Goal: Task Accomplishment & Management: Manage account settings

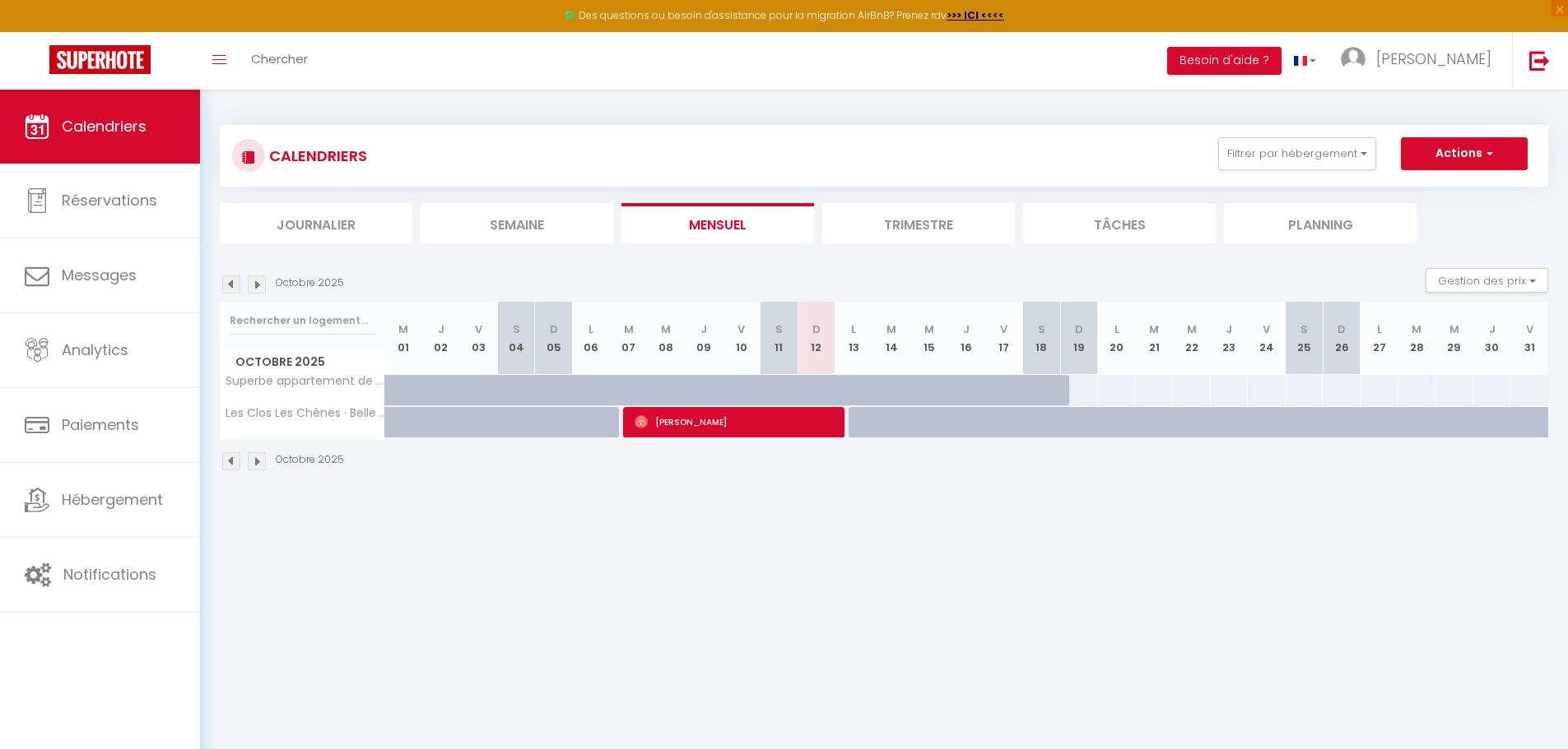
click at [231, 284] on img at bounding box center [231, 284] width 18 height 18
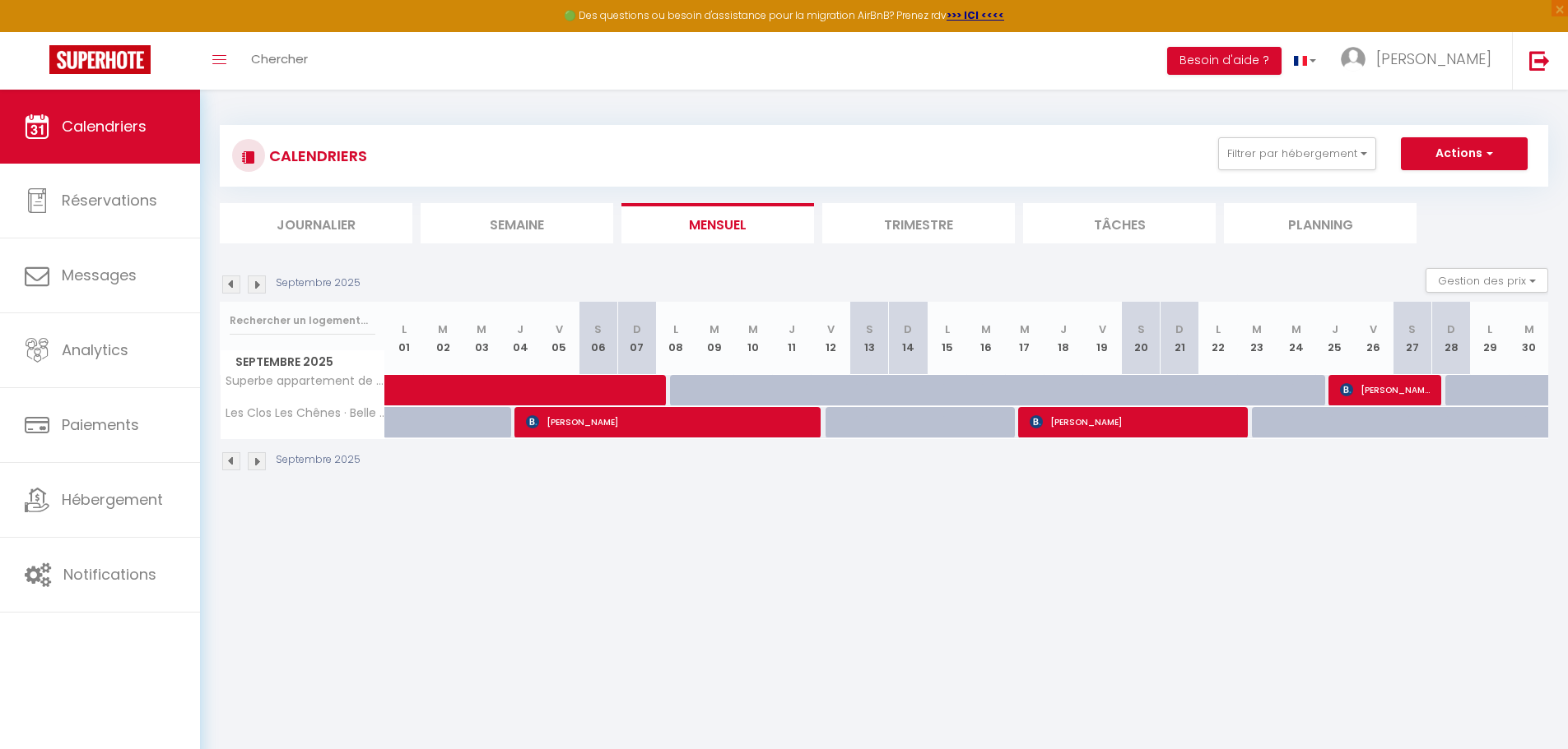
click at [231, 284] on img at bounding box center [231, 284] width 18 height 18
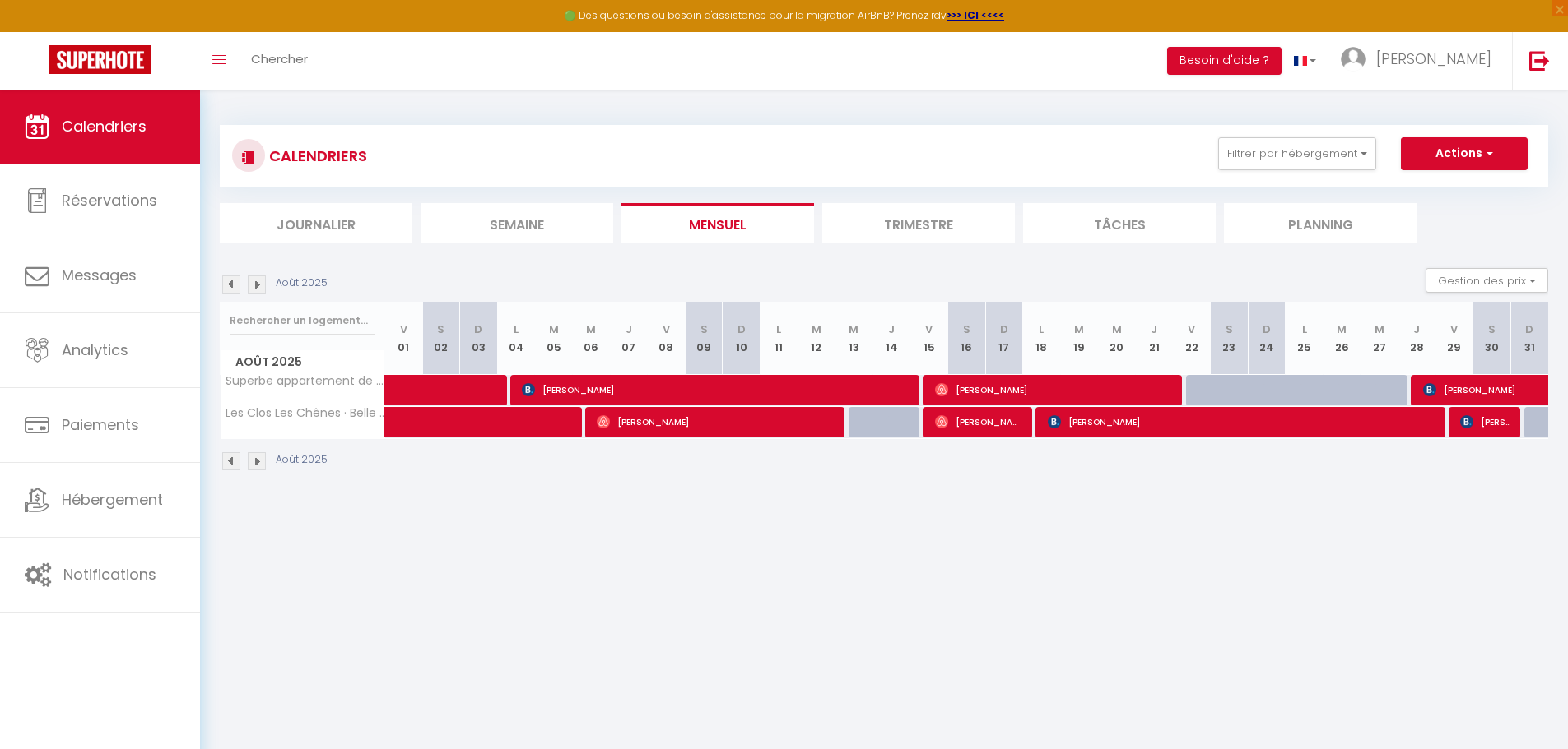
click at [231, 284] on img at bounding box center [231, 284] width 18 height 18
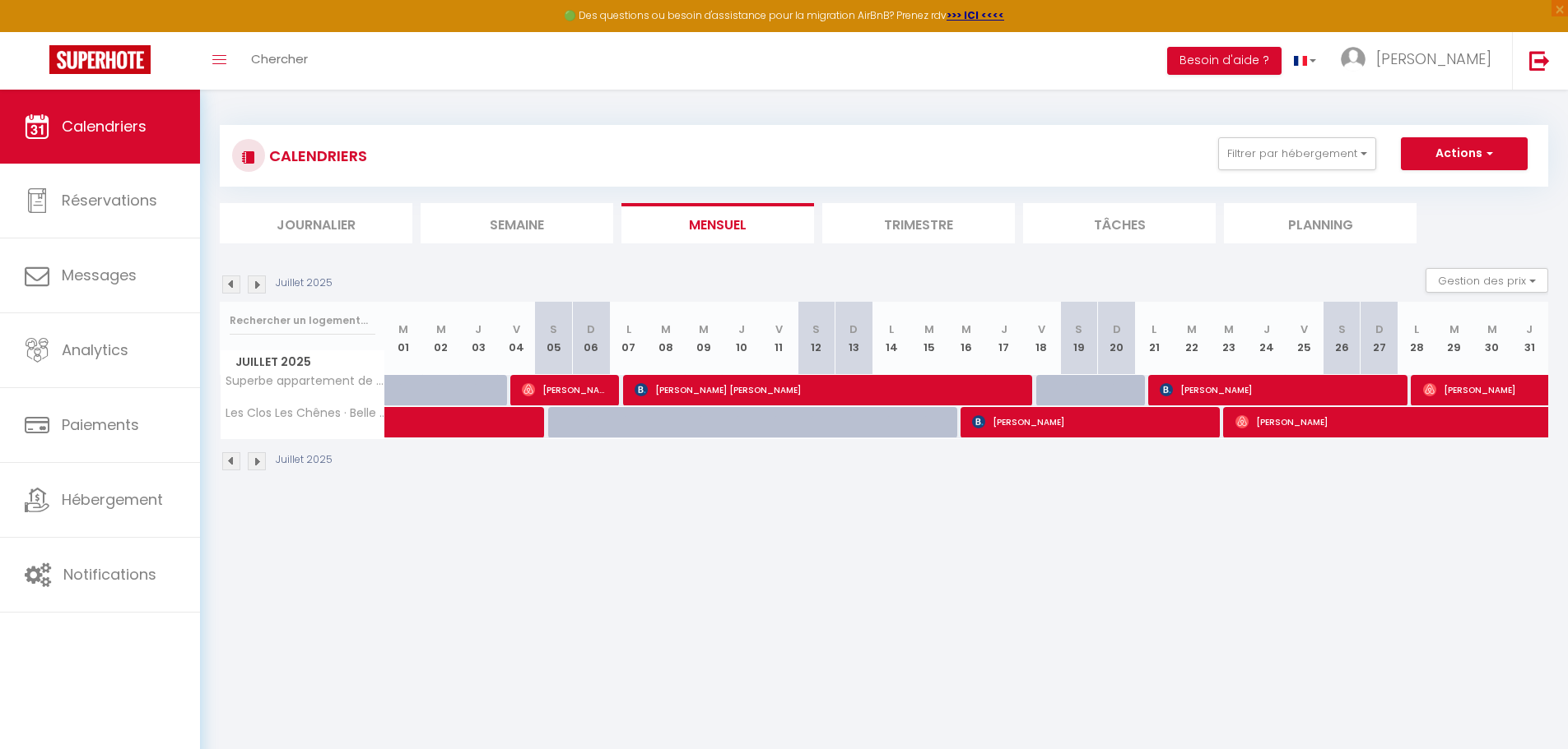
click at [231, 284] on img at bounding box center [231, 284] width 18 height 18
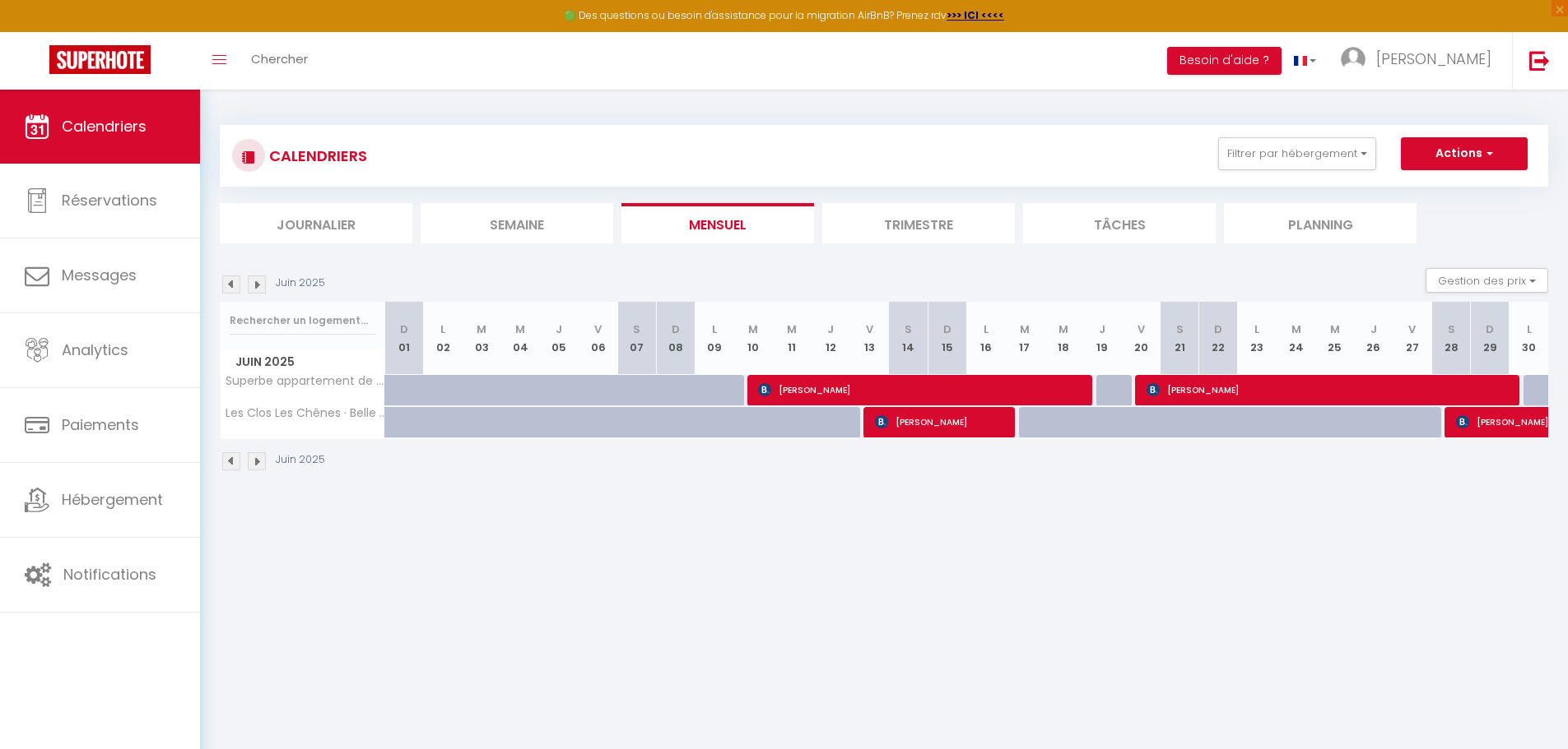
click at [231, 284] on img at bounding box center [231, 284] width 18 height 18
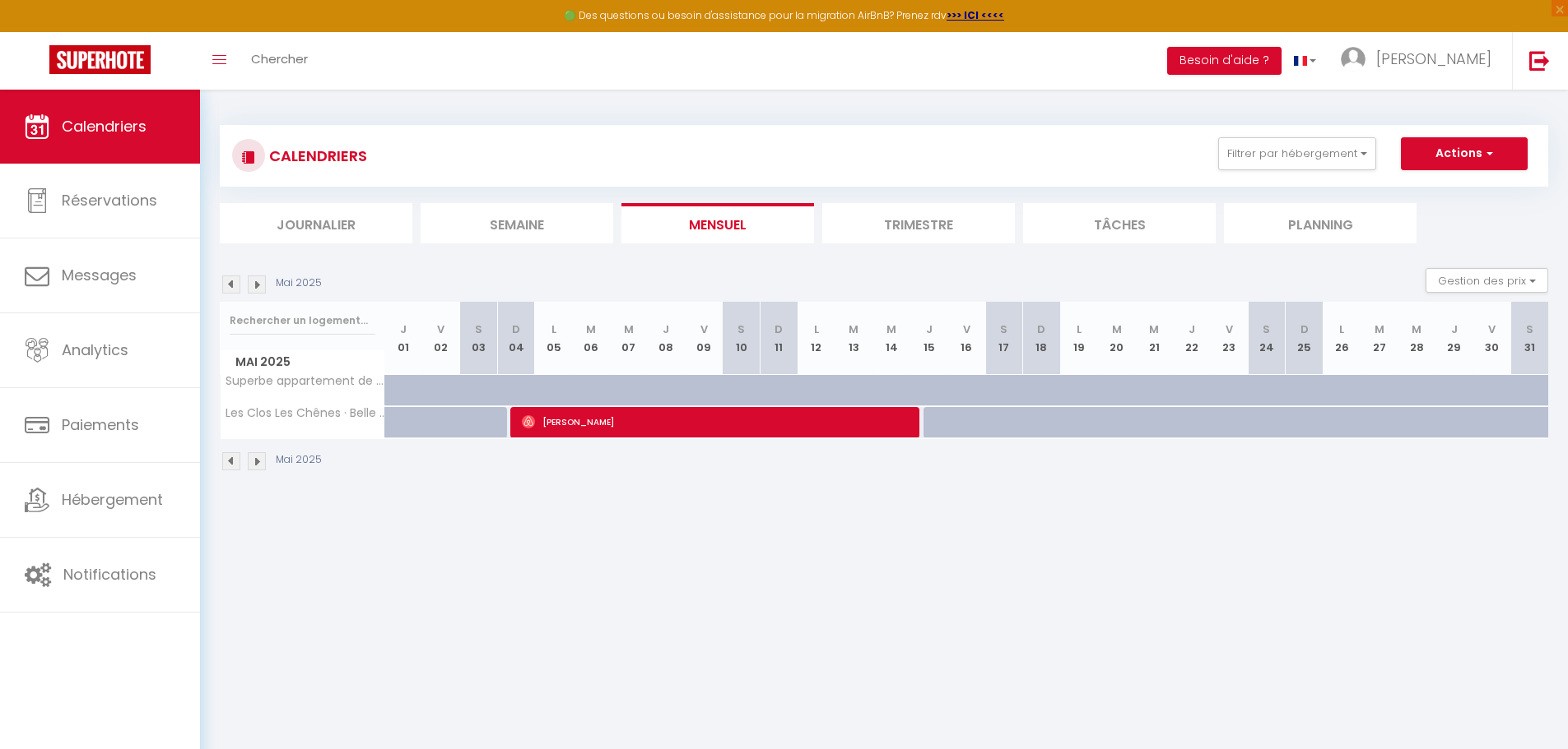
click at [231, 284] on img at bounding box center [231, 284] width 18 height 18
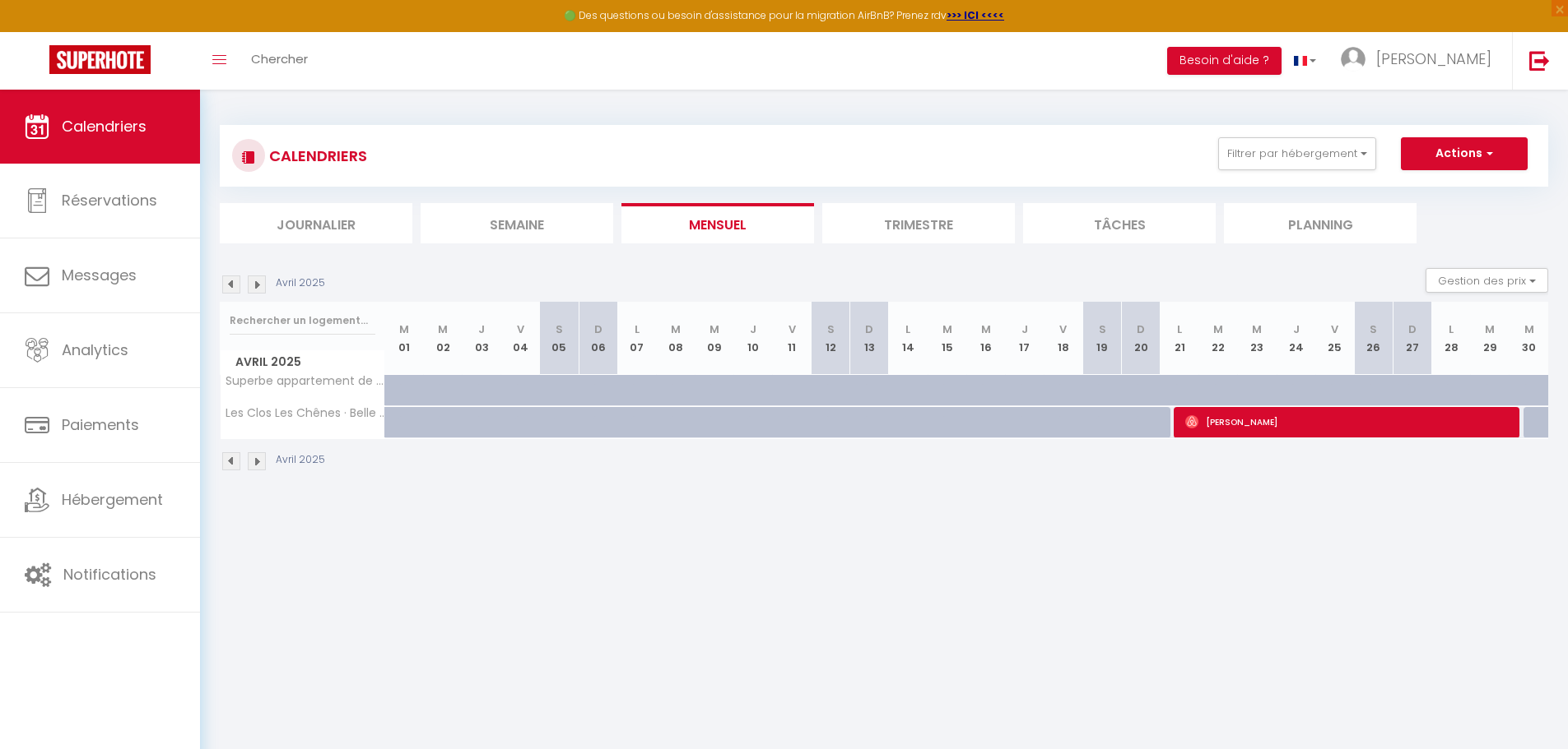
click at [231, 284] on img at bounding box center [231, 284] width 18 height 18
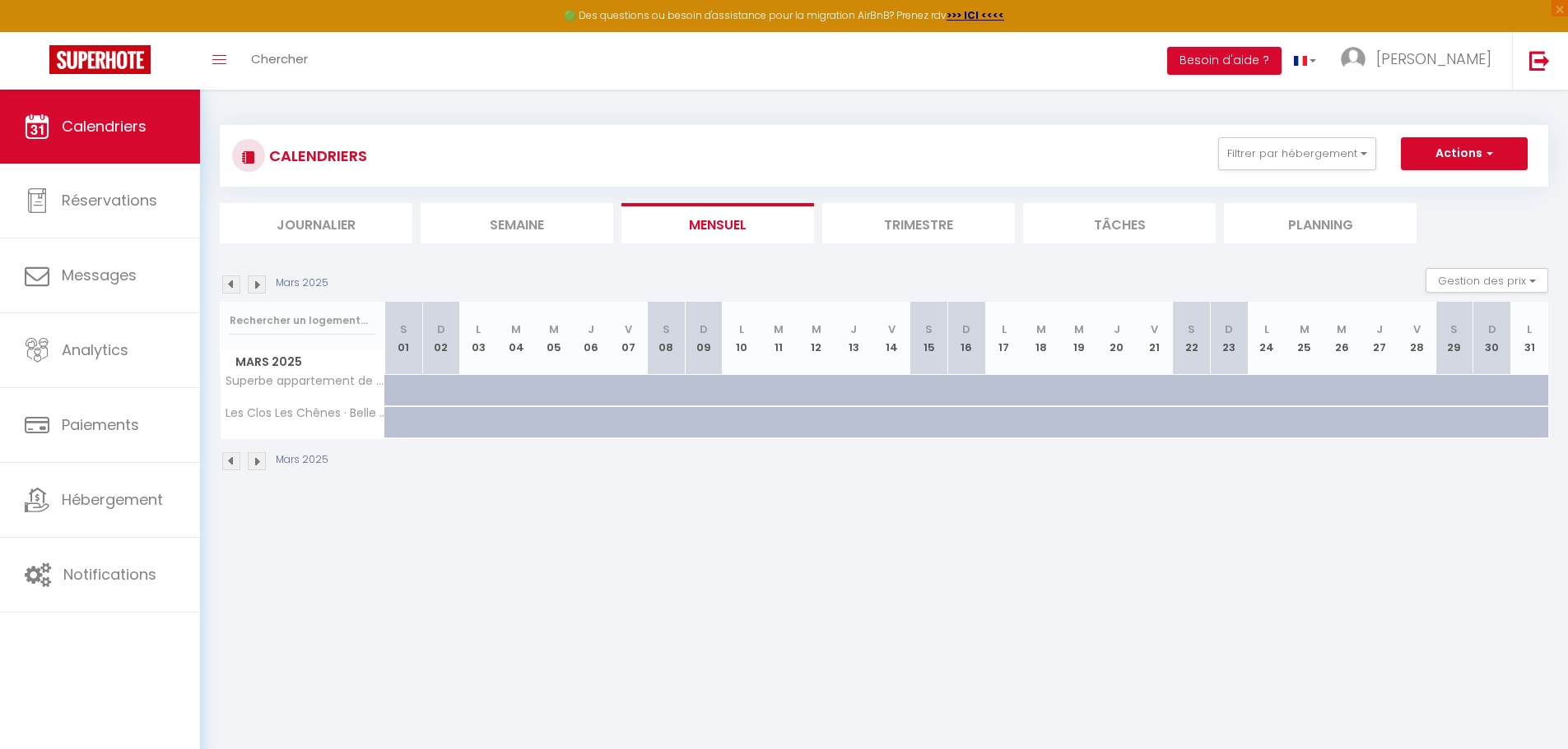
click at [231, 284] on img at bounding box center [231, 284] width 18 height 18
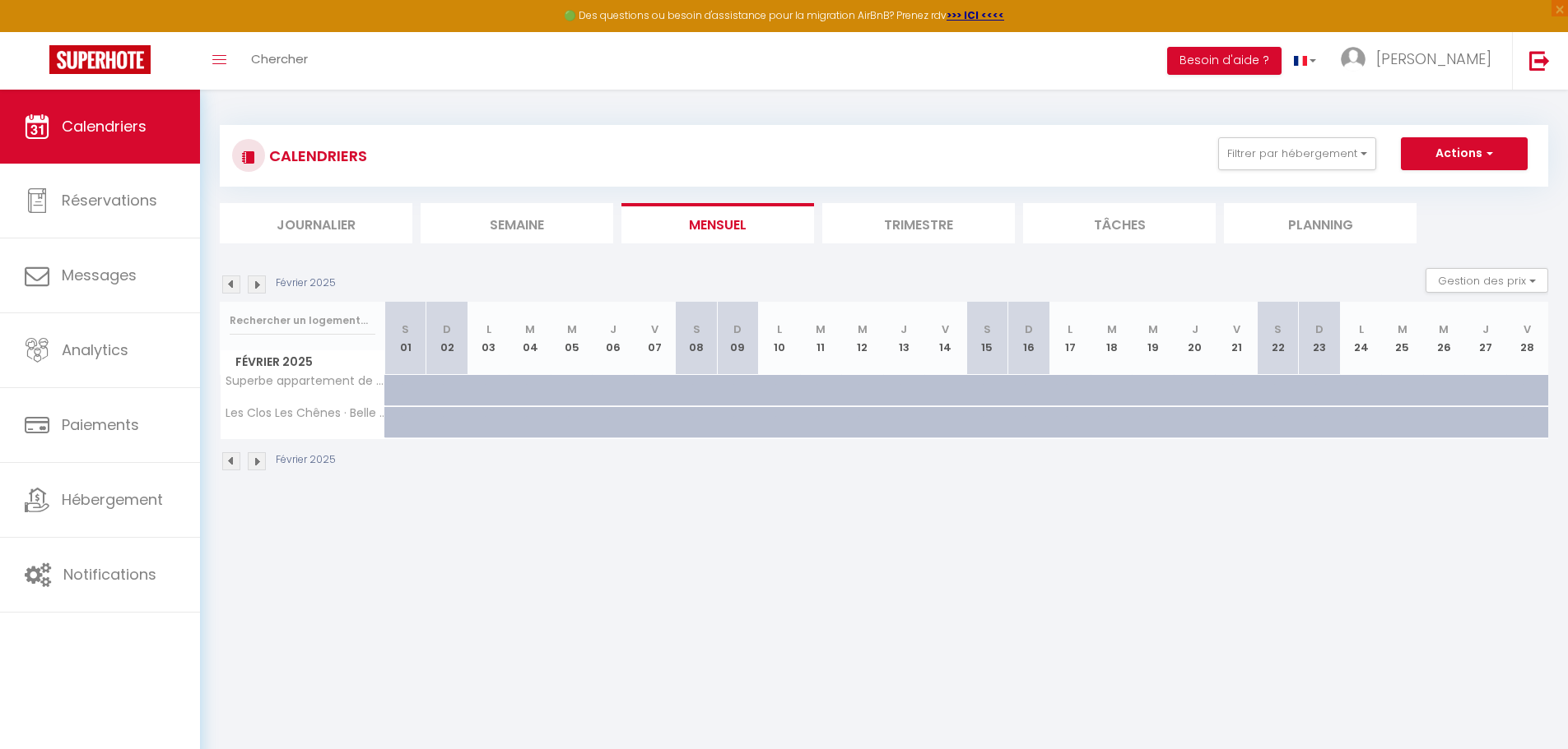
click at [260, 285] on img at bounding box center [257, 284] width 18 height 18
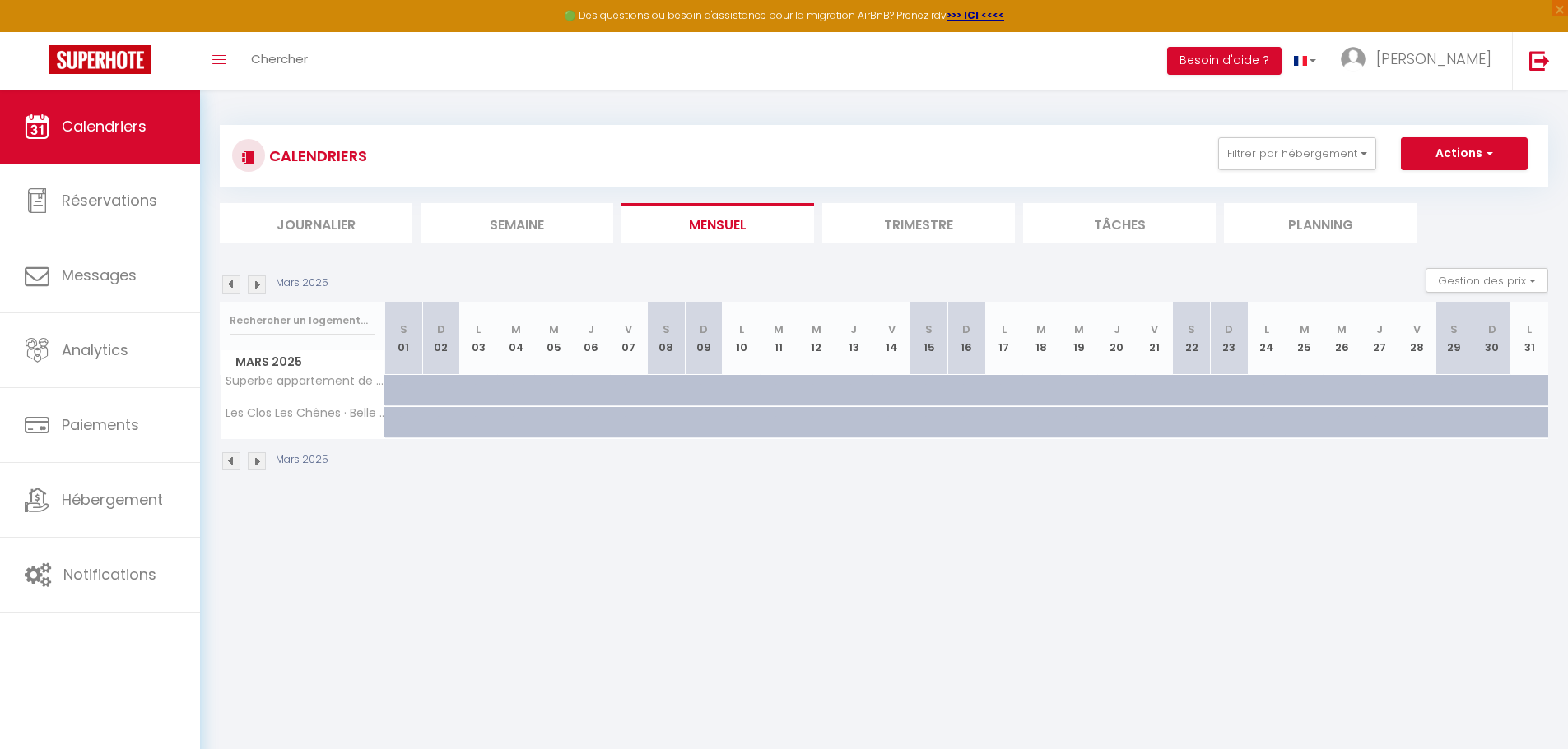
click at [260, 285] on img at bounding box center [257, 284] width 18 height 18
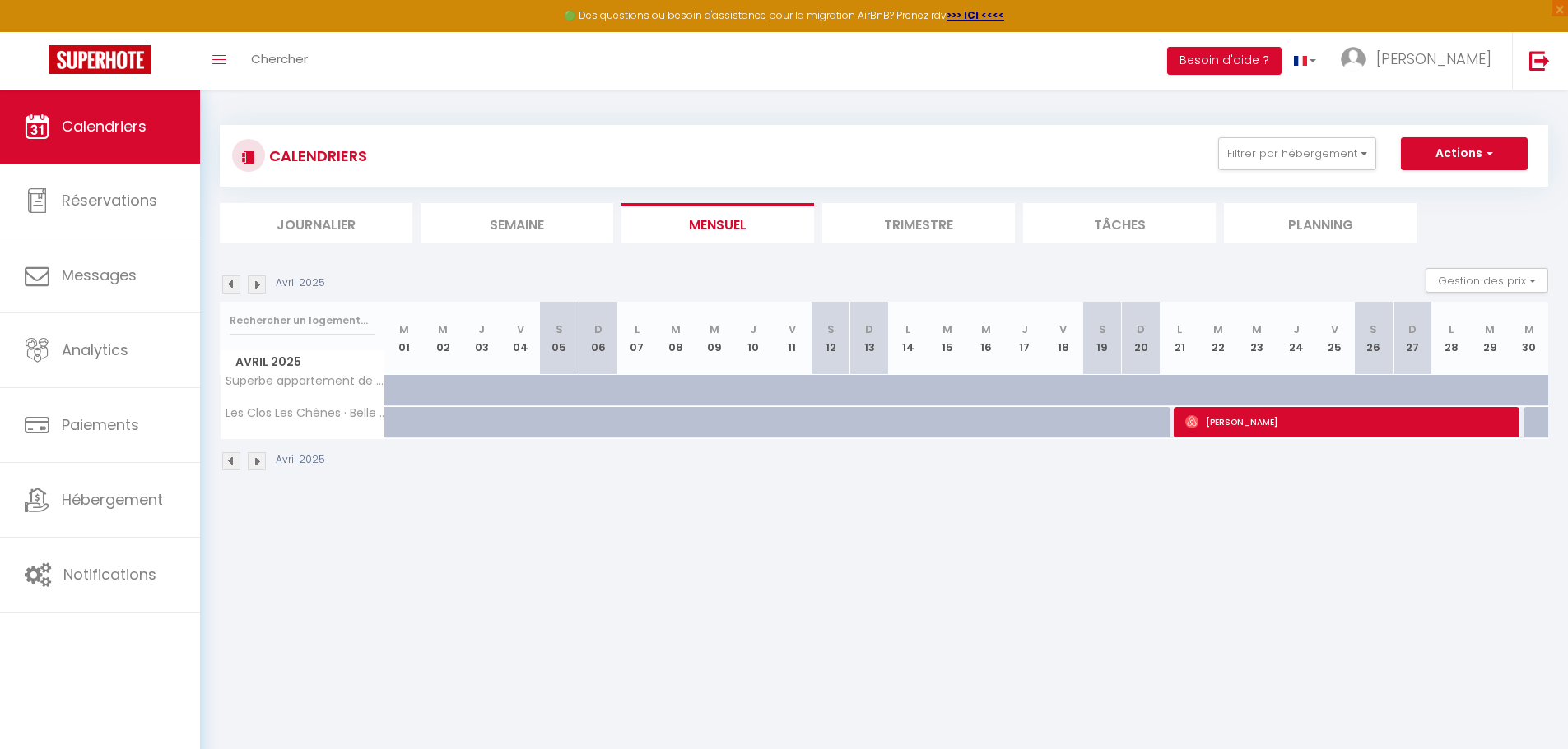
click at [260, 285] on img at bounding box center [257, 284] width 18 height 18
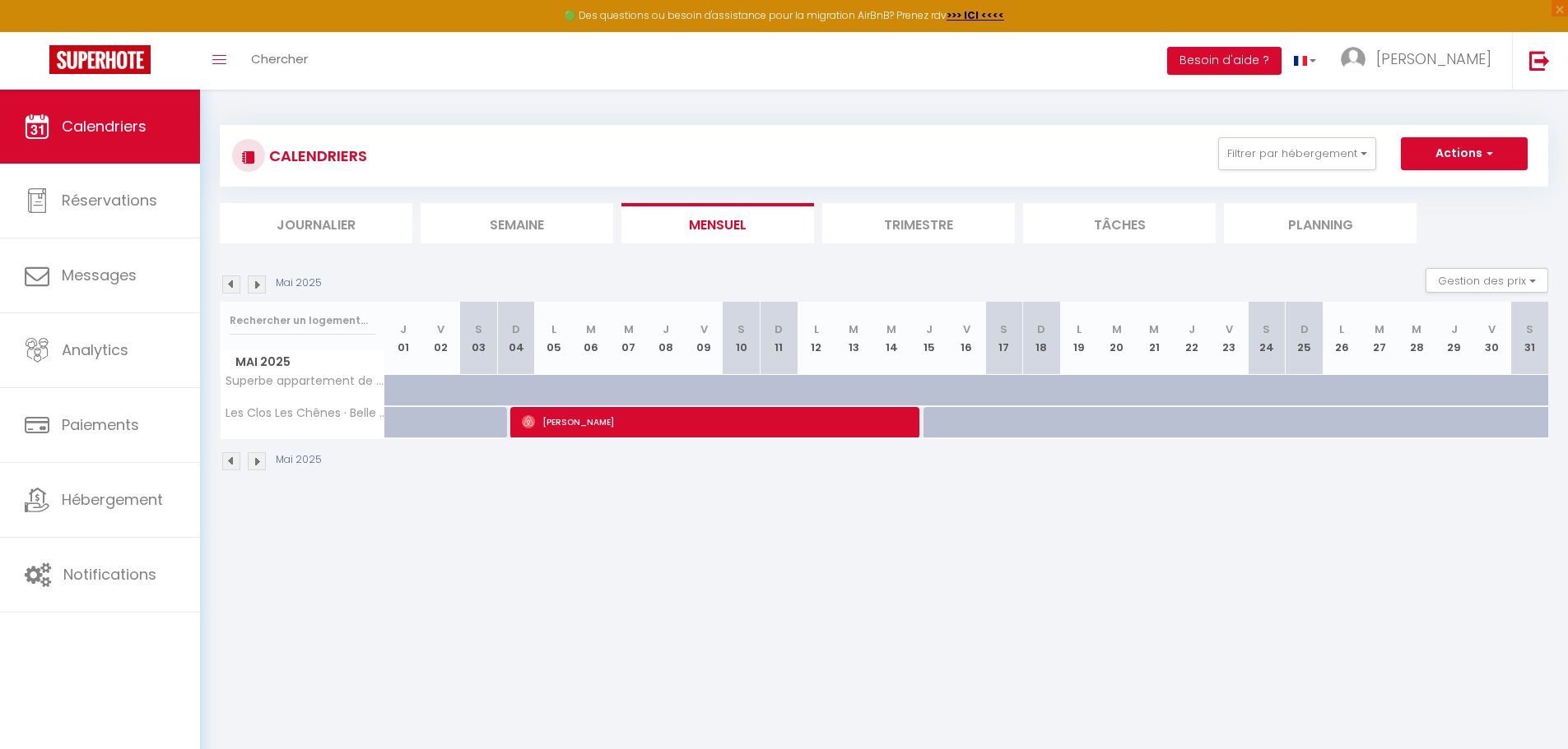
click at [260, 285] on img at bounding box center [257, 284] width 18 height 18
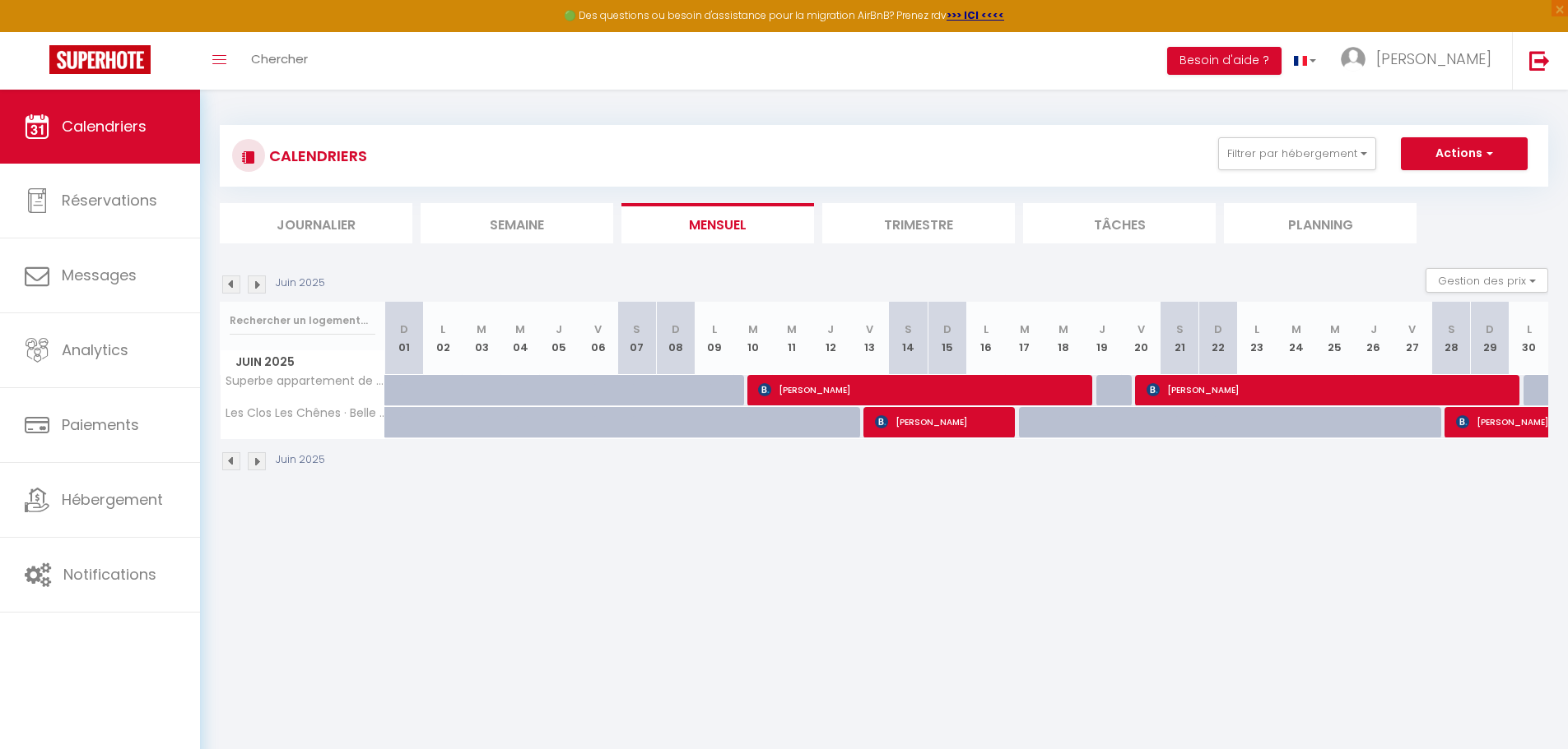
click at [260, 285] on img at bounding box center [257, 284] width 18 height 18
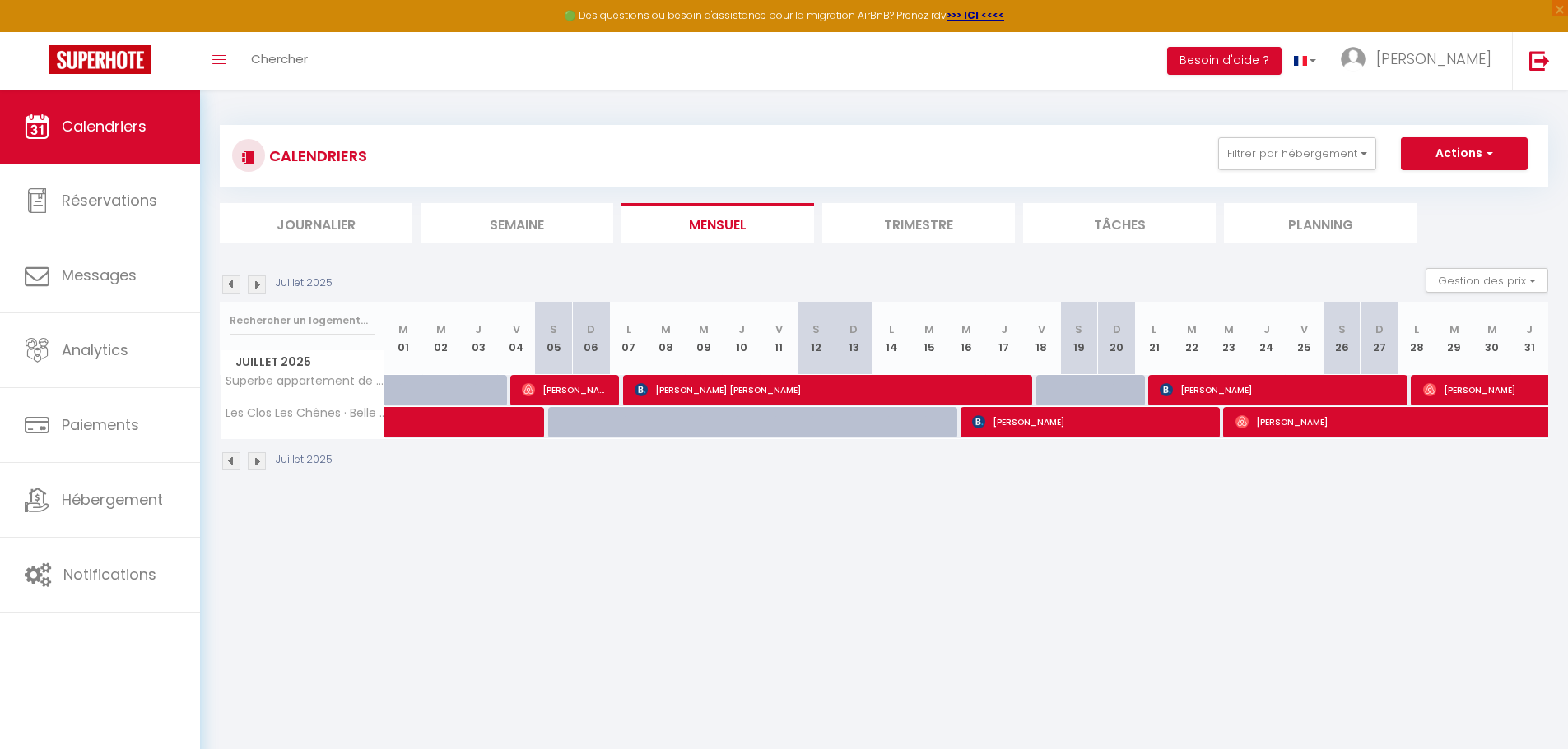
click at [260, 285] on img at bounding box center [257, 284] width 18 height 18
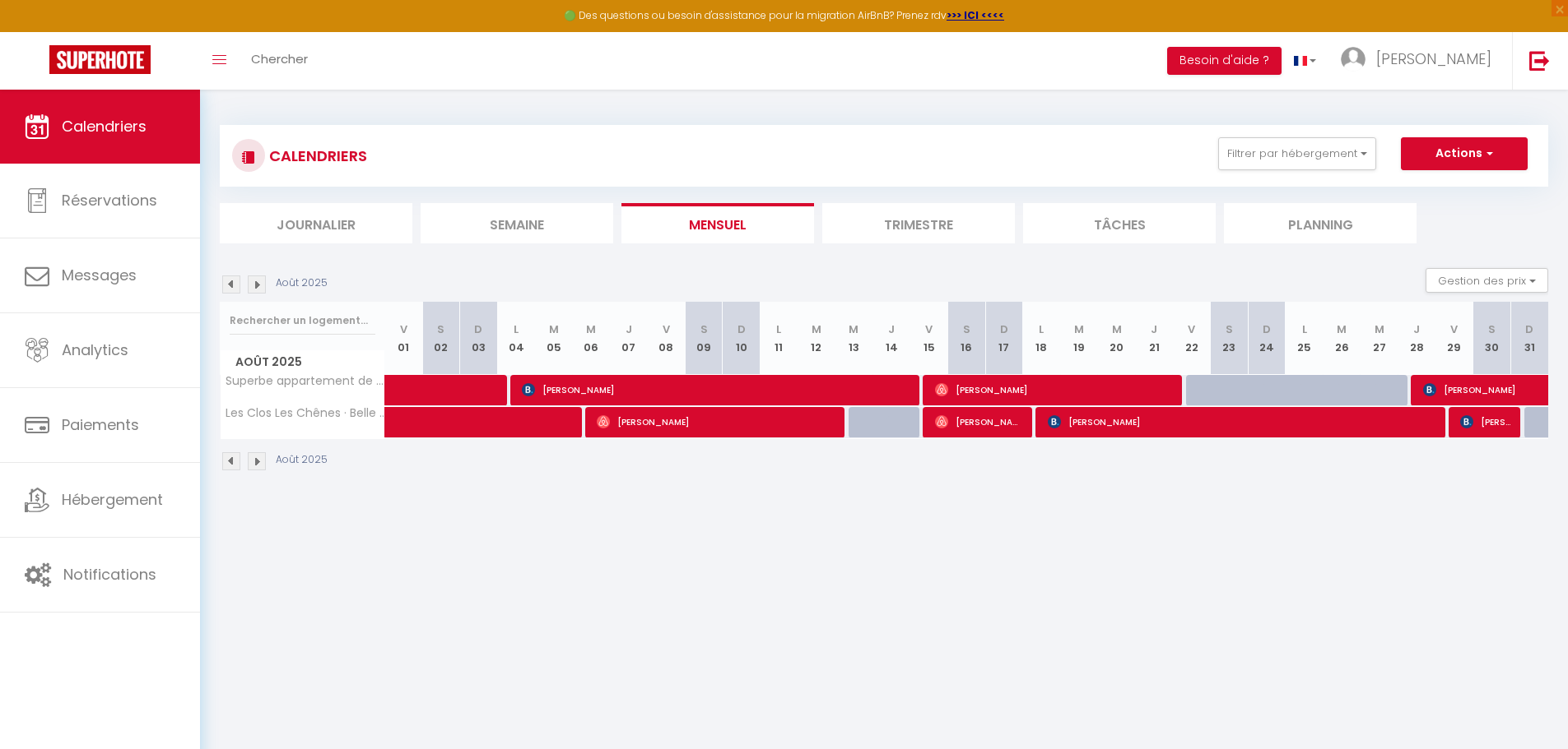
click at [260, 285] on img at bounding box center [257, 284] width 18 height 18
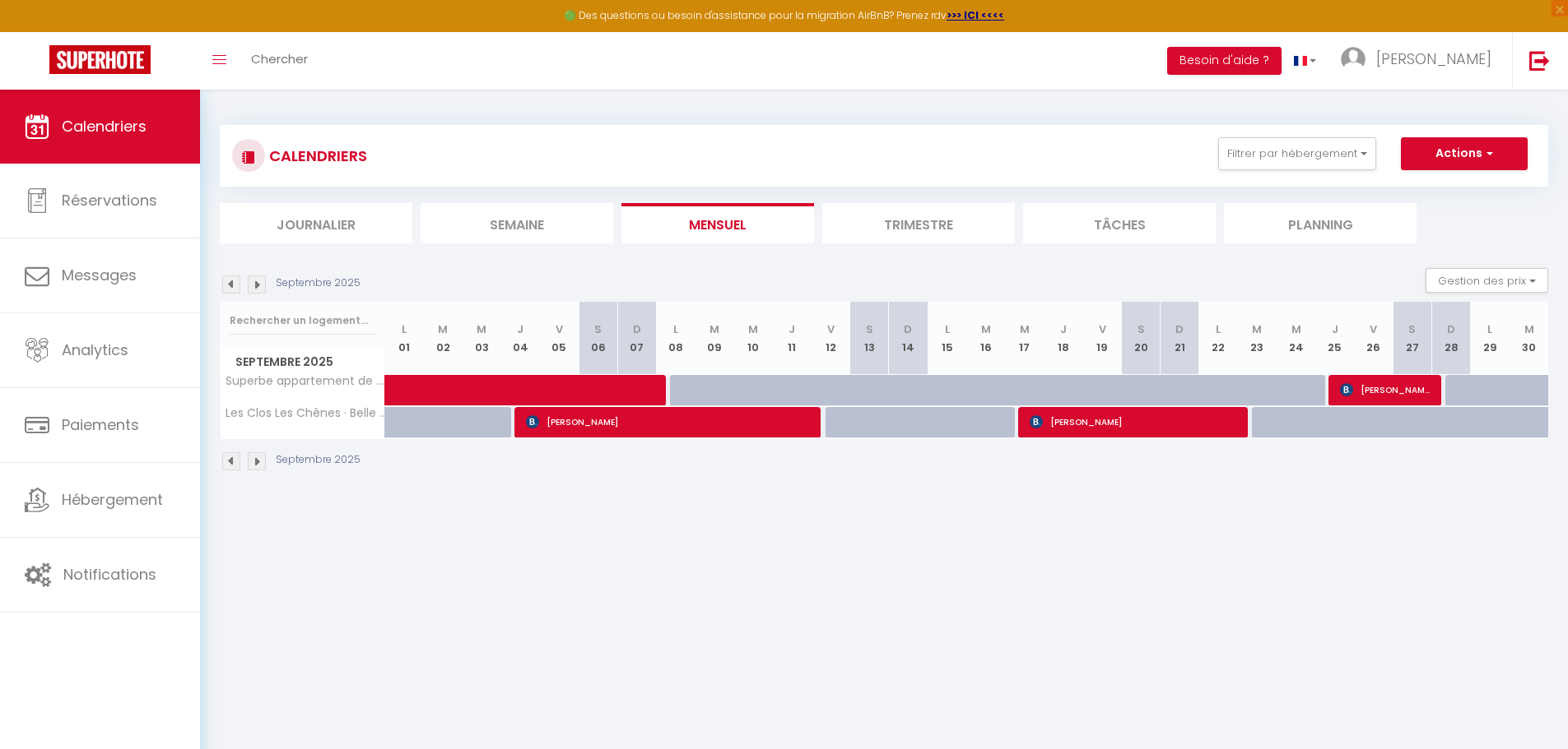
click at [260, 285] on img at bounding box center [257, 284] width 18 height 18
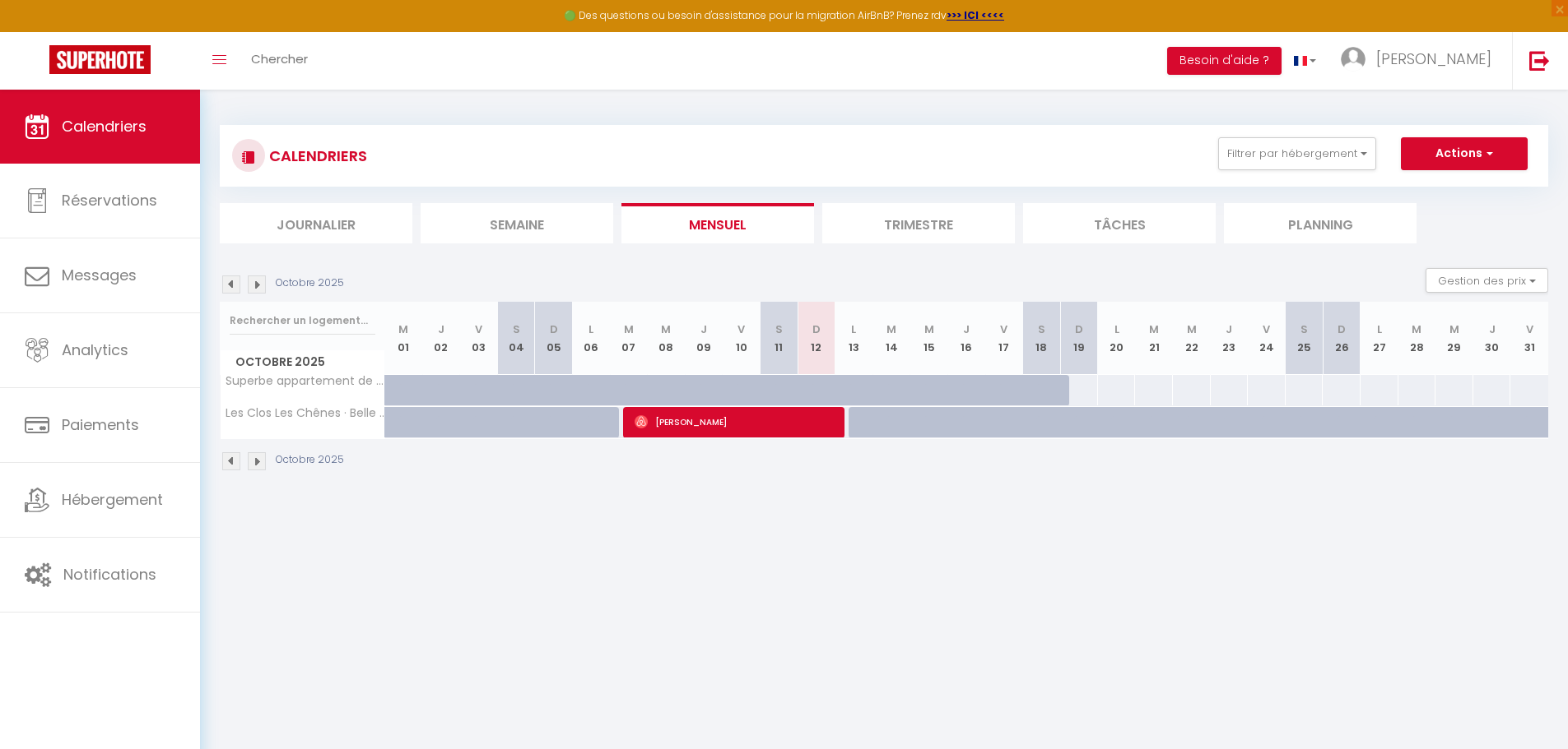
click at [260, 285] on img at bounding box center [257, 284] width 18 height 18
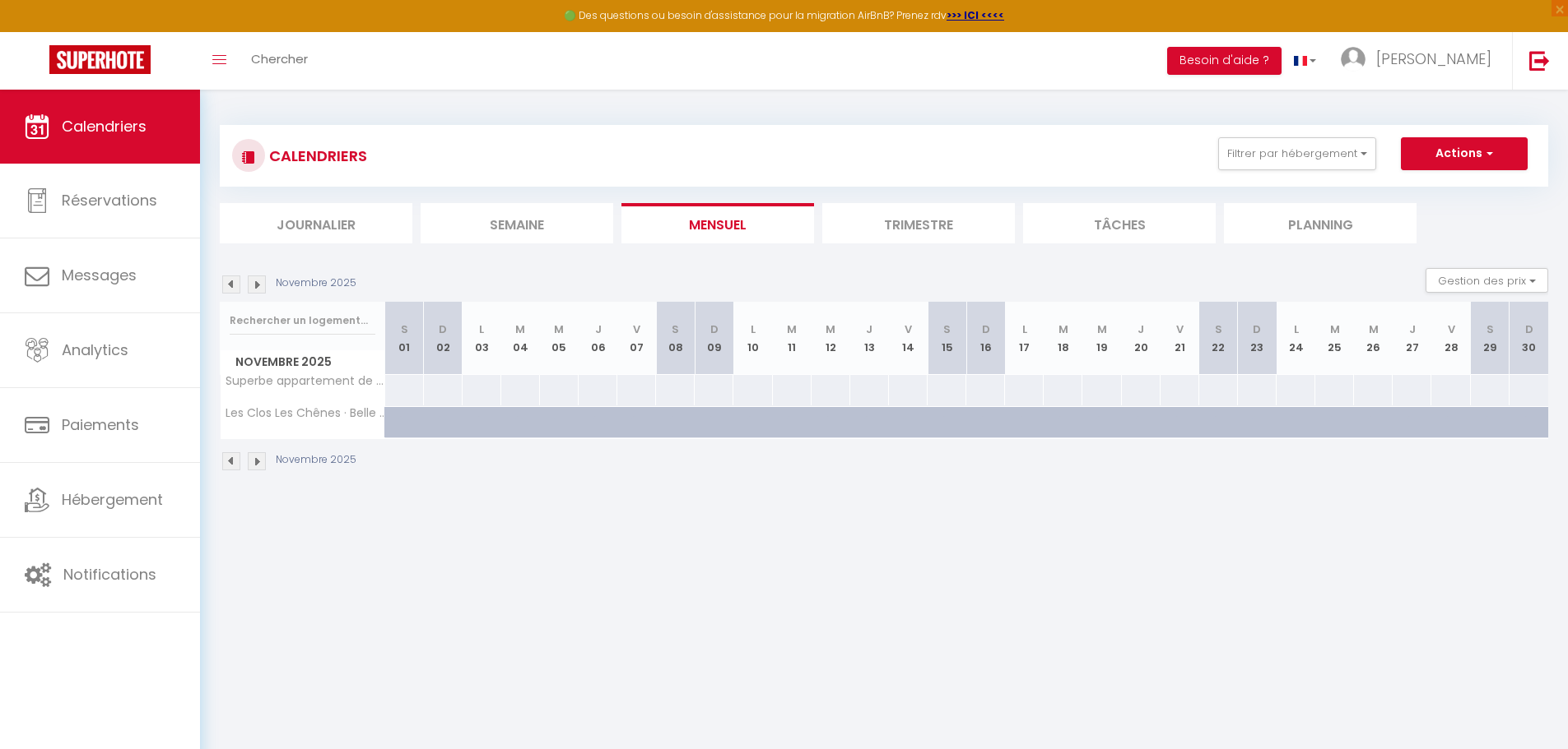
click at [260, 285] on img at bounding box center [257, 284] width 18 height 18
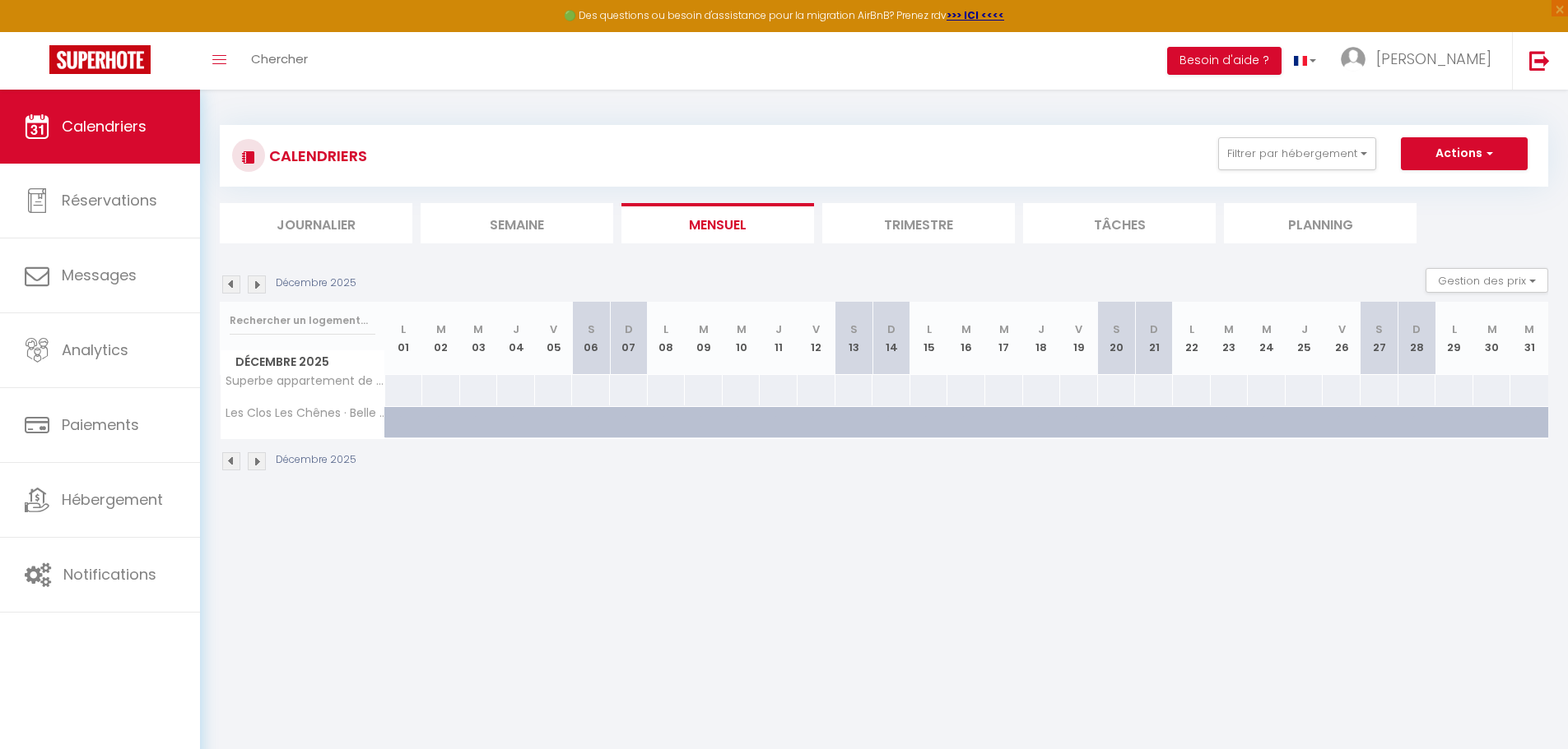
click at [260, 285] on img at bounding box center [257, 284] width 18 height 18
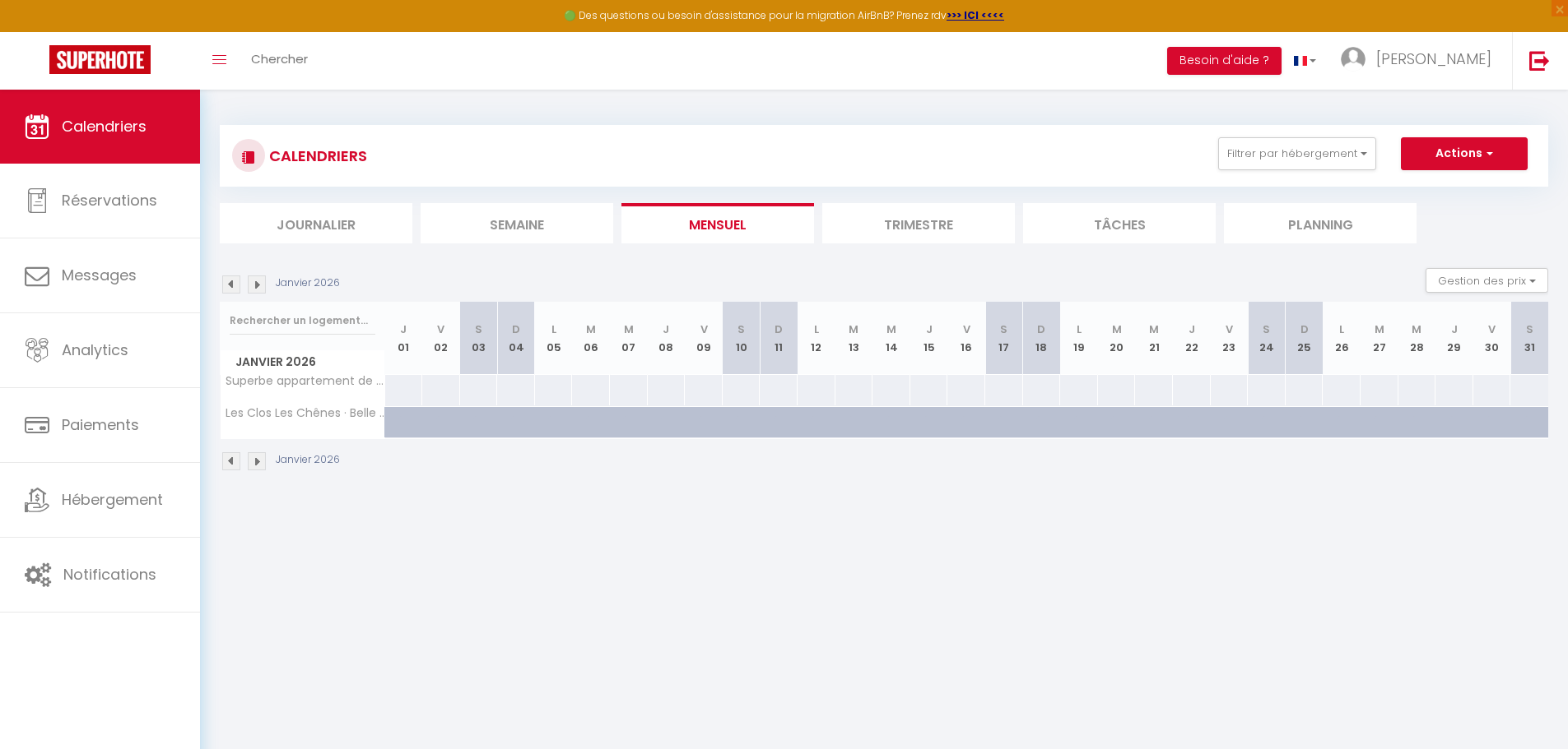
click at [232, 282] on img at bounding box center [231, 284] width 18 height 18
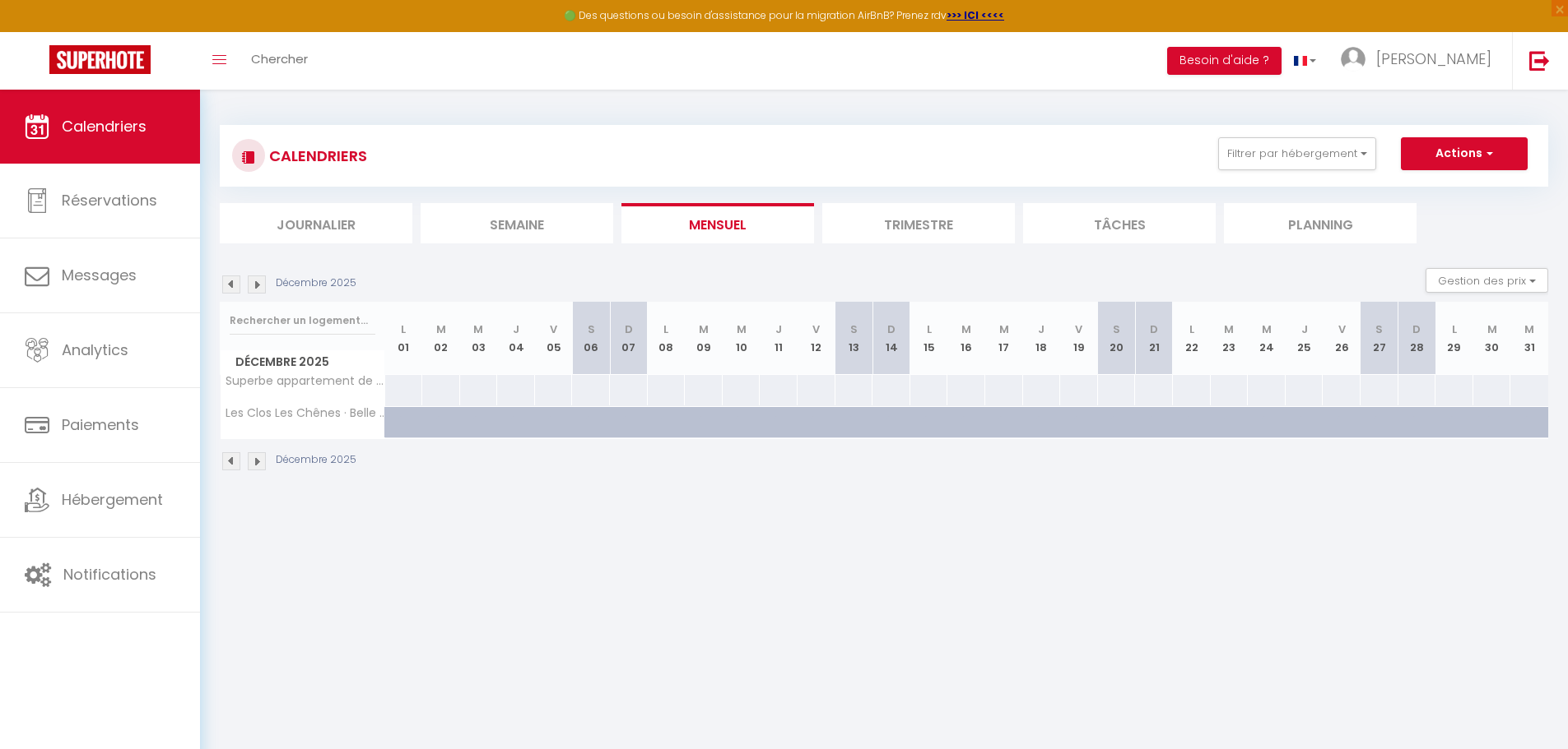
click at [232, 282] on img at bounding box center [231, 284] width 18 height 18
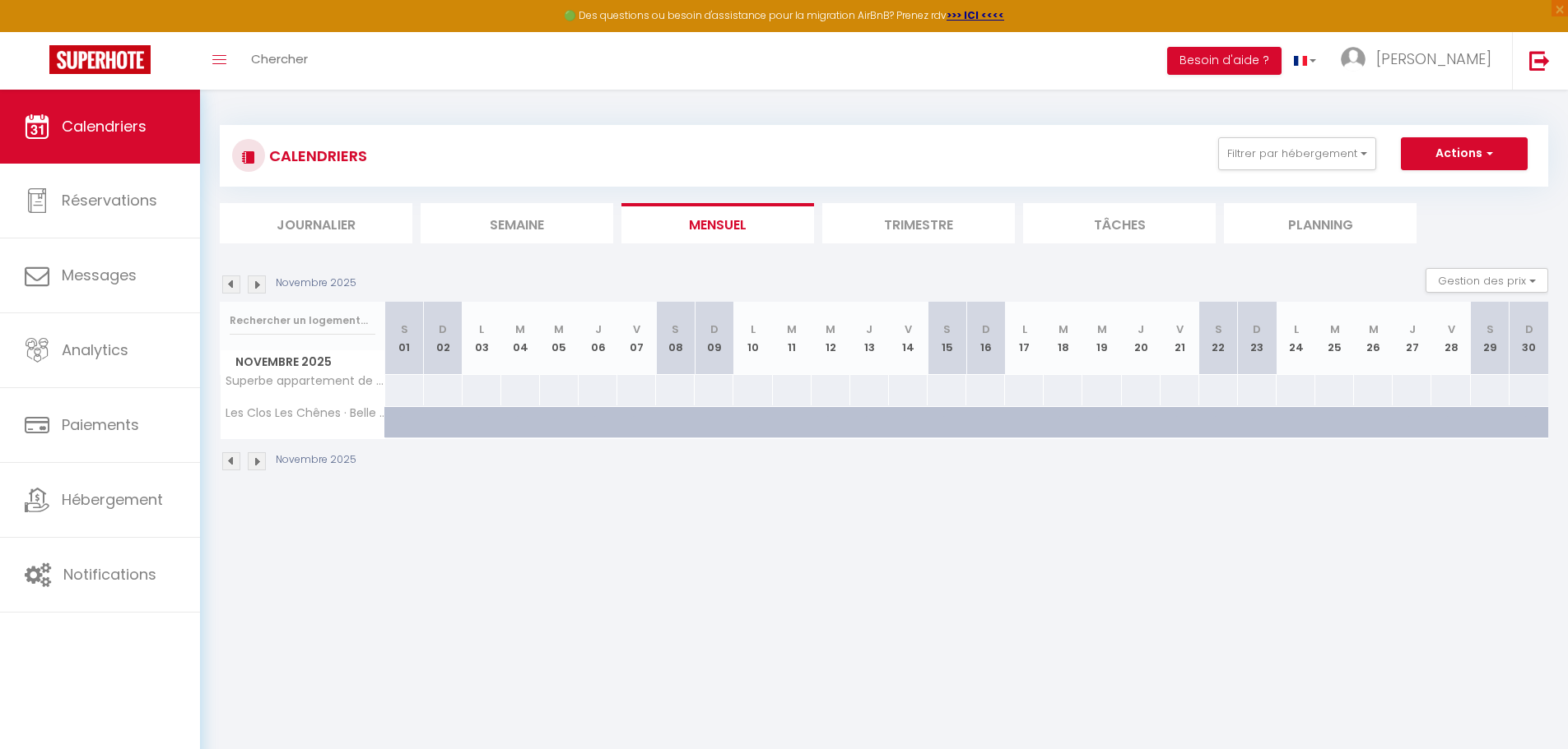
click at [232, 282] on img at bounding box center [231, 284] width 18 height 18
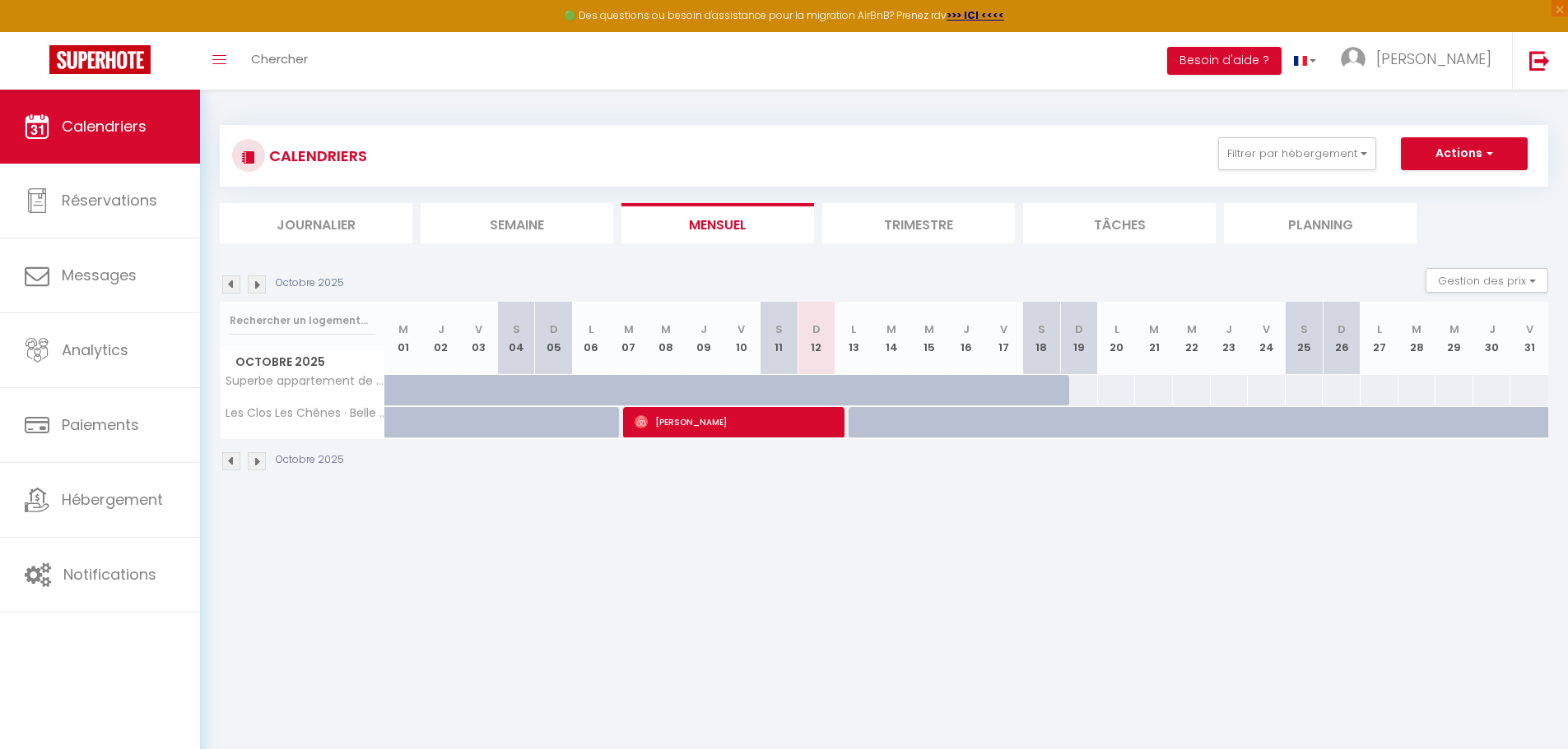
click at [232, 282] on img at bounding box center [231, 284] width 18 height 18
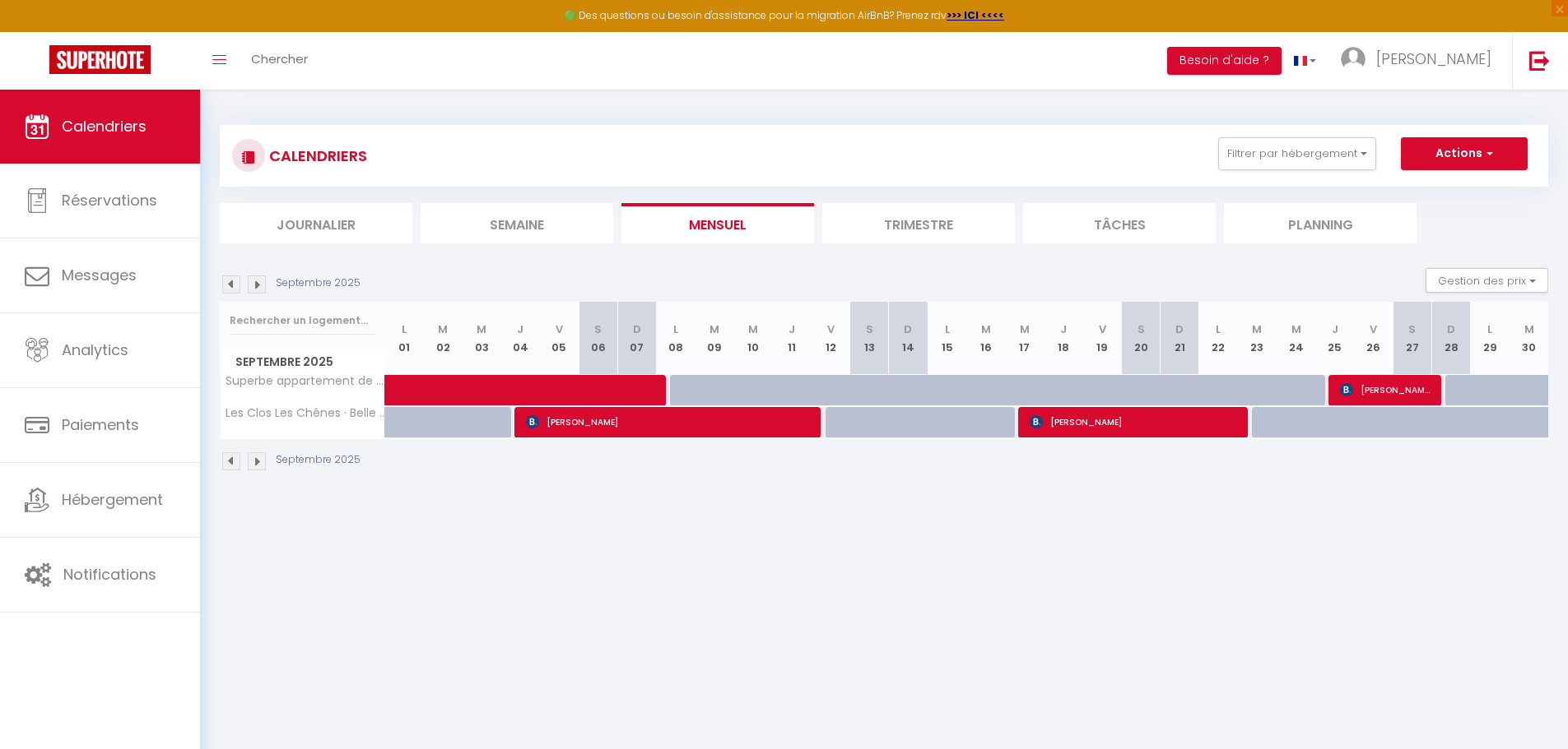
click at [232, 282] on img at bounding box center [231, 284] width 18 height 18
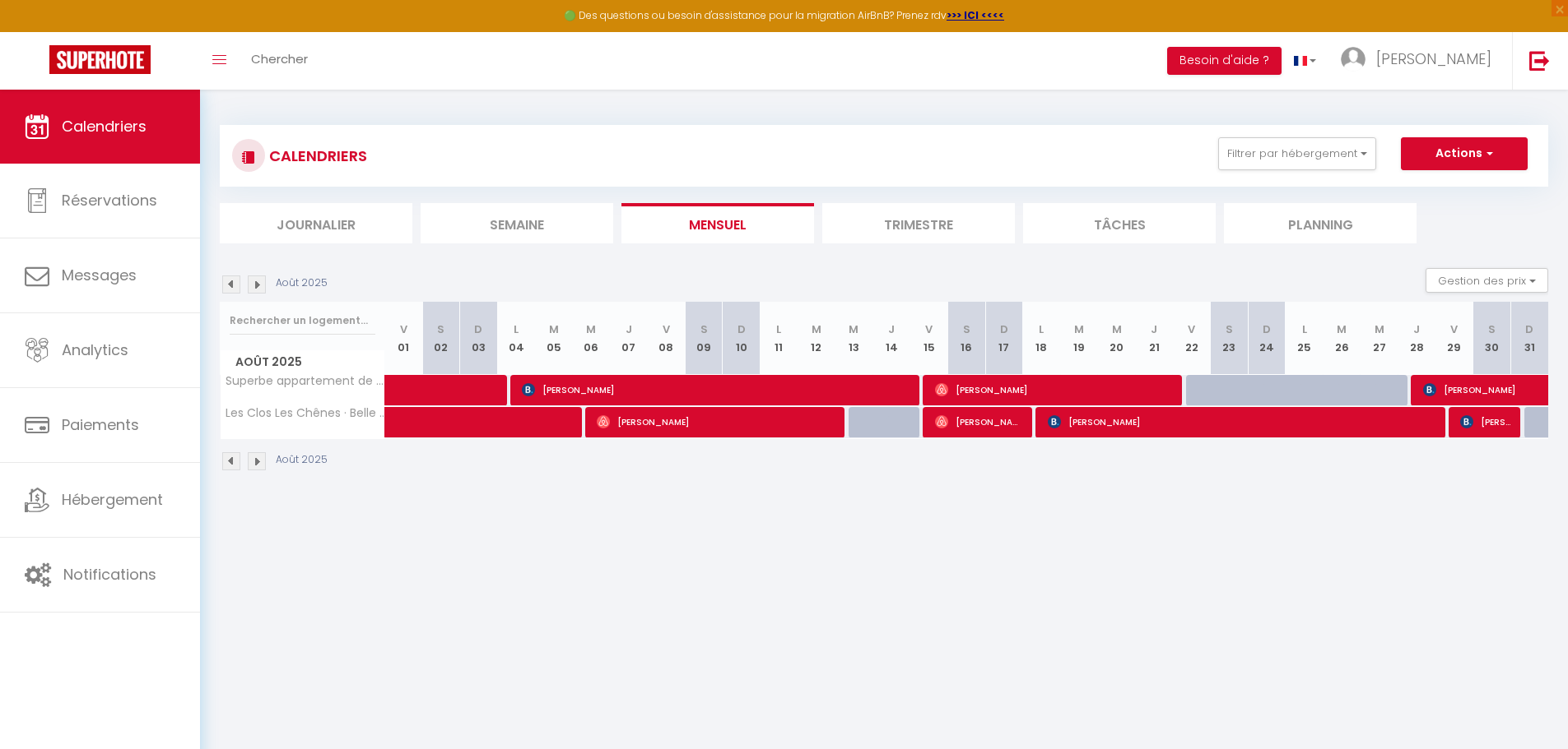
click at [232, 282] on img at bounding box center [231, 284] width 18 height 18
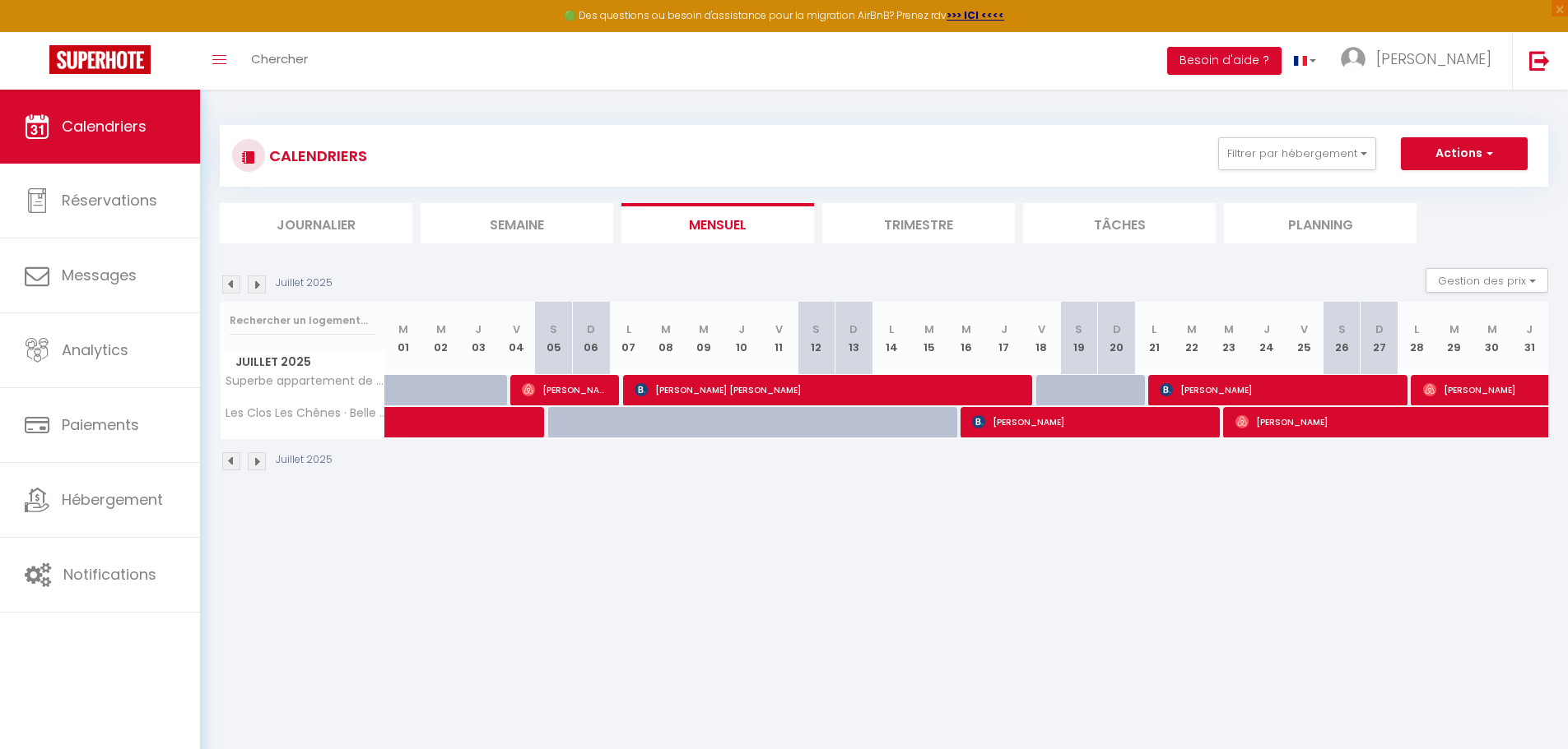
click at [232, 282] on img at bounding box center [231, 284] width 18 height 18
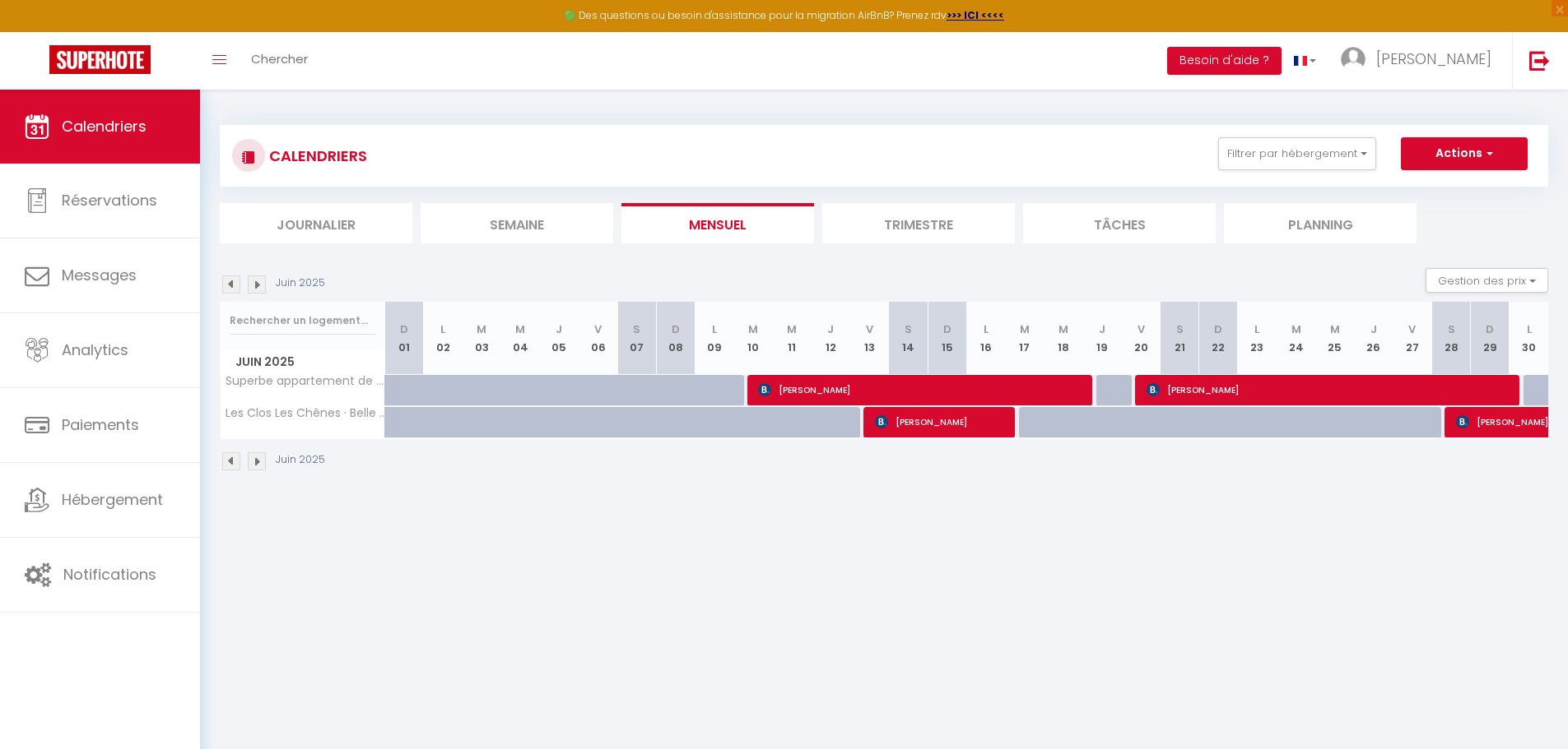
click at [232, 282] on img at bounding box center [231, 284] width 18 height 18
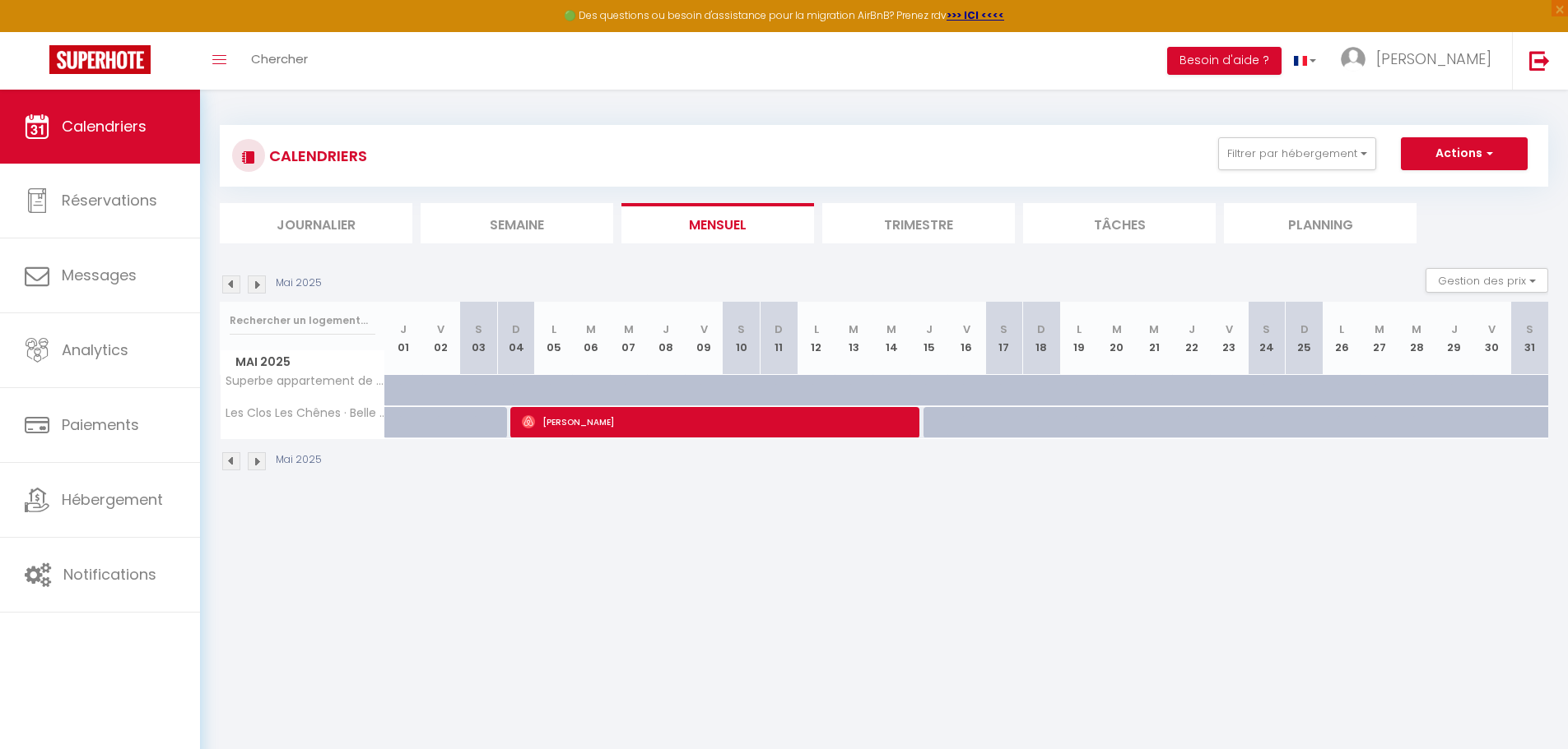
click at [232, 282] on img at bounding box center [231, 284] width 18 height 18
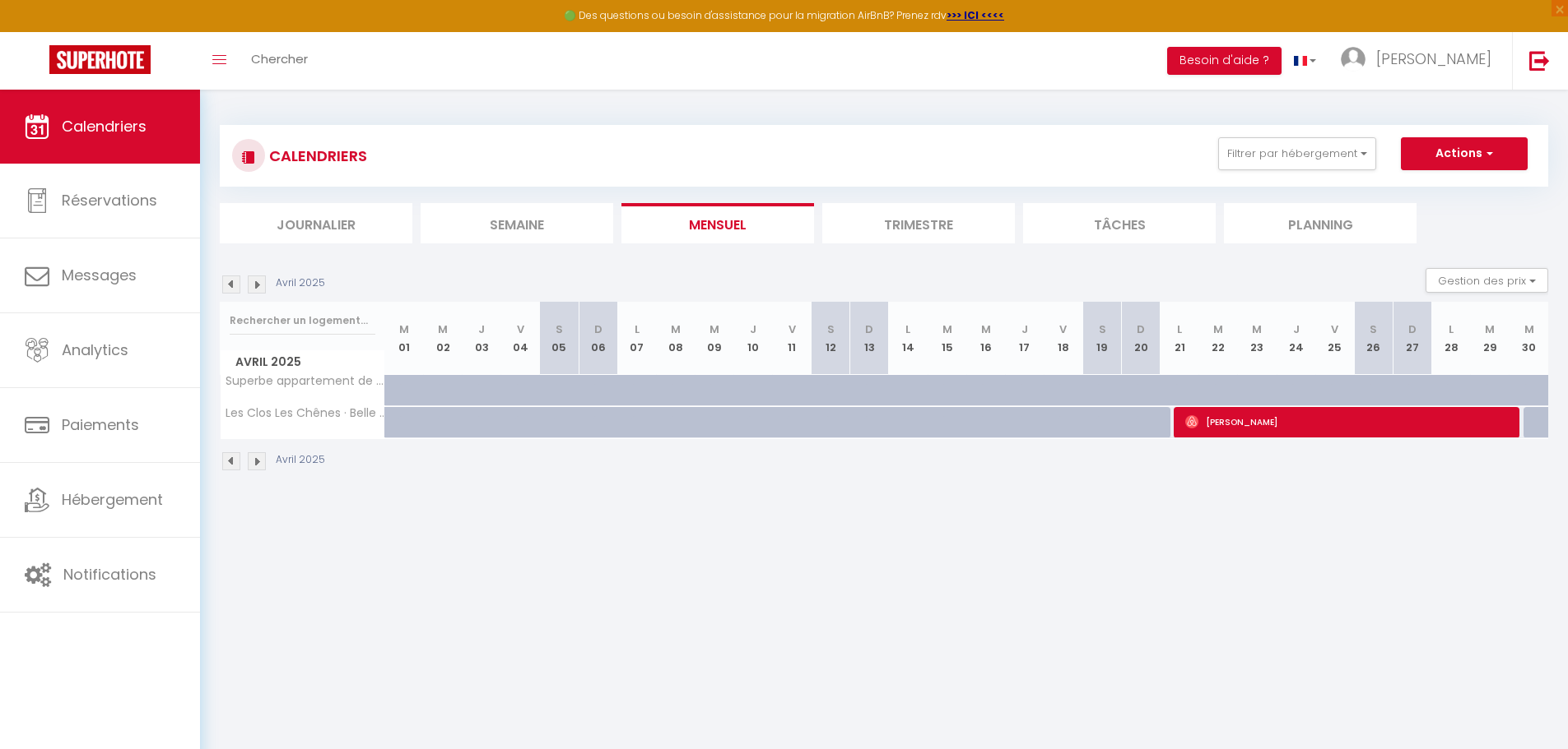
click at [232, 282] on img at bounding box center [231, 284] width 18 height 18
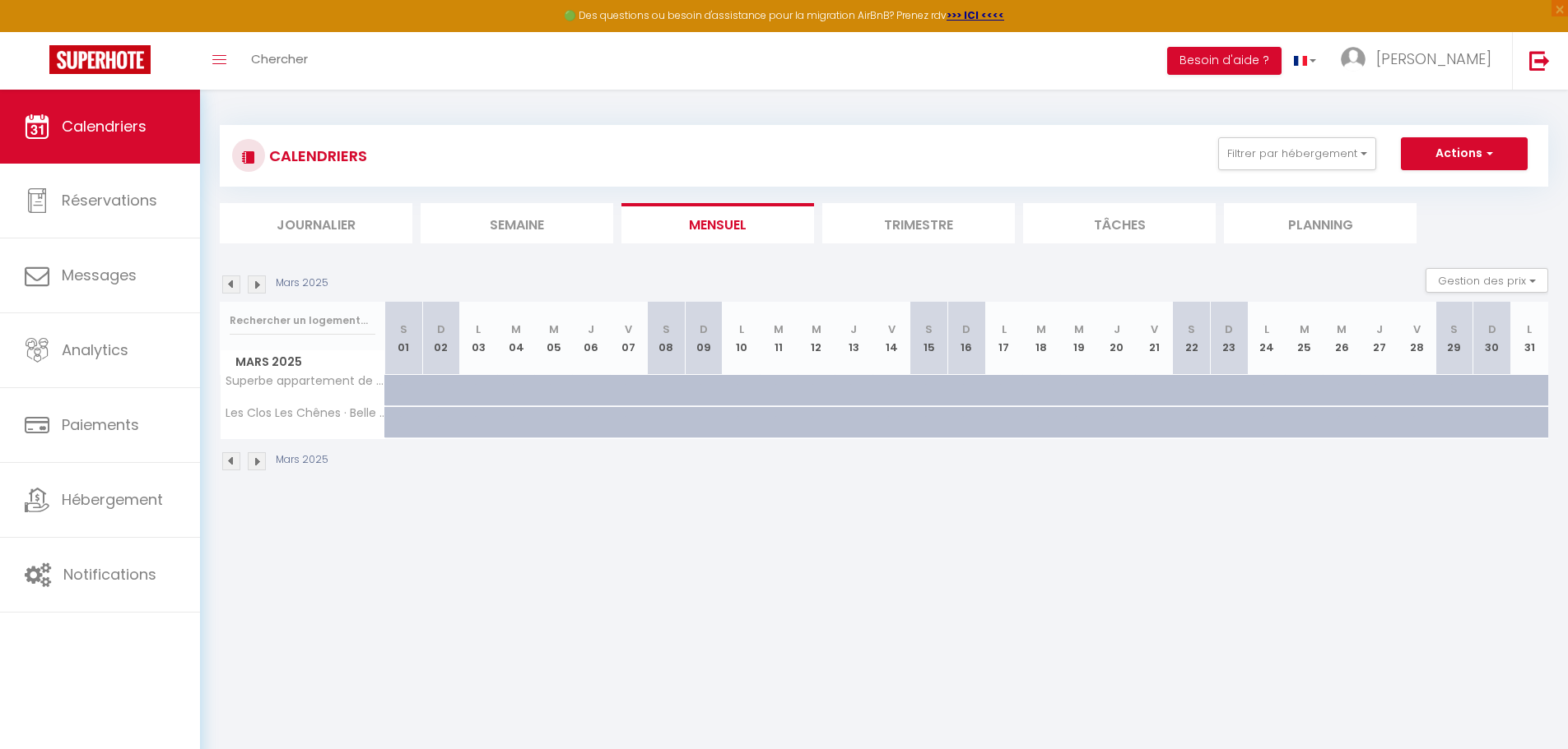
click at [232, 282] on img at bounding box center [231, 284] width 18 height 18
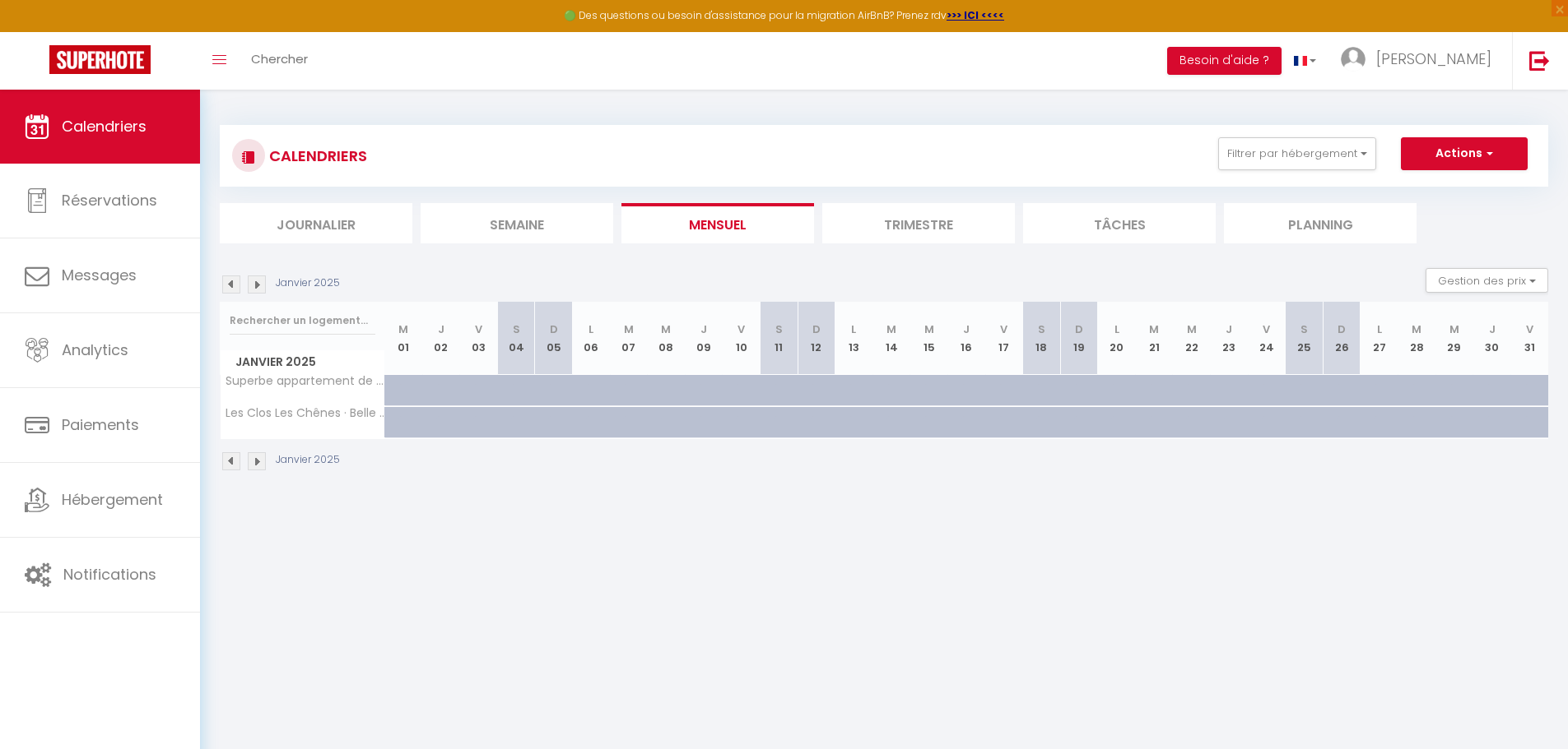
click at [232, 282] on img at bounding box center [231, 284] width 18 height 18
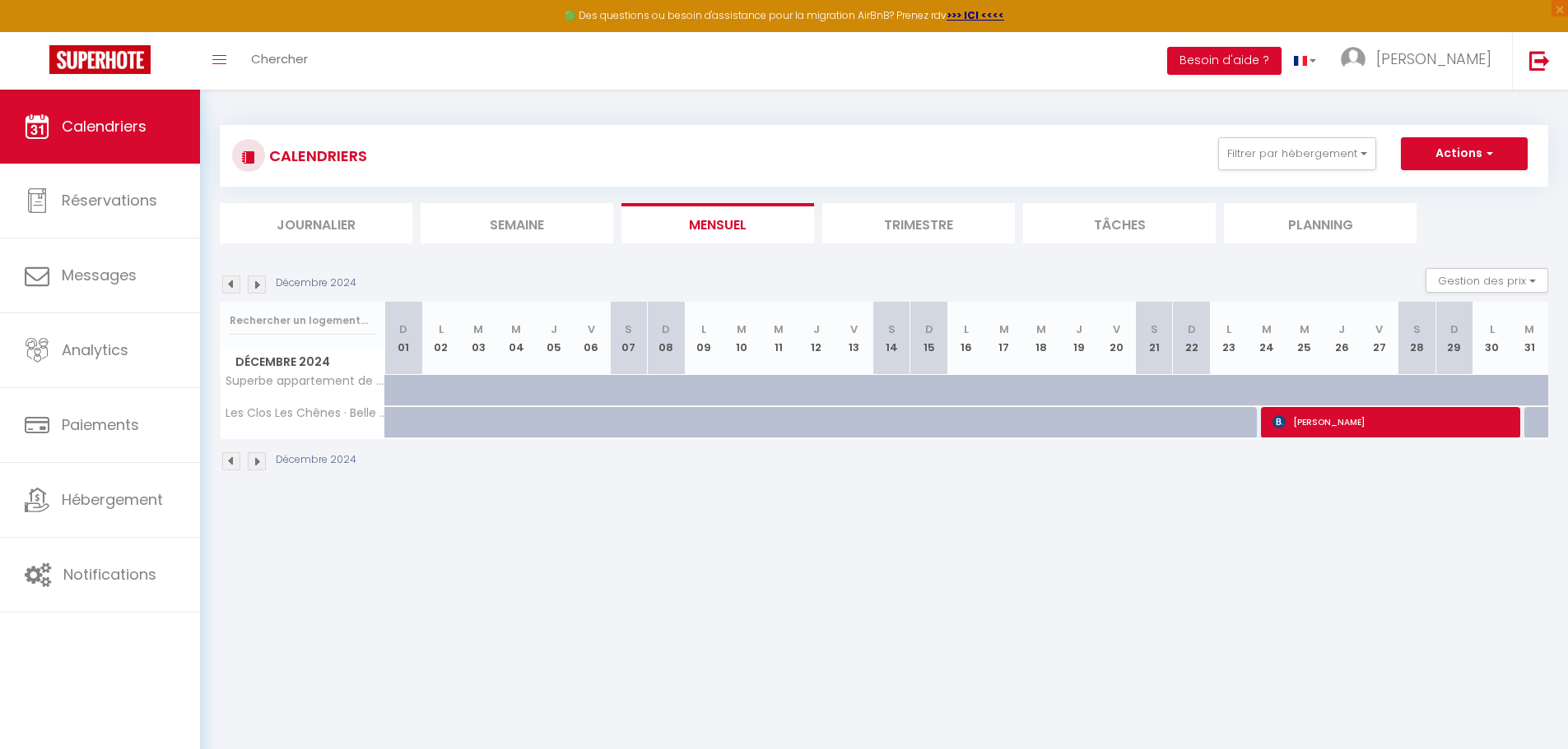
click at [232, 282] on img at bounding box center [231, 284] width 18 height 18
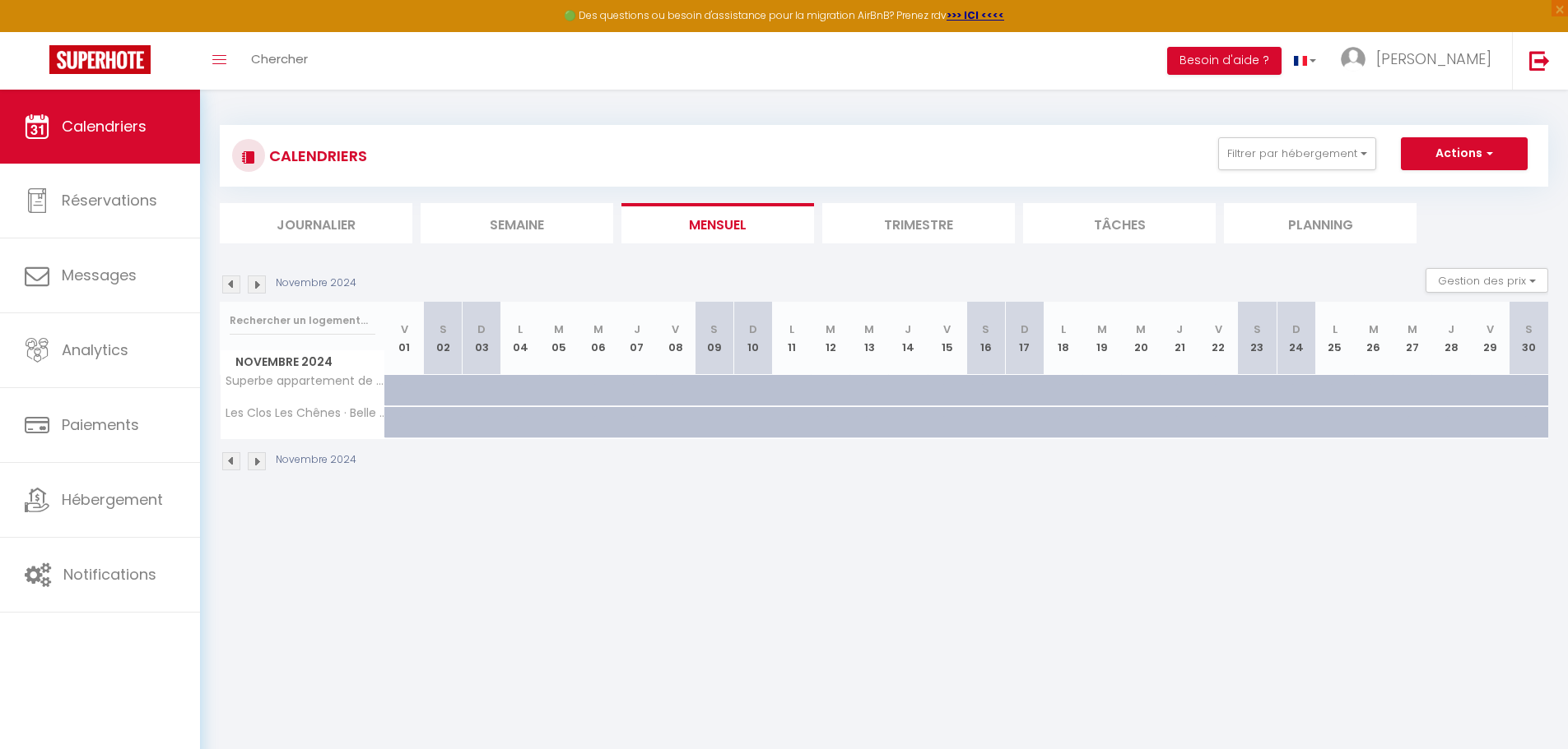
click at [232, 282] on img at bounding box center [231, 284] width 18 height 18
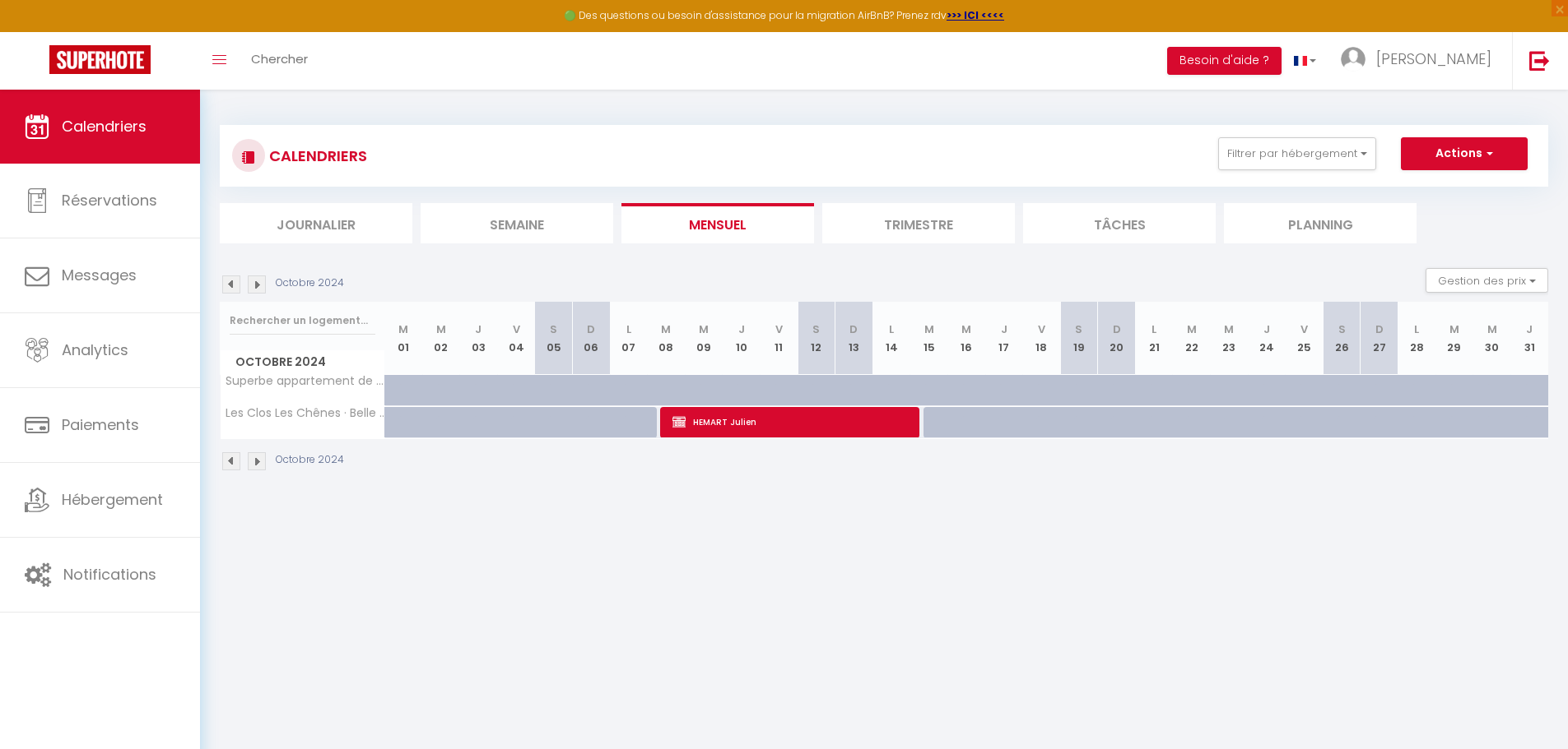
click at [232, 282] on img at bounding box center [231, 284] width 18 height 18
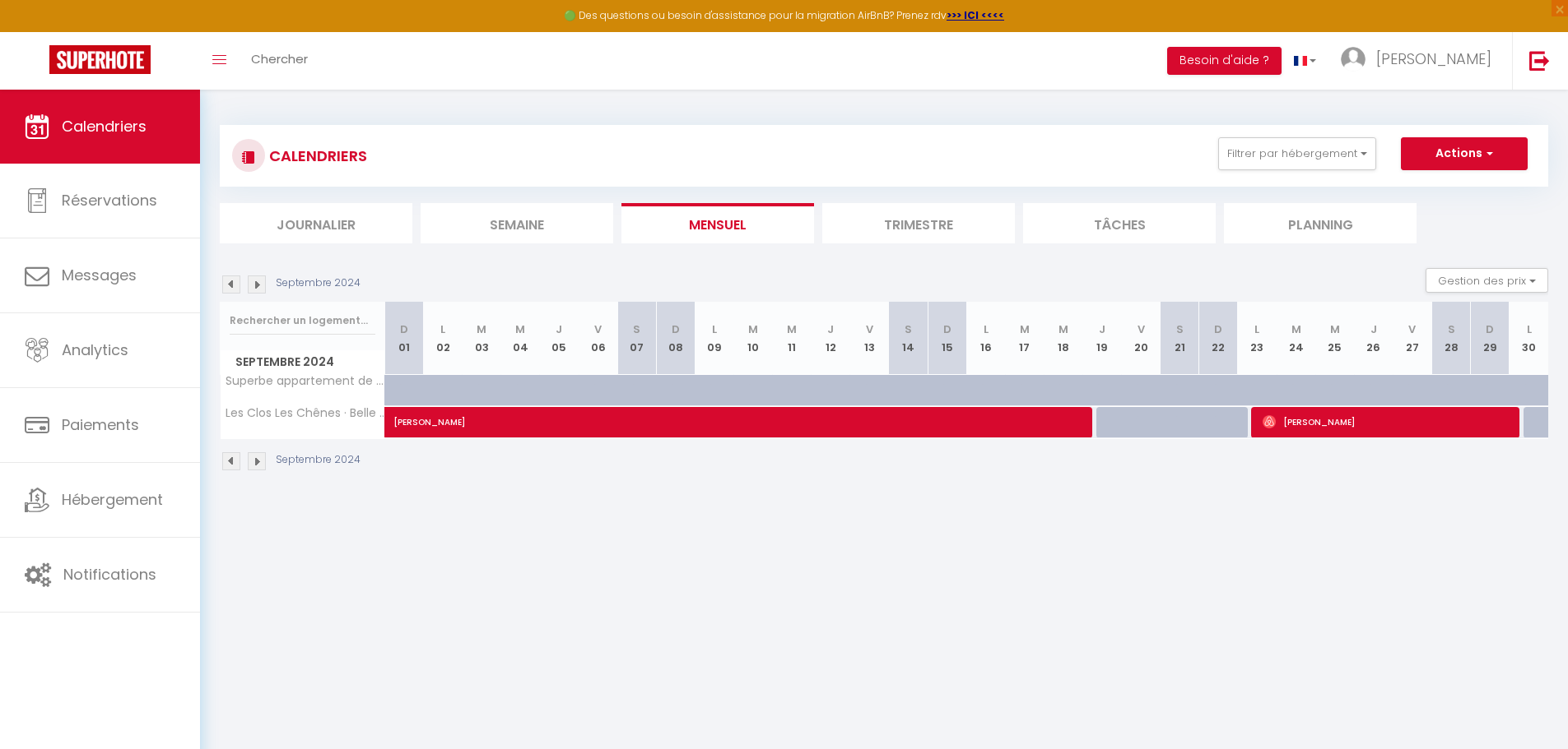
click at [232, 282] on img at bounding box center [231, 284] width 18 height 18
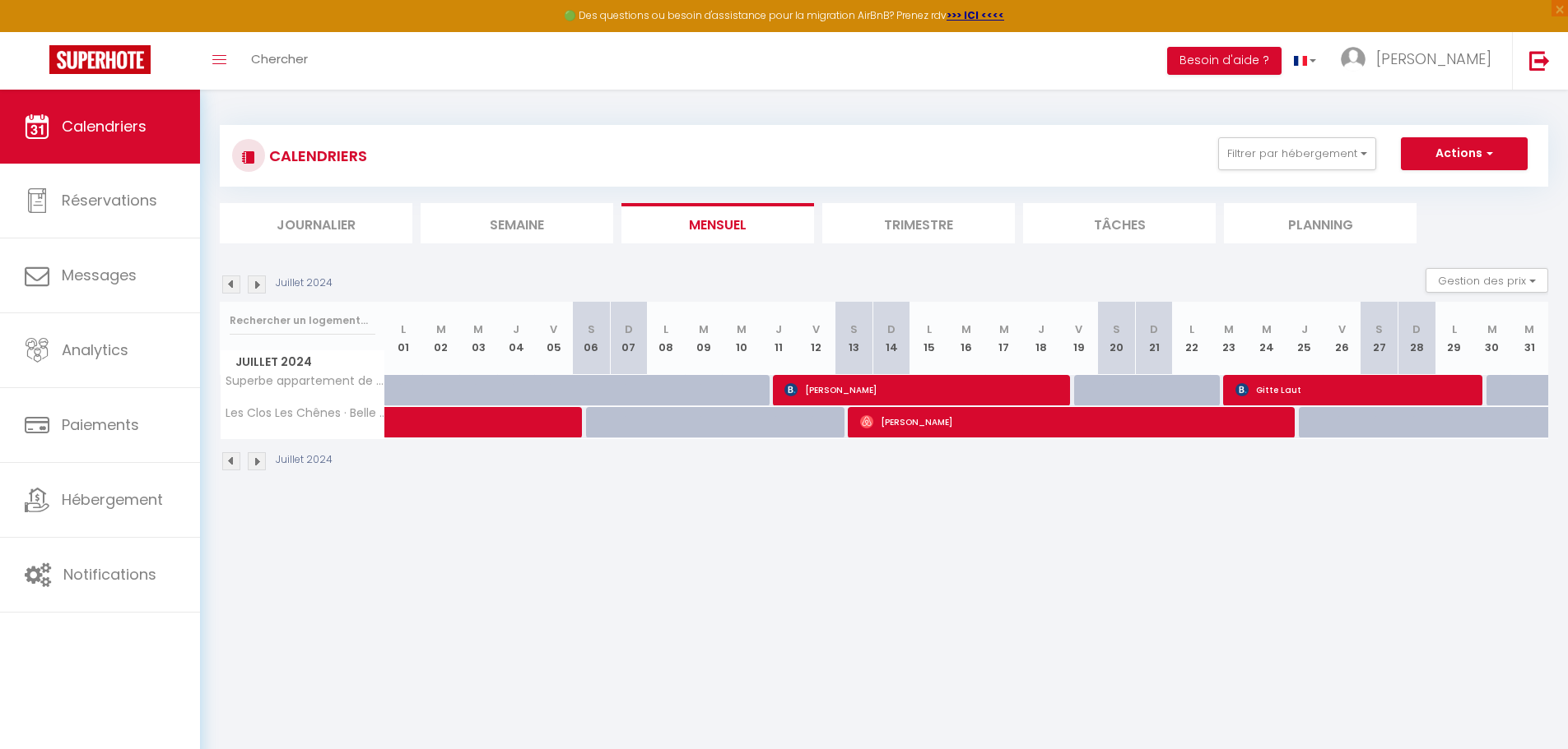
click at [232, 282] on img at bounding box center [231, 284] width 18 height 18
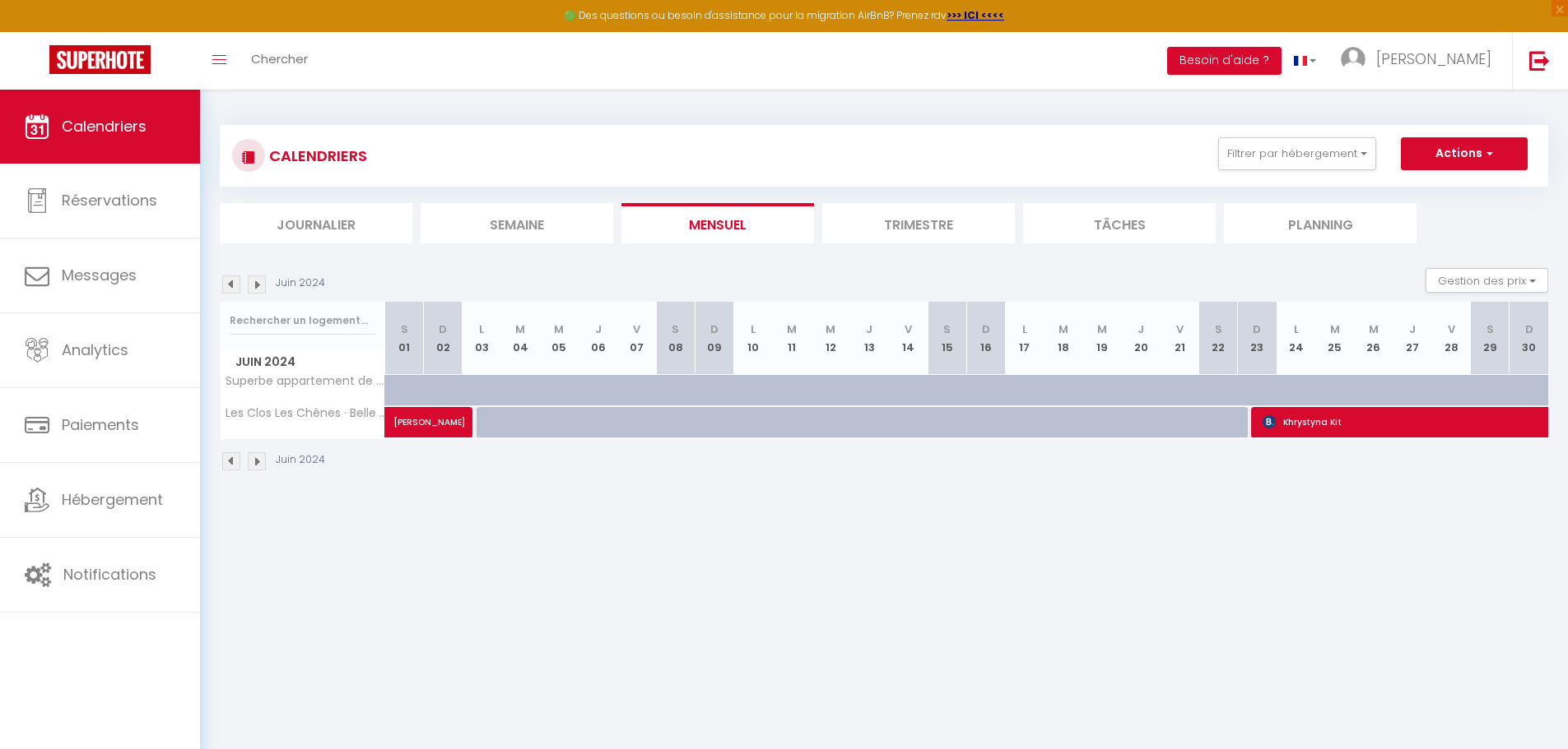
click at [232, 282] on img at bounding box center [231, 284] width 18 height 18
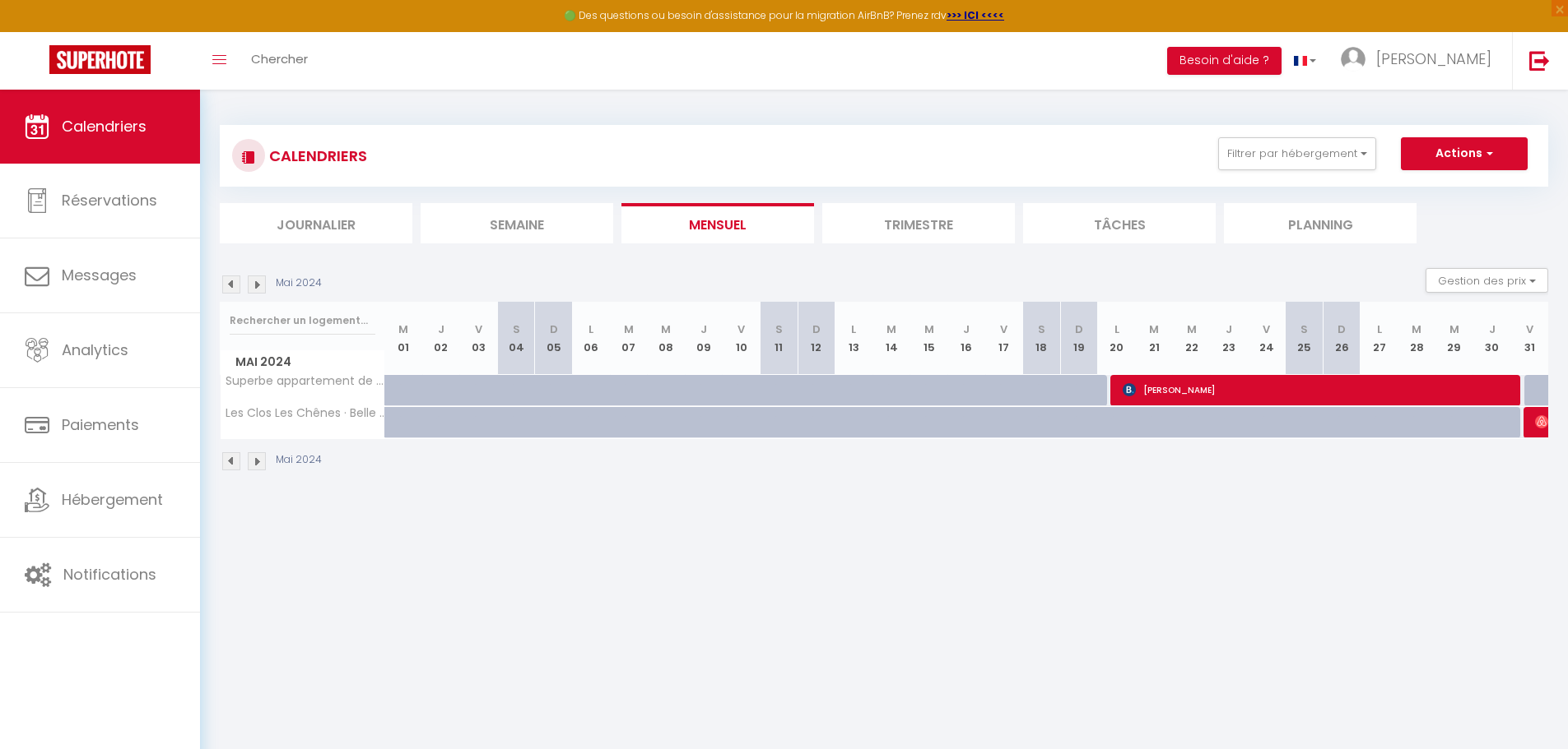
click at [497, 389] on div at bounding box center [516, 391] width 38 height 31
type input "180"
type input "[DATE]"
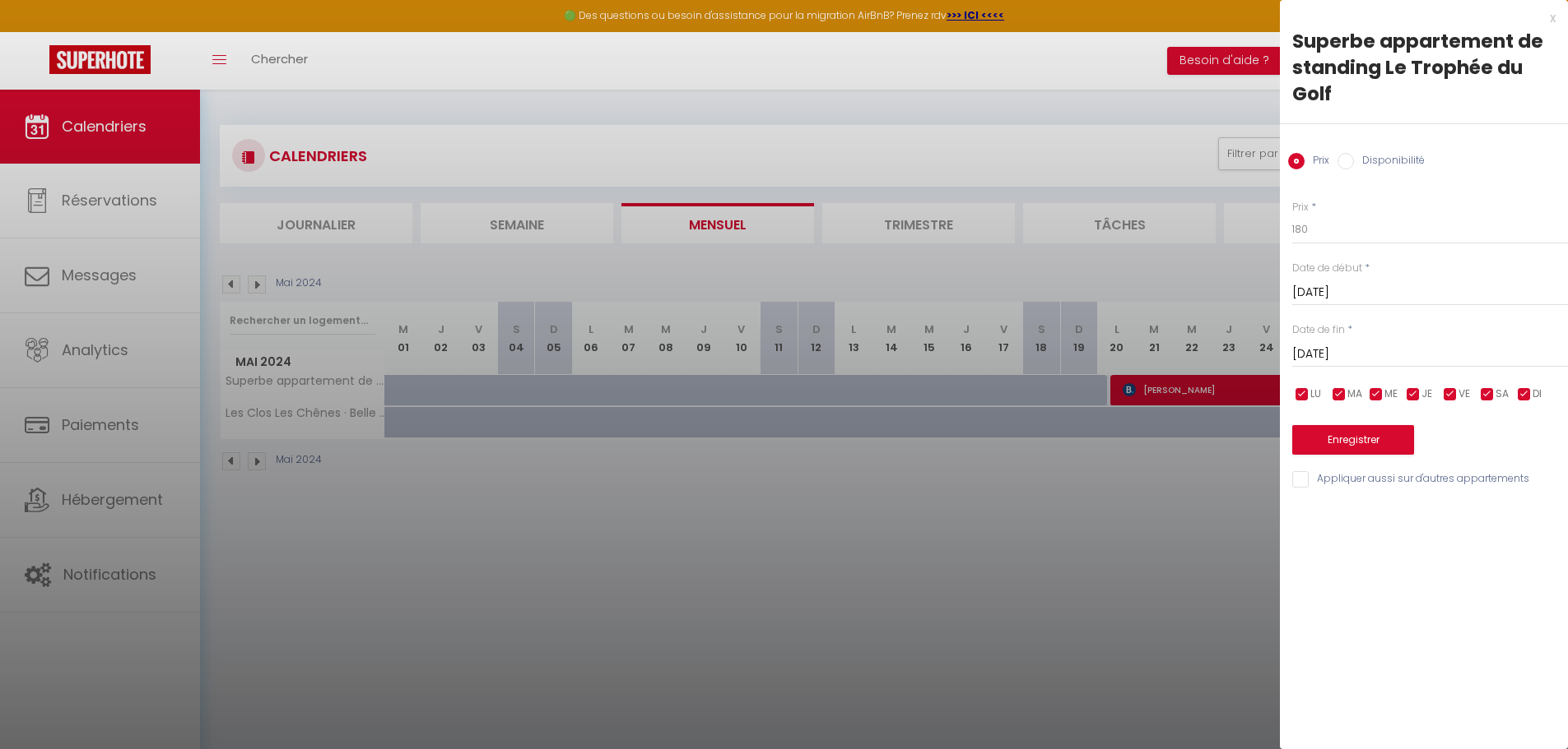
click at [1552, 18] on div "x" at bounding box center [1417, 17] width 275 height 19
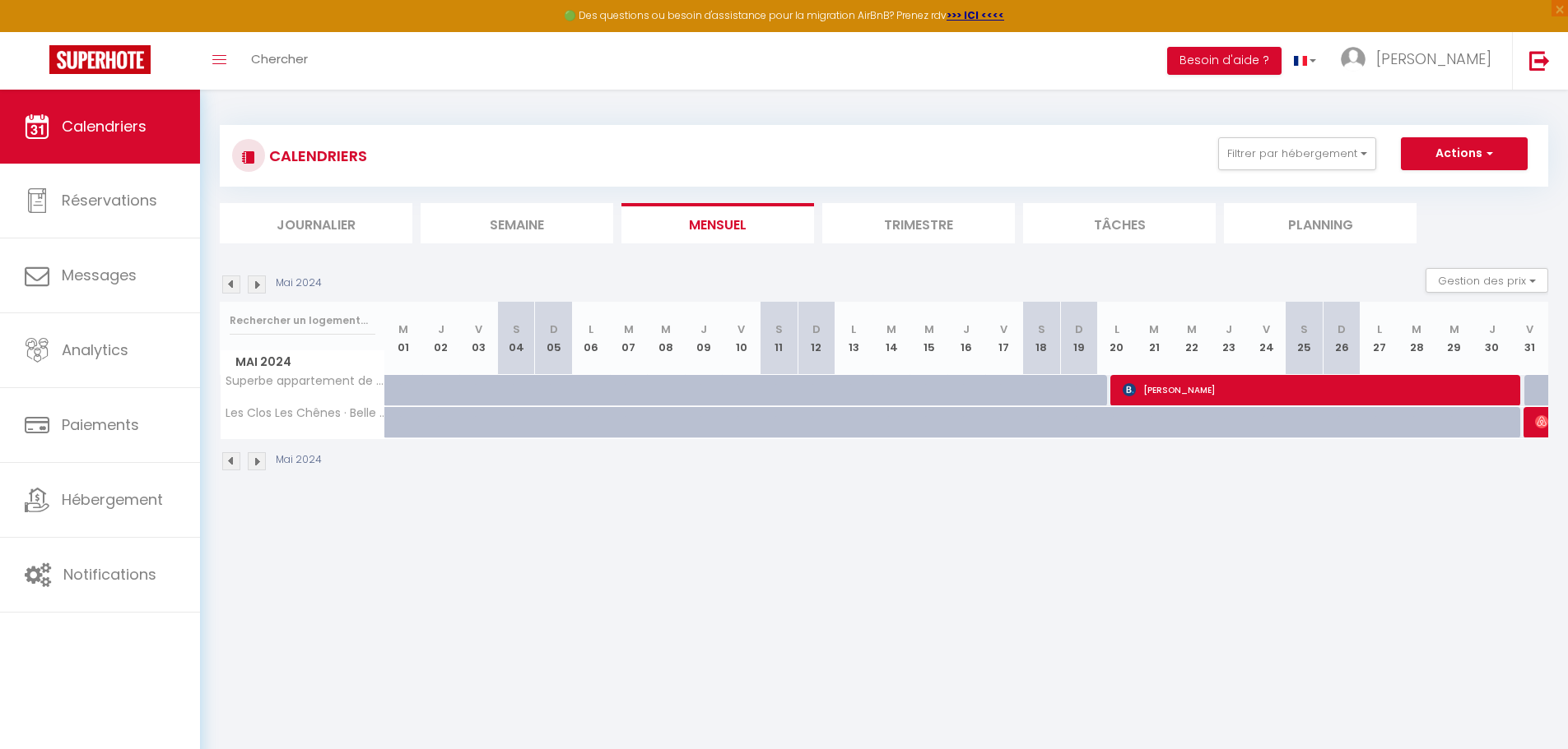
click at [1529, 388] on div at bounding box center [1542, 391] width 38 height 31
type input "180"
type input "[DATE]"
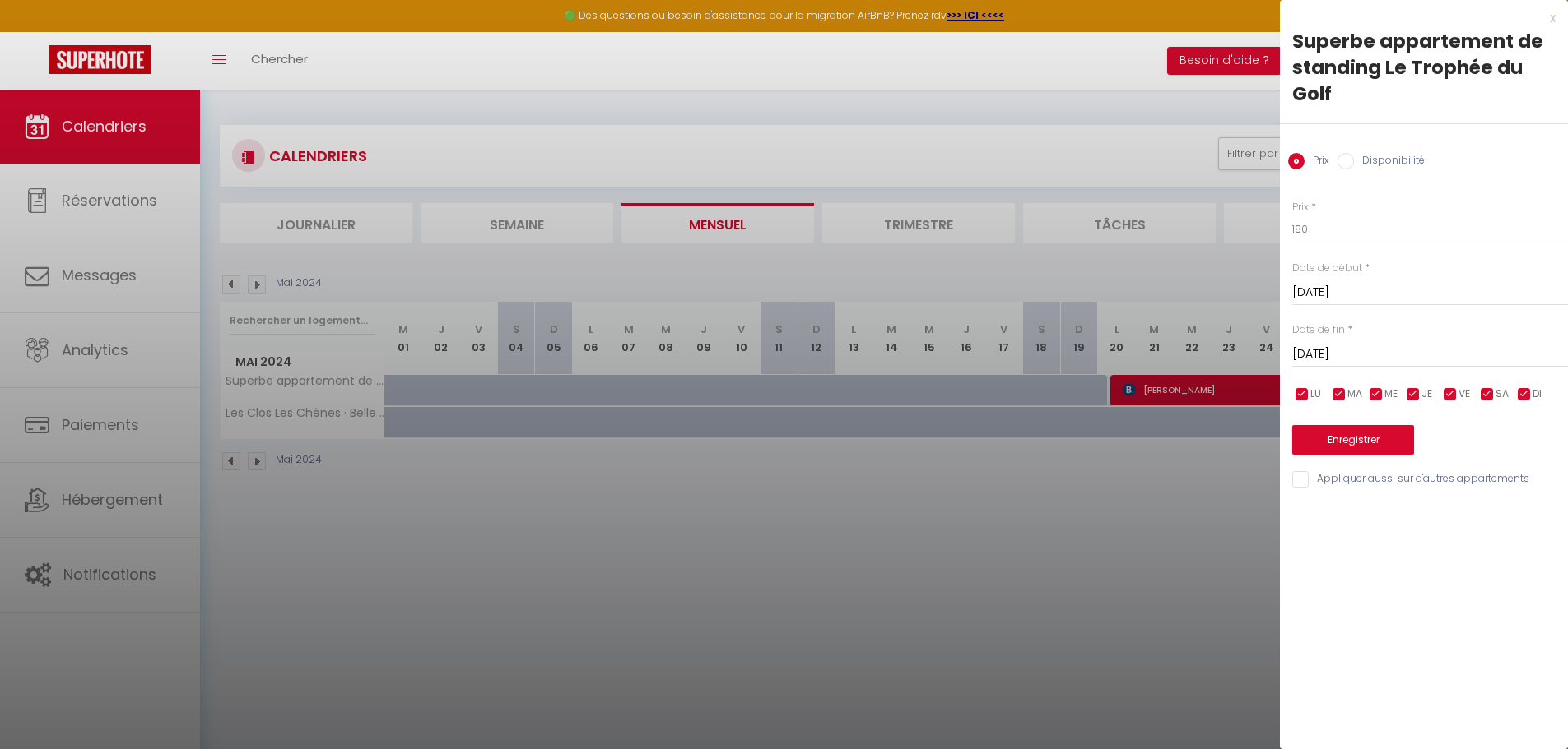
click at [1549, 18] on div "x" at bounding box center [1417, 17] width 275 height 19
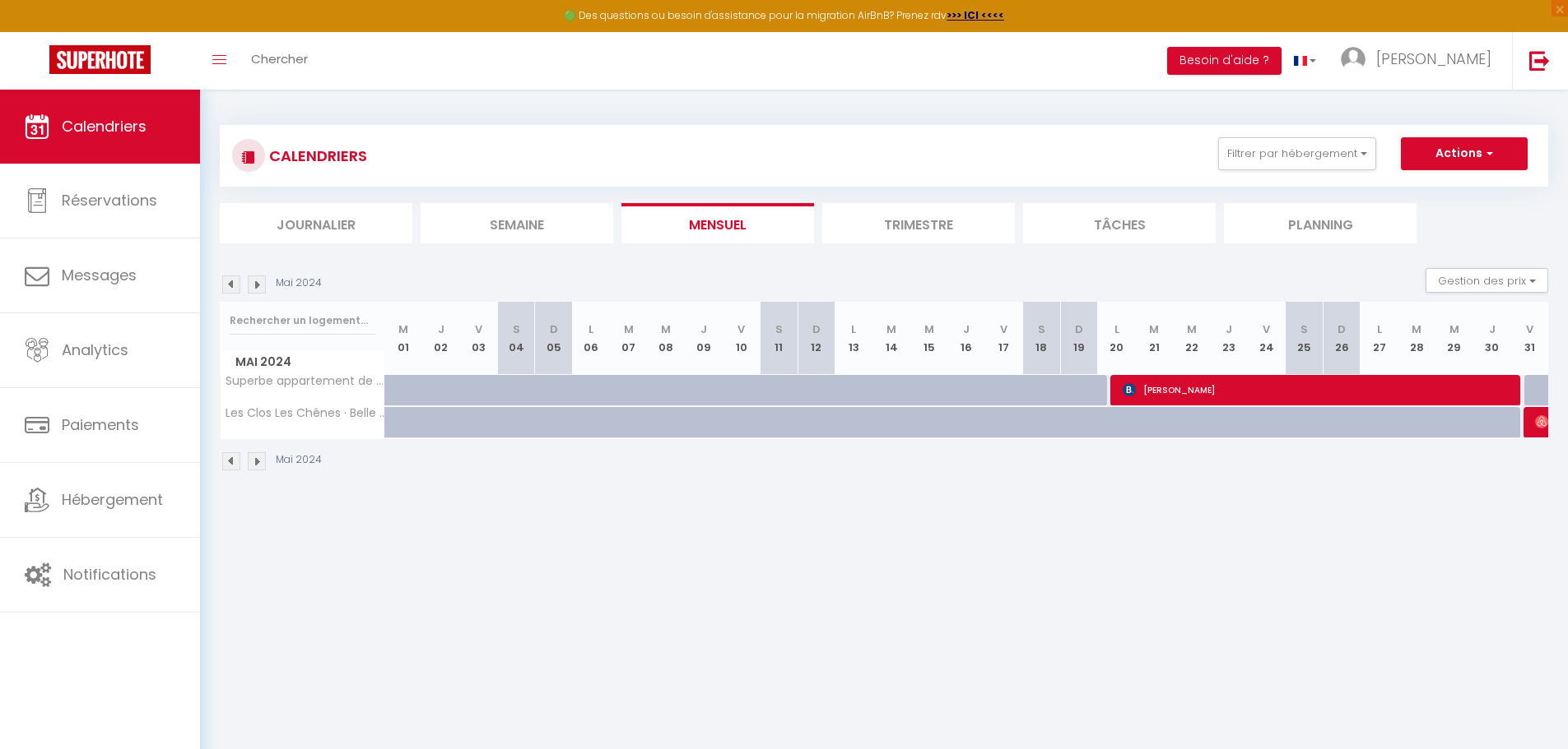
click at [255, 282] on img at bounding box center [257, 284] width 18 height 18
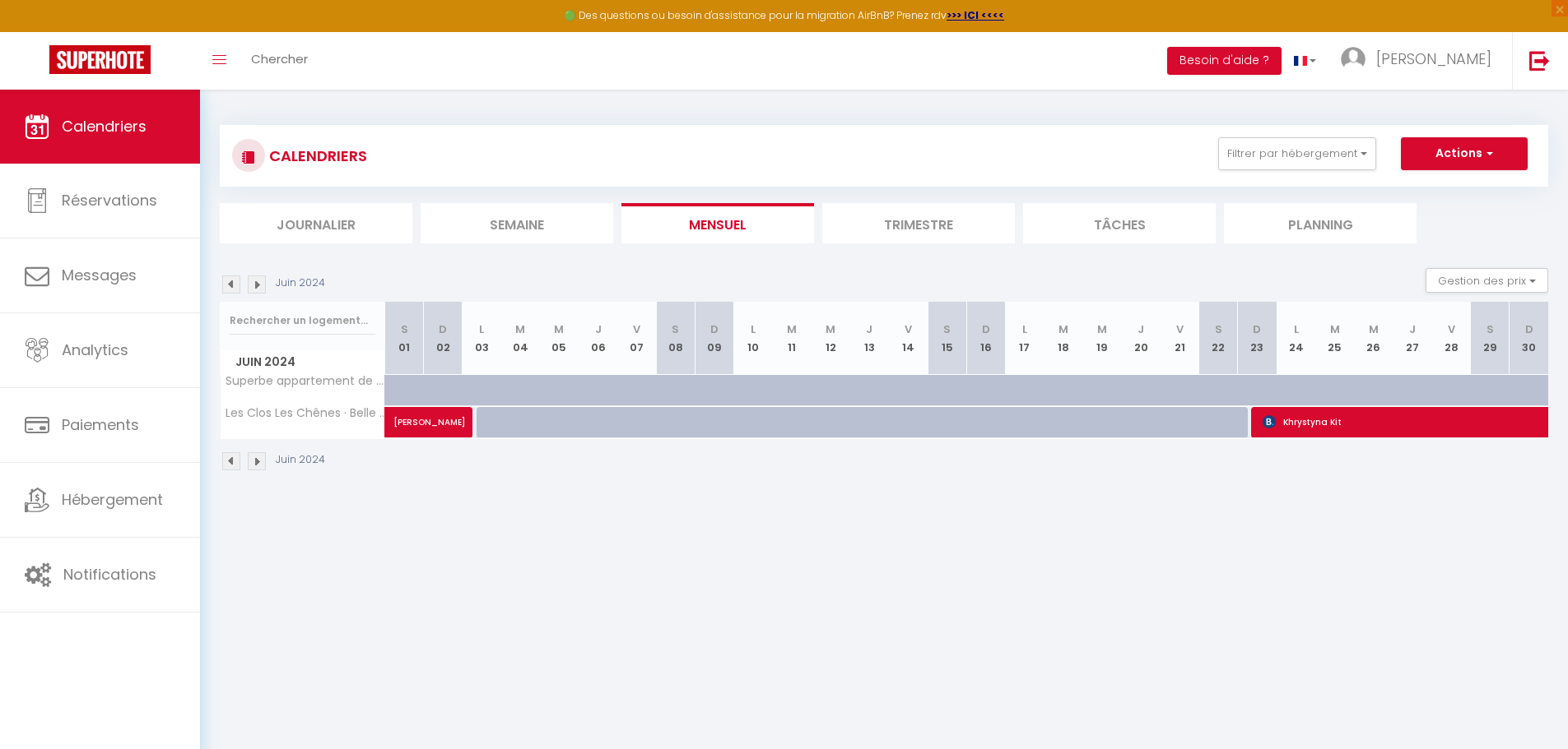
click at [600, 387] on div at bounding box center [611, 399] width 39 height 31
type input "200"
type input "[DATE]"
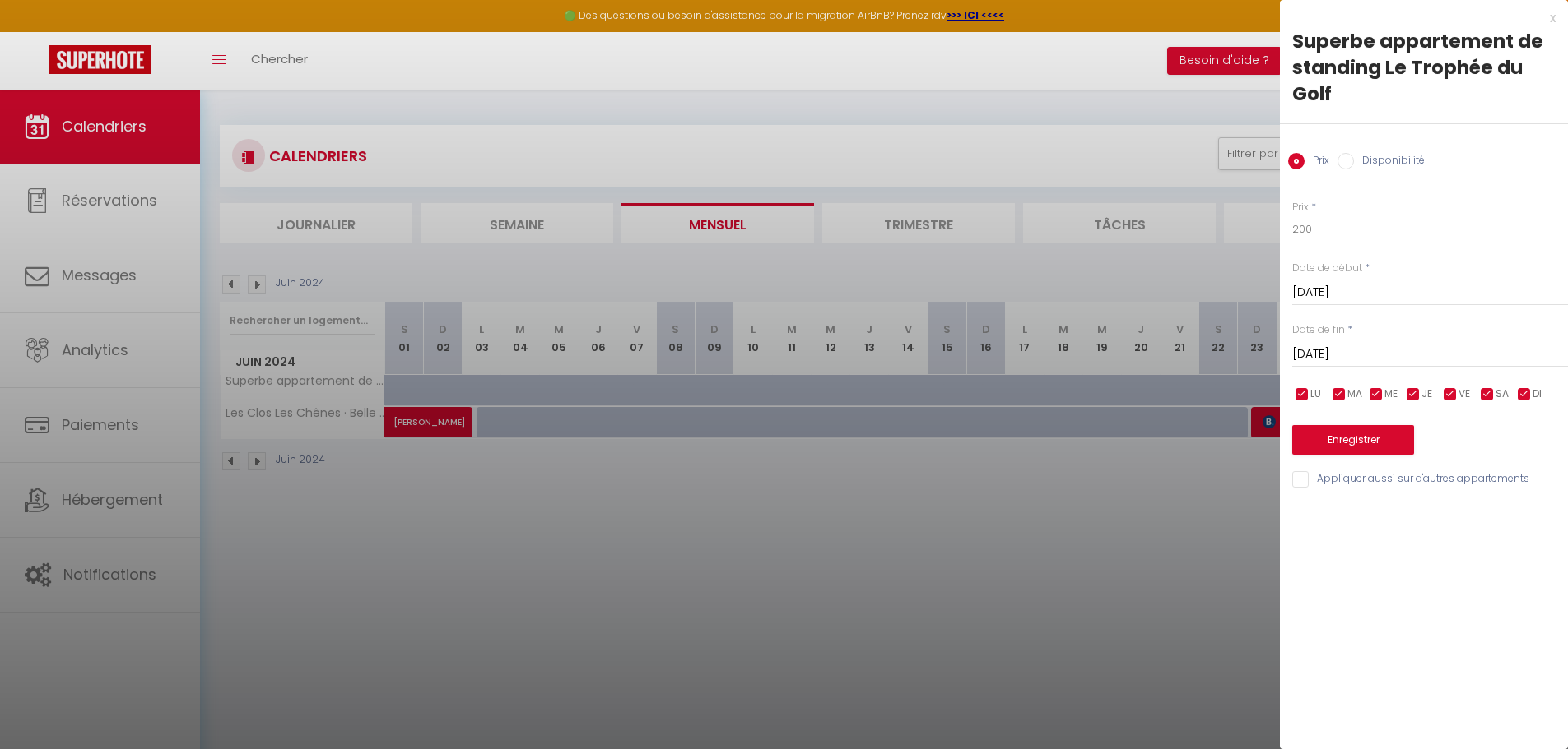
click at [250, 284] on div at bounding box center [784, 374] width 1568 height 749
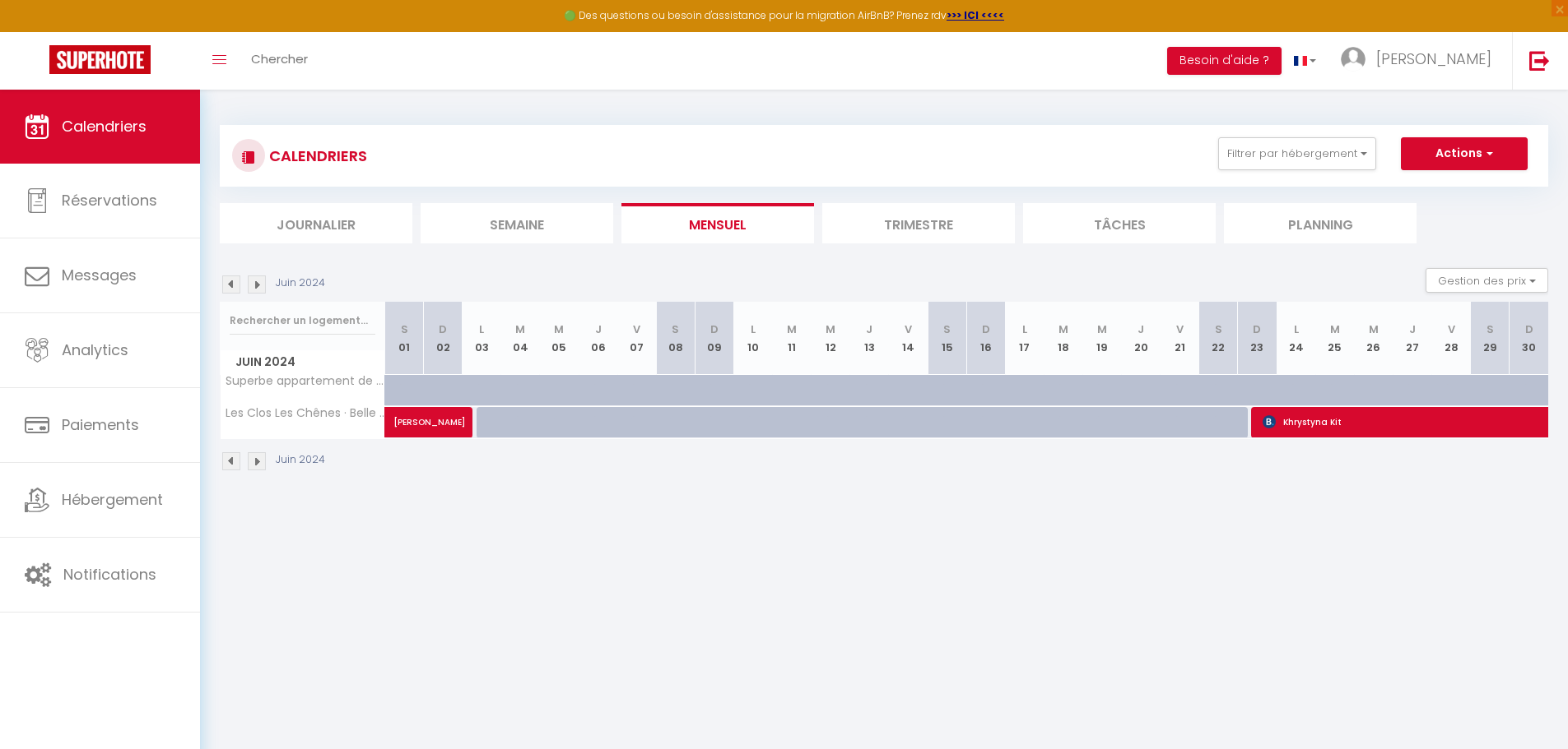
click at [258, 284] on img at bounding box center [257, 284] width 18 height 18
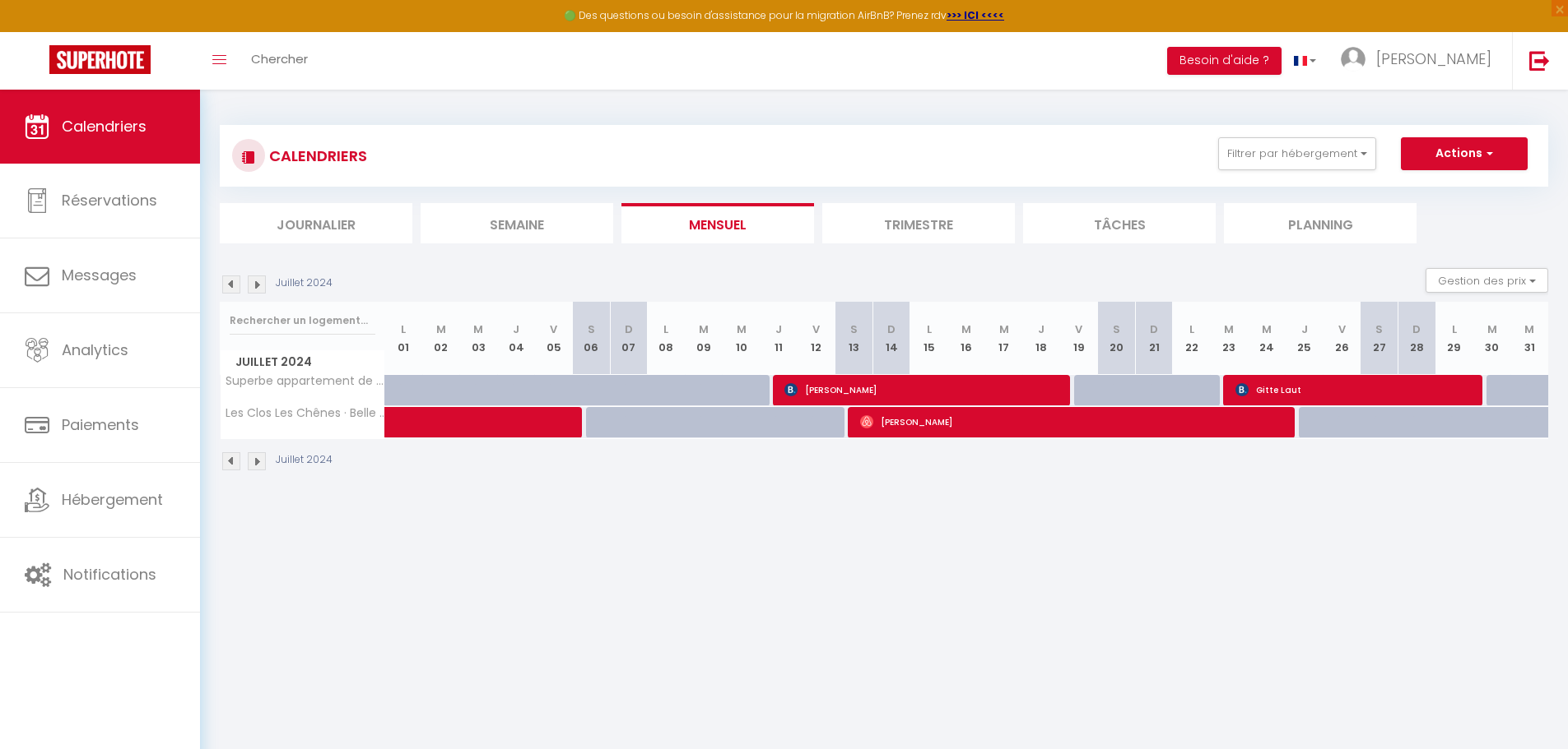
click at [718, 395] on div at bounding box center [717, 399] width 38 height 31
type input "220"
type input "[DATE]"
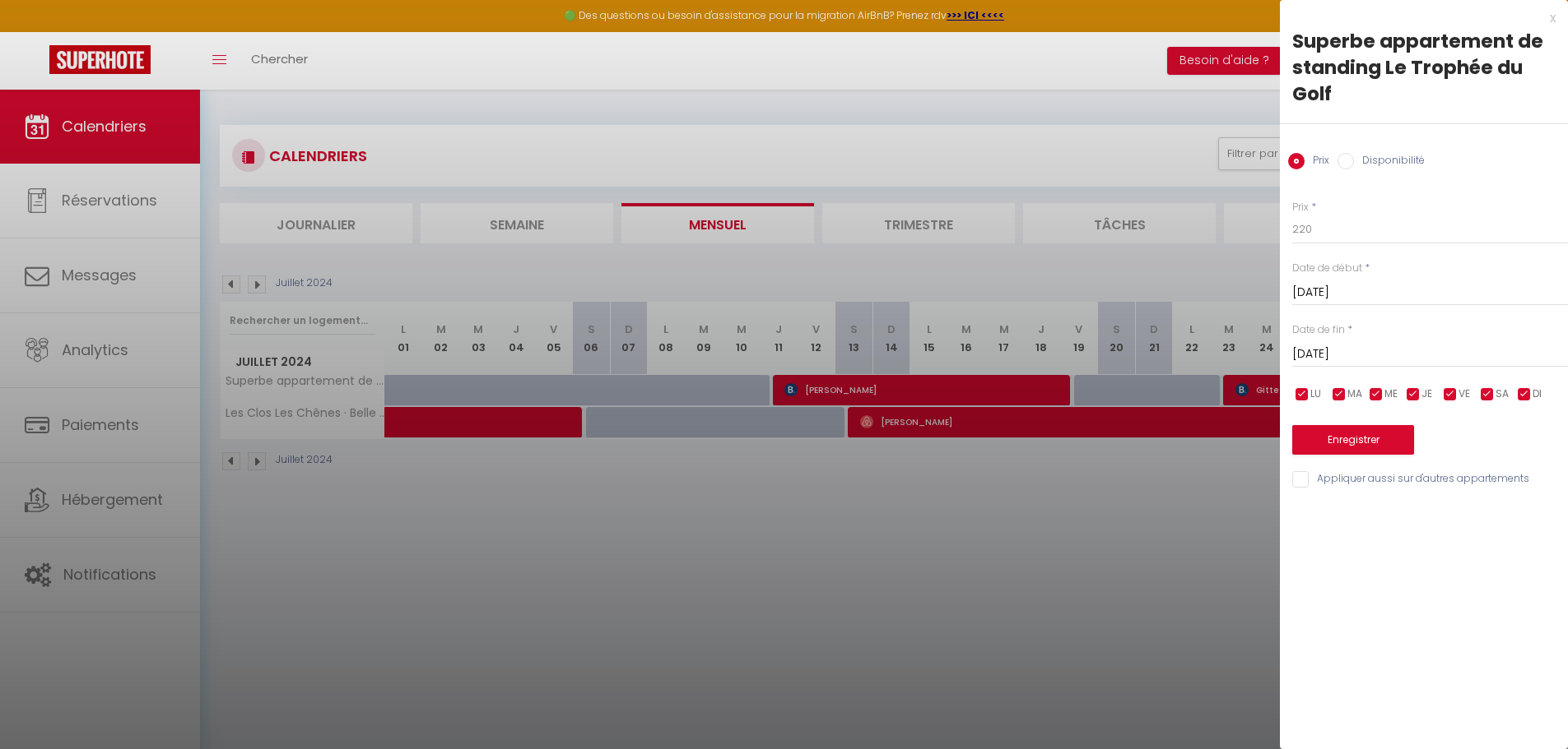
click at [1550, 15] on div "x" at bounding box center [1417, 17] width 275 height 19
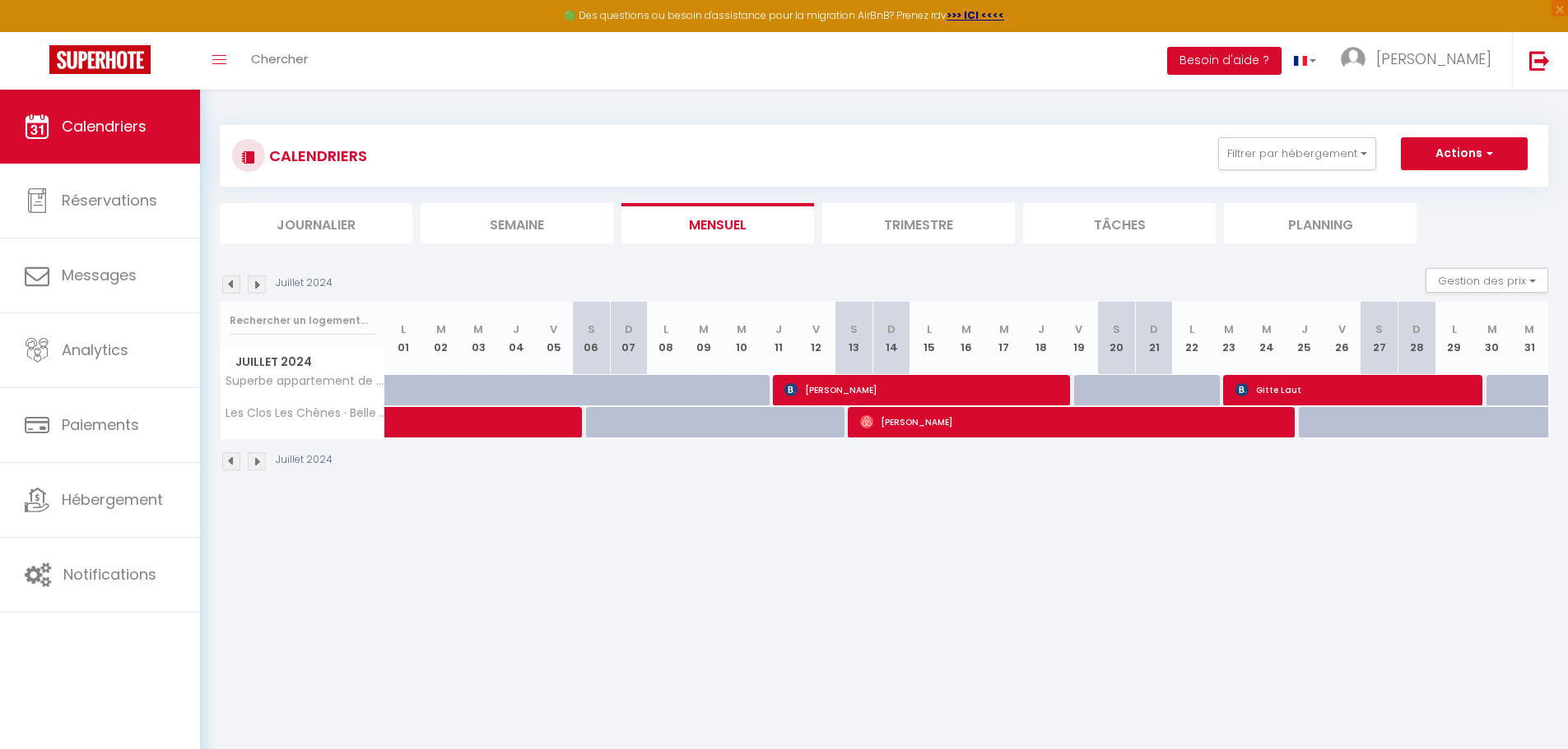
click at [255, 286] on img at bounding box center [257, 284] width 18 height 18
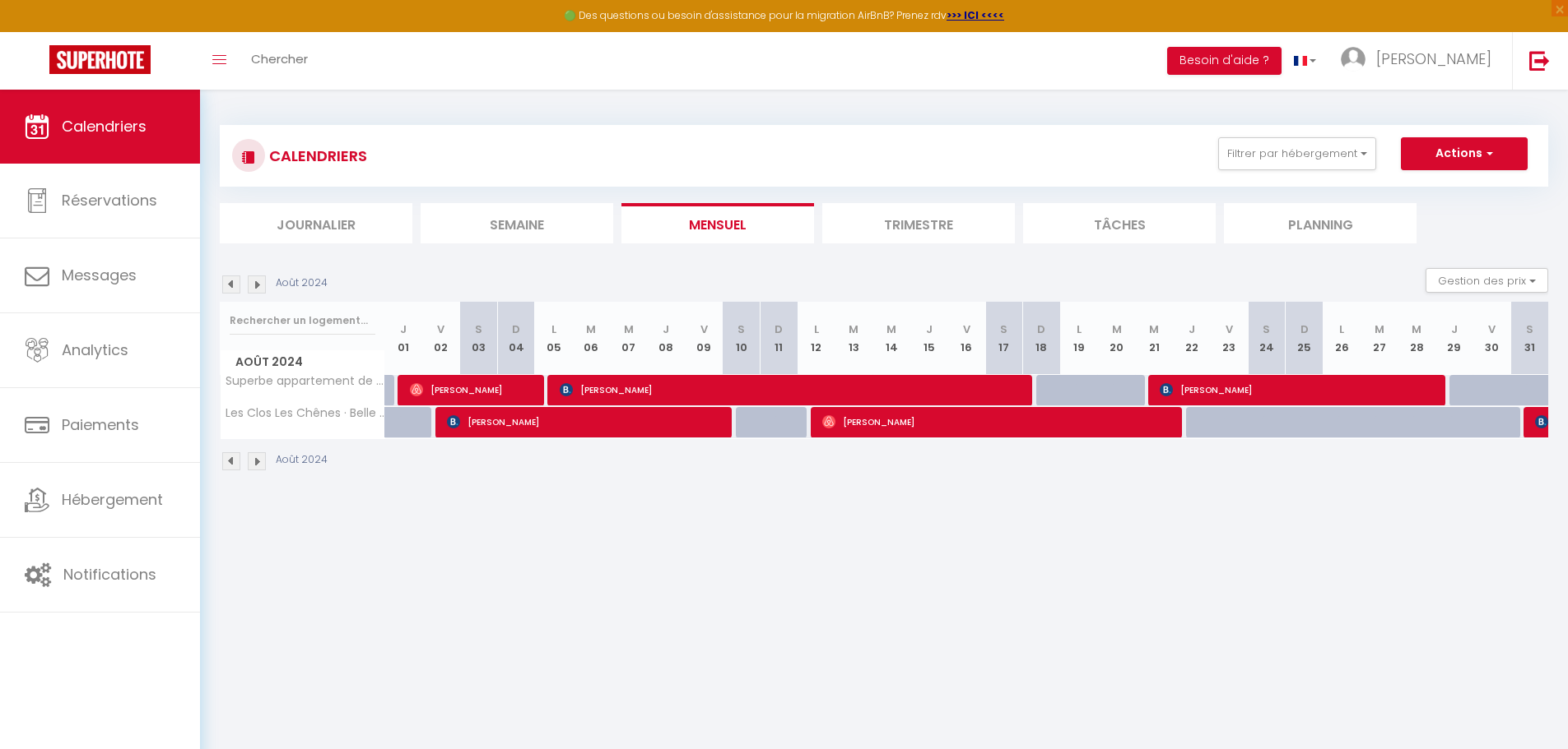
click at [255, 286] on img at bounding box center [257, 284] width 18 height 18
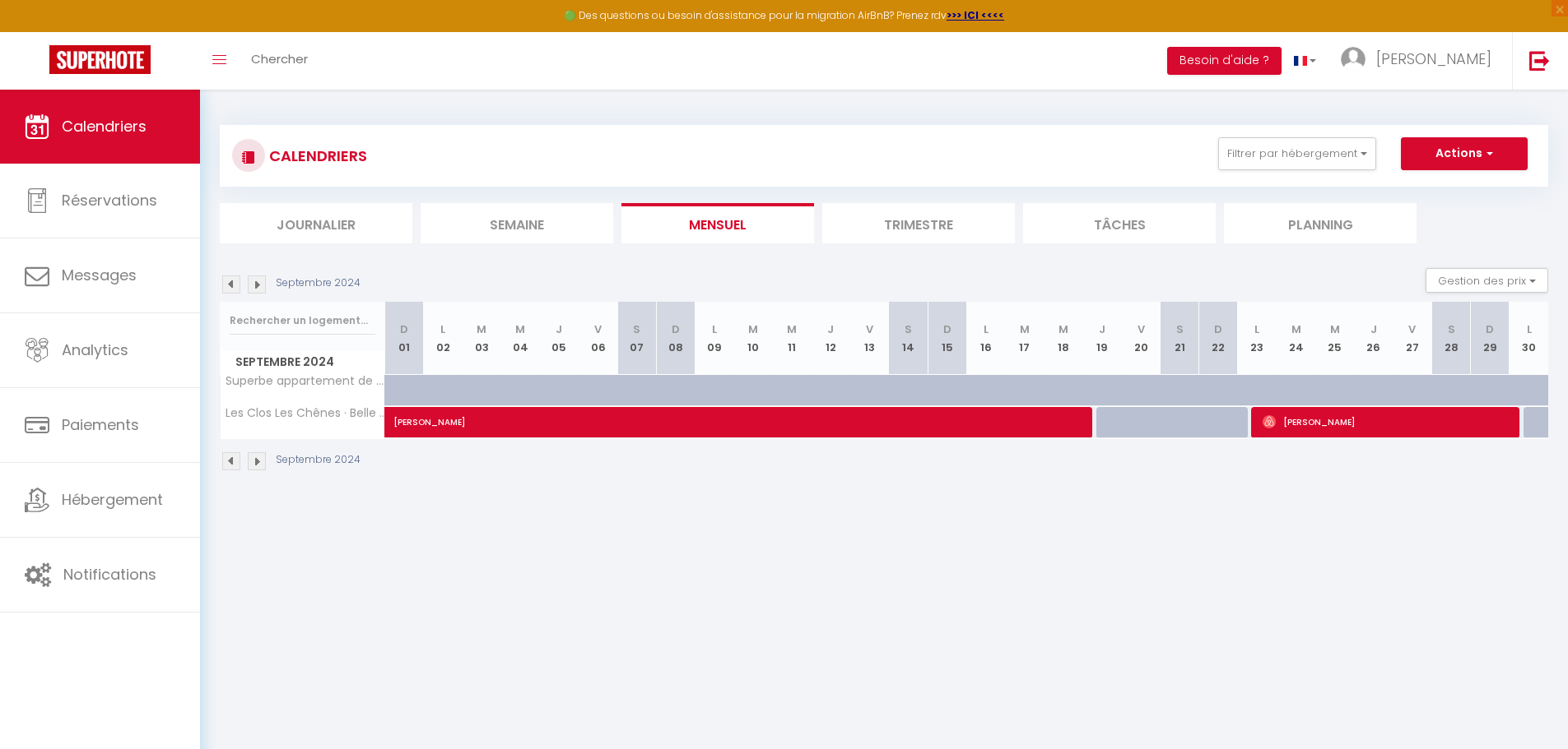
click at [255, 286] on img at bounding box center [257, 284] width 18 height 18
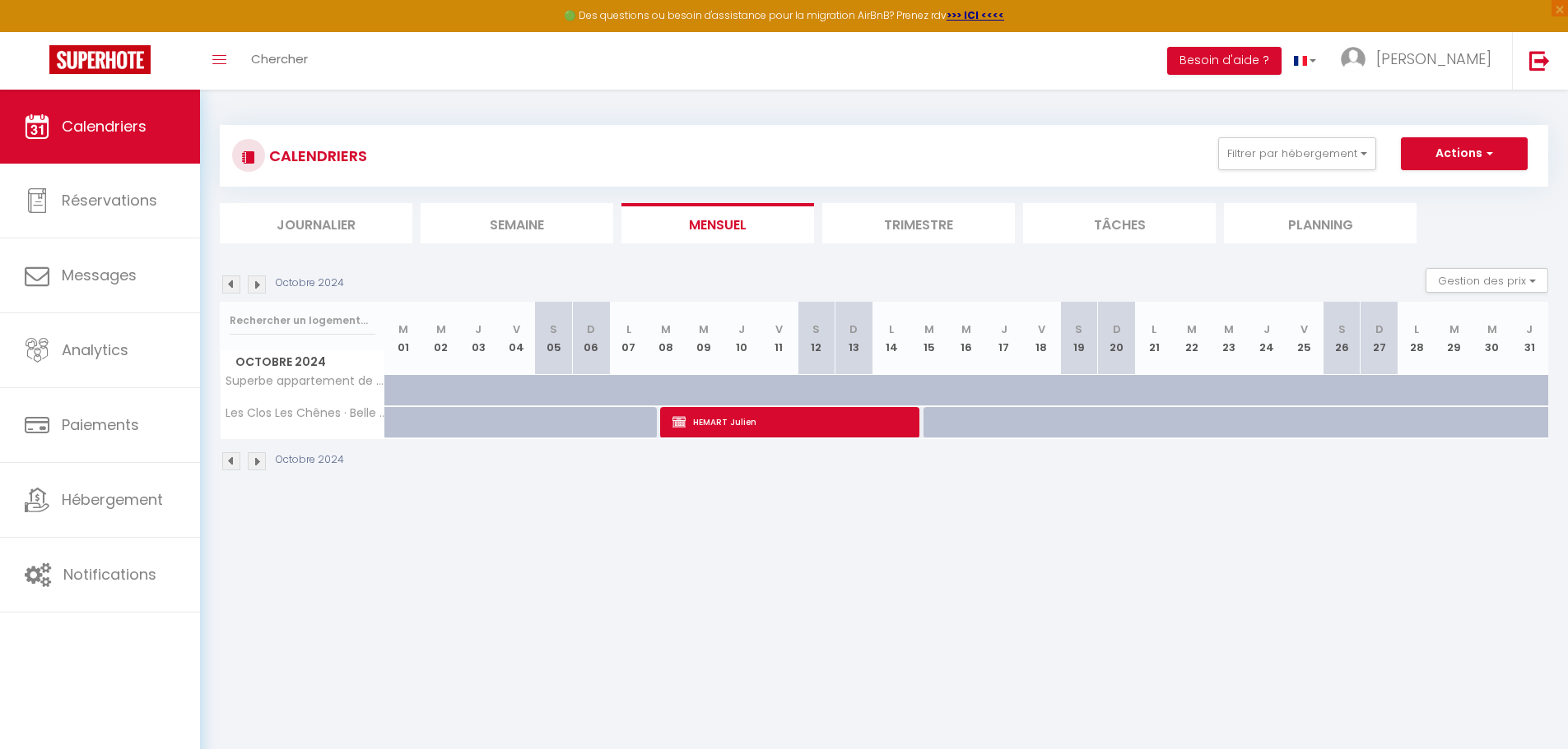
click at [255, 286] on img at bounding box center [257, 284] width 18 height 18
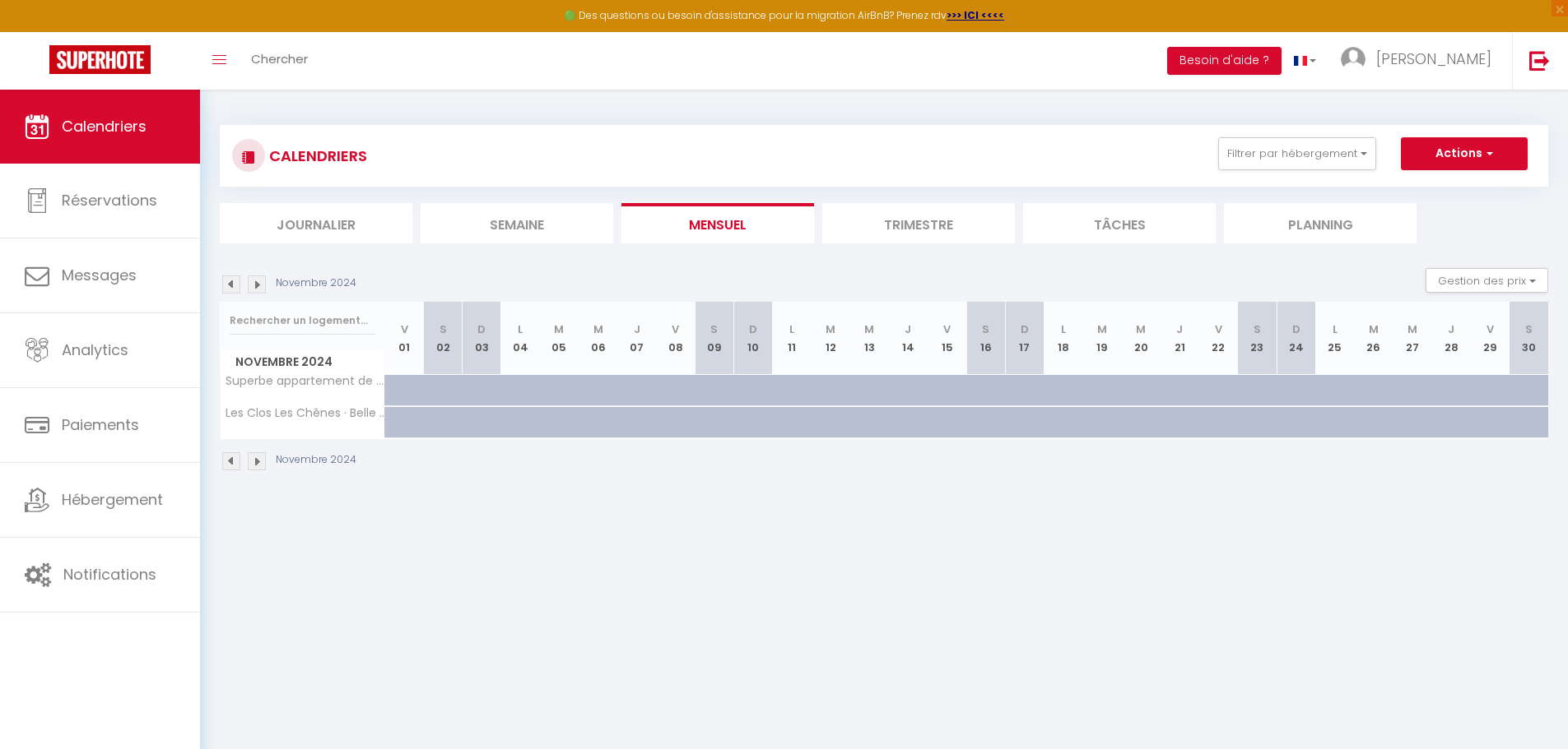
click at [255, 286] on img at bounding box center [257, 284] width 18 height 18
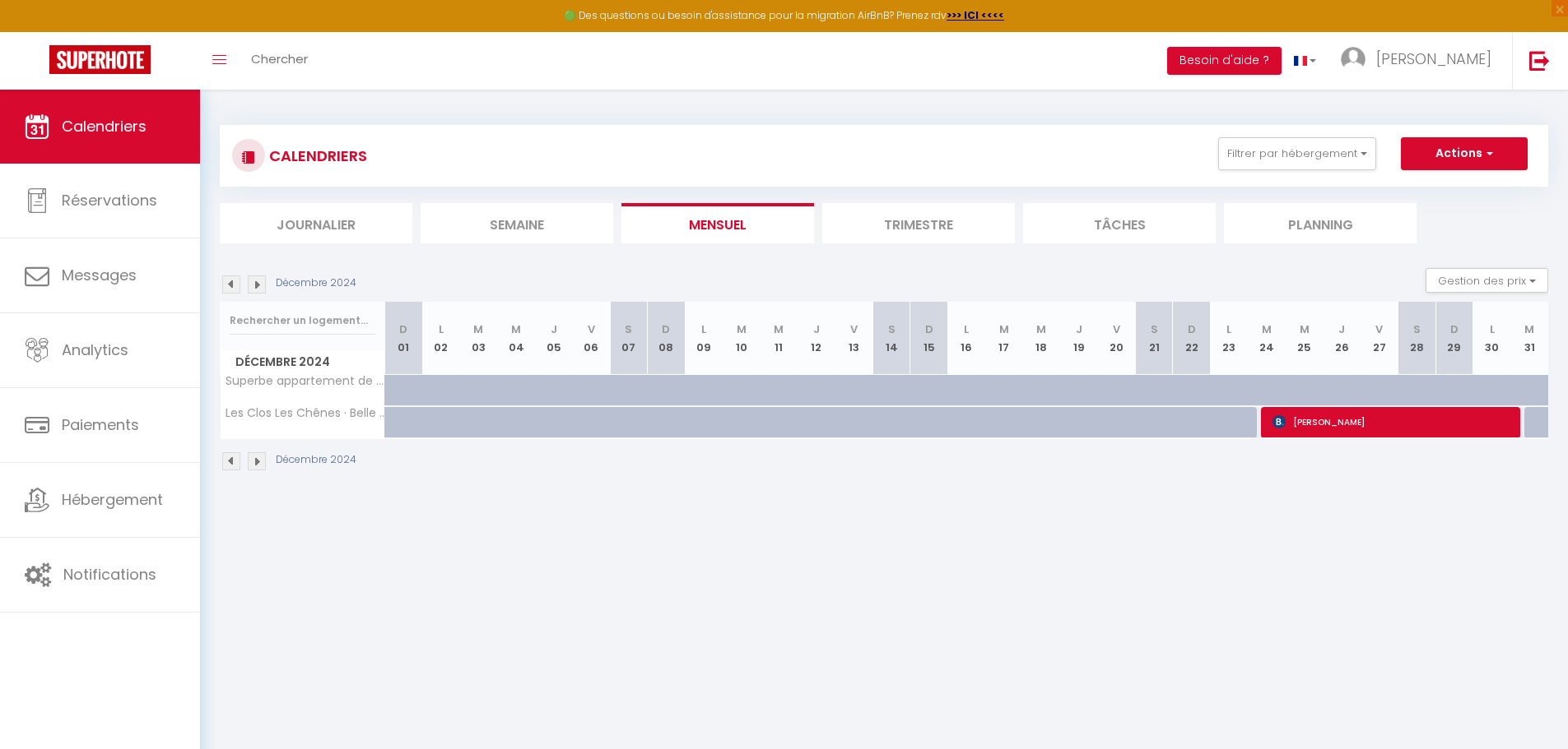
click at [255, 286] on img at bounding box center [257, 284] width 18 height 18
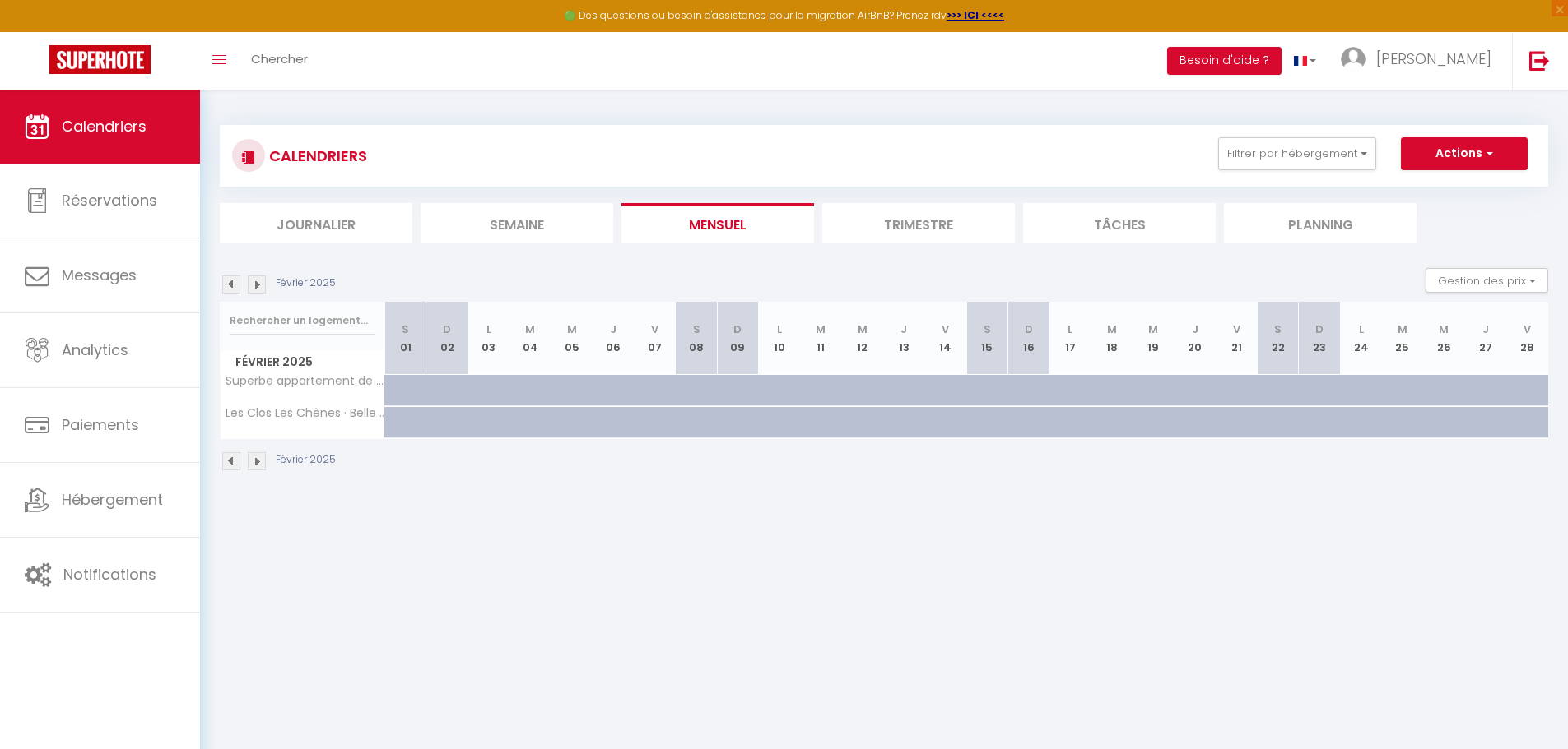
click at [255, 286] on img at bounding box center [257, 284] width 18 height 18
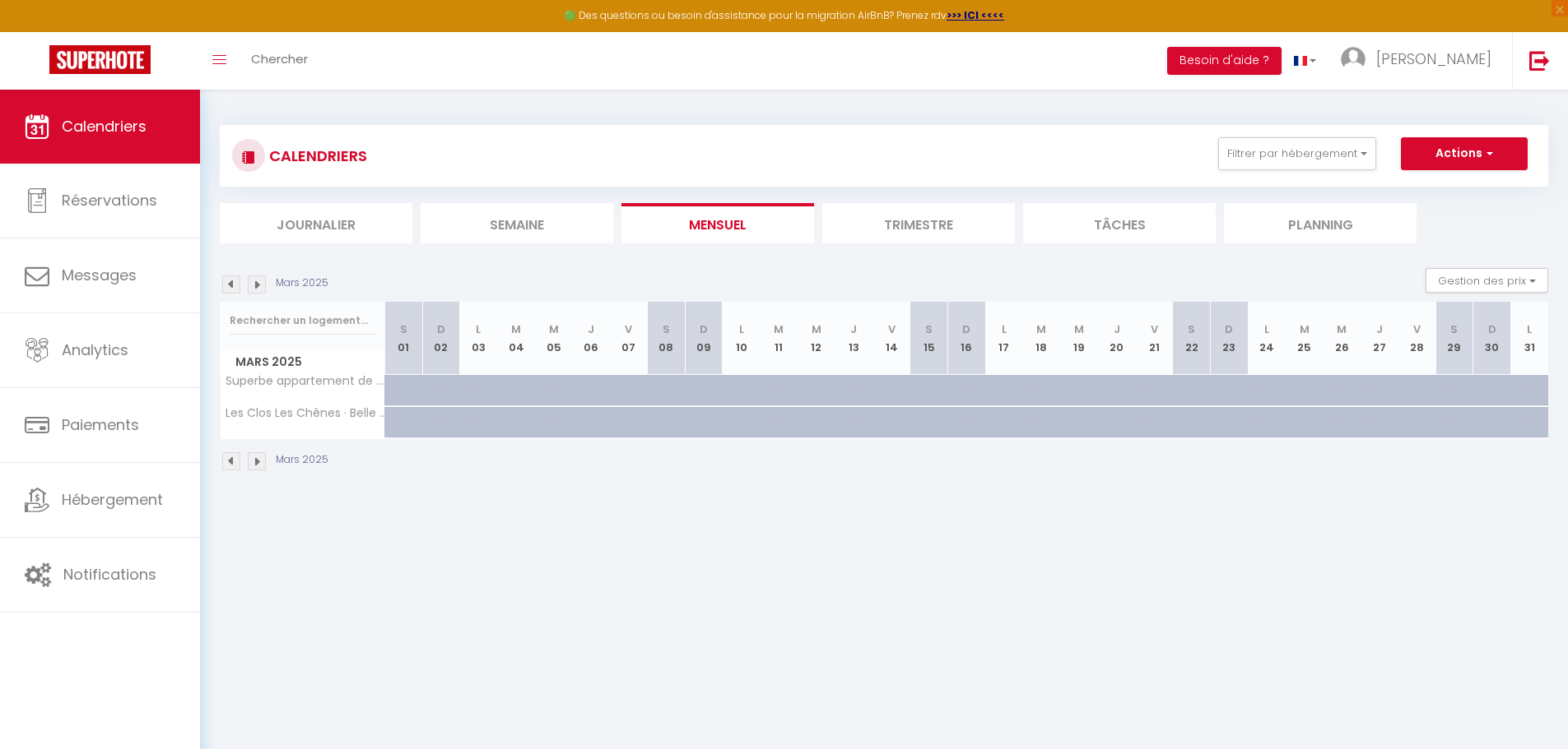
click at [255, 286] on img at bounding box center [257, 284] width 18 height 18
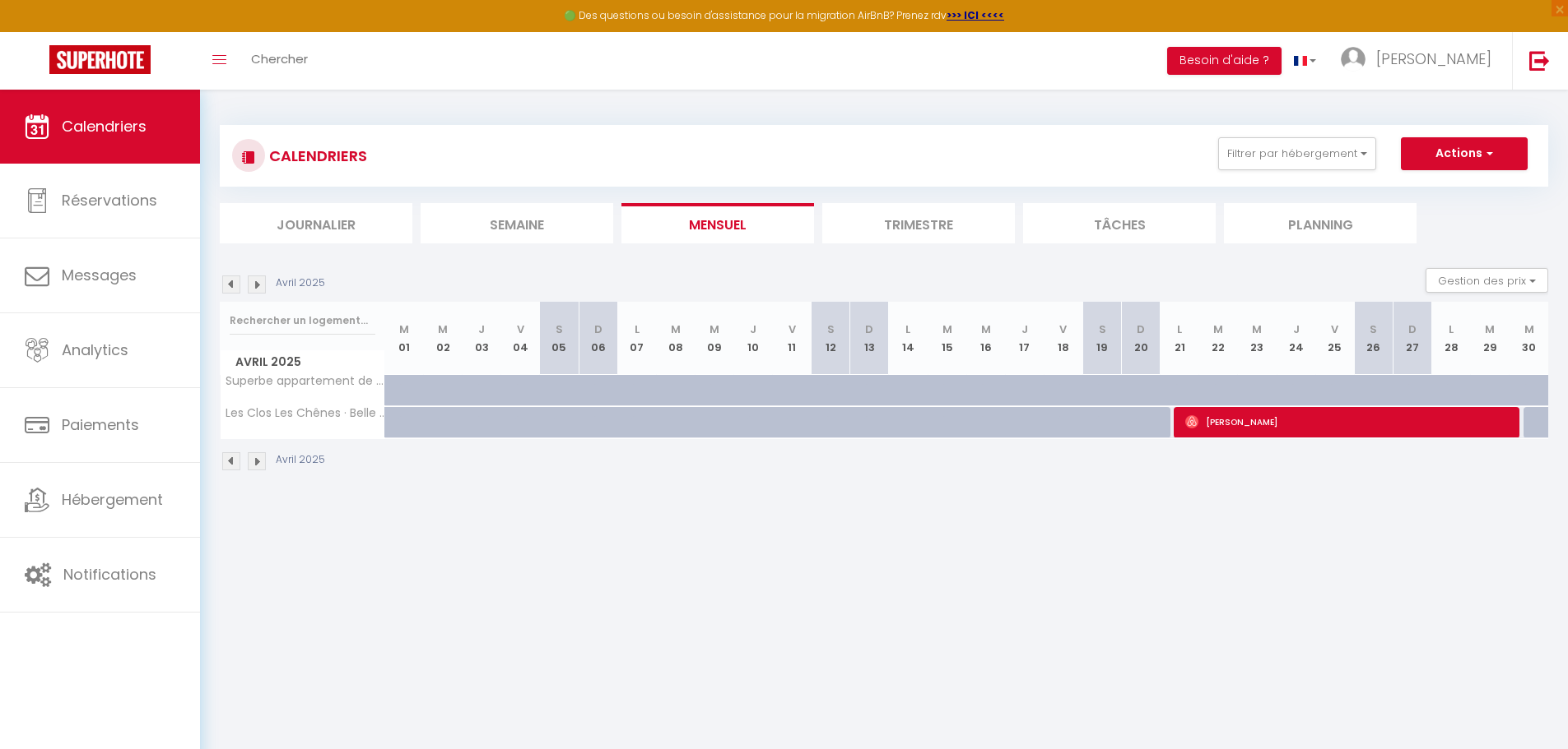
click at [255, 286] on img at bounding box center [257, 284] width 18 height 18
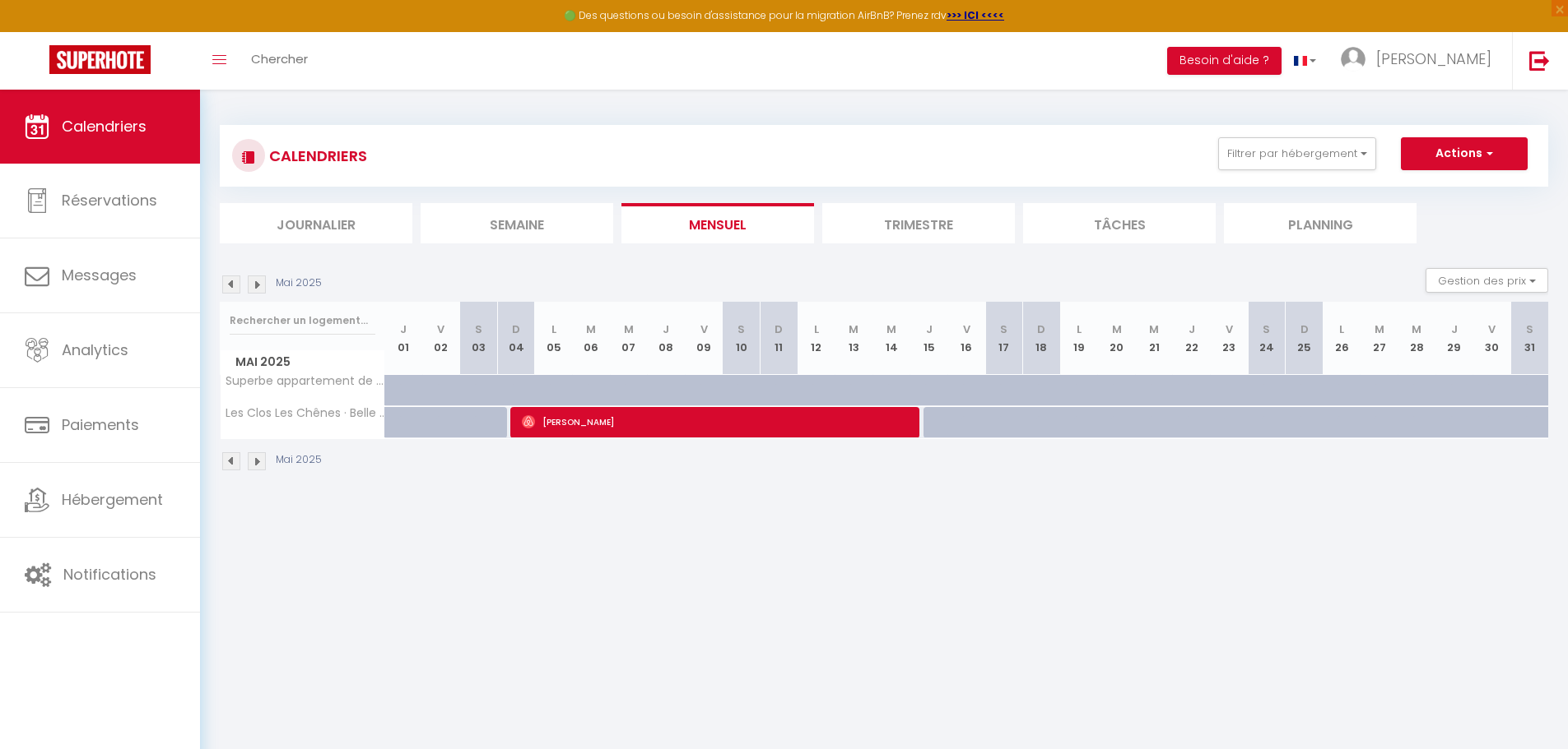
click at [255, 286] on img at bounding box center [257, 284] width 18 height 18
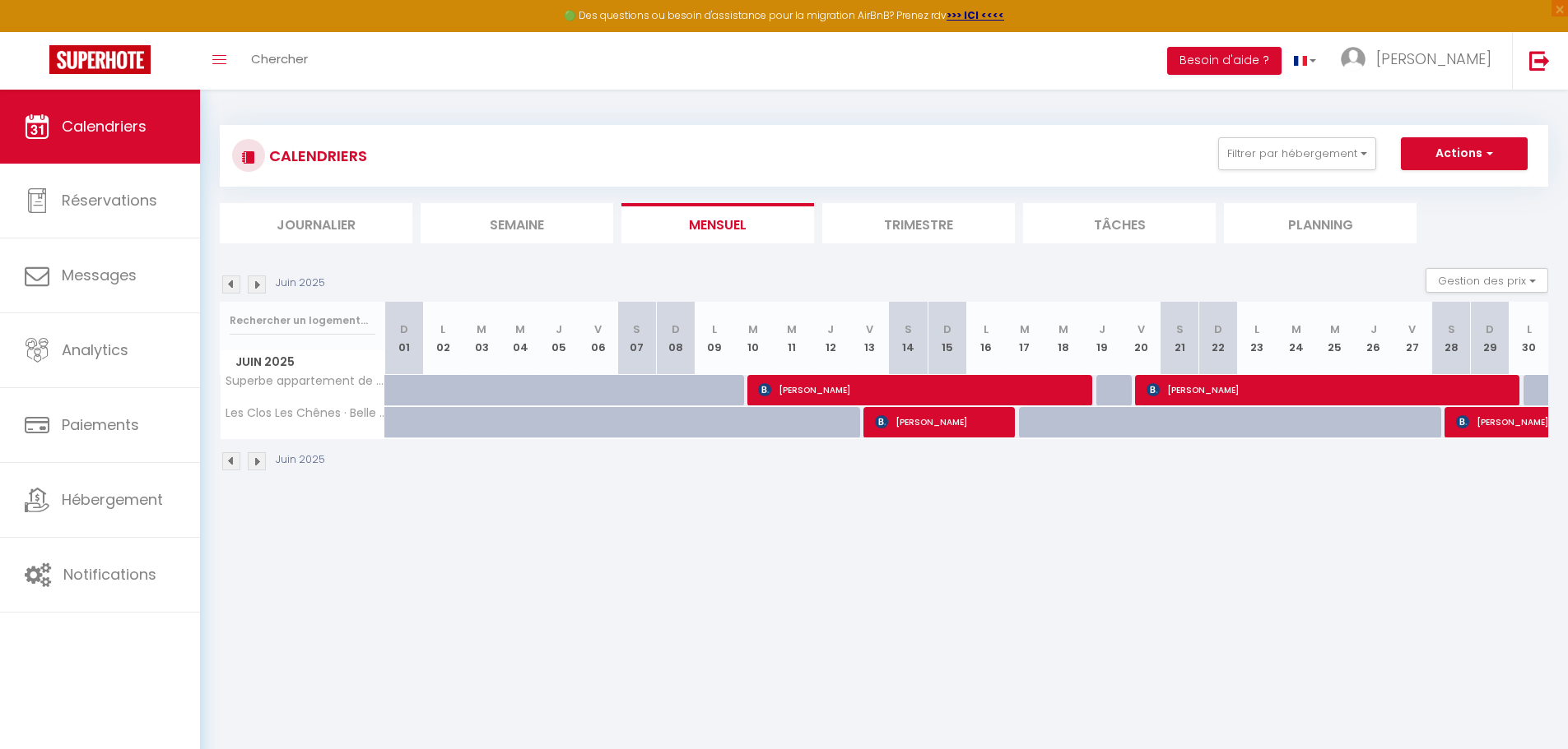
click at [255, 286] on img at bounding box center [257, 284] width 18 height 18
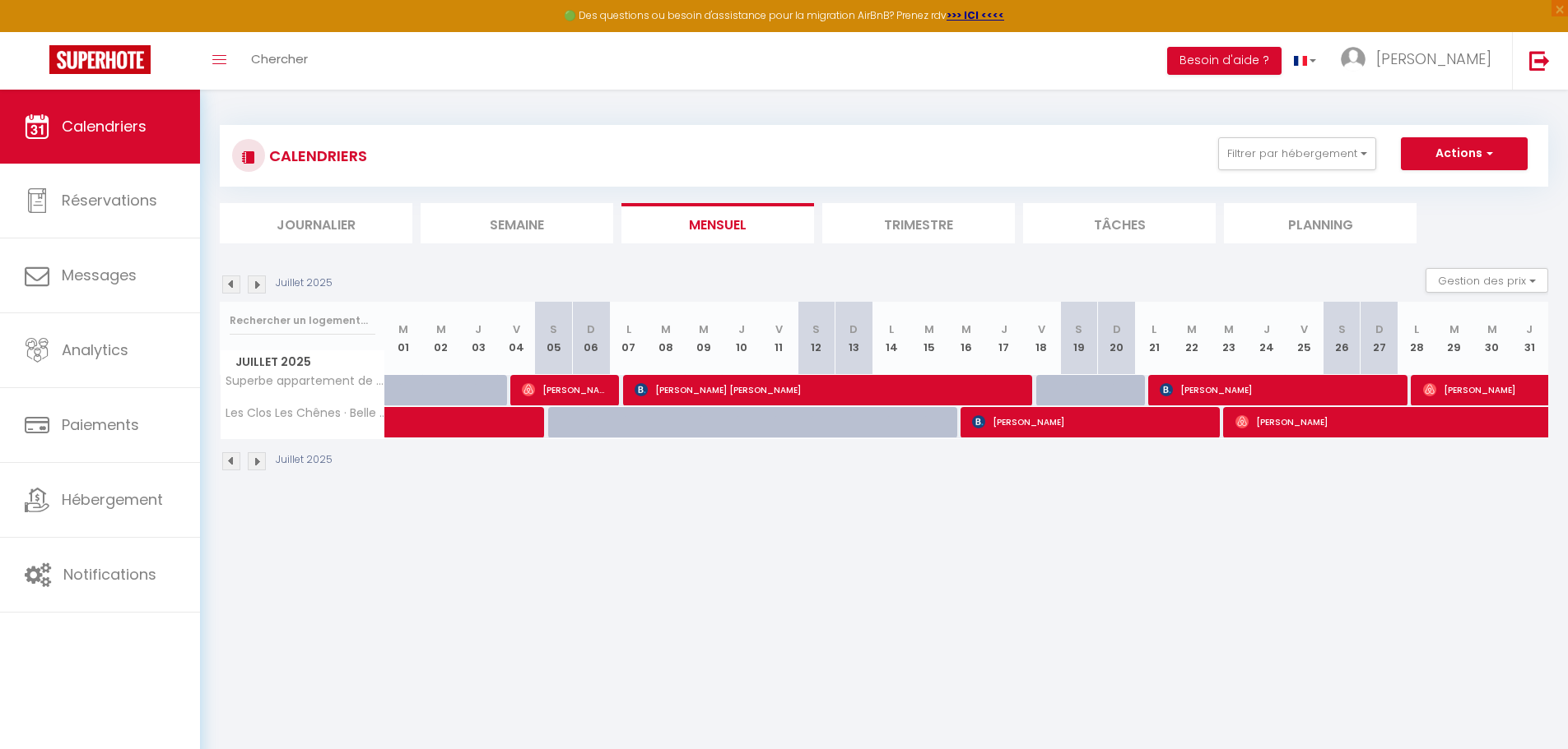
click at [255, 286] on img at bounding box center [257, 284] width 18 height 18
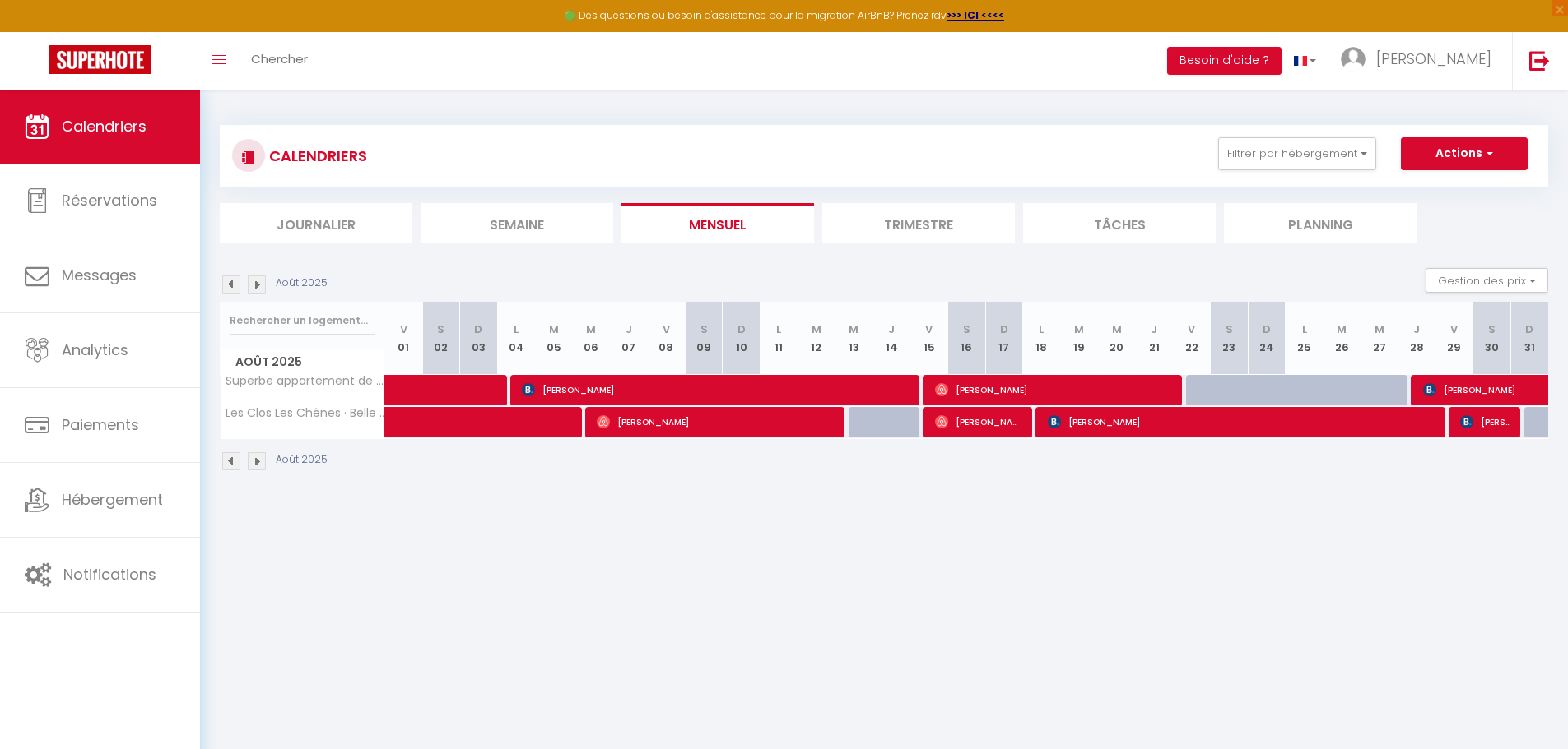
click at [255, 286] on img at bounding box center [257, 284] width 18 height 18
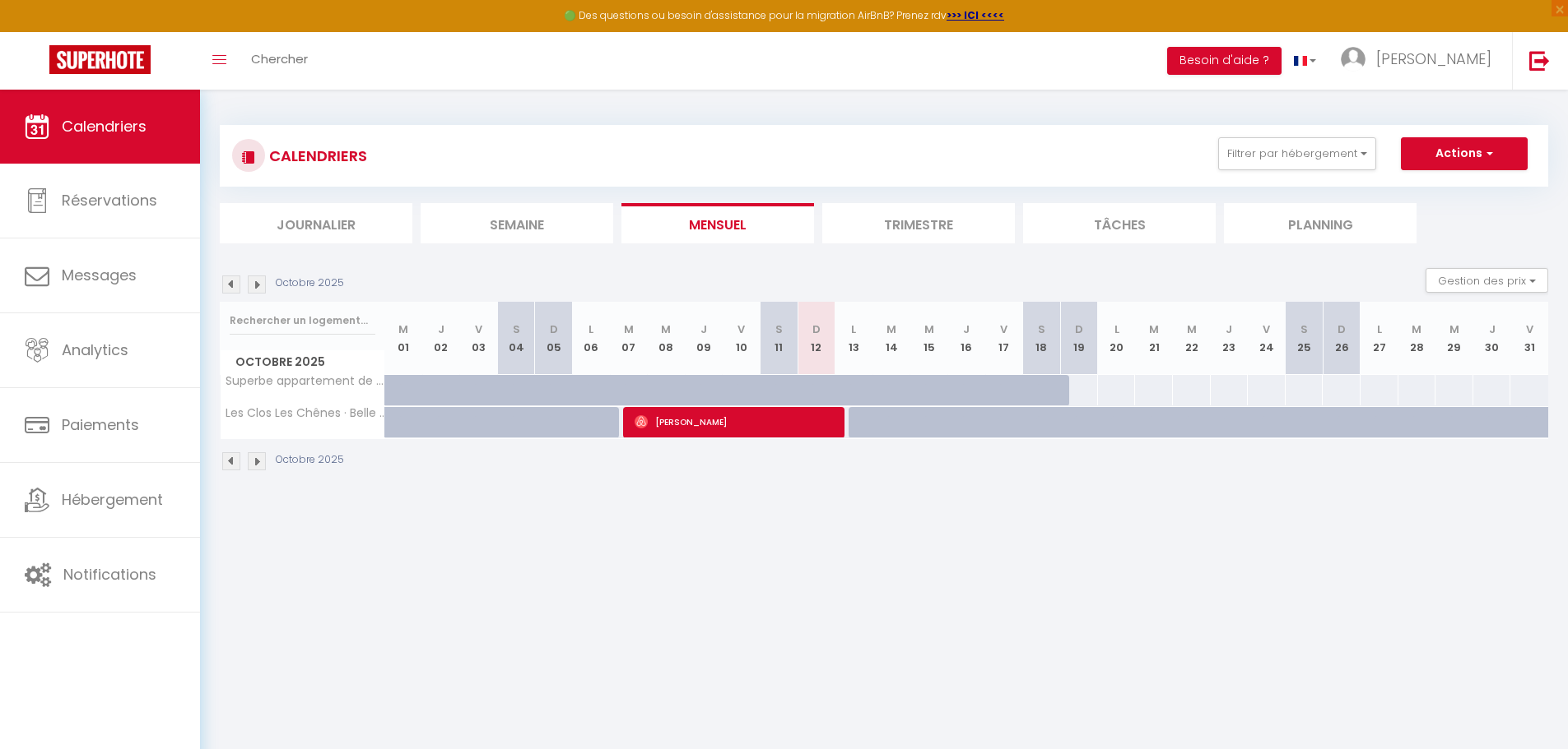
click at [255, 286] on img at bounding box center [257, 284] width 18 height 18
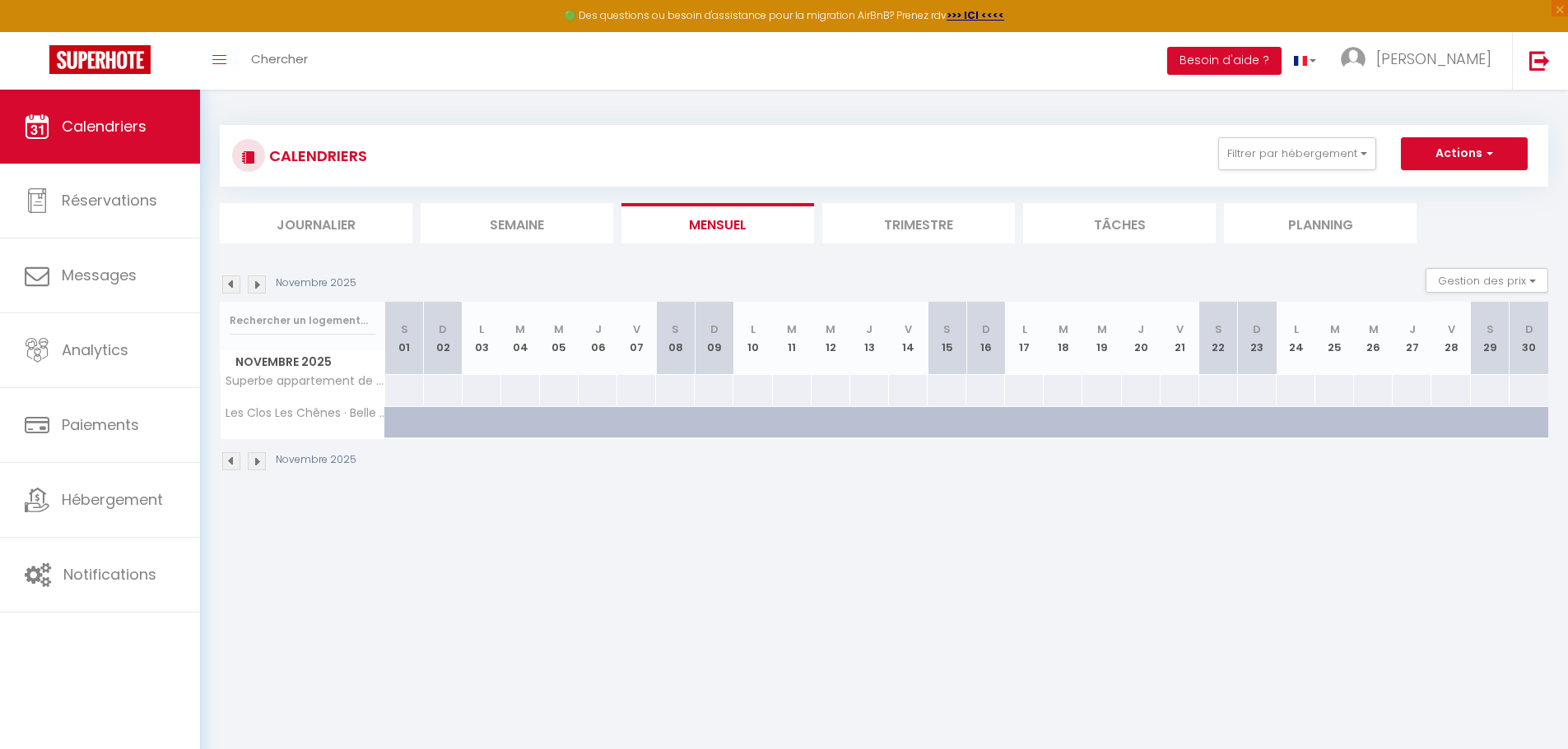
click at [255, 286] on img at bounding box center [257, 284] width 18 height 18
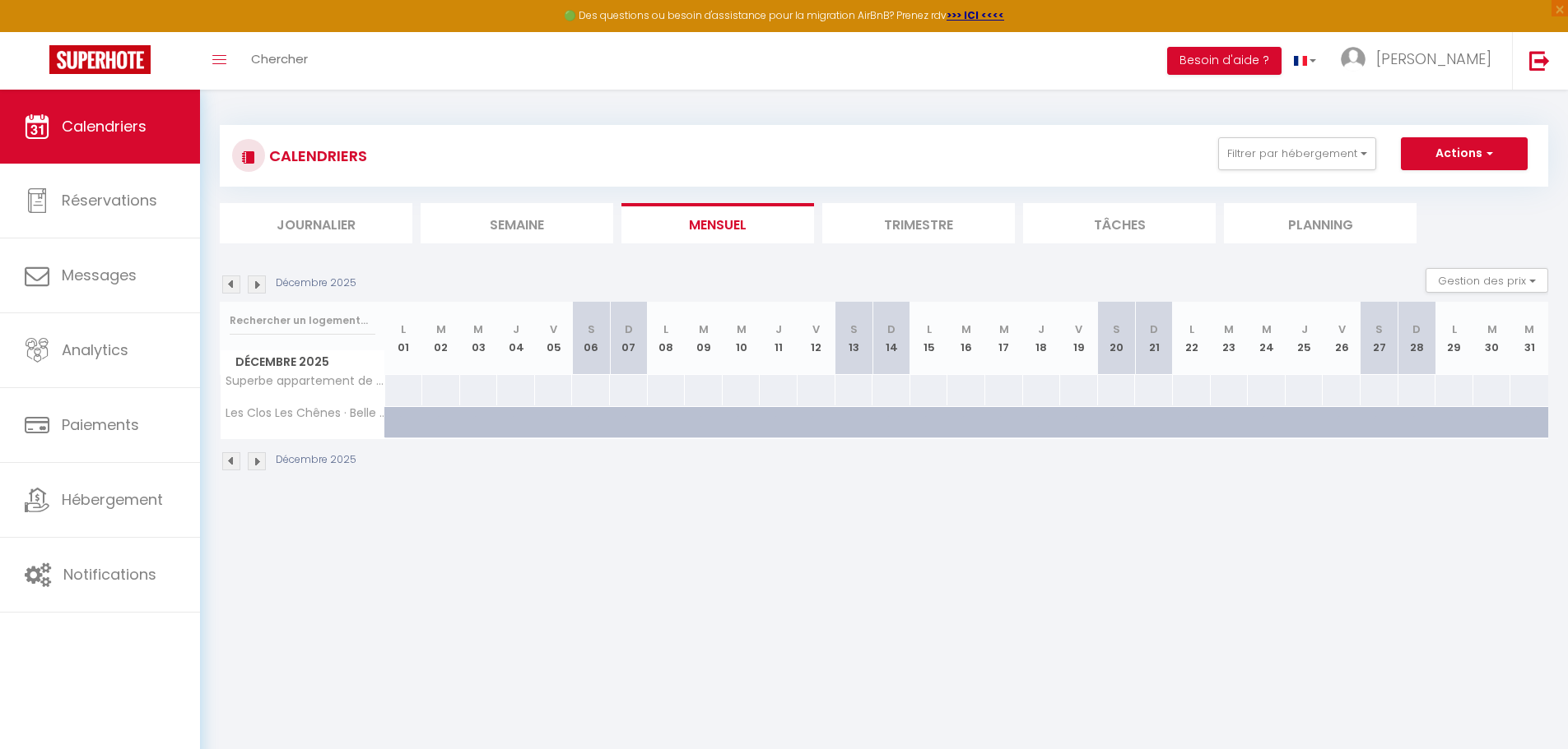
click at [255, 286] on img at bounding box center [257, 284] width 18 height 18
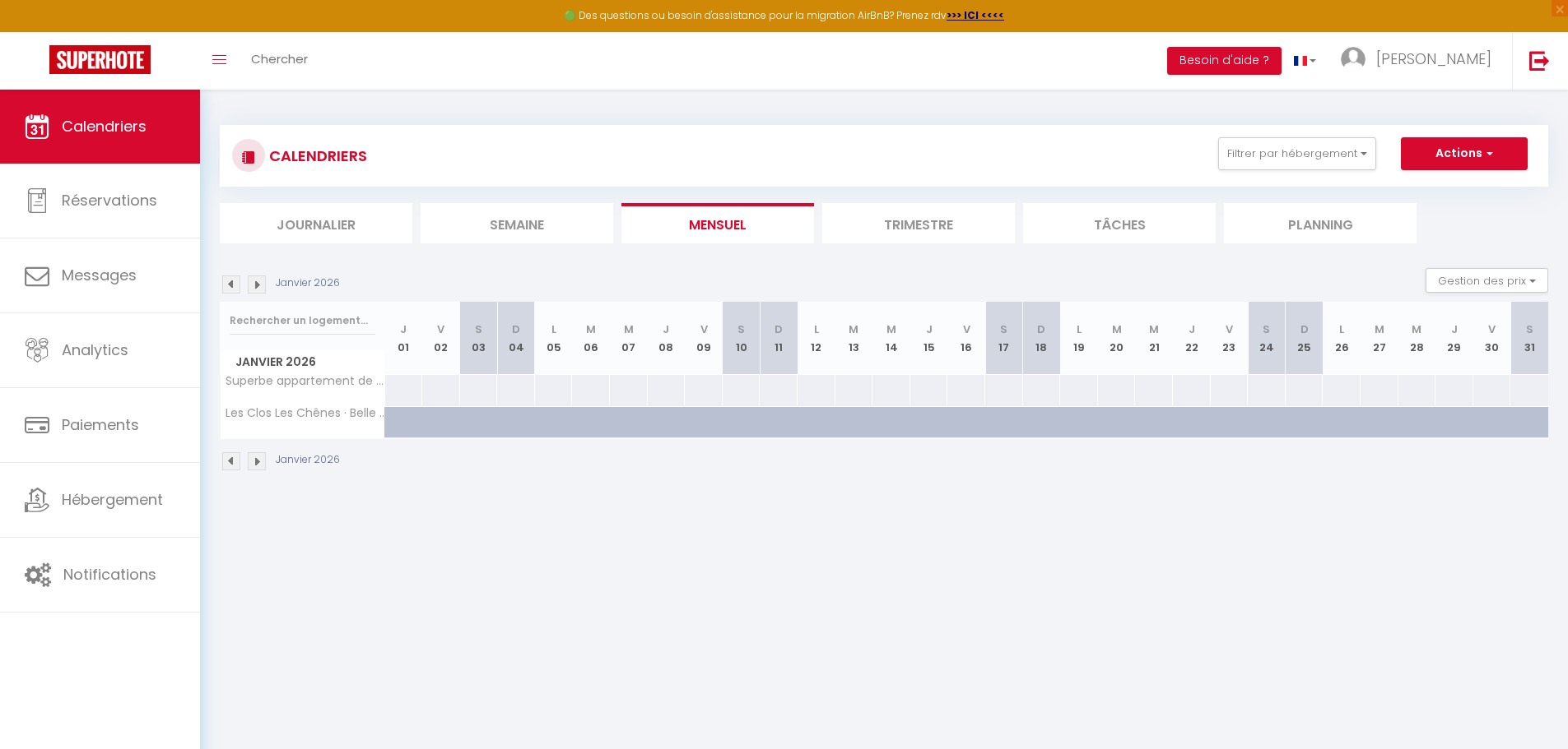
click at [255, 286] on img at bounding box center [257, 284] width 18 height 18
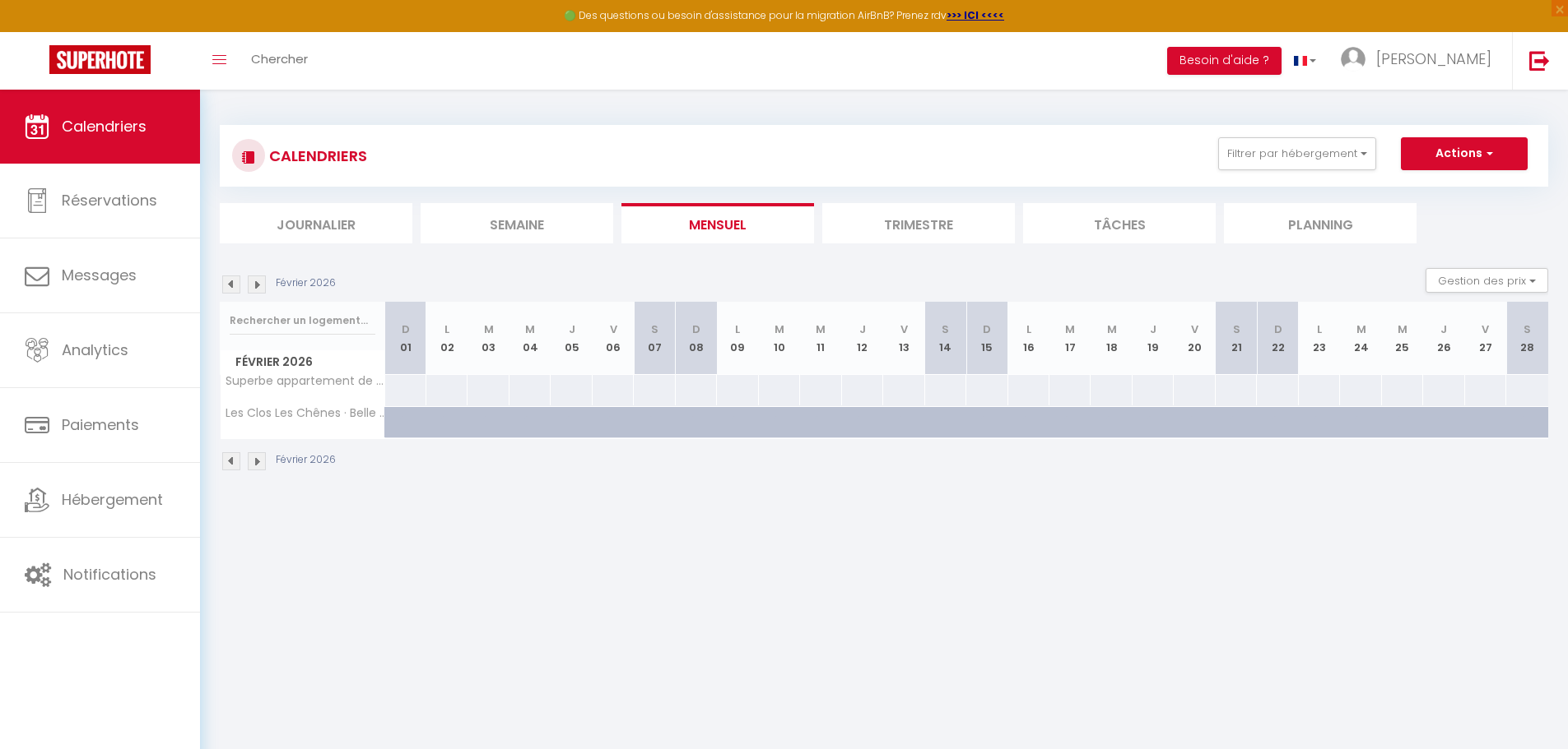
click at [255, 286] on img at bounding box center [257, 284] width 18 height 18
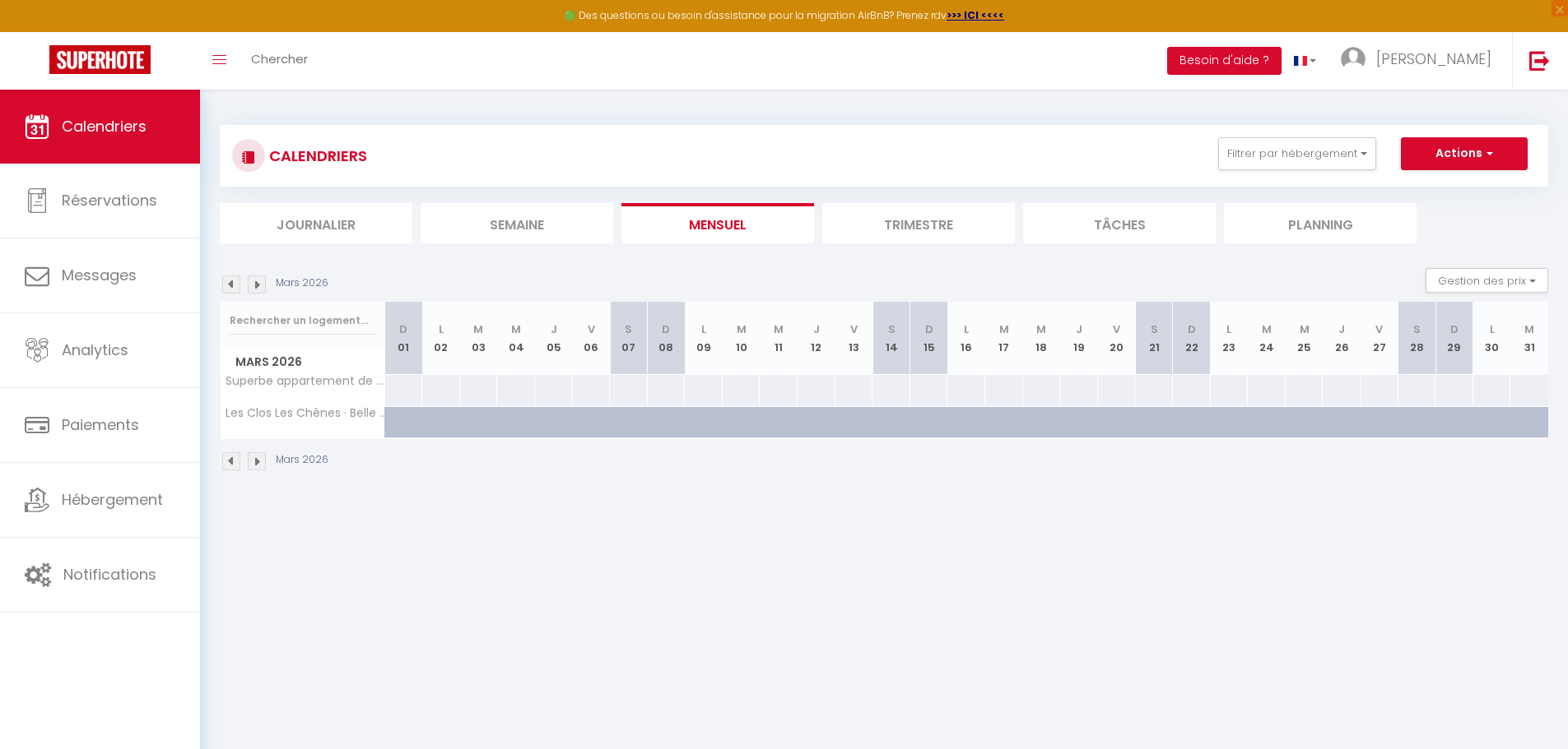
click at [255, 286] on img at bounding box center [257, 284] width 18 height 18
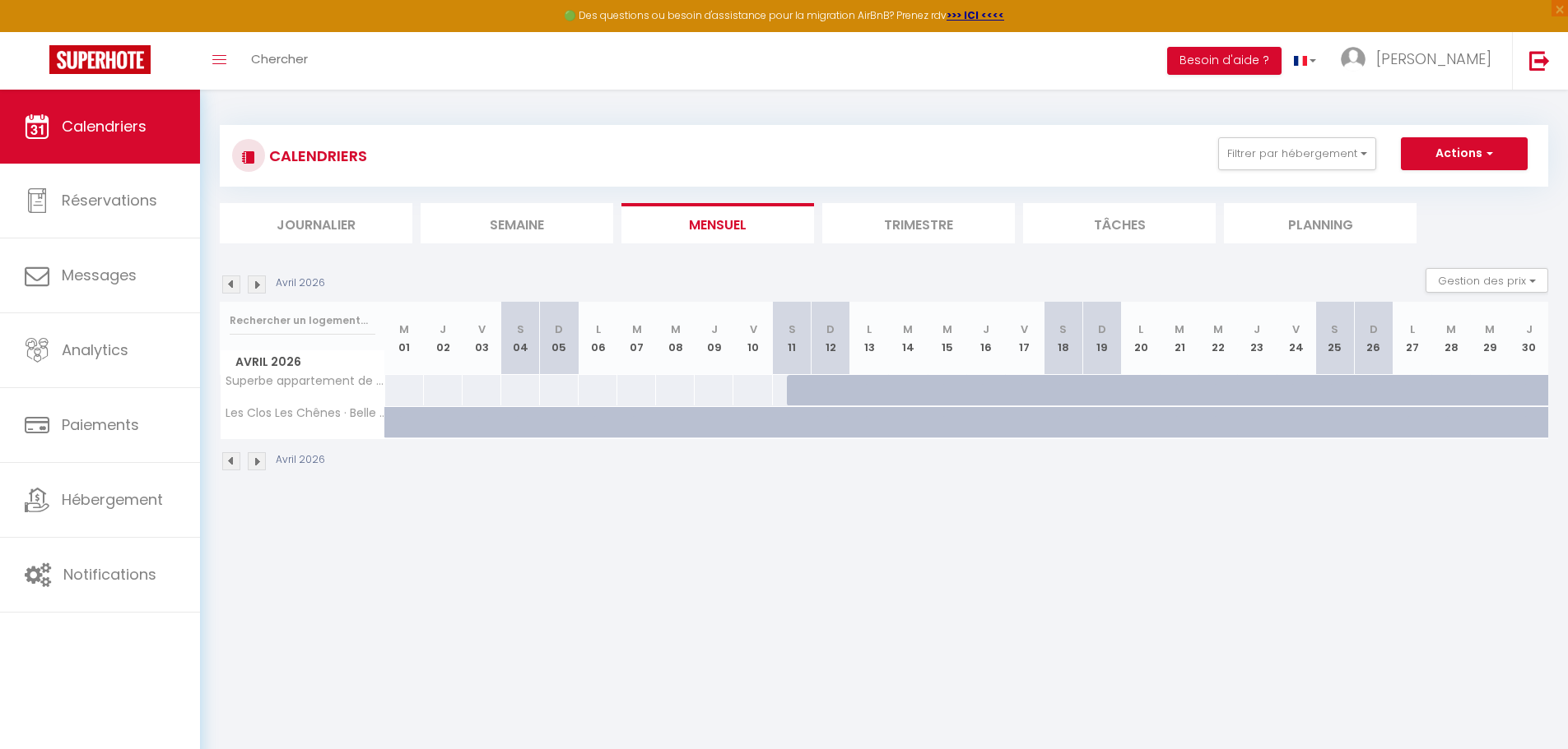
click at [255, 286] on img at bounding box center [257, 284] width 18 height 18
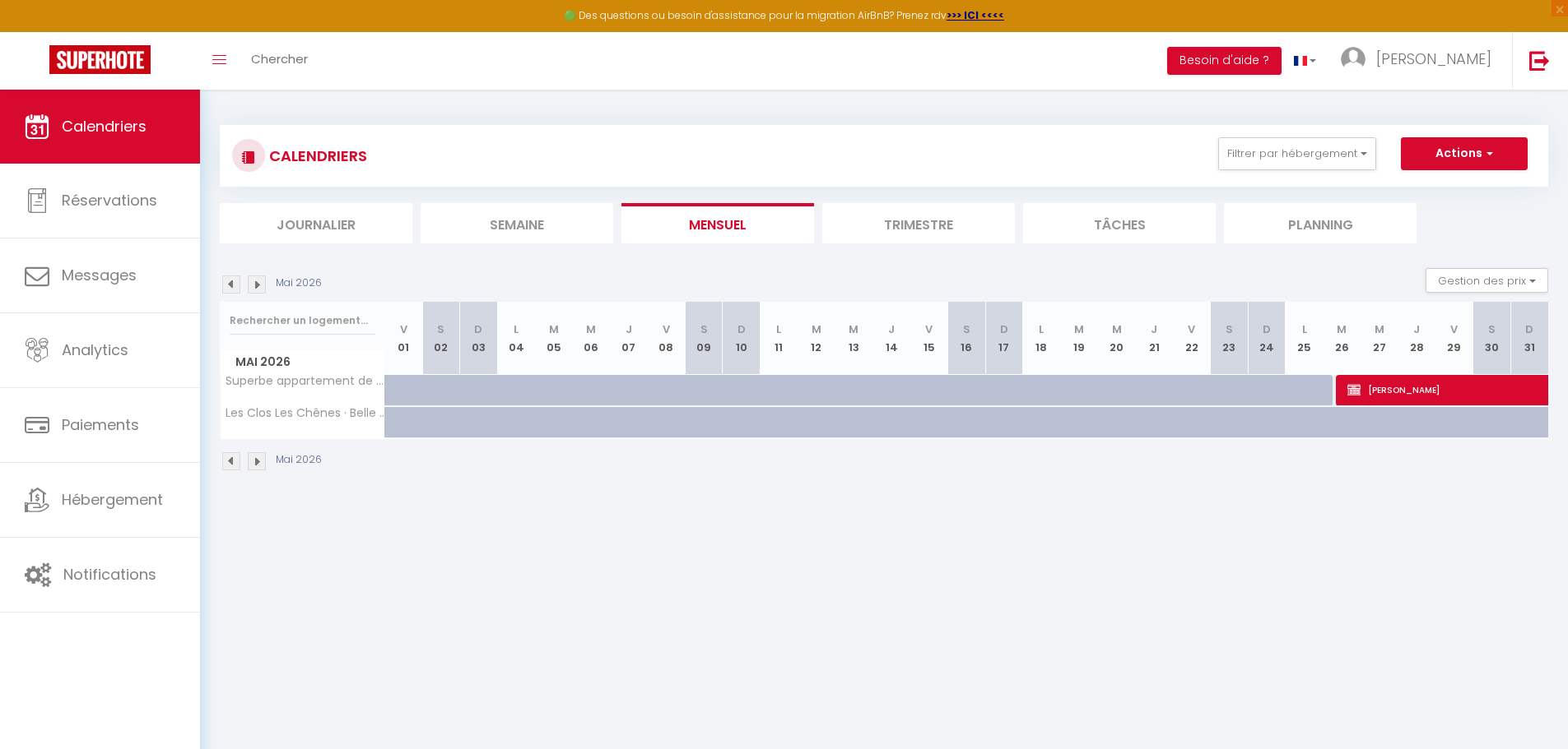
click at [255, 286] on img at bounding box center [257, 284] width 18 height 18
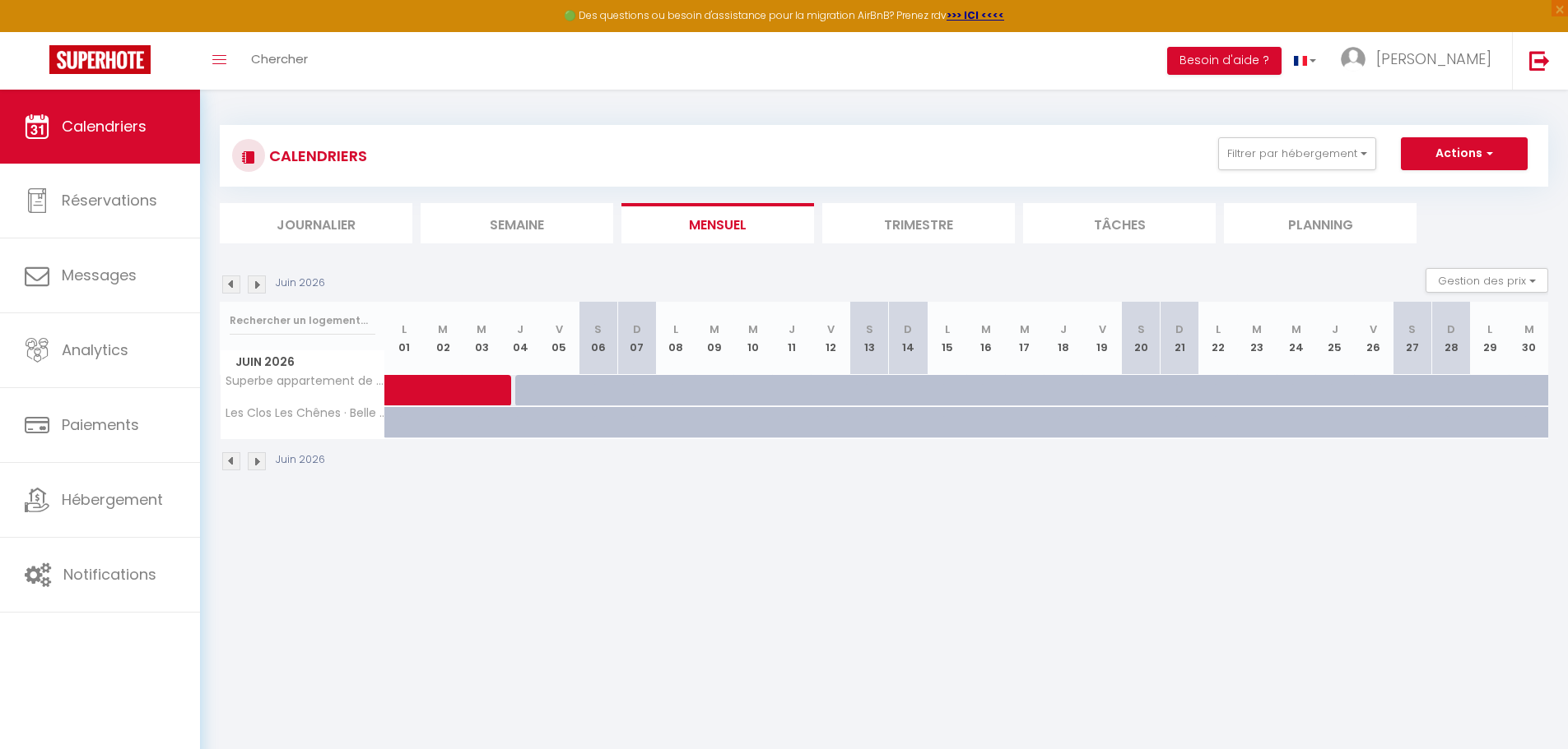
click at [227, 287] on img at bounding box center [231, 284] width 18 height 18
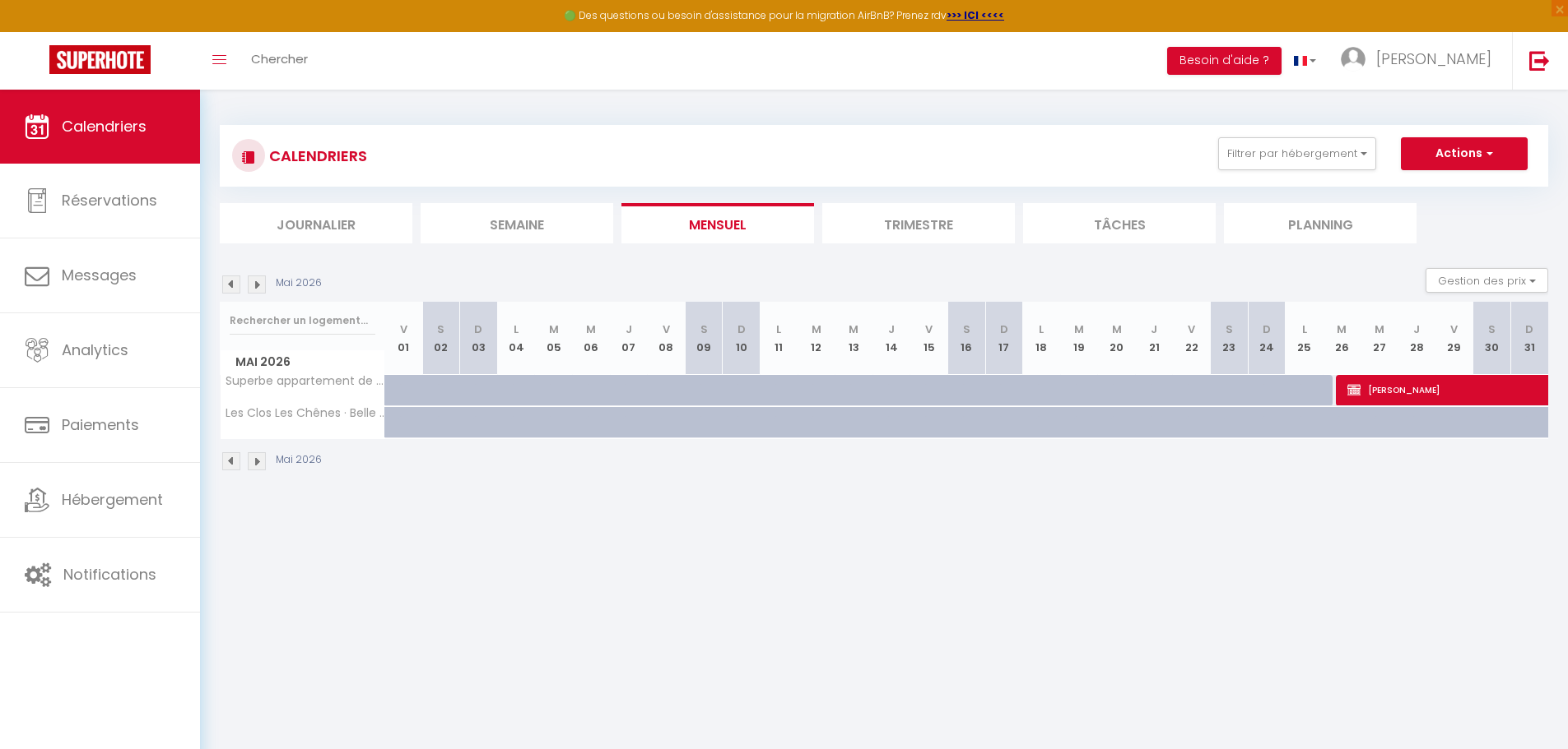
click at [260, 283] on img at bounding box center [257, 284] width 18 height 18
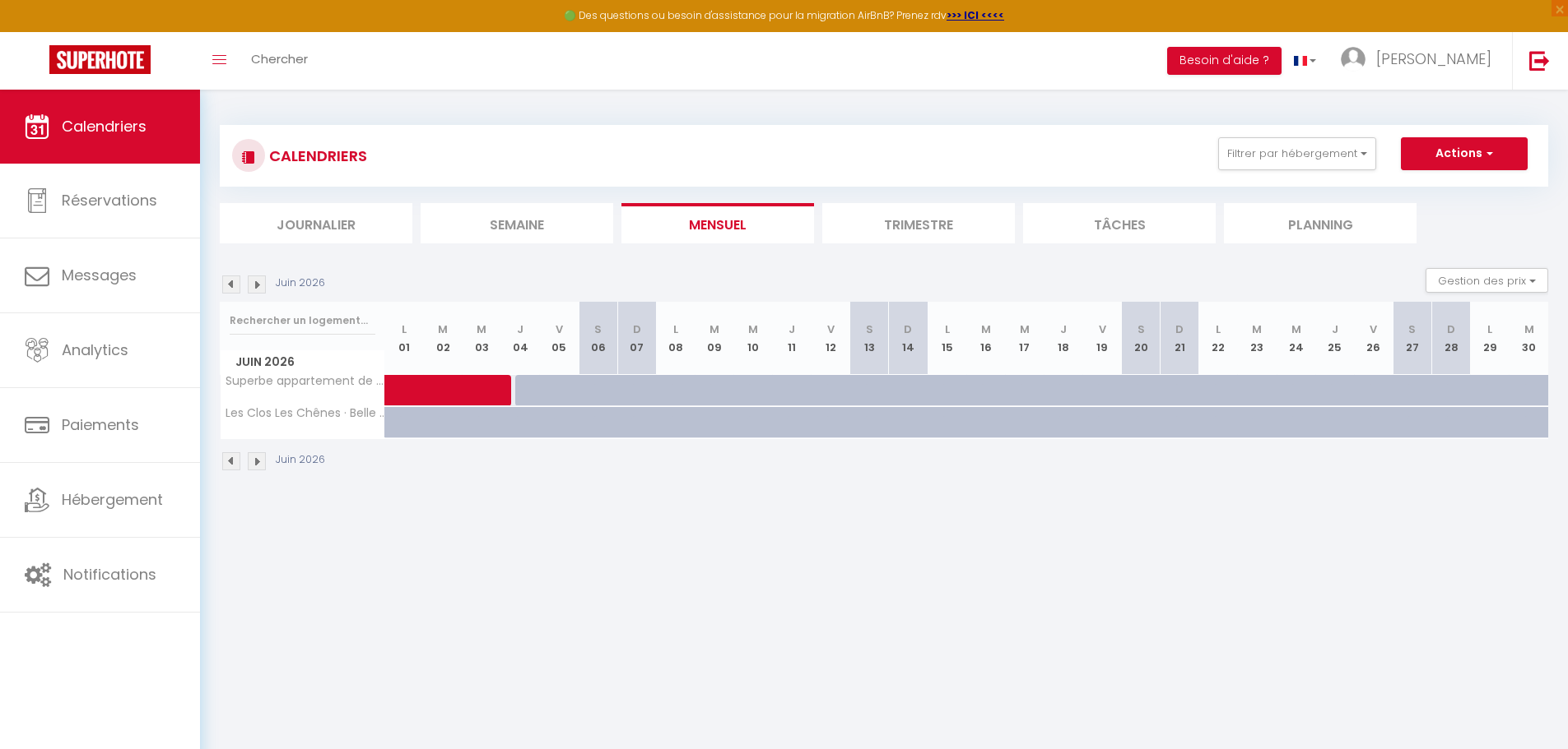
click at [234, 285] on img at bounding box center [231, 284] width 18 height 18
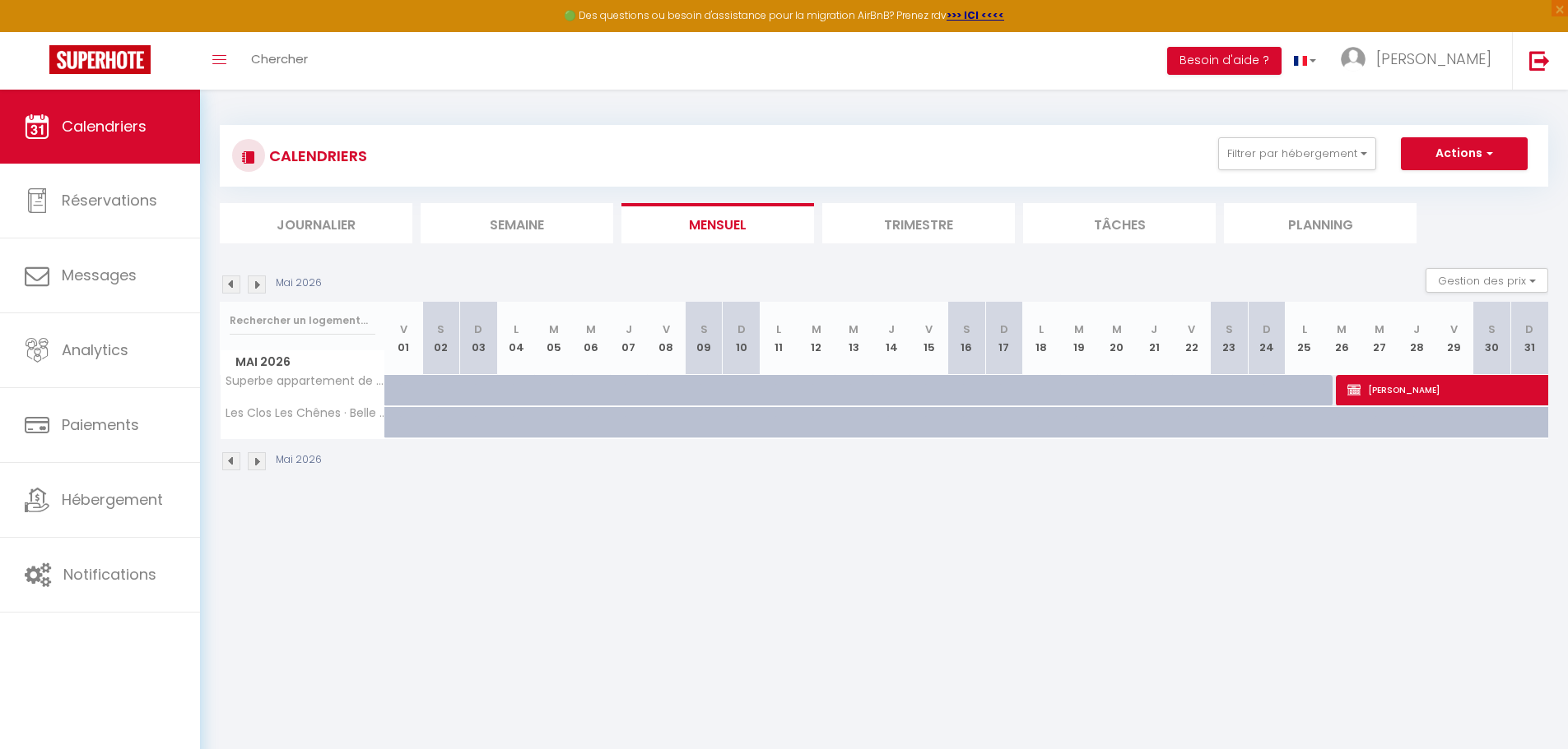
click at [234, 285] on img at bounding box center [231, 284] width 18 height 18
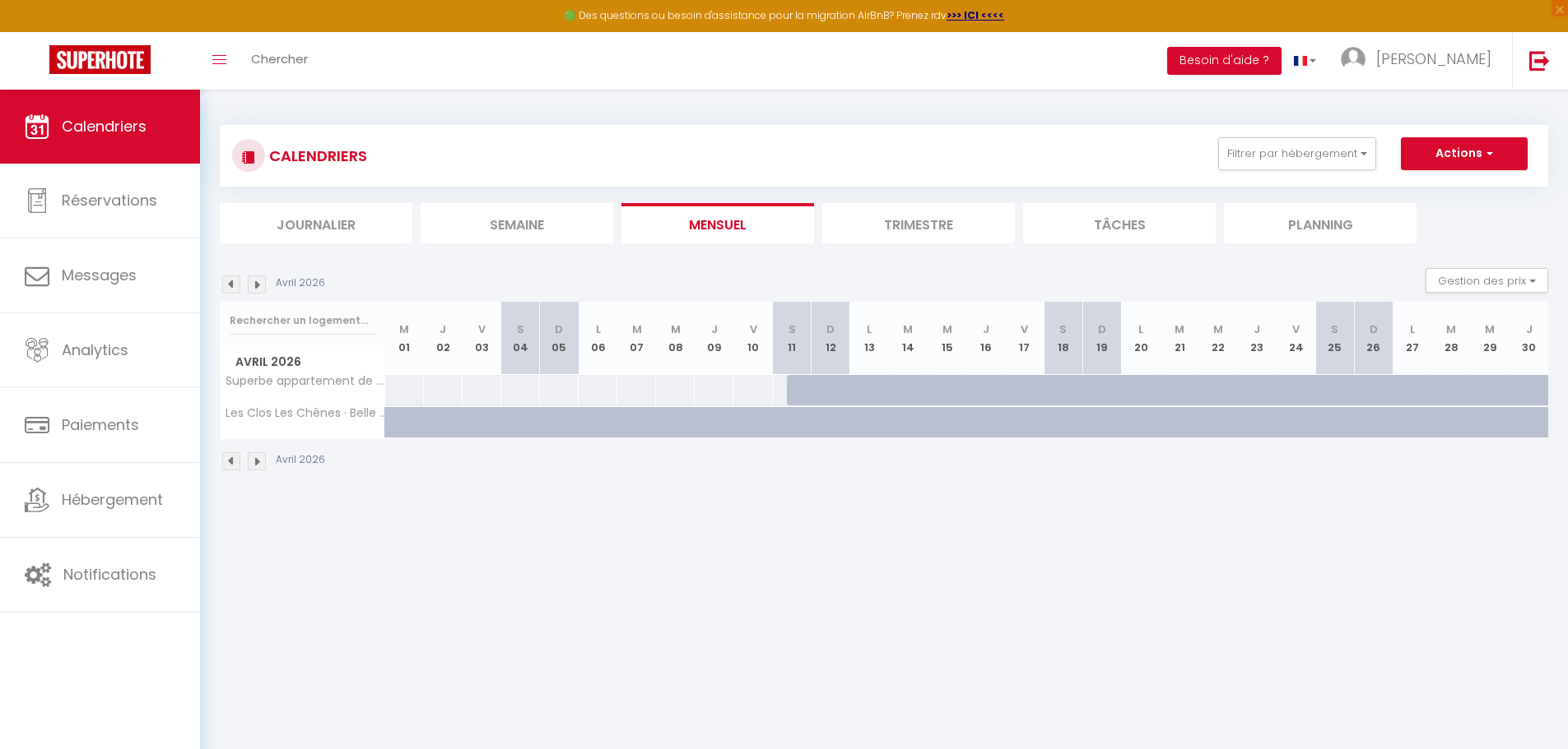
click at [793, 390] on div at bounding box center [806, 391] width 39 height 31
type input "[DATE]"
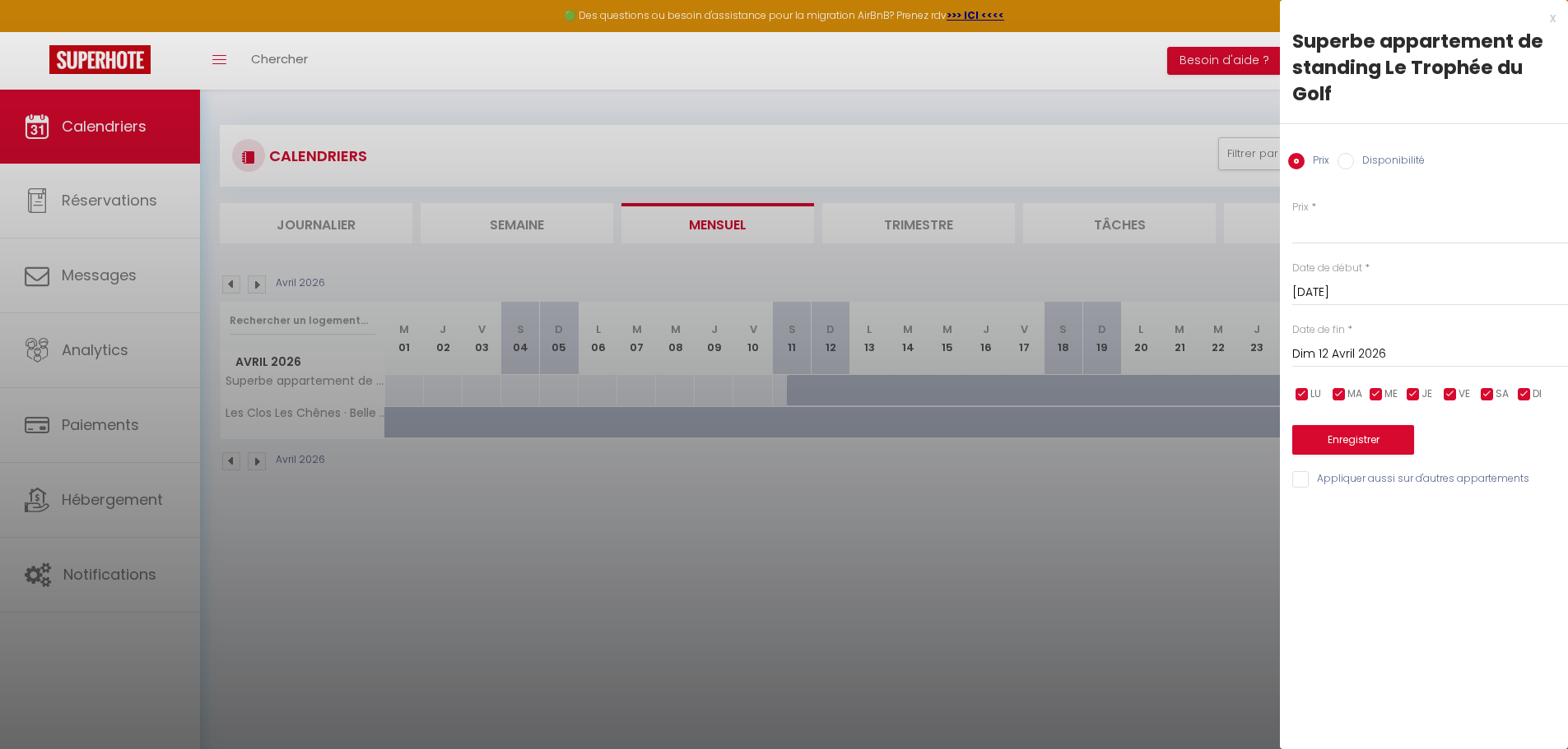
click at [1330, 348] on input "Dim 12 Avril 2026" at bounding box center [1429, 354] width 275 height 21
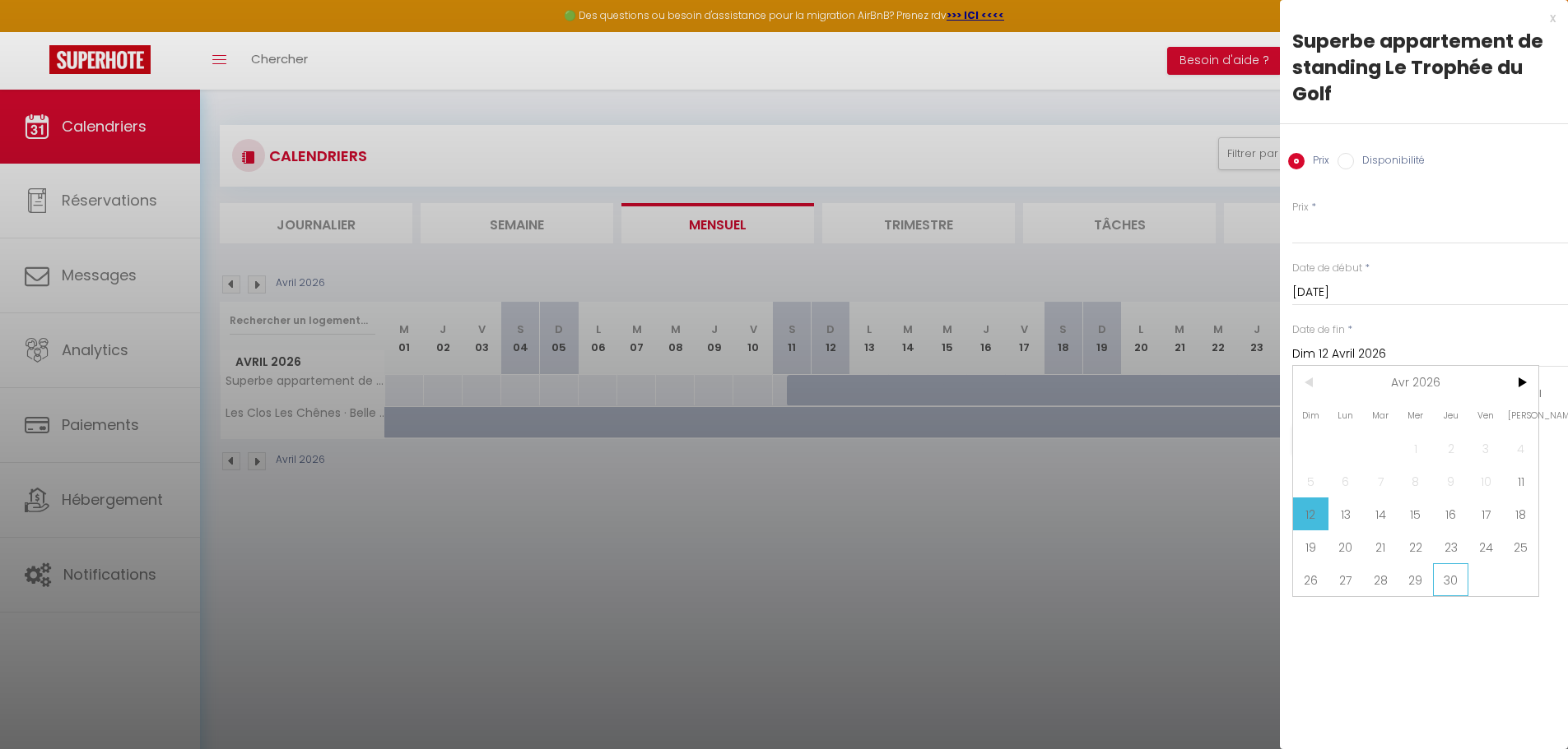
click at [1447, 577] on span "30" at bounding box center [1450, 580] width 35 height 33
type input "Jeu 30 Avril 2026"
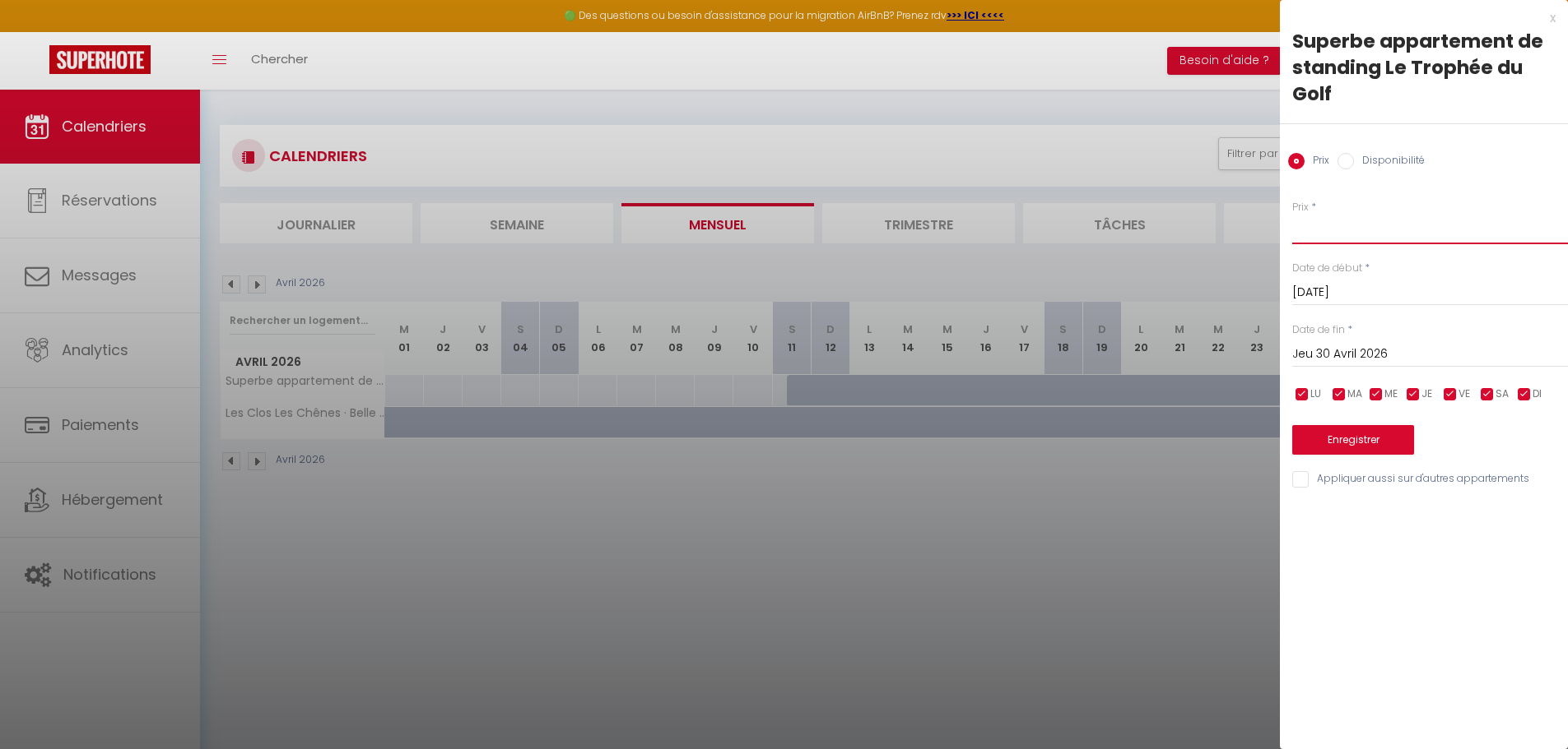
click at [1314, 221] on input "Prix" at bounding box center [1429, 229] width 275 height 29
type input "200"
click at [1366, 430] on button "Enregistrer" at bounding box center [1353, 440] width 122 height 29
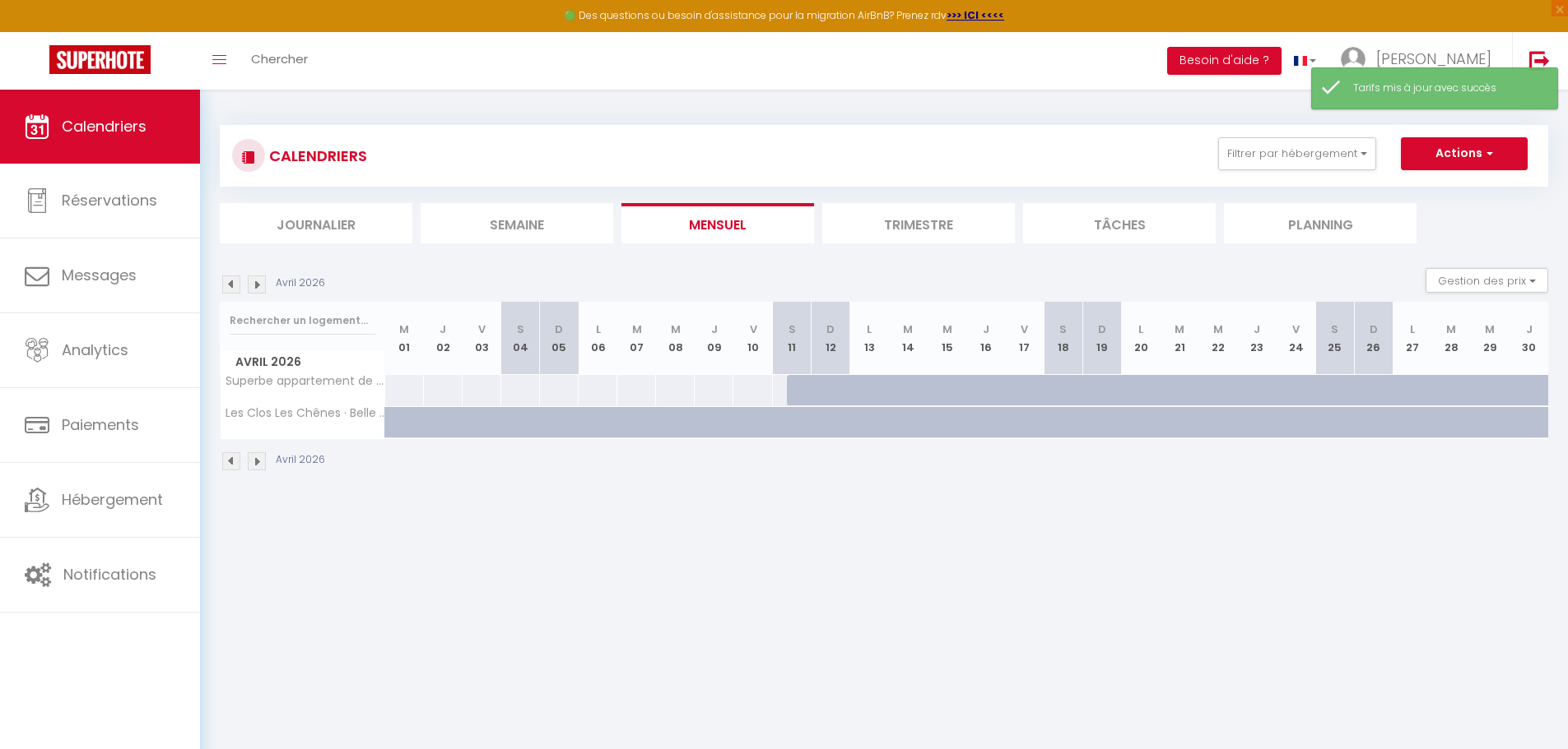
click at [797, 389] on div at bounding box center [806, 391] width 39 height 31
type input "200"
type input "[DATE]"
type input "Dim 12 Avril 2026"
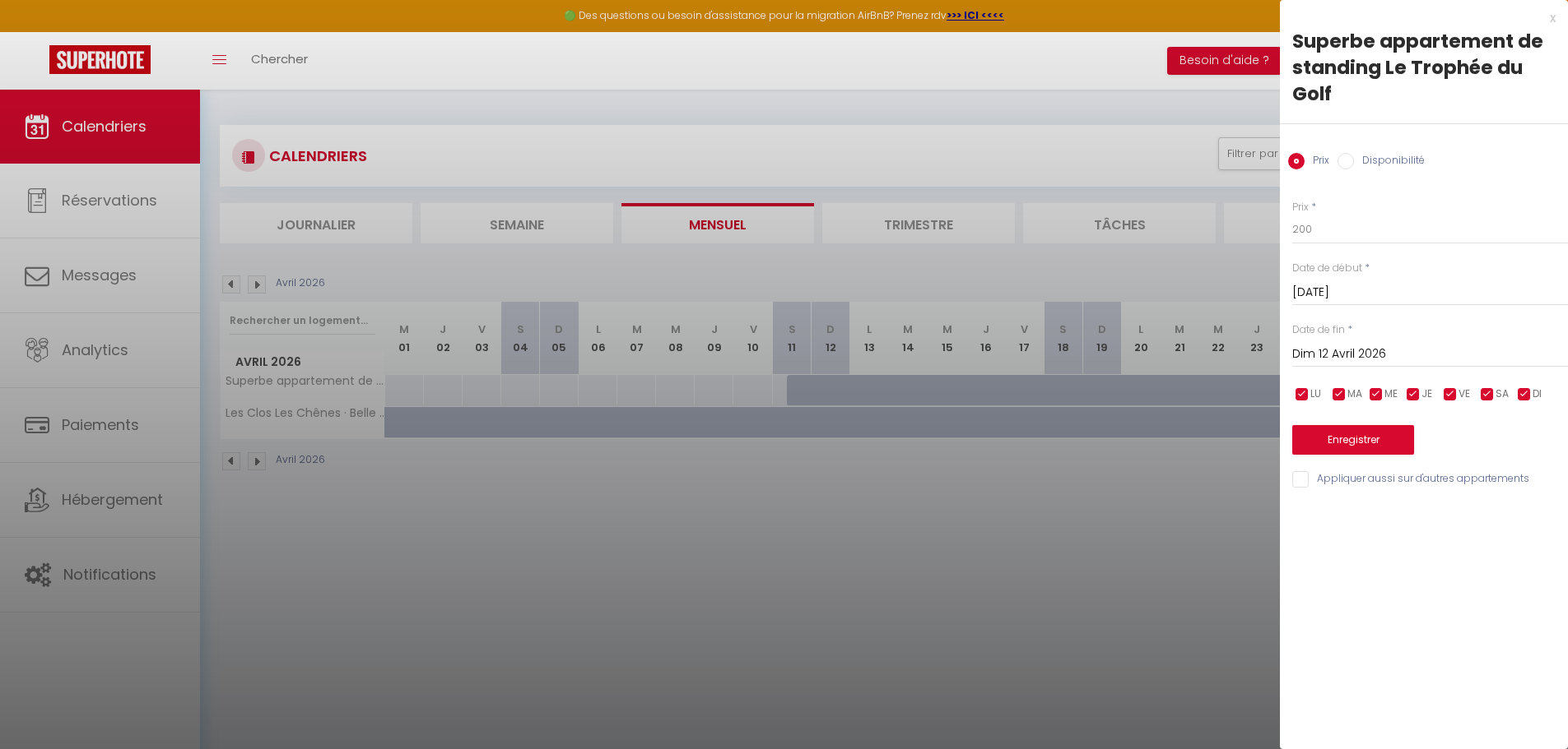
click at [1353, 166] on input "Disponibilité" at bounding box center [1345, 161] width 17 height 17
radio input "true"
radio input "false"
click at [1345, 351] on input "Dim 12 Avril 2026" at bounding box center [1429, 355] width 275 height 21
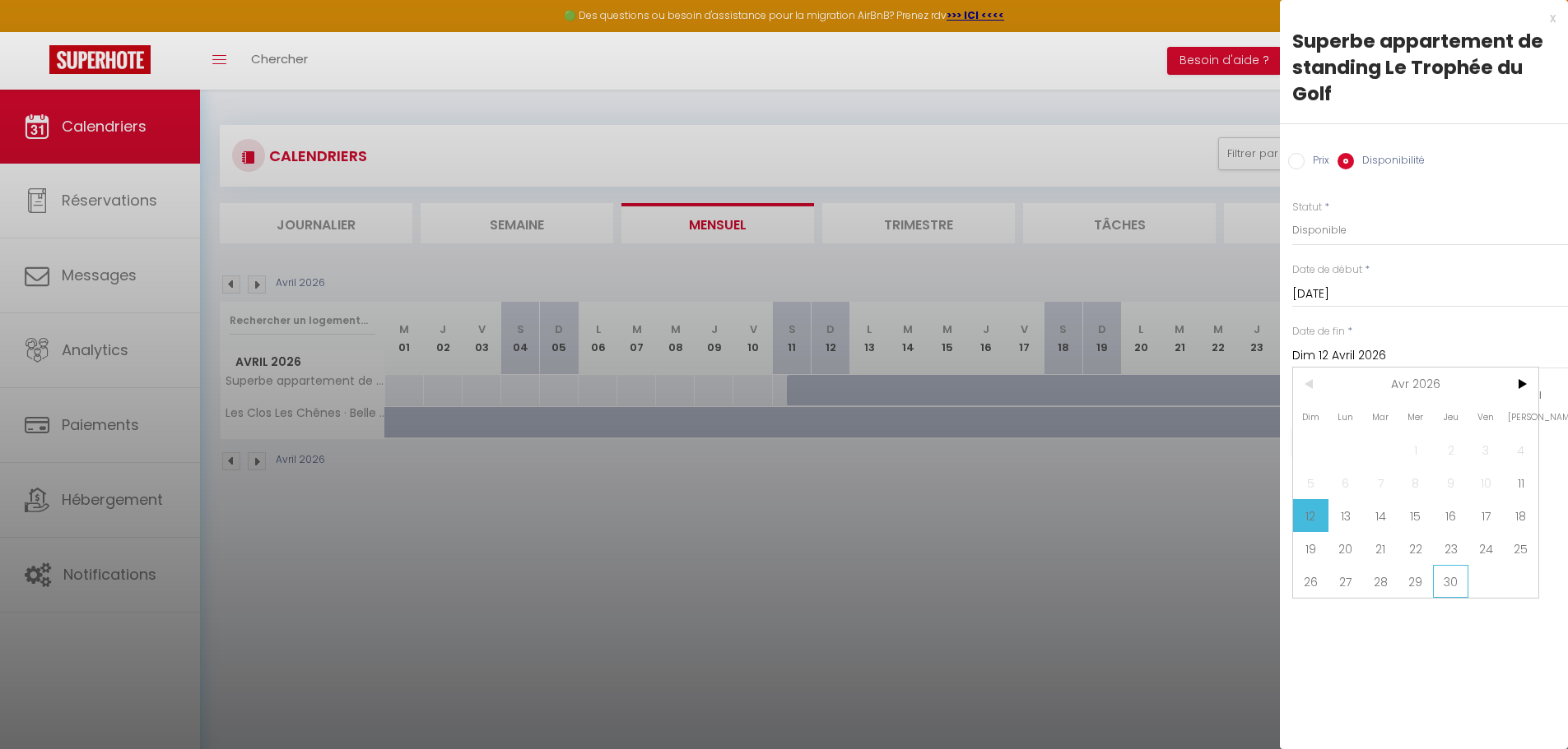
click at [1454, 581] on span "30" at bounding box center [1450, 582] width 35 height 33
type input "Jeu 30 Avril 2026"
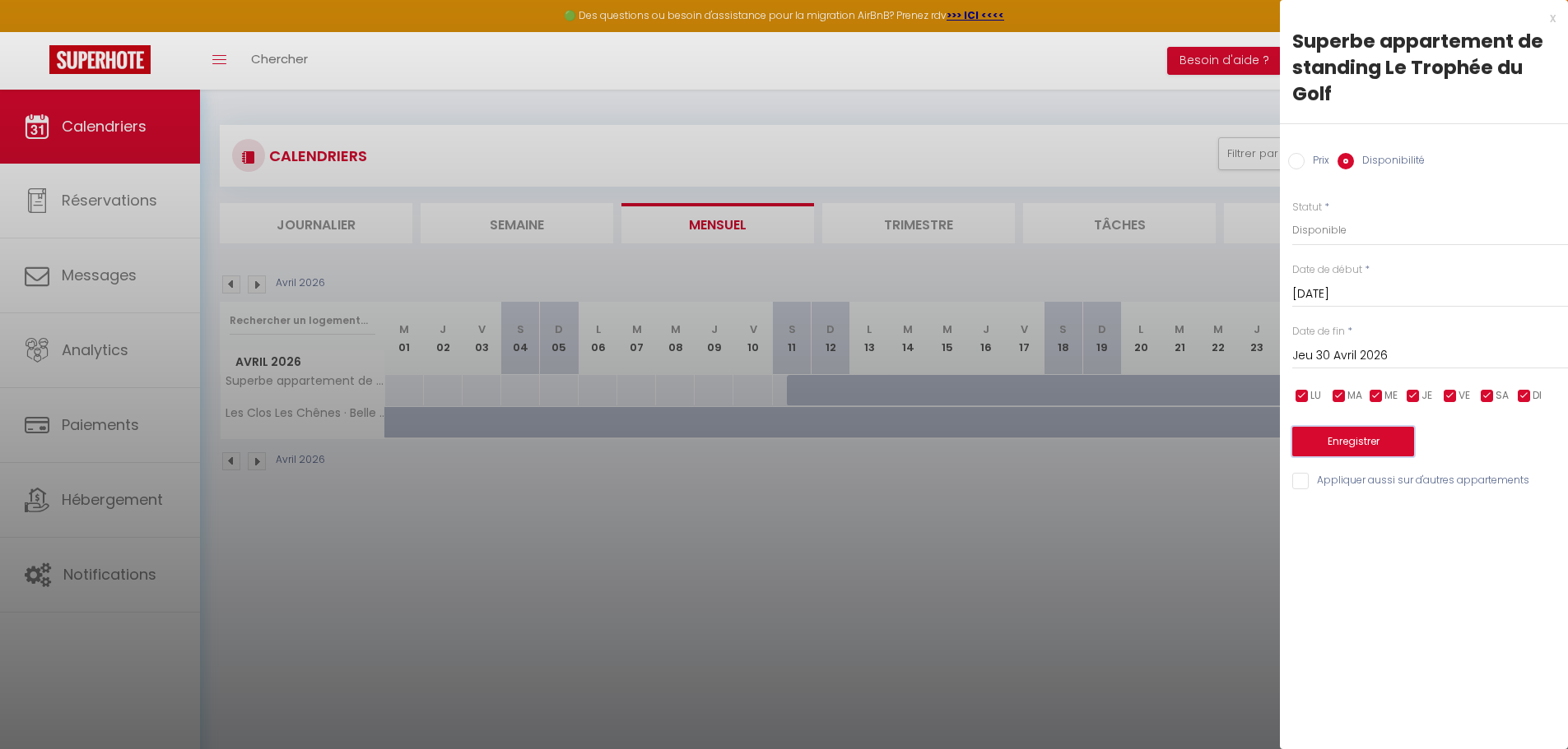
click at [1372, 438] on button "Enregistrer" at bounding box center [1353, 442] width 122 height 29
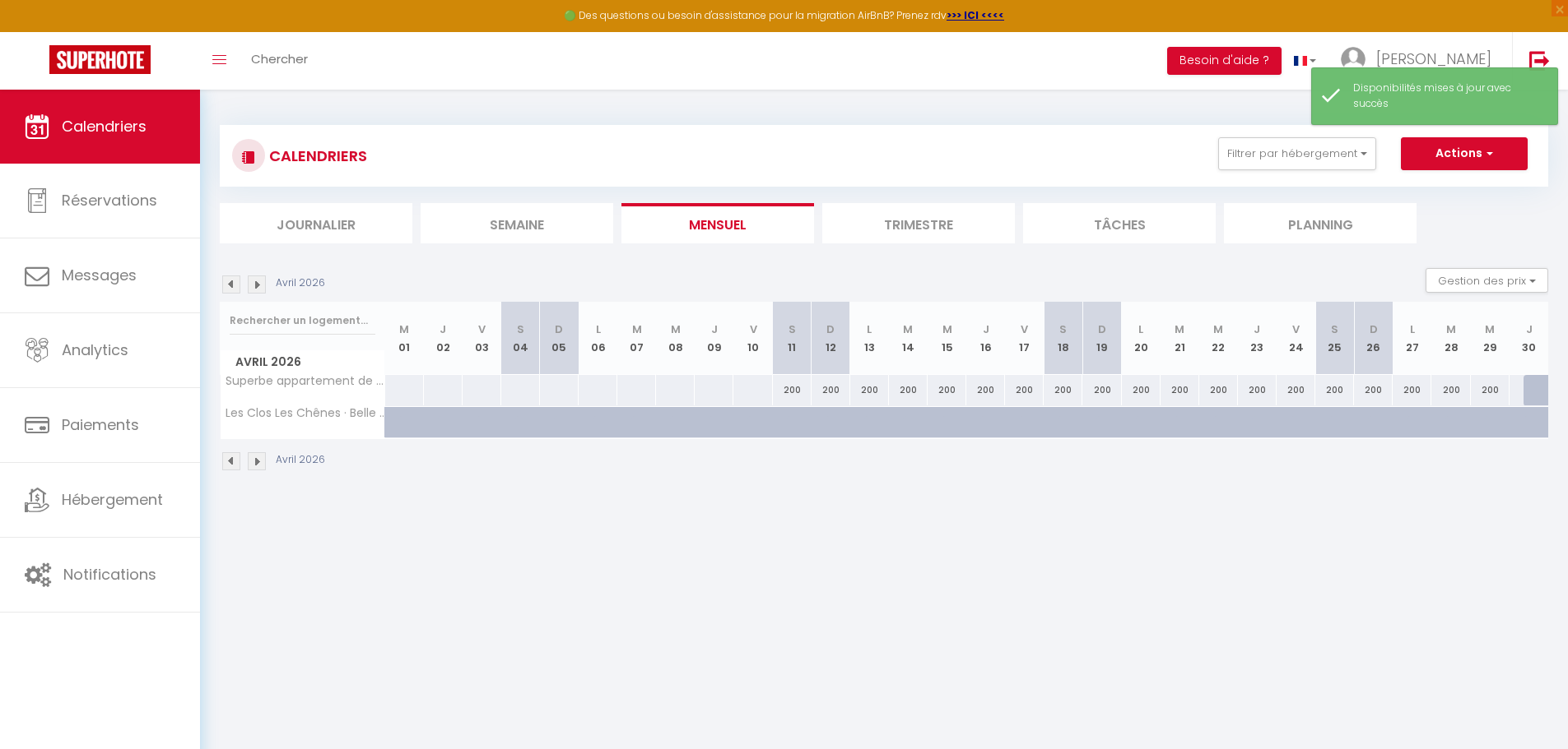
click at [1535, 391] on div at bounding box center [1542, 391] width 39 height 31
select select "1"
type input "Jeu 30 Avril 2026"
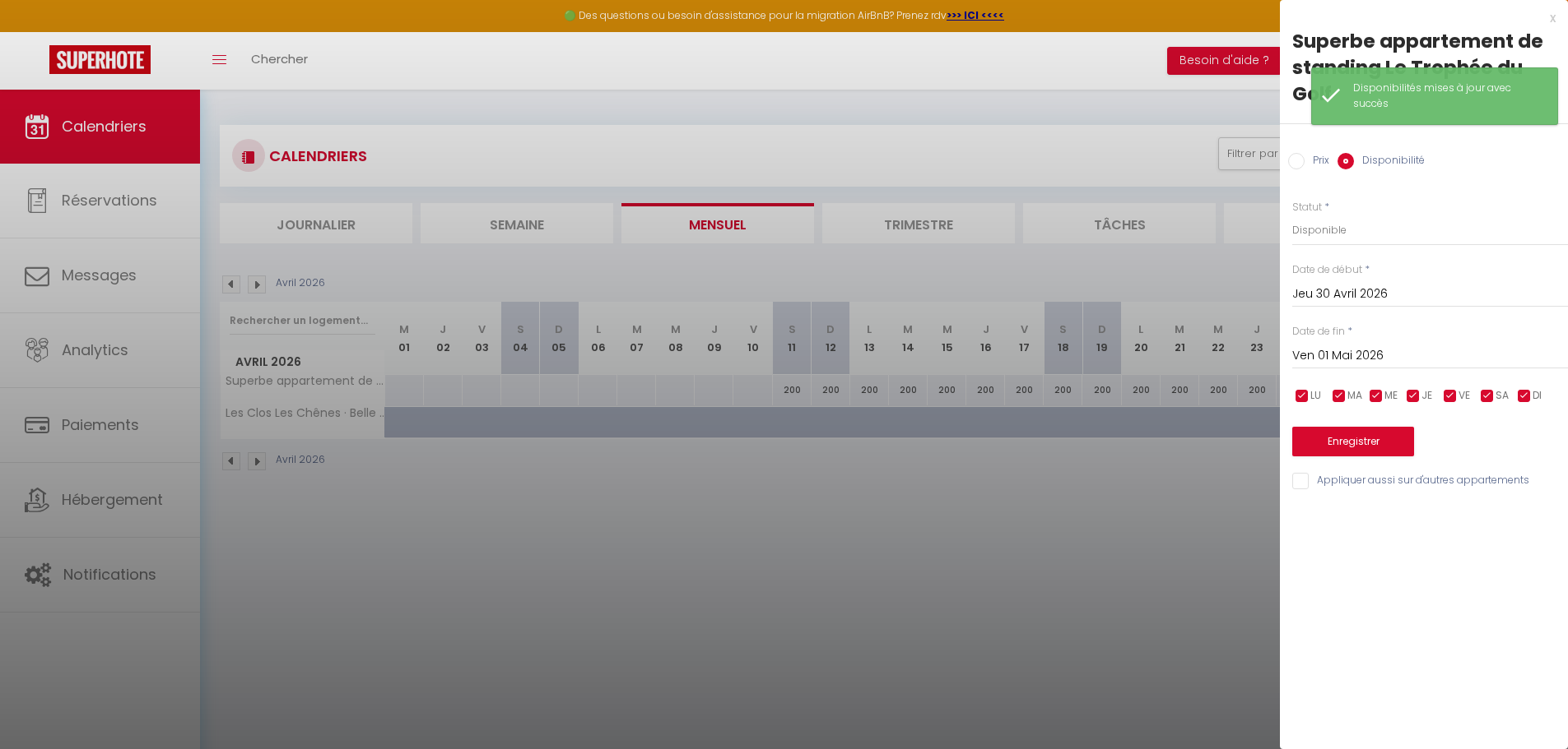
click at [1372, 351] on input "Ven 01 Mai 2026" at bounding box center [1429, 355] width 275 height 21
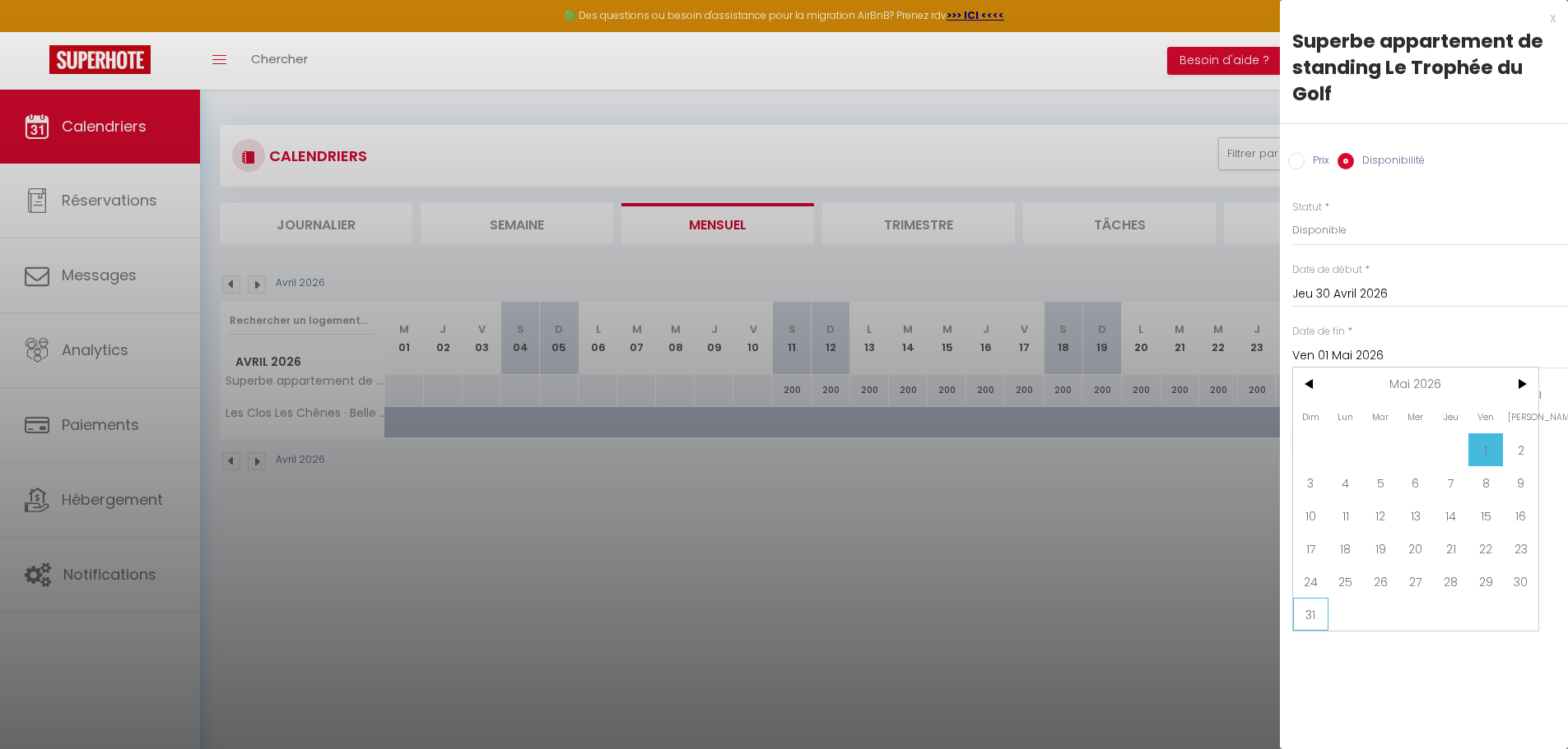
click at [1310, 615] on span "31" at bounding box center [1310, 615] width 35 height 33
type input "Dim 31 Mai 2026"
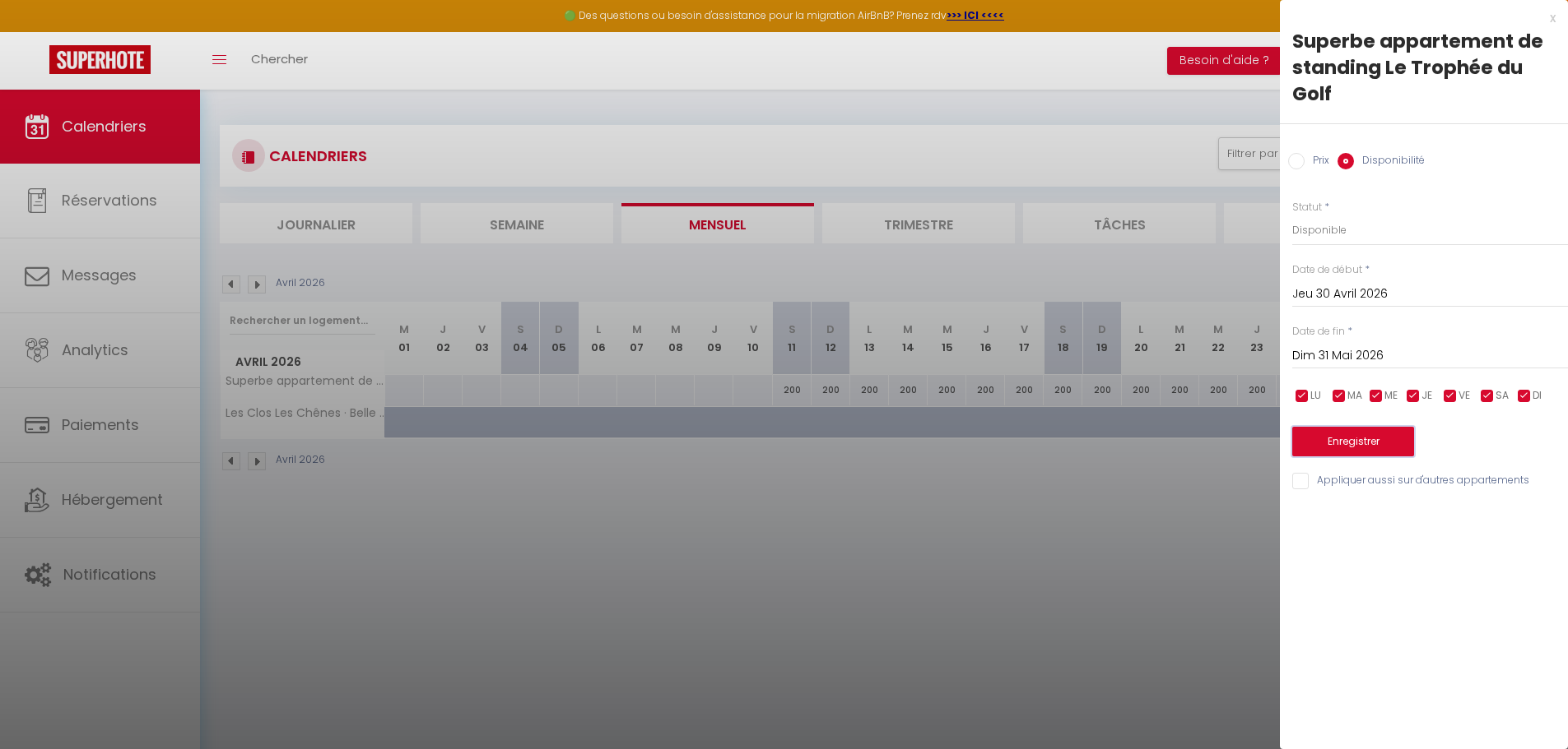
click at [1397, 444] on button "Enregistrer" at bounding box center [1353, 442] width 122 height 29
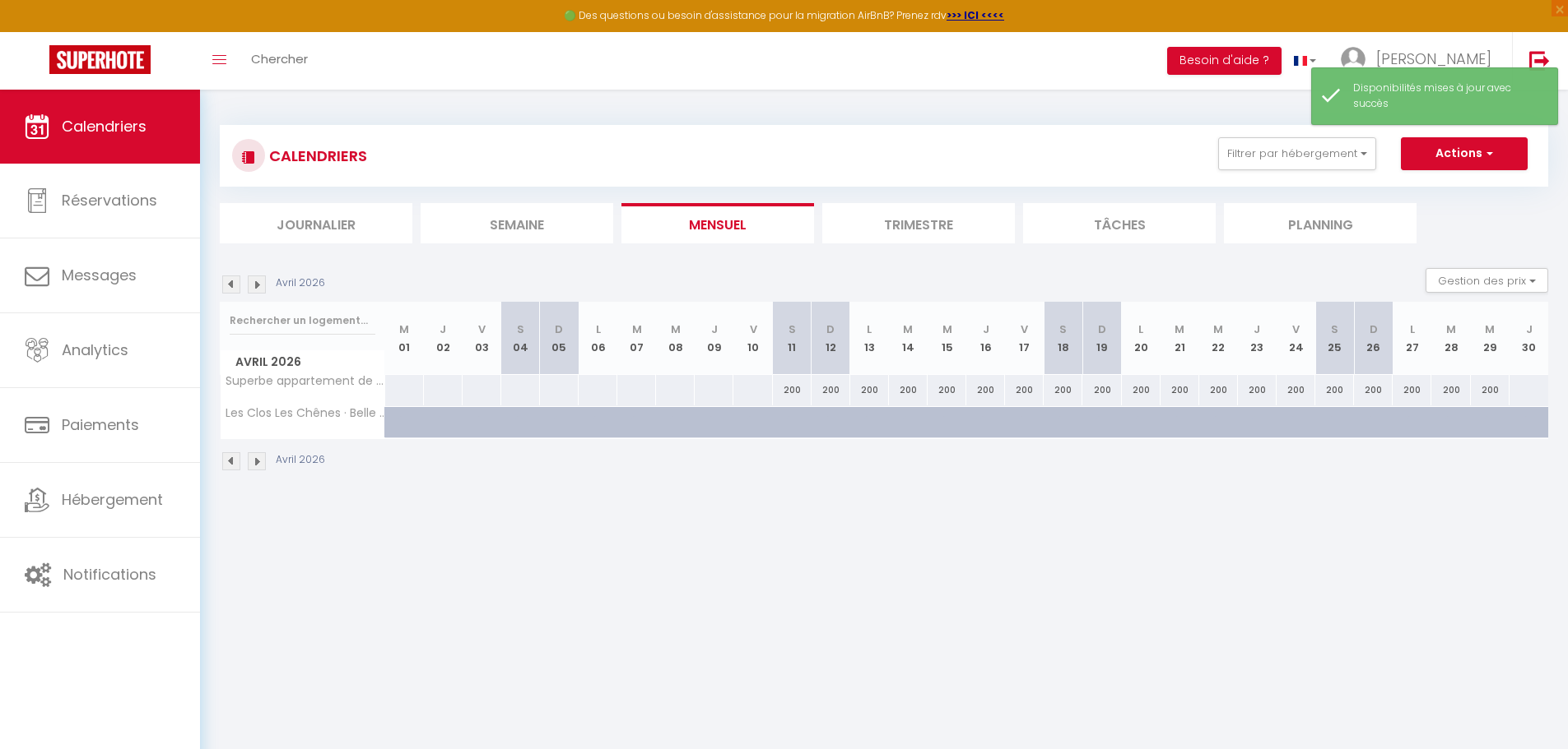
click at [1525, 391] on div at bounding box center [1527, 390] width 40 height 30
select select "1"
type input "Jeu 30 Avril 2026"
type input "Ven 01 Mai 2026"
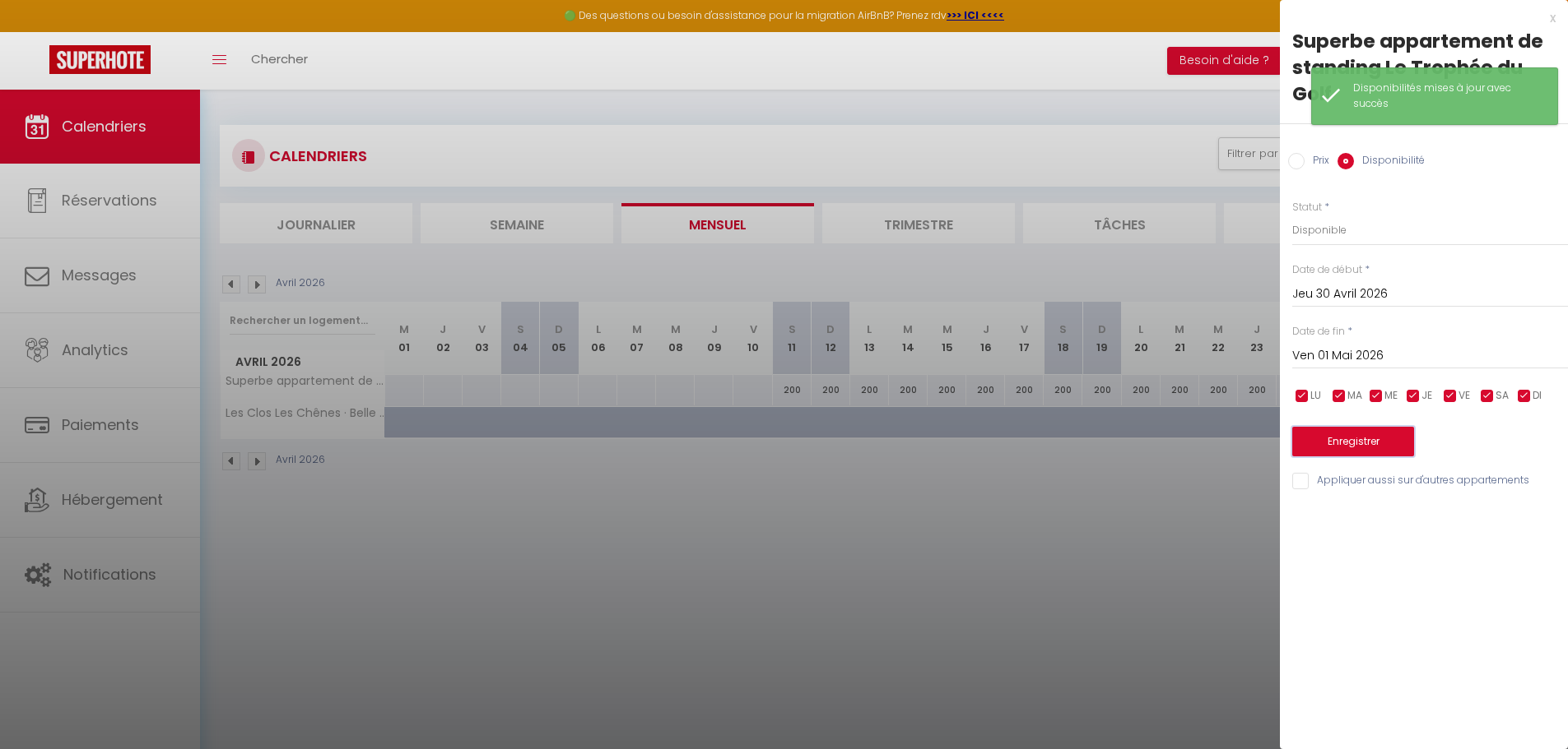
click at [1359, 439] on button "Enregistrer" at bounding box center [1353, 442] width 122 height 29
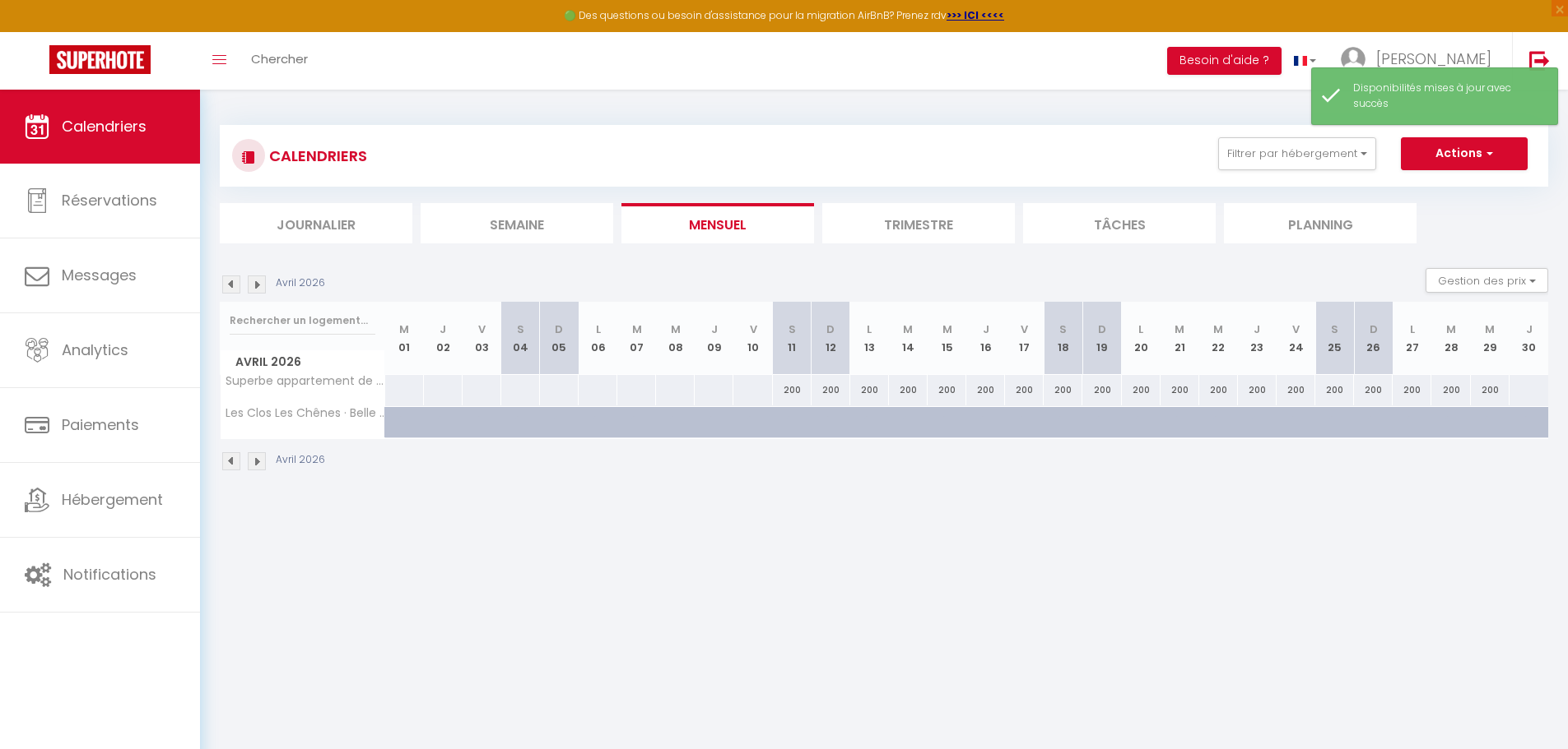
click at [1537, 388] on div at bounding box center [1527, 390] width 40 height 30
select select "1"
type input "Jeu 30 Avril 2026"
type input "Ven 01 Mai 2026"
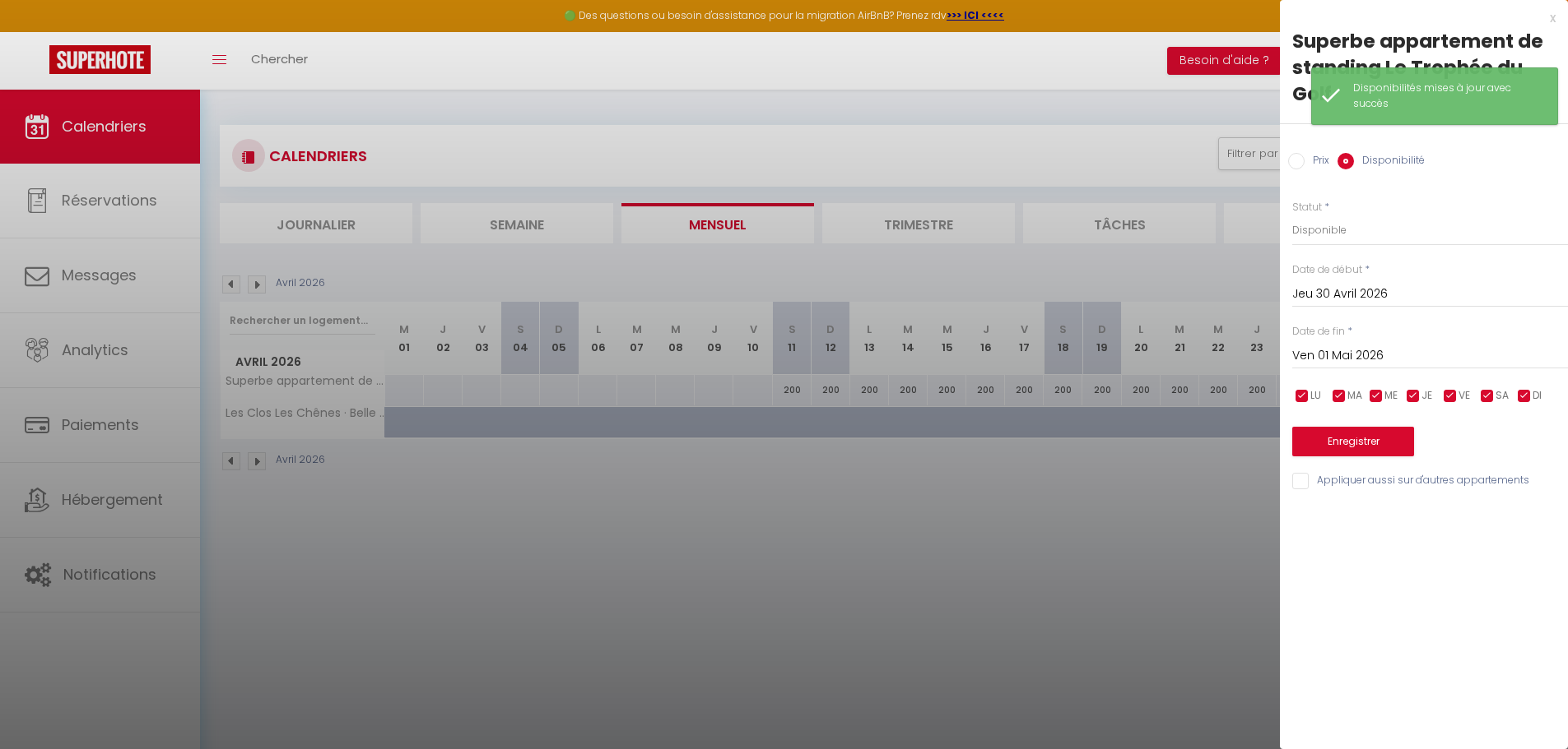
click at [1347, 350] on input "Ven 01 Mai 2026" at bounding box center [1429, 355] width 275 height 21
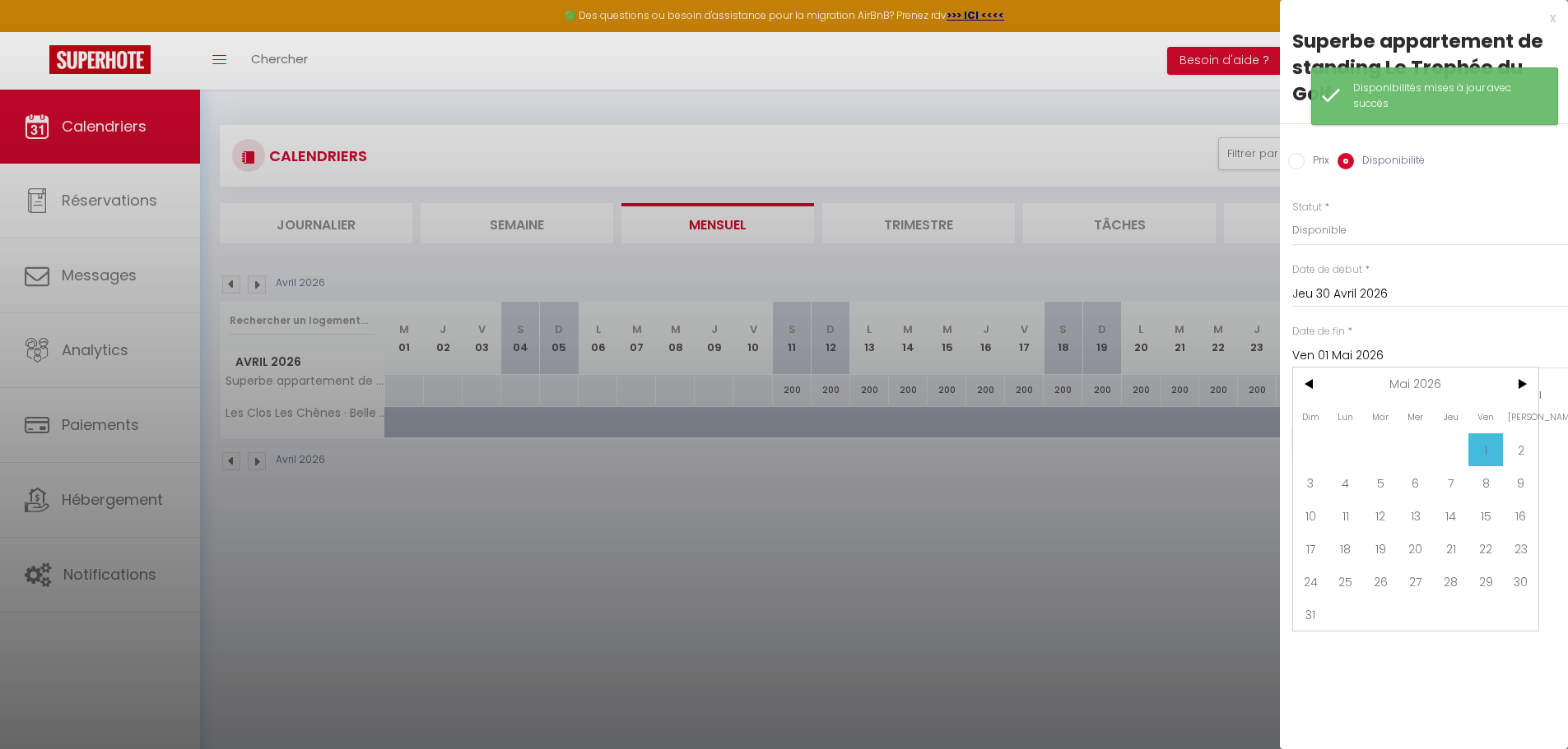
click at [1483, 446] on span "1" at bounding box center [1485, 450] width 35 height 33
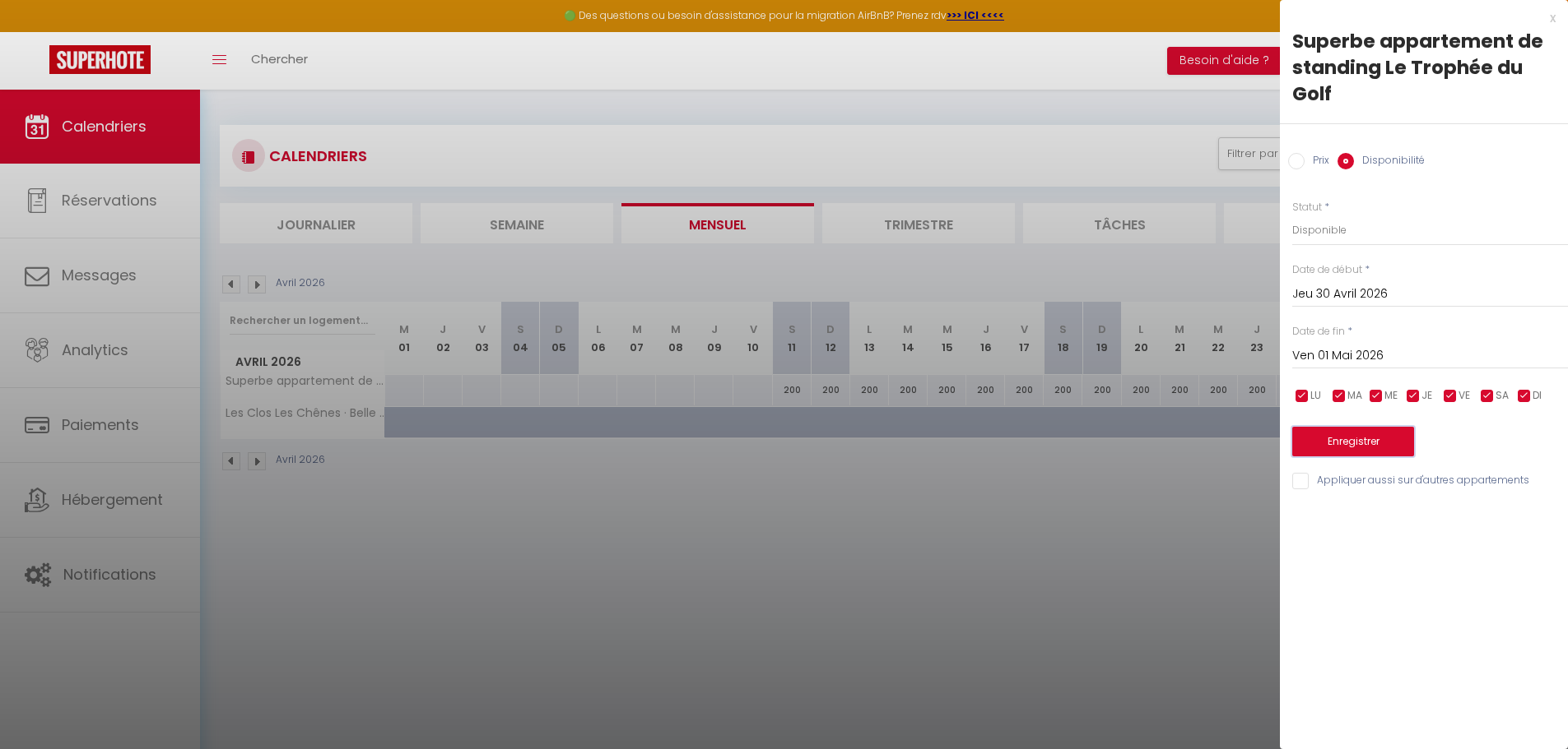
click at [1366, 439] on button "Enregistrer" at bounding box center [1353, 442] width 122 height 29
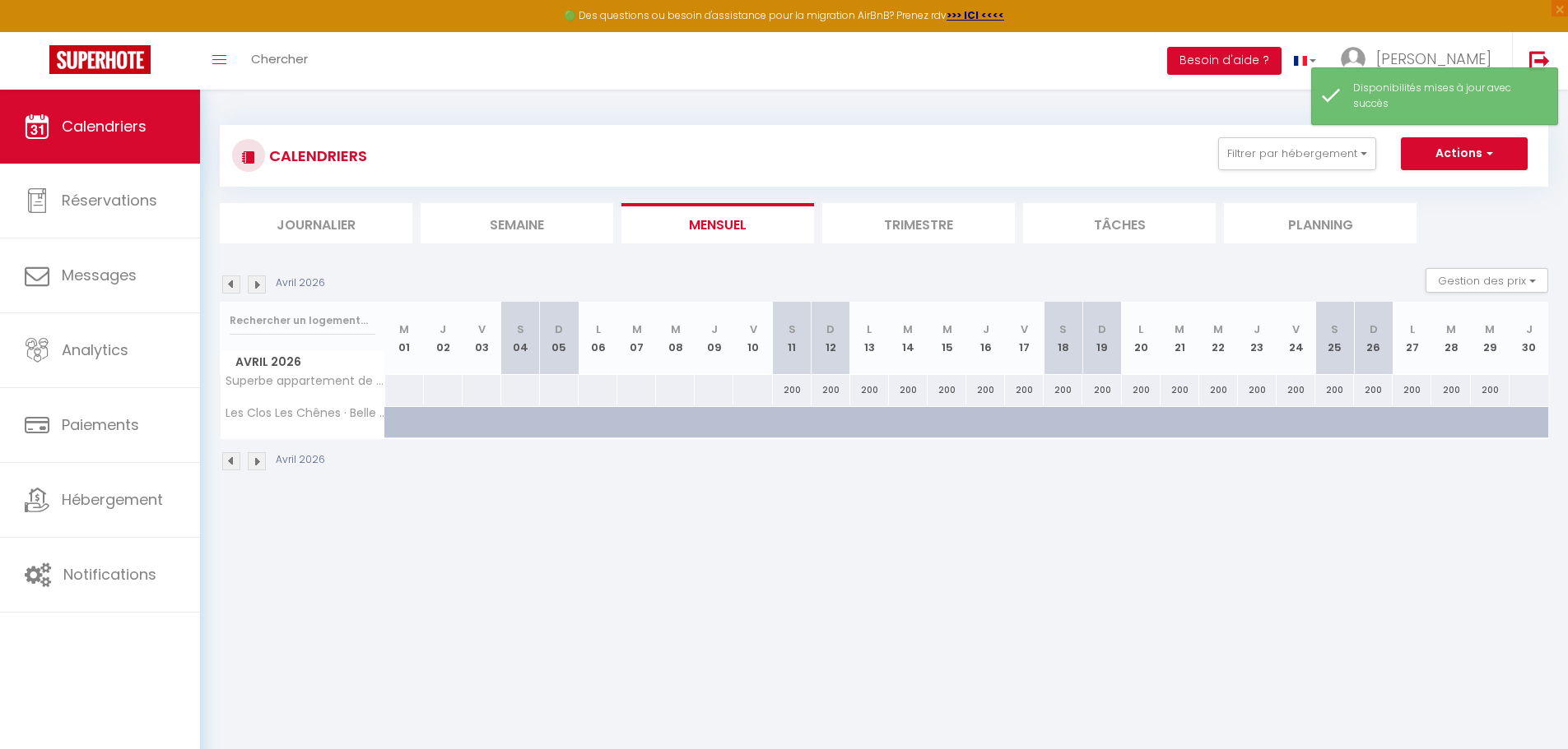
click at [1520, 391] on div at bounding box center [1527, 390] width 40 height 30
select select "1"
type input "Jeu 30 Avril 2026"
type input "Ven 01 Mai 2026"
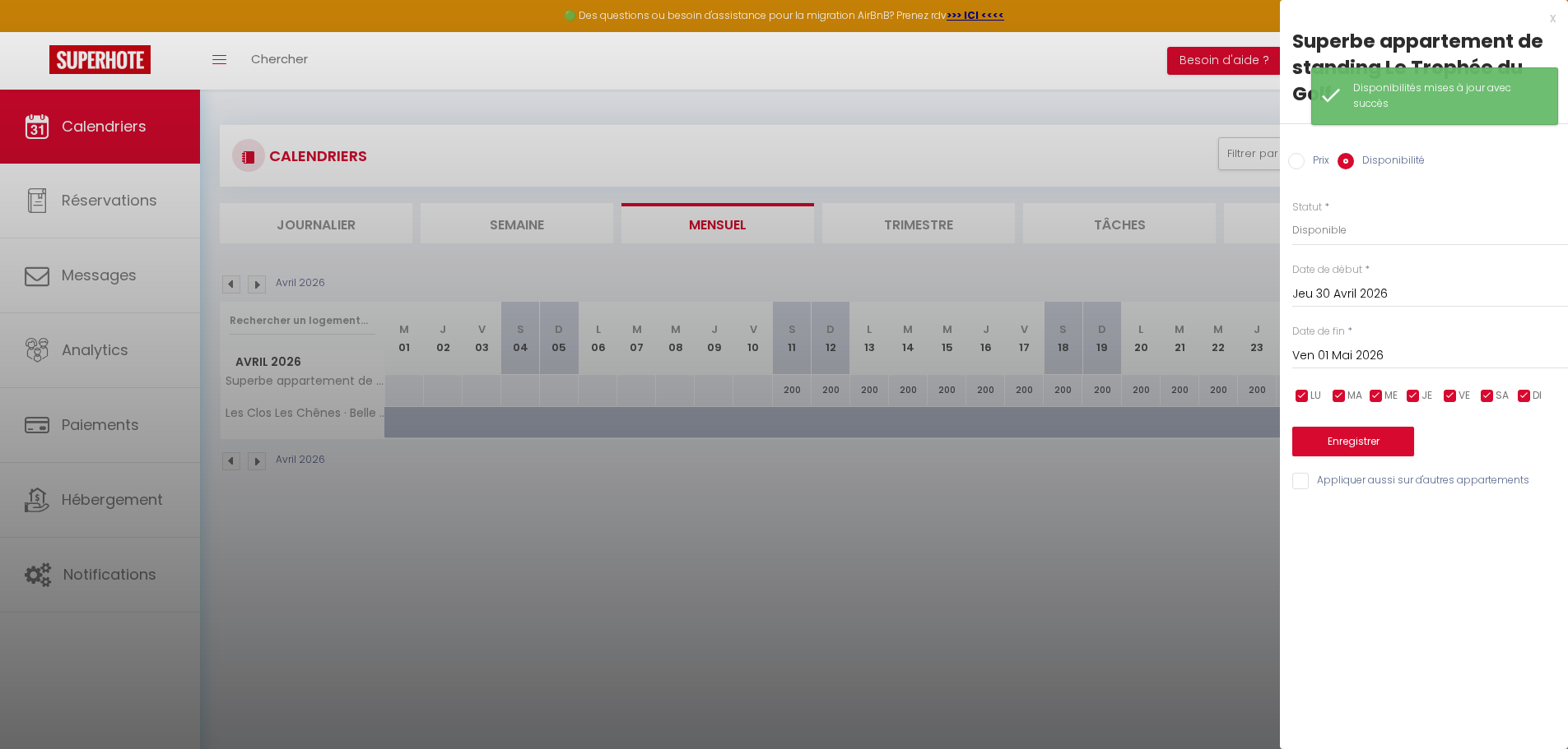
click at [1299, 158] on input "Prix" at bounding box center [1296, 161] width 17 height 17
radio input "true"
radio input "false"
click at [1308, 223] on input "Prix" at bounding box center [1429, 229] width 275 height 29
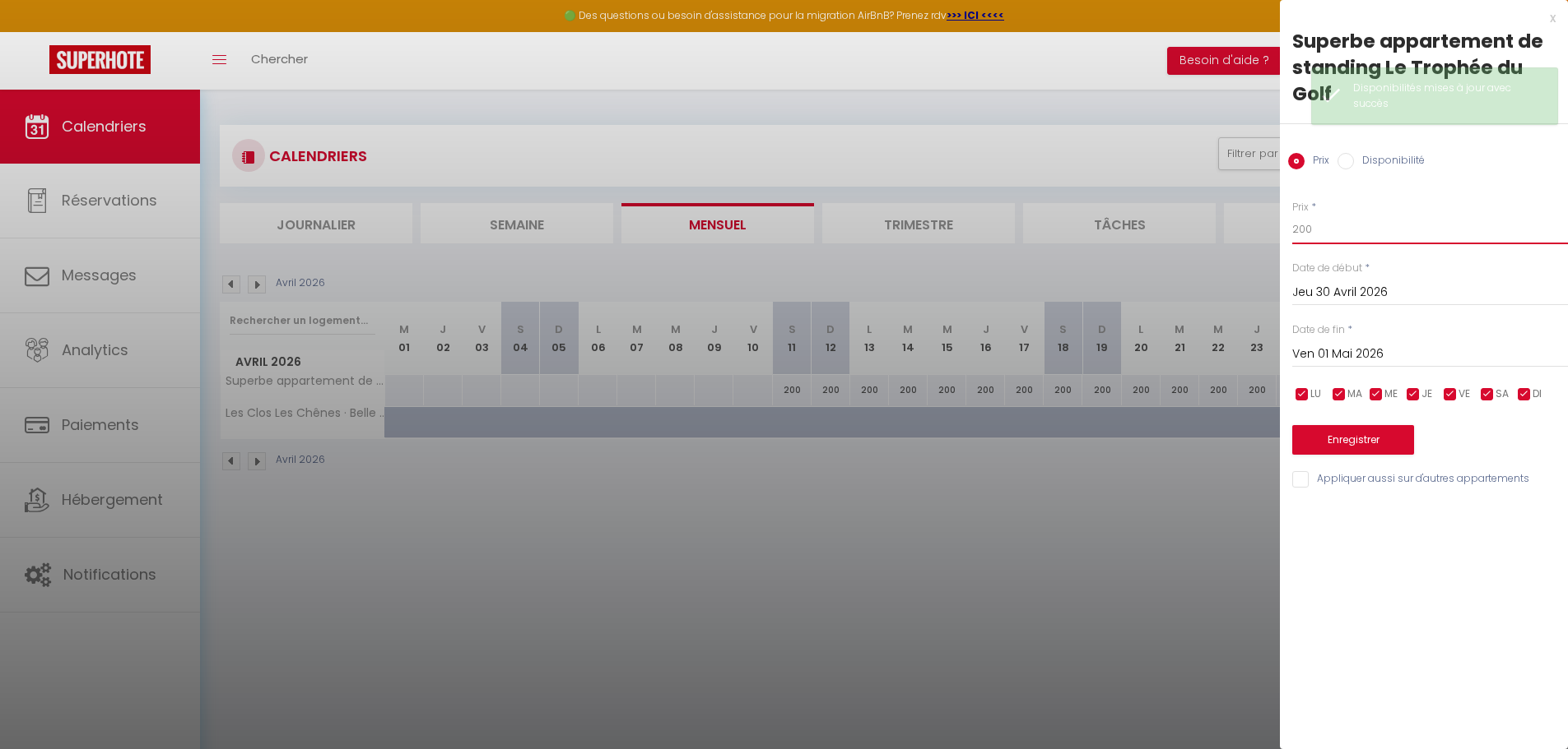
type input "200"
click at [1362, 444] on button "Enregistrer" at bounding box center [1353, 440] width 122 height 29
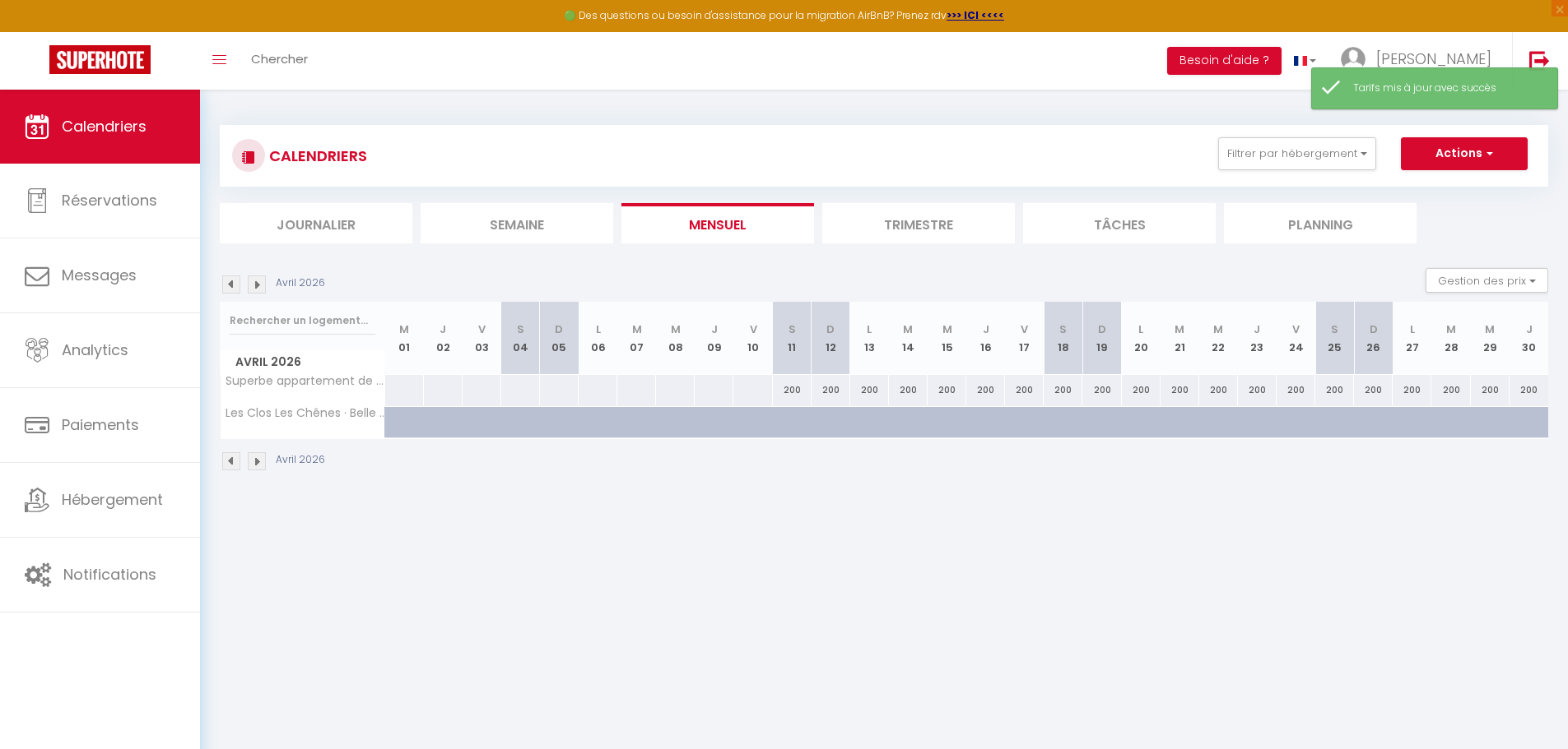
click at [260, 283] on img at bounding box center [257, 284] width 18 height 18
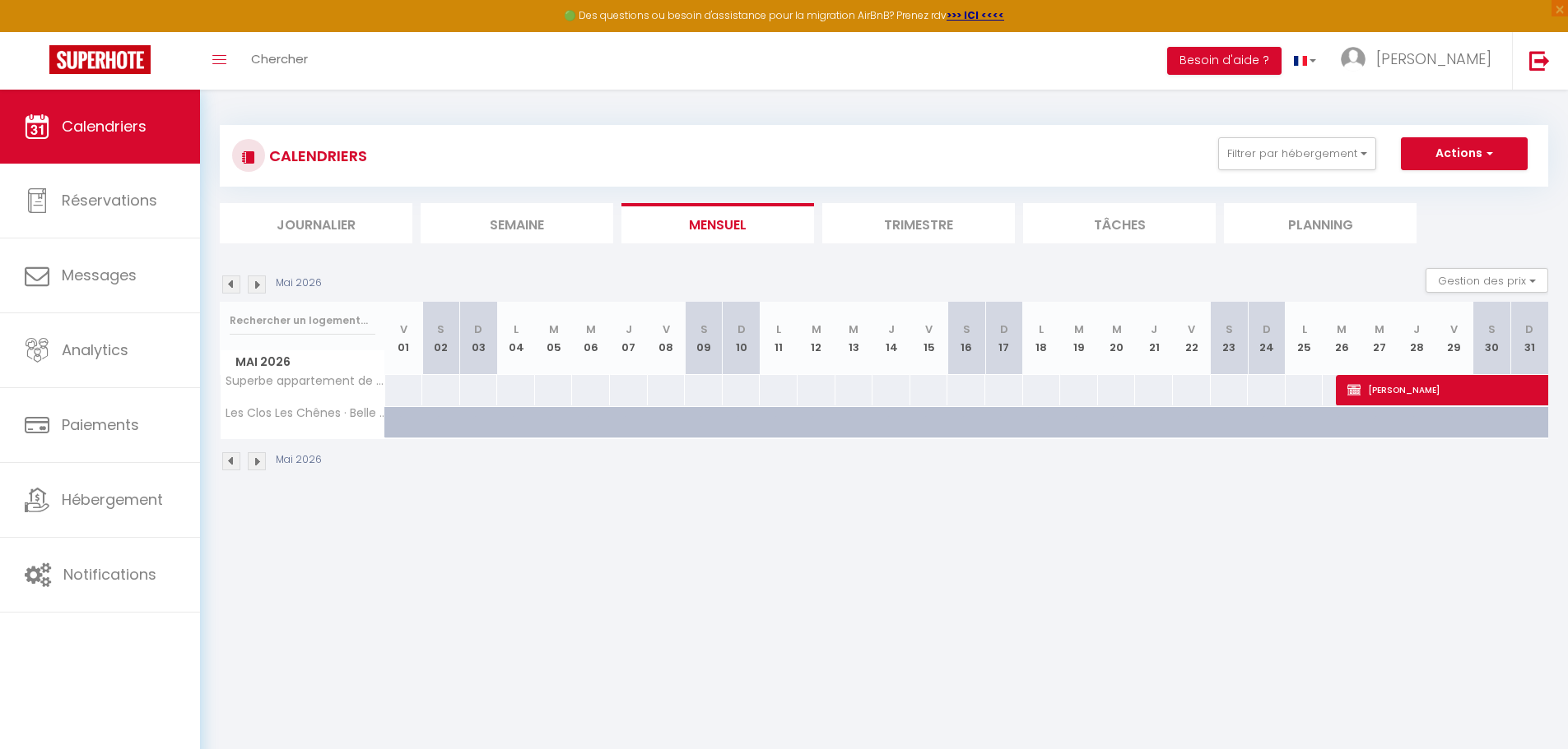
click at [400, 396] on div at bounding box center [403, 390] width 39 height 30
type input "Ven 01 Mai 2026"
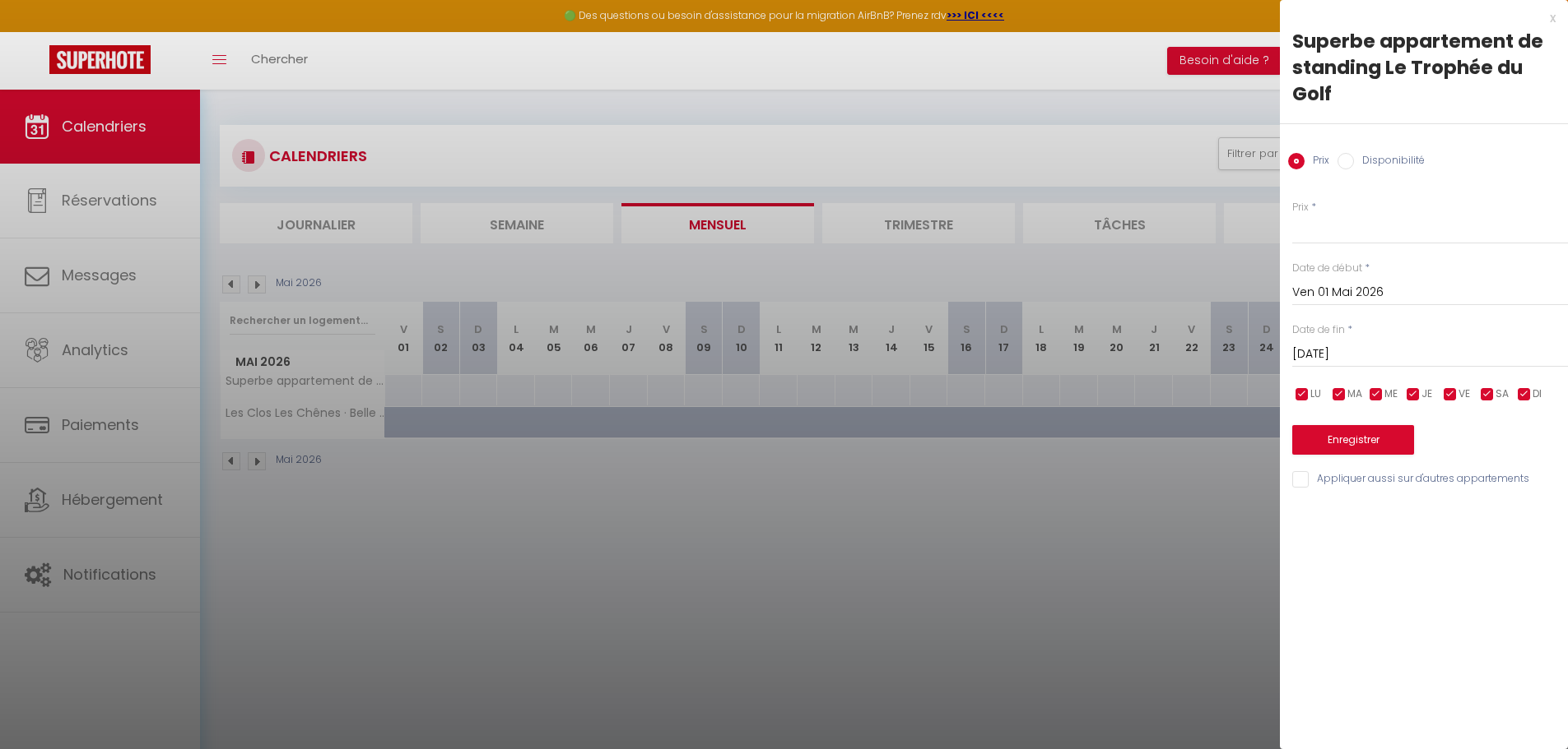
click at [1356, 351] on input "[DATE]" at bounding box center [1429, 354] width 275 height 21
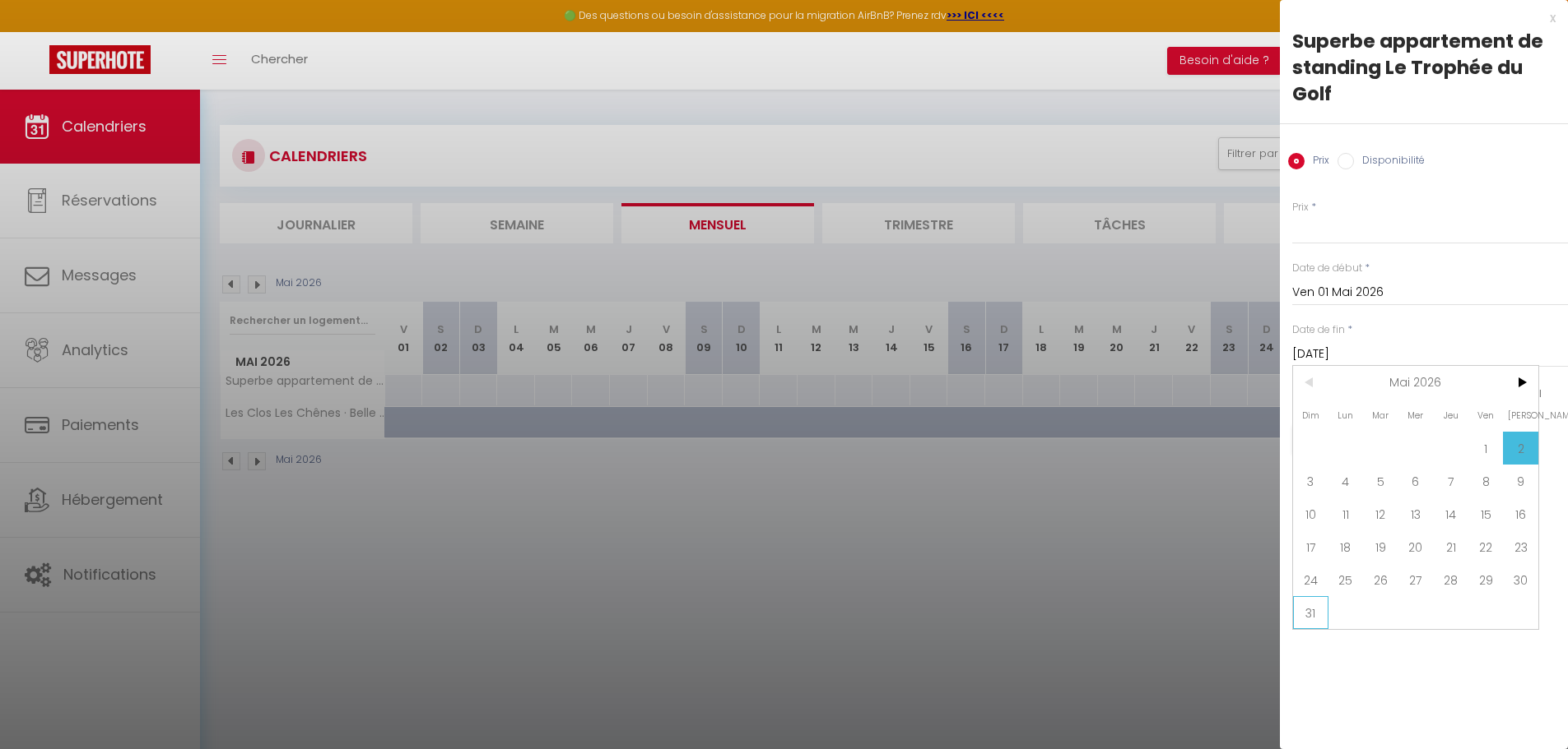
click at [1302, 608] on span "31" at bounding box center [1310, 613] width 35 height 33
type input "Dim 31 Mai 2026"
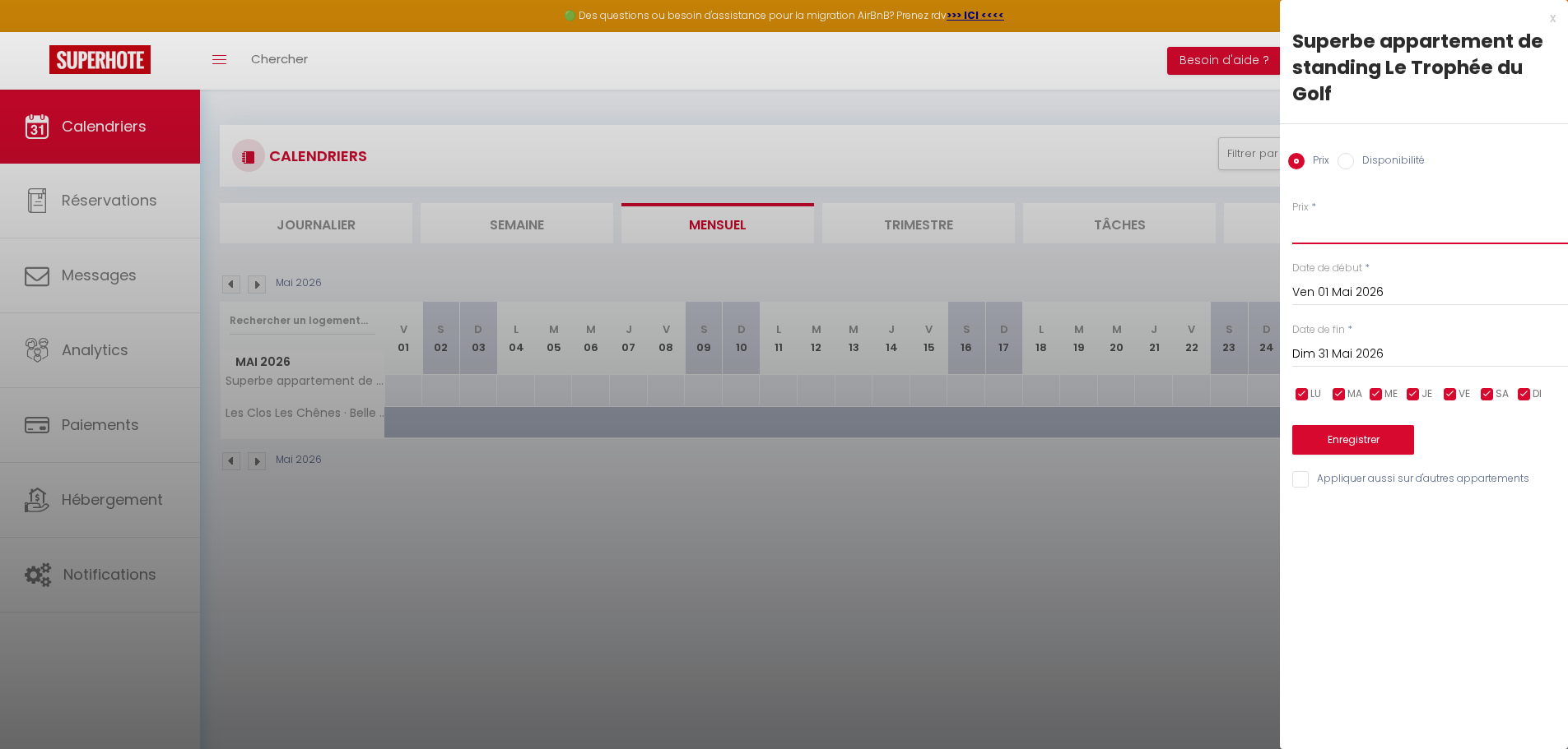
click at [1322, 232] on input "Prix" at bounding box center [1429, 229] width 275 height 29
type input "210"
click at [1355, 434] on button "Enregistrer" at bounding box center [1353, 440] width 122 height 29
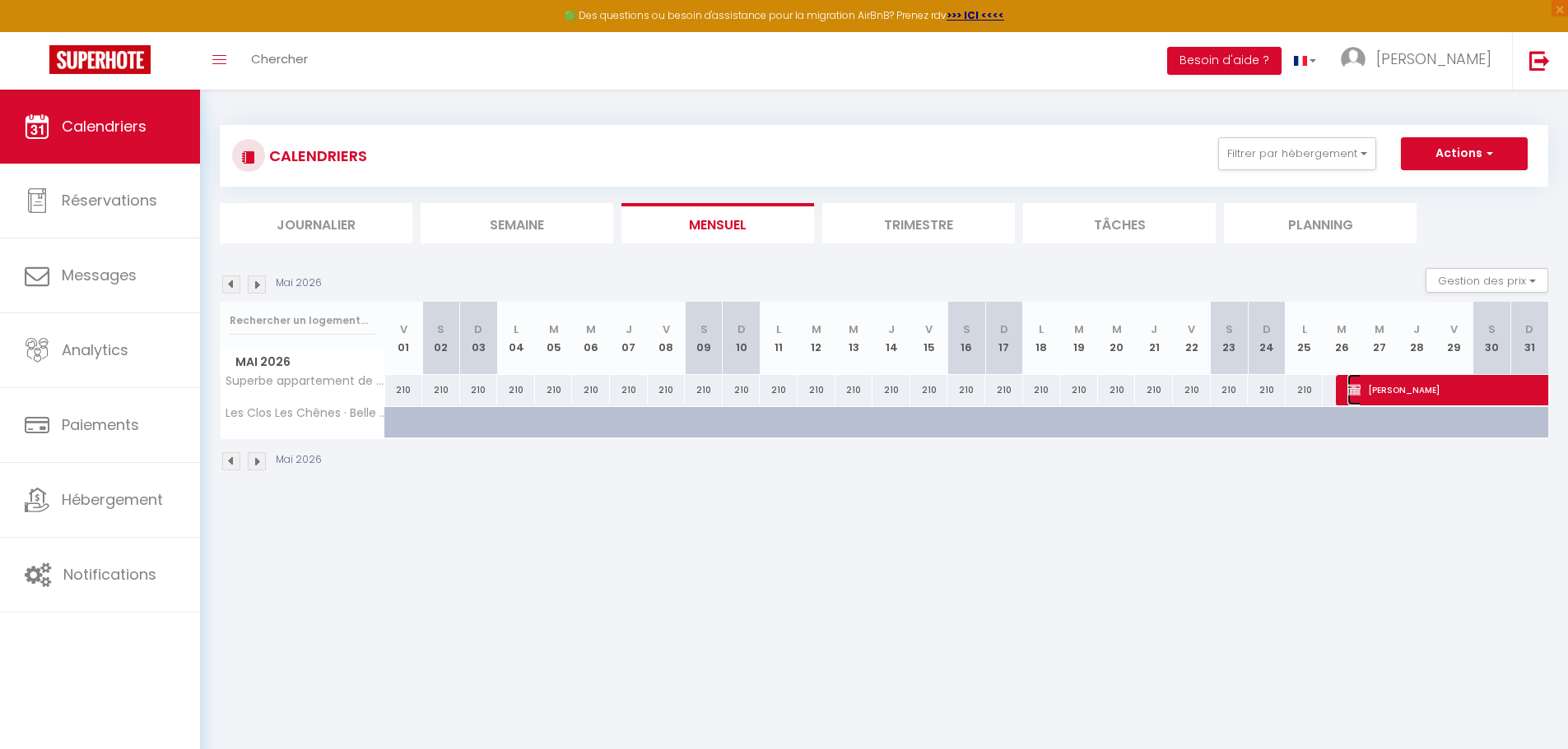
click at [1386, 394] on span "[PERSON_NAME]" at bounding box center [1517, 390] width 341 height 31
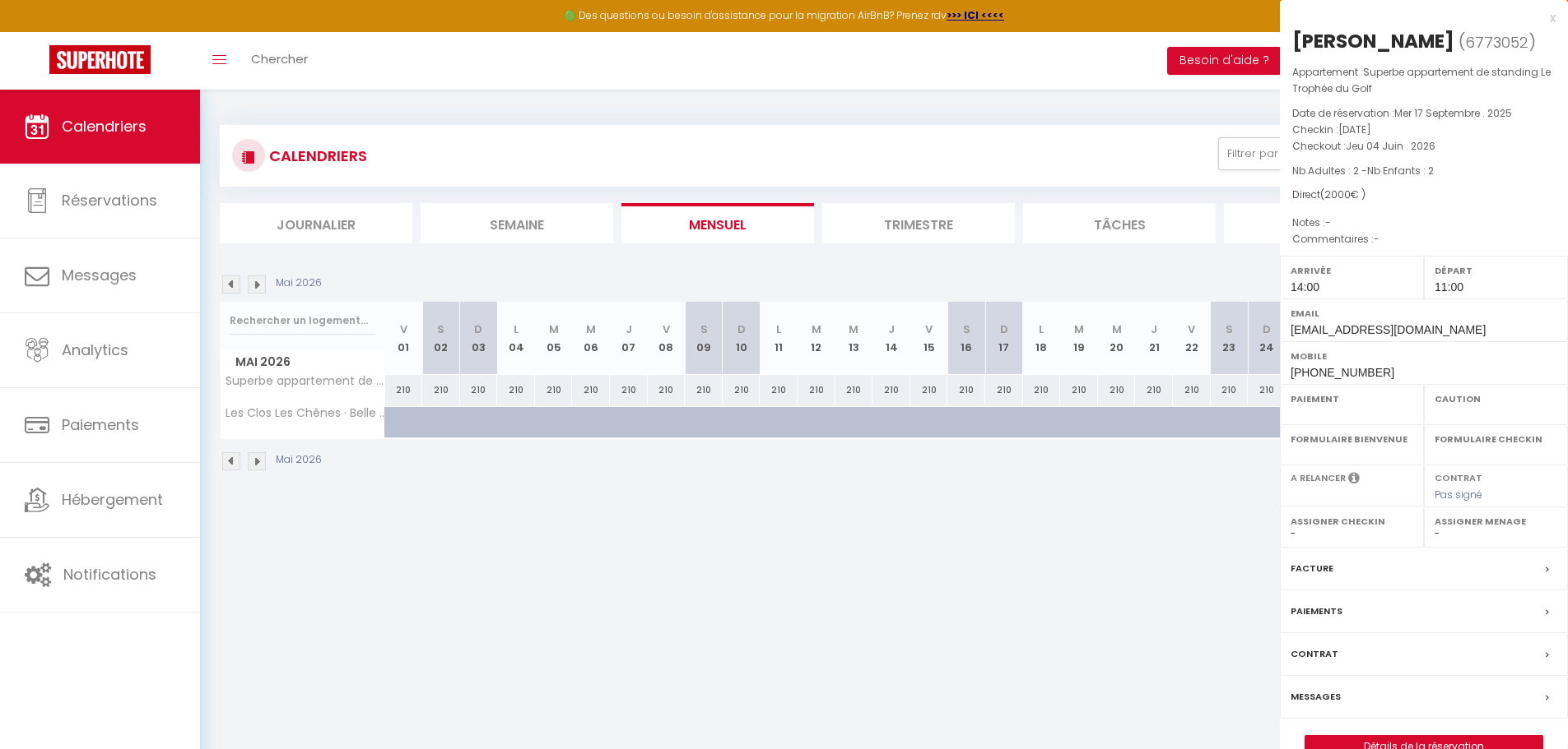
select select "OK"
select select "KO"
select select "0"
select select "1"
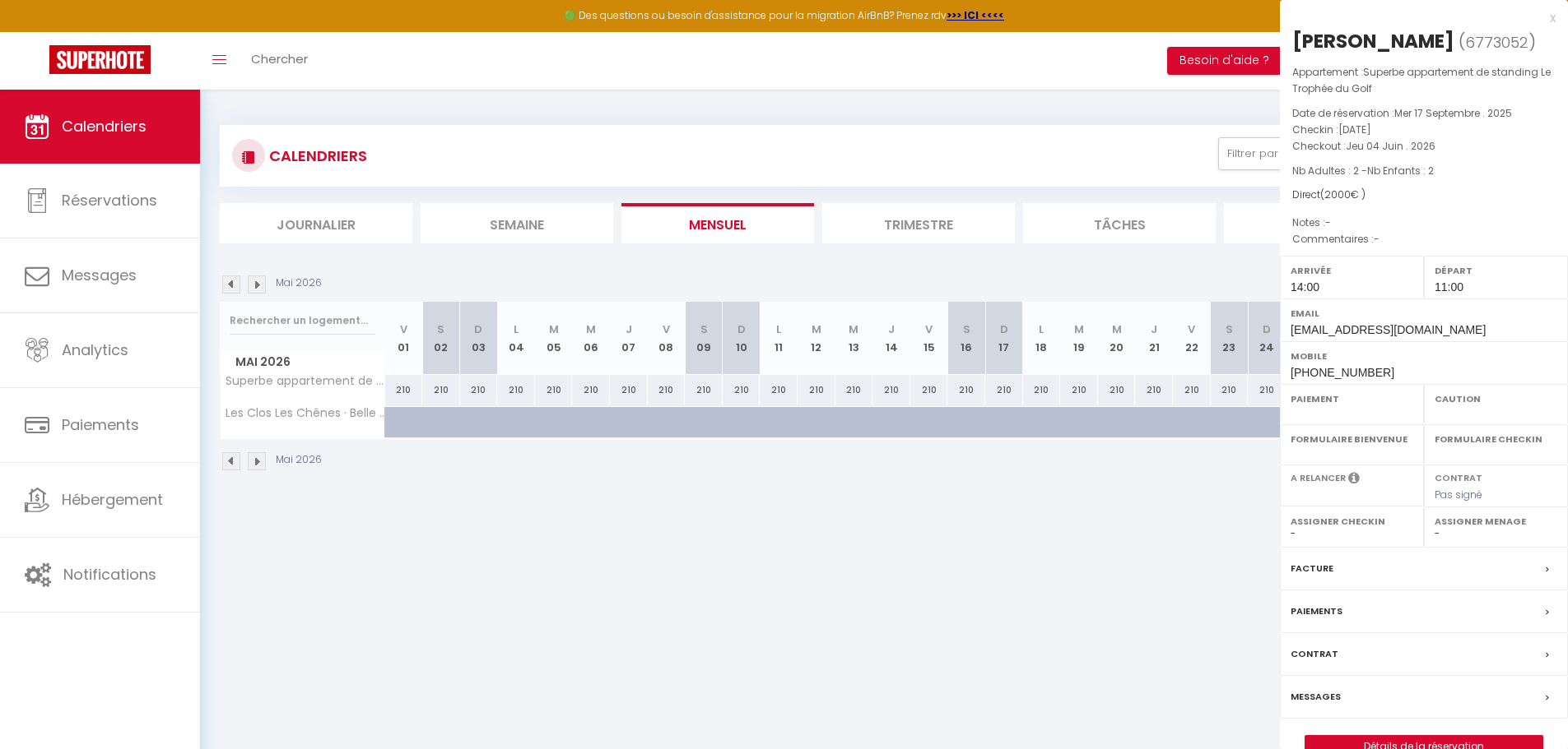
select select
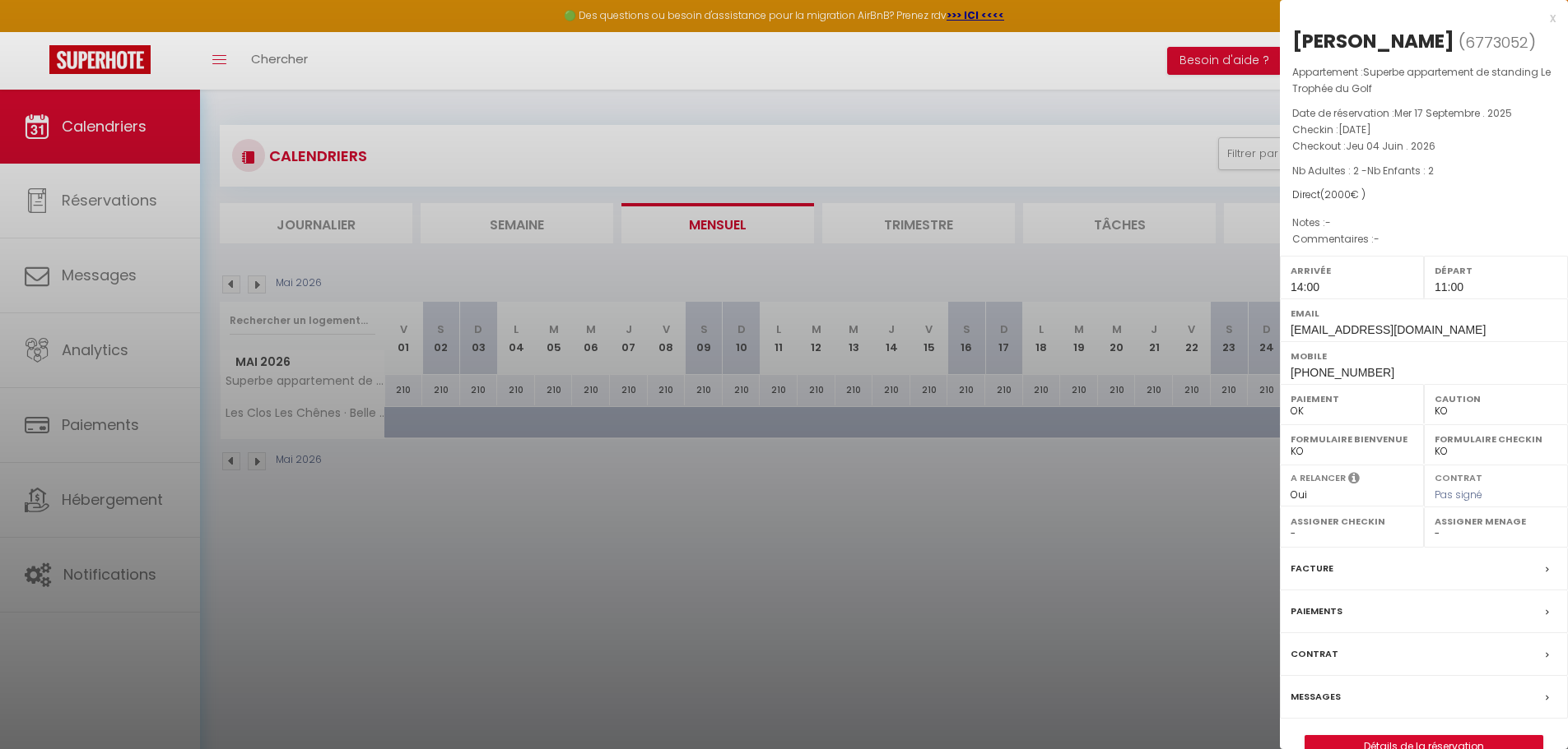
click at [1459, 747] on div "[PERSON_NAME] ( 6773052 ) Appartement : Superbe appartement de standing Le Trop…" at bounding box center [1423, 393] width 288 height 731
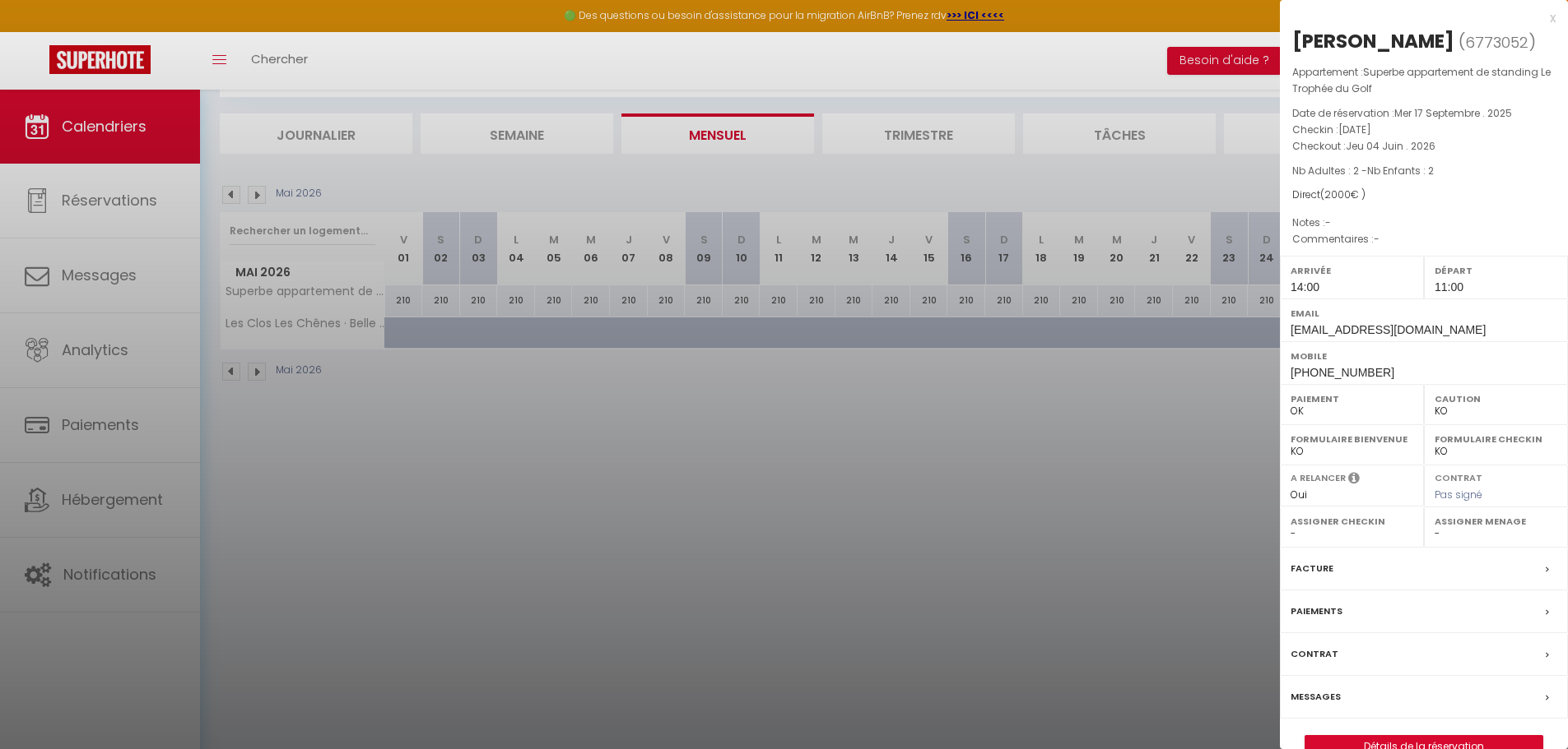
click at [1357, 282] on div "Arrivée 14:00" at bounding box center [1352, 277] width 144 height 42
drag, startPoint x: 1351, startPoint y: 320, endPoint x: 1351, endPoint y: 360, distance: 40.0
click at [1351, 326] on div "Arrivée 14:00 Départ 11:00 Email [EMAIL_ADDRESS][DOMAIN_NAME] Mobile [PHONE_NUM…" at bounding box center [1423, 319] width 288 height 128
click at [1396, 719] on div "Messages" at bounding box center [1423, 697] width 288 height 42
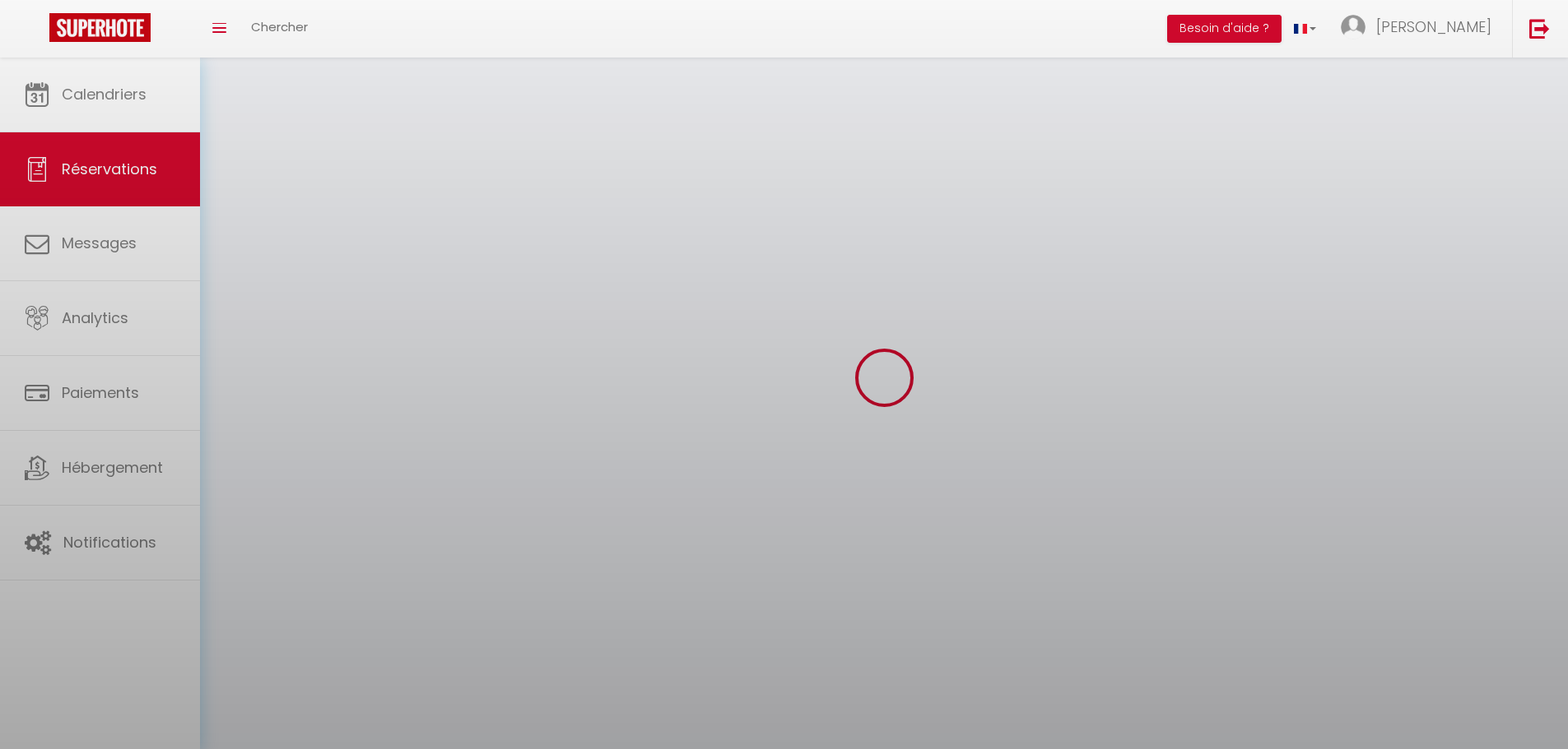
click at [1396, 744] on div at bounding box center [784, 374] width 1568 height 749
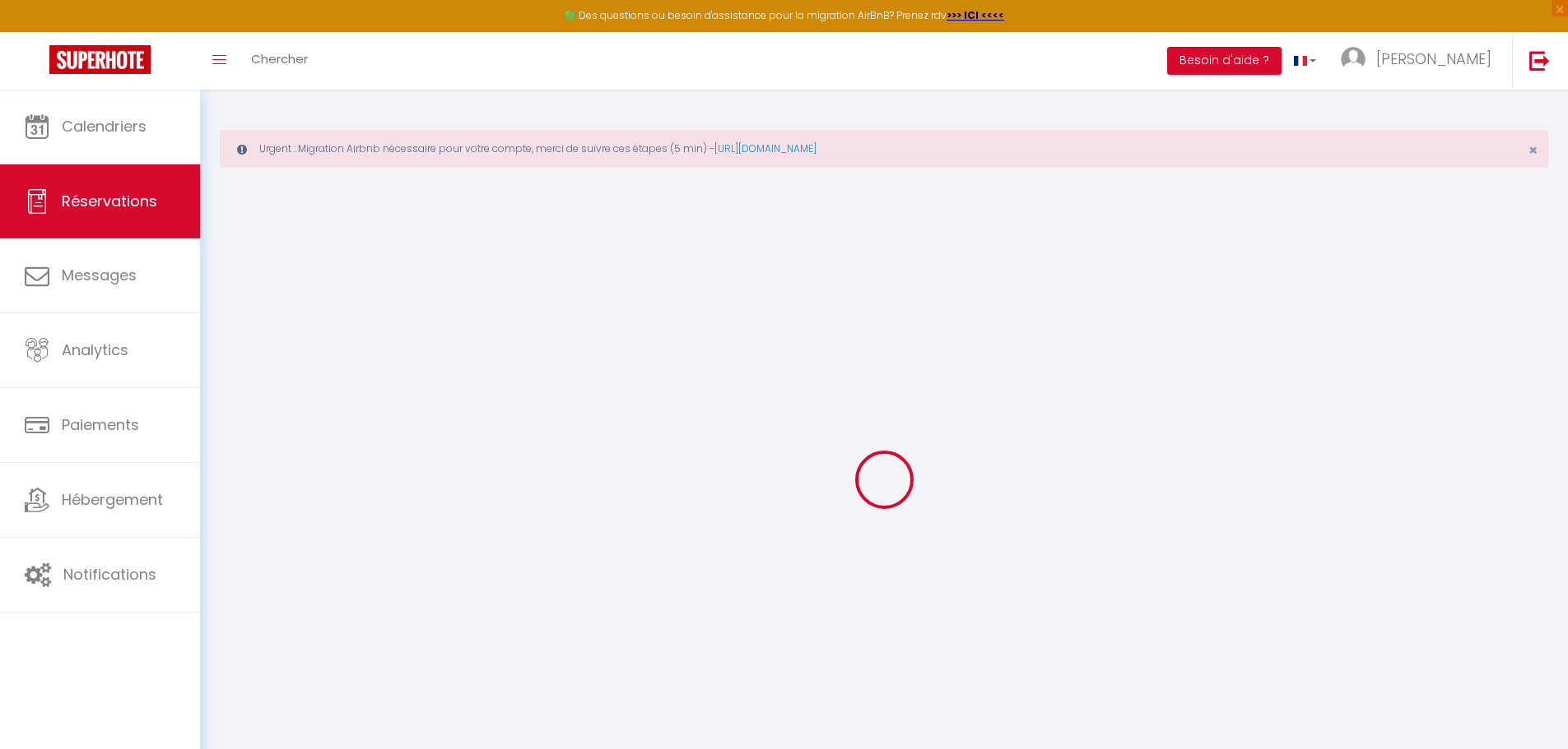
select select
checkbox input "false"
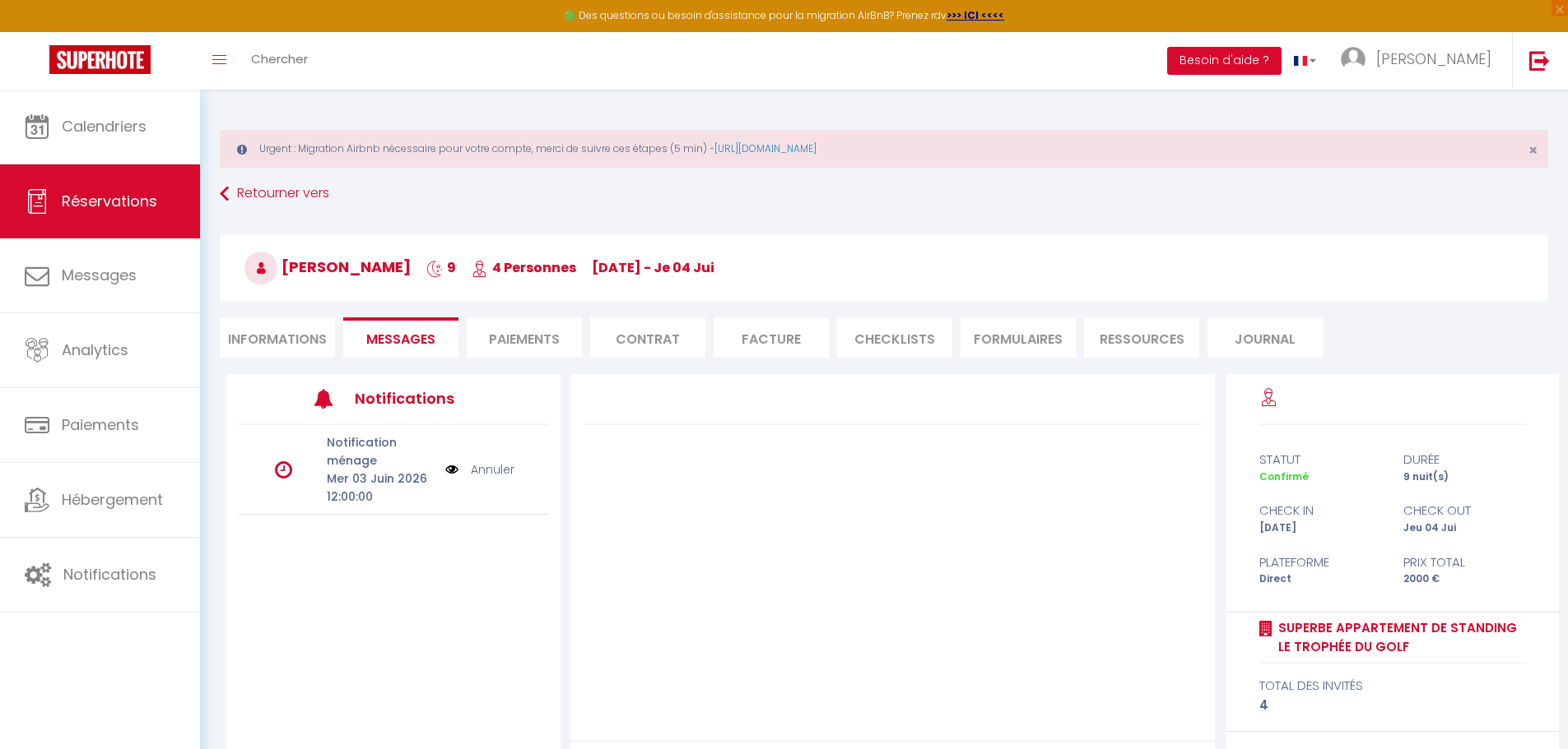
click at [489, 469] on link "Annuler" at bounding box center [492, 469] width 43 height 18
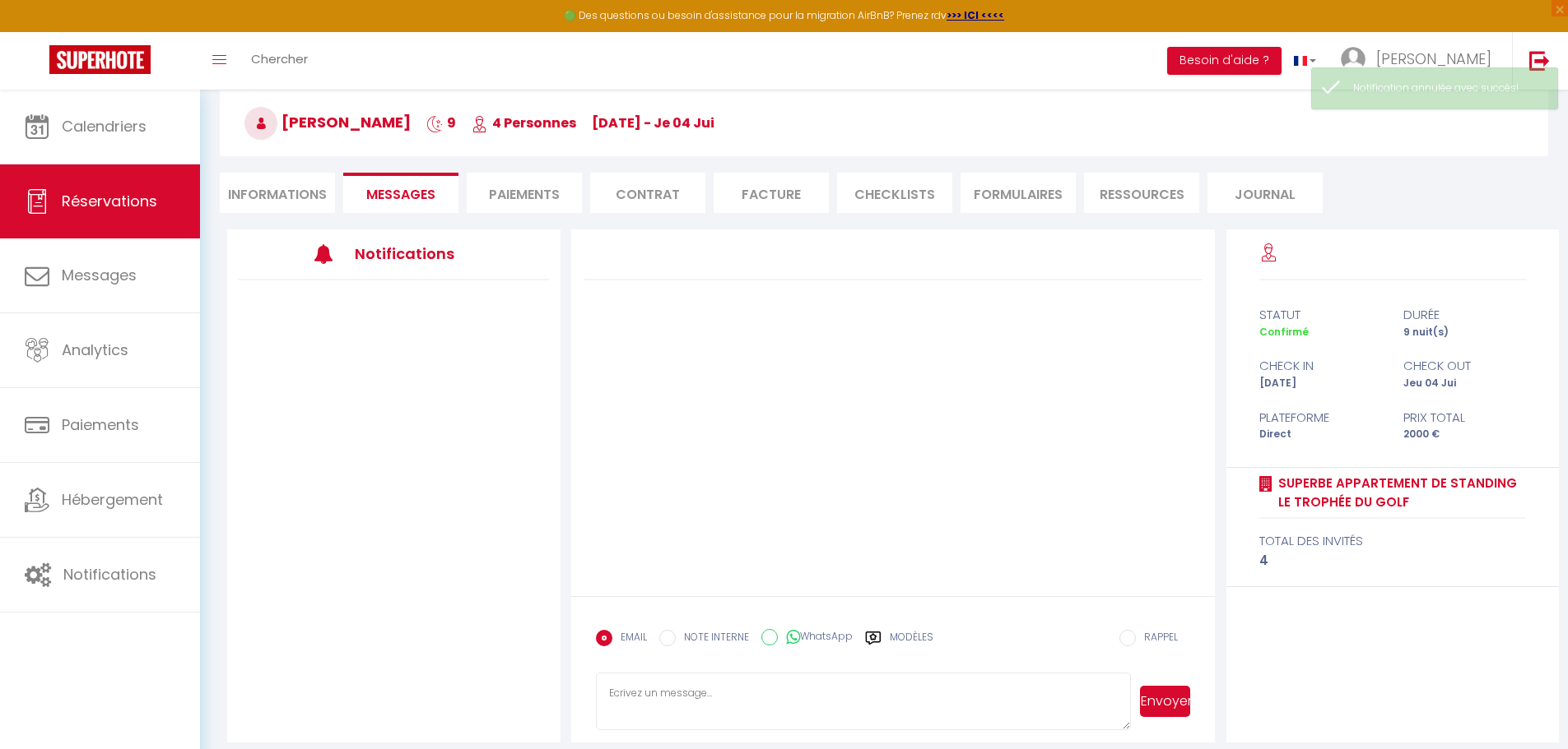
scroll to position [158, 0]
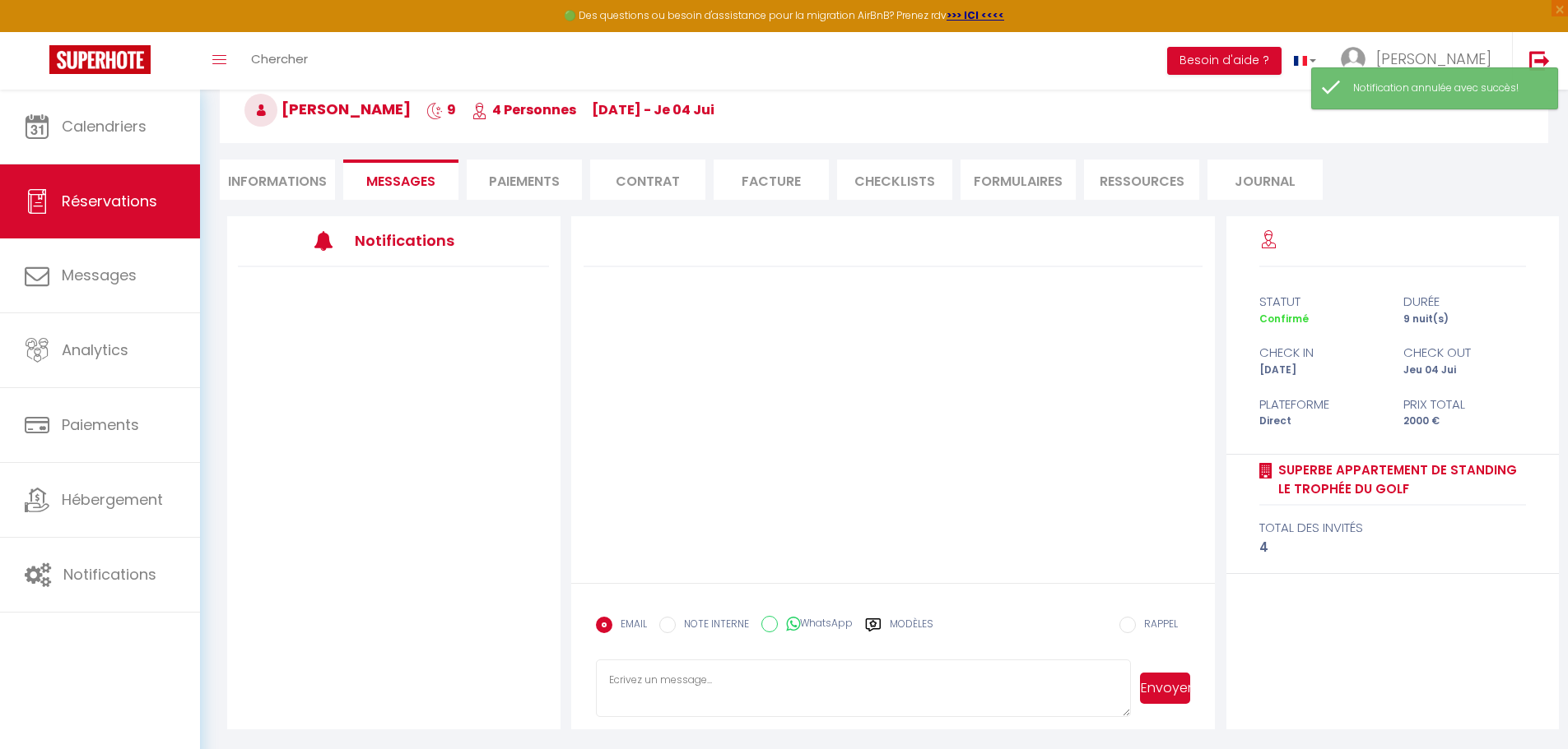
click at [305, 182] on li "Informations" at bounding box center [277, 179] width 115 height 40
select select
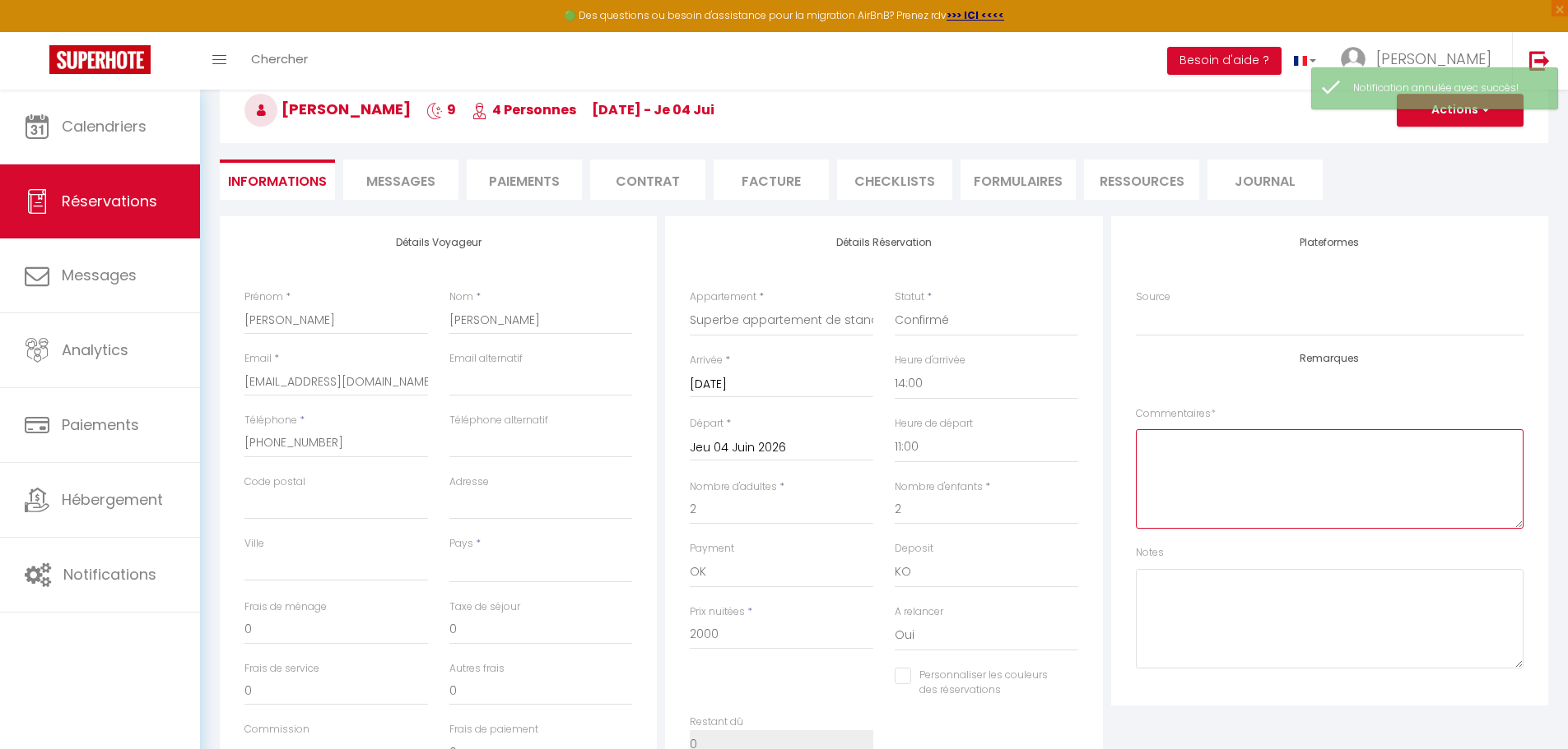
click at [1188, 451] on textarea at bounding box center [1329, 479] width 388 height 99
type textarea "a payé sur Booking 1780,"
select select
checkbox input "false"
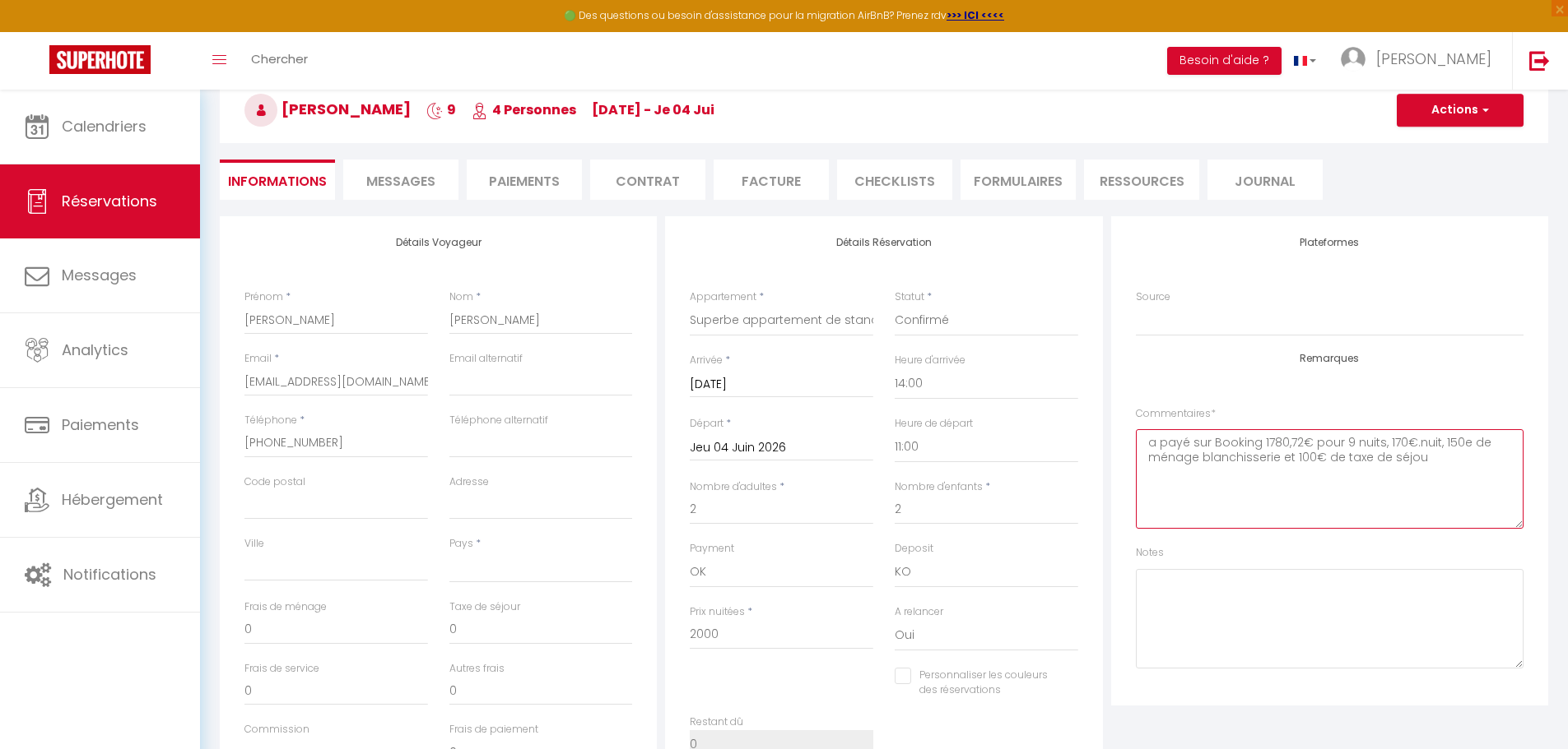
type textarea "a payé sur Booking 1780,72€ pour 9 nuits, 170€.nuit, 150e de ménage blanchisser…"
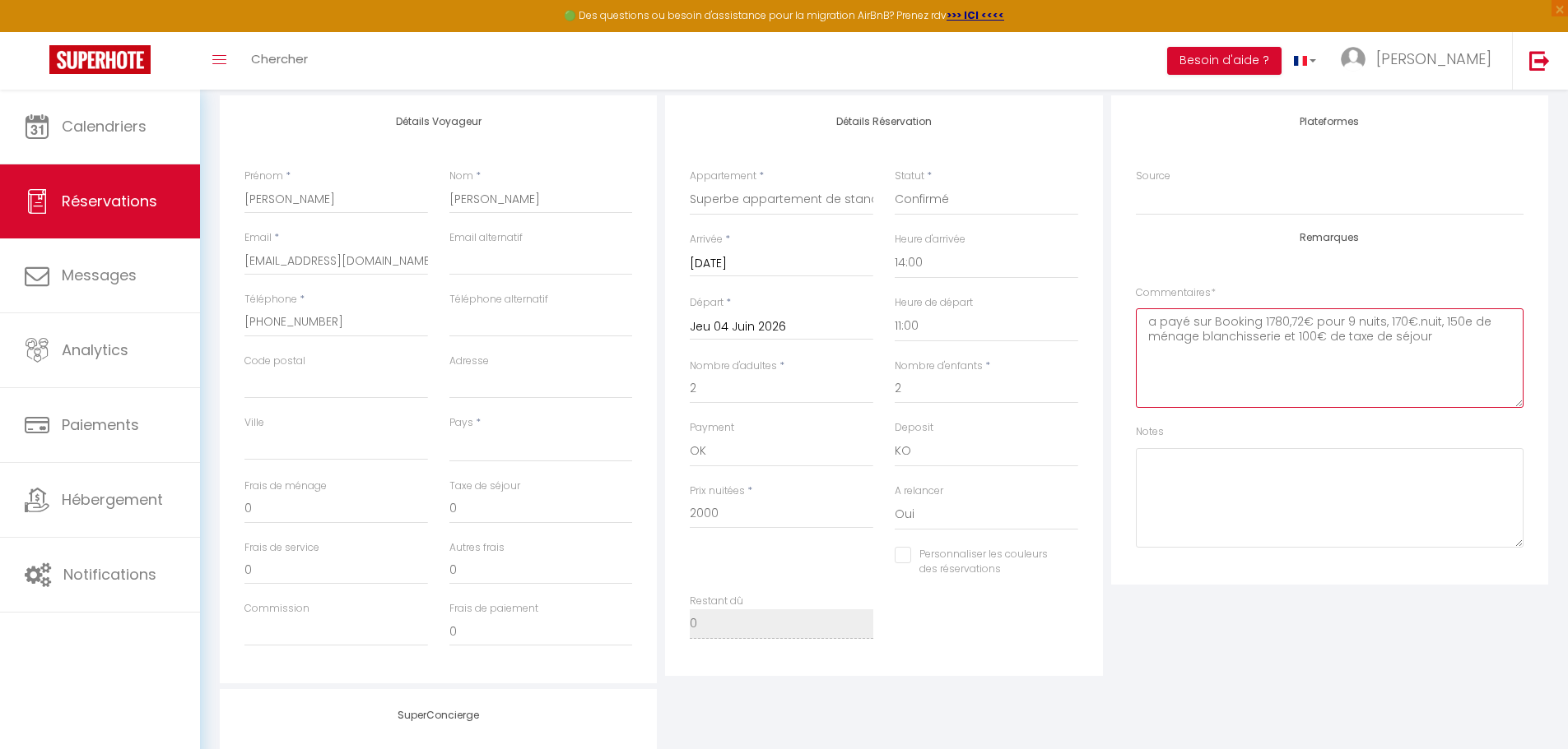
scroll to position [322, 0]
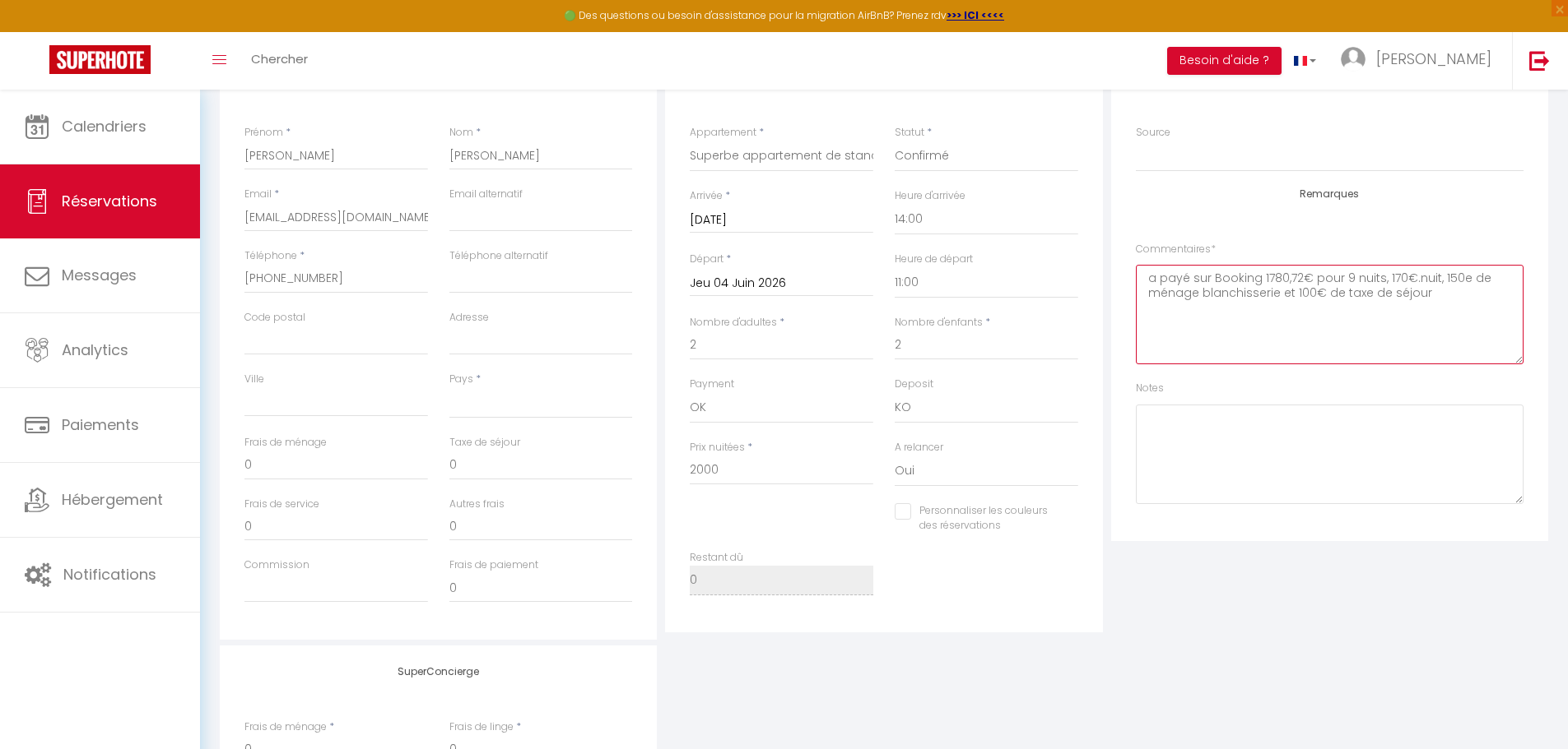
select select
checkbox input "false"
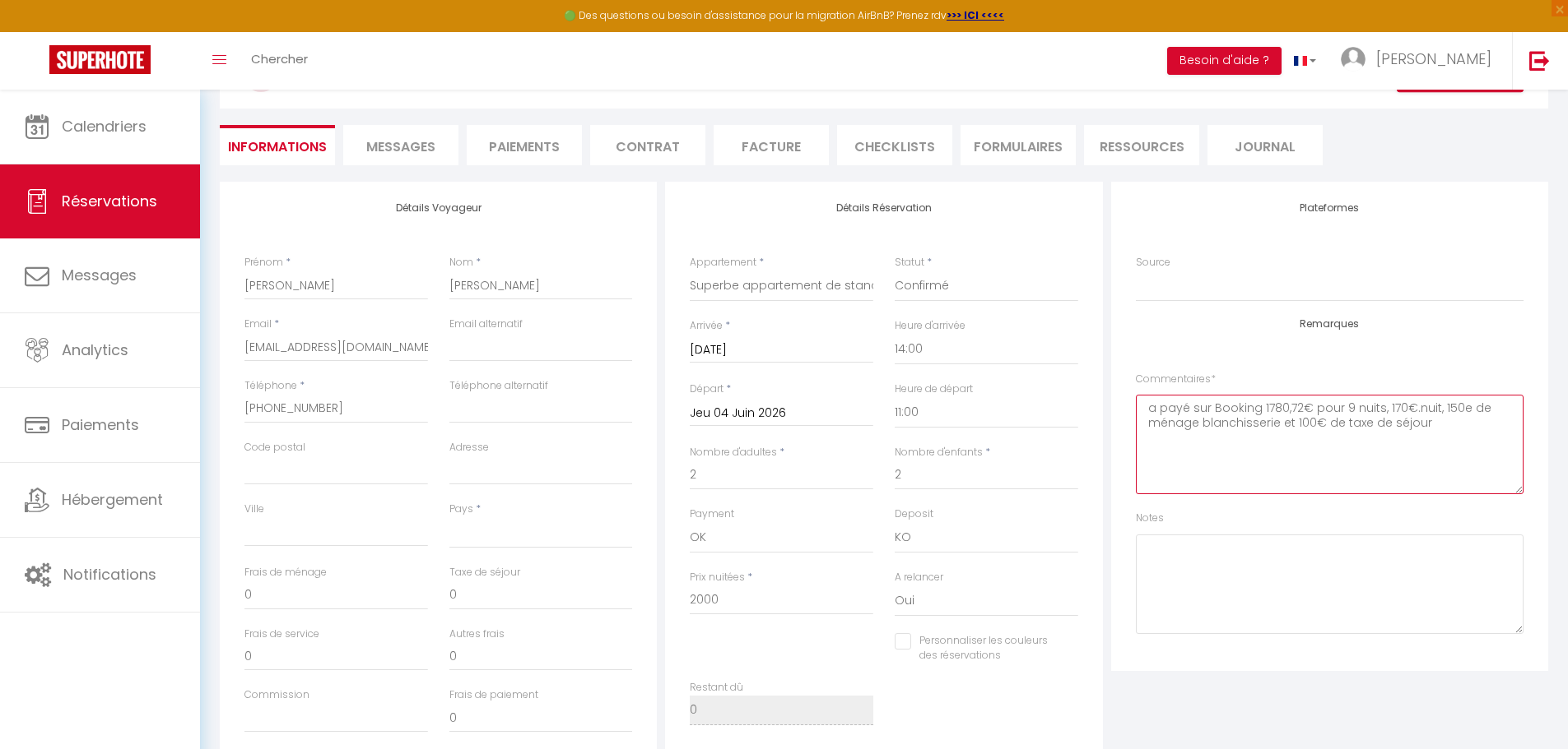
scroll to position [158, 0]
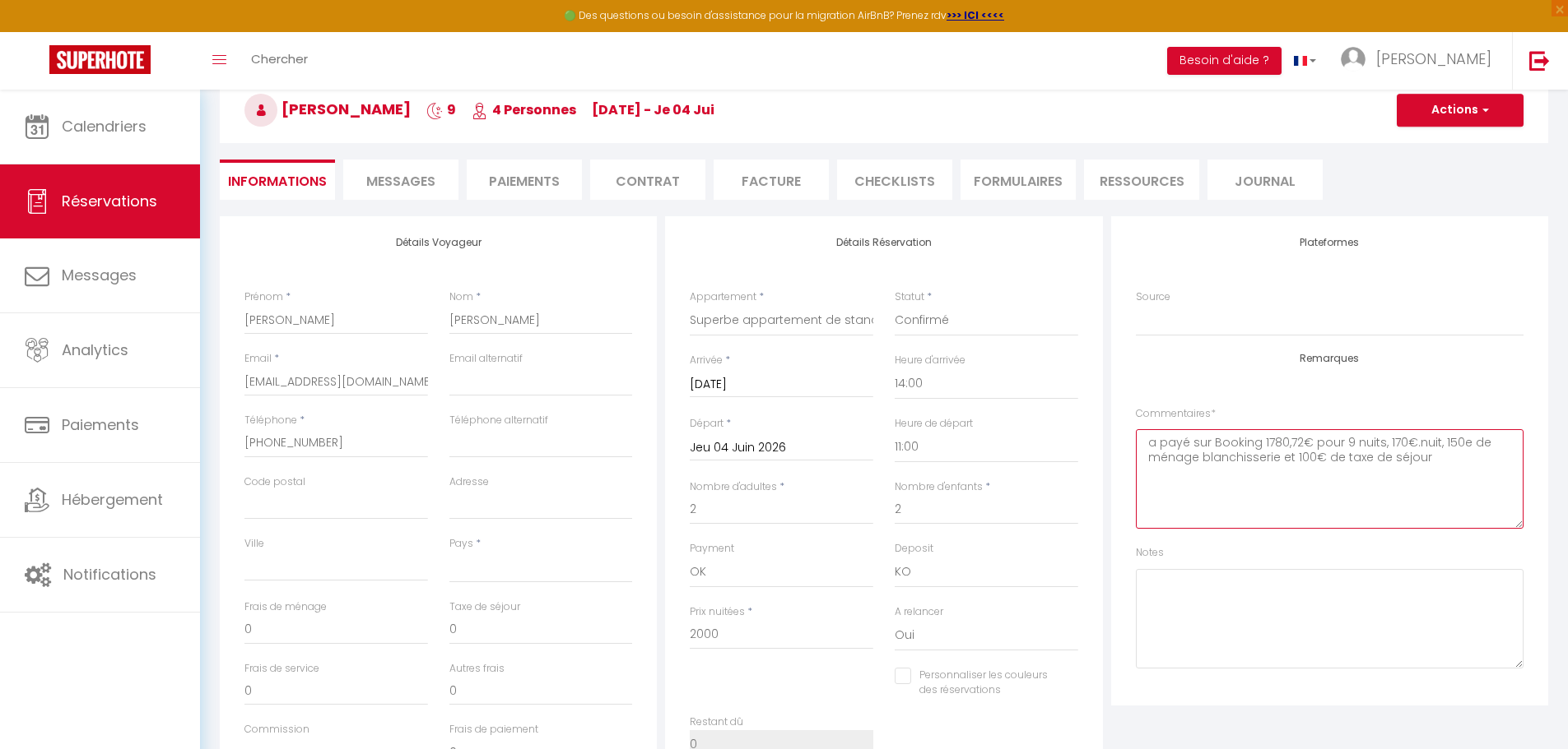
type textarea "a payé sur Booking 1780,72€ pour 9 nuits, 170€.nuit, 150e de ménage blanchisser…"
click at [1478, 120] on button "Actions" at bounding box center [1460, 110] width 127 height 33
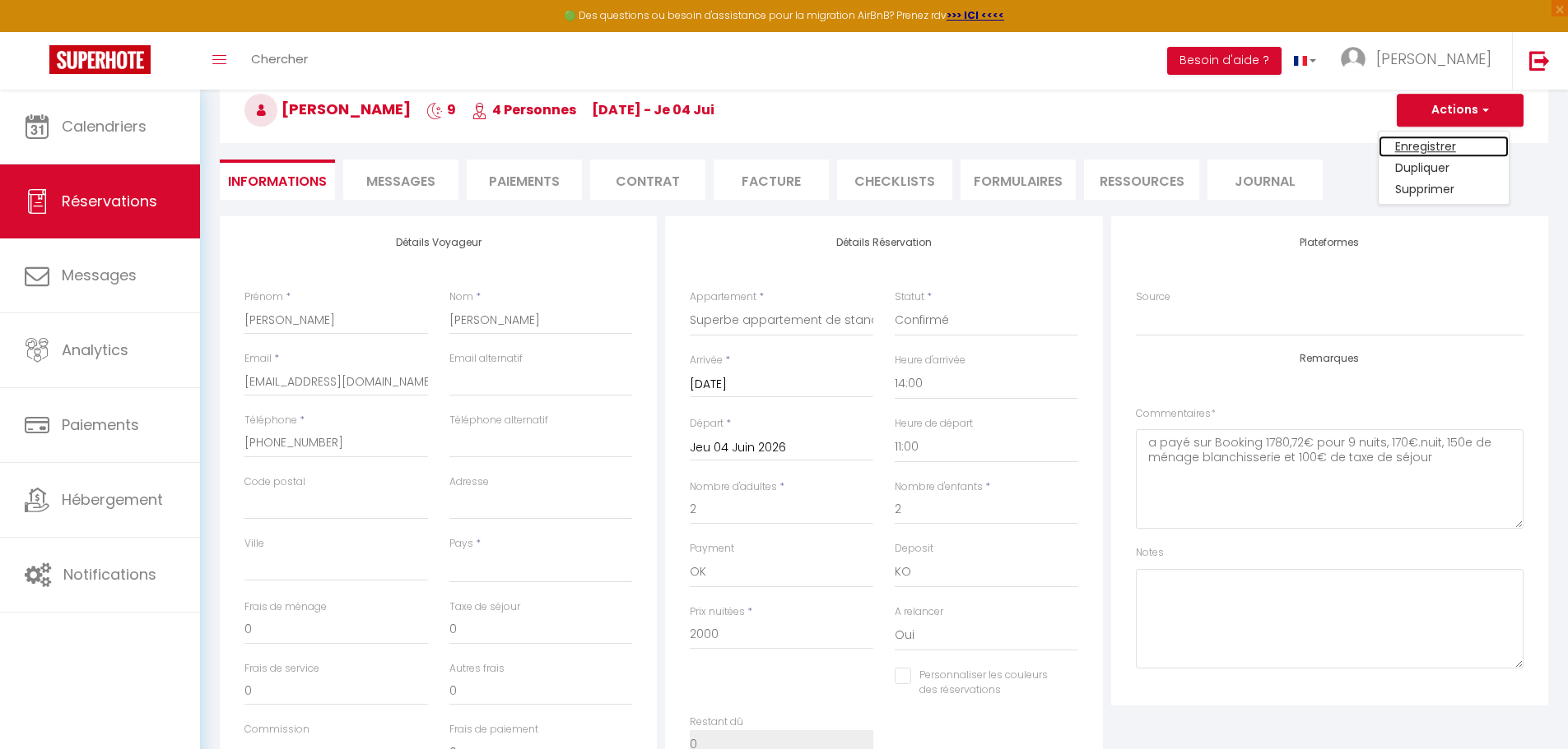
click at [1452, 145] on link "Enregistrer" at bounding box center [1443, 145] width 130 height 21
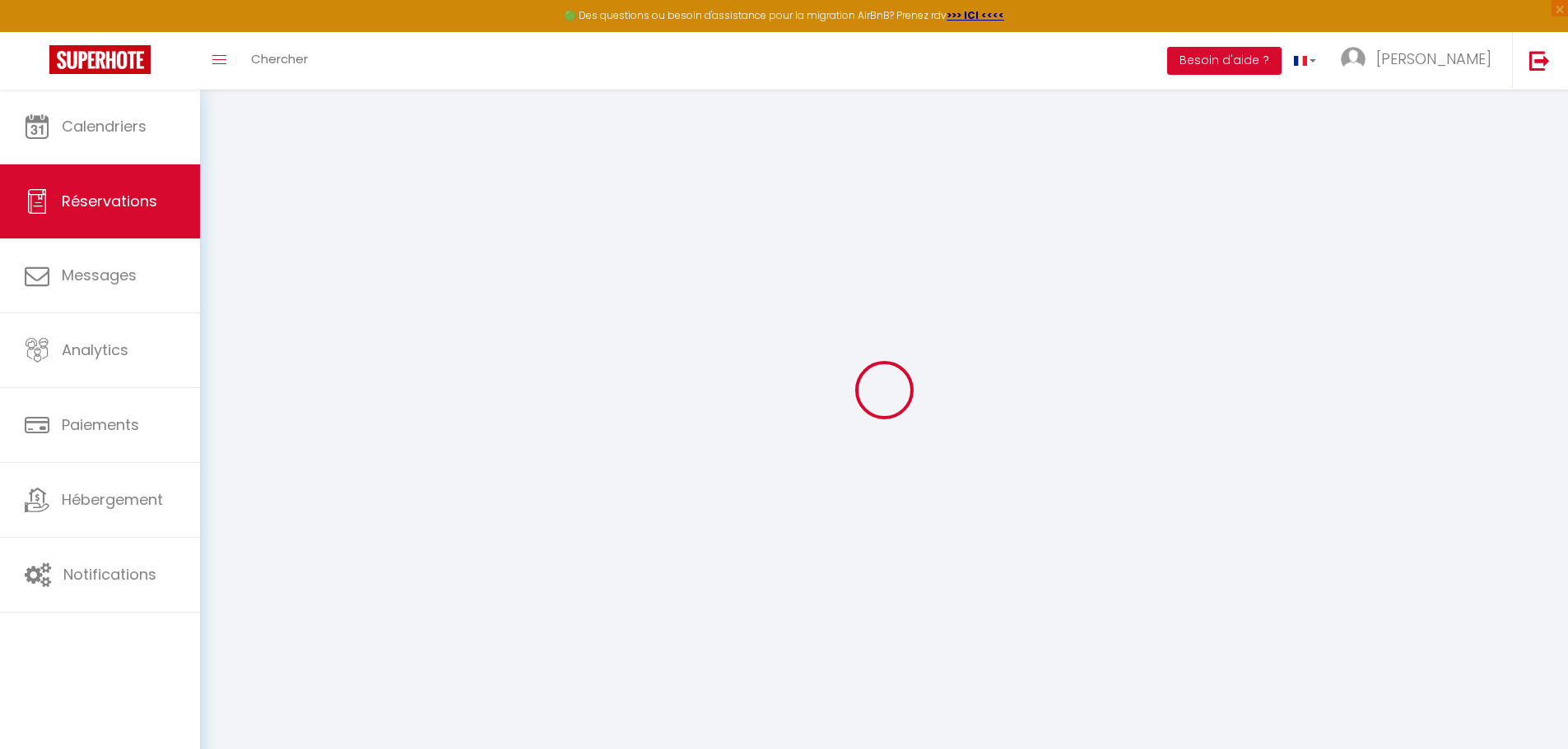
scroll to position [89, 0]
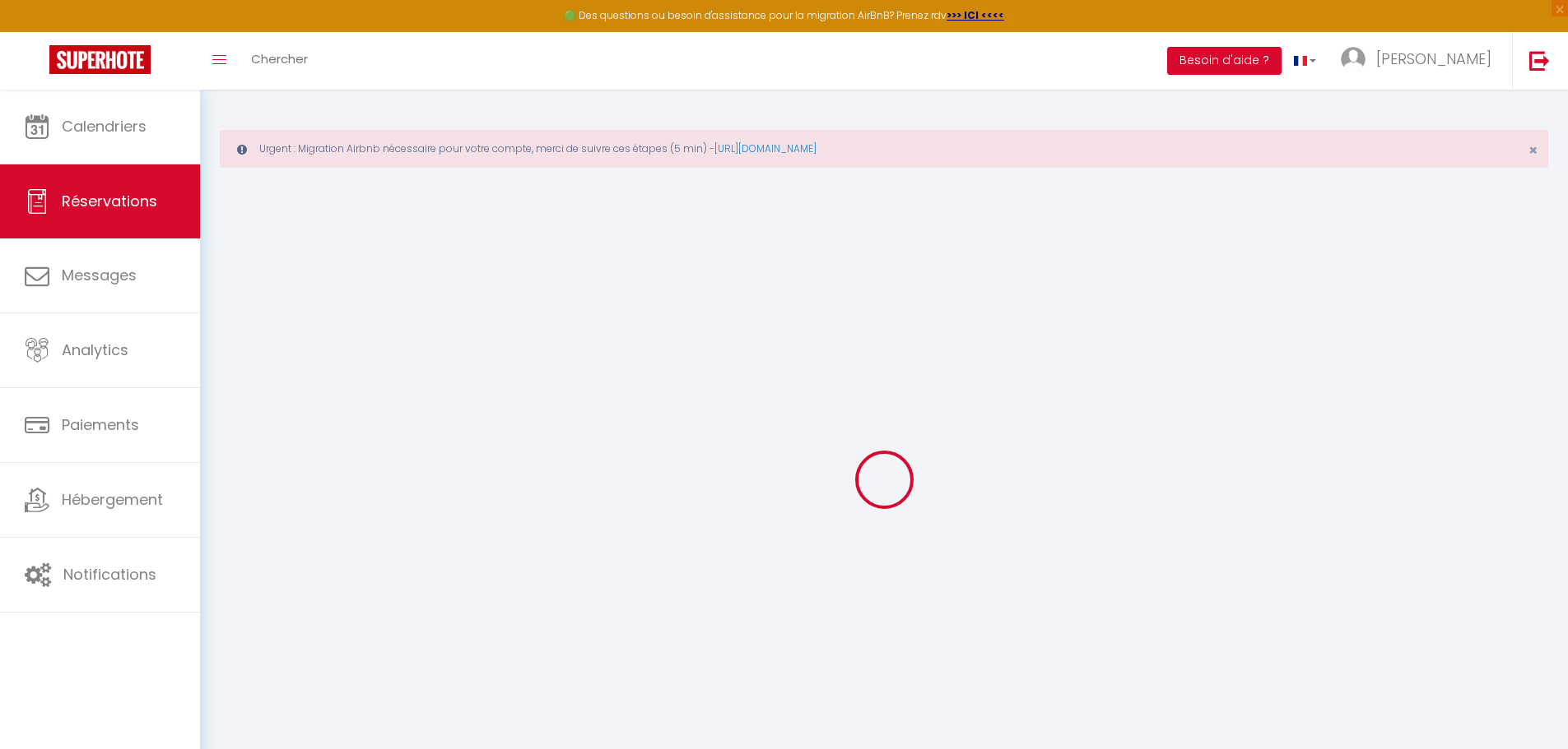
select select "not_cancelled"
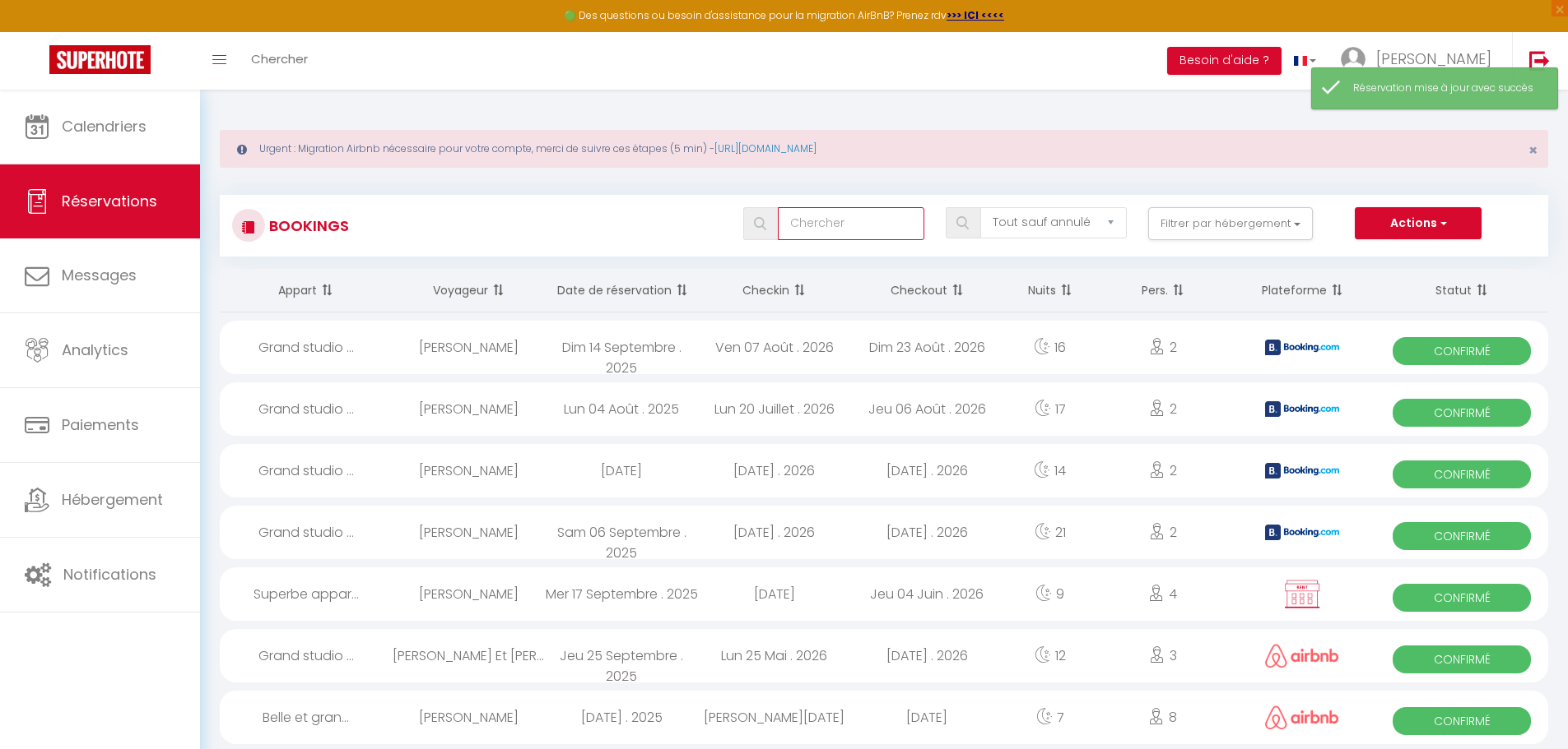
click at [809, 225] on input "text" at bounding box center [851, 224] width 146 height 33
type input "[PERSON_NAME]"
select select
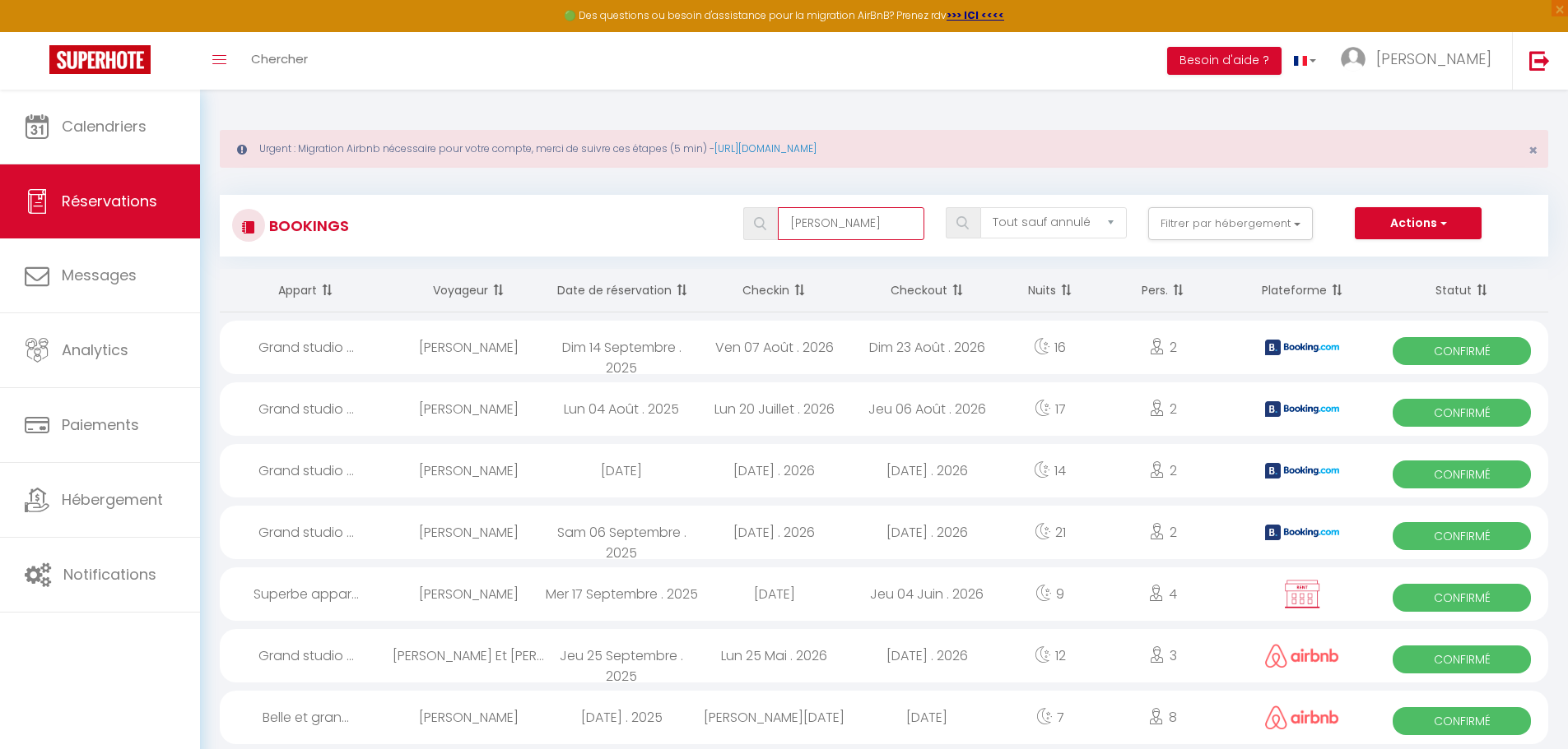
select select
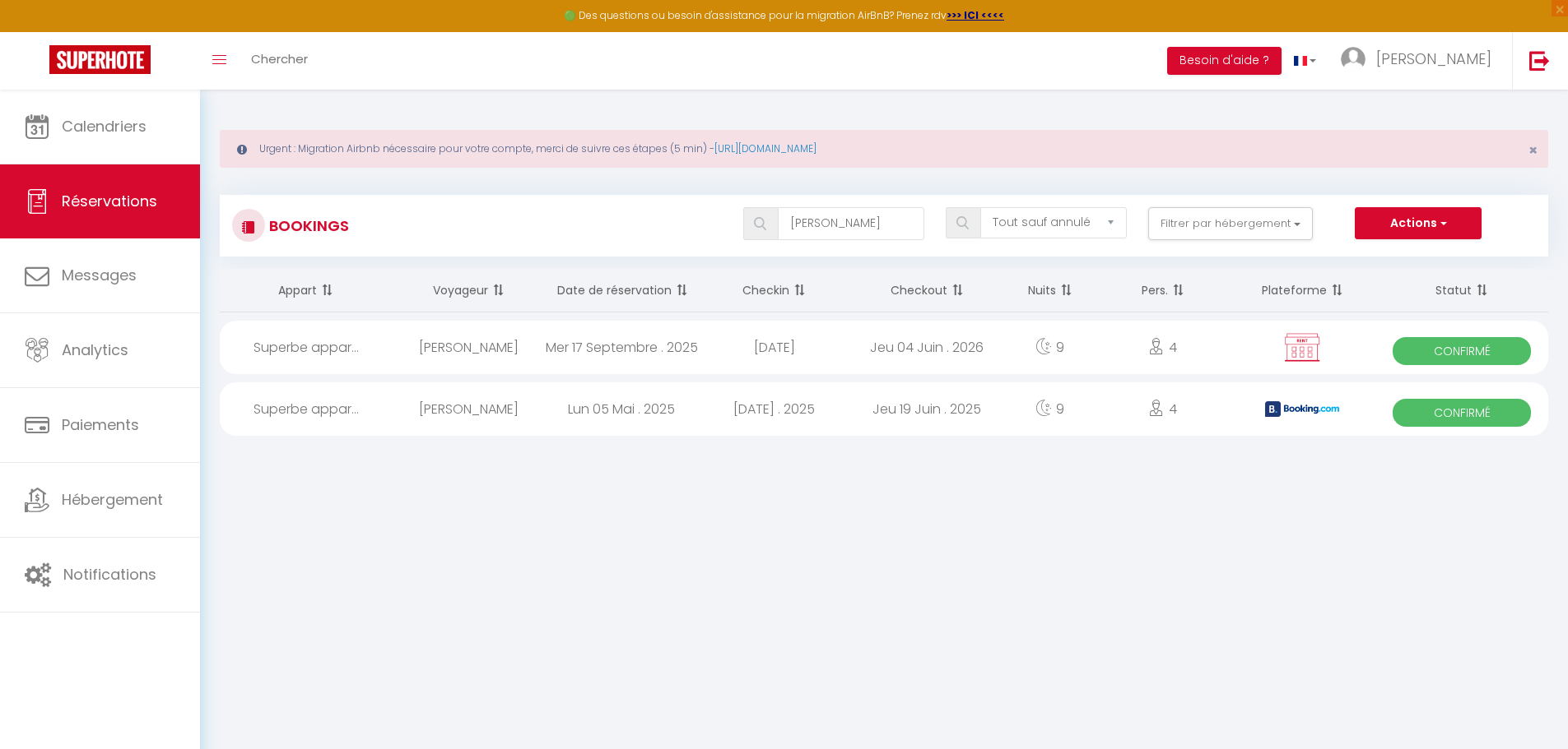
click at [502, 342] on div "[PERSON_NAME]" at bounding box center [469, 348] width 153 height 53
select select "OK"
select select "KO"
select select "0"
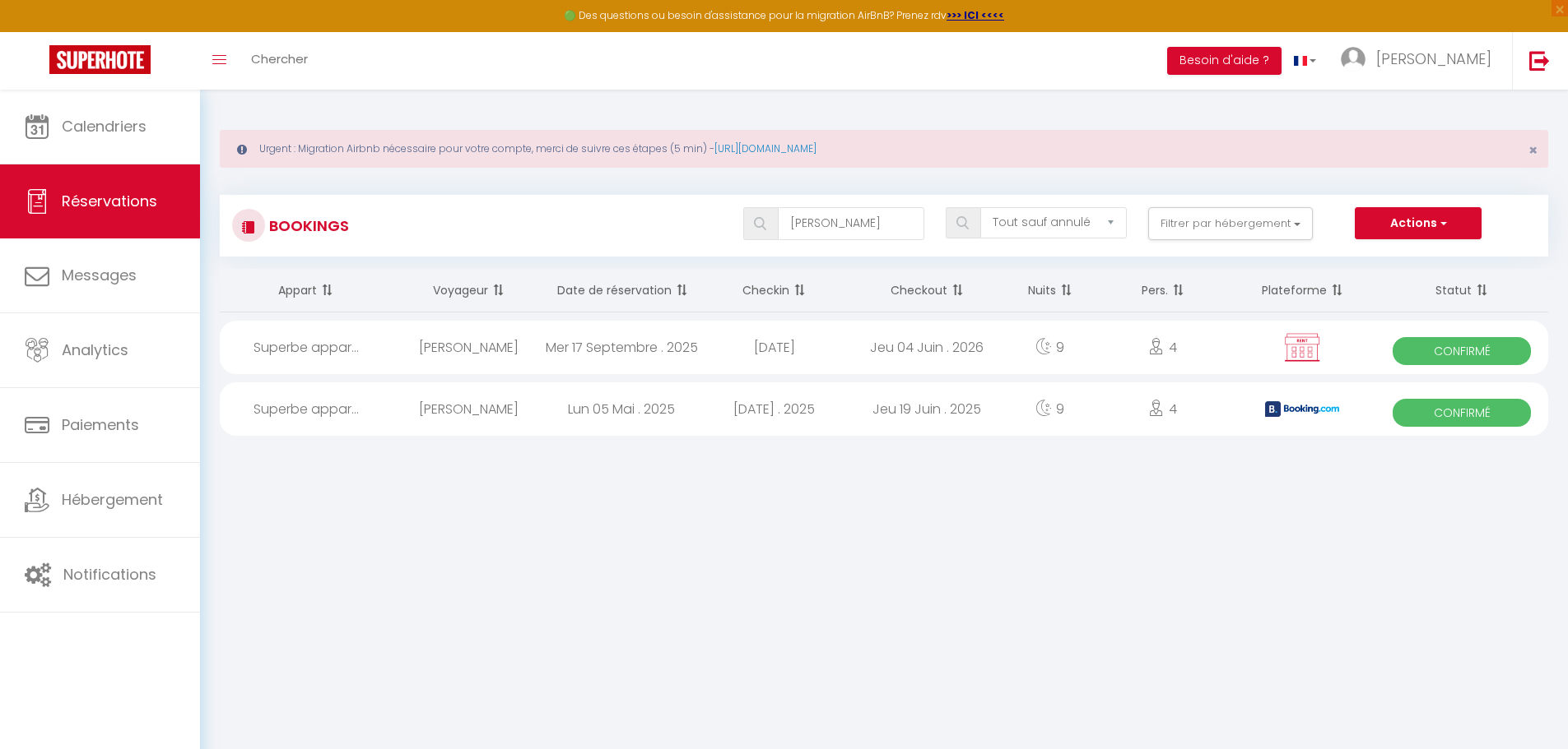
select select "1"
select select
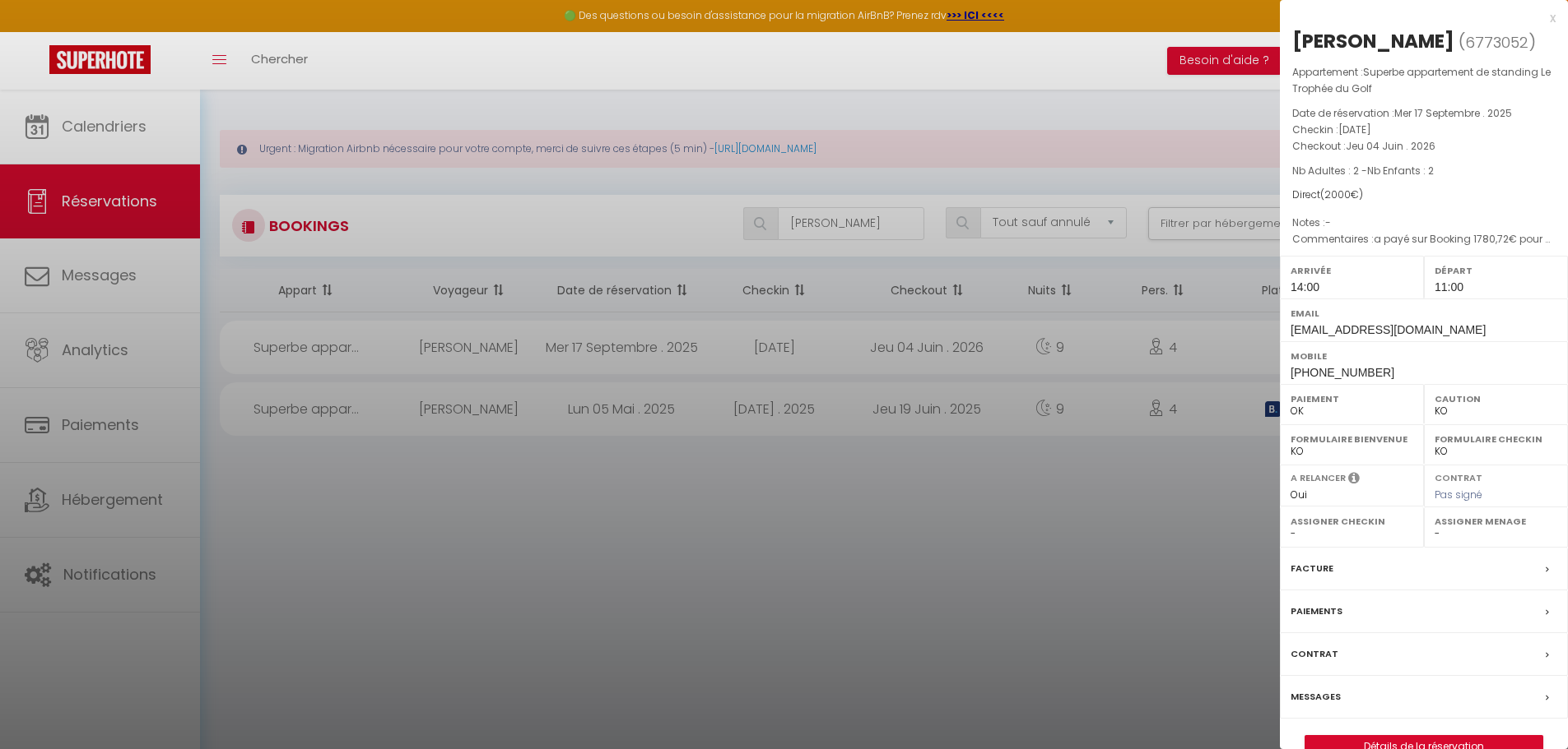
click at [1369, 746] on div "[PERSON_NAME] ( 6773052 ) Appartement : Superbe appartement de standing Le Trop…" at bounding box center [1423, 393] width 288 height 731
click at [1382, 746] on div "[PERSON_NAME] ( 6773052 ) Appartement : Superbe appartement de standing Le Trop…" at bounding box center [1423, 393] width 288 height 731
click at [1324, 620] on label "Paiements" at bounding box center [1316, 611] width 52 height 17
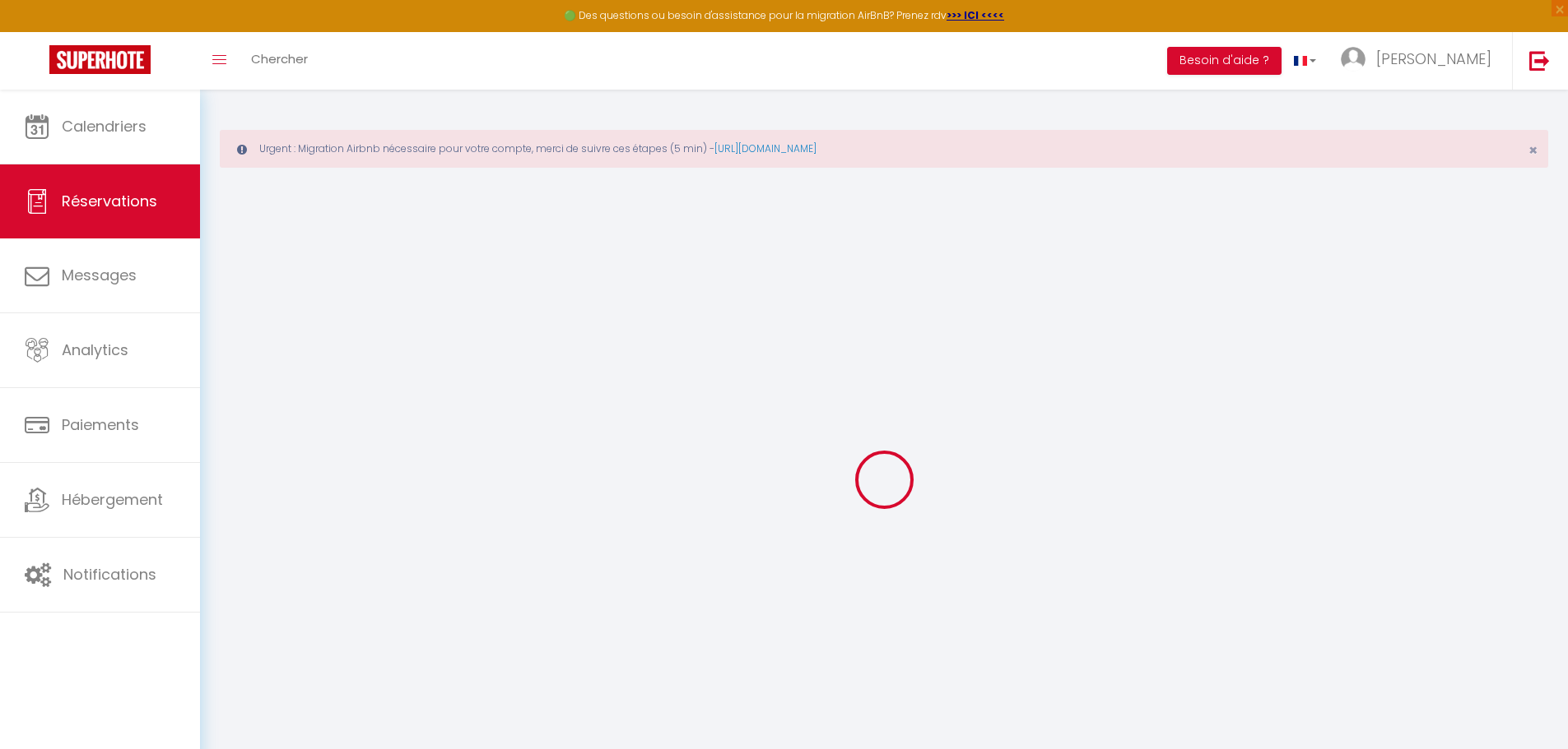
select select
checkbox input "false"
type textarea "a payé sur Booking 1780,72€ pour 9 nuits, 170€.nuit, 150e de ménage blanchisser…"
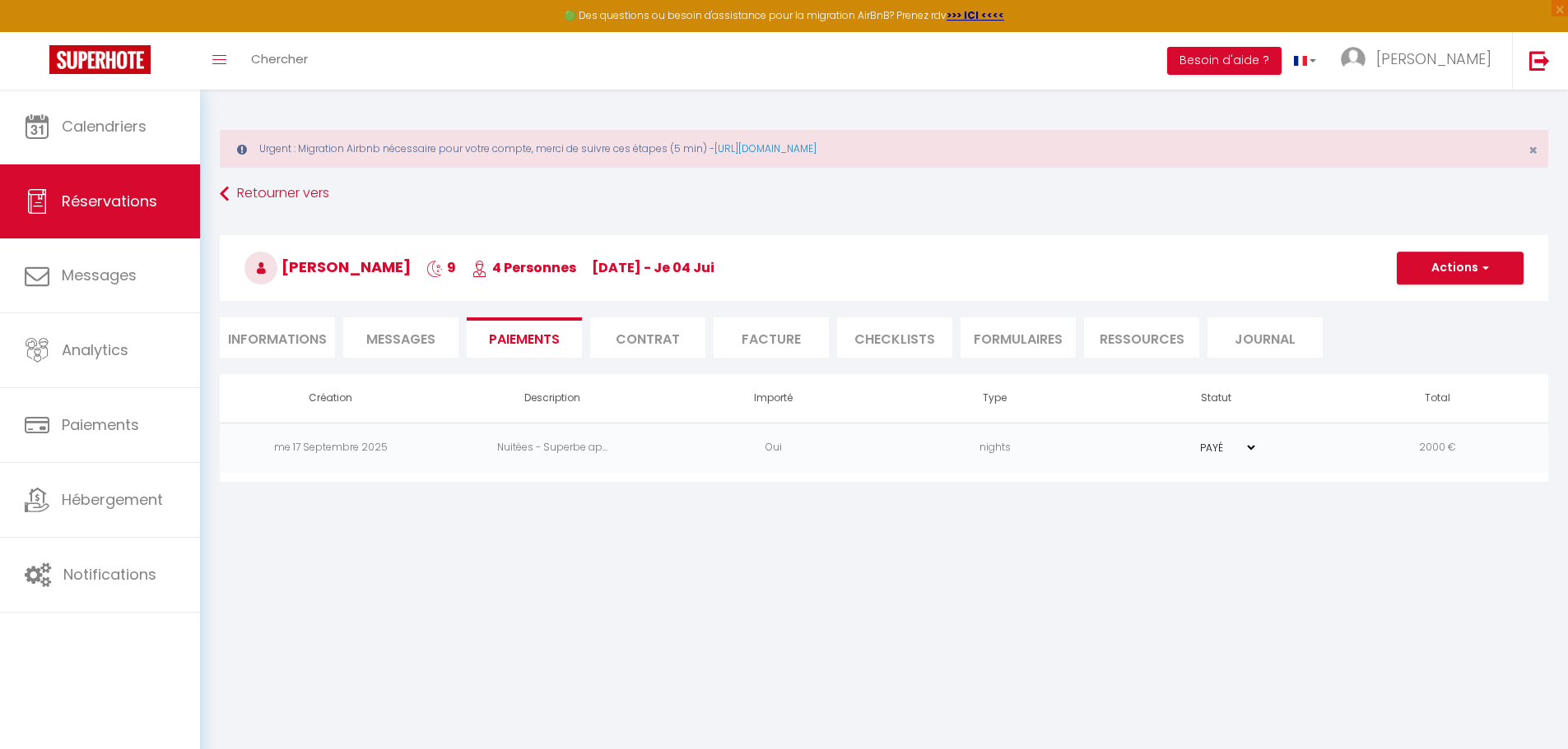
click at [274, 347] on li "Informations" at bounding box center [277, 338] width 115 height 40
select select
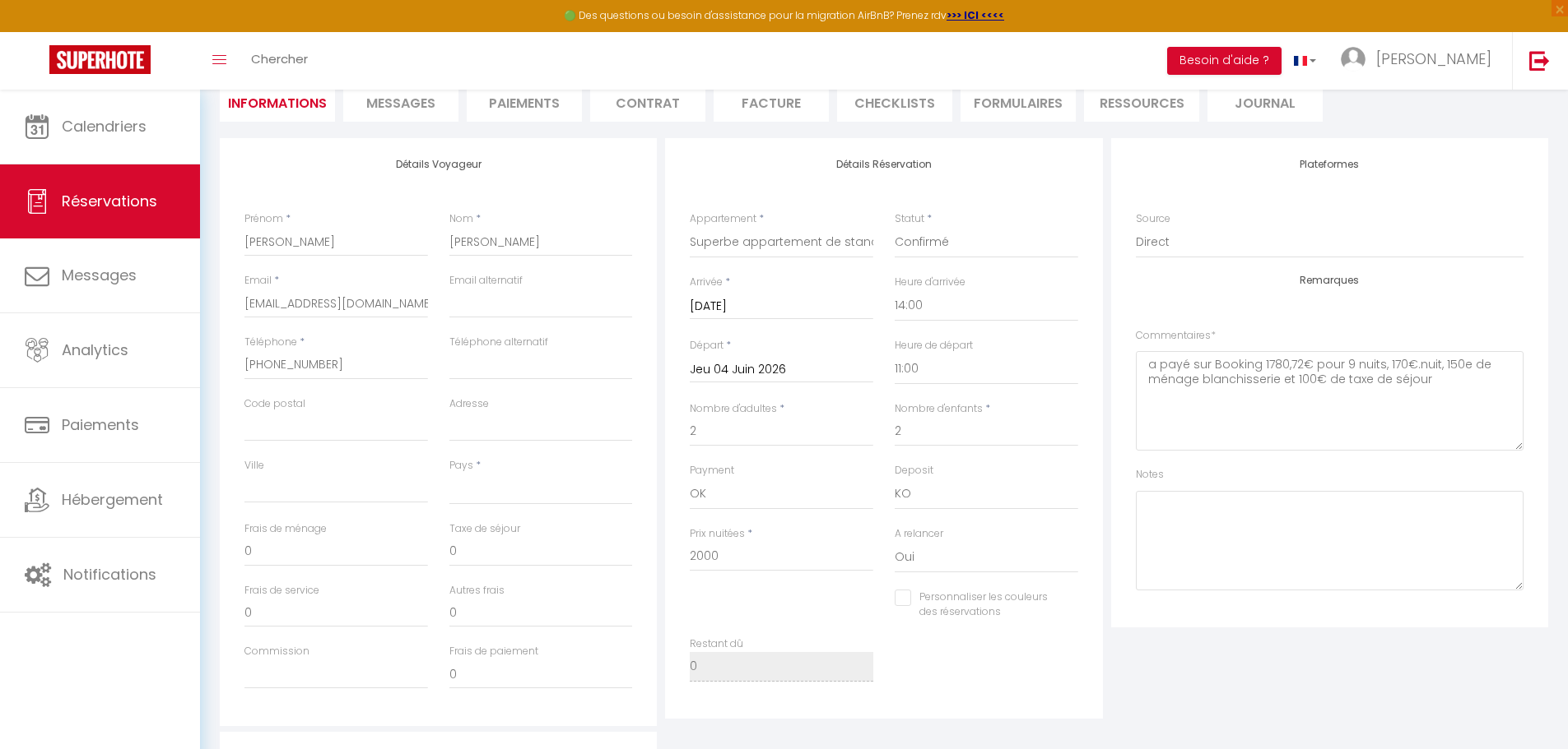
scroll to position [247, 0]
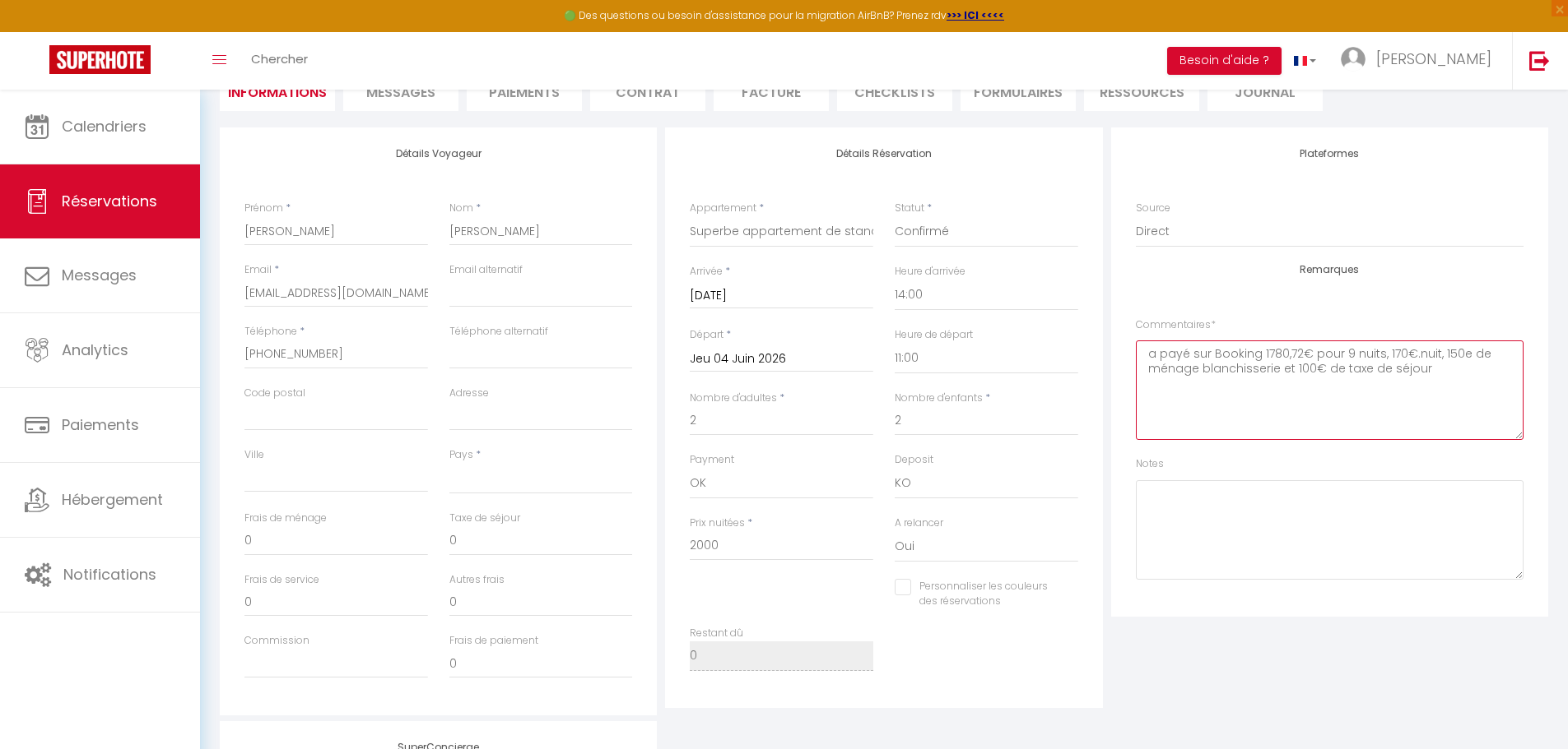
click at [1454, 369] on textarea "a payé sur Booking 1780,72€ pour 9 nuits, 170€.nuit, 150e de ménage blanchisser…" at bounding box center [1329, 390] width 388 height 99
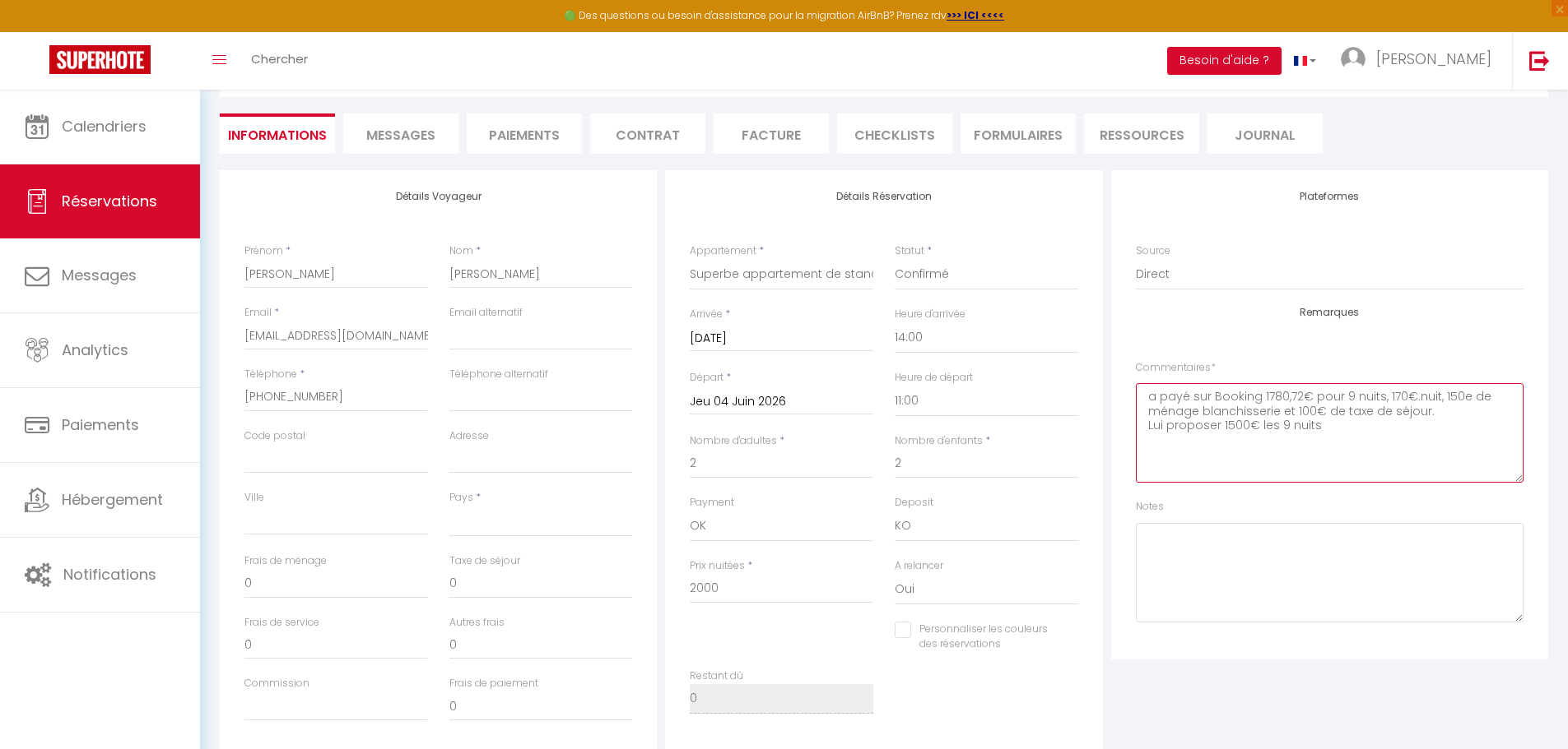
scroll to position [165, 0]
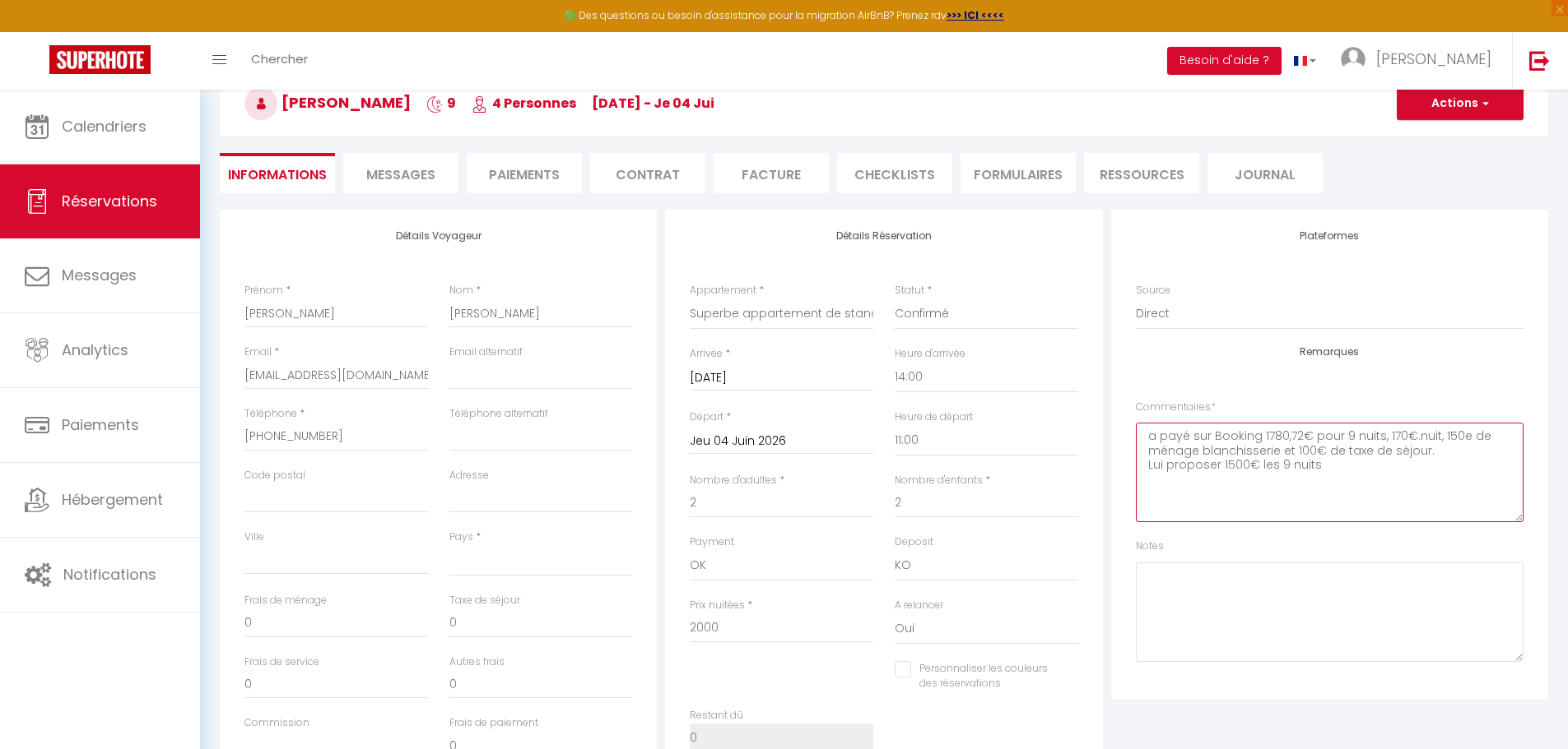
type textarea "a payé sur Booking 1780,72€ pour 9 nuits, 170€.nuit, 150e de ménage blanchisser…"
click at [1480, 111] on button "Actions" at bounding box center [1460, 104] width 127 height 33
click at [1437, 144] on link "Enregistrer" at bounding box center [1443, 139] width 130 height 21
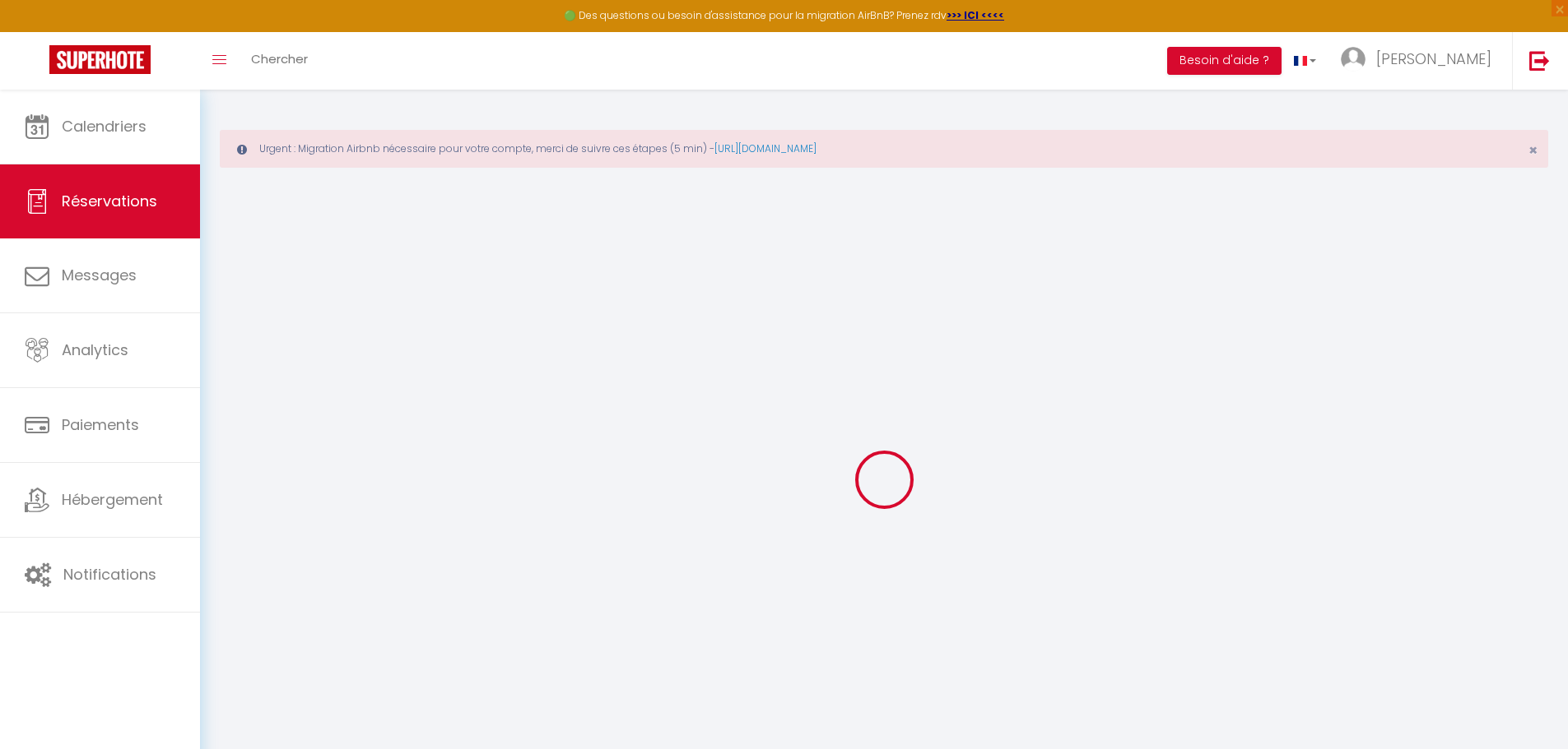
select select "not_cancelled"
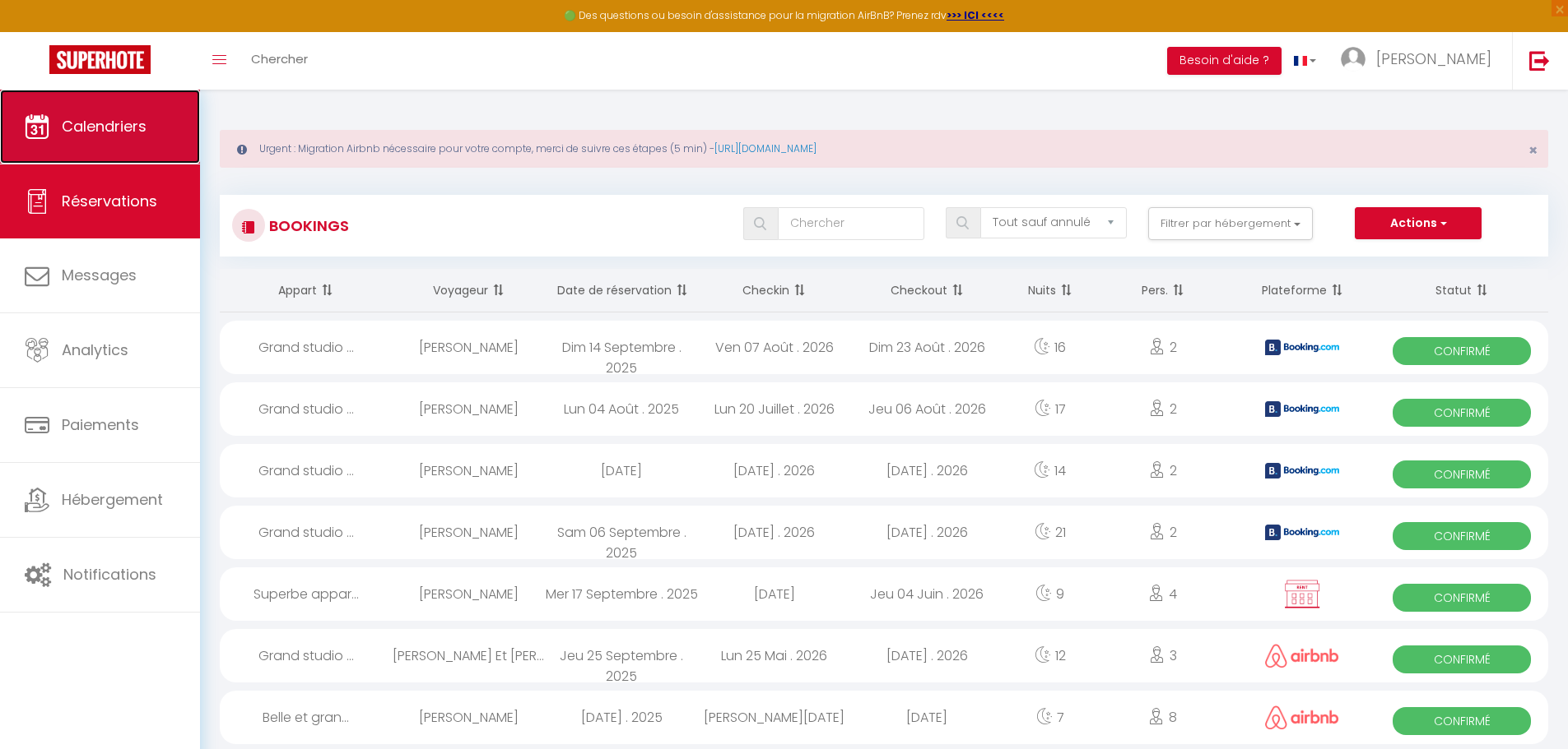
click at [120, 133] on span "Calendriers" at bounding box center [104, 126] width 85 height 20
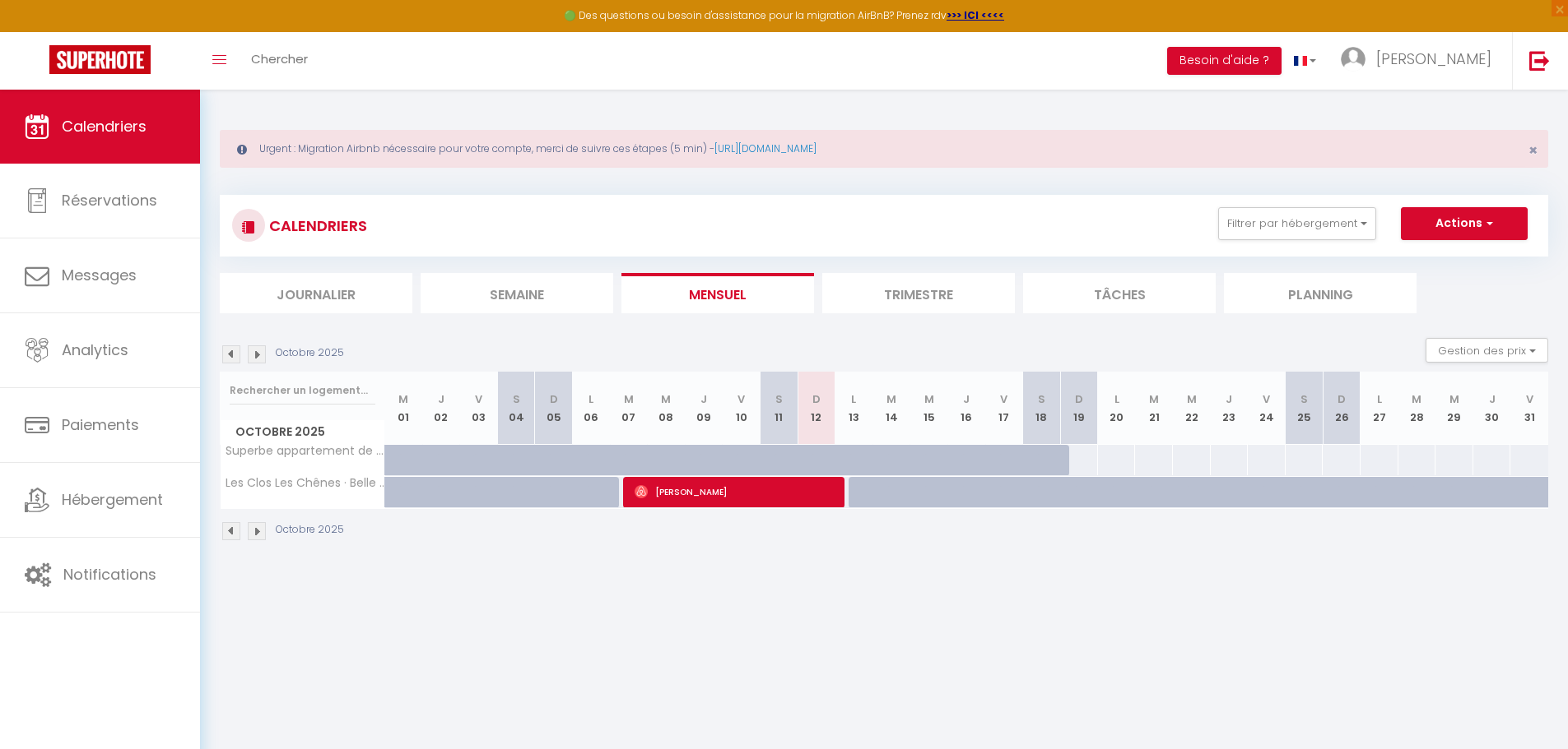
click at [251, 353] on img at bounding box center [257, 354] width 18 height 18
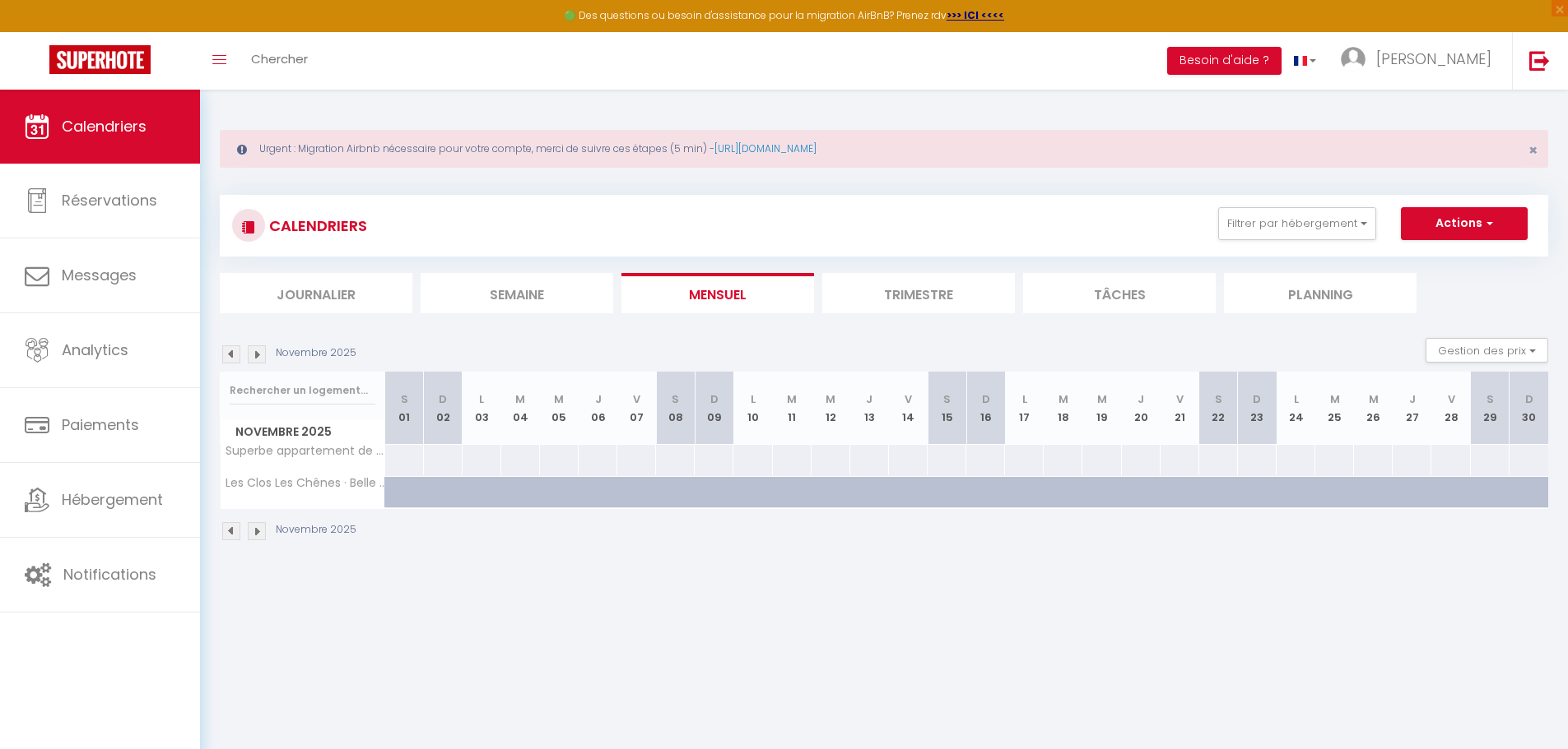
click at [251, 353] on img at bounding box center [257, 354] width 18 height 18
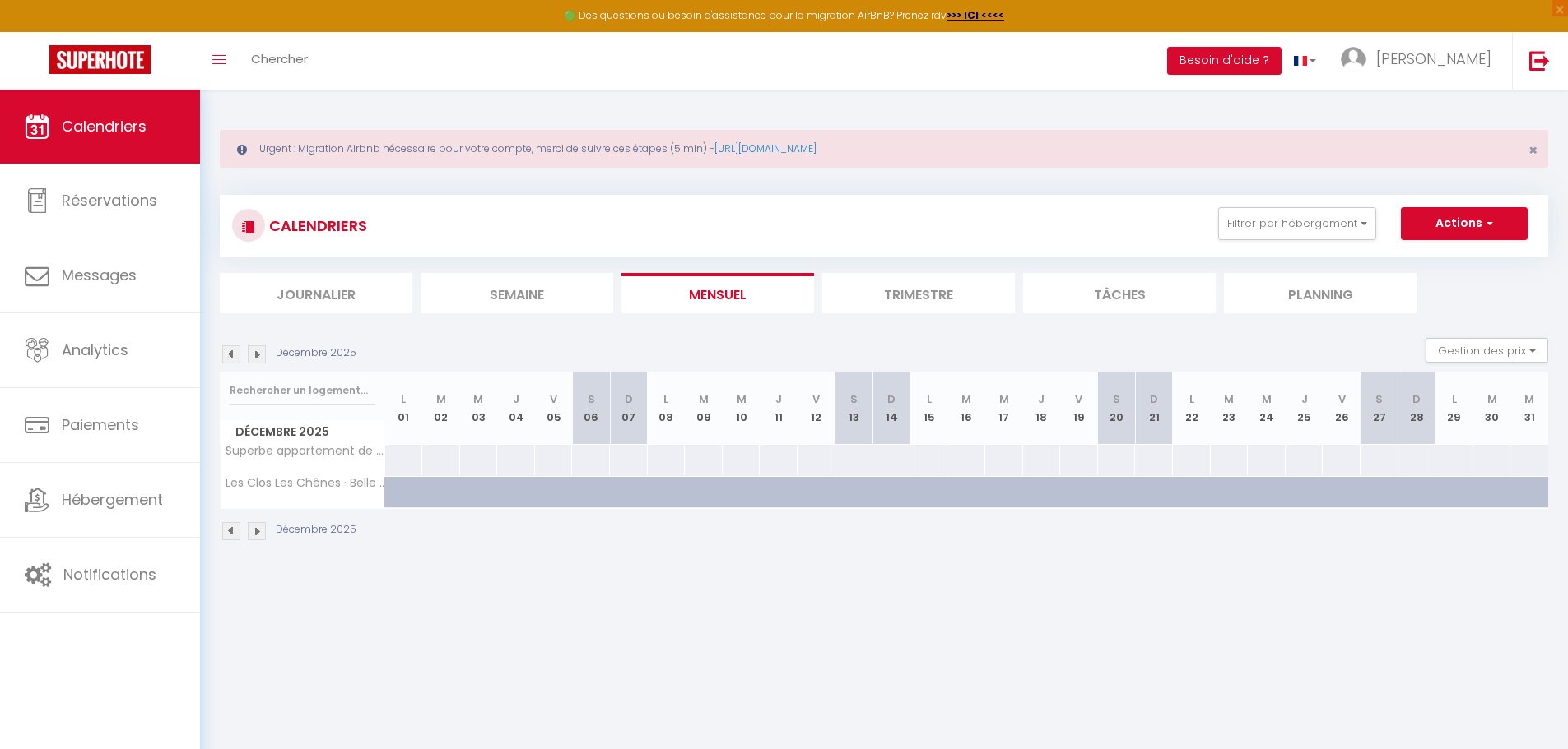
click at [251, 353] on img at bounding box center [257, 354] width 18 height 18
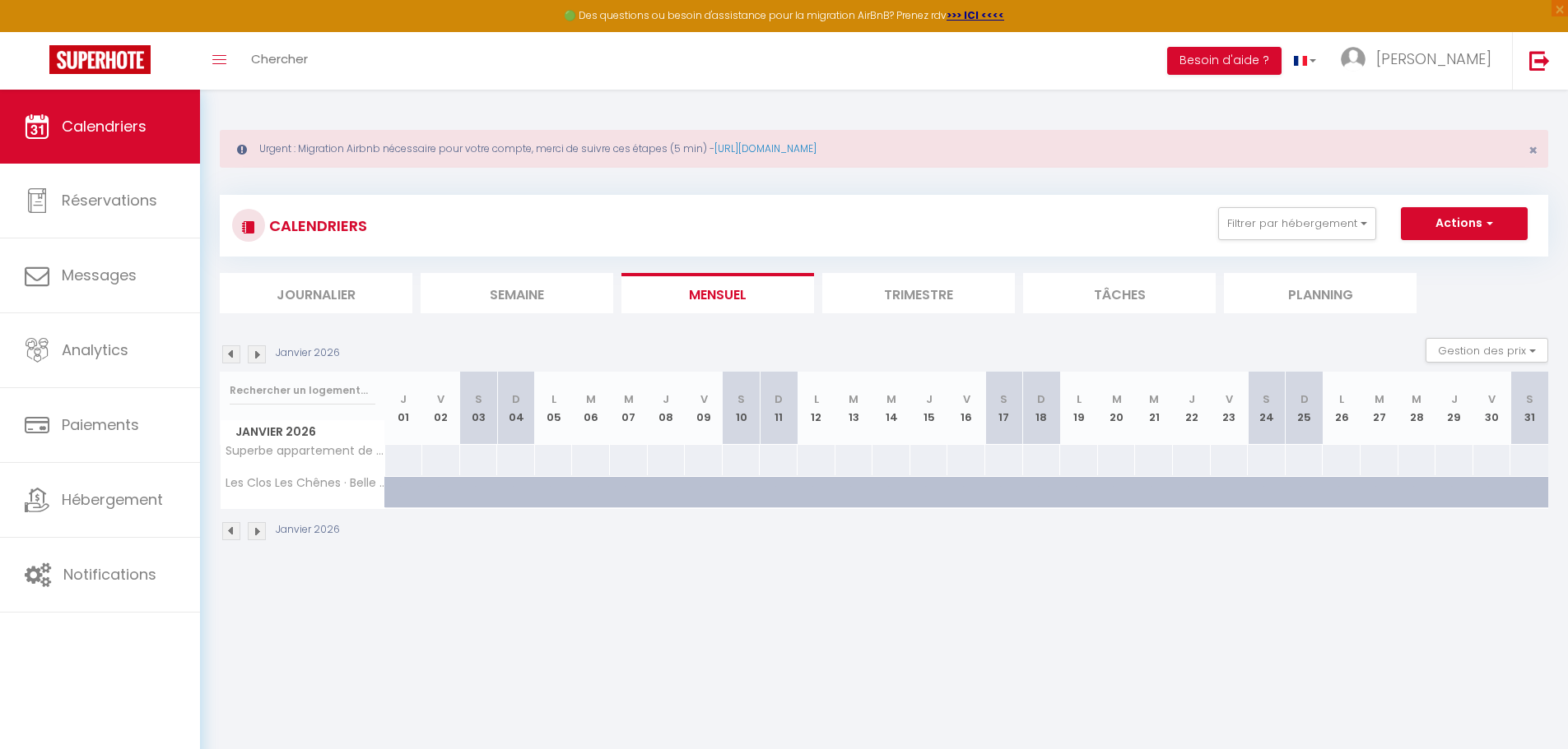
click at [251, 353] on img at bounding box center [257, 354] width 18 height 18
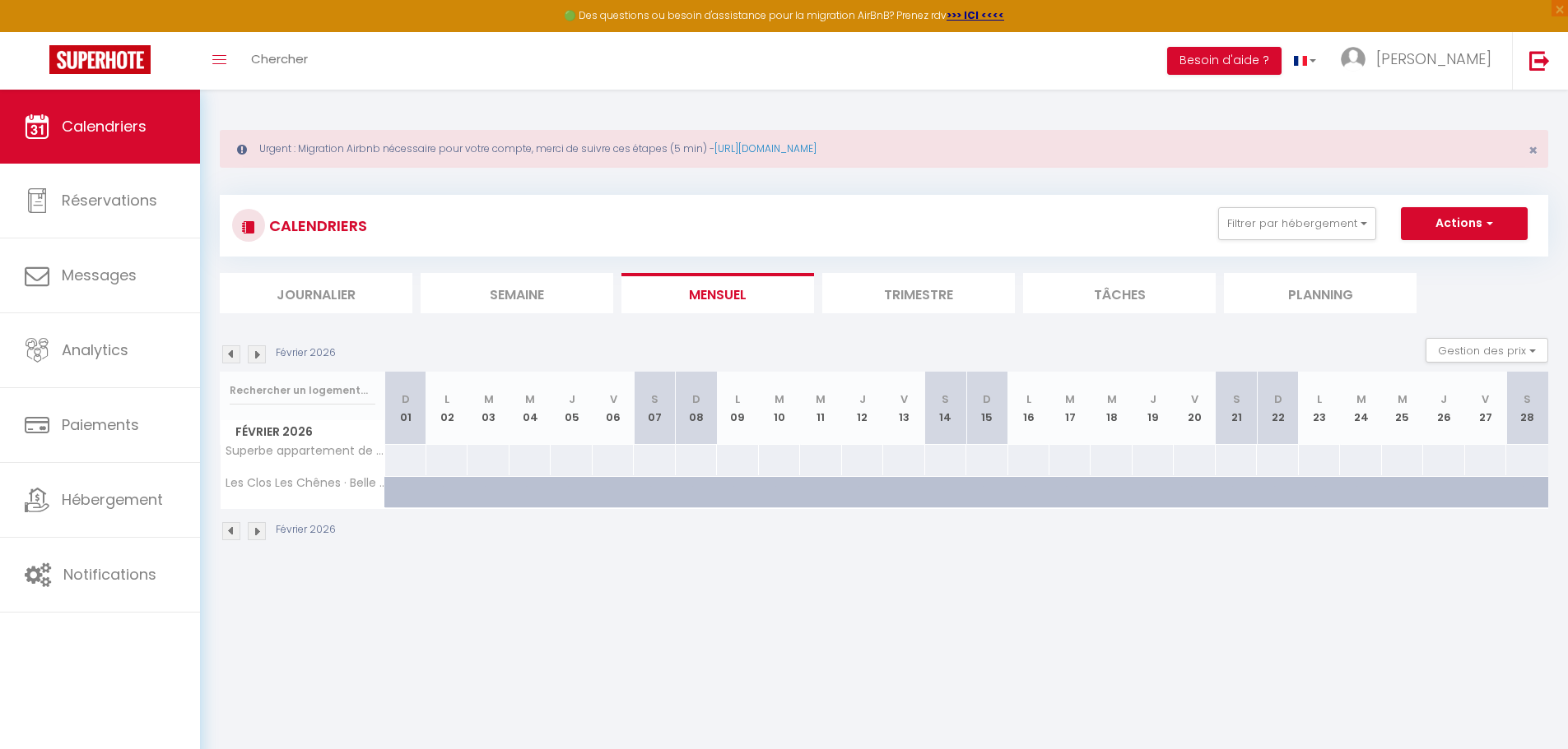
click at [251, 353] on img at bounding box center [257, 354] width 18 height 18
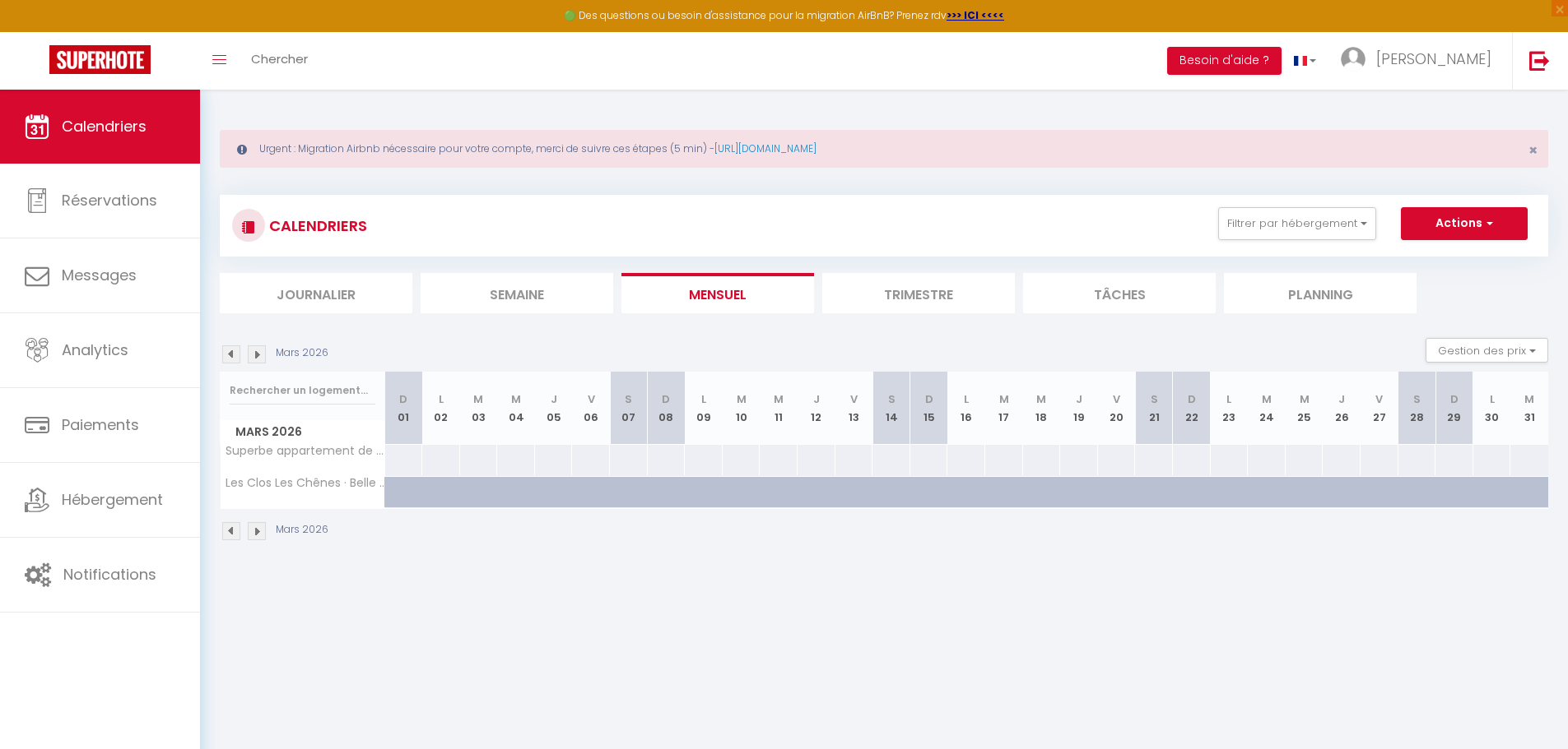
click at [251, 353] on img at bounding box center [257, 354] width 18 height 18
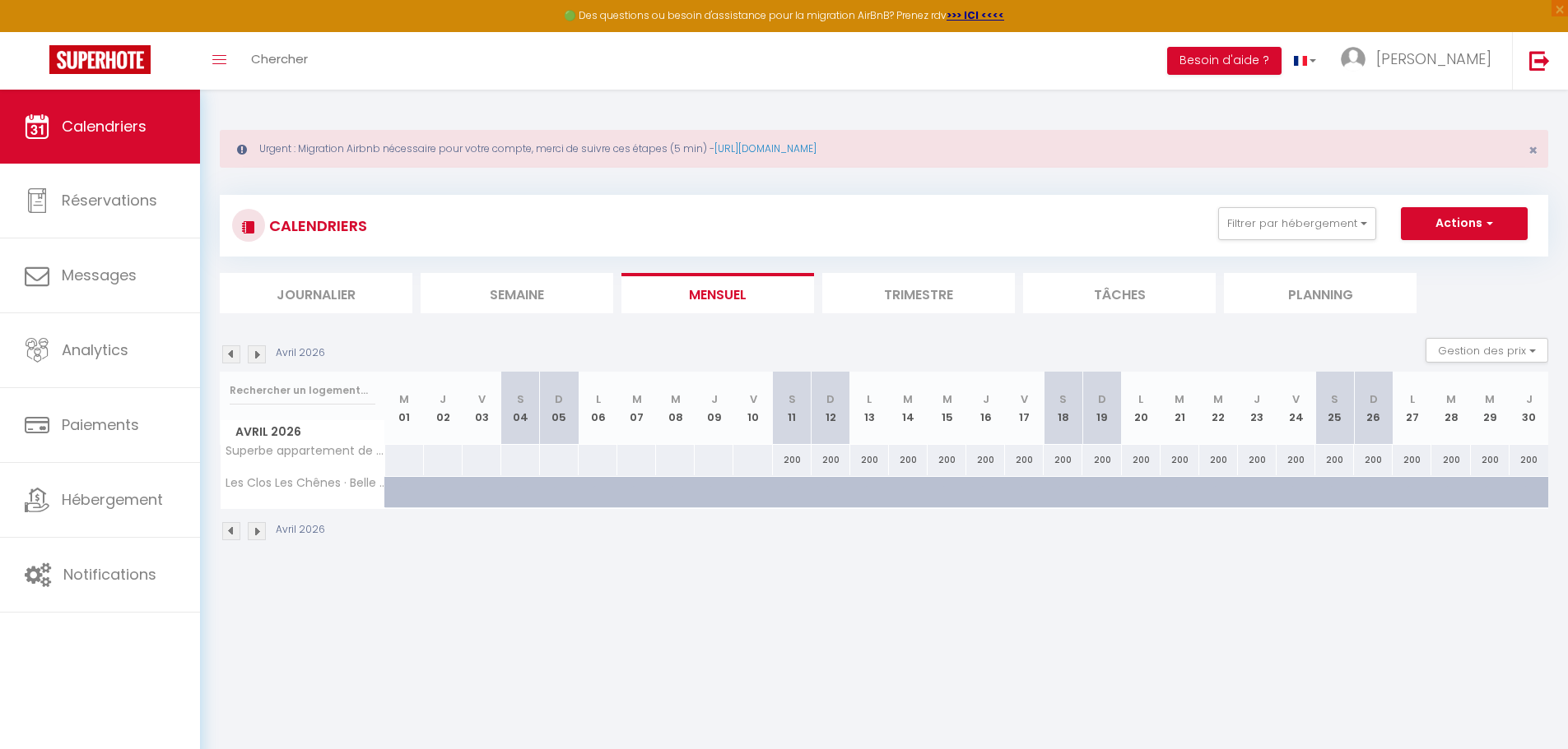
click at [251, 353] on img at bounding box center [257, 354] width 18 height 18
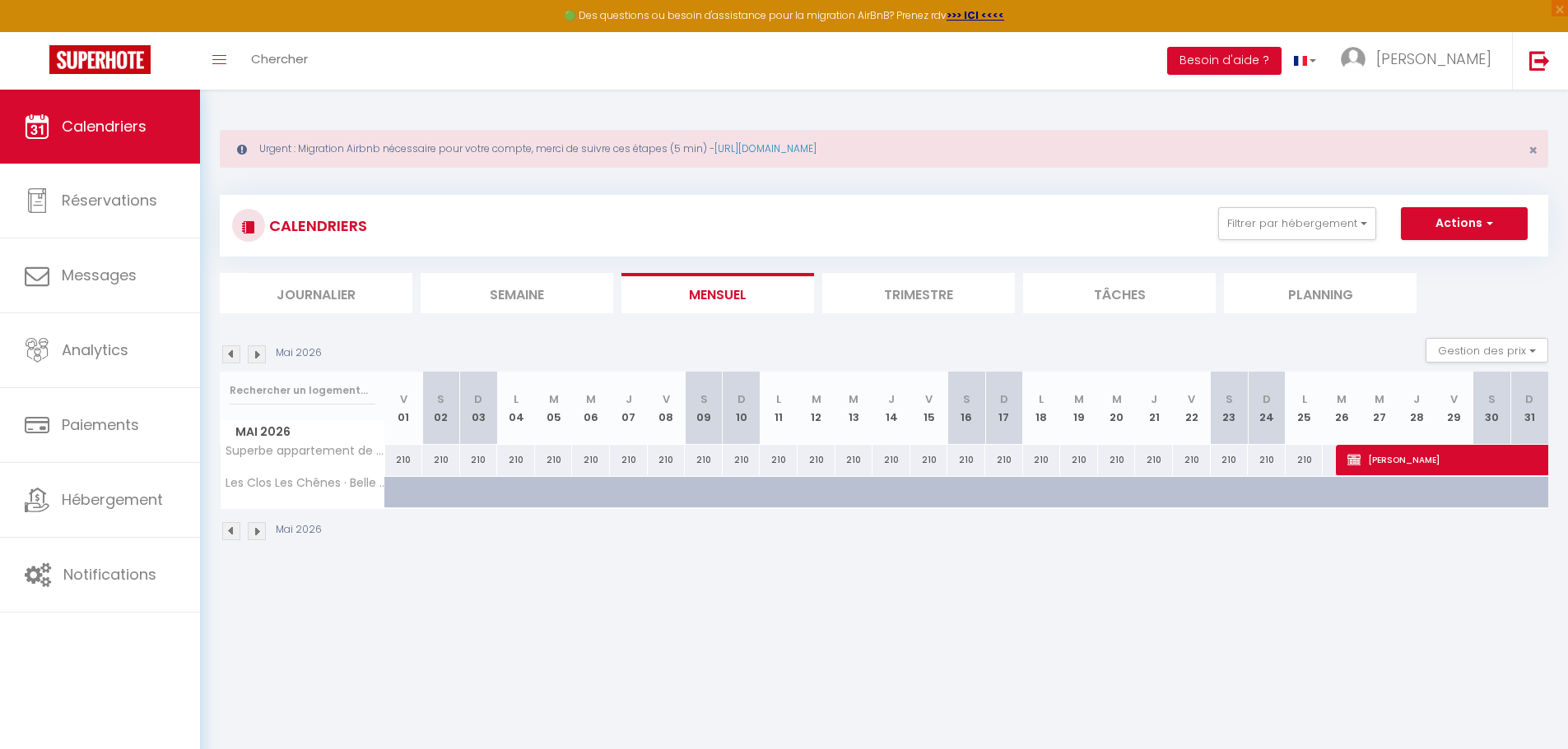
click at [251, 353] on img at bounding box center [257, 354] width 18 height 18
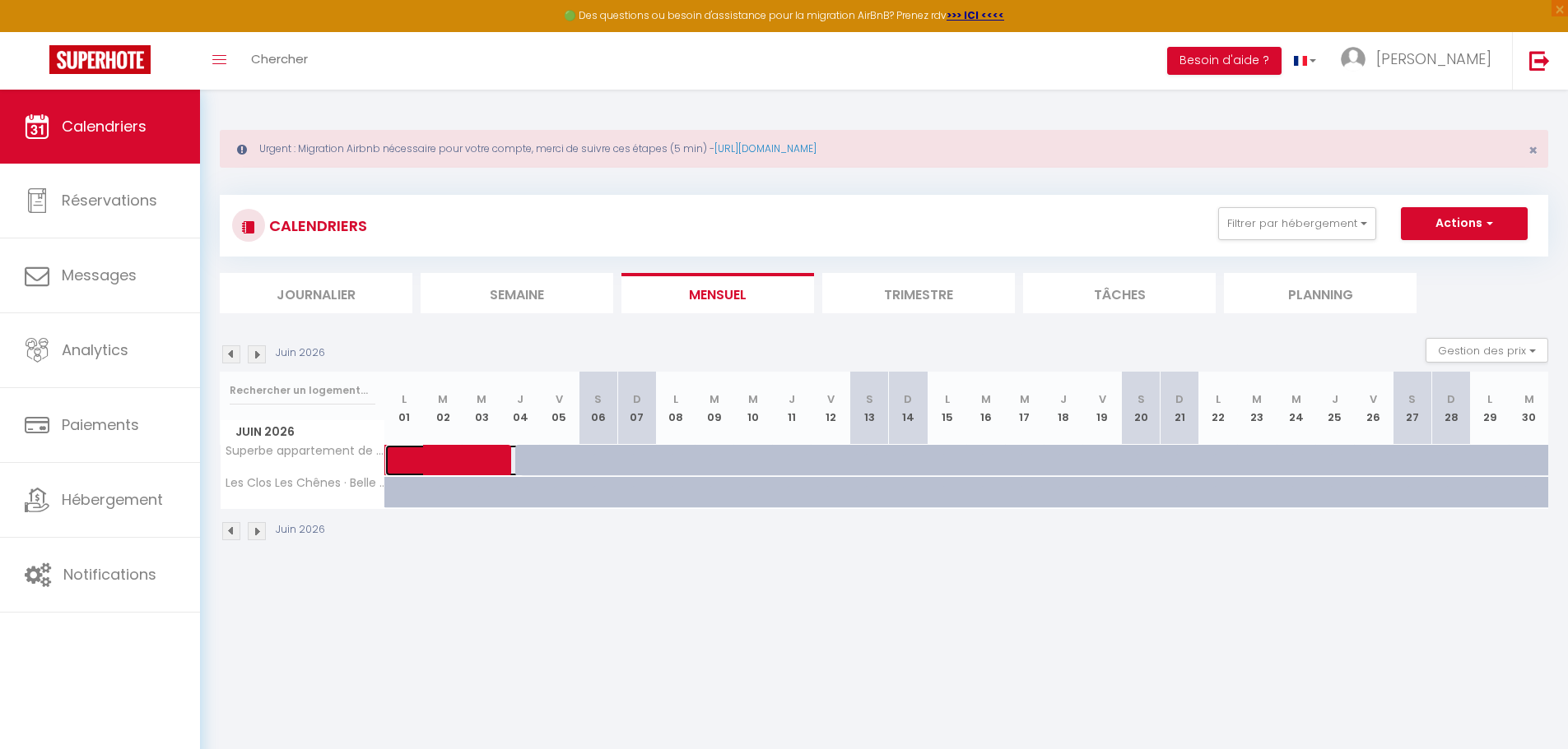
click at [519, 460] on span at bounding box center [466, 460] width 113 height 31
select select "OK"
select select "KO"
select select "0"
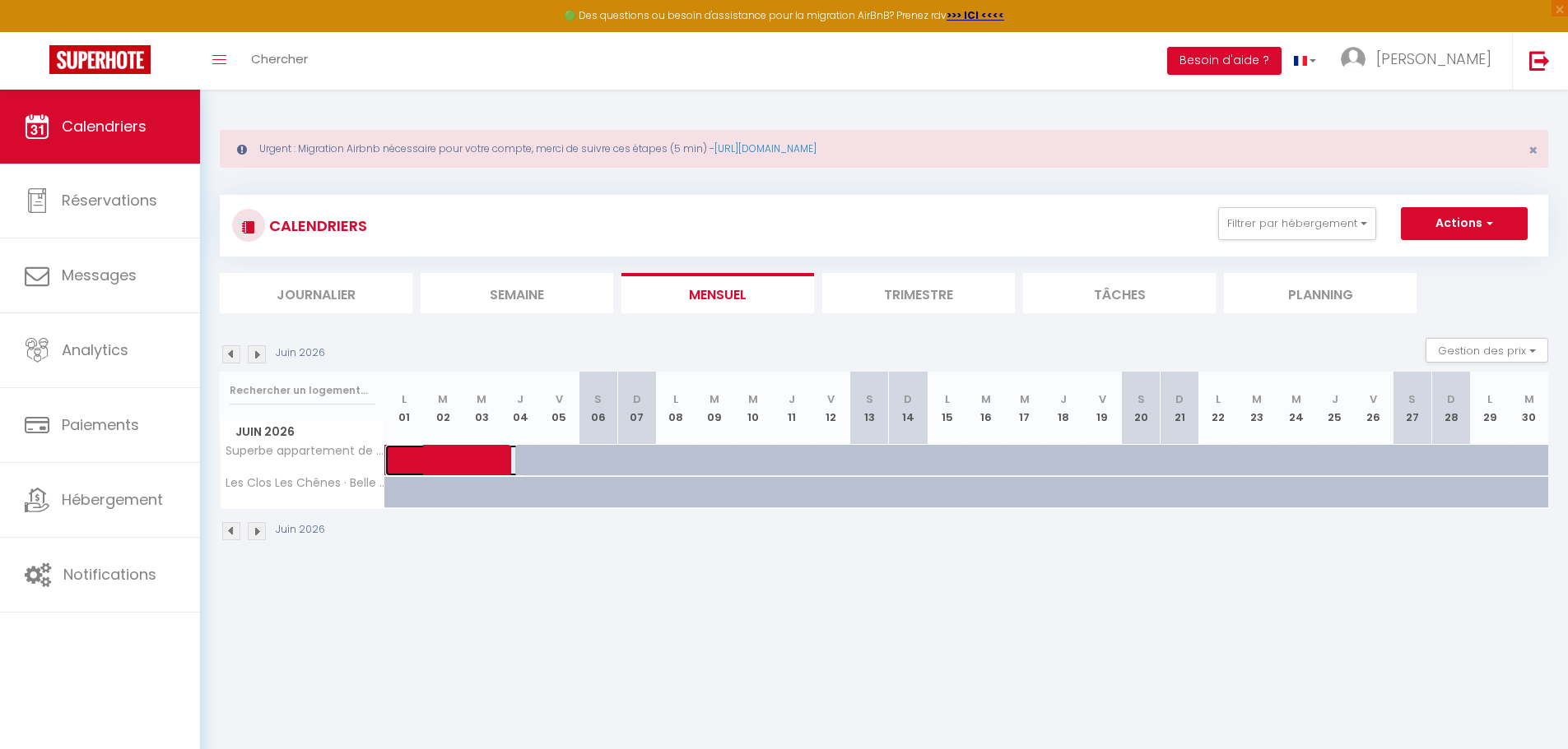
select select "1"
select select
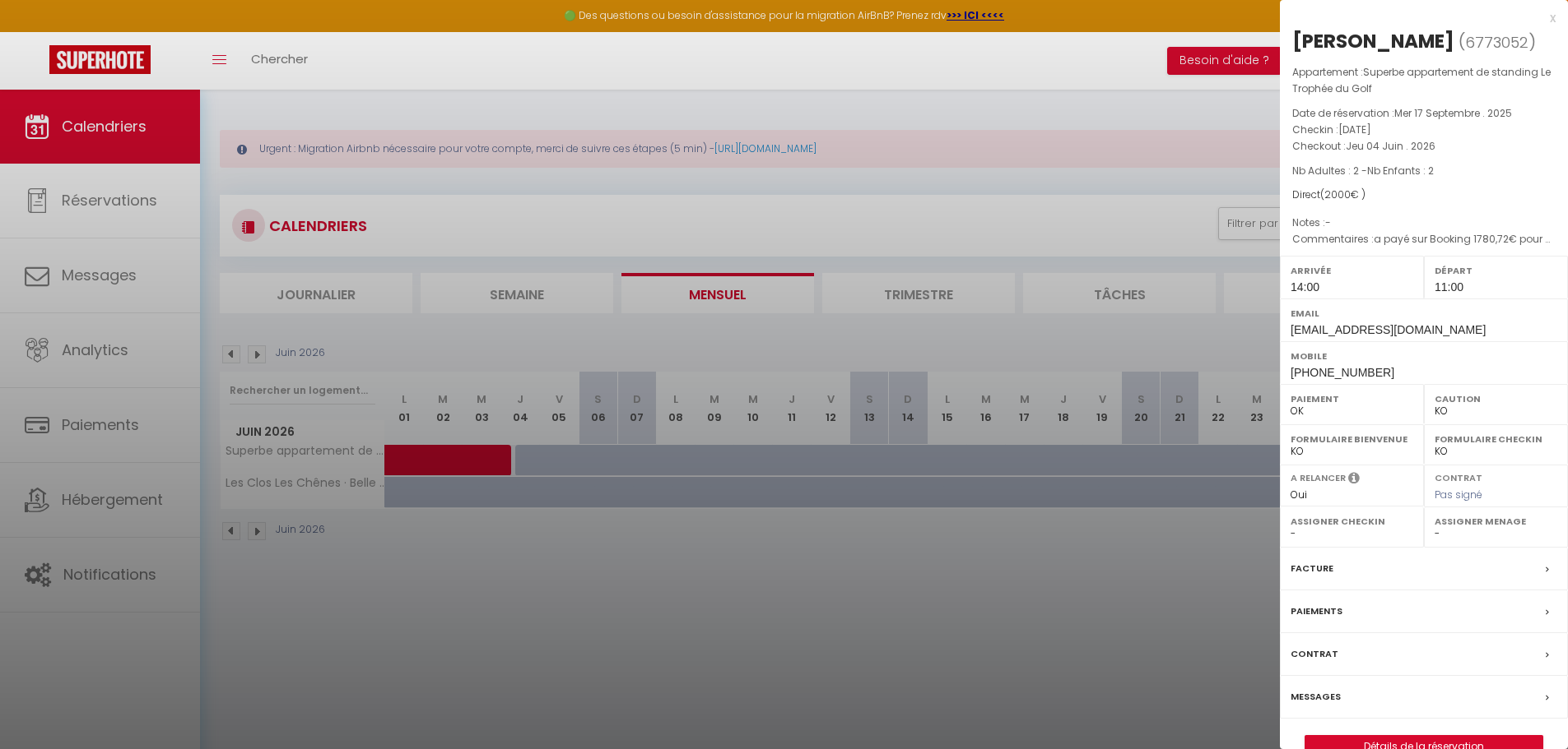
click at [666, 224] on div at bounding box center [784, 374] width 1568 height 749
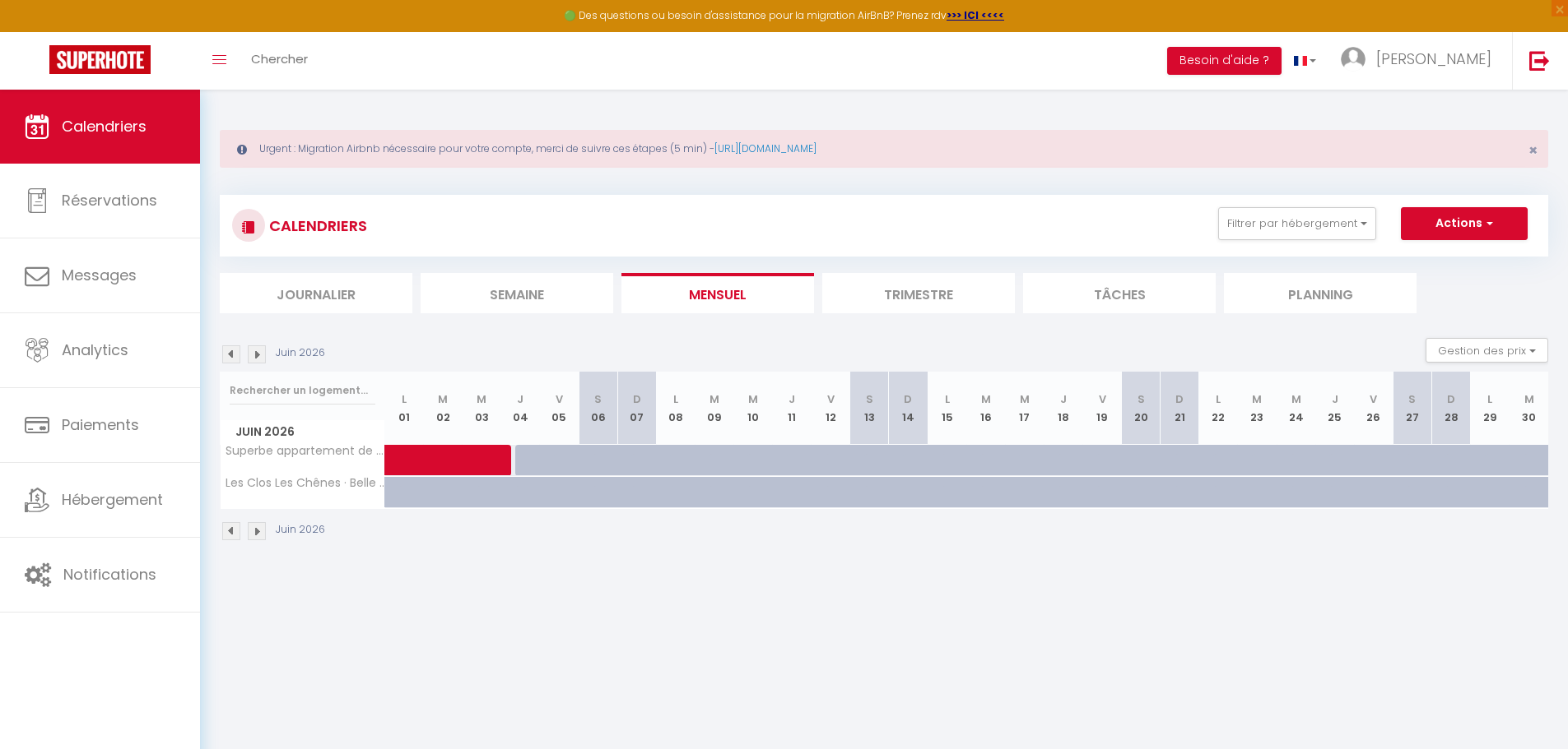
click at [530, 456] on div at bounding box center [534, 460] width 39 height 31
type input "Jeu 04 Juin 2026"
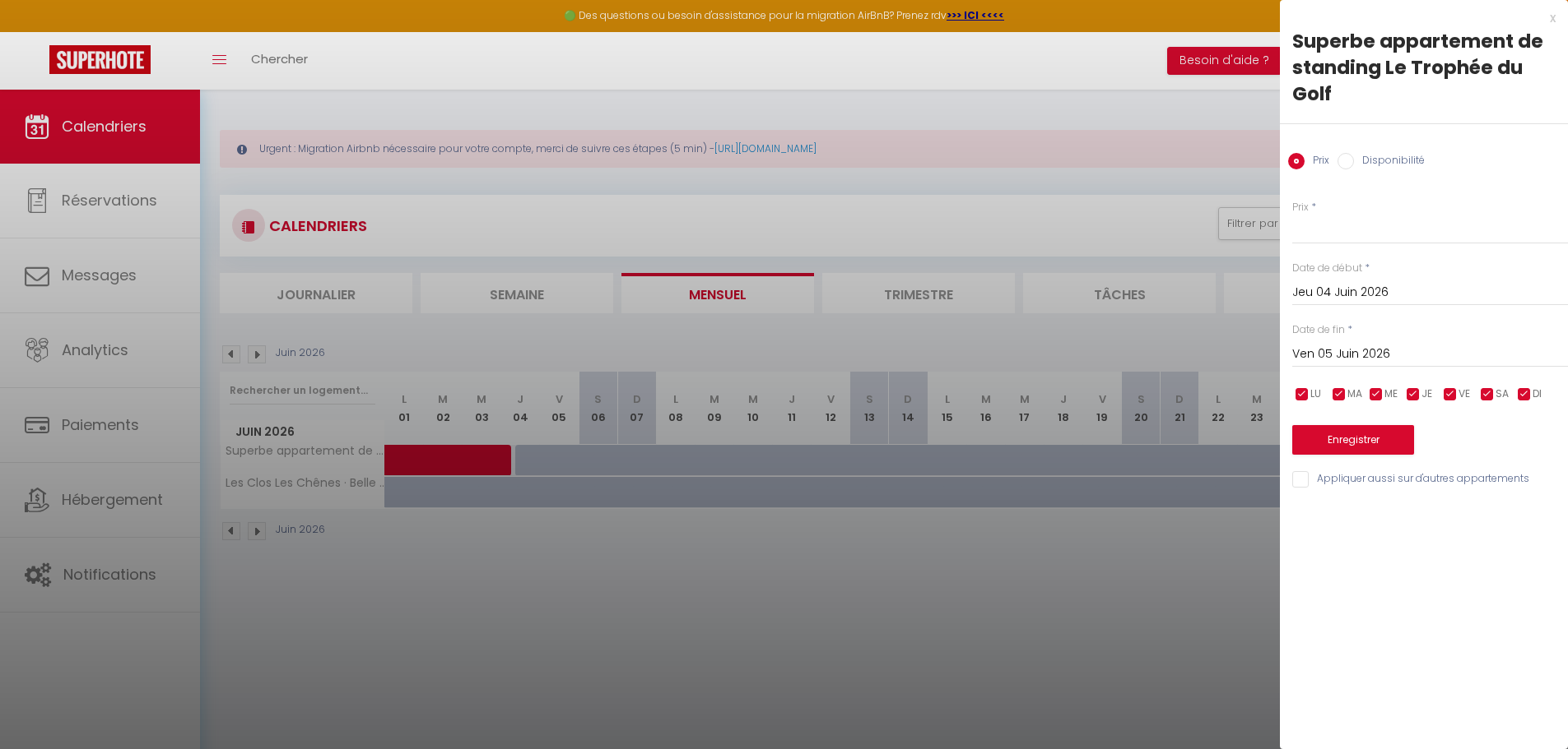
click at [1389, 350] on div "[DATE] < [DATE] > Dim Lun Mar Mer Jeu Ven Sam 1 2 3 4 5 6 7 8 9 10 11 12 13 14 …" at bounding box center [1429, 352] width 275 height 29
click at [1389, 349] on input "Ven 05 Juin 2026" at bounding box center [1429, 354] width 275 height 21
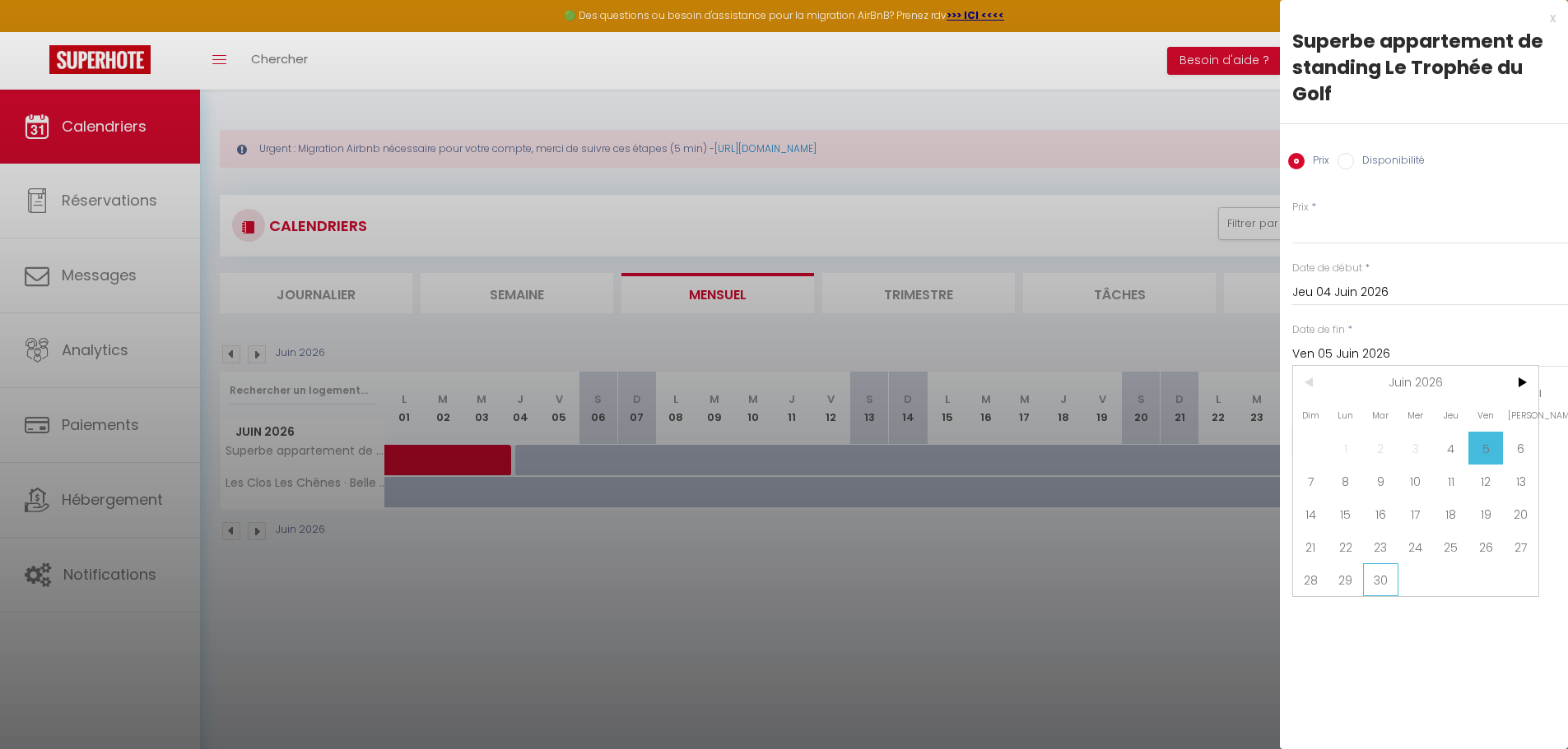
click at [1388, 584] on span "30" at bounding box center [1380, 580] width 35 height 33
type input "[DATE]"
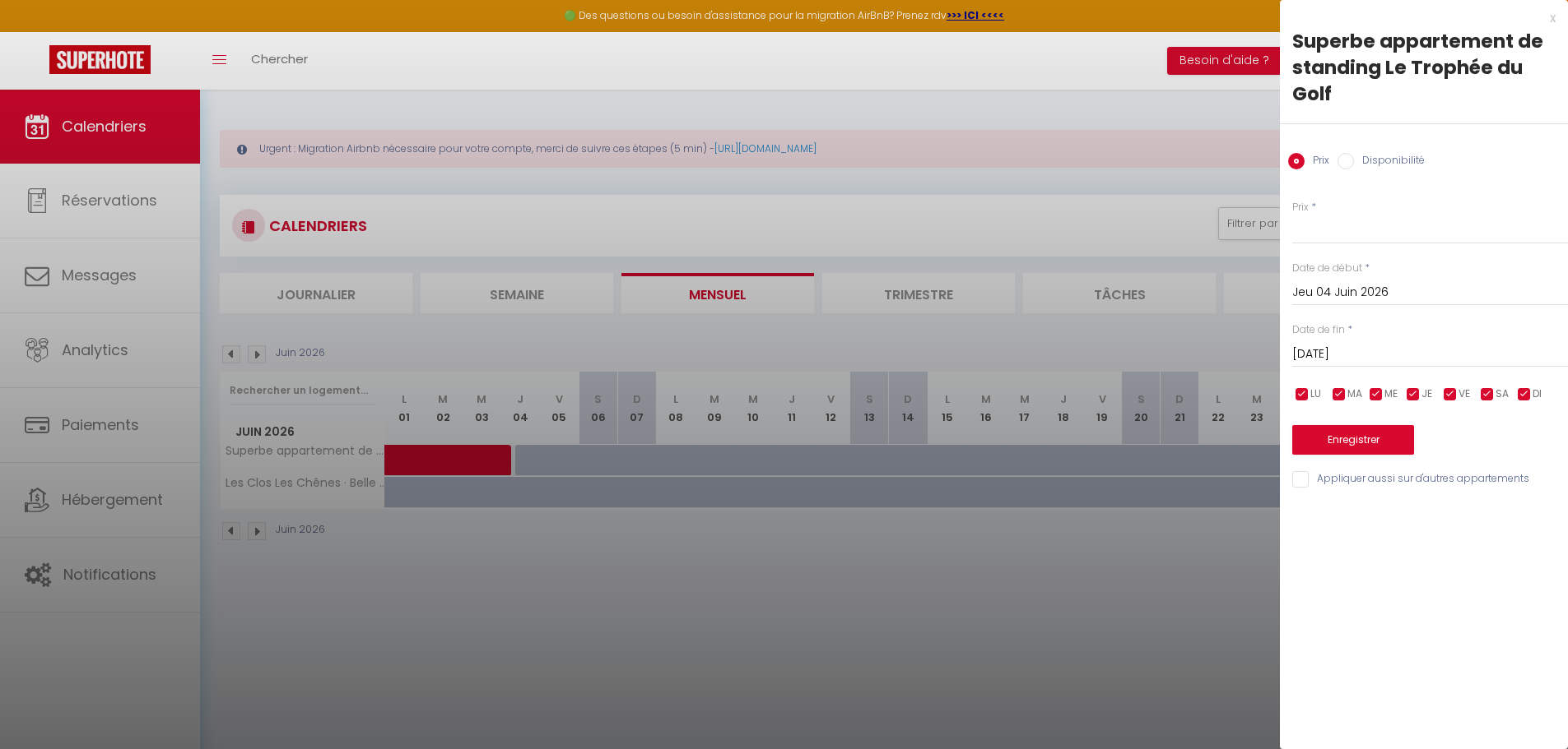
click at [1348, 158] on input "Disponibilité" at bounding box center [1345, 161] width 17 height 17
radio input "true"
radio input "false"
click at [1374, 444] on button "Enregistrer" at bounding box center [1353, 442] width 122 height 29
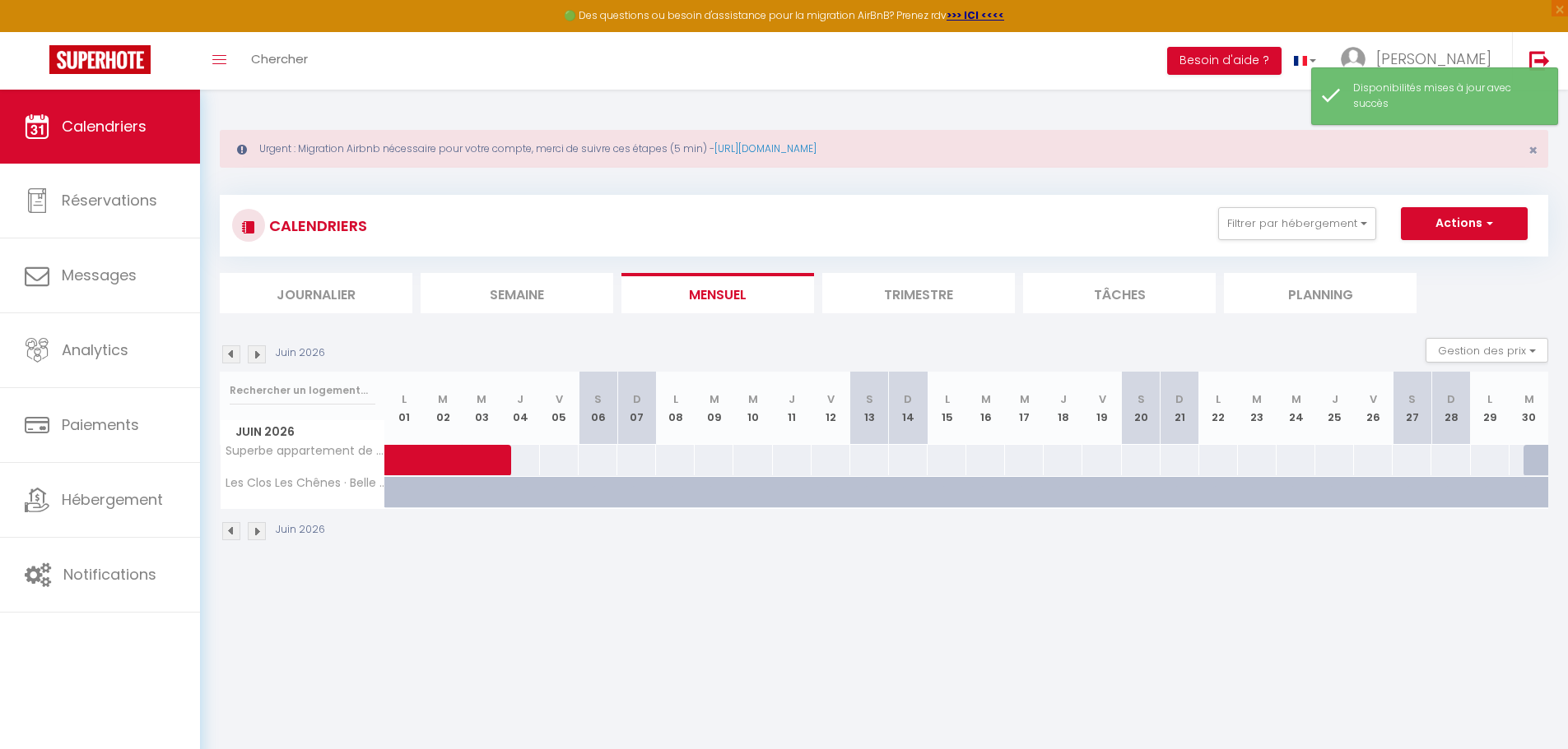
click at [525, 464] on div at bounding box center [519, 459] width 40 height 30
select select "1"
type input "Jeu 04 Juin 2026"
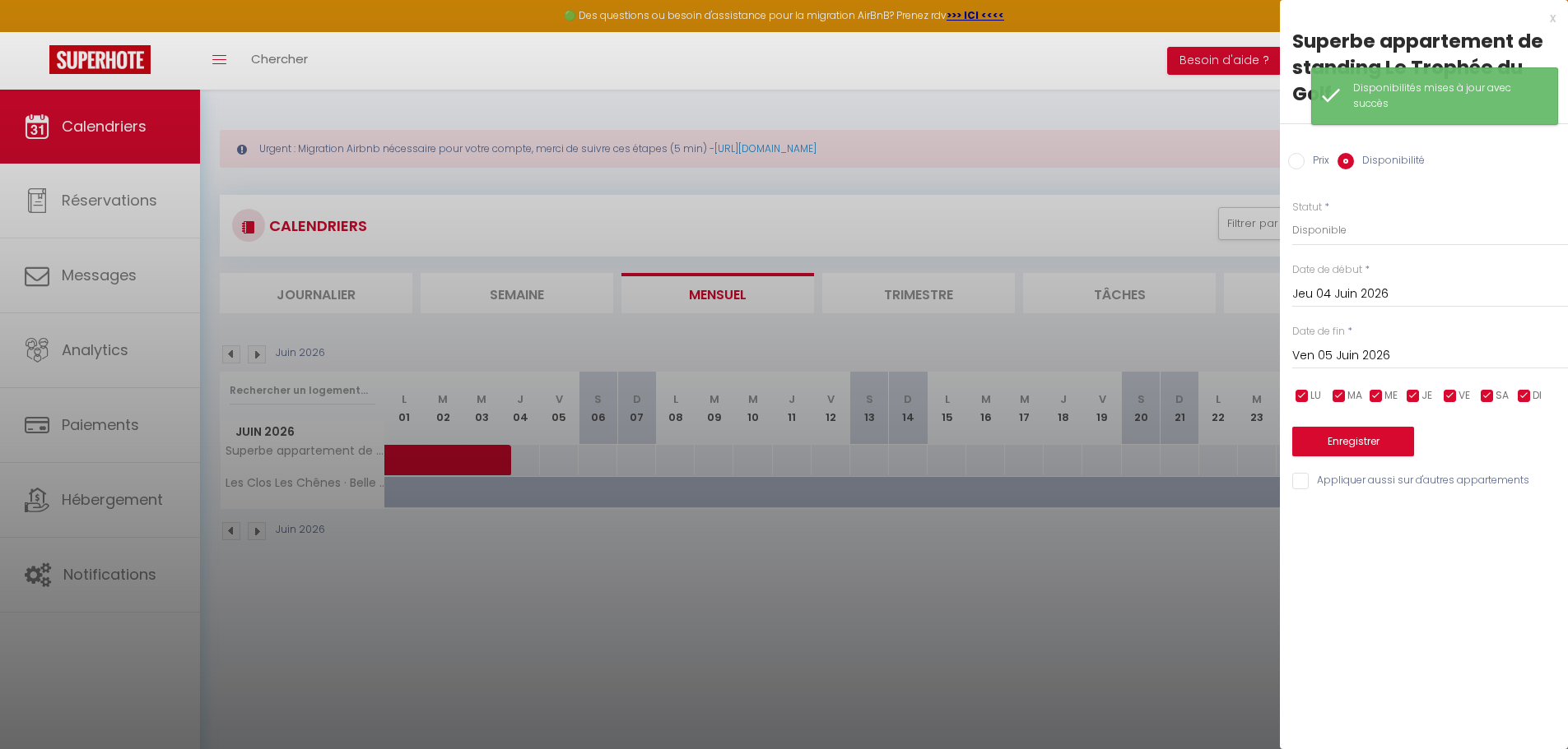
click at [1360, 355] on input "Ven 05 Juin 2026" at bounding box center [1429, 355] width 275 height 21
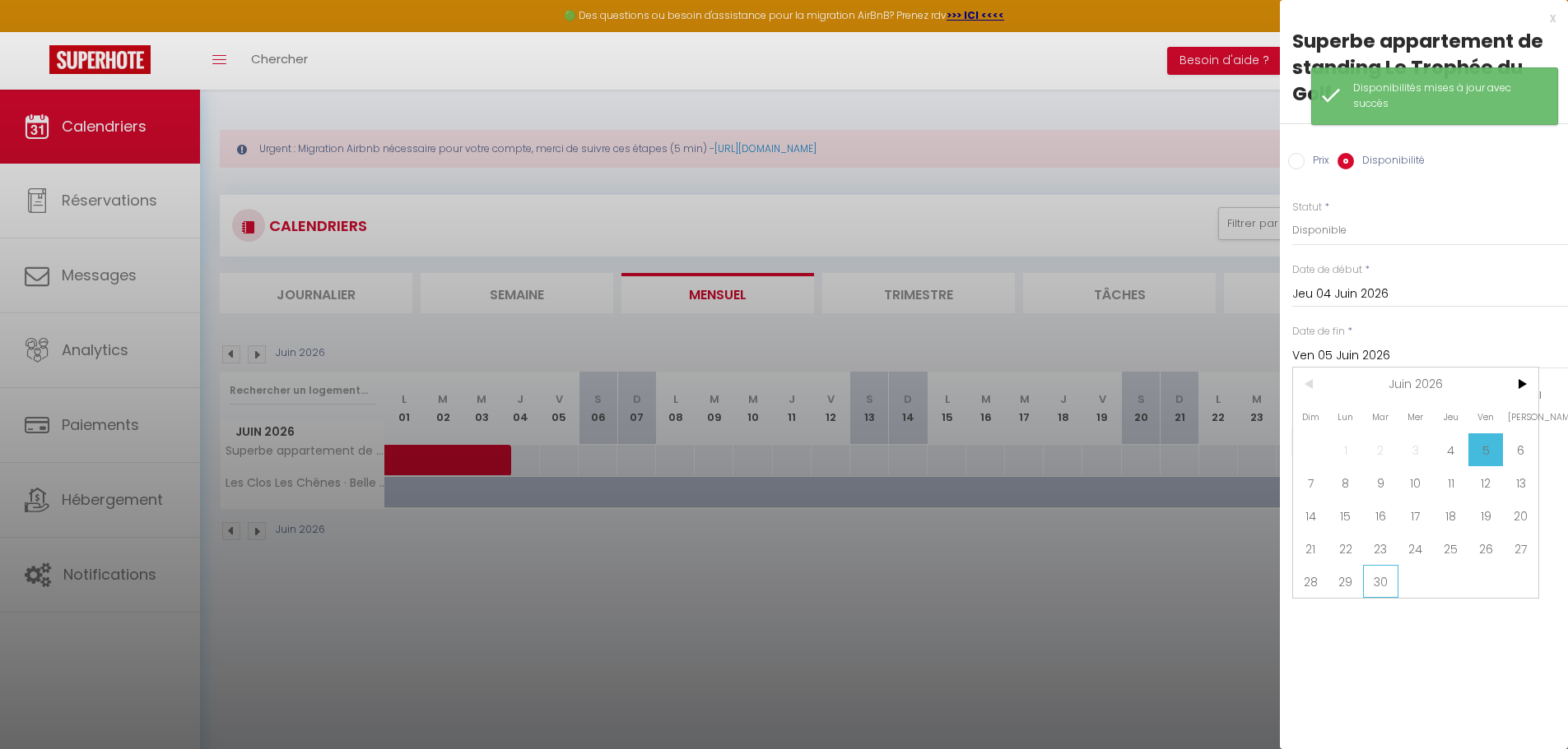
click at [1391, 583] on span "30" at bounding box center [1380, 582] width 35 height 33
type input "[DATE]"
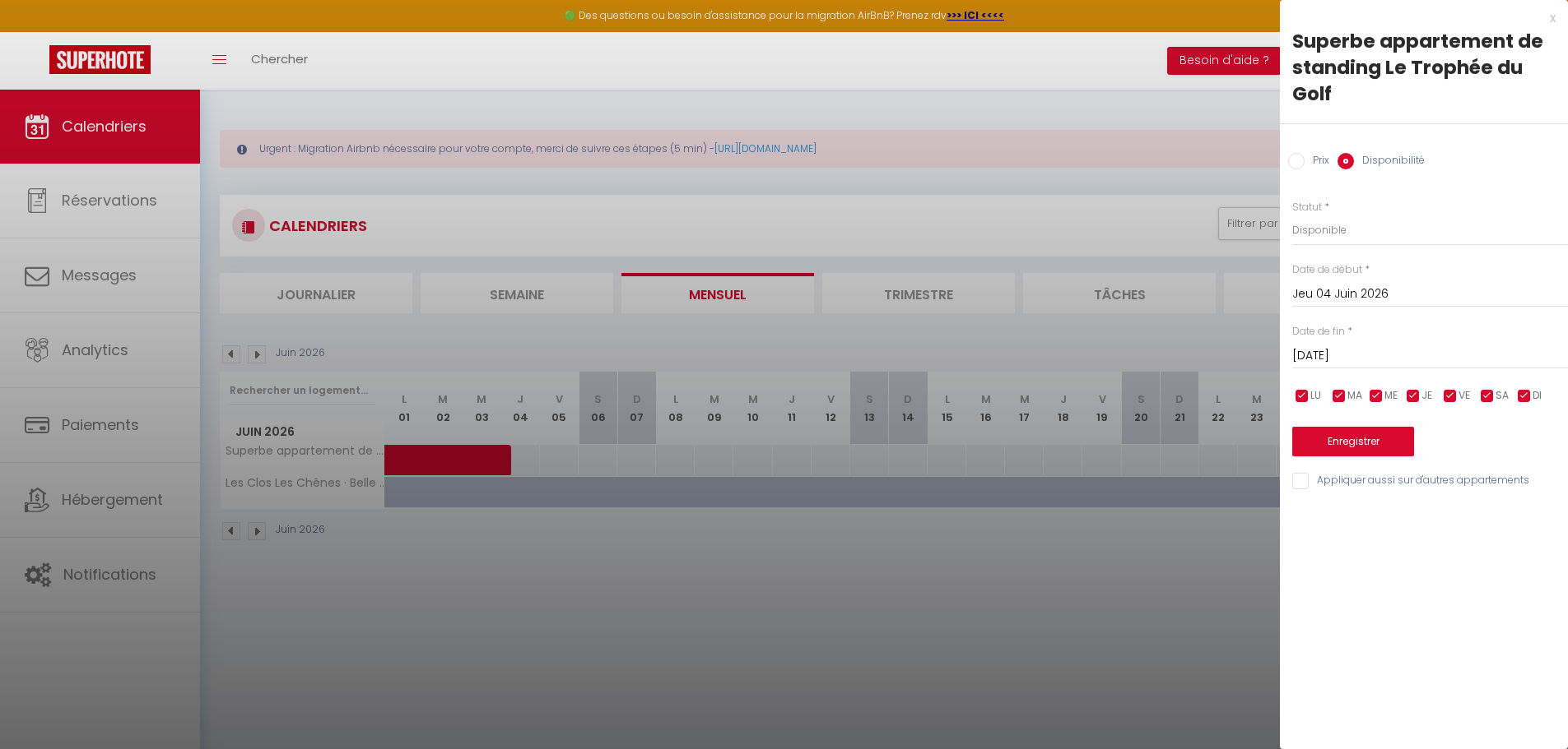
click at [1295, 161] on input "Prix" at bounding box center [1296, 161] width 17 height 17
radio input "true"
radio input "false"
click at [1319, 233] on input "Prix" at bounding box center [1429, 229] width 275 height 29
type input "220"
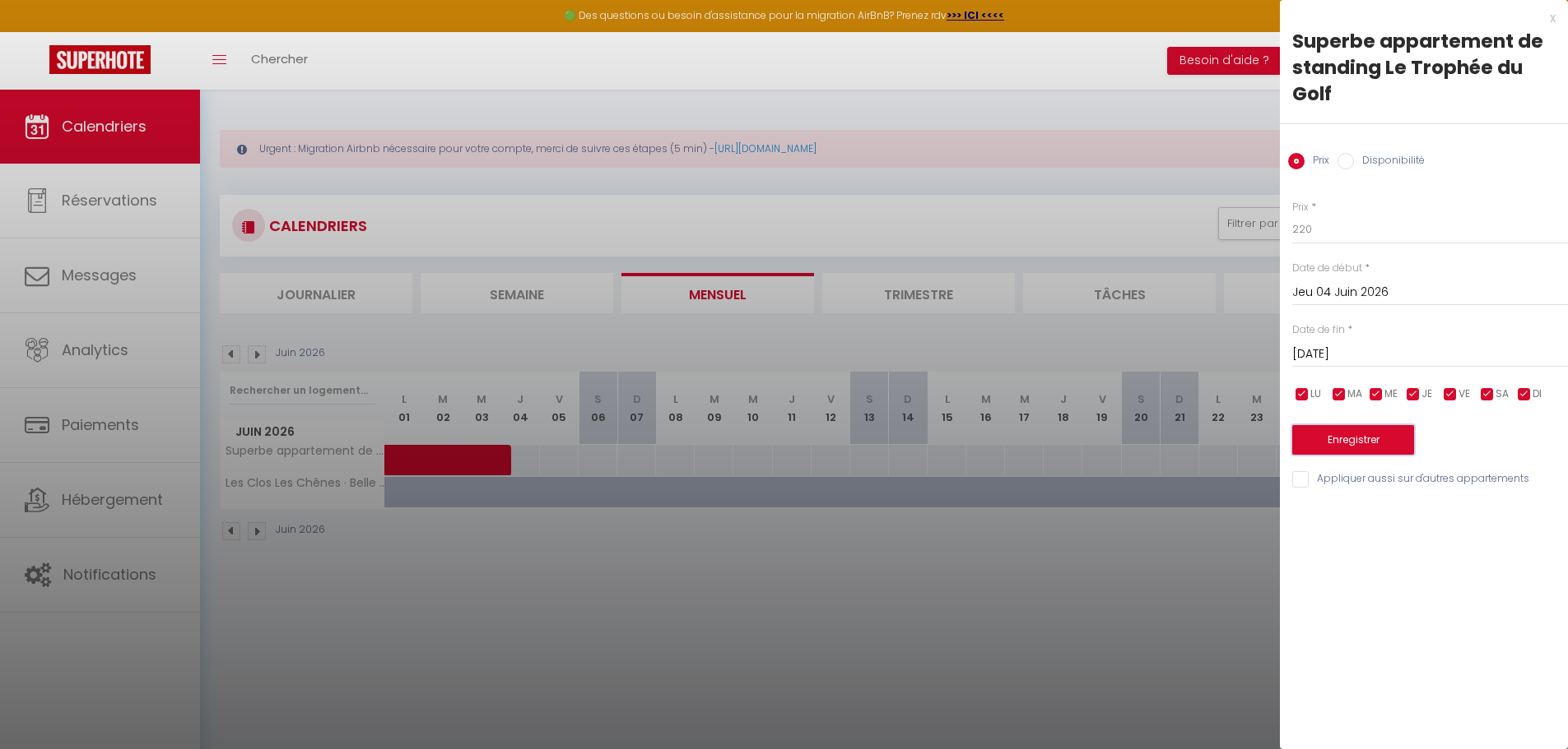
click at [1376, 437] on button "Enregistrer" at bounding box center [1353, 440] width 122 height 29
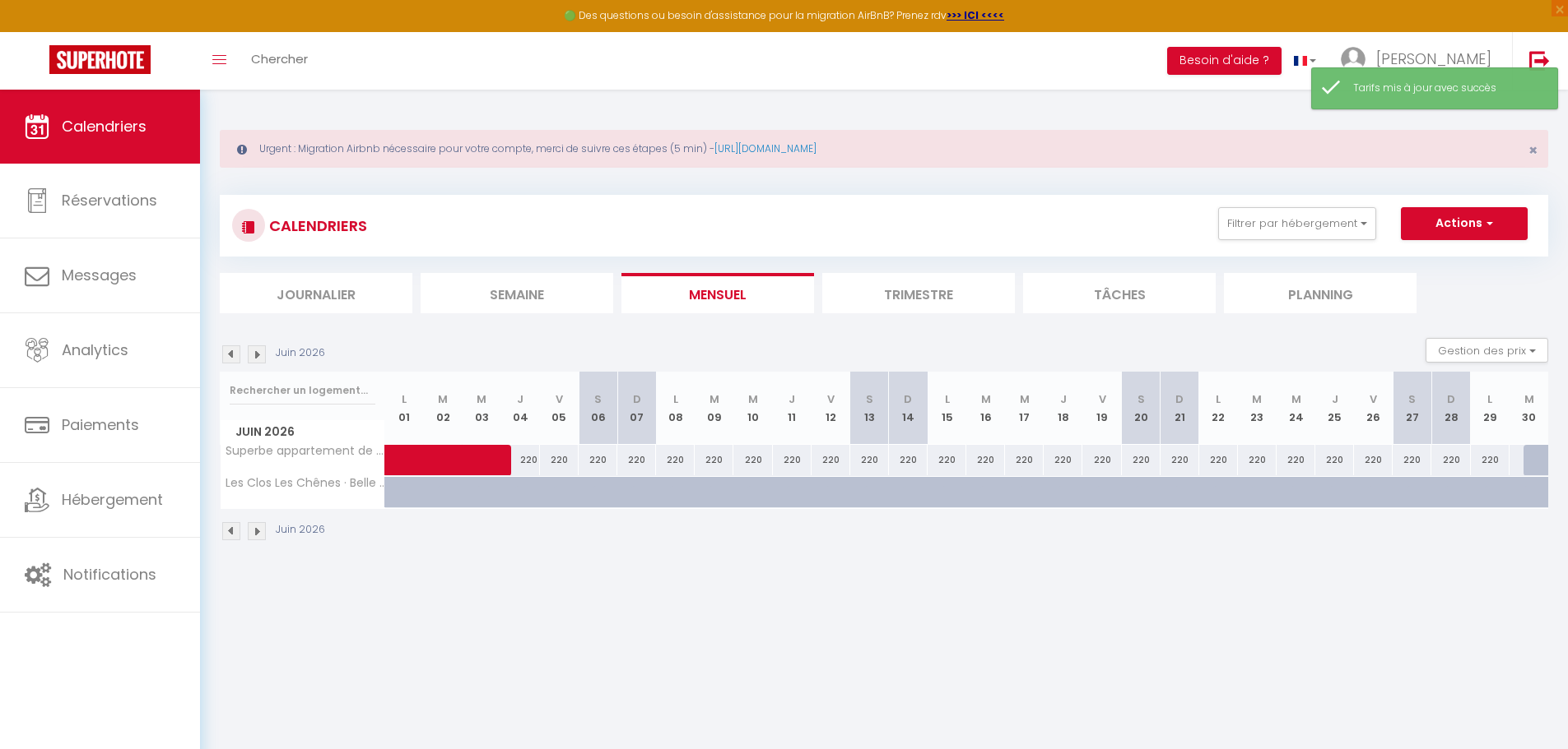
click at [1542, 452] on div at bounding box center [1542, 460] width 39 height 31
type input "[DATE]"
type input "Mer 01 Juillet 2026"
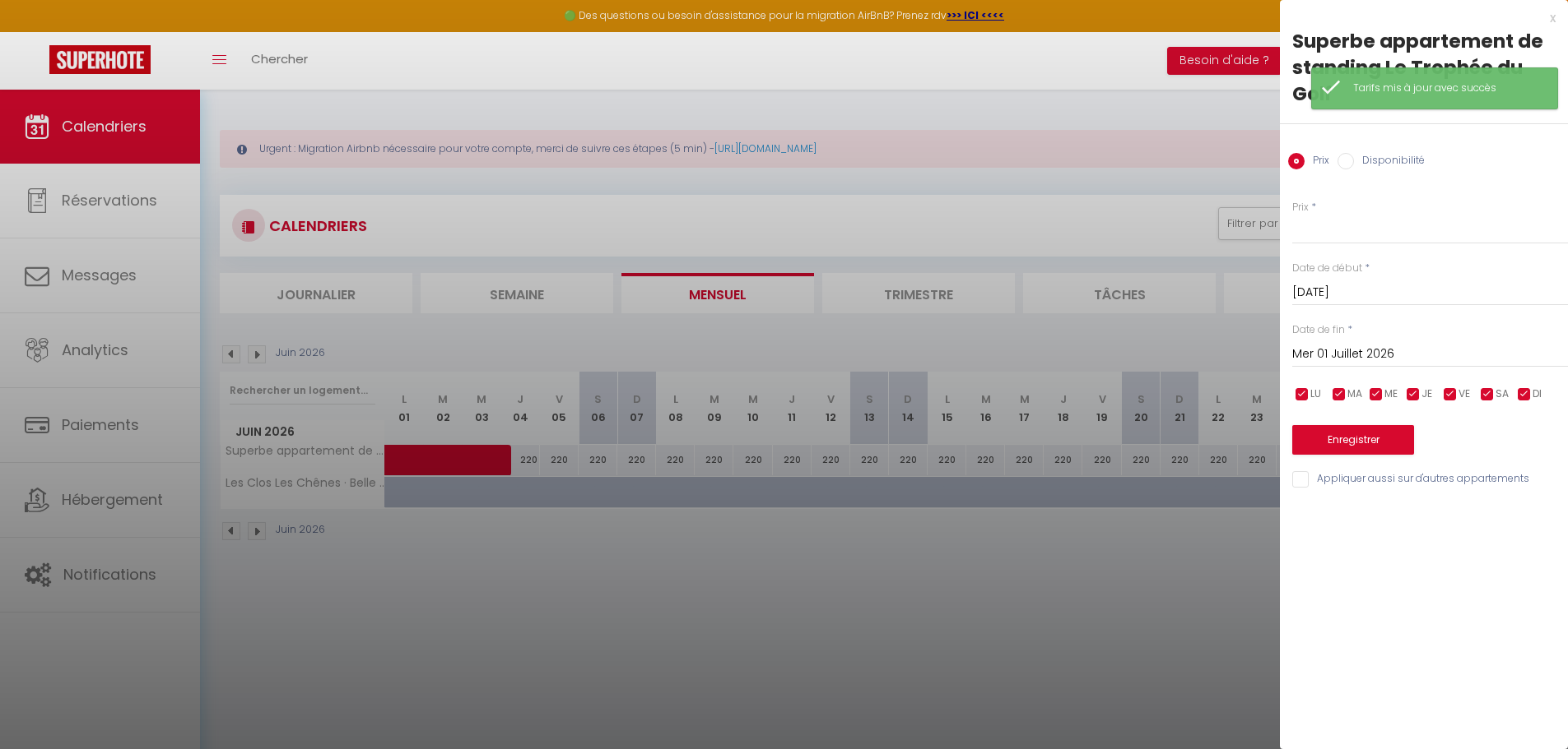
click at [1355, 160] on label "Disponibilité" at bounding box center [1388, 162] width 71 height 18
click at [1353, 160] on input "Disponibilité" at bounding box center [1345, 161] width 17 height 17
radio input "true"
radio input "false"
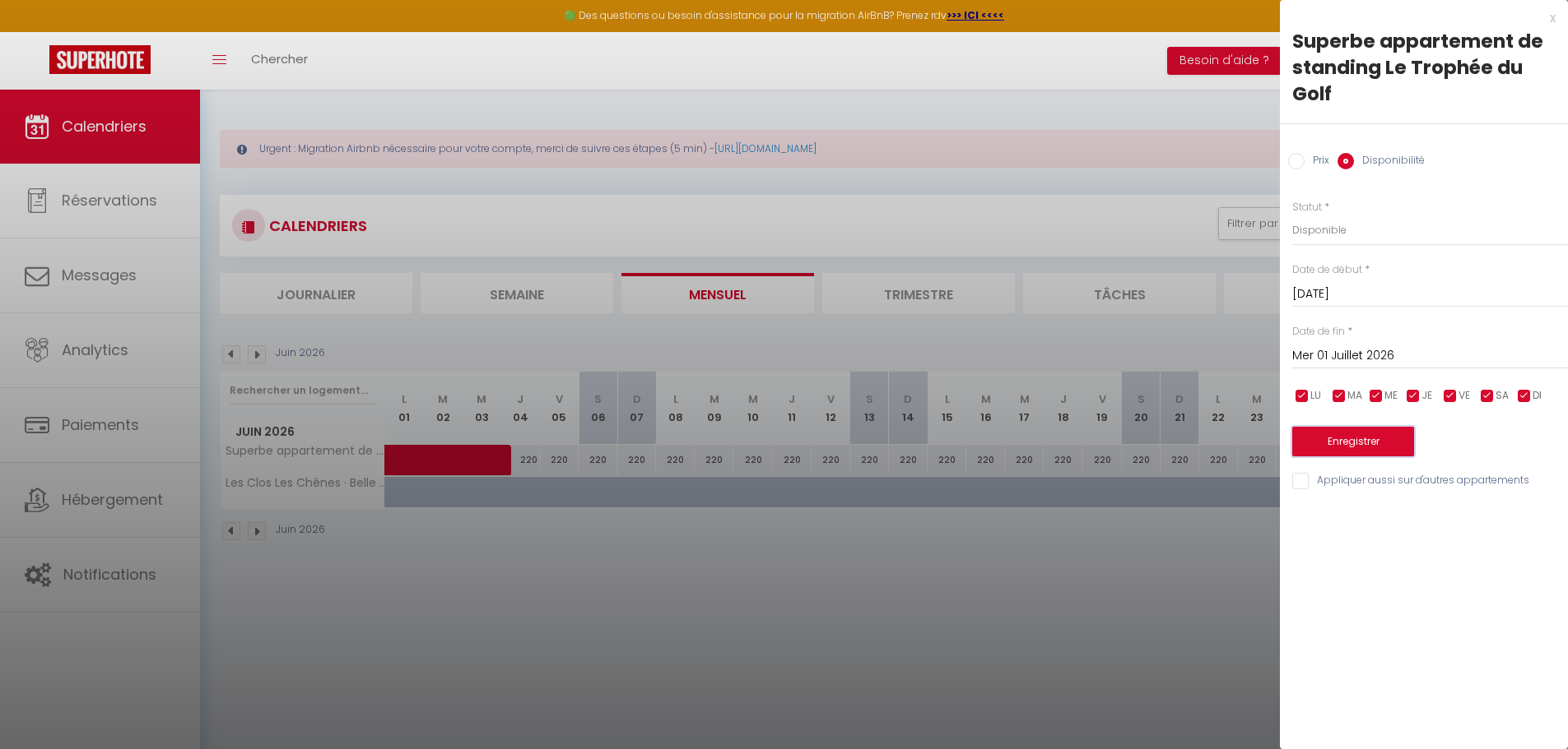
click at [1372, 444] on button "Enregistrer" at bounding box center [1353, 442] width 122 height 29
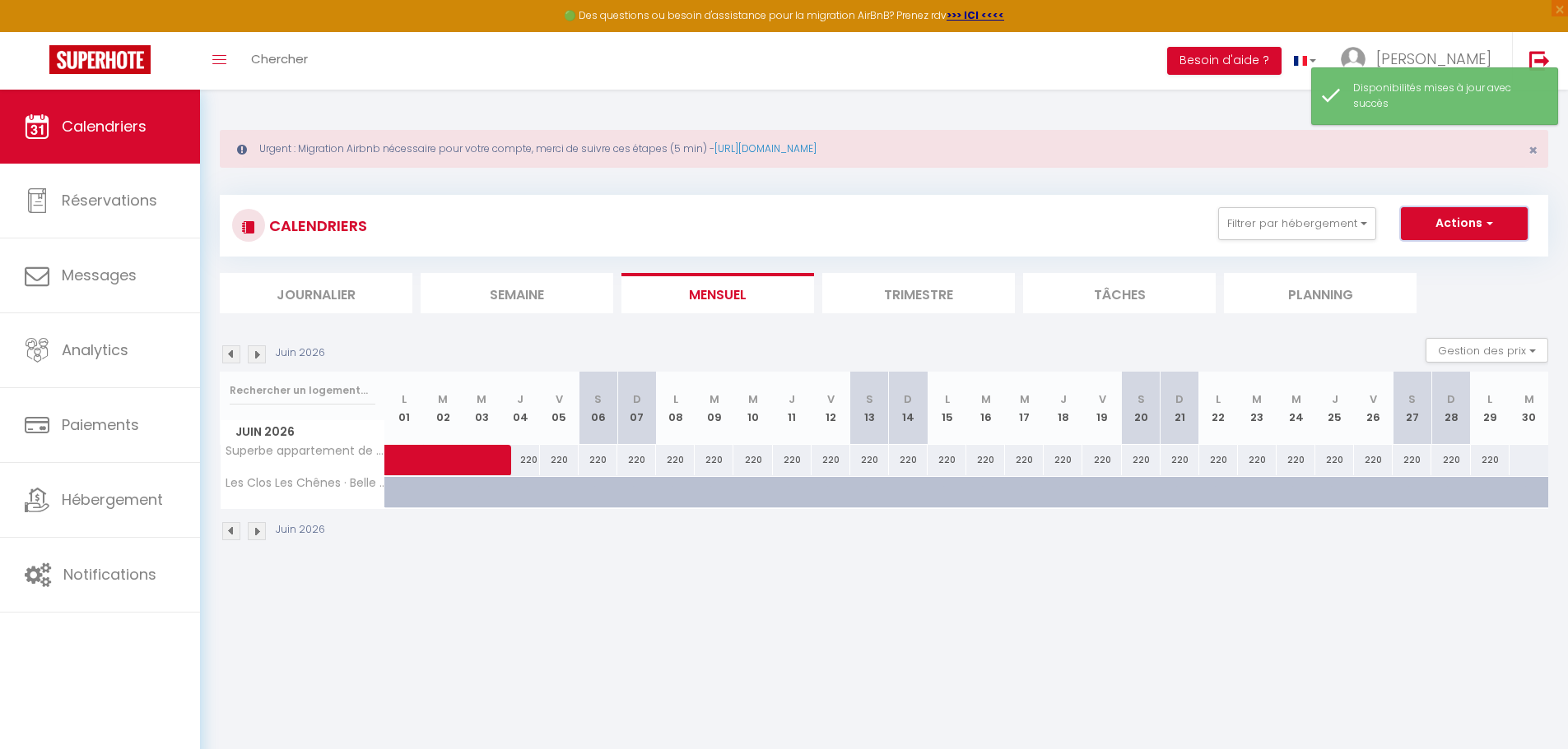
click at [1488, 225] on span "button" at bounding box center [1487, 223] width 10 height 17
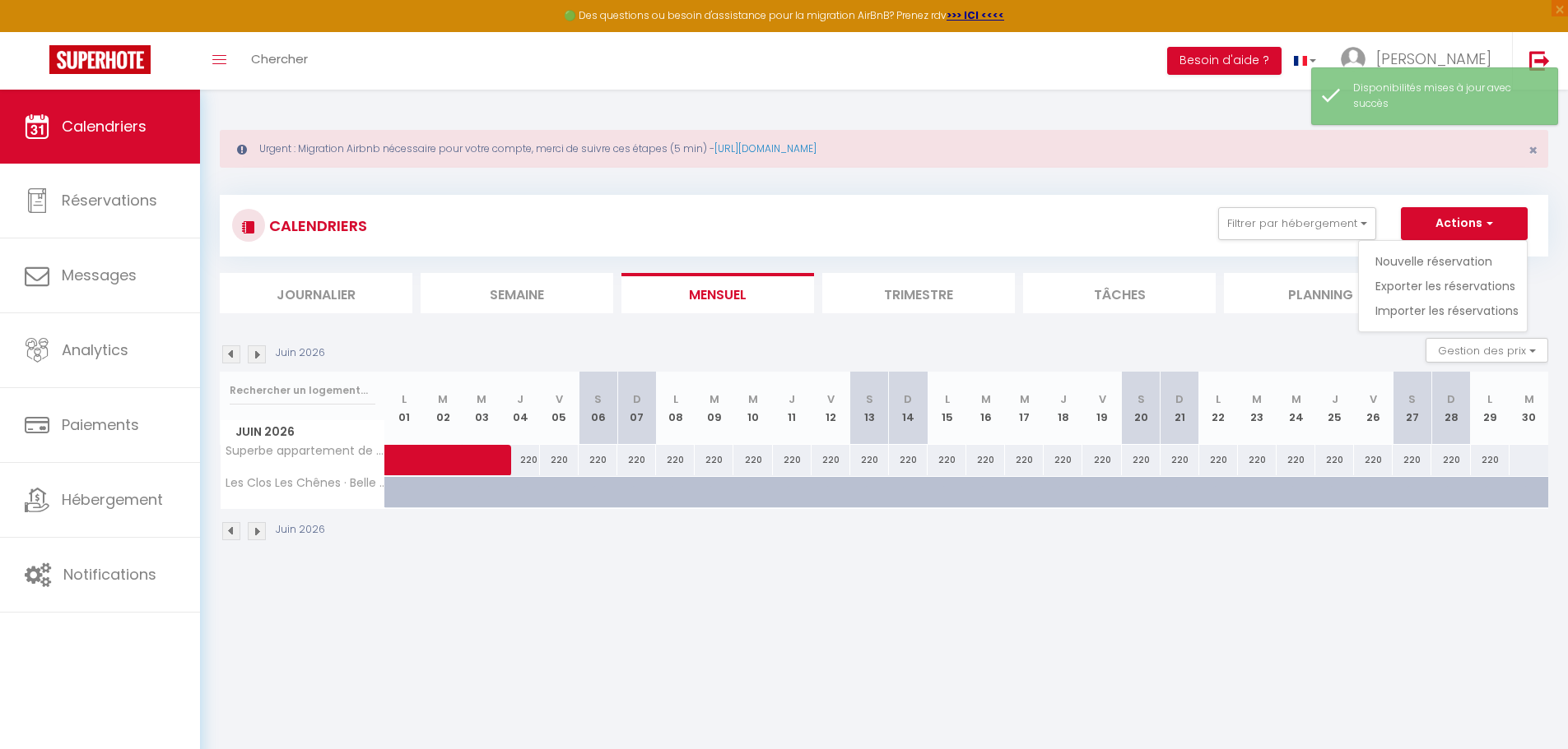
click at [1516, 460] on div at bounding box center [1527, 459] width 40 height 30
select select "1"
type input "[DATE]"
type input "Mer 01 Juillet 2026"
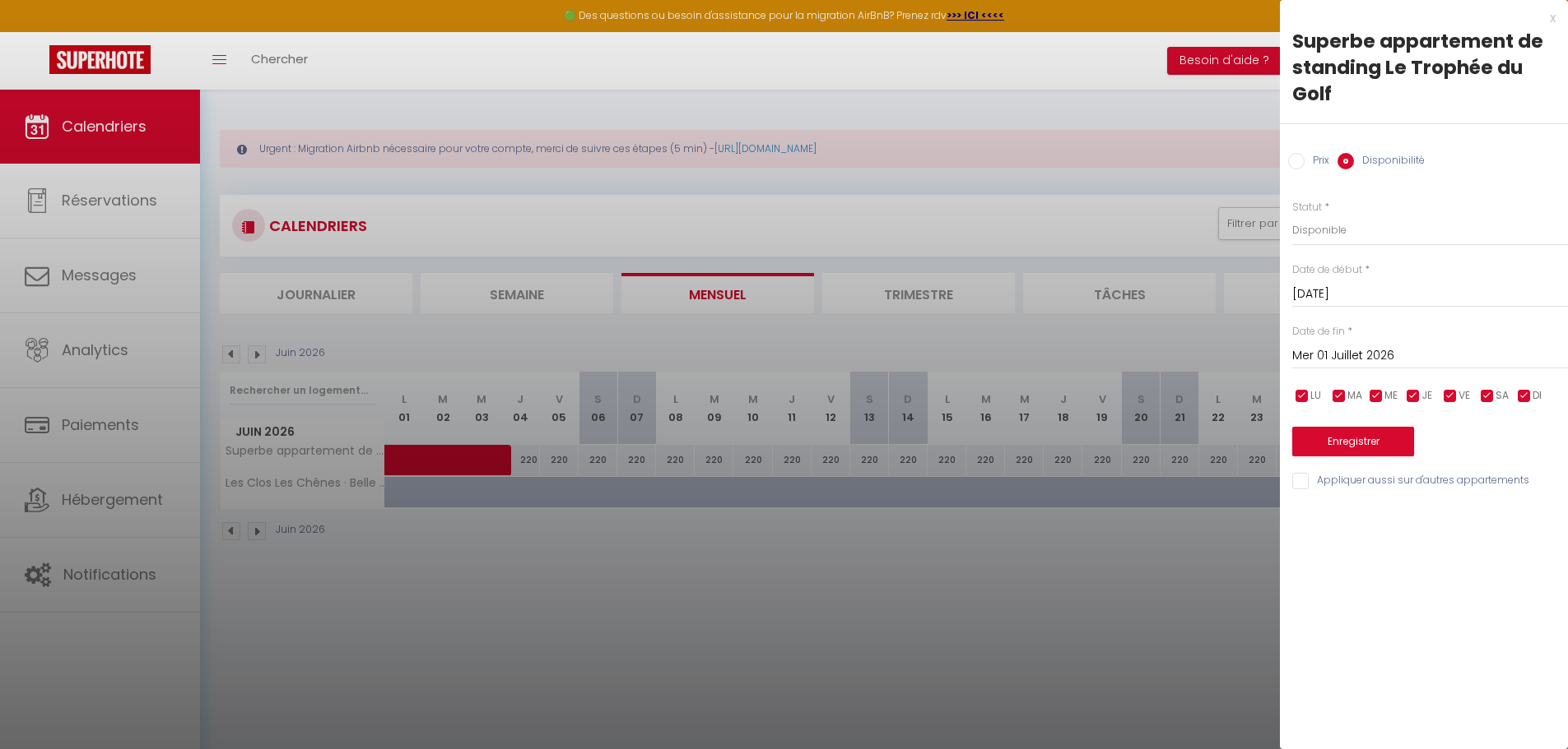
click at [1302, 167] on input "Prix" at bounding box center [1296, 161] width 17 height 17
radio input "true"
radio input "false"
click at [1316, 236] on input "Prix" at bounding box center [1429, 229] width 275 height 29
type input "220"
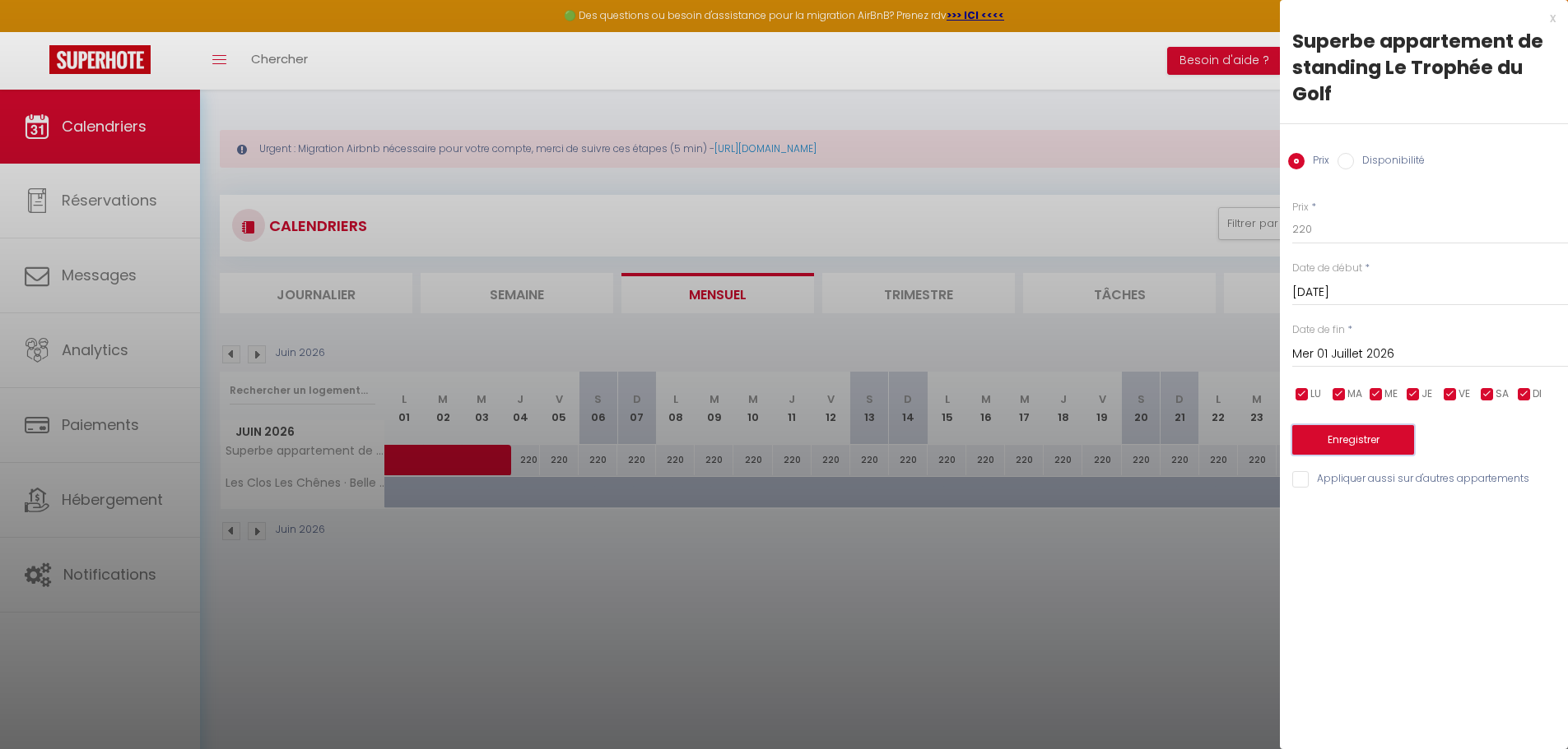
click at [1365, 435] on button "Enregistrer" at bounding box center [1353, 440] width 122 height 29
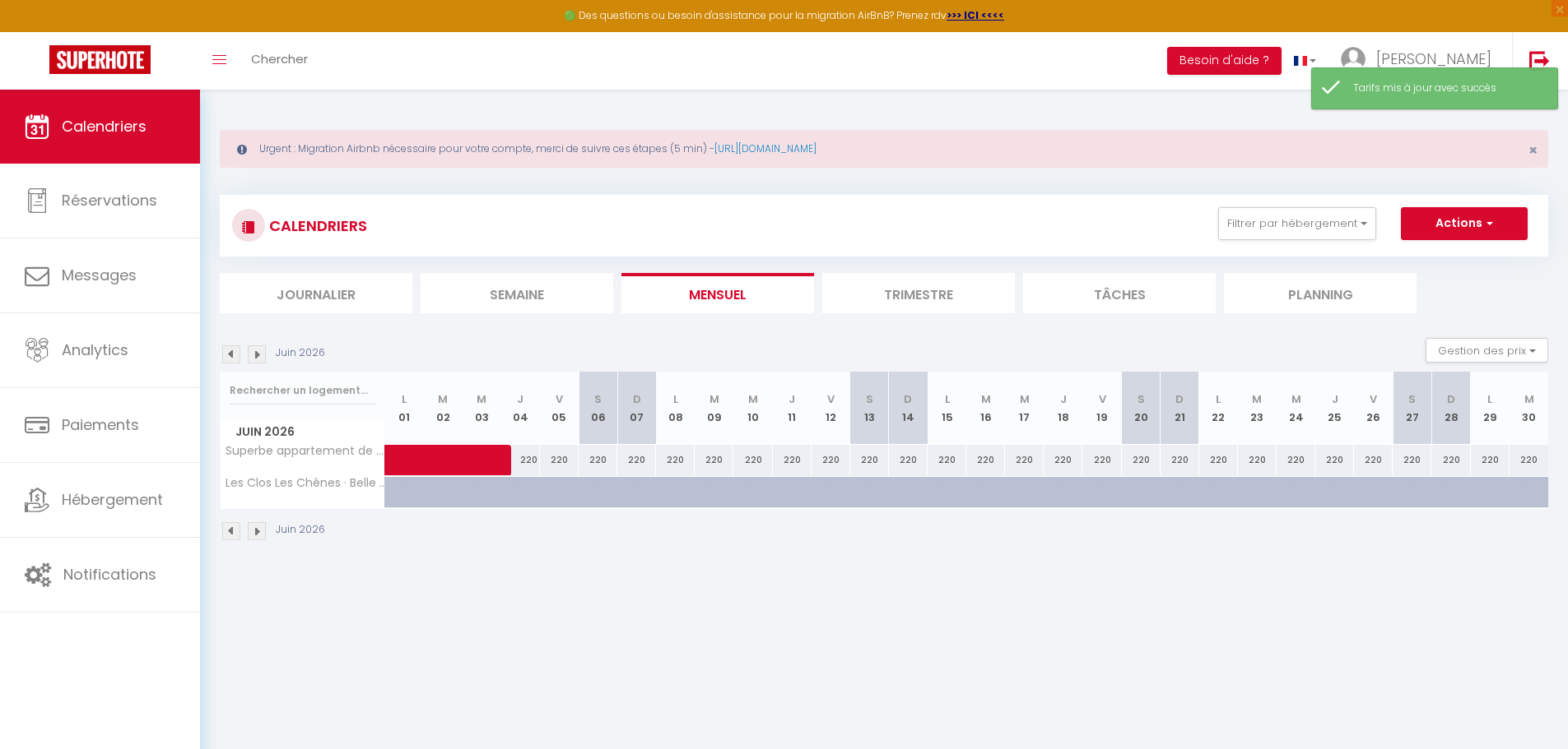
click at [249, 355] on img at bounding box center [257, 354] width 18 height 18
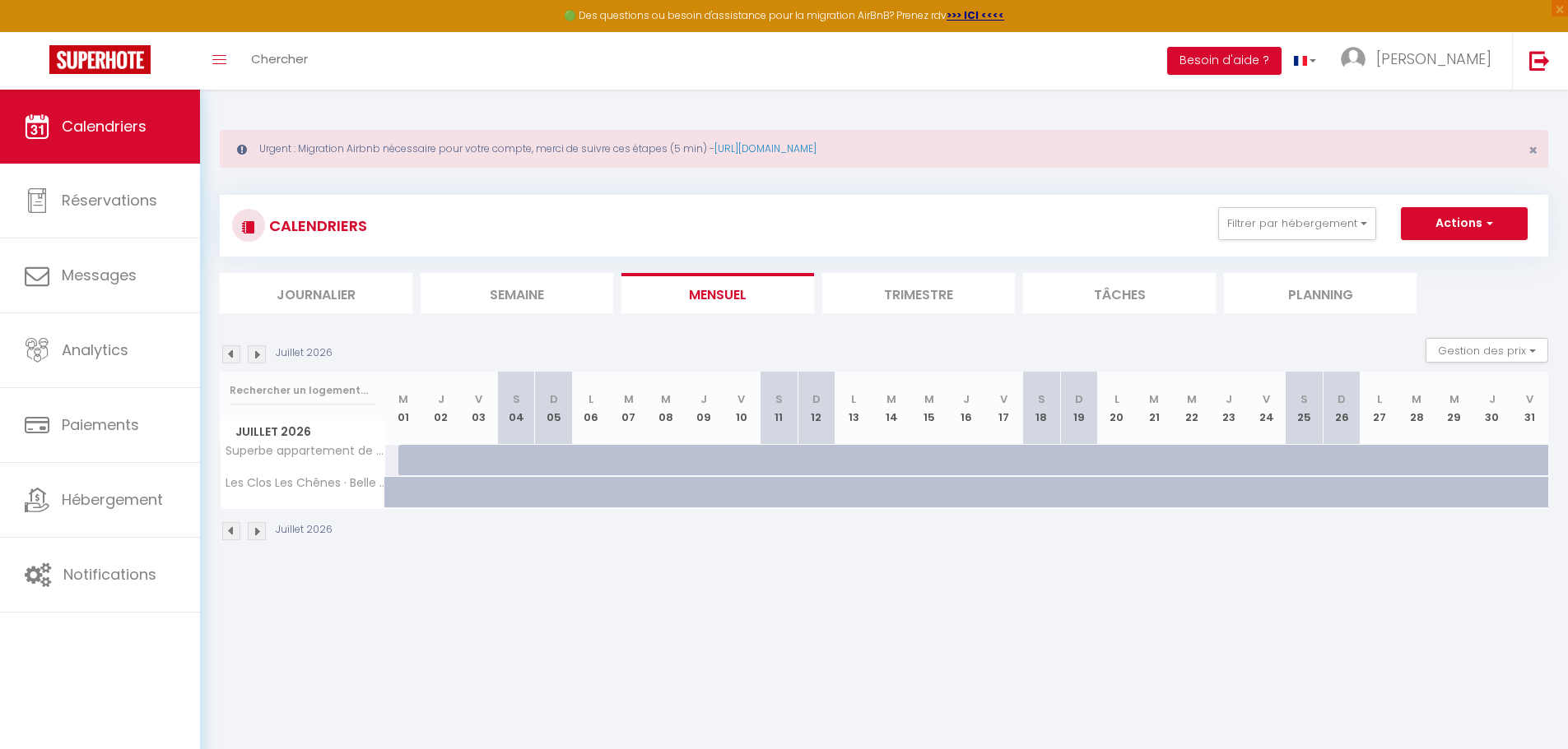
click at [397, 457] on div at bounding box center [403, 459] width 39 height 30
type input "Mer 01 Juillet 2026"
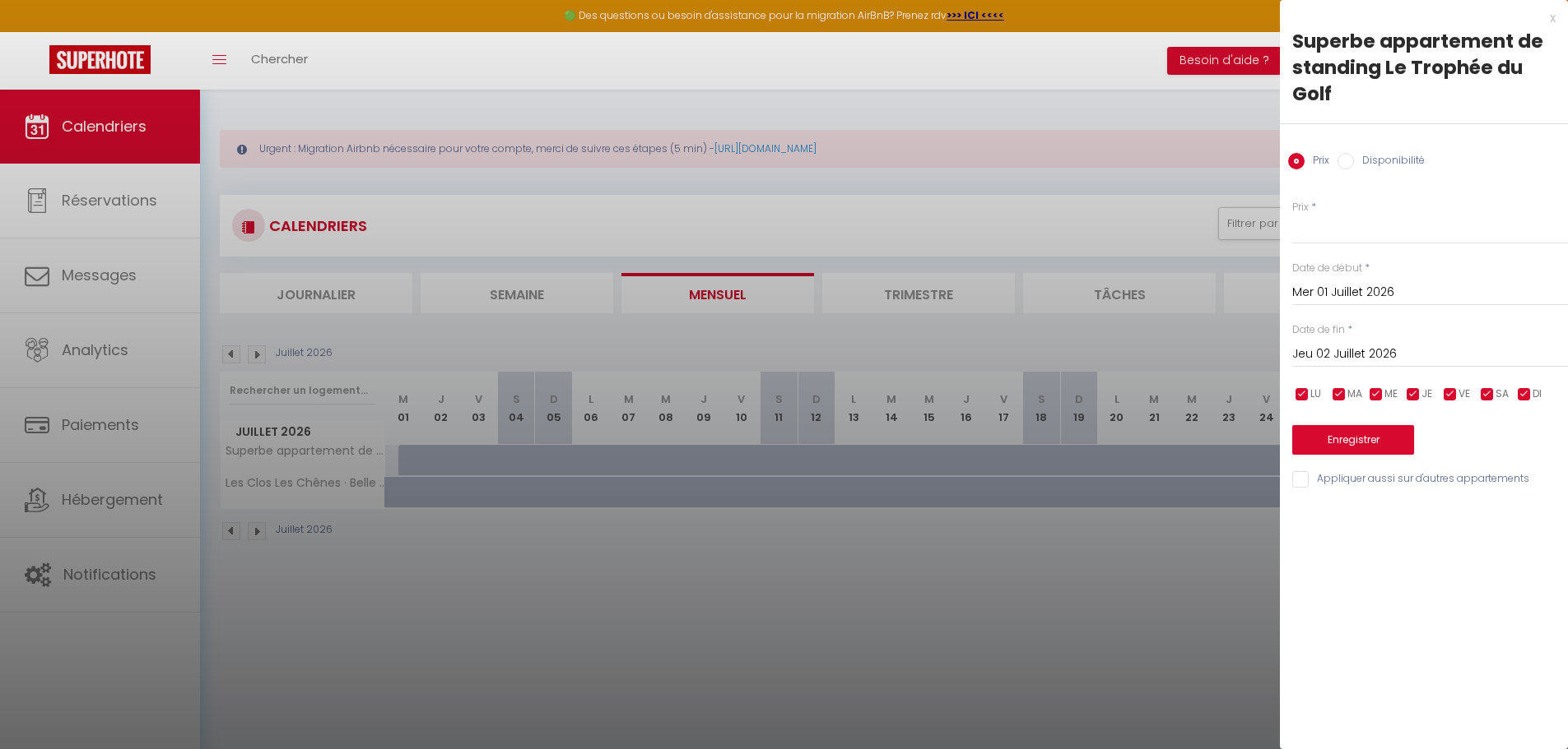
click at [1348, 356] on input "Jeu 02 Juillet 2026" at bounding box center [1429, 354] width 275 height 21
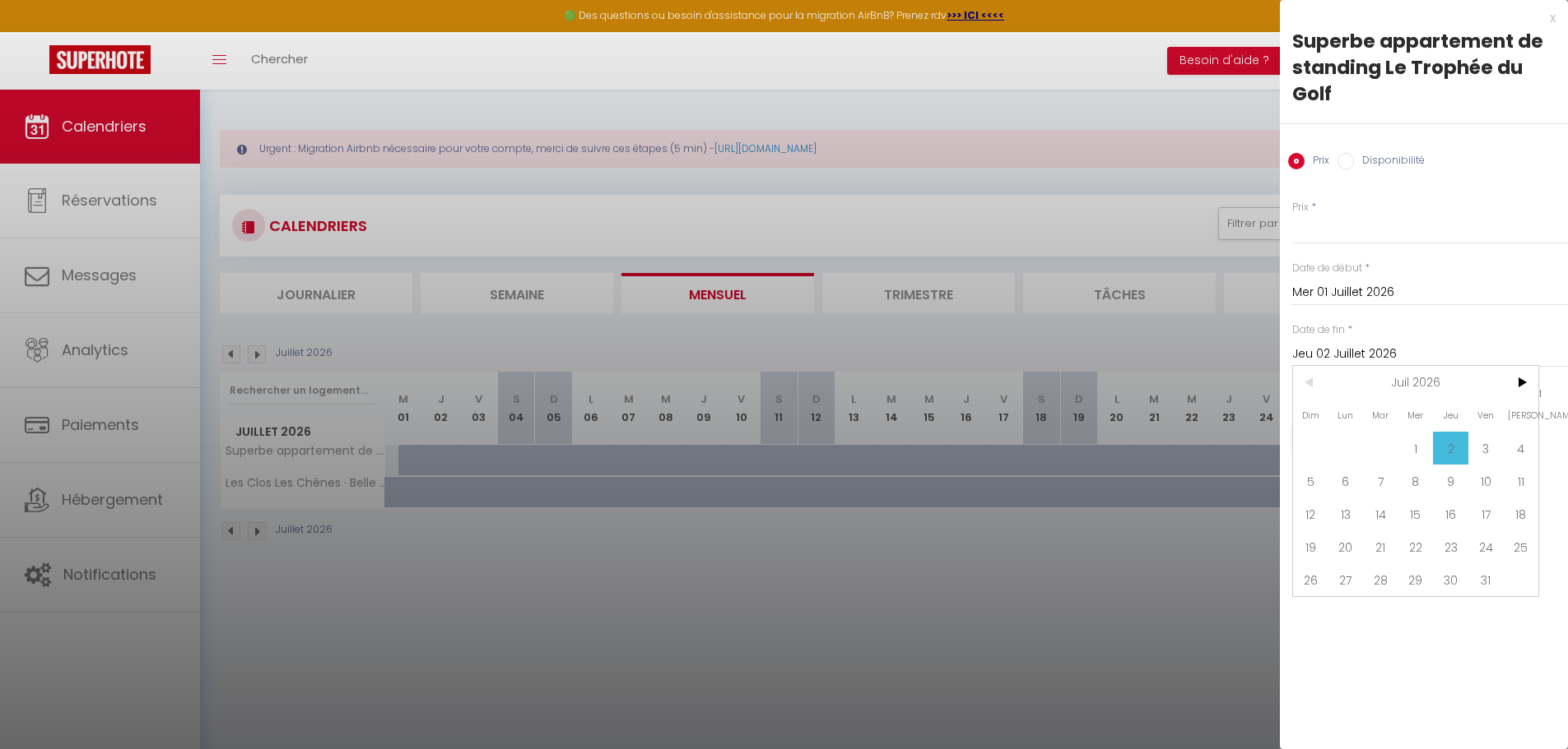
click at [1514, 451] on span "4" at bounding box center [1520, 448] width 35 height 33
type input "[DATE]"
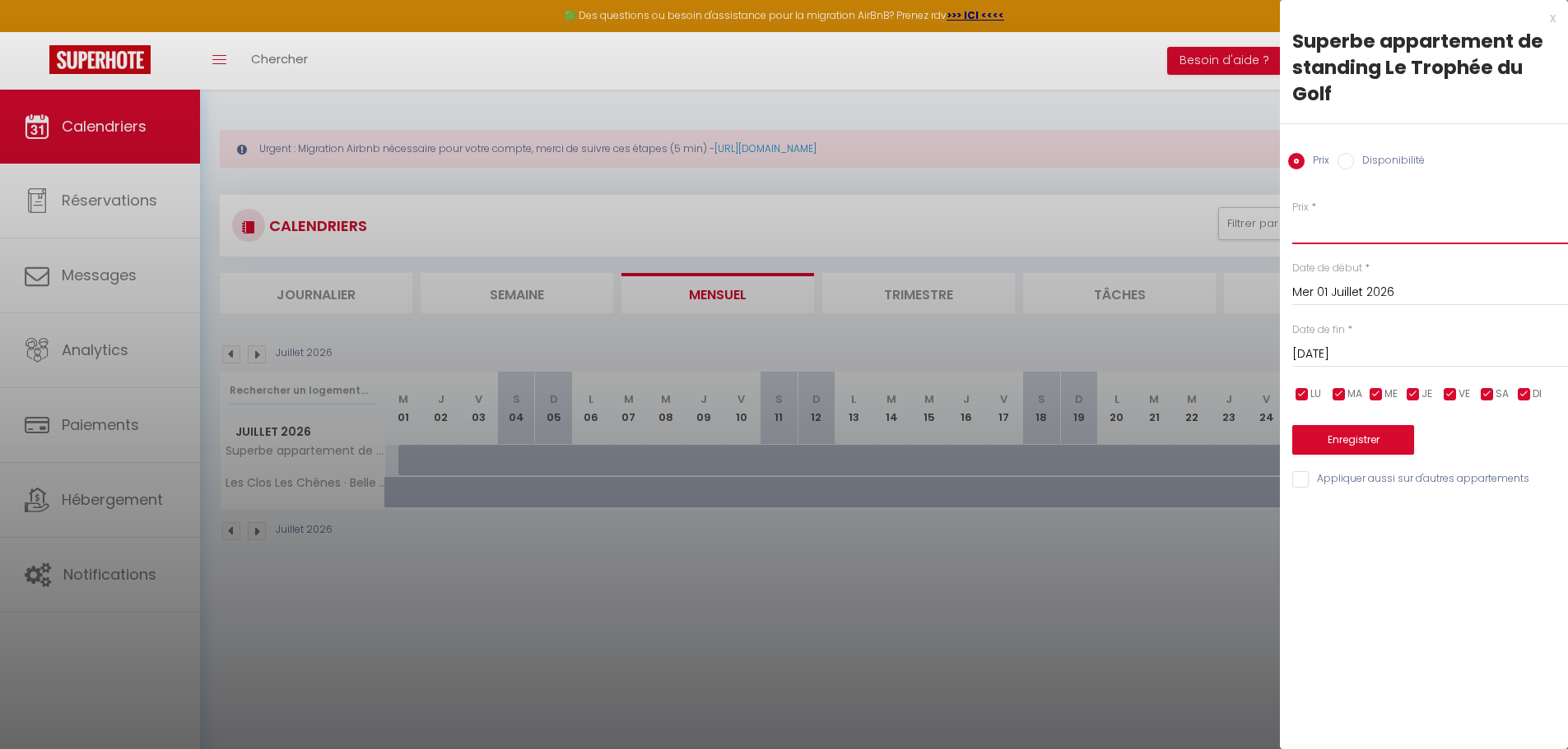
click at [1312, 228] on input "Prix" at bounding box center [1429, 229] width 275 height 29
type input "220"
click at [1388, 440] on button "Enregistrer" at bounding box center [1353, 440] width 122 height 29
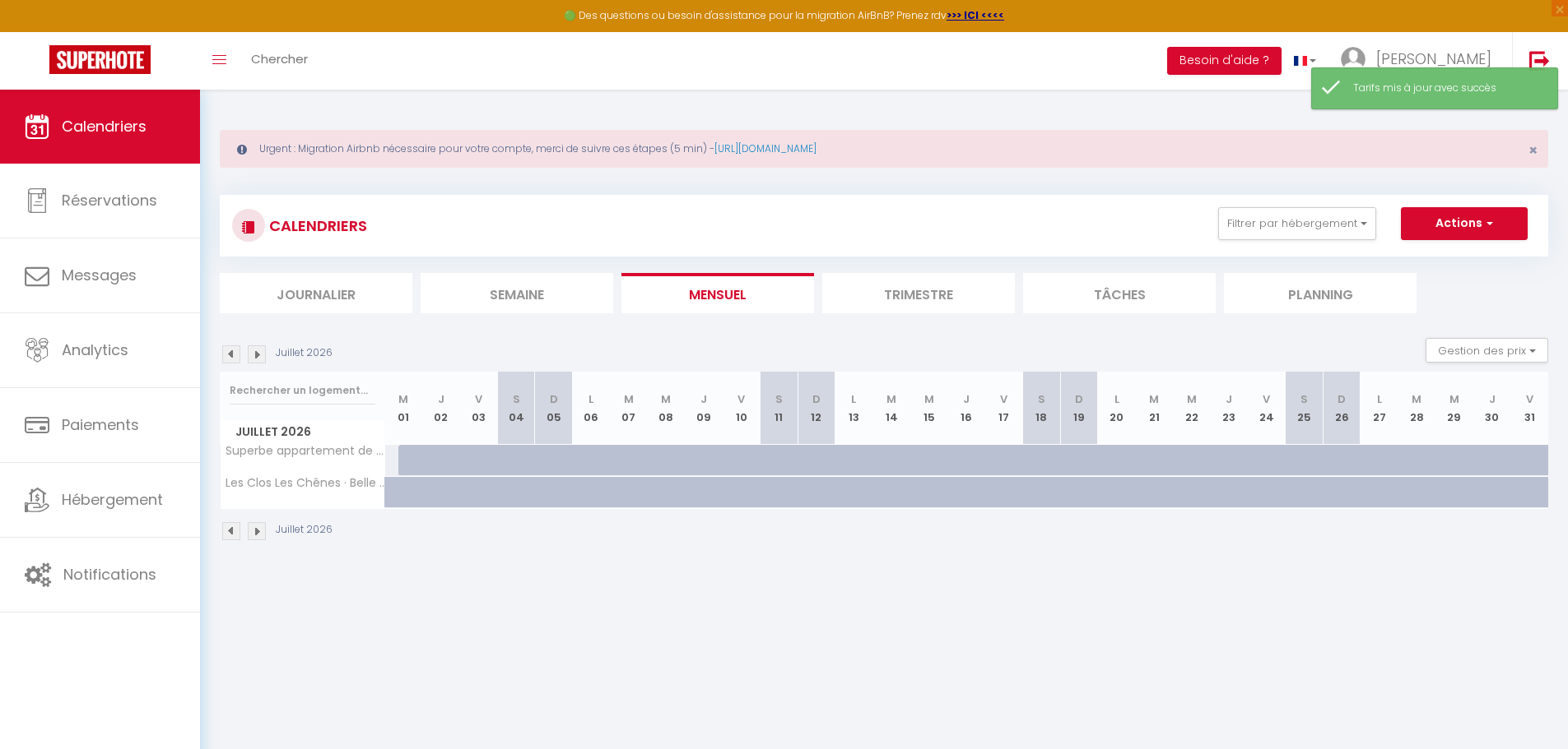
click at [407, 459] on div at bounding box center [417, 460] width 38 height 31
type input "220"
type input "Mer 01 Juillet 2026"
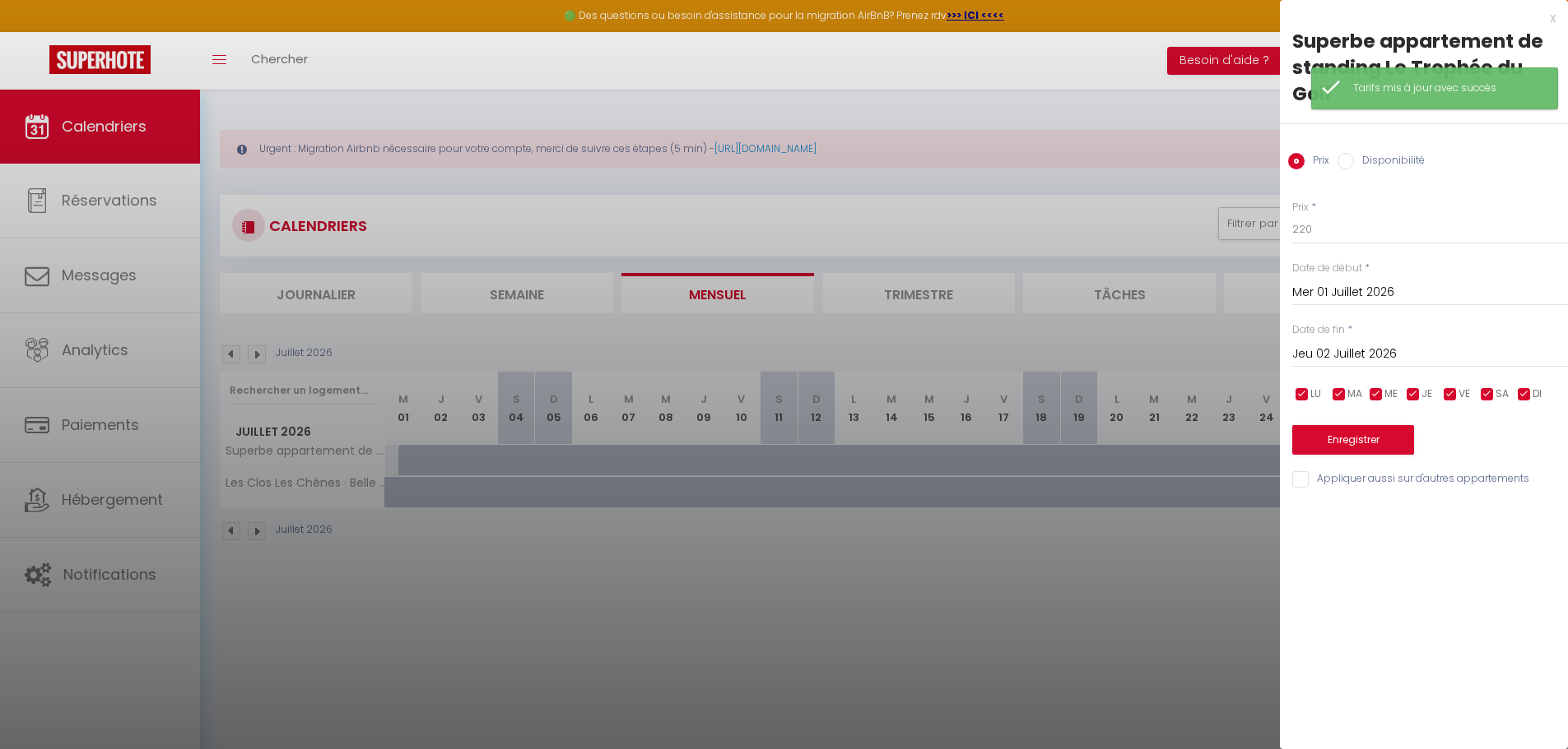
click at [1370, 352] on input "Jeu 02 Juillet 2026" at bounding box center [1429, 354] width 275 height 21
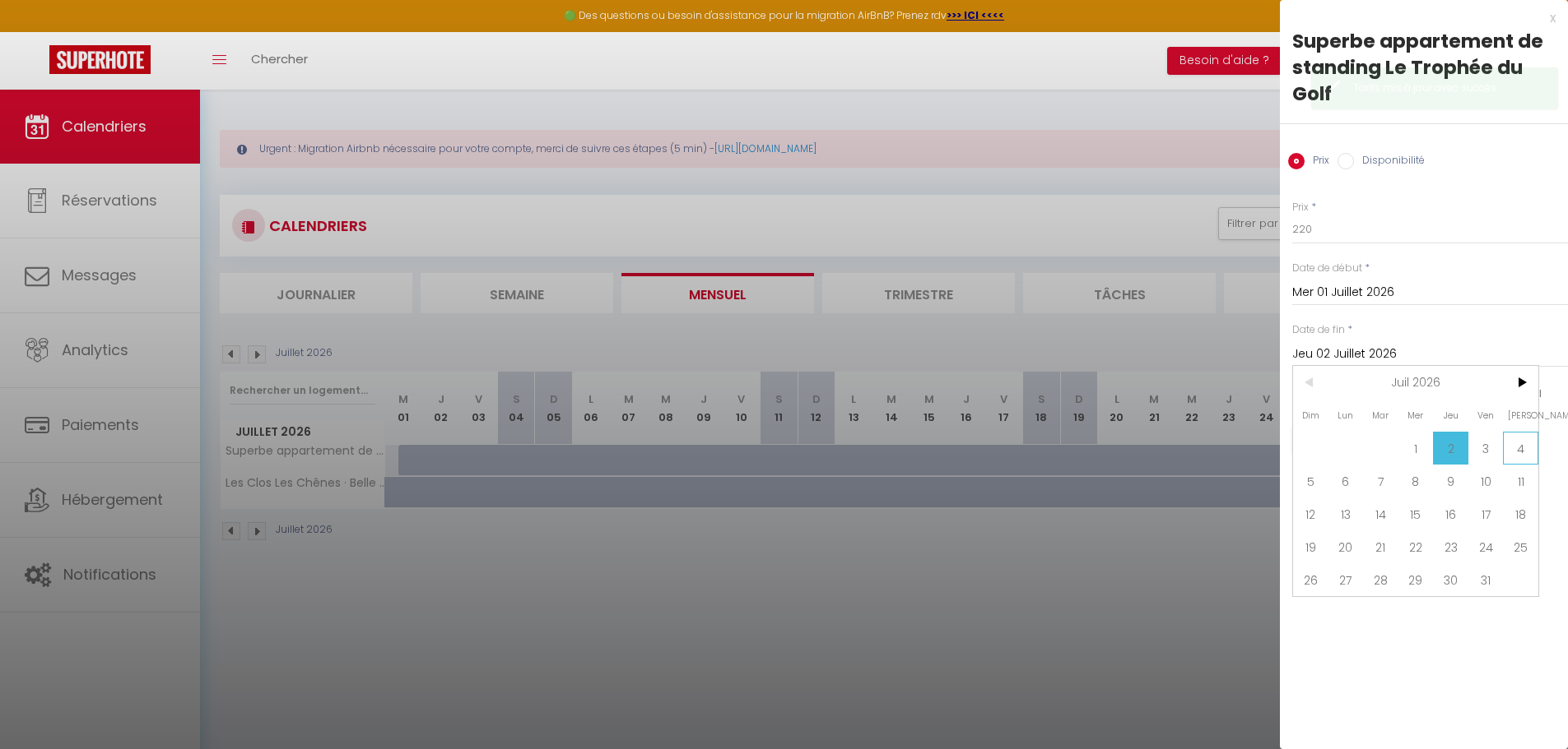
click at [1517, 446] on span "4" at bounding box center [1520, 448] width 35 height 33
type input "[DATE]"
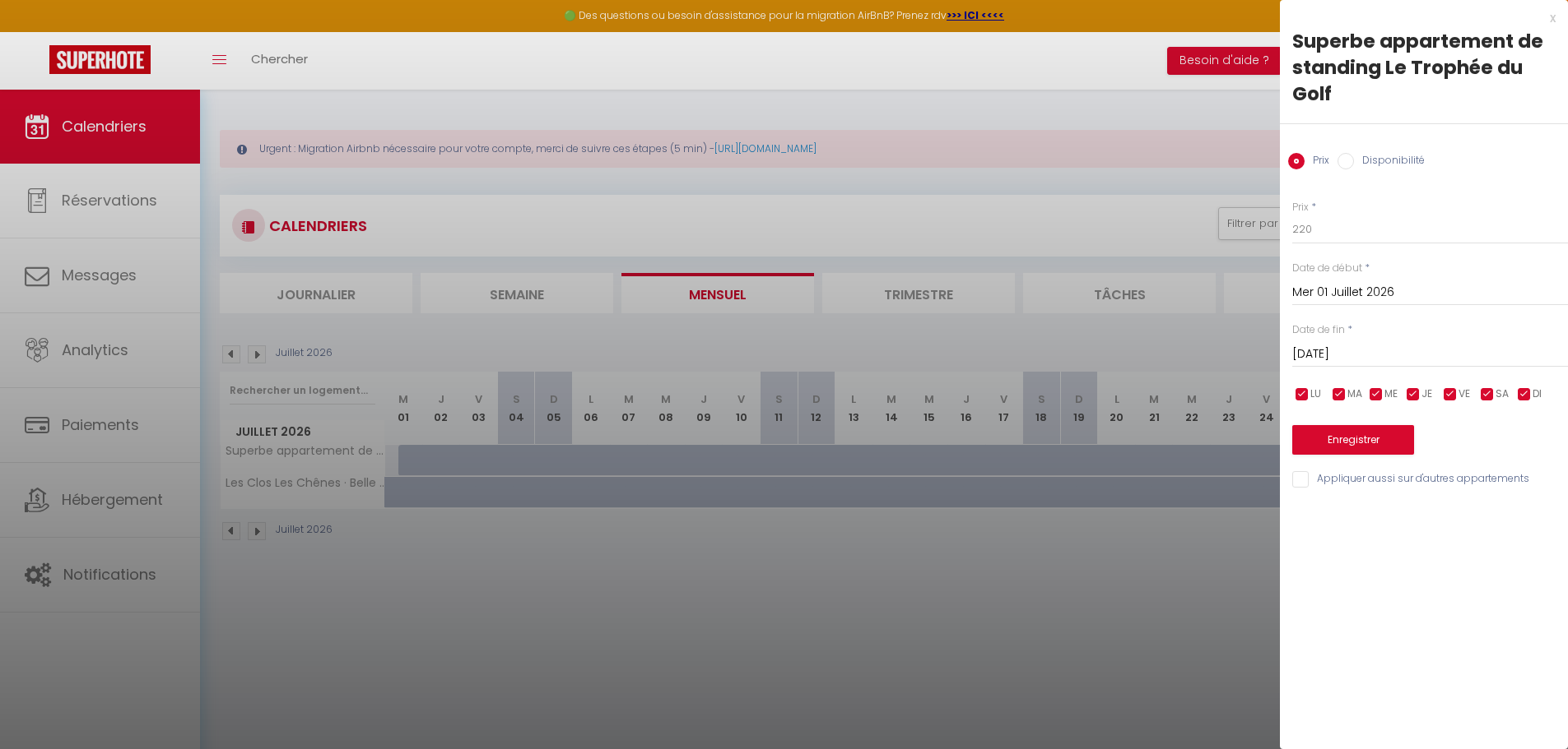
click at [1350, 160] on input "Disponibilité" at bounding box center [1345, 161] width 17 height 17
radio input "true"
radio input "false"
click at [1363, 438] on button "Enregistrer" at bounding box center [1353, 442] width 122 height 29
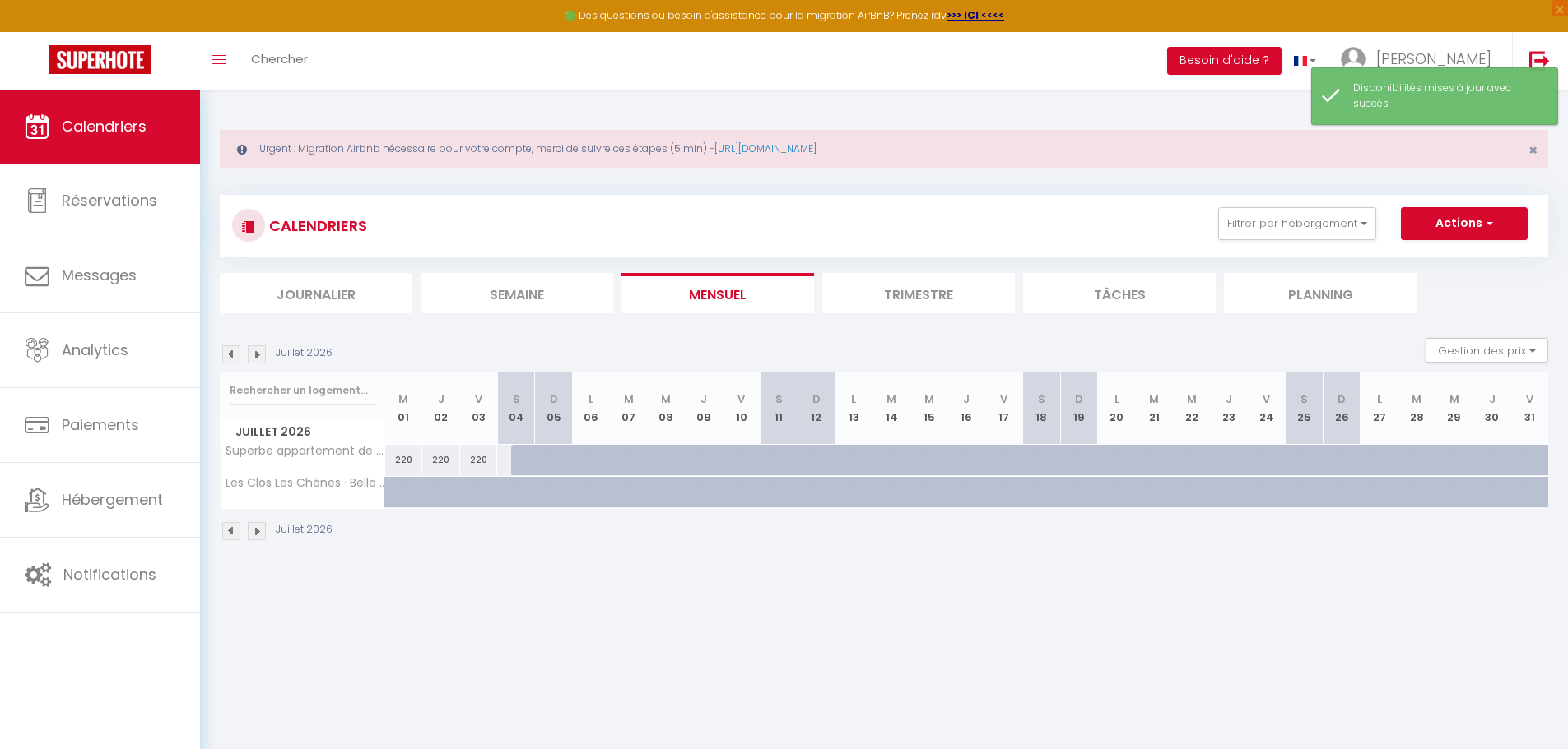
click at [519, 457] on div at bounding box center [529, 460] width 38 height 31
select select "1"
type input "[DATE]"
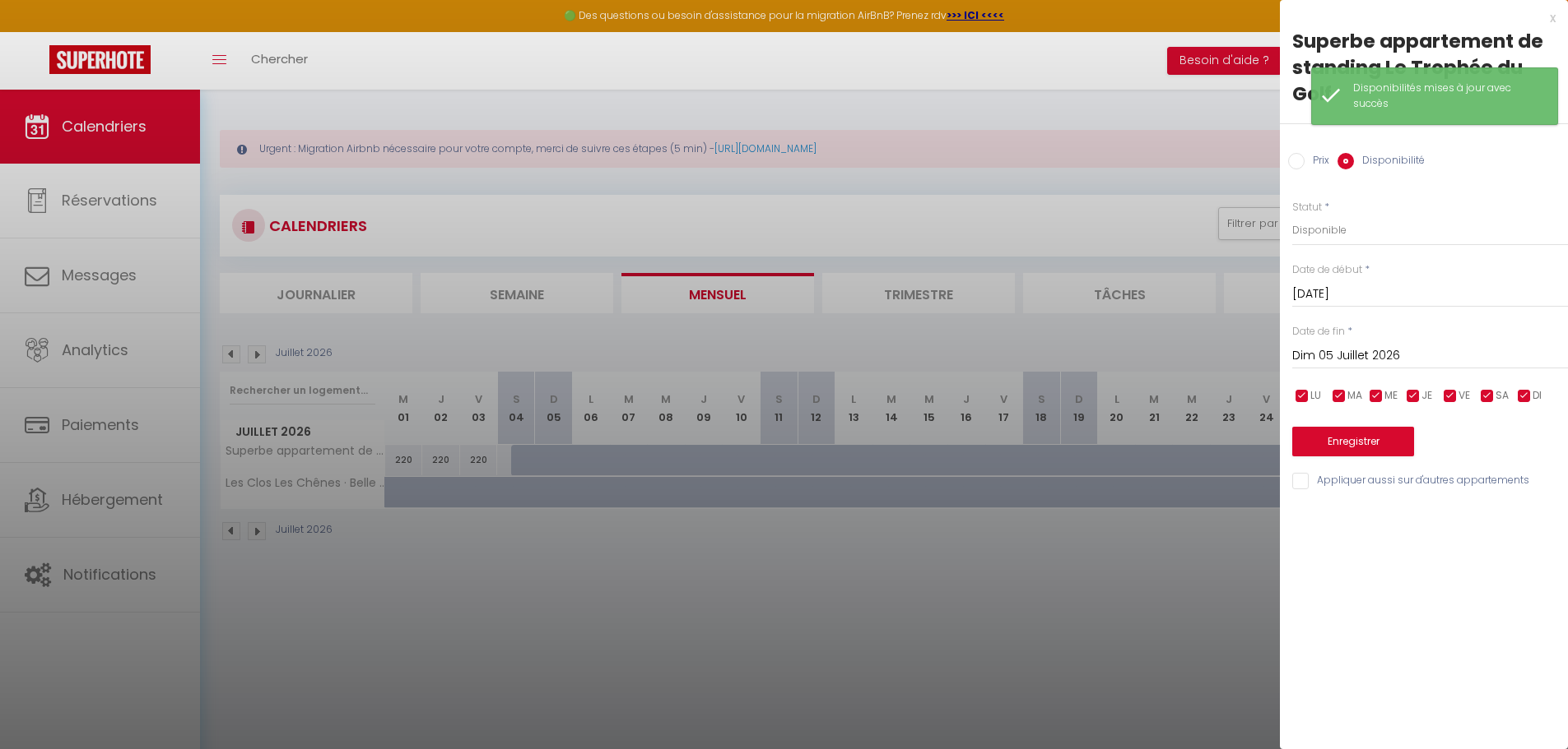
click at [1406, 356] on input "Dim 05 Juillet 2026" at bounding box center [1429, 355] width 275 height 21
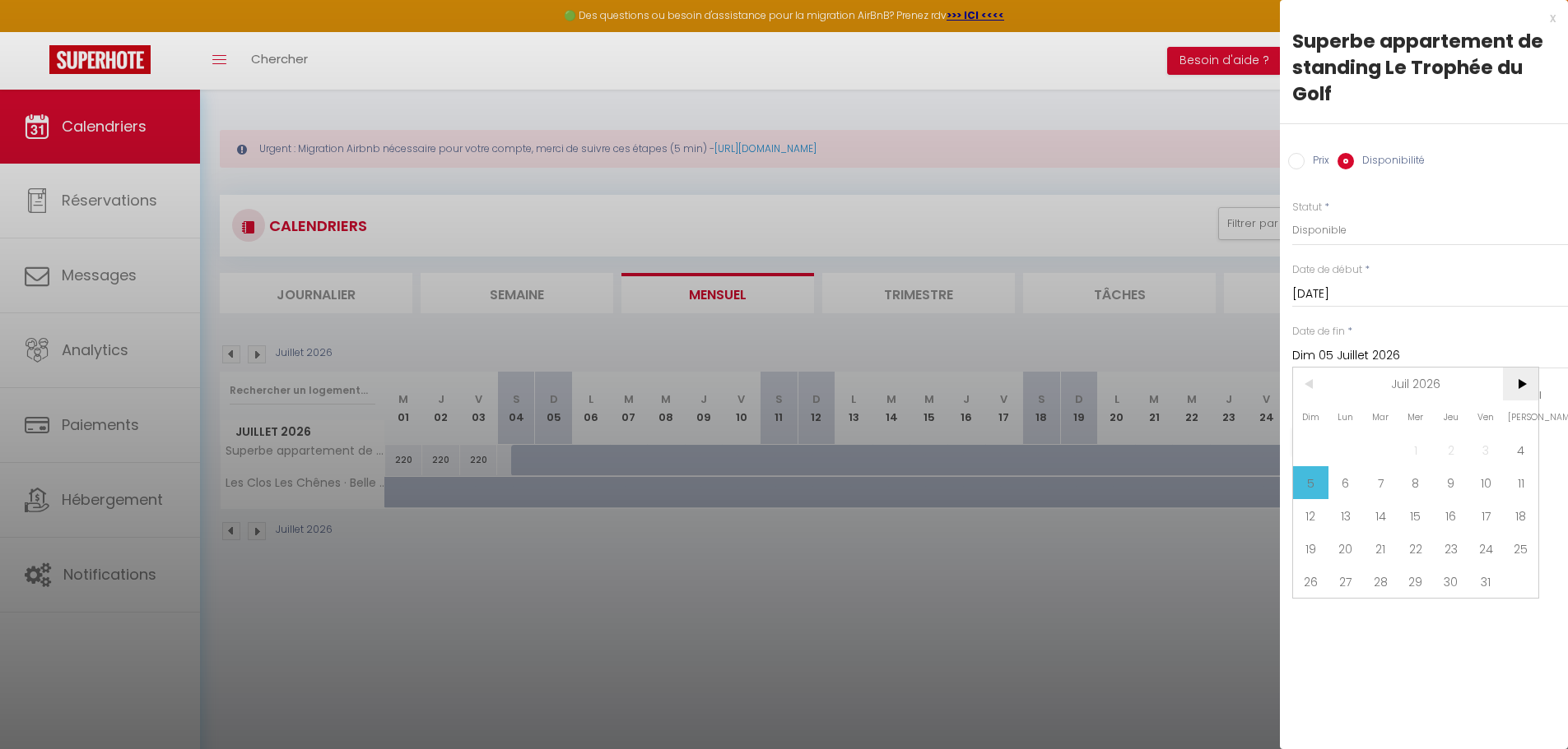
click at [1521, 378] on span ">" at bounding box center [1520, 384] width 35 height 33
click at [1352, 620] on span "31" at bounding box center [1345, 615] width 35 height 33
type input "Lun 31 Août 2026"
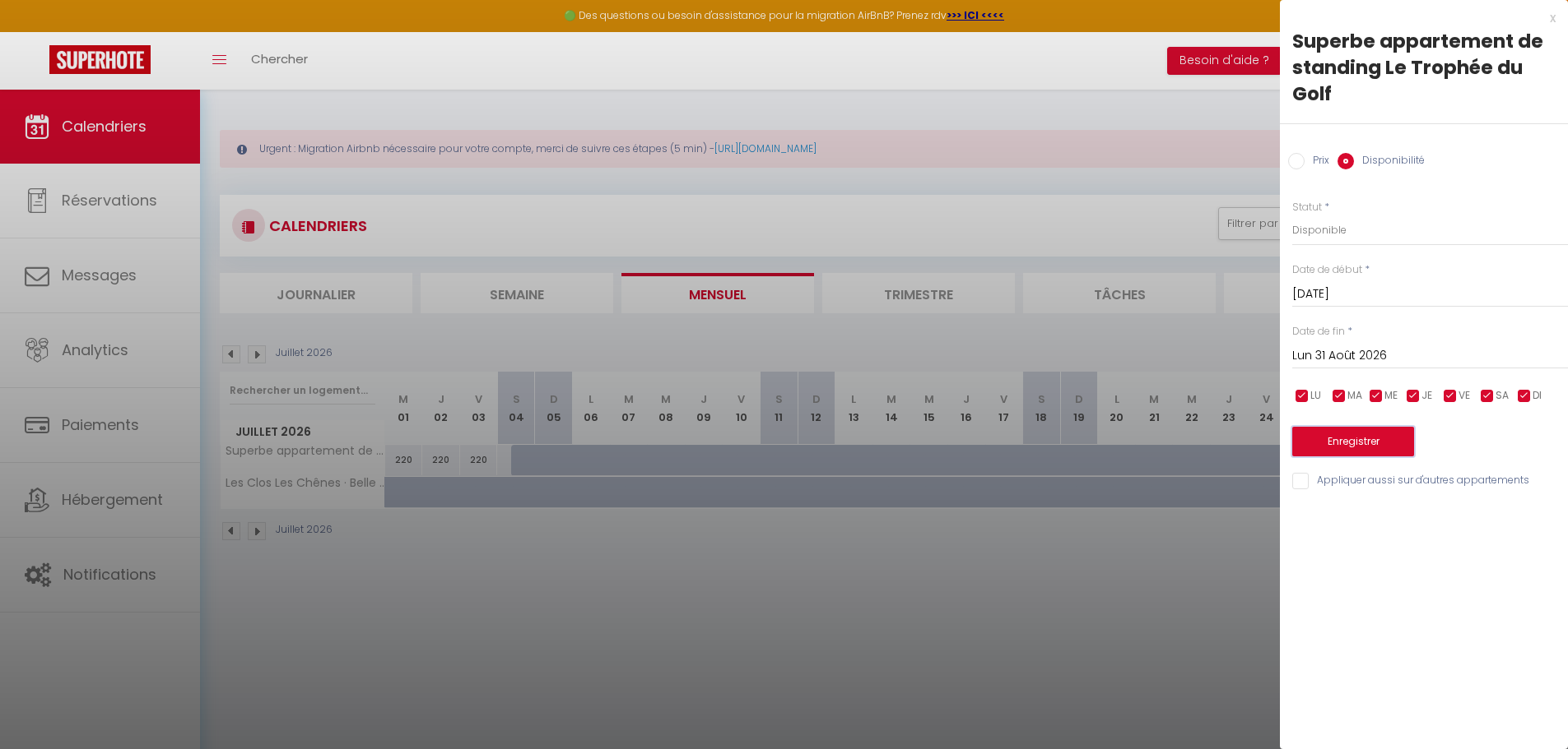
click at [1353, 429] on button "Enregistrer" at bounding box center [1353, 442] width 122 height 29
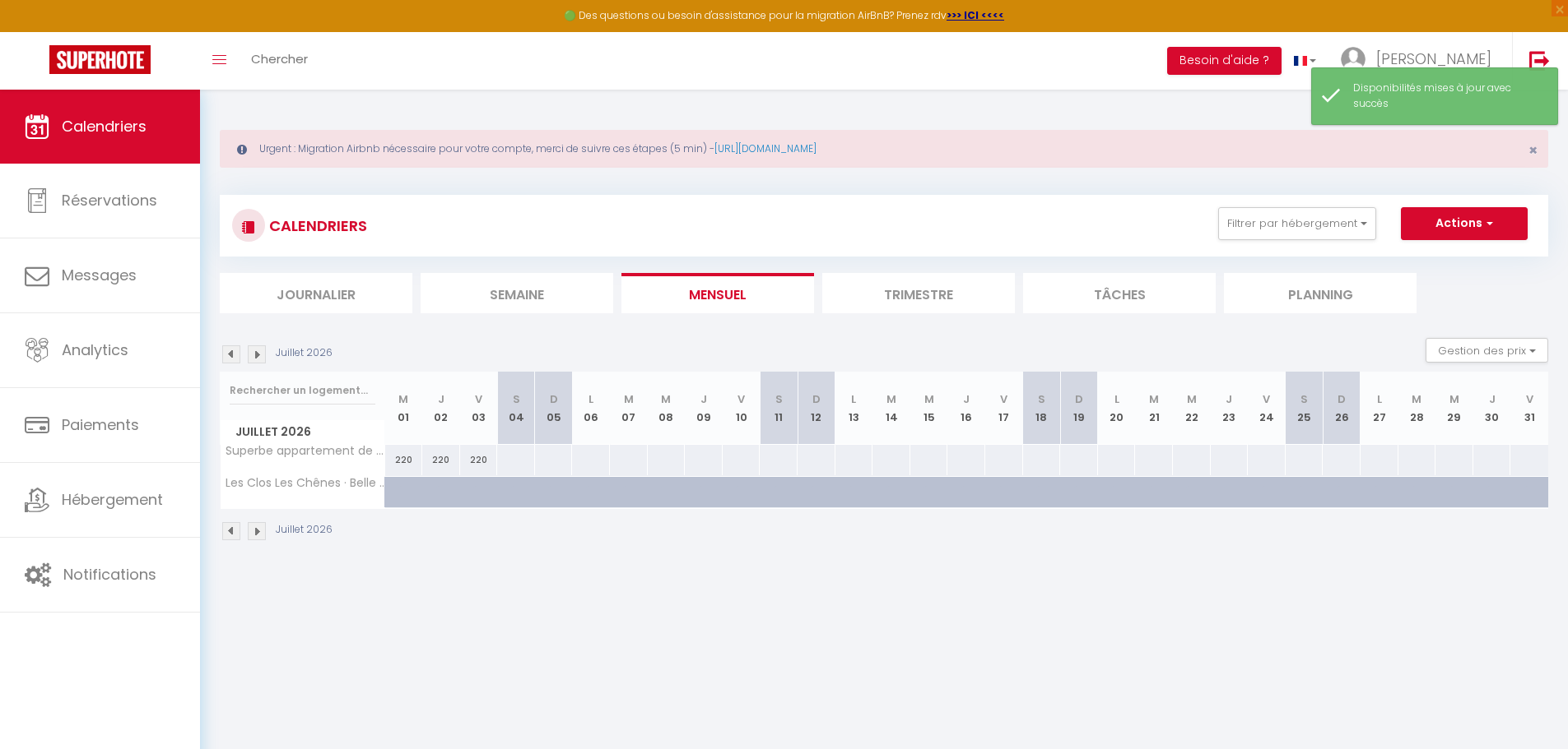
click at [513, 463] on div at bounding box center [516, 459] width 39 height 30
select select "1"
type input "[DATE]"
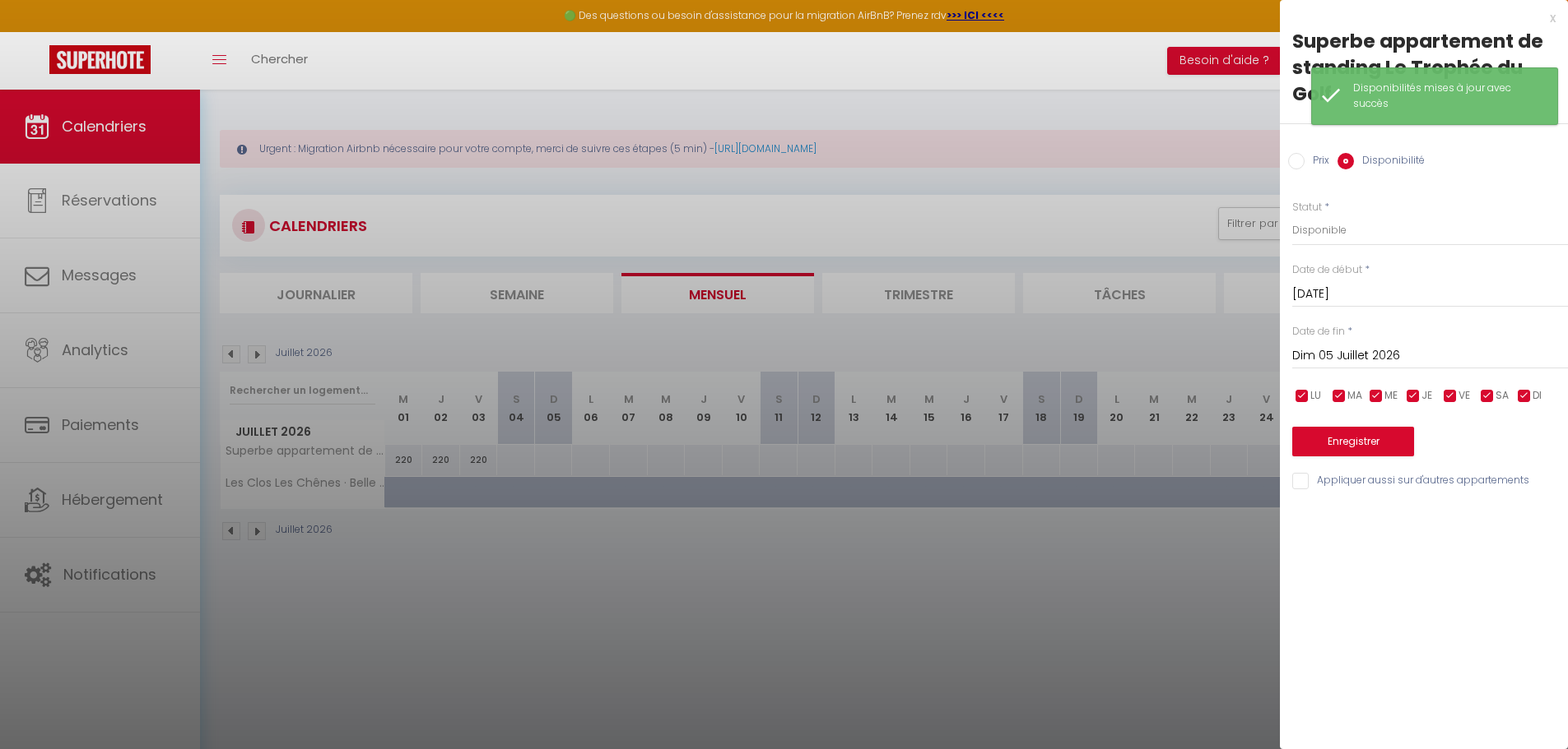
click at [1352, 352] on input "Dim 05 Juillet 2026" at bounding box center [1429, 355] width 275 height 21
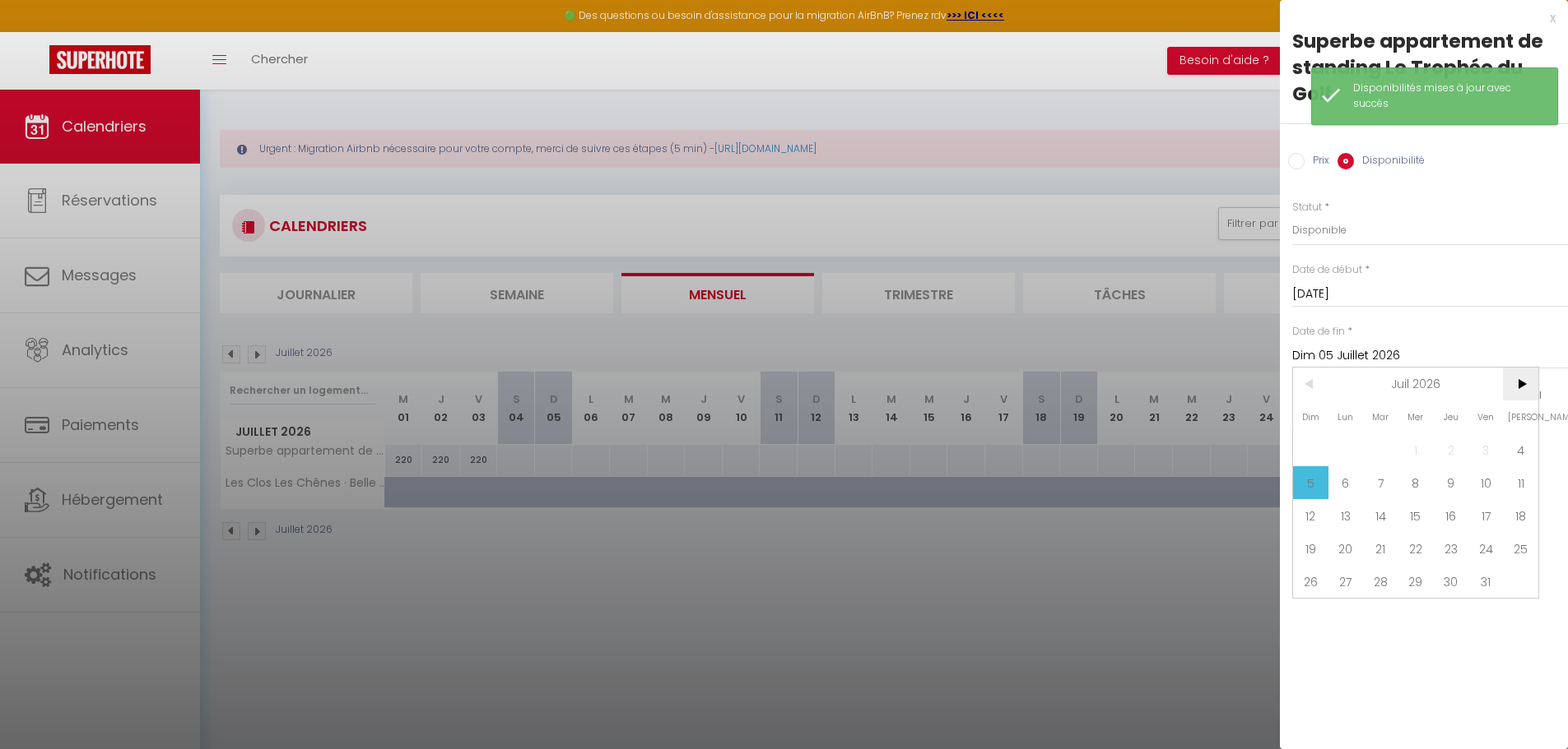
click at [1516, 383] on span ">" at bounding box center [1520, 384] width 35 height 33
click at [1343, 614] on span "31" at bounding box center [1345, 615] width 35 height 33
type input "Lun 31 Août 2026"
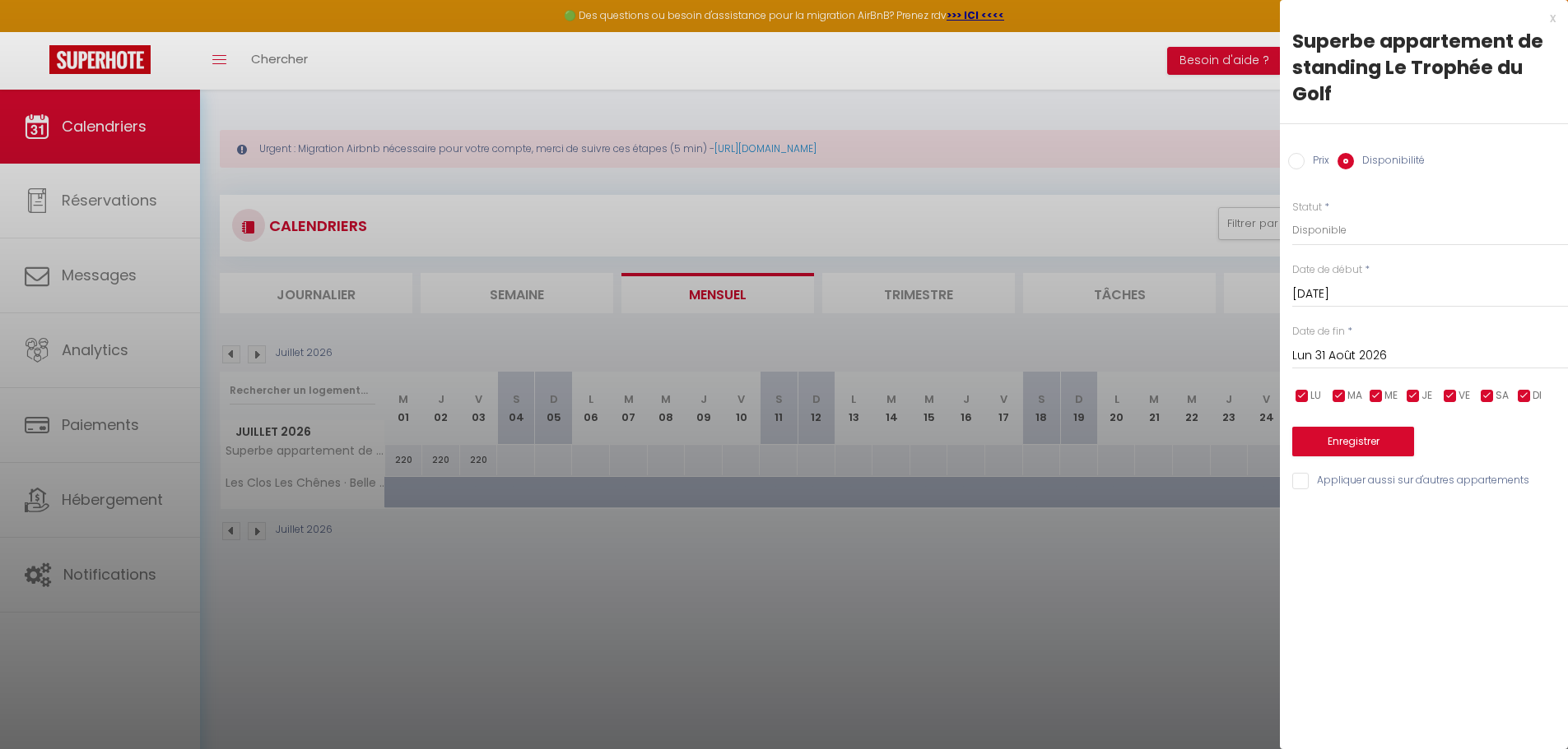
click at [1295, 160] on input "Prix" at bounding box center [1296, 161] width 17 height 17
radio input "true"
radio input "false"
click at [1337, 224] on input "Prix" at bounding box center [1429, 229] width 275 height 29
type input "250"
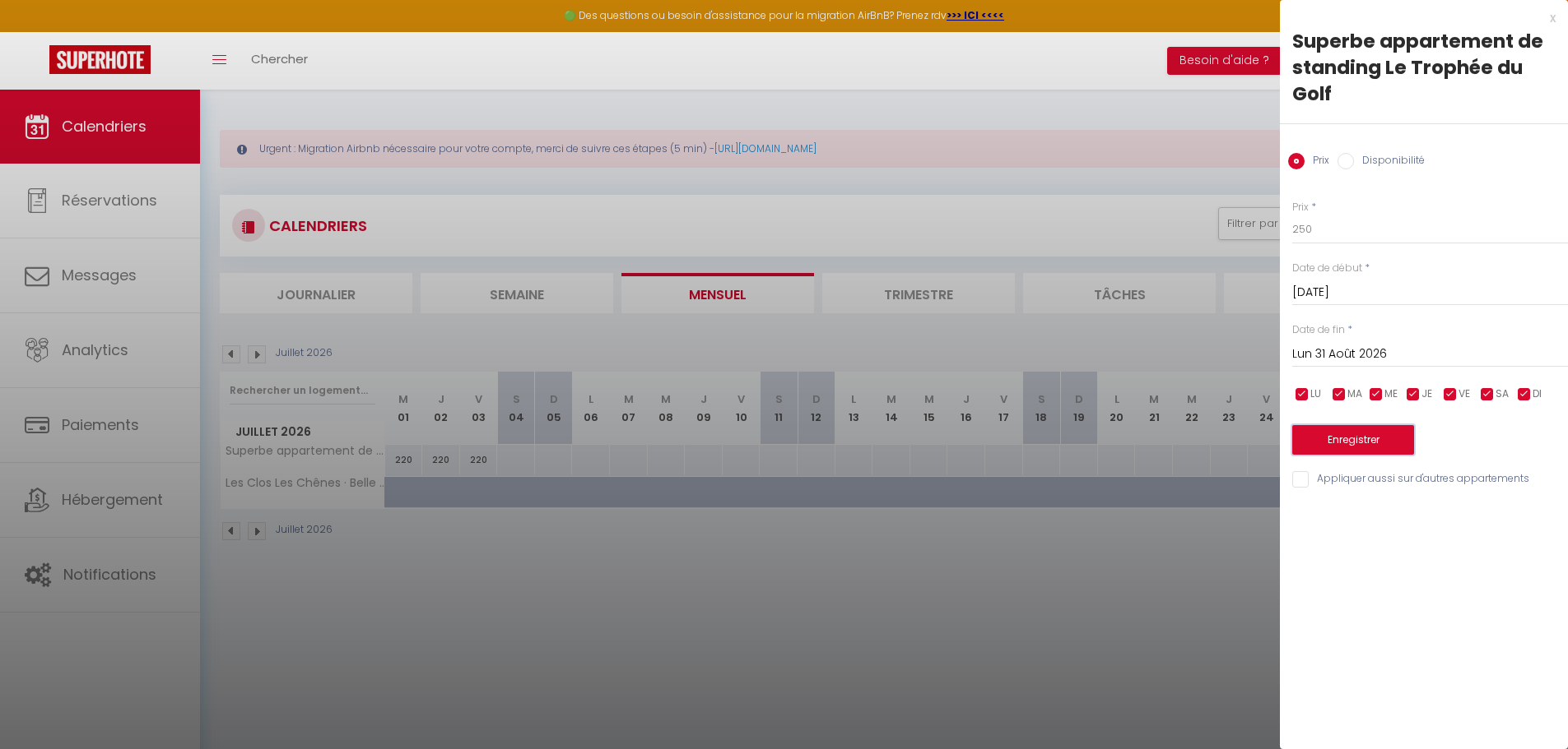
click at [1376, 445] on button "Enregistrer" at bounding box center [1353, 440] width 122 height 29
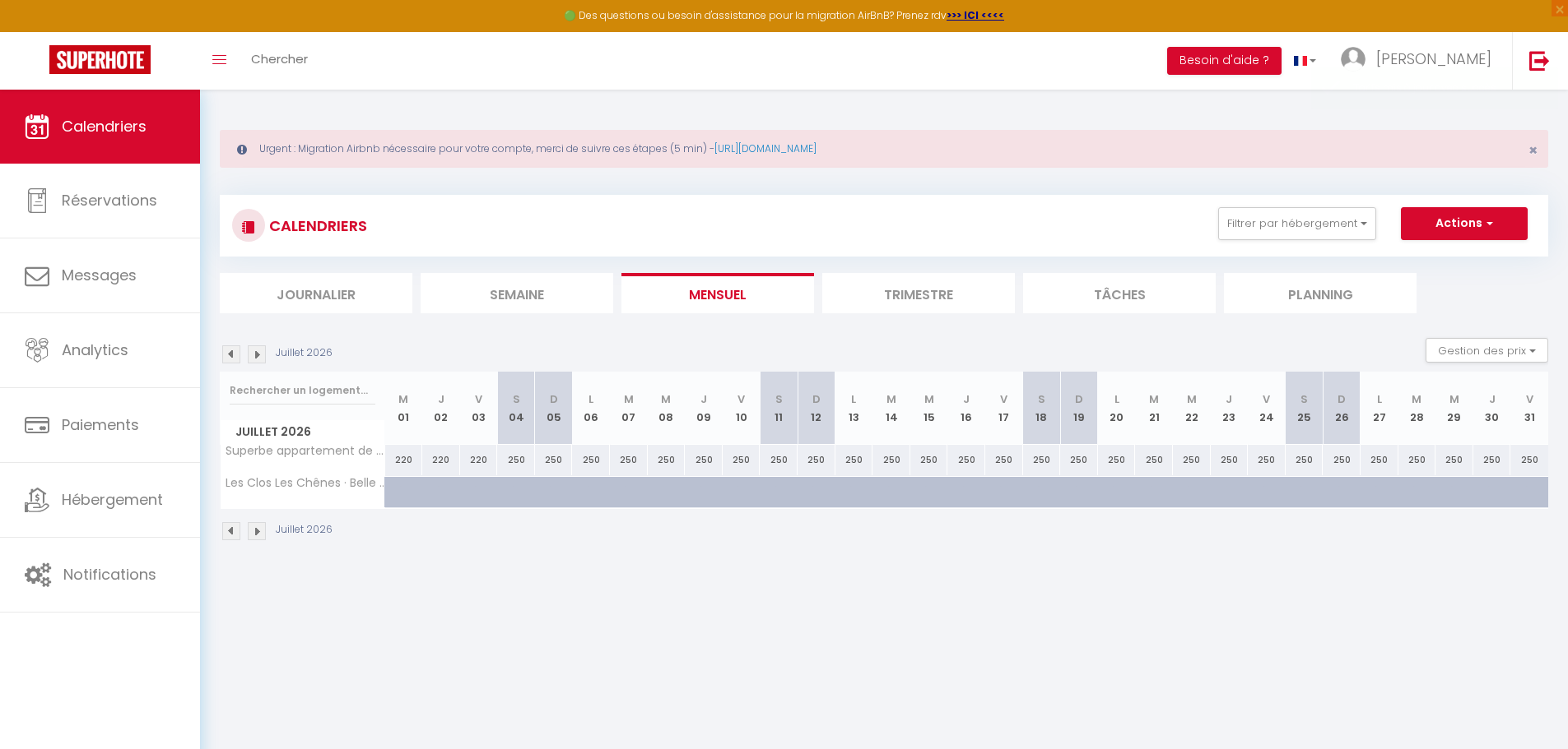
click at [784, 465] on div "250" at bounding box center [778, 459] width 38 height 30
type input "250"
type input "[DATE]"
type input "Dim 12 Juillet 2026"
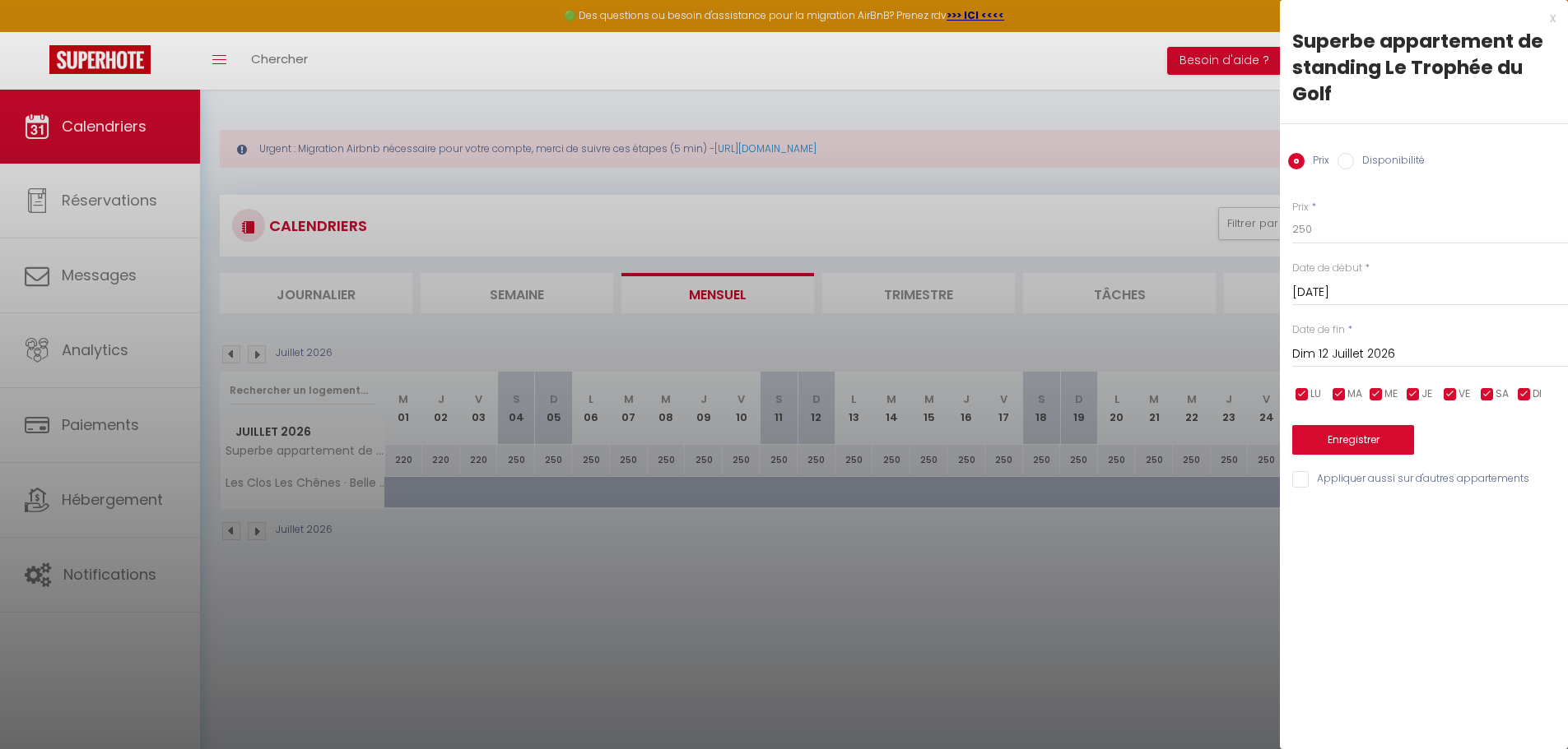
click at [1343, 352] on input "Dim 12 Juillet 2026" at bounding box center [1429, 354] width 275 height 21
click at [965, 597] on div at bounding box center [784, 374] width 1568 height 749
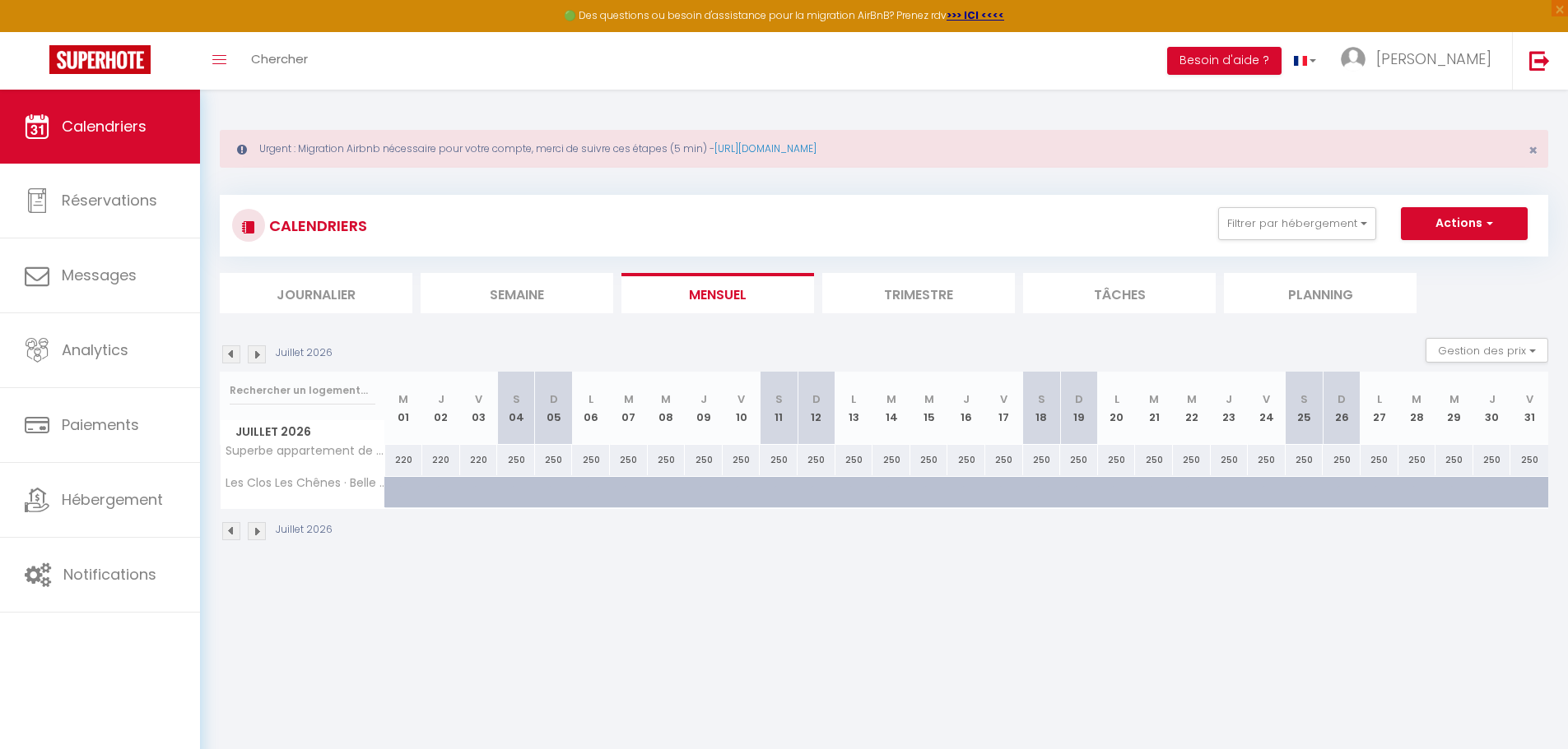
click at [260, 352] on img at bounding box center [257, 354] width 18 height 18
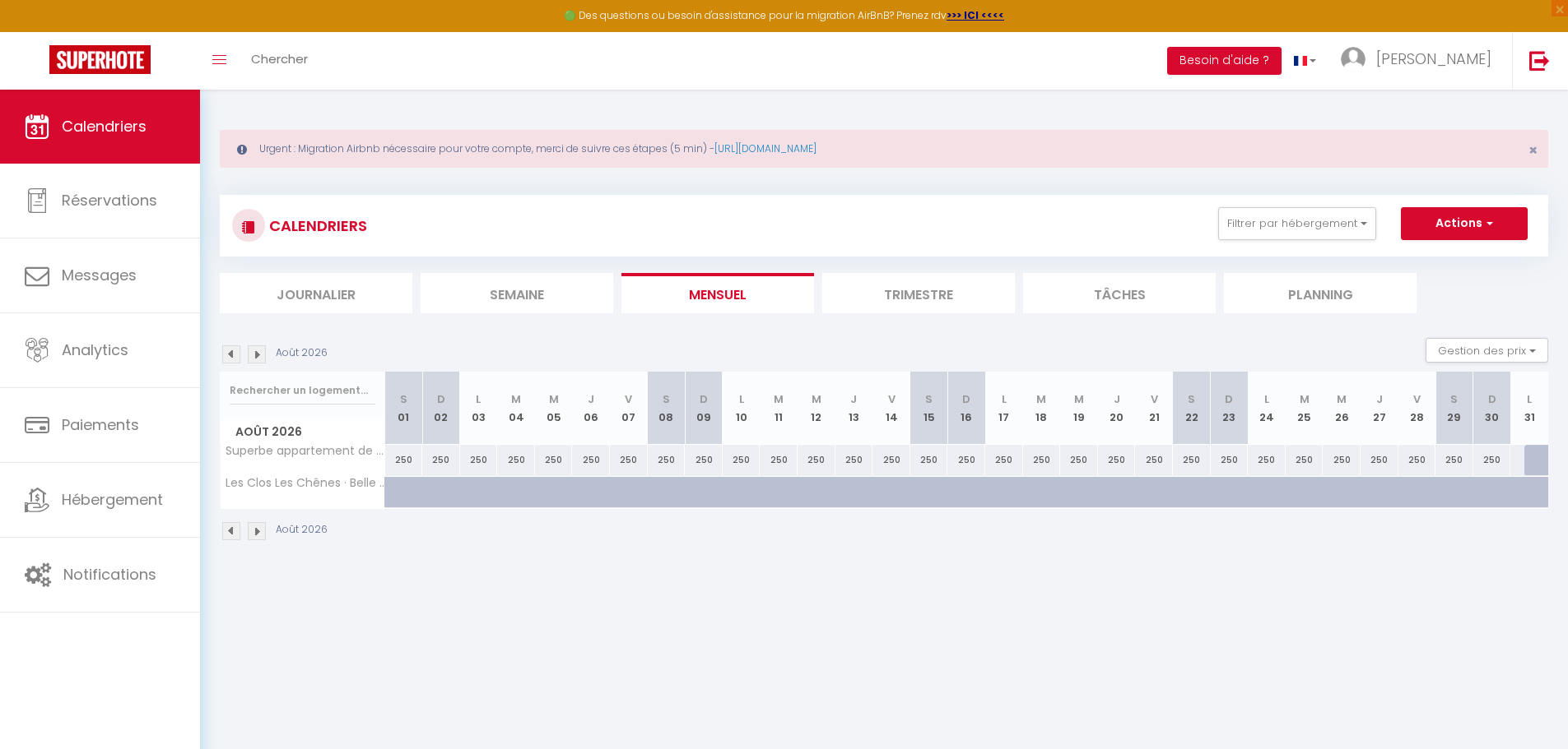
click at [668, 463] on div "250" at bounding box center [666, 459] width 38 height 30
type input "250"
type input "[DATE]"
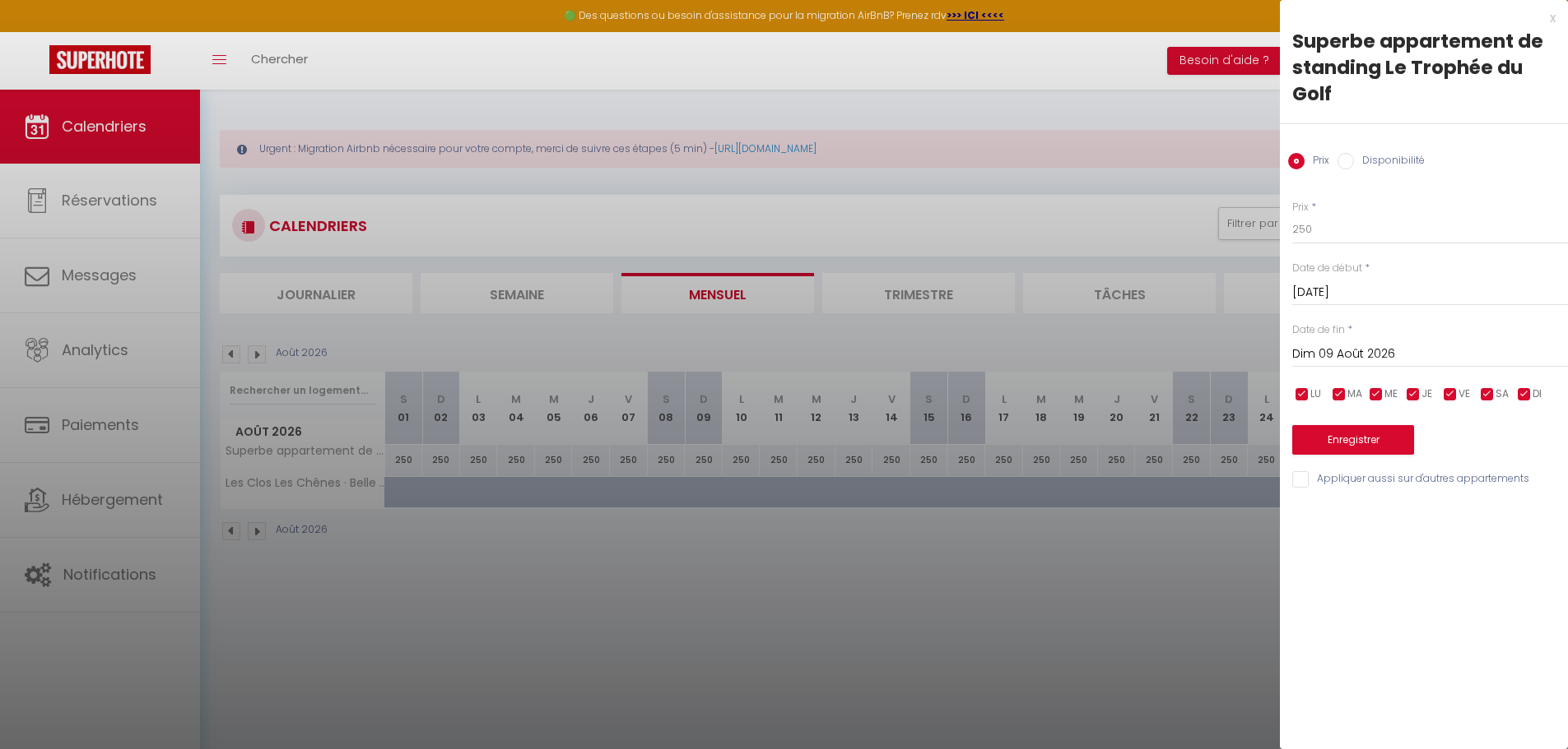
click at [1398, 360] on input "Dim 09 Août 2026" at bounding box center [1429, 354] width 275 height 21
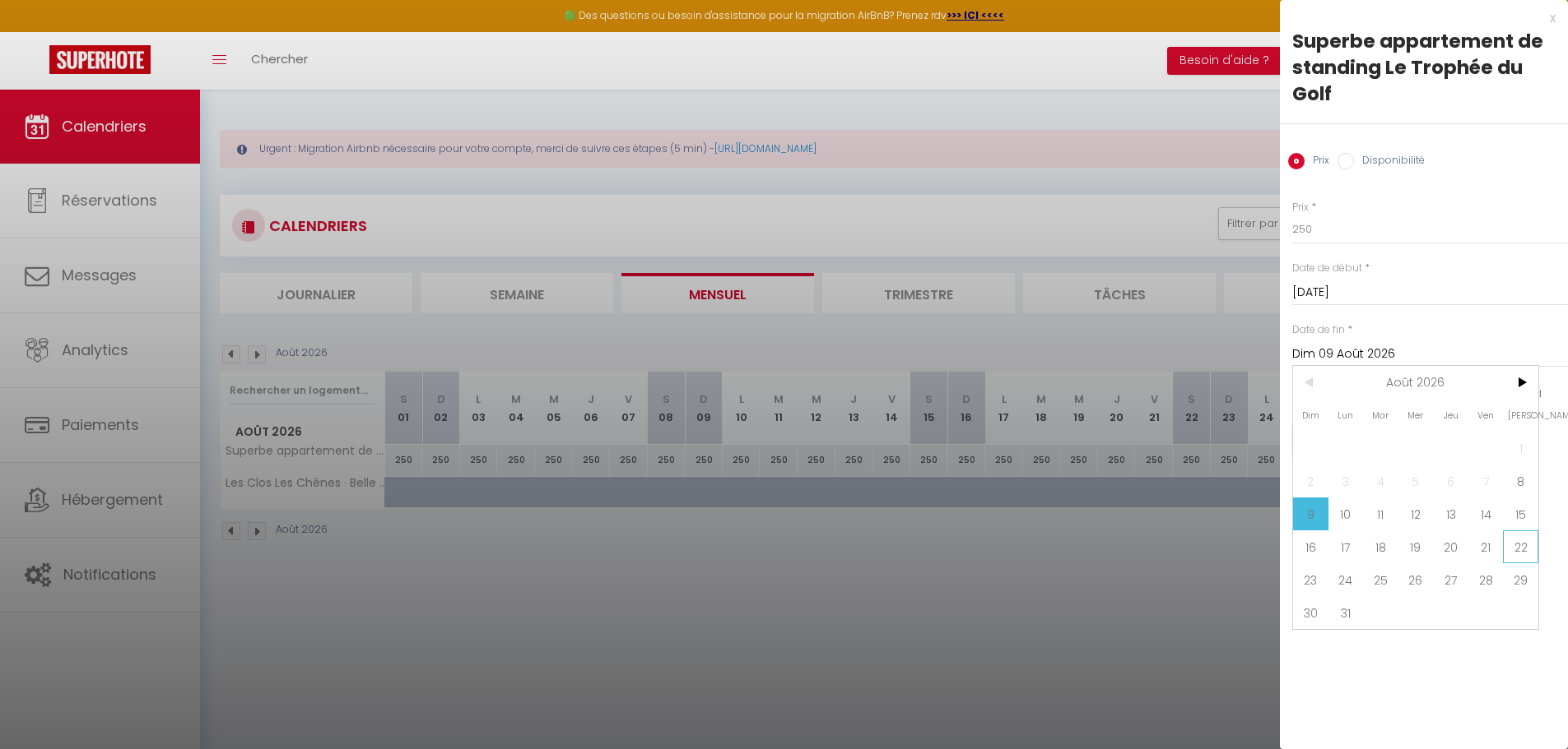
click at [1519, 549] on span "22" at bounding box center [1520, 547] width 35 height 33
type input "[DATE]"
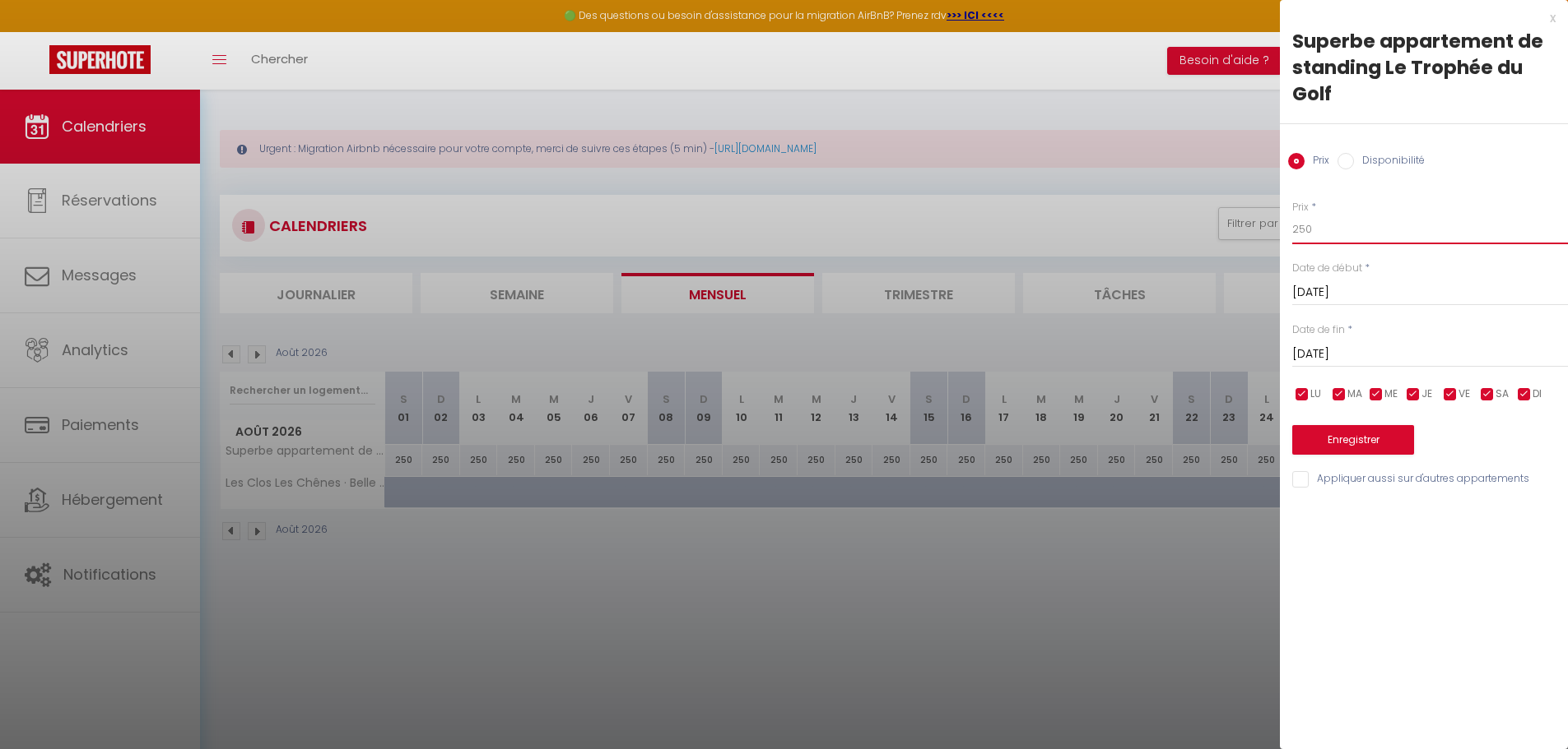
drag, startPoint x: 1319, startPoint y: 229, endPoint x: 1238, endPoint y: 225, distance: 81.1
click at [1238, 225] on body "🟢 Des questions ou besoin d'assistance pour la migration AirBnB? Prenez rdv >>>…" at bounding box center [784, 464] width 1568 height 749
drag, startPoint x: 1322, startPoint y: 219, endPoint x: 1258, endPoint y: 220, distance: 64.0
click at [1258, 220] on body "🟢 Des questions ou besoin d'assistance pour la migration AirBnB? Prenez rdv >>>…" at bounding box center [784, 464] width 1568 height 749
type input "270"
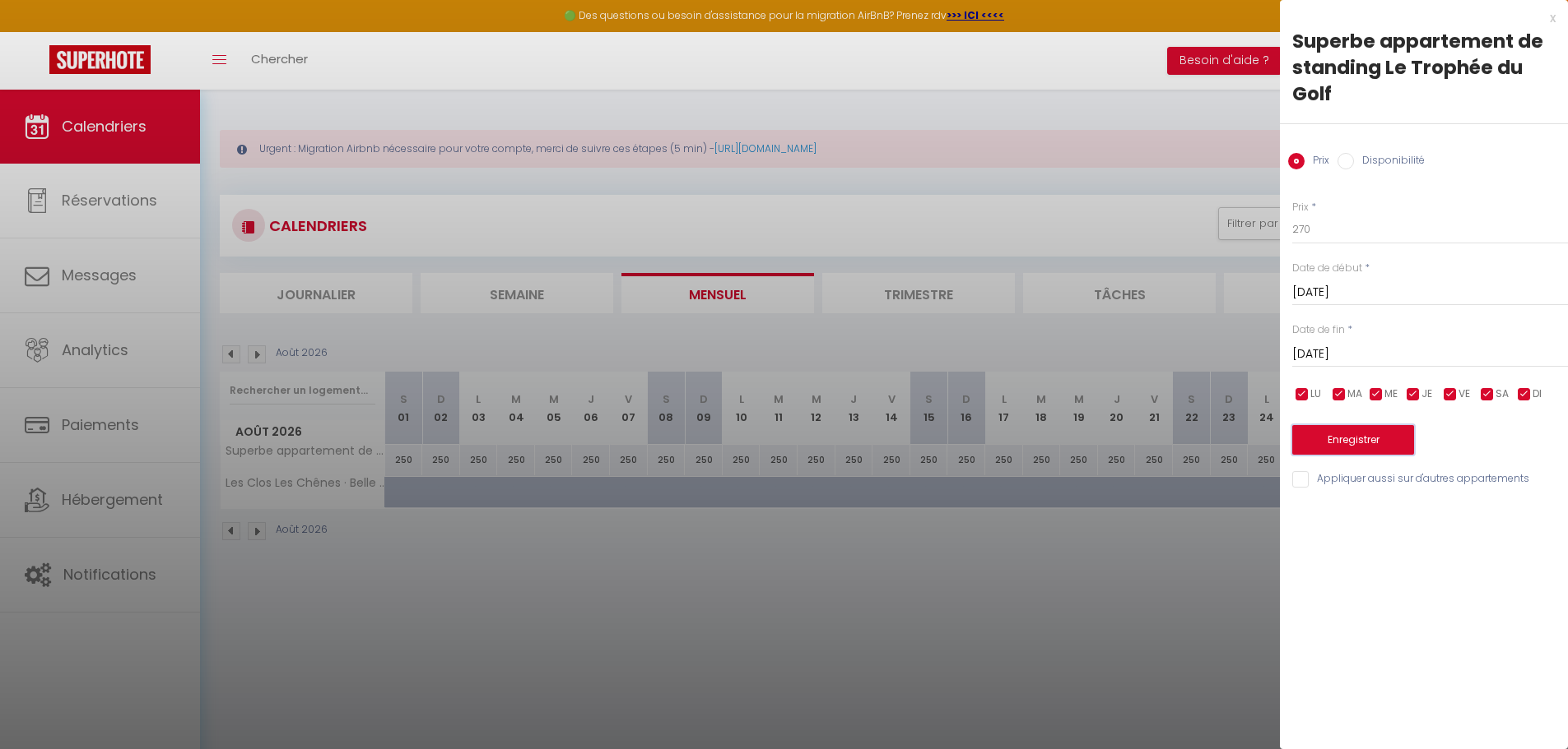
click at [1356, 446] on button "Enregistrer" at bounding box center [1353, 440] width 122 height 29
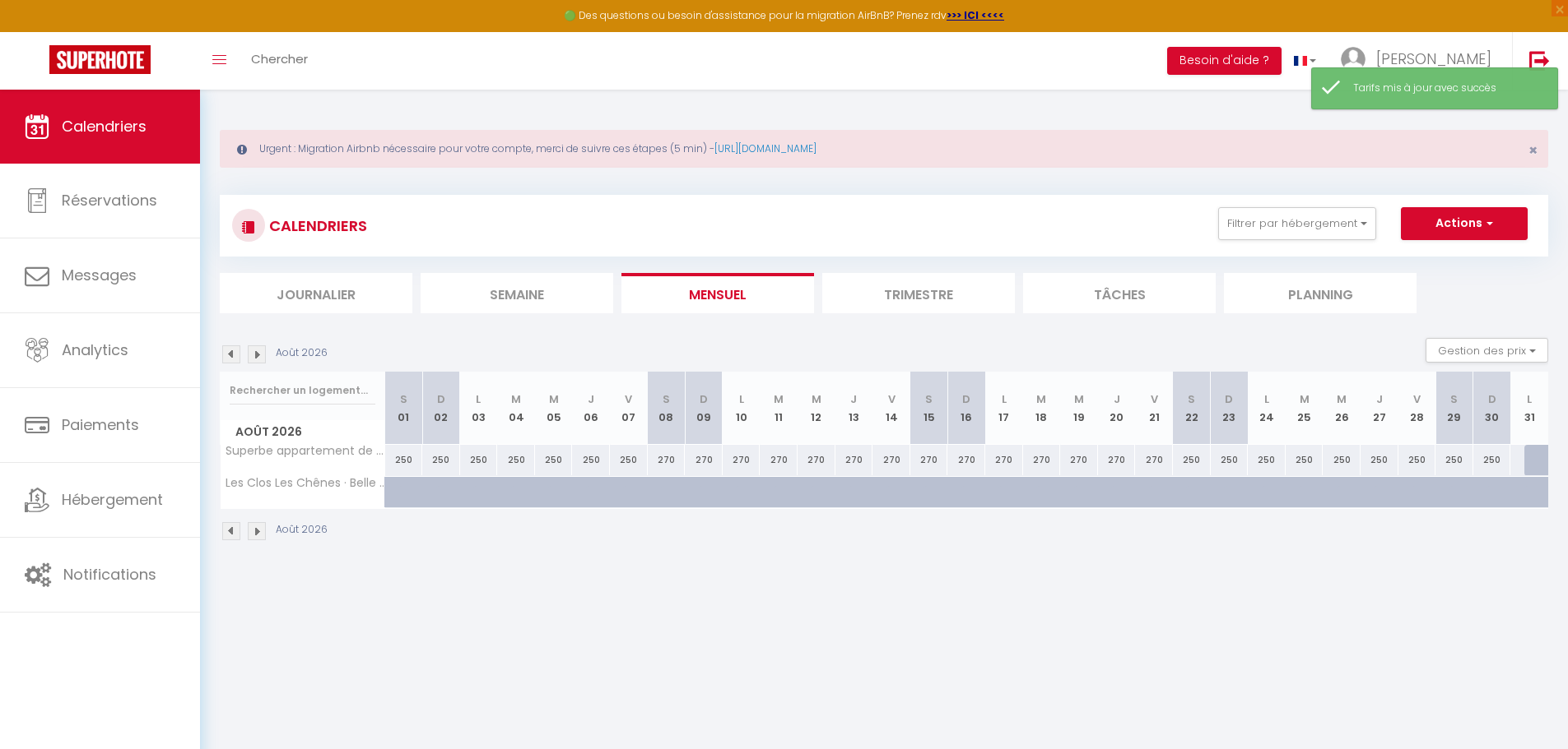
click at [231, 352] on img at bounding box center [231, 354] width 18 height 18
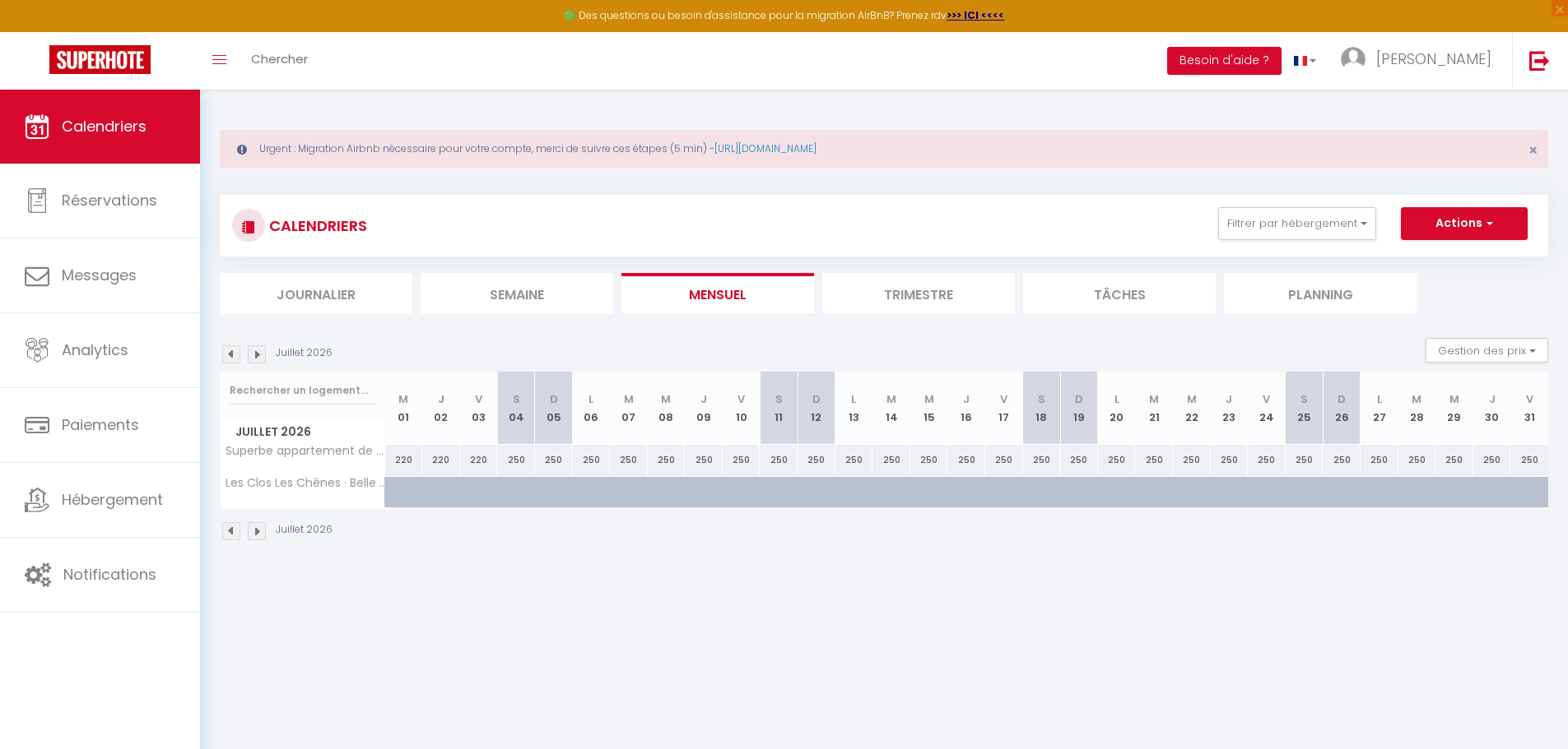
click at [231, 352] on img at bounding box center [231, 354] width 18 height 18
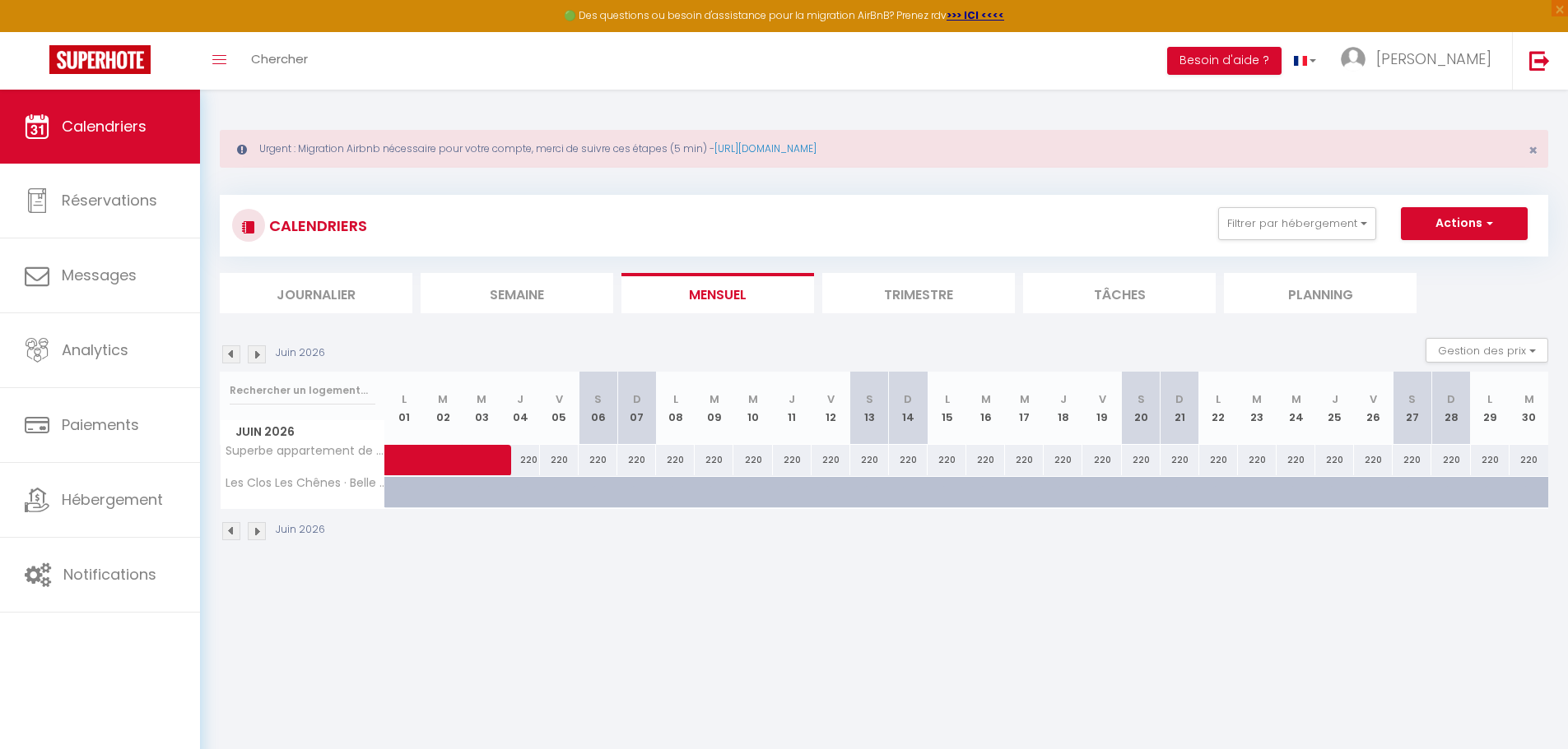
click at [231, 352] on img at bounding box center [231, 354] width 18 height 18
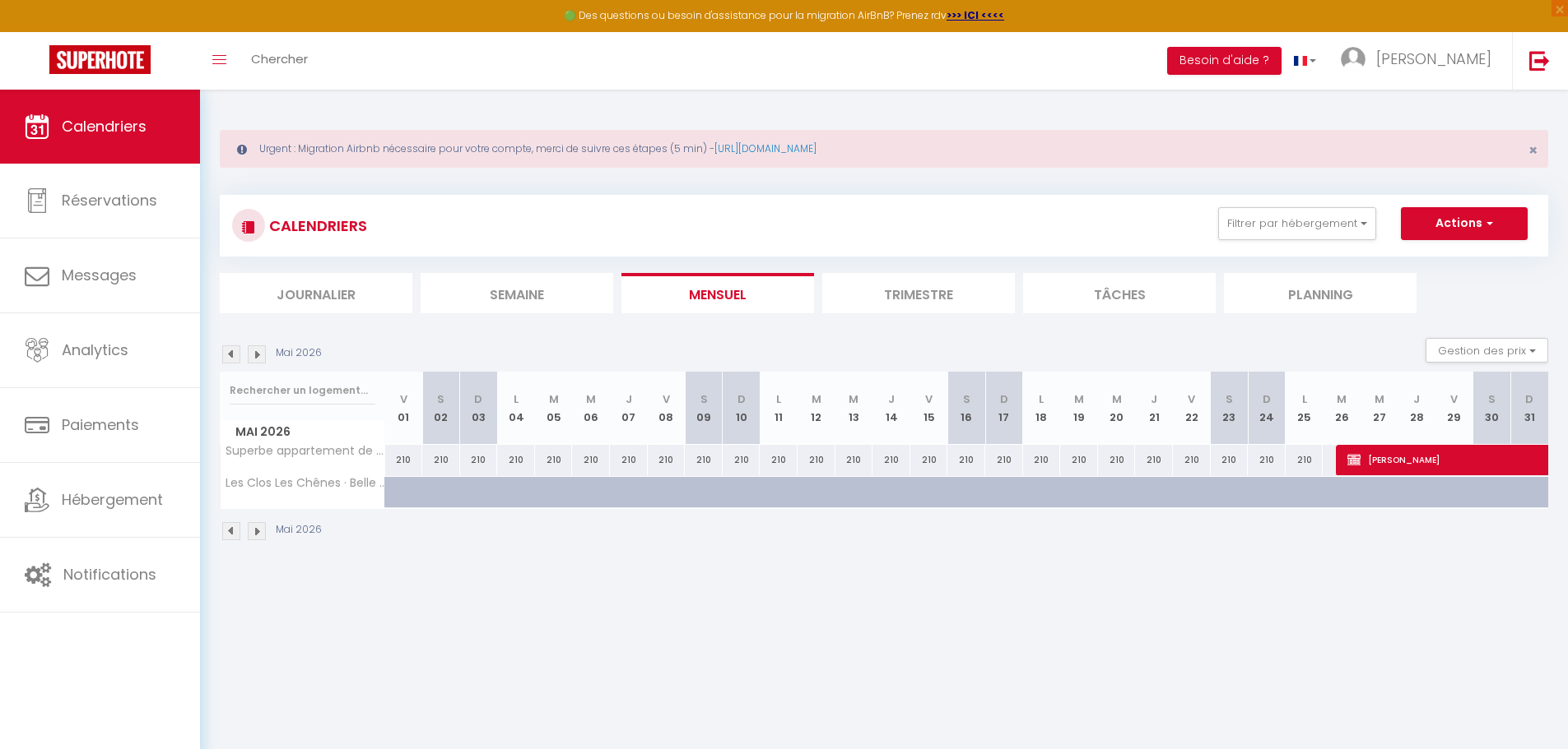
click at [254, 357] on img at bounding box center [257, 354] width 18 height 18
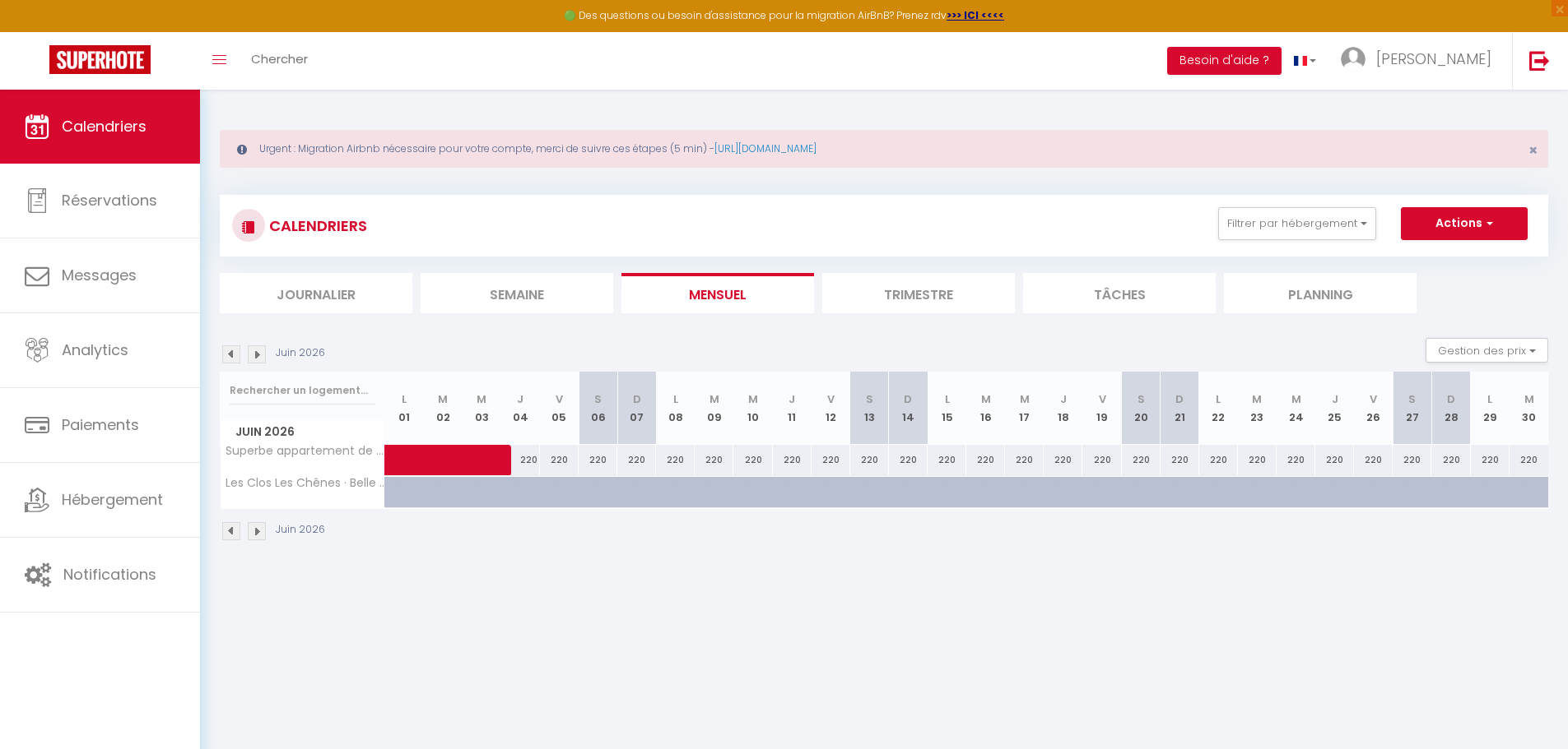
click at [254, 357] on img at bounding box center [257, 354] width 18 height 18
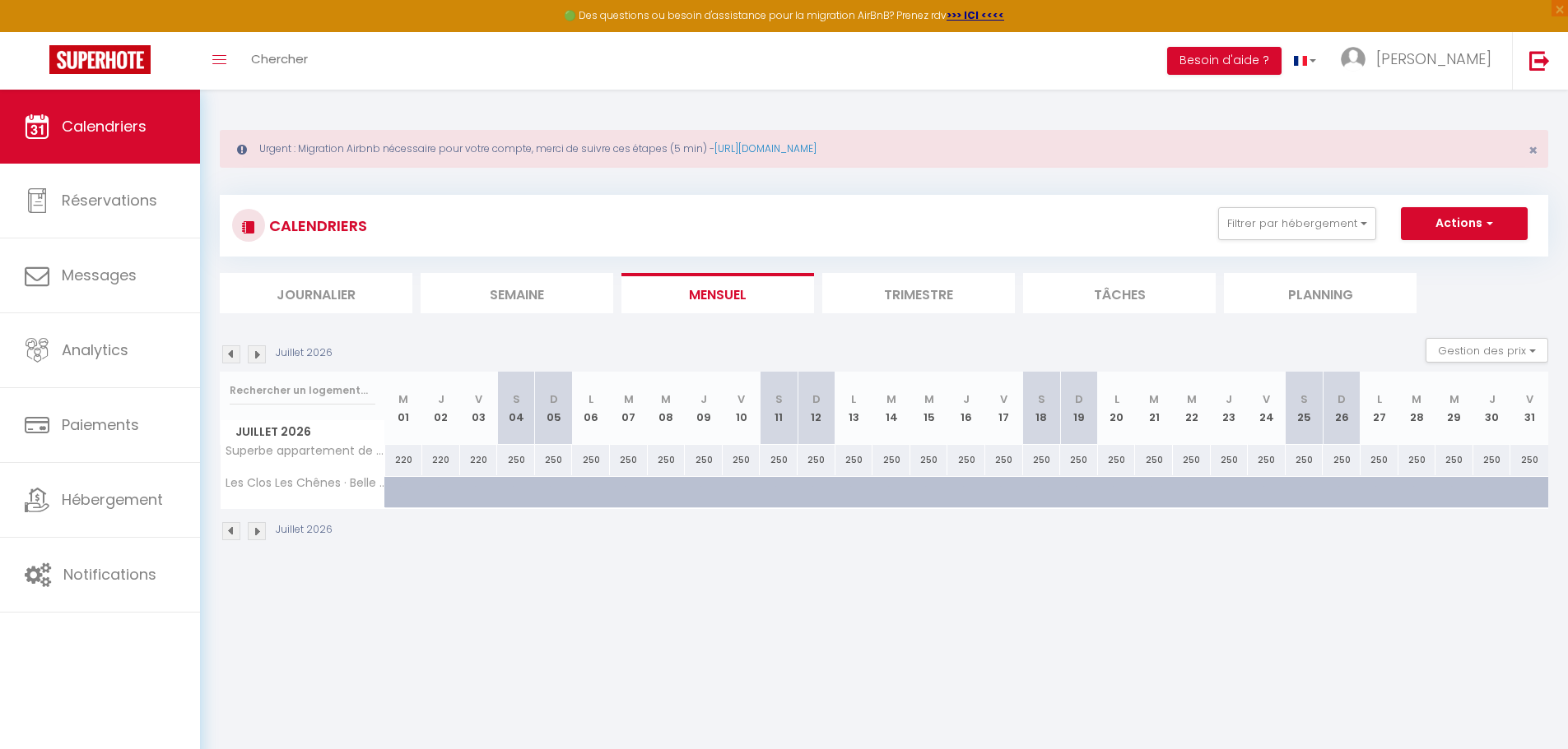
click at [520, 460] on div "250" at bounding box center [516, 459] width 38 height 30
type input "250"
type input "[DATE]"
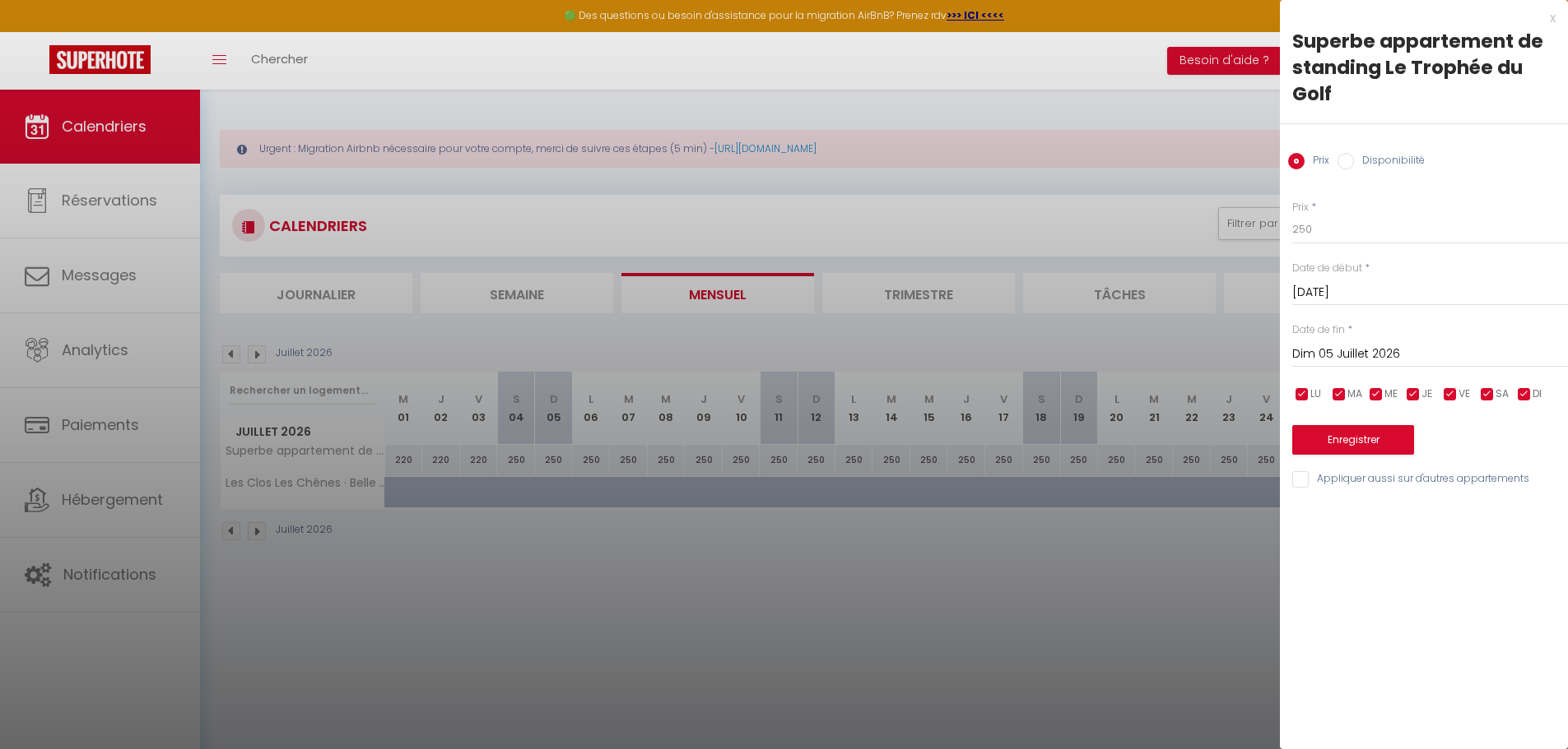
click at [1382, 349] on input "Dim 05 Juillet 2026" at bounding box center [1429, 354] width 275 height 21
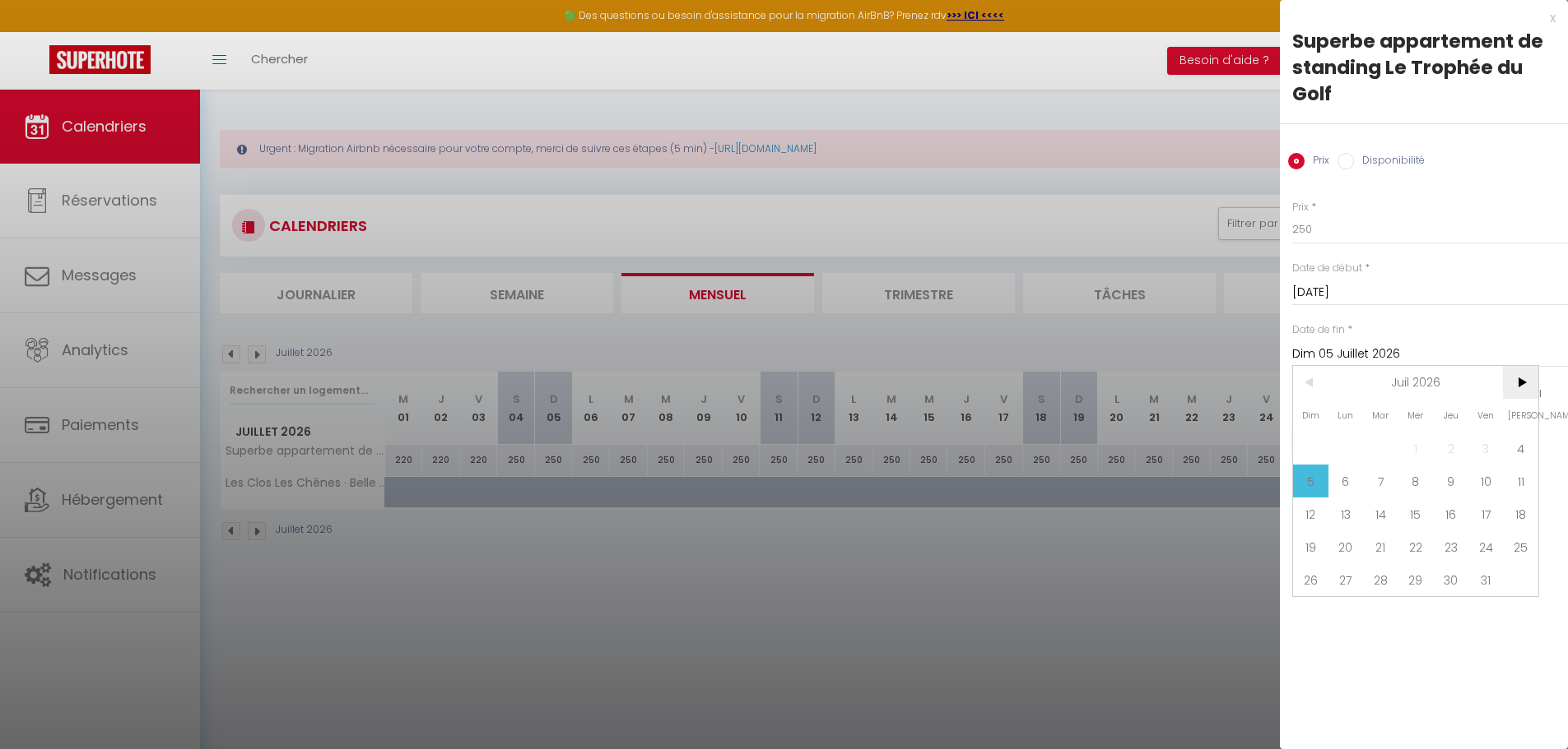
click at [1529, 385] on span ">" at bounding box center [1520, 383] width 35 height 33
click at [1521, 390] on span ">" at bounding box center [1520, 383] width 35 height 33
click at [1516, 451] on span "5" at bounding box center [1520, 448] width 35 height 33
type input "[DATE]"
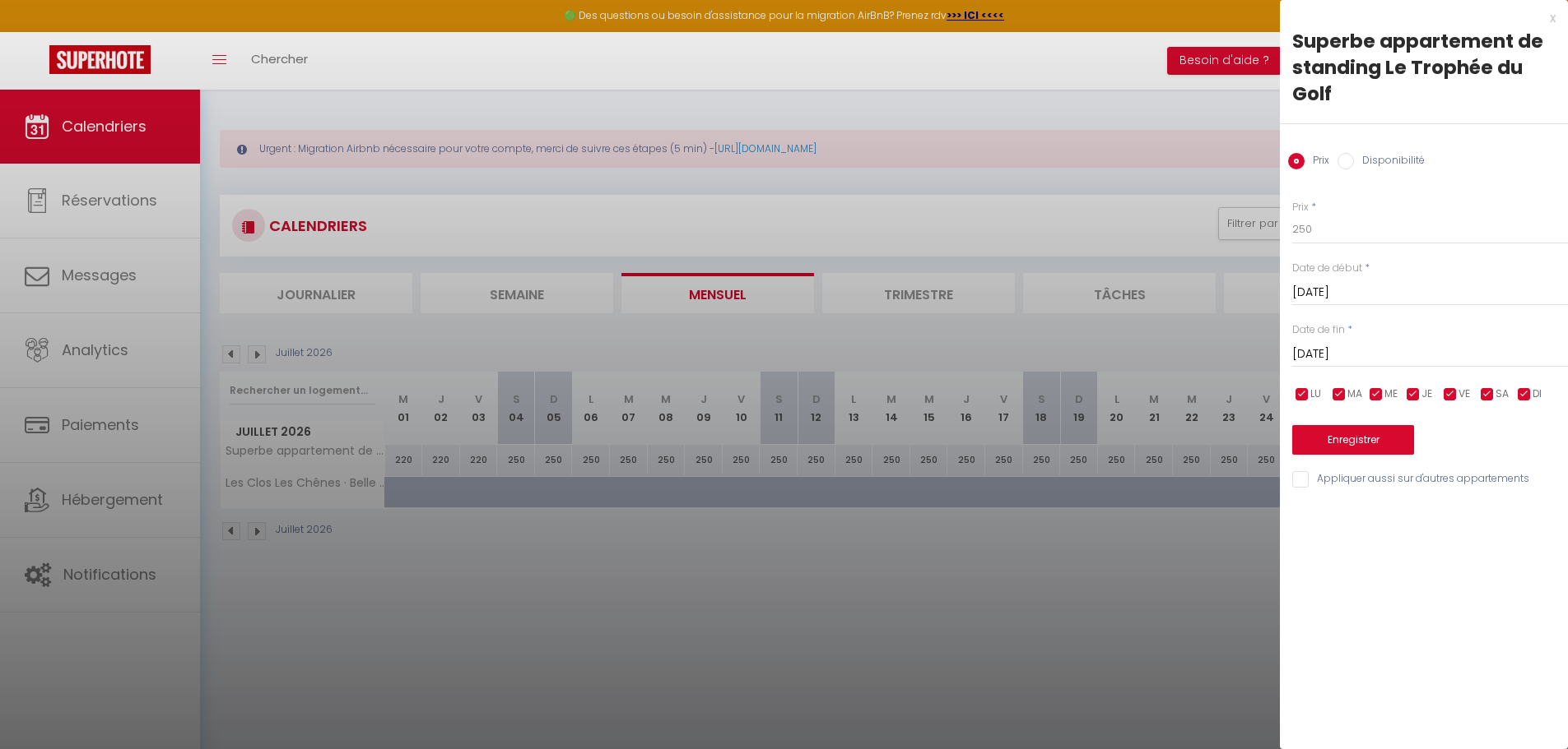
click at [1344, 167] on input "Disponibilité" at bounding box center [1345, 161] width 17 height 17
radio input "true"
radio input "false"
click at [1548, 14] on div "x" at bounding box center [1417, 17] width 275 height 19
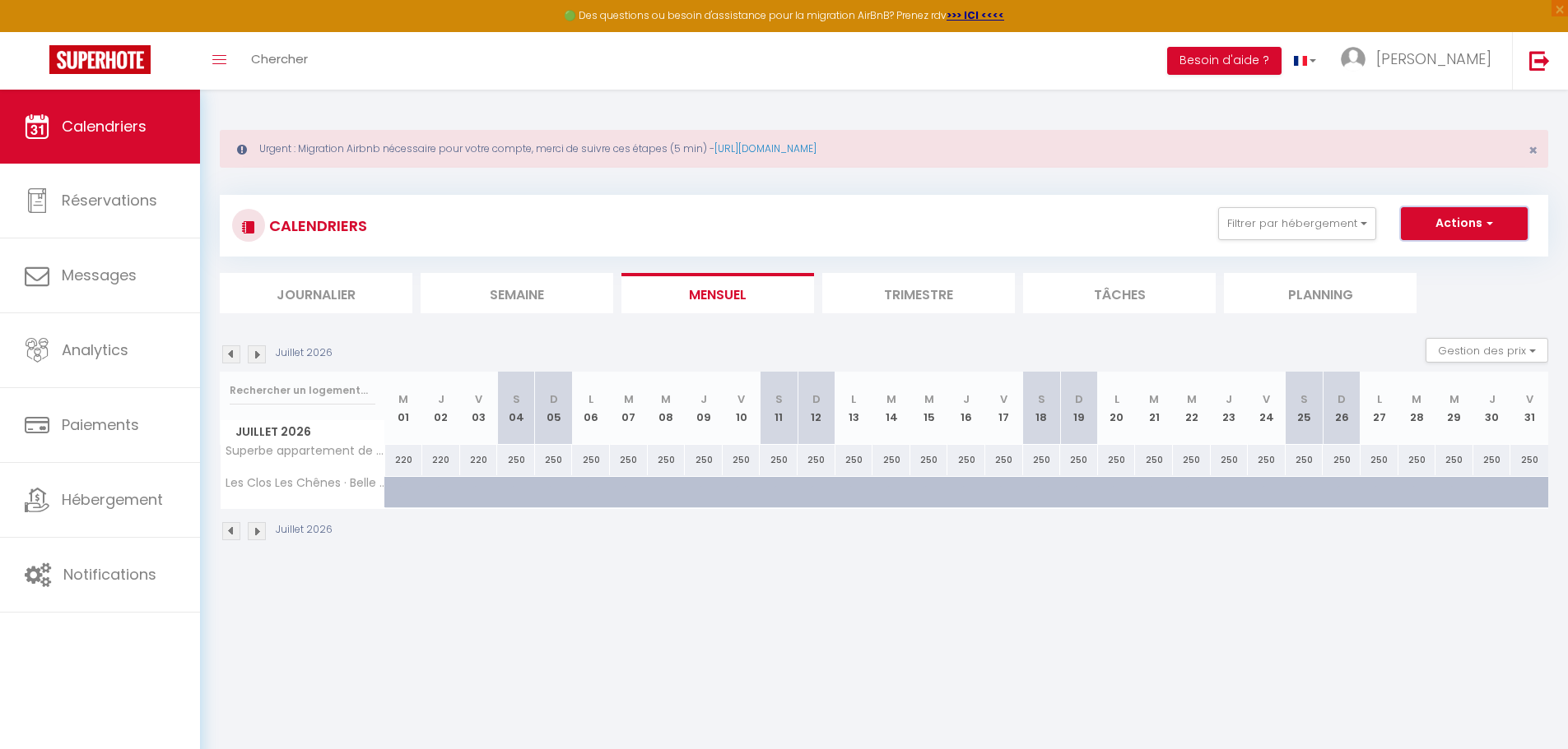
click at [1484, 223] on span "button" at bounding box center [1487, 223] width 10 height 17
click at [518, 454] on div "250" at bounding box center [516, 459] width 38 height 30
select select "1"
type input "[DATE]"
type input "Dim 05 Juillet 2026"
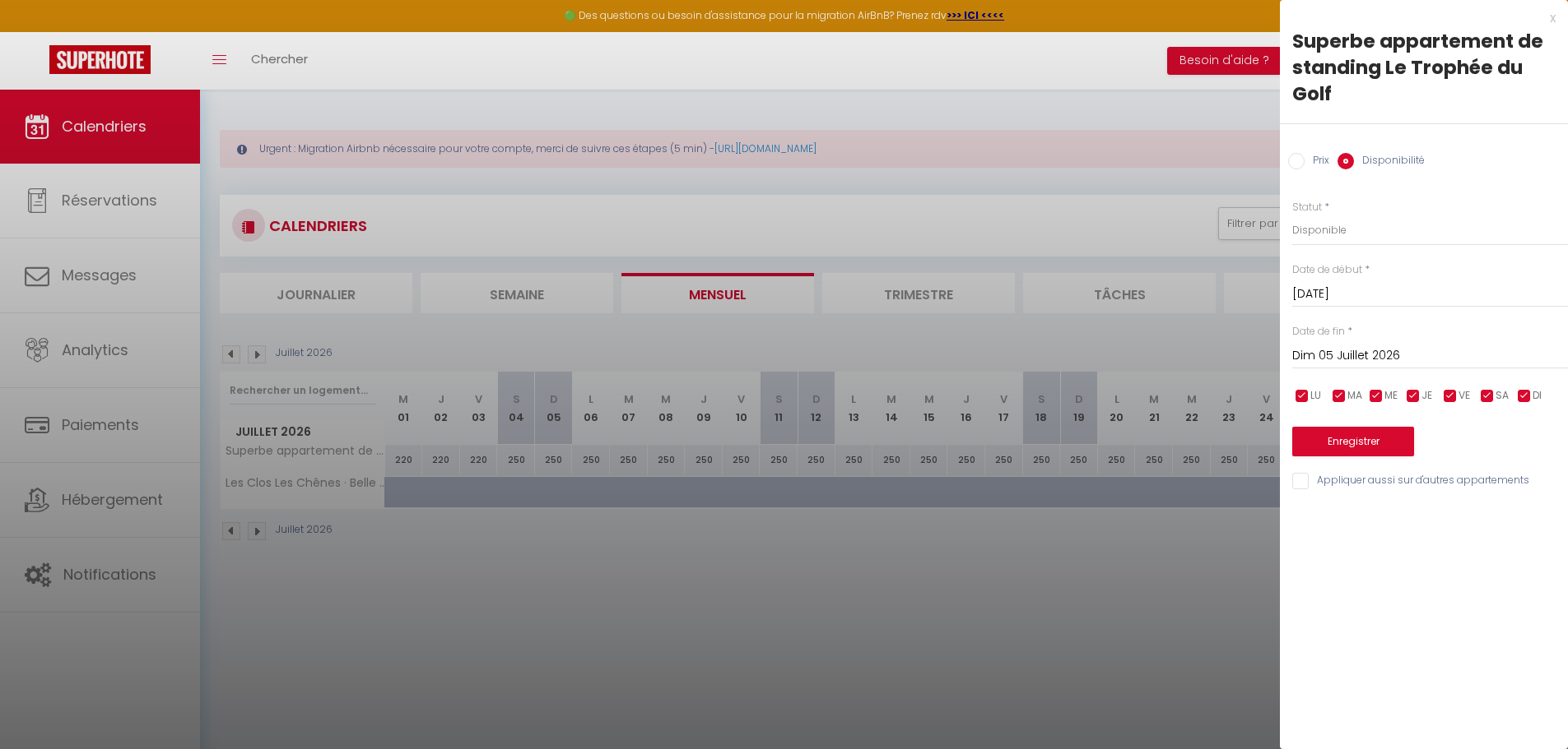
click at [1549, 16] on div "x" at bounding box center [1417, 17] width 275 height 19
checkbox input "false"
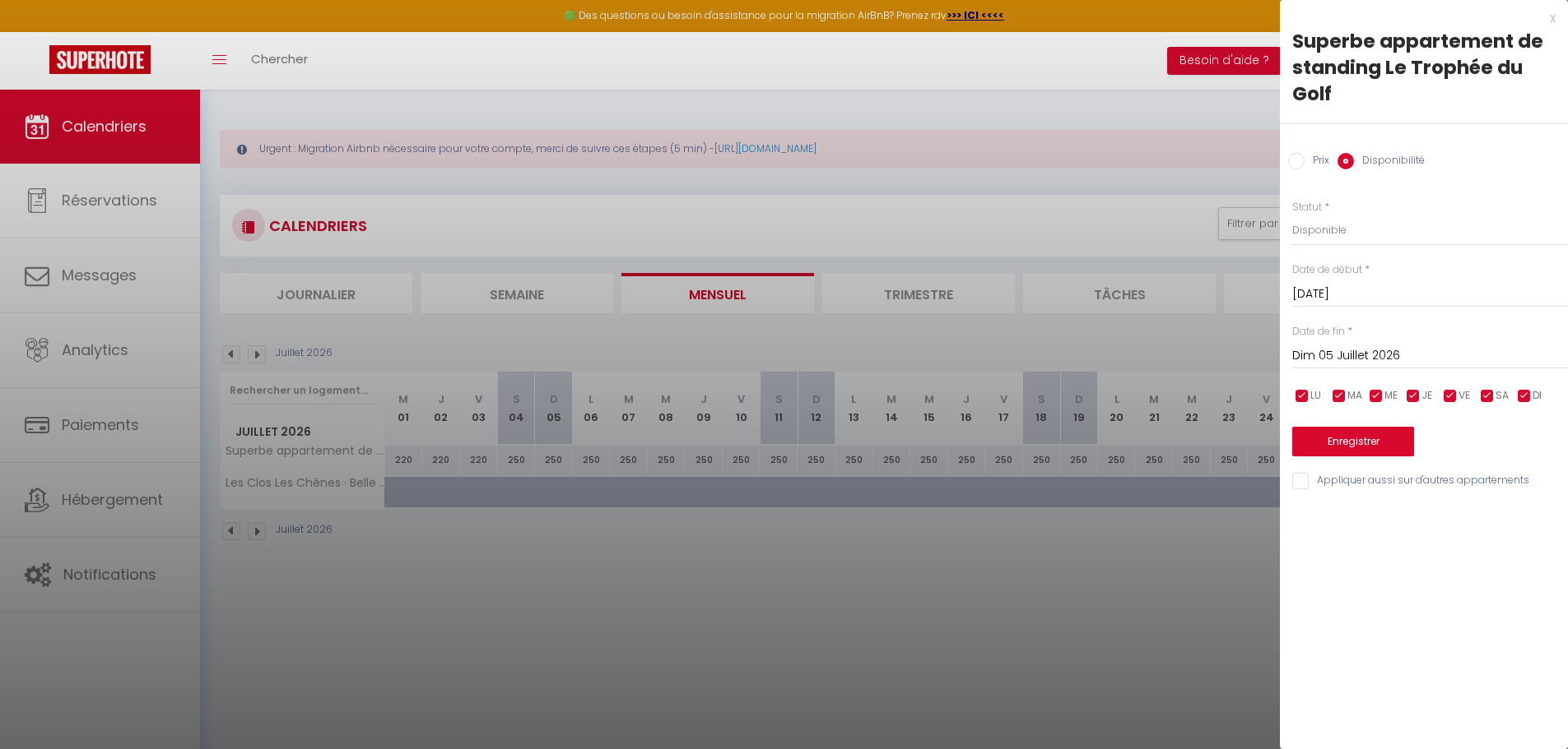
checkbox input "false"
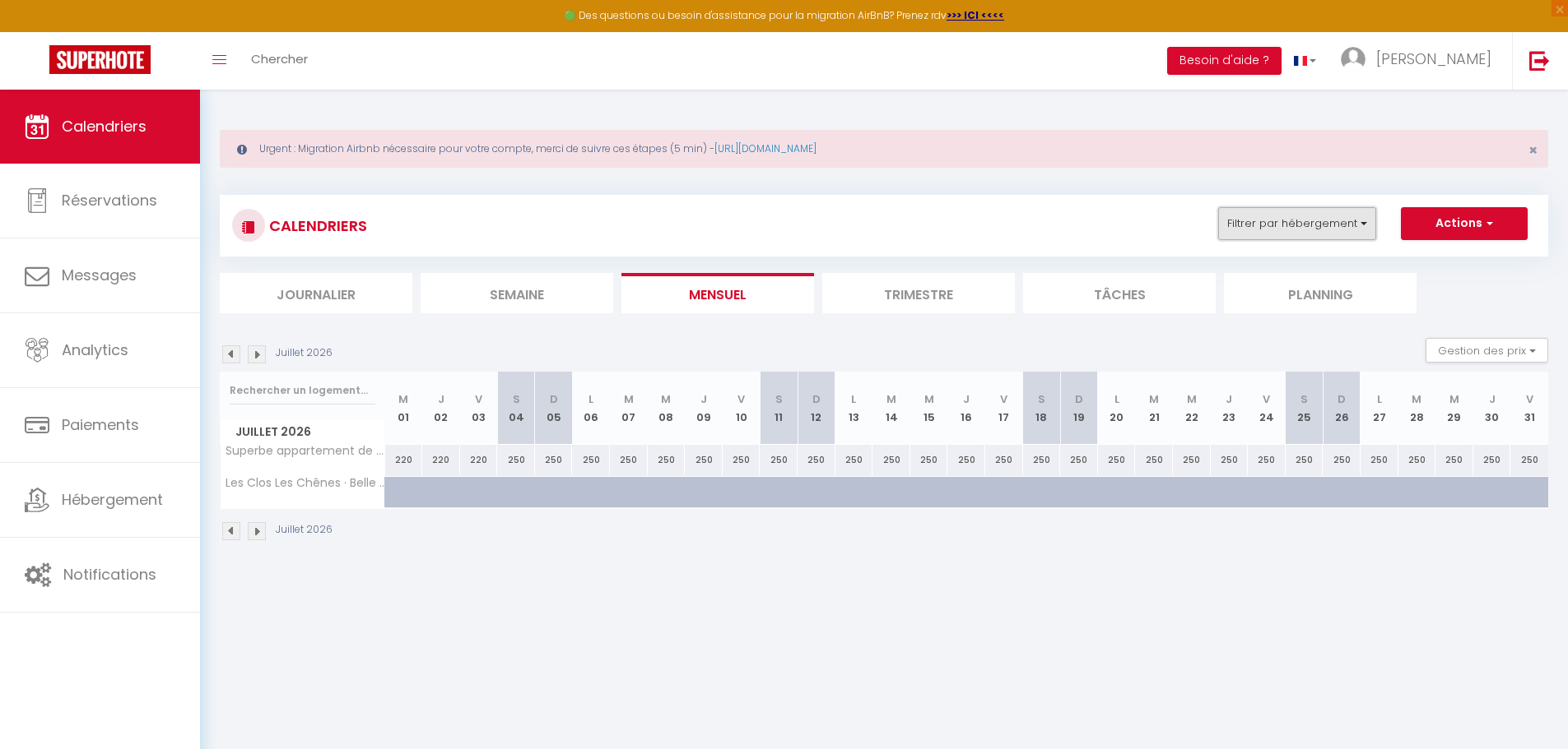
click at [1364, 221] on button "Filtrer par hébergement" at bounding box center [1297, 224] width 158 height 33
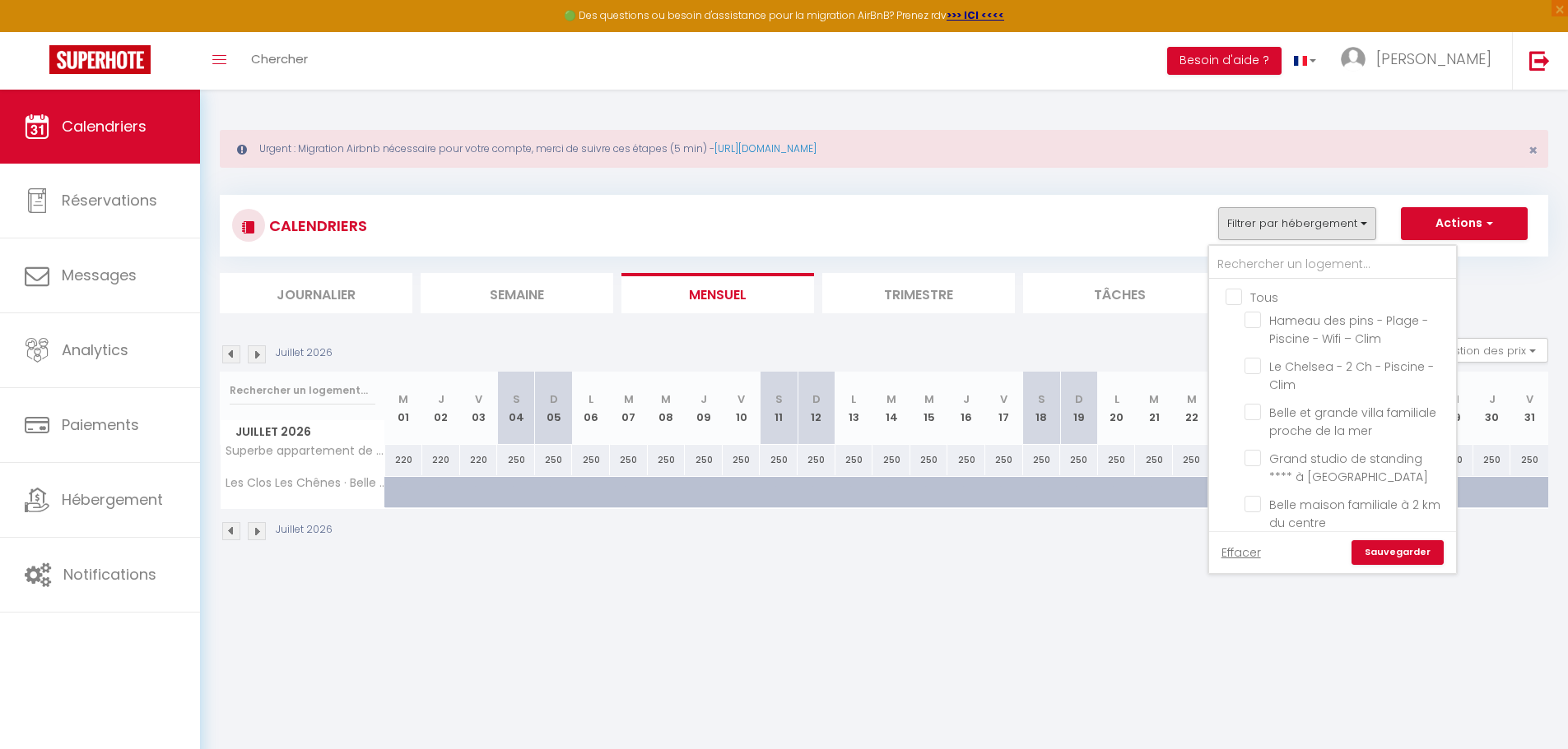
click at [1033, 640] on body "🟢 Des questions ou besoin d'assistance pour la migration AirBnB? Prenez rdv >>>…" at bounding box center [784, 464] width 1568 height 749
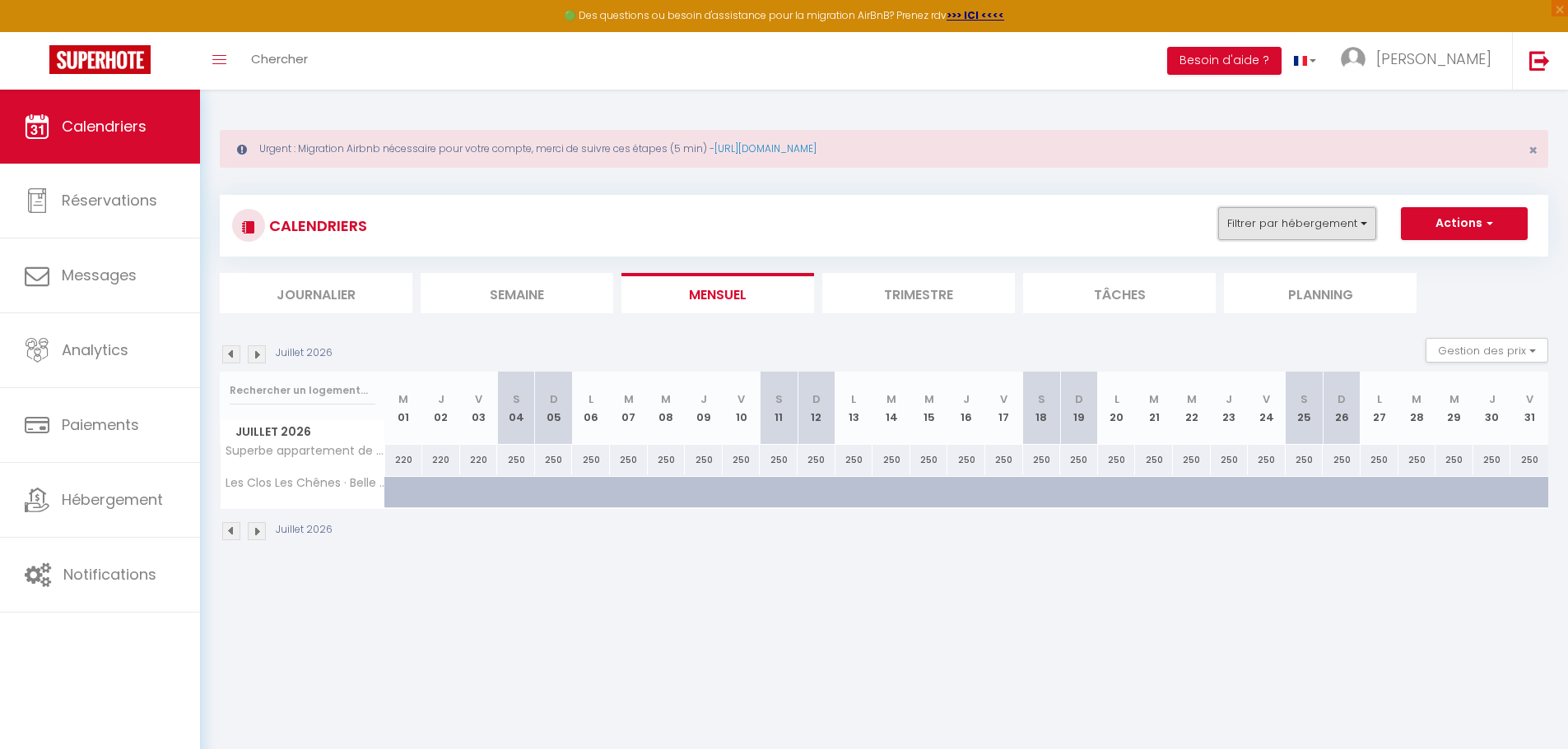
click at [1336, 227] on button "Filtrer par hébergement" at bounding box center [1297, 224] width 158 height 33
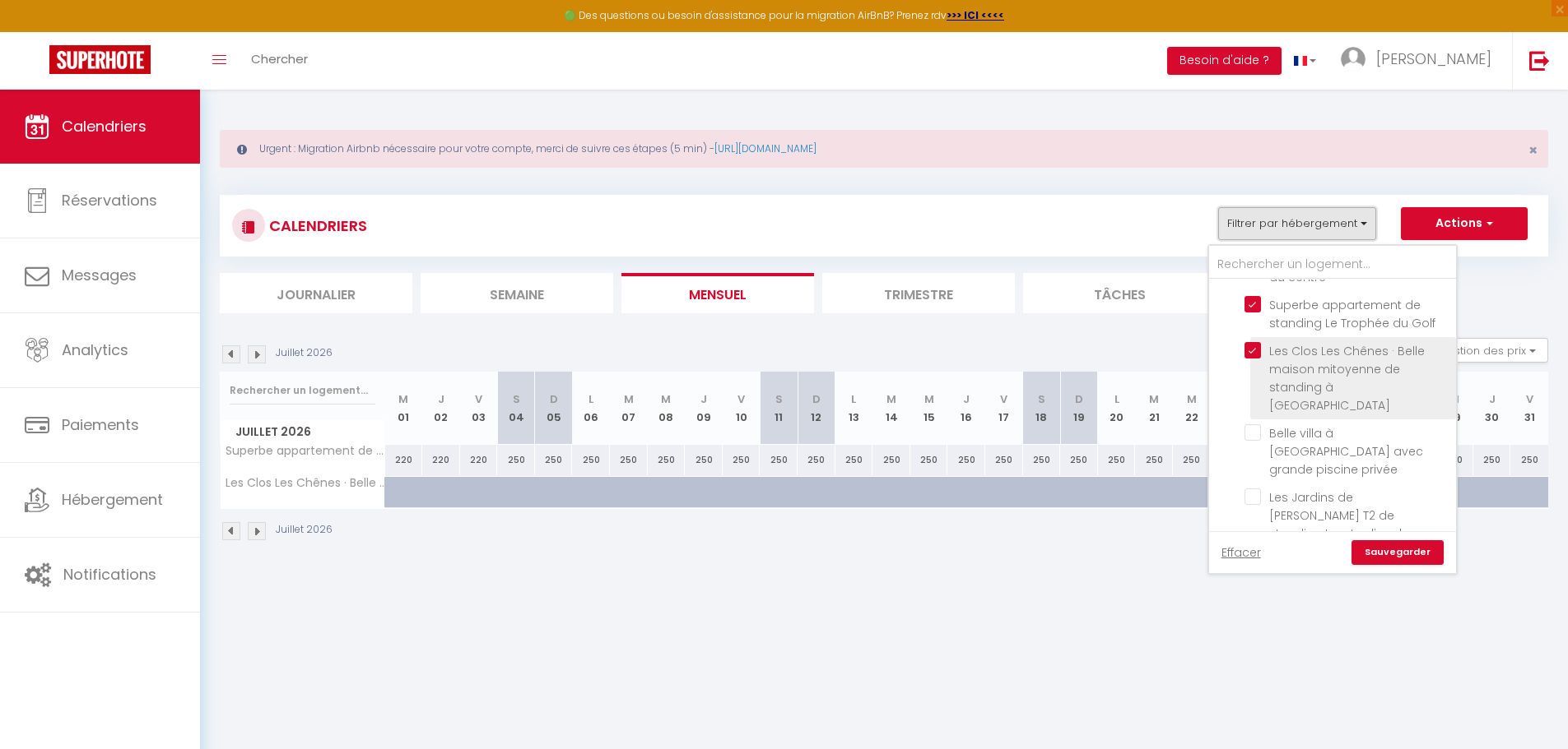
scroll to position [281, 0]
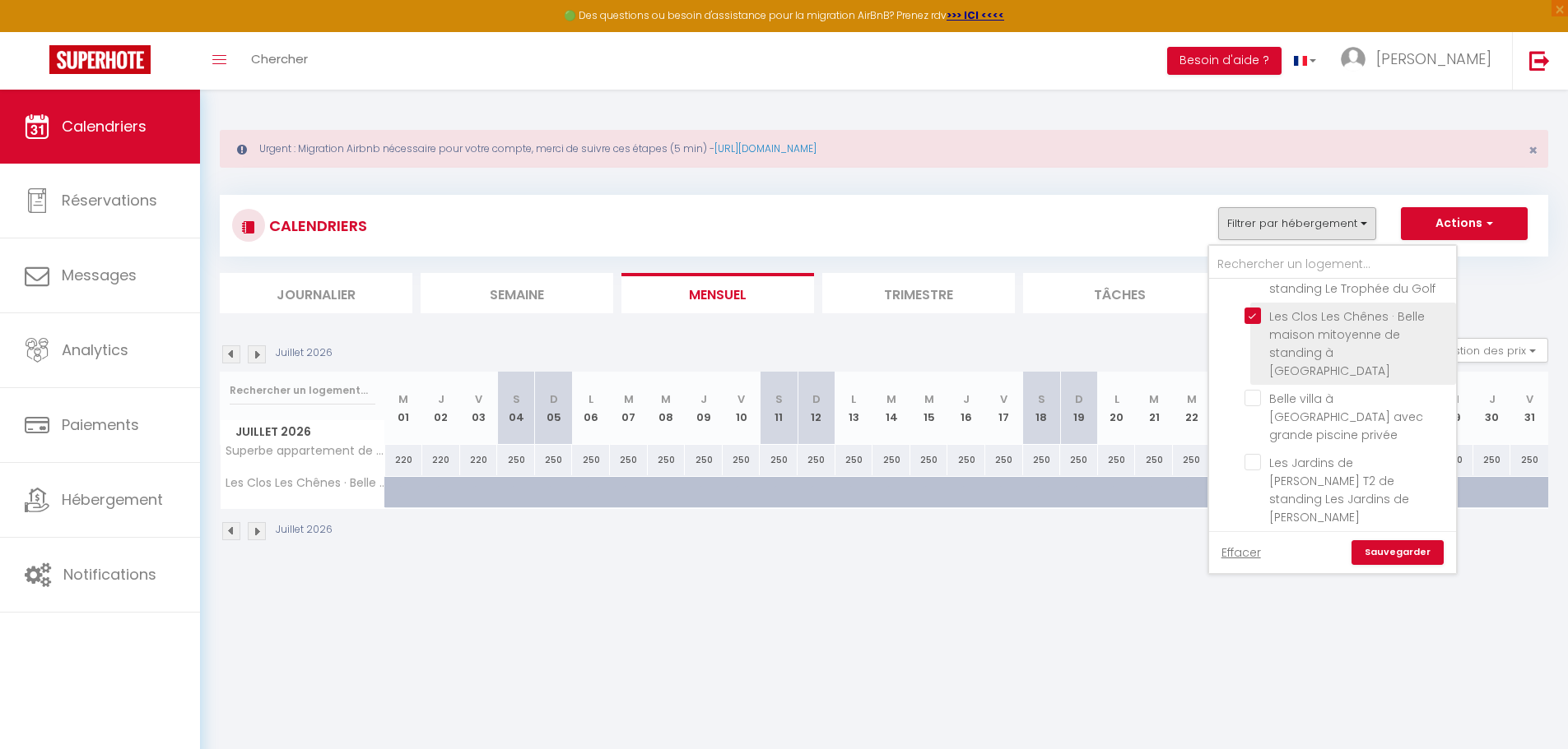
click at [1249, 317] on input "Les Clos Les Chênes · Belle maison mitoyenne de standing à [GEOGRAPHIC_DATA]" at bounding box center [1346, 316] width 205 height 17
checkbox input "false"
click at [1424, 556] on link "Sauvegarder" at bounding box center [1397, 552] width 92 height 25
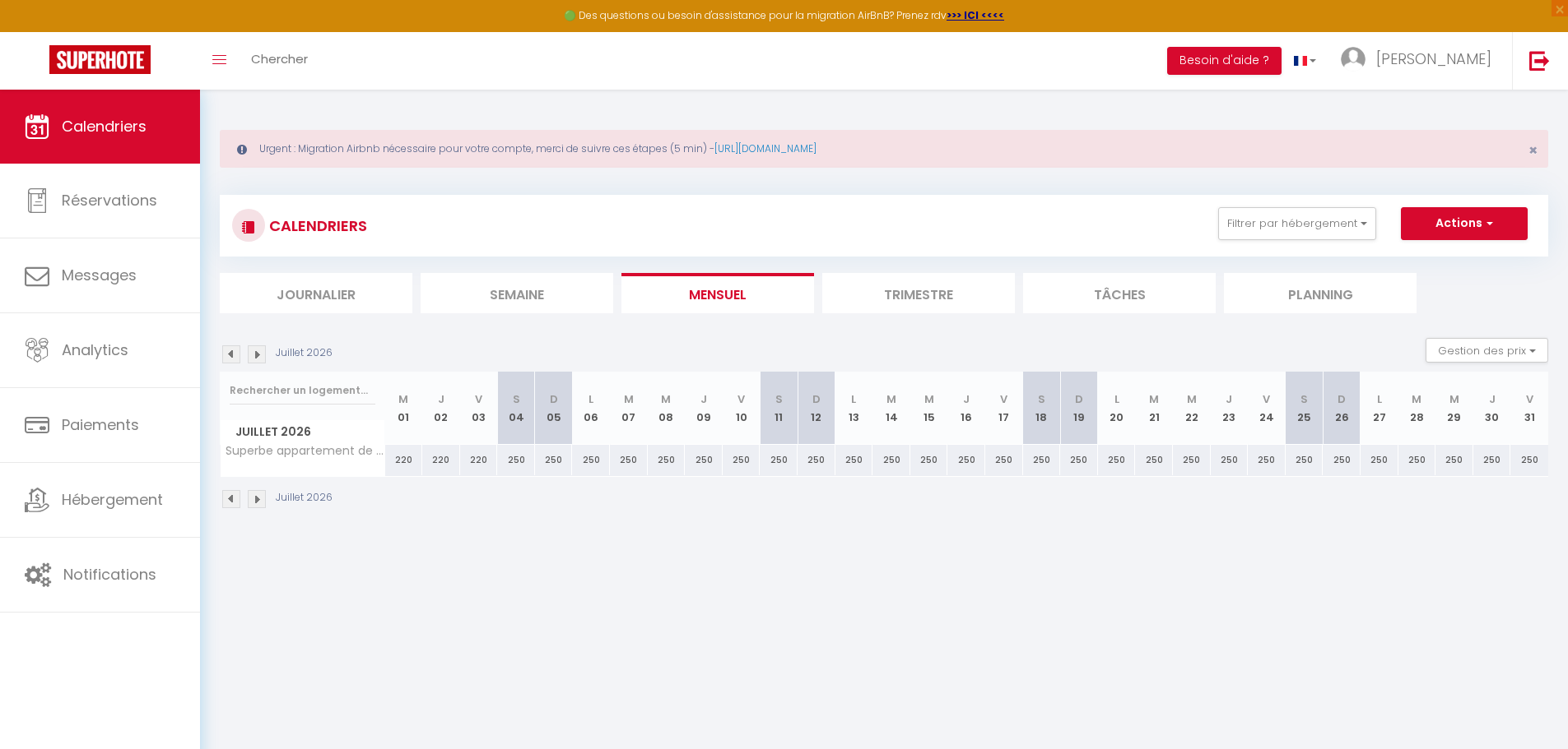
click at [519, 462] on div "250" at bounding box center [516, 459] width 38 height 30
select select "1"
type input "[DATE]"
type input "Dim 05 Juillet 2026"
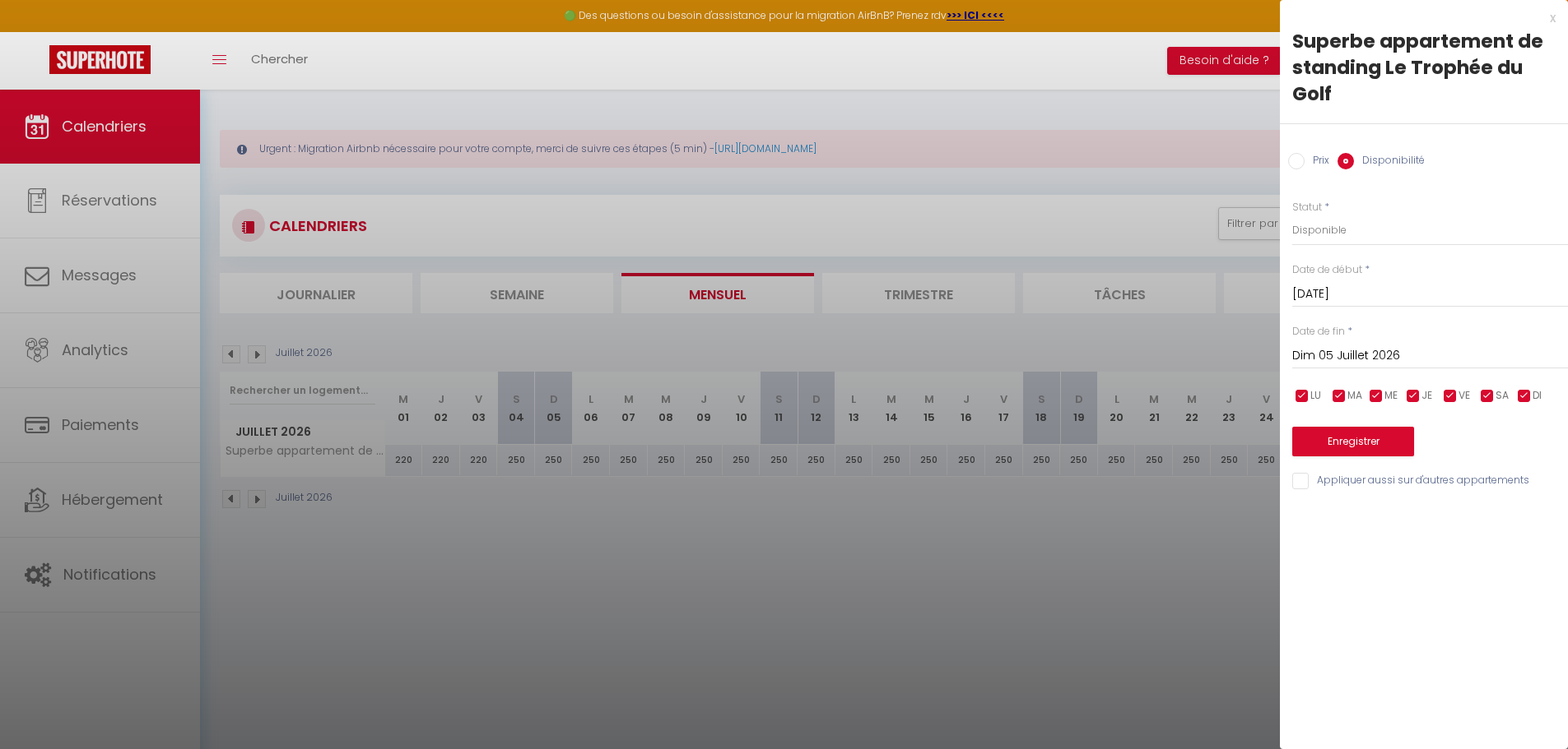
click at [1551, 21] on div "x" at bounding box center [1417, 17] width 275 height 19
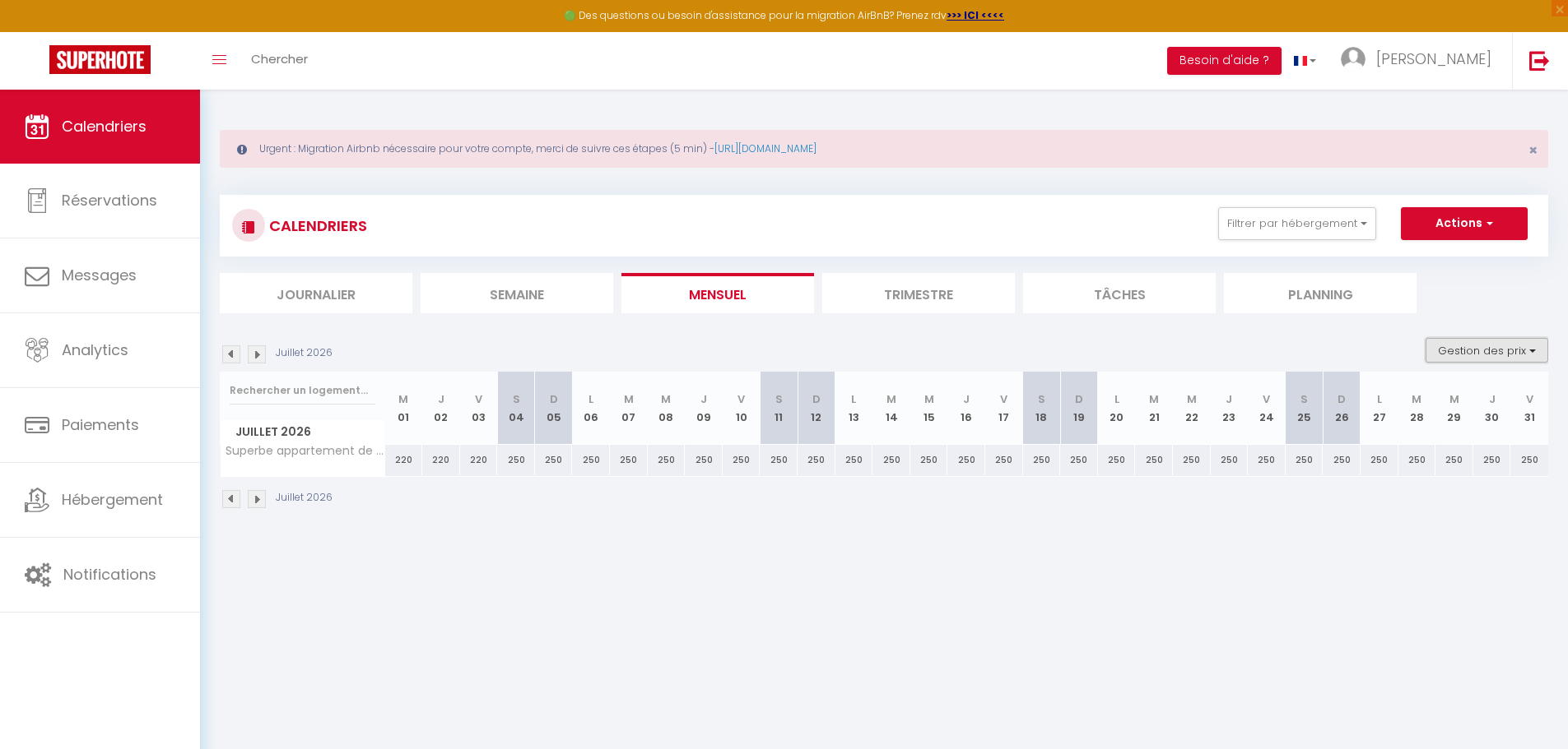
click at [1532, 348] on button "Gestion des prix" at bounding box center [1486, 350] width 122 height 25
click at [1402, 400] on input "Nb Nuits minimum" at bounding box center [1472, 401] width 148 height 17
checkbox input "true"
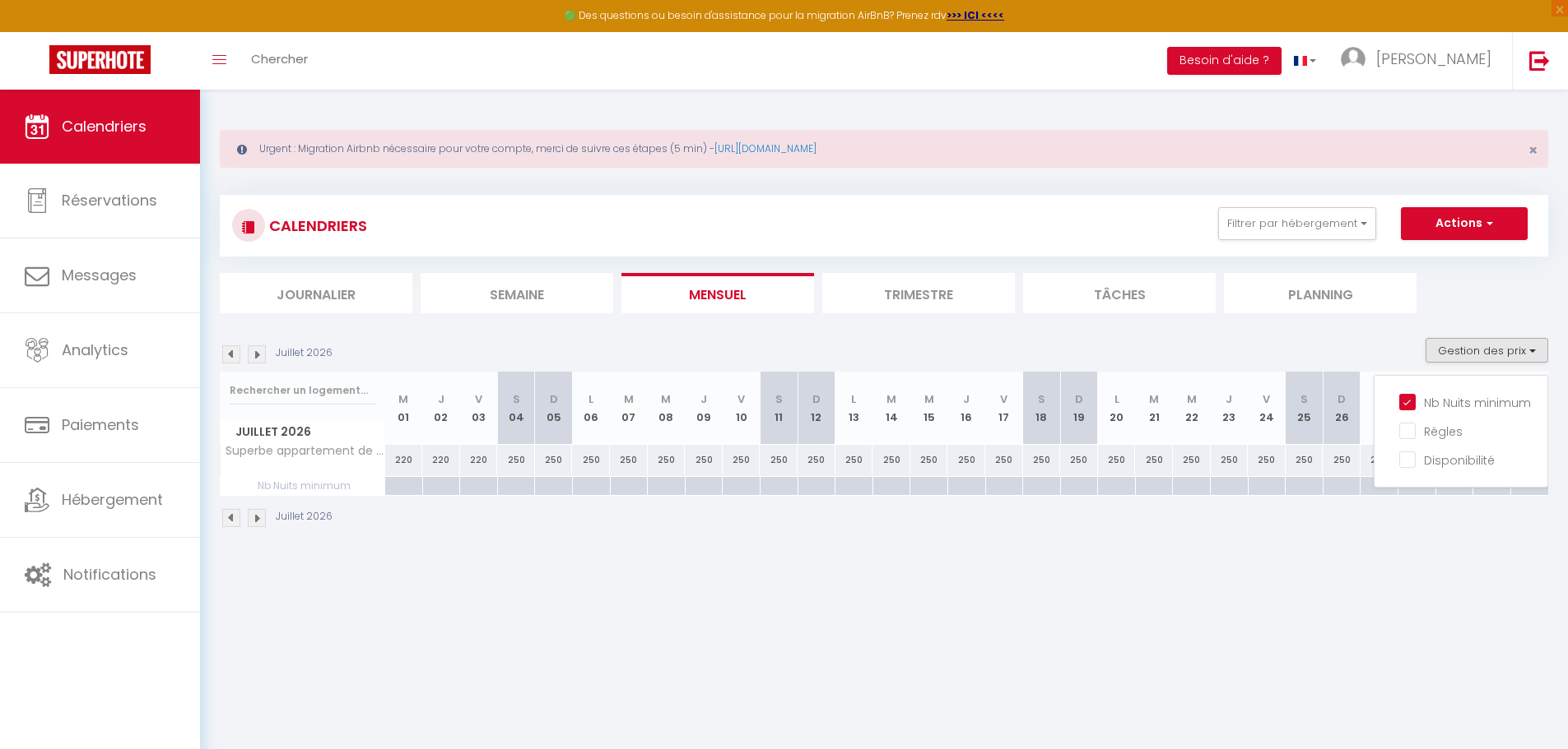
click at [509, 486] on div at bounding box center [516, 486] width 38 height 19
type input "[DATE]"
type input "Dim 05 Juillet 2026"
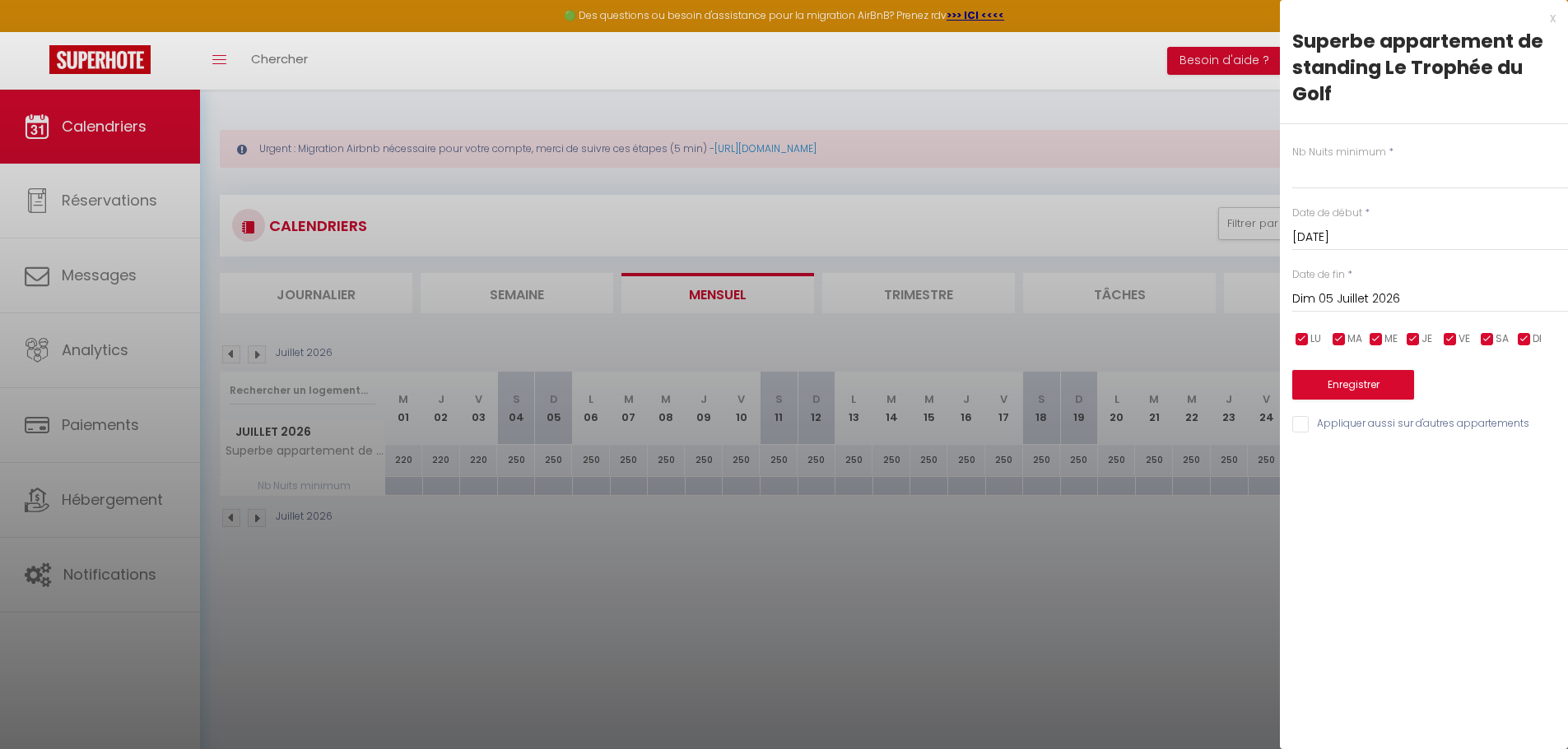
click at [509, 485] on div at bounding box center [784, 374] width 1568 height 749
type input "undefined aN undefined NaN"
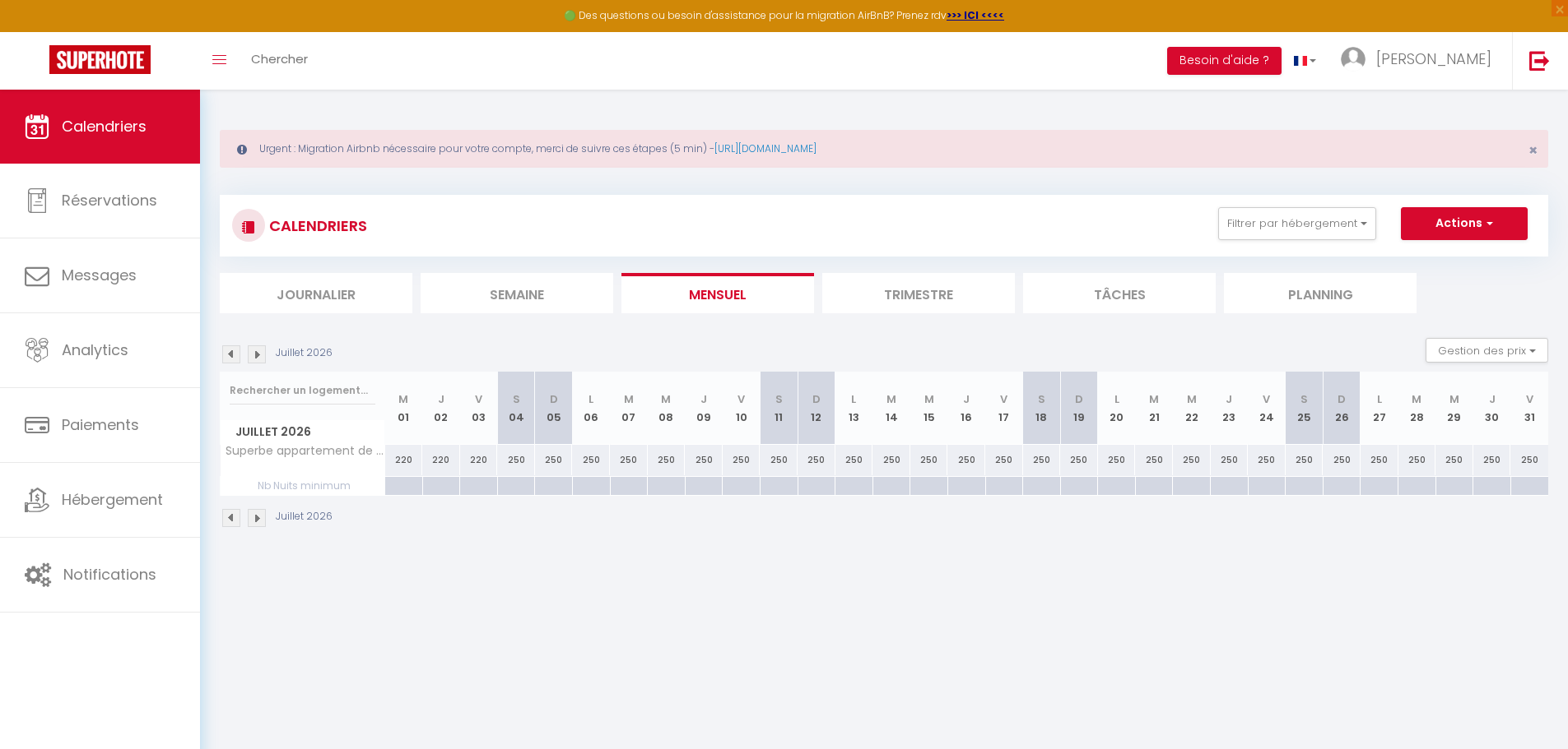
click at [509, 485] on div at bounding box center [516, 486] width 38 height 19
type input "[DATE]"
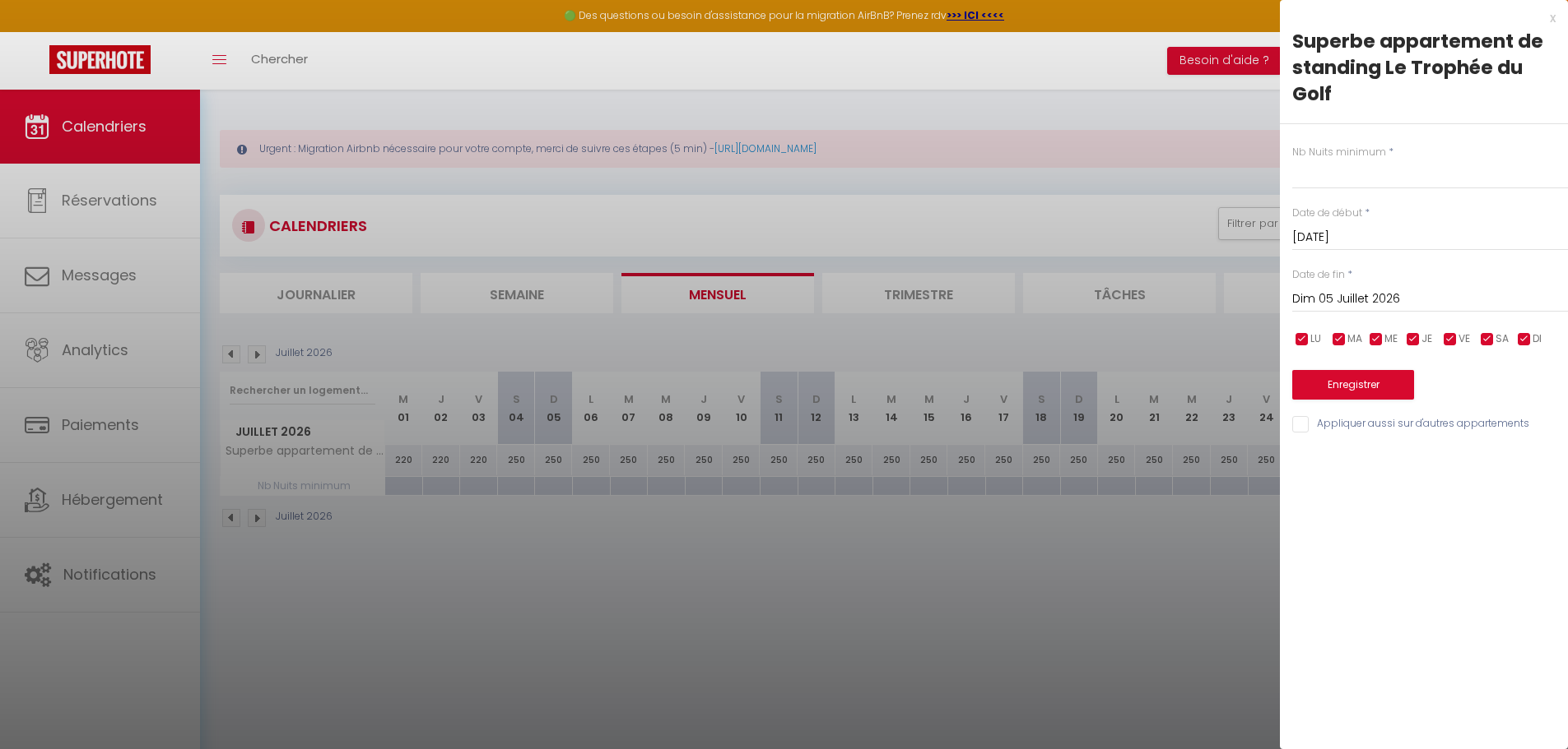
click at [1338, 299] on input "Dim 05 Juillet 2026" at bounding box center [1429, 299] width 275 height 21
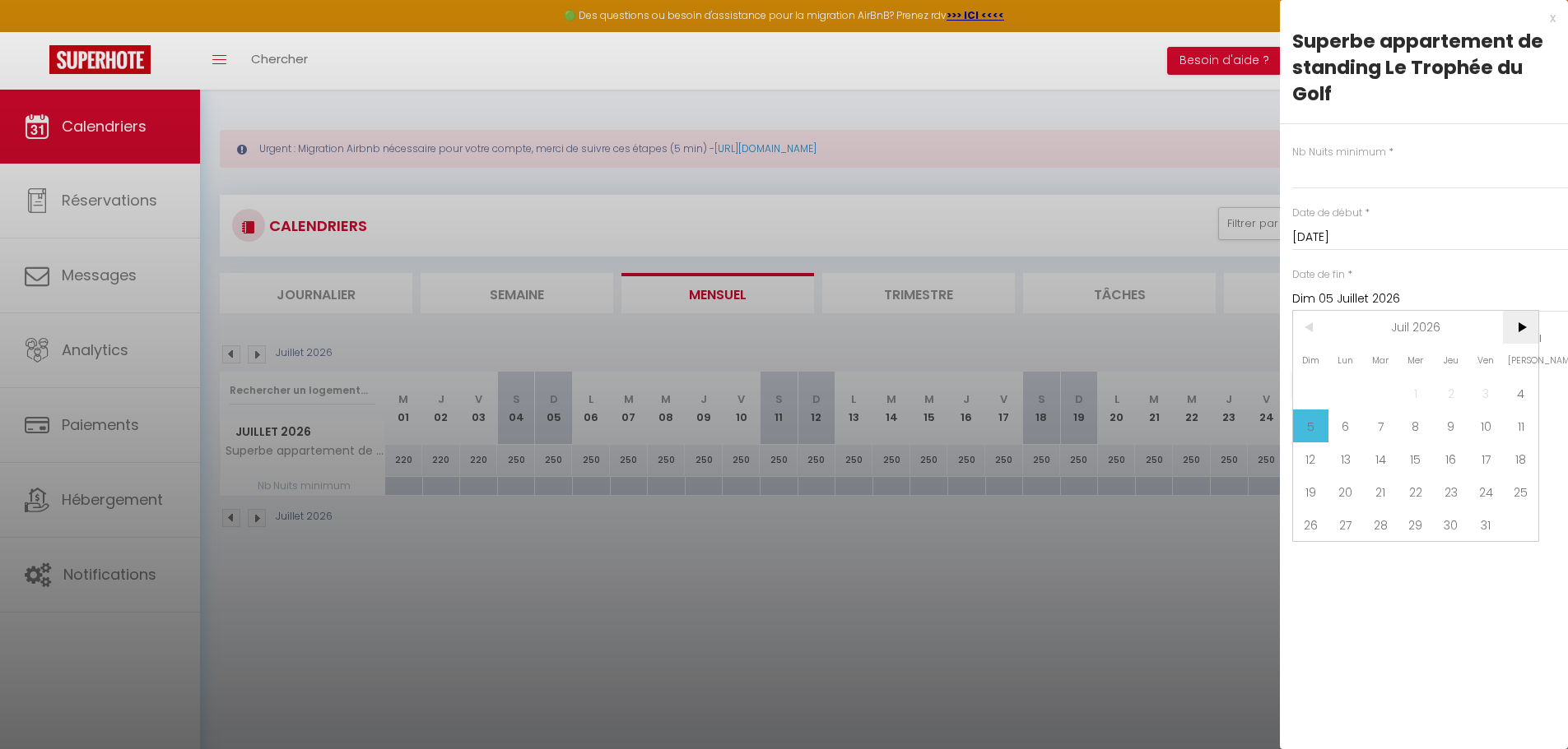
click at [1518, 328] on span ">" at bounding box center [1520, 328] width 35 height 33
click at [1516, 329] on span ">" at bounding box center [1520, 328] width 35 height 33
click at [1517, 398] on span "5" at bounding box center [1520, 393] width 35 height 33
type input "[DATE]"
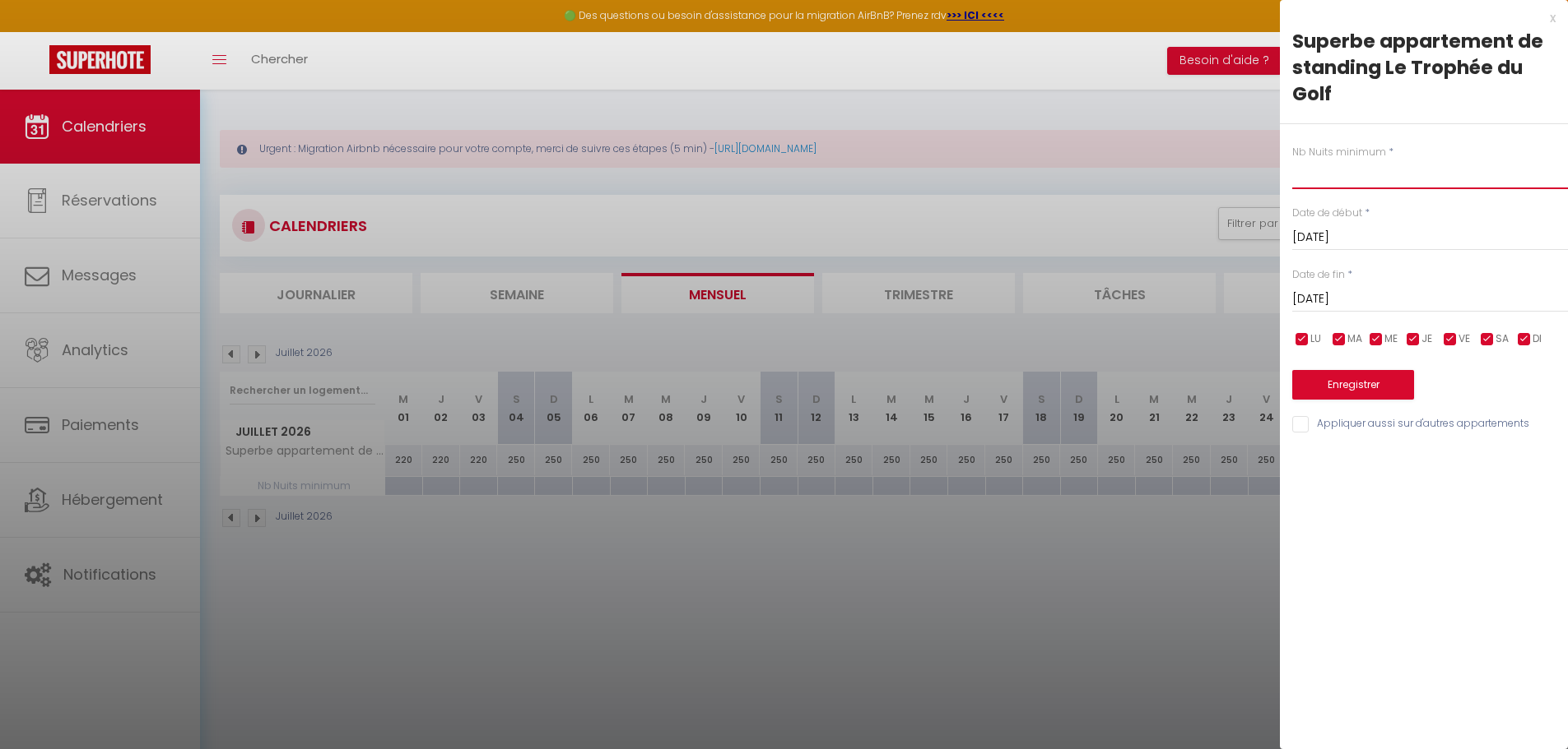
click at [1328, 174] on input "text" at bounding box center [1429, 174] width 275 height 29
type input "7"
click at [1357, 375] on button "Enregistrer" at bounding box center [1353, 385] width 122 height 29
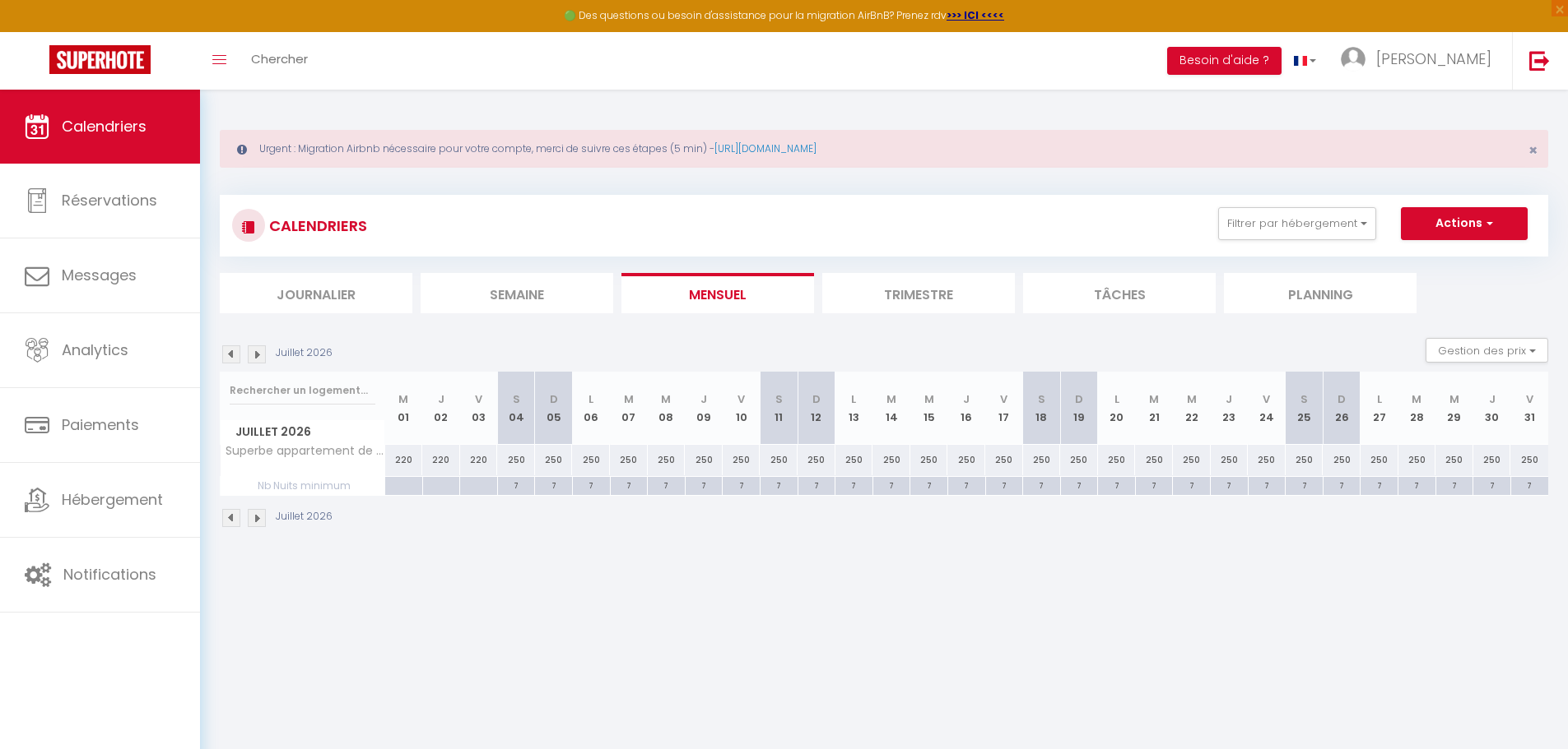
click at [228, 355] on img at bounding box center [231, 354] width 18 height 18
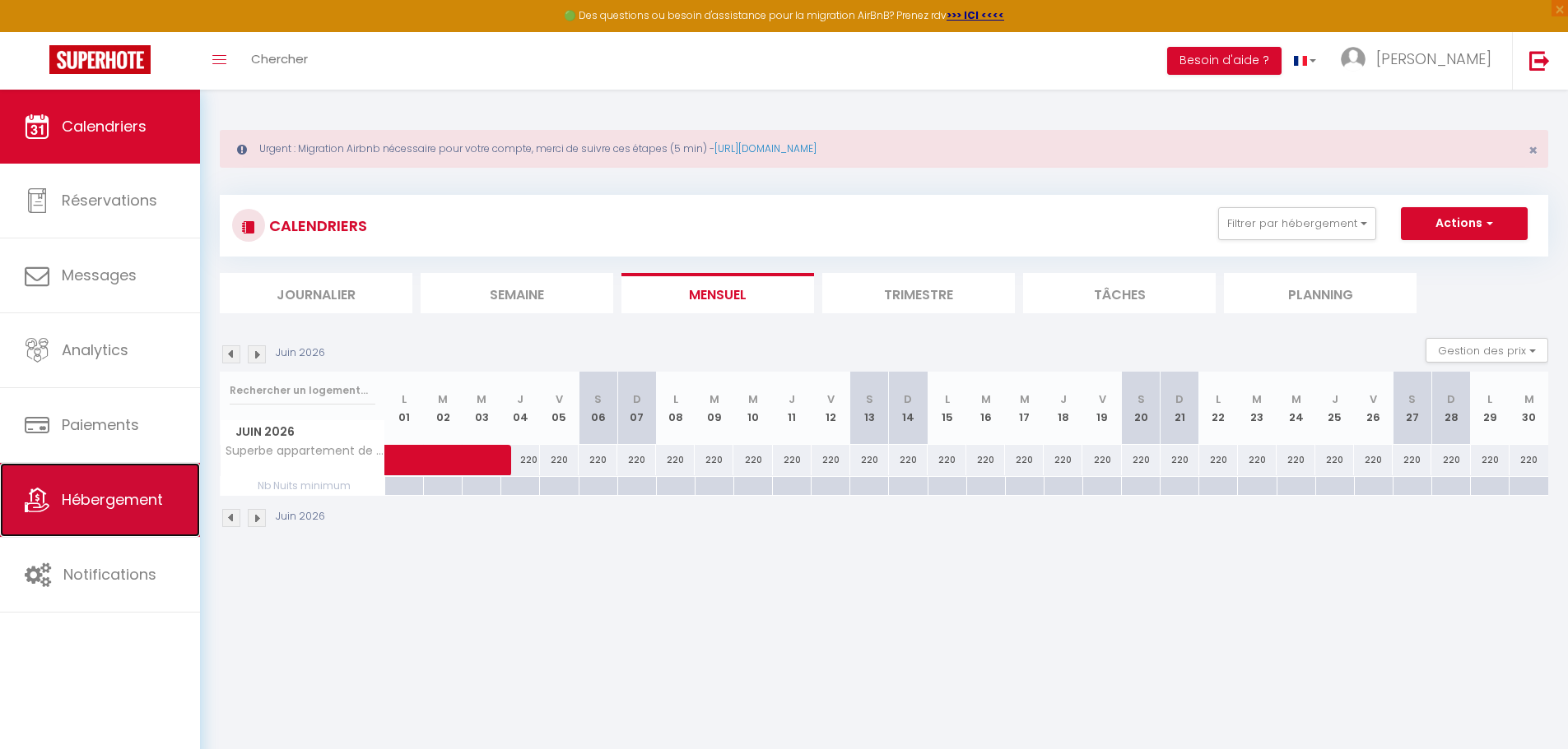
click at [101, 495] on span "Hébergement" at bounding box center [112, 500] width 101 height 20
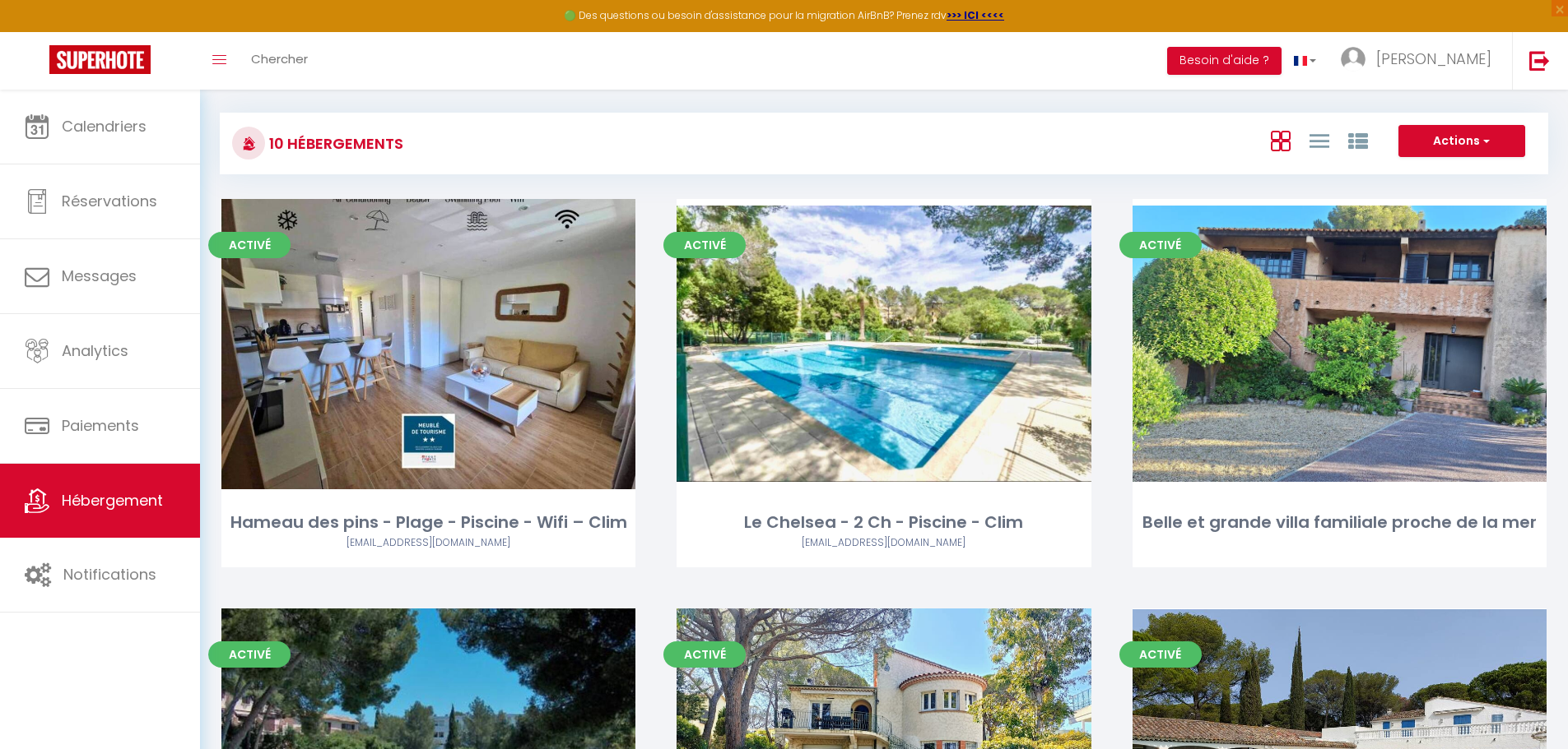
scroll to position [328, 0]
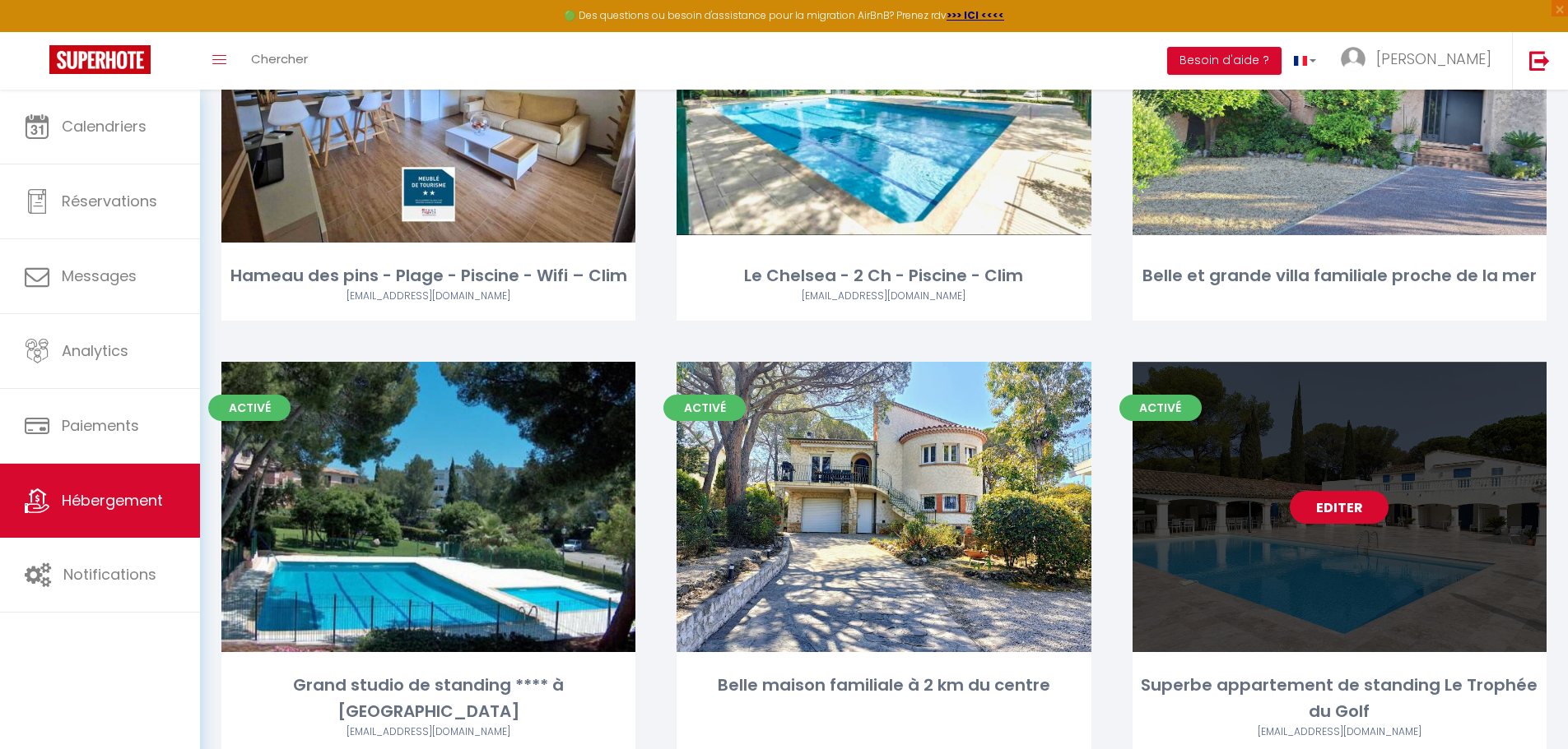
click at [1335, 508] on link "Editer" at bounding box center [1338, 508] width 99 height 33
click at [1357, 512] on link "Editer" at bounding box center [1338, 508] width 99 height 33
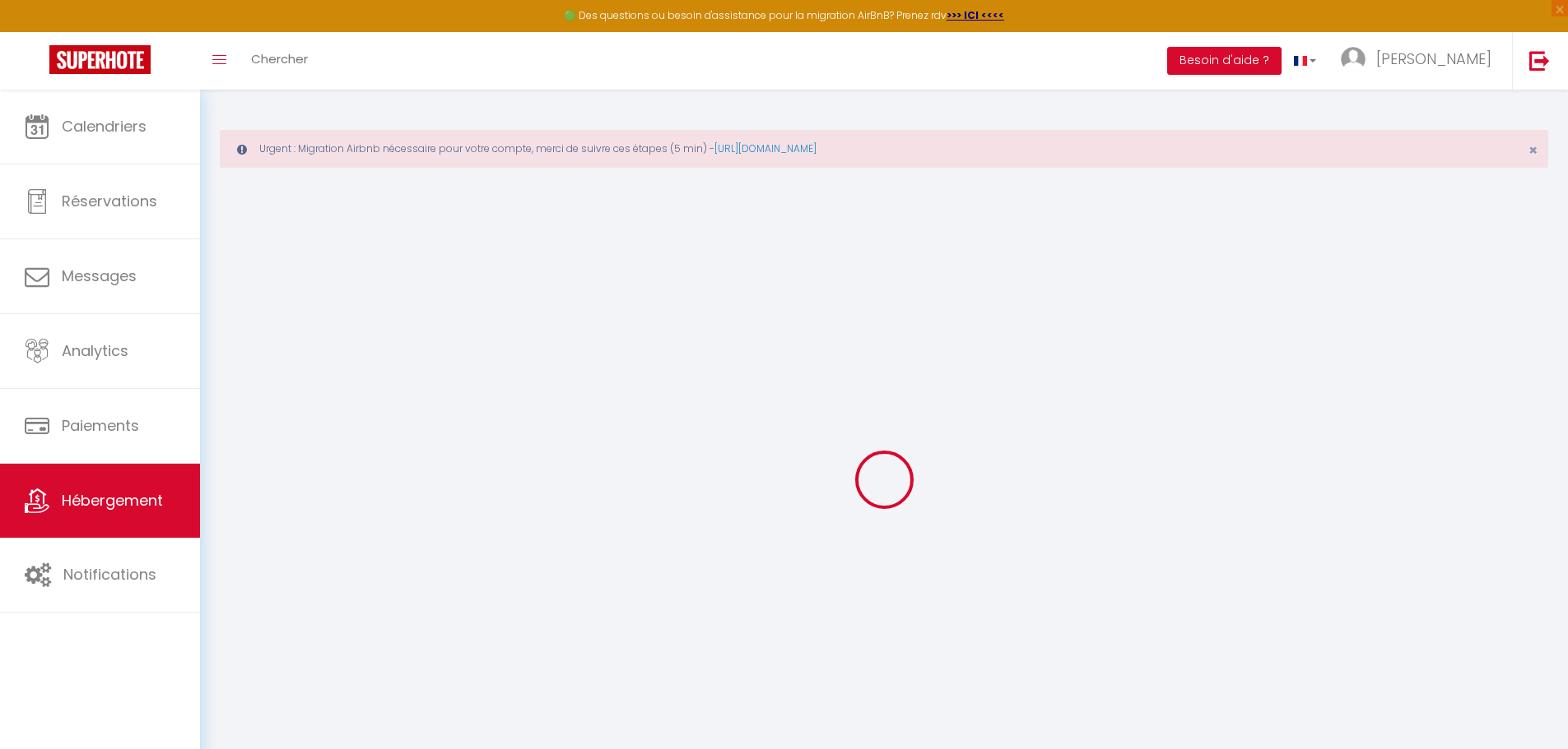
select select "+ 20 %"
select select "+ 35 %"
select select "16322-970029226246033248"
select select
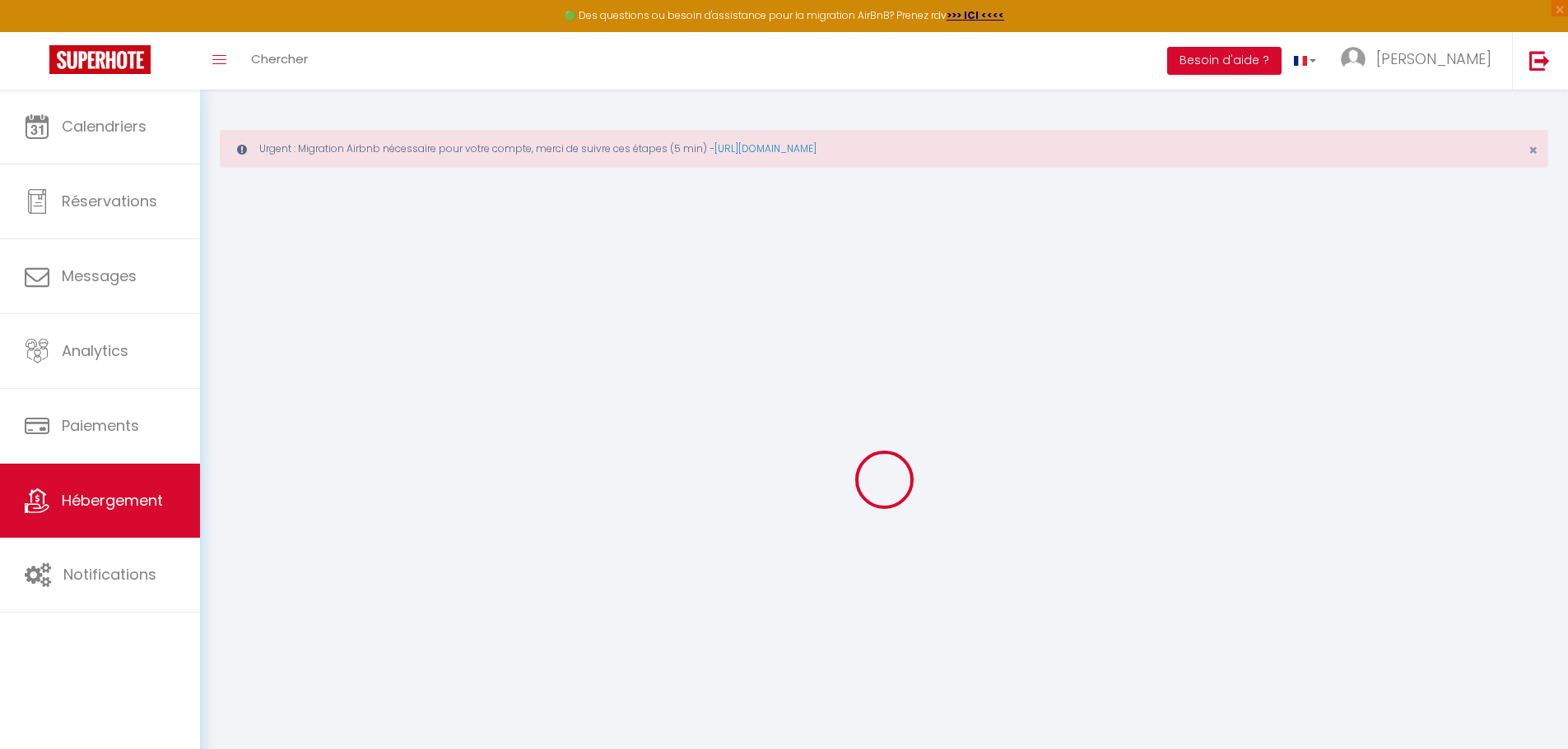
checkbox input "false"
select select "1"
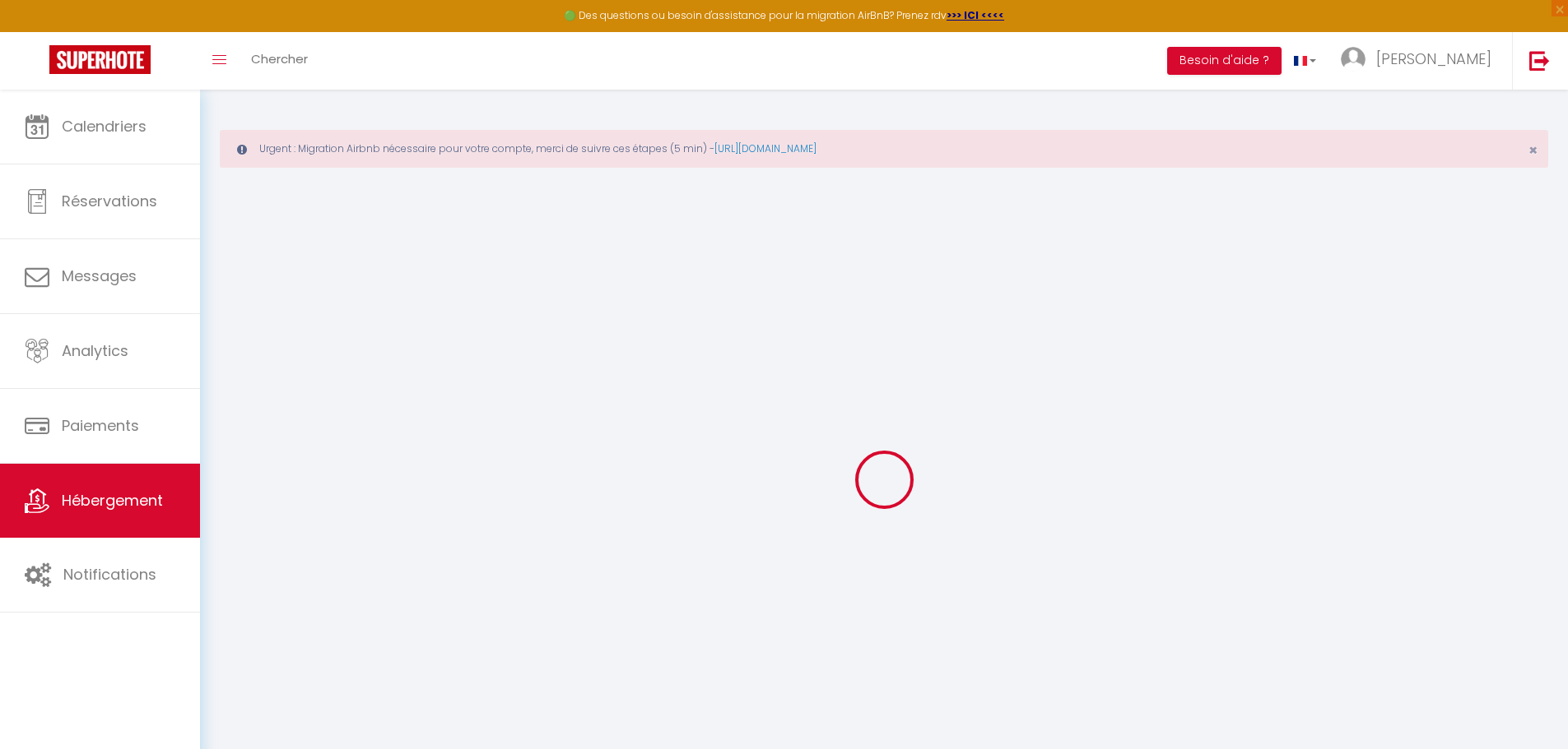
select select "well_reviewed_guests"
select select "EUR"
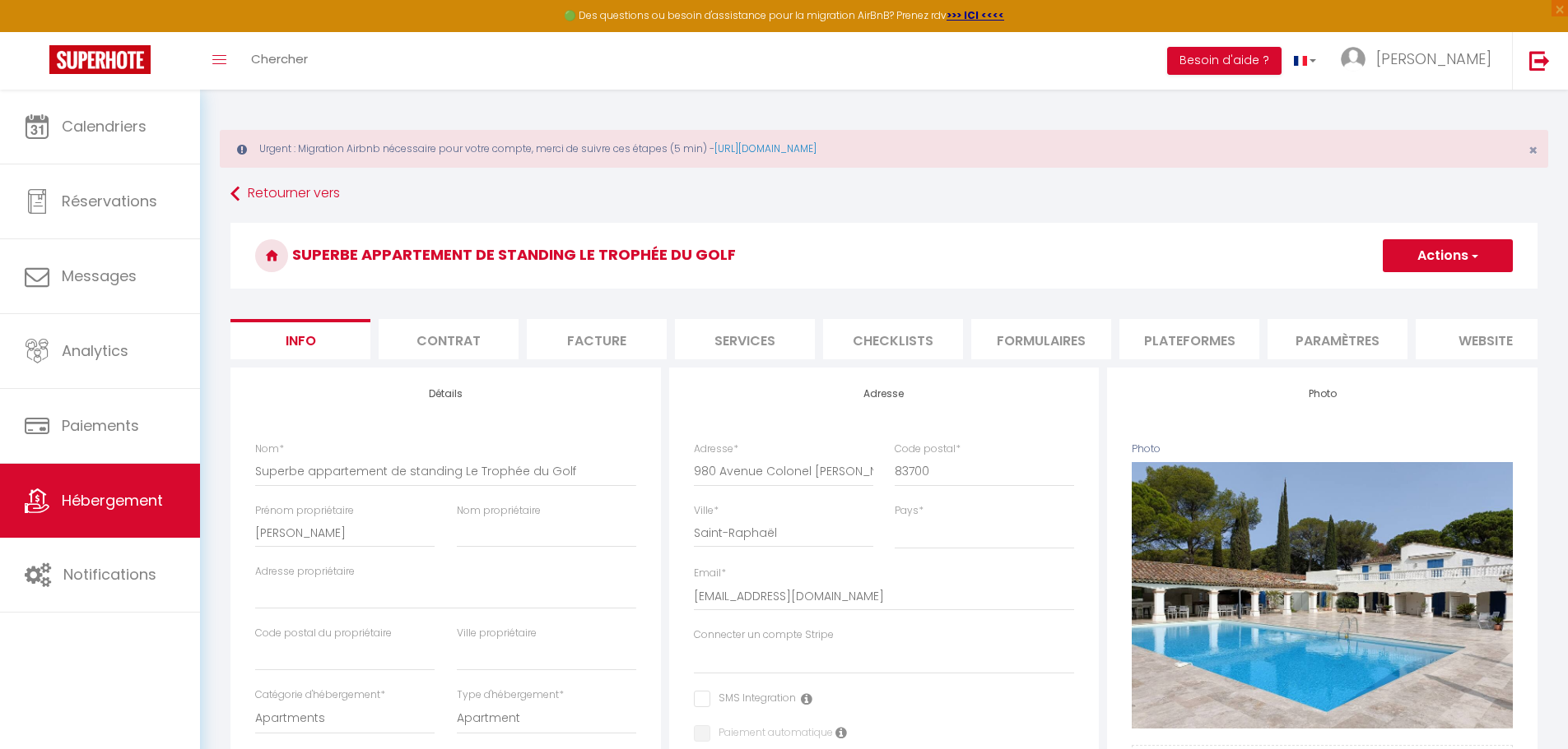
click at [1199, 350] on li "Plateformes" at bounding box center [1189, 340] width 140 height 40
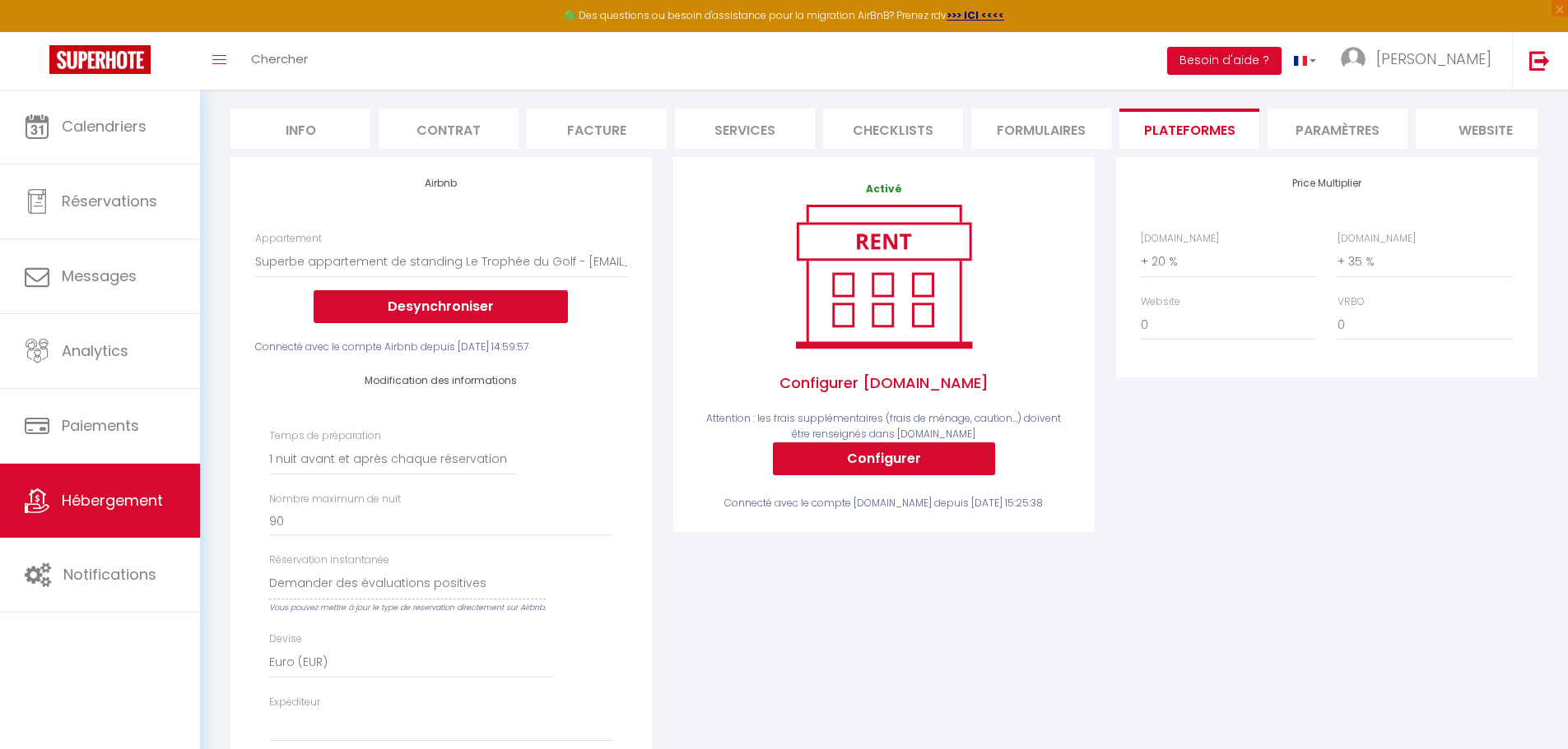
scroll to position [247, 0]
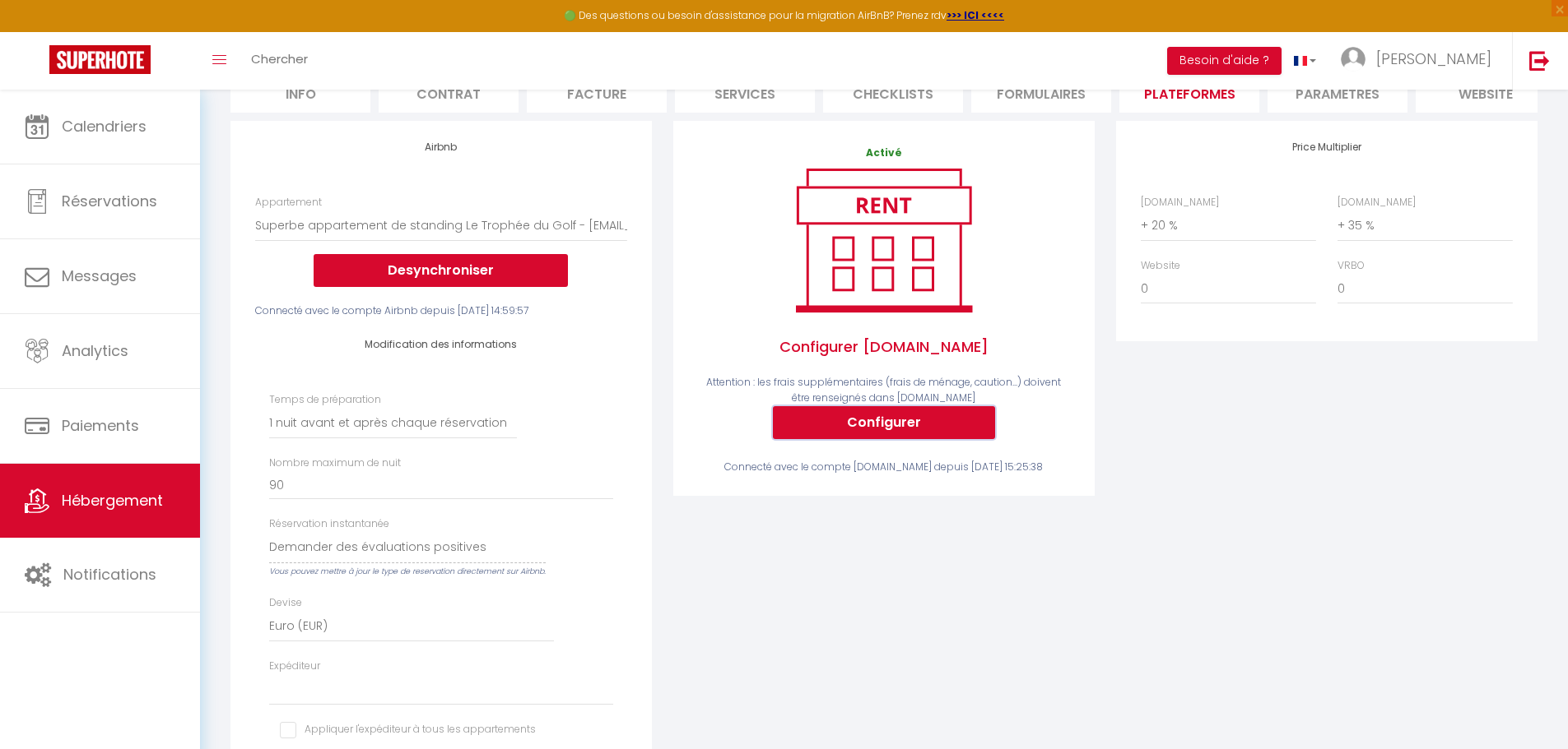
click at [888, 430] on button "Configurer" at bounding box center [883, 422] width 222 height 33
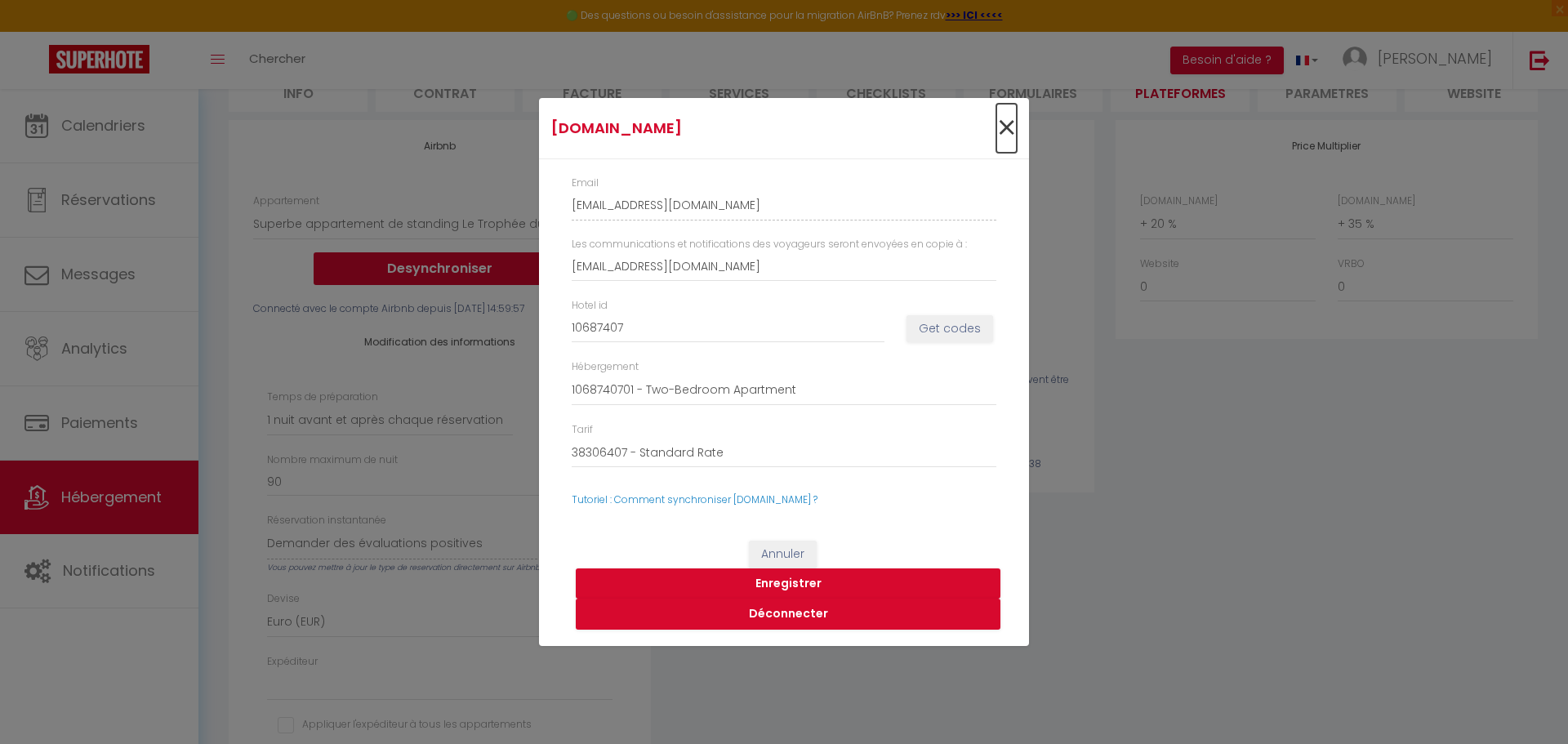
click at [1003, 133] on span "×" at bounding box center [1006, 129] width 20 height 49
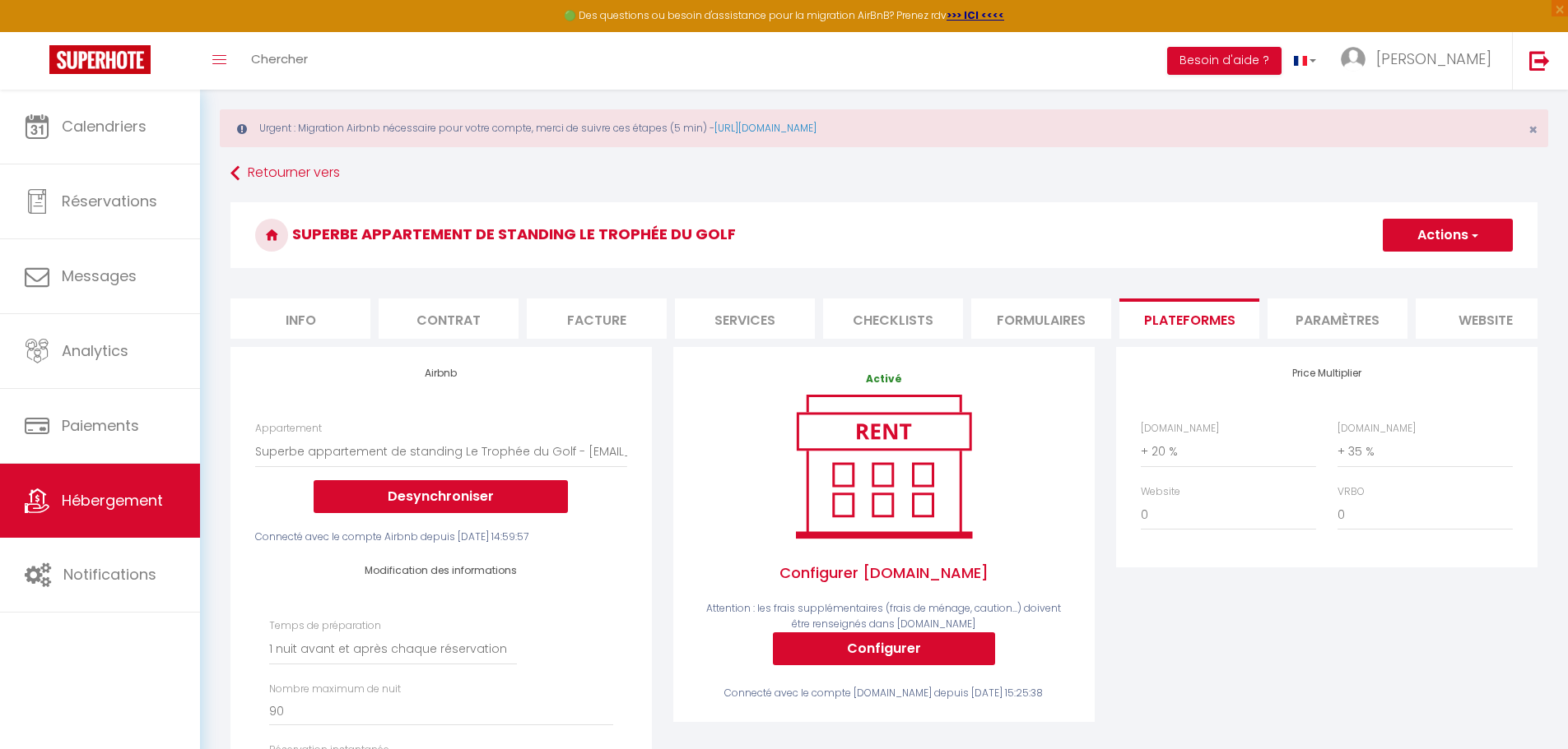
scroll to position [0, 0]
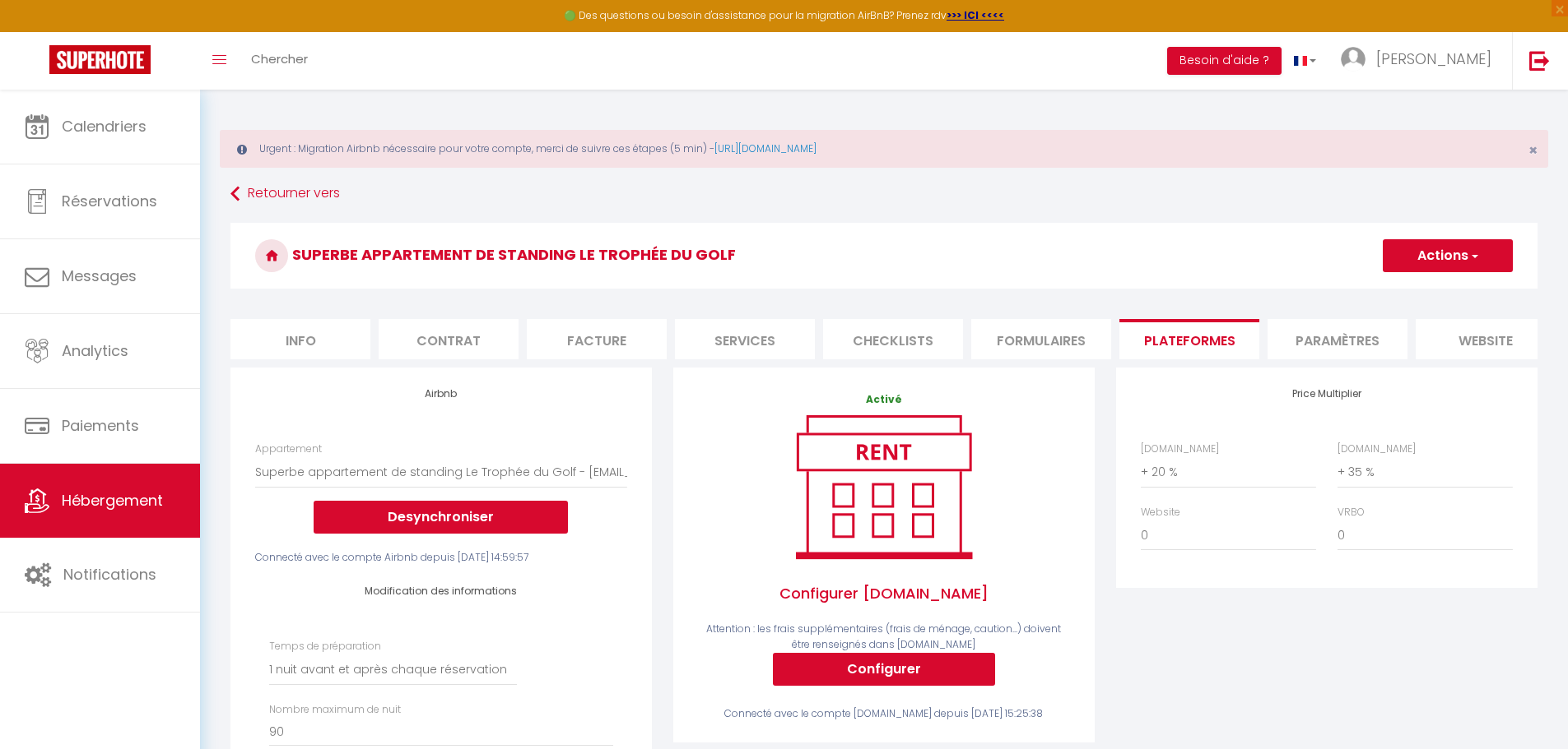
click at [1340, 347] on li "Paramètres" at bounding box center [1337, 340] width 140 height 40
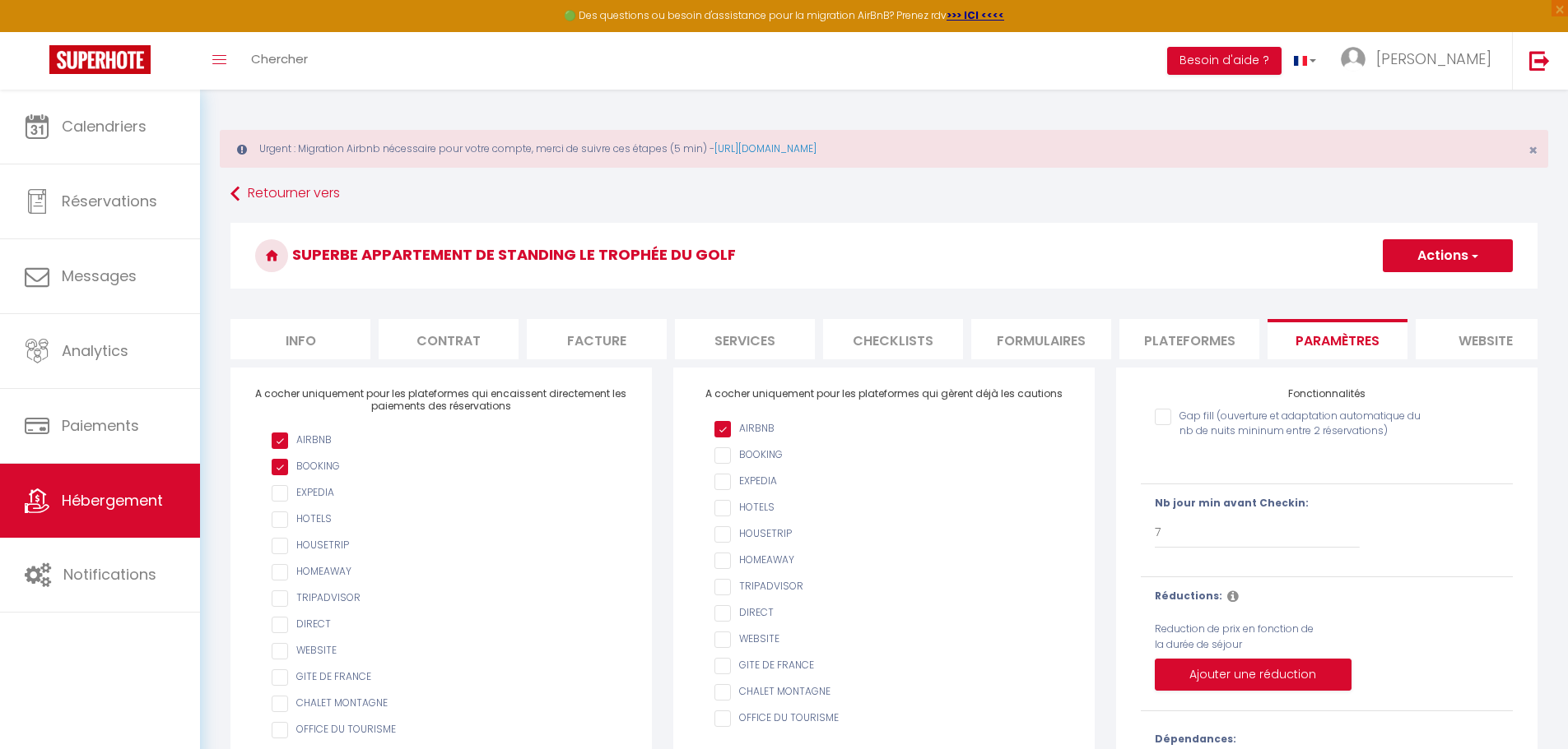
click at [1480, 255] on button "Actions" at bounding box center [1446, 256] width 130 height 33
click at [1163, 337] on li "Plateformes" at bounding box center [1189, 340] width 140 height 40
select select
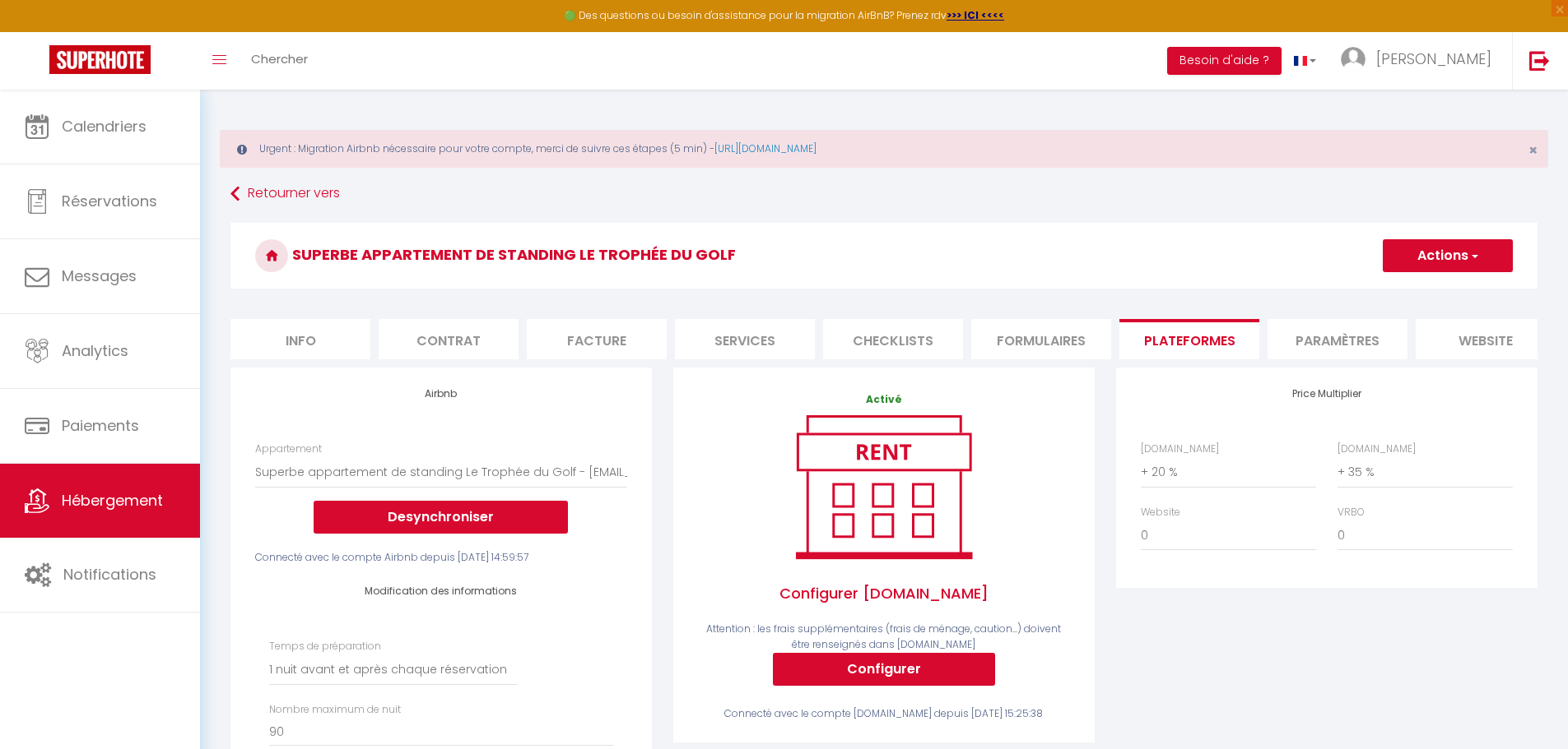
click at [1032, 339] on li "Formulaires" at bounding box center [1041, 340] width 140 height 40
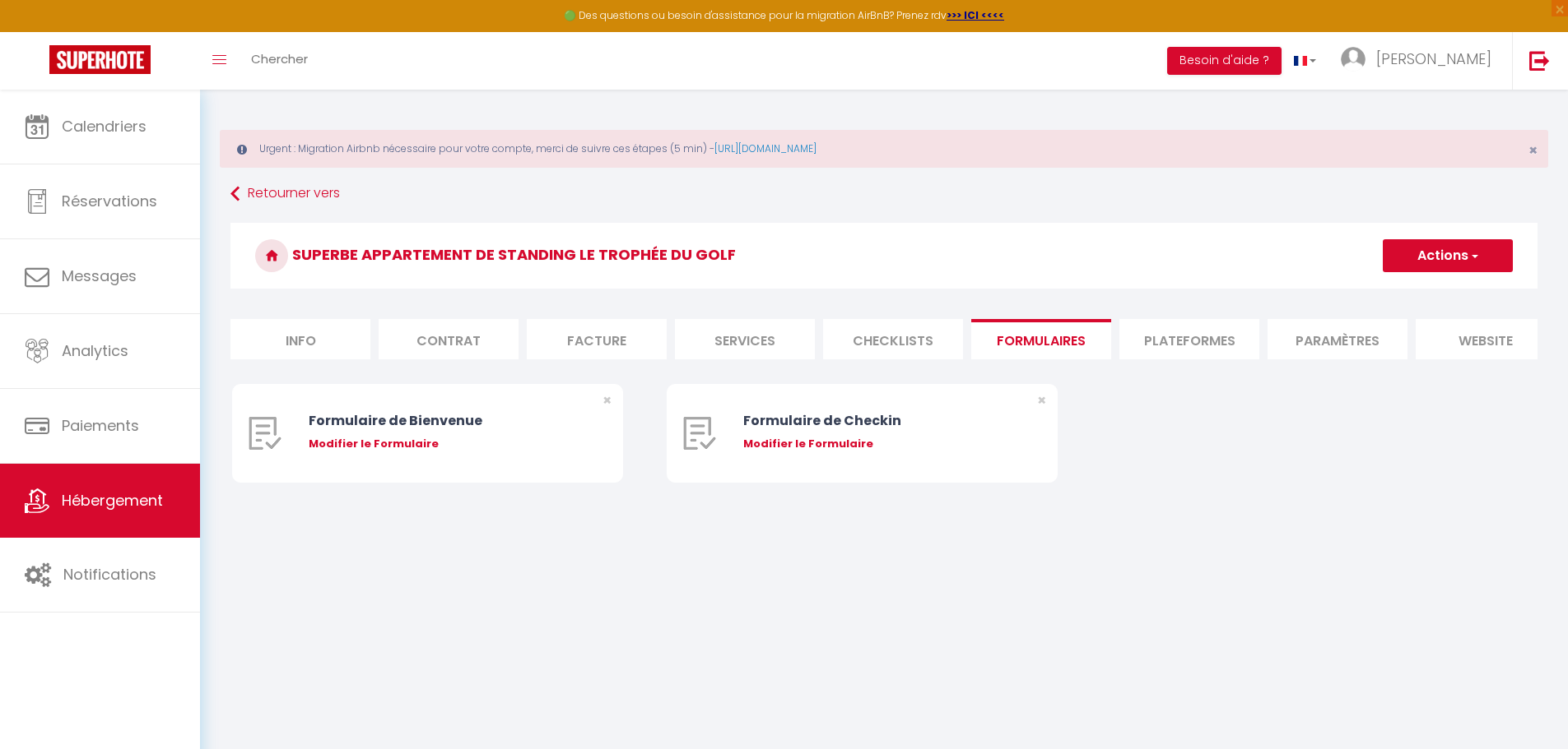
click at [894, 352] on li "Checklists" at bounding box center [893, 340] width 140 height 40
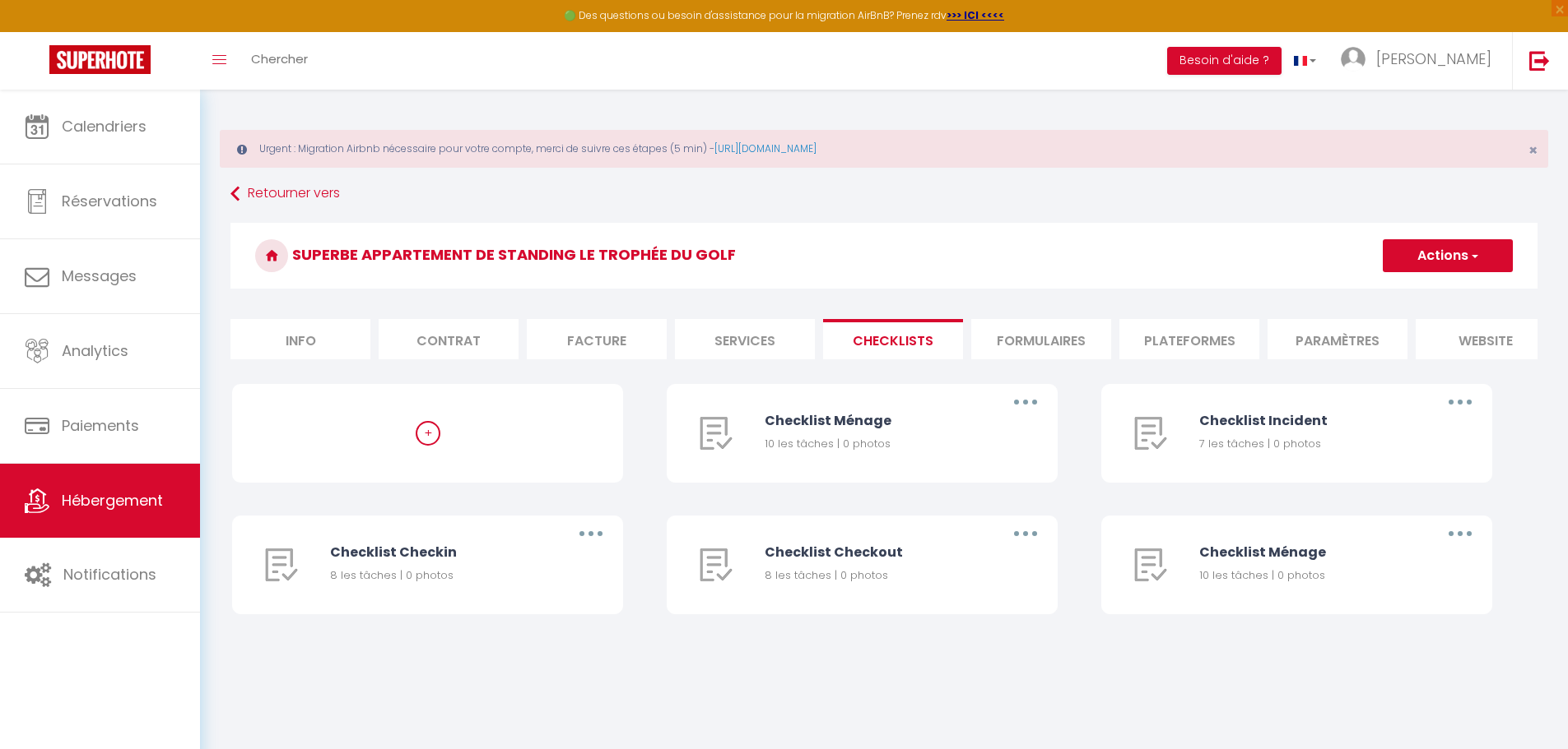
click at [768, 338] on li "Services" at bounding box center [745, 340] width 140 height 40
select select
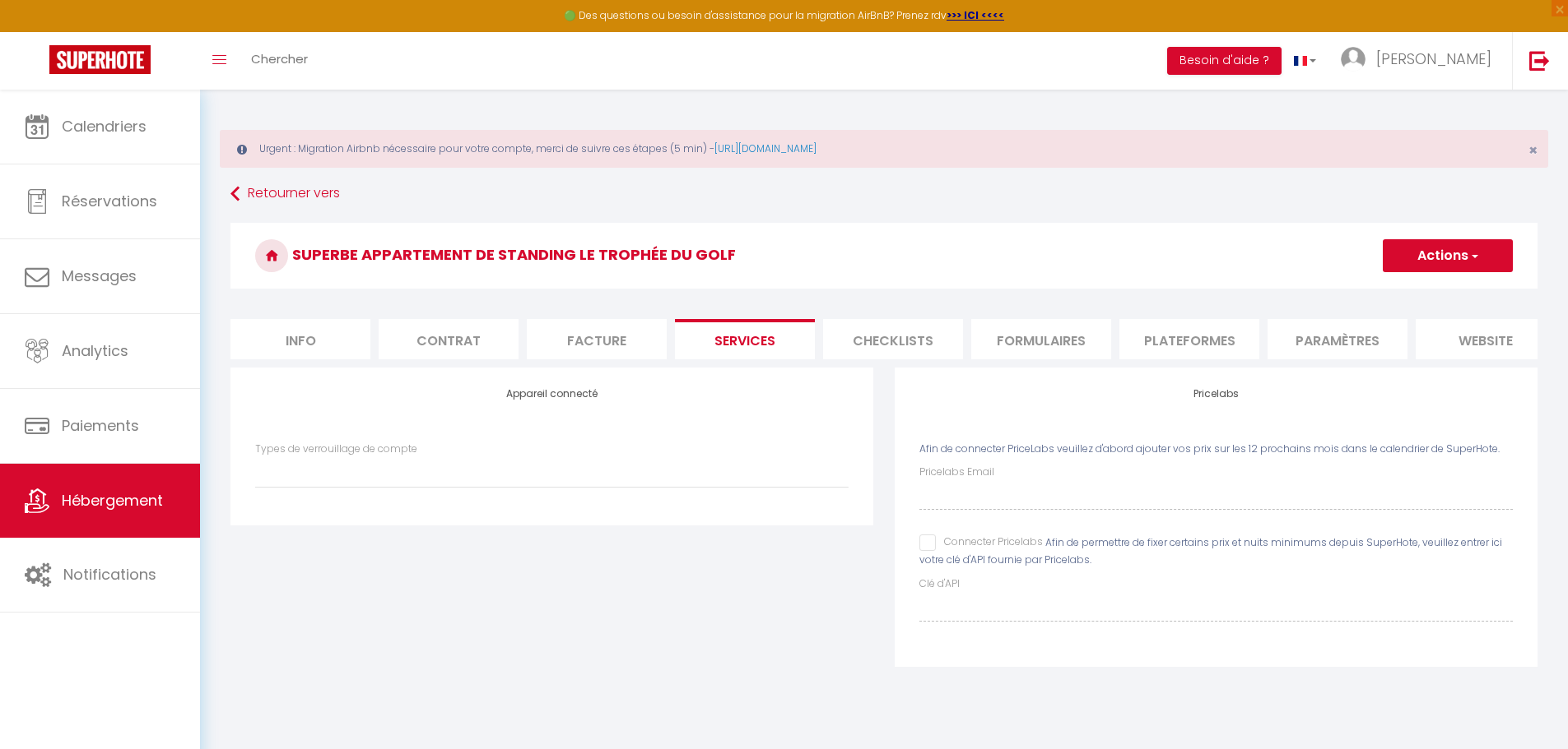
scroll to position [0, 174]
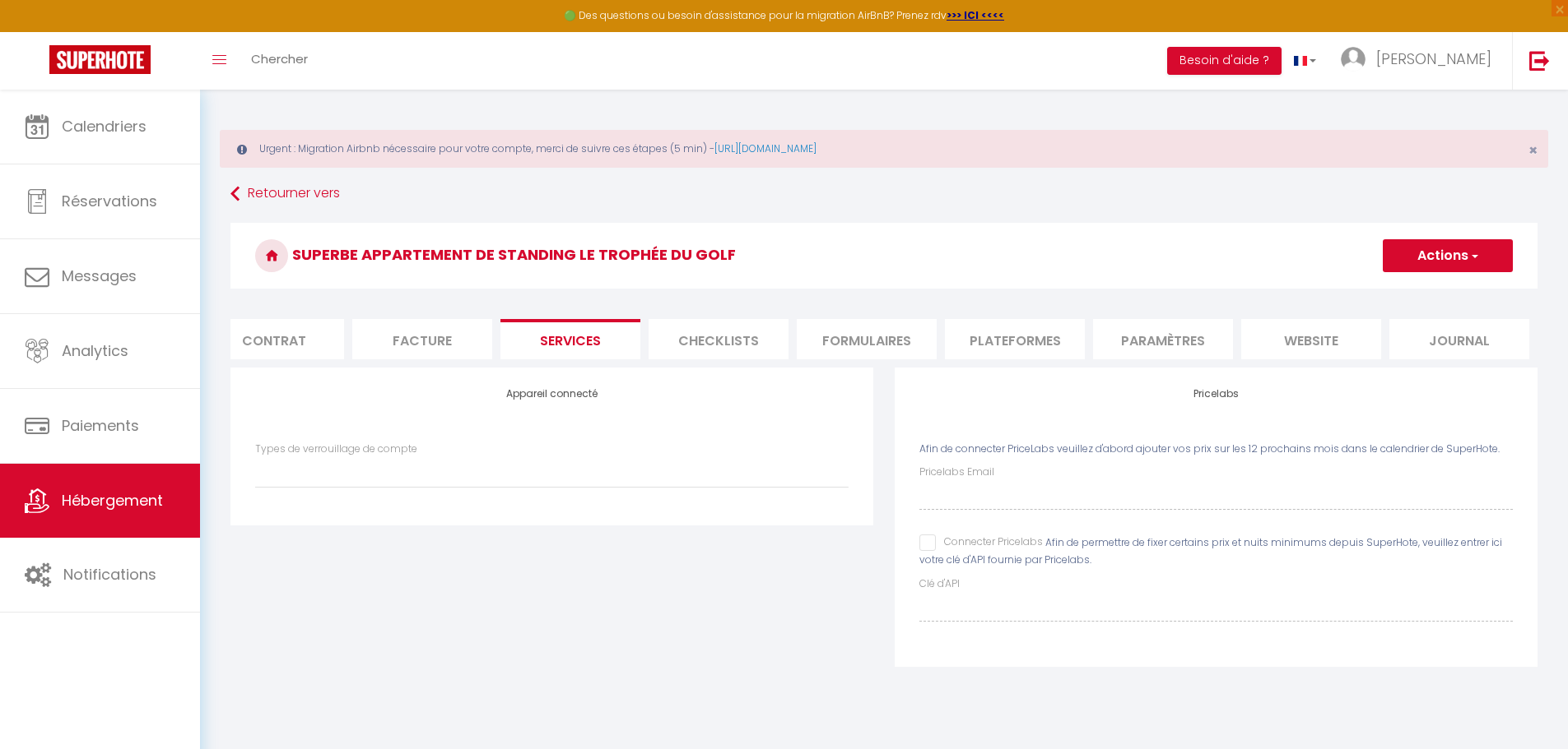
click at [1452, 337] on li "Journal" at bounding box center [1459, 340] width 140 height 40
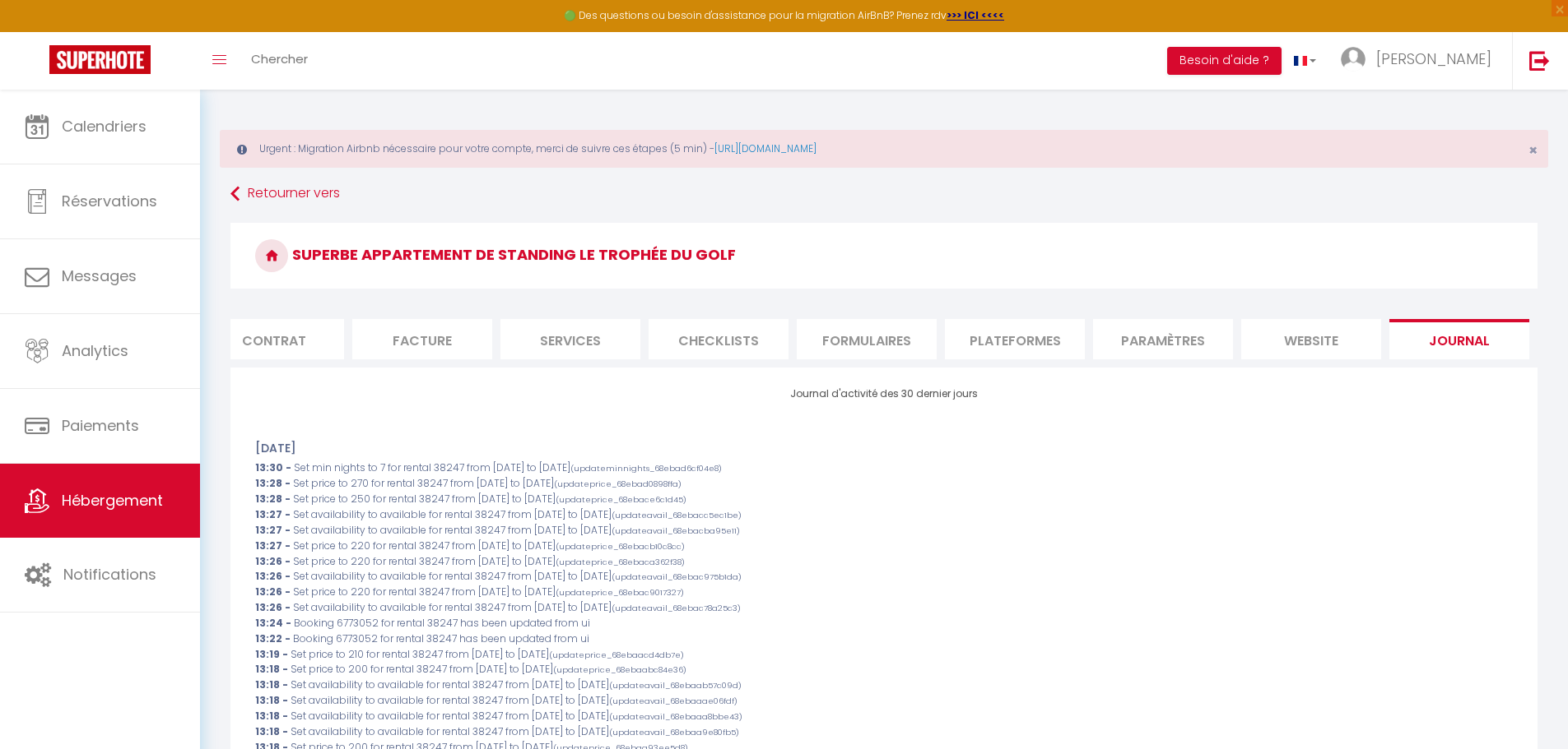
click at [261, 322] on li "Contrat" at bounding box center [274, 340] width 140 height 40
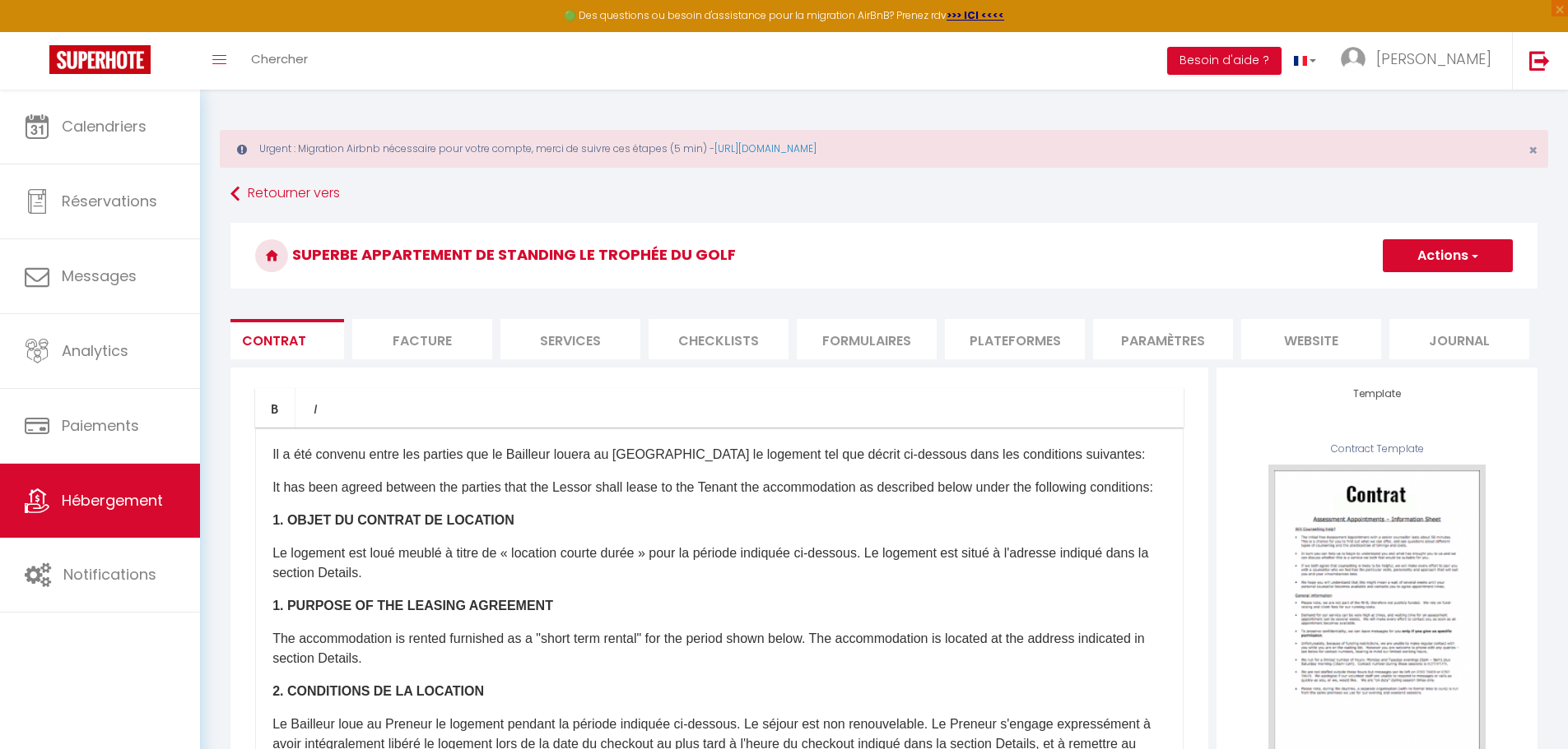
click at [406, 337] on li "Facture" at bounding box center [423, 340] width 140 height 40
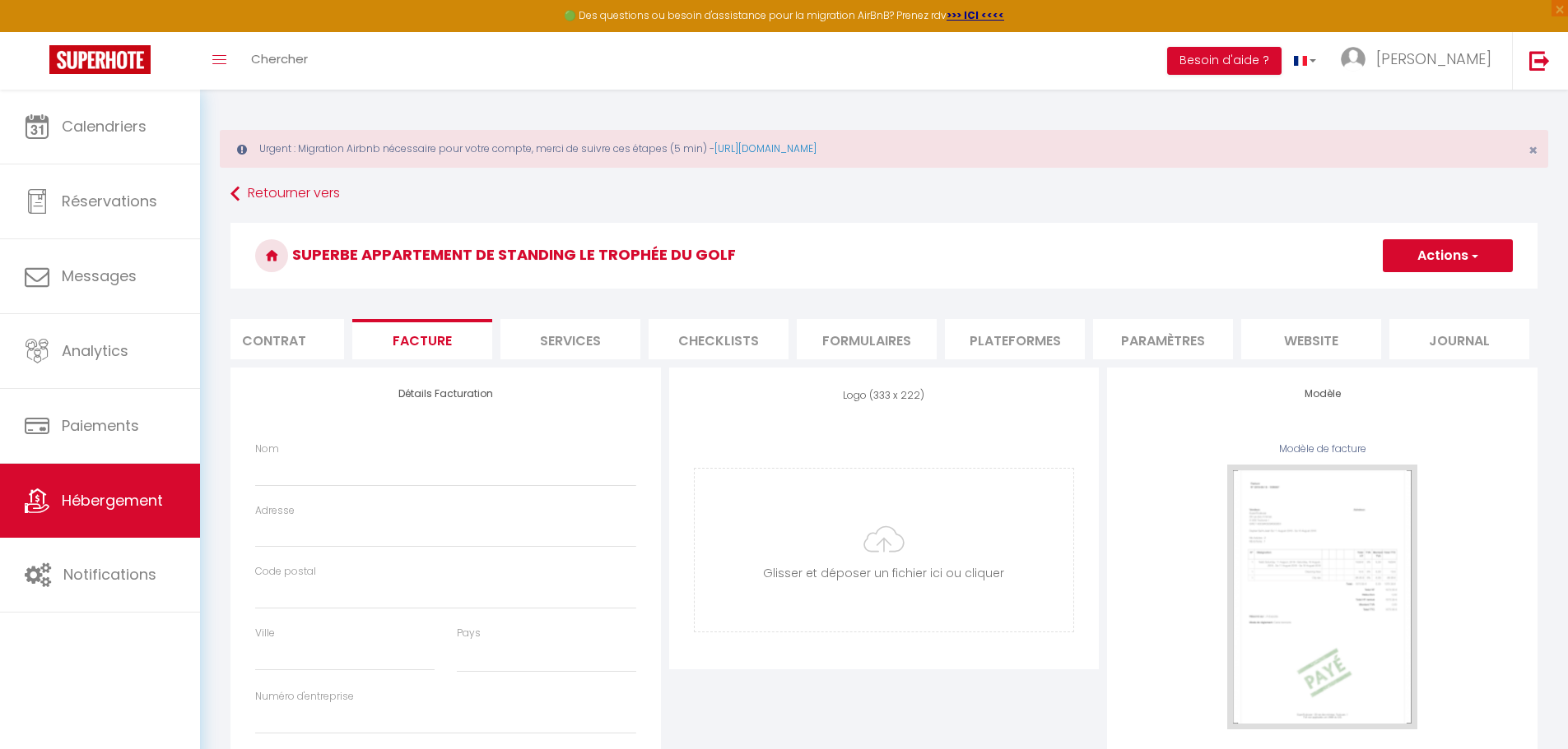
select select
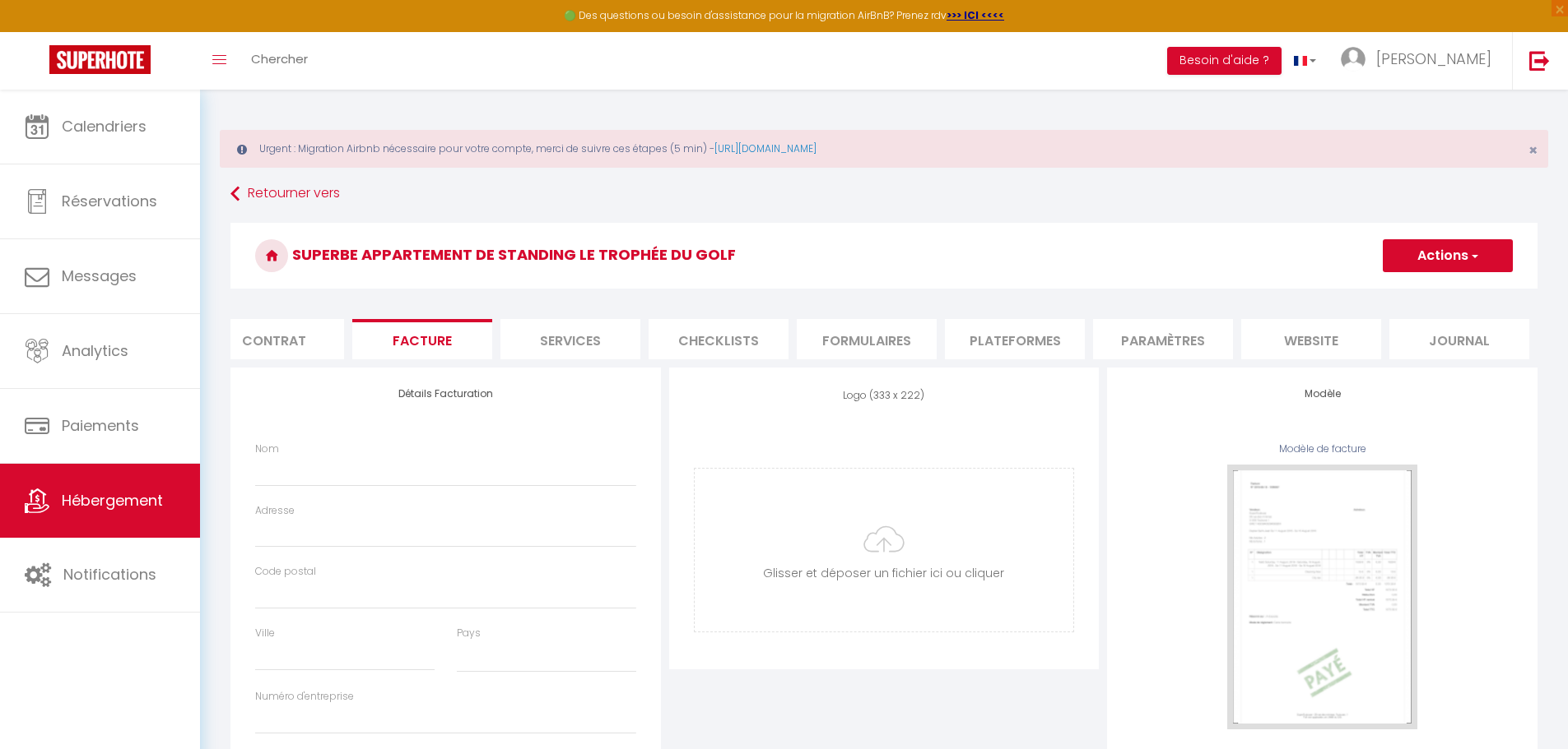
select select
click at [538, 344] on li "Services" at bounding box center [570, 340] width 140 height 40
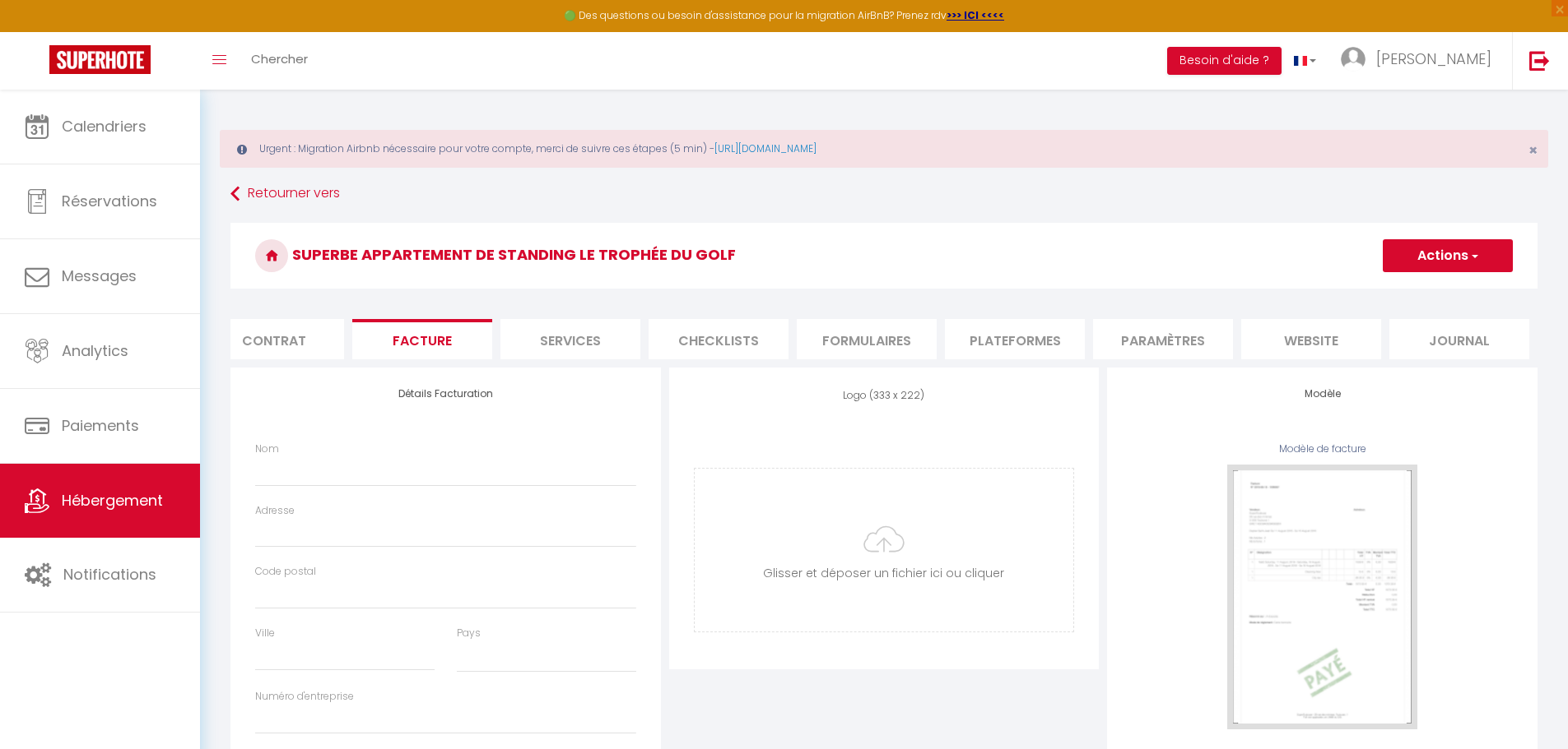
select select
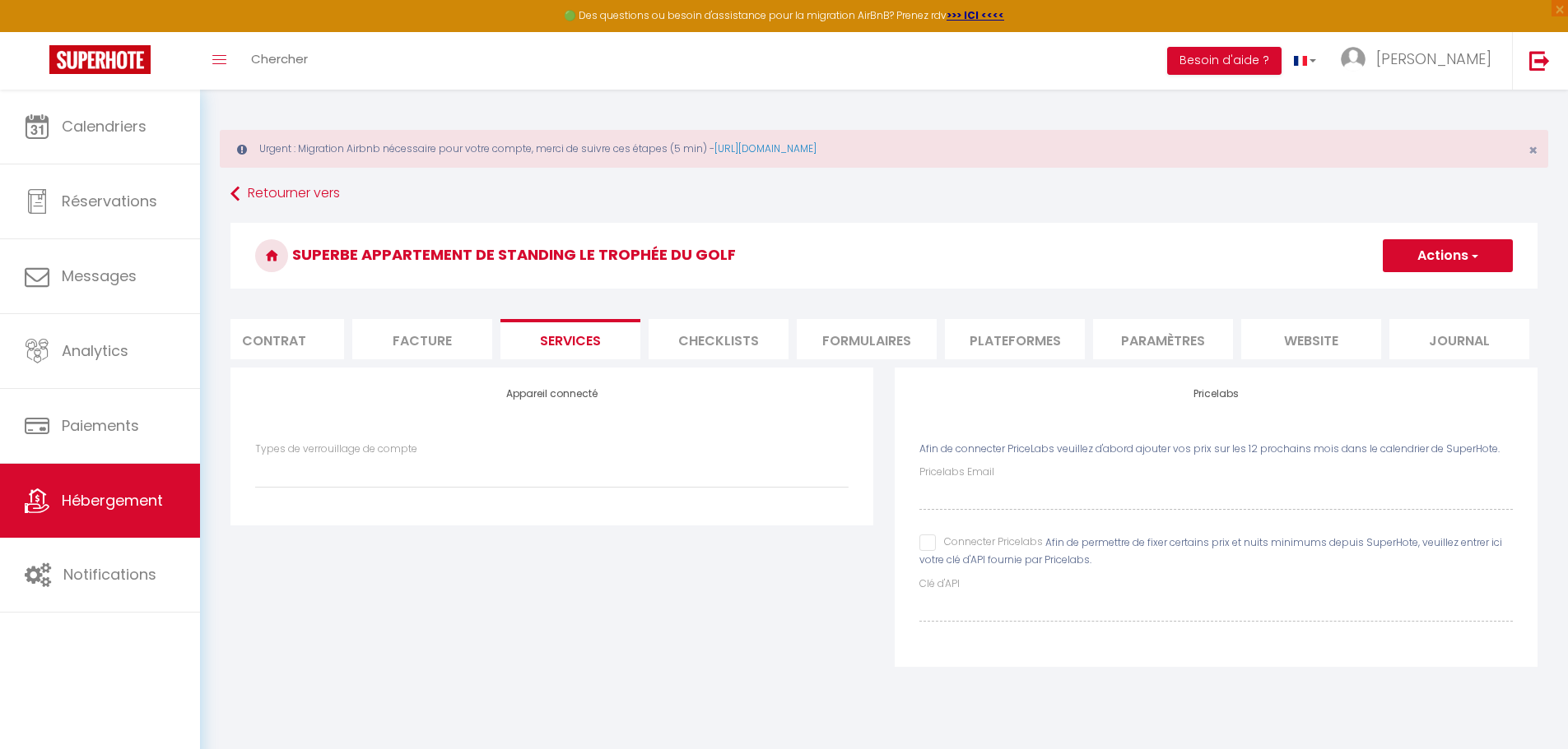
click at [724, 340] on li "Checklists" at bounding box center [718, 340] width 140 height 40
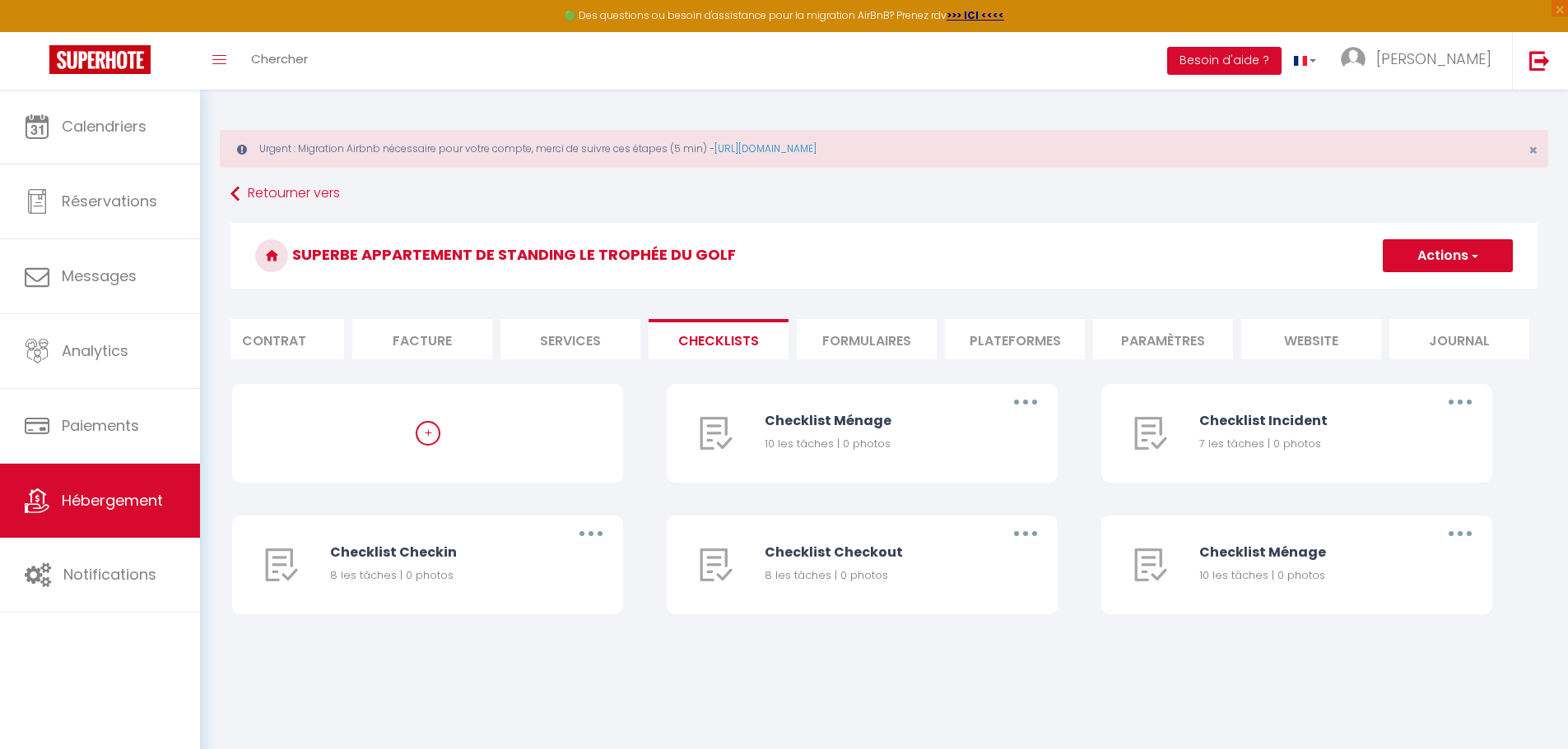
click at [828, 351] on li "Formulaires" at bounding box center [866, 340] width 140 height 40
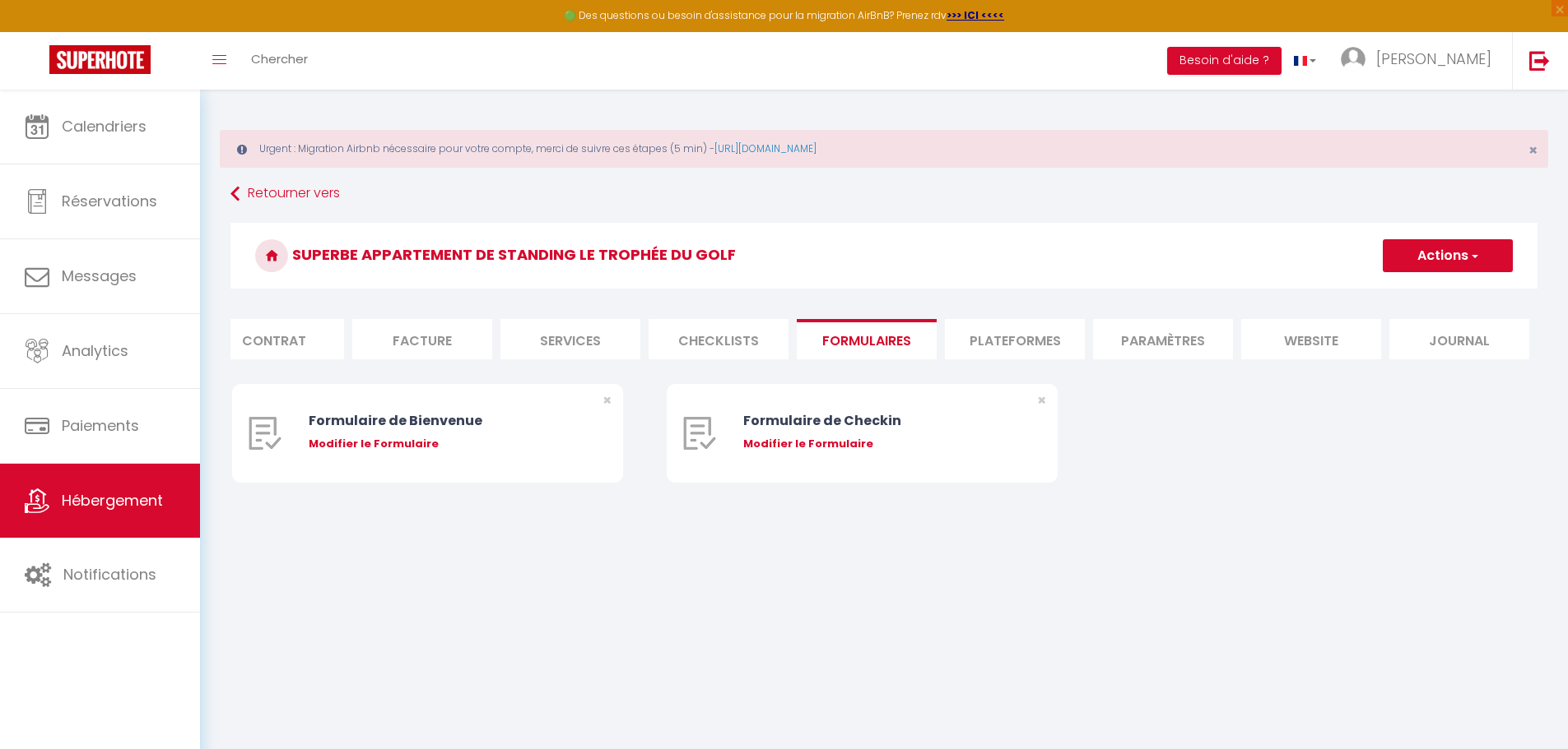
click at [1053, 332] on li "Plateformes" at bounding box center [1015, 340] width 140 height 40
select select
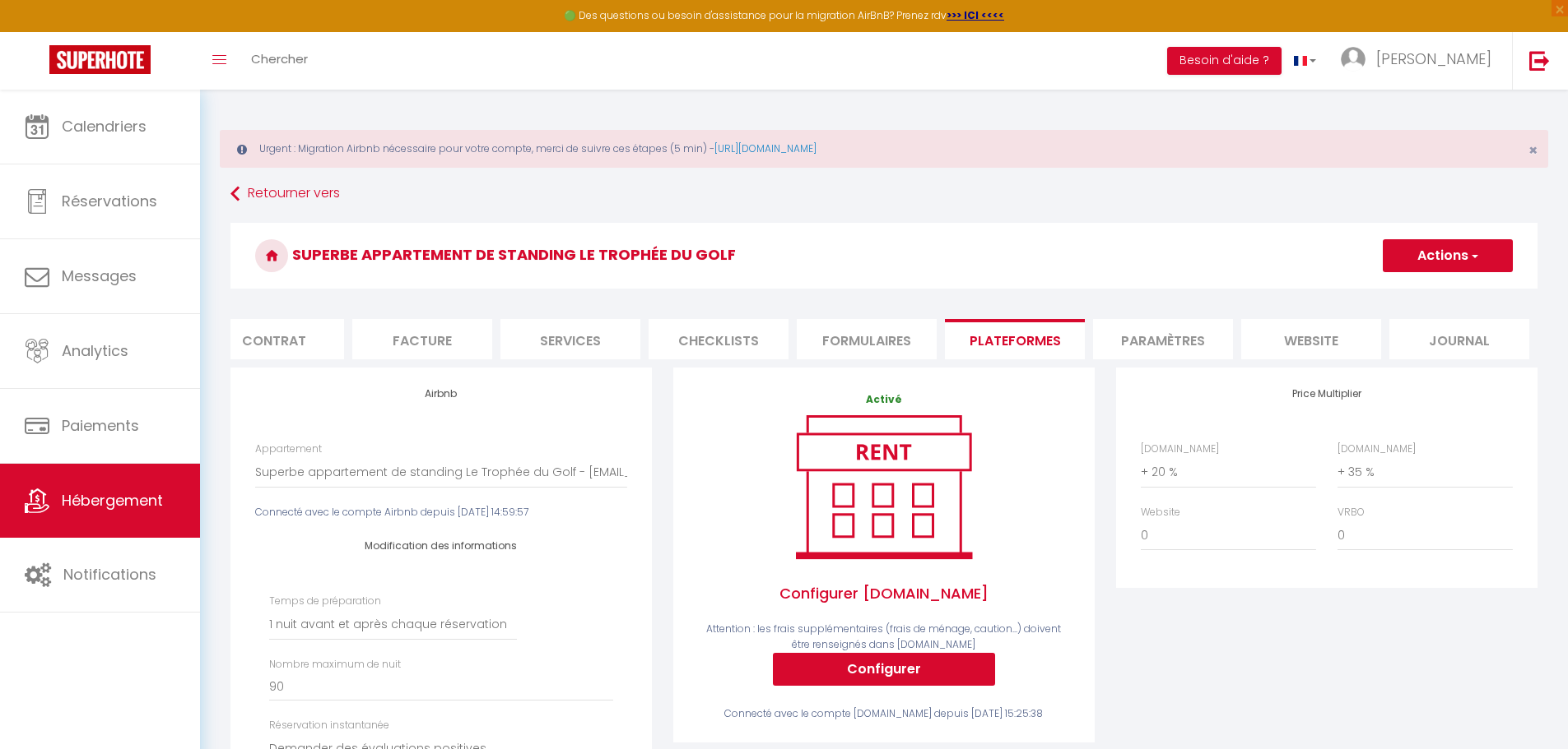
click at [1130, 343] on li "Paramètres" at bounding box center [1163, 340] width 140 height 40
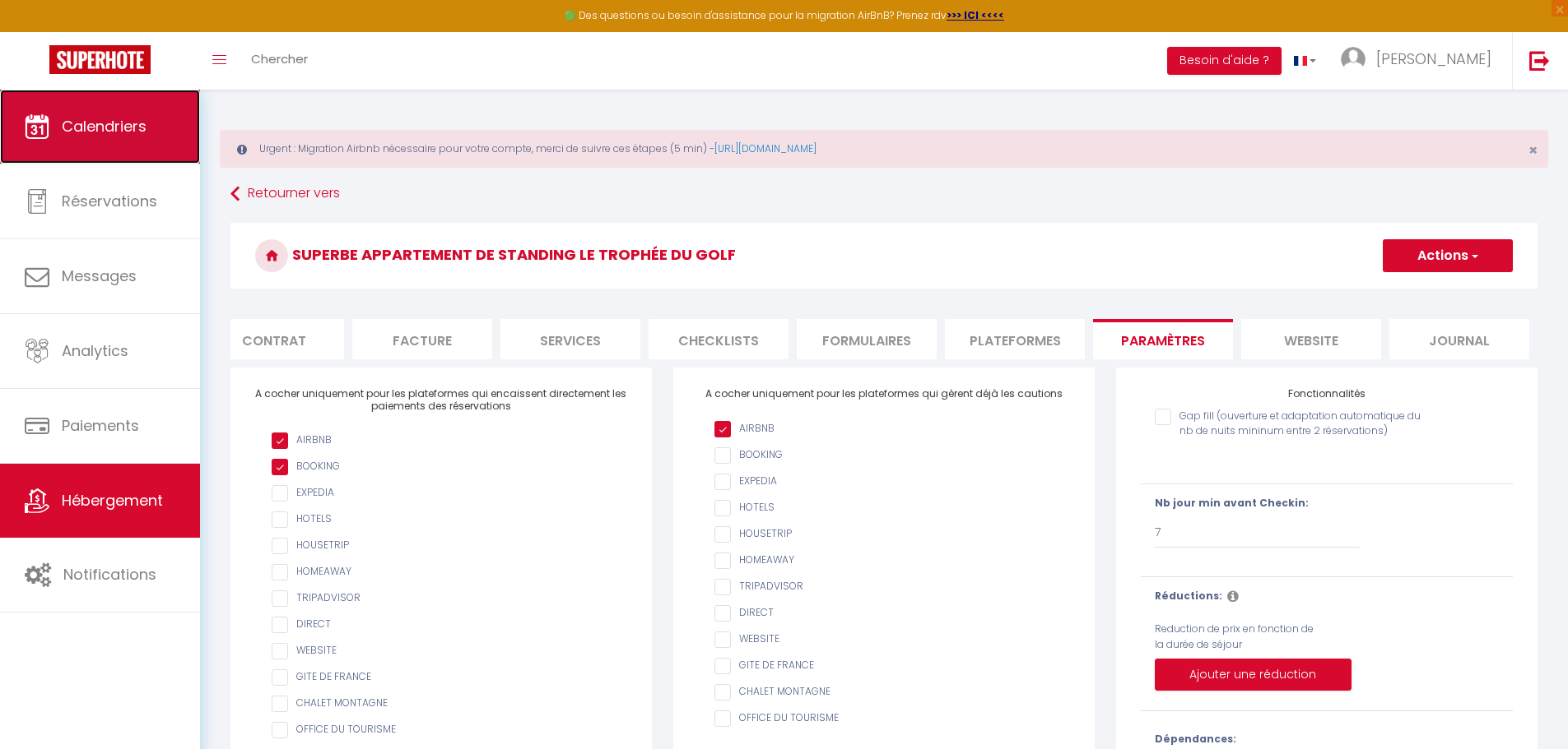
click at [87, 132] on span "Calendriers" at bounding box center [104, 126] width 85 height 20
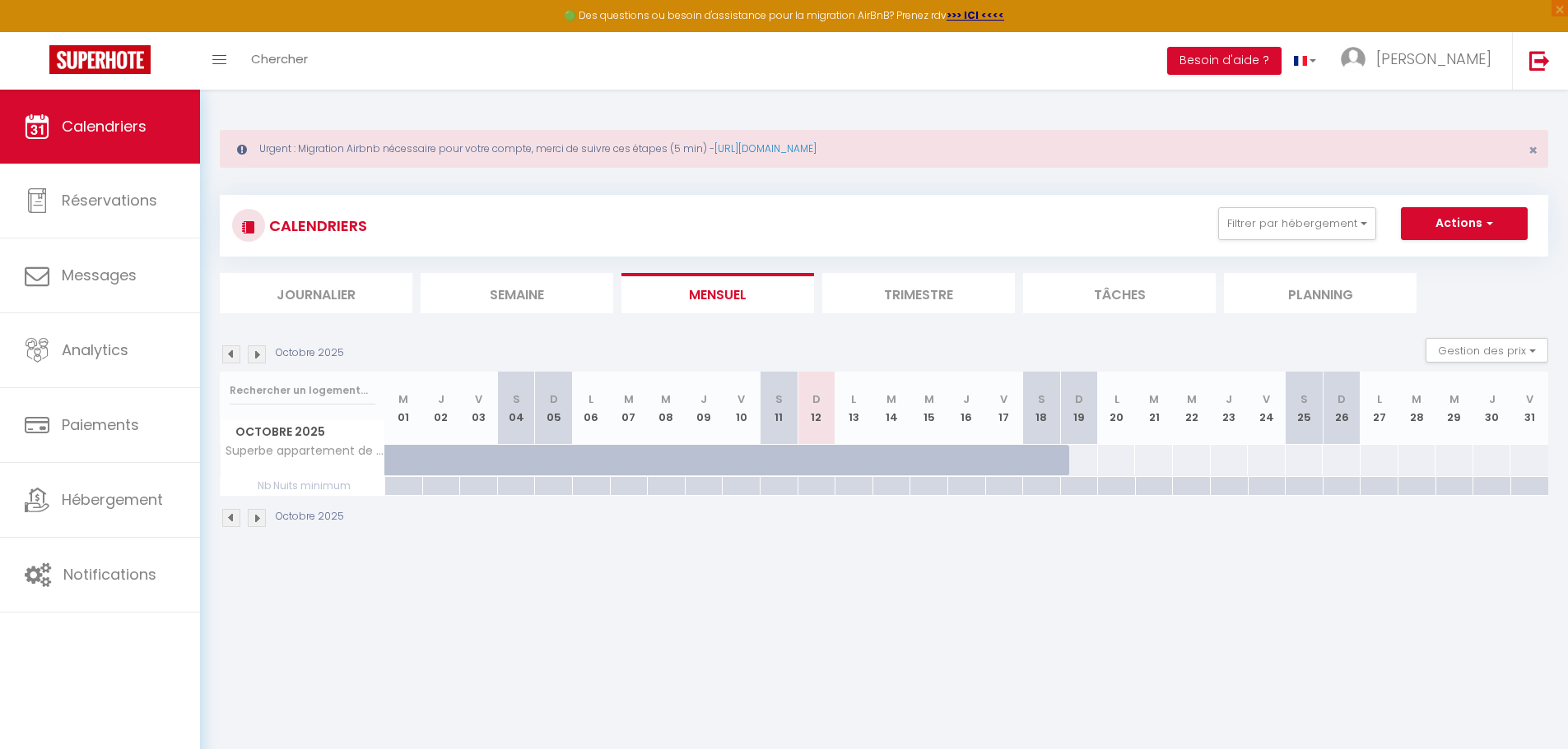
click at [1086, 460] on div at bounding box center [1078, 459] width 39 height 30
type input "Dim 19 Octobre 2025"
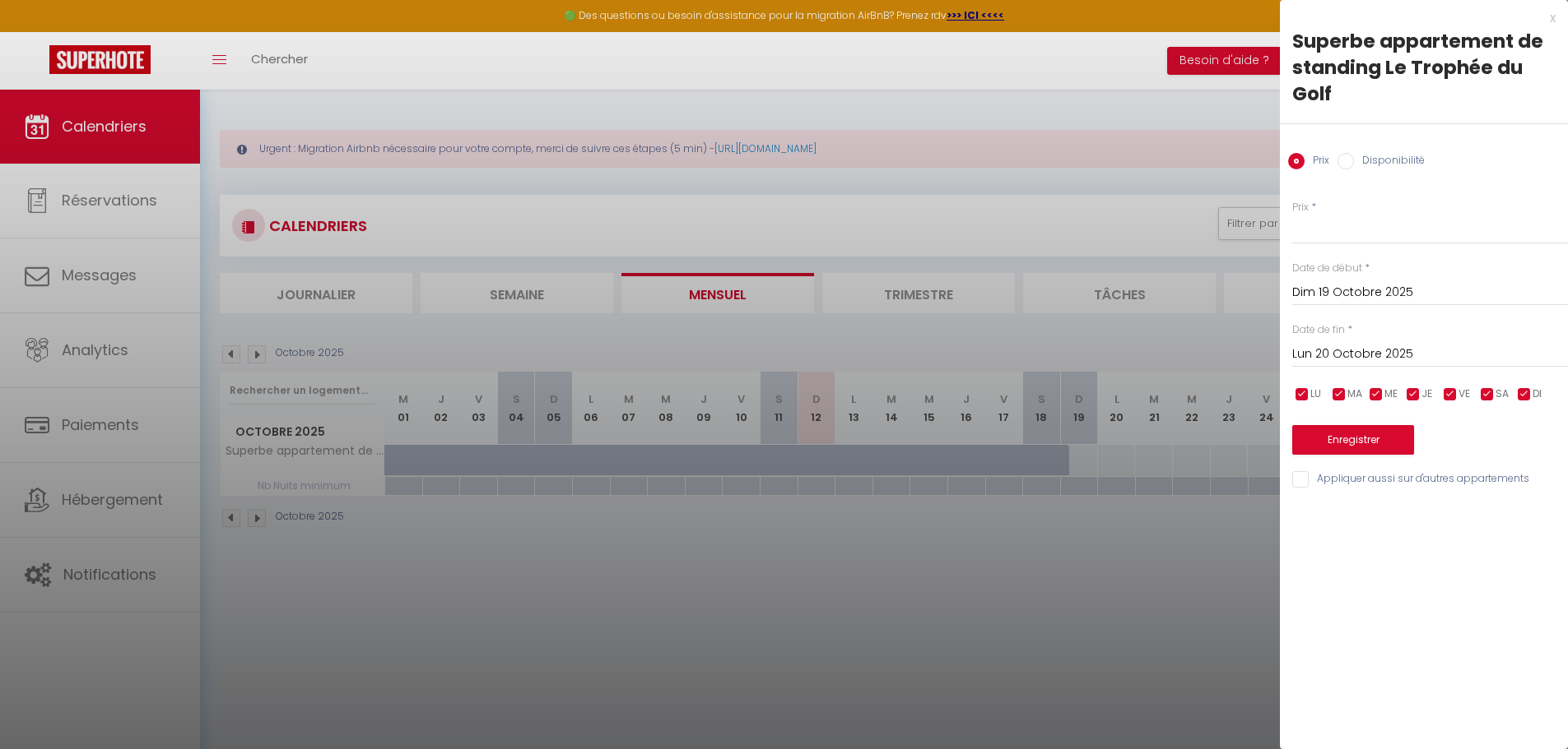
click at [1400, 349] on input "Lun 20 Octobre 2025" at bounding box center [1429, 354] width 275 height 21
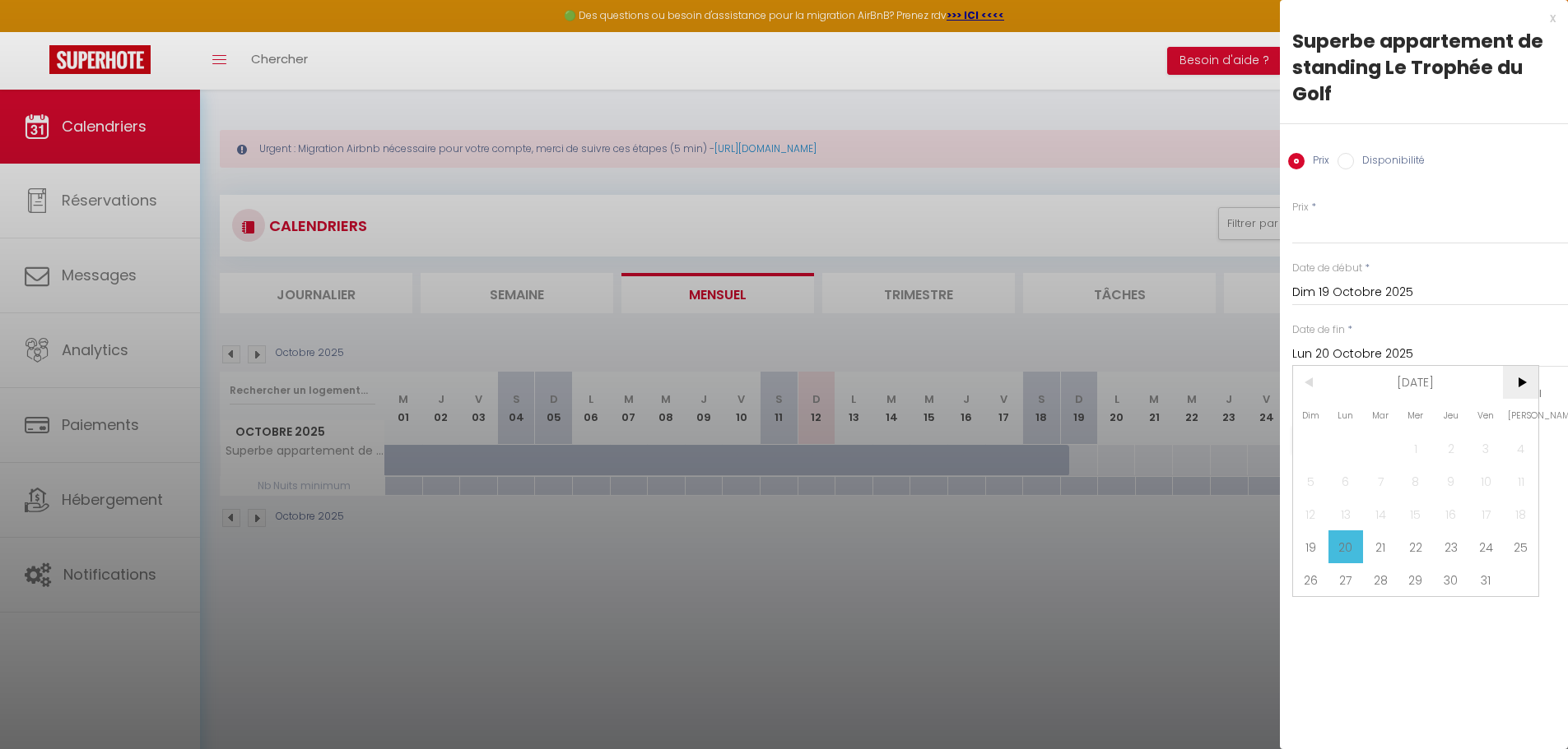
click at [1516, 379] on span ">" at bounding box center [1520, 383] width 35 height 33
click at [1315, 485] on span "2" at bounding box center [1310, 481] width 35 height 33
type input "Dim 02 Novembre 2025"
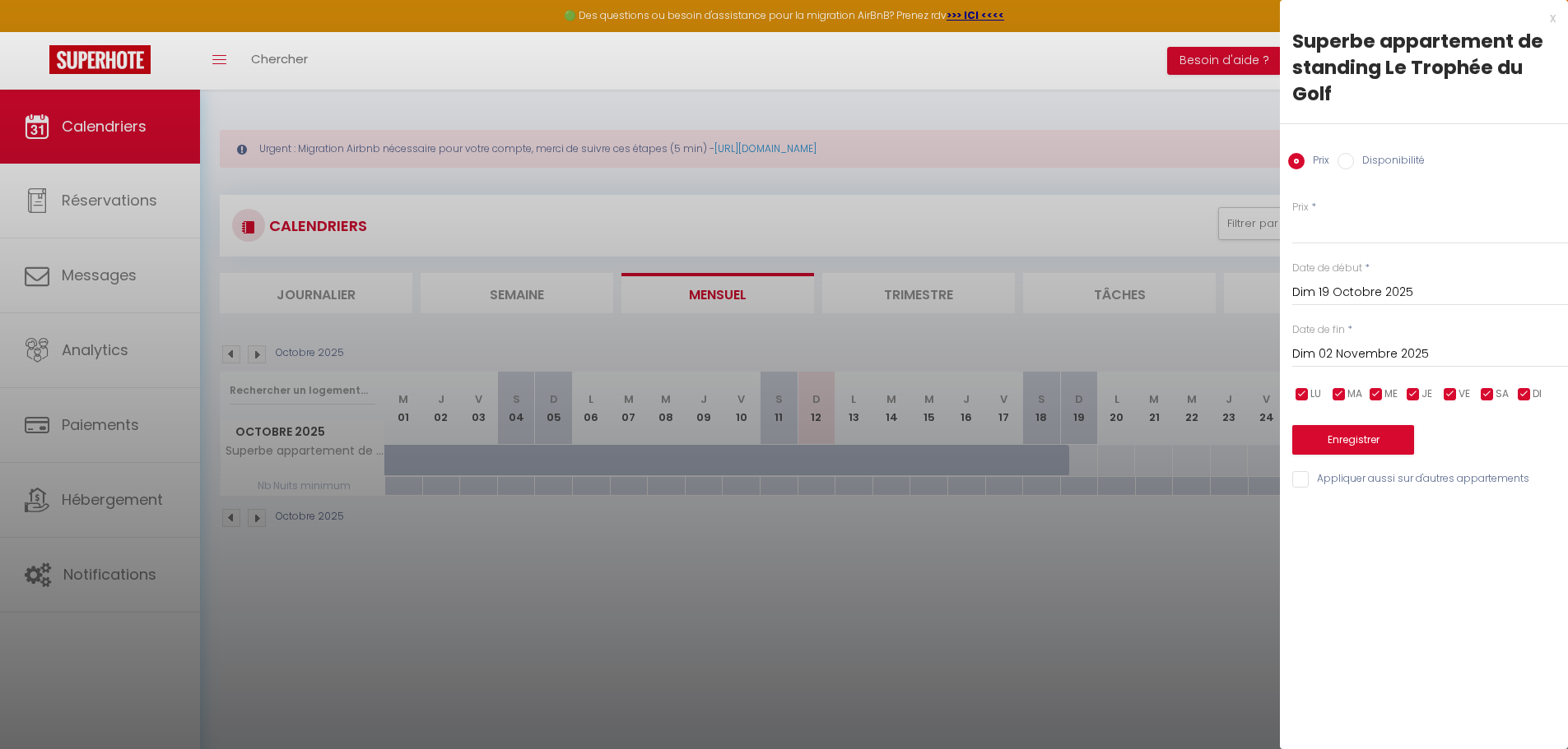
click at [1349, 161] on input "Disponibilité" at bounding box center [1345, 161] width 17 height 17
radio input "true"
radio input "false"
click at [1357, 230] on select "Disponible Indisponible" at bounding box center [1429, 230] width 275 height 31
select select "0"
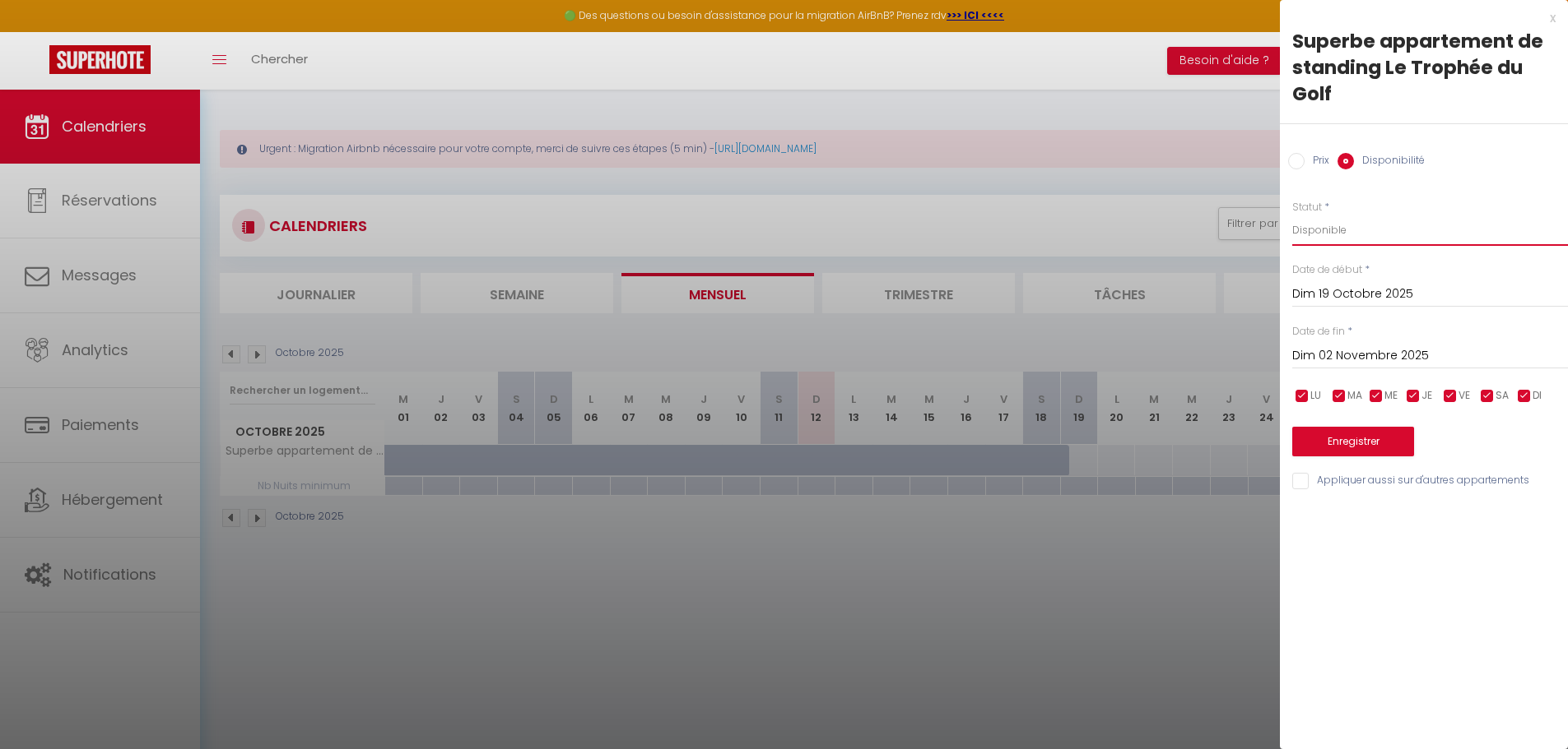
click at [1292, 214] on select "Disponible Indisponible" at bounding box center [1429, 230] width 275 height 31
click at [1367, 437] on button "Enregistrer" at bounding box center [1353, 442] width 122 height 29
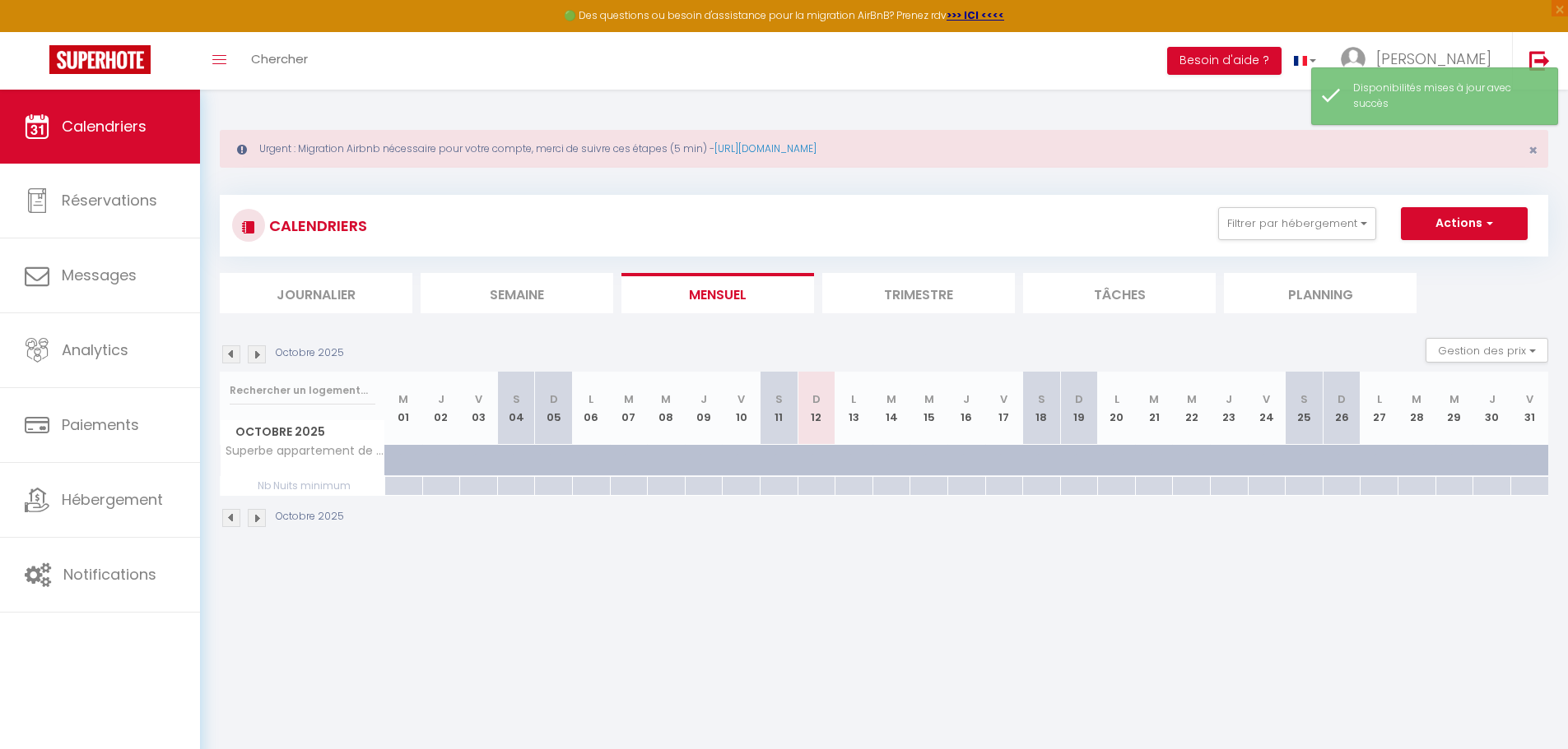
click at [252, 351] on img at bounding box center [257, 354] width 18 height 18
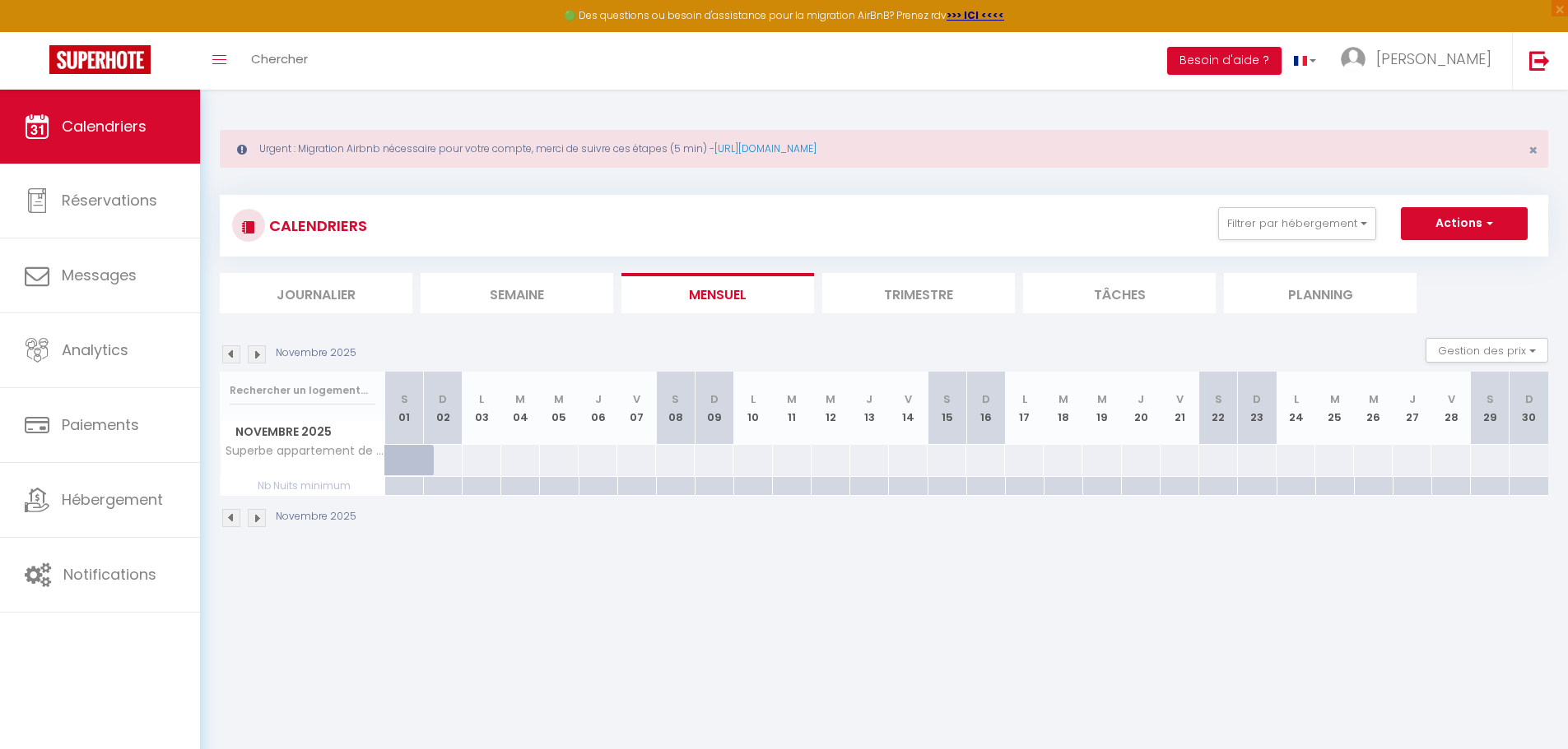
click at [449, 458] on div at bounding box center [442, 459] width 40 height 30
select select "1"
type input "Dim 02 Novembre 2025"
type input "Lun 03 Novembre 2025"
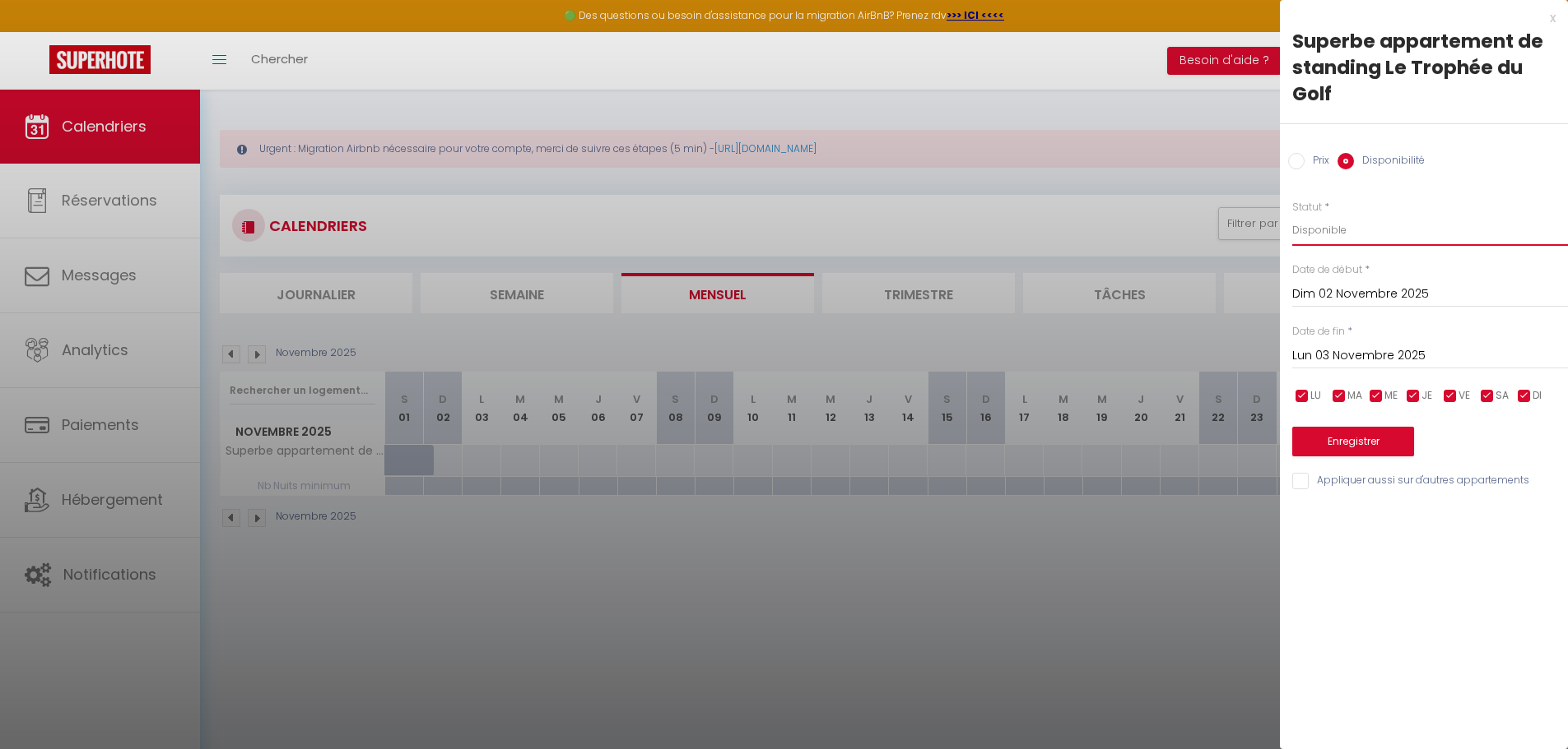
drag, startPoint x: 1356, startPoint y: 233, endPoint x: 1350, endPoint y: 241, distance: 10.0
click at [1356, 233] on select "Disponible Indisponible" at bounding box center [1429, 230] width 275 height 31
select select "0"
click at [1292, 214] on select "Disponible Indisponible" at bounding box center [1429, 230] width 275 height 31
click at [1372, 440] on button "Enregistrer" at bounding box center [1353, 442] width 122 height 29
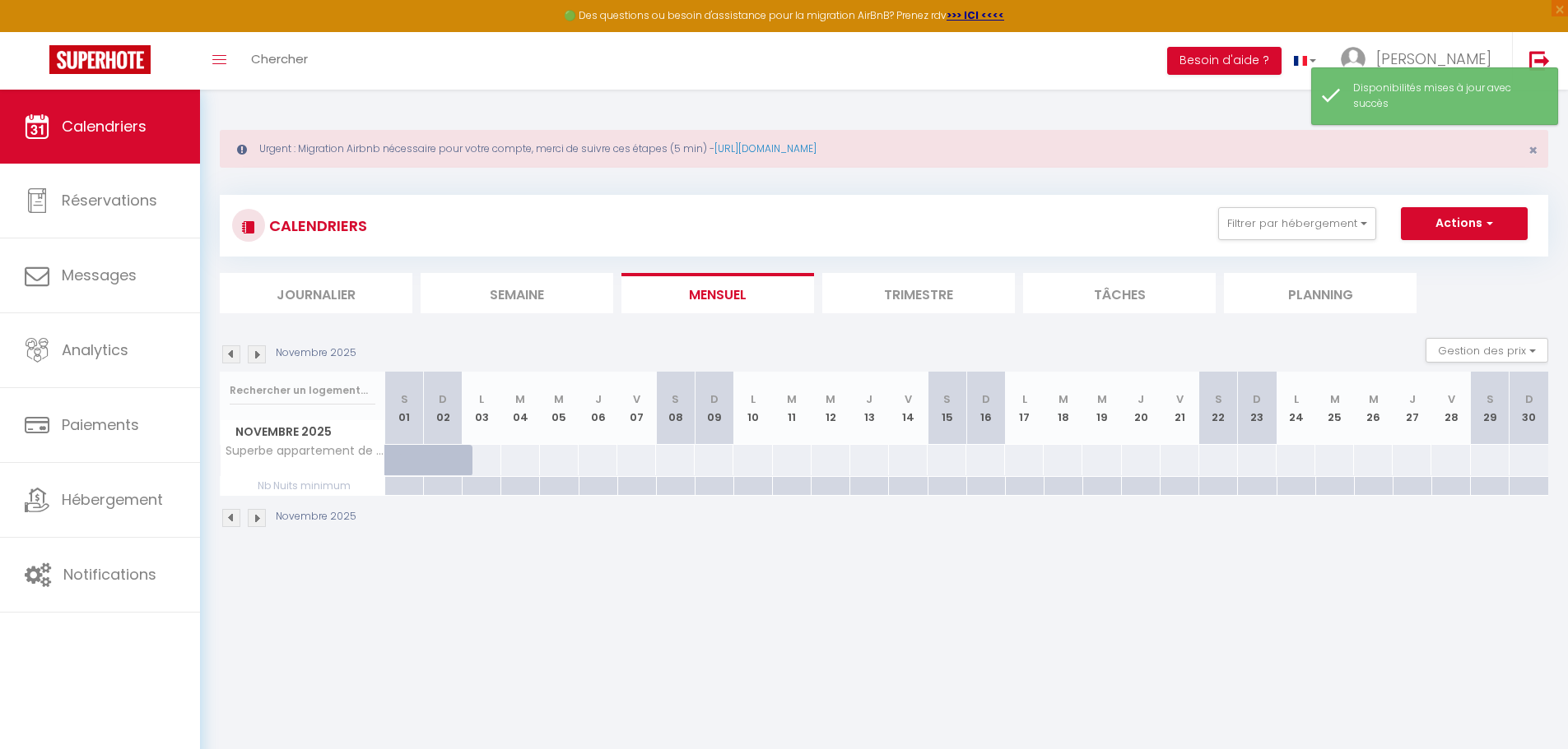
click at [492, 460] on div at bounding box center [481, 459] width 40 height 30
select select "1"
type input "Lun 03 Novembre 2025"
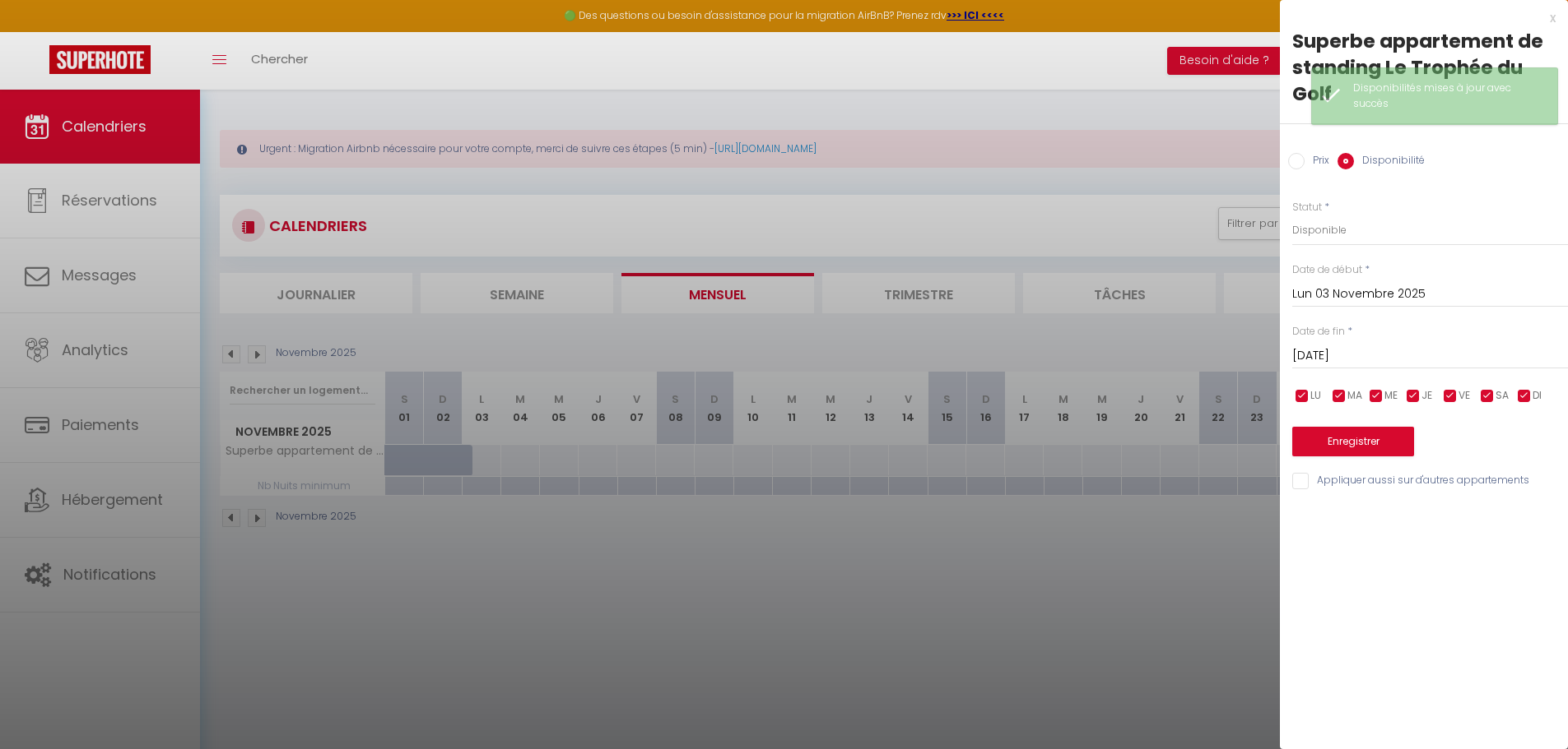
click at [1413, 354] on input "[DATE]" at bounding box center [1429, 355] width 275 height 21
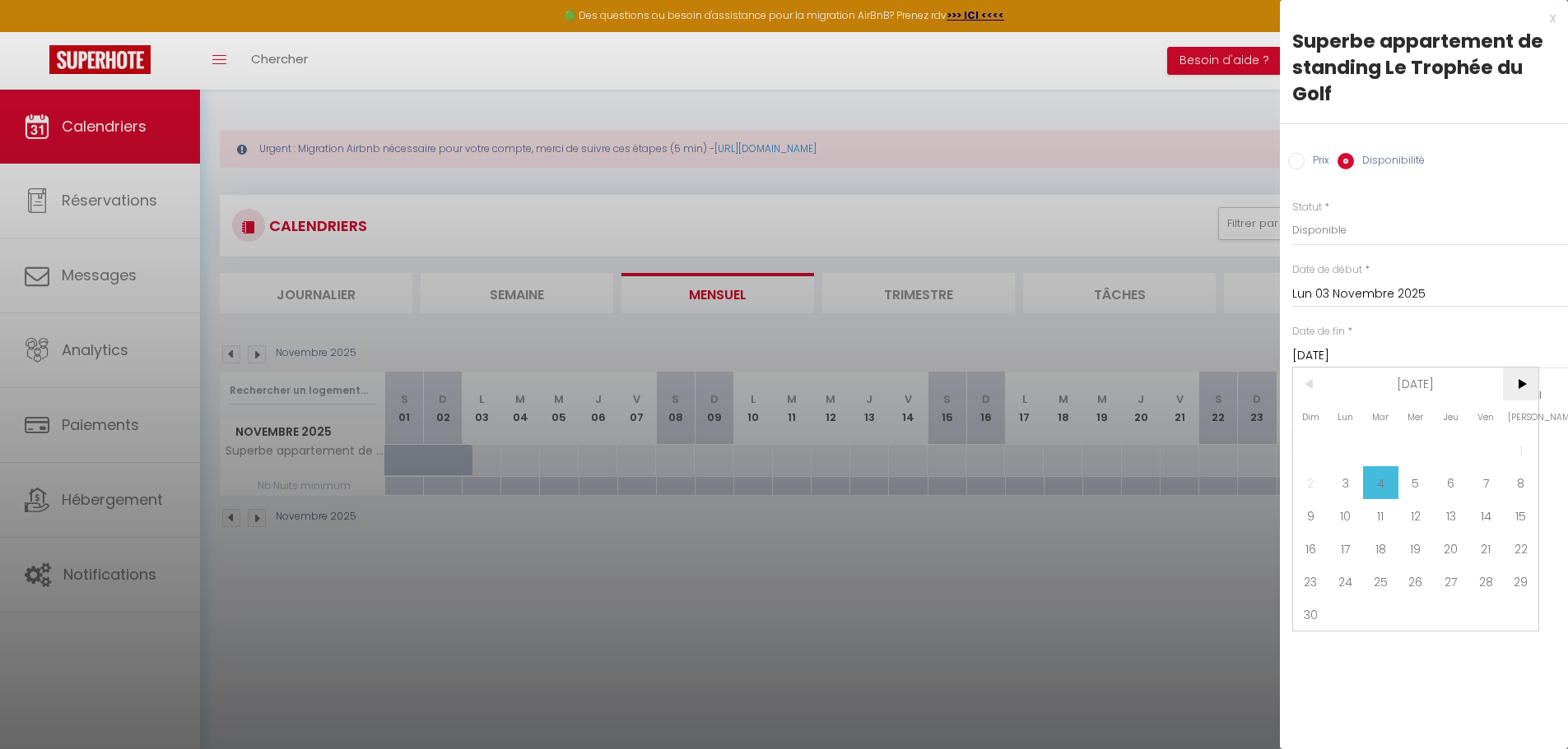
click at [1514, 383] on span ">" at bounding box center [1520, 384] width 35 height 33
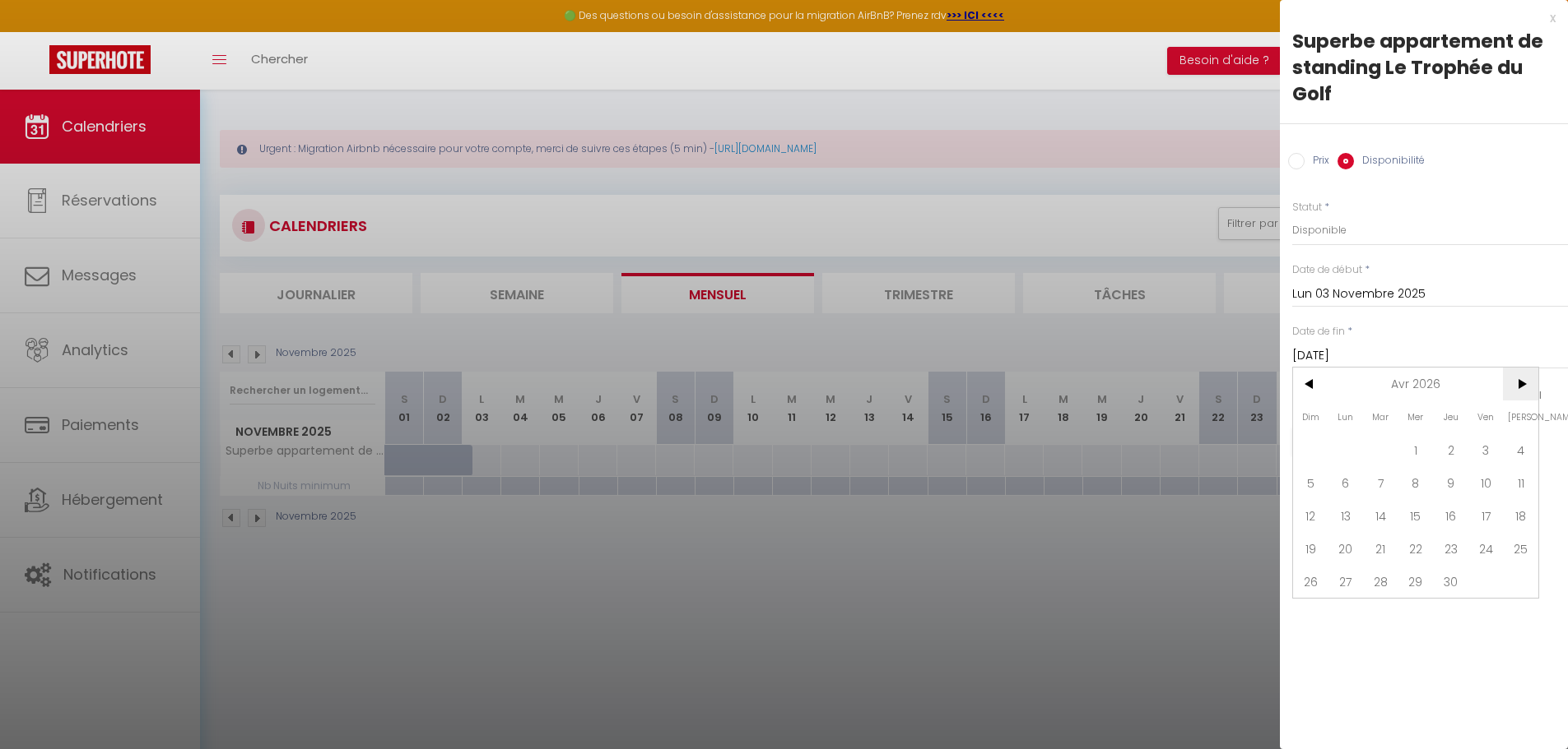
click at [1514, 383] on span ">" at bounding box center [1520, 384] width 35 height 33
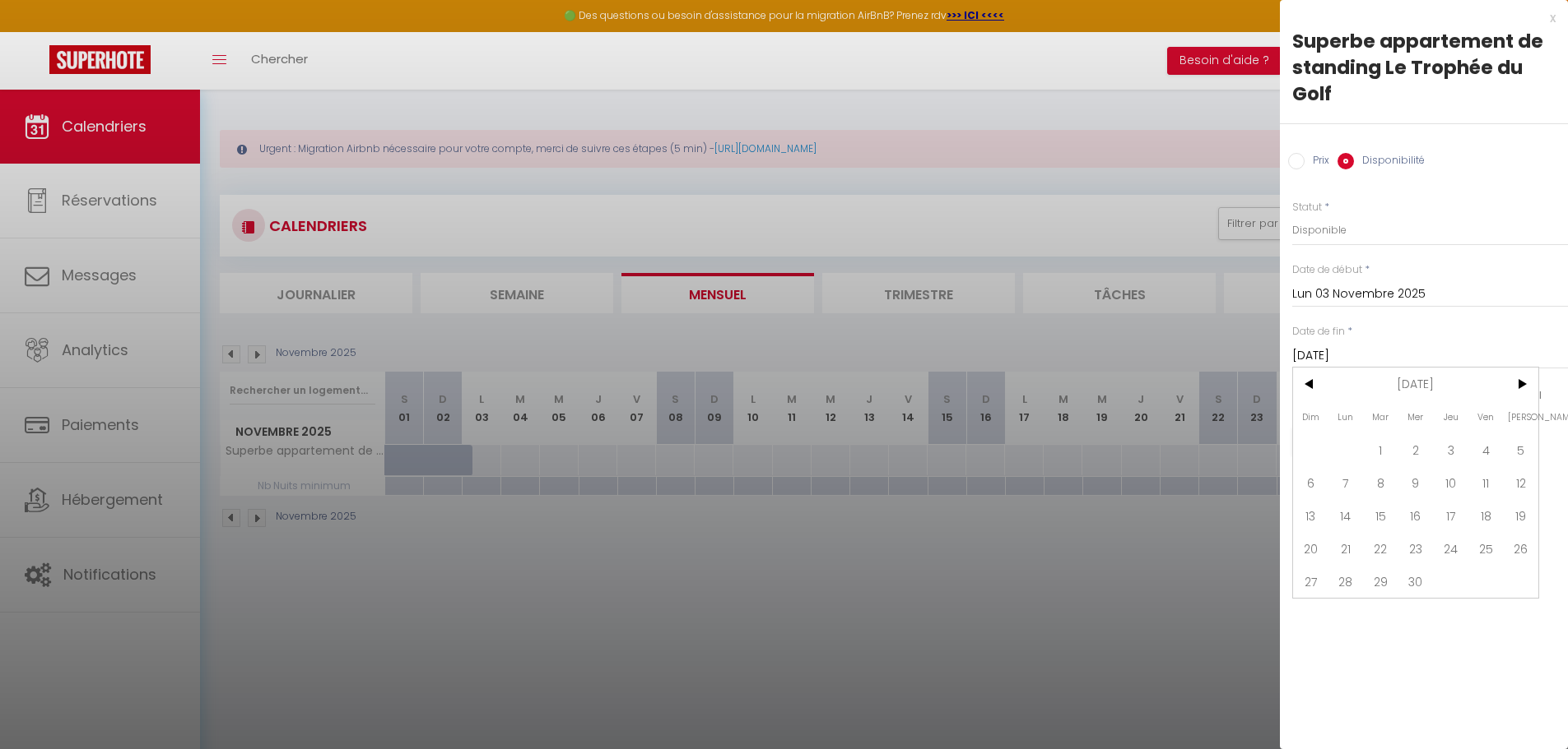
click at [1518, 447] on span "5" at bounding box center [1520, 450] width 35 height 33
type input "[DATE]"
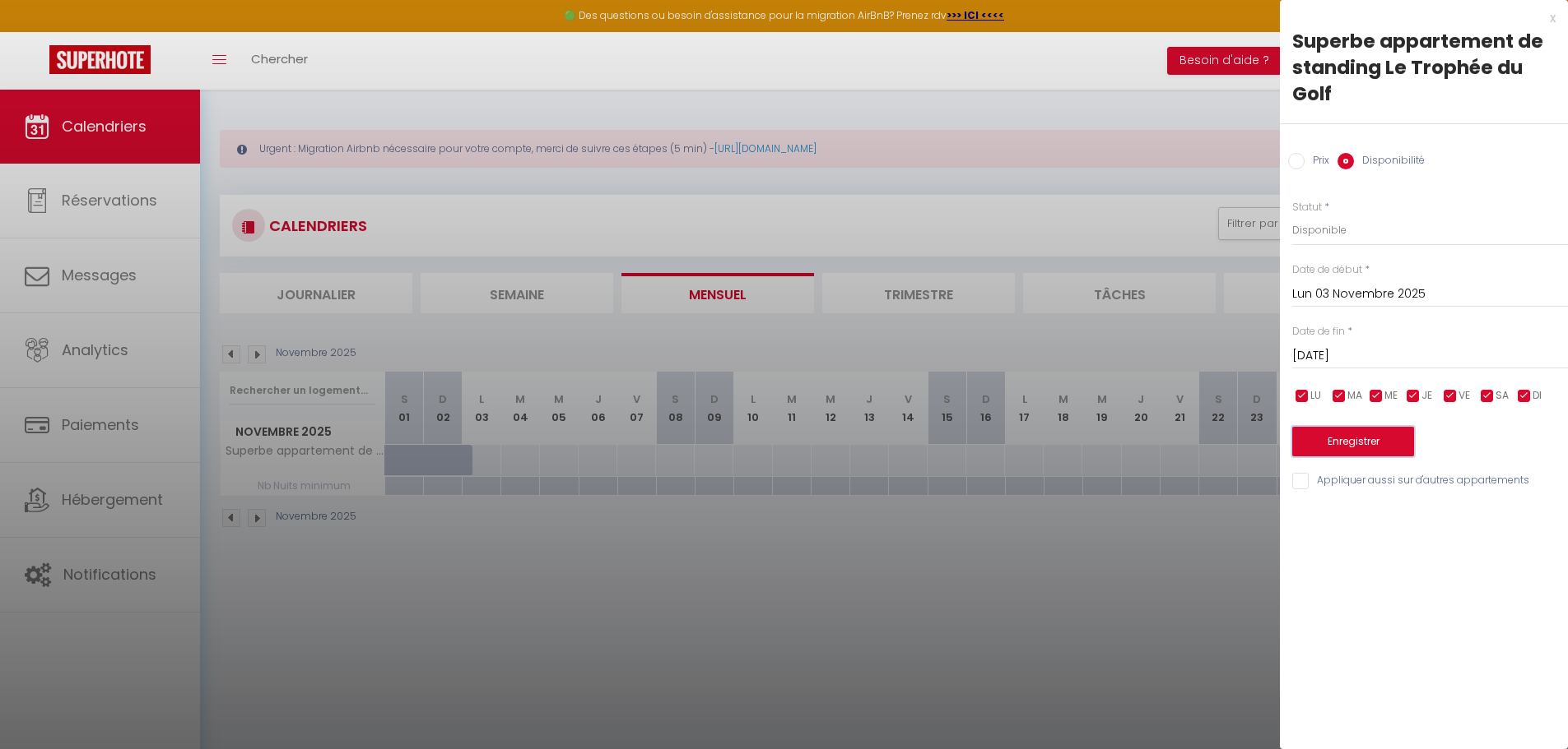
click at [1364, 444] on button "Enregistrer" at bounding box center [1353, 442] width 122 height 29
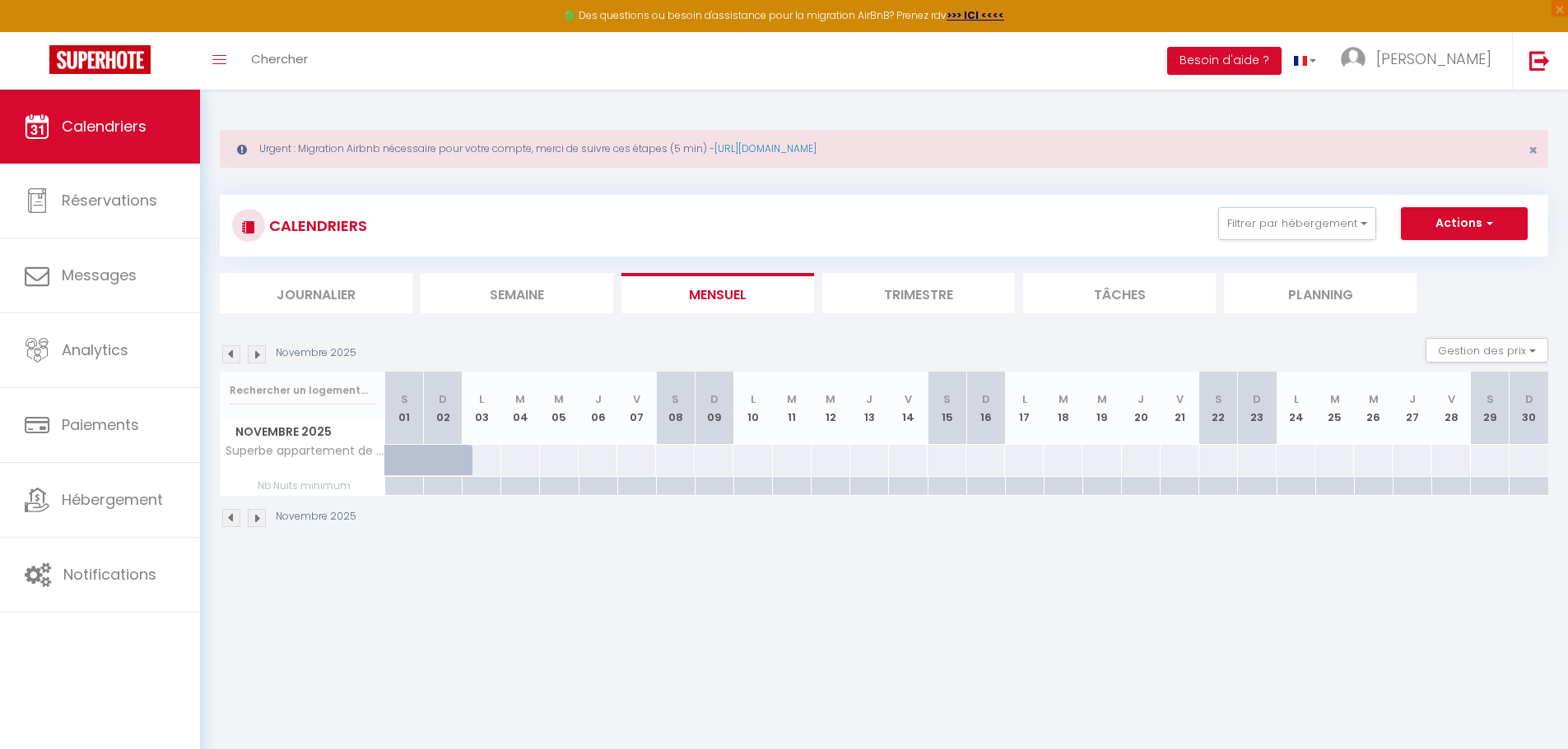
click at [228, 357] on img at bounding box center [231, 354] width 18 height 18
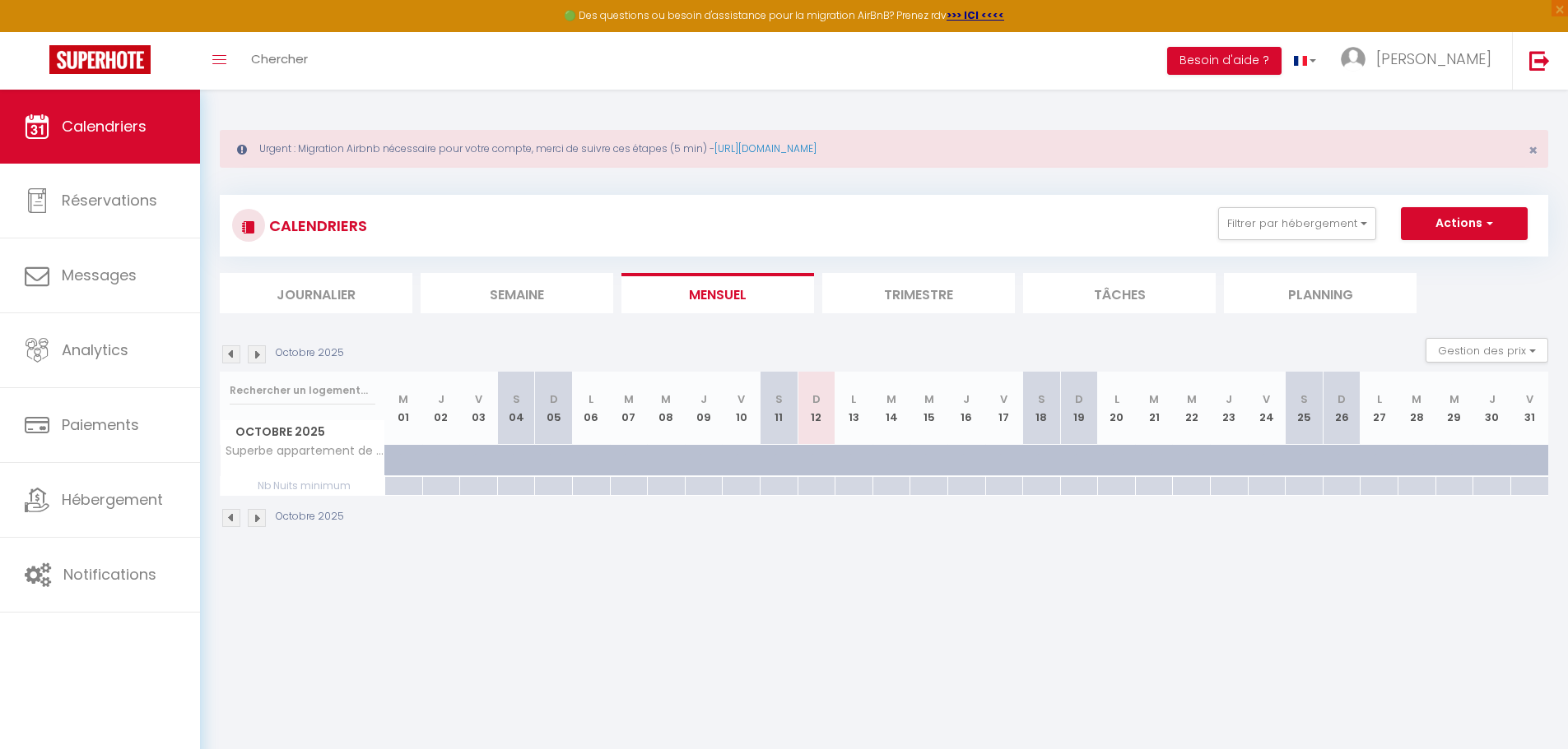
click at [228, 357] on img at bounding box center [231, 354] width 18 height 18
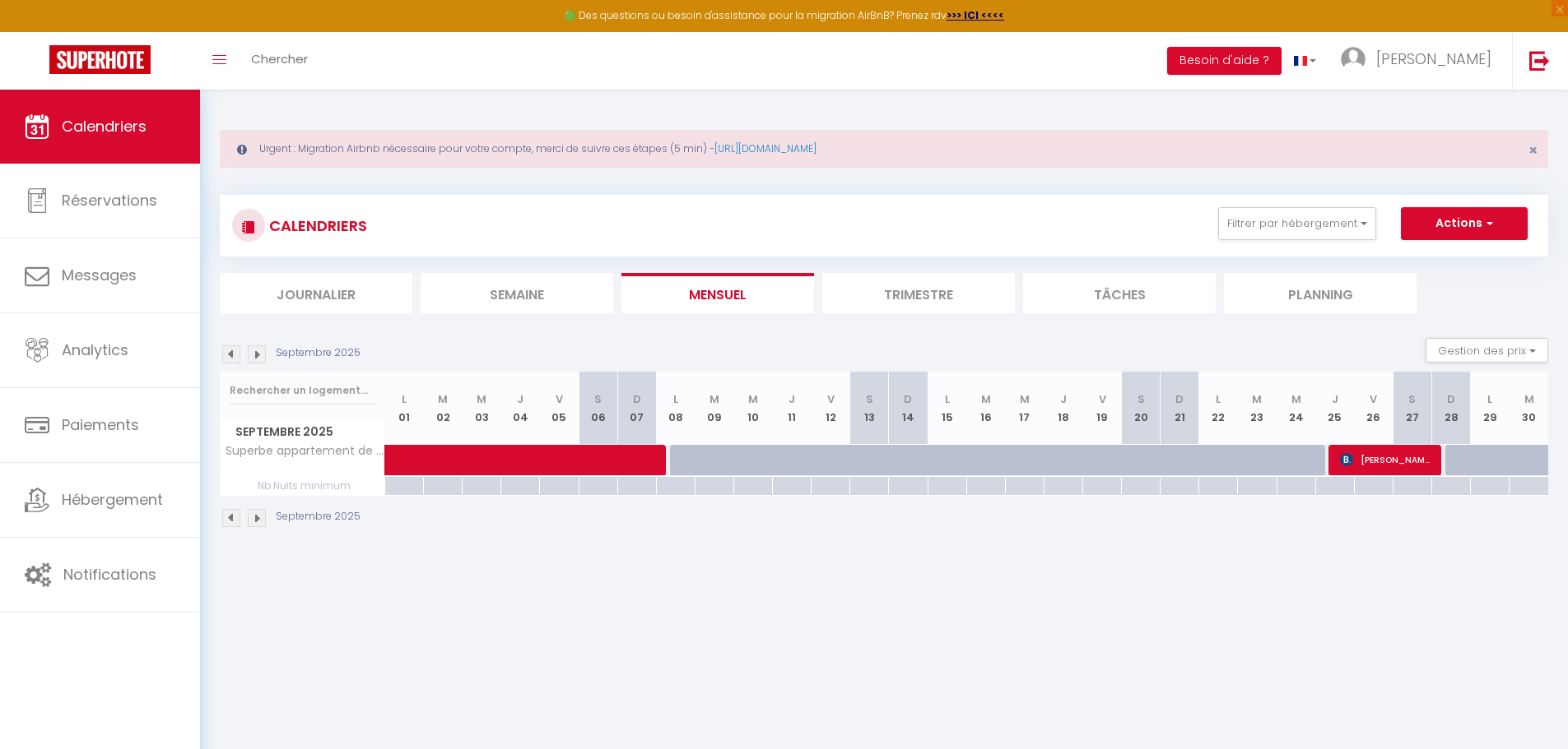
click at [228, 357] on img at bounding box center [231, 354] width 18 height 18
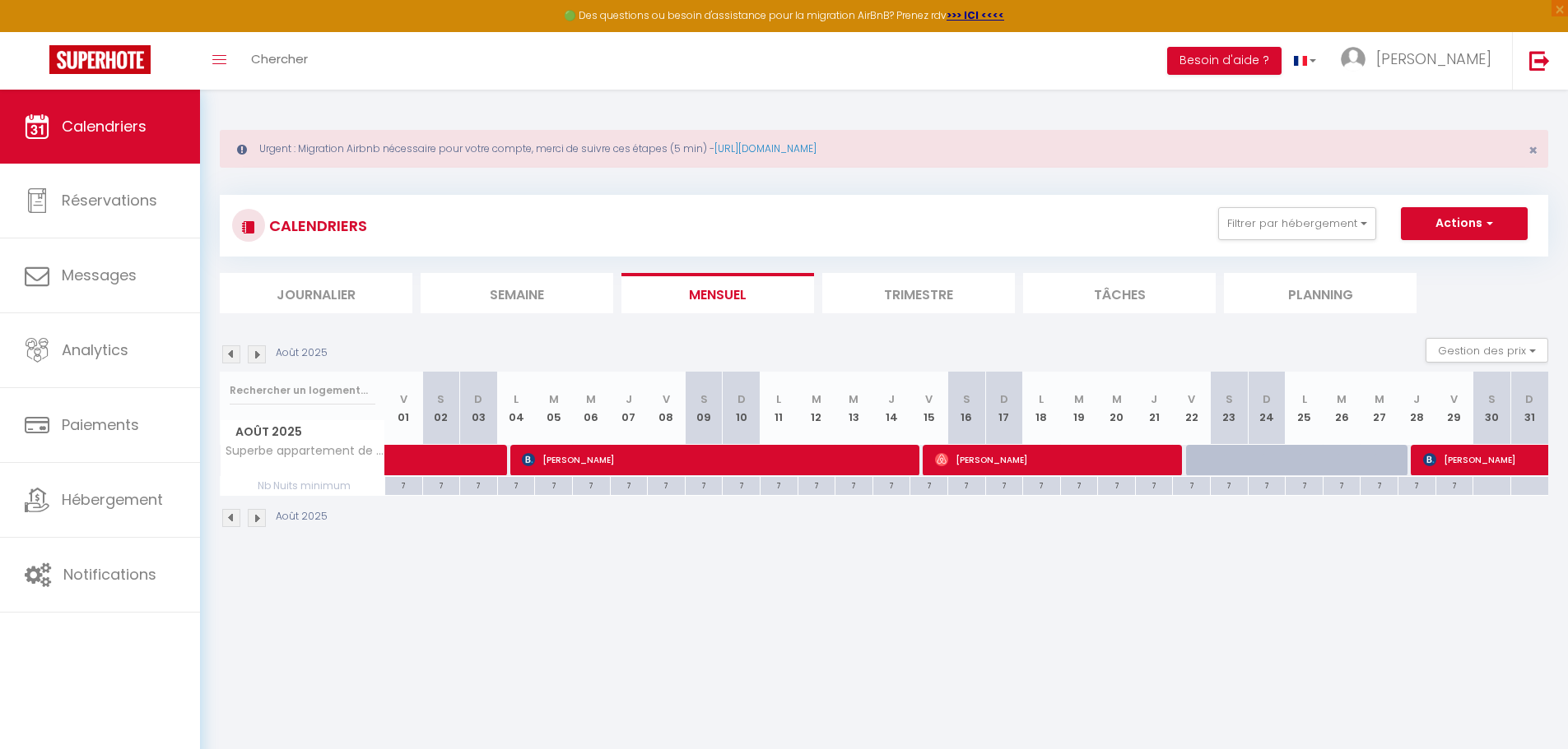
click at [228, 357] on img at bounding box center [231, 354] width 18 height 18
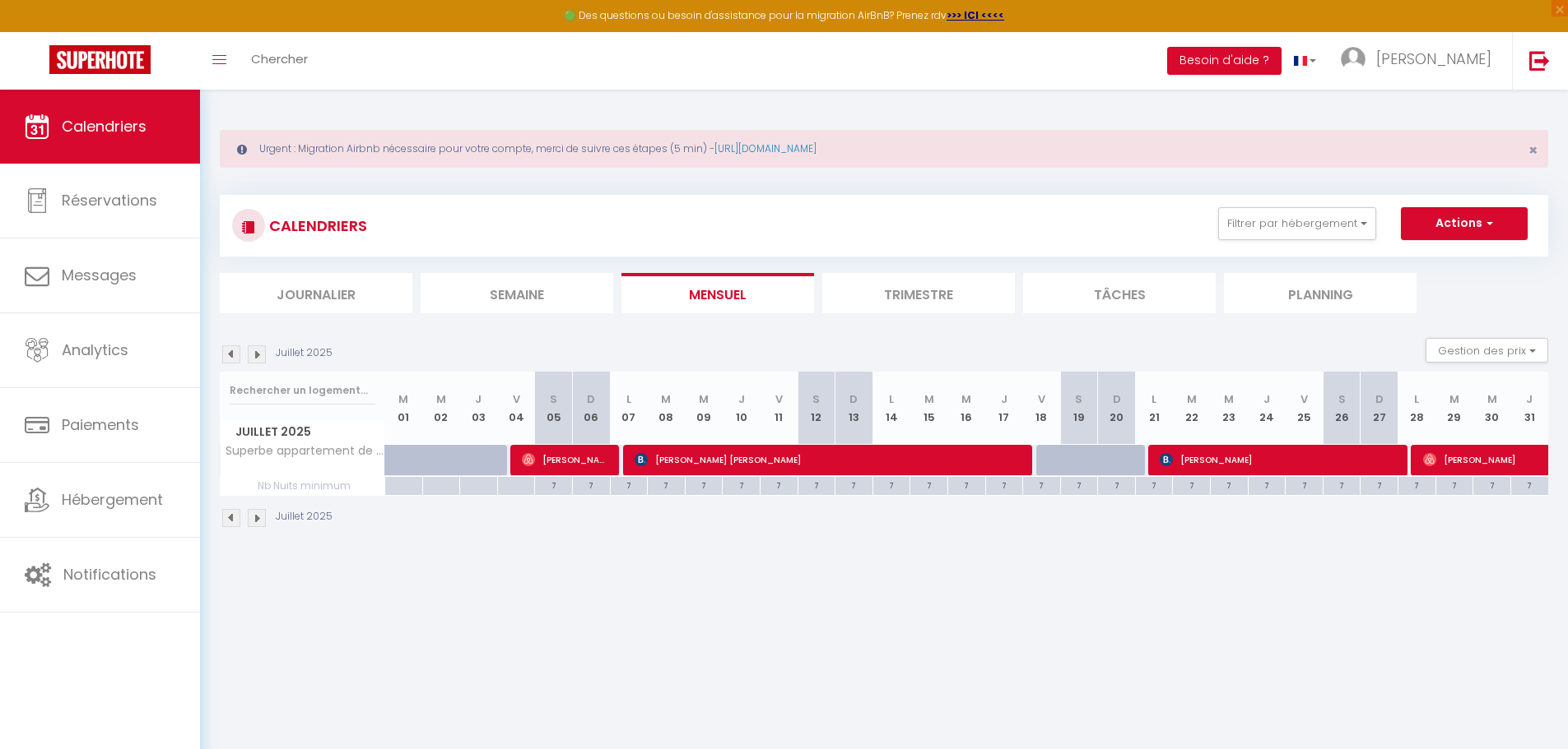
click at [228, 357] on img at bounding box center [231, 354] width 18 height 18
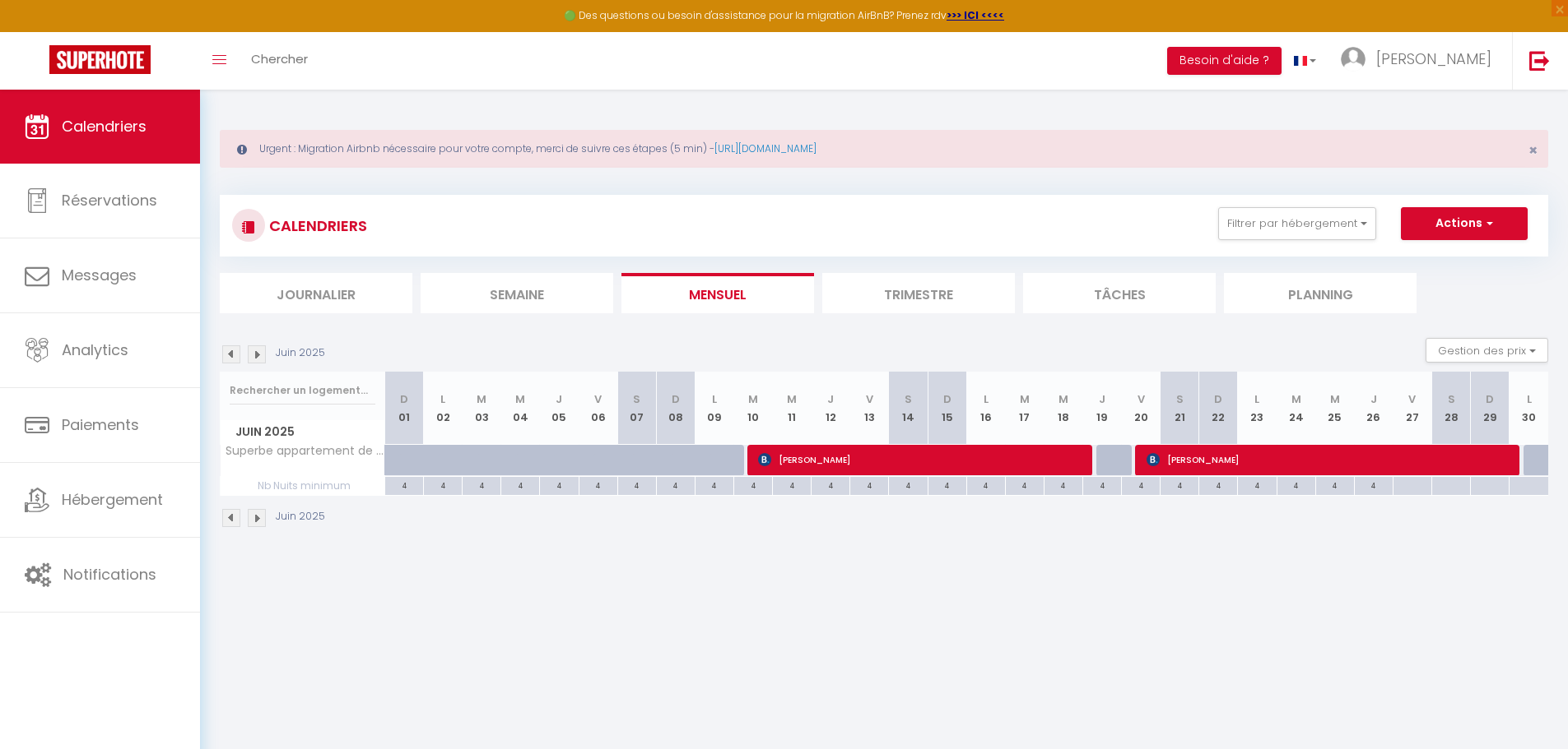
click at [228, 357] on img at bounding box center [231, 354] width 18 height 18
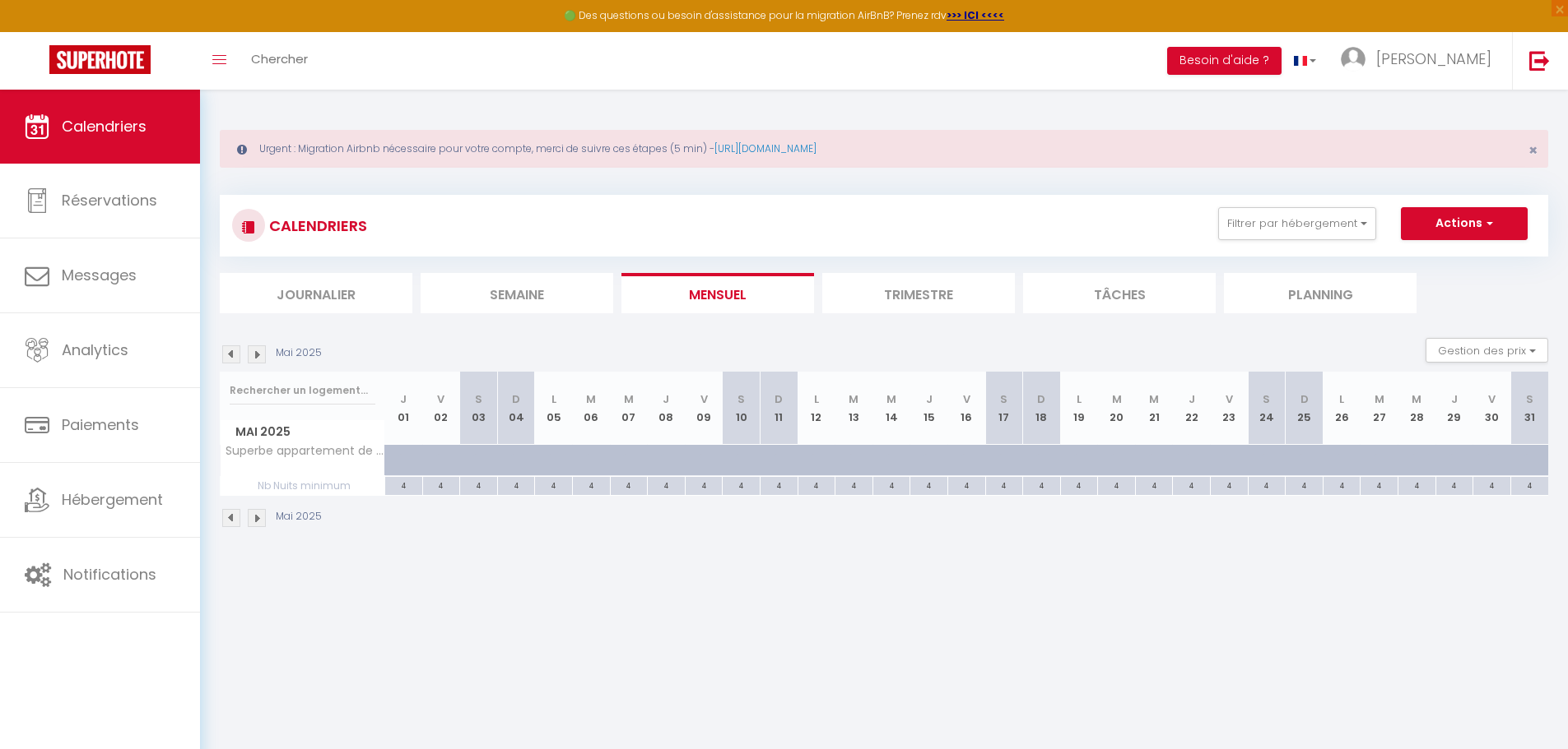
click at [228, 357] on img at bounding box center [231, 354] width 18 height 18
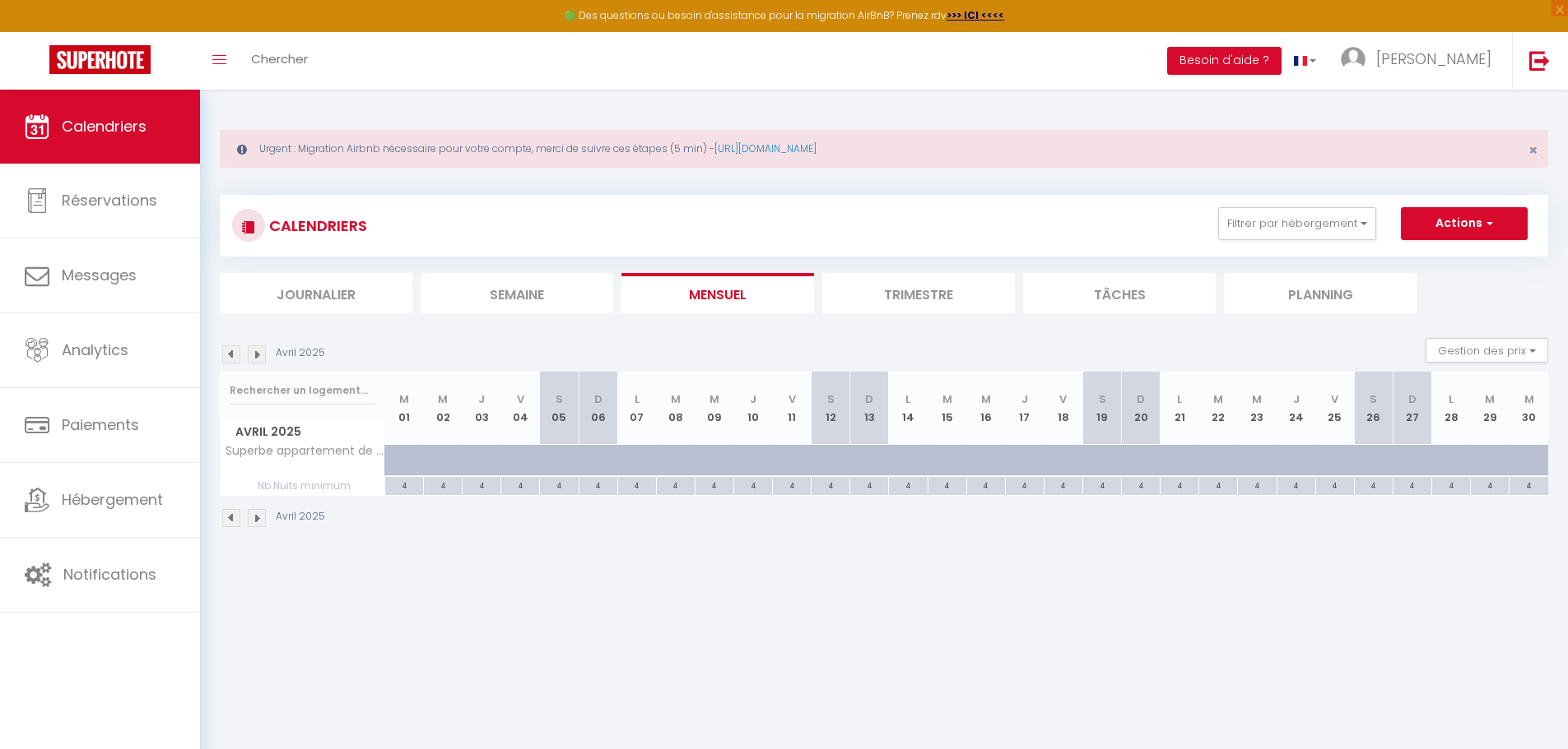
click at [228, 357] on img at bounding box center [231, 354] width 18 height 18
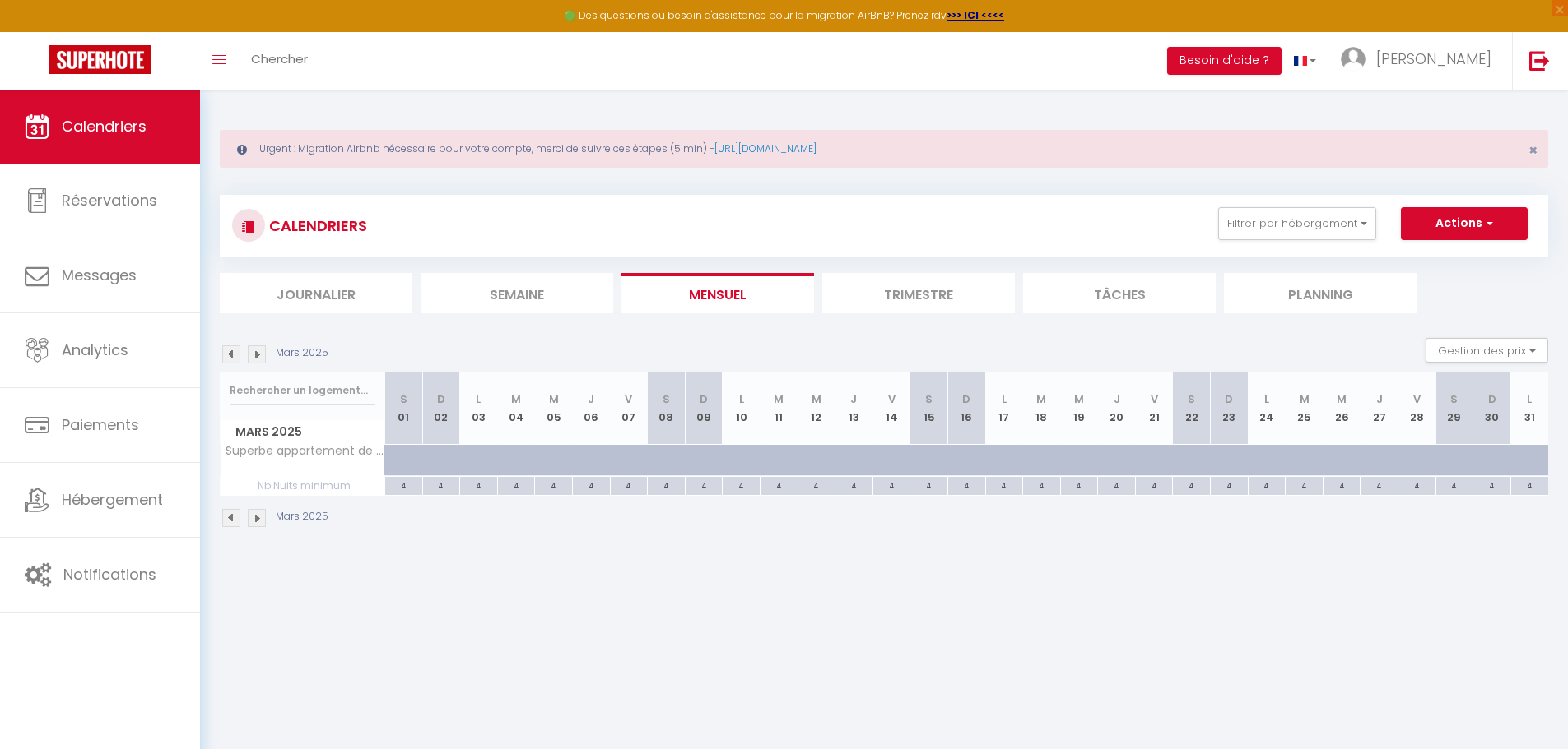
click at [228, 357] on img at bounding box center [231, 354] width 18 height 18
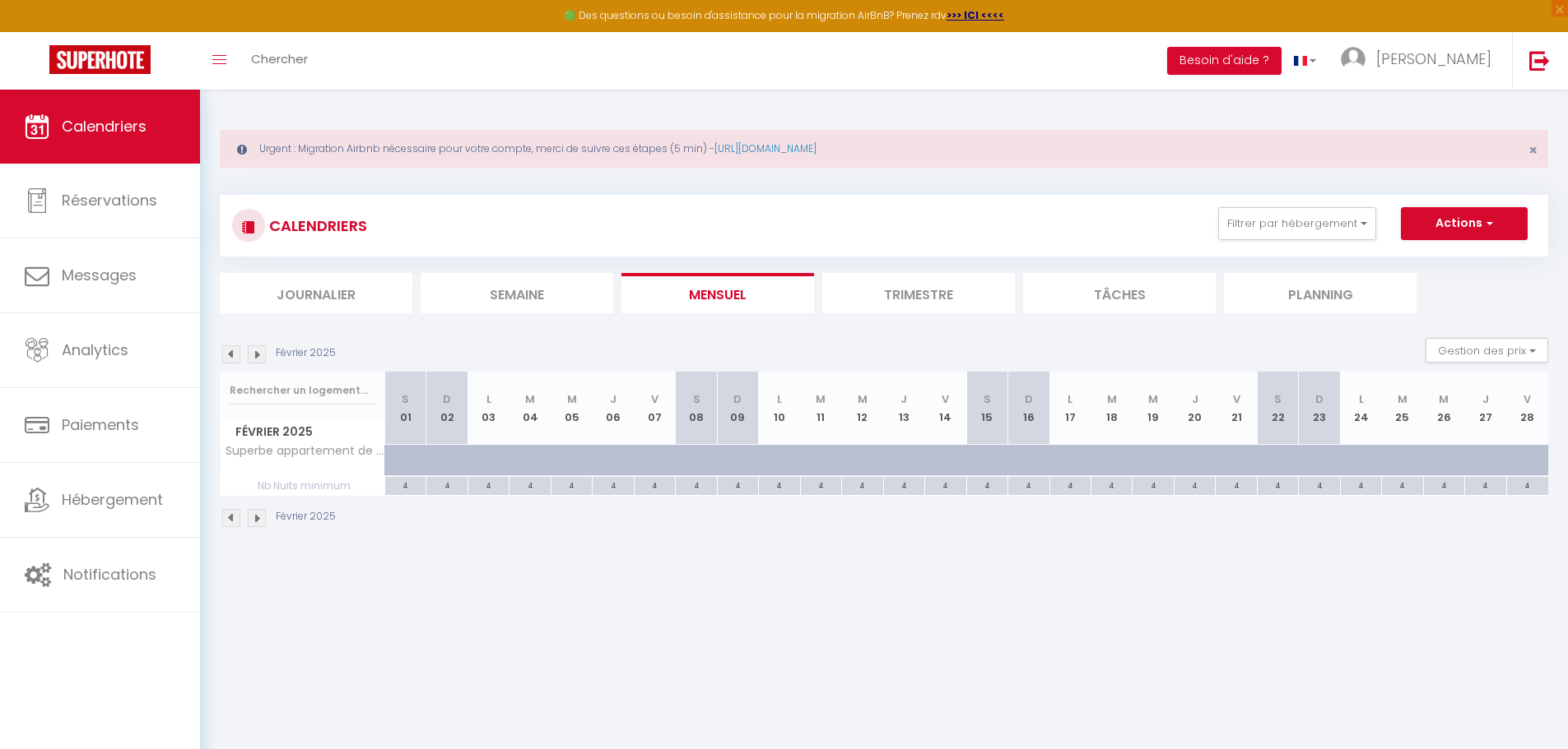
click at [228, 357] on img at bounding box center [231, 354] width 18 height 18
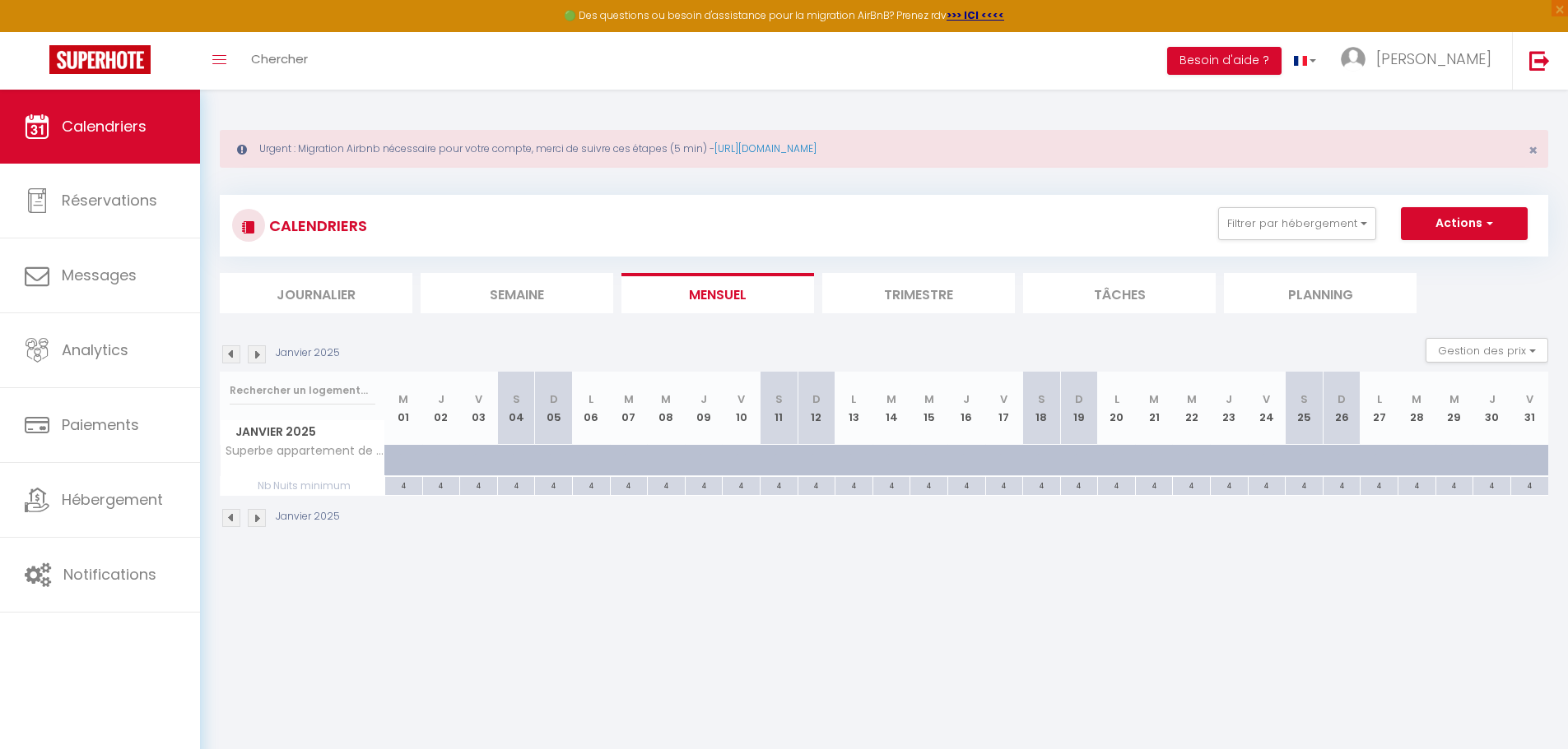
click at [228, 357] on img at bounding box center [231, 354] width 18 height 18
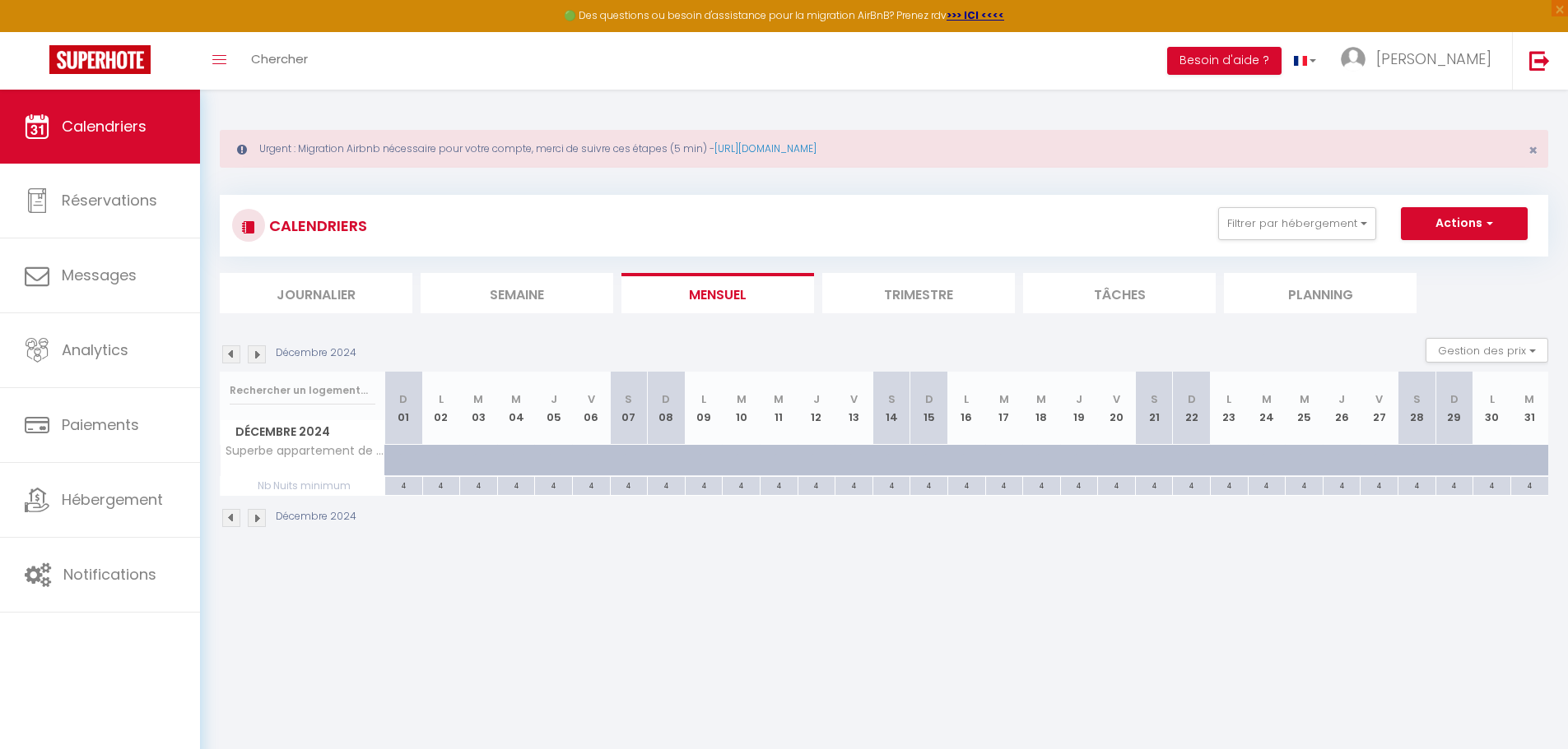
click at [228, 357] on img at bounding box center [231, 354] width 18 height 18
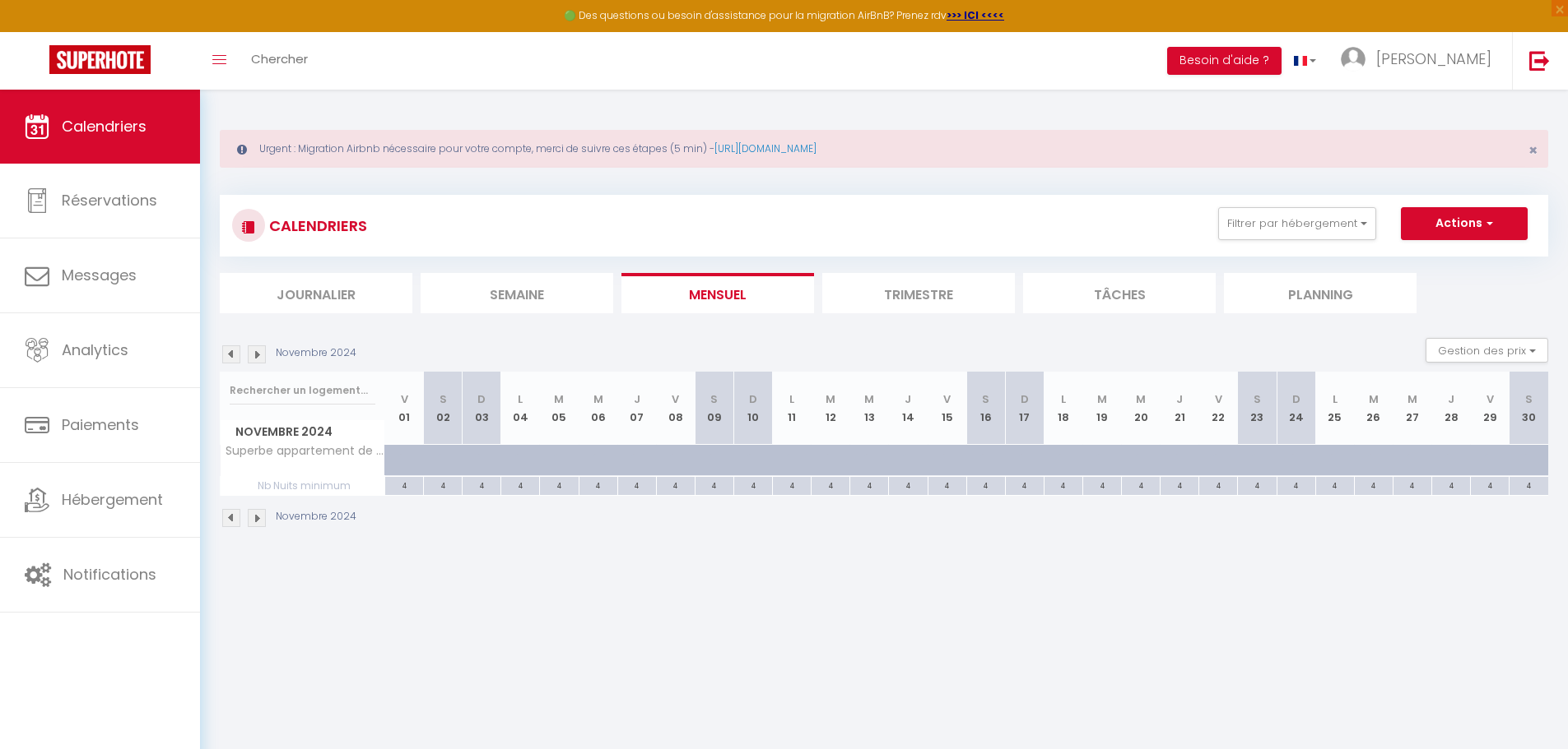
click at [254, 358] on img at bounding box center [257, 354] width 18 height 18
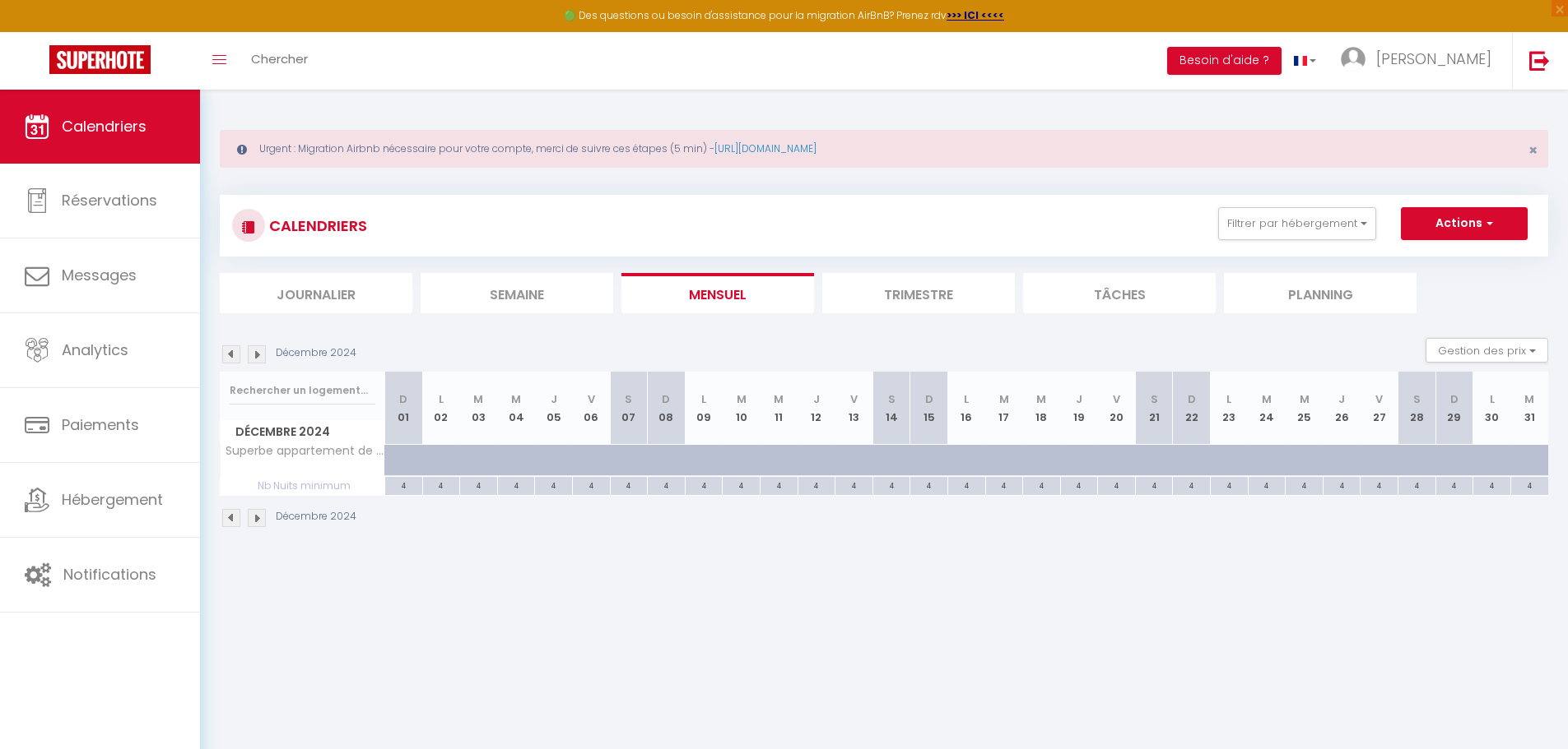
click at [254, 358] on img at bounding box center [257, 354] width 18 height 18
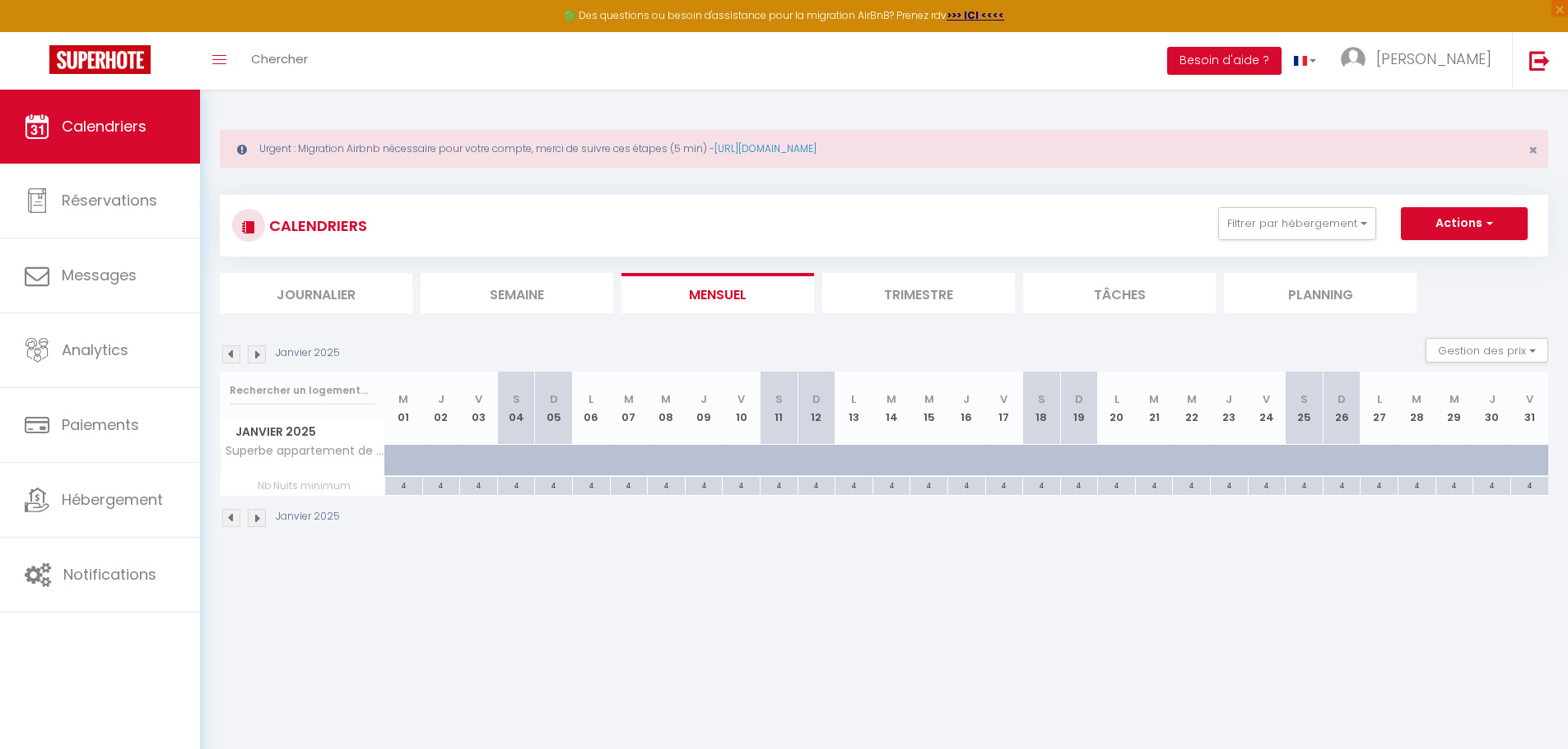
click at [254, 358] on img at bounding box center [257, 354] width 18 height 18
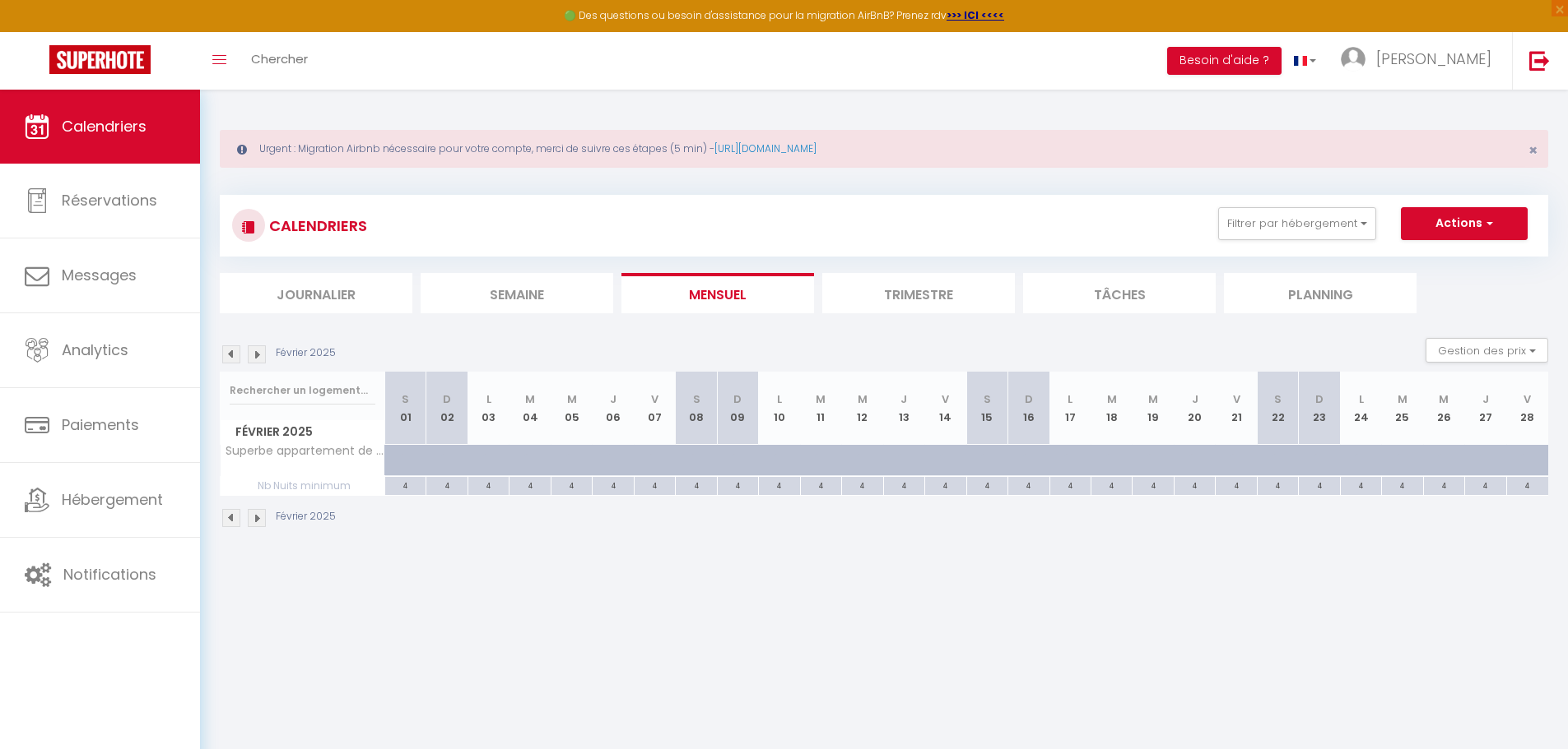
click at [254, 358] on img at bounding box center [257, 354] width 18 height 18
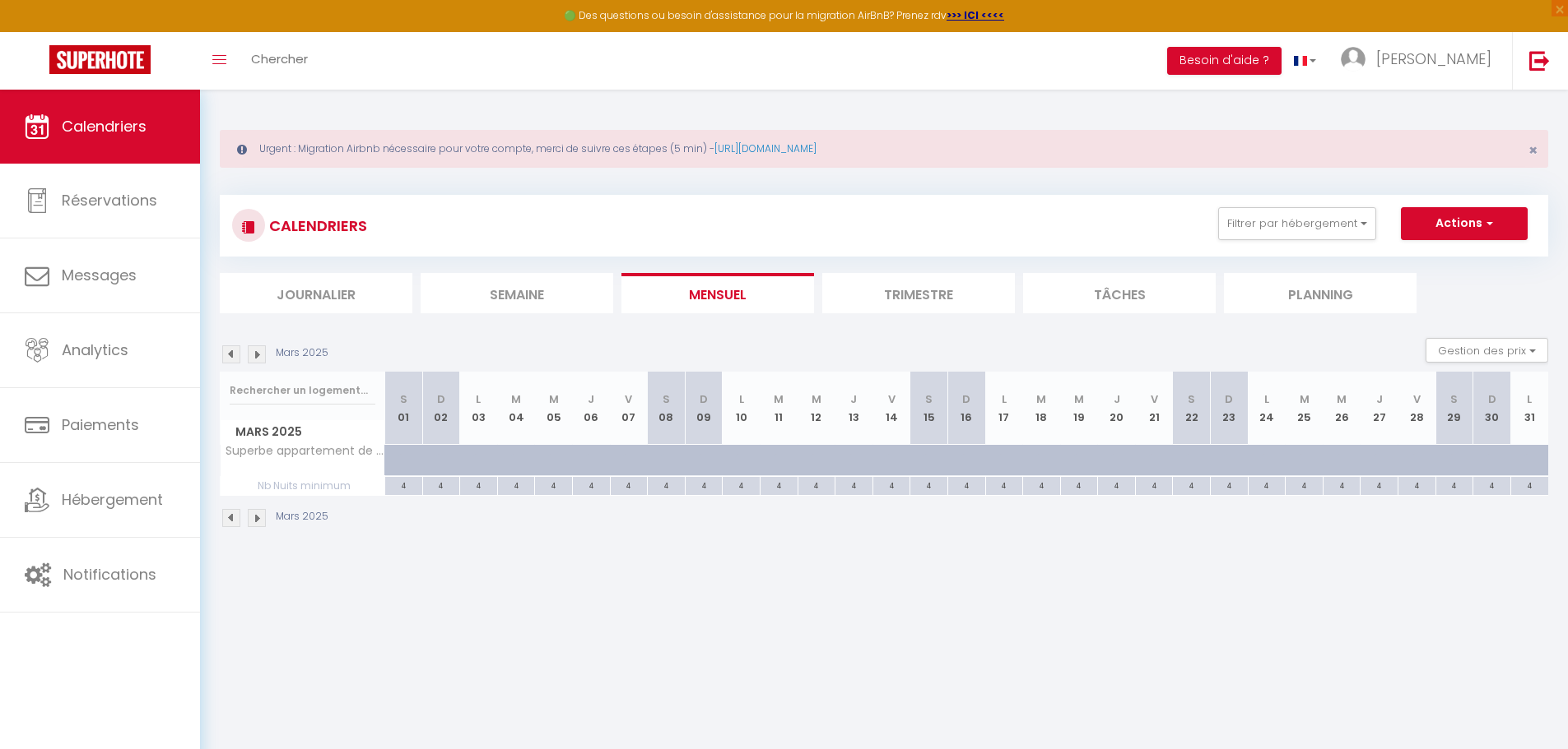
click at [254, 358] on img at bounding box center [257, 354] width 18 height 18
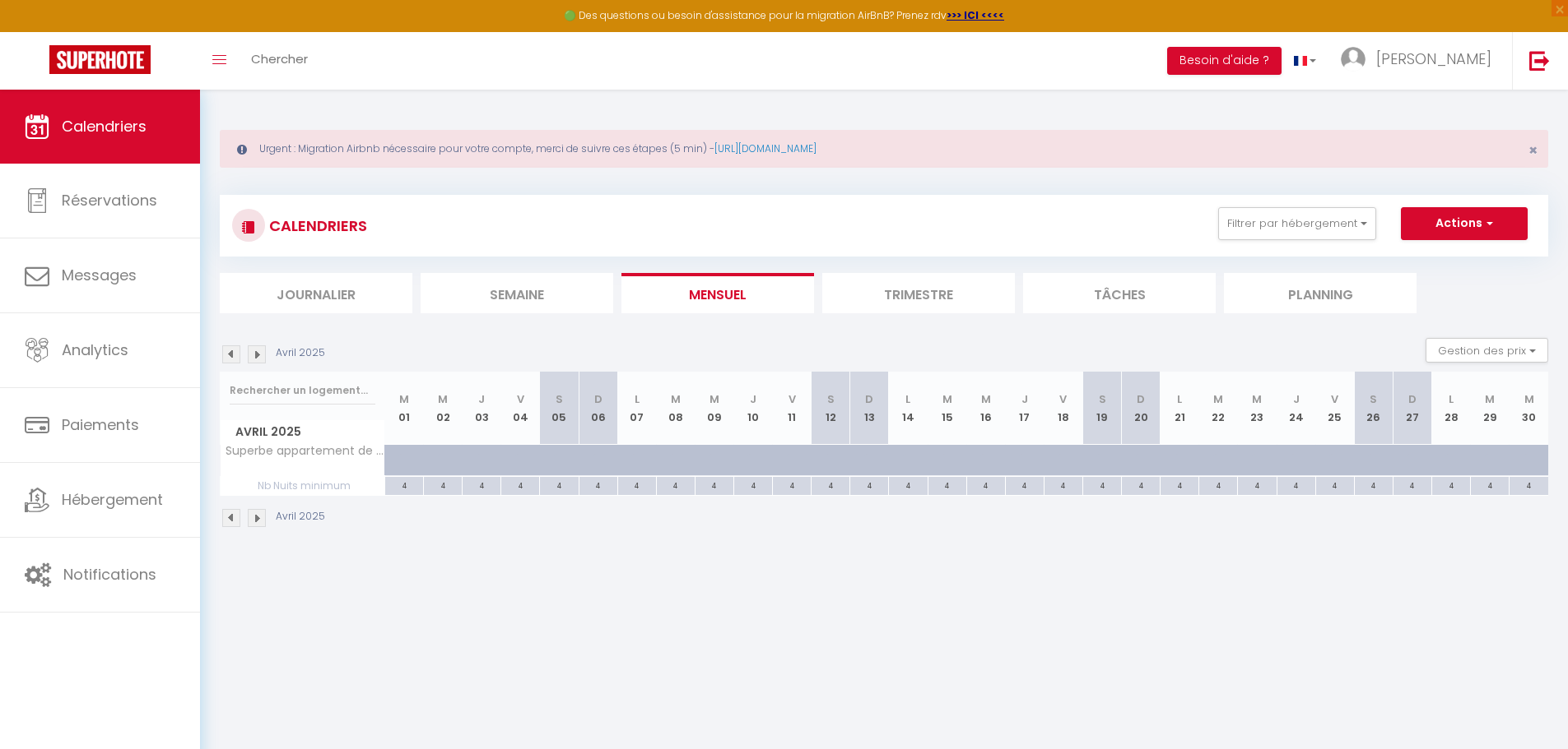
click at [231, 358] on img at bounding box center [231, 354] width 18 height 18
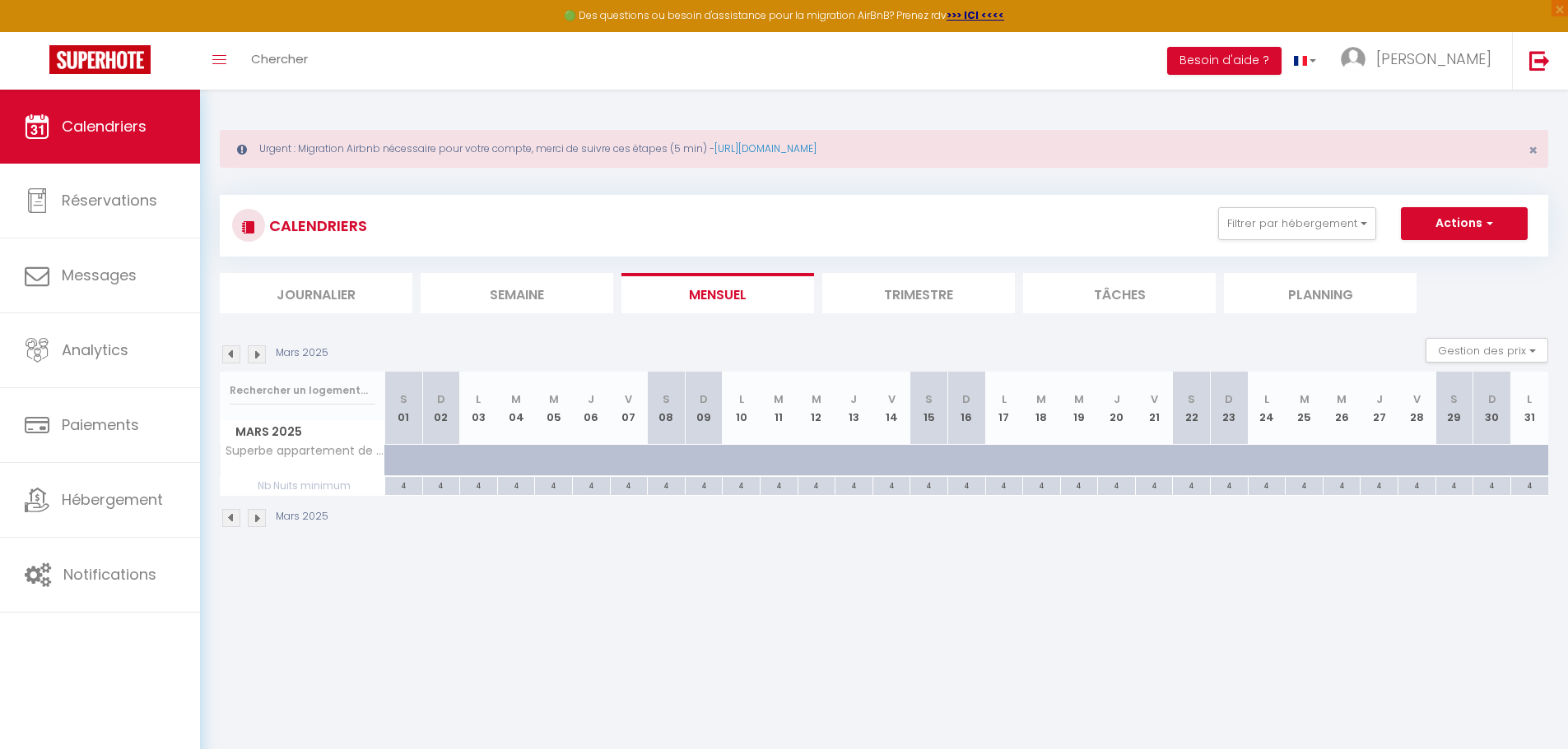
click at [231, 358] on img at bounding box center [231, 354] width 18 height 18
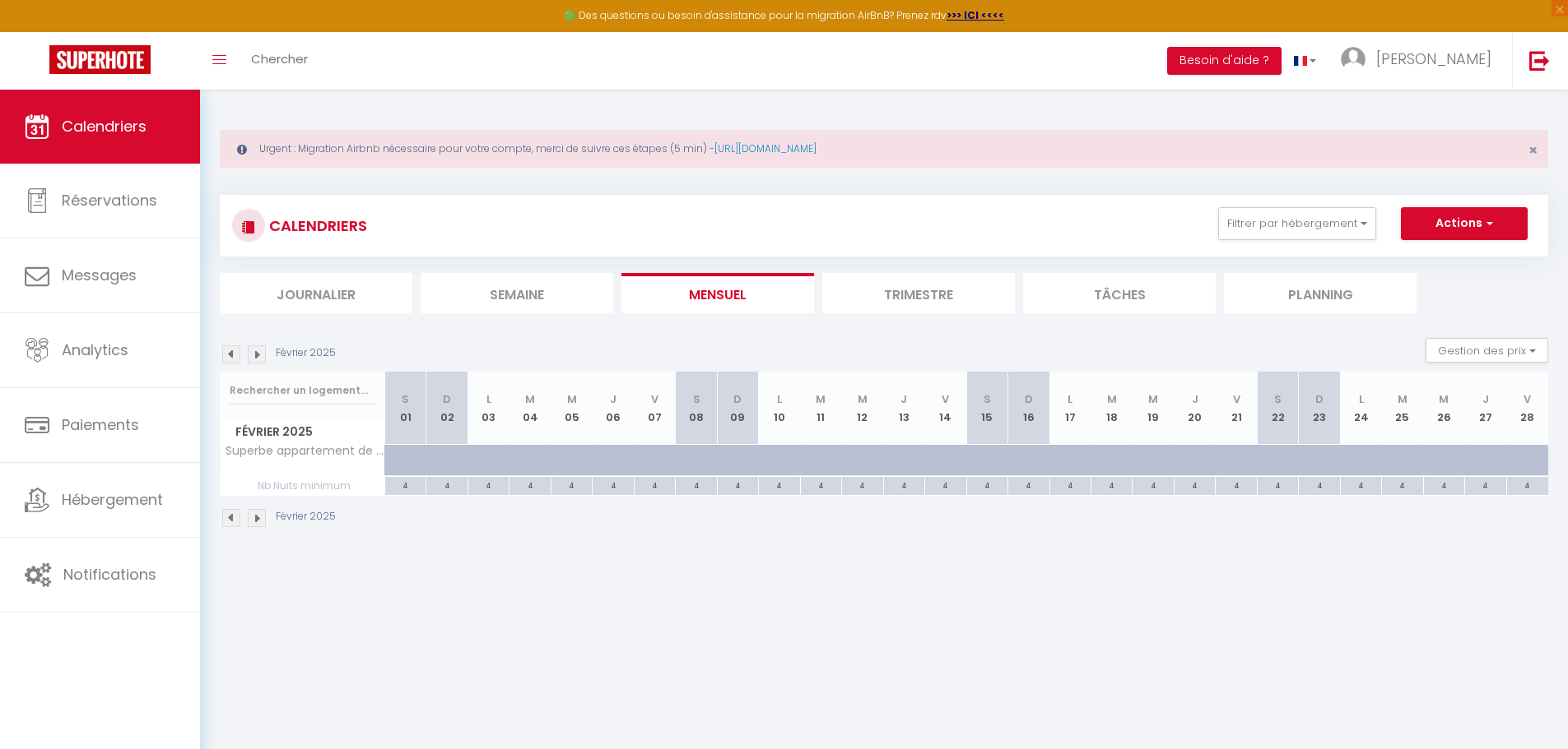
click at [231, 358] on img at bounding box center [231, 354] width 18 height 18
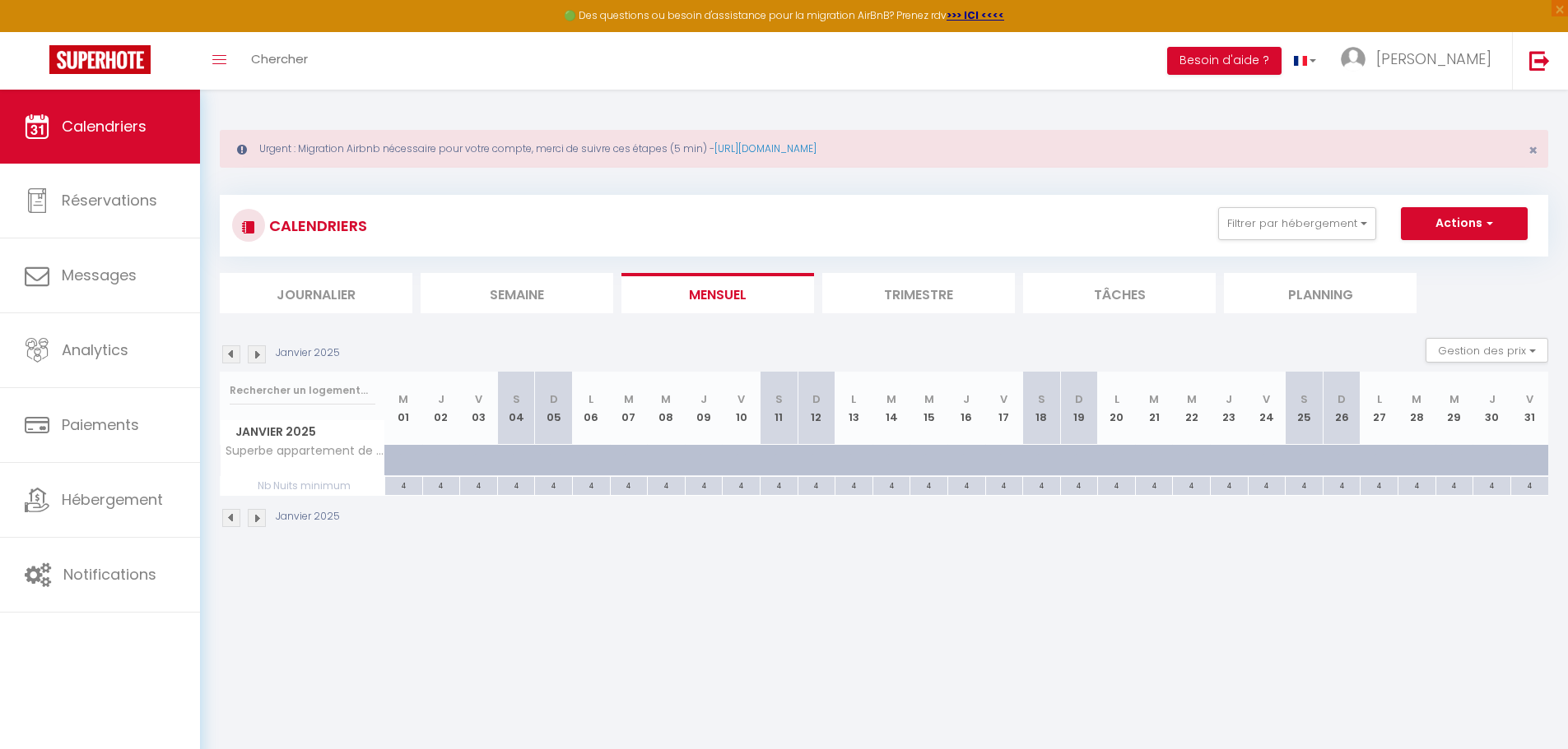
click at [231, 358] on img at bounding box center [231, 354] width 18 height 18
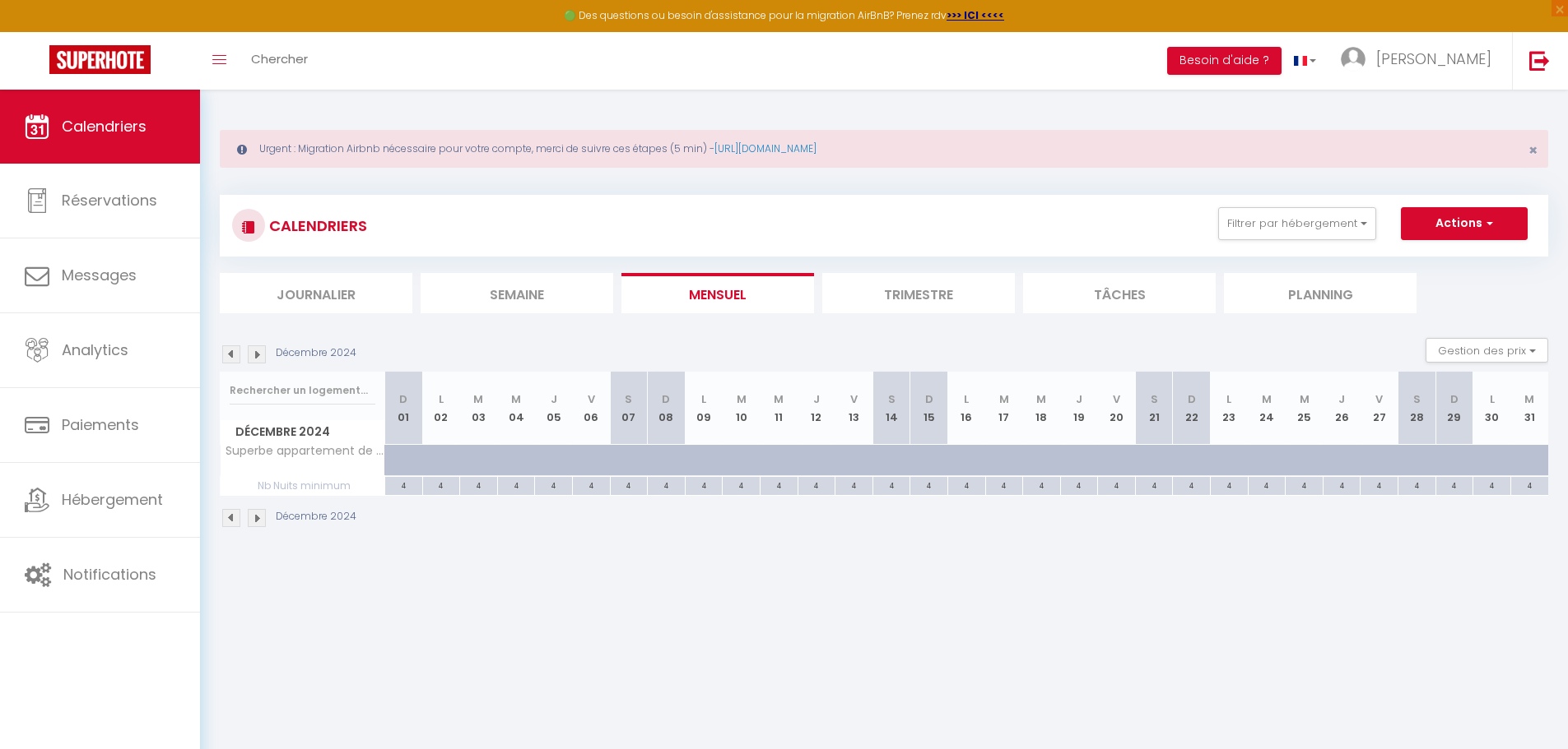
click at [231, 358] on img at bounding box center [231, 354] width 18 height 18
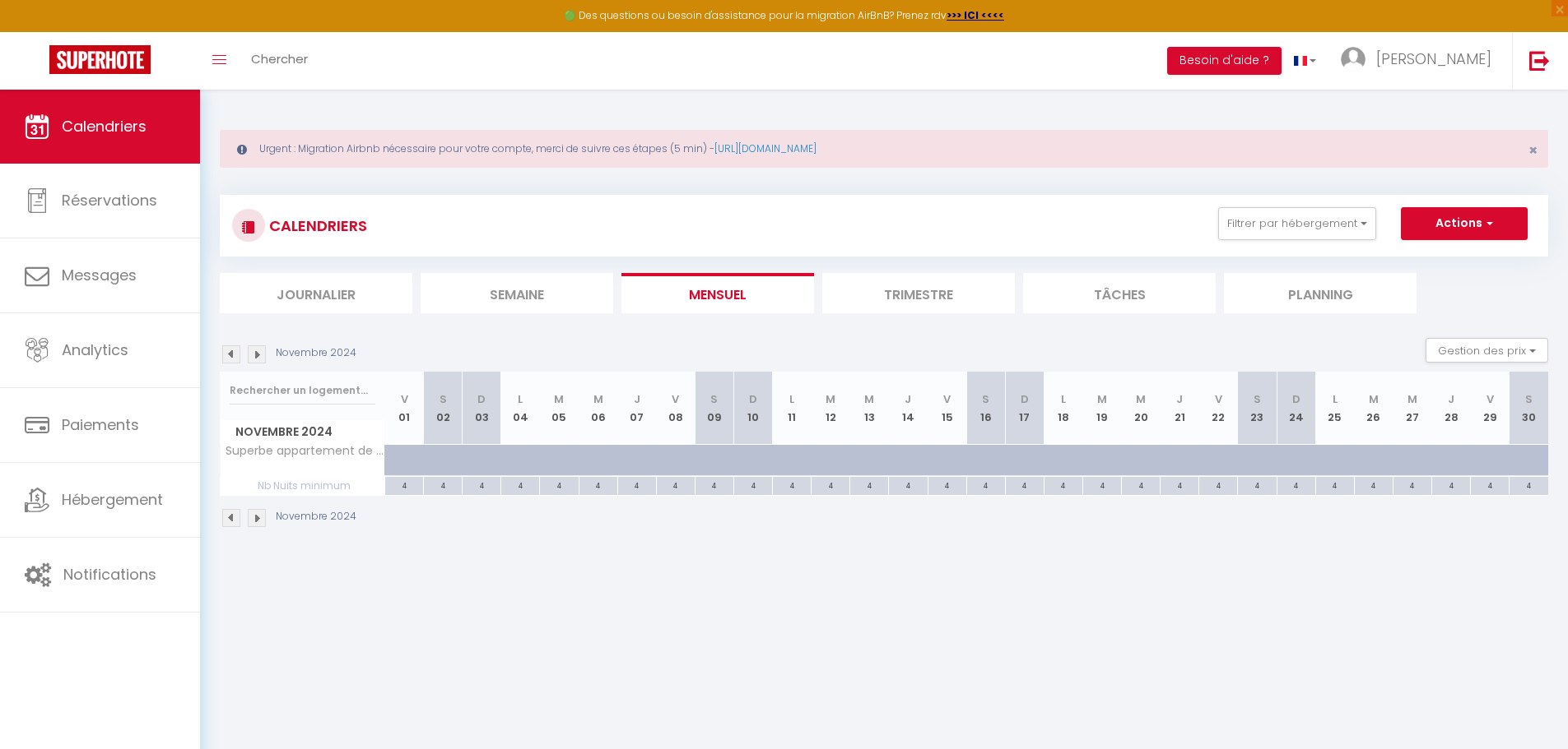
click at [231, 358] on img at bounding box center [231, 354] width 18 height 18
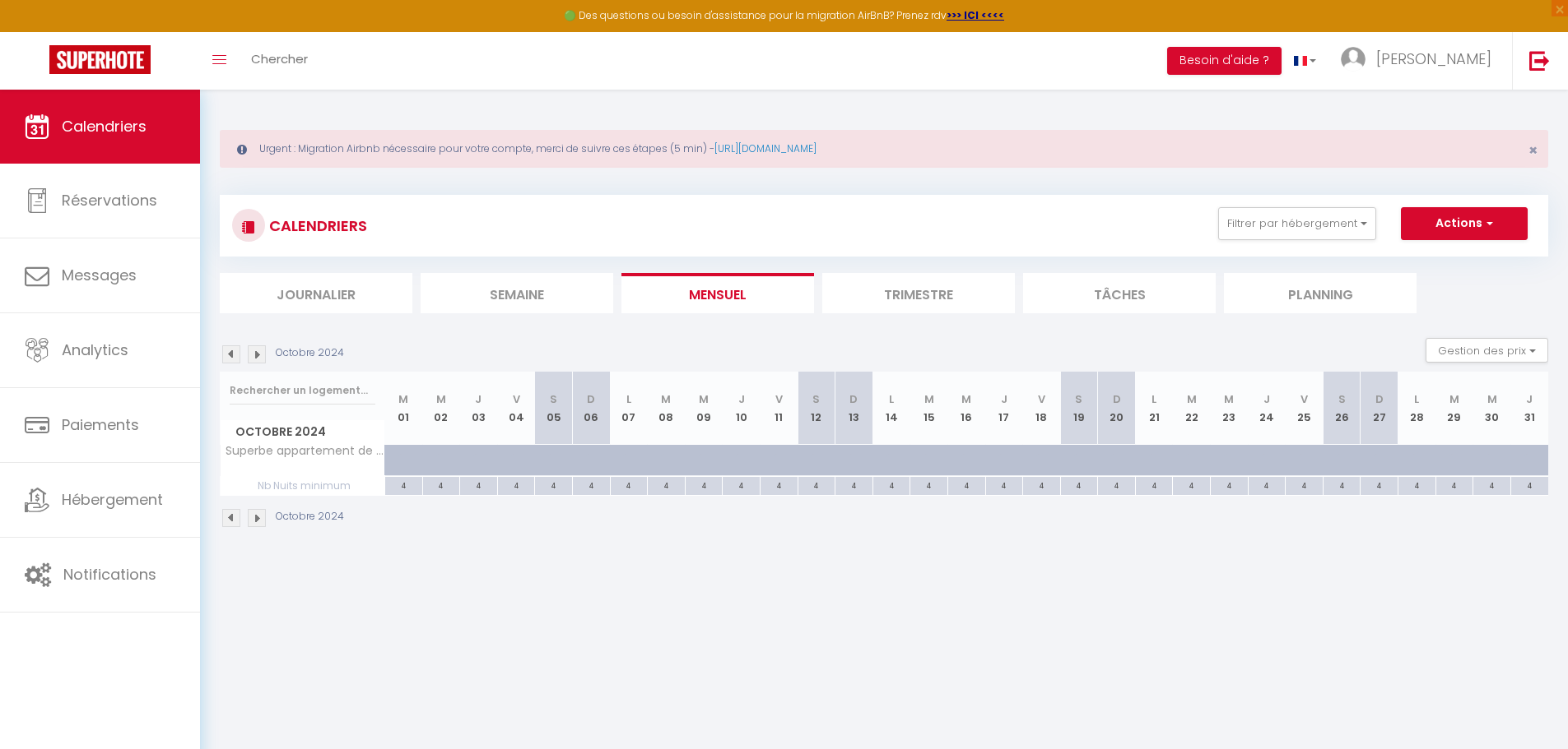
click at [231, 358] on img at bounding box center [231, 354] width 18 height 18
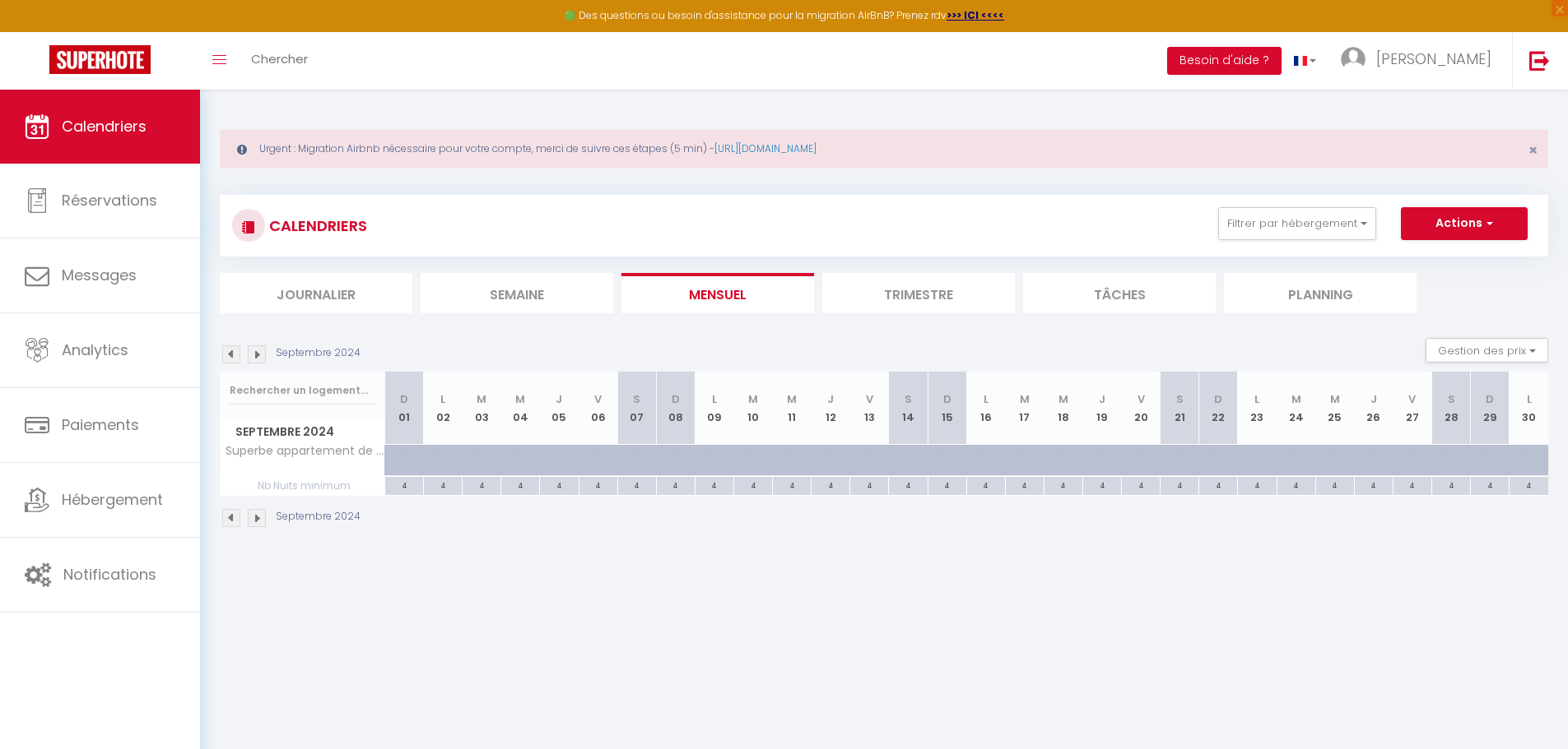
click at [231, 358] on img at bounding box center [231, 354] width 18 height 18
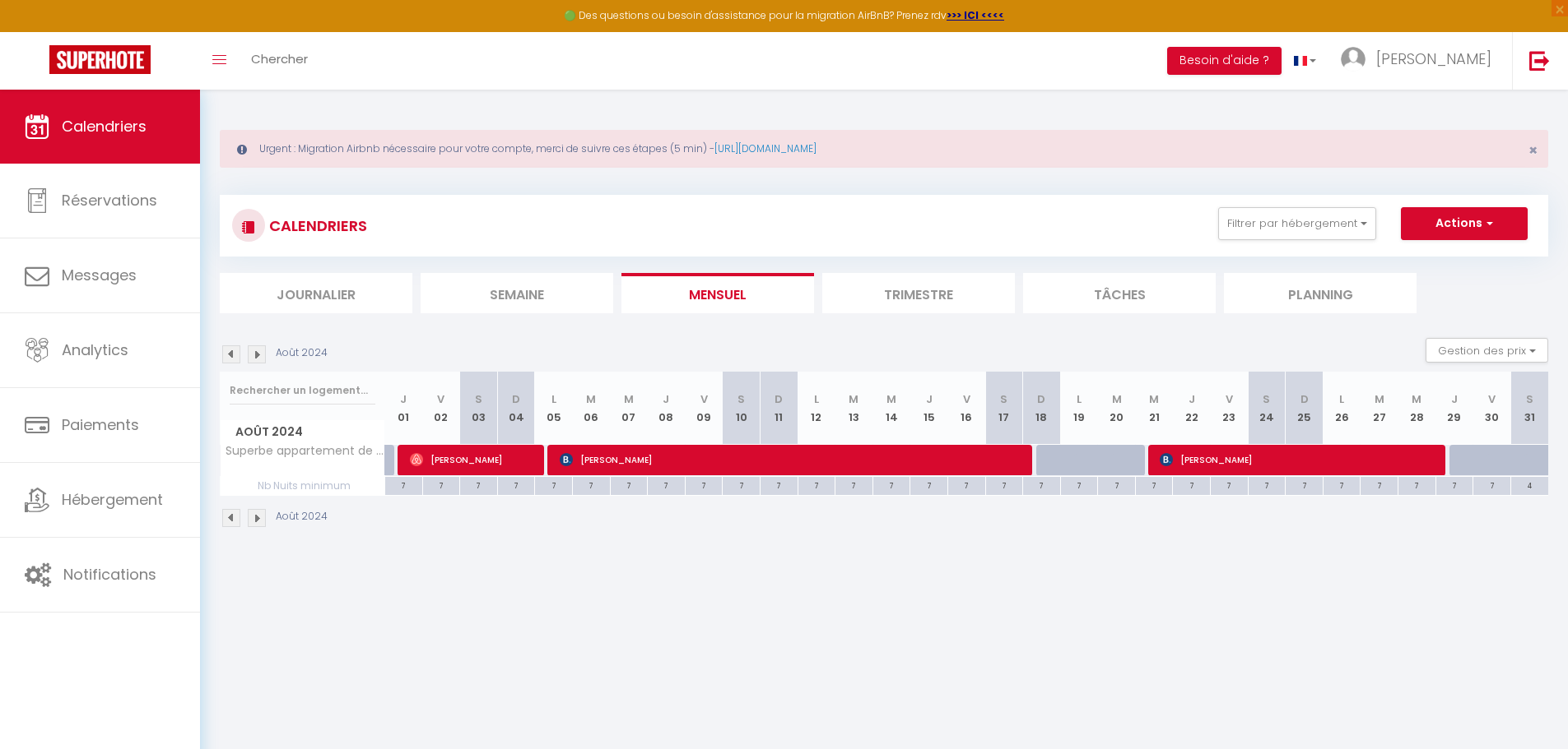
click at [255, 358] on img at bounding box center [257, 354] width 18 height 18
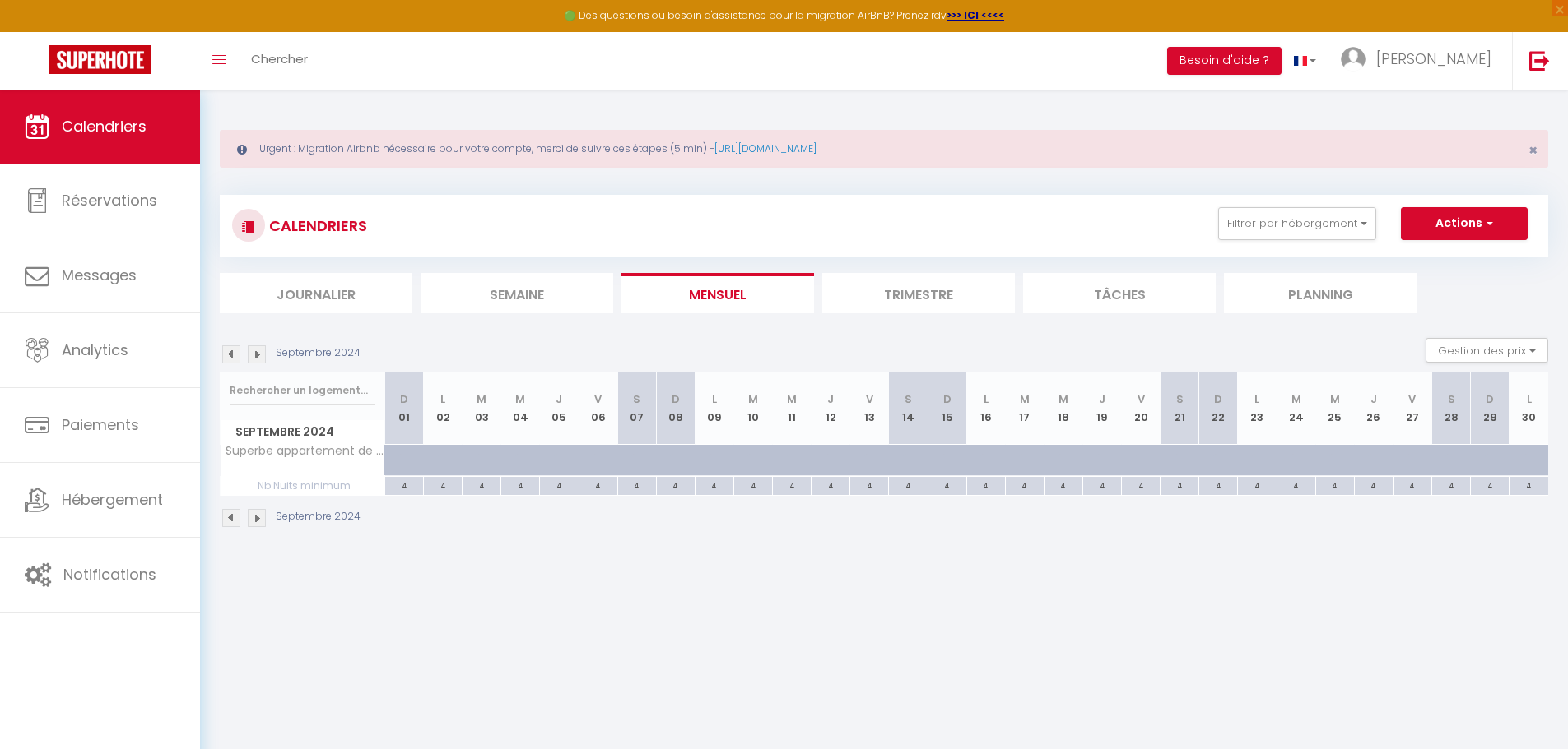
click at [255, 358] on img at bounding box center [257, 354] width 18 height 18
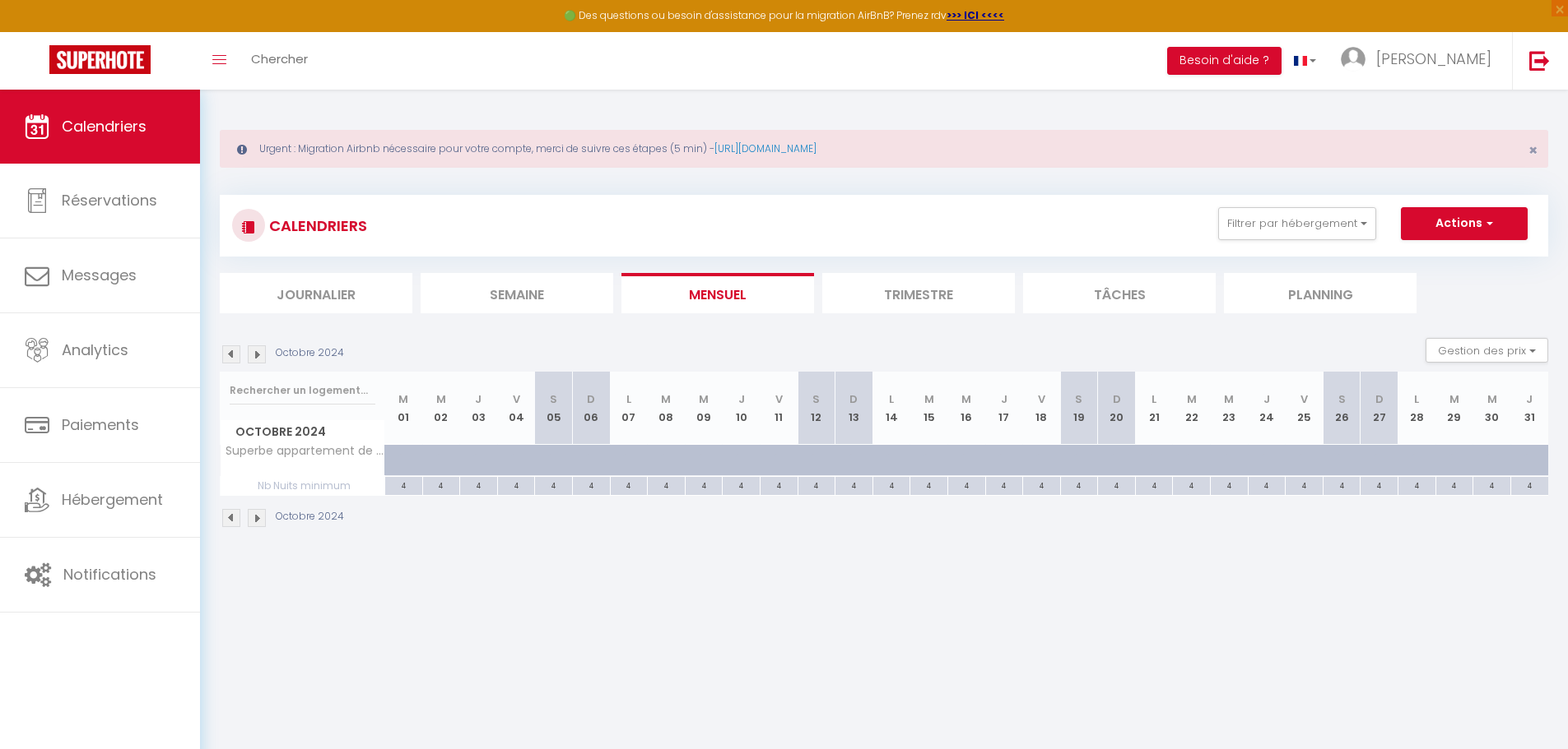
click at [255, 358] on img at bounding box center [257, 354] width 18 height 18
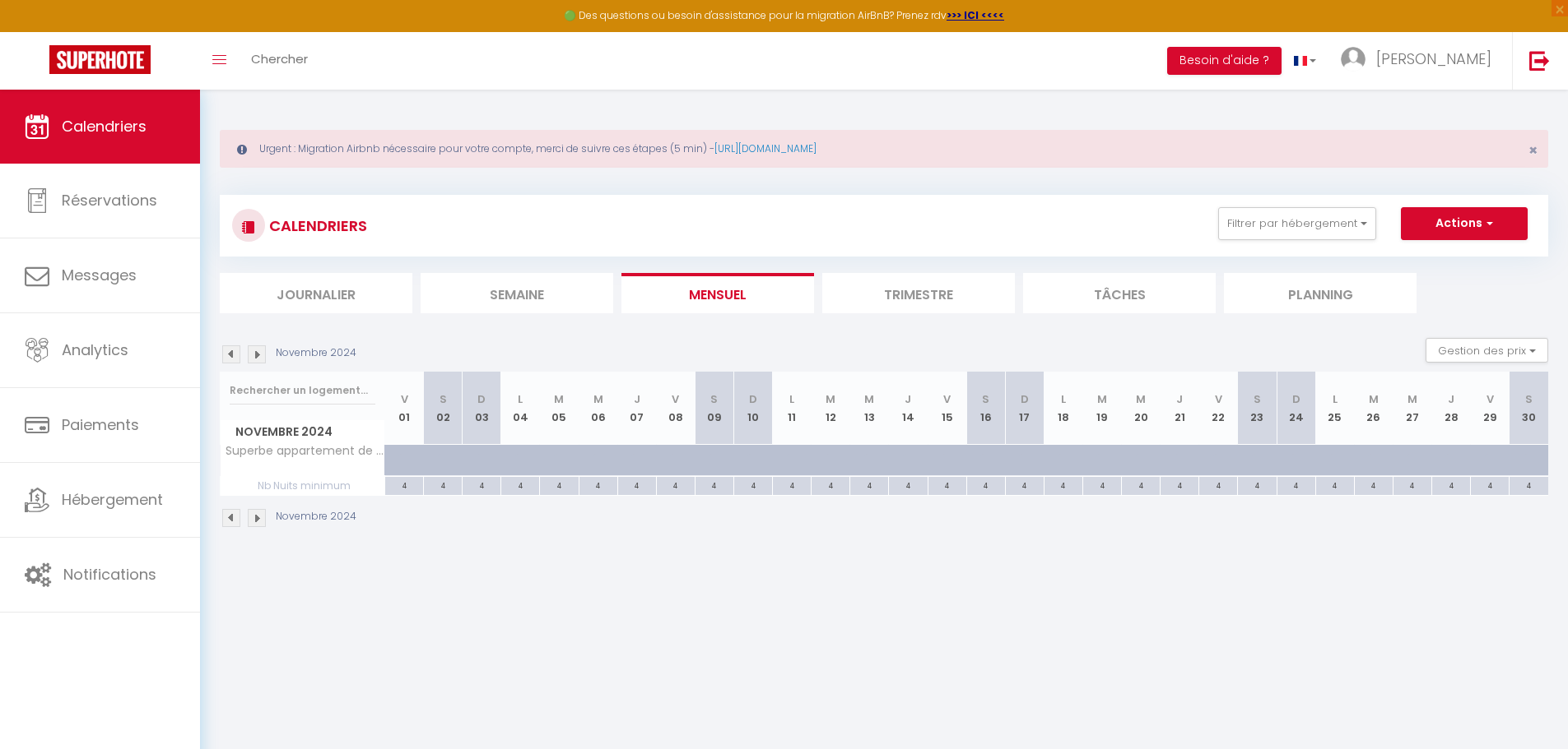
click at [255, 358] on img at bounding box center [257, 354] width 18 height 18
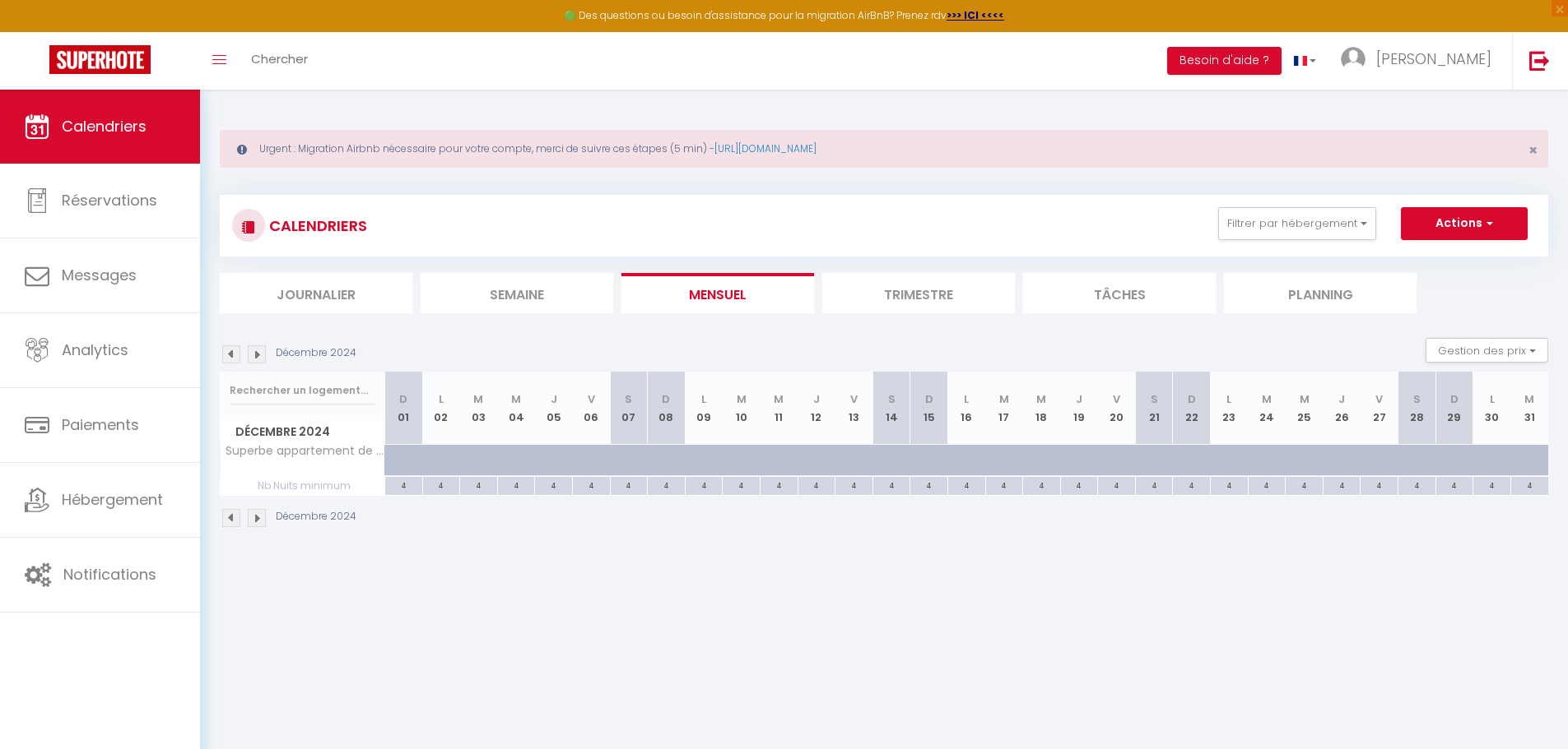
click at [255, 358] on img at bounding box center [257, 354] width 18 height 18
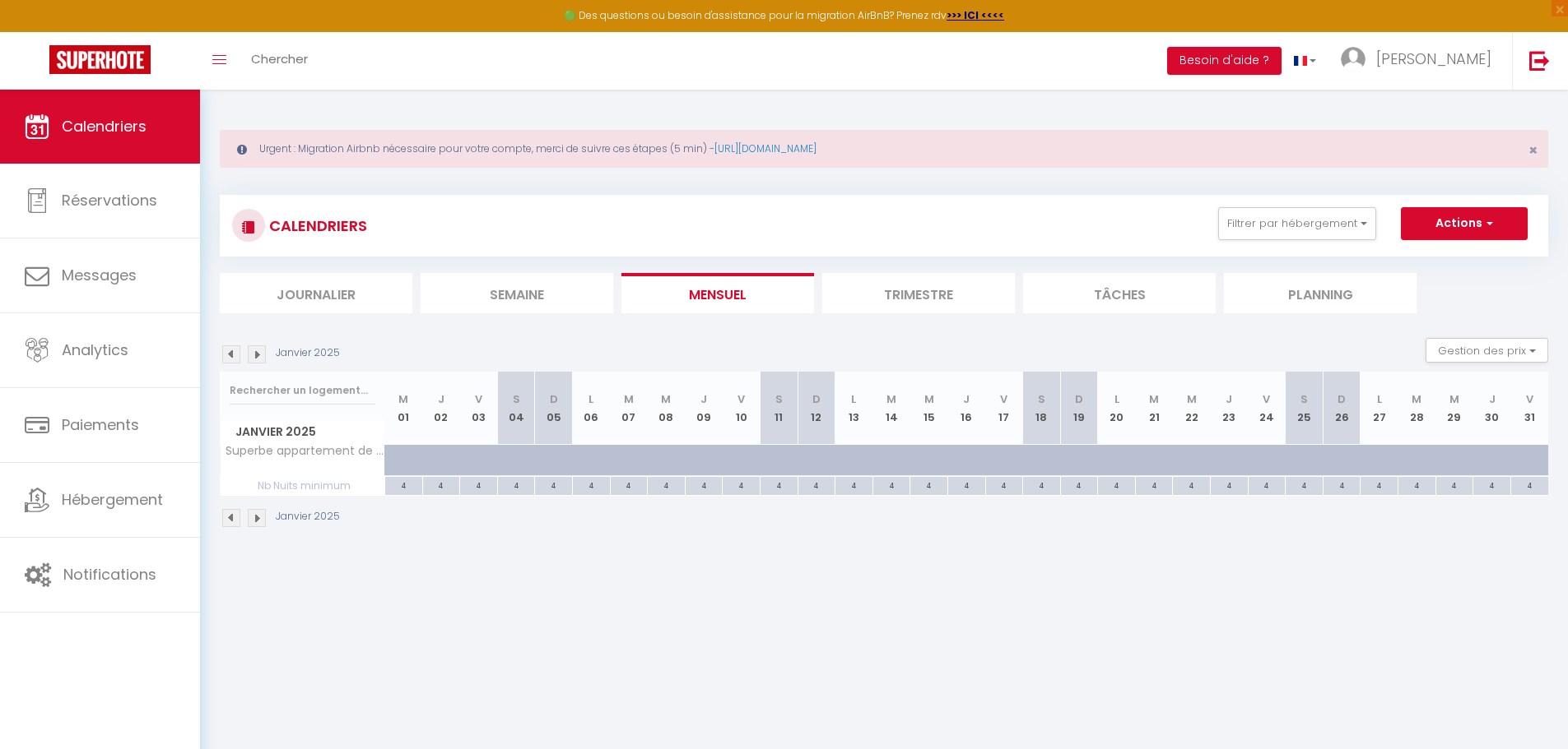
click at [255, 358] on img at bounding box center [257, 354] width 18 height 18
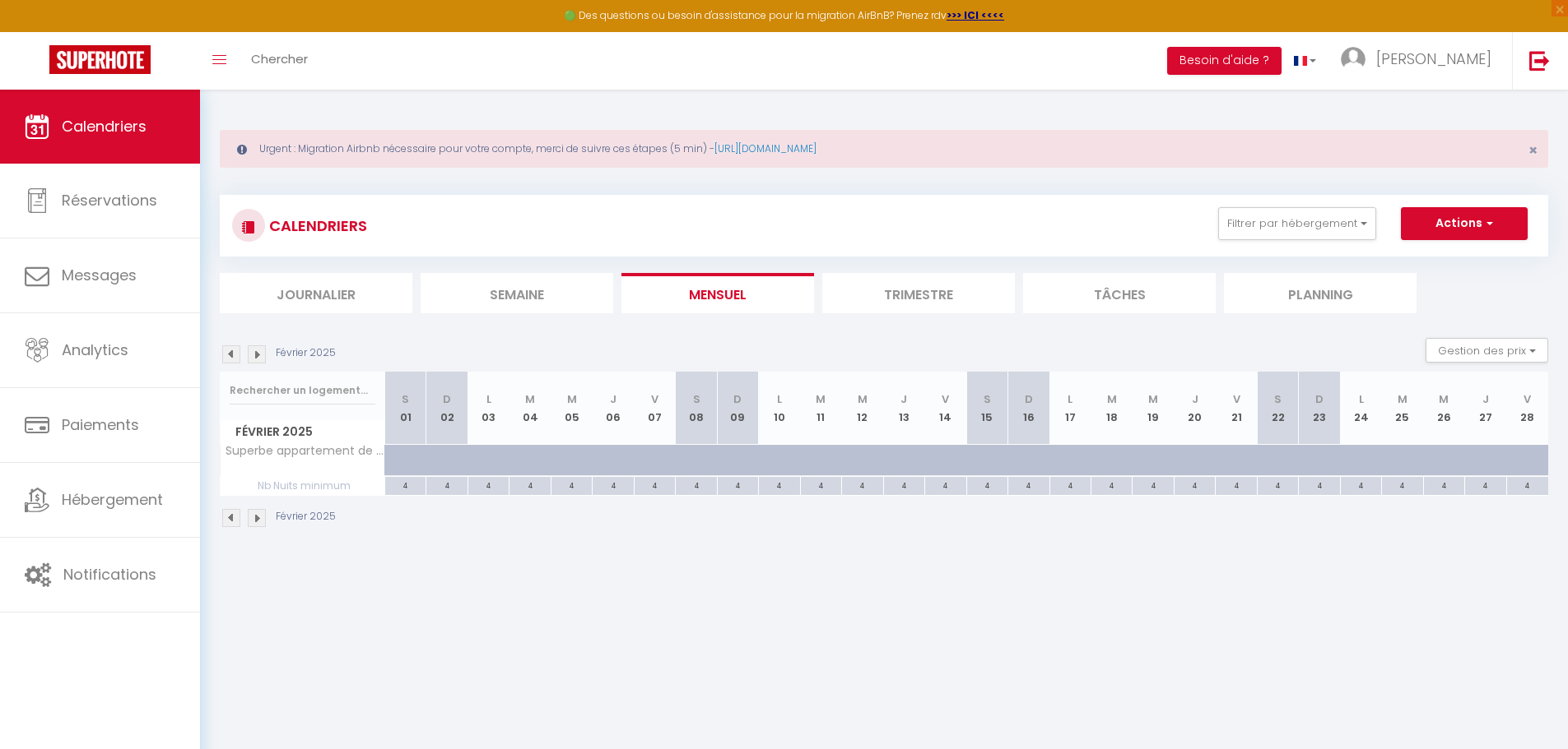
click at [255, 358] on img at bounding box center [257, 354] width 18 height 18
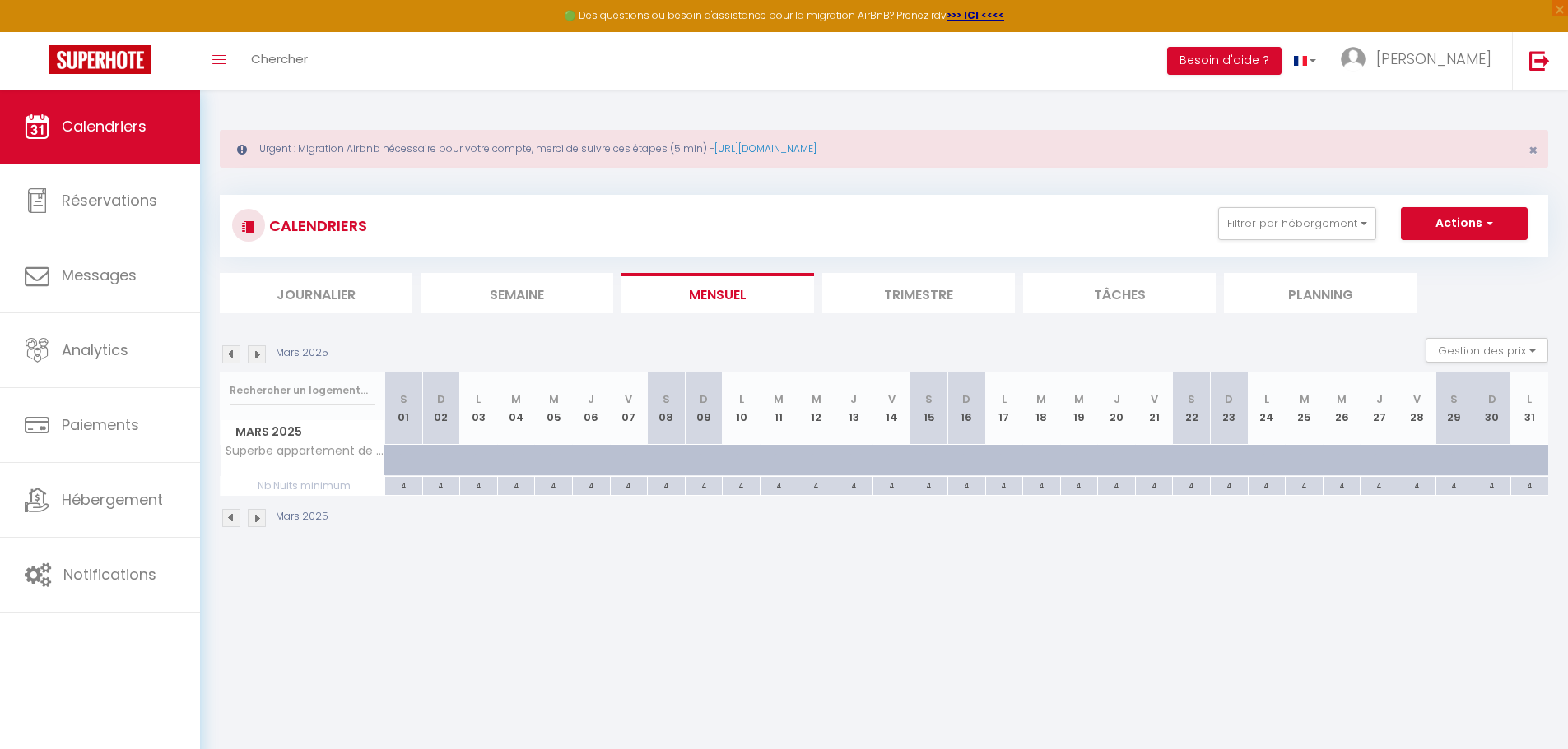
click at [255, 358] on img at bounding box center [257, 354] width 18 height 18
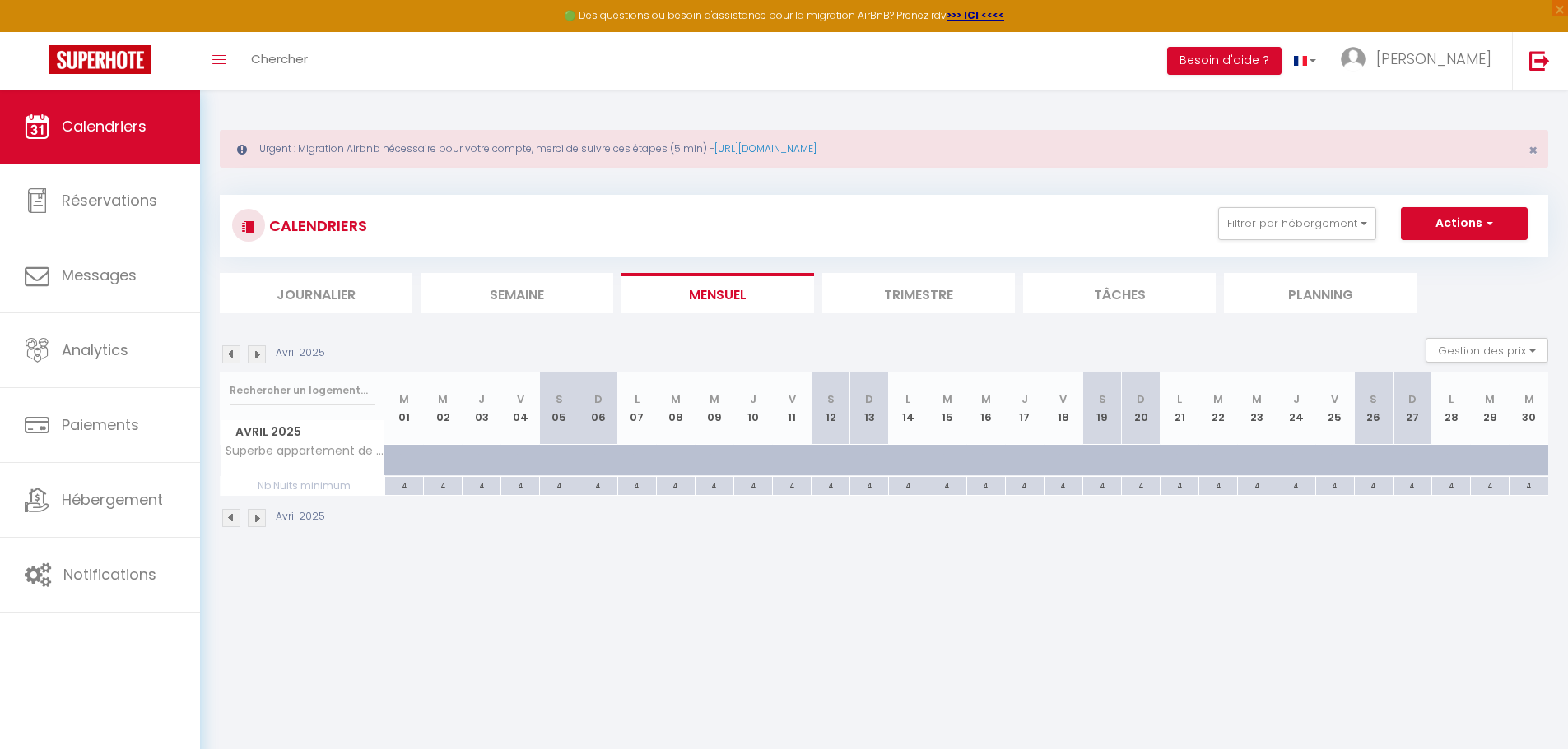
click at [255, 358] on img at bounding box center [257, 354] width 18 height 18
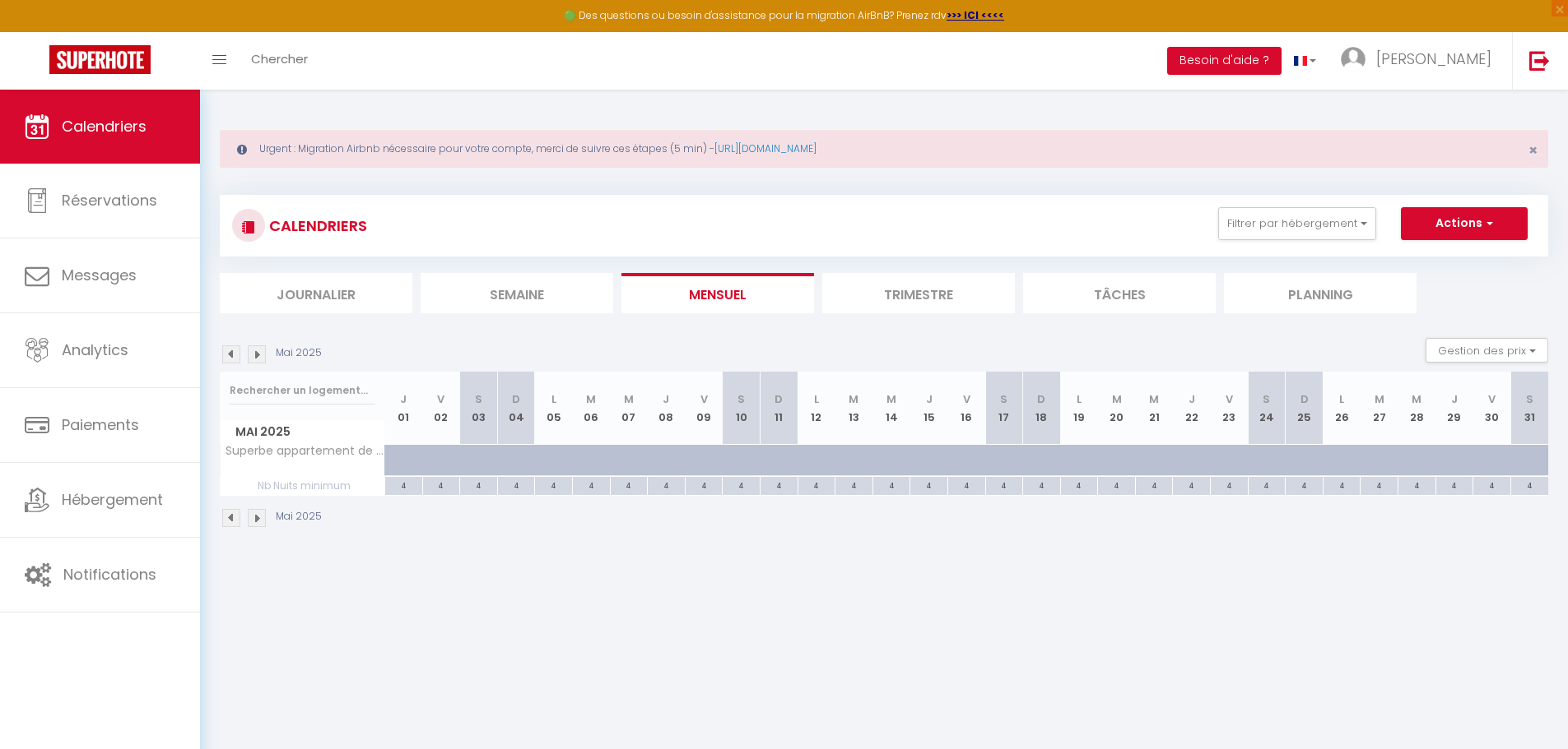
click at [255, 358] on img at bounding box center [257, 354] width 18 height 18
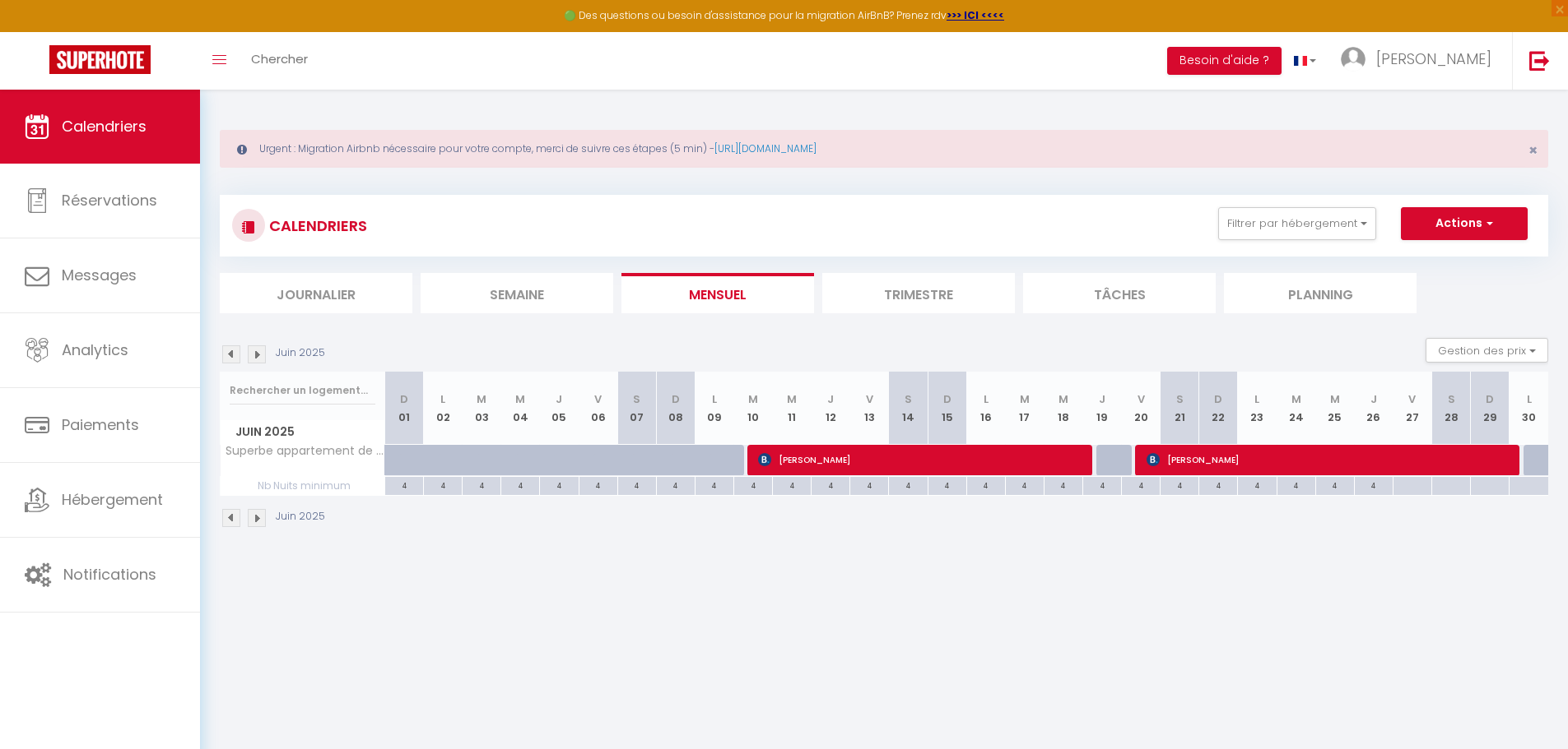
click at [255, 358] on img at bounding box center [257, 354] width 18 height 18
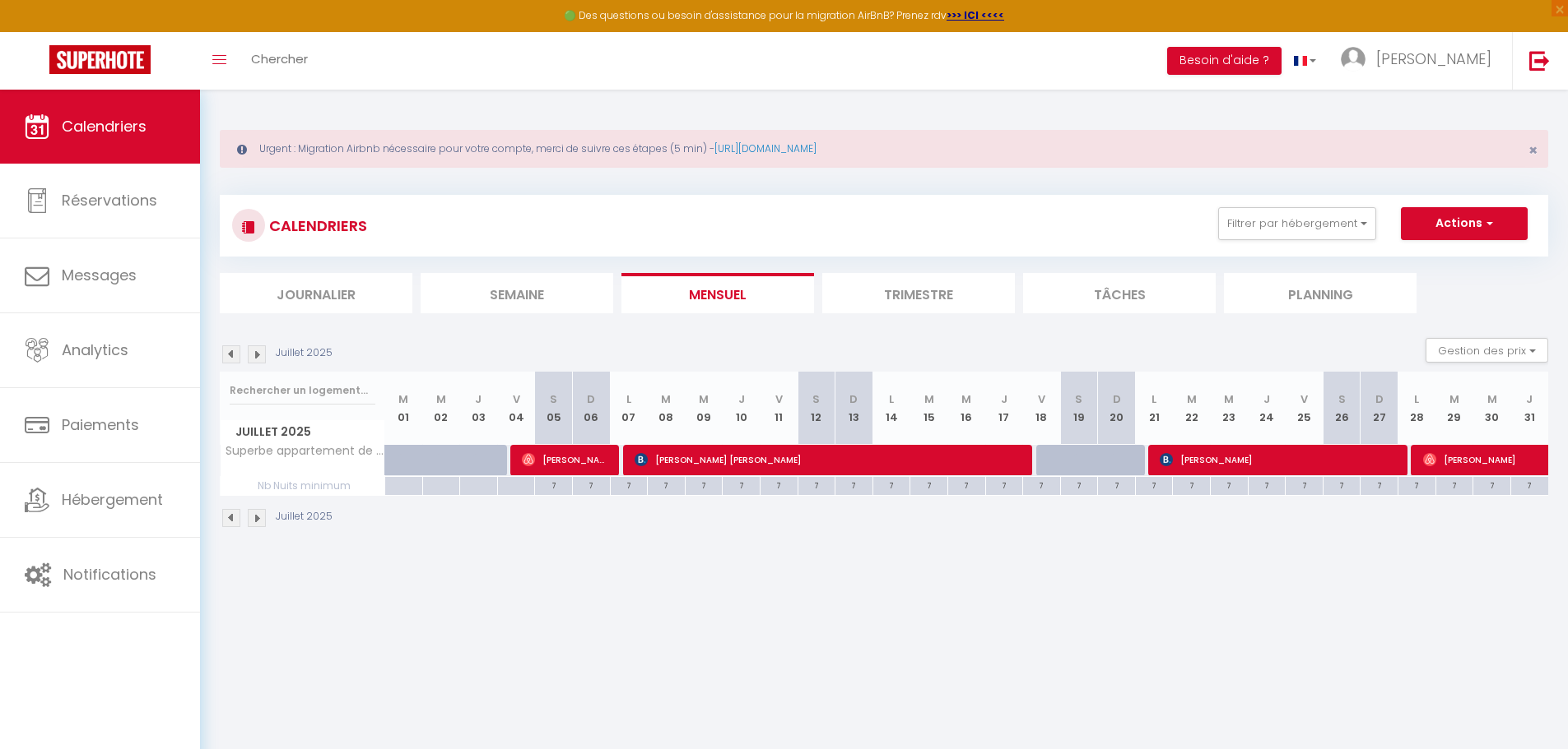
click at [255, 358] on img at bounding box center [257, 354] width 18 height 18
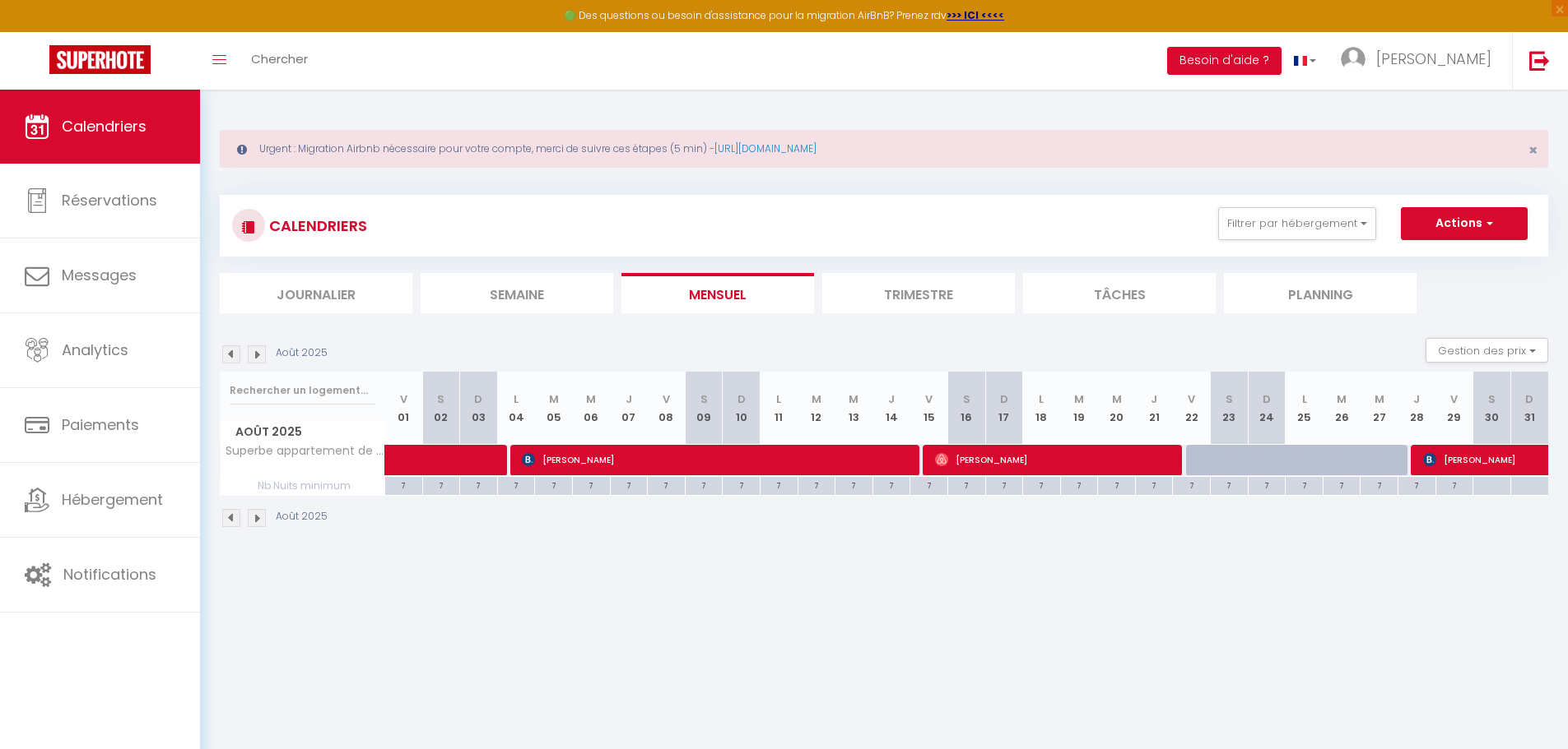
click at [255, 358] on img at bounding box center [257, 354] width 18 height 18
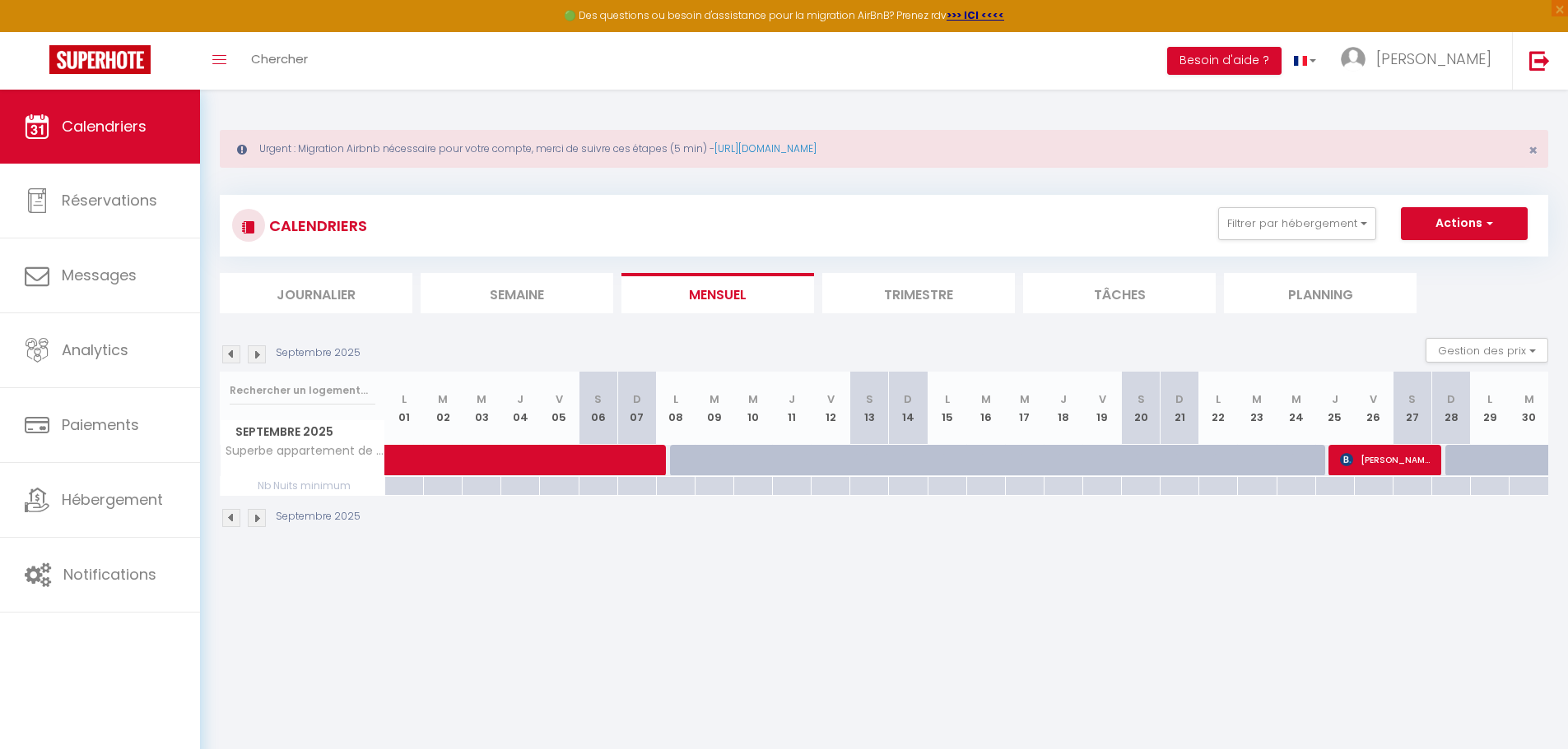
click at [255, 358] on img at bounding box center [257, 354] width 18 height 18
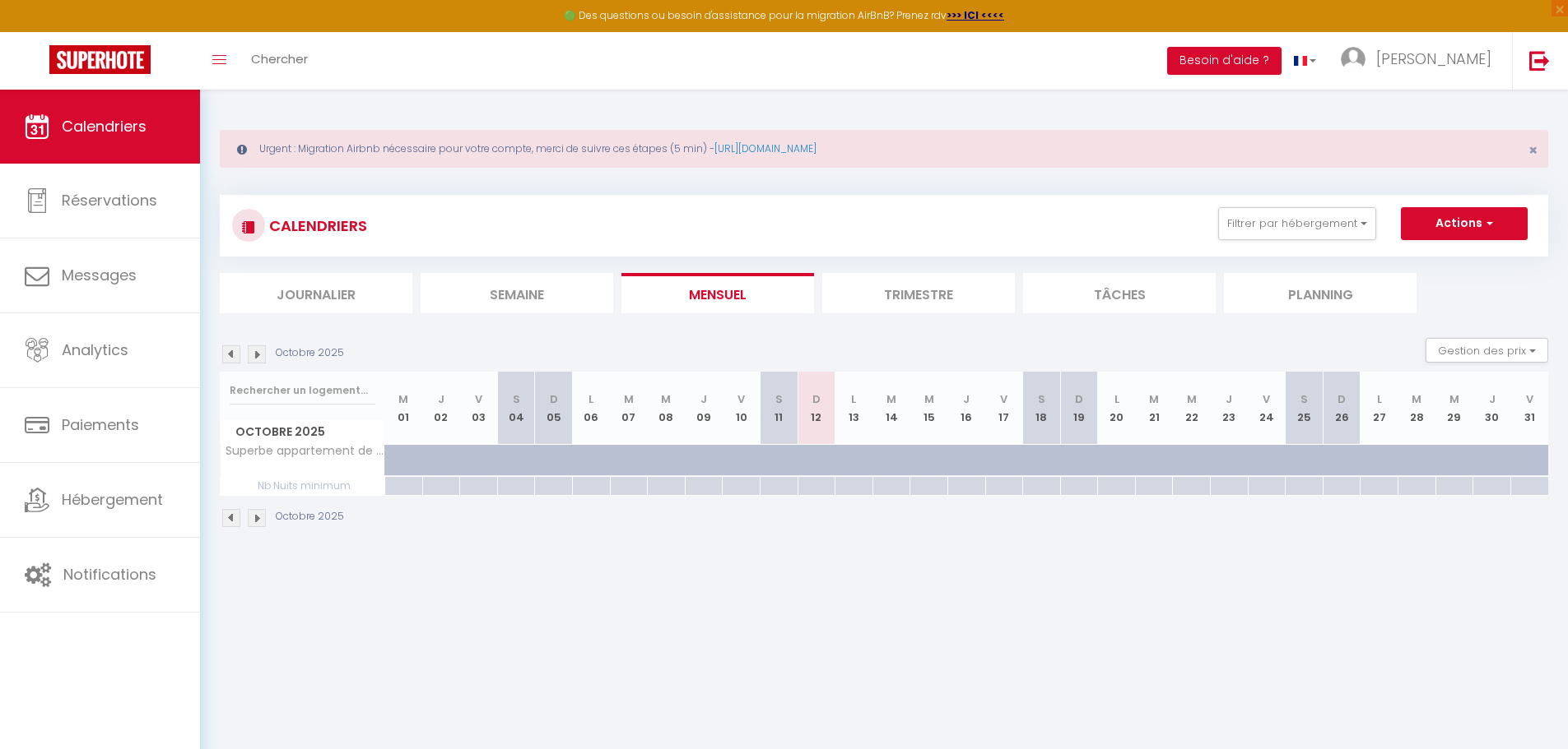
click at [255, 358] on img at bounding box center [257, 354] width 18 height 18
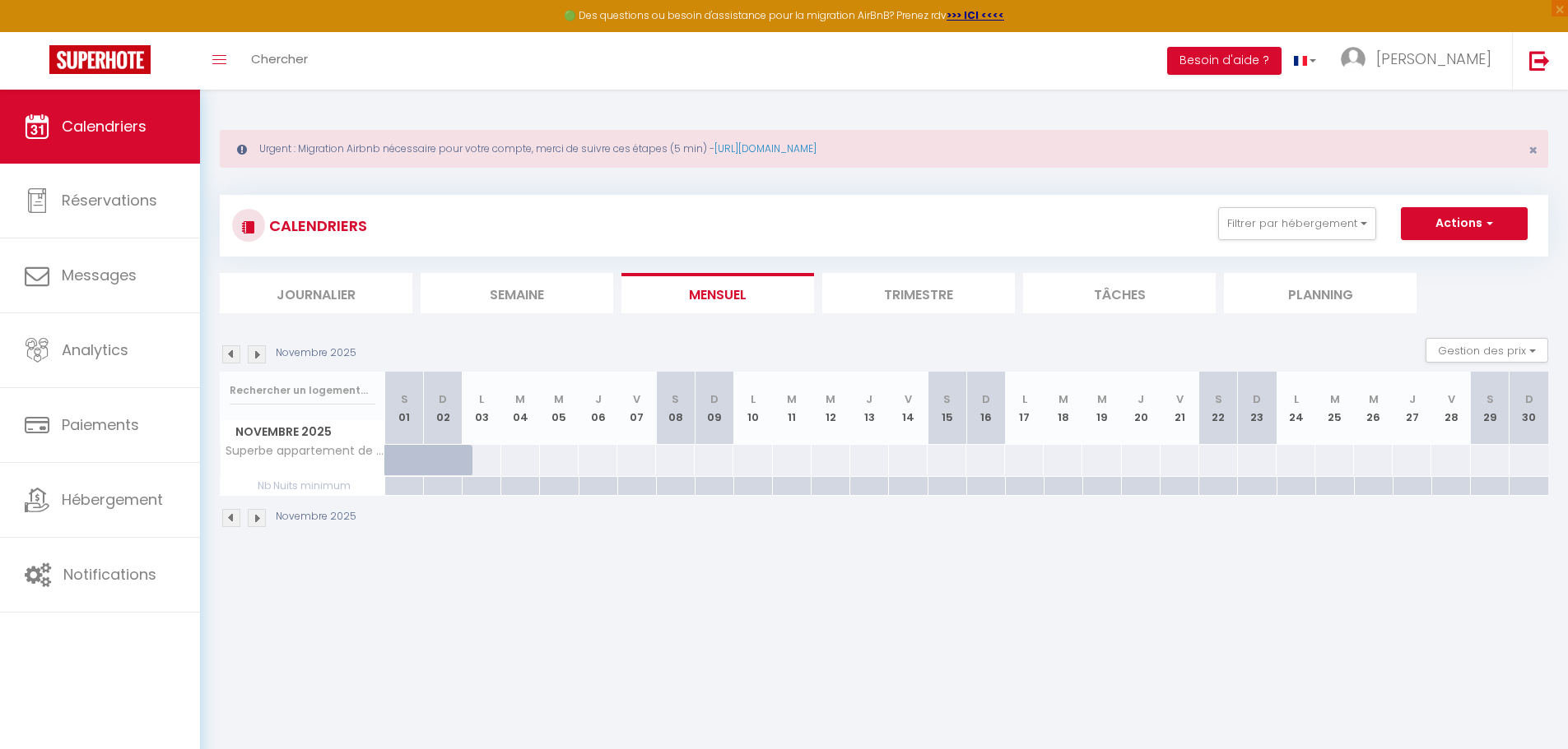
click at [255, 358] on img at bounding box center [257, 354] width 18 height 18
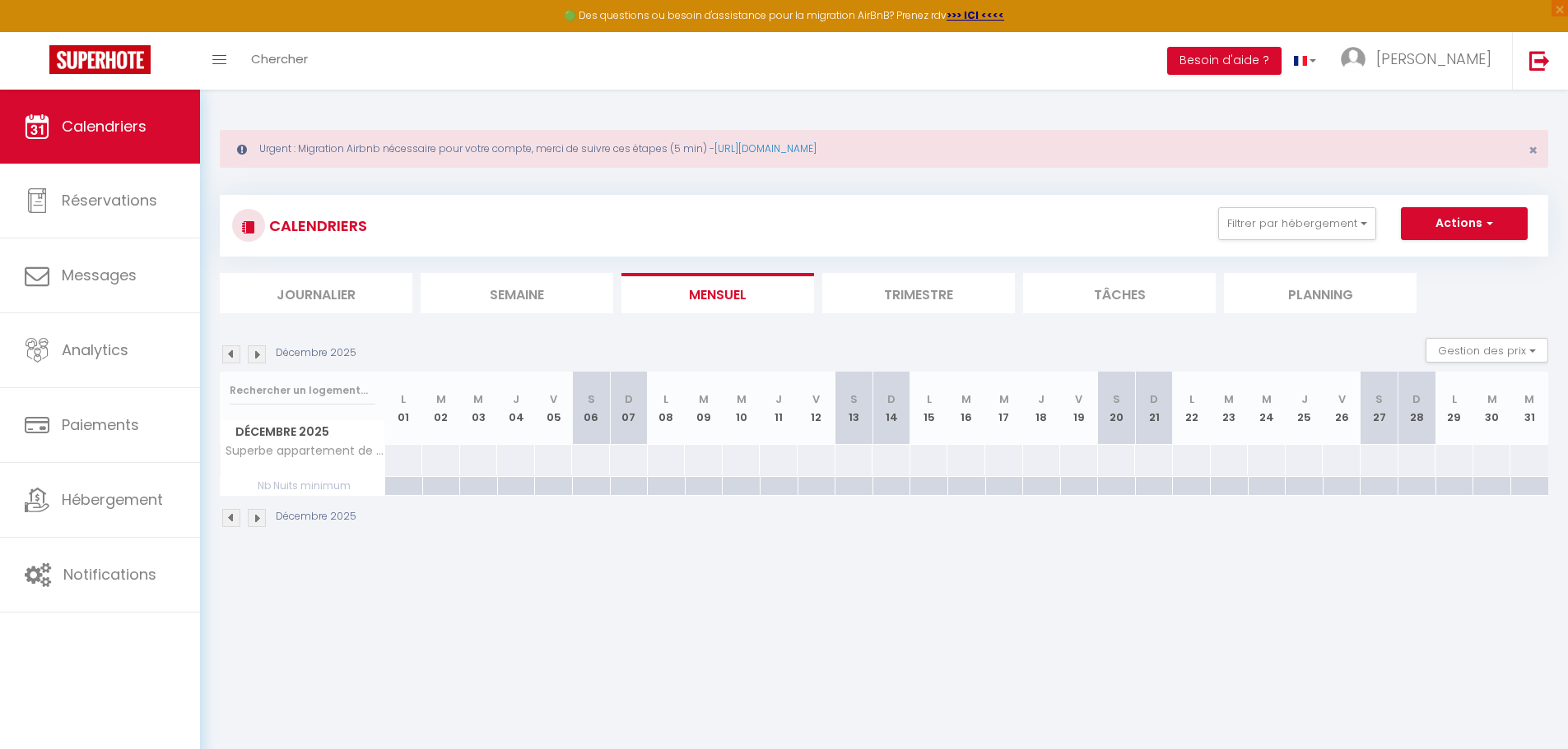
click at [255, 358] on img at bounding box center [257, 354] width 18 height 18
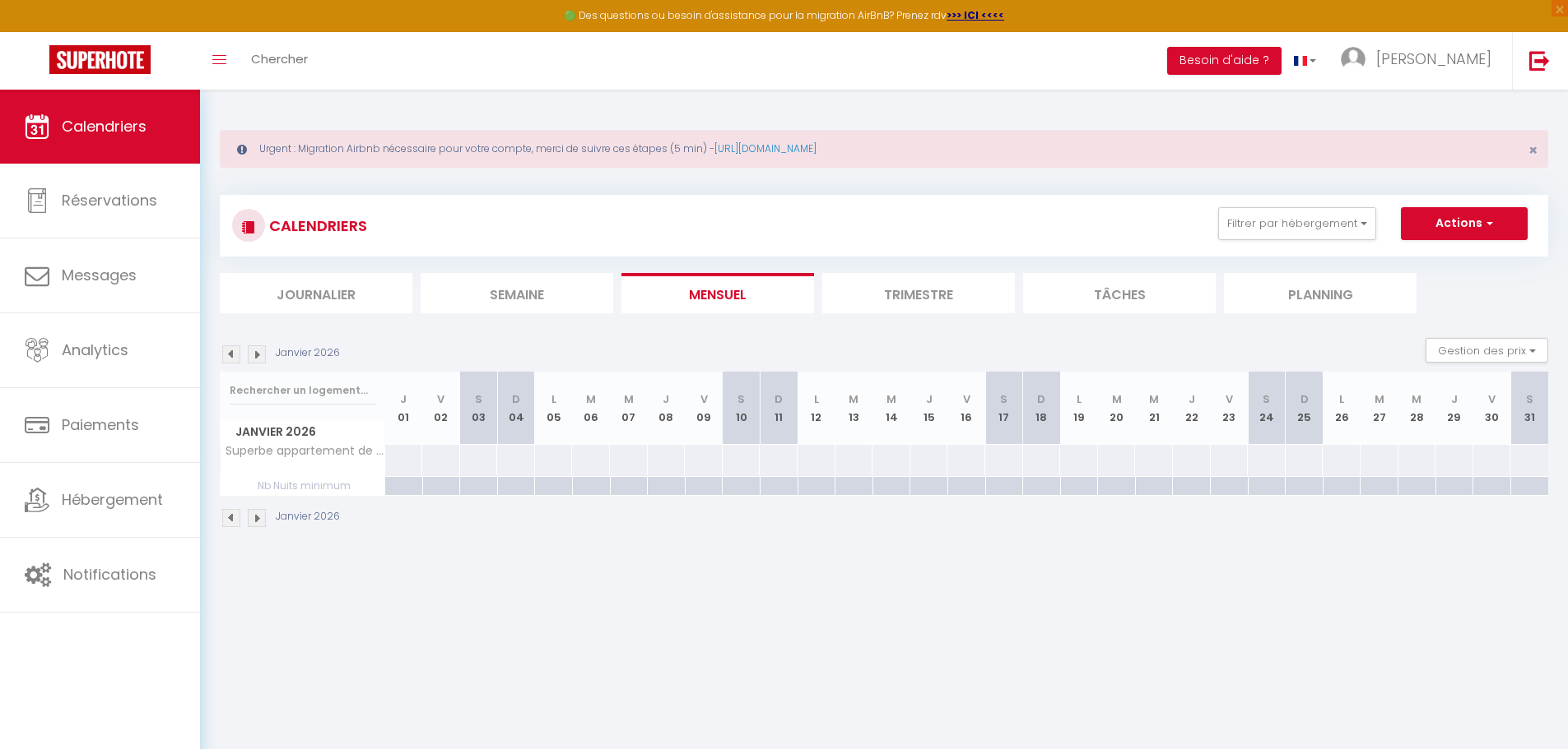
click at [255, 358] on img at bounding box center [257, 354] width 18 height 18
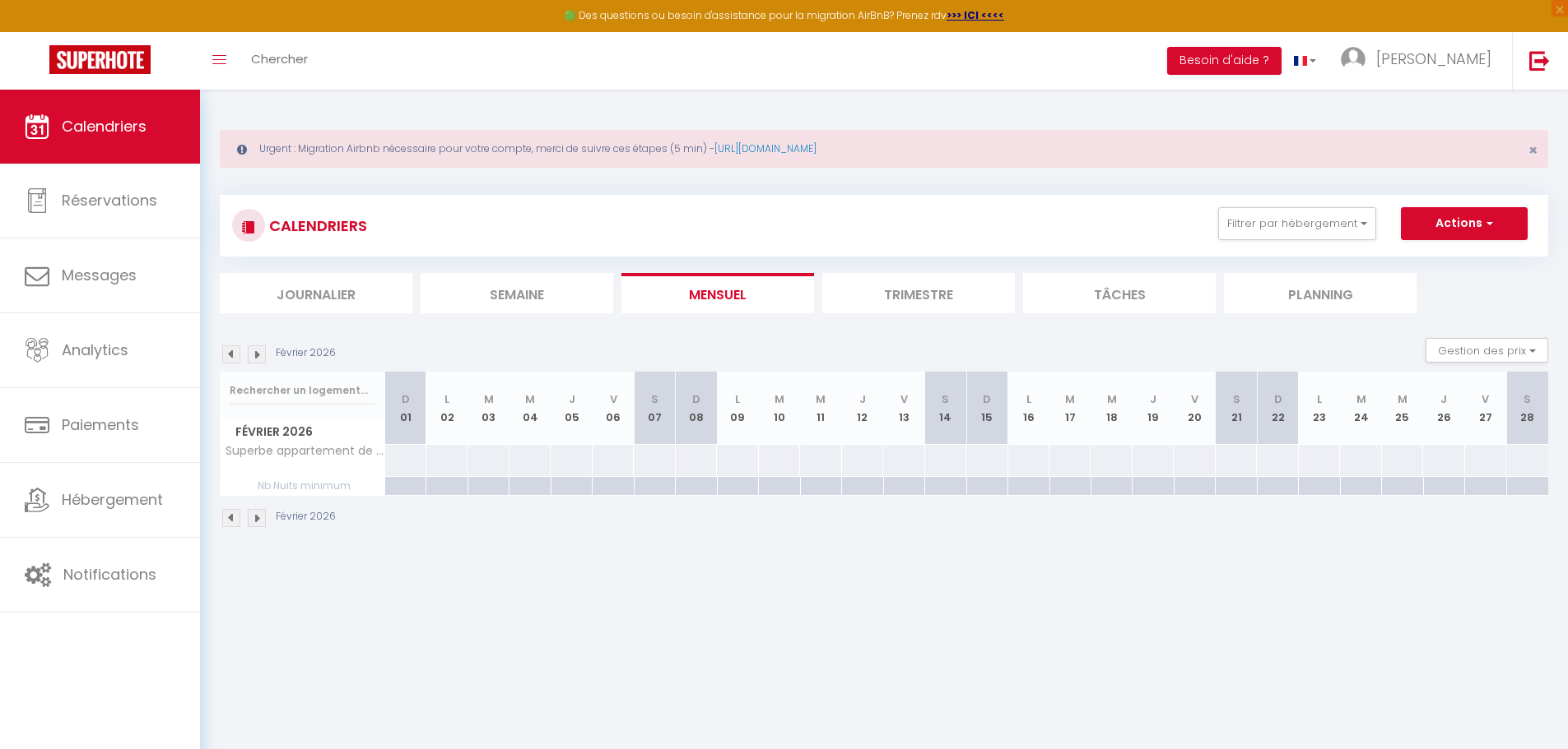
click at [255, 358] on img at bounding box center [257, 354] width 18 height 18
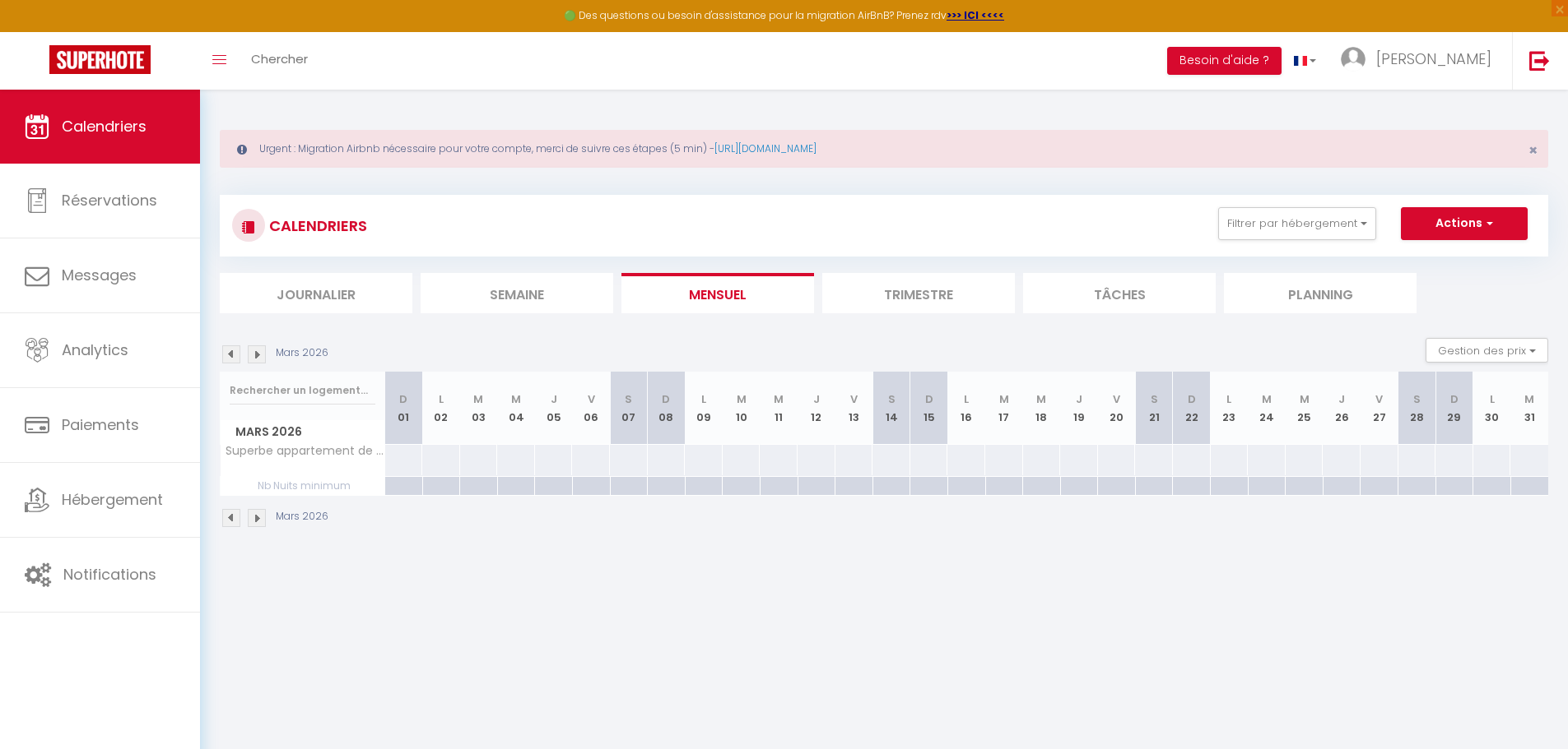
click at [255, 358] on img at bounding box center [257, 354] width 18 height 18
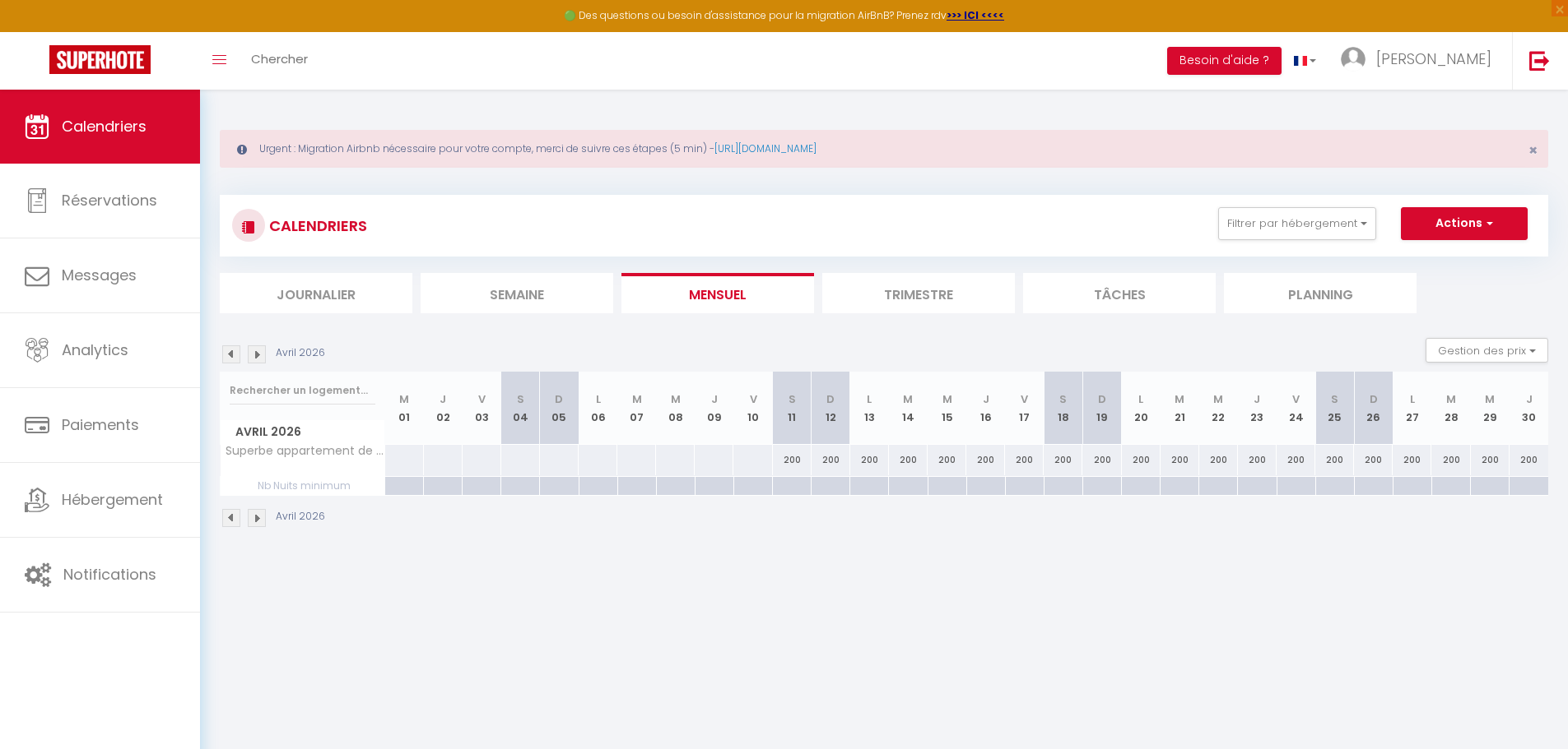
click at [255, 358] on img at bounding box center [257, 354] width 18 height 18
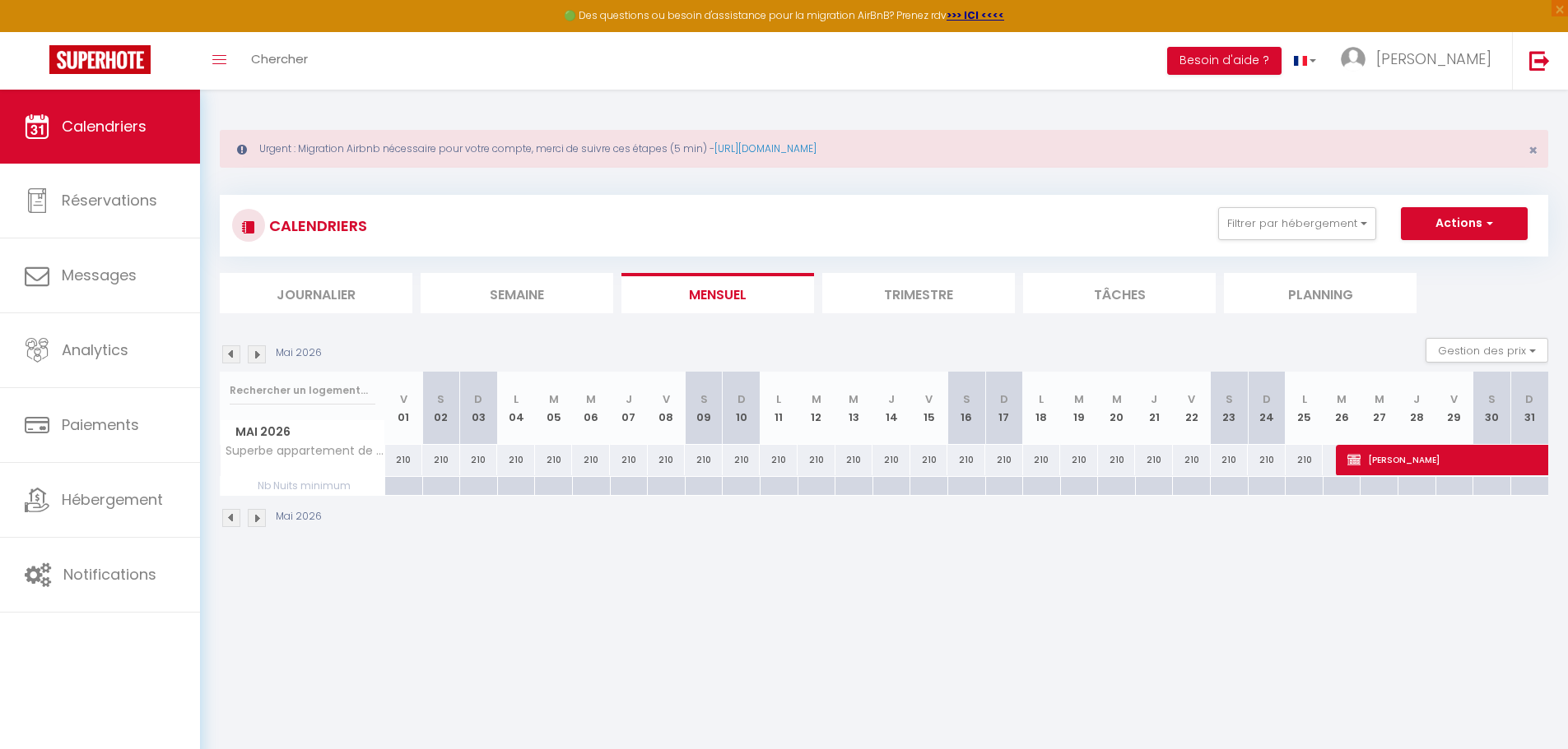
click at [255, 358] on img at bounding box center [257, 354] width 18 height 18
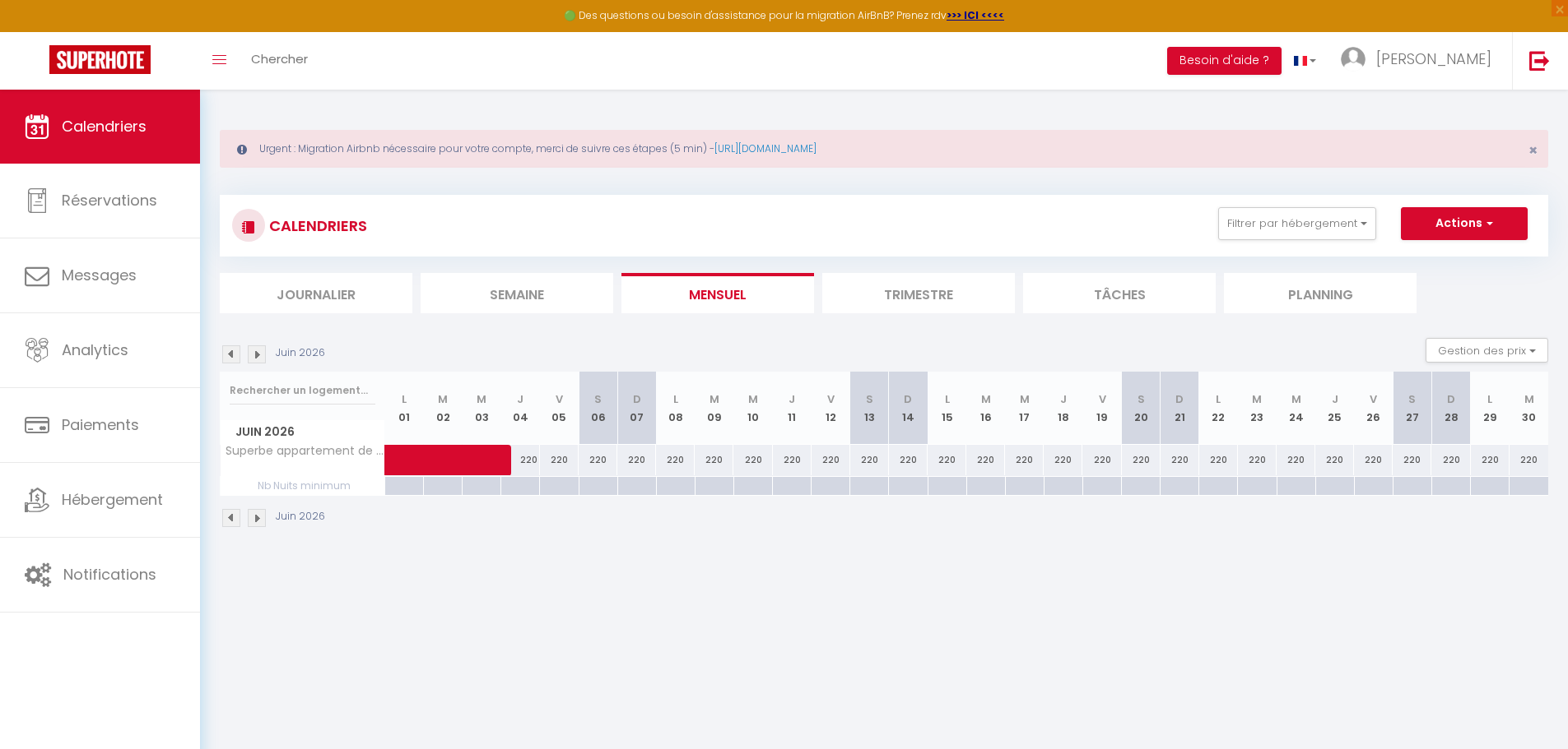
click at [1420, 487] on div at bounding box center [1411, 486] width 39 height 19
type input "[DATE]"
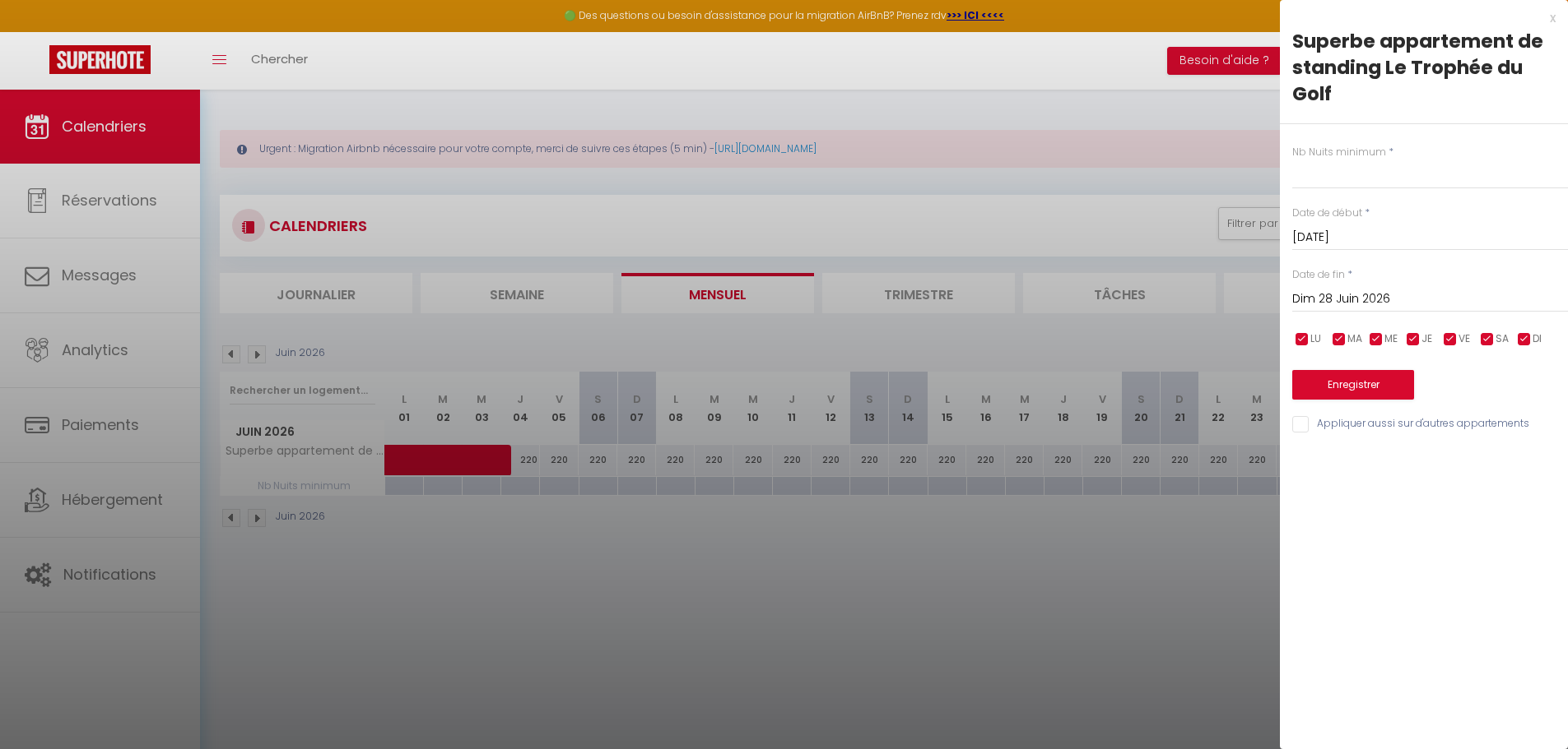
click at [1421, 302] on input "Dim 28 Juin 2026" at bounding box center [1429, 299] width 275 height 21
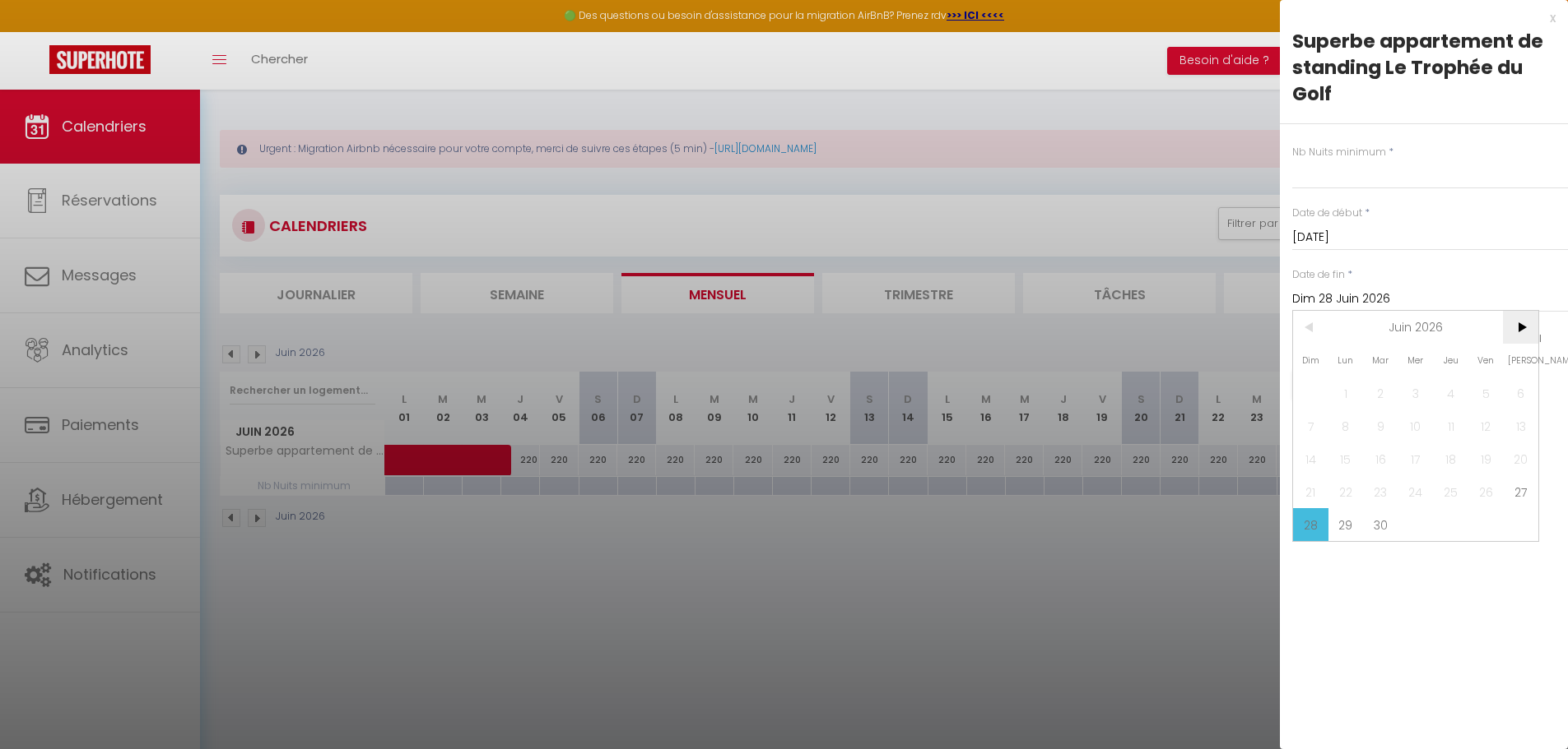
click at [1520, 329] on span ">" at bounding box center [1520, 328] width 35 height 33
click at [1521, 393] on span "5" at bounding box center [1520, 393] width 35 height 33
type input "[DATE]"
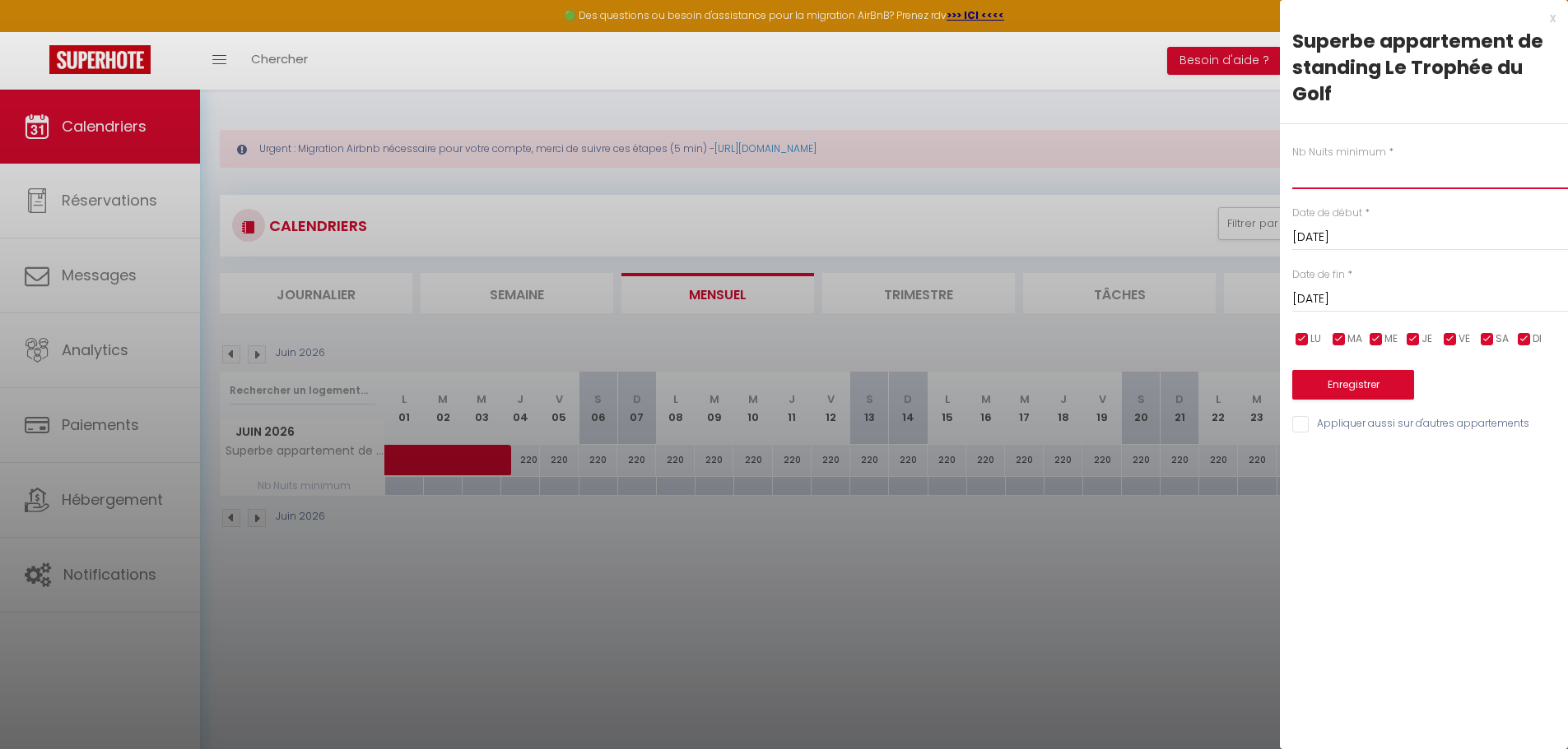
click at [1313, 179] on input "text" at bounding box center [1429, 174] width 275 height 29
click at [1359, 383] on button "Enregistrer" at bounding box center [1353, 385] width 122 height 29
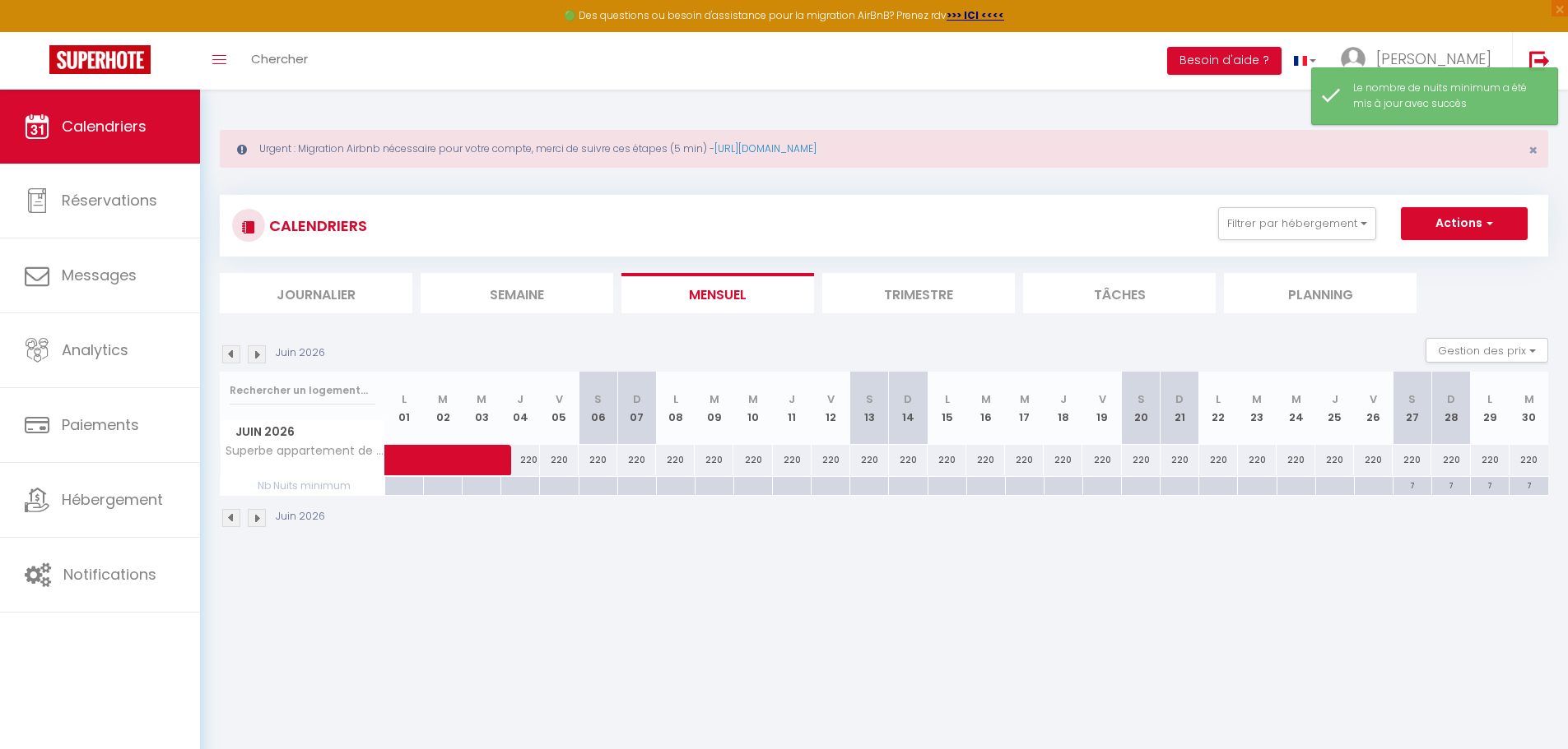
click at [228, 514] on img at bounding box center [231, 518] width 18 height 18
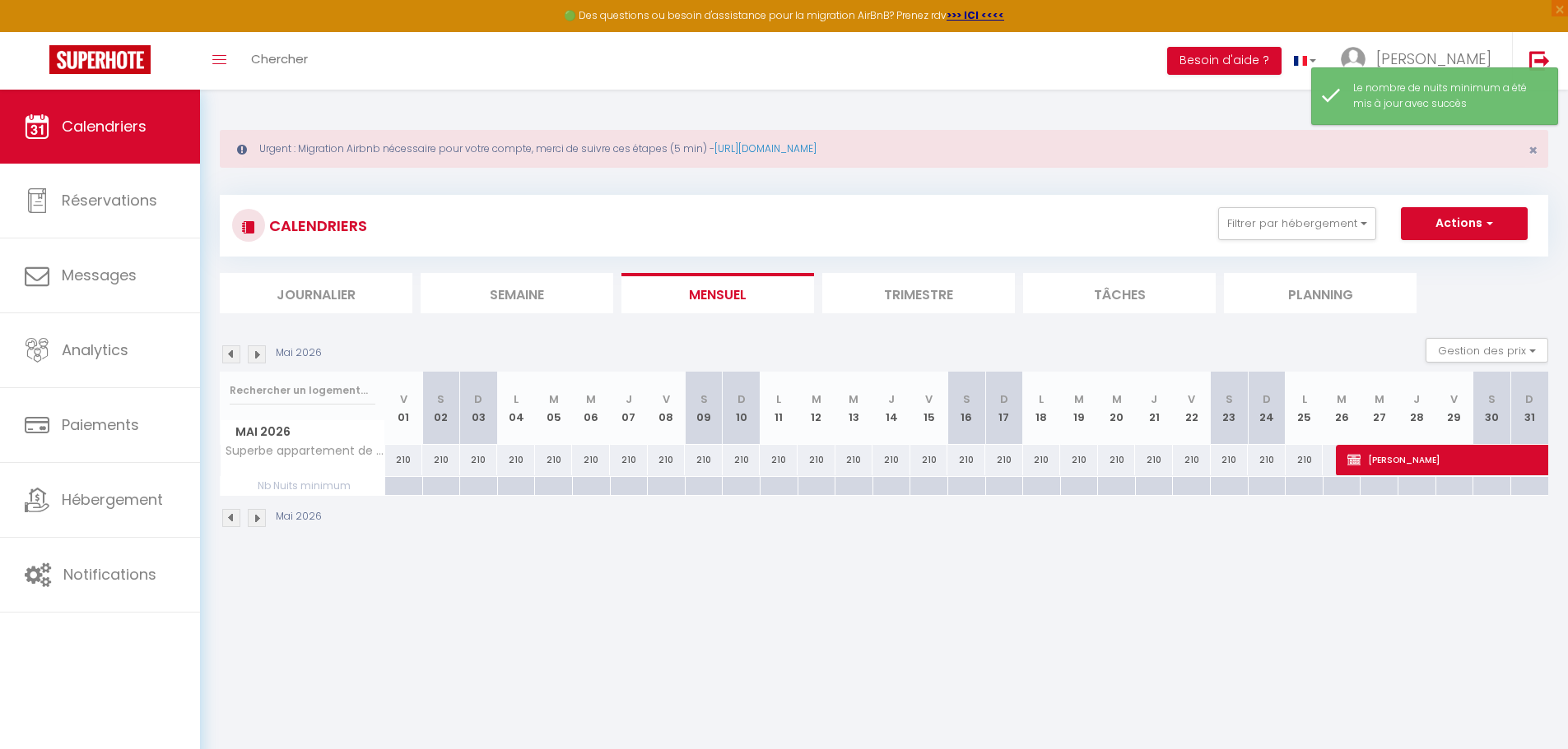
click at [228, 514] on img at bounding box center [231, 518] width 18 height 18
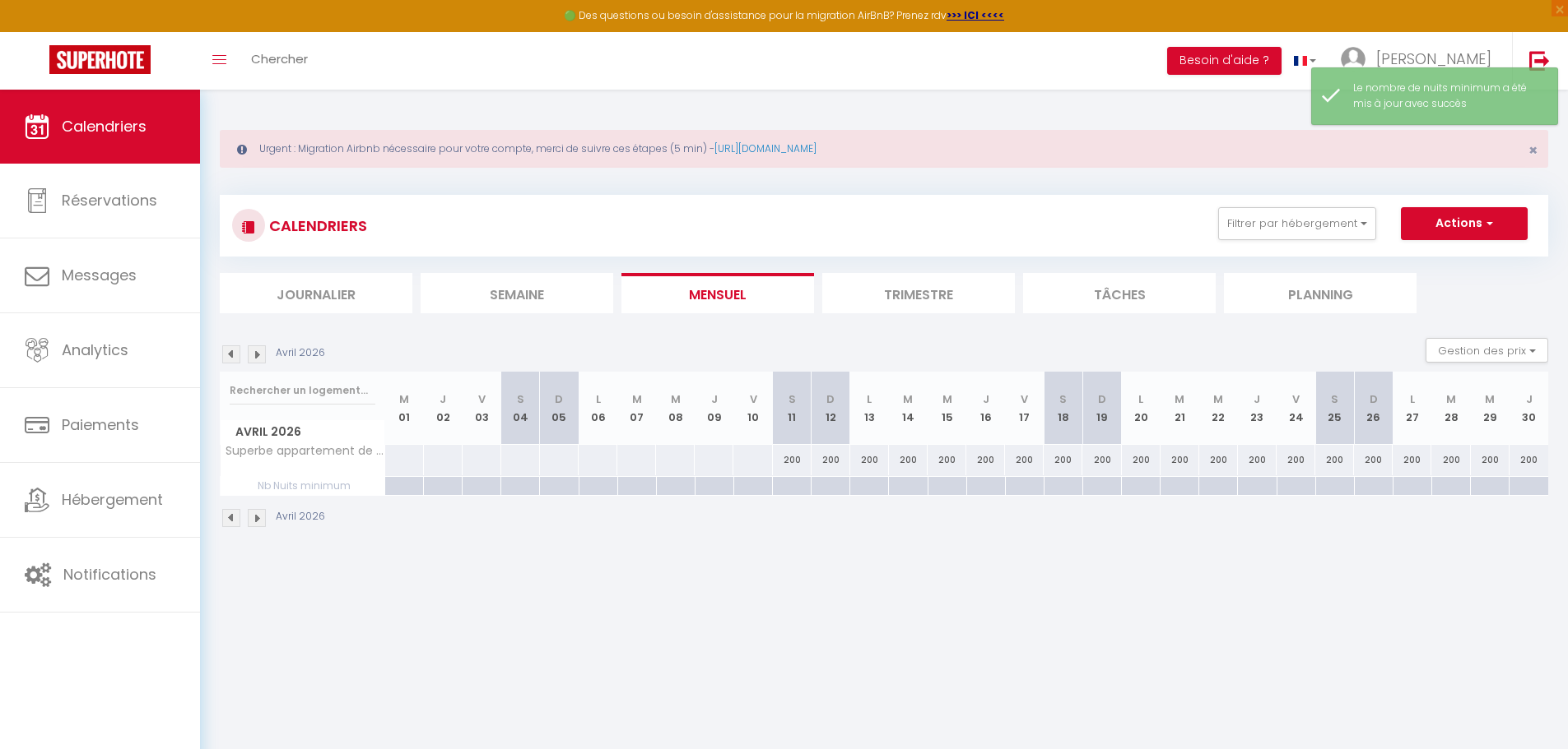
click at [228, 514] on img at bounding box center [231, 518] width 18 height 18
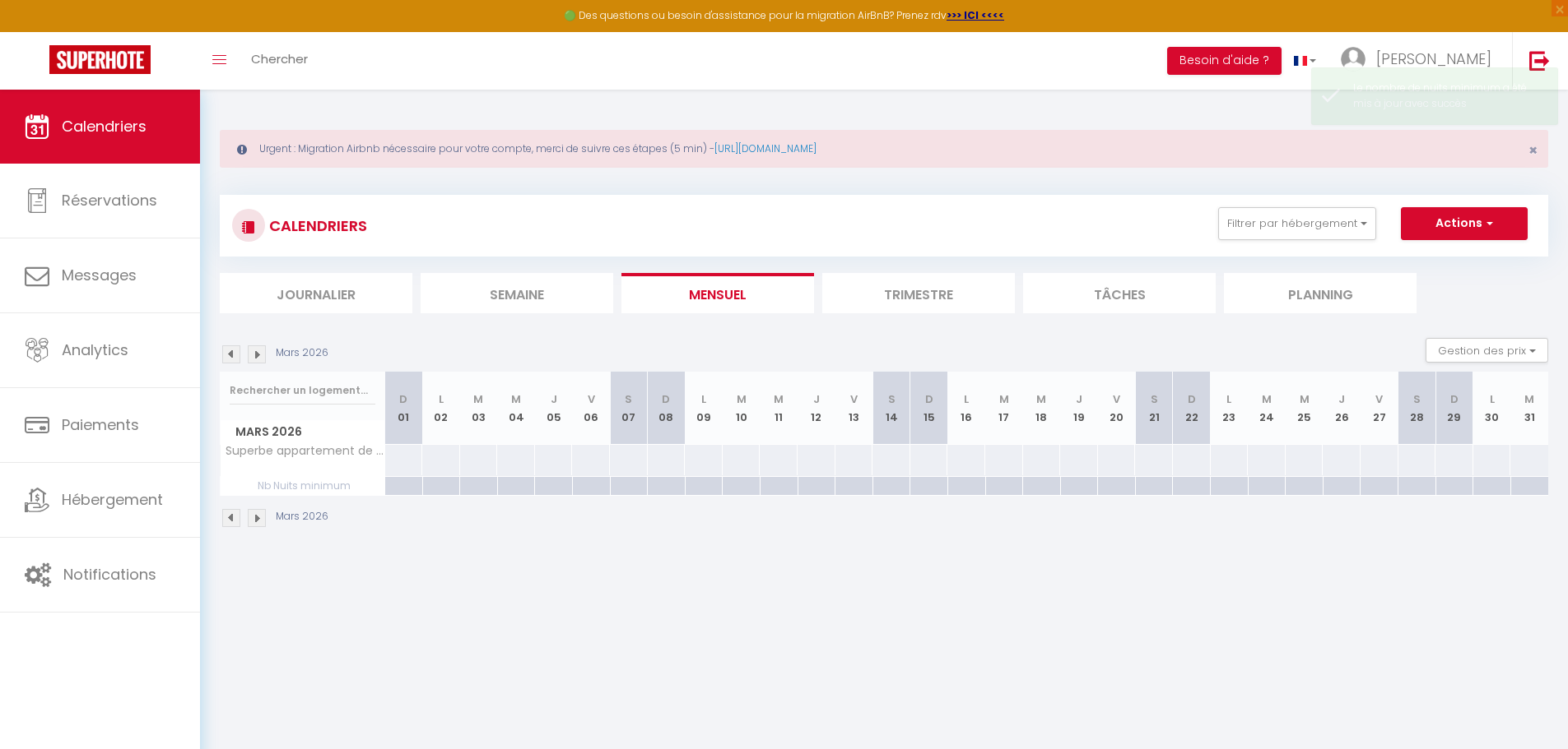
click at [228, 514] on img at bounding box center [231, 518] width 18 height 18
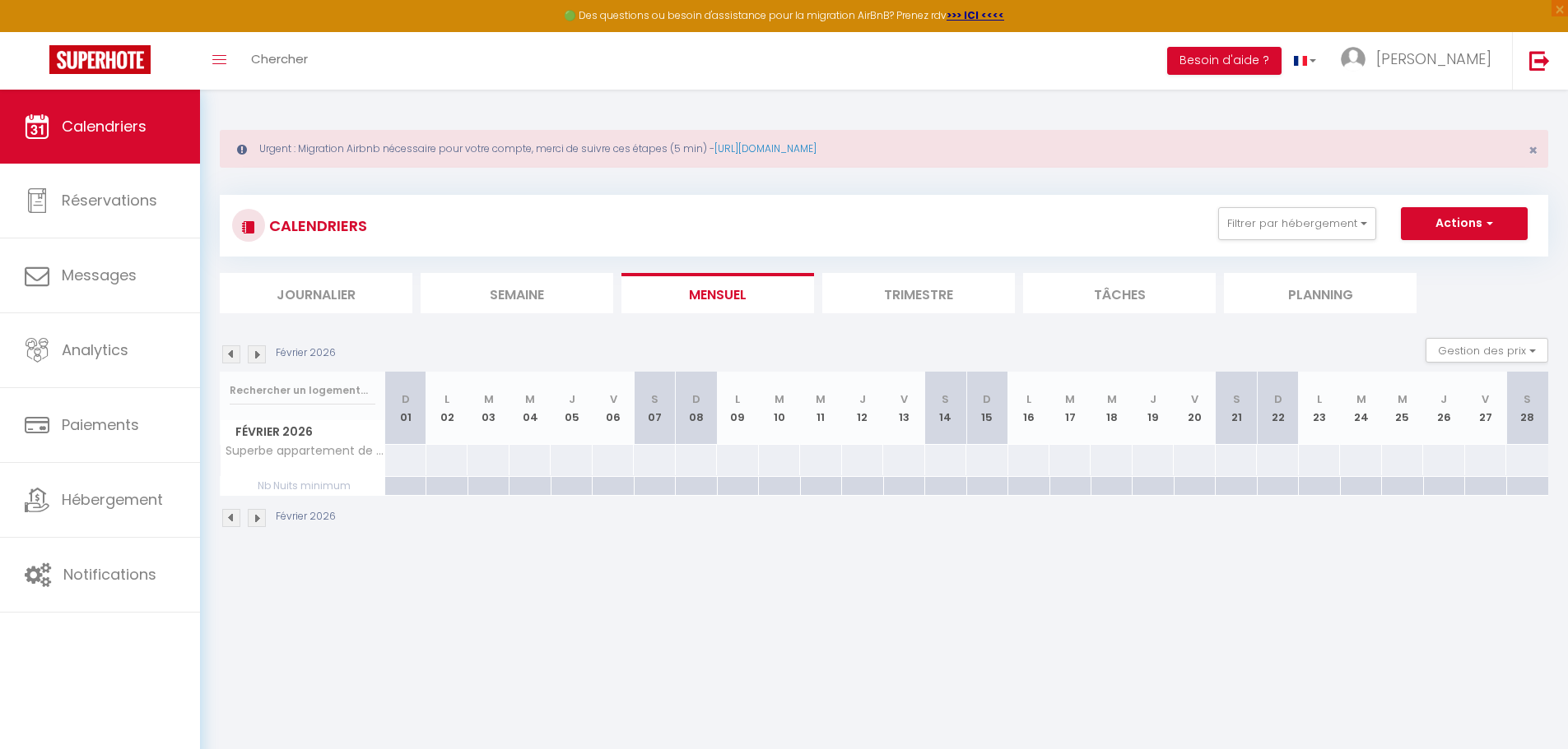
click at [231, 517] on img at bounding box center [231, 518] width 18 height 18
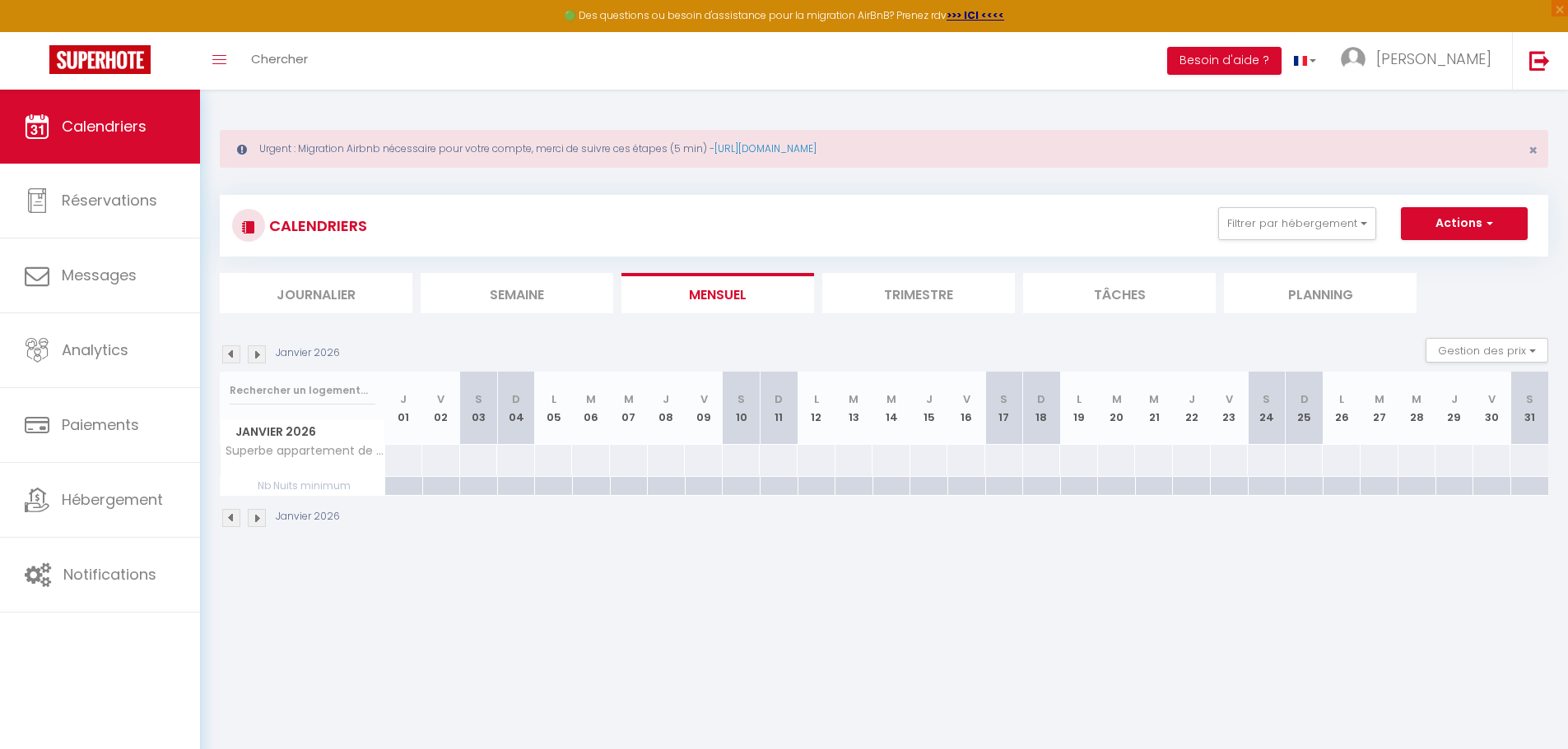
click at [231, 517] on img at bounding box center [231, 518] width 18 height 18
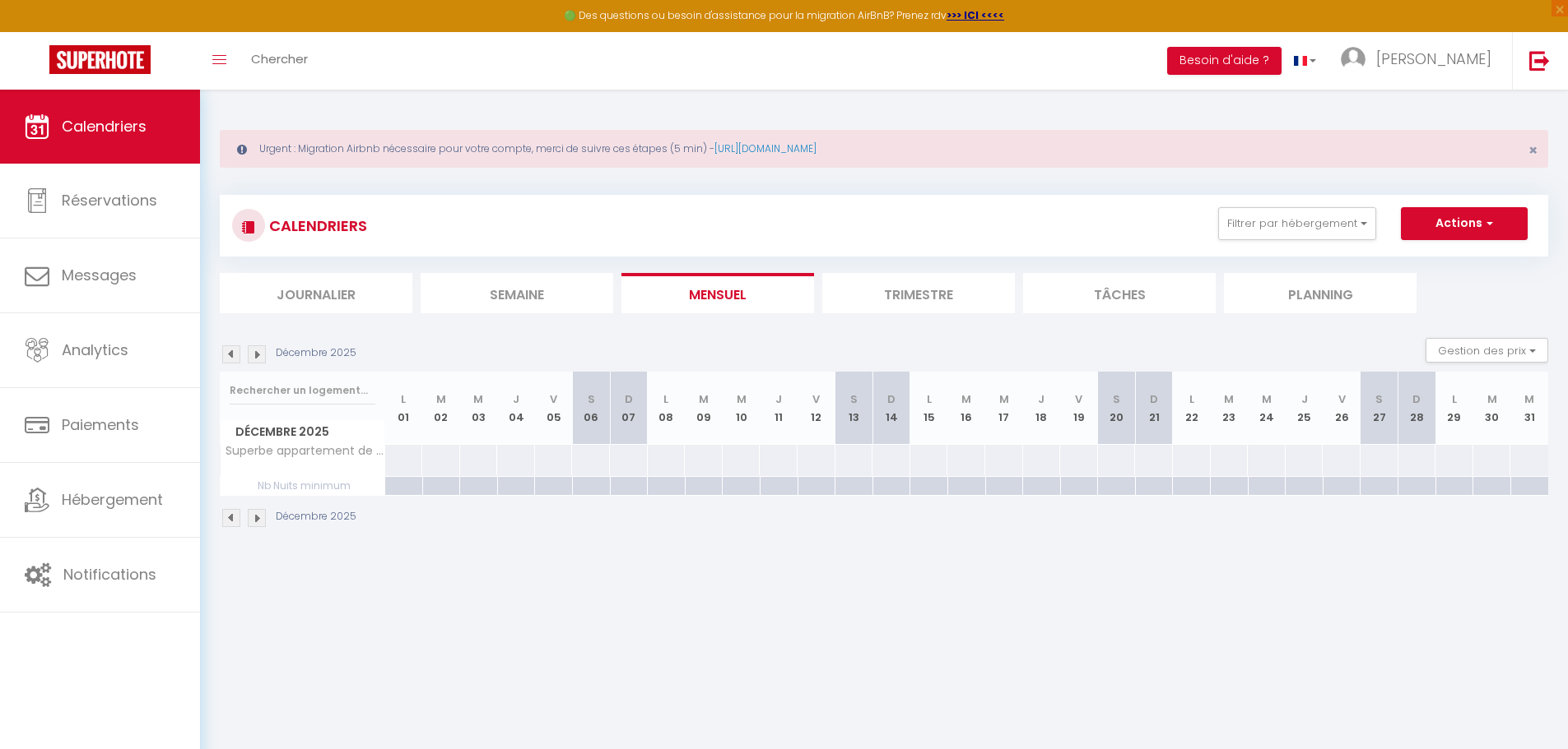
click at [257, 515] on img at bounding box center [257, 518] width 18 height 18
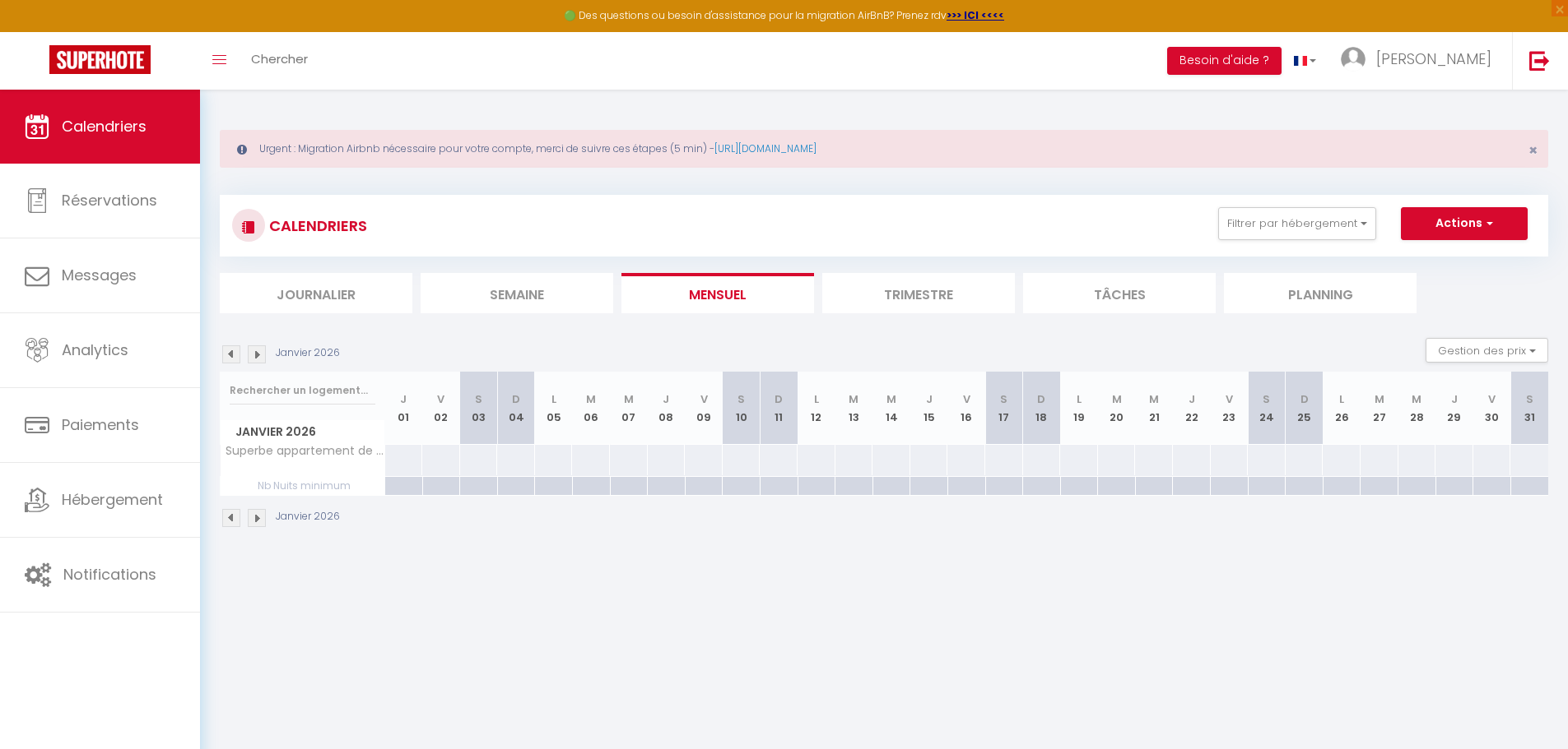
click at [479, 490] on div at bounding box center [478, 486] width 38 height 19
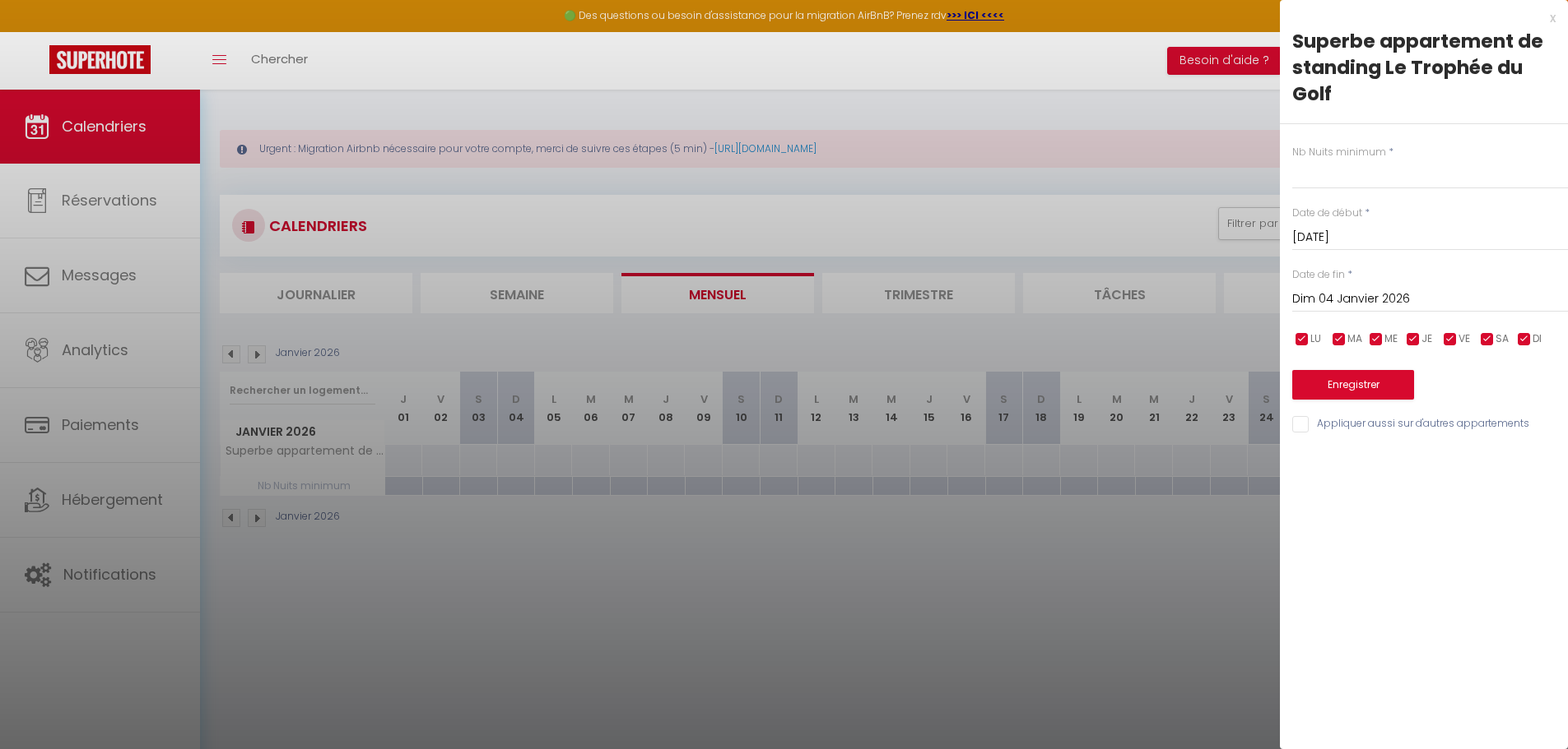
click at [1389, 301] on input "Dim 04 Janvier 2026" at bounding box center [1429, 299] width 275 height 21
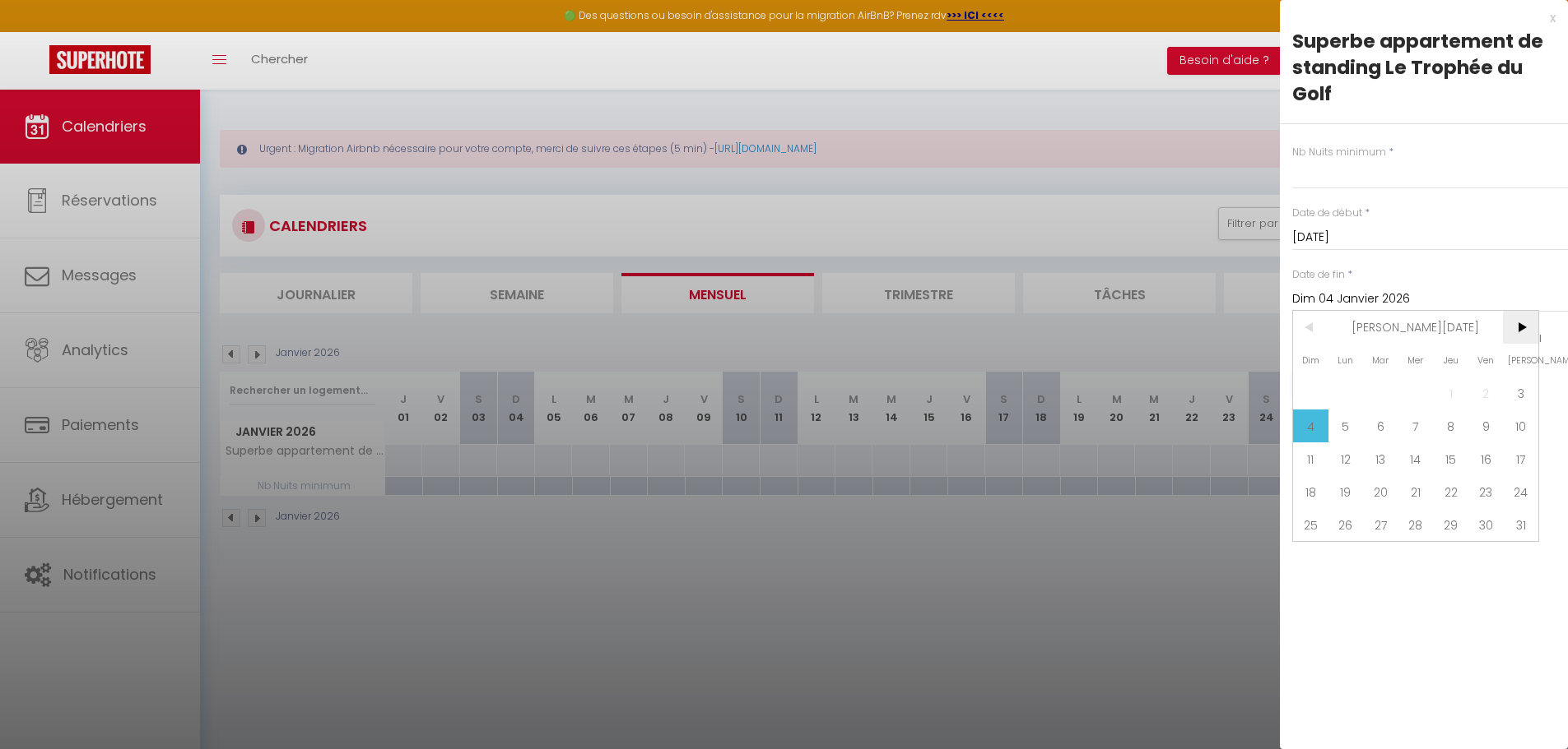
click at [1527, 328] on span ">" at bounding box center [1520, 328] width 35 height 33
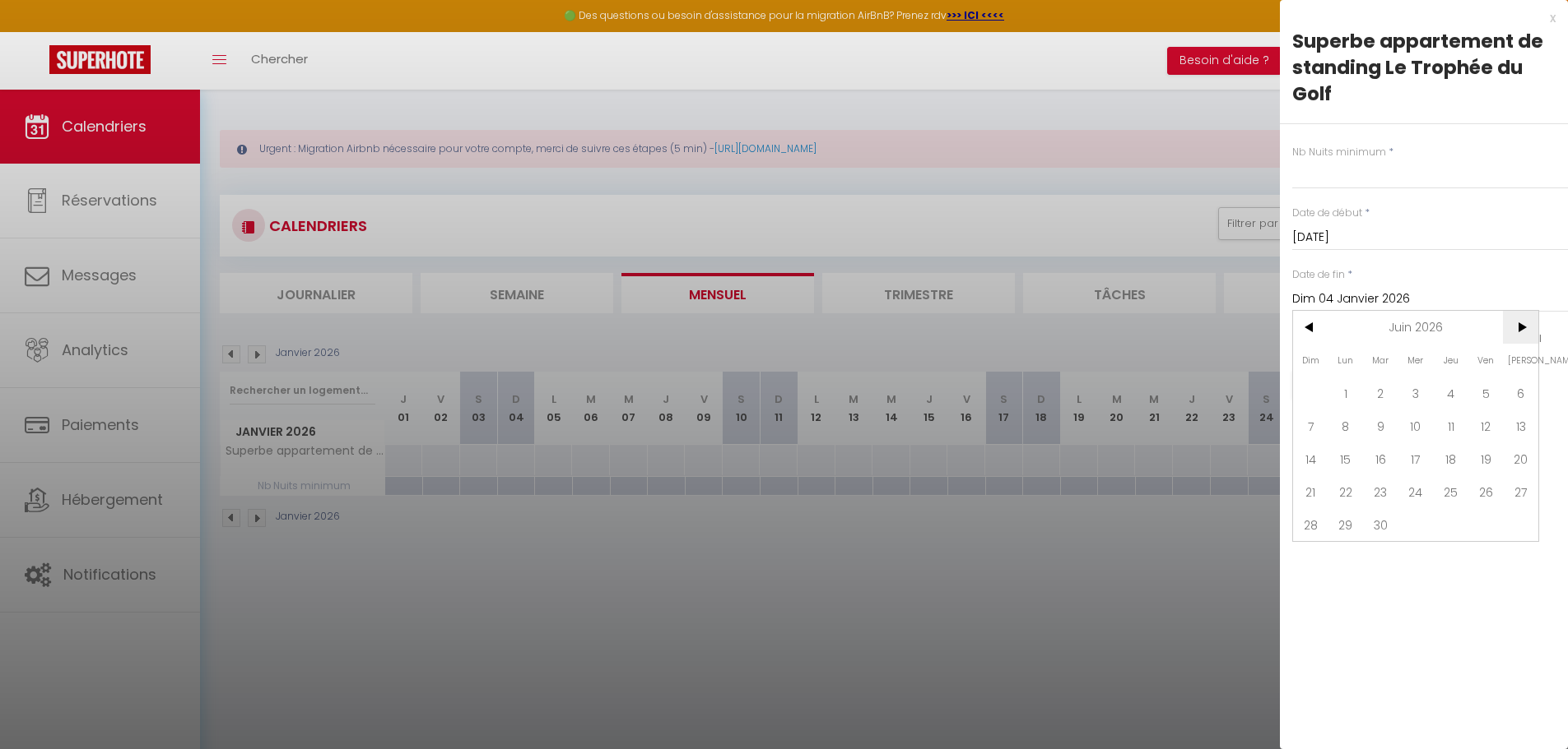
click at [1527, 328] on span ">" at bounding box center [1520, 328] width 35 height 33
click at [1525, 392] on span "4" at bounding box center [1520, 393] width 35 height 33
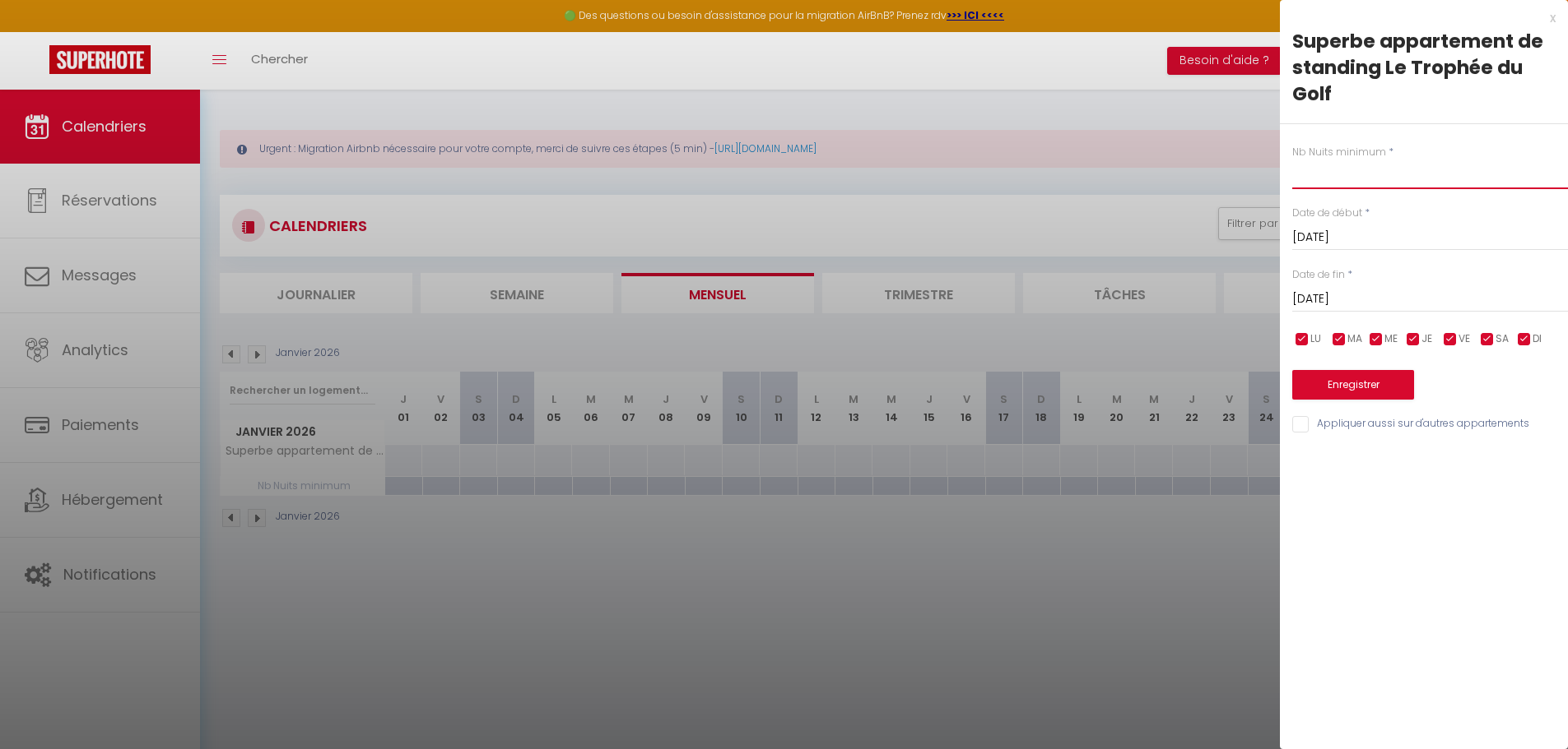
click at [1340, 184] on input "text" at bounding box center [1429, 174] width 275 height 29
click at [1364, 389] on button "Enregistrer" at bounding box center [1353, 385] width 122 height 29
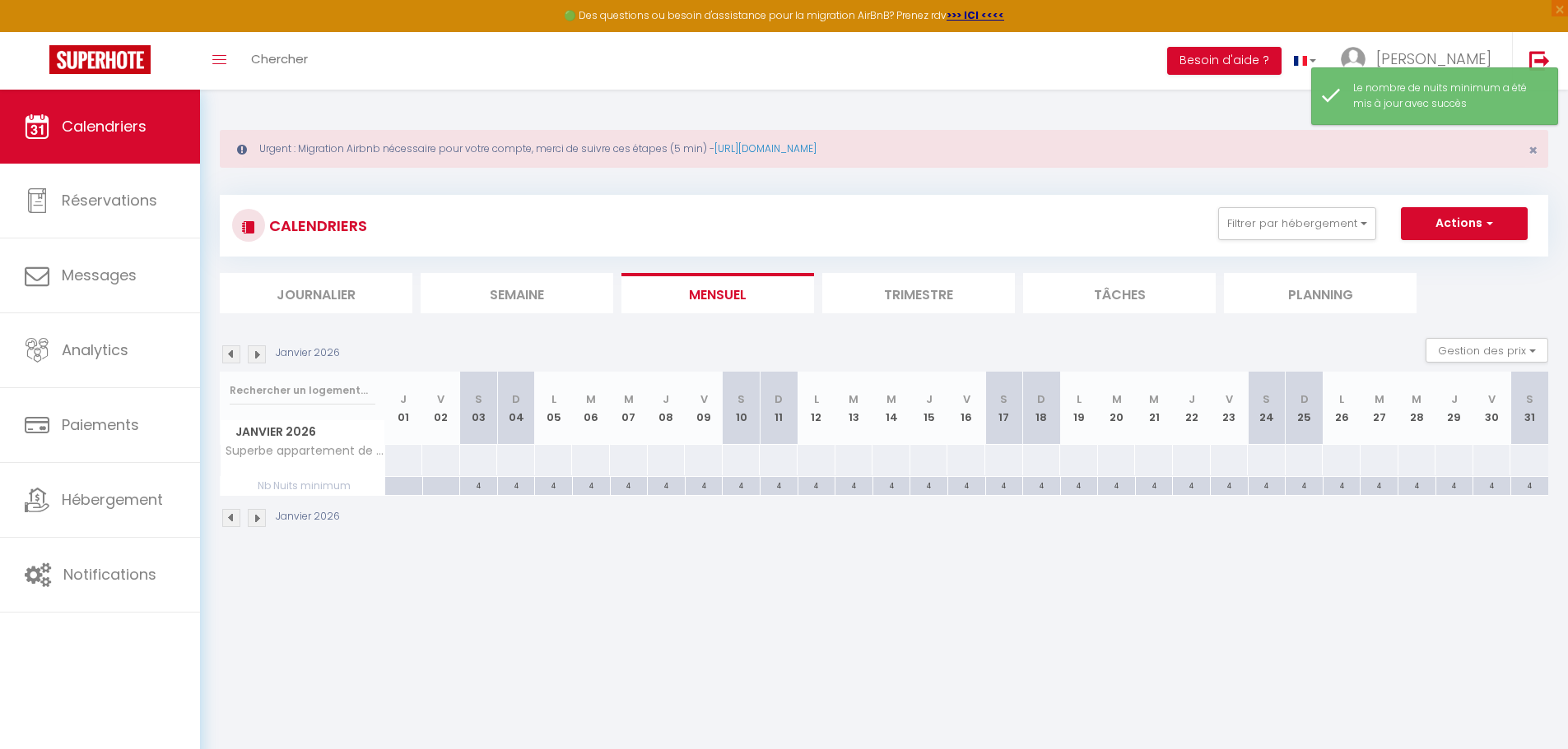
click at [255, 353] on img at bounding box center [257, 354] width 18 height 18
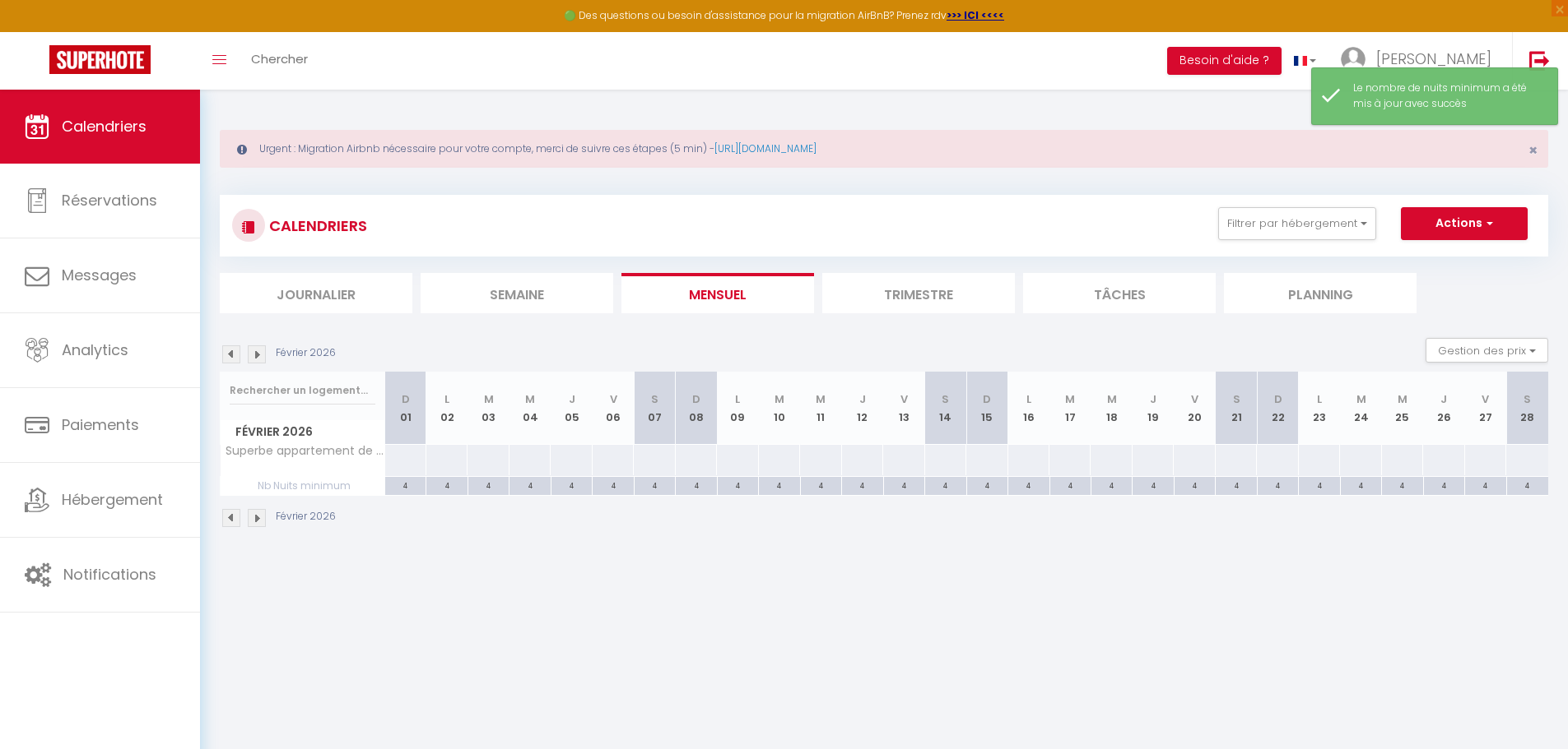
click at [255, 353] on img at bounding box center [257, 354] width 18 height 18
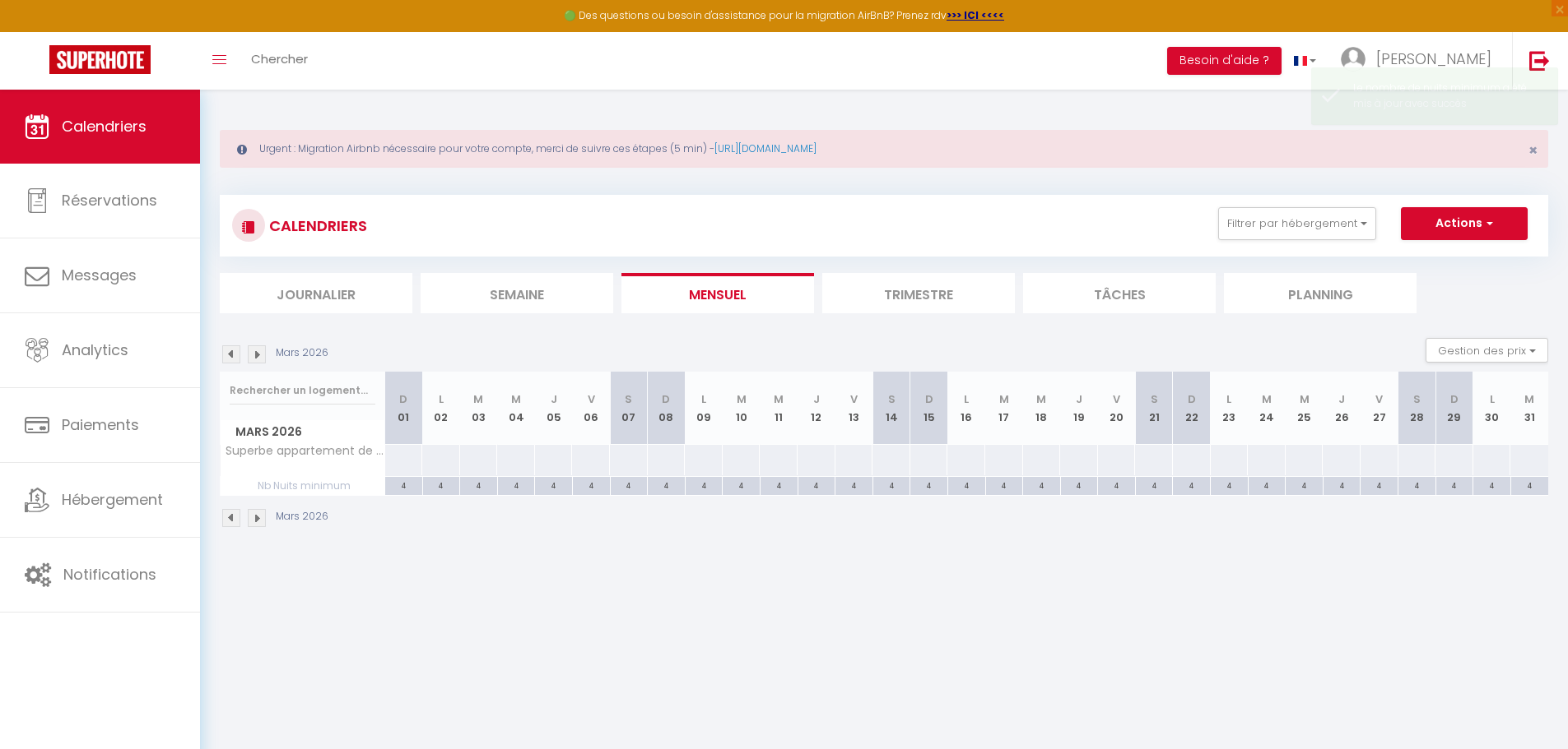
click at [255, 353] on img at bounding box center [257, 354] width 18 height 18
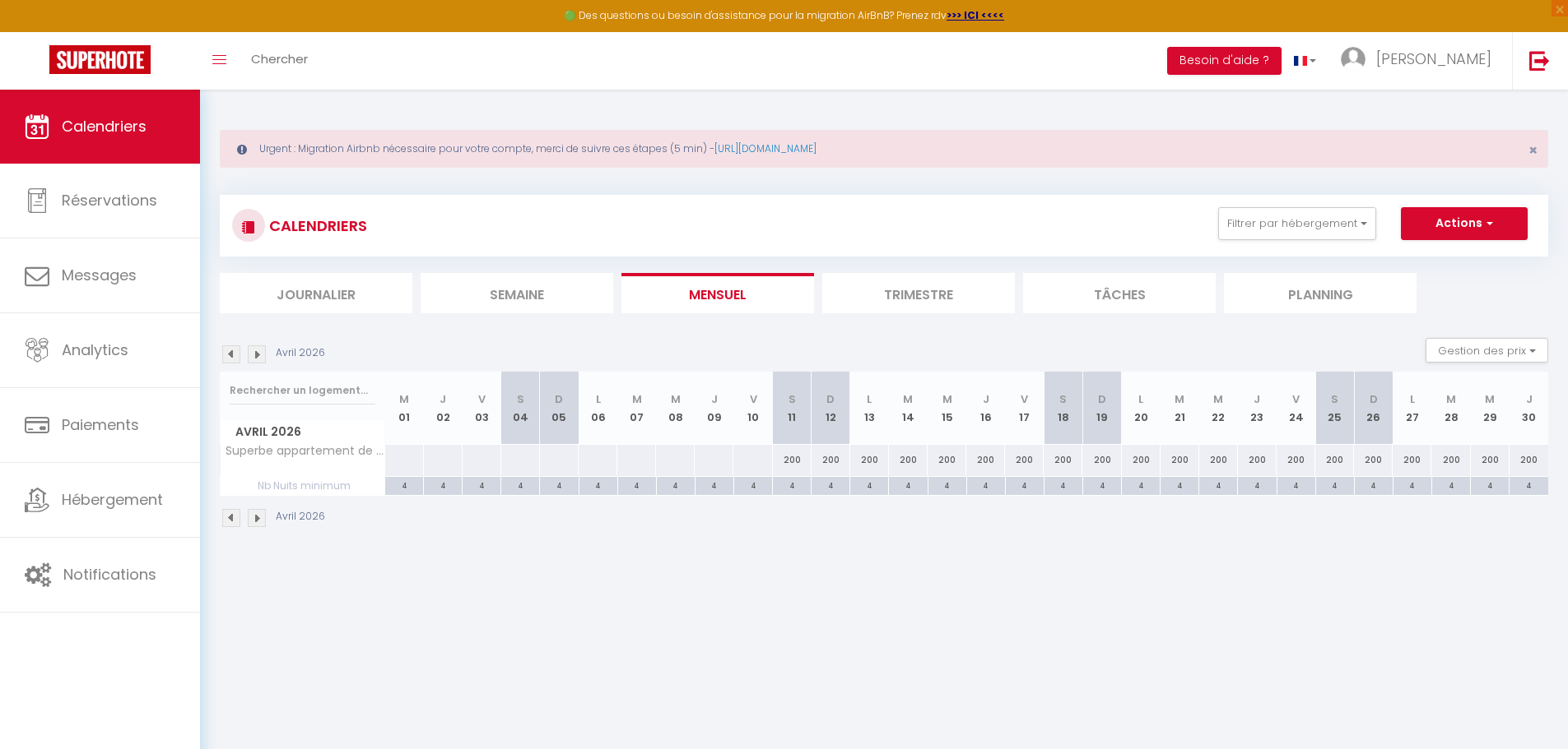
click at [255, 353] on img at bounding box center [257, 354] width 18 height 18
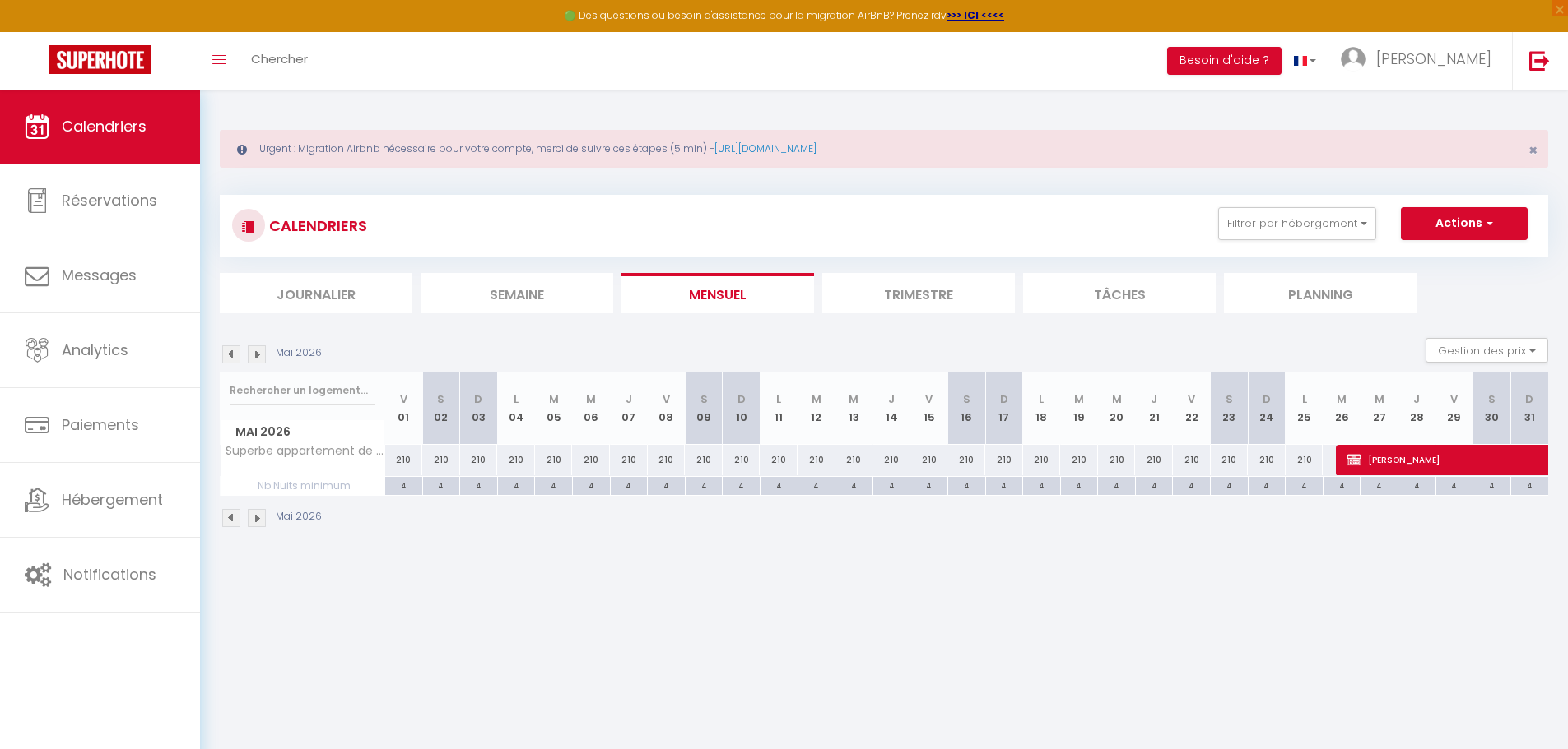
click at [255, 353] on img at bounding box center [257, 354] width 18 height 18
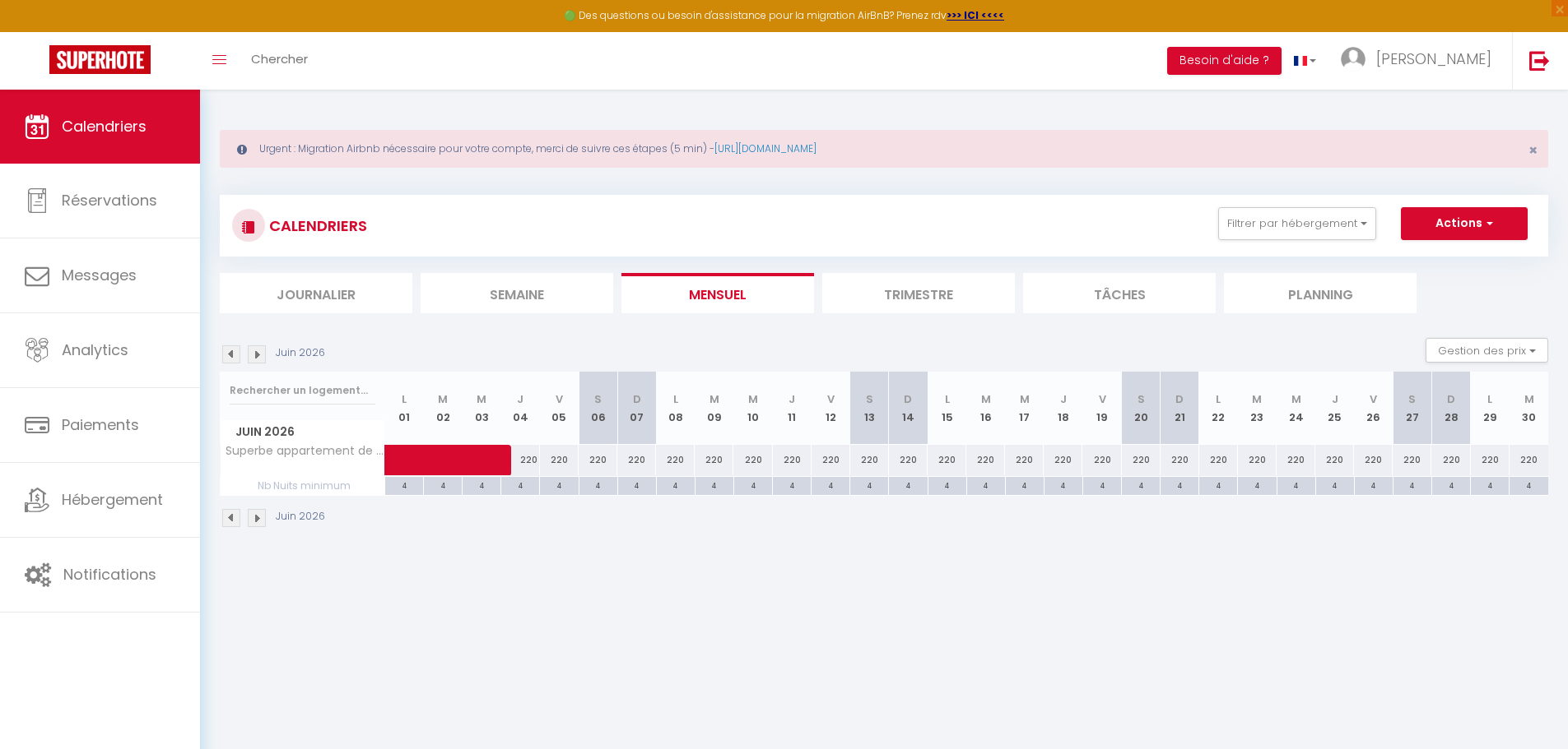
click at [255, 353] on img at bounding box center [257, 354] width 18 height 18
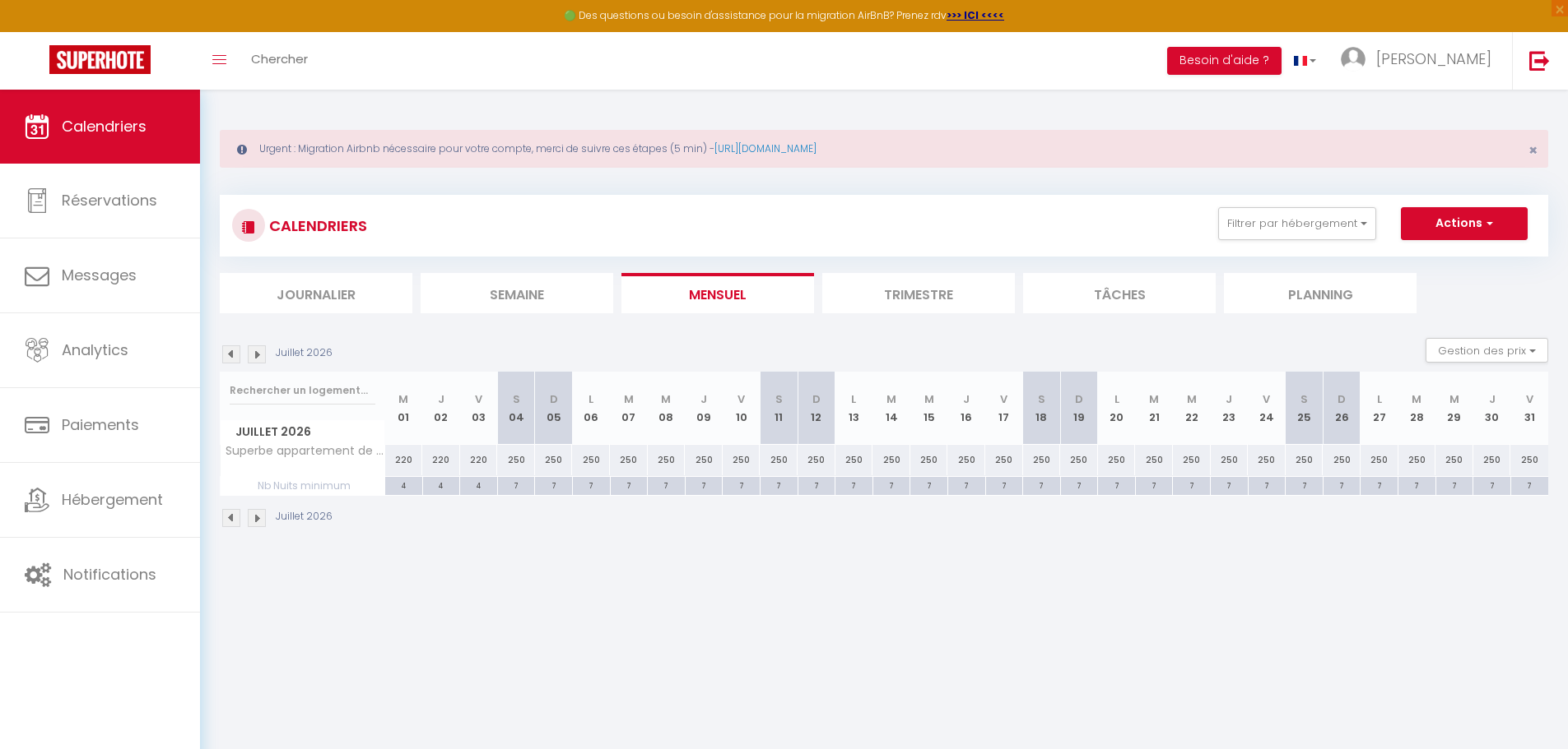
click at [255, 353] on img at bounding box center [257, 354] width 18 height 18
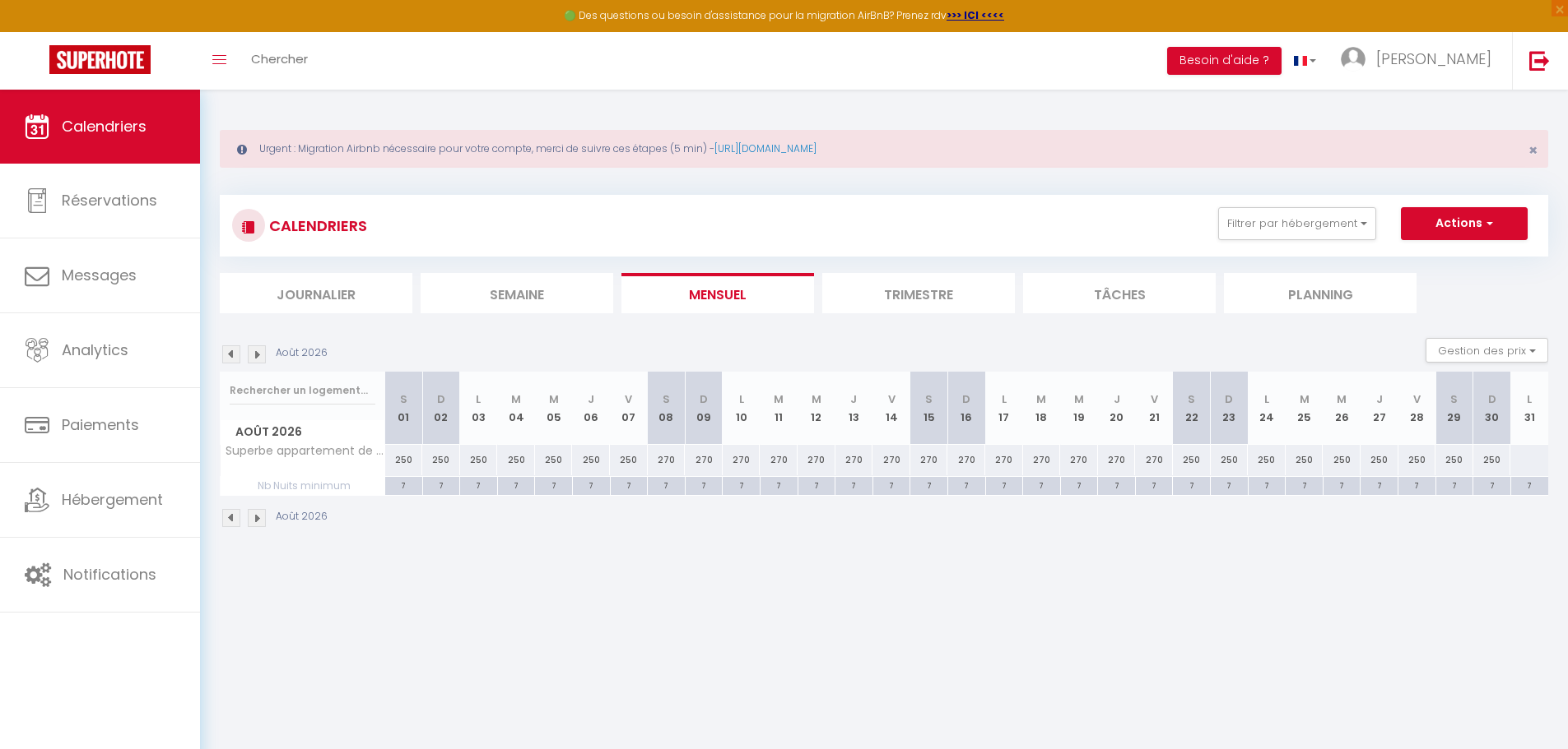
click at [255, 353] on img at bounding box center [257, 354] width 18 height 18
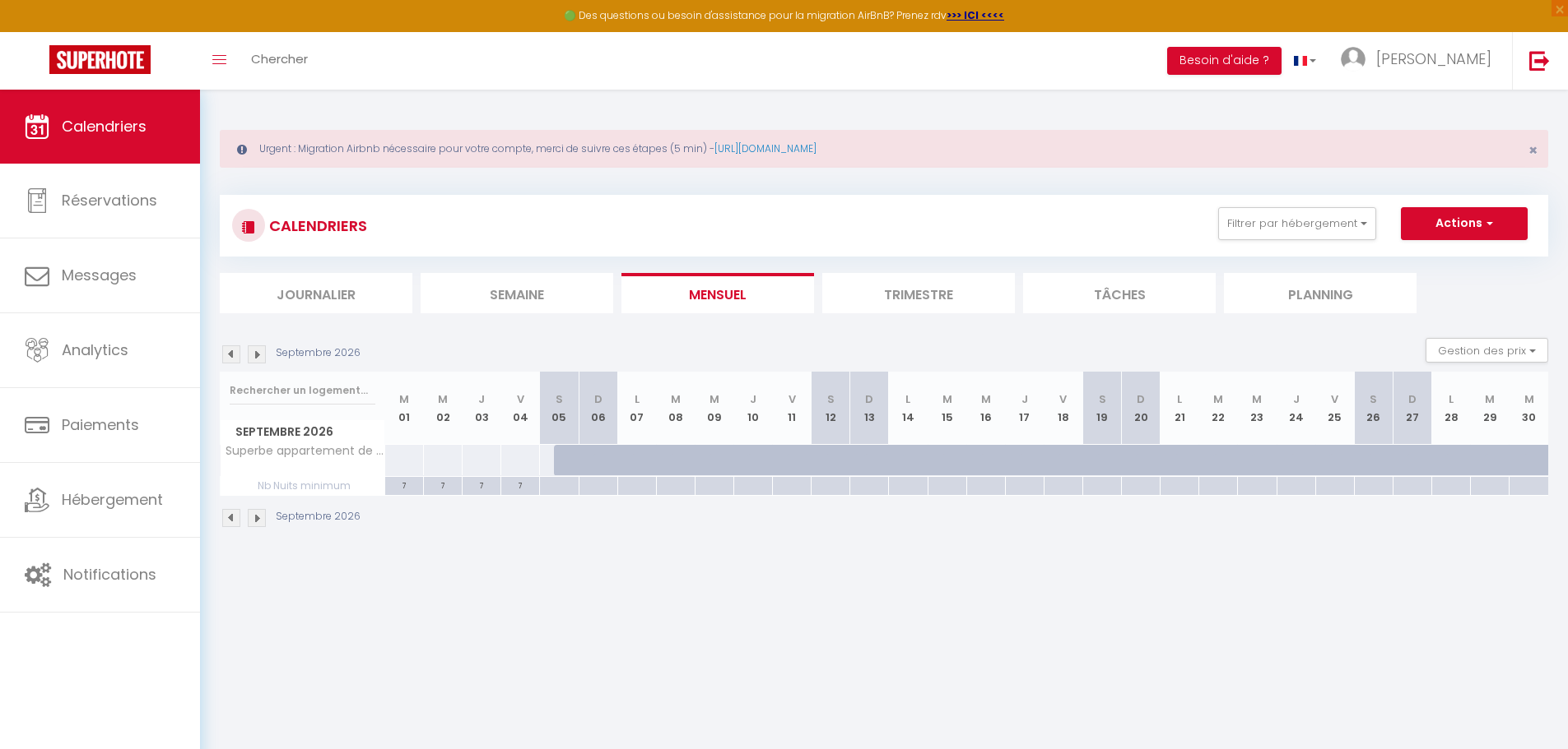
click at [563, 487] on div at bounding box center [558, 486] width 39 height 19
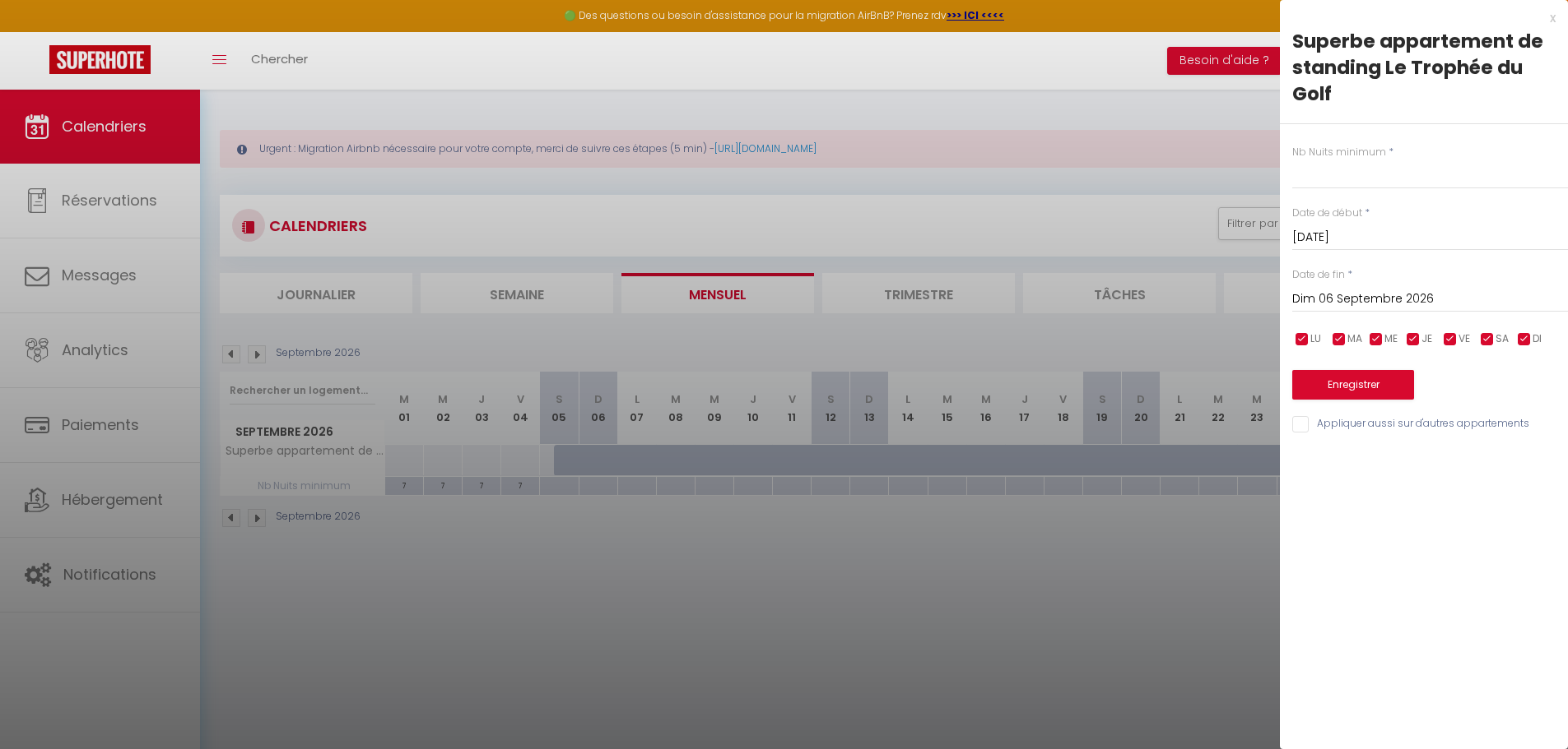
click at [1347, 301] on input "Dim 06 Septembre 2026" at bounding box center [1429, 299] width 275 height 21
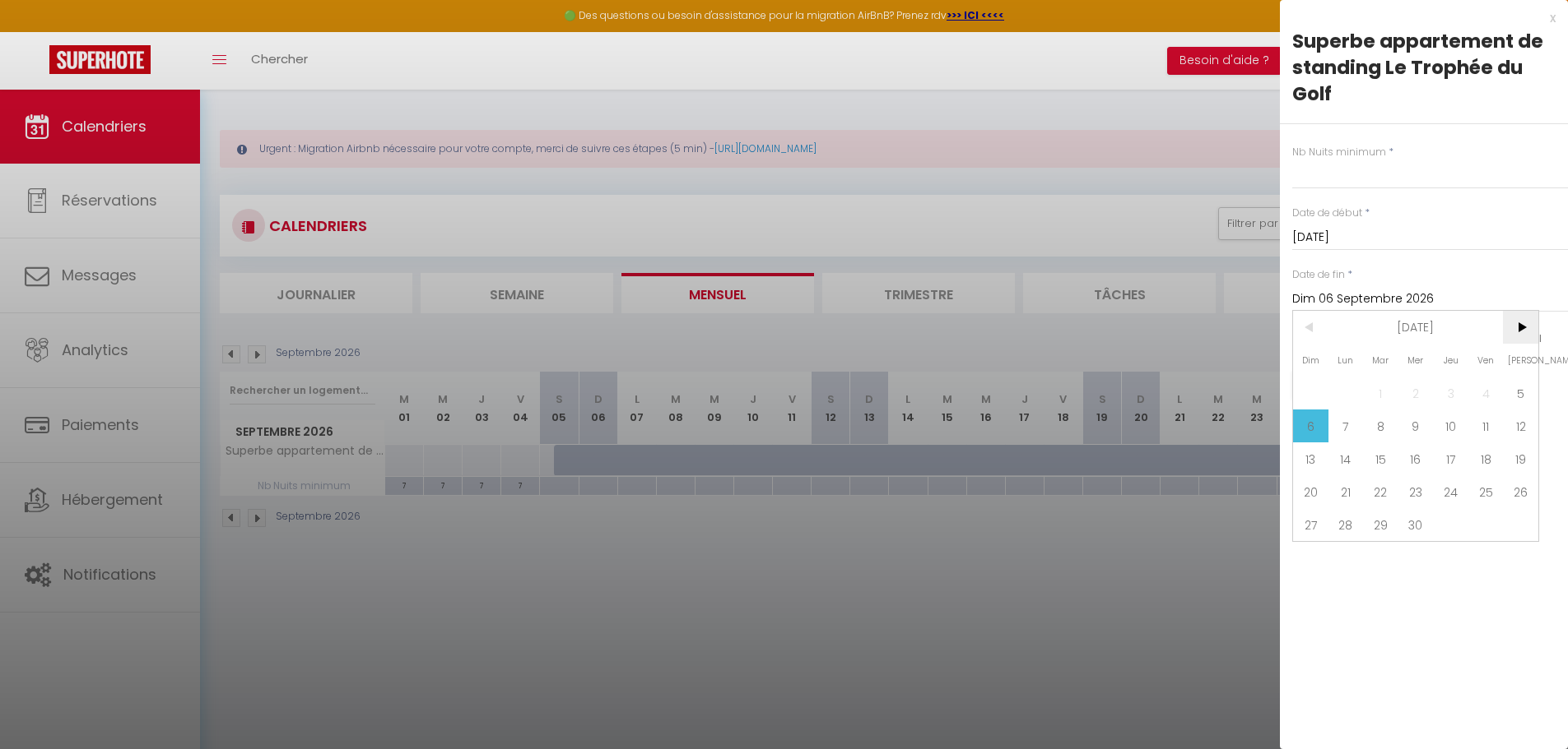
click at [1517, 330] on span ">" at bounding box center [1520, 328] width 35 height 33
click at [1521, 424] on span "10" at bounding box center [1520, 426] width 35 height 33
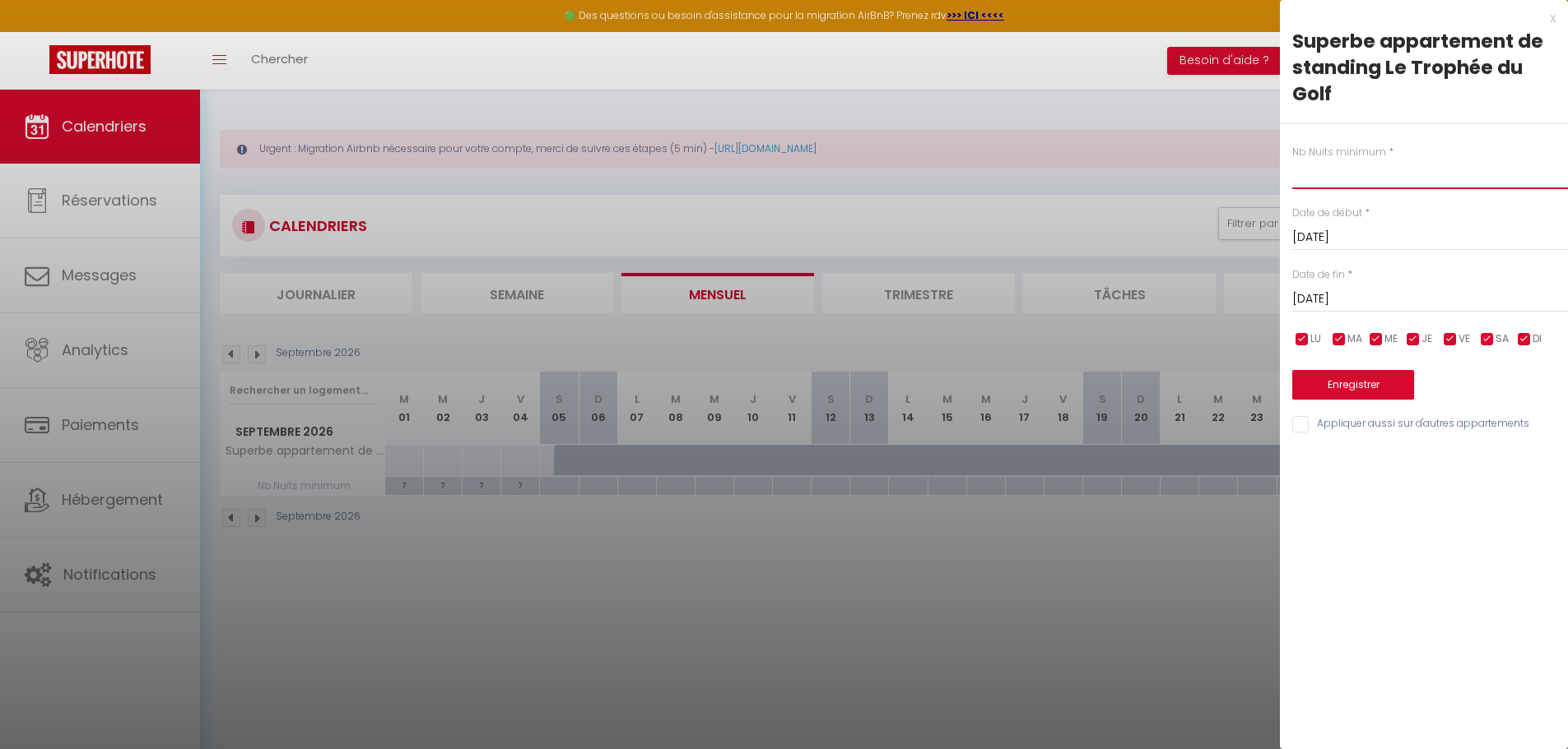
click at [1326, 181] on input "text" at bounding box center [1429, 174] width 275 height 29
click at [1376, 385] on button "Enregistrer" at bounding box center [1353, 385] width 122 height 29
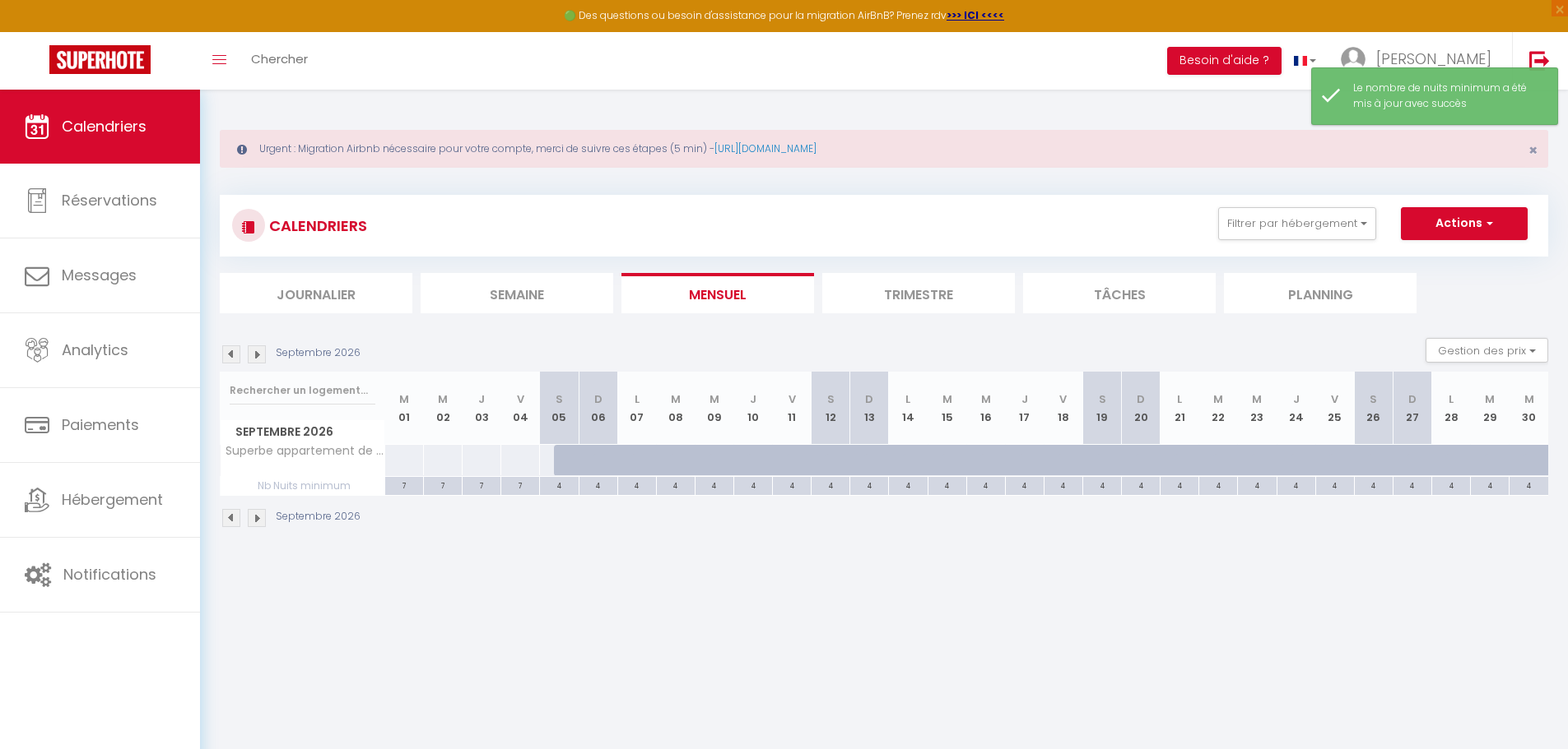
click at [259, 352] on img at bounding box center [257, 354] width 18 height 18
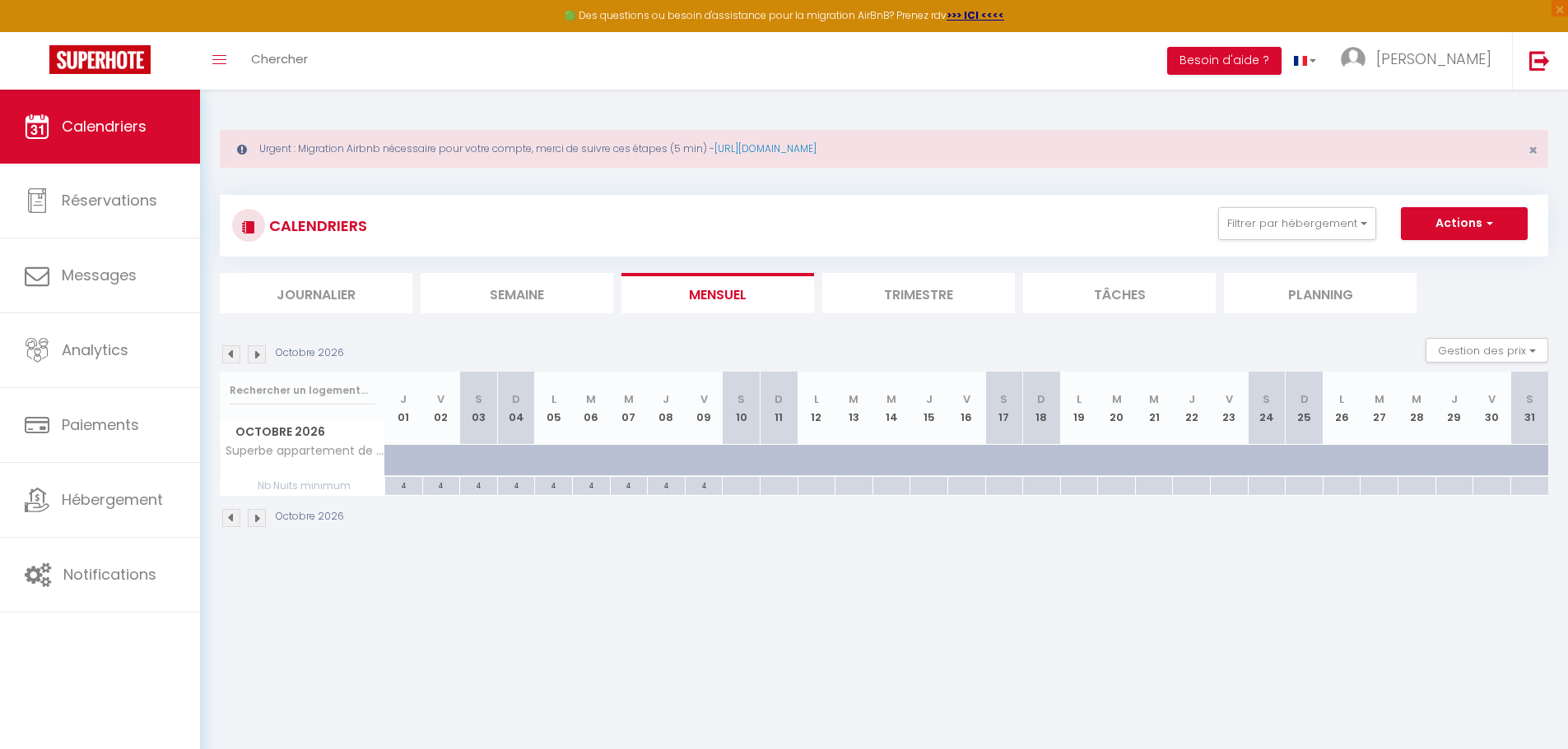
click at [228, 352] on img at bounding box center [231, 354] width 18 height 18
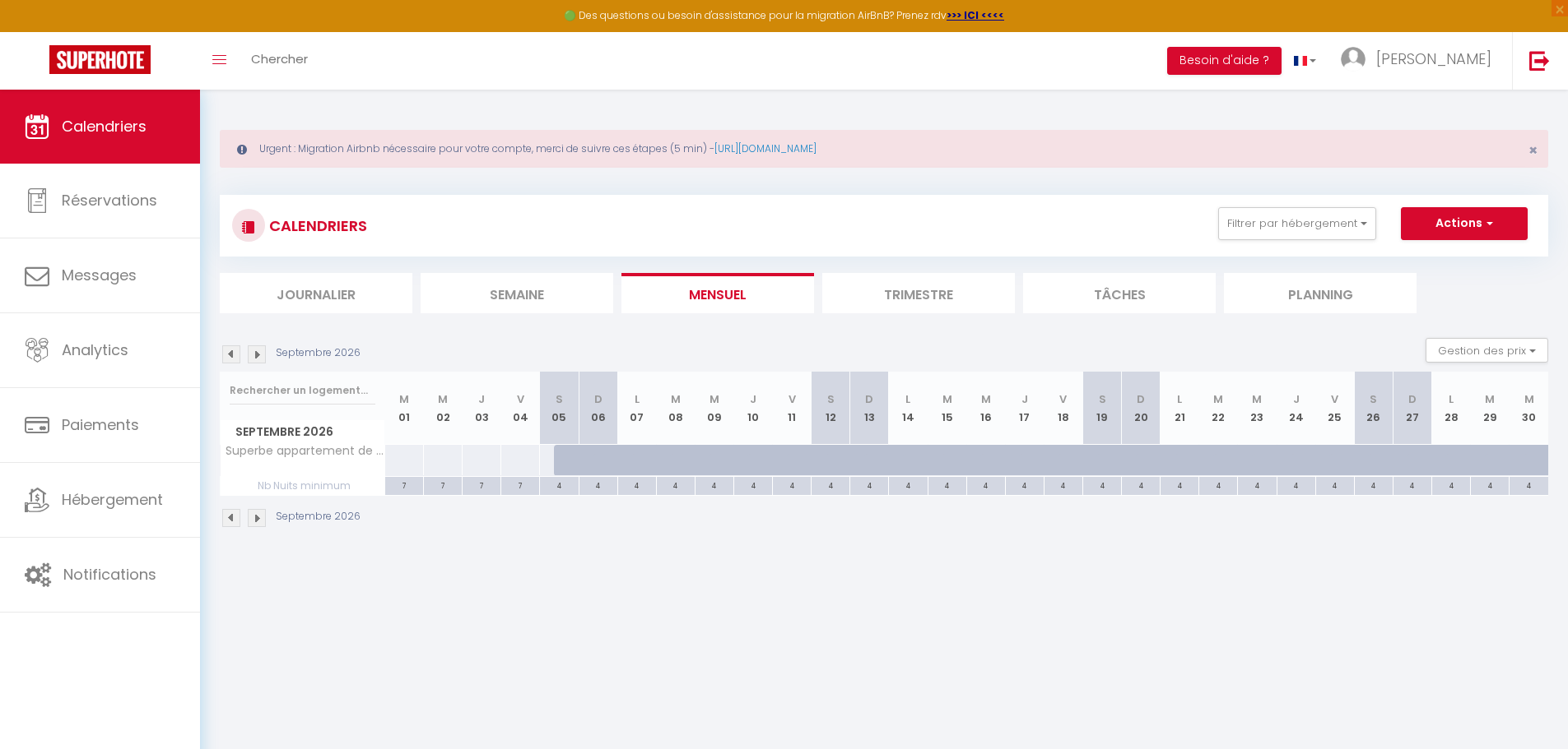
click at [566, 465] on div at bounding box center [573, 460] width 39 height 31
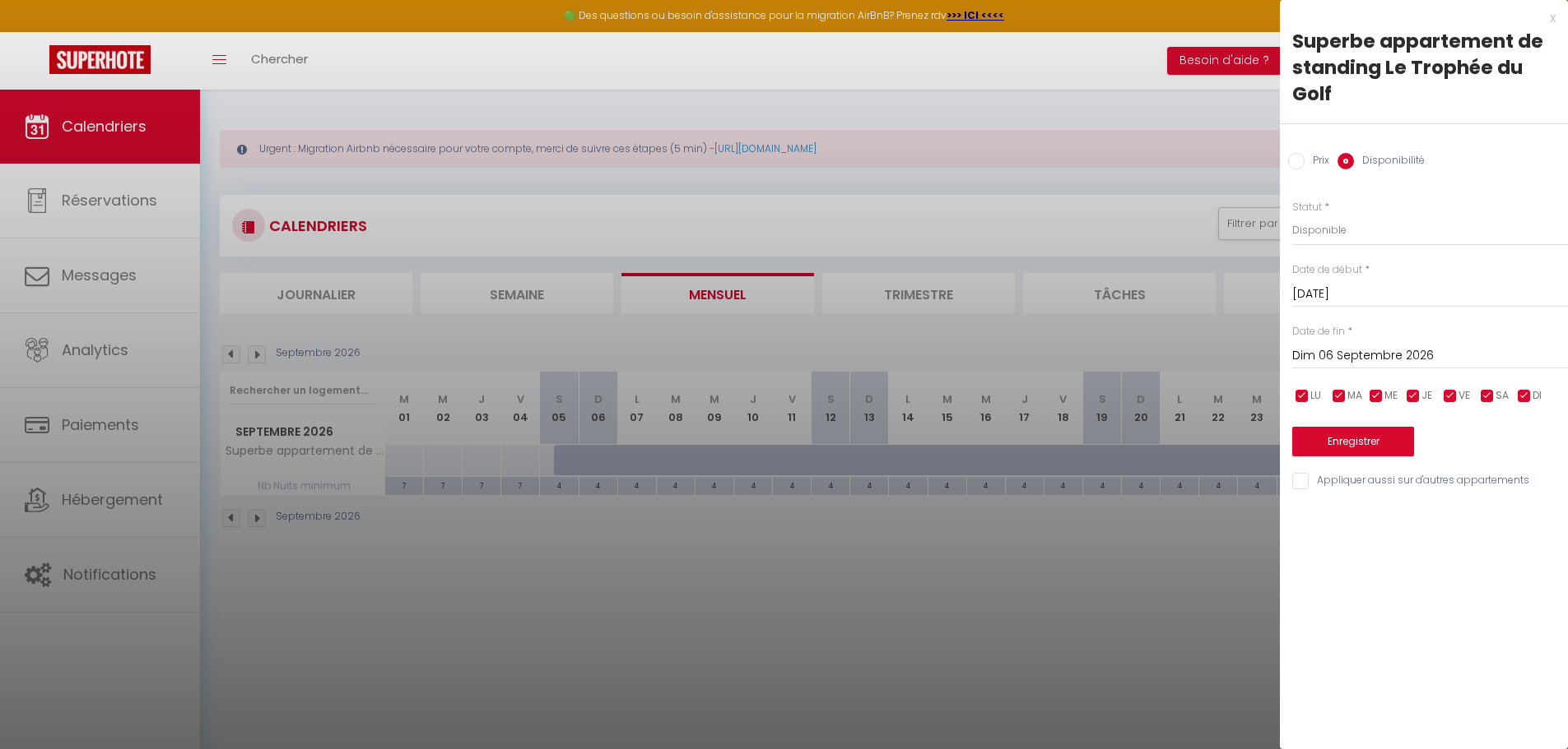
click at [1400, 353] on input "Dim 06 Septembre 2026" at bounding box center [1429, 355] width 275 height 21
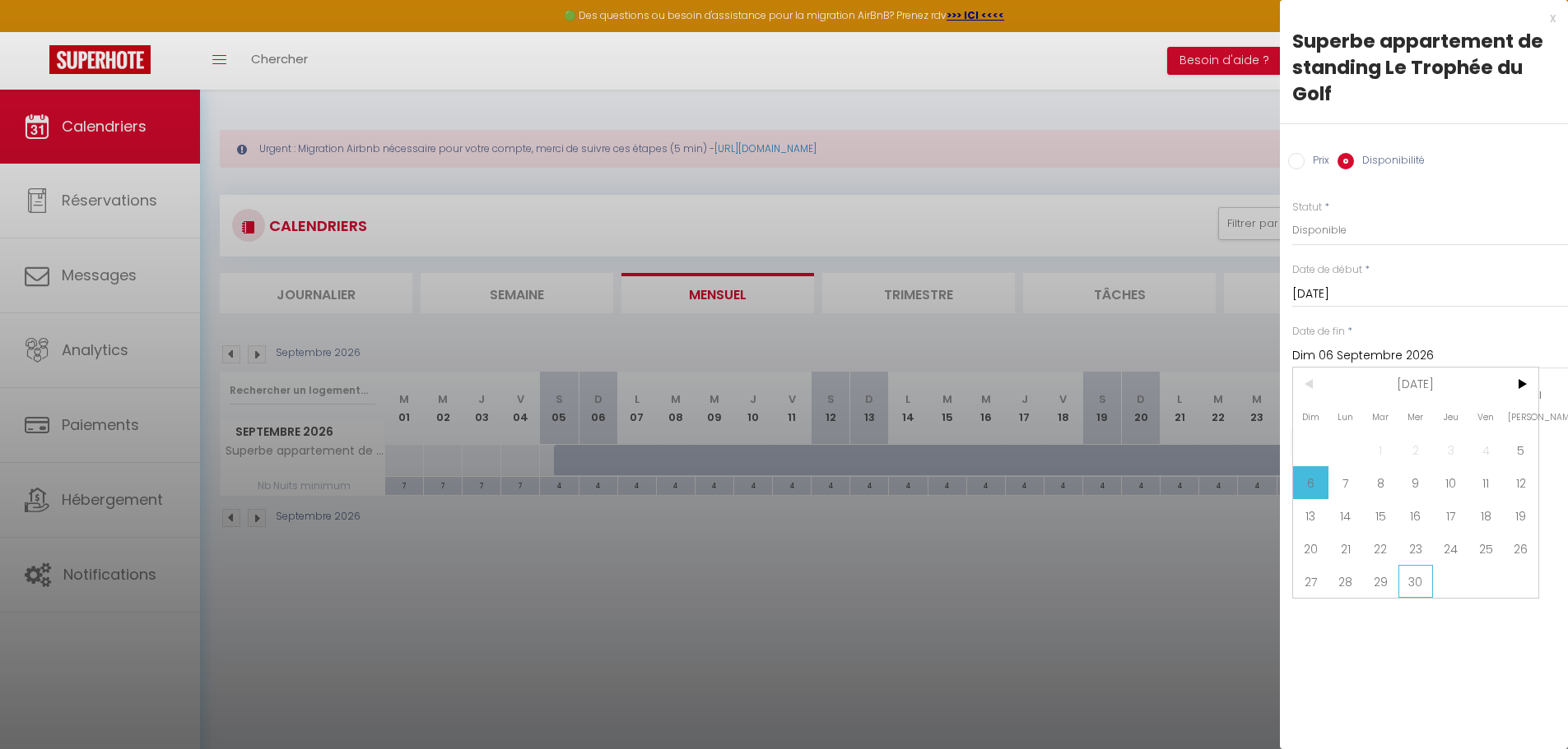
click at [1423, 582] on span "30" at bounding box center [1415, 582] width 35 height 33
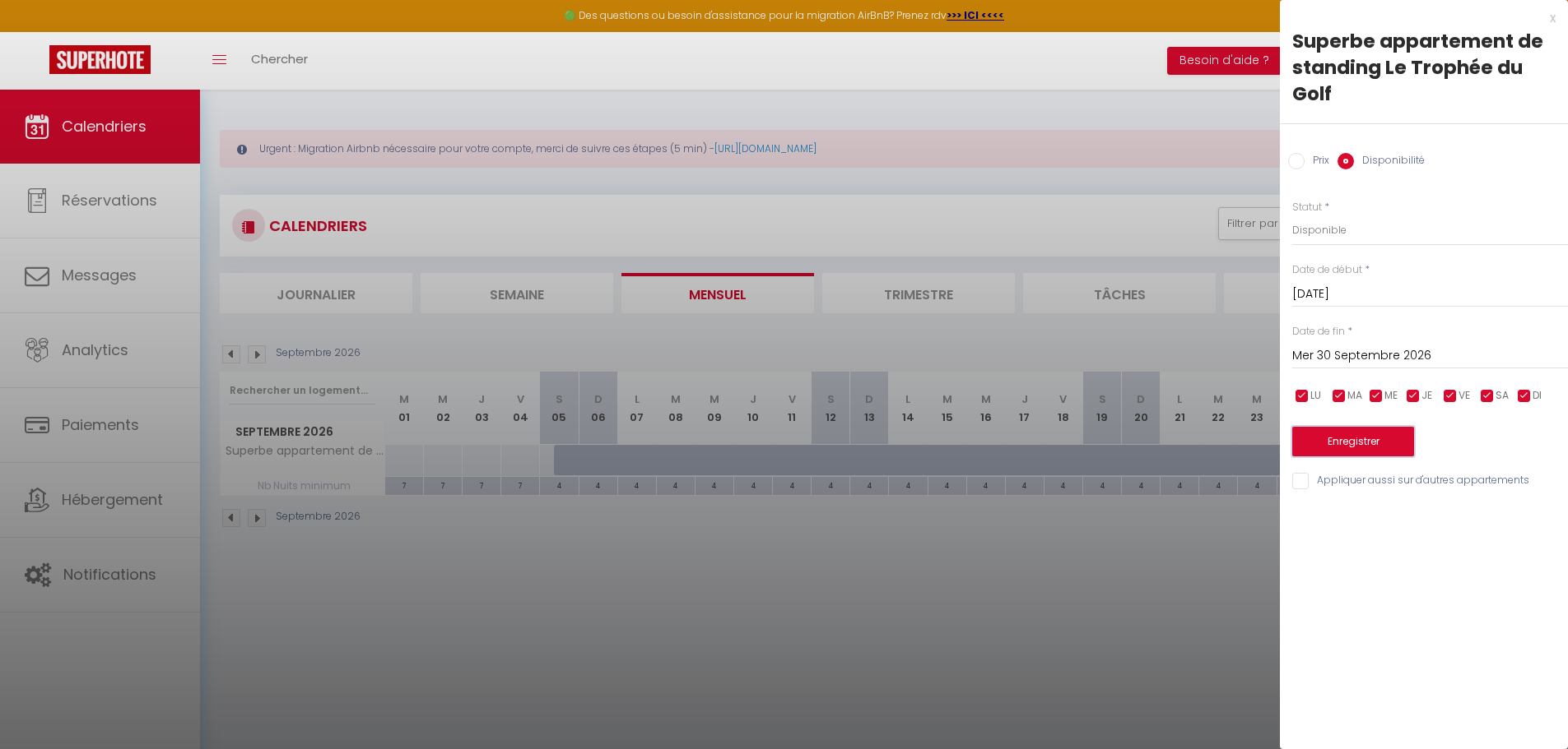
click at [1349, 440] on button "Enregistrer" at bounding box center [1353, 442] width 122 height 29
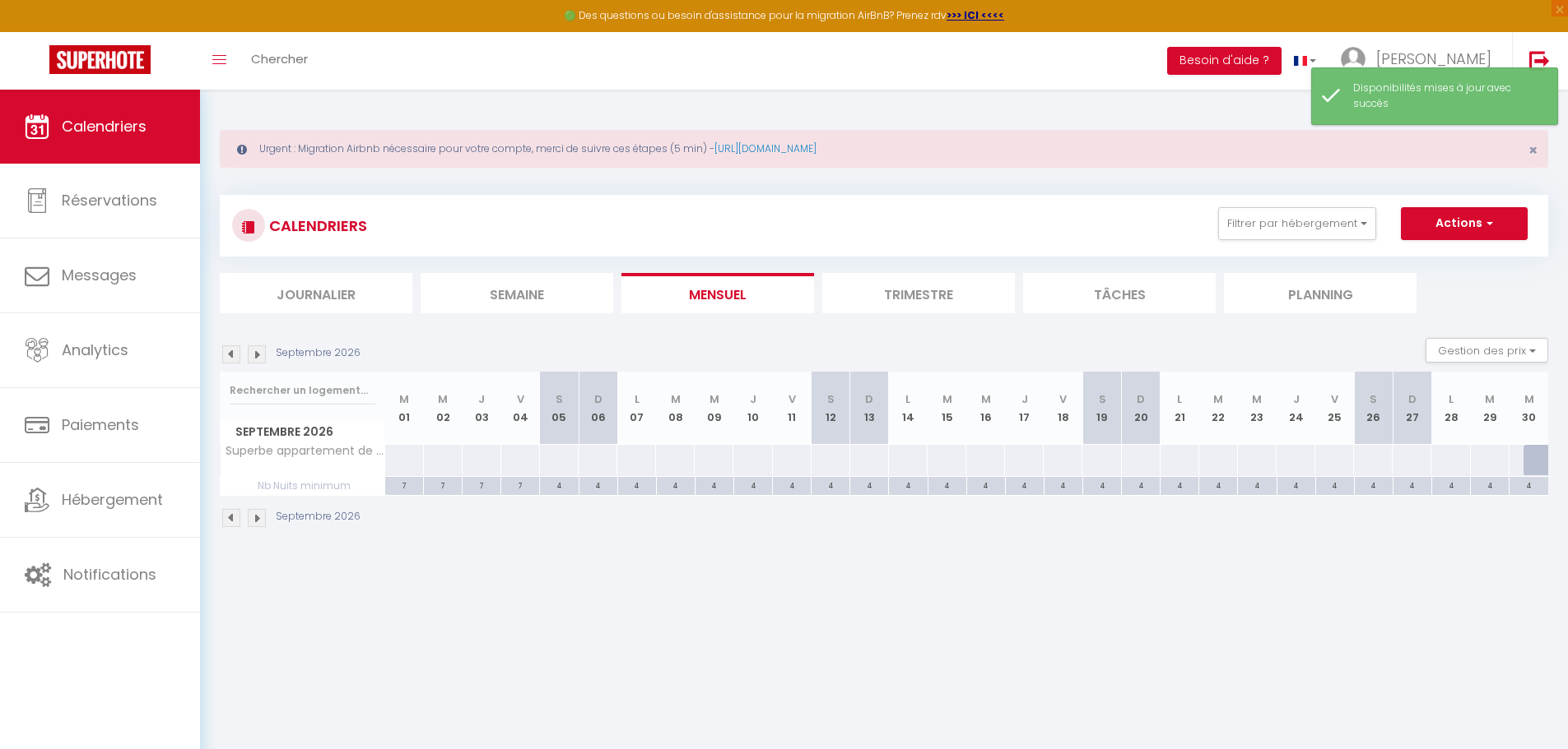
click at [871, 464] on div at bounding box center [868, 459] width 40 height 30
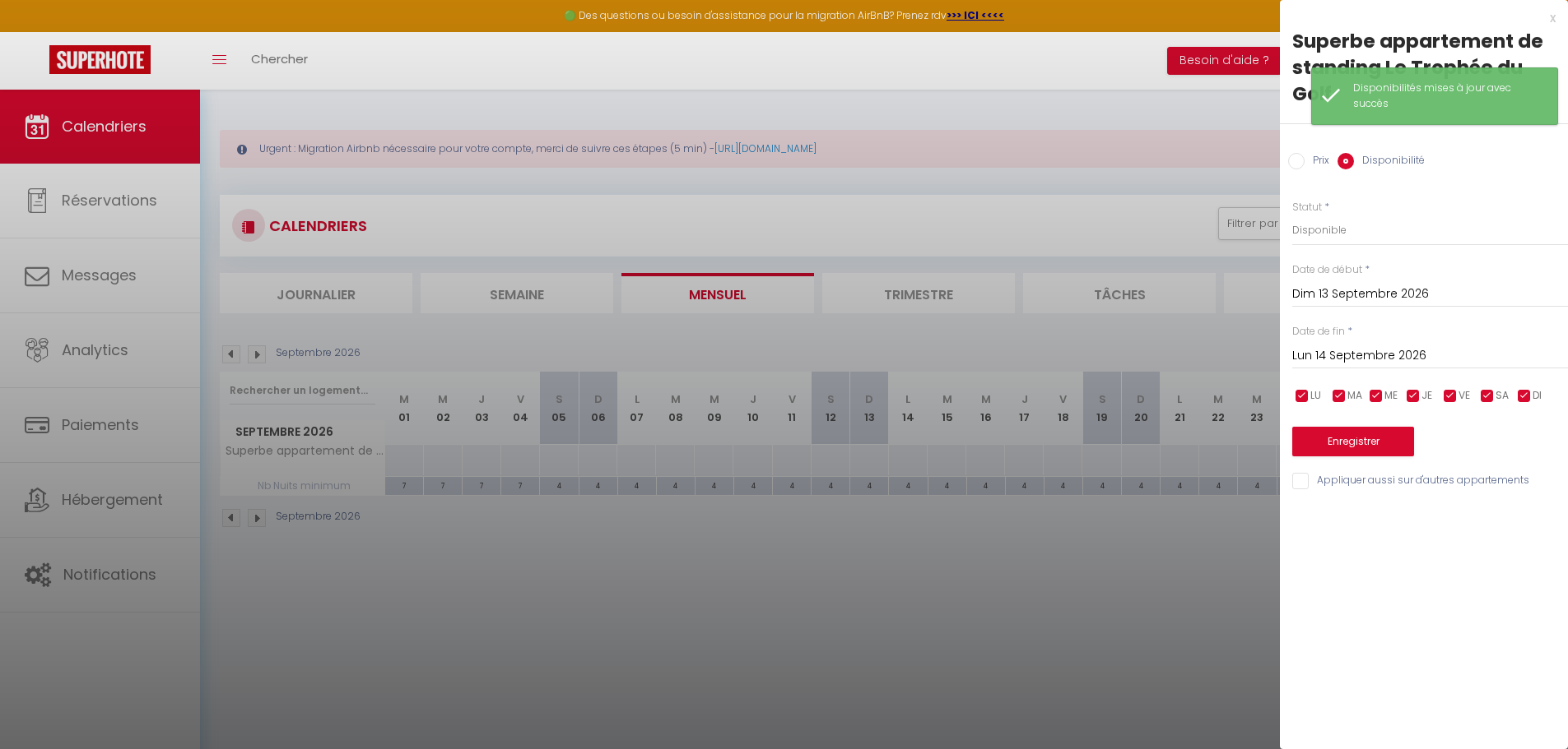
click at [1301, 158] on input "Prix" at bounding box center [1296, 161] width 17 height 17
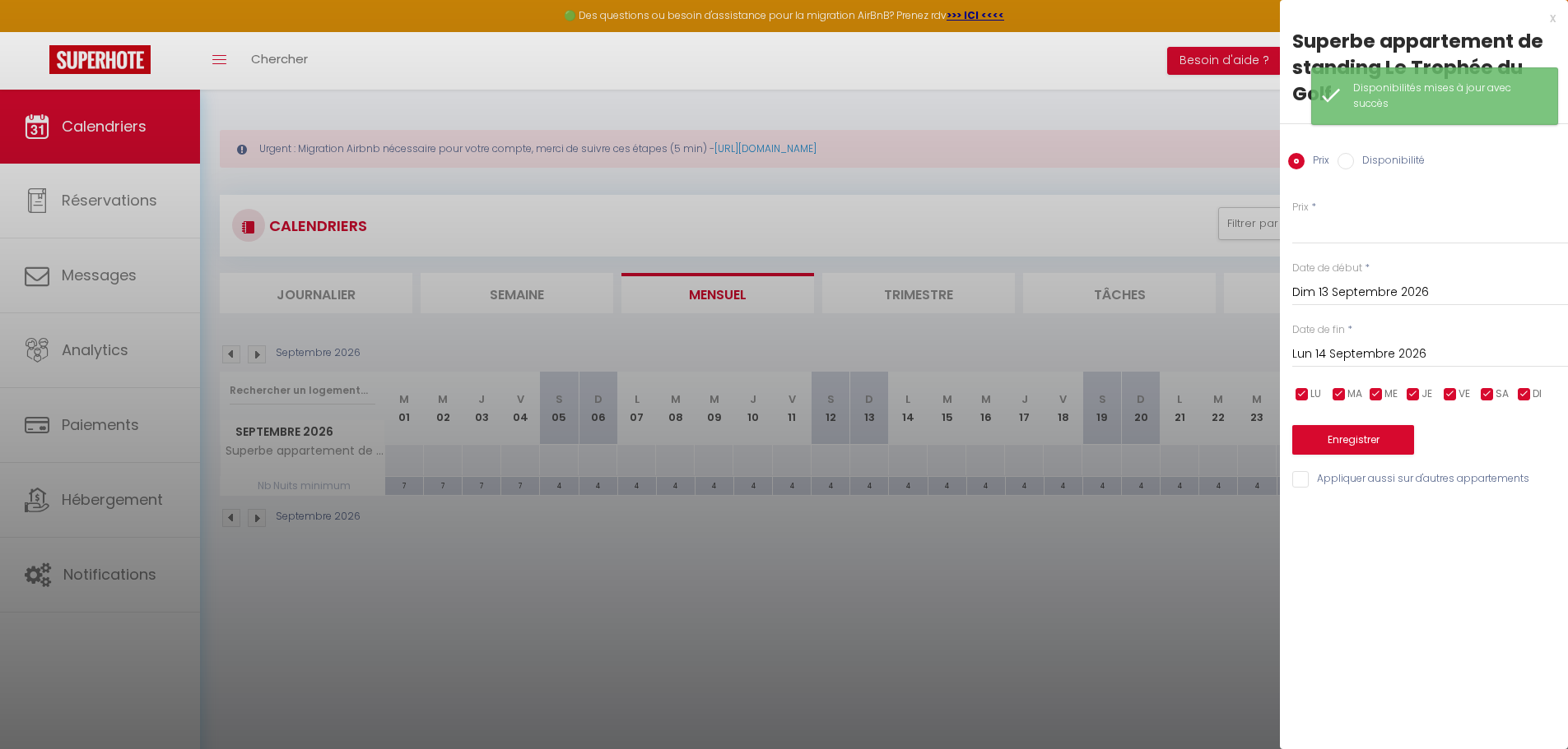
click at [504, 339] on div at bounding box center [784, 374] width 1568 height 749
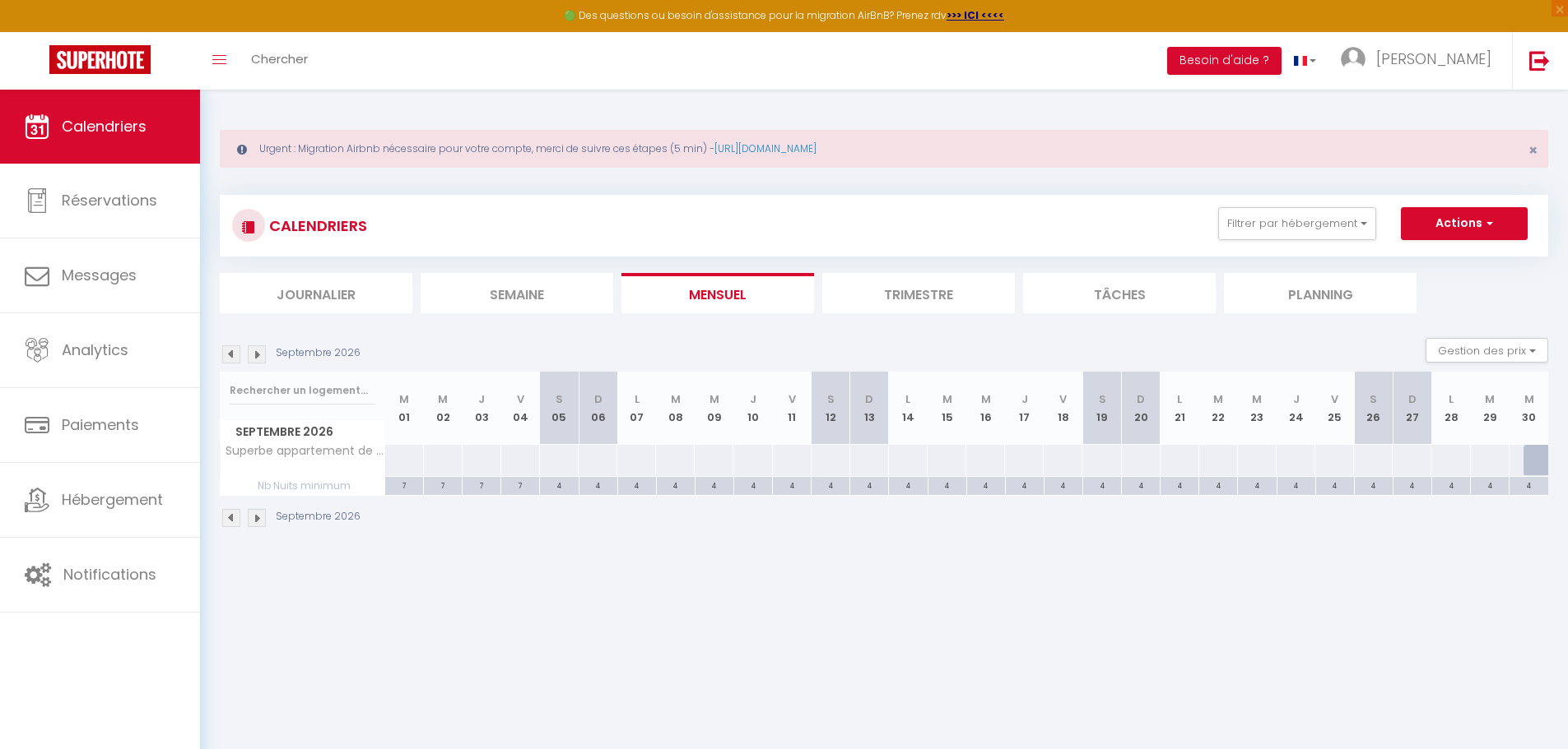
click at [229, 355] on img at bounding box center [231, 354] width 18 height 18
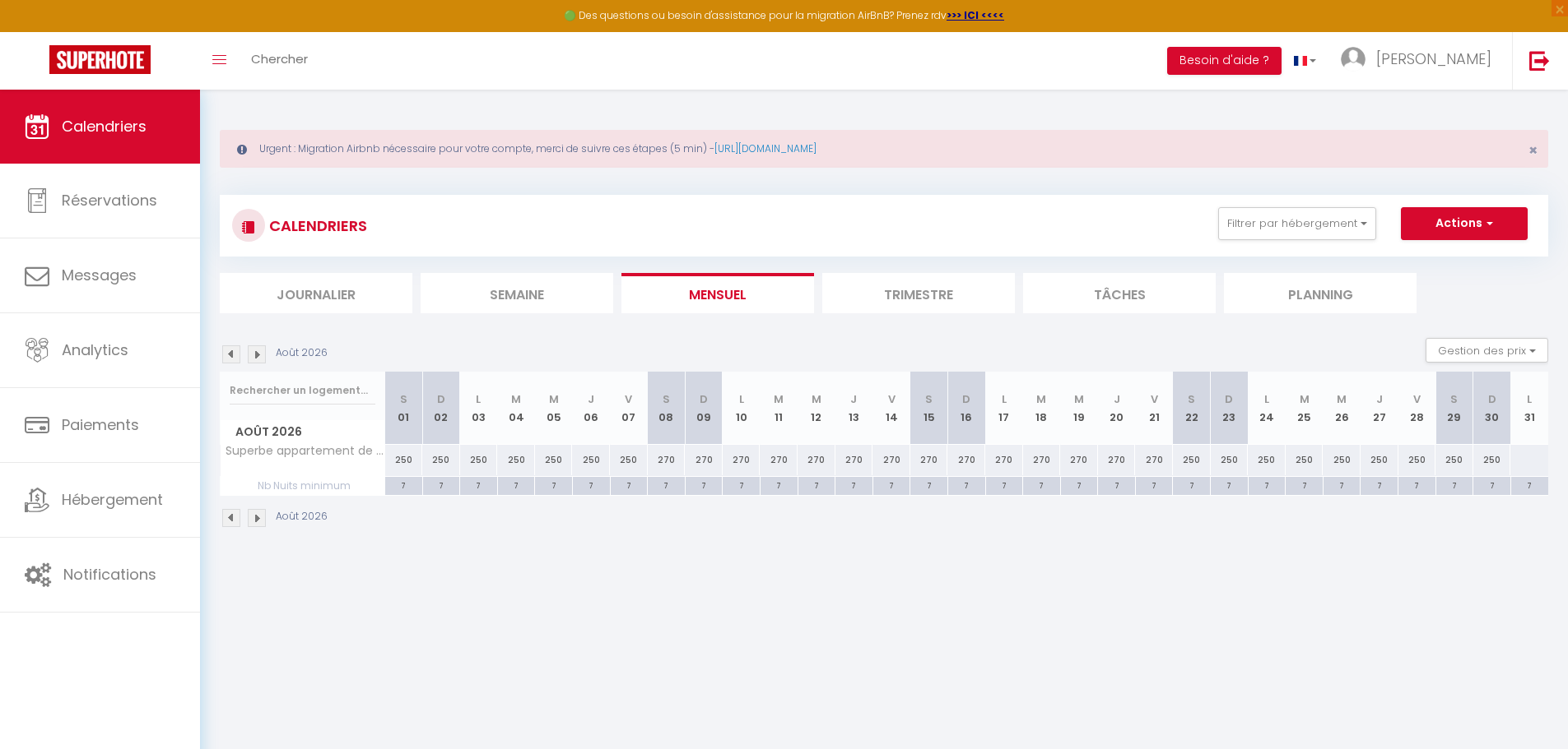
click at [1458, 461] on div "250" at bounding box center [1454, 459] width 38 height 30
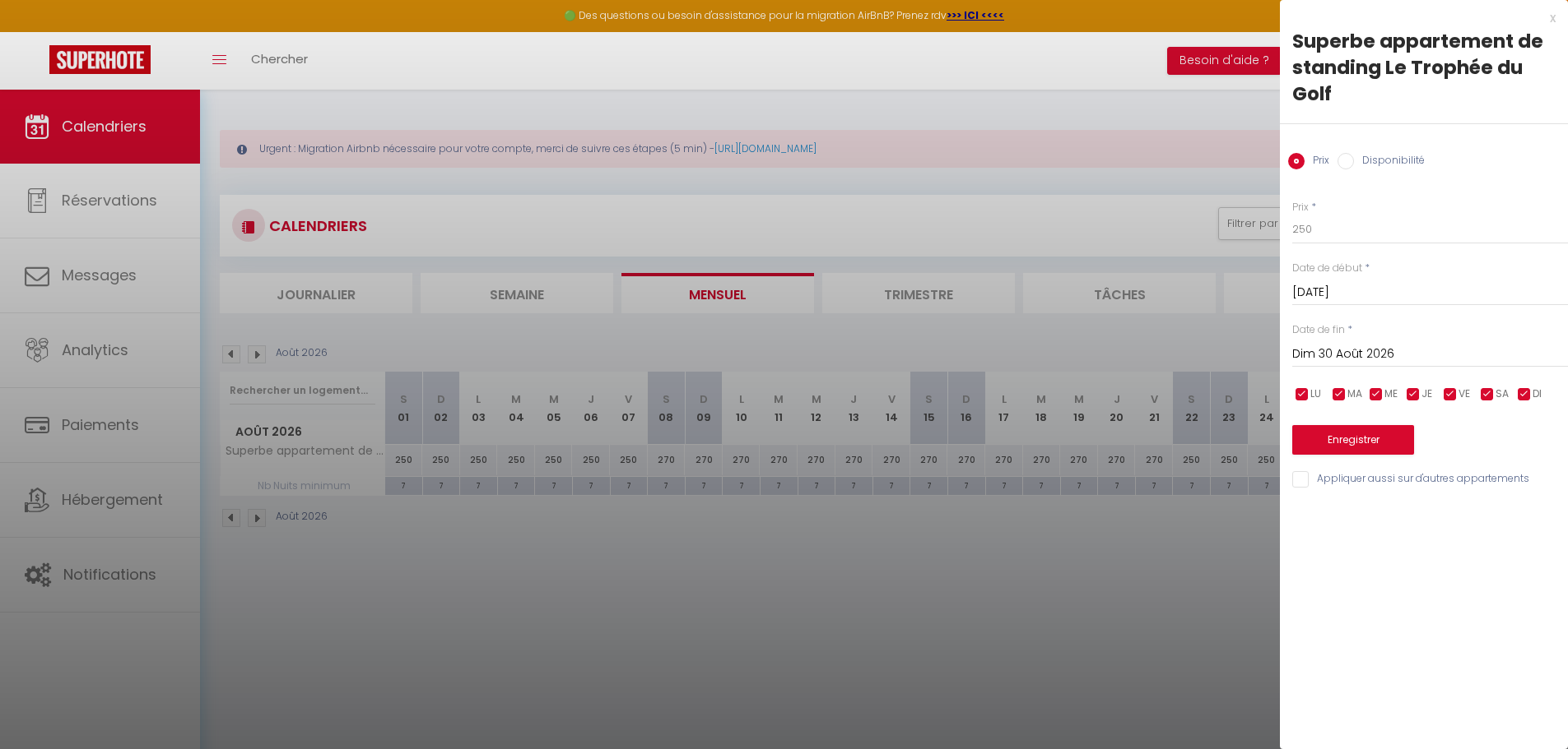
click at [1393, 352] on input "Dim 30 Août 2026" at bounding box center [1429, 354] width 275 height 21
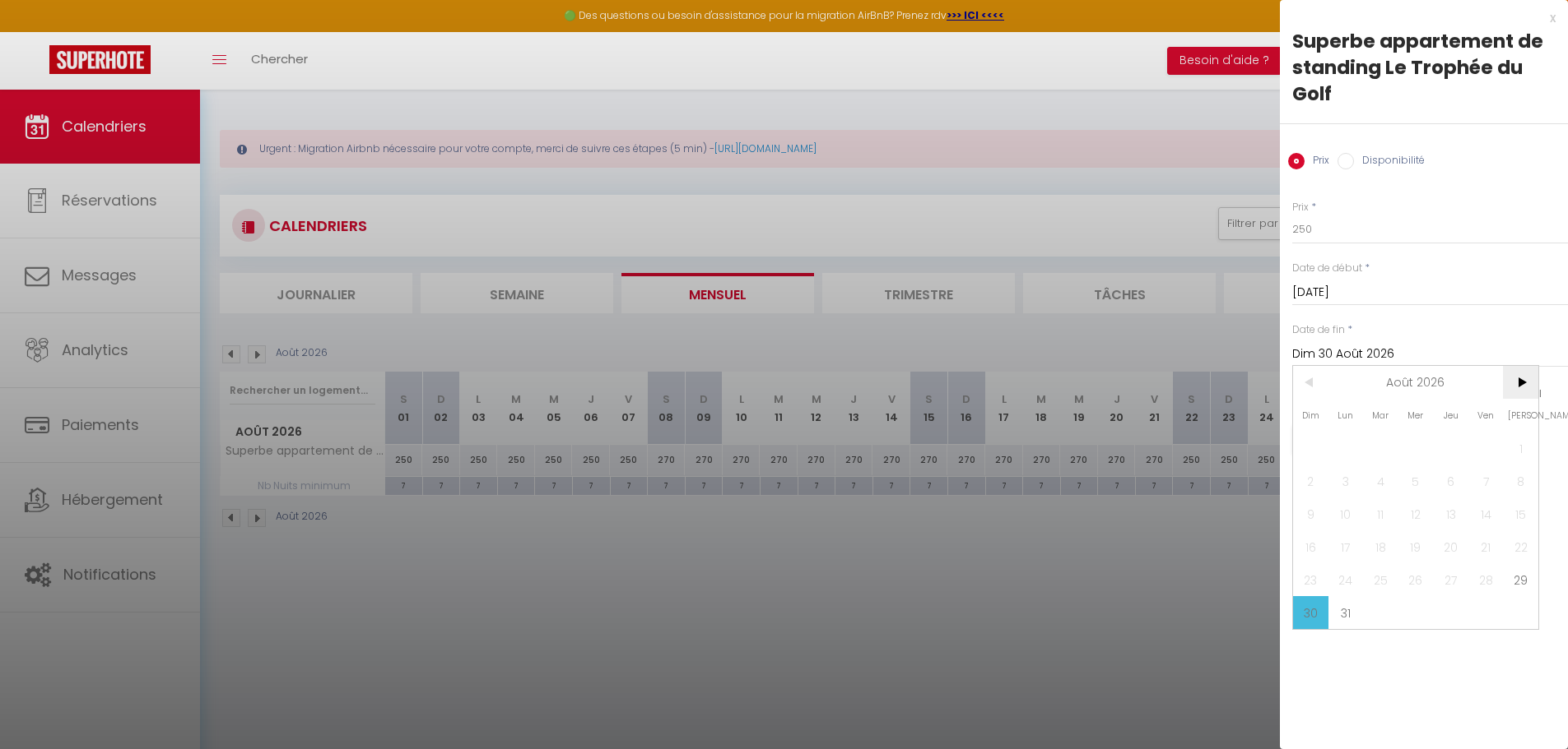
click at [1519, 387] on span ">" at bounding box center [1520, 383] width 35 height 33
click at [1520, 445] on span "5" at bounding box center [1520, 448] width 35 height 33
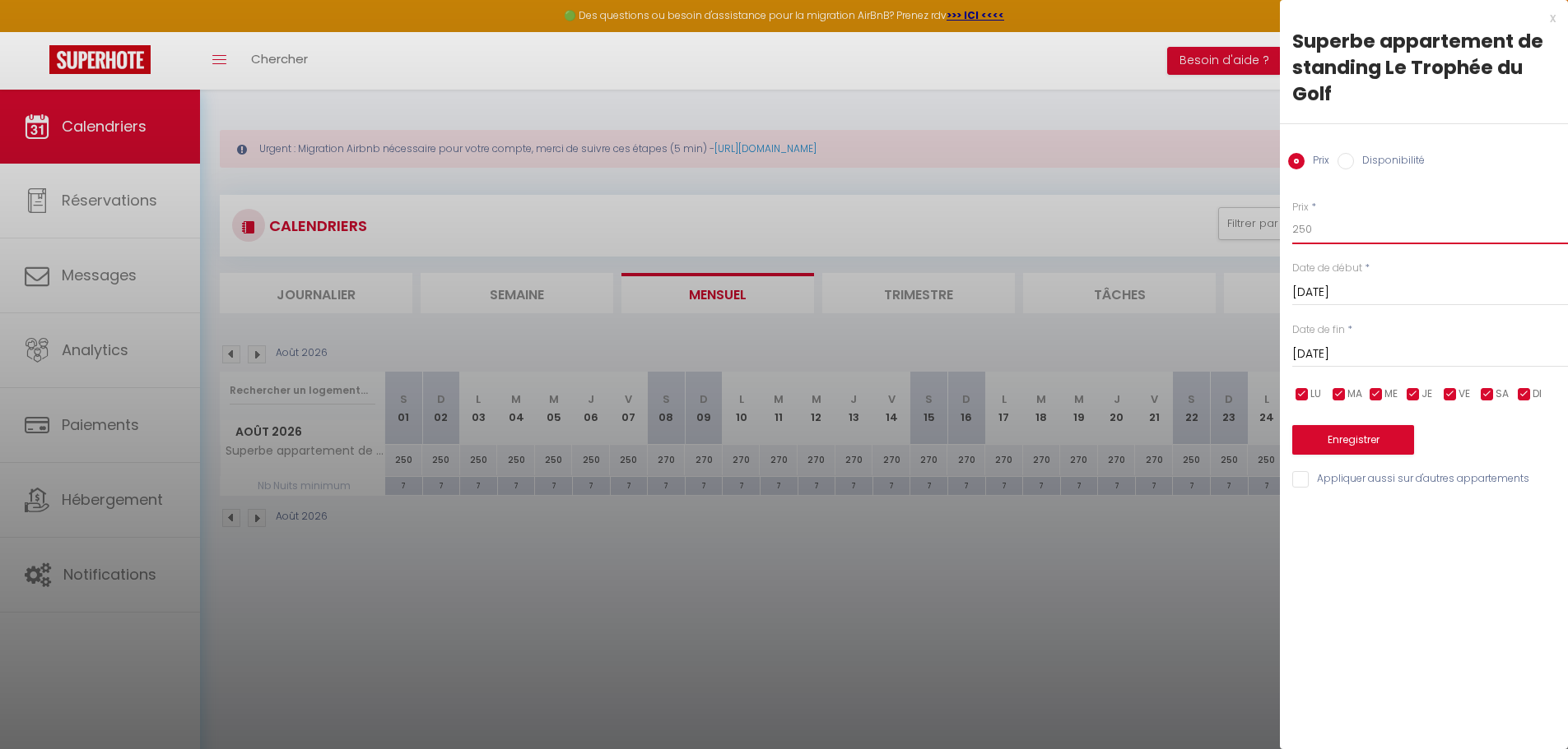
drag, startPoint x: 1317, startPoint y: 228, endPoint x: 1225, endPoint y: 227, distance: 92.0
click at [1225, 227] on body "🟢 Des questions ou besoin d'assistance pour la migration AirBnB? Prenez rdv >>>…" at bounding box center [784, 464] width 1568 height 749
drag, startPoint x: 1320, startPoint y: 224, endPoint x: 1262, endPoint y: 225, distance: 58.0
click at [1262, 225] on body "🟢 Des questions ou besoin d'assistance pour la migration AirBnB? Prenez rdv >>>…" at bounding box center [784, 464] width 1568 height 749
click at [1351, 438] on button "Enregistrer" at bounding box center [1353, 440] width 122 height 29
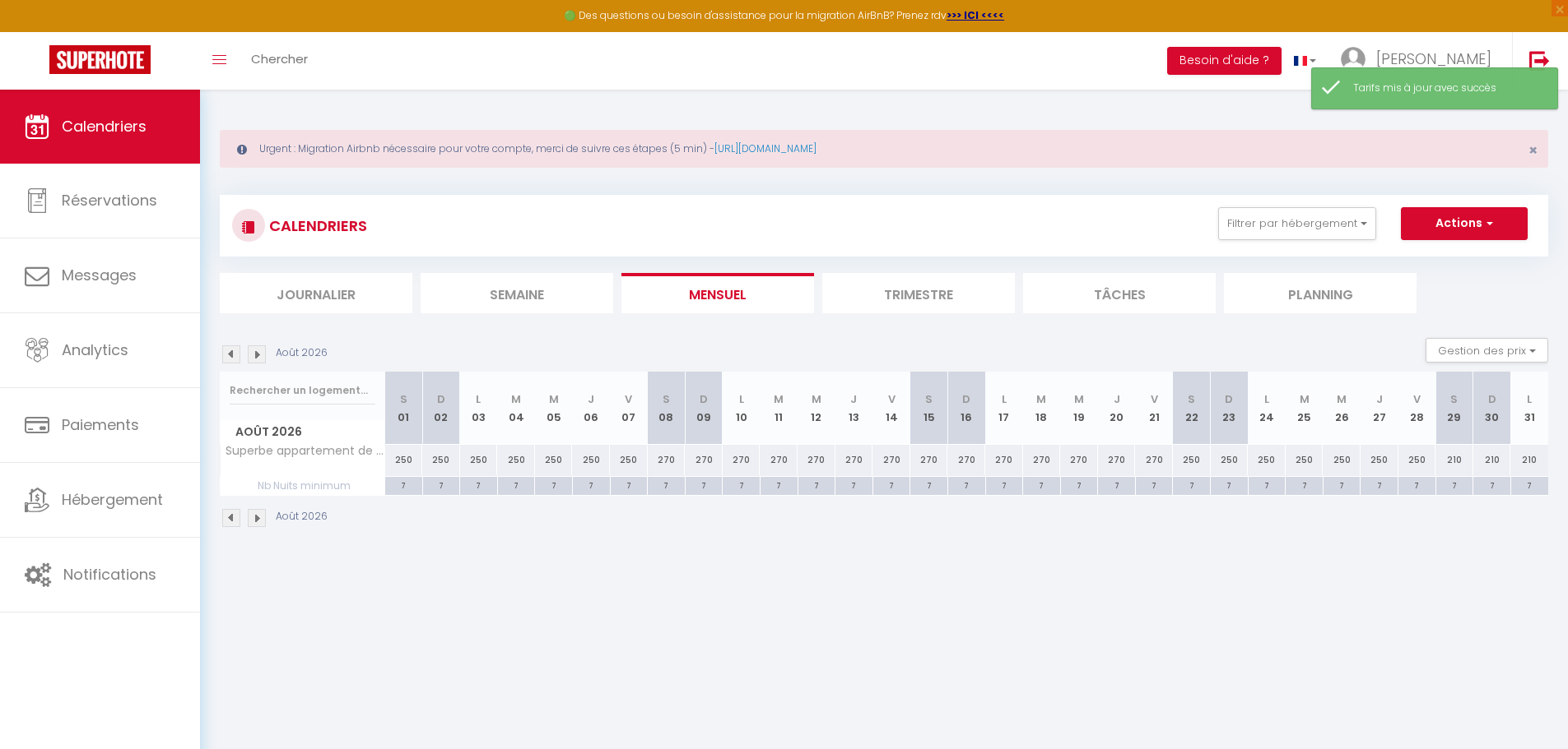
click at [257, 352] on img at bounding box center [257, 354] width 18 height 18
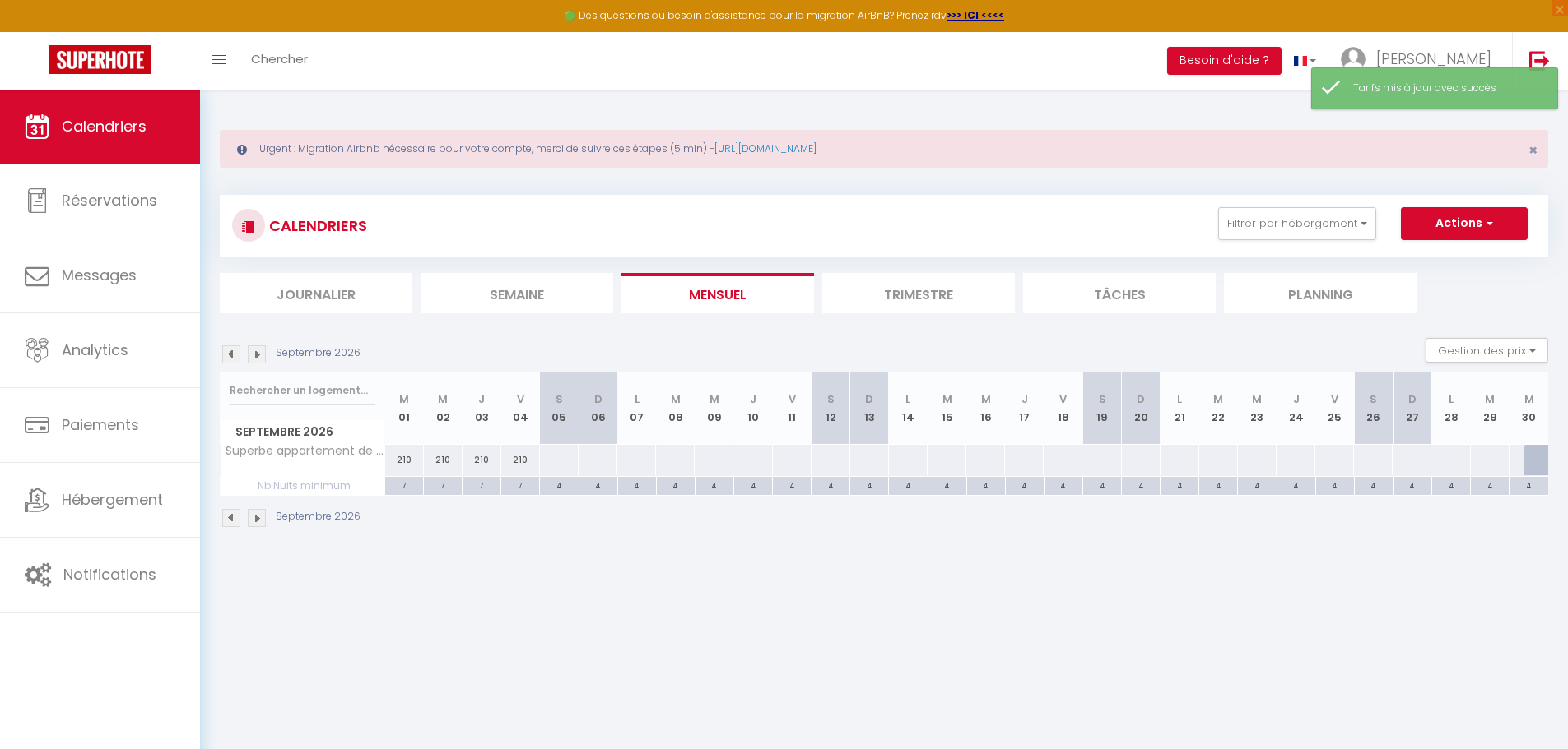
click at [565, 457] on div at bounding box center [558, 459] width 40 height 30
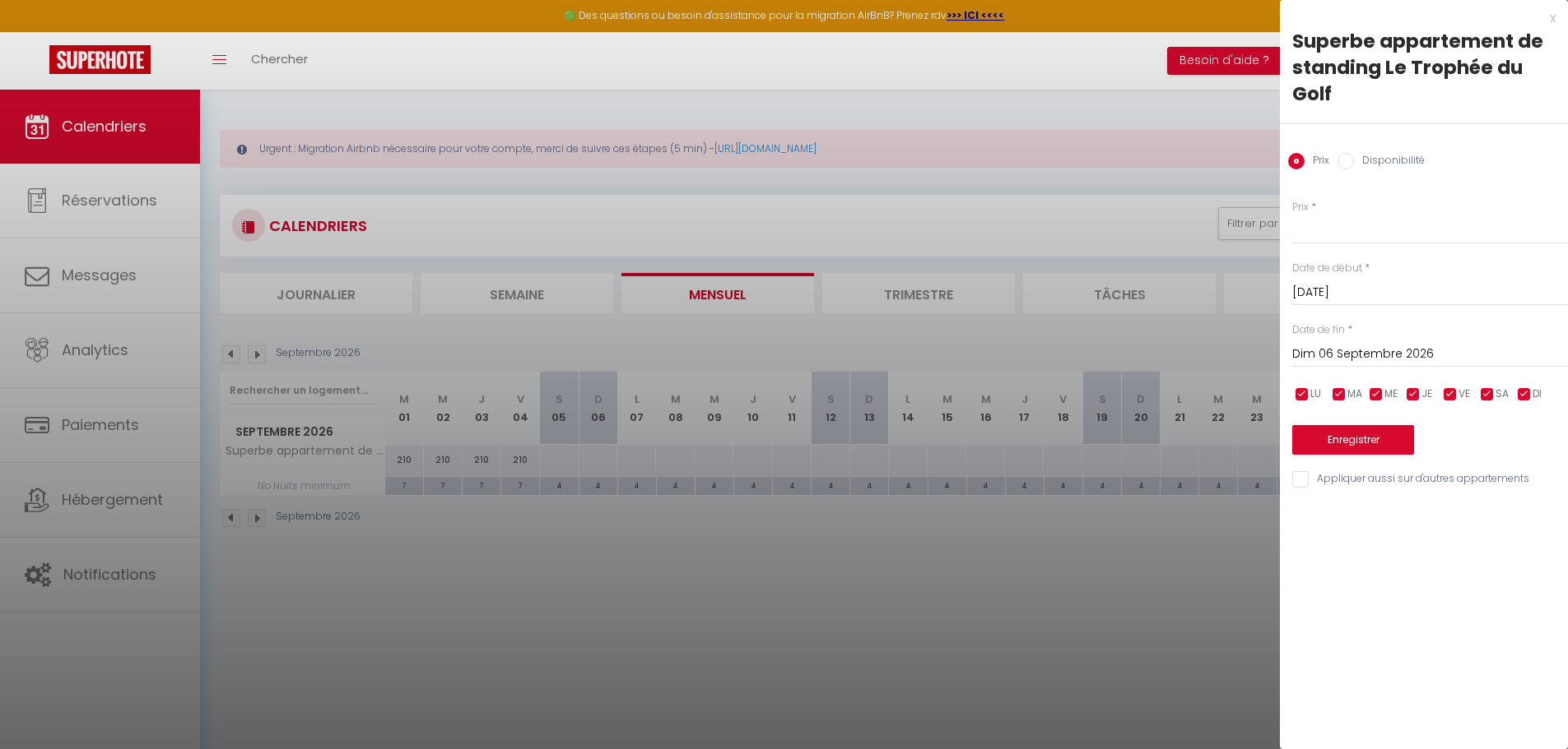
click at [1424, 360] on input "Dim 06 Septembre 2026" at bounding box center [1429, 354] width 275 height 21
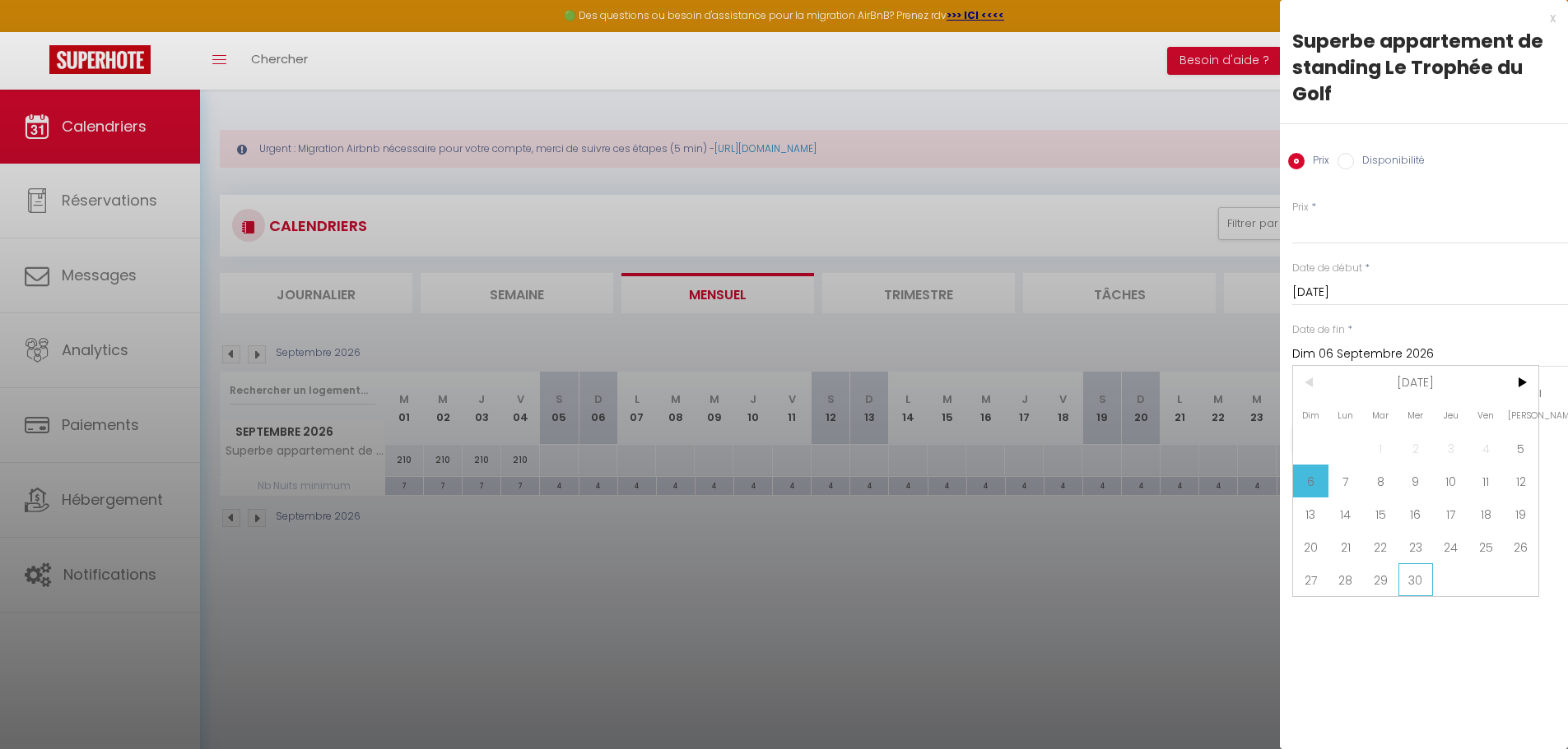
click at [1410, 581] on span "30" at bounding box center [1415, 580] width 35 height 33
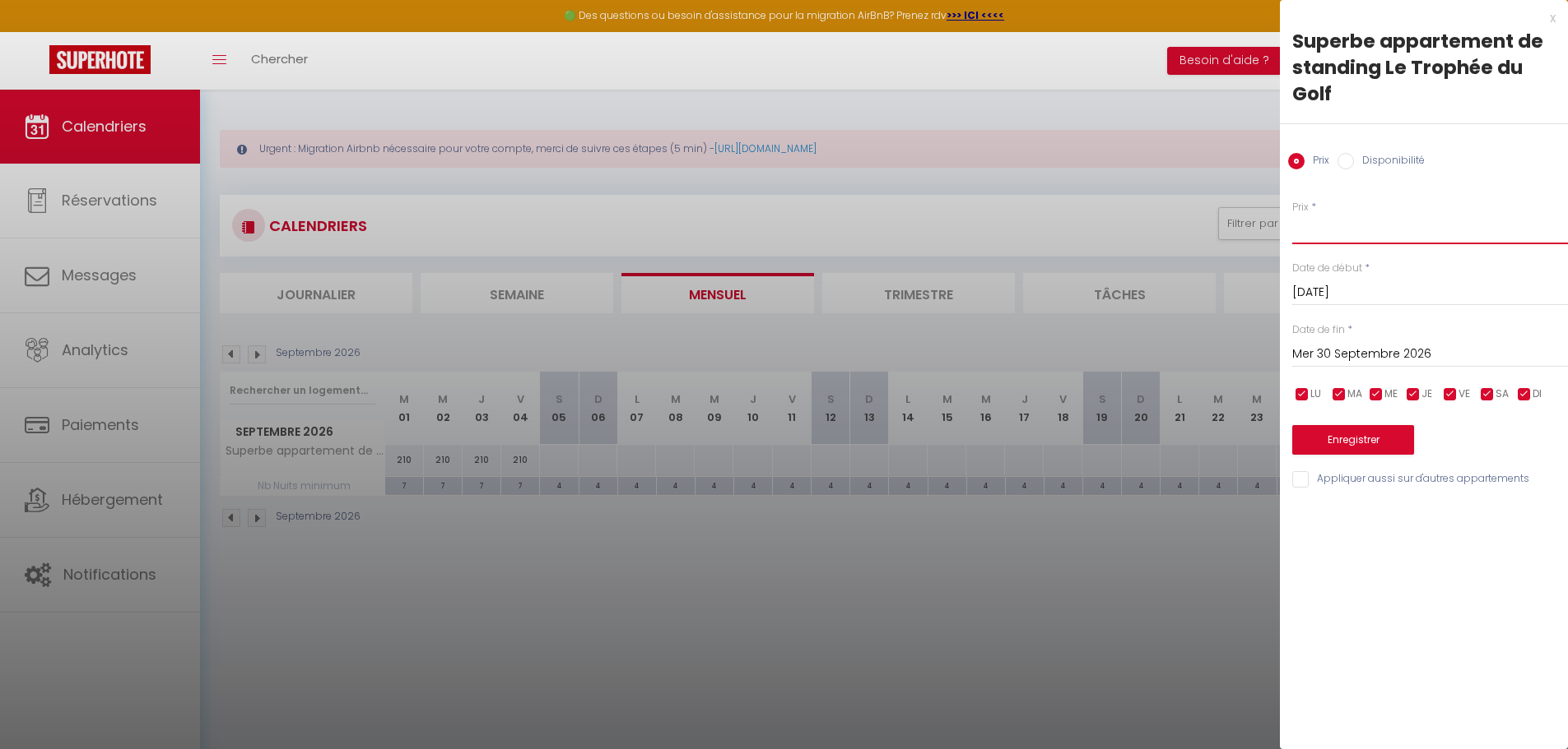
click at [1323, 236] on input "Prix" at bounding box center [1429, 229] width 275 height 29
click at [1355, 438] on button "Enregistrer" at bounding box center [1353, 440] width 122 height 29
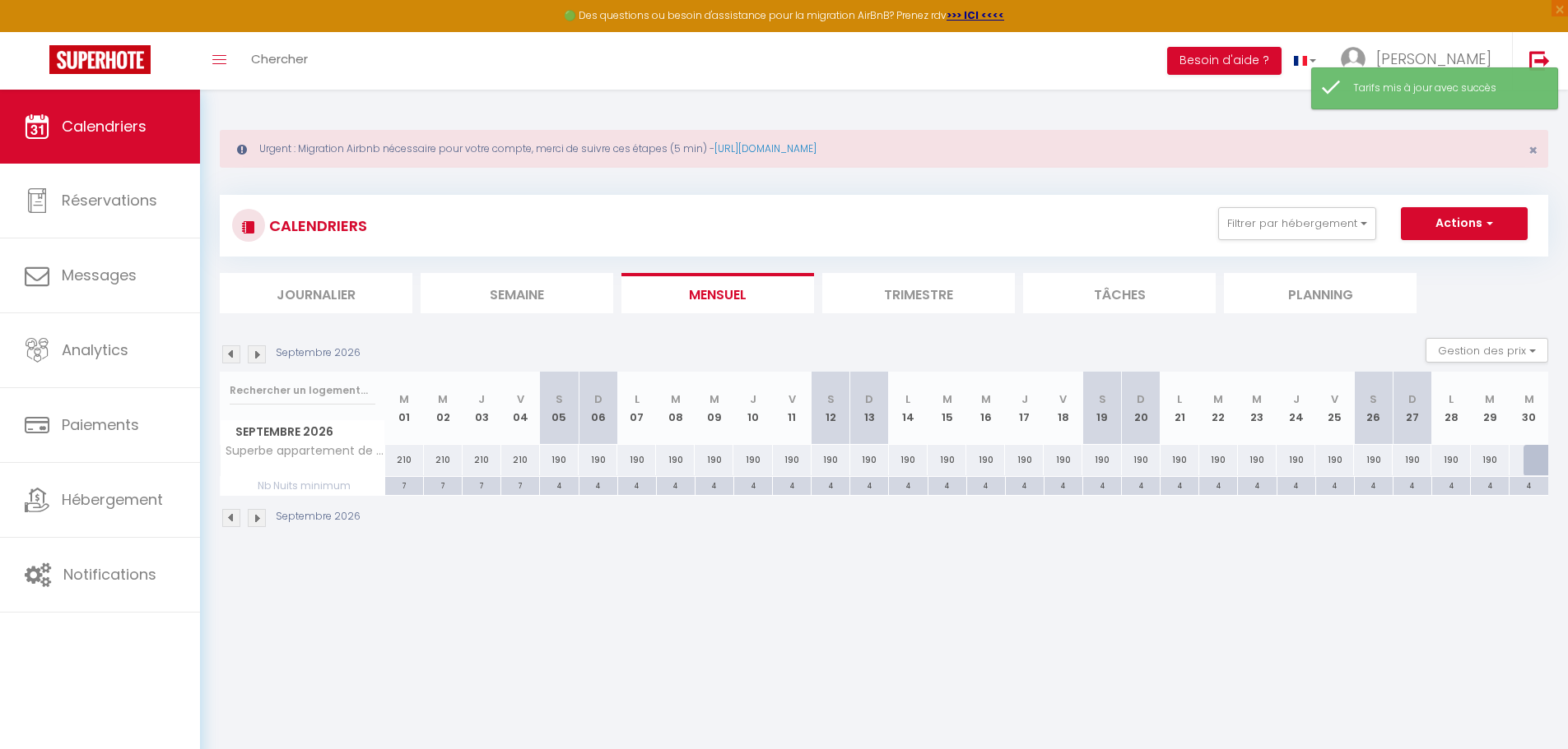
click at [1533, 455] on div at bounding box center [1542, 460] width 39 height 31
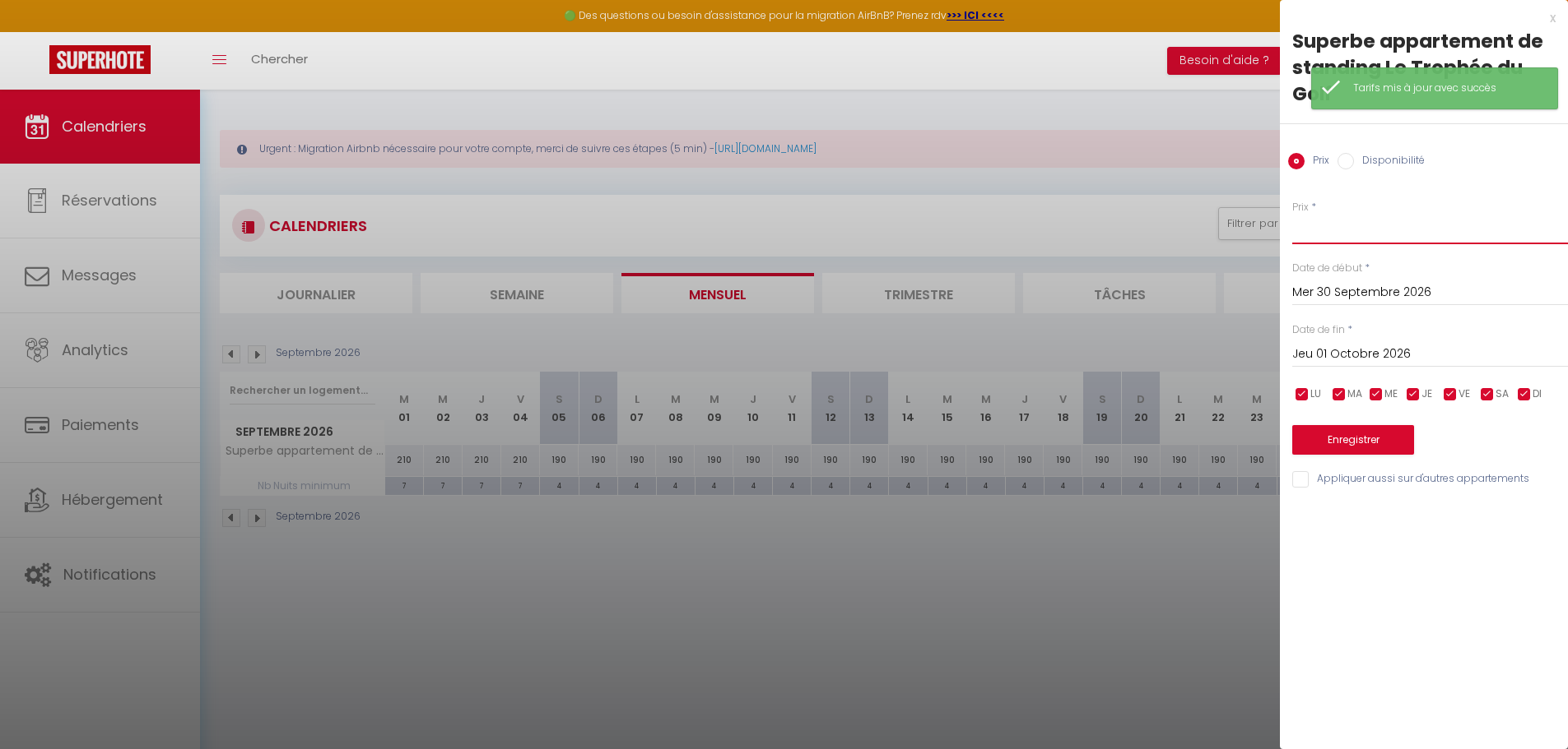
click at [1321, 234] on input "Prix" at bounding box center [1429, 229] width 275 height 29
click at [1382, 432] on button "Enregistrer" at bounding box center [1353, 440] width 122 height 29
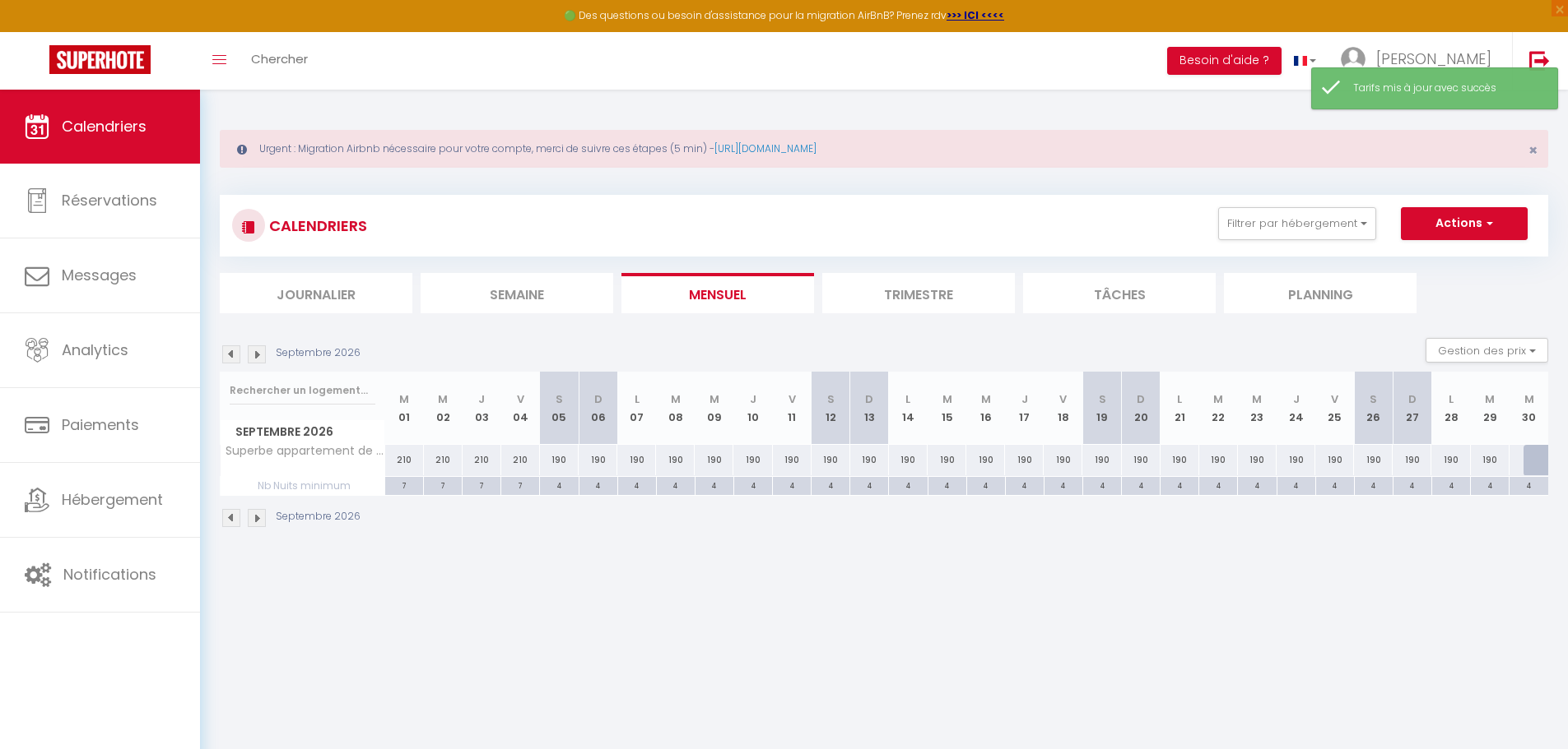
click at [1531, 453] on div at bounding box center [1542, 460] width 39 height 31
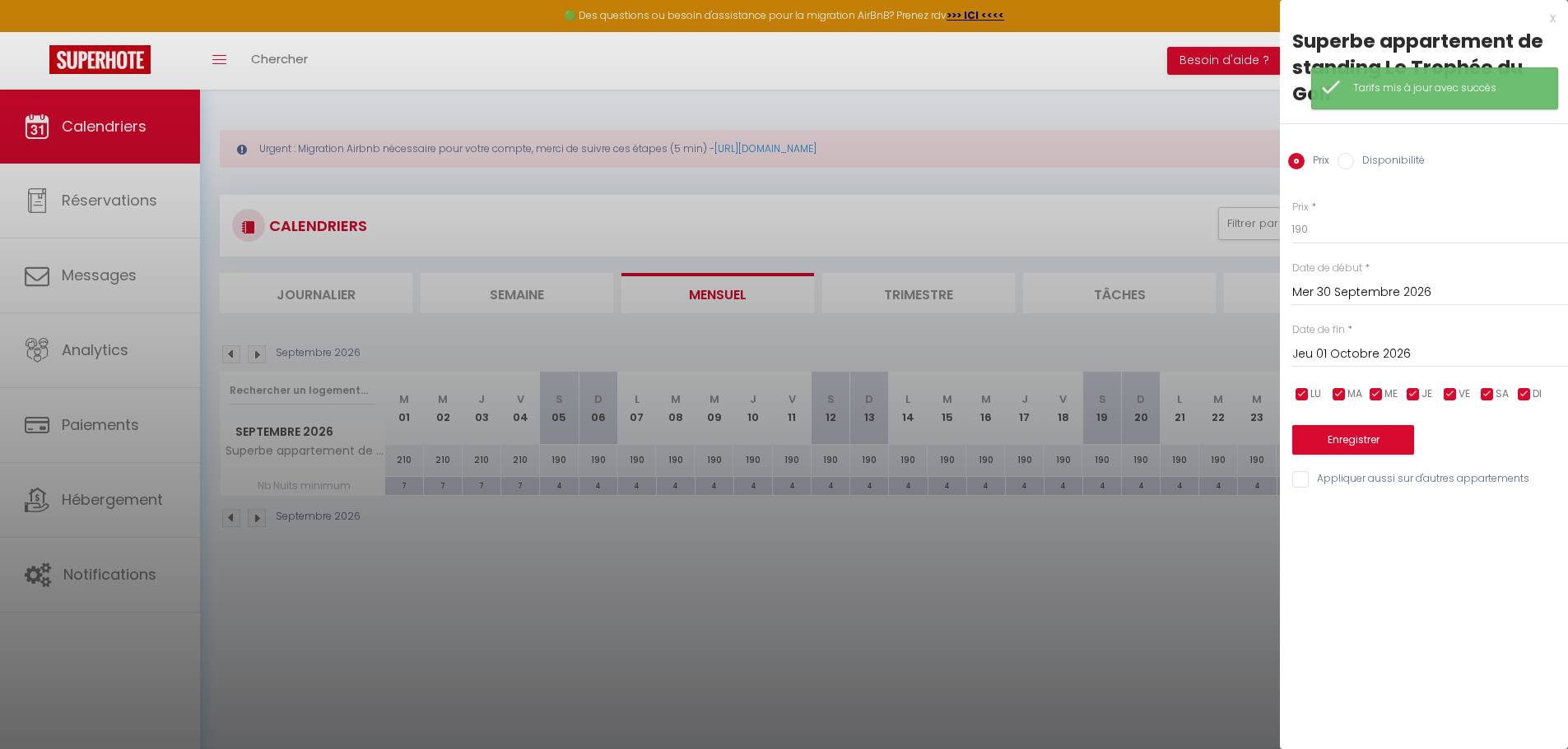
click at [1345, 162] on input "Disponibilité" at bounding box center [1345, 161] width 17 height 17
click at [1350, 450] on button "Enregistrer" at bounding box center [1353, 442] width 122 height 29
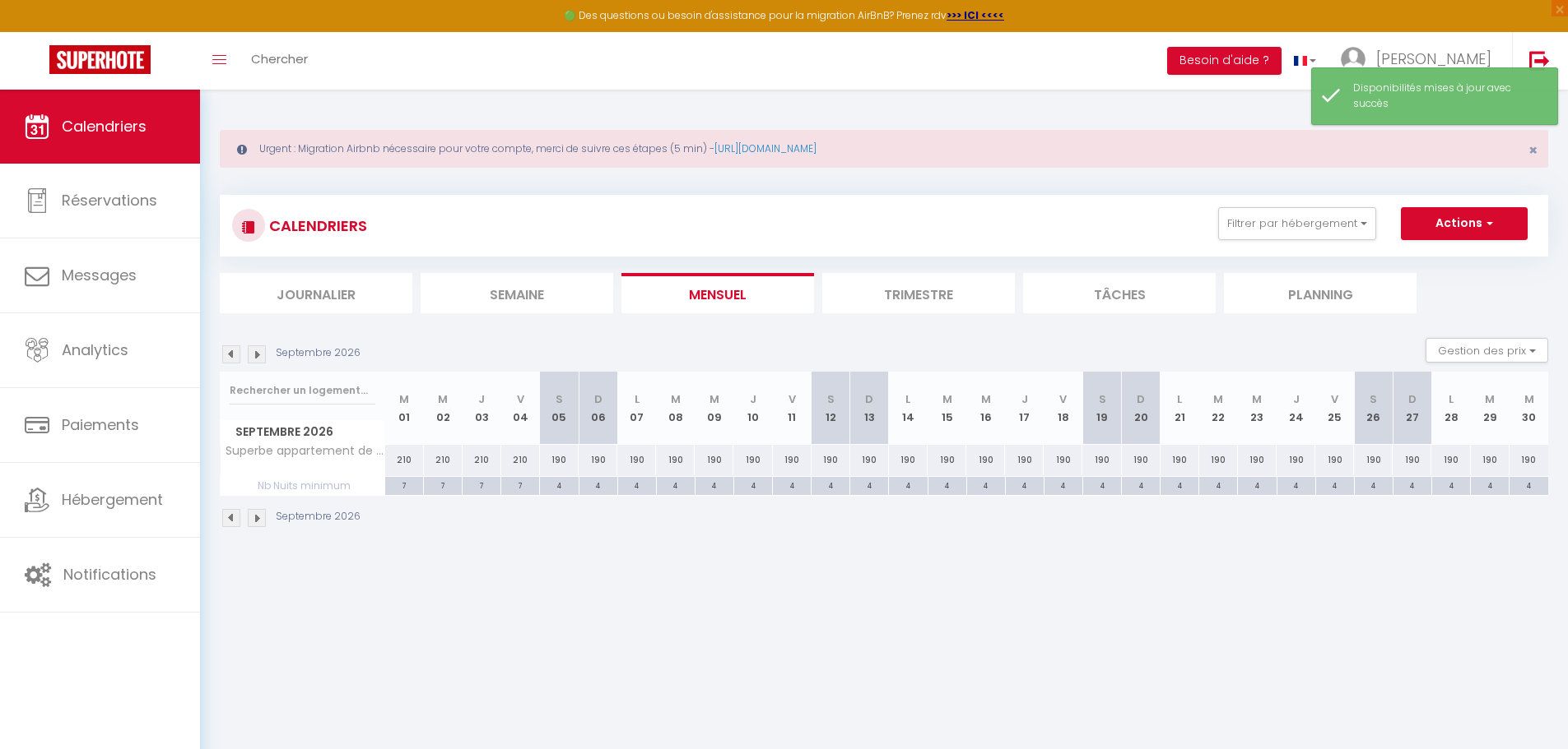
click at [231, 351] on img at bounding box center [231, 354] width 18 height 18
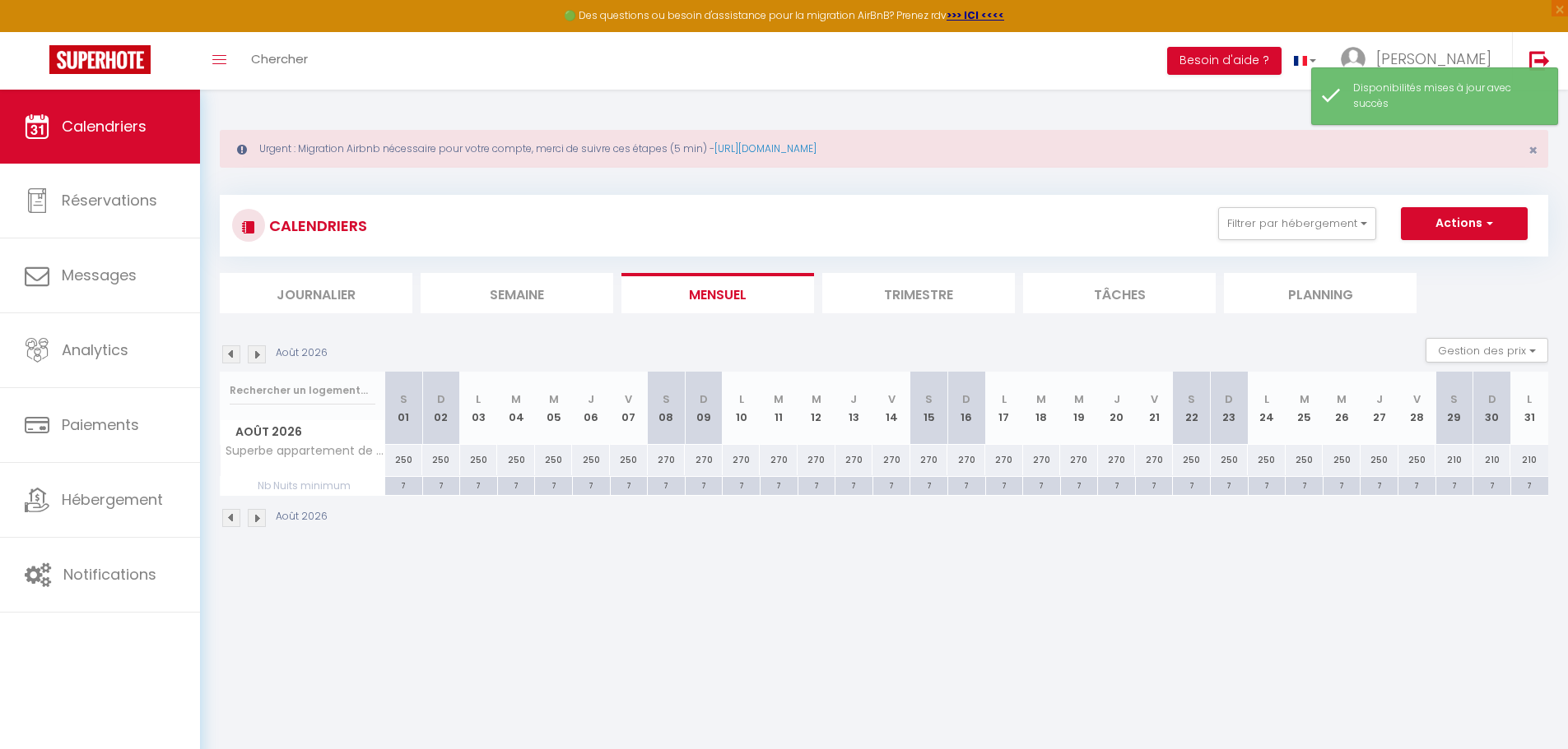
click at [231, 351] on img at bounding box center [231, 354] width 18 height 18
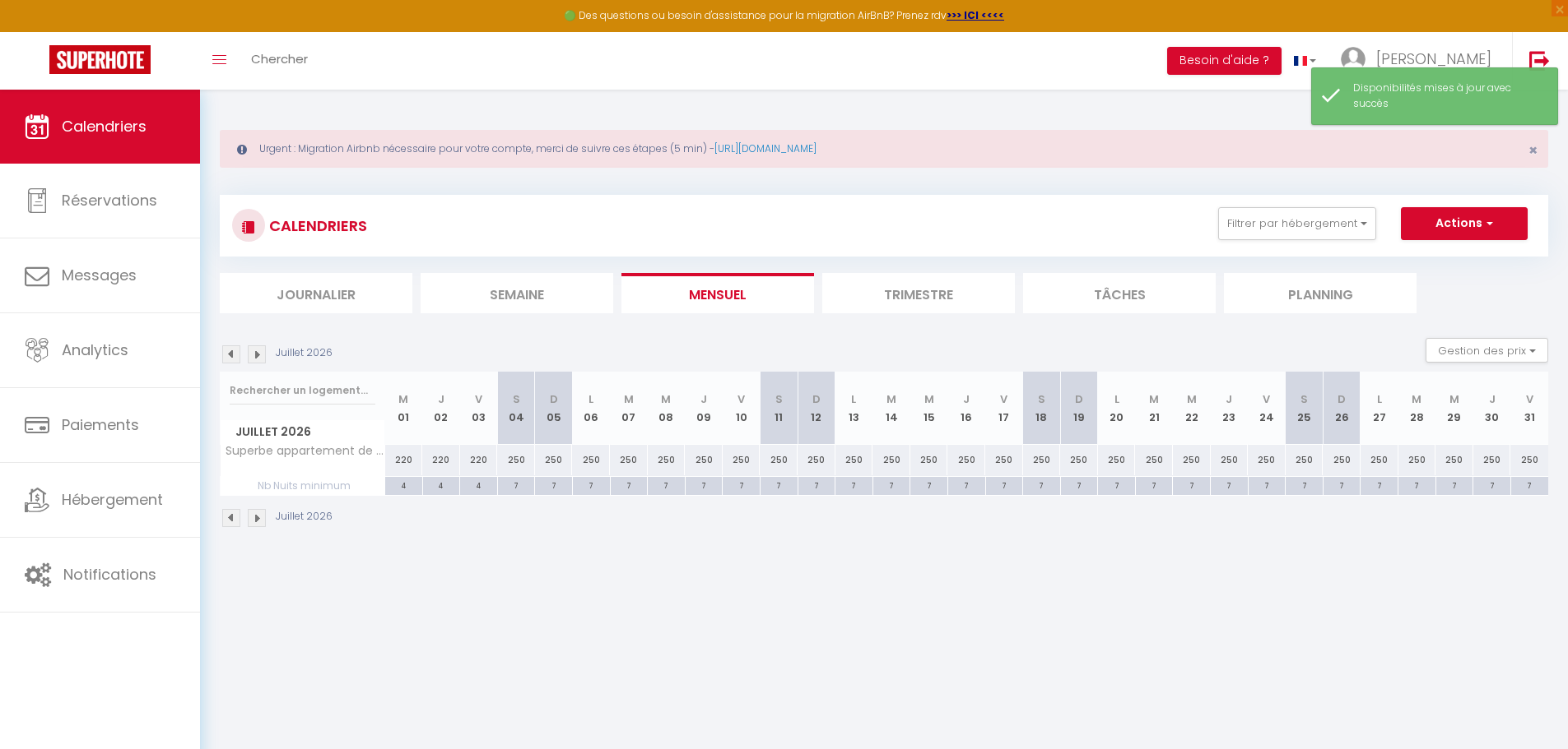
click at [231, 351] on img at bounding box center [231, 354] width 18 height 18
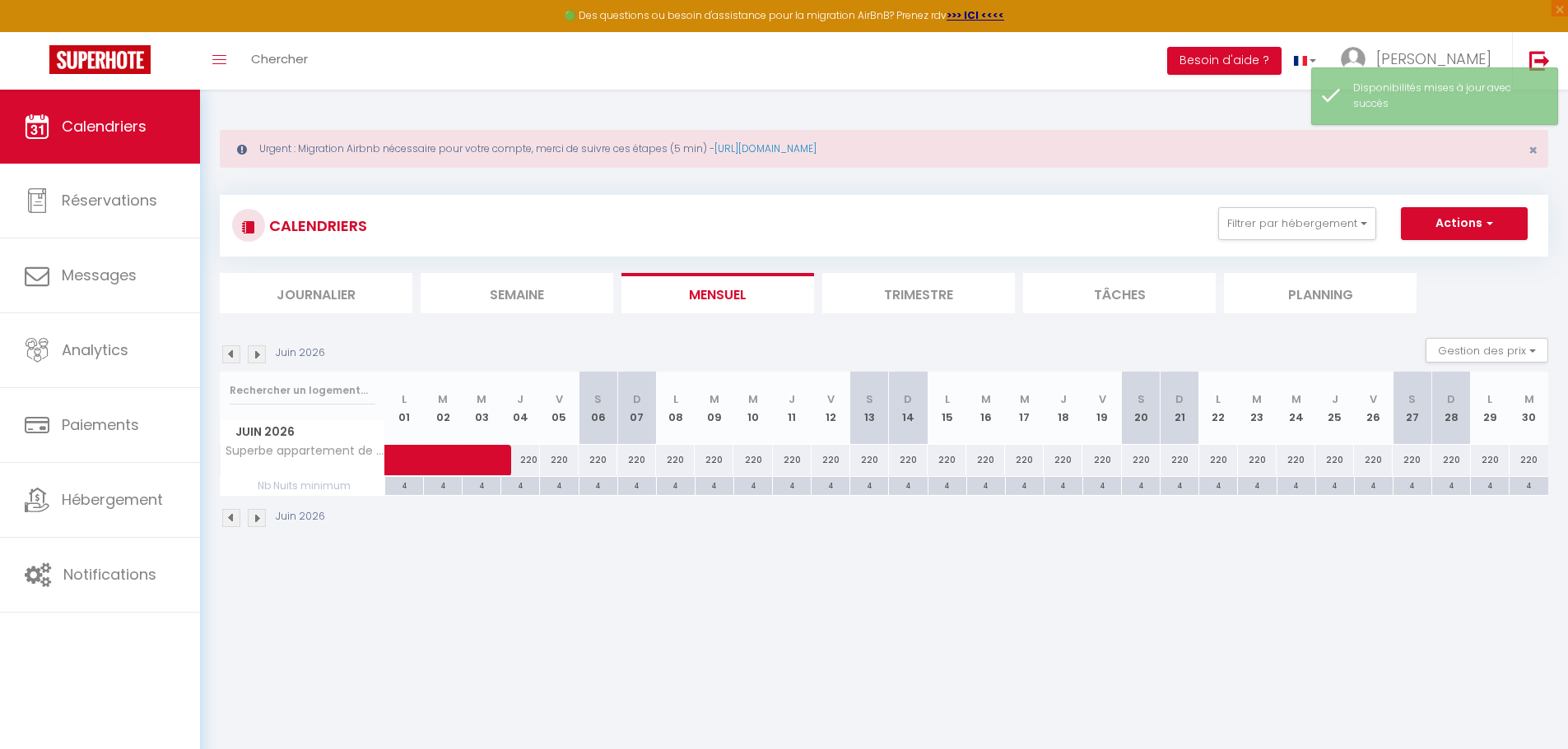
click at [231, 351] on img at bounding box center [231, 354] width 18 height 18
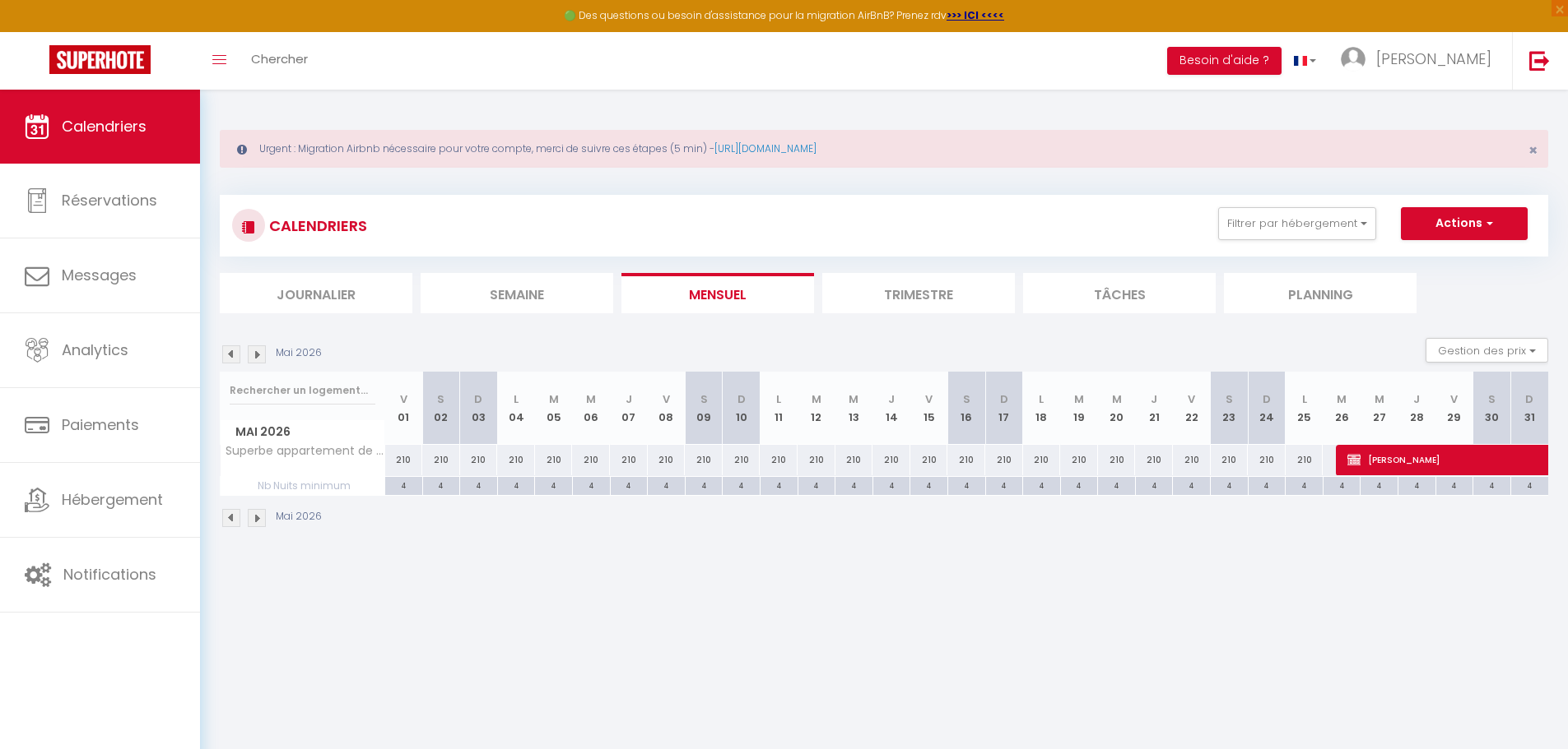
click at [231, 351] on img at bounding box center [231, 354] width 18 height 18
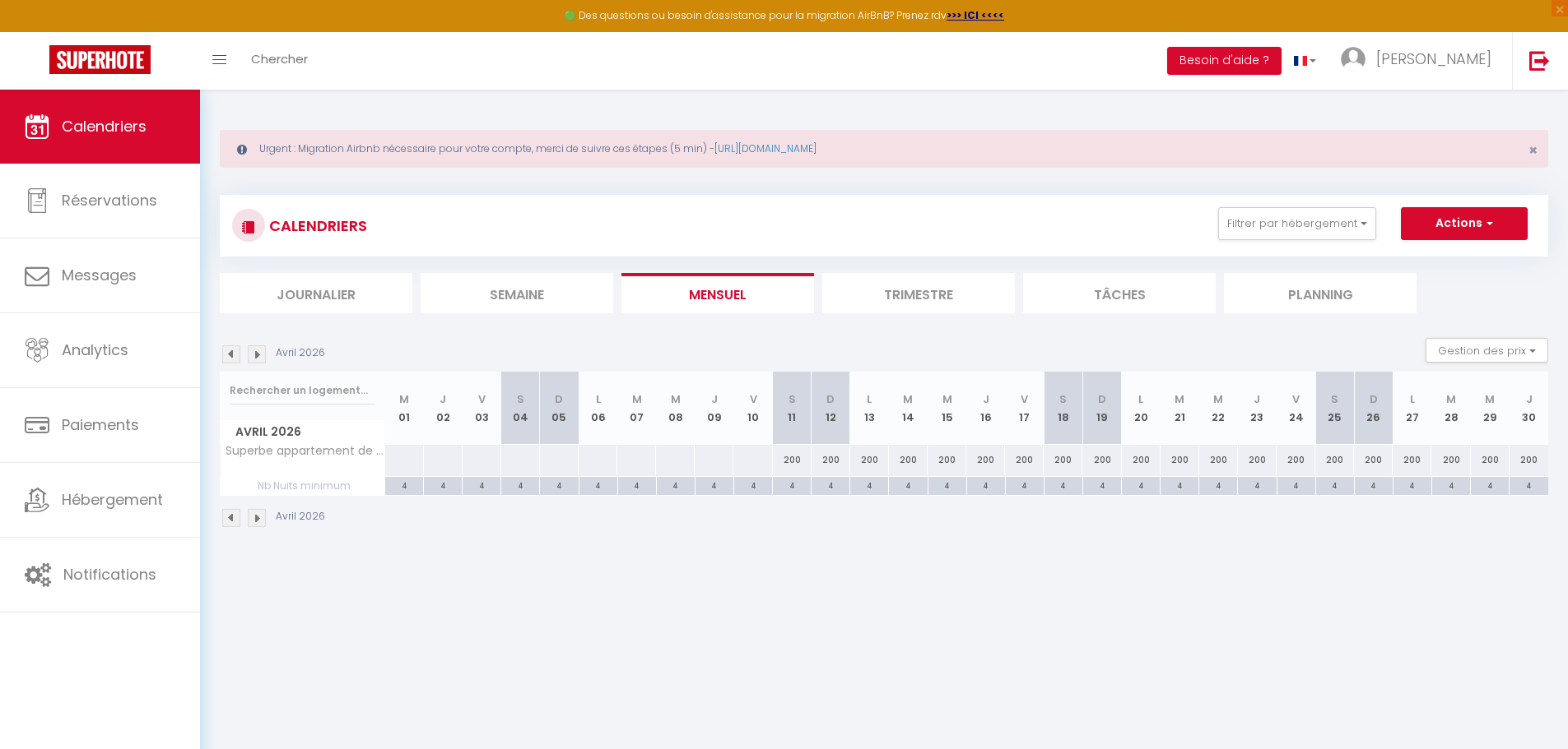
click at [231, 351] on img at bounding box center [231, 354] width 18 height 18
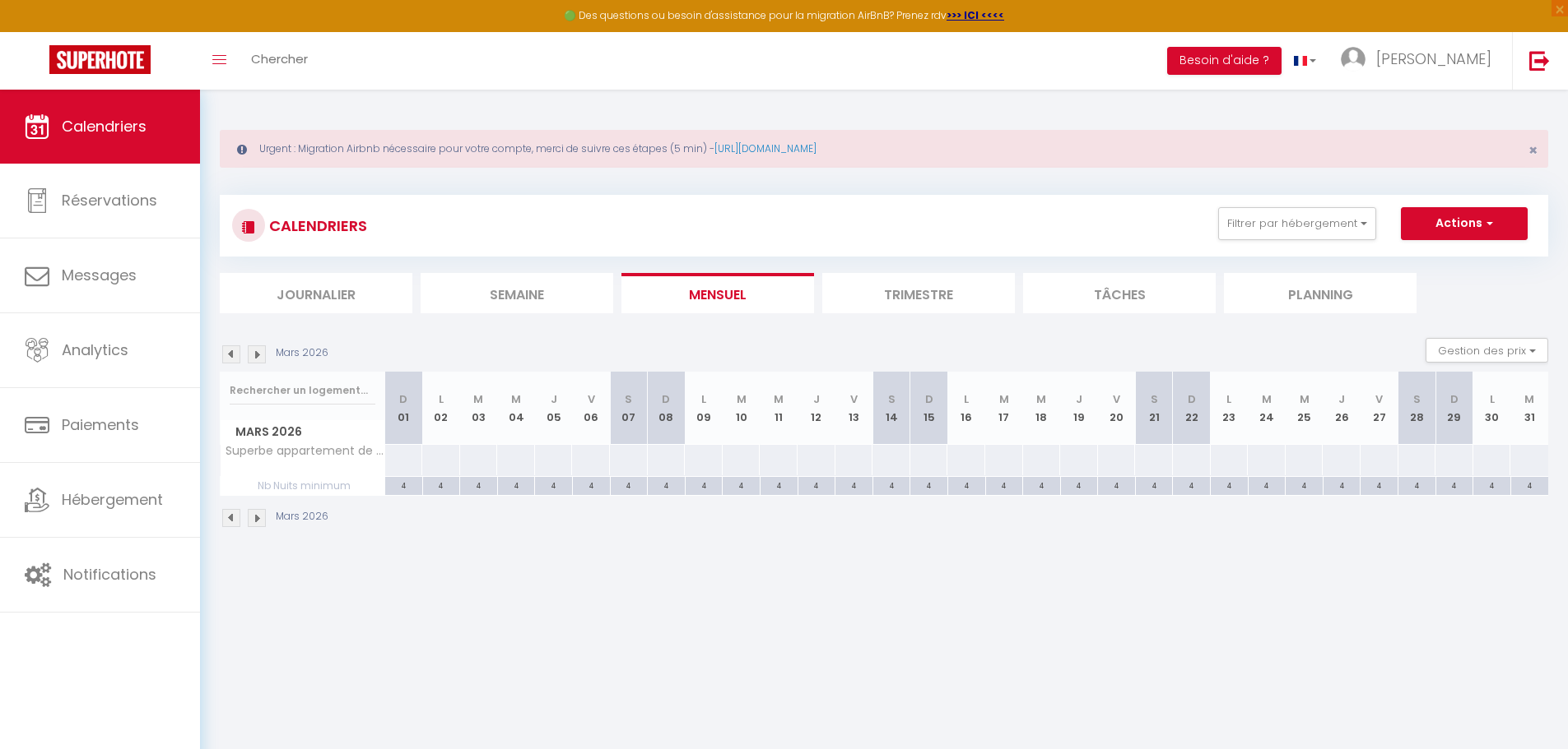
click at [231, 351] on img at bounding box center [231, 354] width 18 height 18
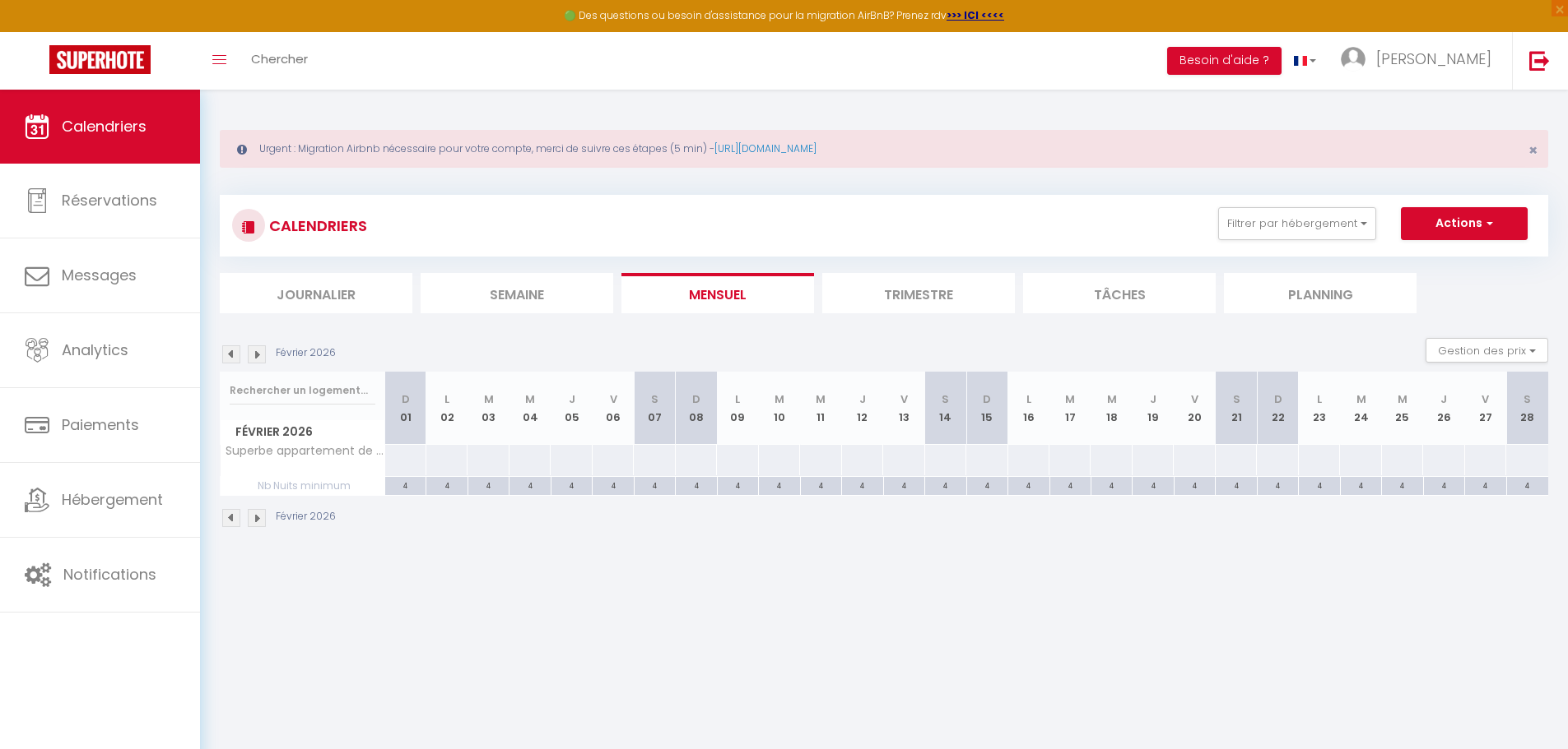
click at [231, 351] on img at bounding box center [231, 354] width 18 height 18
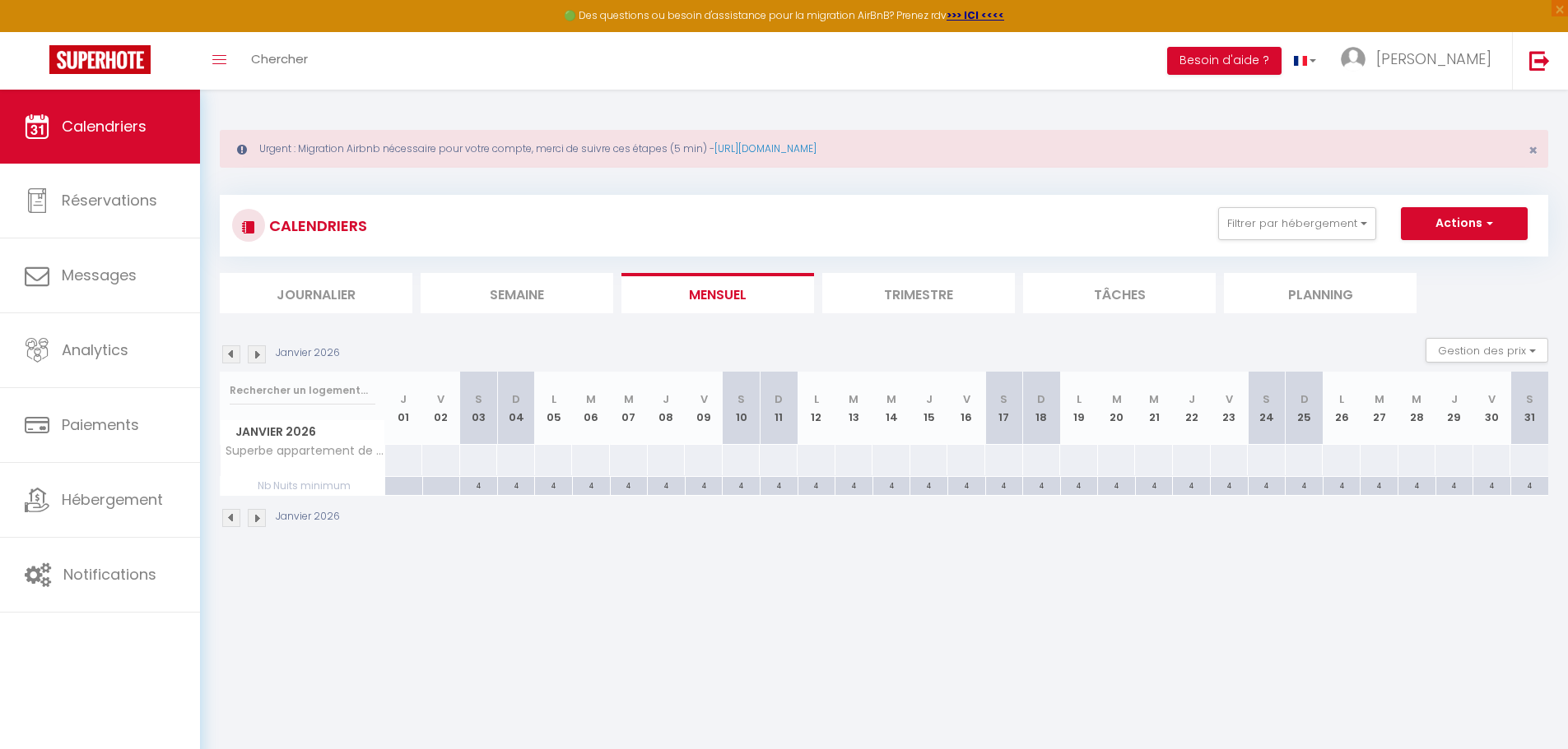
click at [231, 351] on img at bounding box center [231, 354] width 18 height 18
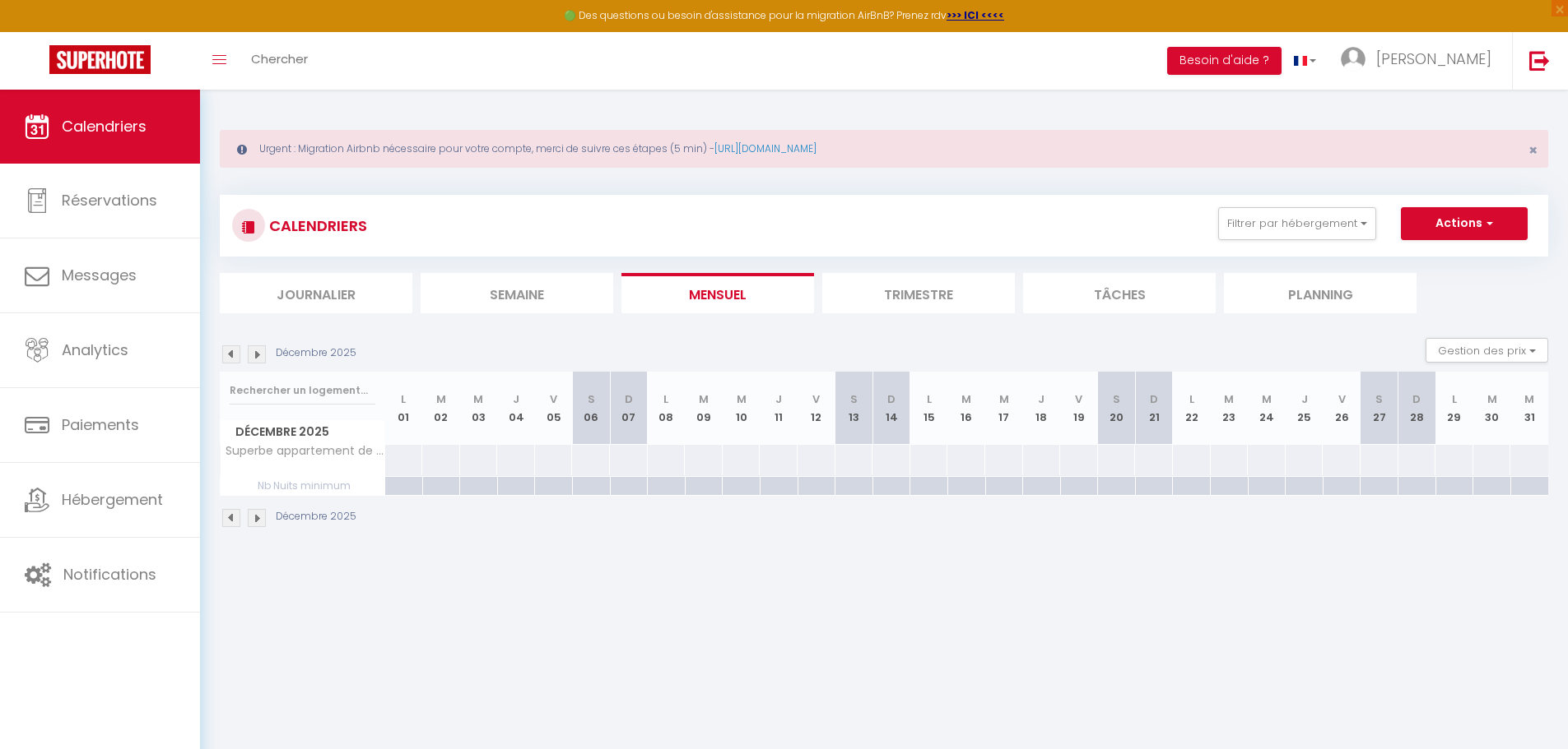
click at [231, 351] on img at bounding box center [231, 354] width 18 height 18
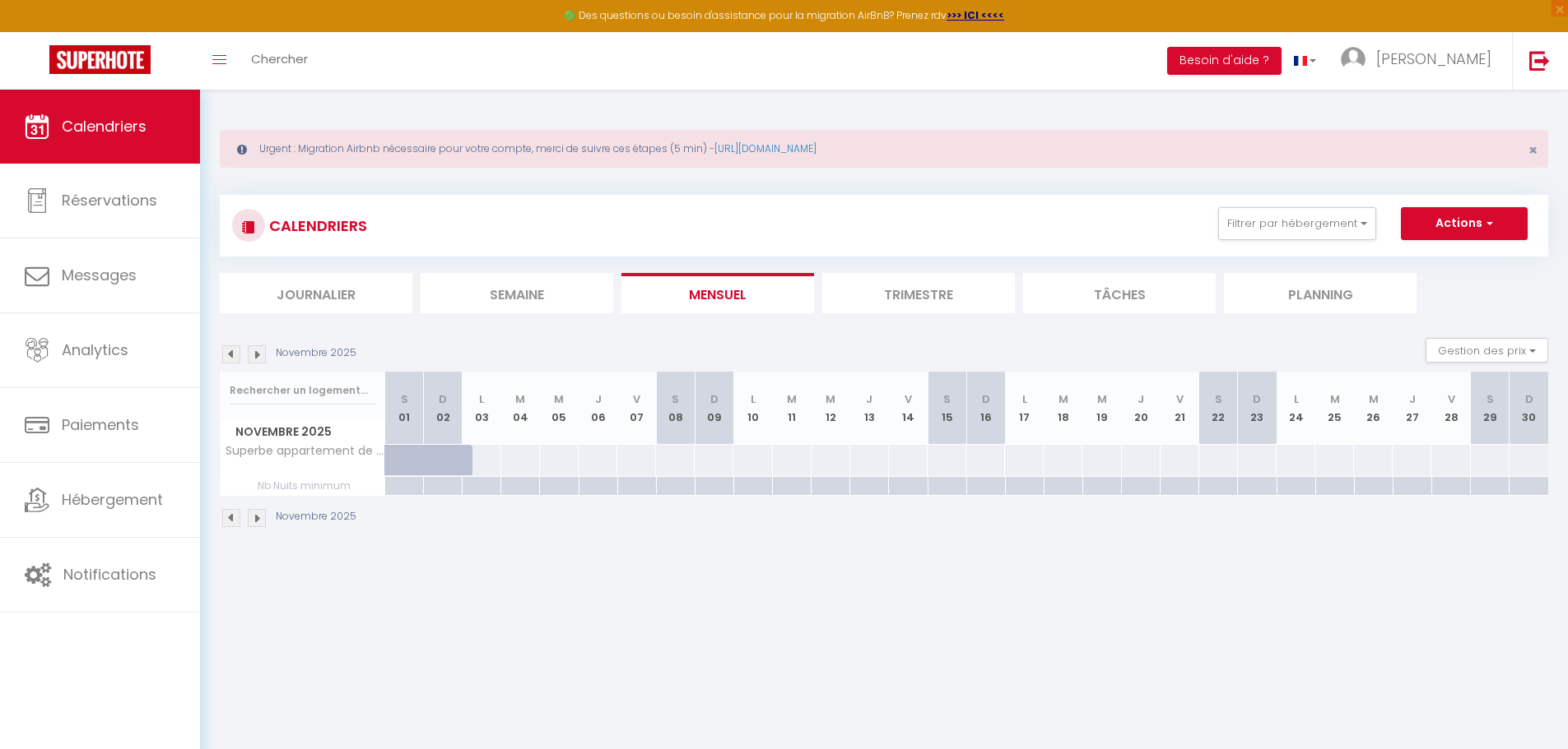
click at [480, 463] on div at bounding box center [481, 459] width 40 height 30
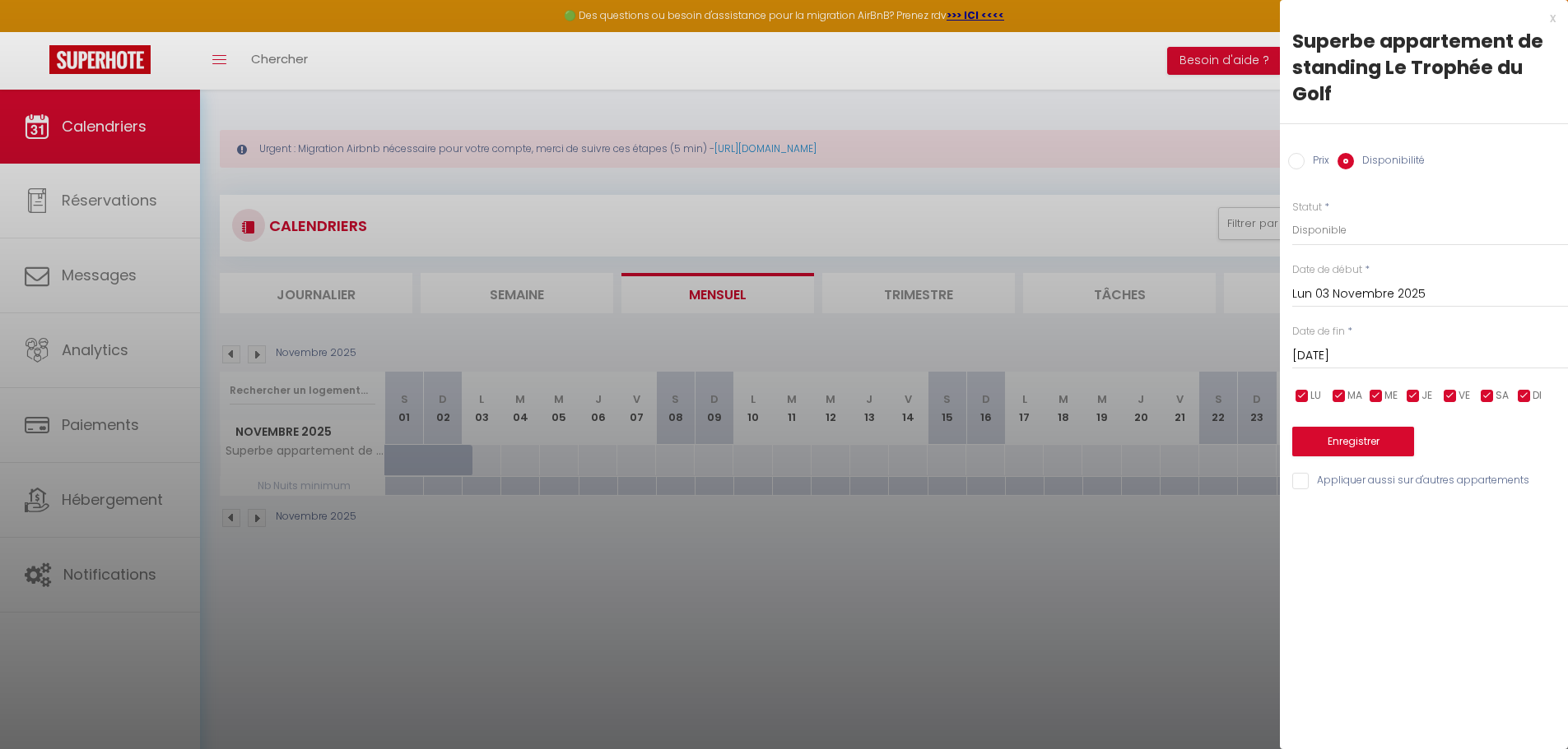
click at [1362, 350] on input "[DATE]" at bounding box center [1429, 355] width 275 height 21
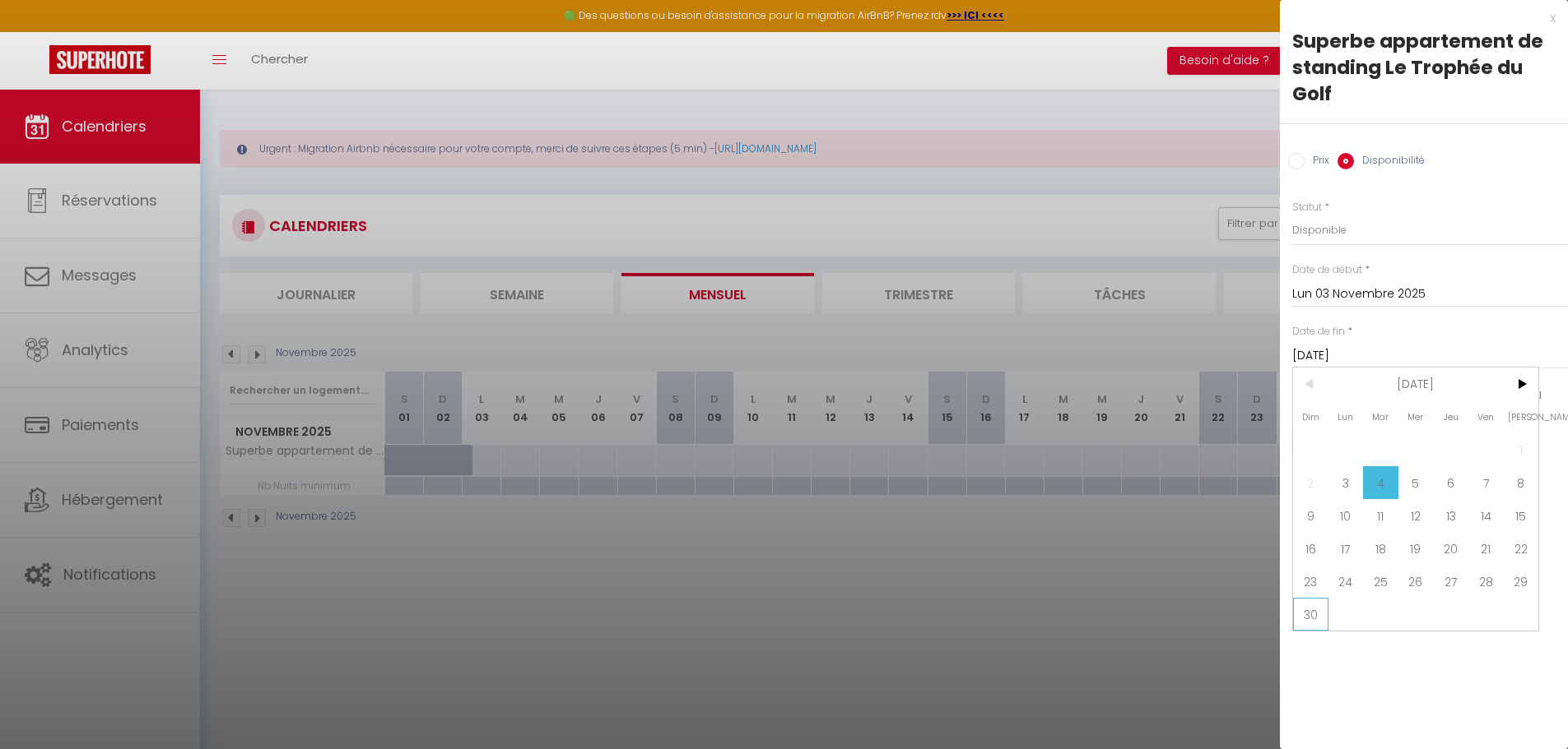
click at [1308, 611] on span "30" at bounding box center [1310, 615] width 35 height 33
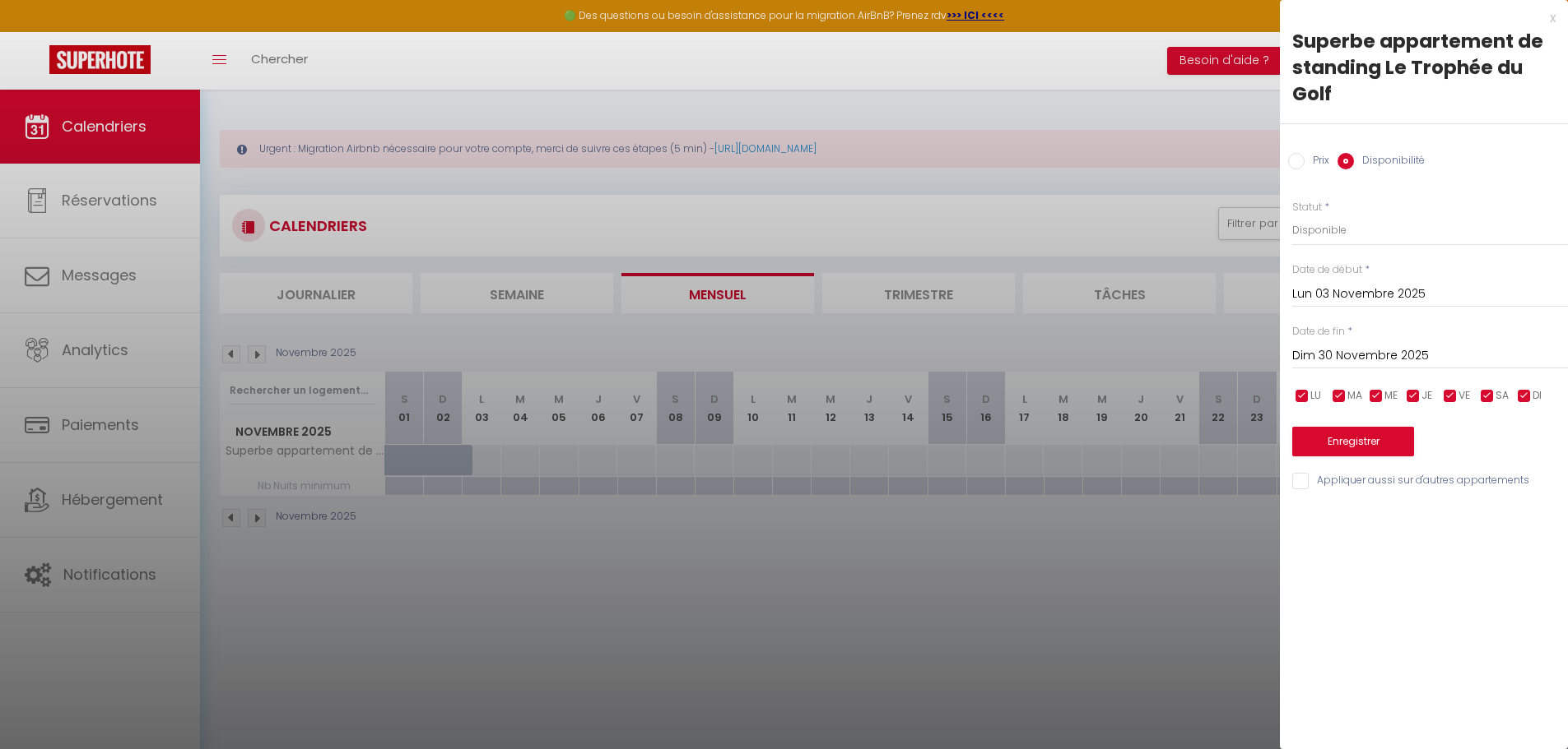
click at [1290, 160] on input "Prix" at bounding box center [1296, 161] width 17 height 17
click at [1327, 225] on input "Prix" at bounding box center [1429, 229] width 275 height 29
click at [1367, 445] on button "Enregistrer" at bounding box center [1353, 440] width 122 height 29
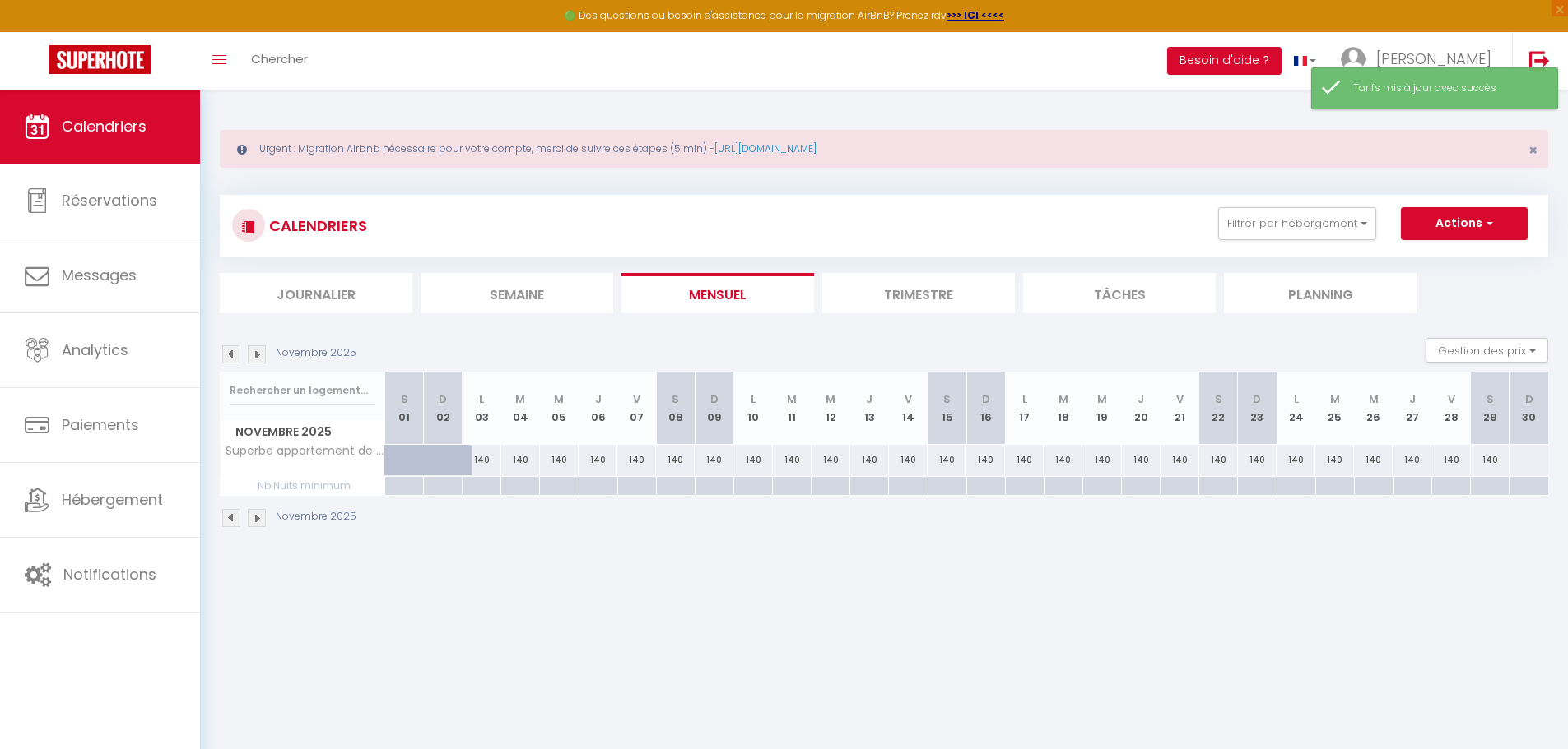
click at [1531, 461] on div at bounding box center [1527, 459] width 40 height 30
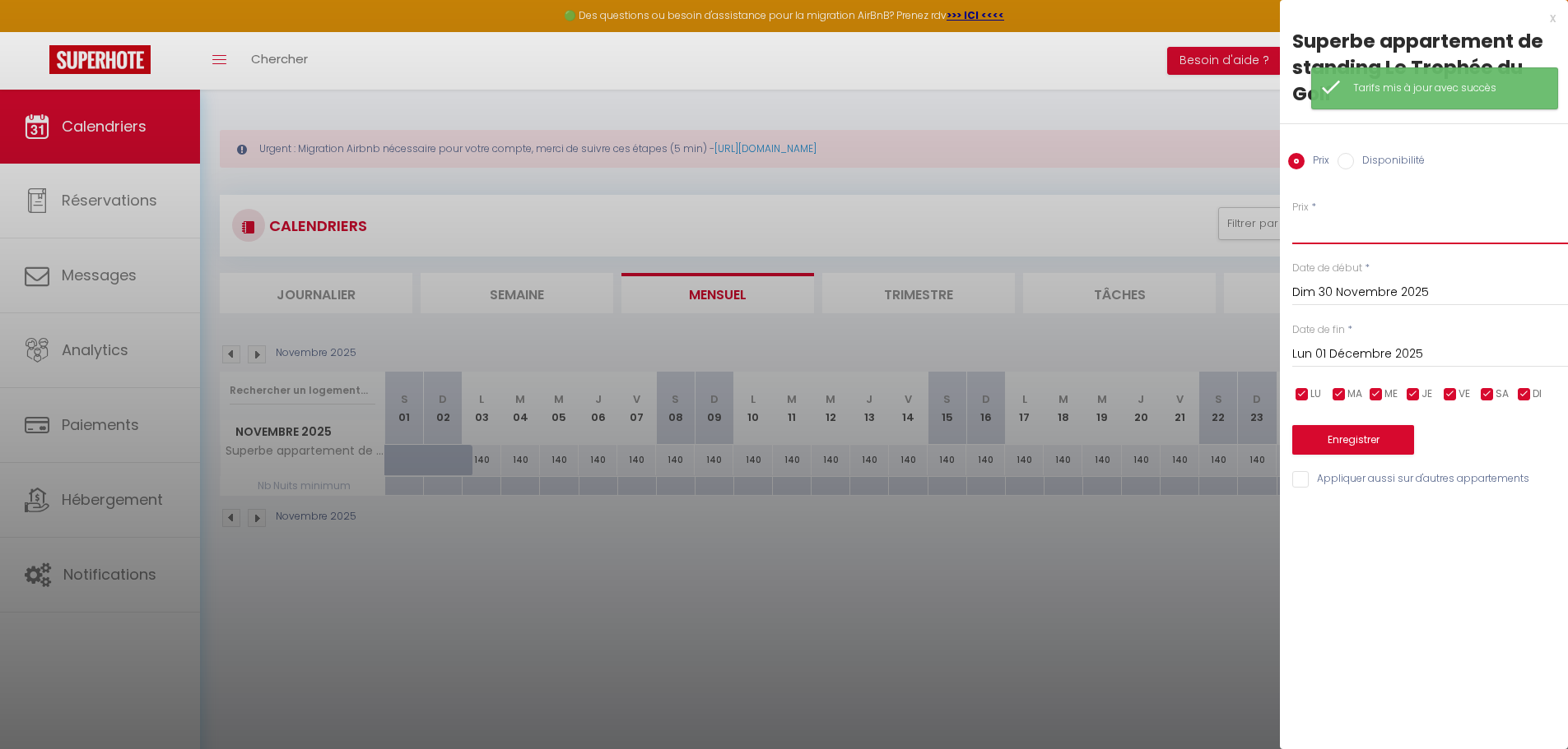
click at [1325, 235] on input "Prix" at bounding box center [1429, 229] width 275 height 29
click at [1350, 437] on button "Enregistrer" at bounding box center [1353, 440] width 122 height 29
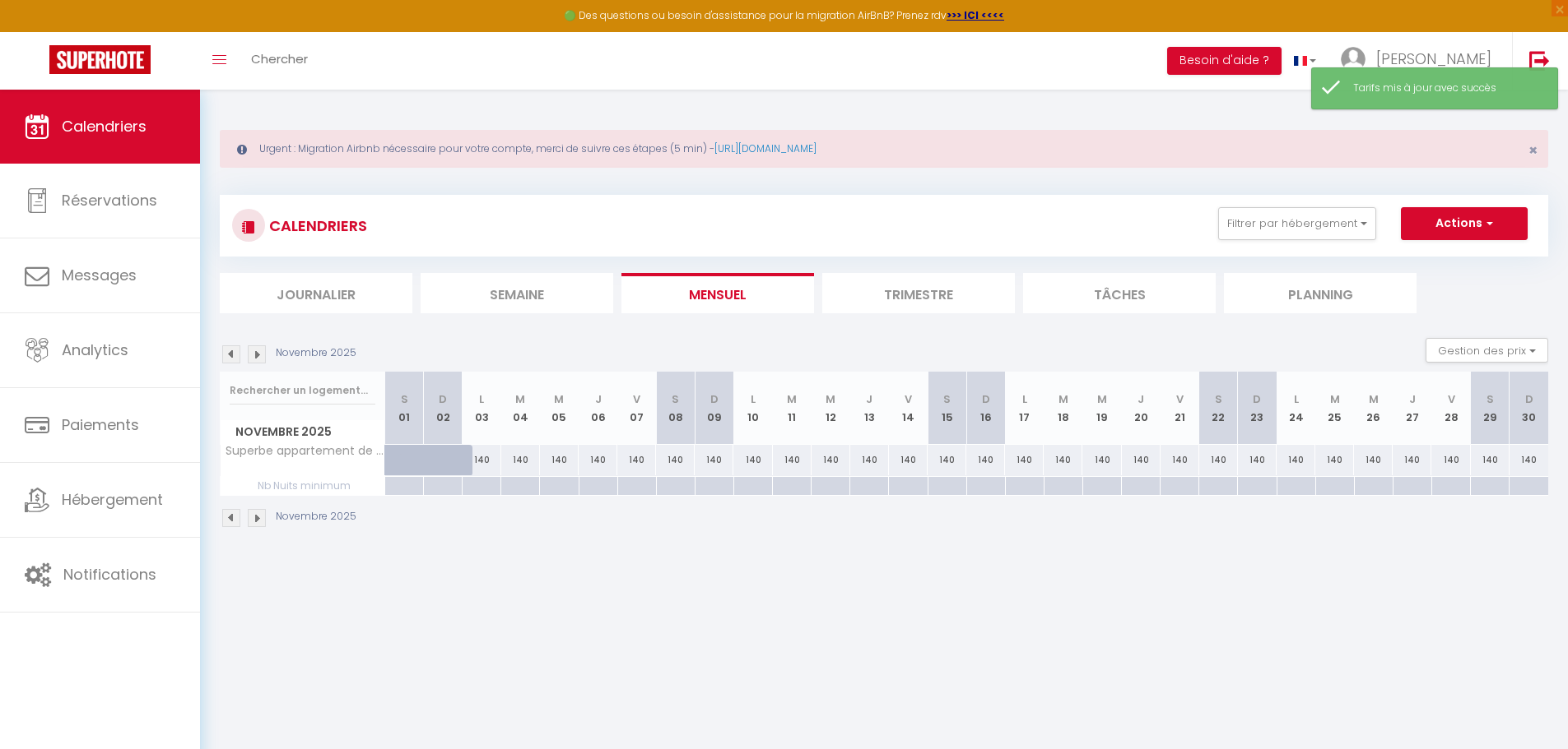
click at [484, 484] on div at bounding box center [481, 486] width 39 height 19
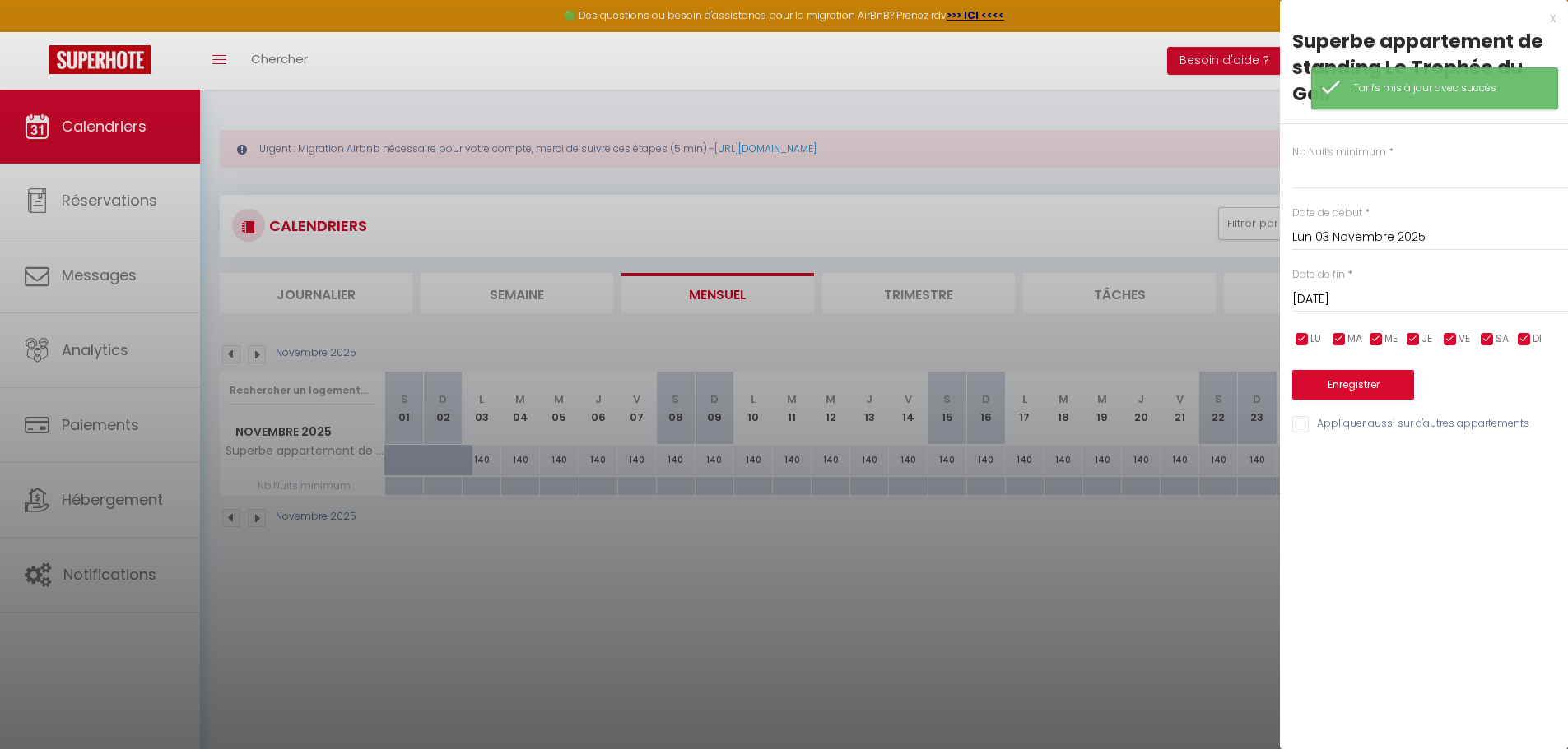
click at [1405, 290] on input "[DATE]" at bounding box center [1429, 299] width 275 height 21
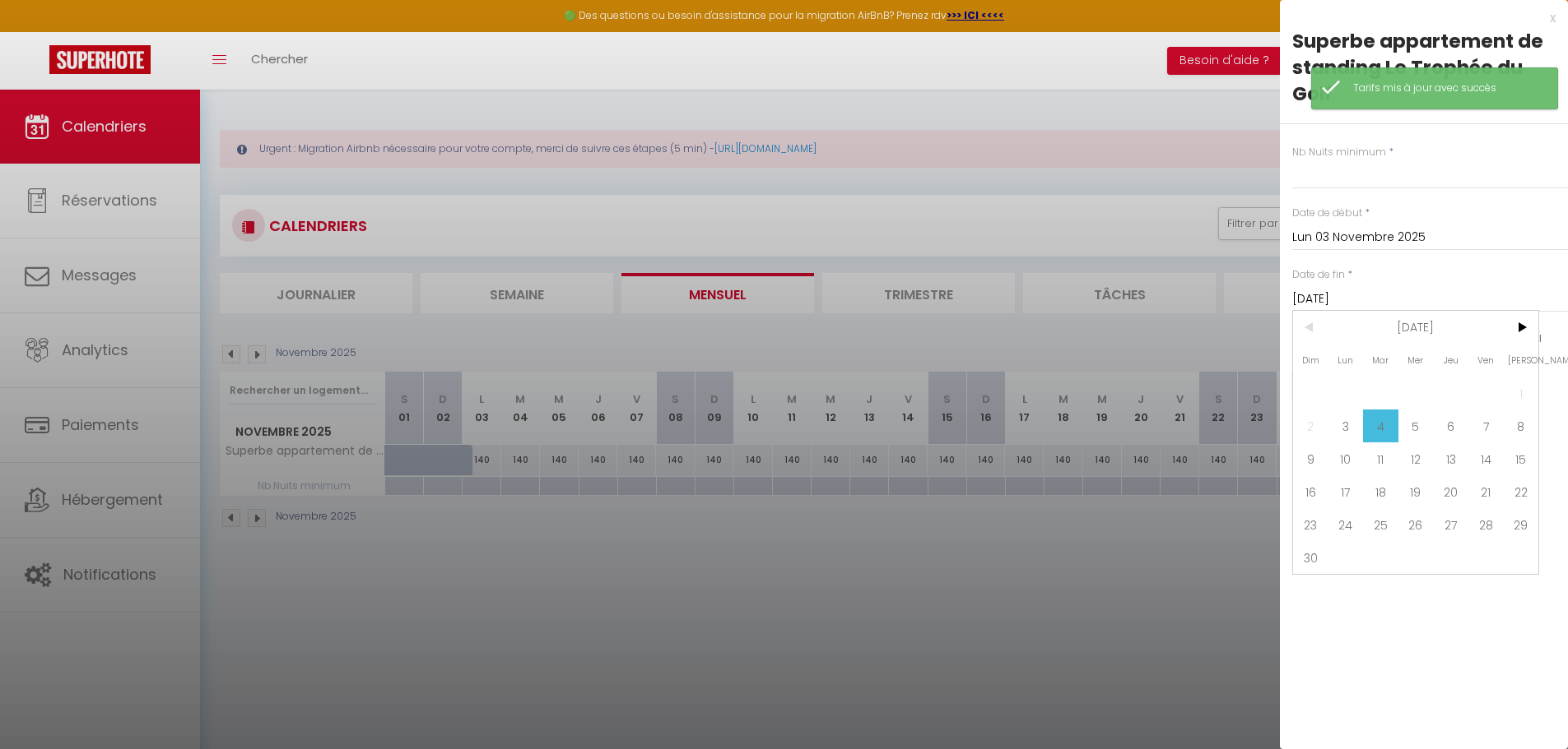
drag, startPoint x: 1321, startPoint y: 557, endPoint x: 1307, endPoint y: 539, distance: 22.8
click at [1321, 556] on span "30" at bounding box center [1310, 558] width 35 height 33
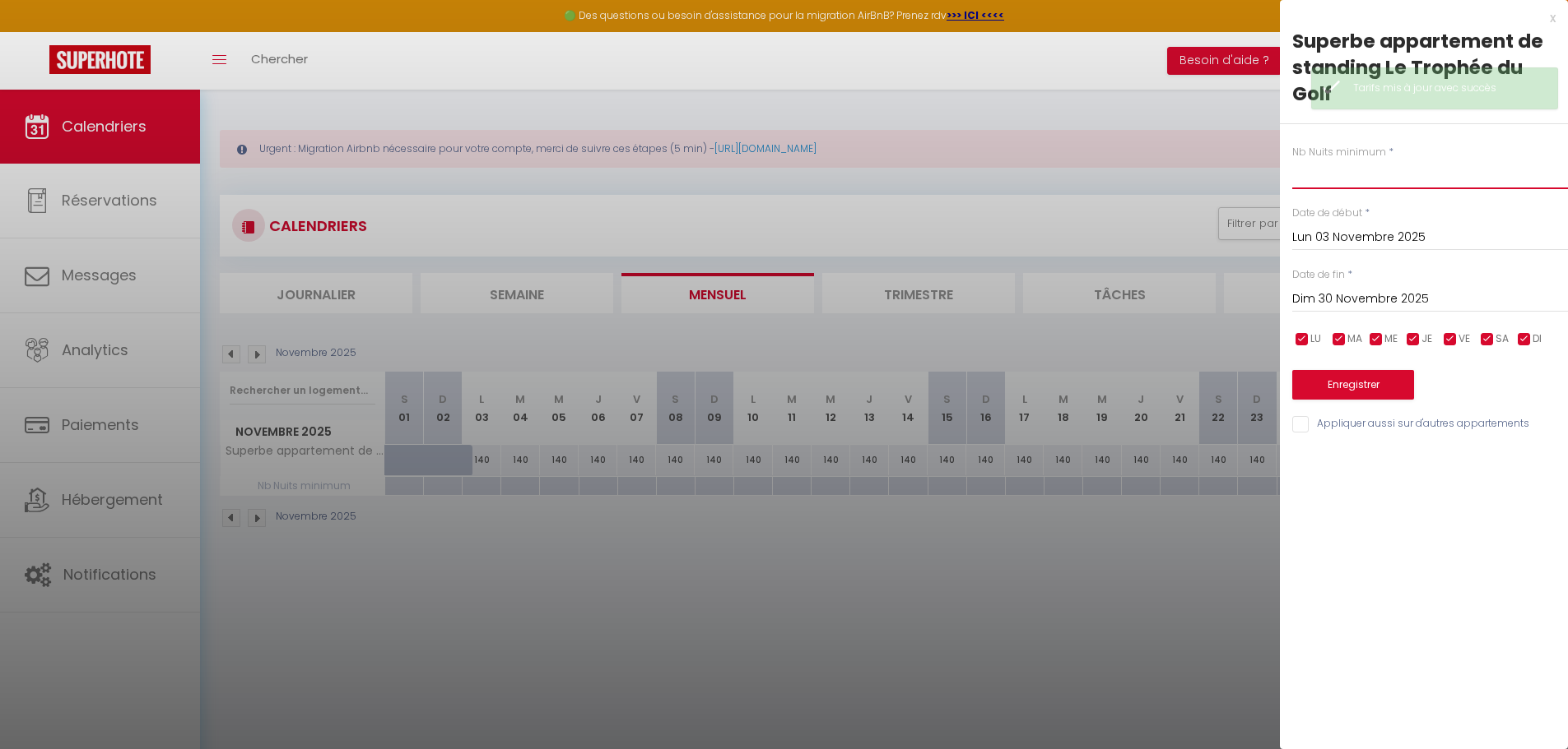
click at [1318, 171] on input "text" at bounding box center [1429, 174] width 275 height 29
click at [1369, 383] on button "Enregistrer" at bounding box center [1353, 385] width 122 height 29
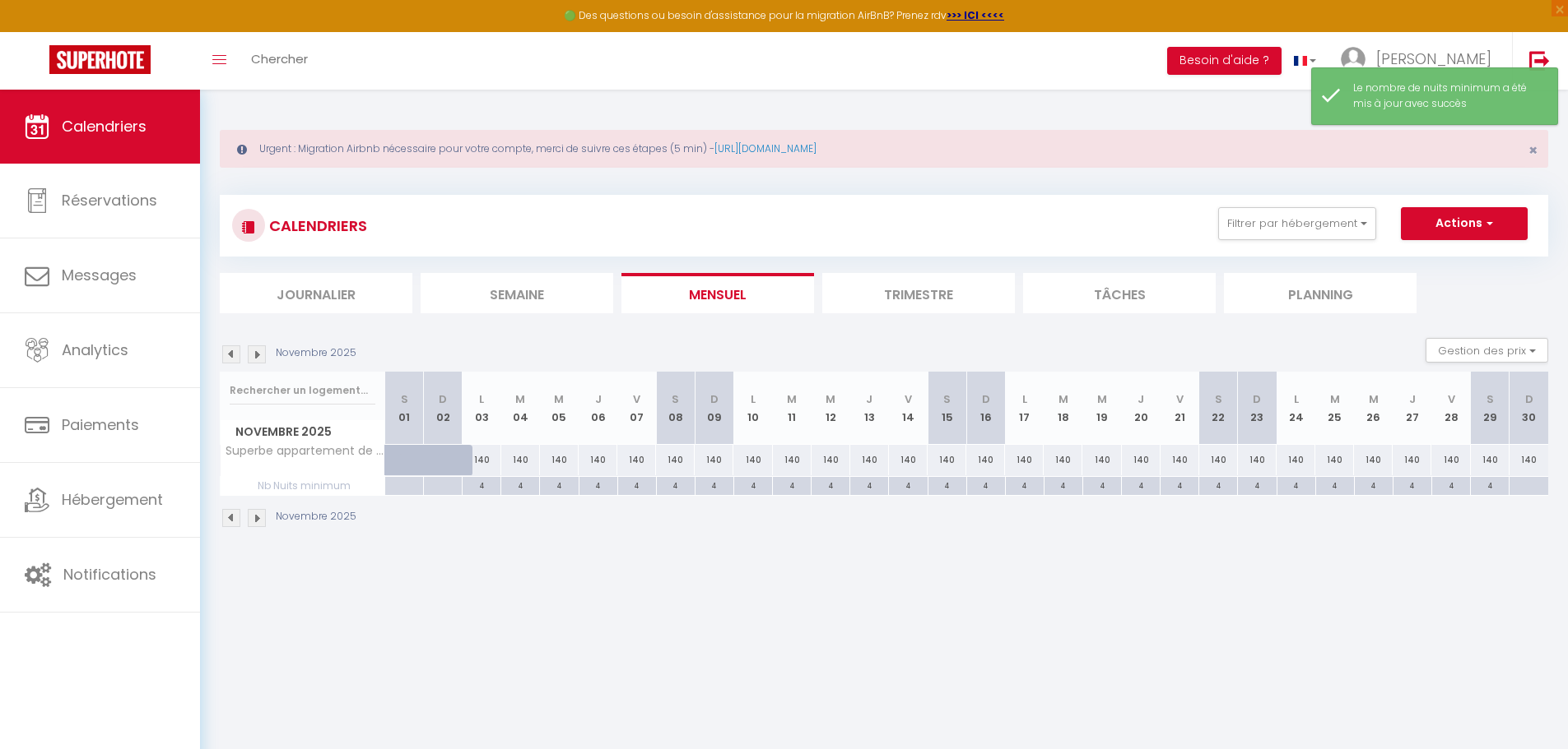
click at [1531, 483] on div at bounding box center [1527, 486] width 40 height 19
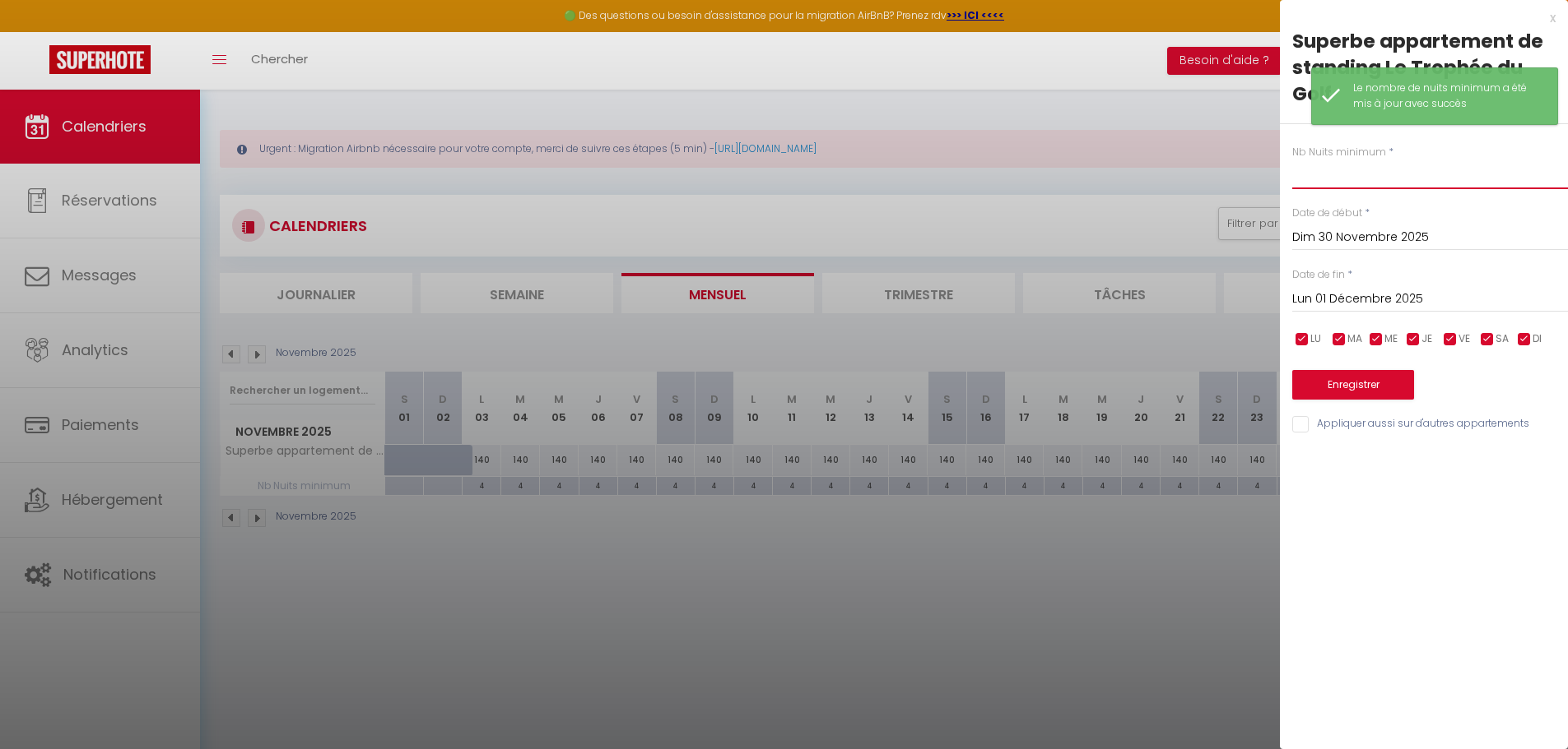
click at [1311, 182] on input "text" at bounding box center [1429, 174] width 275 height 29
click at [1366, 394] on button "Enregistrer" at bounding box center [1353, 385] width 122 height 29
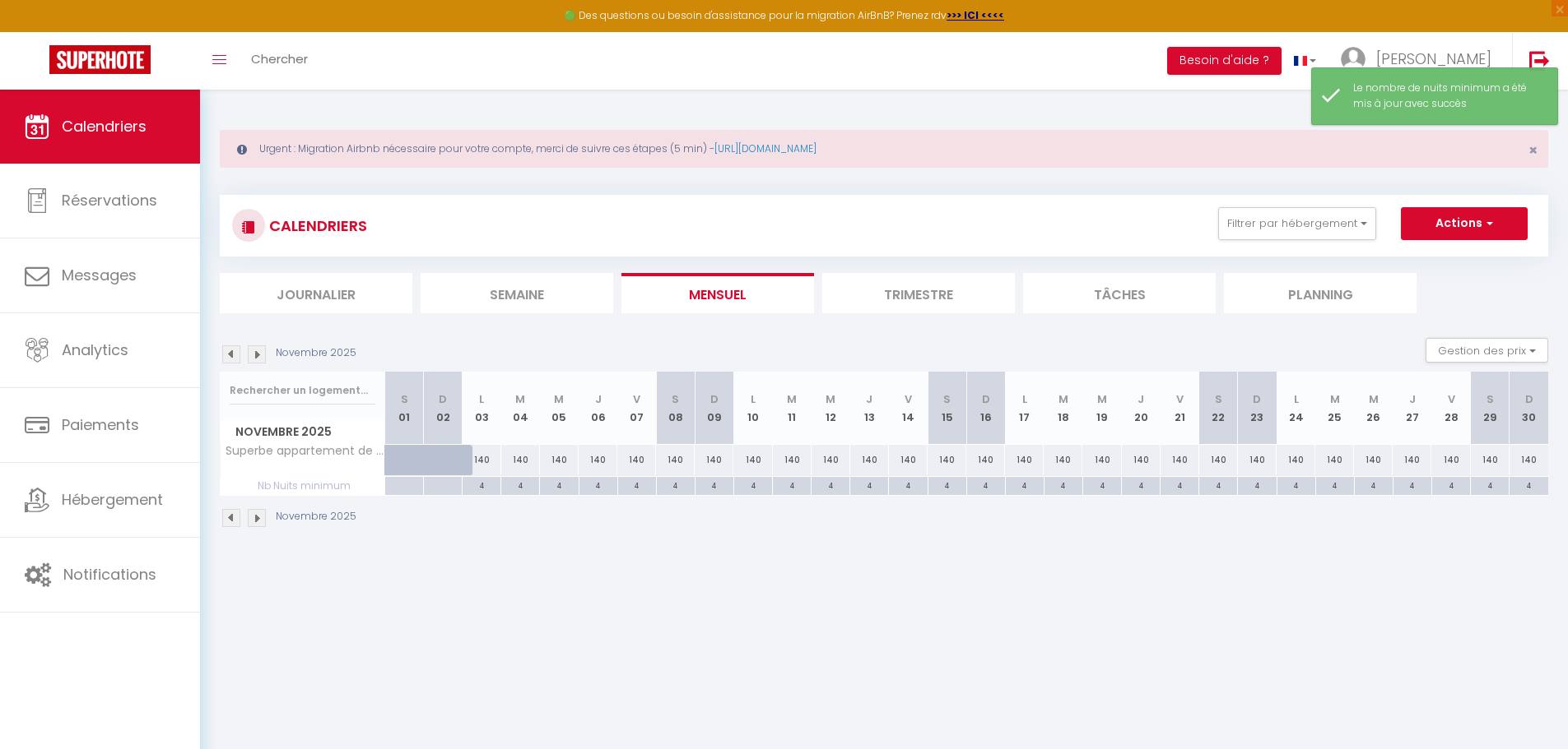
click at [253, 351] on img at bounding box center [257, 354] width 18 height 18
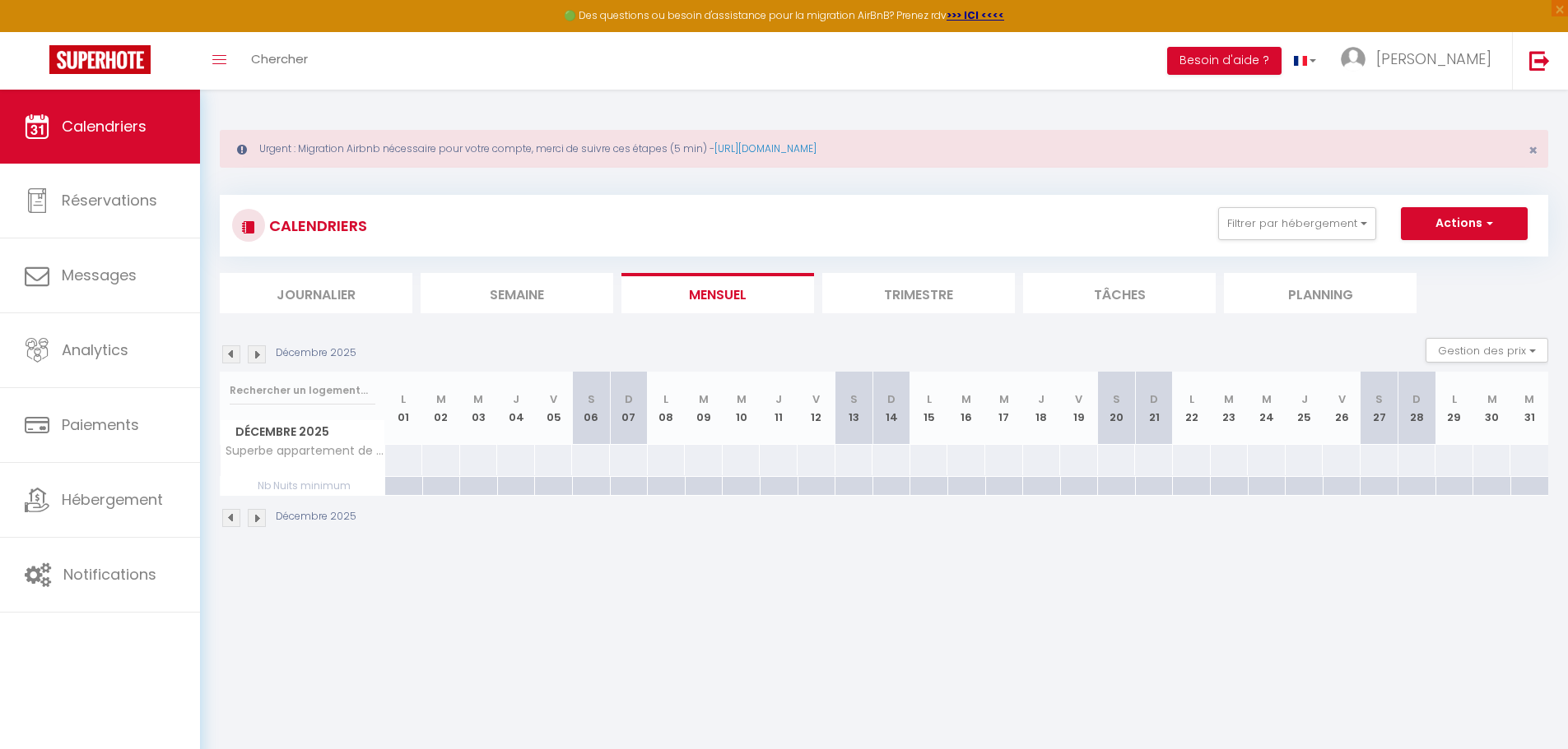
click at [228, 352] on img at bounding box center [231, 354] width 18 height 18
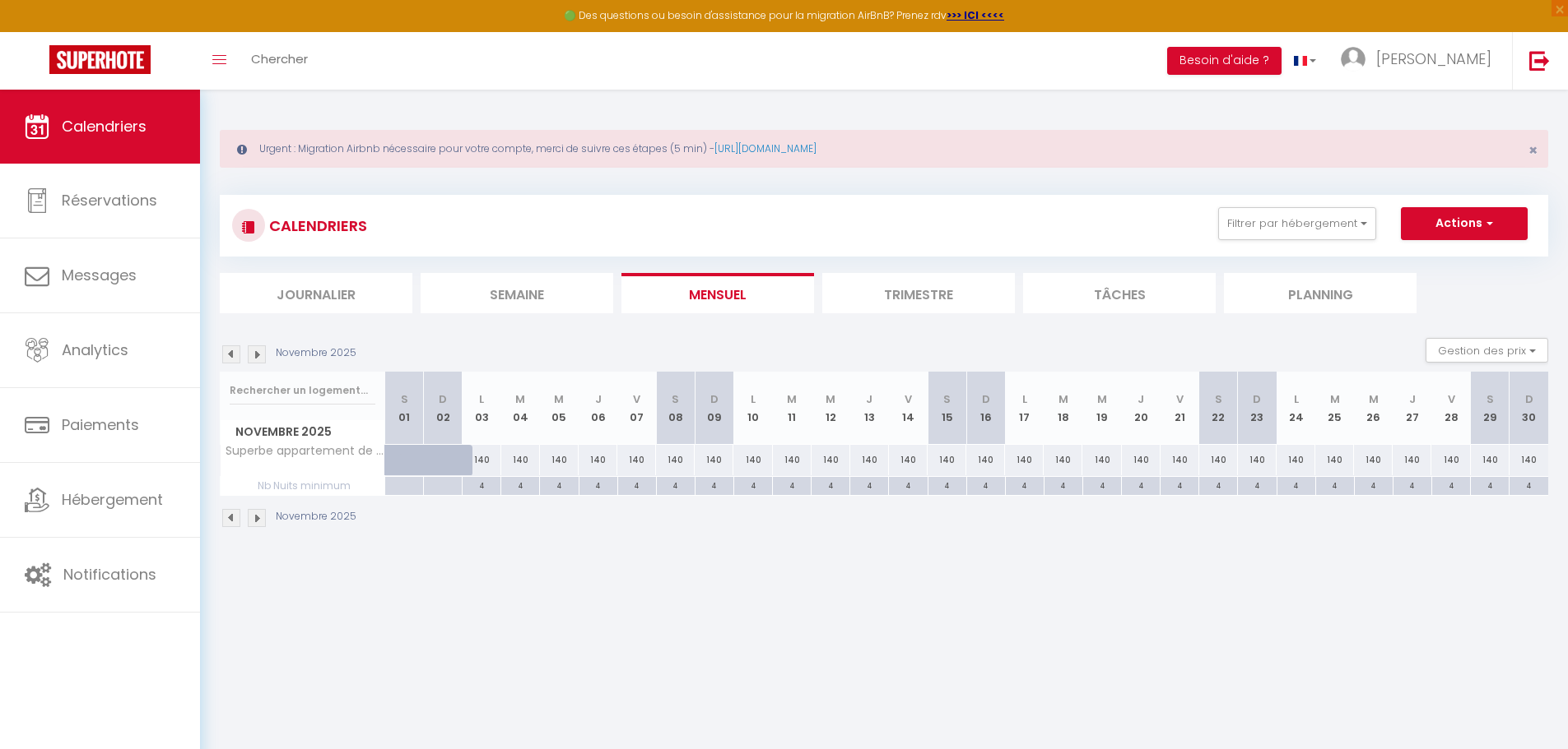
click at [252, 355] on img at bounding box center [257, 354] width 18 height 18
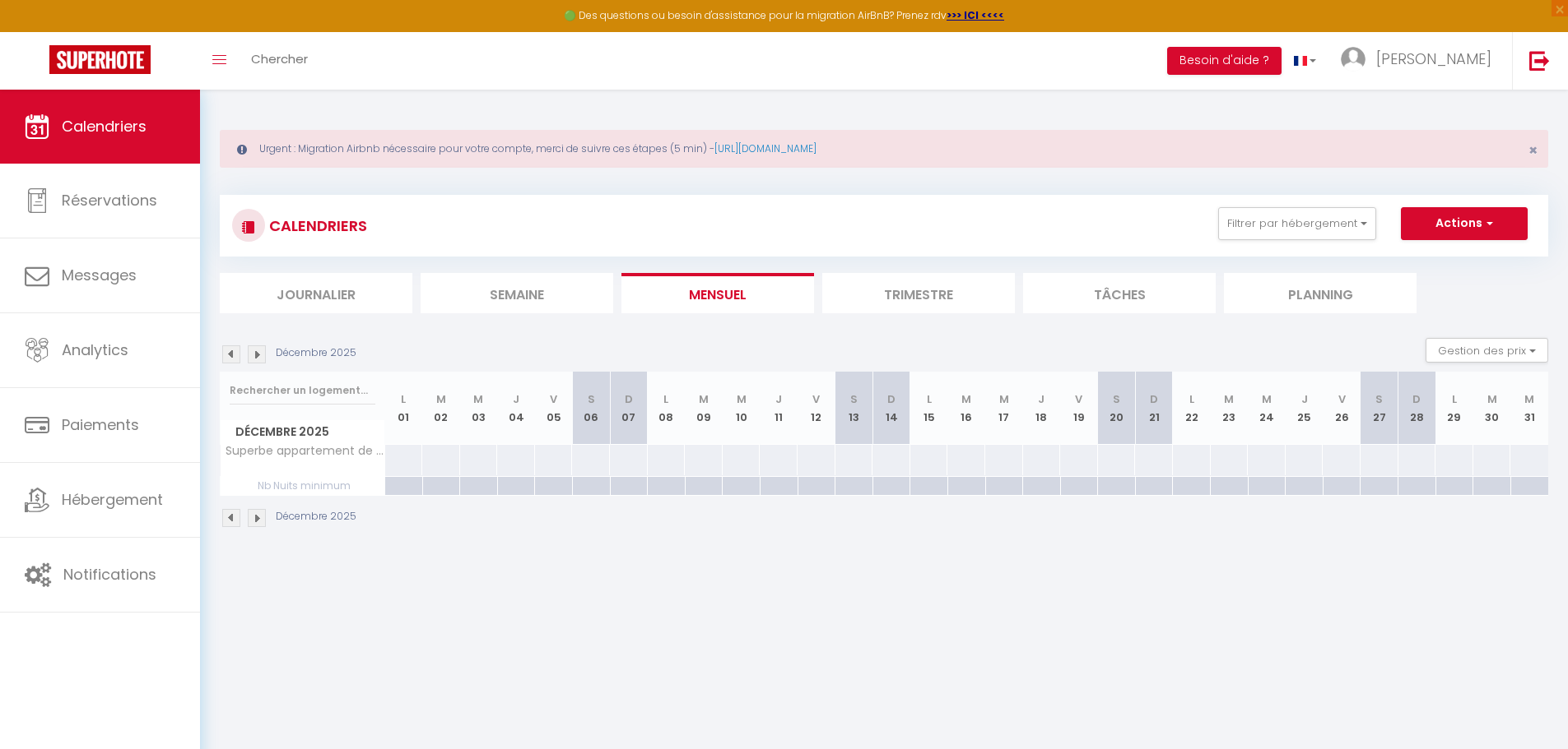
click at [412, 463] on div at bounding box center [403, 459] width 39 height 30
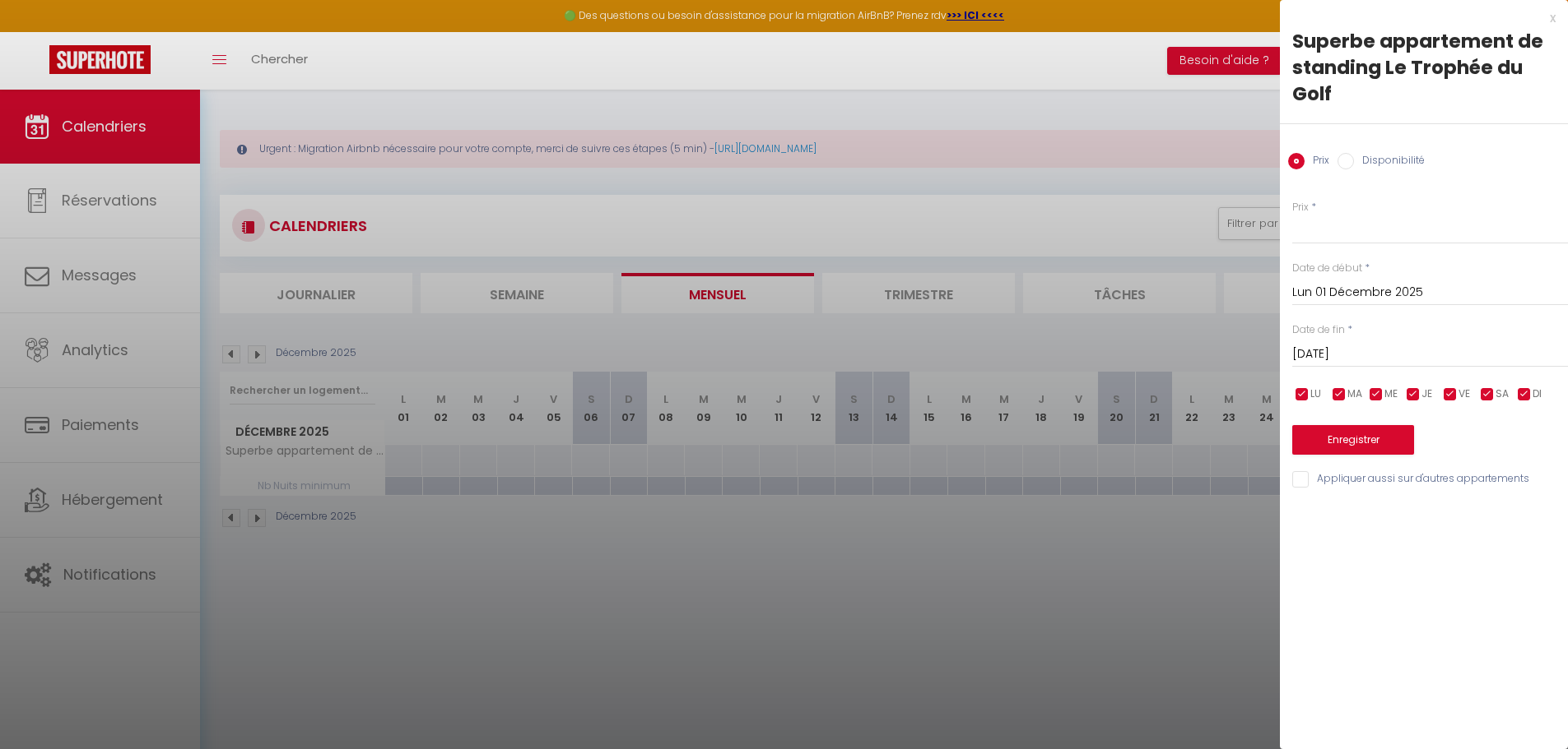
click at [1381, 352] on input "[DATE]" at bounding box center [1429, 354] width 275 height 21
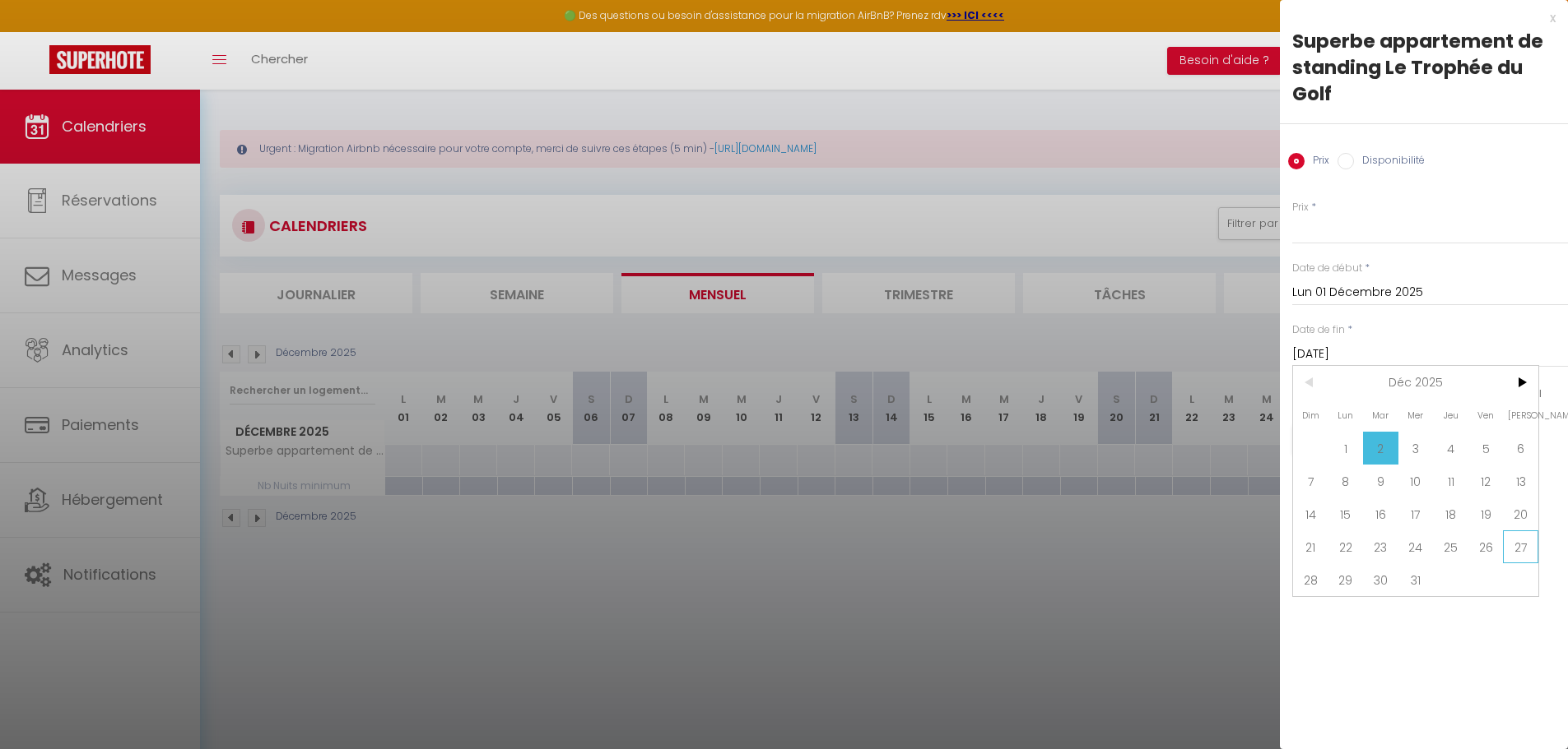
click at [1516, 547] on span "27" at bounding box center [1520, 547] width 35 height 33
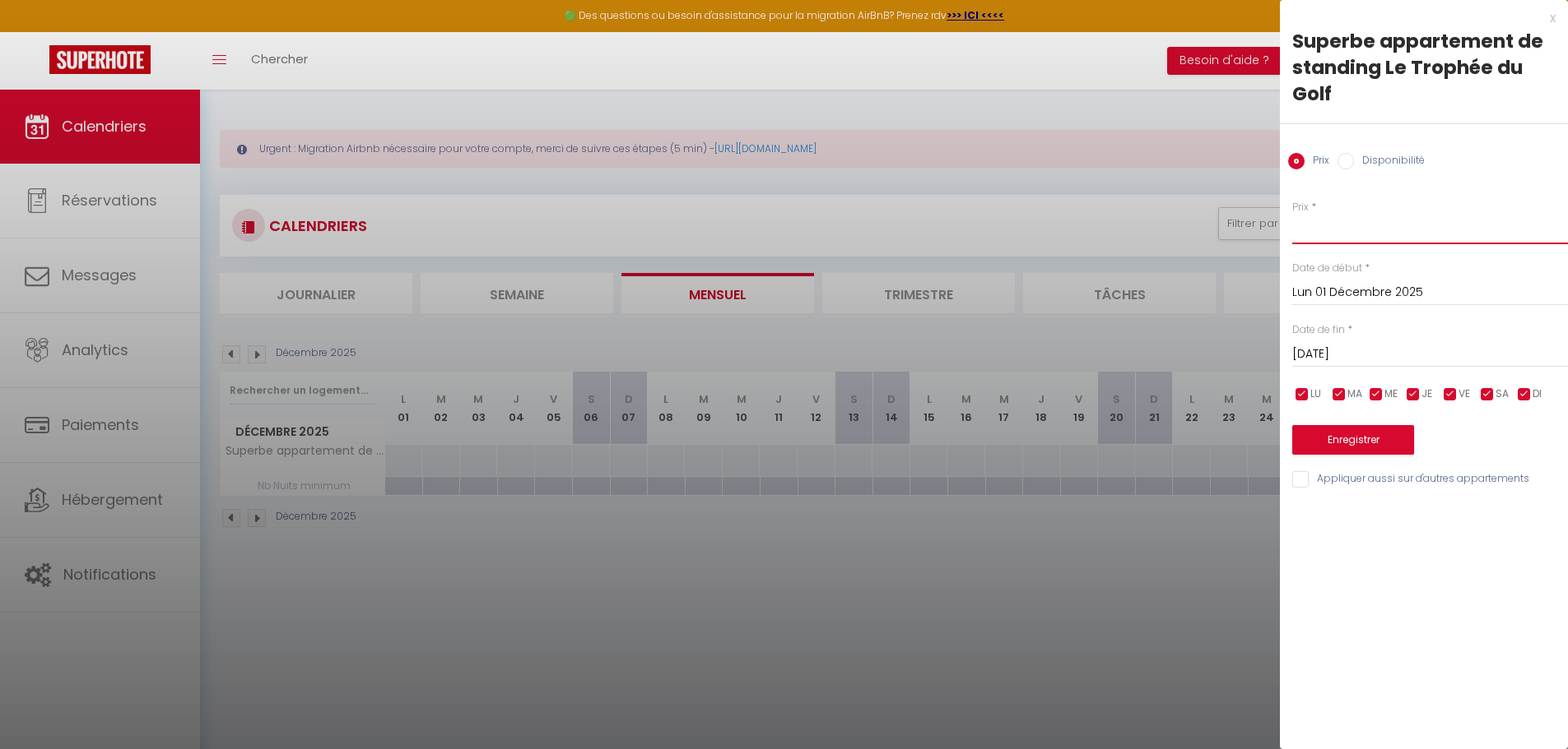
click at [1330, 231] on input "Prix" at bounding box center [1429, 229] width 275 height 29
click at [1346, 337] on div "Date de fin * [DATE] < [DATE] > Dim Lun Mar Mer Jeu Ven Sam 1 2 3 4 5 6 7 8 9 1…" at bounding box center [1429, 344] width 275 height 45
click at [1346, 344] on div "[DATE] < [DATE] > Dim Lun Mar Mer Jeu Ven Sam 1 2 3 4 5 6 7 8 9 10 11 12 13 14 …" at bounding box center [1429, 352] width 275 height 29
click at [1346, 344] on input "[DATE]" at bounding box center [1429, 354] width 275 height 21
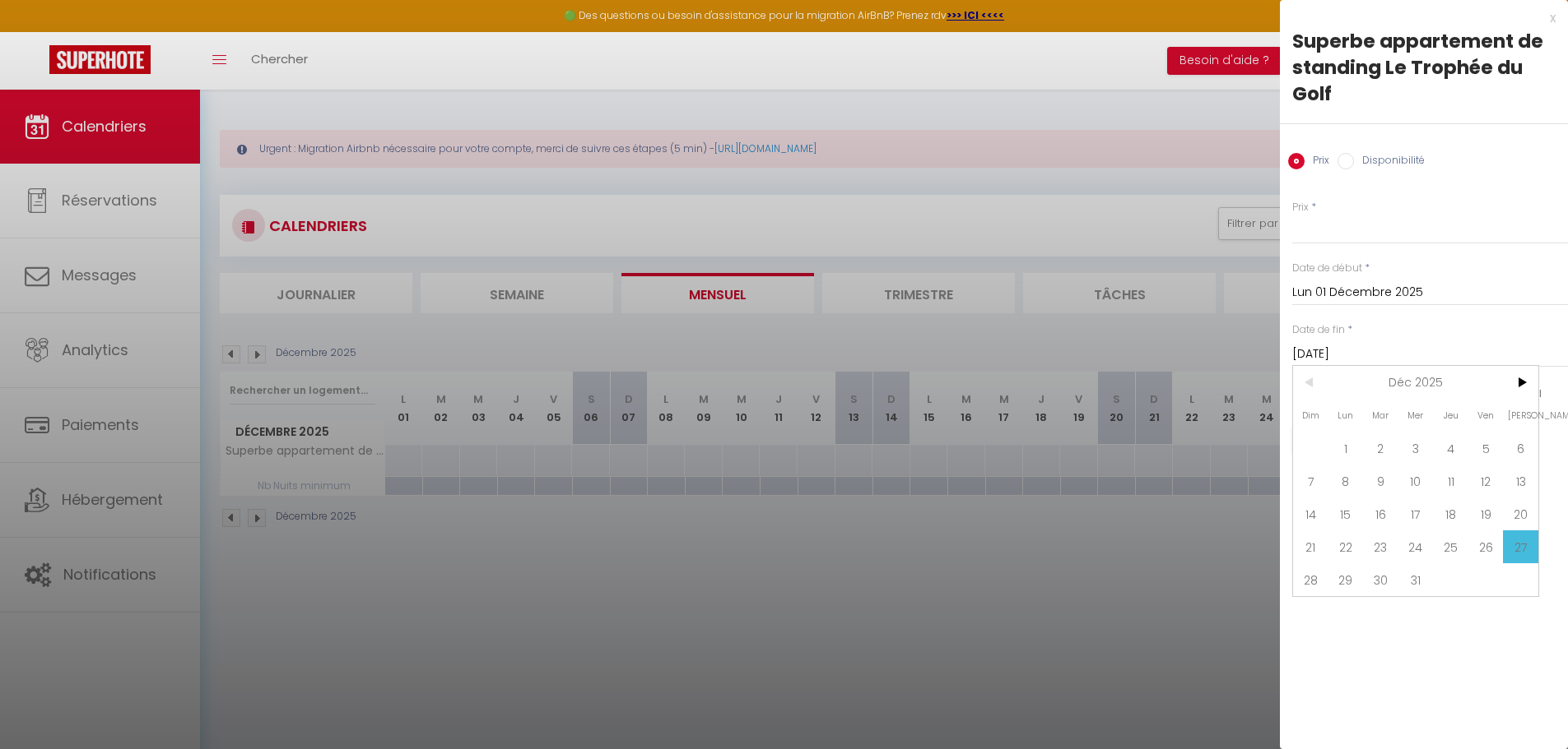
click at [1517, 511] on span "20" at bounding box center [1520, 514] width 35 height 33
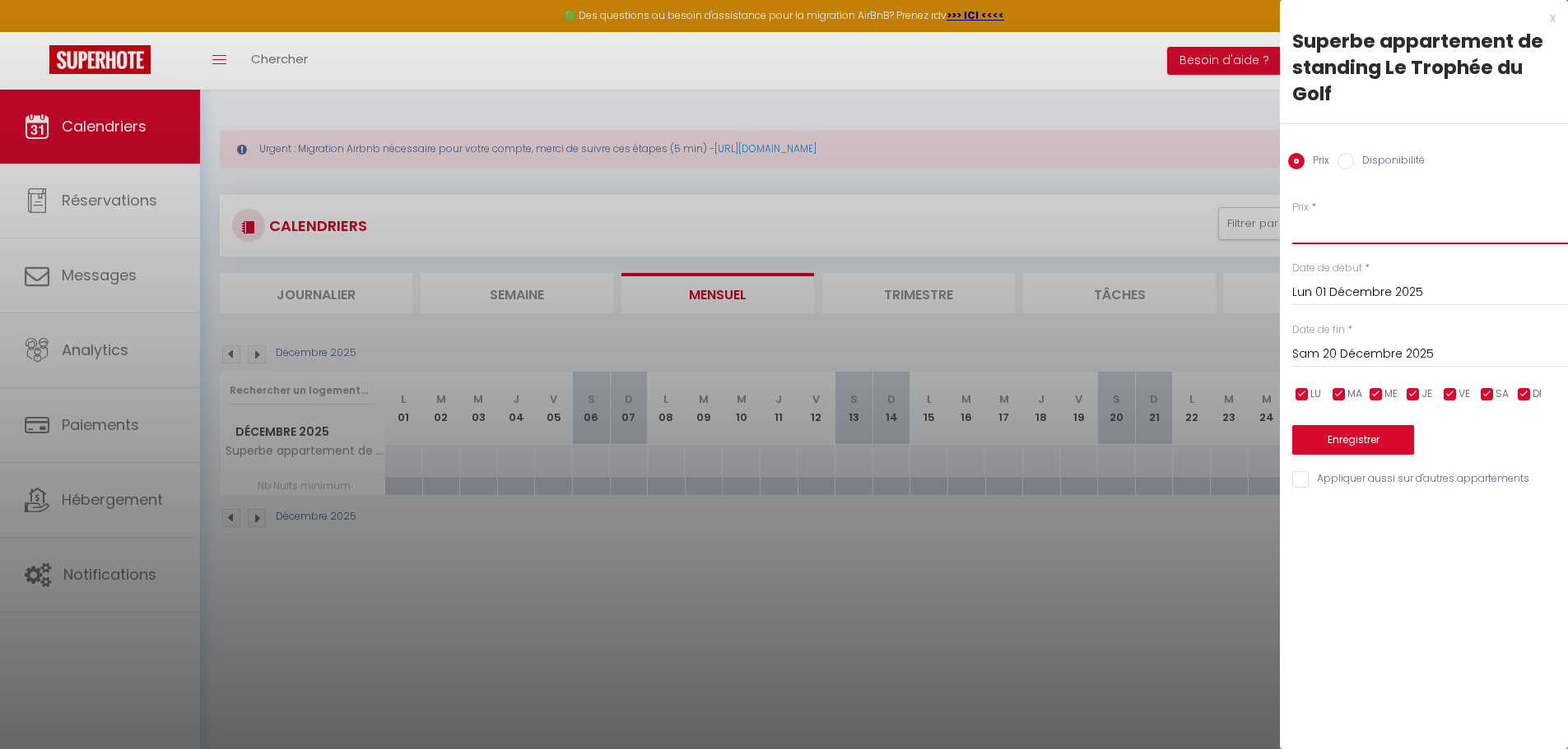
click at [1324, 224] on input "Prix" at bounding box center [1429, 229] width 275 height 29
click at [1359, 441] on button "Enregistrer" at bounding box center [1353, 440] width 122 height 29
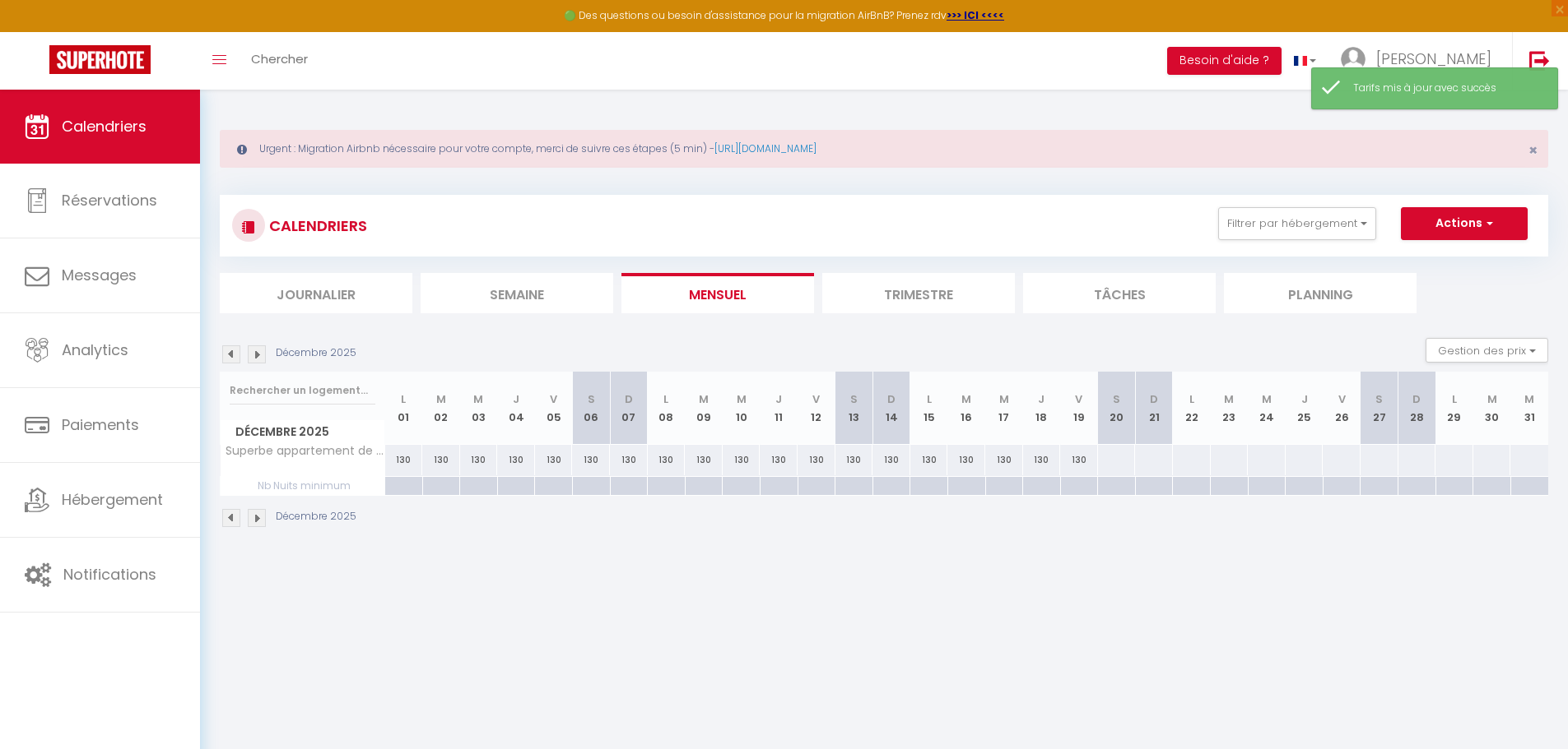
click at [409, 485] on div at bounding box center [402, 486] width 38 height 19
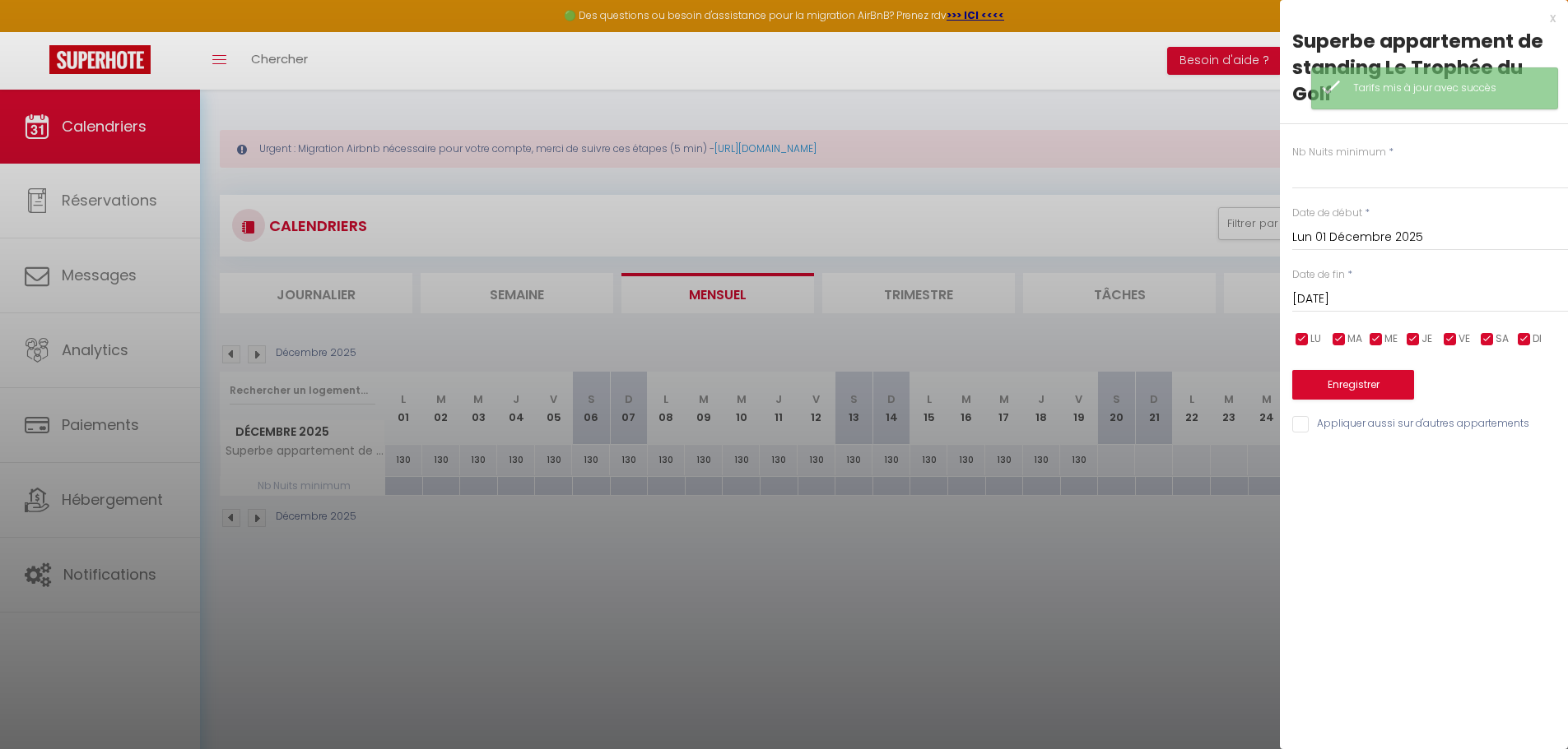
click at [1421, 298] on input "[DATE]" at bounding box center [1429, 299] width 275 height 21
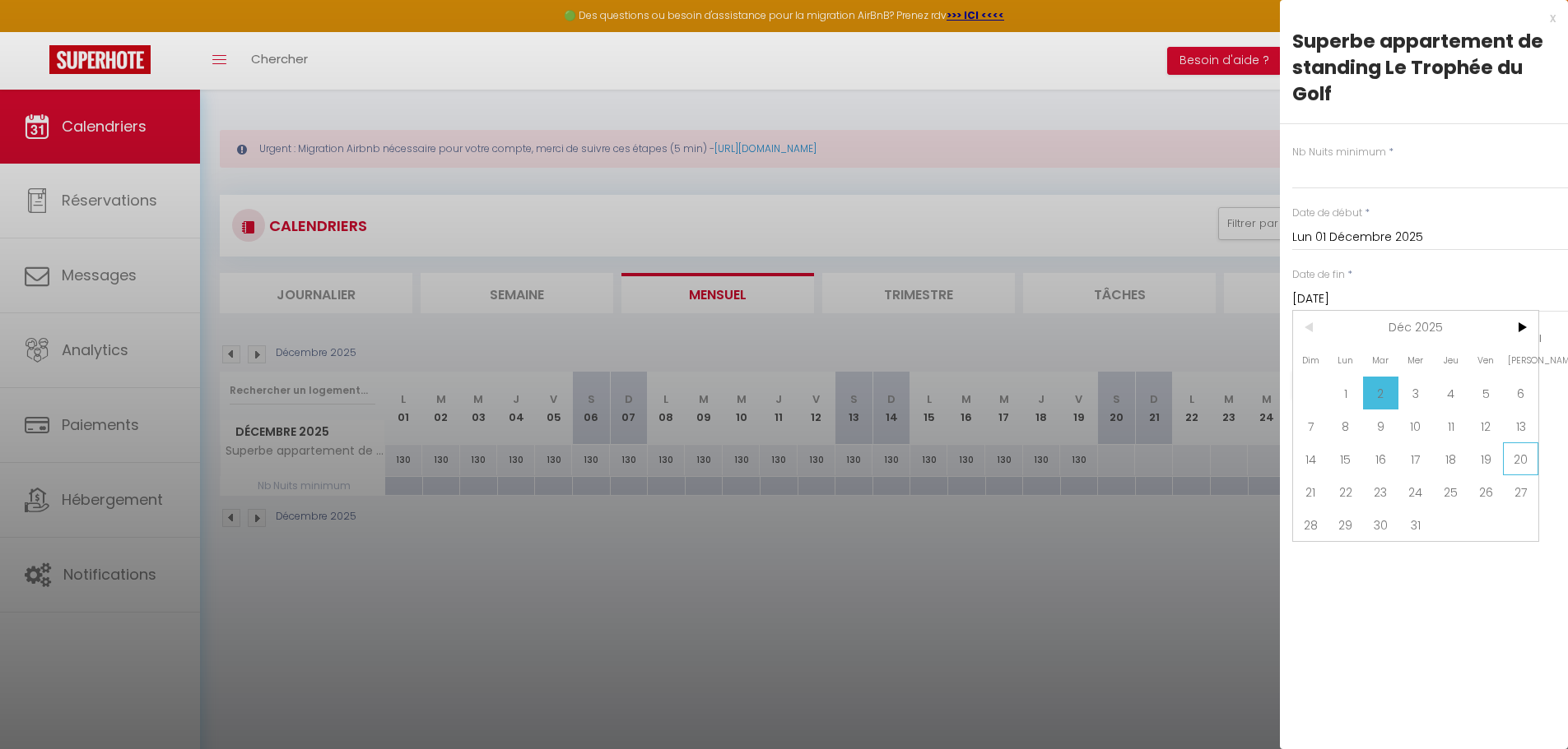
click at [1521, 464] on span "20" at bounding box center [1520, 459] width 35 height 33
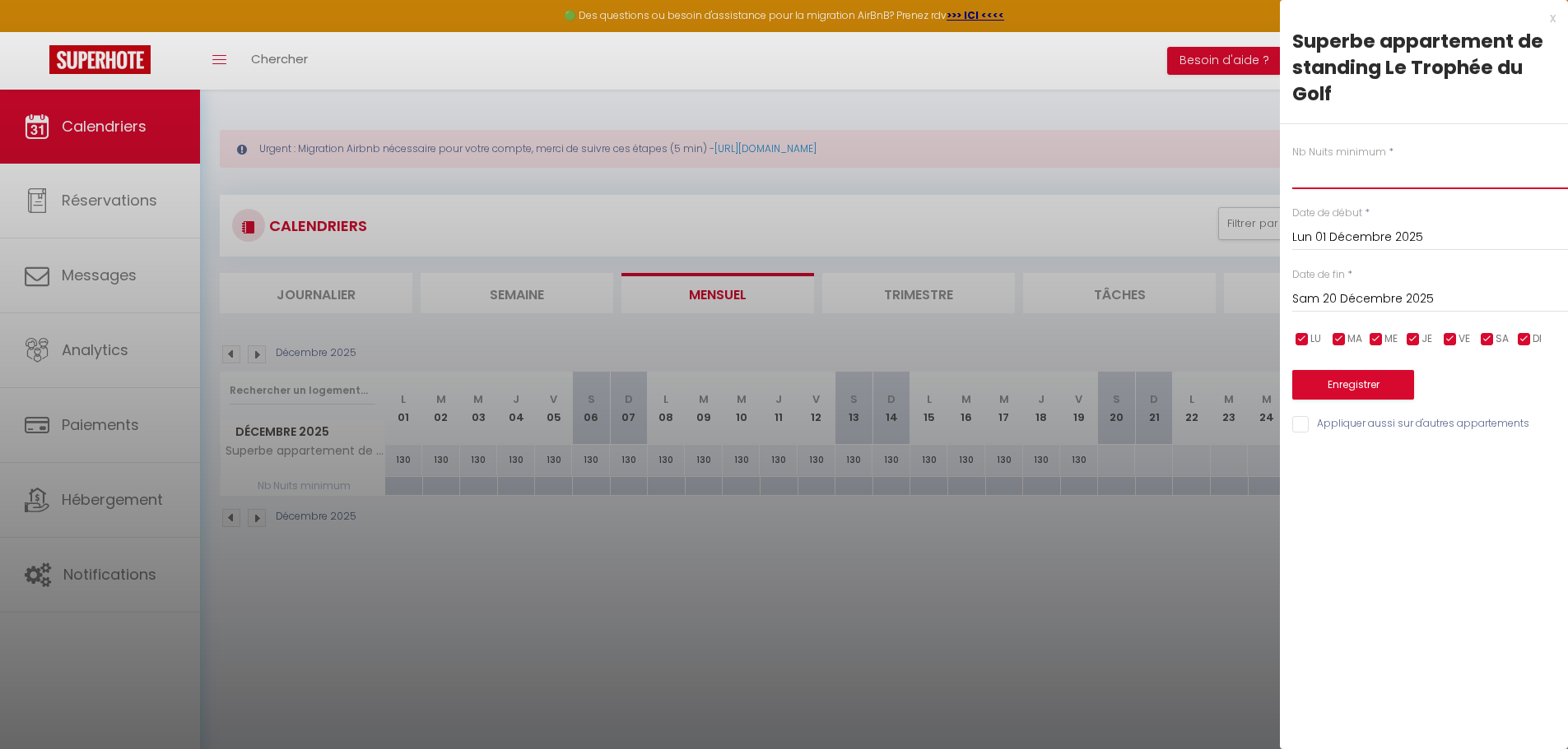
click at [1318, 180] on input "text" at bounding box center [1429, 174] width 275 height 29
click at [1328, 376] on button "Enregistrer" at bounding box center [1353, 385] width 122 height 29
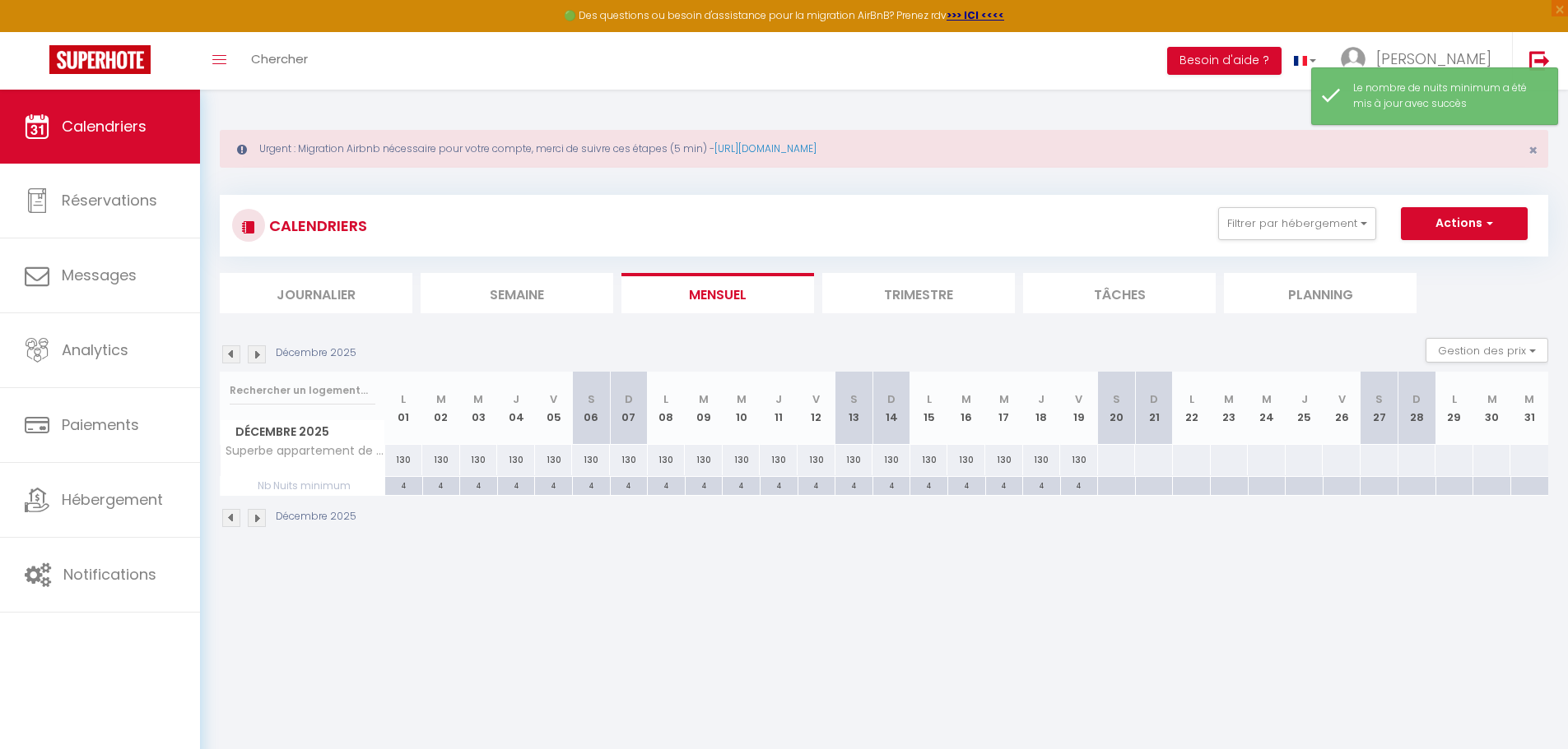
click at [234, 353] on img at bounding box center [231, 354] width 18 height 18
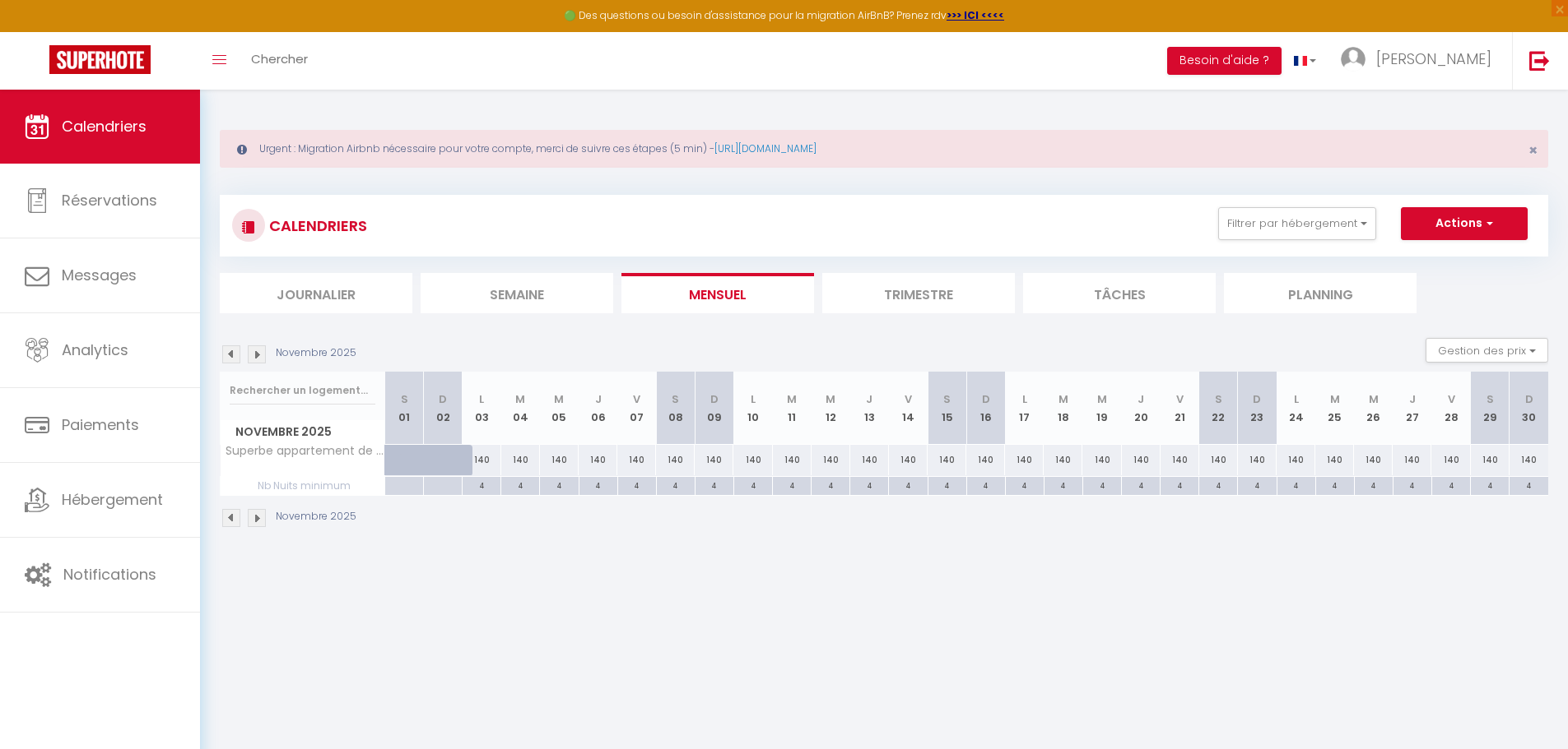
click at [226, 357] on img at bounding box center [231, 354] width 18 height 18
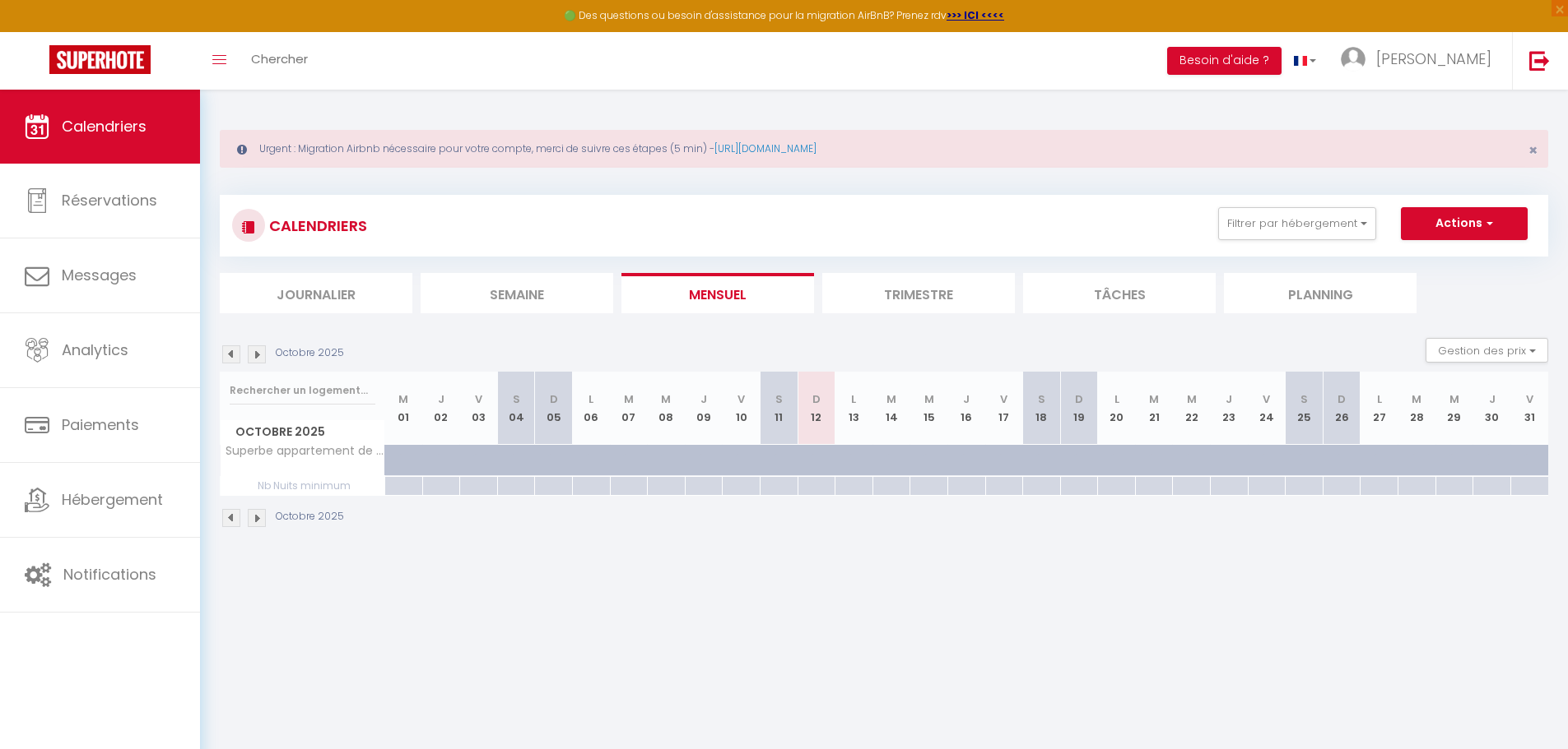
click at [226, 357] on img at bounding box center [231, 354] width 18 height 18
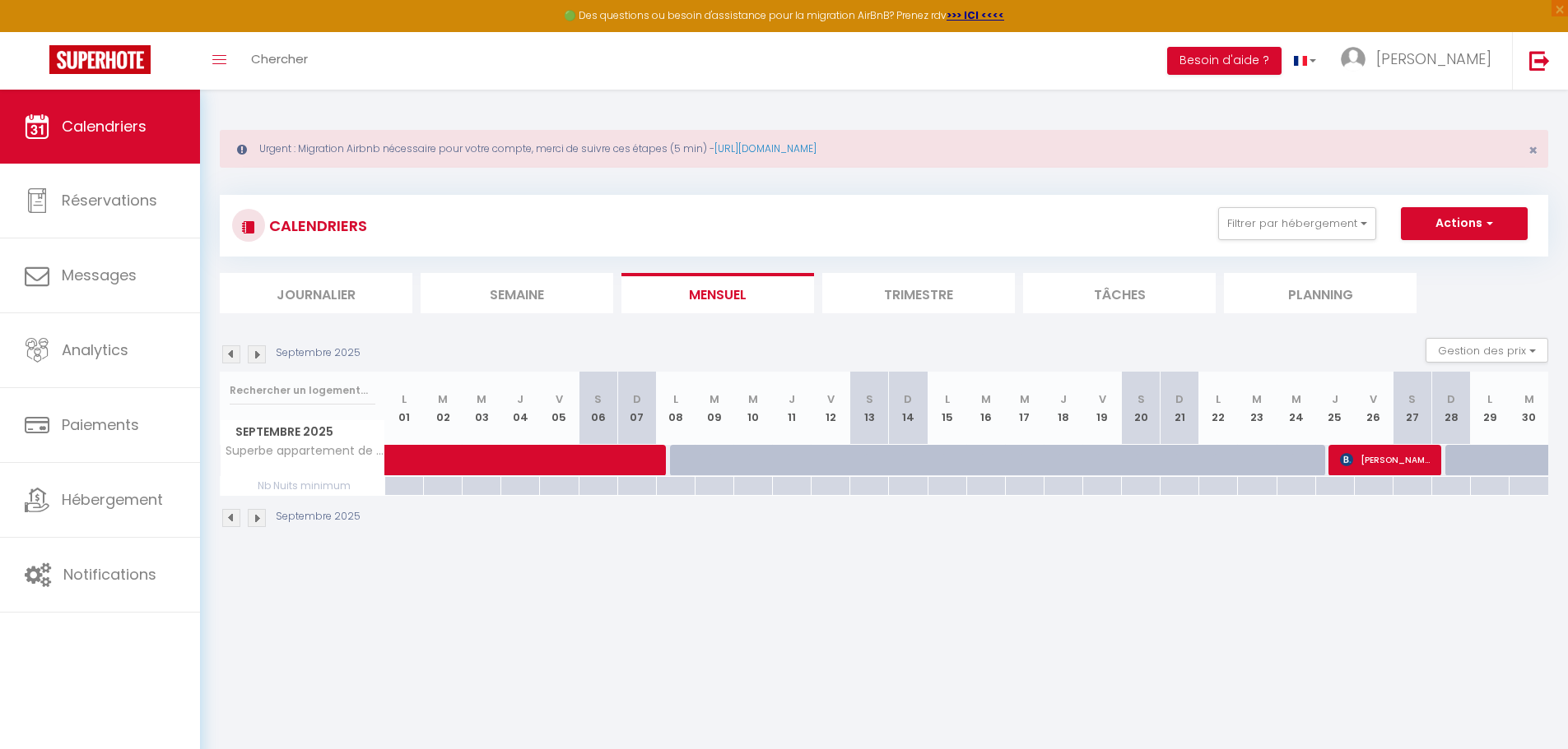
click at [258, 352] on img at bounding box center [257, 354] width 18 height 18
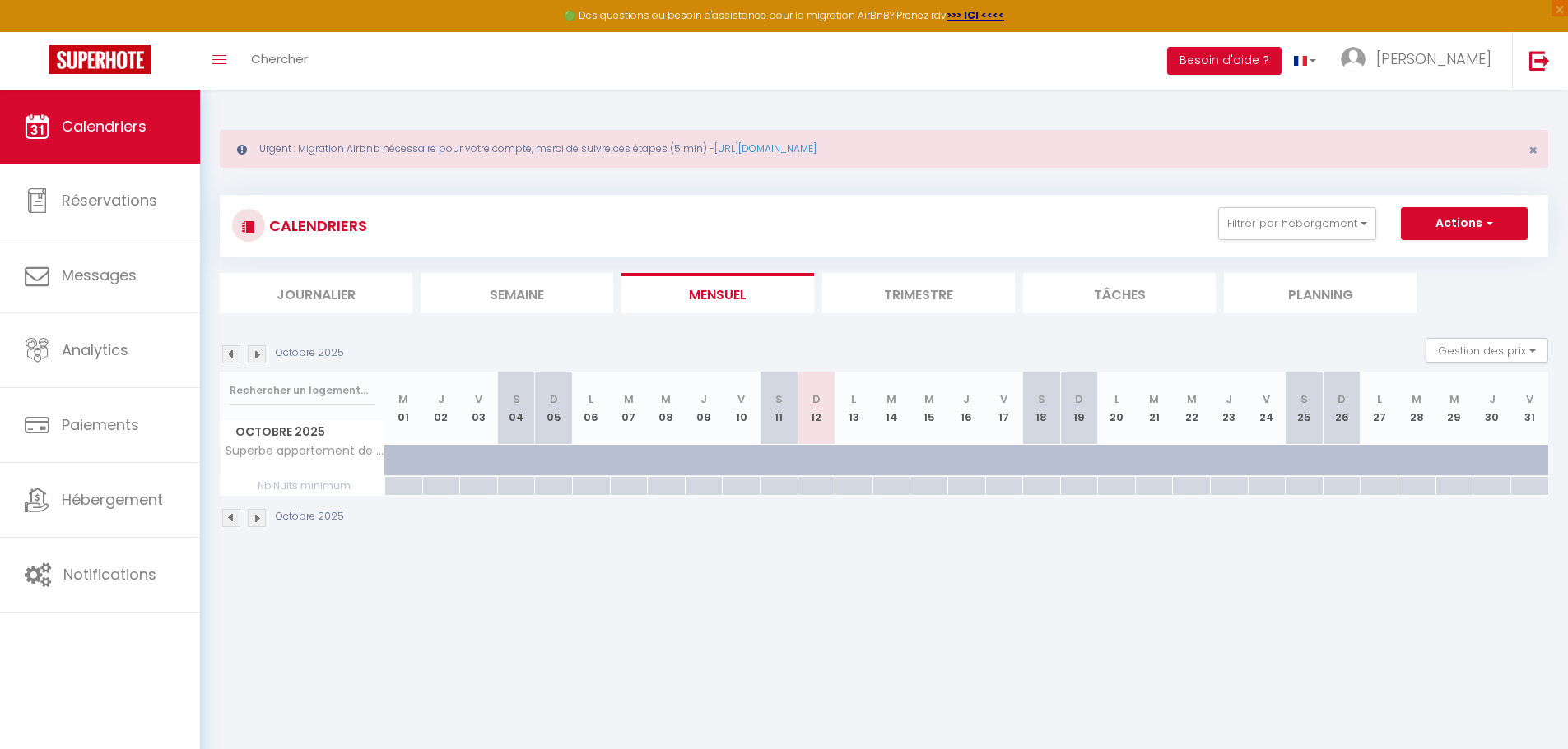
click at [1033, 456] on div at bounding box center [1041, 460] width 38 height 31
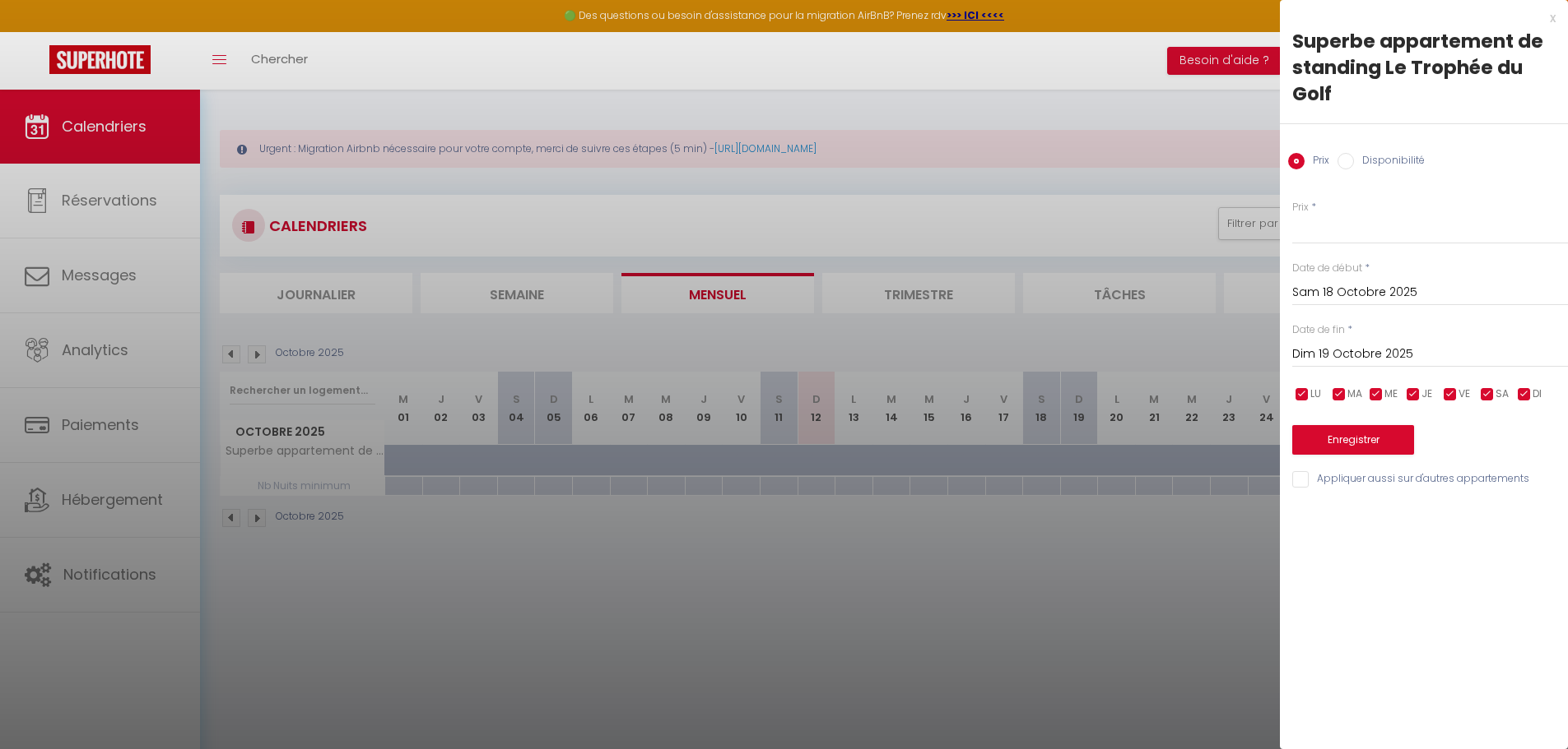
click at [1348, 351] on input "Dim 19 Octobre 2025" at bounding box center [1429, 354] width 275 height 21
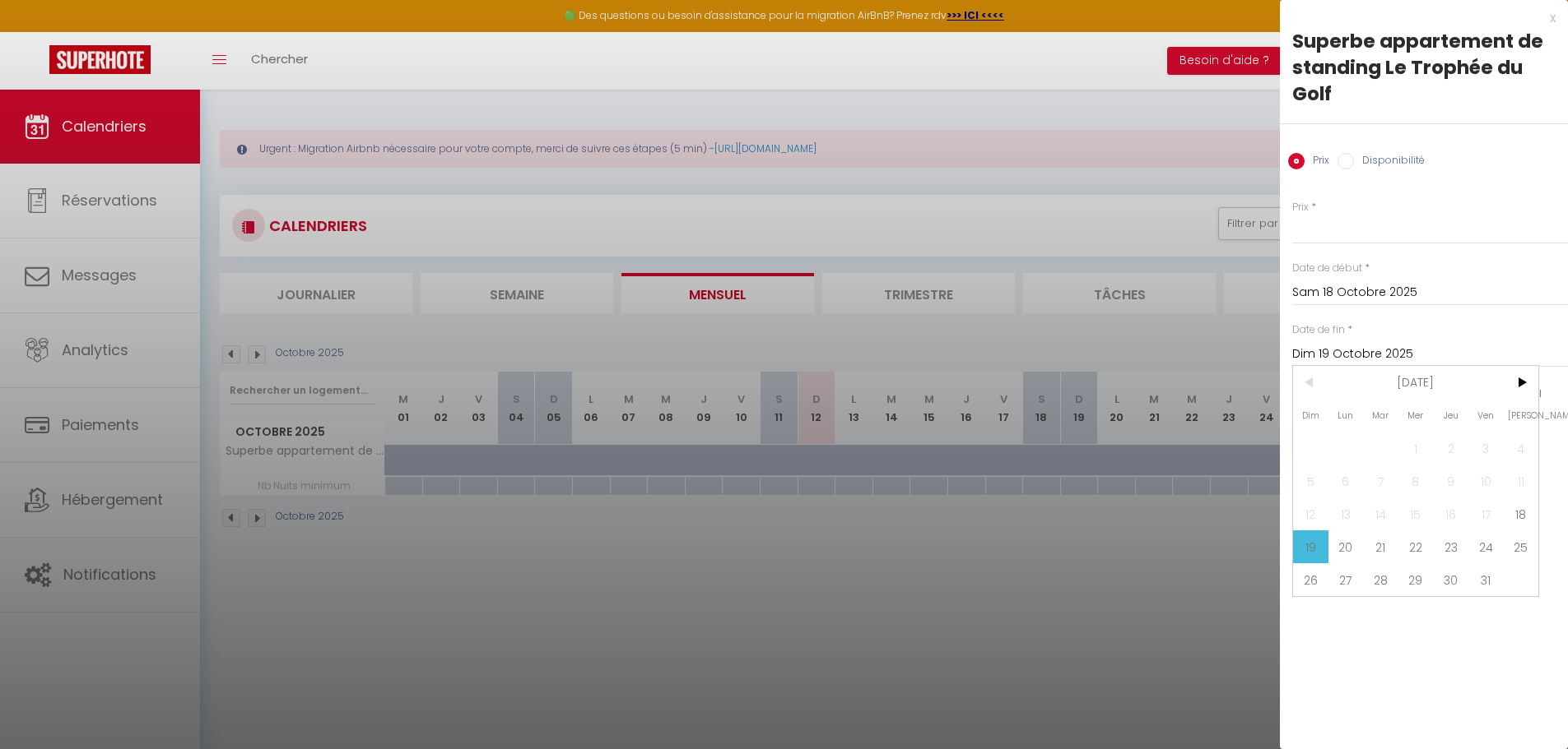
click at [1554, 18] on div "x" at bounding box center [1417, 17] width 275 height 19
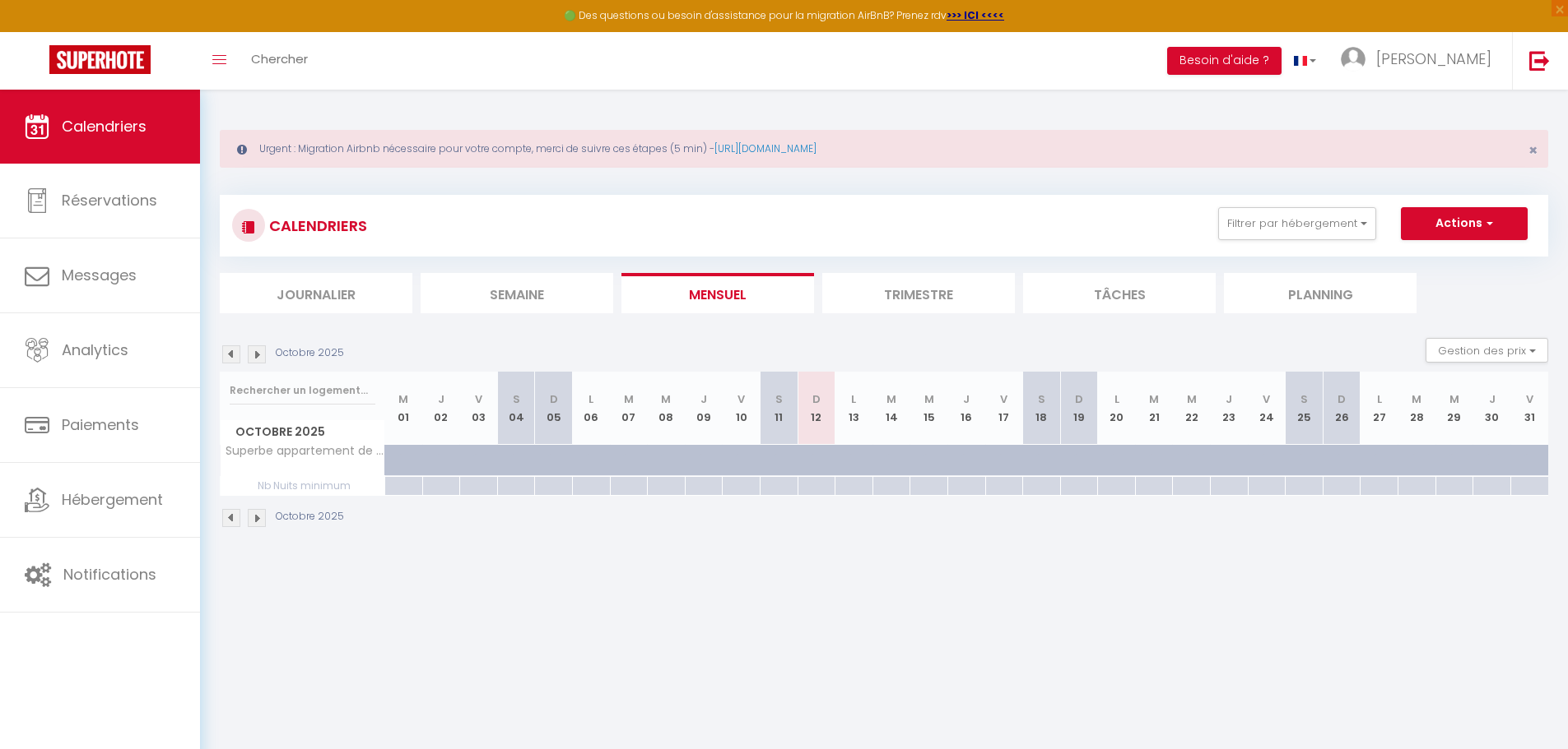
click at [252, 354] on img at bounding box center [257, 354] width 18 height 18
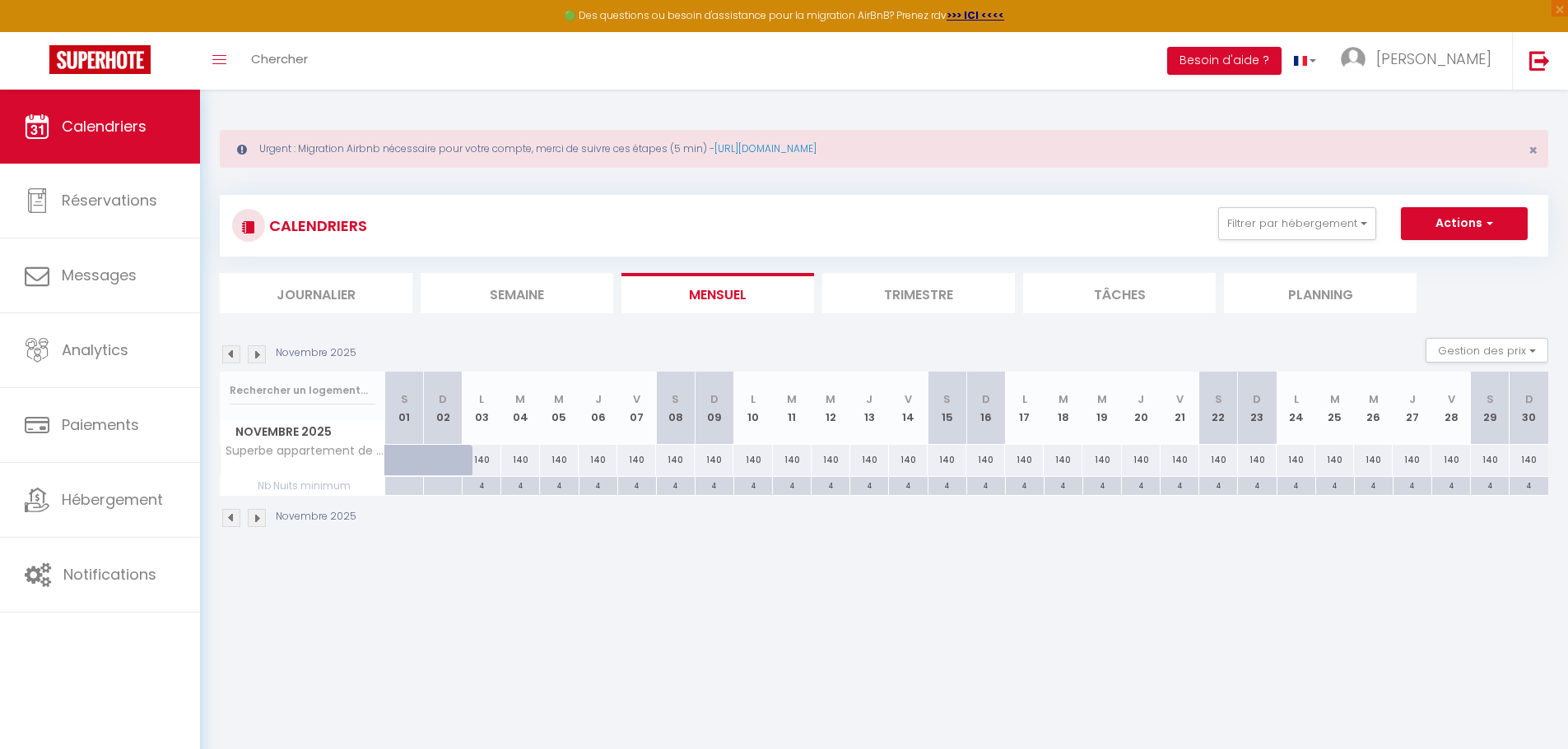
click at [257, 357] on img at bounding box center [257, 354] width 18 height 18
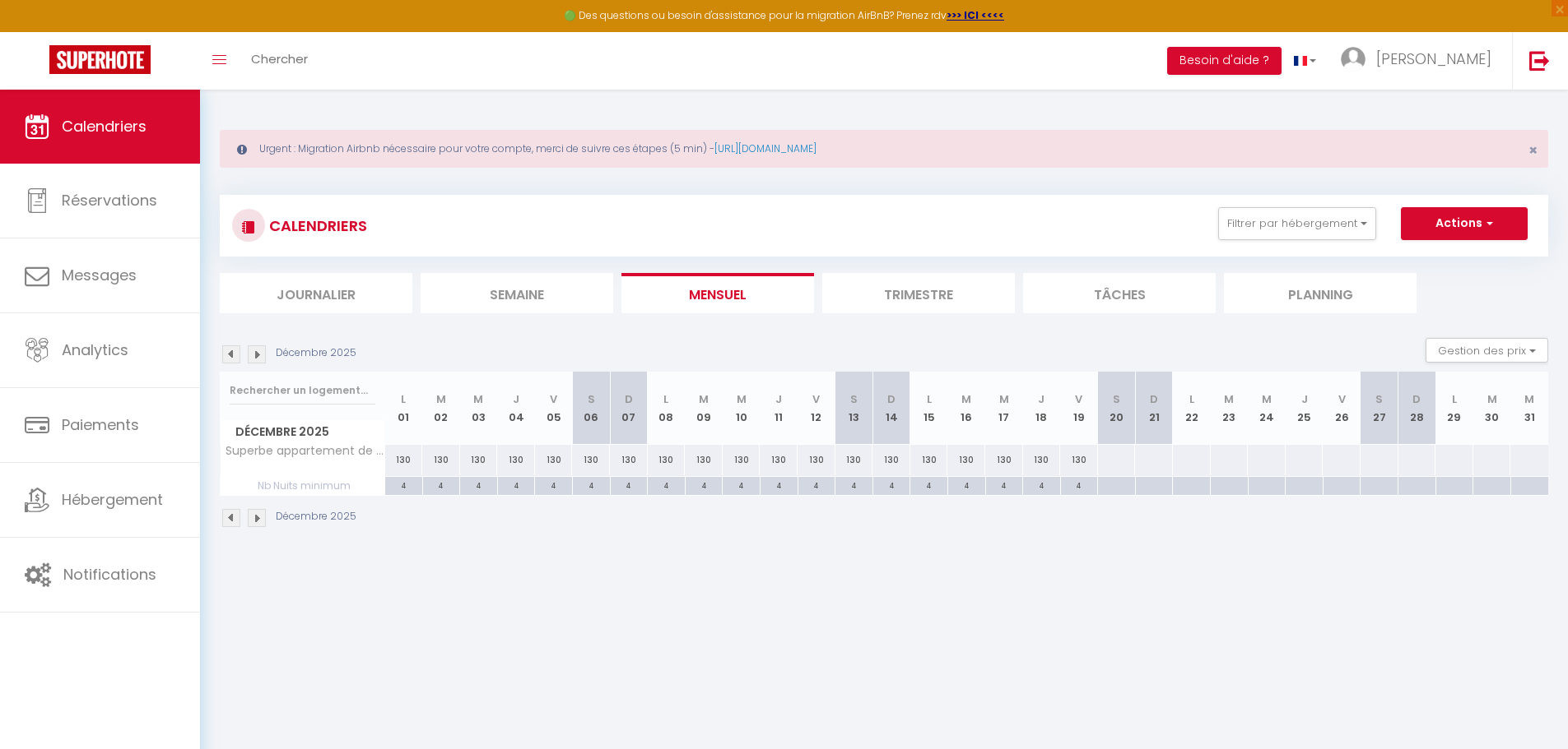
click at [1109, 456] on div at bounding box center [1116, 459] width 39 height 30
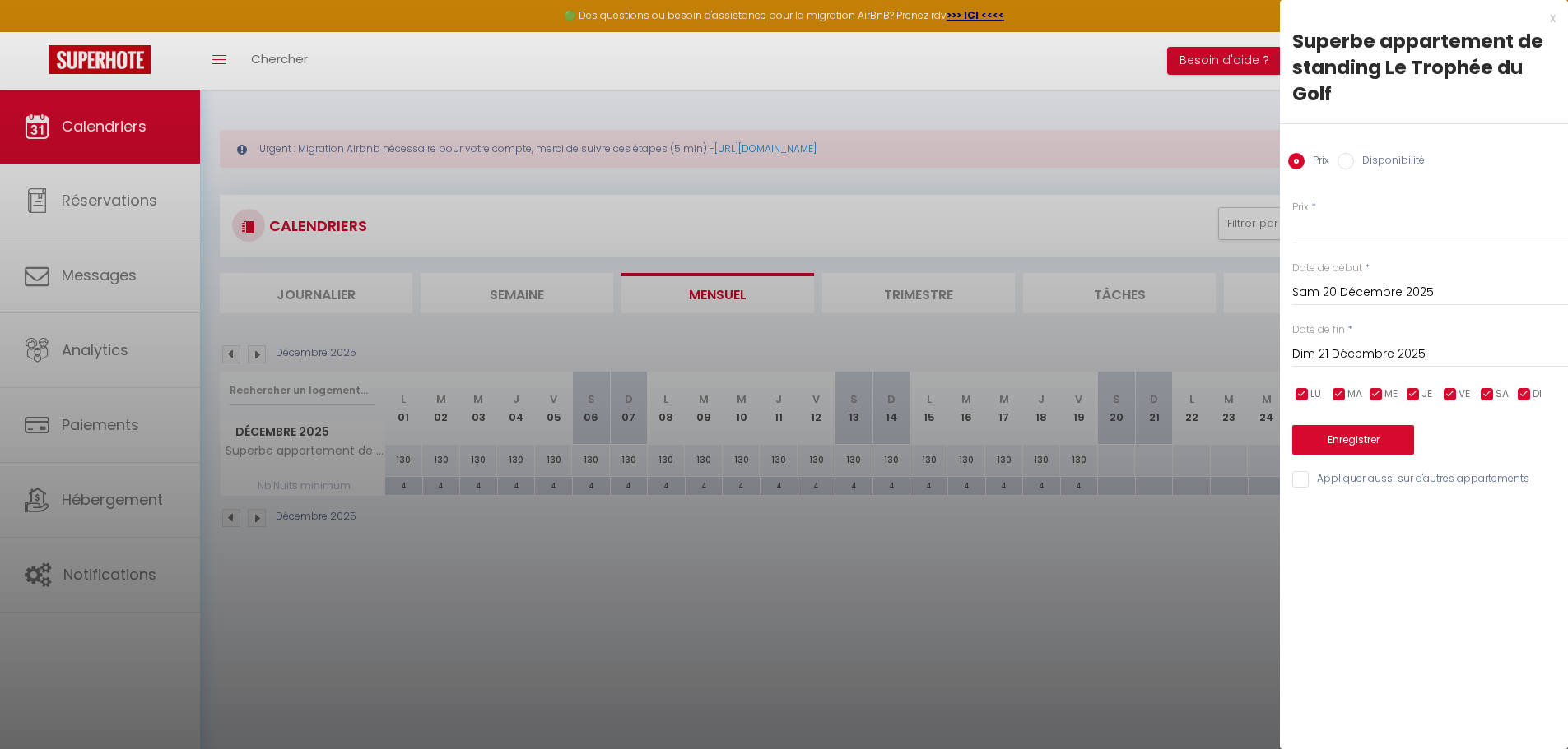
click at [1389, 349] on input "Dim 21 Décembre 2025" at bounding box center [1429, 354] width 275 height 21
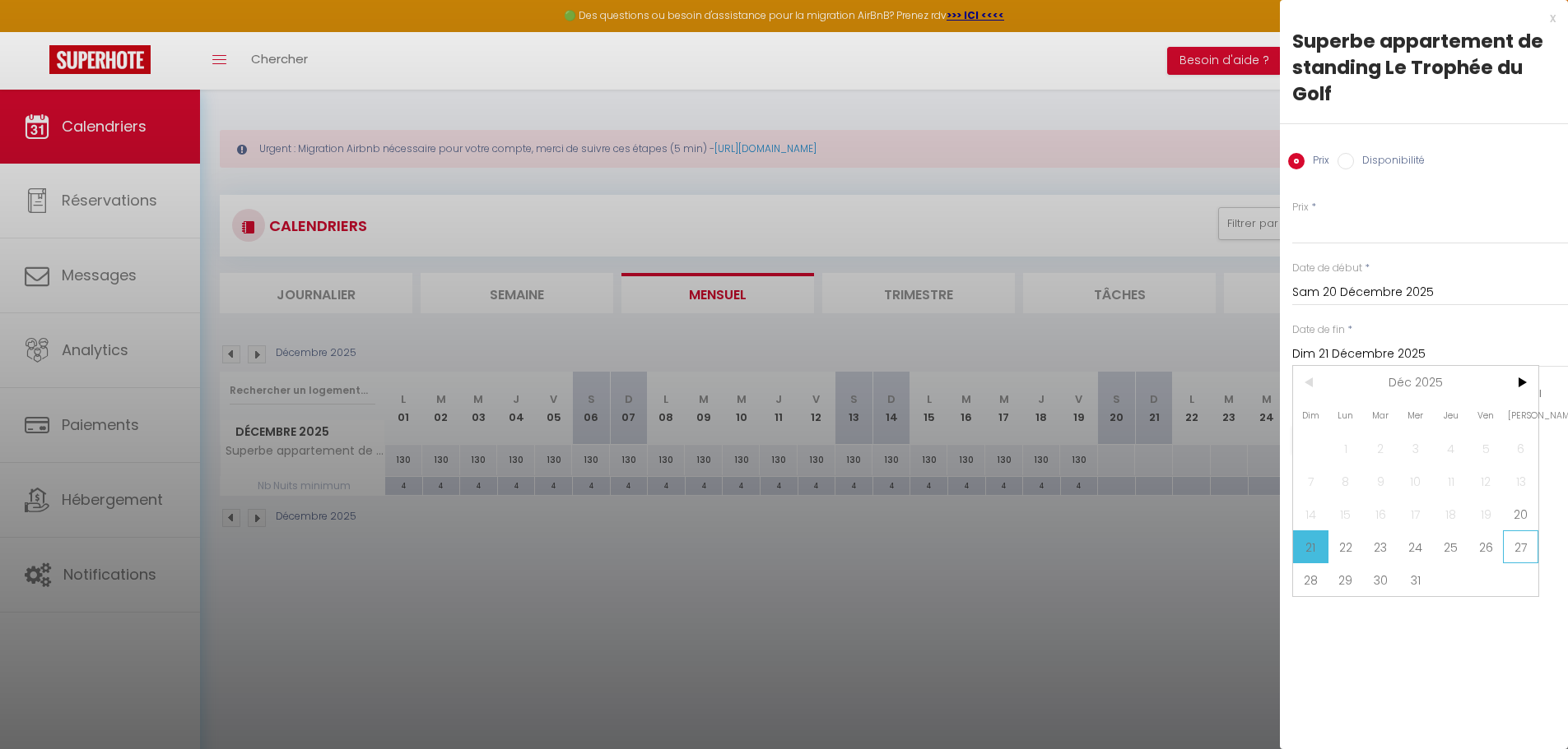
click at [1517, 546] on span "27" at bounding box center [1520, 547] width 35 height 33
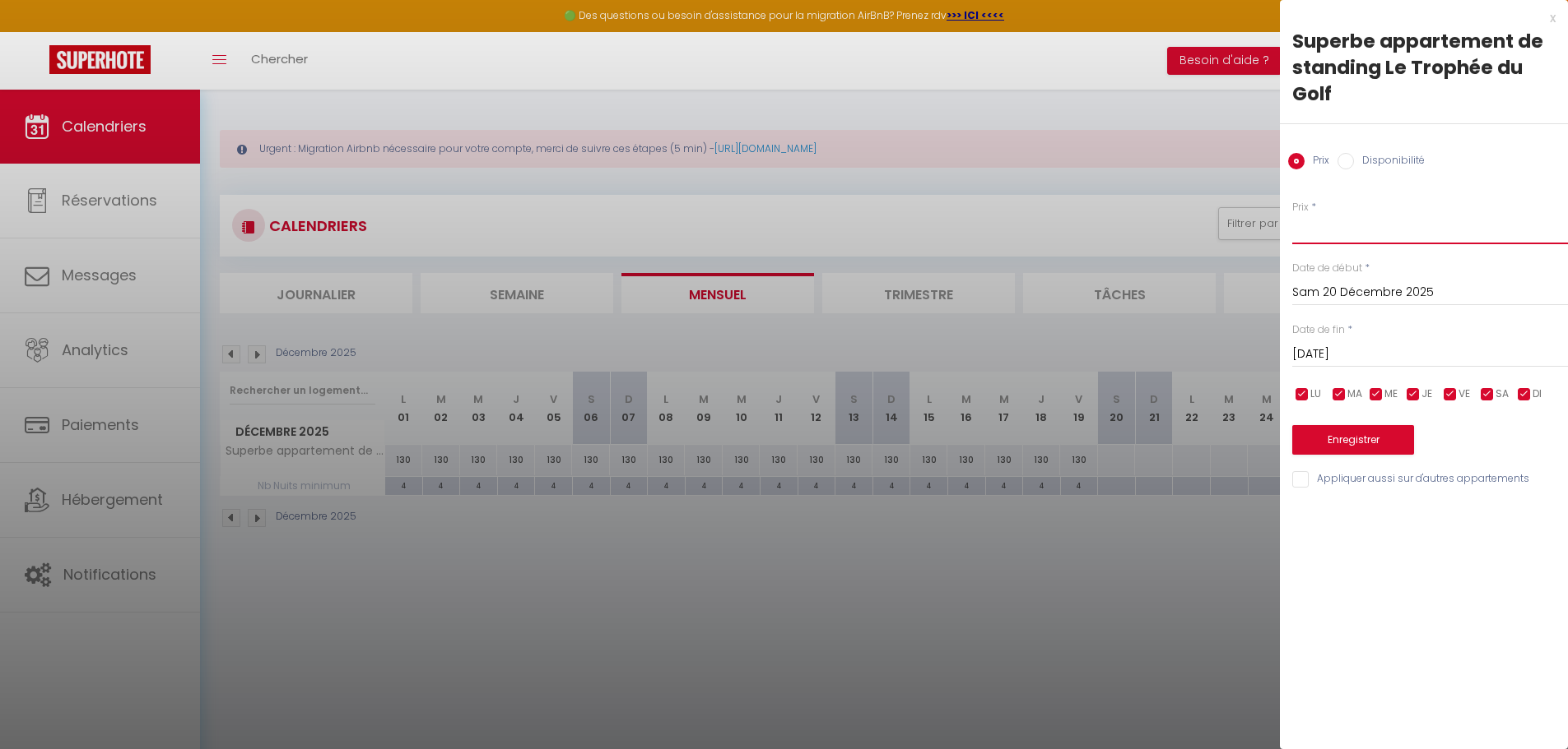
click at [1323, 236] on input "Prix" at bounding box center [1429, 229] width 275 height 29
click at [1351, 435] on button "Enregistrer" at bounding box center [1353, 440] width 122 height 29
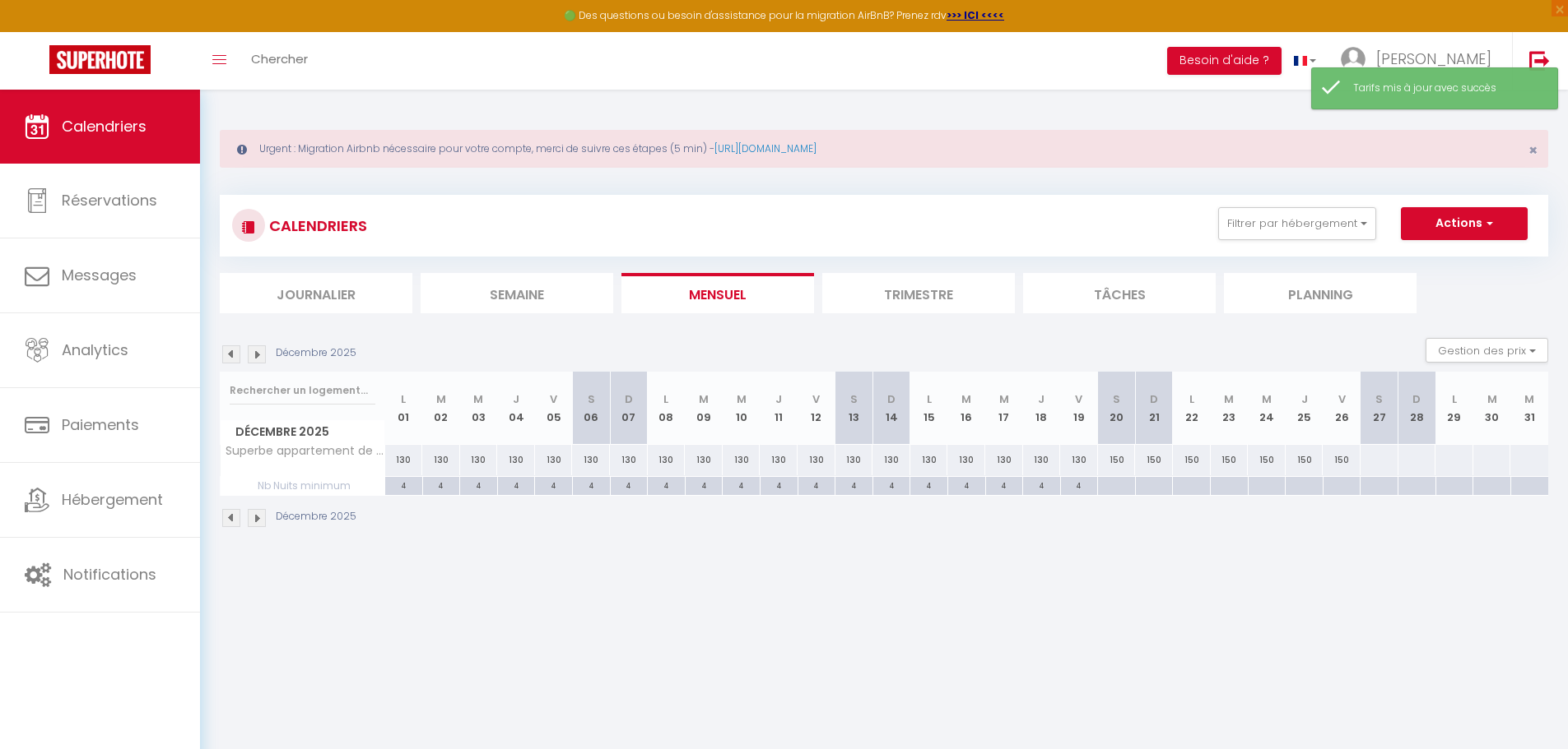
click at [1106, 481] on div at bounding box center [1115, 486] width 38 height 19
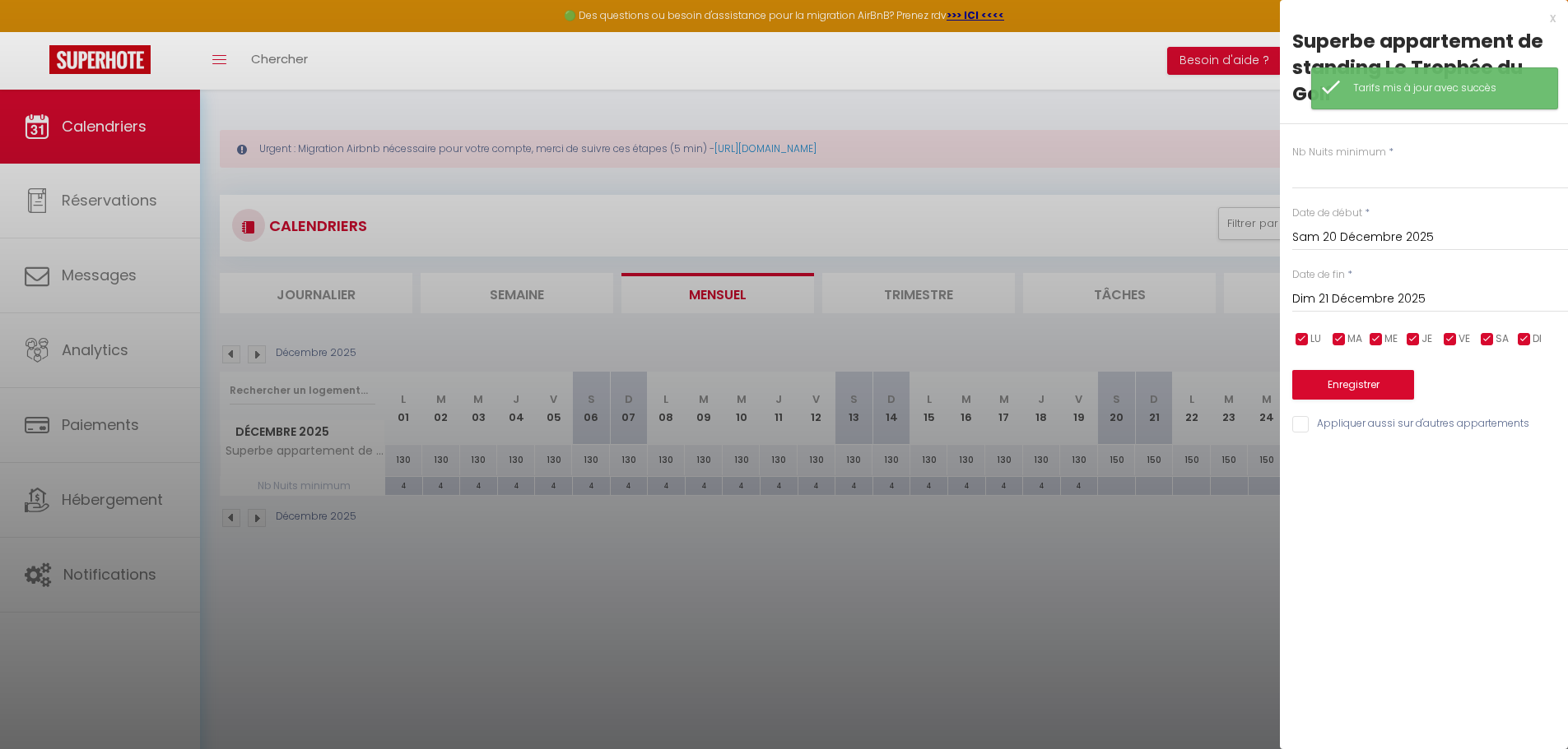
click at [1398, 294] on input "Dim 21 Décembre 2025" at bounding box center [1429, 299] width 275 height 21
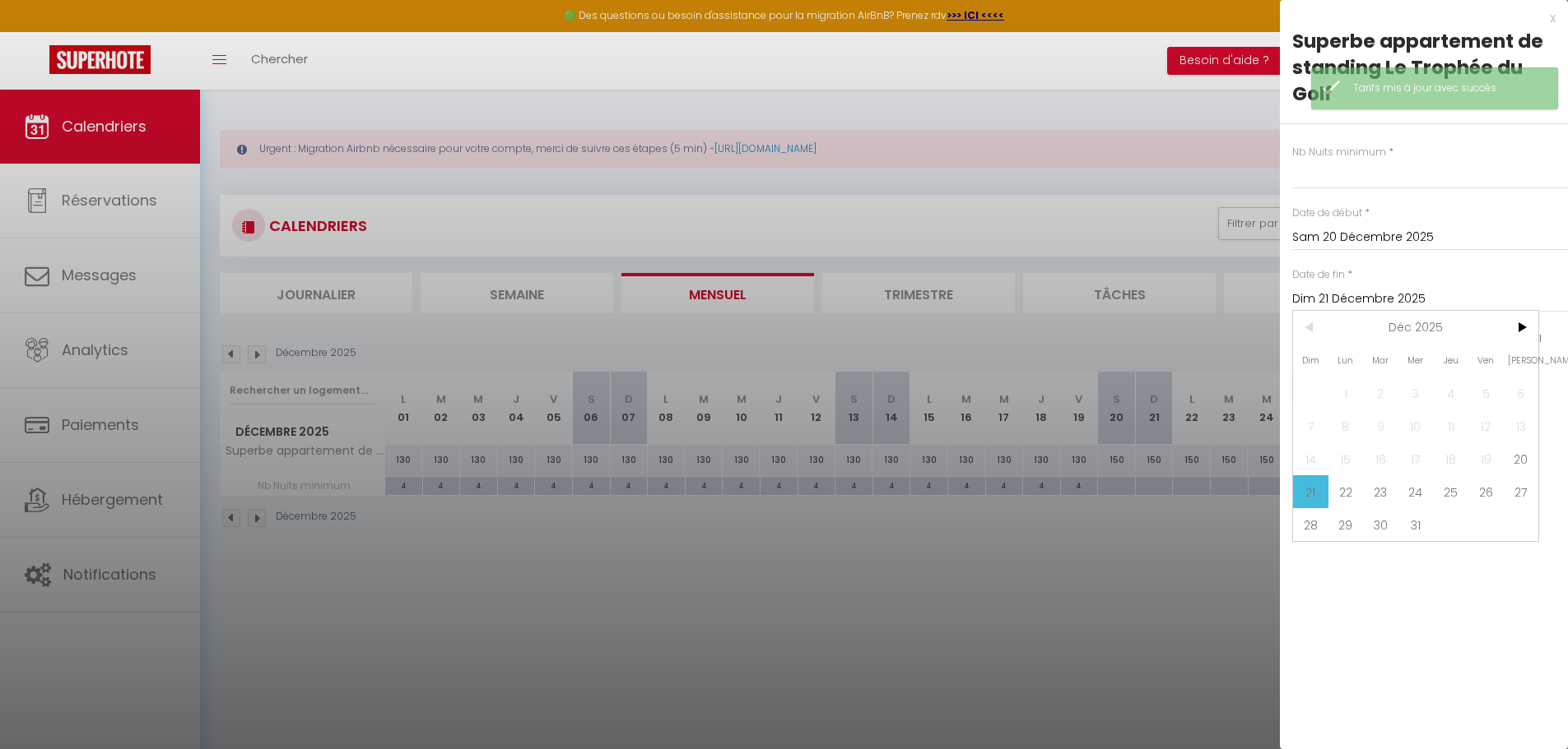
click at [1314, 499] on span "21" at bounding box center [1310, 492] width 35 height 33
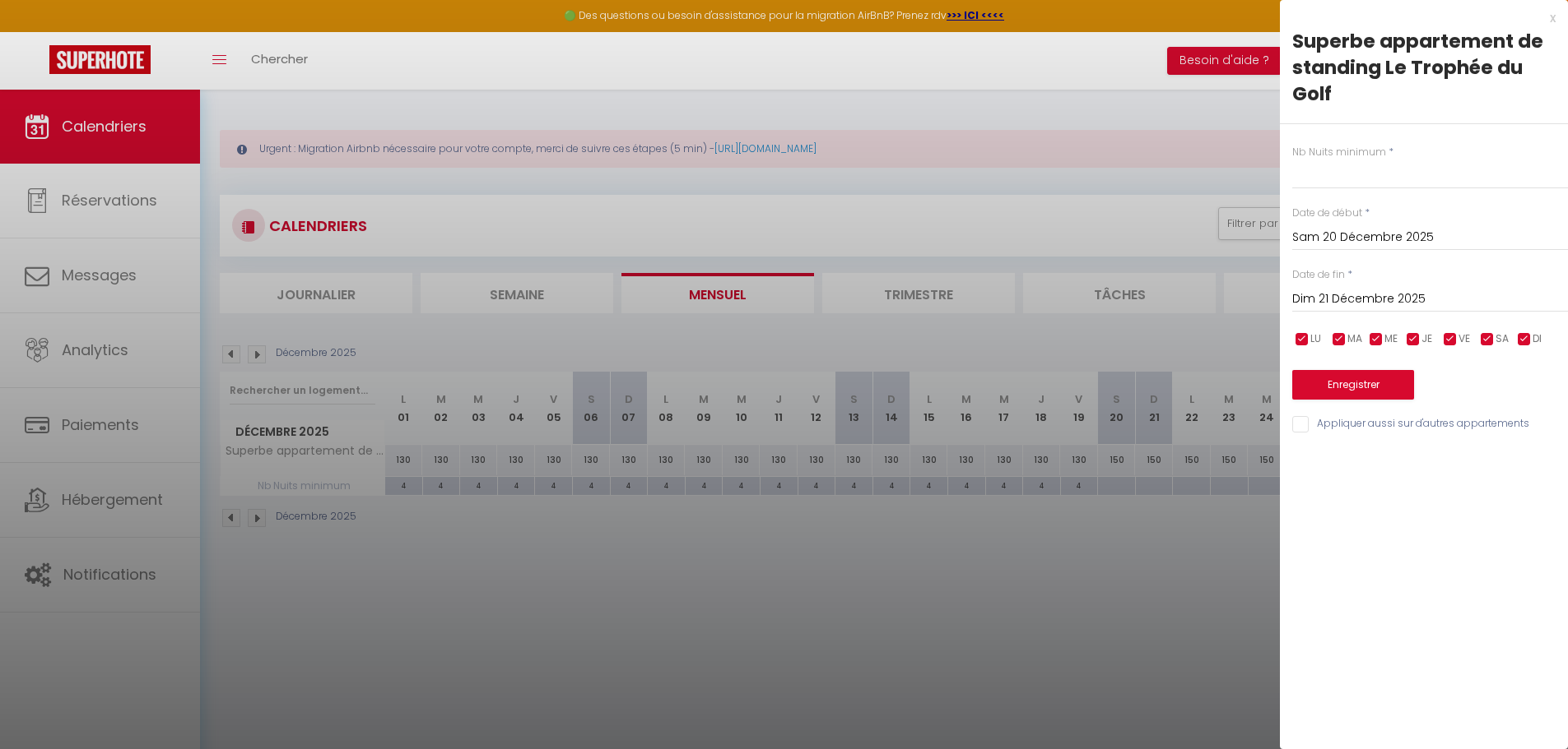
click at [1343, 298] on input "Dim 21 Décembre 2025" at bounding box center [1429, 299] width 275 height 21
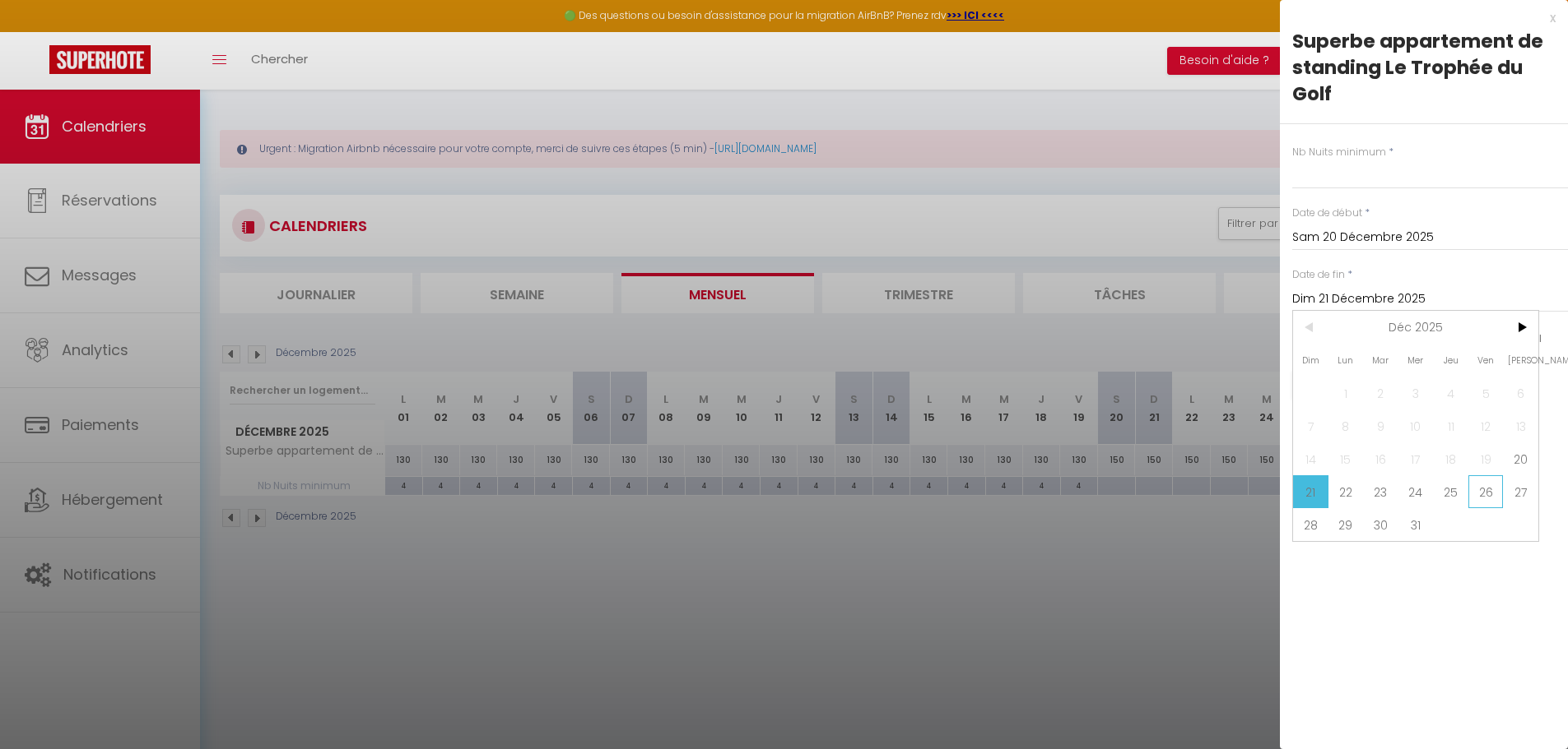
click at [1484, 488] on span "26" at bounding box center [1485, 492] width 35 height 33
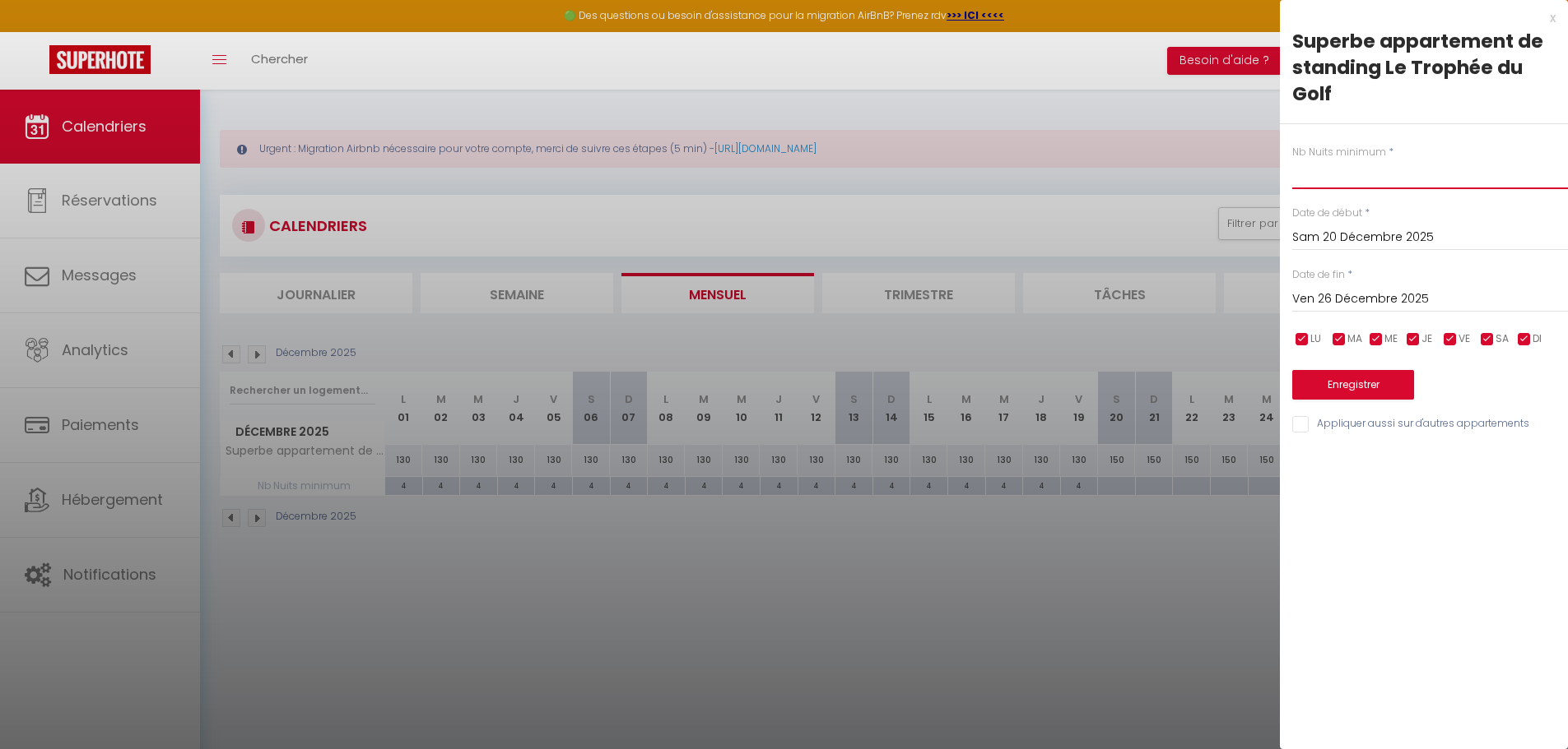
click at [1322, 172] on input "text" at bounding box center [1429, 174] width 275 height 29
click at [1342, 386] on button "Enregistrer" at bounding box center [1353, 385] width 122 height 29
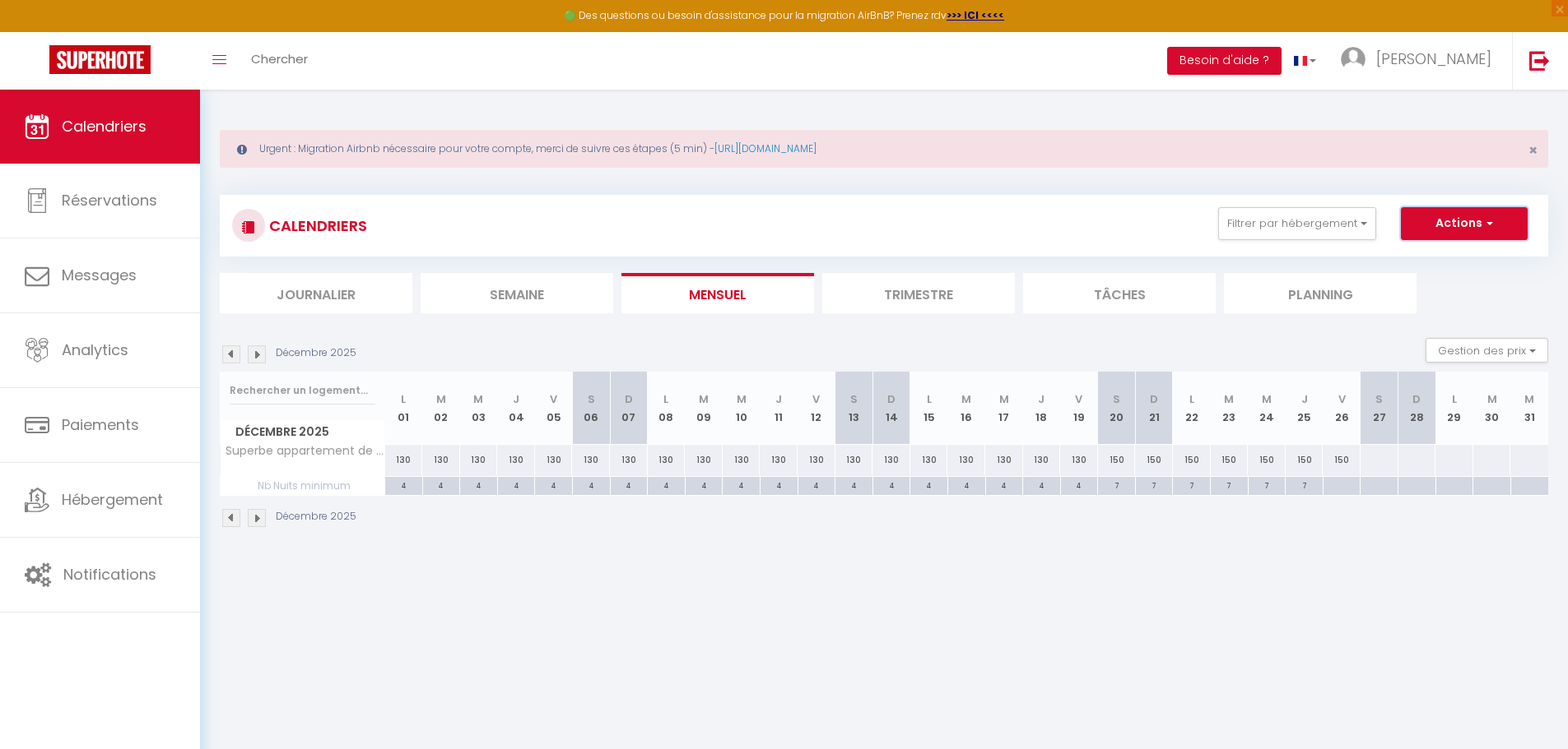
click at [1492, 224] on span "button" at bounding box center [1487, 223] width 10 height 17
click at [1283, 570] on body "🟢 Des questions ou besoin d'assistance pour la migration AirBnB? Prenez rdv >>>…" at bounding box center [784, 464] width 1568 height 749
click at [1512, 352] on button "Gestion des prix" at bounding box center [1486, 350] width 122 height 25
click at [1408, 428] on input "Règles" at bounding box center [1472, 430] width 148 height 17
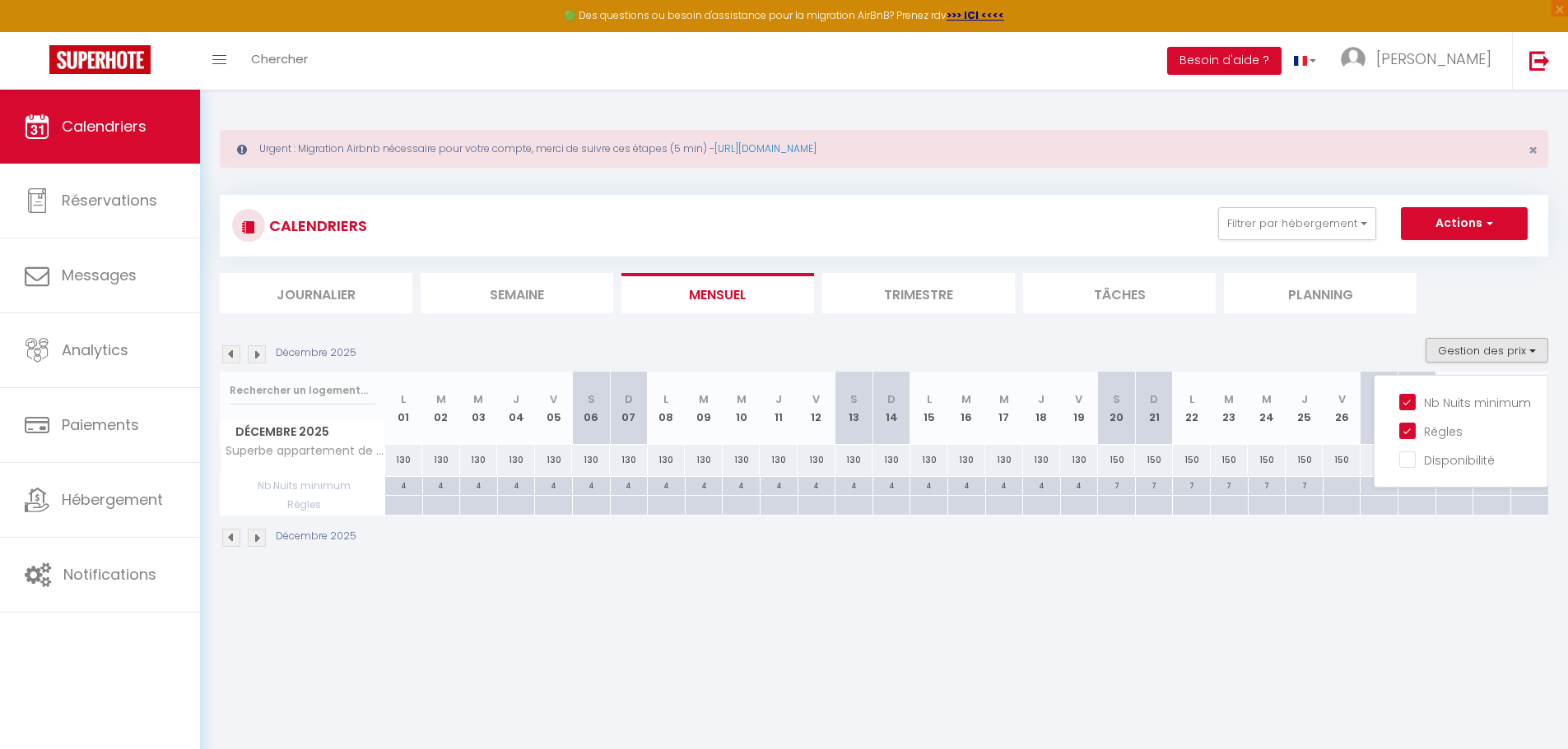
click at [1326, 580] on div "Urgent : Migration Airbnb nécessaire pour votre compte, merci de suivre ces éta…" at bounding box center [883, 336] width 1367 height 494
click at [1388, 503] on div at bounding box center [1377, 505] width 38 height 19
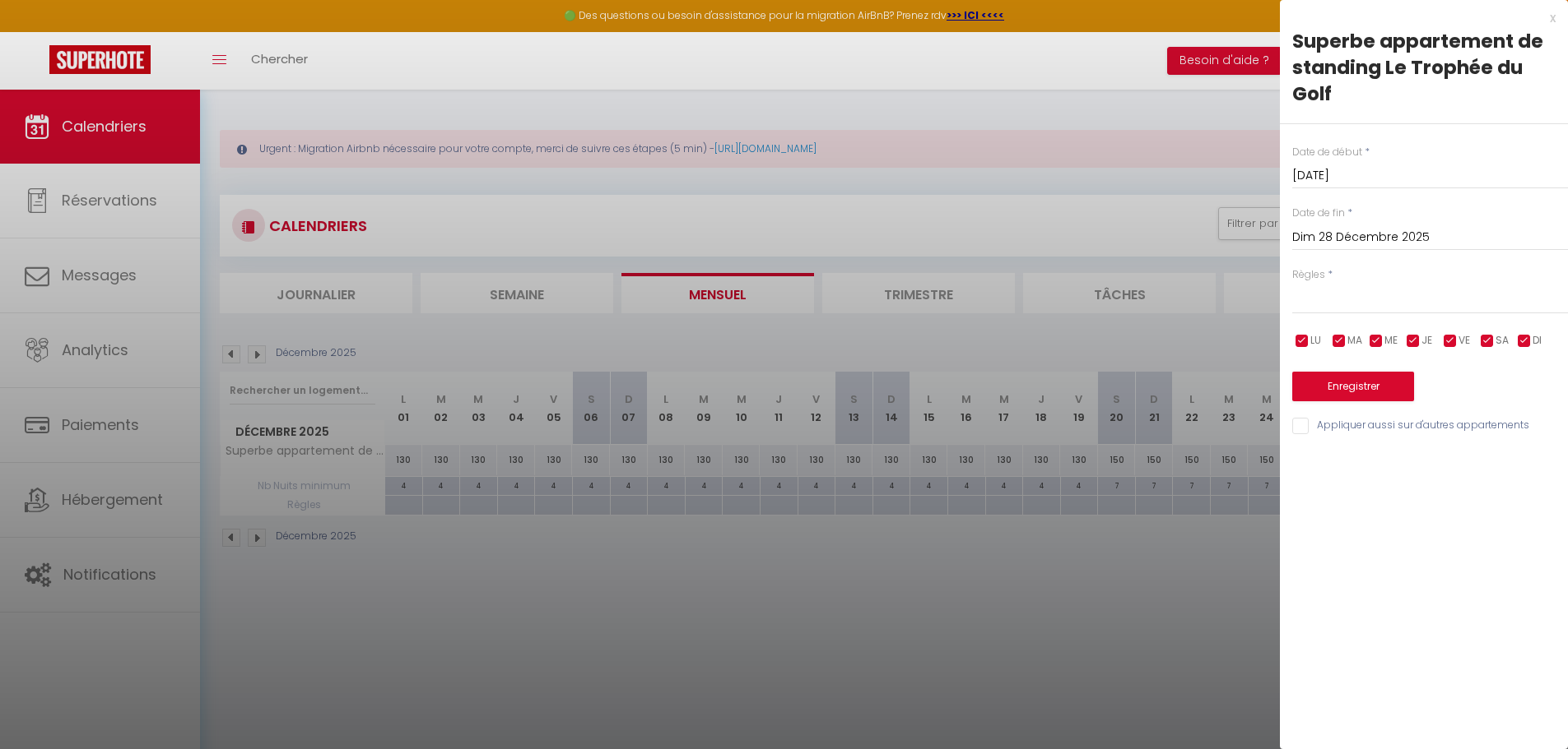
click at [1383, 235] on input "Dim 28 Décembre 2025" at bounding box center [1429, 237] width 275 height 21
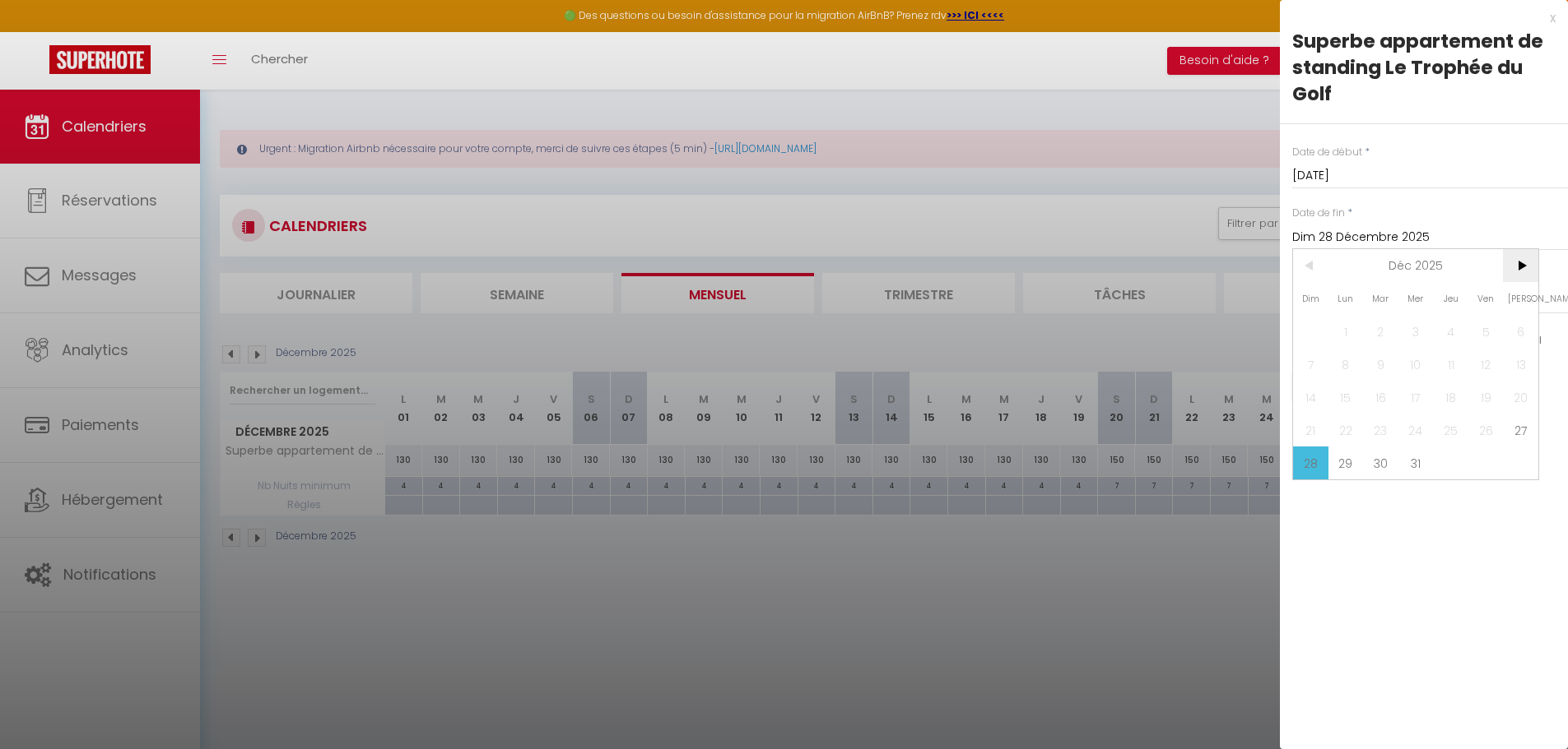
click at [1520, 261] on span ">" at bounding box center [1520, 266] width 35 height 33
click at [1310, 363] on span "4" at bounding box center [1310, 364] width 35 height 33
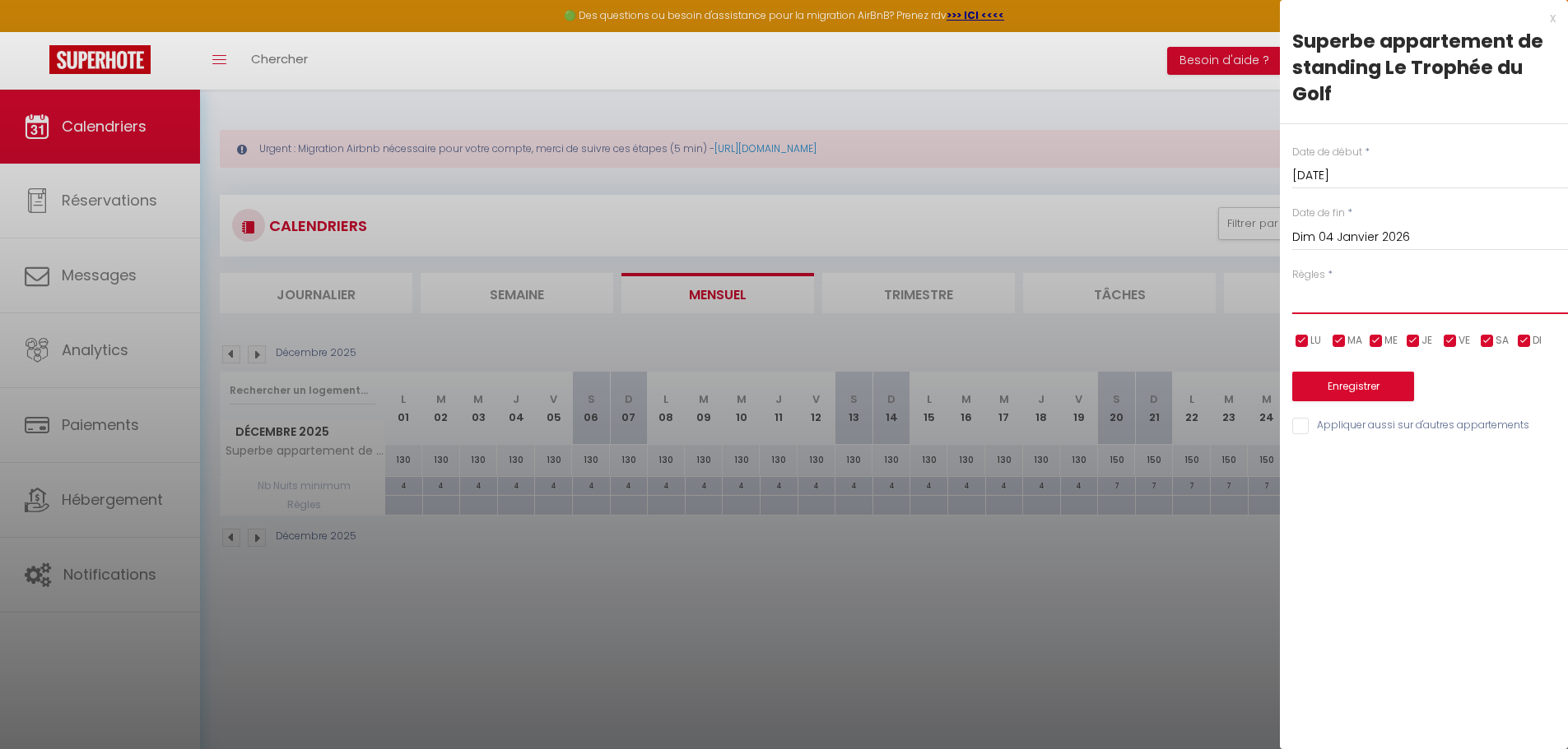
click at [1324, 298] on select "Aucun No Checkin No Checkout Pas d'arrivée / Pas de départ" at bounding box center [1429, 298] width 275 height 31
click at [1292, 282] on select "Aucun No Checkin No Checkout Pas d'arrivée / Pas de départ" at bounding box center [1429, 298] width 275 height 31
click at [1350, 386] on button "Enregistrer" at bounding box center [1353, 386] width 122 height 29
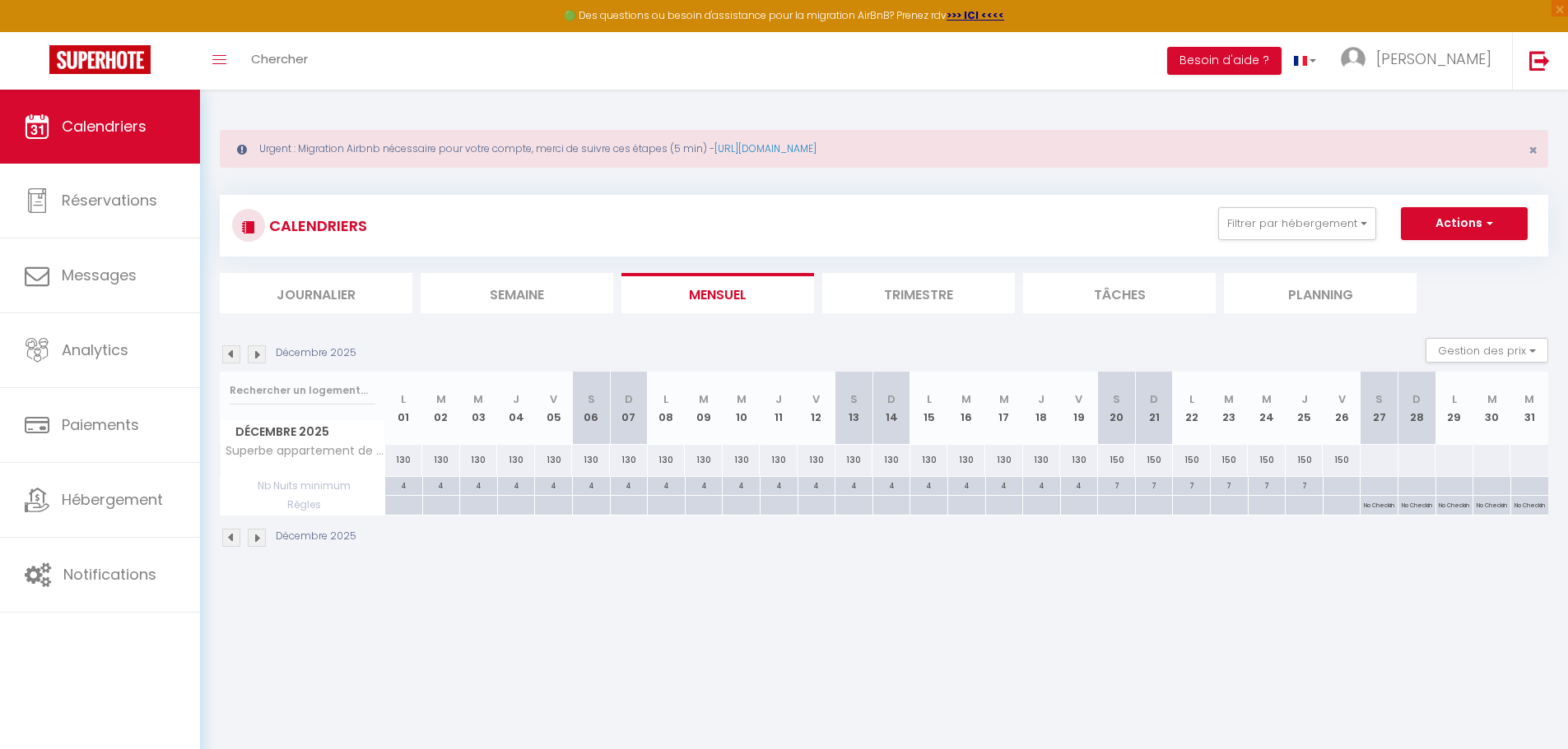
click at [1342, 488] on div at bounding box center [1341, 486] width 38 height 19
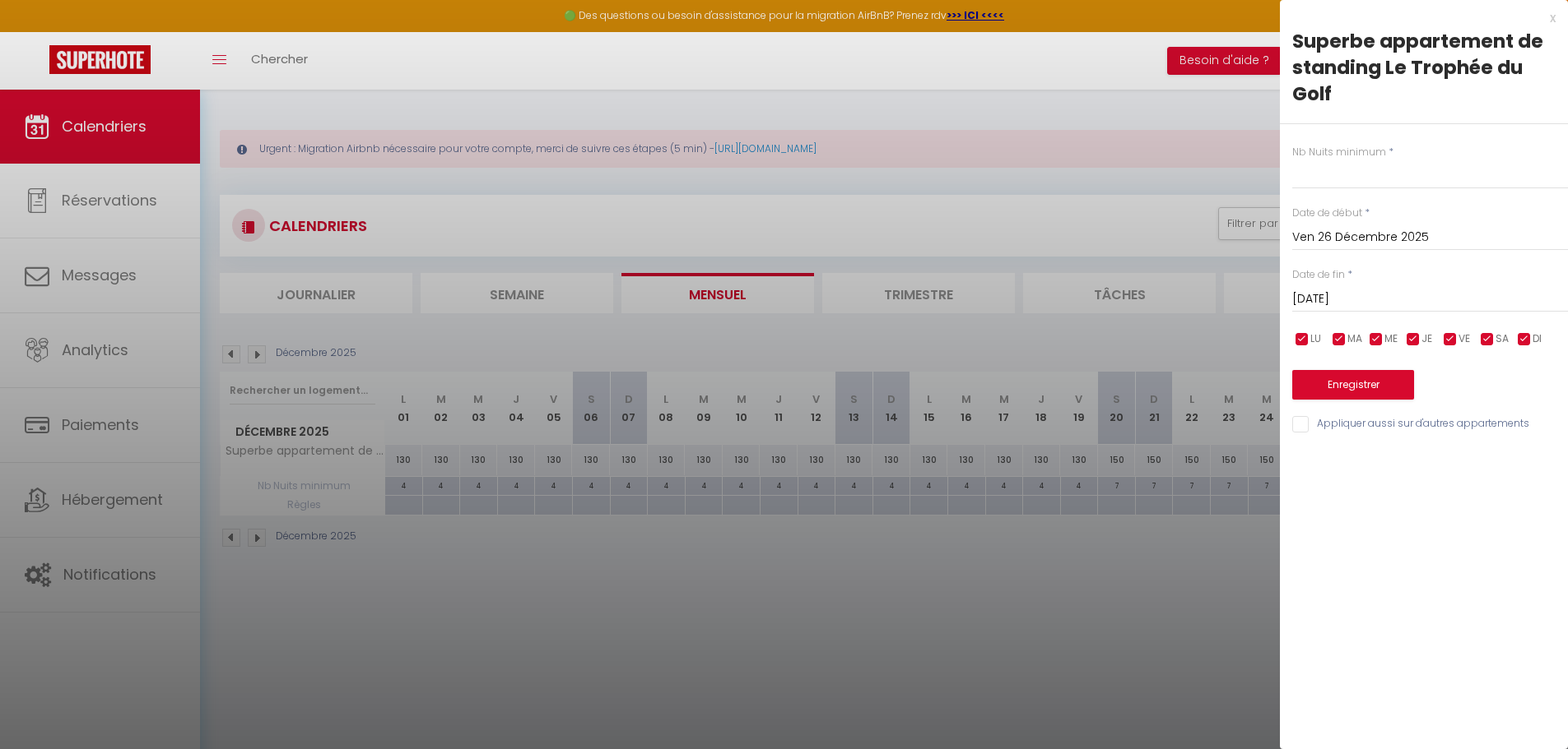
click at [1554, 17] on div "x" at bounding box center [1417, 17] width 275 height 19
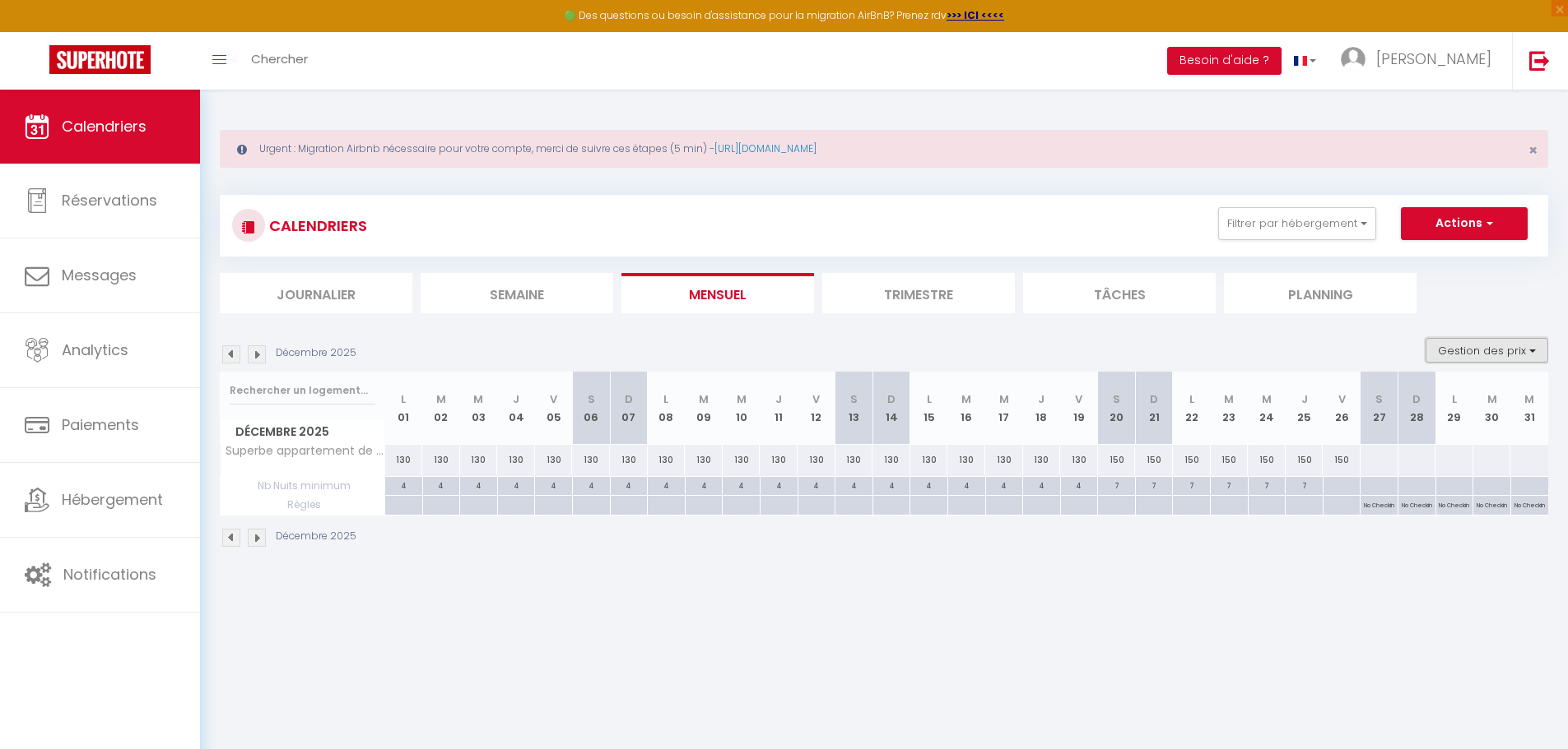
click at [1512, 358] on button "Gestion des prix" at bounding box center [1486, 350] width 122 height 25
click at [1411, 462] on input "Disponibilité" at bounding box center [1472, 459] width 148 height 17
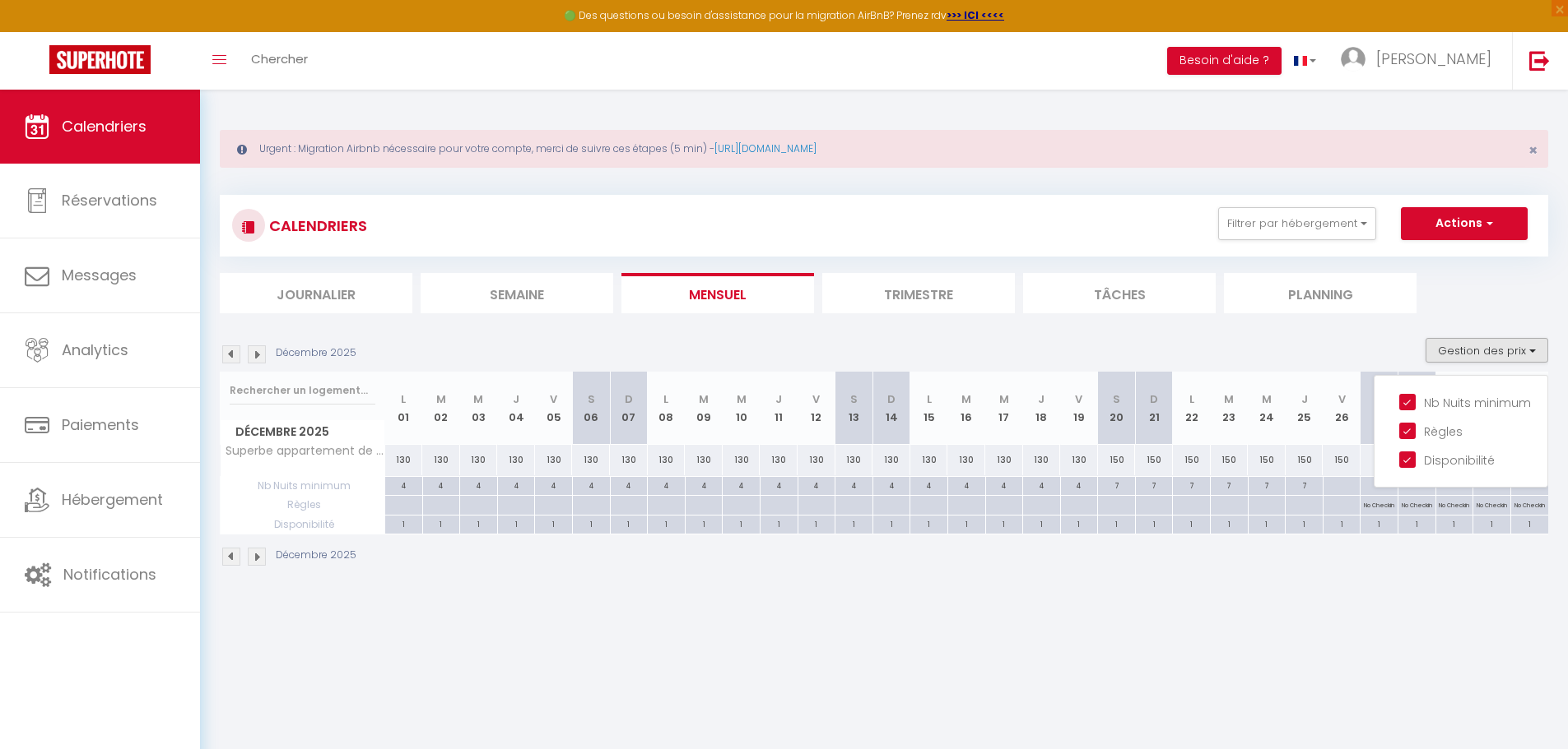
click at [1309, 509] on div at bounding box center [1303, 505] width 38 height 19
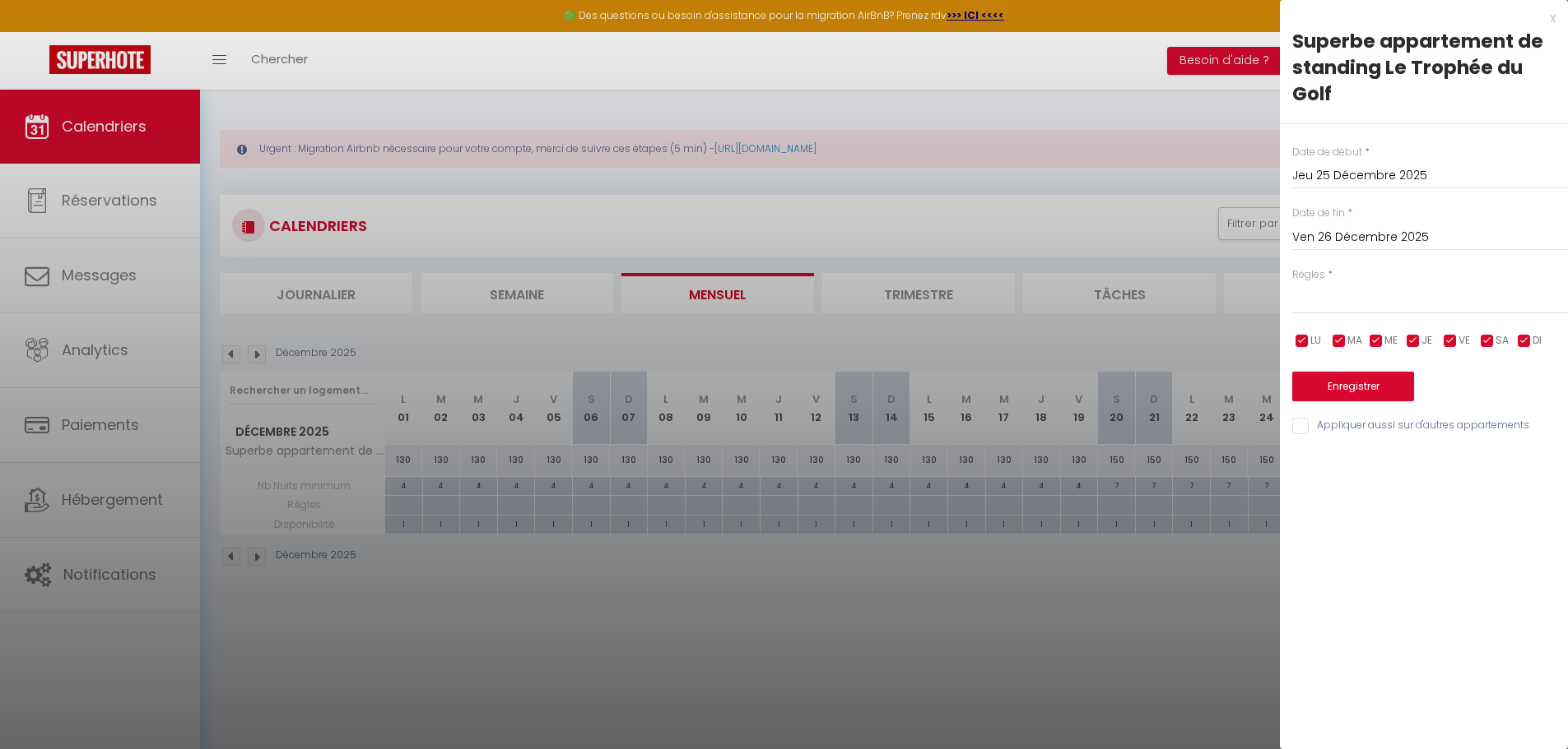
click at [1369, 231] on input "Ven 26 Décembre 2025" at bounding box center [1429, 237] width 275 height 21
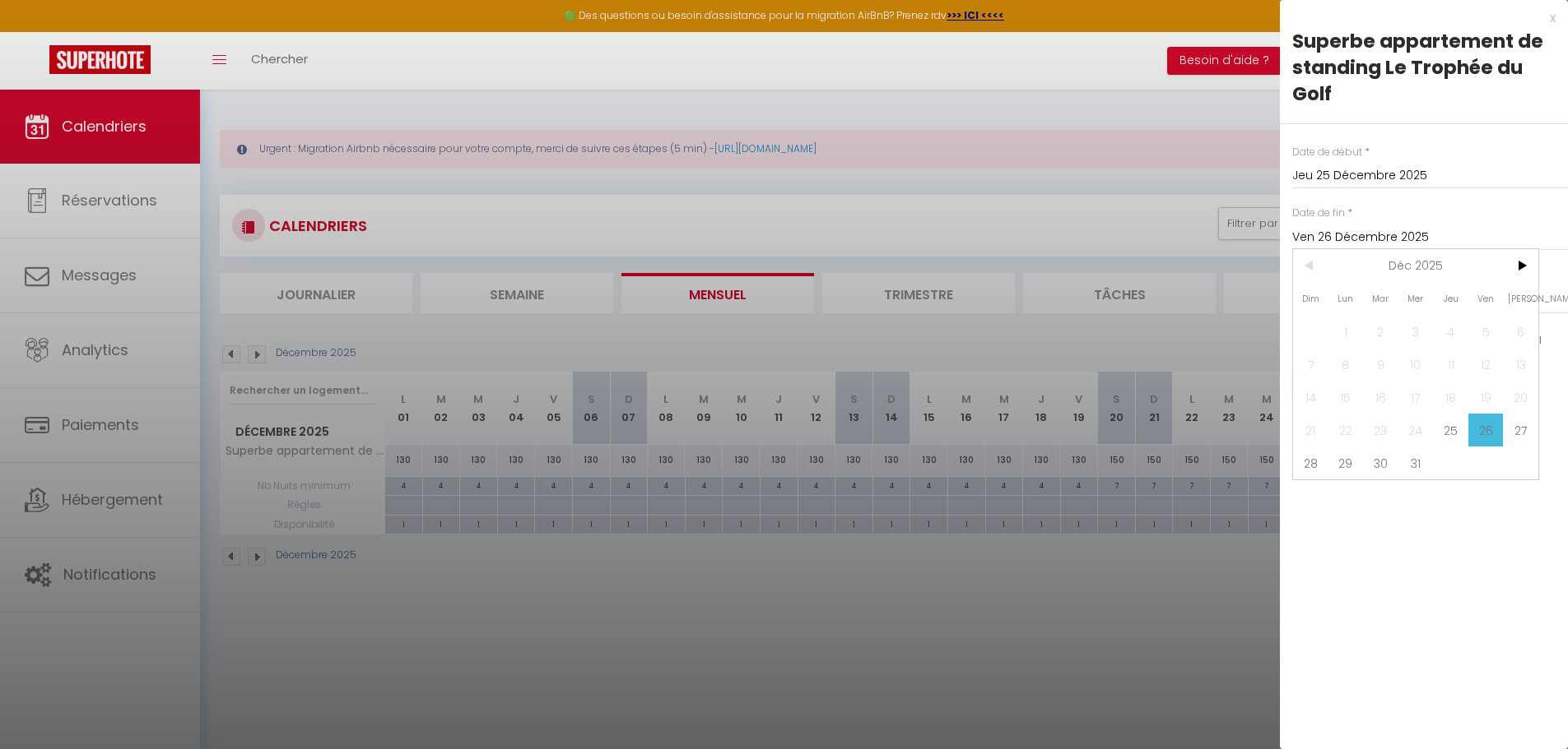
click at [1529, 430] on span "27" at bounding box center [1520, 431] width 35 height 33
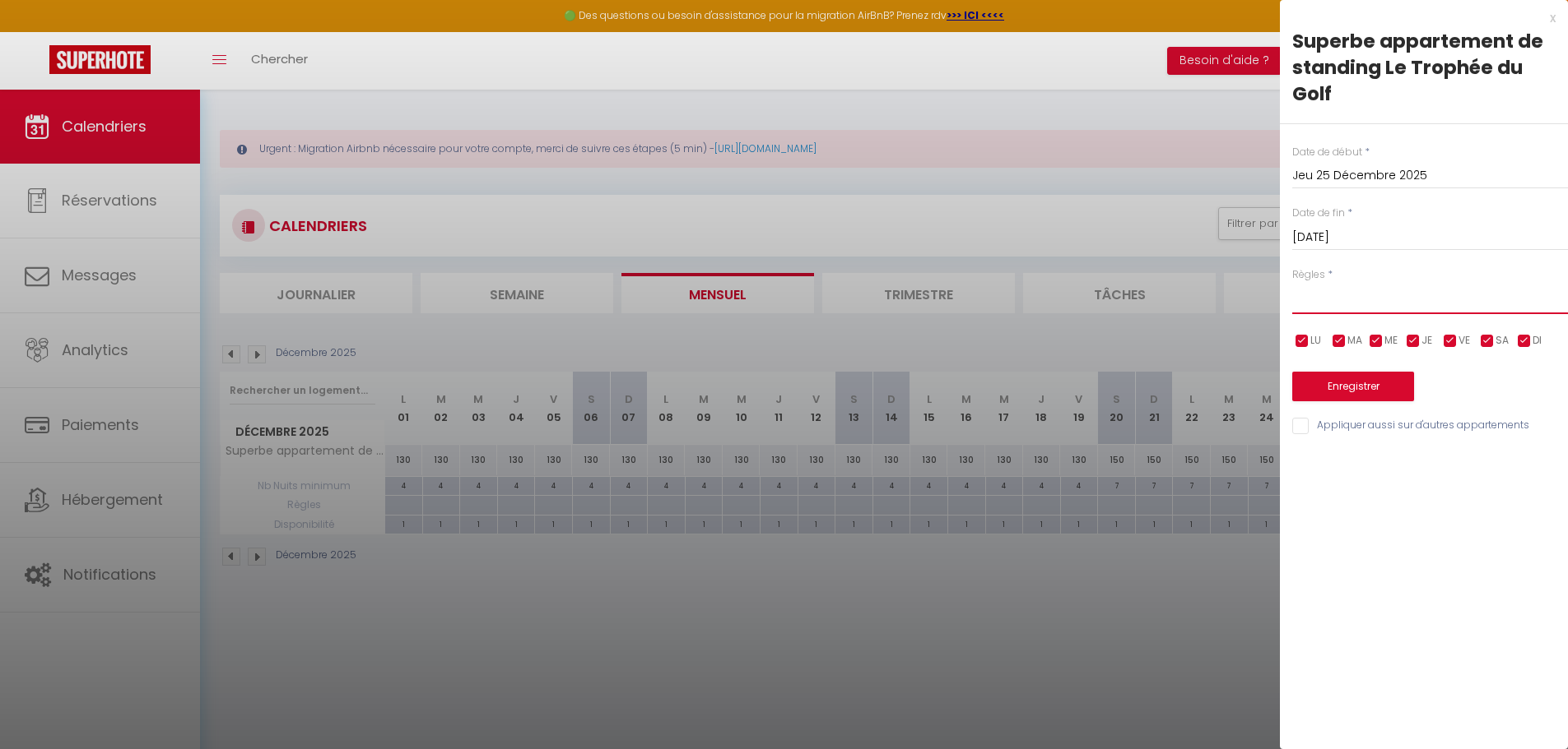
click at [1356, 314] on select "Aucun No Checkin No Checkout Pas d'arrivée / Pas de départ" at bounding box center [1429, 298] width 275 height 31
click at [1292, 282] on select "Aucun No Checkin No Checkout Pas d'arrivée / Pas de départ" at bounding box center [1429, 298] width 275 height 31
click at [1348, 385] on button "Enregistrer" at bounding box center [1353, 386] width 122 height 29
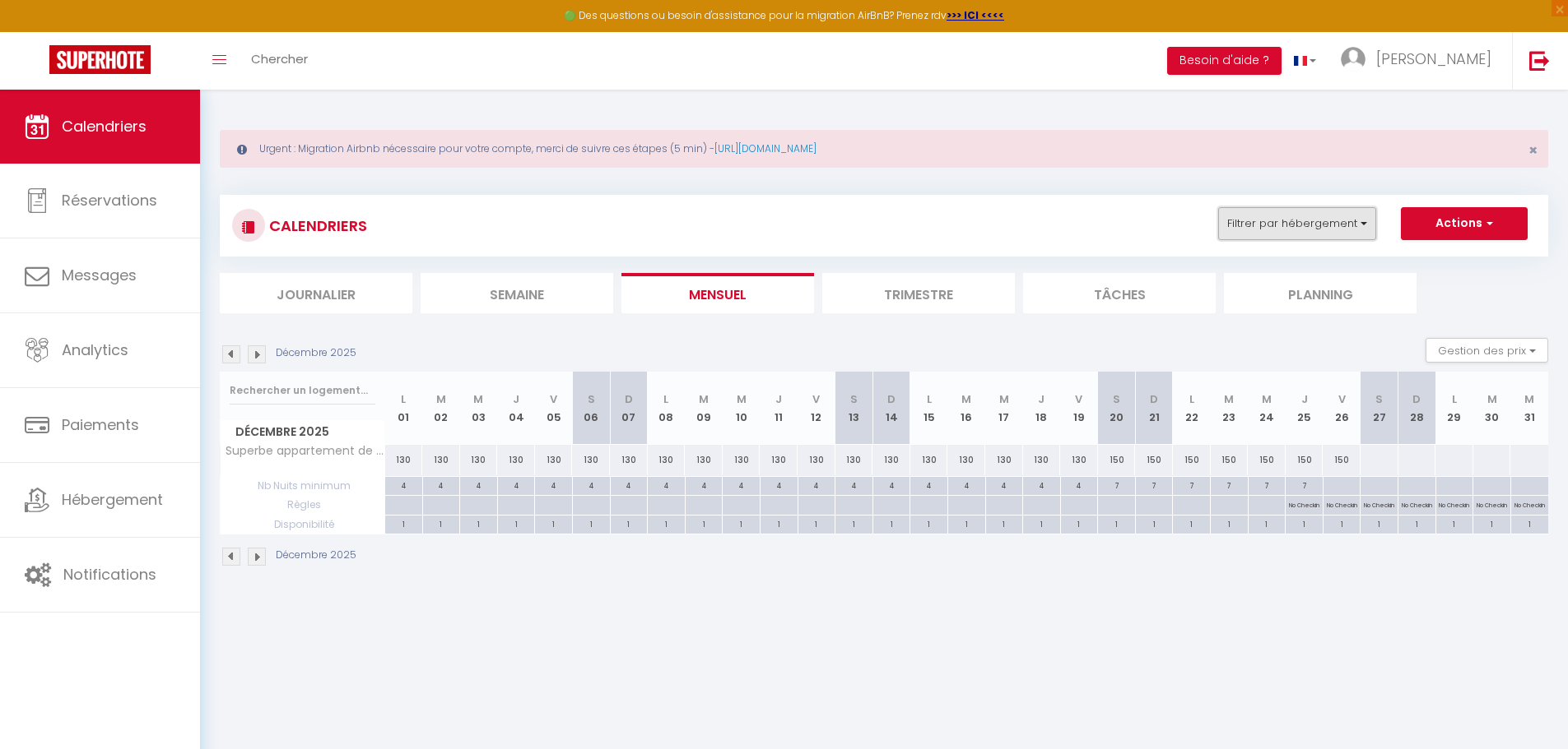
click at [1361, 216] on button "Filtrer par hébergement" at bounding box center [1297, 224] width 158 height 33
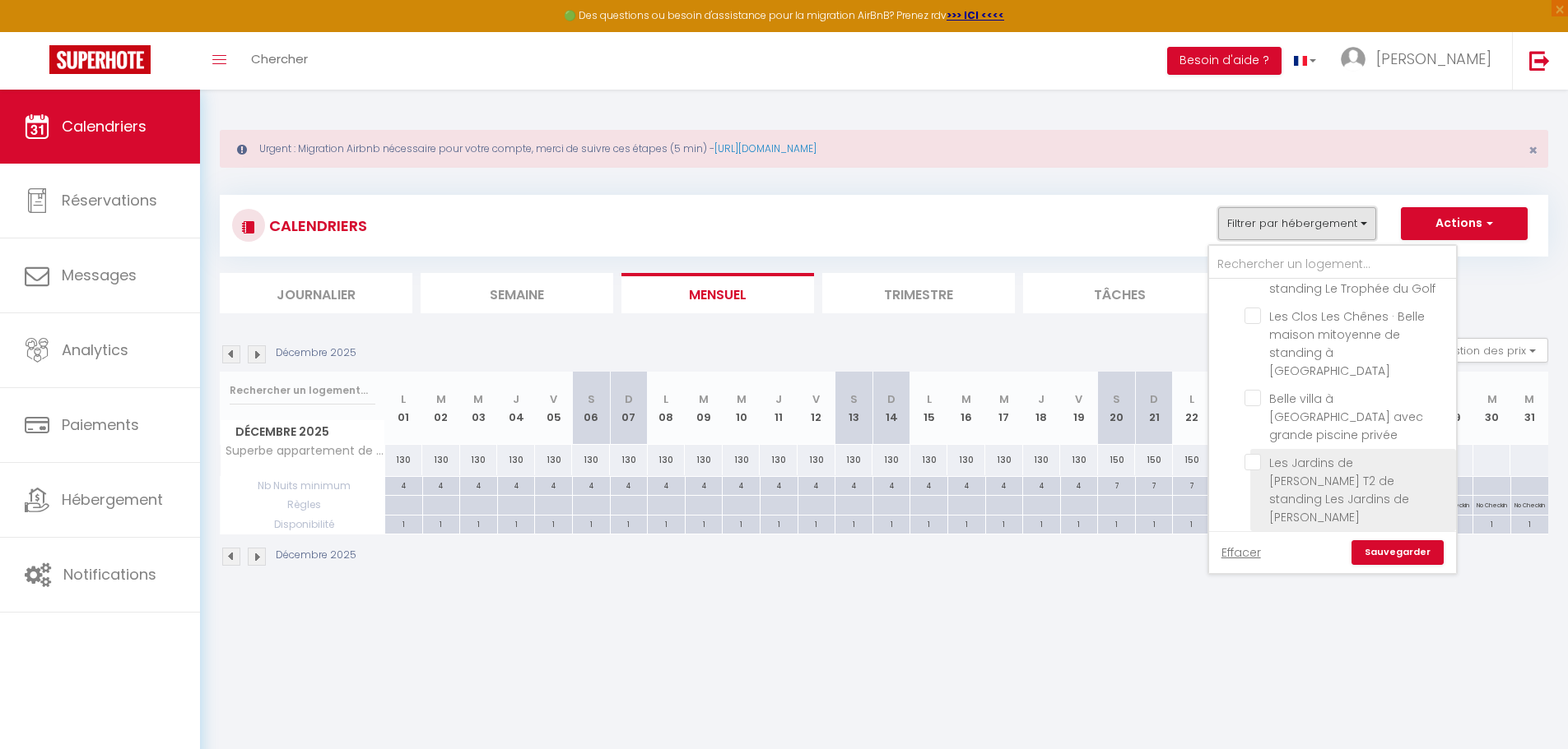
scroll to position [198, 0]
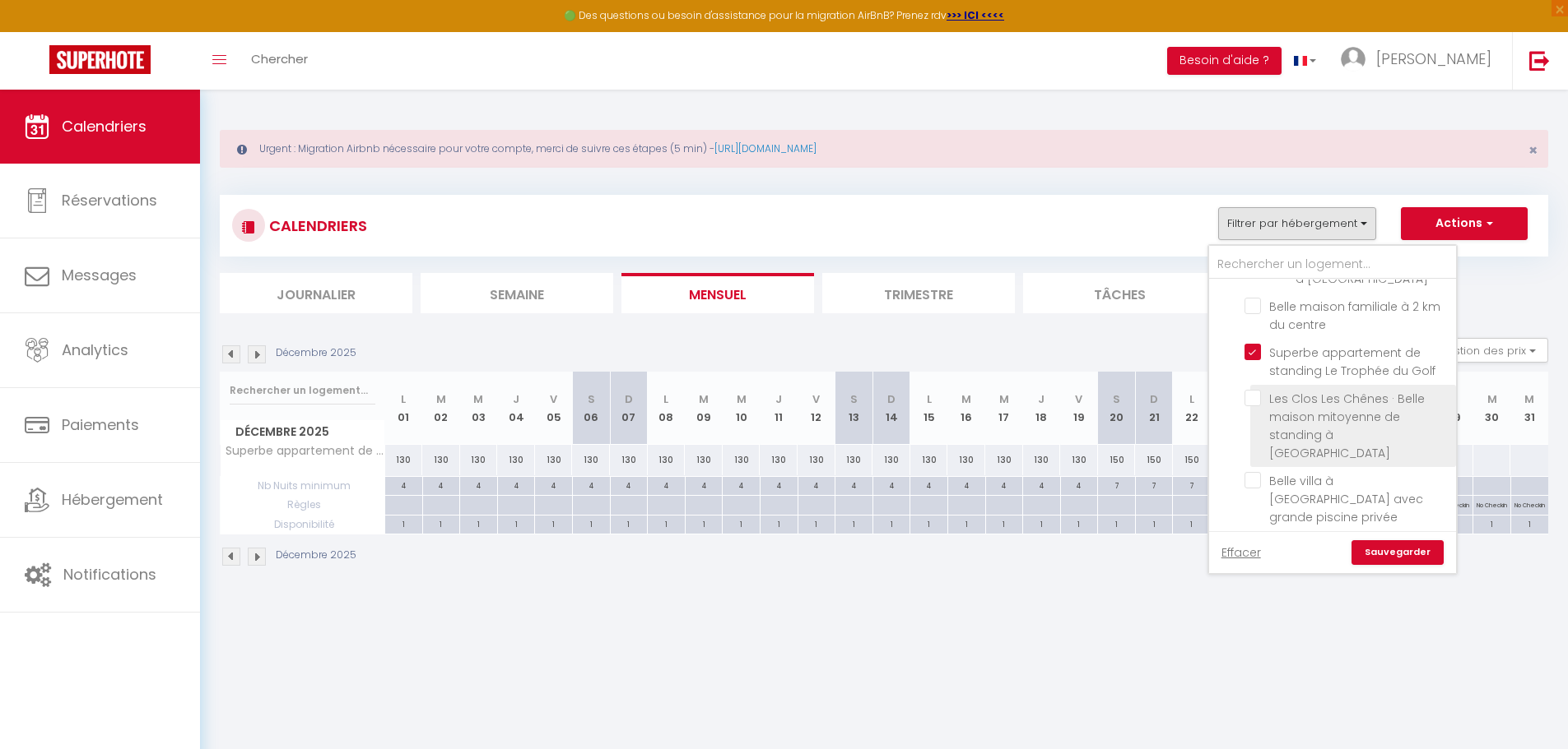
click at [1257, 398] on input "Les Clos Les Chênes · Belle maison mitoyenne de standing à [GEOGRAPHIC_DATA]" at bounding box center [1346, 398] width 205 height 17
click at [1382, 542] on link "Sauvegarder" at bounding box center [1397, 552] width 92 height 25
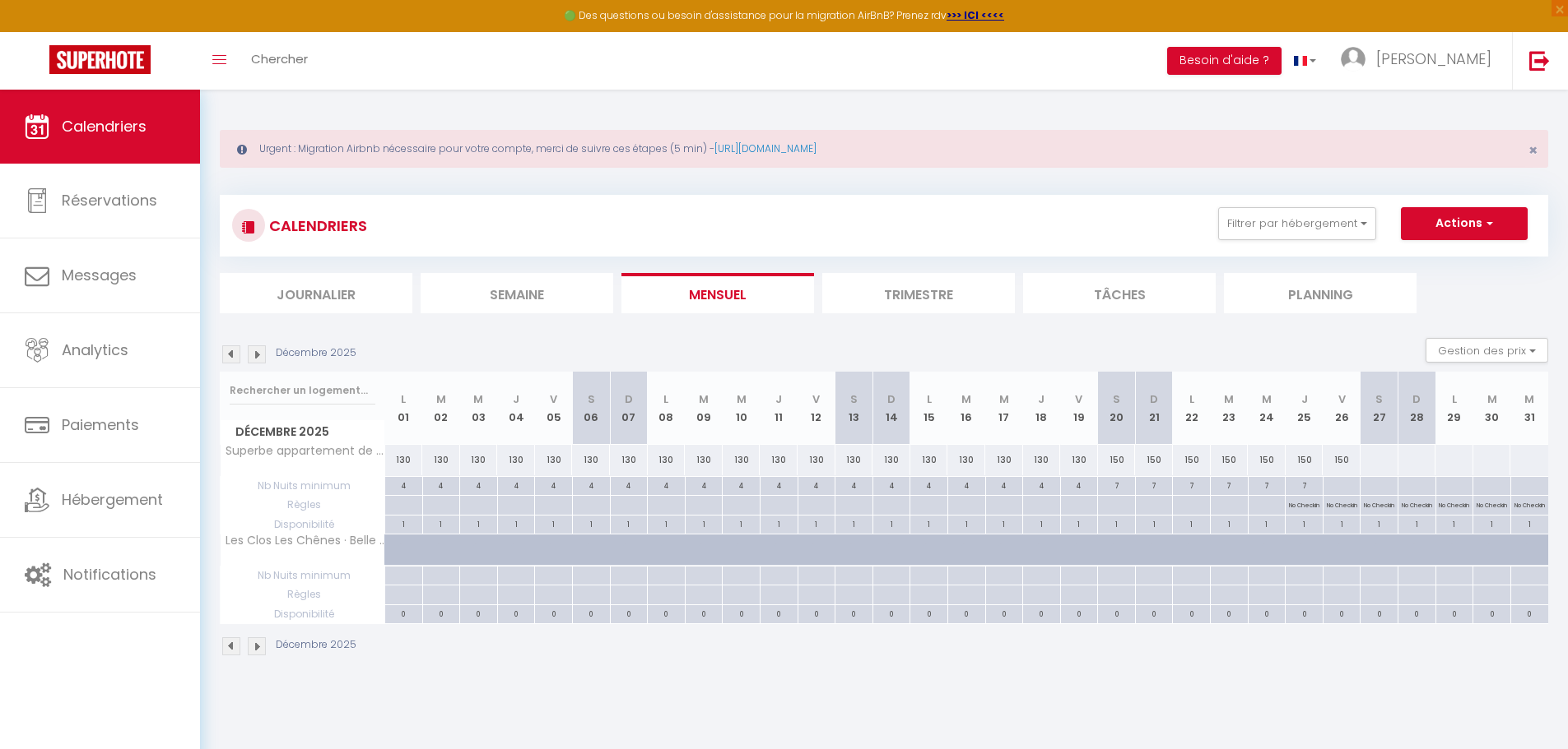
click at [1312, 598] on div at bounding box center [1303, 594] width 38 height 19
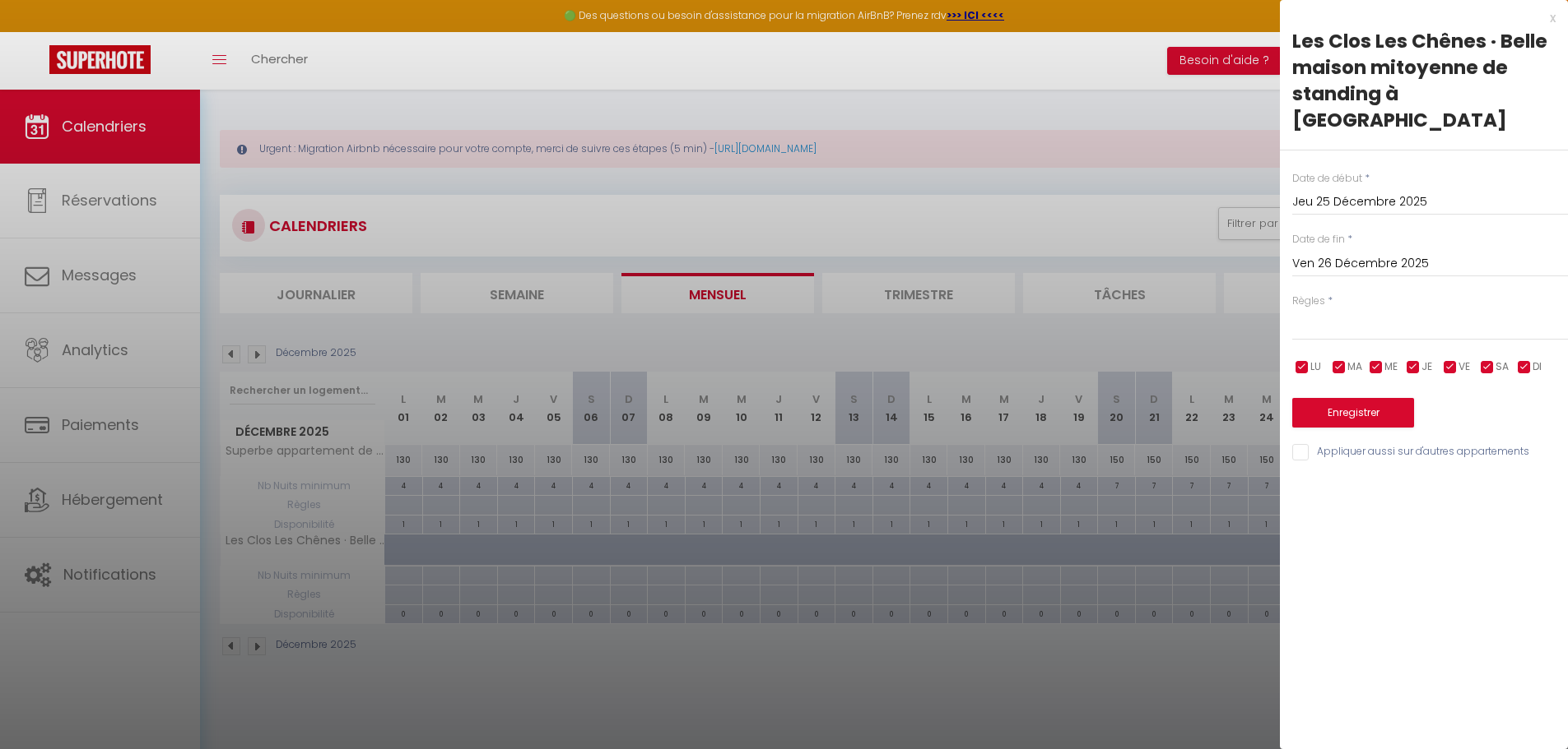
click at [1442, 253] on input "Ven 26 Décembre 2025" at bounding box center [1429, 263] width 275 height 21
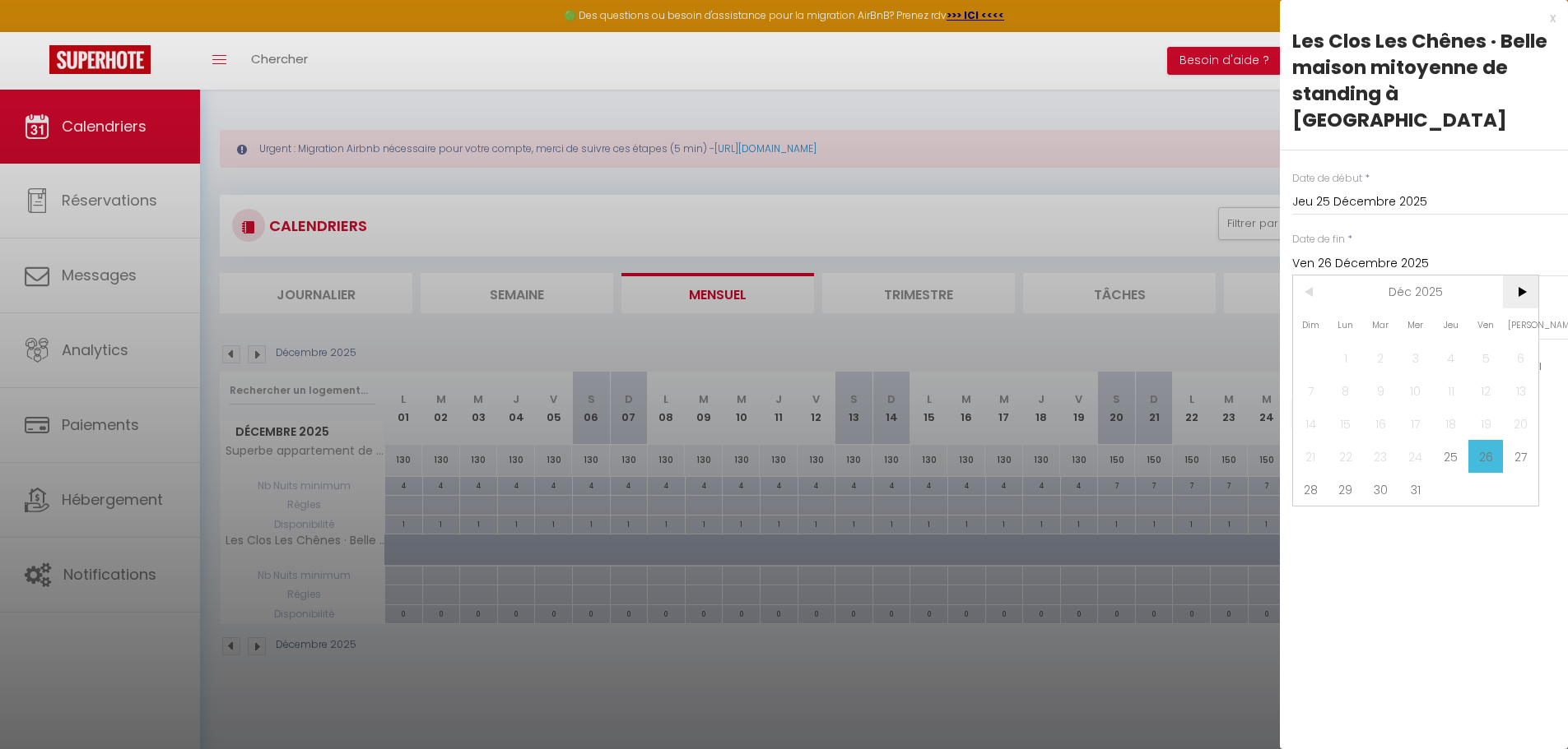
click at [1516, 275] on span ">" at bounding box center [1520, 292] width 35 height 33
click at [1317, 374] on span "4" at bounding box center [1310, 391] width 35 height 33
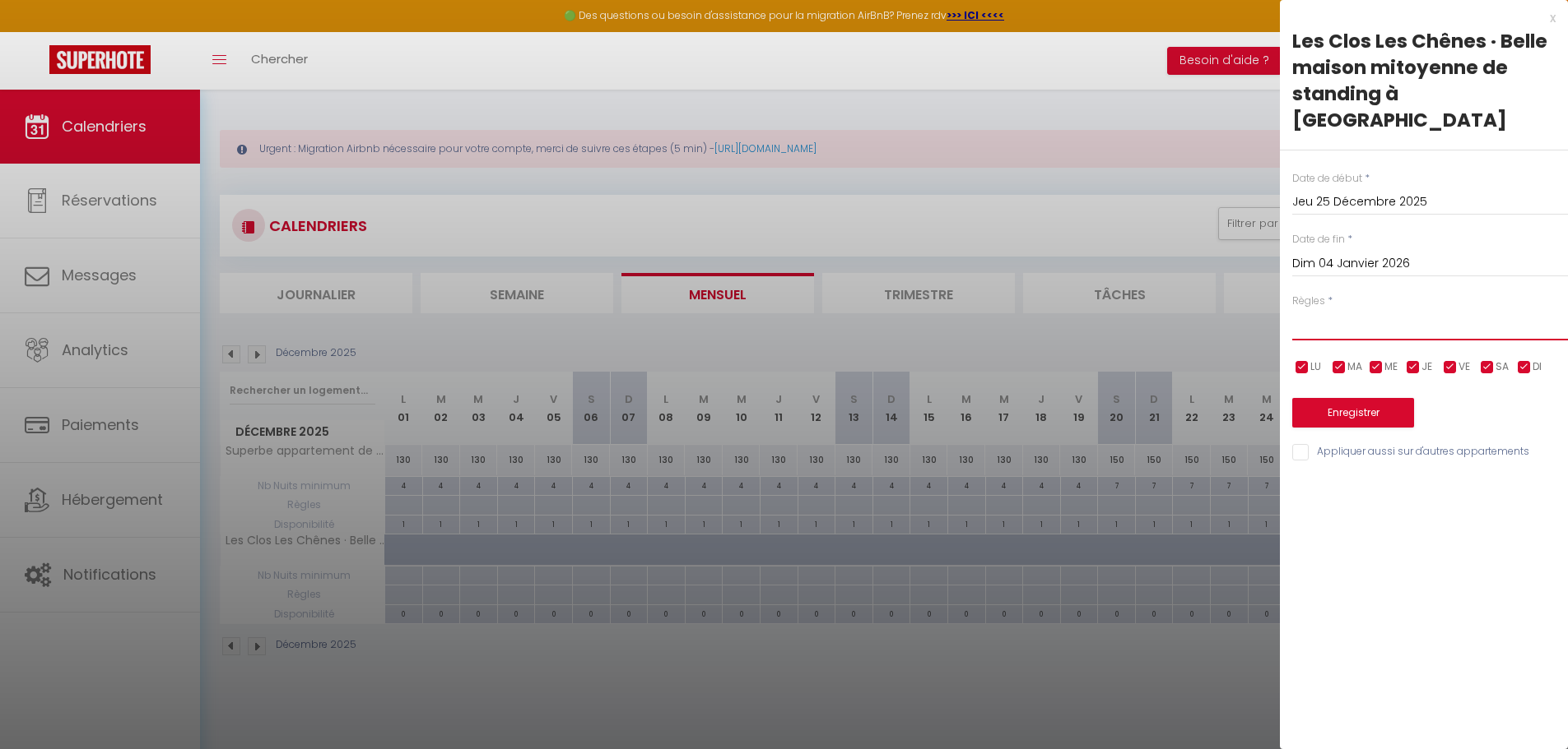
click at [1306, 309] on select "Aucun No Checkin No Checkout Pas d'arrivée / Pas de départ" at bounding box center [1429, 325] width 275 height 31
click at [1292, 309] on select "Aucun No Checkin No Checkout Pas d'arrivée / Pas de départ" at bounding box center [1429, 325] width 275 height 31
click at [1355, 398] on button "Enregistrer" at bounding box center [1353, 413] width 122 height 29
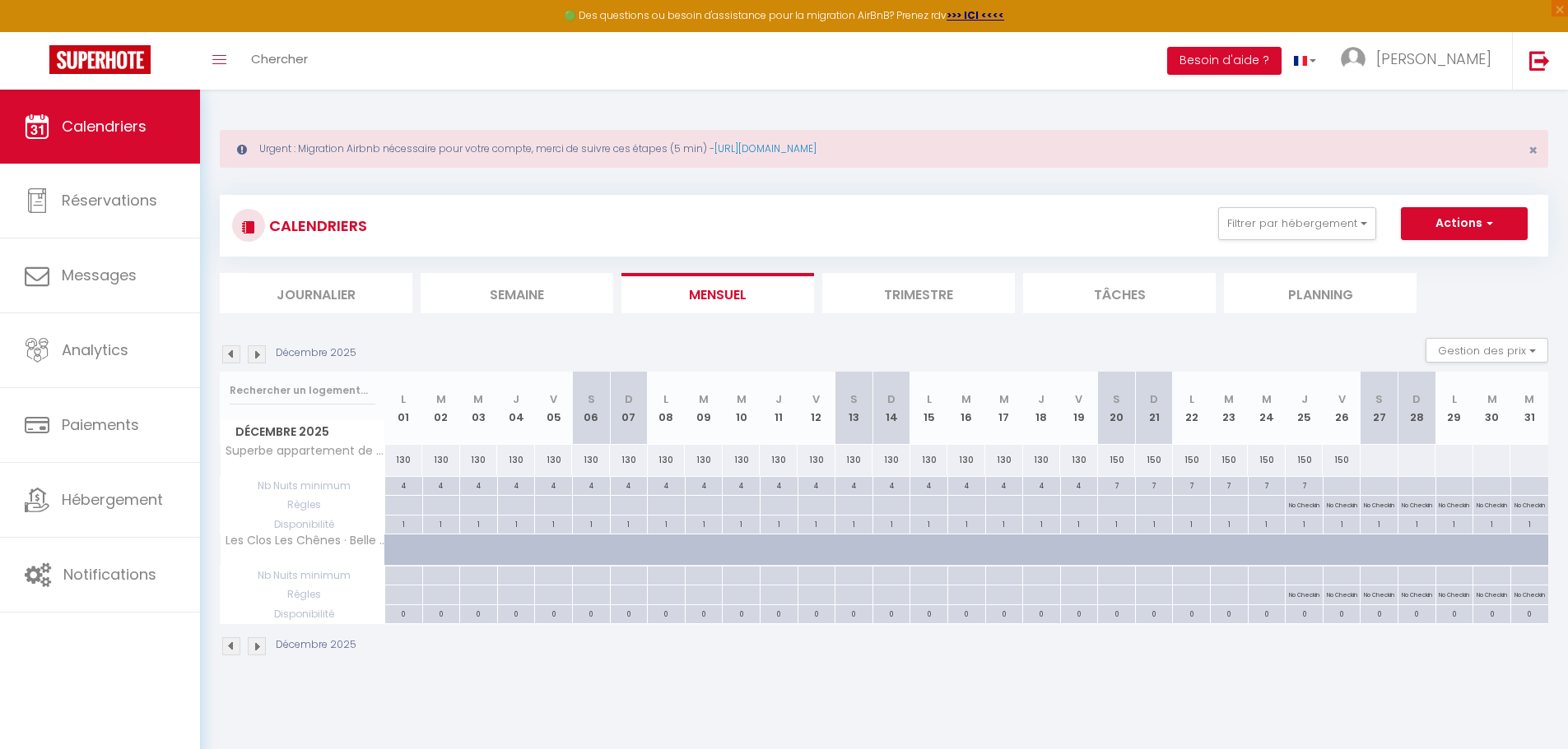
click at [254, 351] on img at bounding box center [257, 354] width 18 height 18
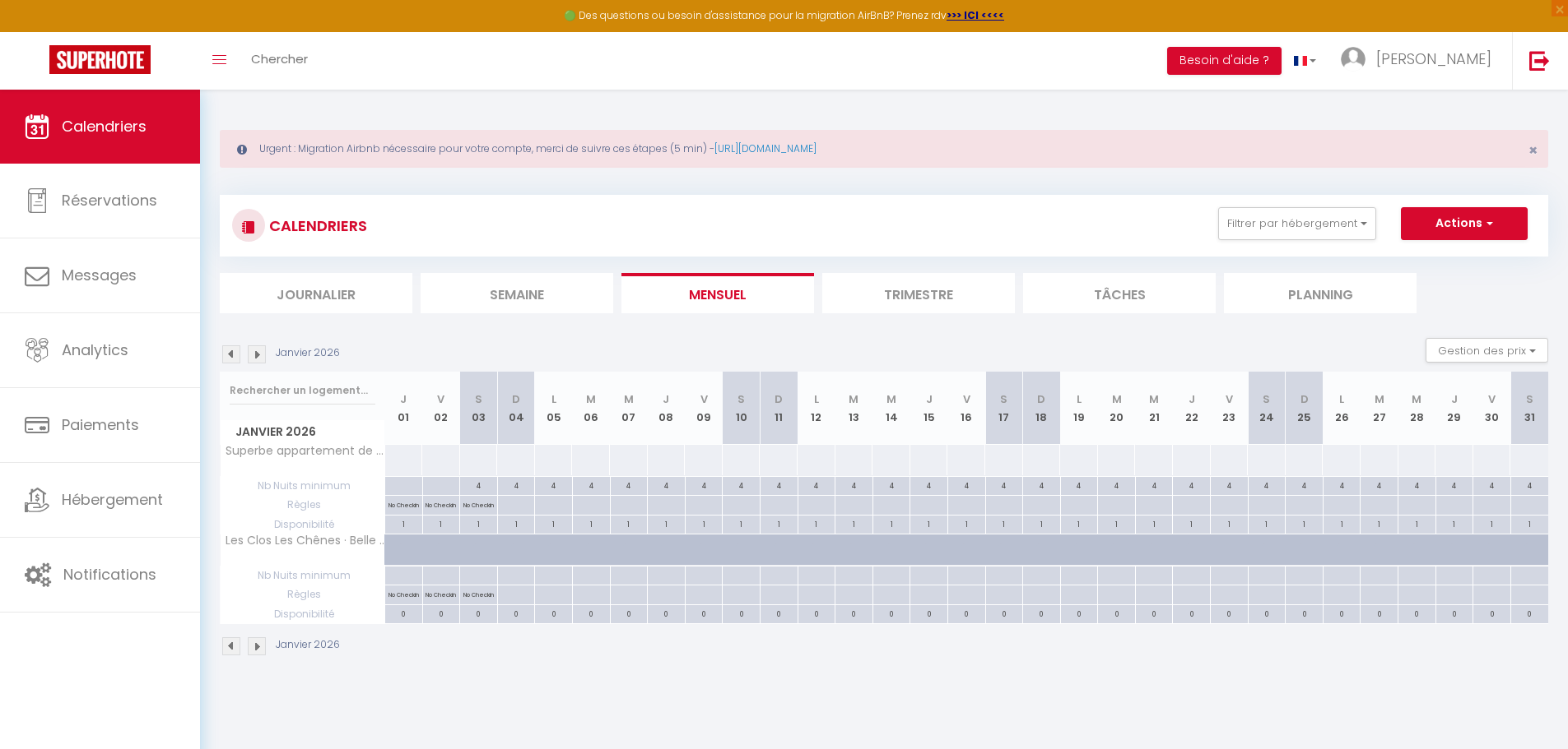
click at [231, 352] on img at bounding box center [231, 354] width 18 height 18
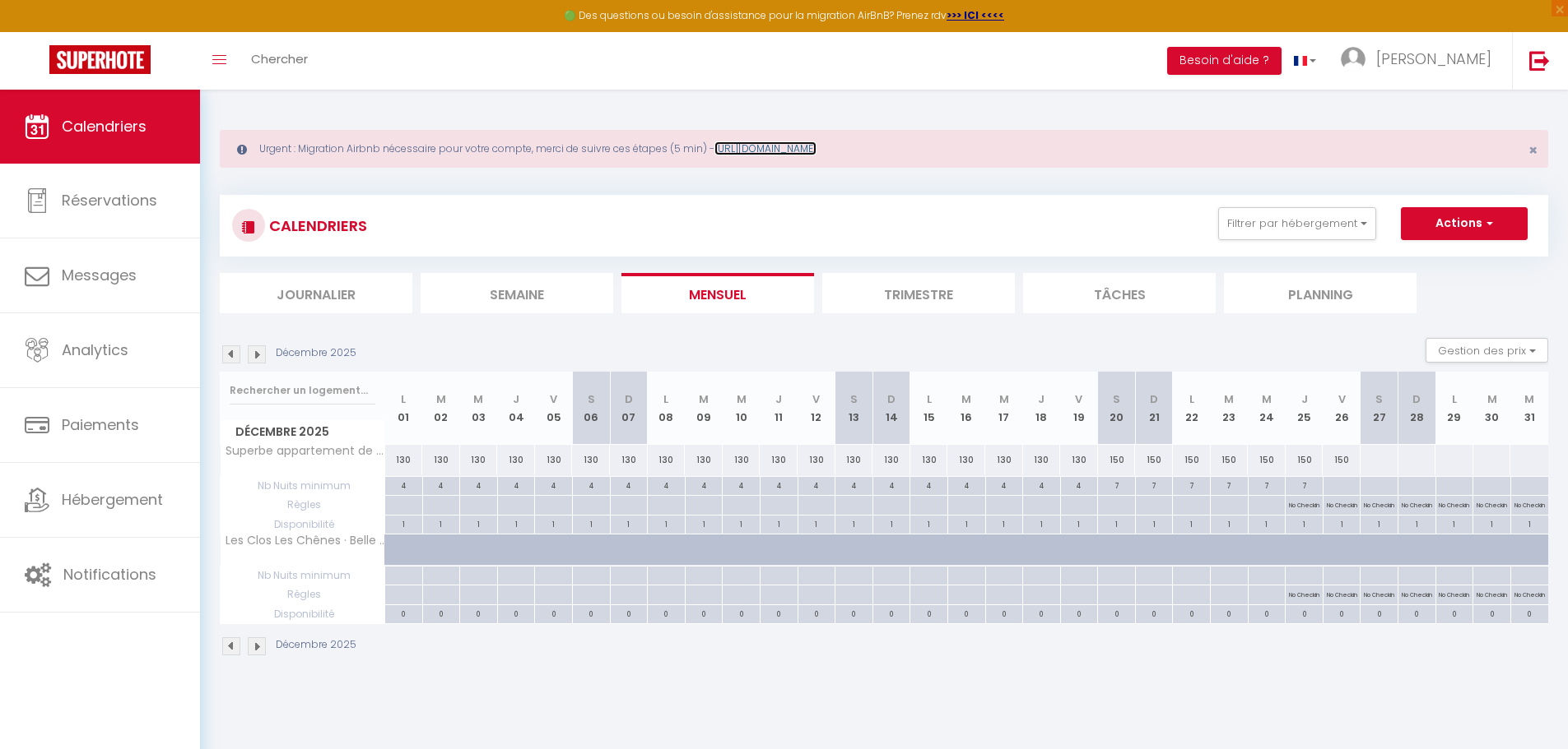
click at [817, 154] on link "[URL][DOMAIN_NAME]" at bounding box center [765, 148] width 102 height 14
click at [226, 354] on img at bounding box center [231, 354] width 18 height 18
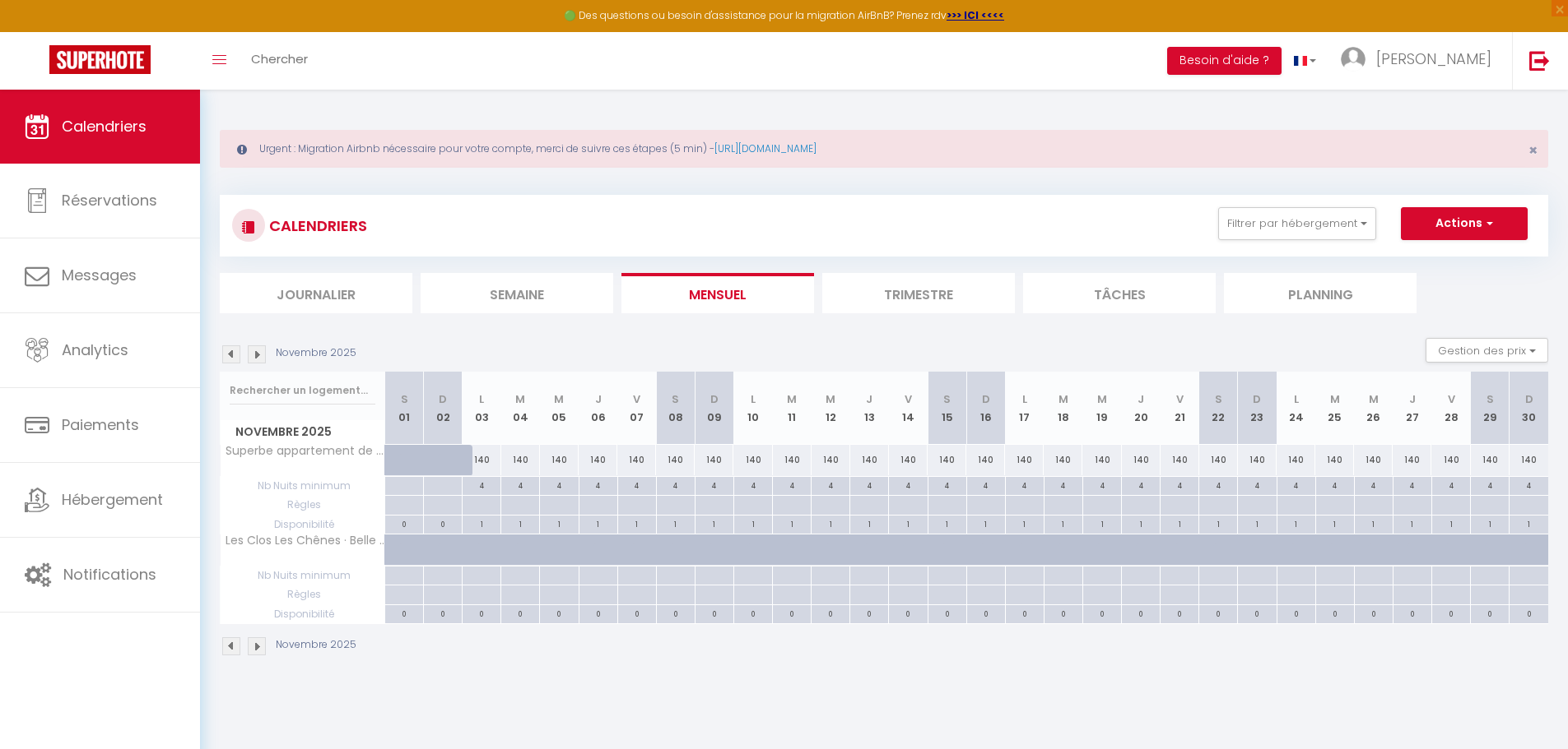
click at [480, 578] on div at bounding box center [481, 576] width 39 height 19
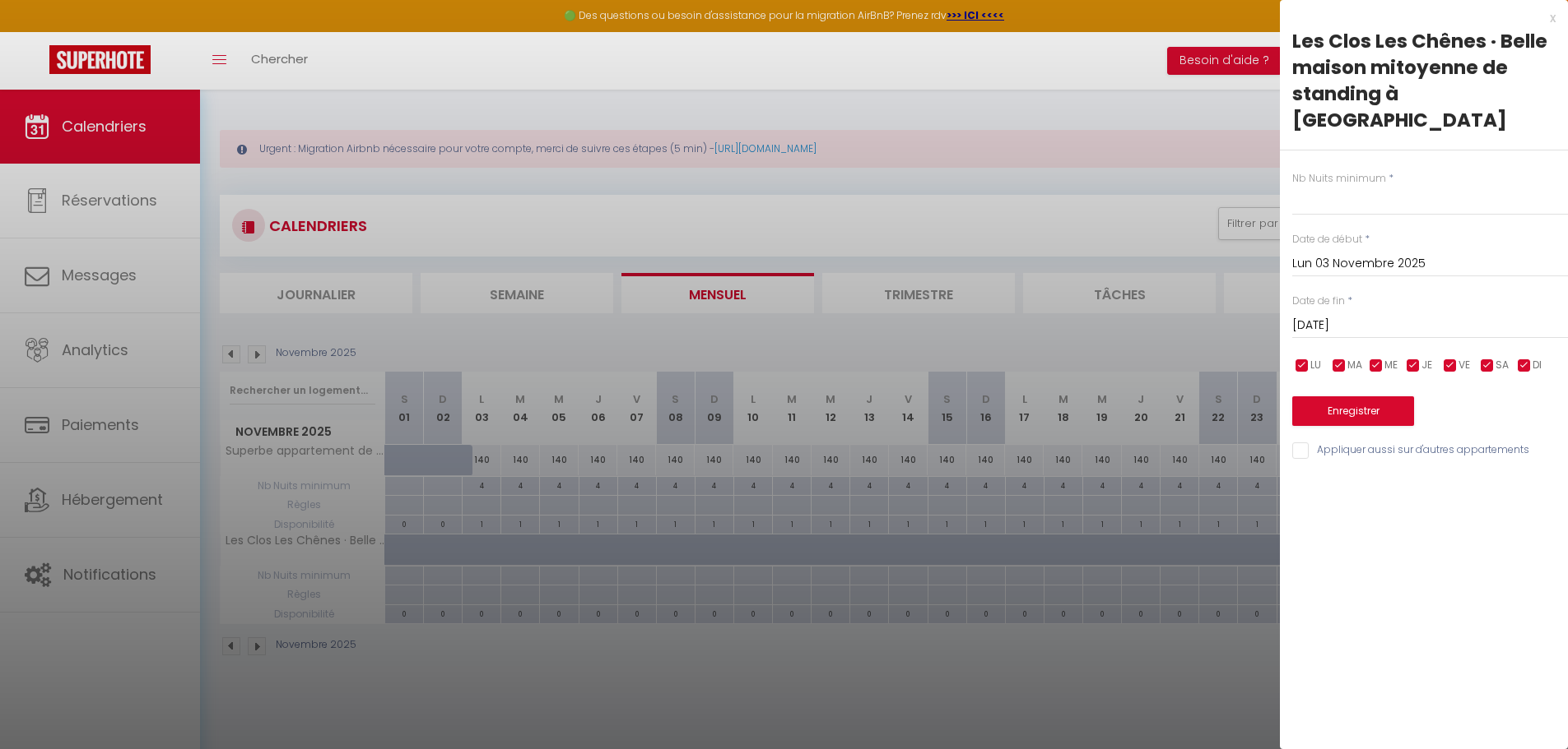
click at [1388, 315] on input "[DATE]" at bounding box center [1429, 325] width 275 height 21
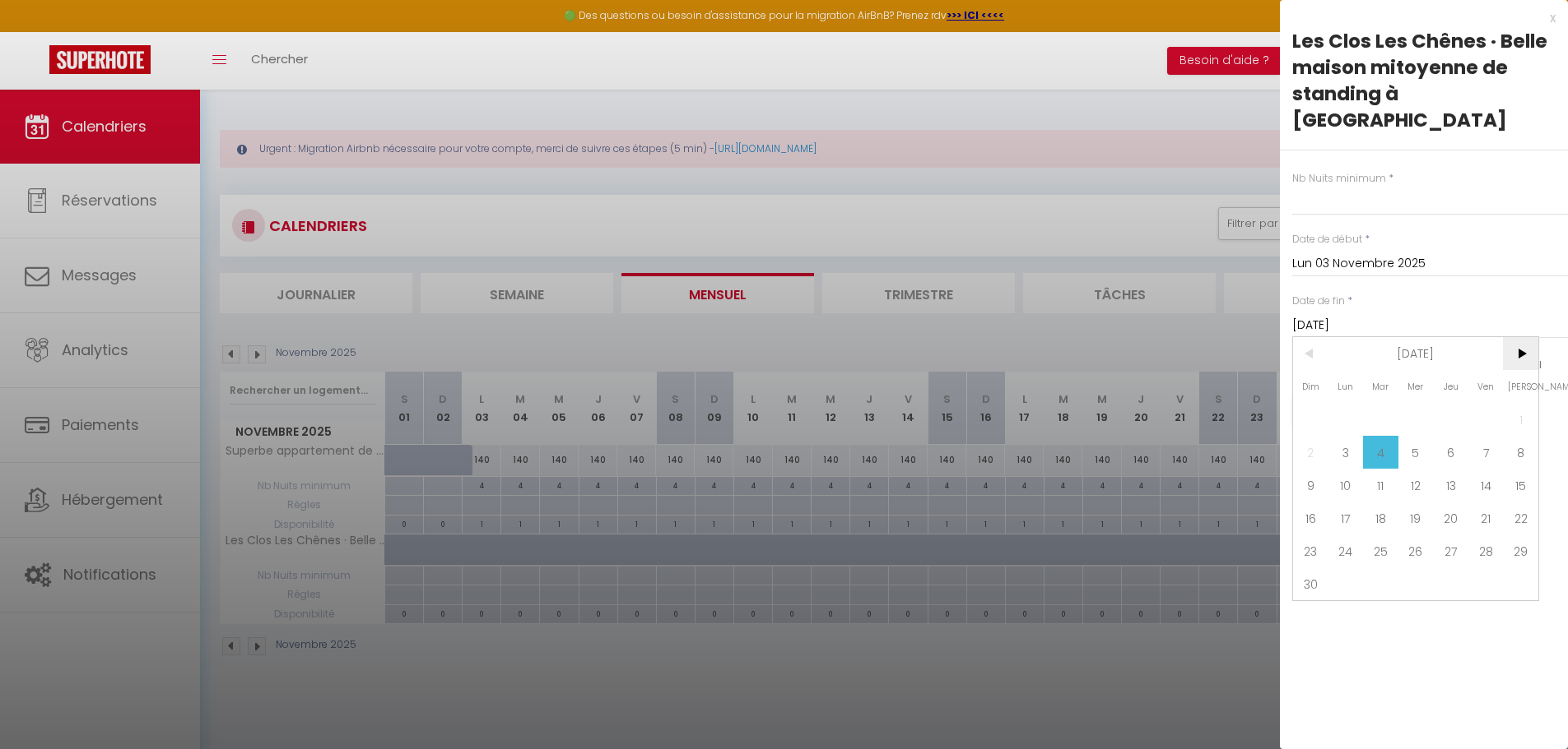
click at [1517, 337] on span ">" at bounding box center [1520, 353] width 35 height 33
click at [1344, 403] on span "1" at bounding box center [1345, 420] width 35 height 33
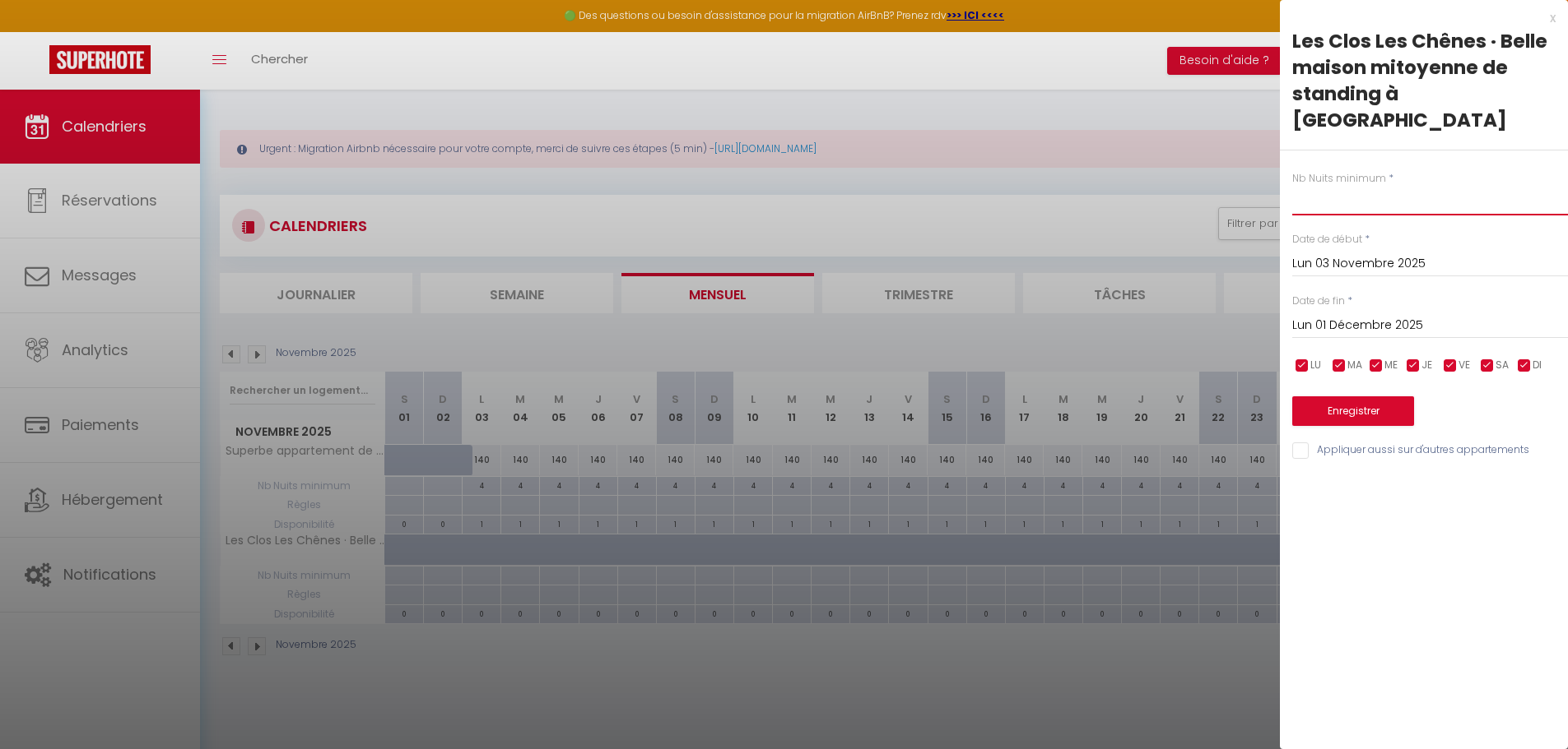
click at [1312, 186] on input "text" at bounding box center [1429, 201] width 275 height 29
click at [1350, 397] on button "Enregistrer" at bounding box center [1353, 411] width 122 height 29
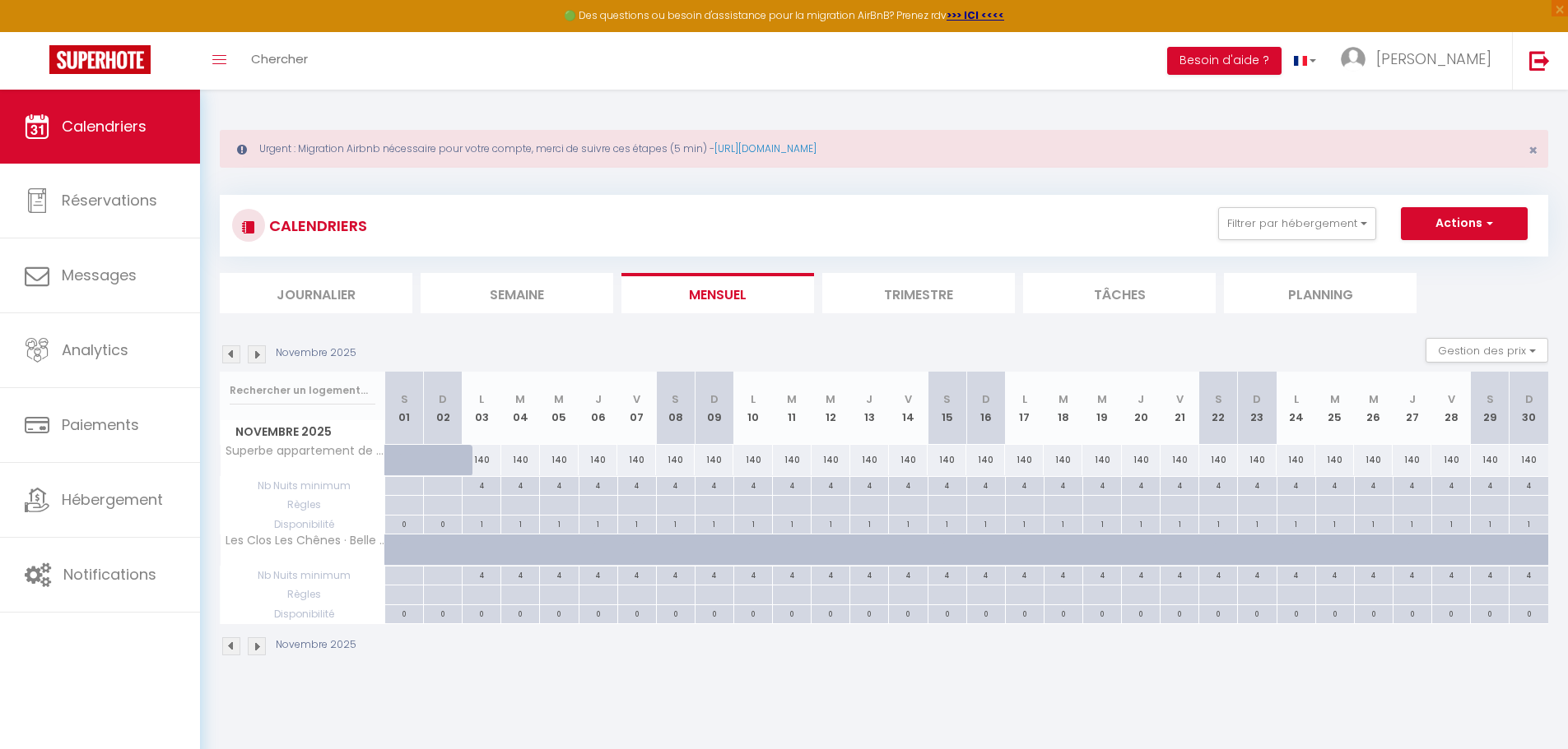
click at [484, 616] on div "0" at bounding box center [481, 613] width 38 height 16
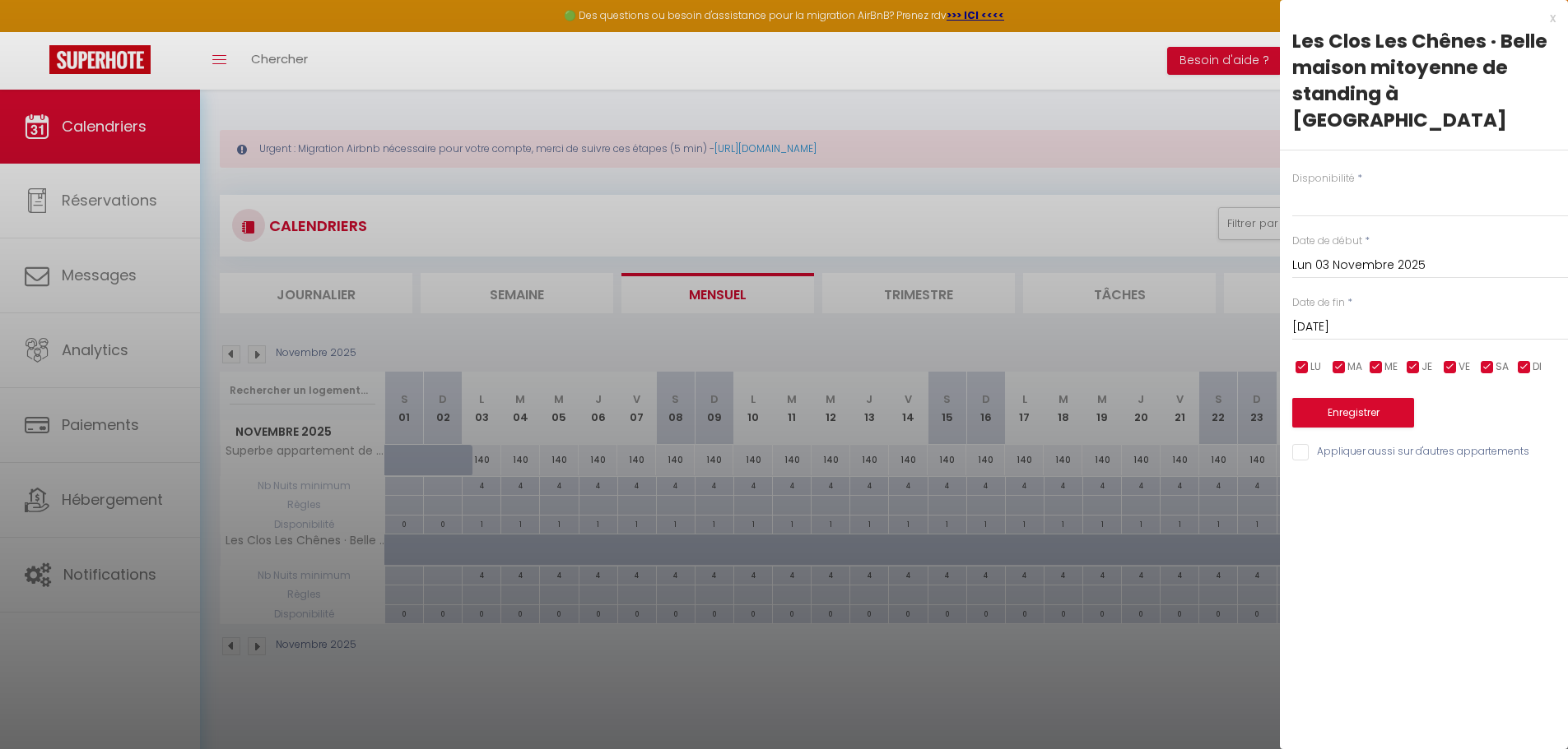
click at [1366, 317] on input "[DATE]" at bounding box center [1429, 327] width 275 height 21
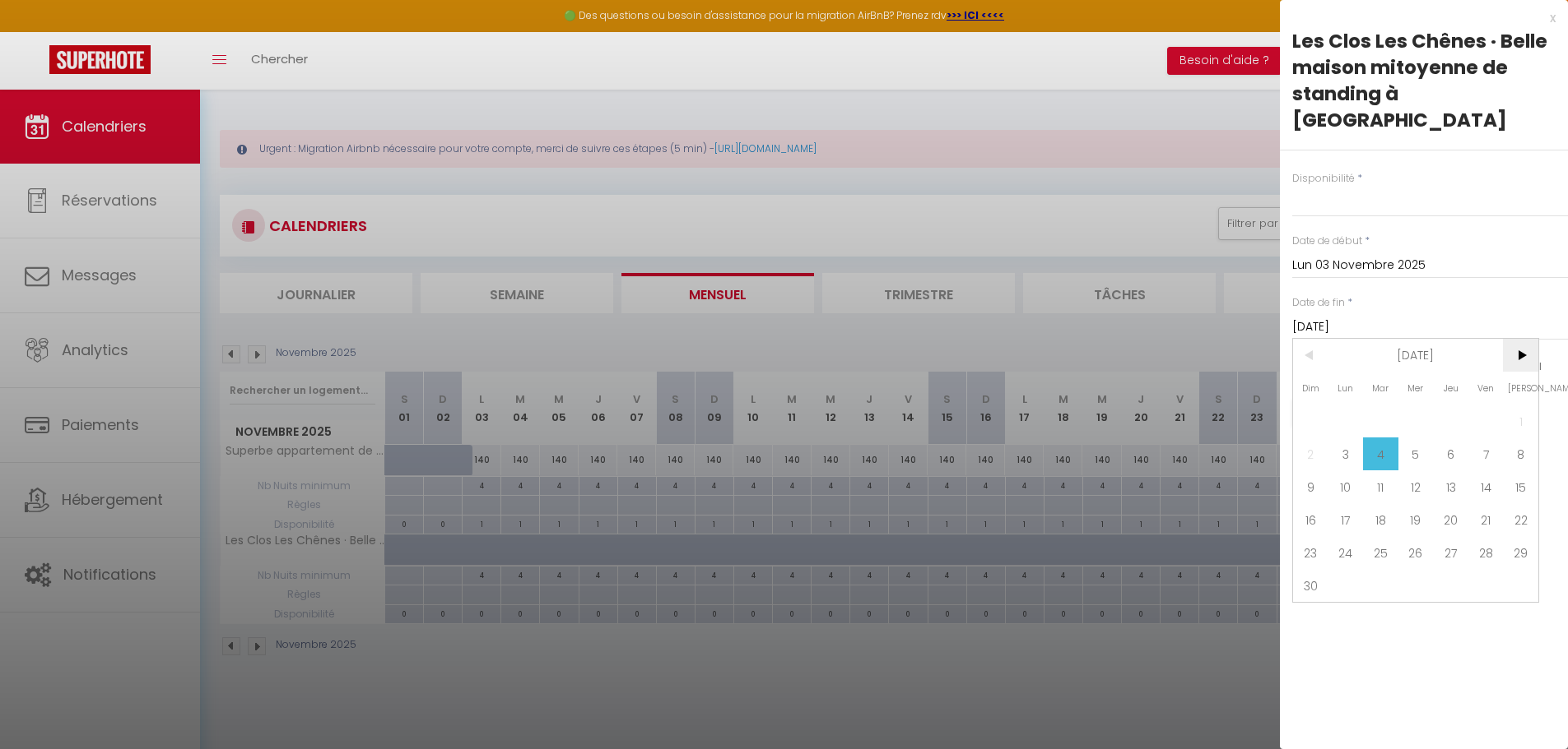
click at [1521, 339] on span ">" at bounding box center [1520, 355] width 35 height 33
click at [1447, 503] on span "25" at bounding box center [1450, 520] width 35 height 33
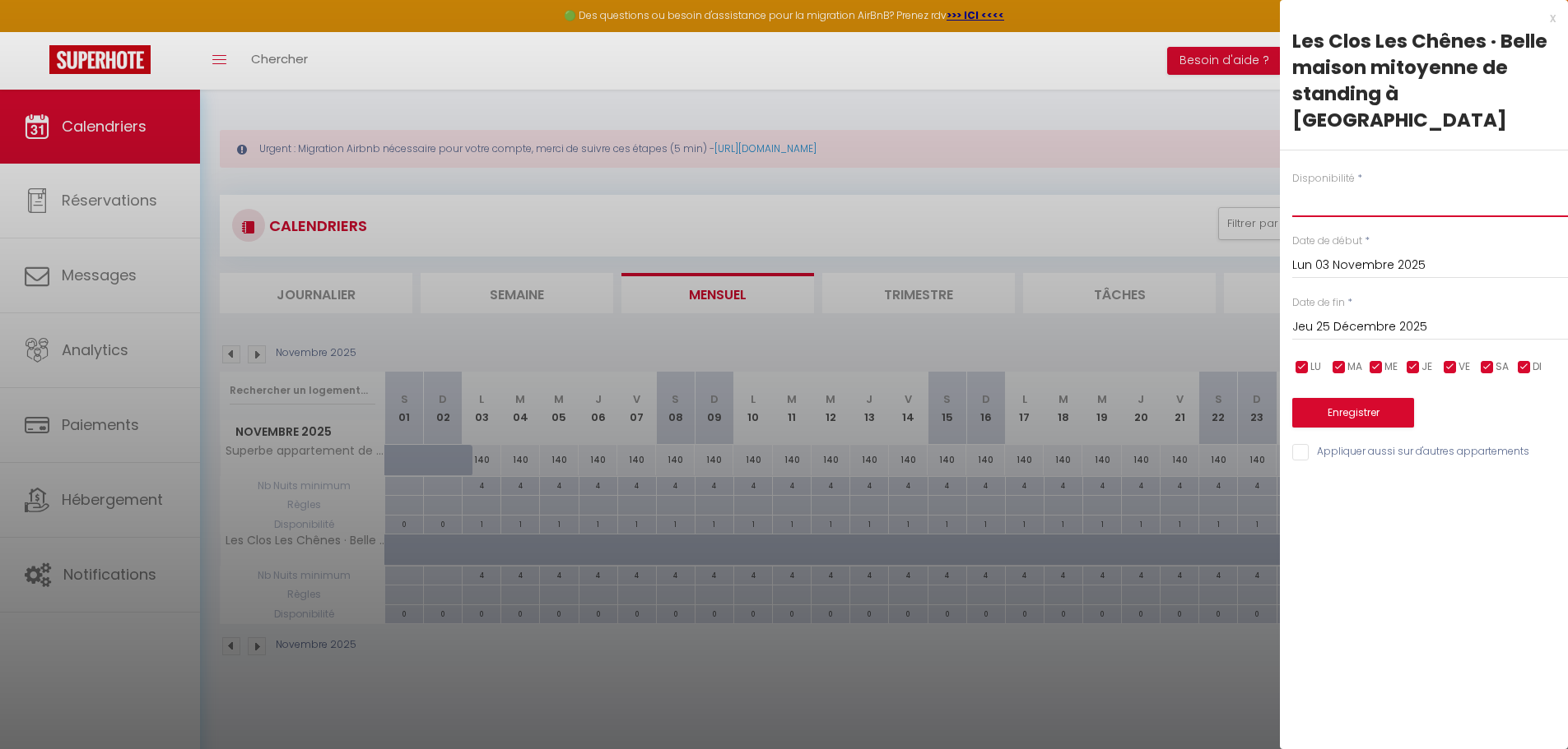
click at [1327, 186] on select "Disponible Indisponible" at bounding box center [1429, 202] width 275 height 31
click at [1292, 186] on select "Disponible Indisponible" at bounding box center [1429, 202] width 275 height 31
click at [1368, 398] on button "Enregistrer" at bounding box center [1353, 413] width 122 height 29
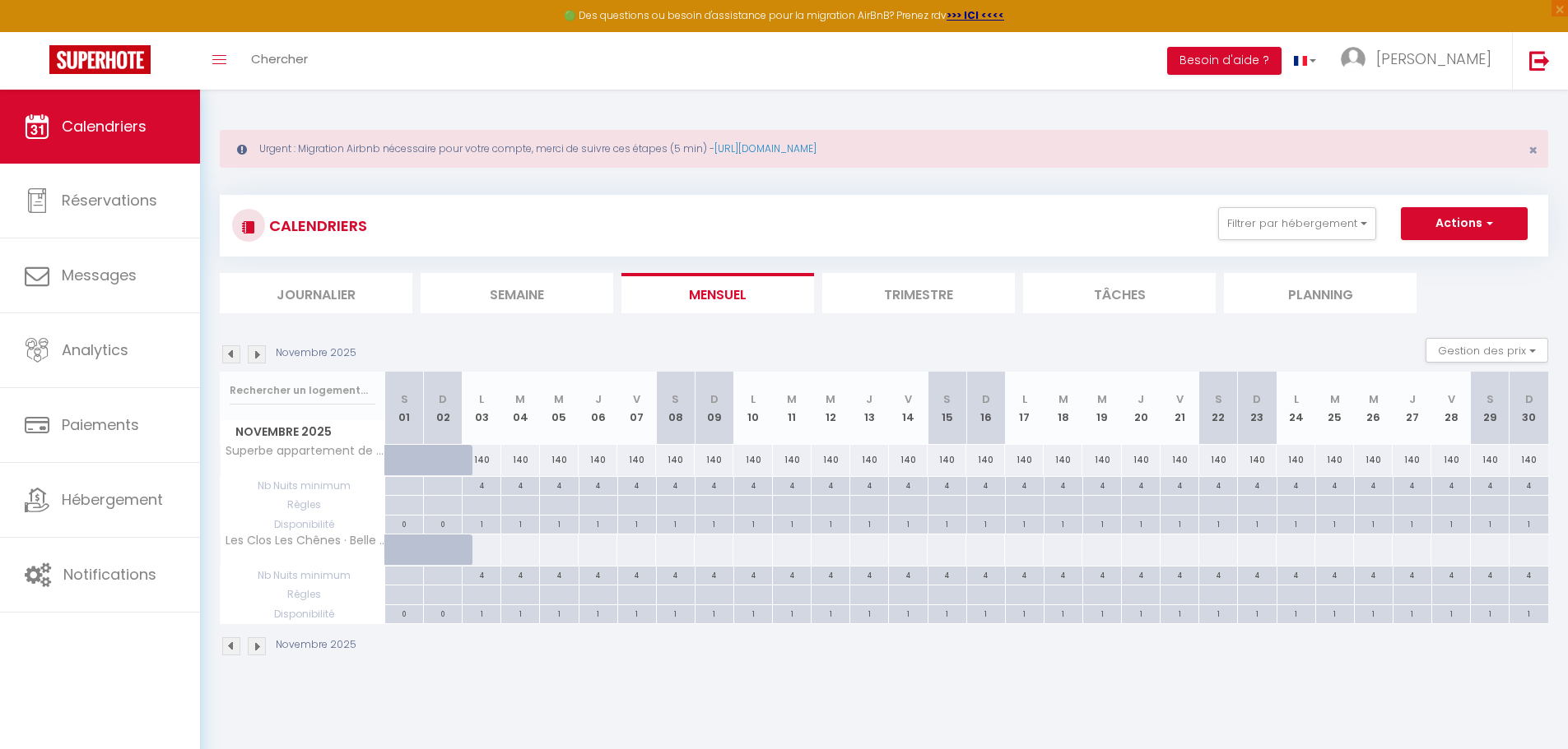
click at [484, 551] on div at bounding box center [481, 549] width 40 height 30
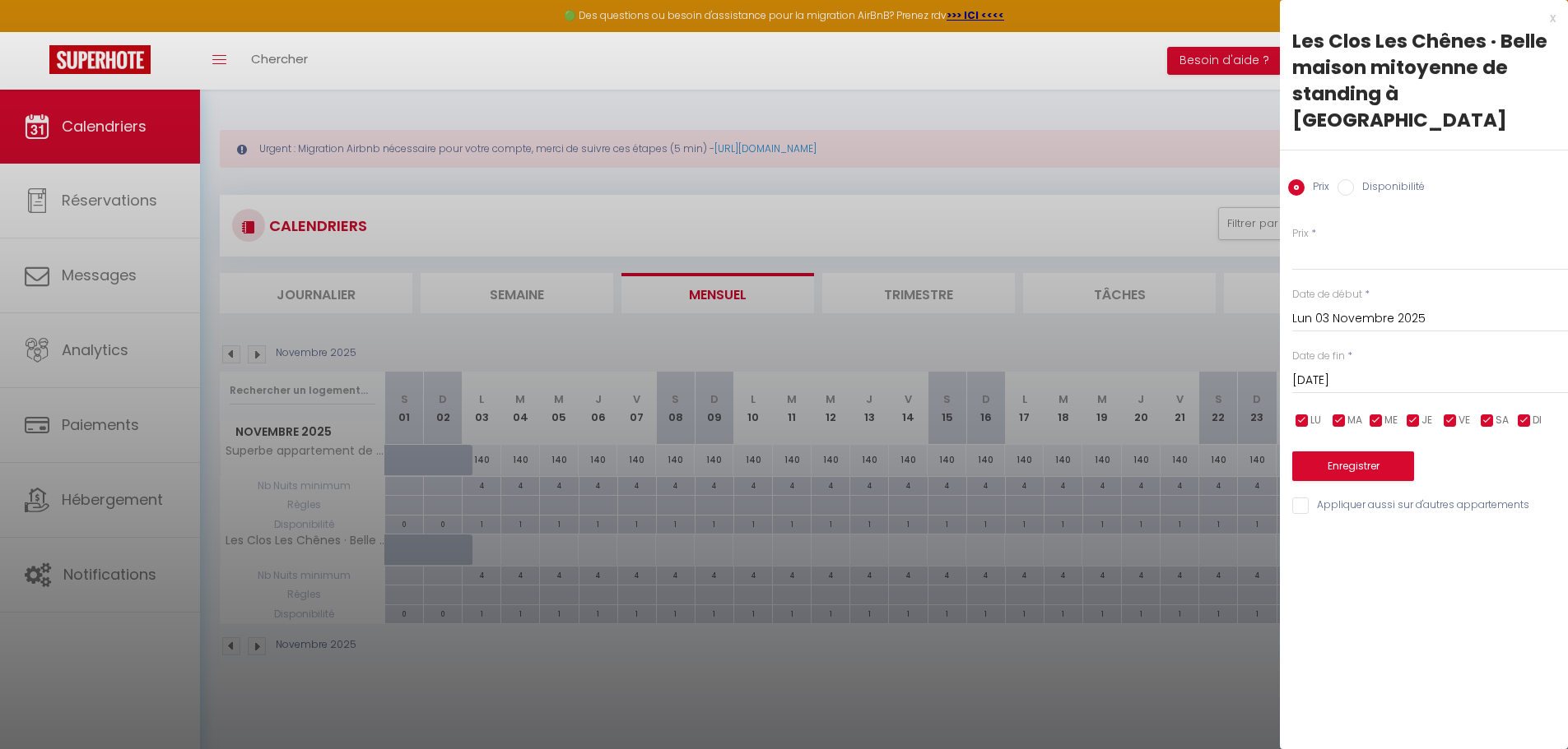
click at [1392, 370] on input "[DATE]" at bounding box center [1429, 380] width 275 height 21
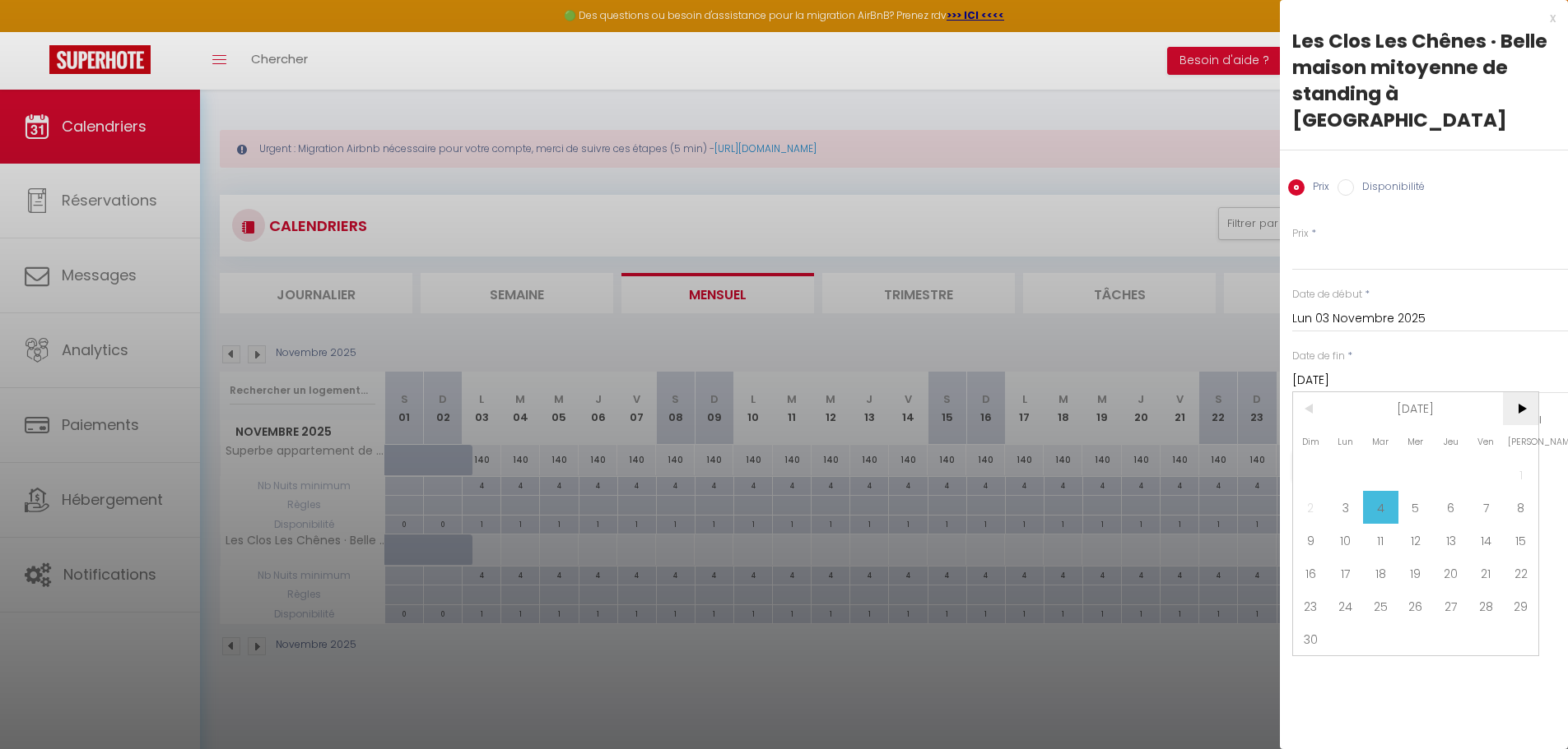
click at [1524, 392] on span ">" at bounding box center [1520, 409] width 35 height 33
click at [1412, 557] on span "24" at bounding box center [1415, 573] width 35 height 33
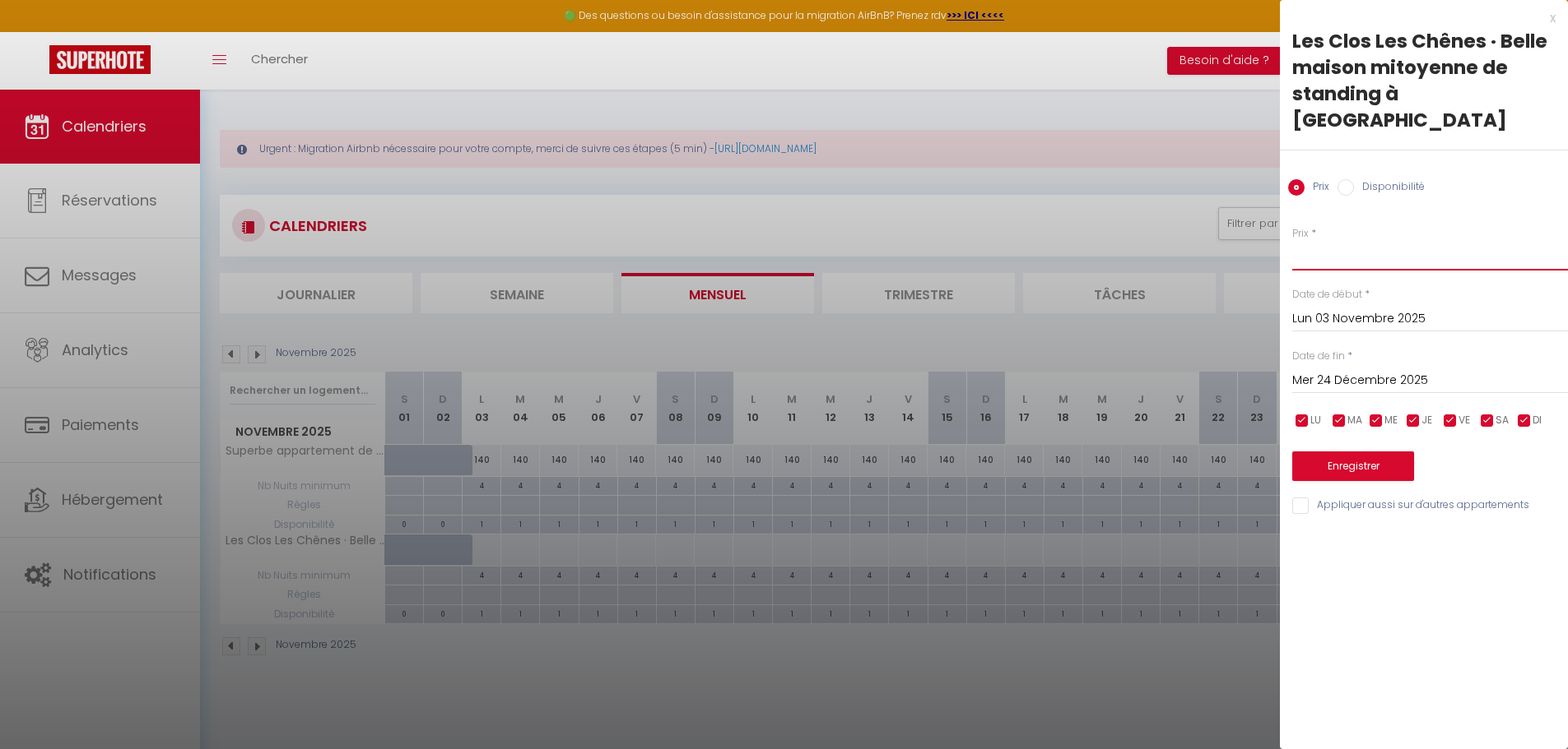
click at [1328, 243] on input "Prix" at bounding box center [1429, 256] width 275 height 29
click at [1359, 452] on button "Enregistrer" at bounding box center [1353, 467] width 122 height 29
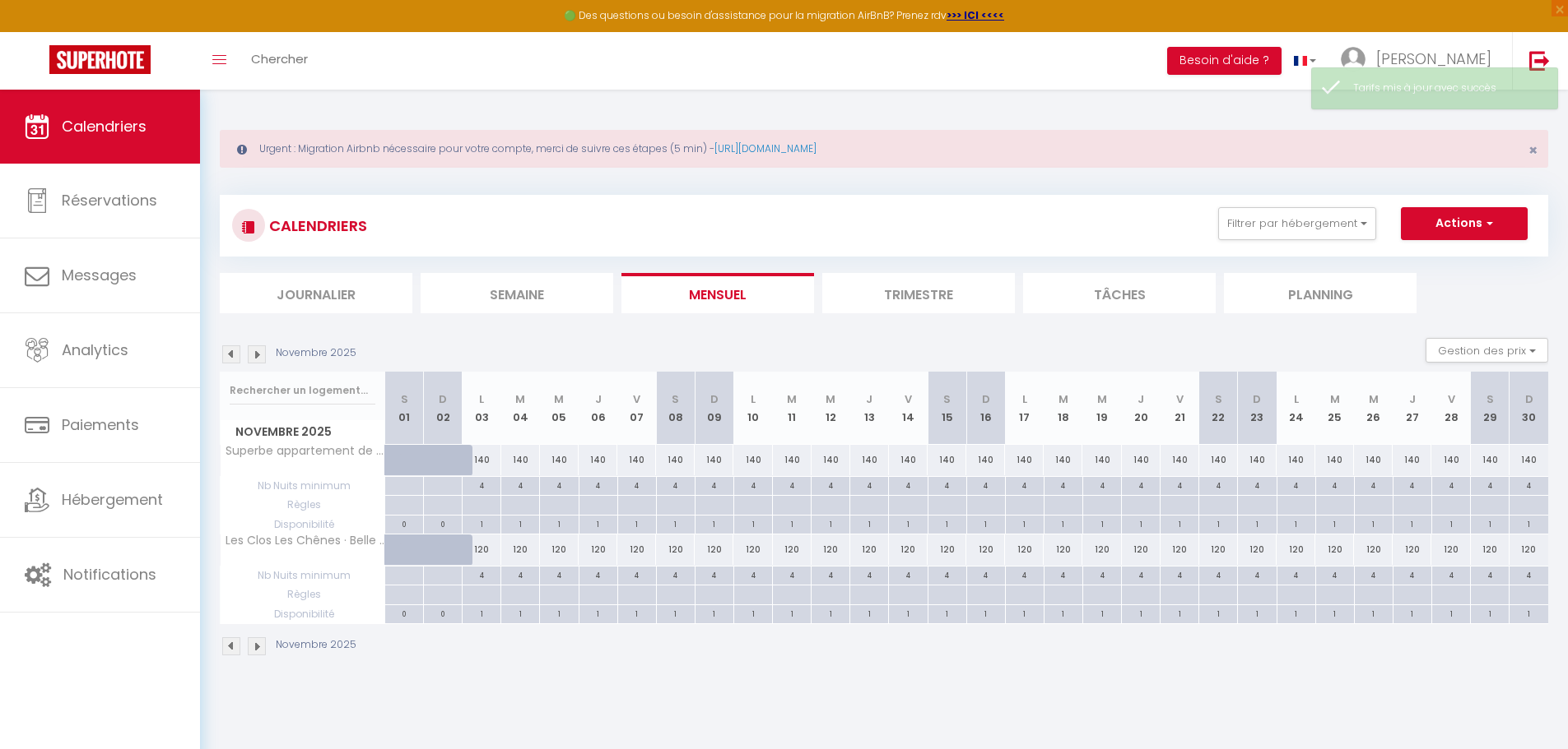
click at [260, 355] on img at bounding box center [257, 354] width 18 height 18
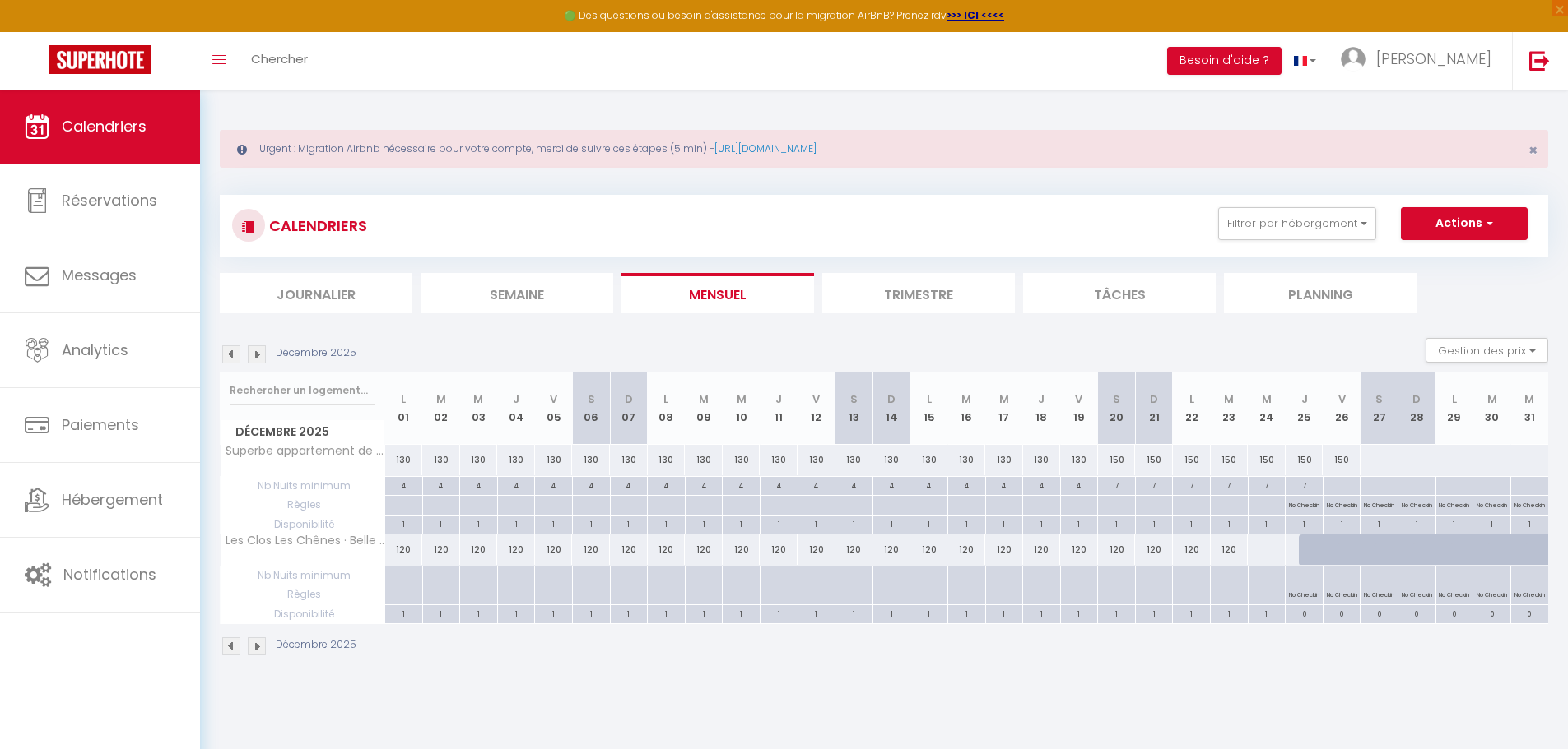
click at [1118, 553] on div "120" at bounding box center [1116, 549] width 38 height 30
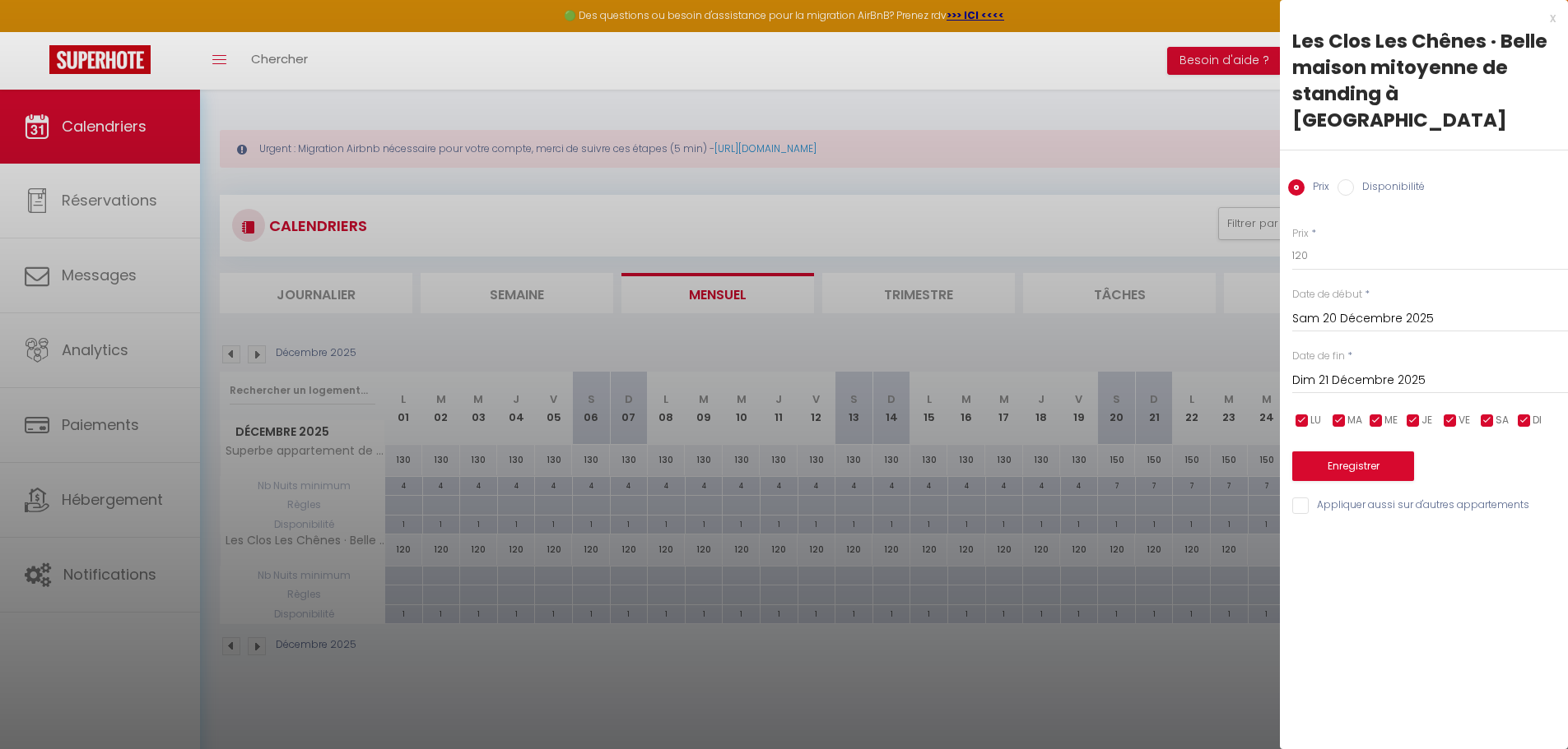
click at [1367, 364] on div "[DATE] < [DATE] > Dim Lun Mar Mer Jeu Ven Sam 1 2 3 4 5 6 7 8 9 10 11 12 13 14 …" at bounding box center [1429, 379] width 275 height 29
click at [1366, 370] on input "Dim 21 Décembre 2025" at bounding box center [1429, 380] width 275 height 21
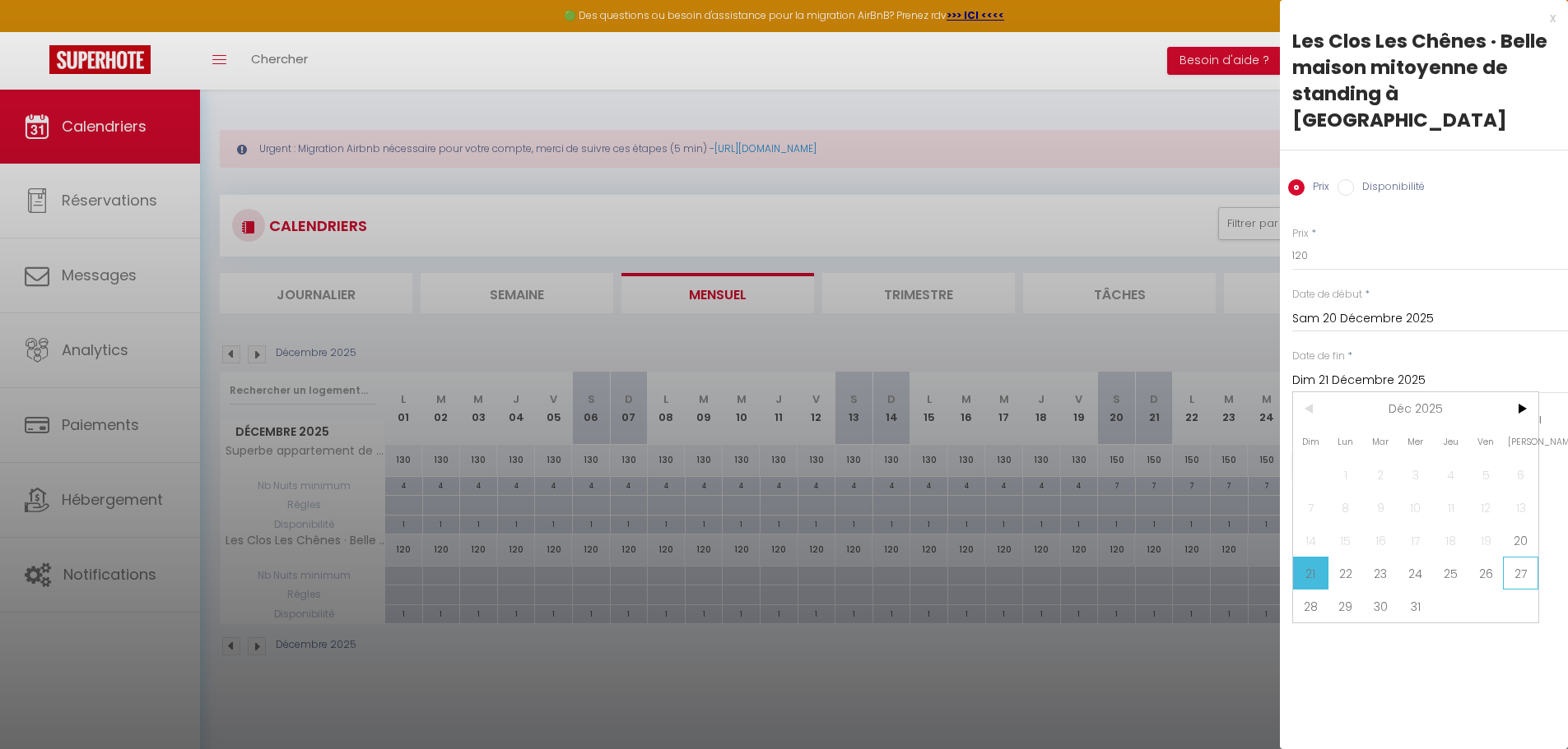
click at [1515, 557] on span "27" at bounding box center [1520, 573] width 35 height 33
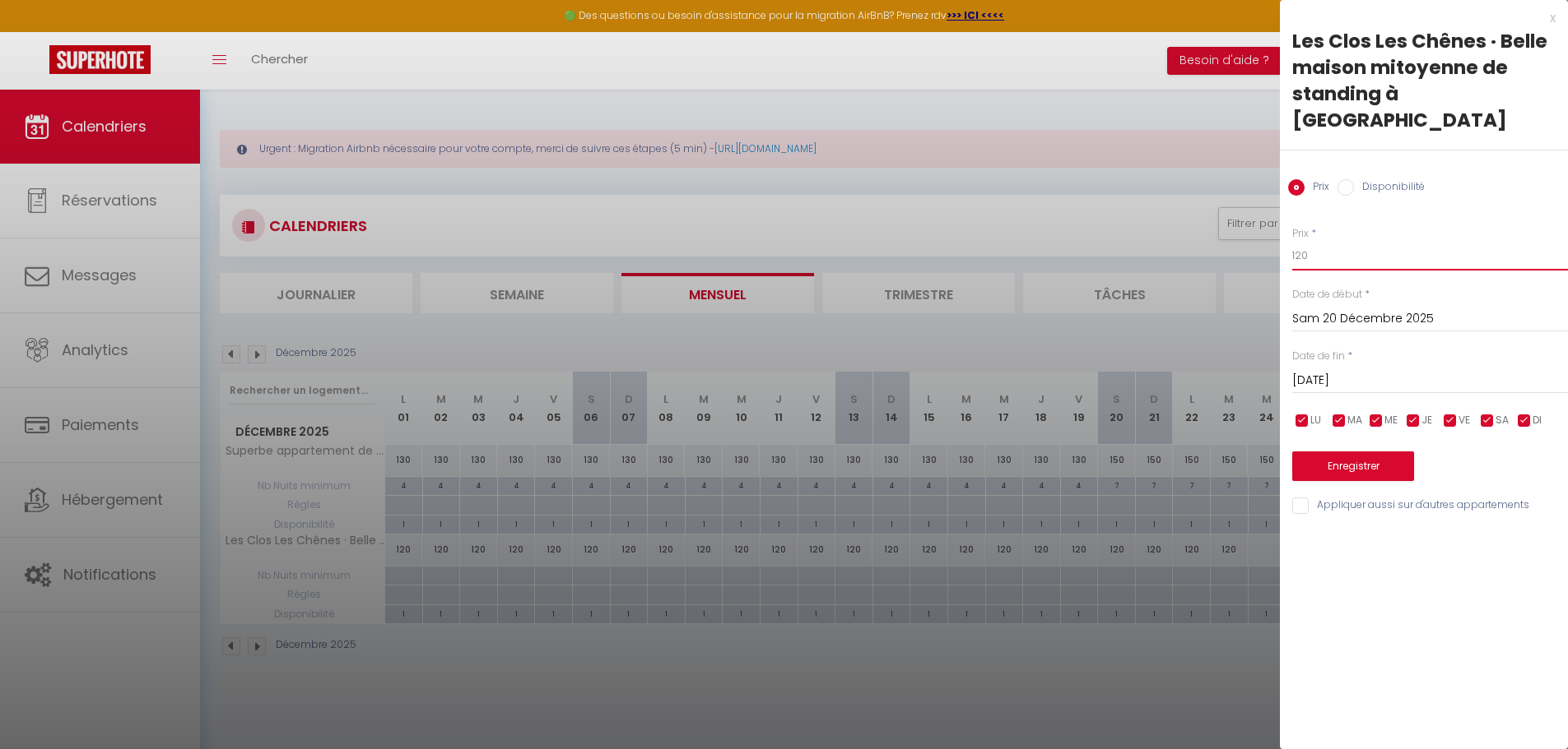
drag, startPoint x: 1317, startPoint y: 229, endPoint x: 1231, endPoint y: 218, distance: 86.7
click at [1231, 218] on body "🟢 Des questions ou besoin d'assistance pour la migration AirBnB? Prenez rdv >>>…" at bounding box center [784, 464] width 1568 height 749
click at [1339, 452] on button "Enregistrer" at bounding box center [1353, 467] width 122 height 29
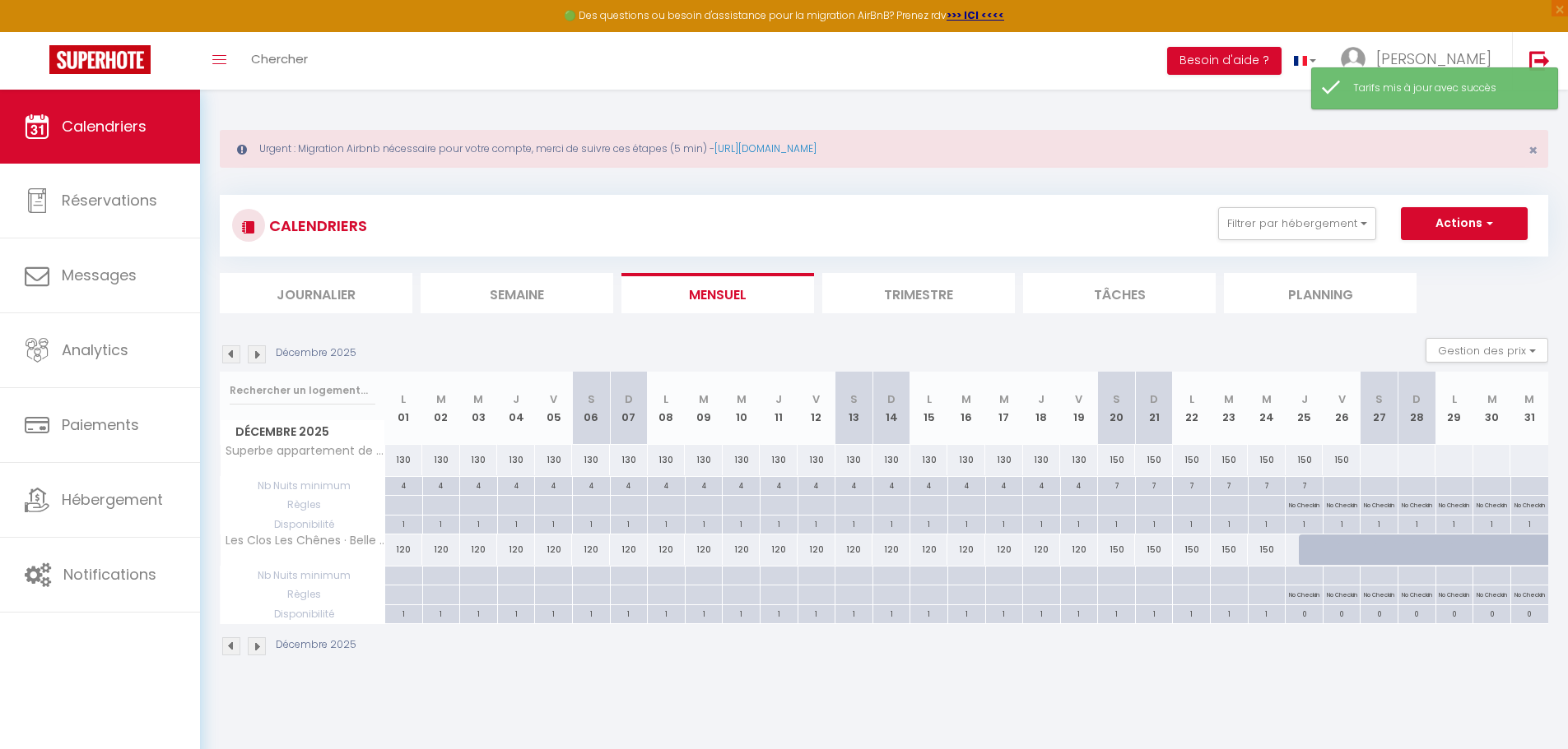
click at [1299, 547] on div at bounding box center [1317, 550] width 38 height 31
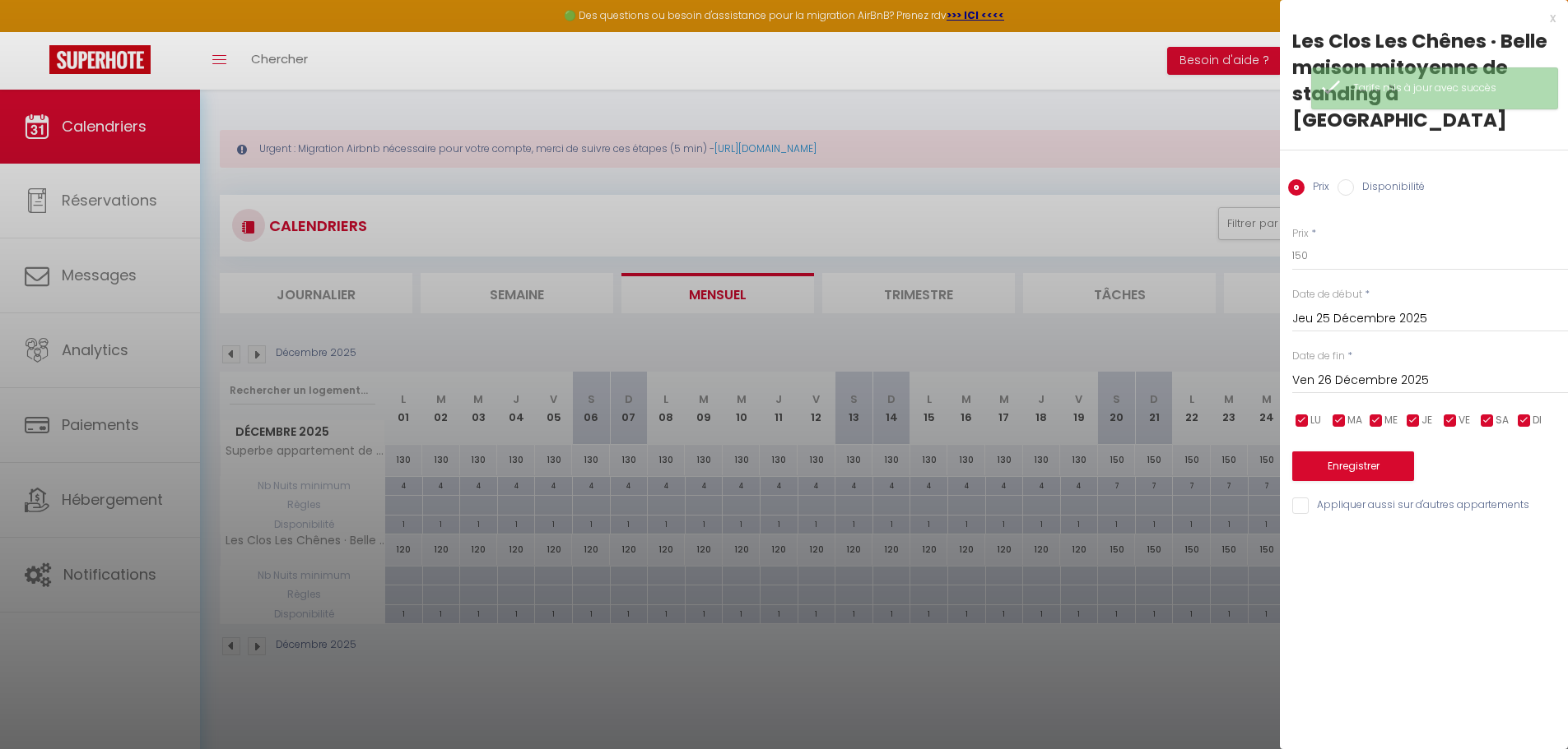
click at [1349, 179] on input "Disponibilité" at bounding box center [1345, 188] width 17 height 17
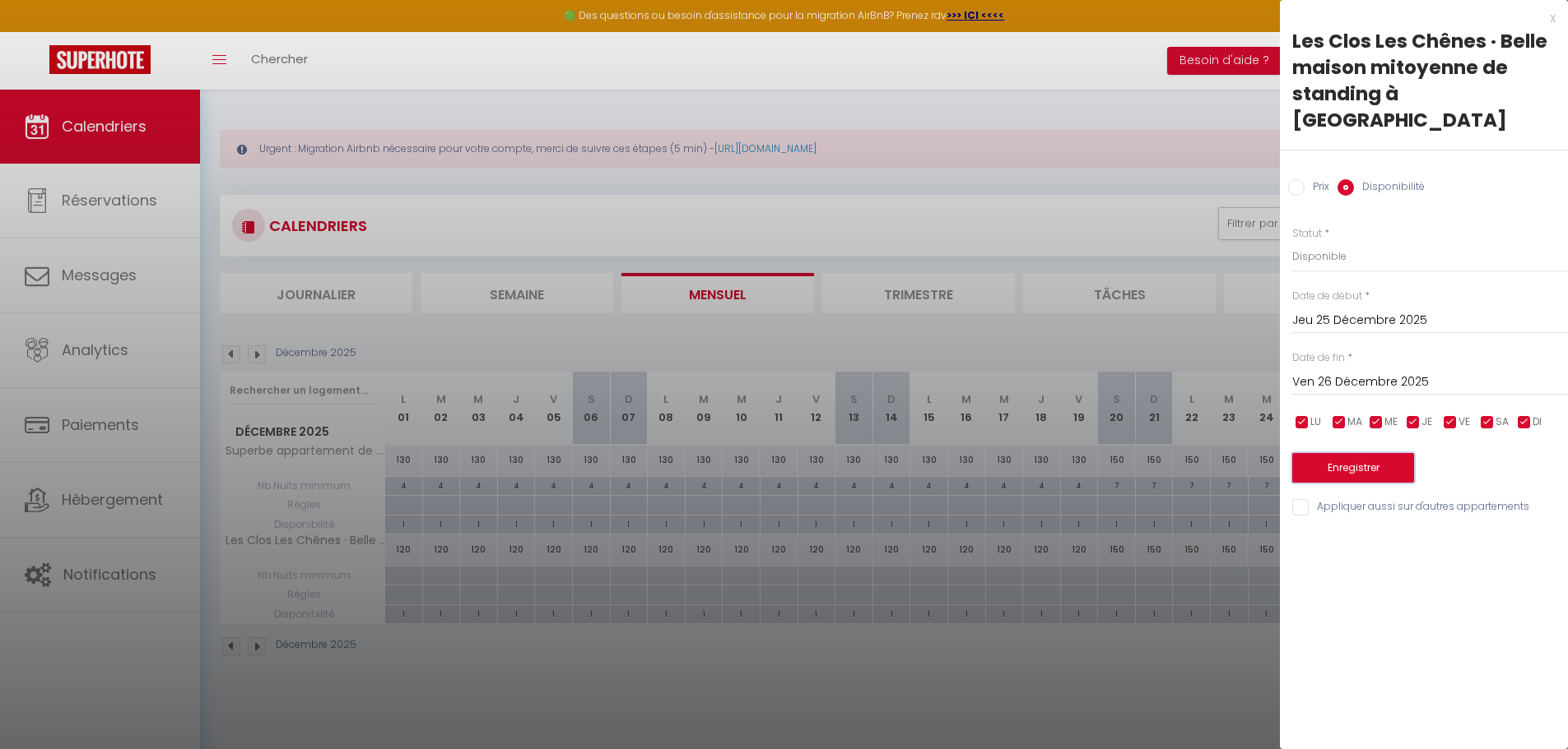
click at [1328, 453] on button "Enregistrer" at bounding box center [1353, 467] width 122 height 29
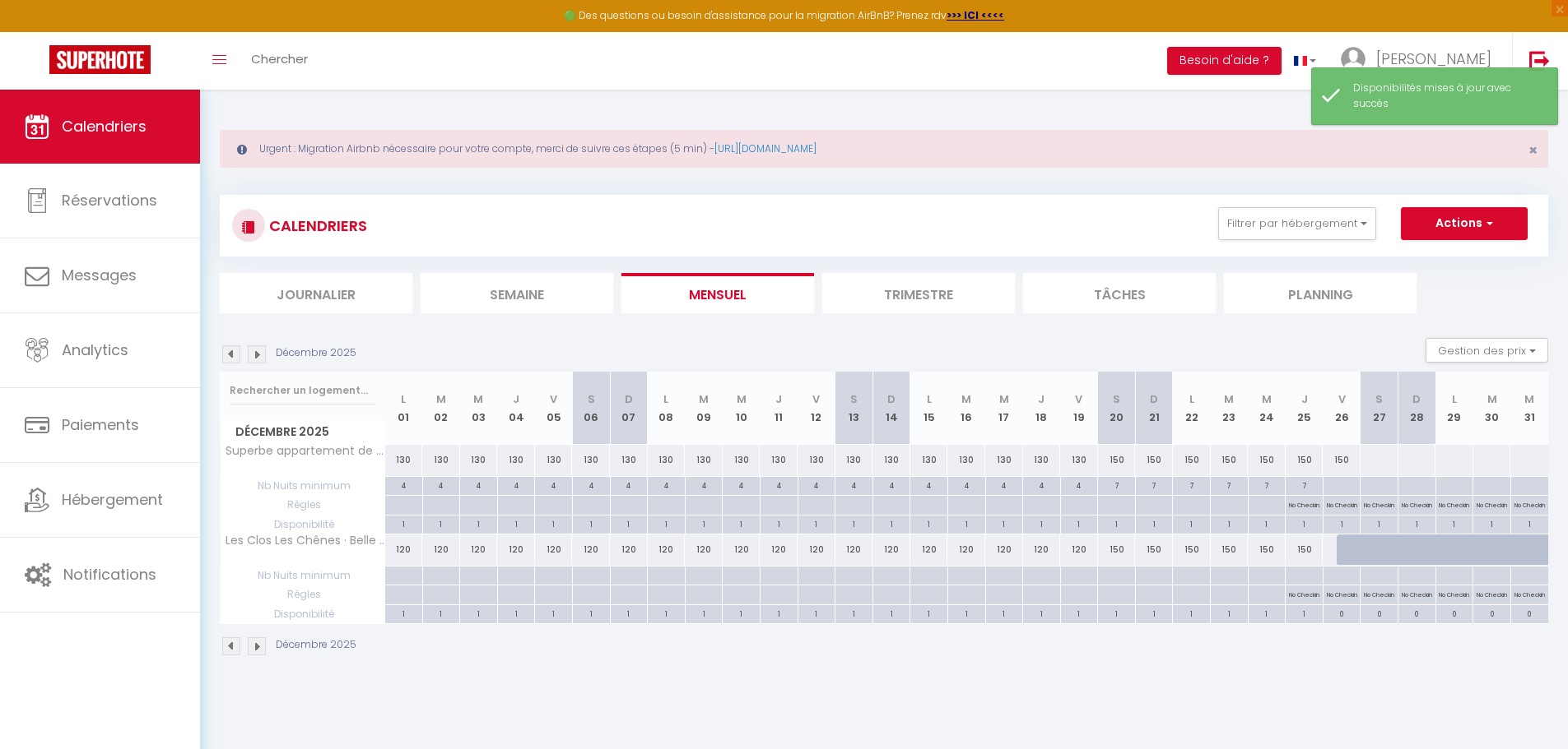
click at [1344, 552] on div at bounding box center [1354, 550] width 38 height 31
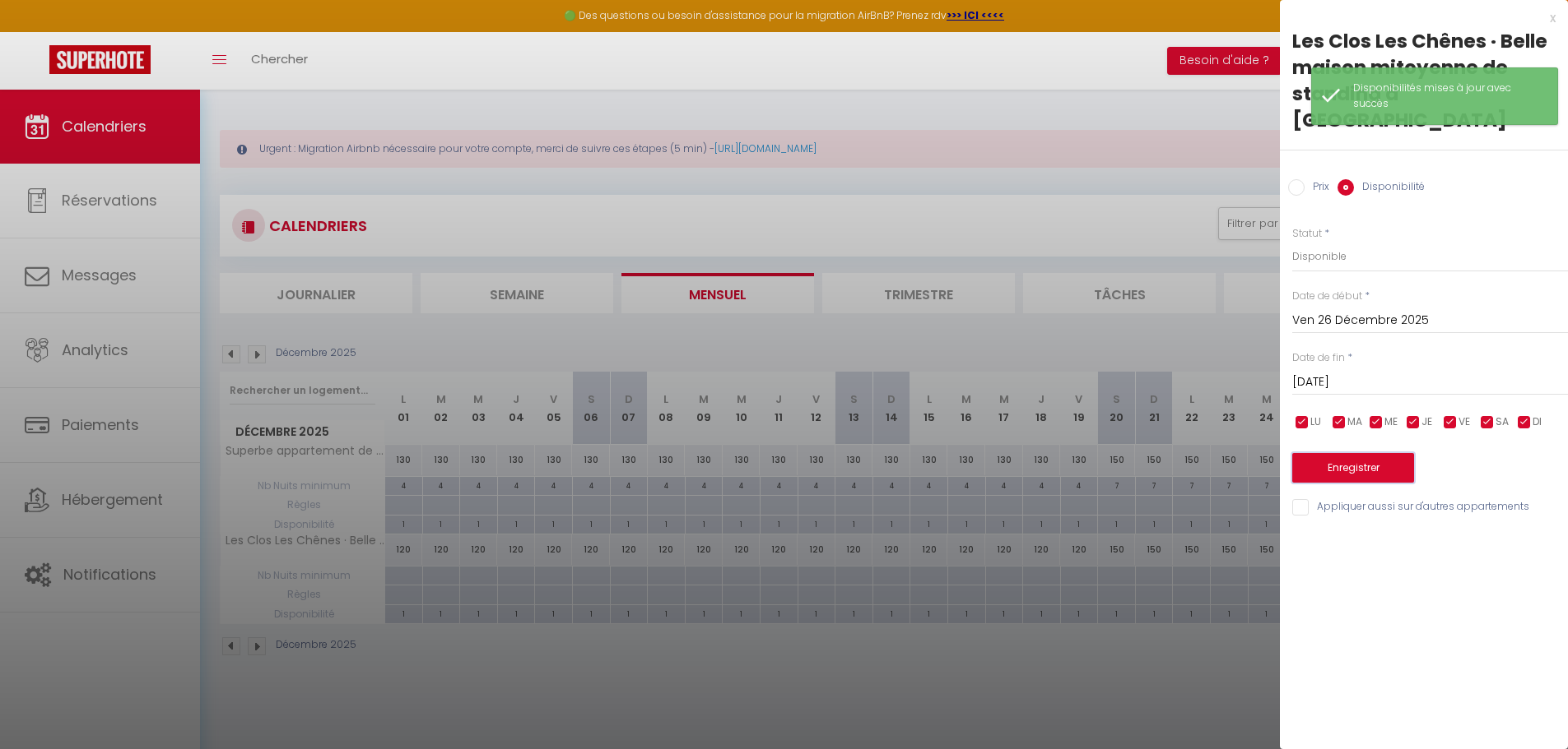
click at [1355, 453] on button "Enregistrer" at bounding box center [1353, 467] width 122 height 29
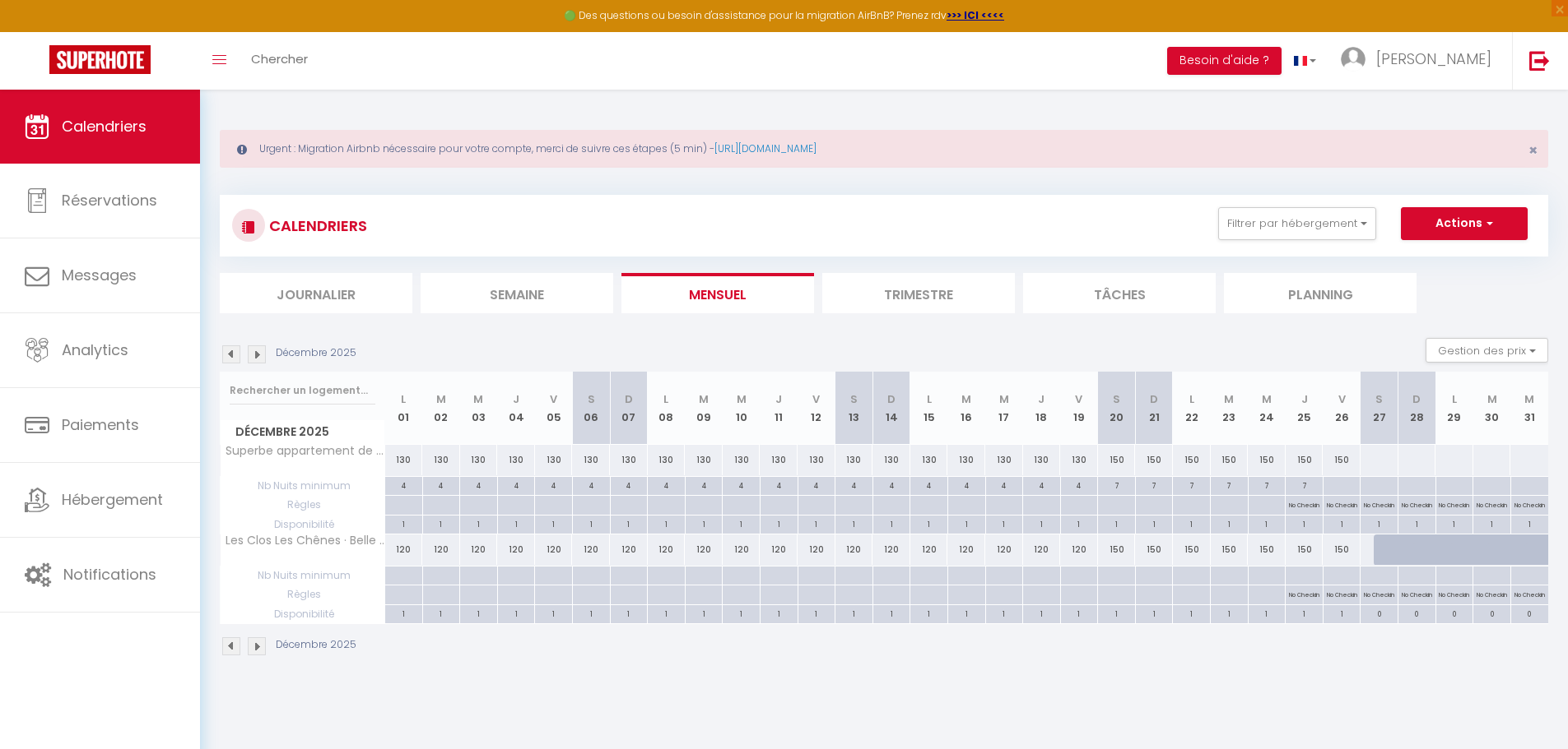
click at [387, 576] on div at bounding box center [402, 576] width 38 height 19
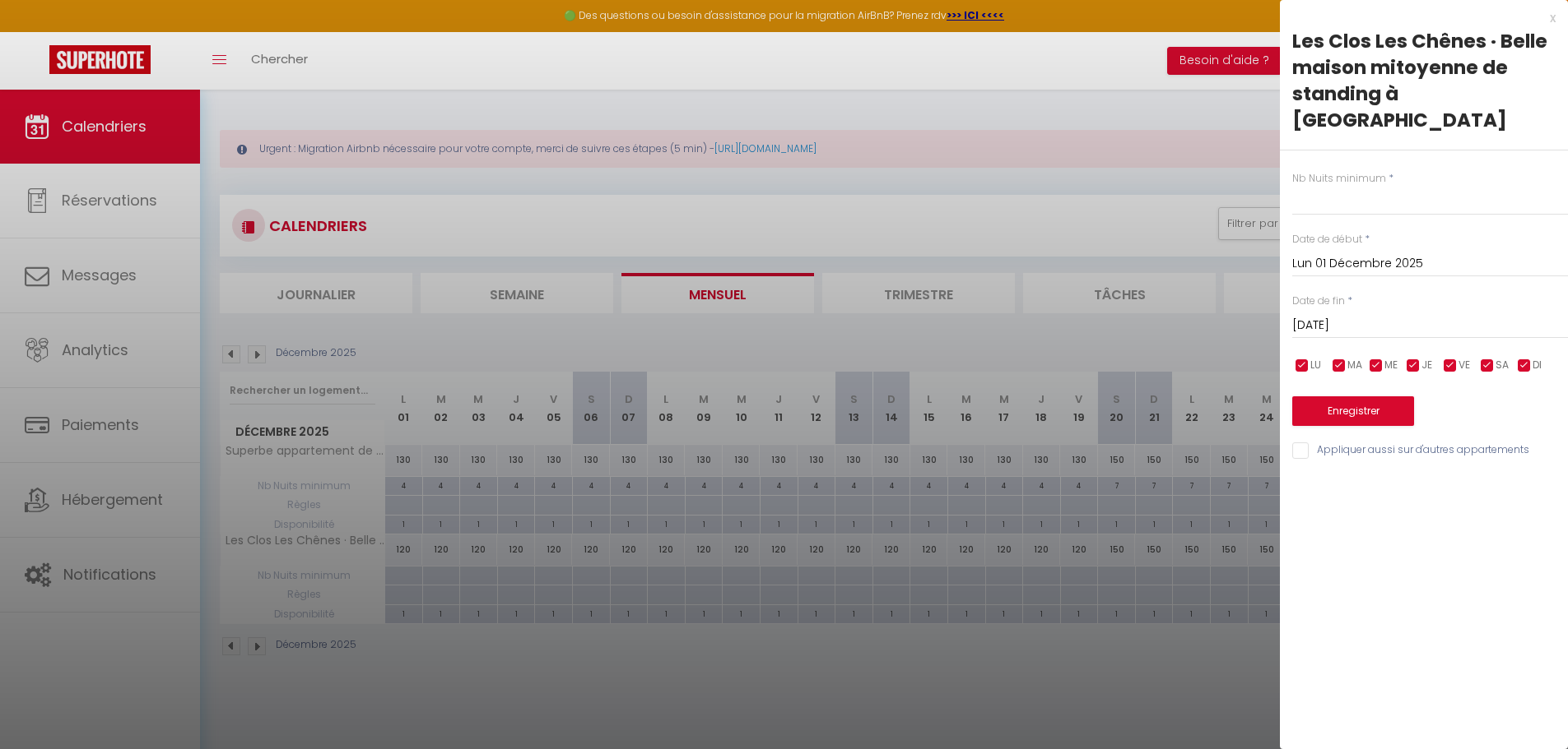
click at [1438, 315] on input "[DATE]" at bounding box center [1429, 325] width 275 height 21
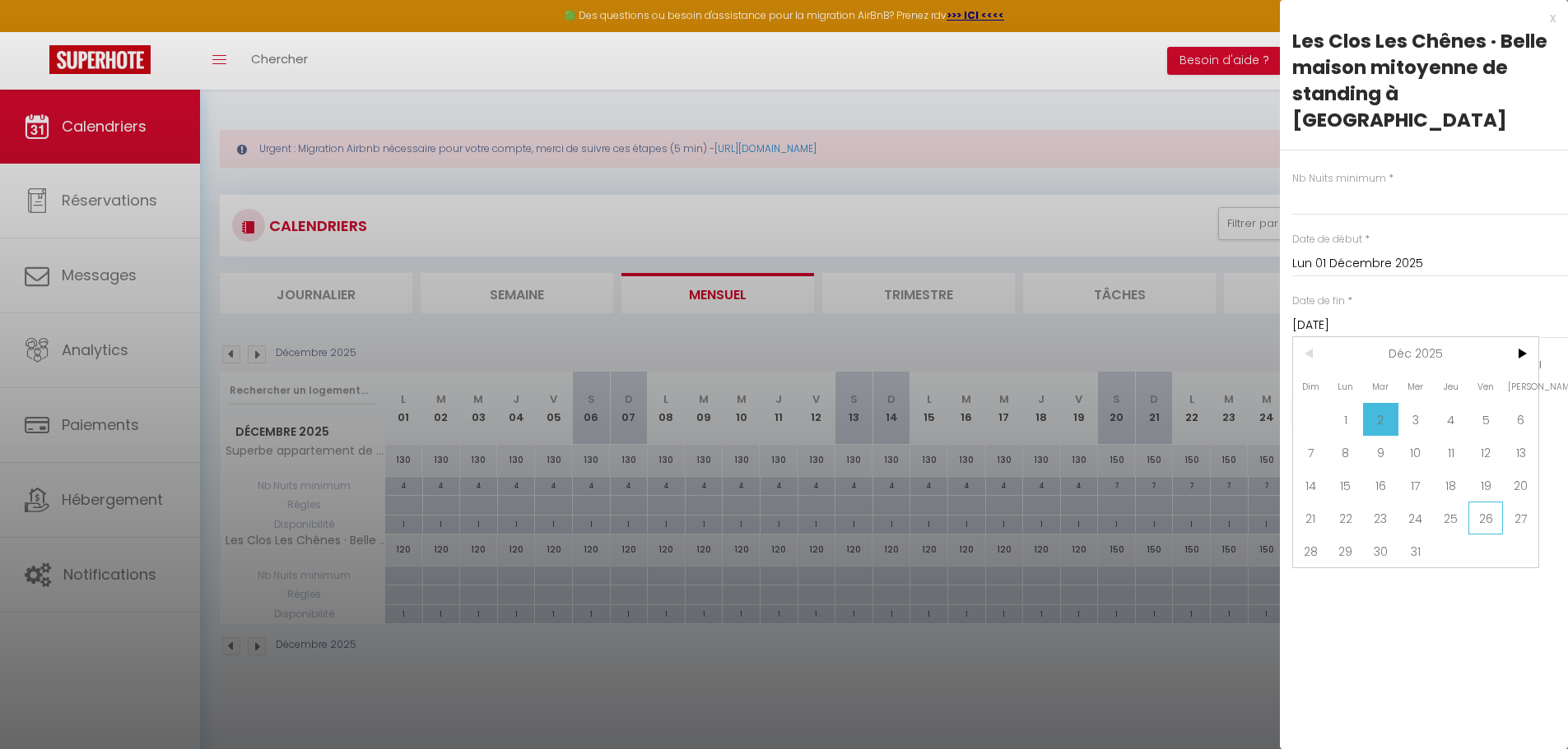
click at [1484, 501] on span "26" at bounding box center [1485, 518] width 35 height 33
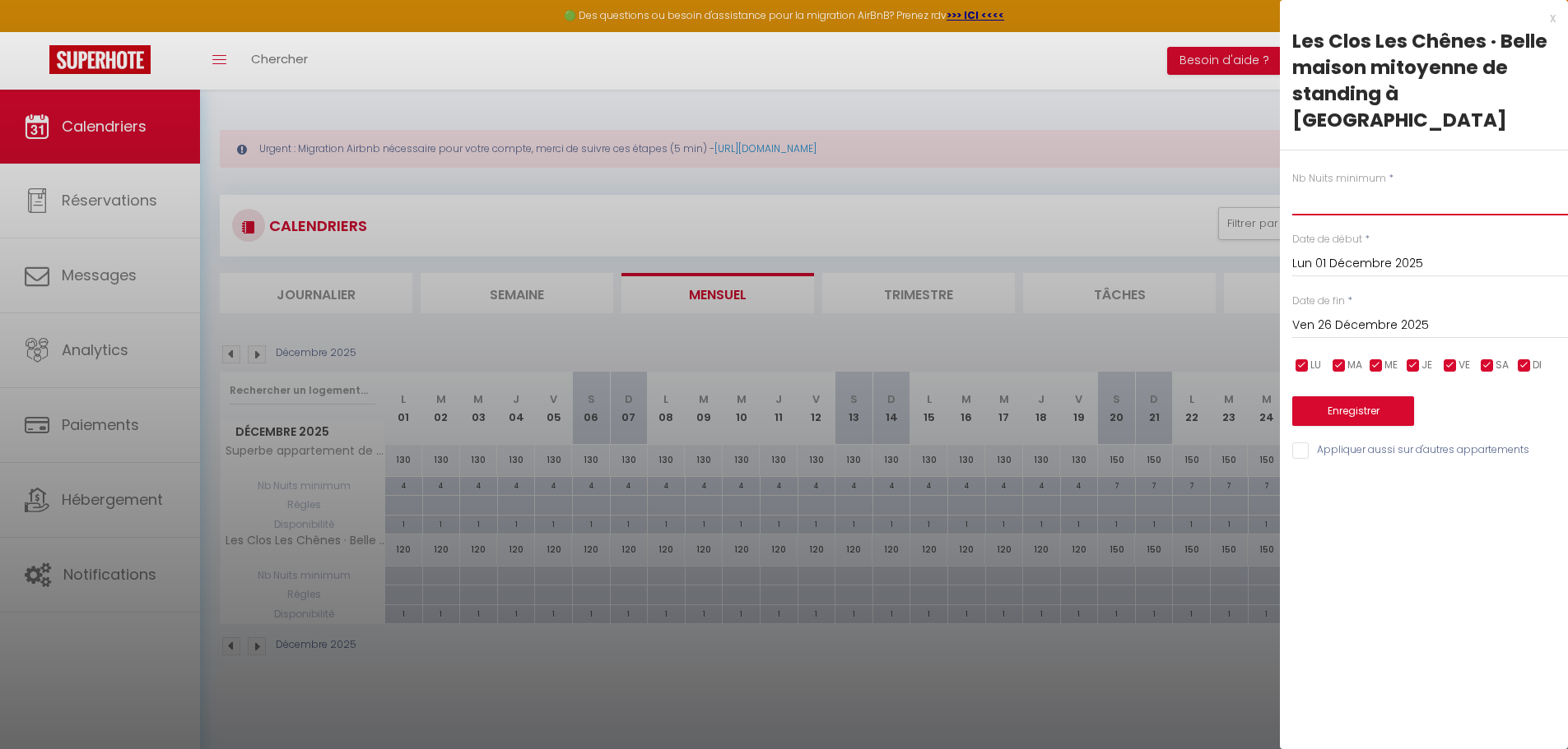
click at [1332, 186] on input "text" at bounding box center [1429, 201] width 275 height 29
click at [1374, 397] on button "Enregistrer" at bounding box center [1353, 411] width 122 height 29
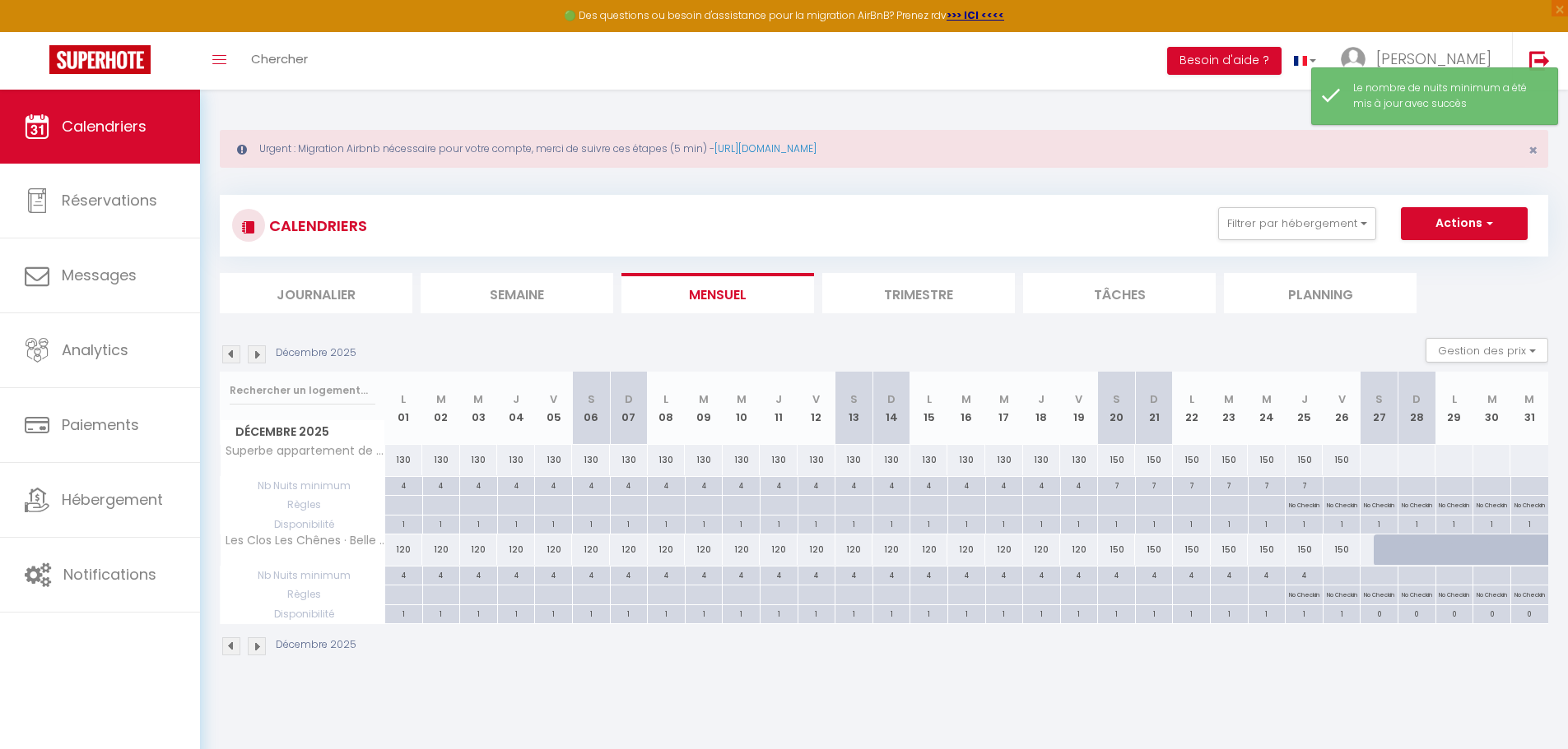
click at [1119, 572] on div "4" at bounding box center [1116, 574] width 37 height 16
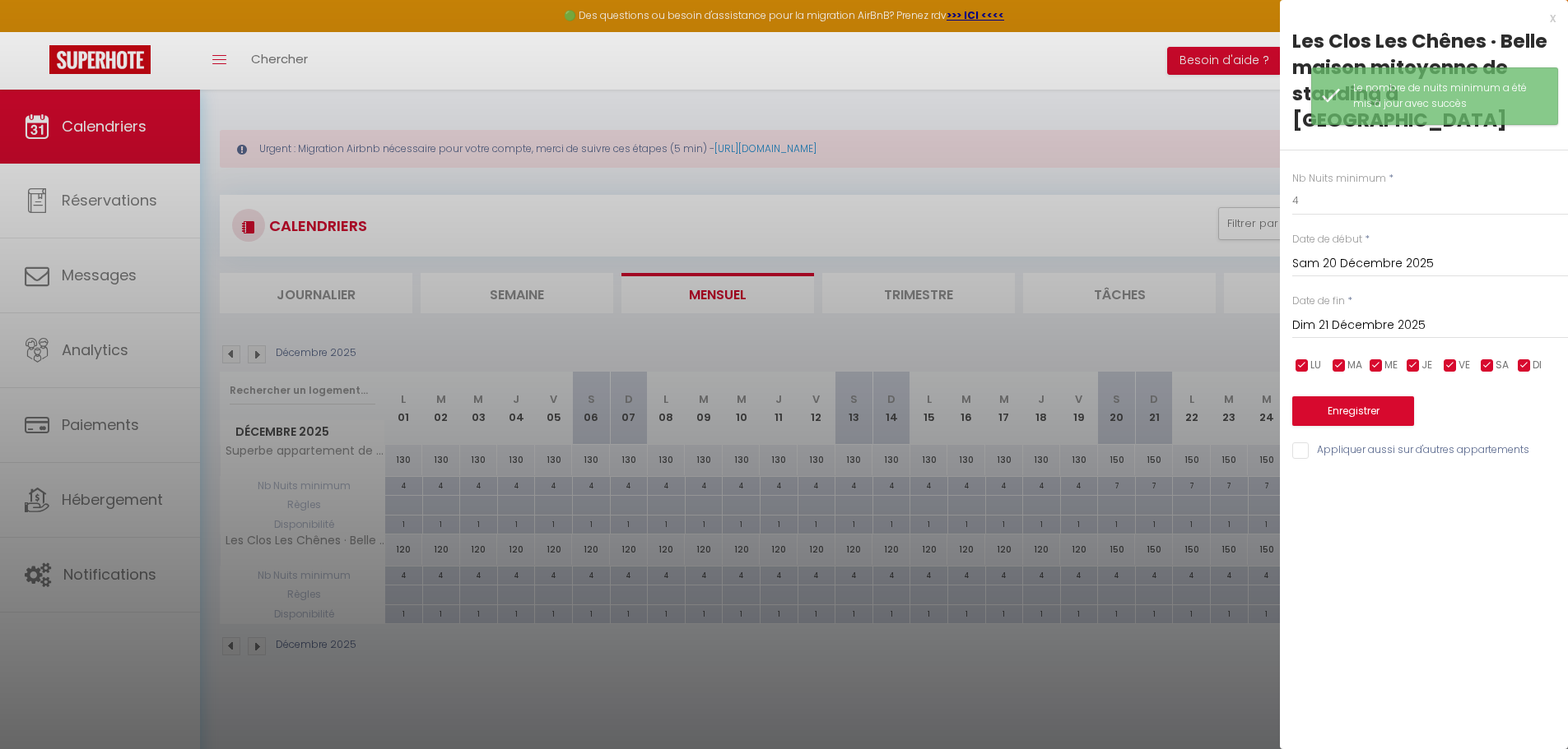
click at [1415, 315] on input "Dim 21 Décembre 2025" at bounding box center [1429, 325] width 275 height 21
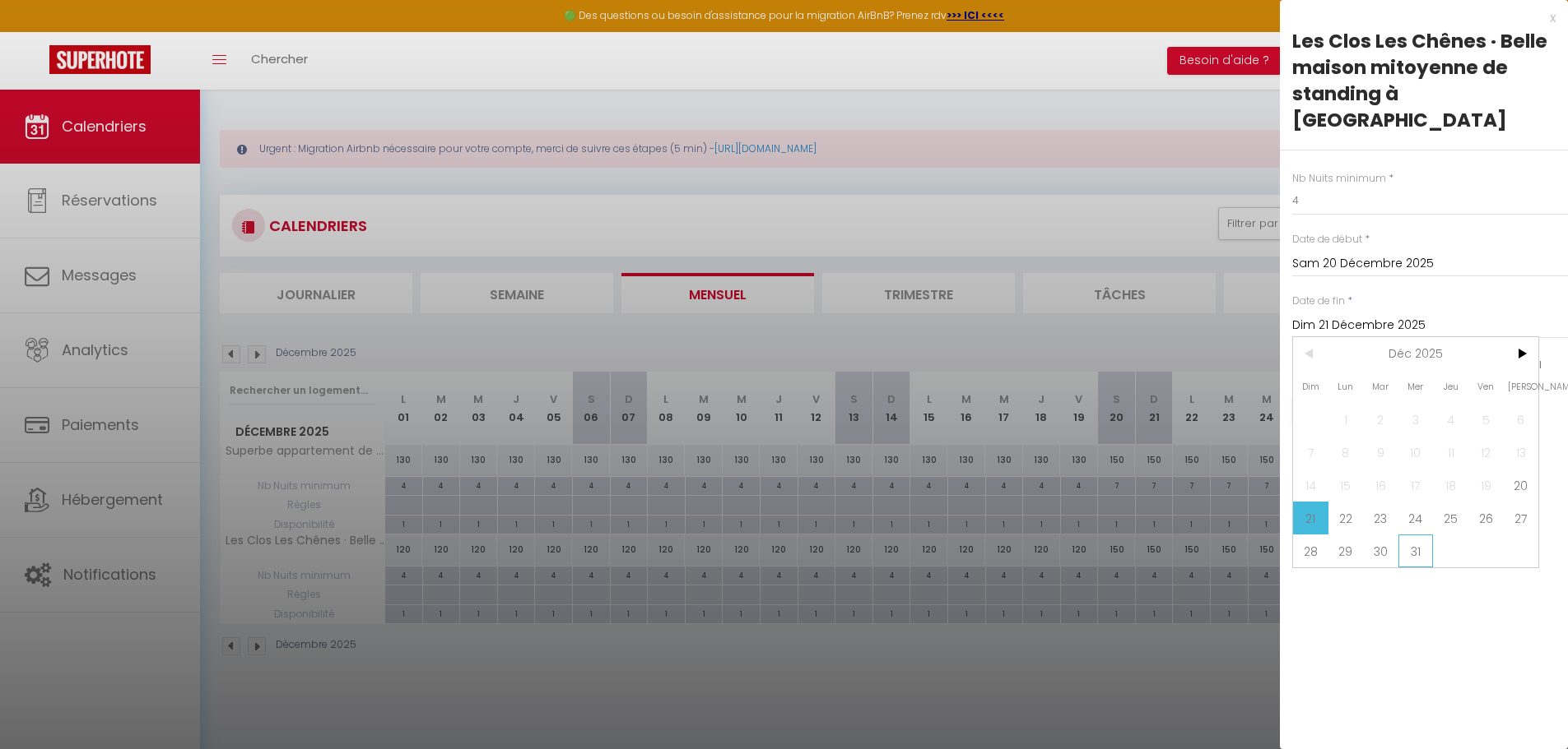
click at [1411, 535] on span "31" at bounding box center [1415, 551] width 35 height 33
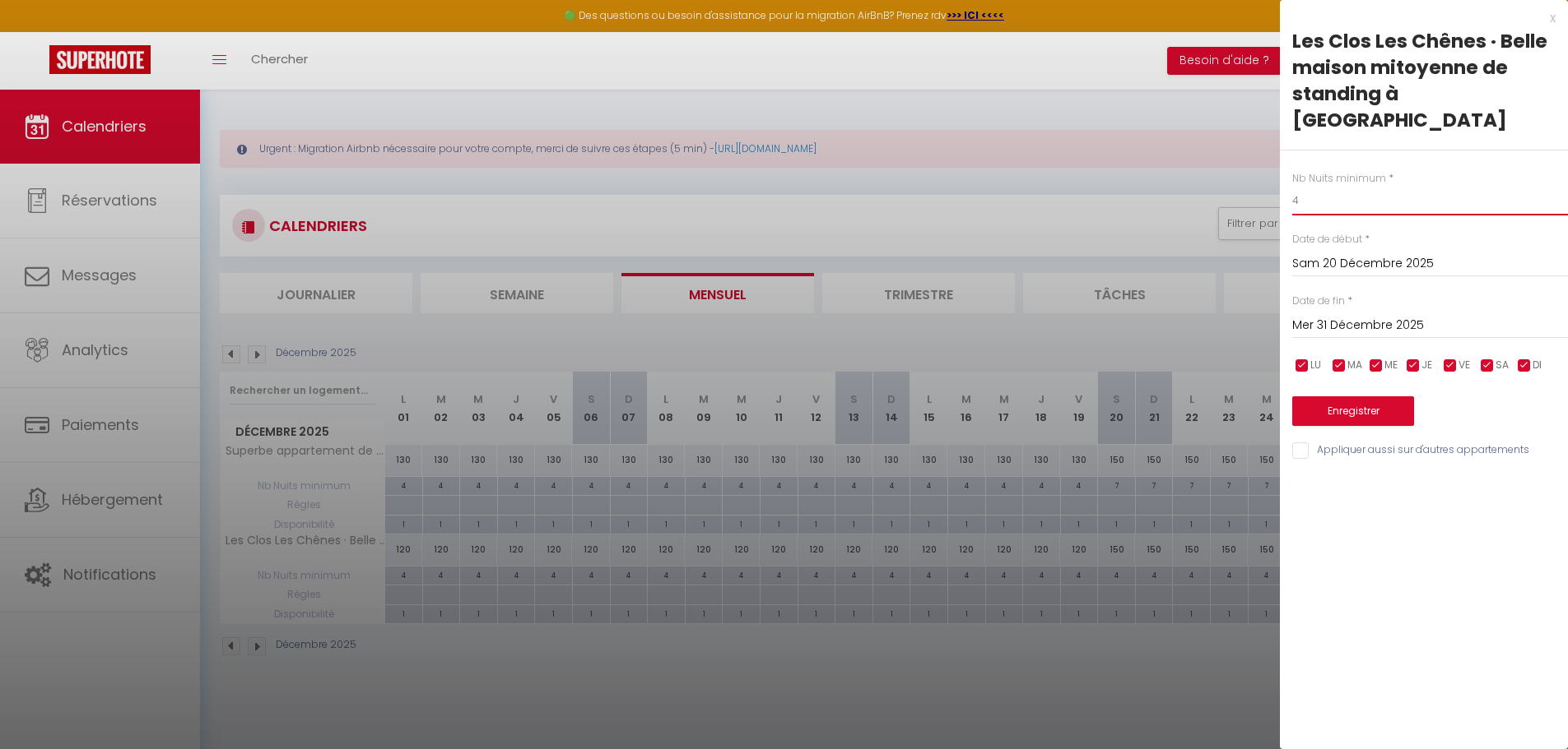
drag, startPoint x: 1318, startPoint y: 175, endPoint x: 1214, endPoint y: 158, distance: 105.4
click at [1199, 174] on body "🟢 Des questions ou besoin d'assistance pour la migration AirBnB? Prenez rdv >>>…" at bounding box center [784, 464] width 1568 height 749
click at [1353, 397] on button "Enregistrer" at bounding box center [1353, 411] width 122 height 29
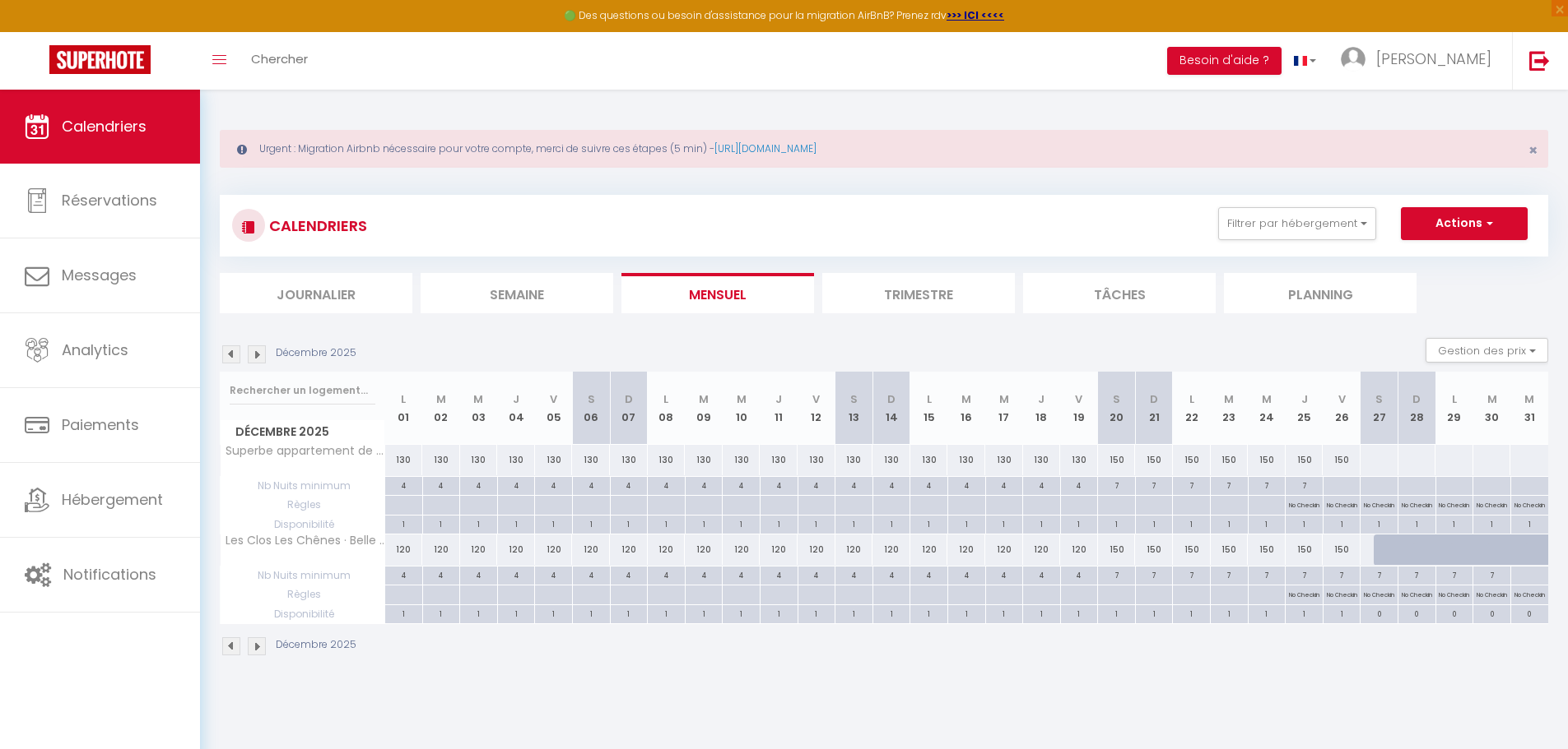
click at [233, 355] on img at bounding box center [231, 354] width 18 height 18
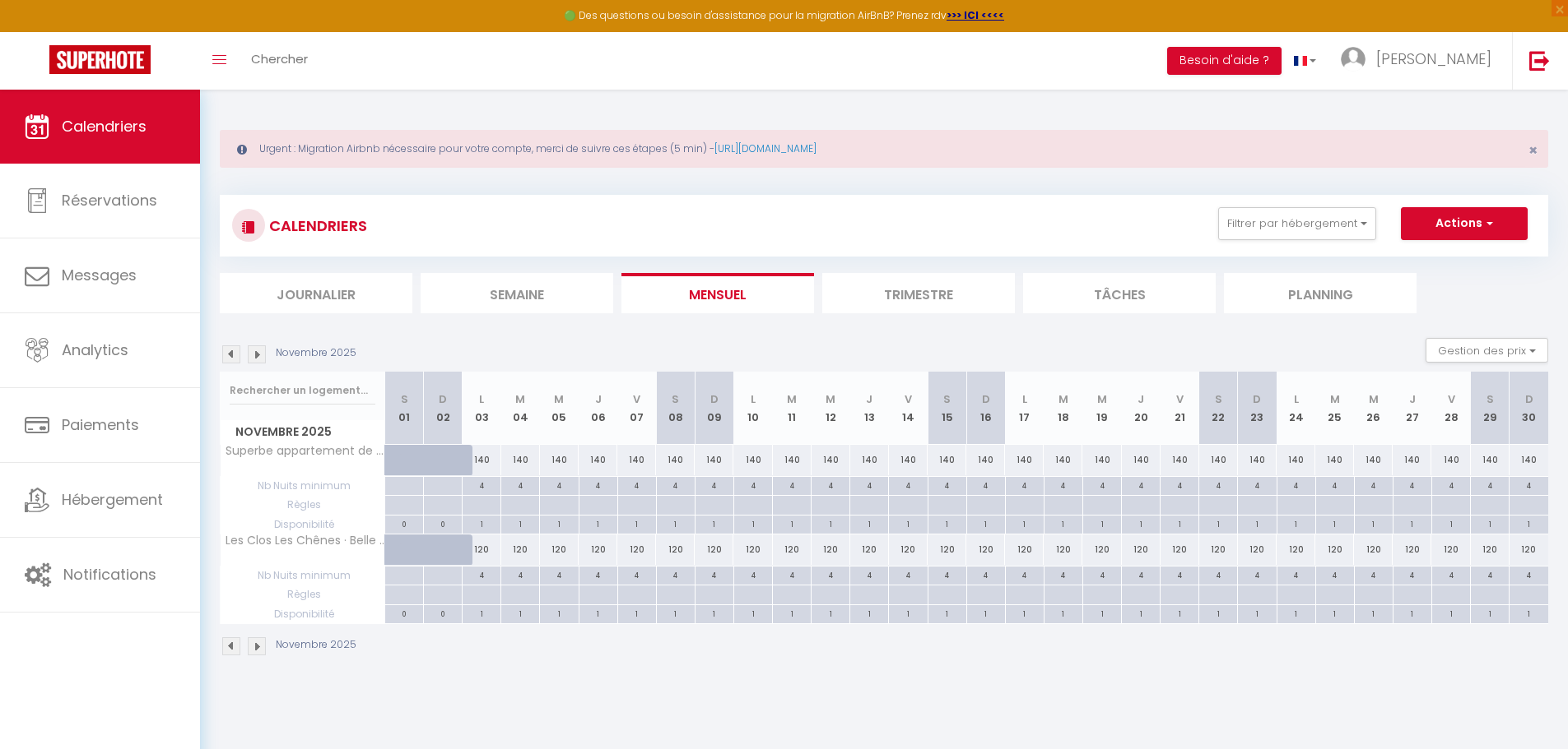
click at [259, 351] on img at bounding box center [257, 354] width 18 height 18
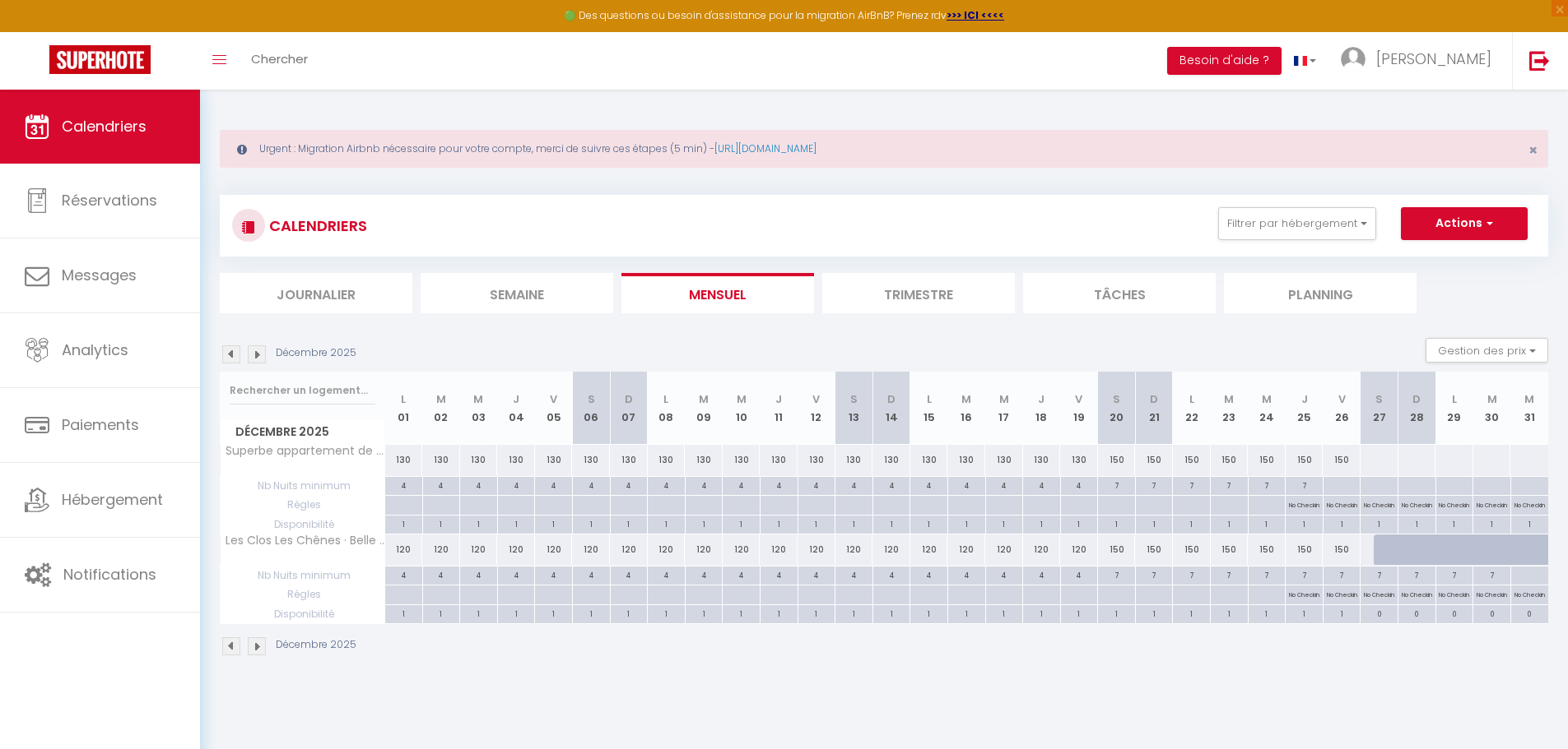
click at [260, 351] on img at bounding box center [257, 354] width 18 height 18
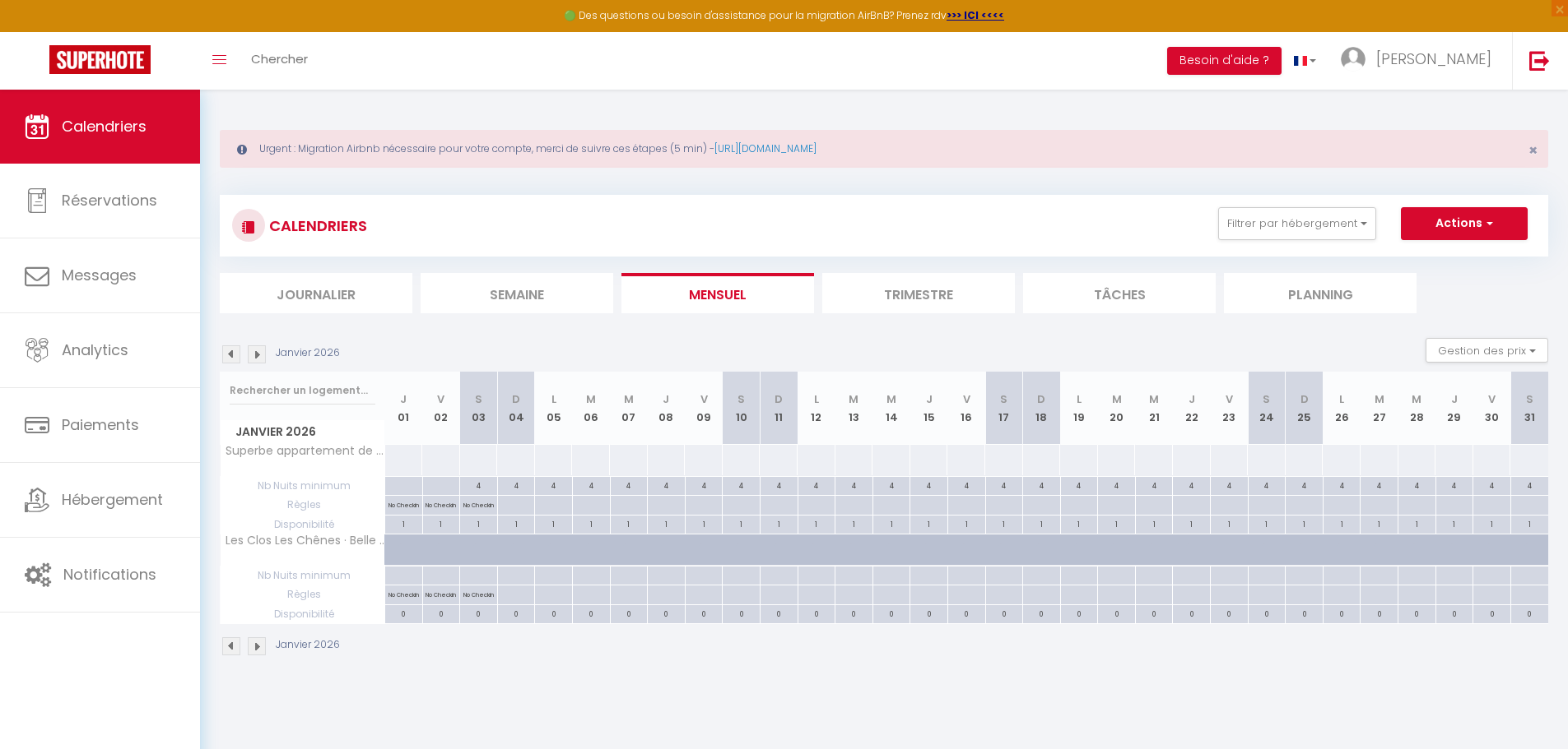
click at [491, 468] on div at bounding box center [479, 459] width 39 height 30
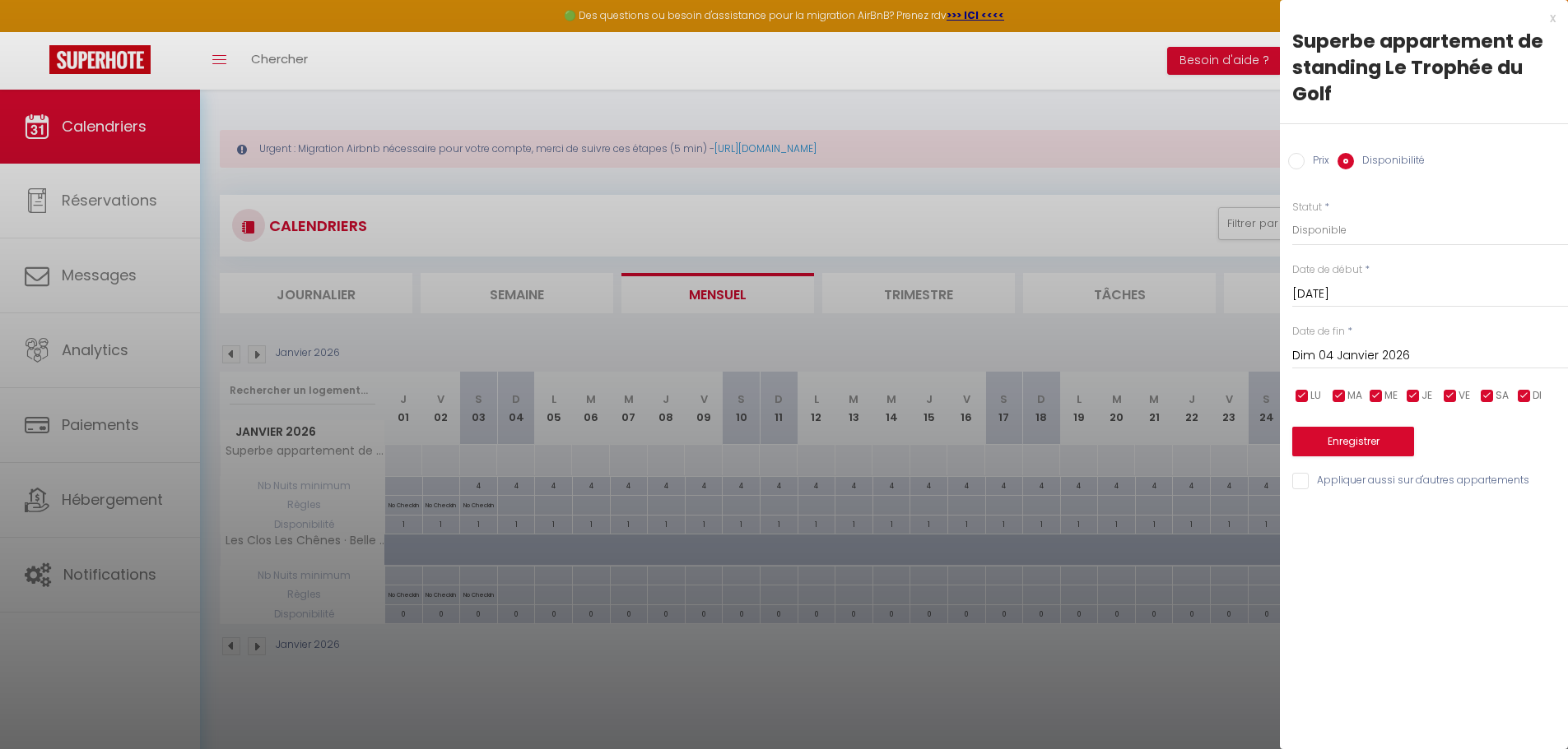
click at [1411, 351] on input "Dim 04 Janvier 2026" at bounding box center [1429, 355] width 275 height 21
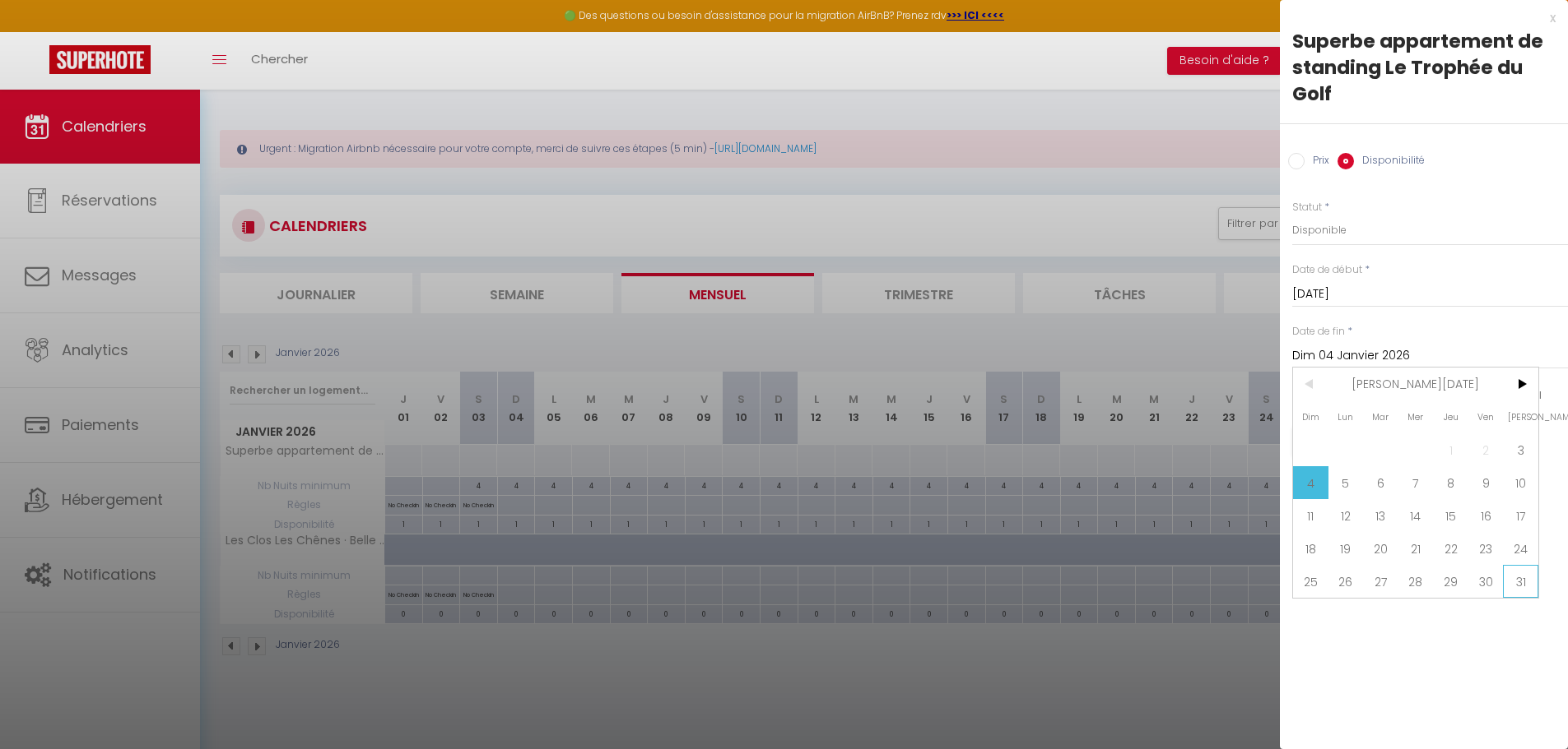
click at [1525, 576] on span "31" at bounding box center [1520, 582] width 35 height 33
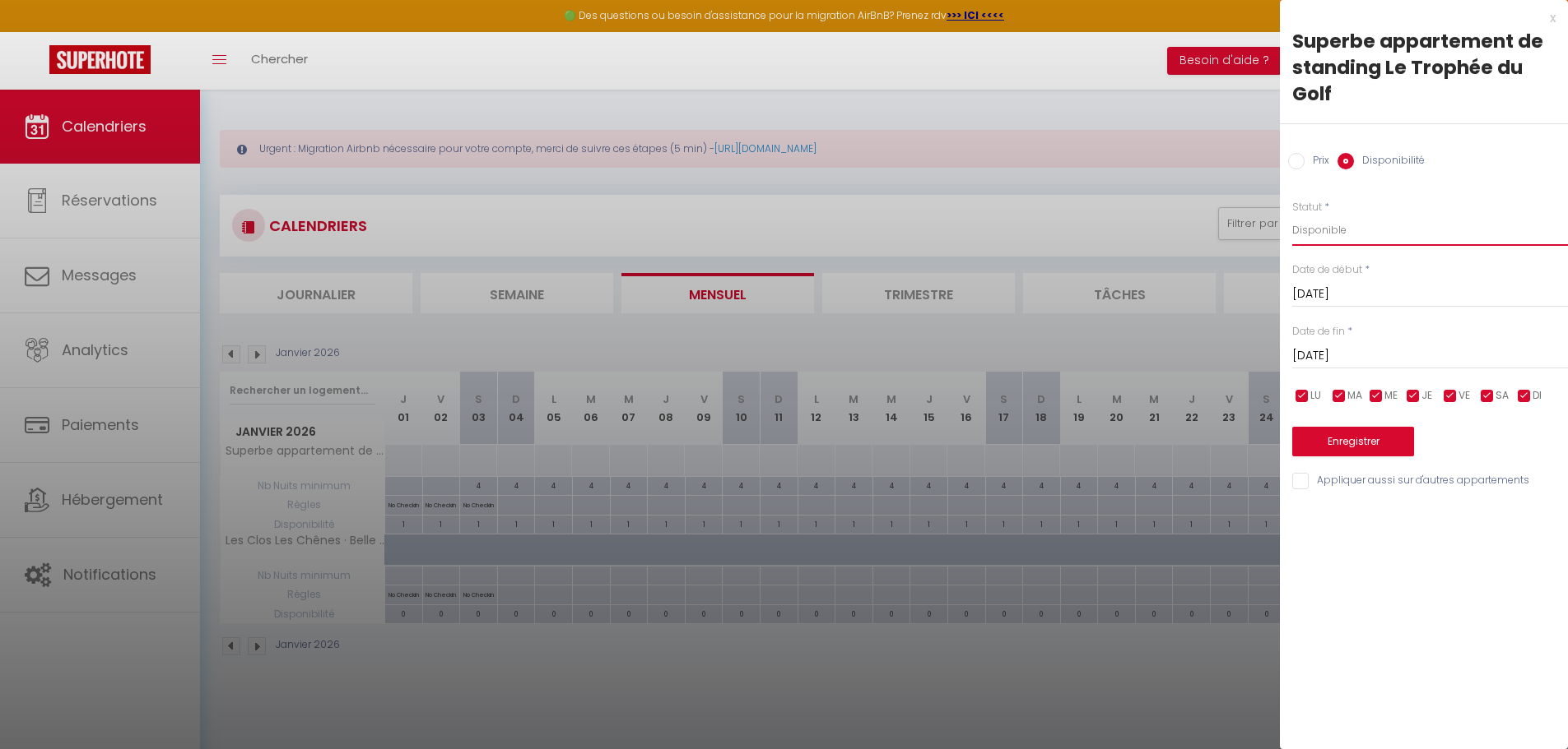
click at [1355, 242] on select "Disponible Indisponible" at bounding box center [1429, 230] width 275 height 31
click at [1345, 228] on select "Disponible Indisponible" at bounding box center [1429, 230] width 275 height 31
click at [1305, 159] on label "Prix" at bounding box center [1317, 162] width 25 height 18
click at [1305, 159] on input "Prix" at bounding box center [1296, 161] width 17 height 17
click at [1315, 230] on input "Prix" at bounding box center [1429, 229] width 275 height 29
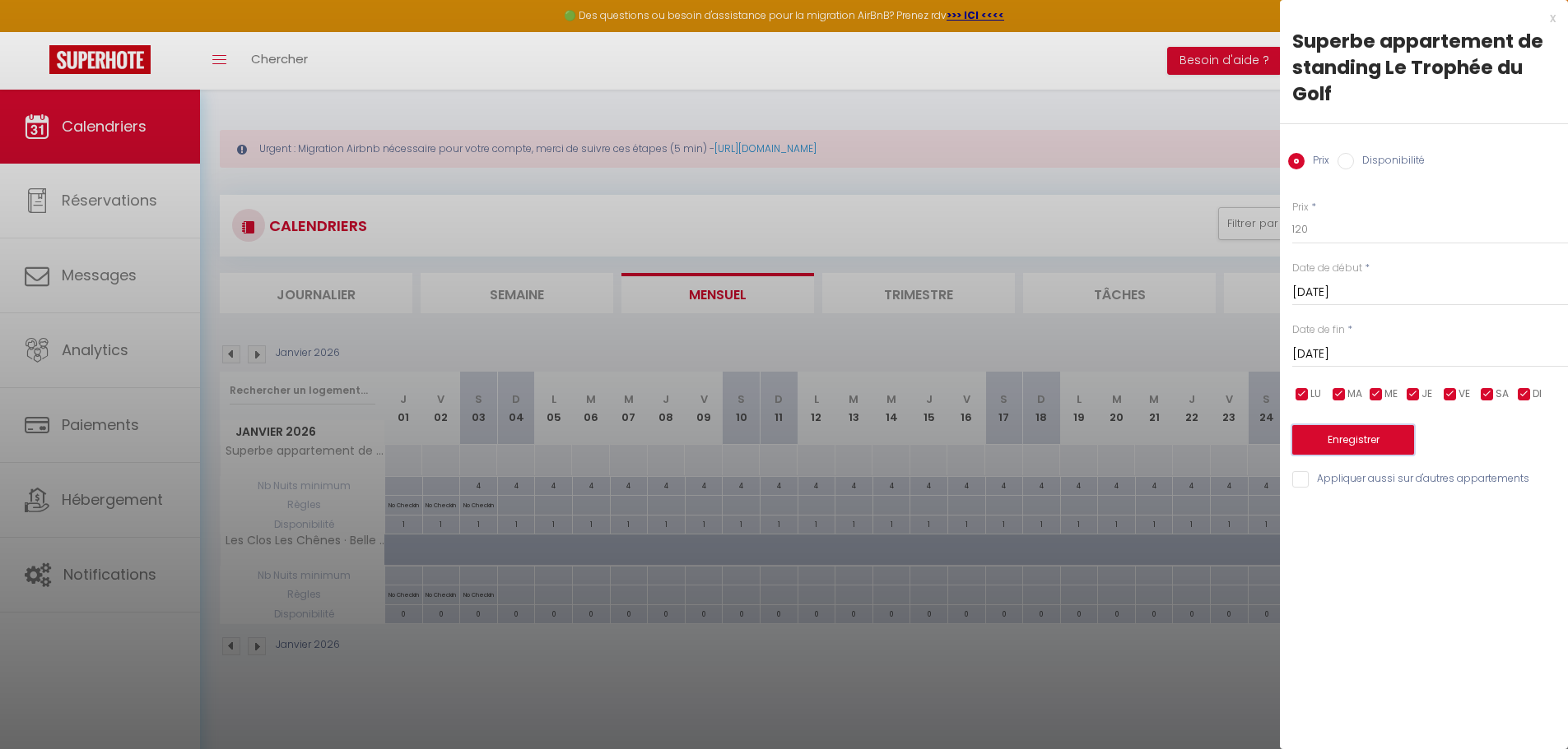
click at [1327, 433] on button "Enregistrer" at bounding box center [1353, 440] width 122 height 29
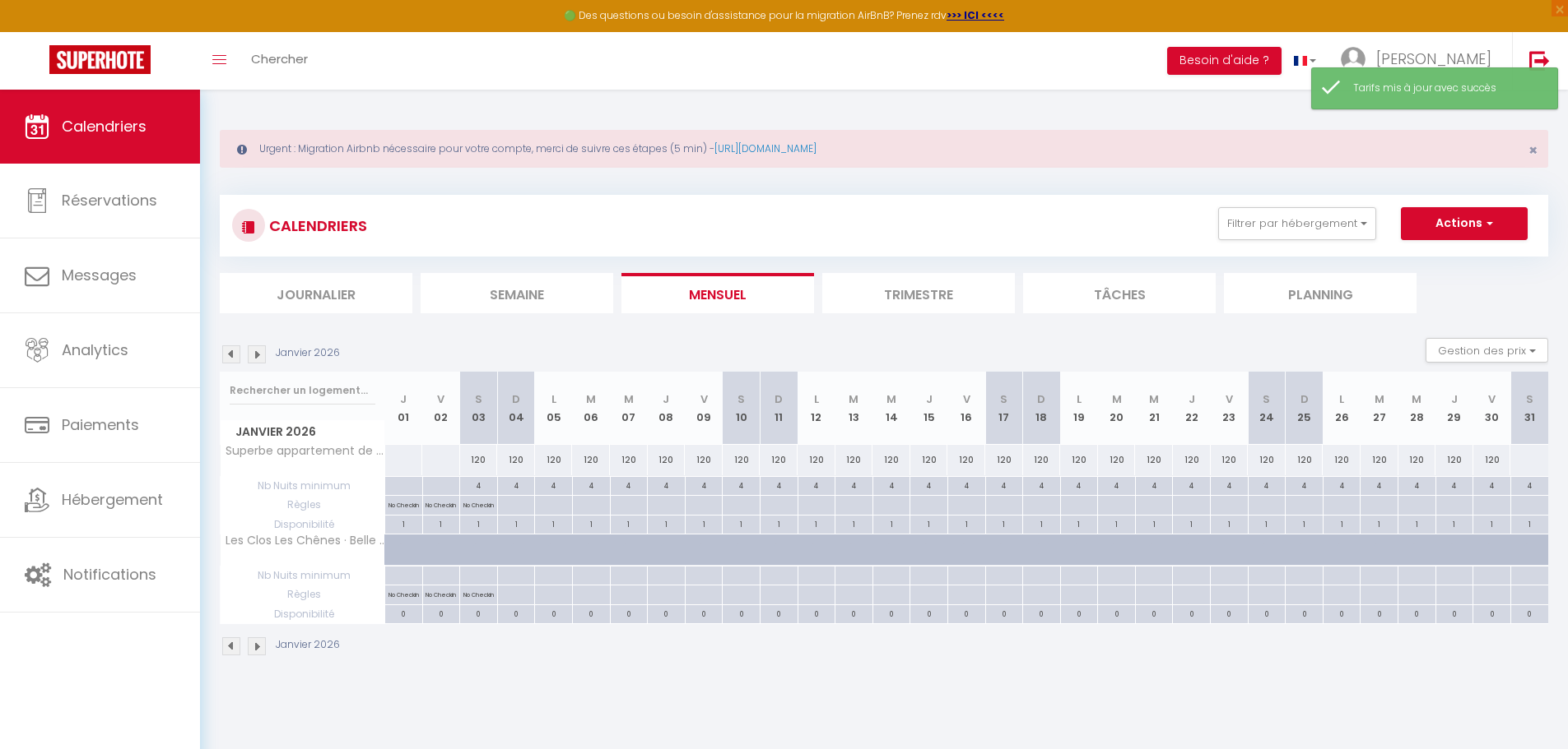
click at [1533, 466] on div at bounding box center [1528, 459] width 39 height 30
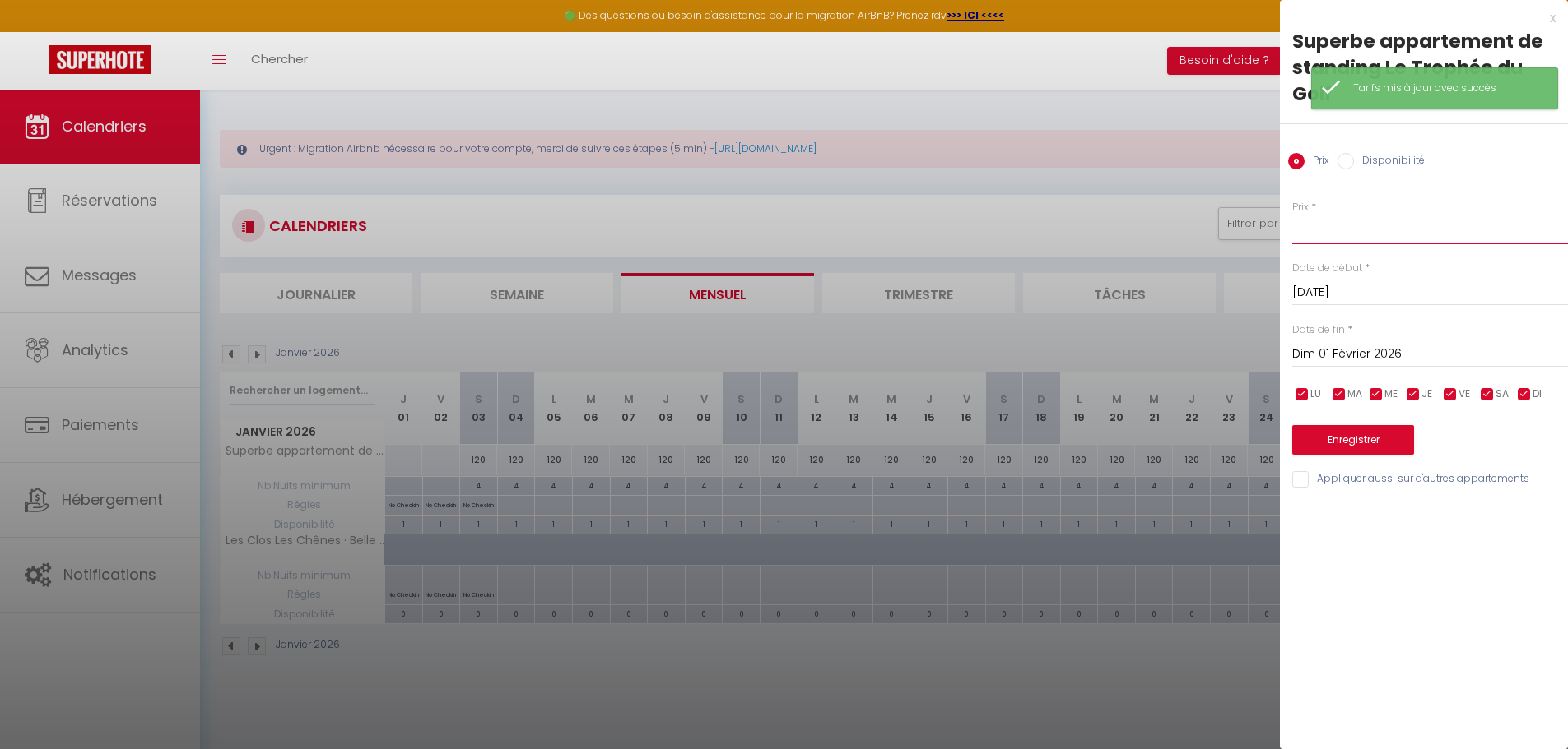
click at [1327, 232] on input "Prix" at bounding box center [1429, 229] width 275 height 29
click at [1370, 437] on button "Enregistrer" at bounding box center [1353, 440] width 122 height 29
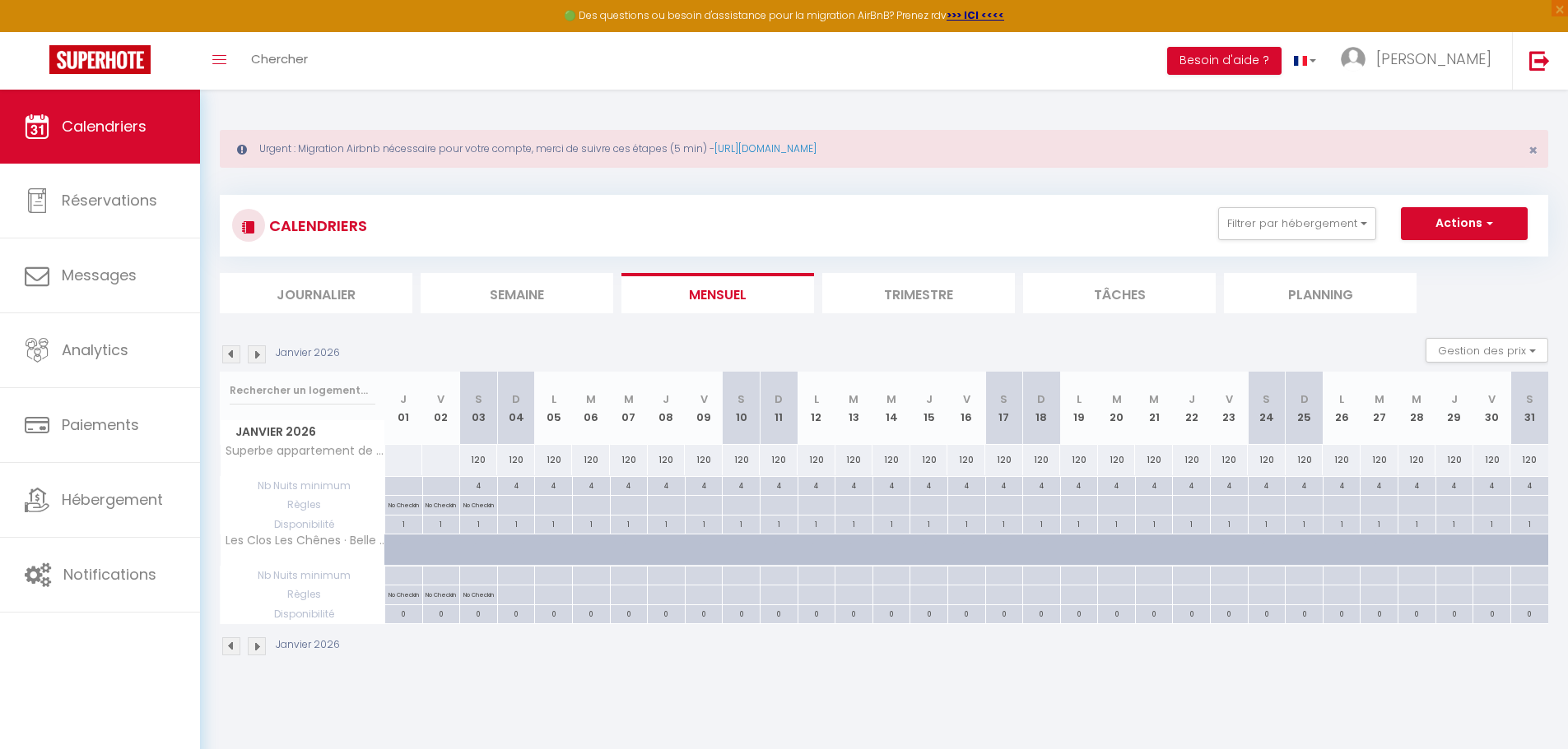
click at [479, 456] on div "120" at bounding box center [479, 459] width 38 height 30
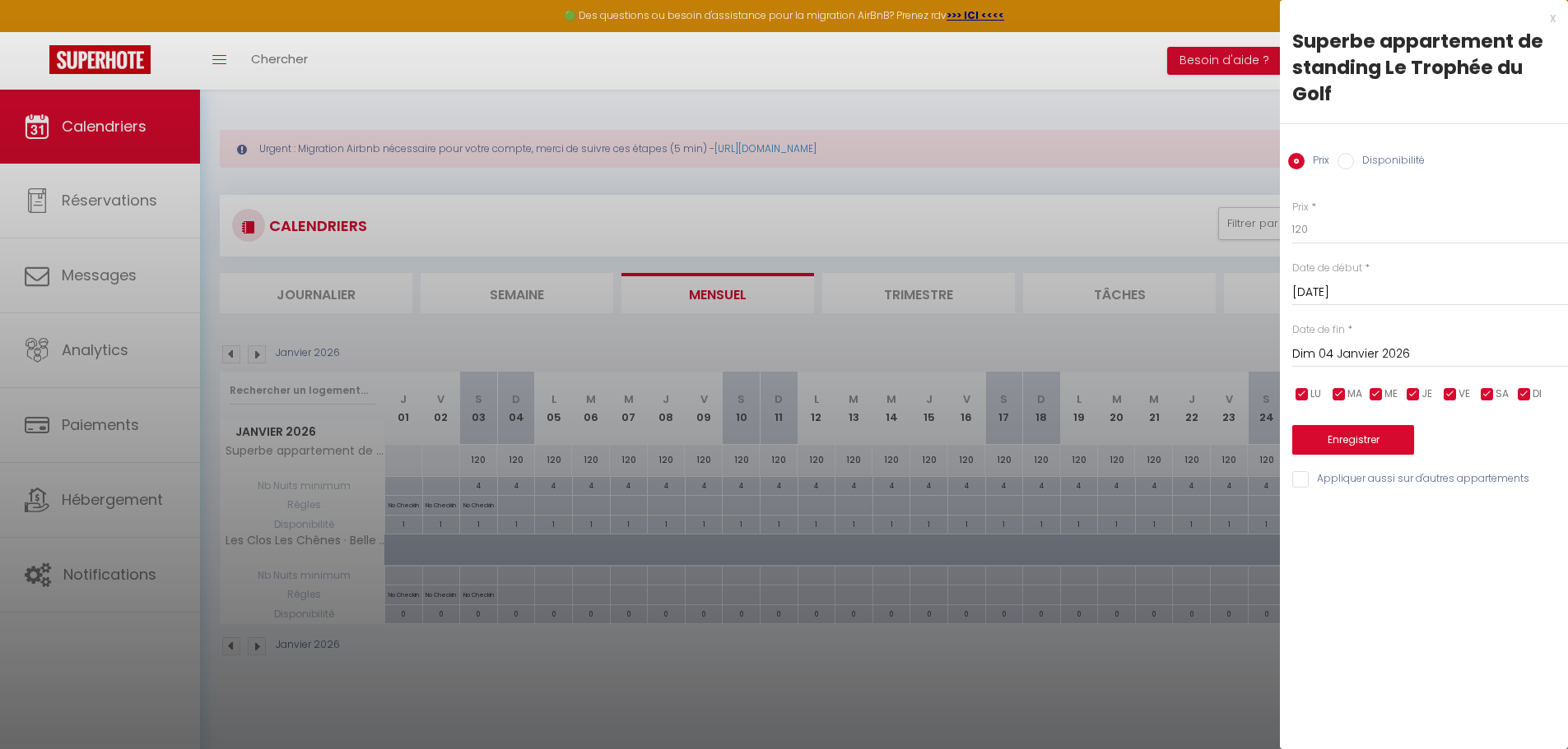
click at [1391, 356] on input "Dim 04 Janvier 2026" at bounding box center [1429, 354] width 275 height 21
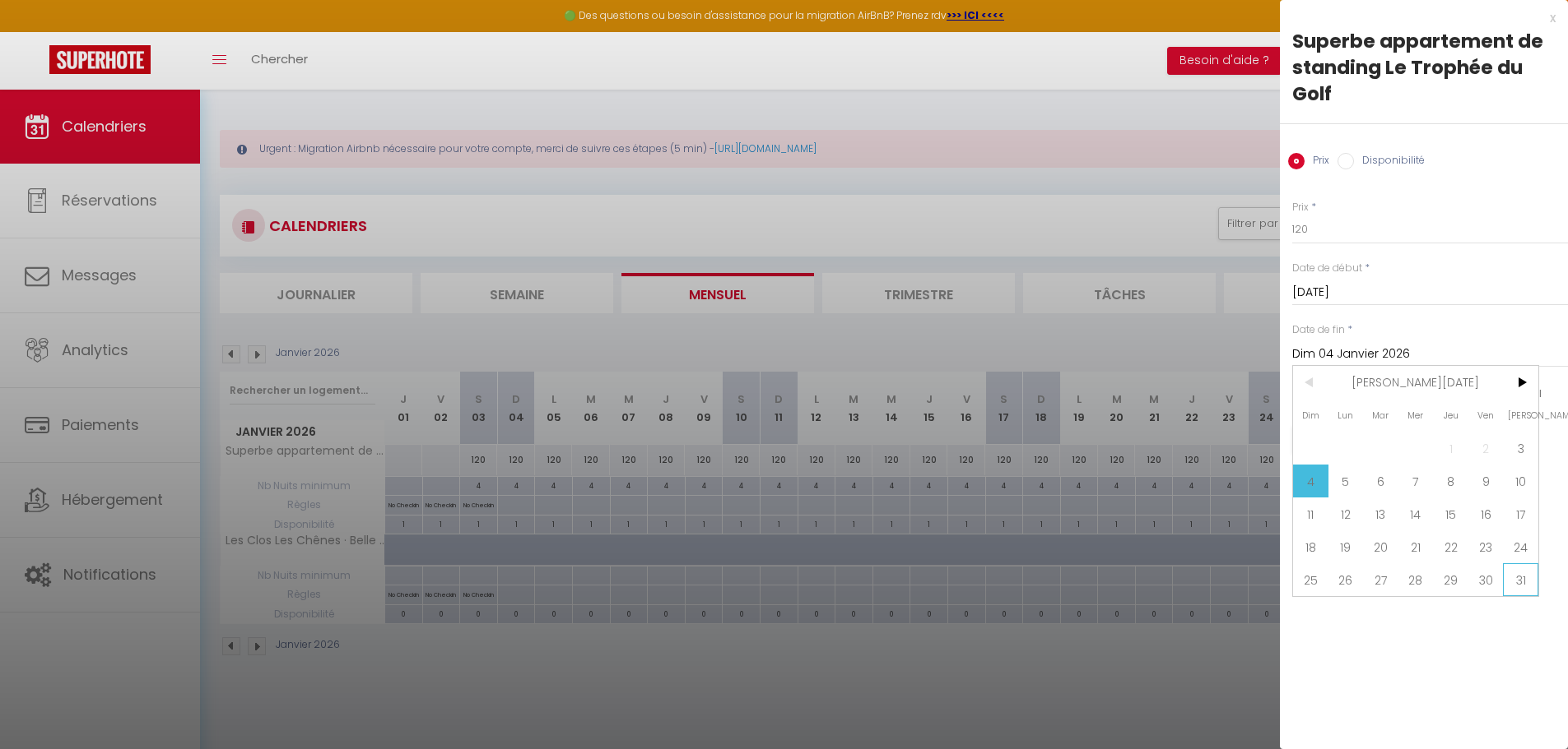
click at [1518, 577] on span "31" at bounding box center [1520, 580] width 35 height 33
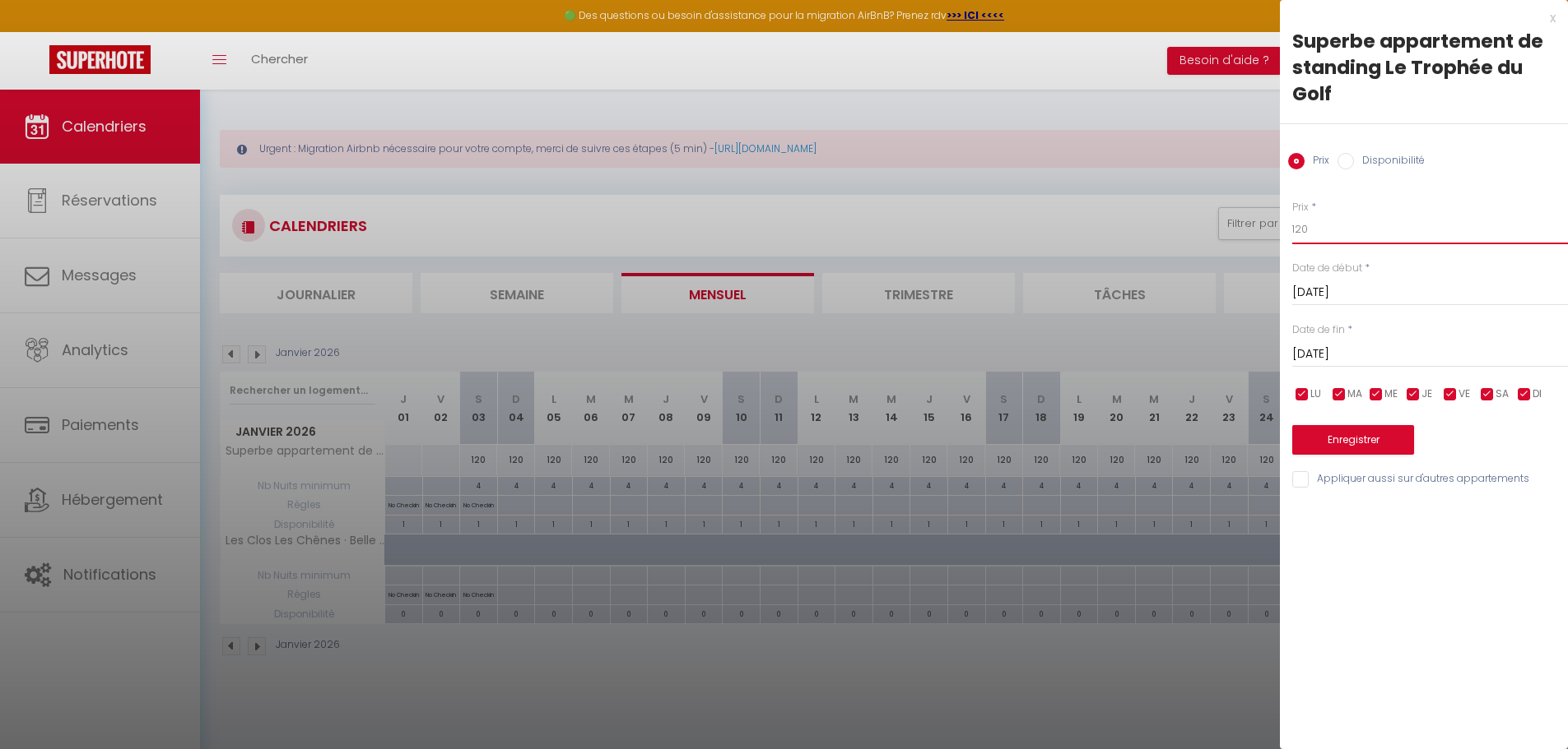
drag, startPoint x: 1329, startPoint y: 232, endPoint x: 1173, endPoint y: 242, distance: 156.3
click at [1173, 242] on body "🟢 Des questions ou besoin d'assistance pour la migration AirBnB? Prenez rdv >>>…" at bounding box center [784, 464] width 1568 height 749
click at [1338, 434] on button "Enregistrer" at bounding box center [1353, 440] width 122 height 29
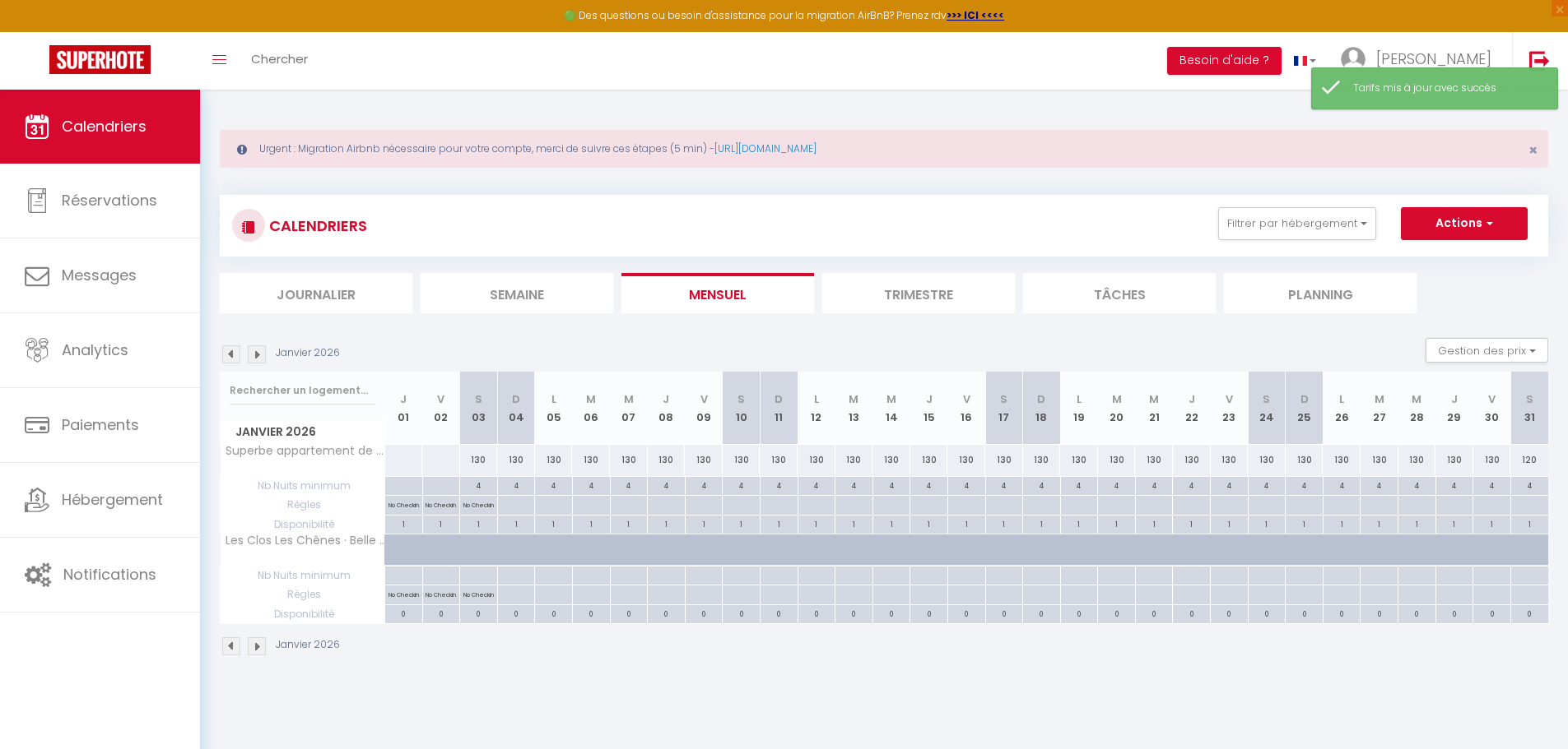
click at [1526, 460] on div "120" at bounding box center [1528, 459] width 38 height 30
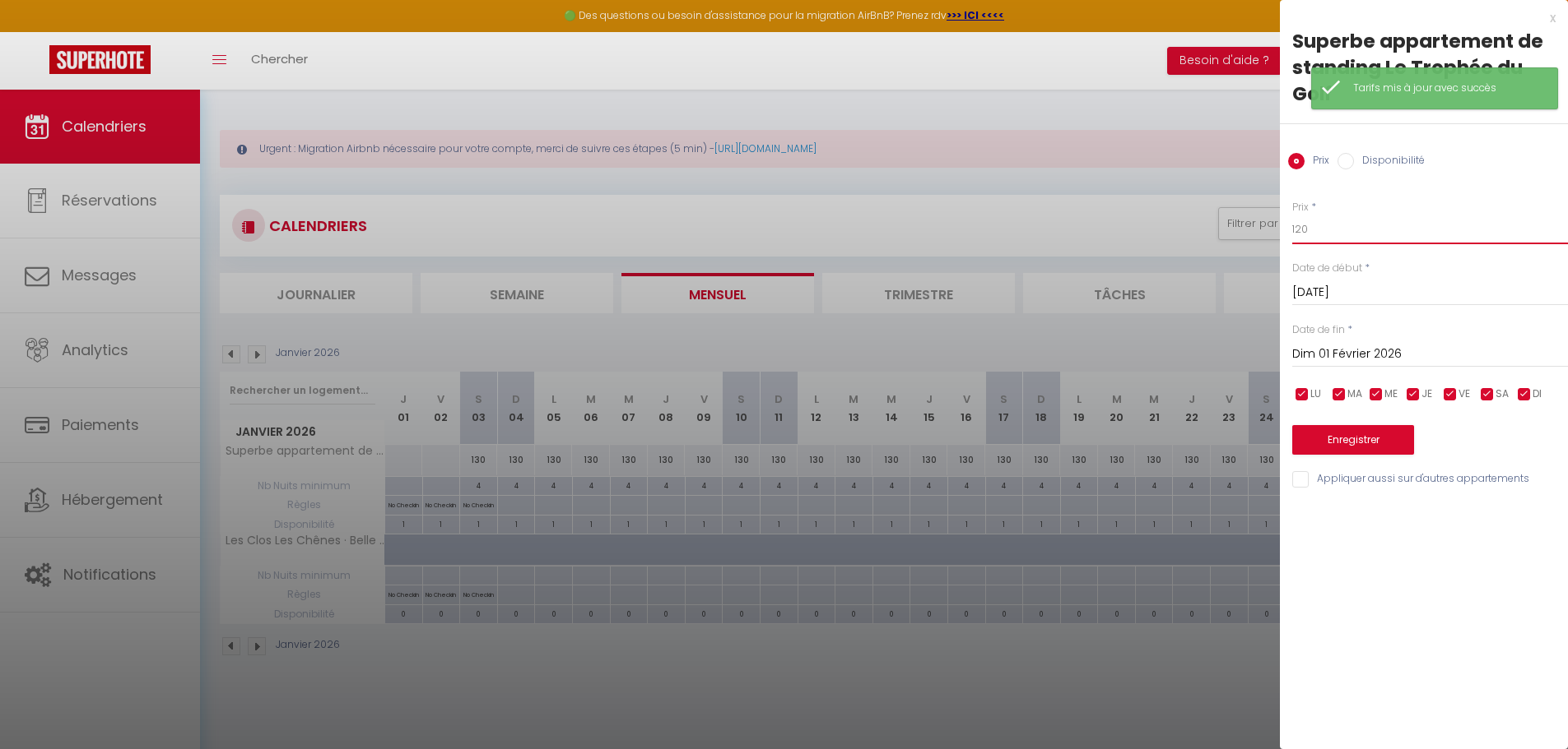
drag, startPoint x: 1307, startPoint y: 233, endPoint x: 1283, endPoint y: 230, distance: 24.2
click at [1283, 230] on div "Prix * 120 Statut * Disponible Indisponible Date de début * [DATE] < [PERSON_NA…" at bounding box center [1423, 335] width 288 height 311
click at [1381, 437] on button "Enregistrer" at bounding box center [1353, 440] width 122 height 29
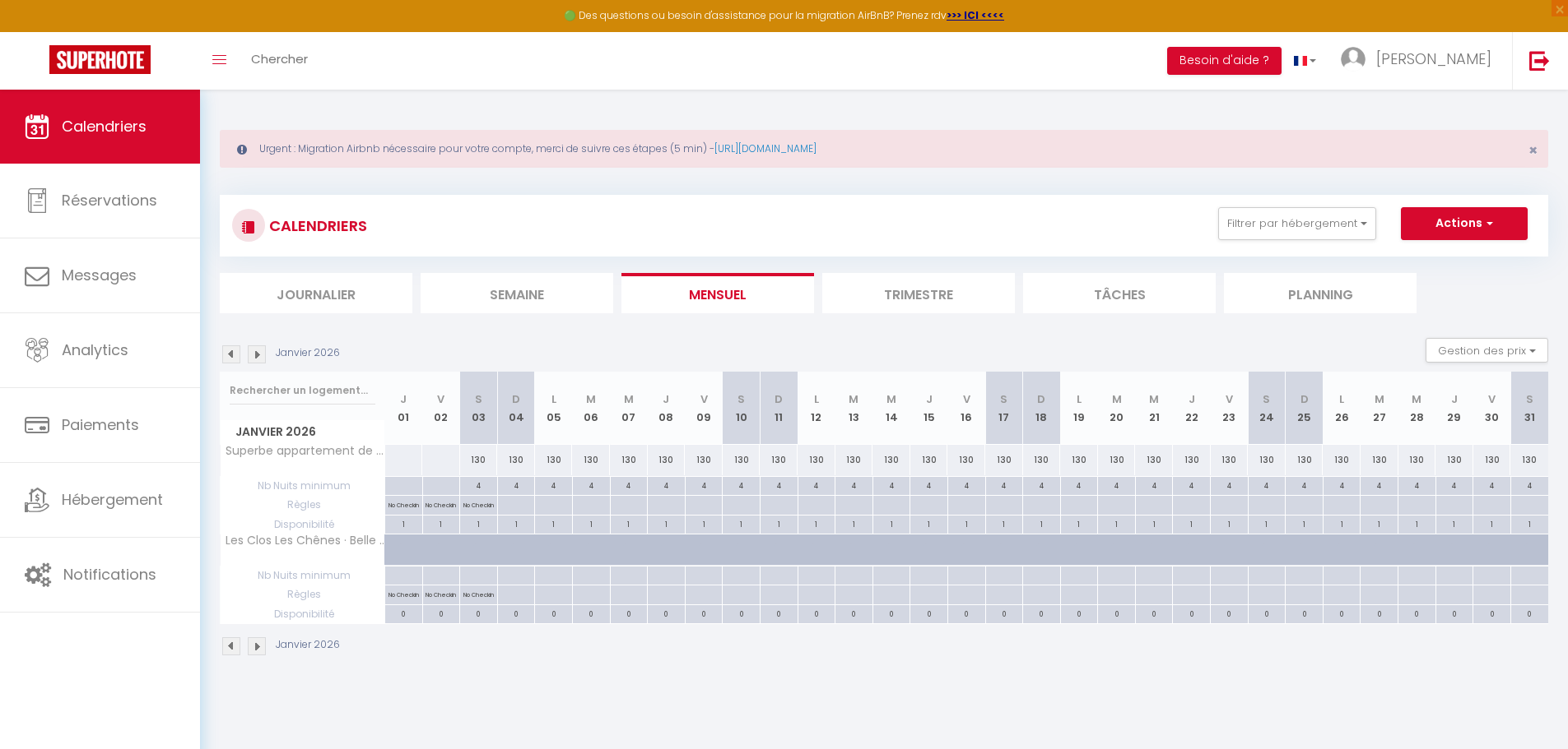
click at [482, 572] on div at bounding box center [478, 576] width 38 height 19
type input "[DATE]"
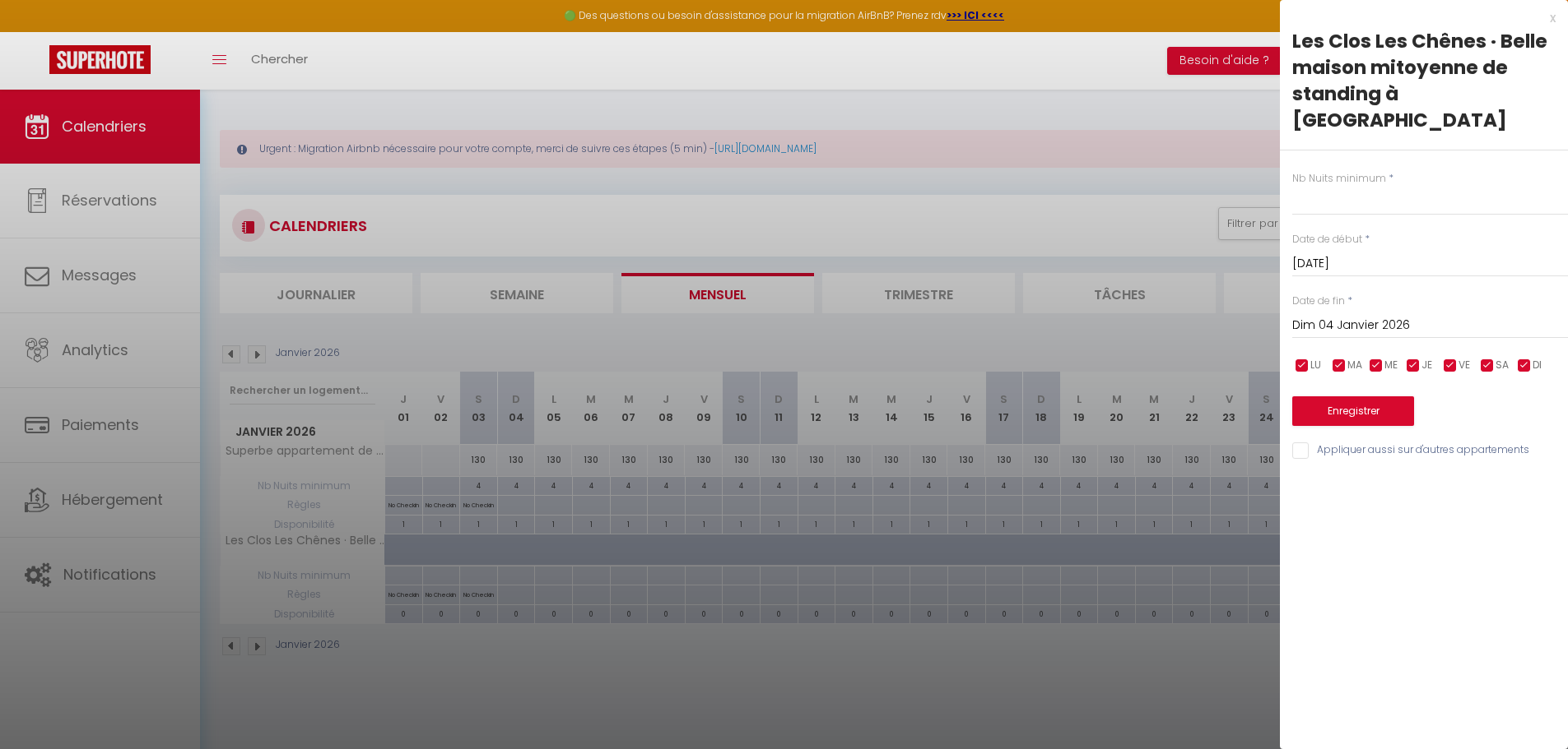
click at [1370, 314] on div "Nb Nuits minimum * Date de début * Sam 03 Janvier 2026 < Jan 2026 > Dim Lun Mar…" at bounding box center [1423, 306] width 288 height 311
click at [1403, 309] on div "Dim 04 Janvier 2026 < Jan 2026 > Dim Lun Mar Mer Jeu Ven Sam 1 2 3 4 5 6 7 8 9 …" at bounding box center [1429, 324] width 275 height 29
click at [1482, 309] on div "Dim 04 Janvier 2026 < Jan 2026 > Dim Lun Mar Mer Jeu Ven Sam 1 2 3 4 5 6 7 8 9 …" at bounding box center [1429, 324] width 275 height 29
click at [1475, 315] on input "Dim 04 Janvier 2026" at bounding box center [1429, 325] width 275 height 21
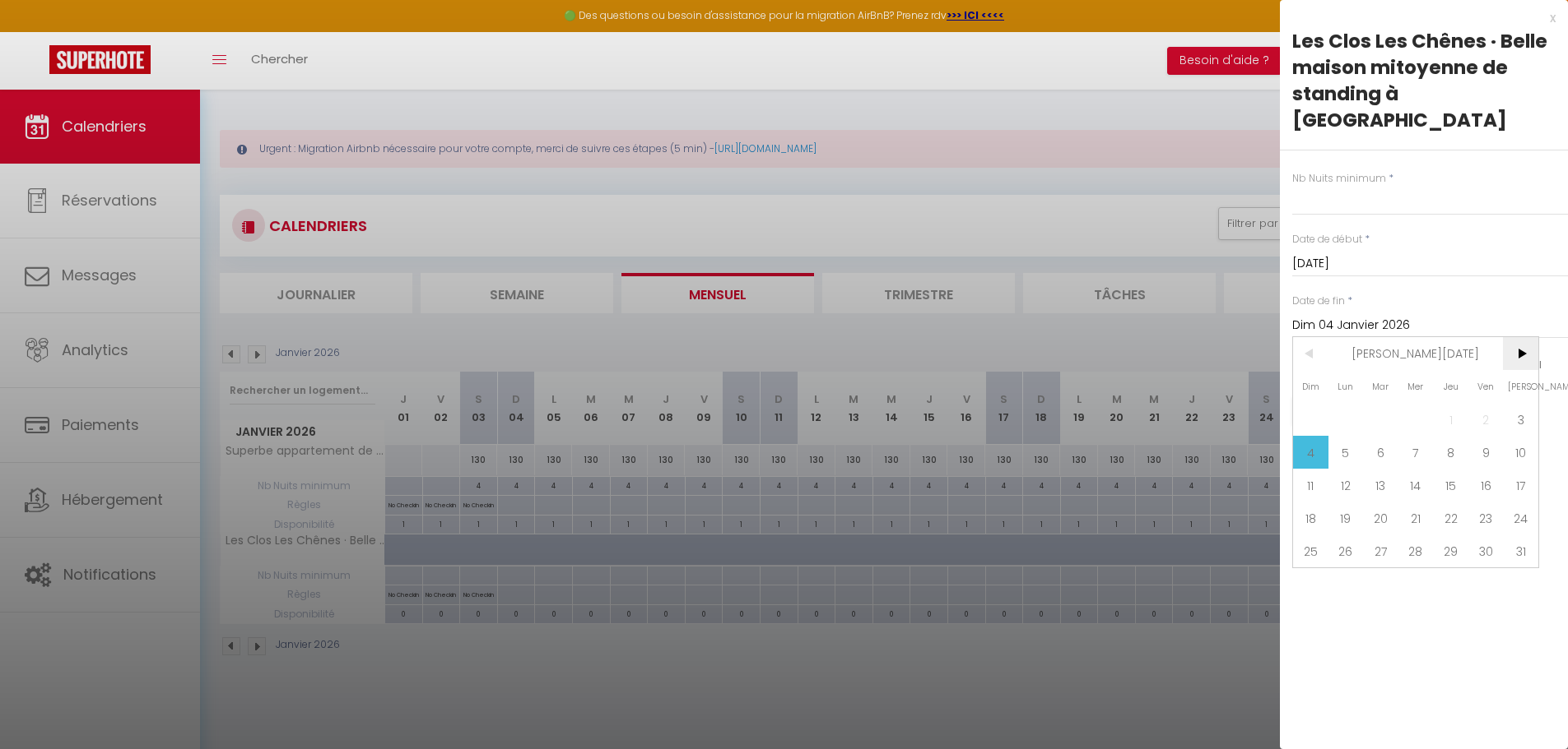
click at [1527, 337] on span ">" at bounding box center [1520, 353] width 35 height 33
click at [1310, 403] on span "1" at bounding box center [1310, 420] width 35 height 33
type input "Dim 01 Février 2026"
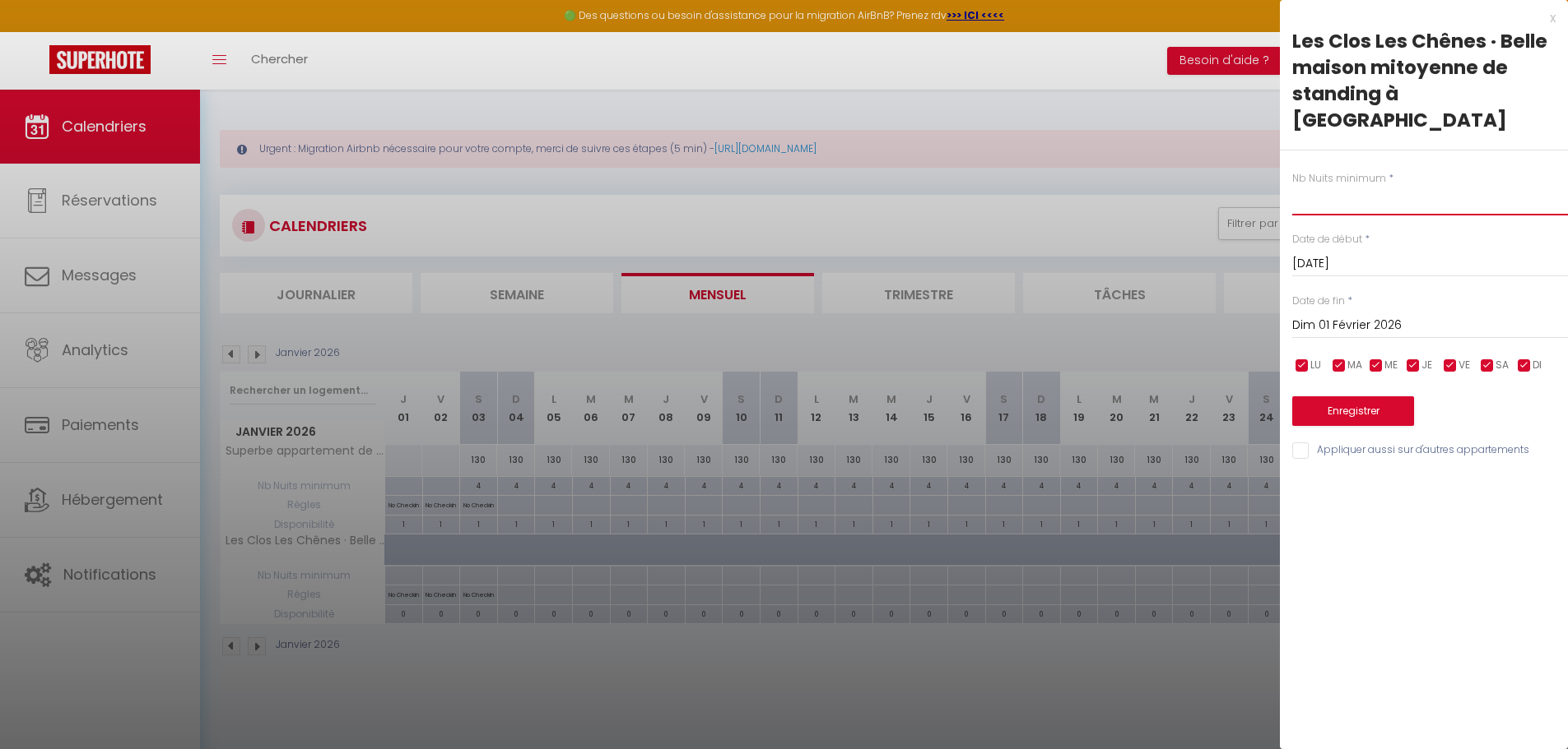
click at [1312, 186] on input "text" at bounding box center [1429, 201] width 275 height 29
type input "120"
click at [1366, 397] on button "Enregistrer" at bounding box center [1353, 411] width 122 height 29
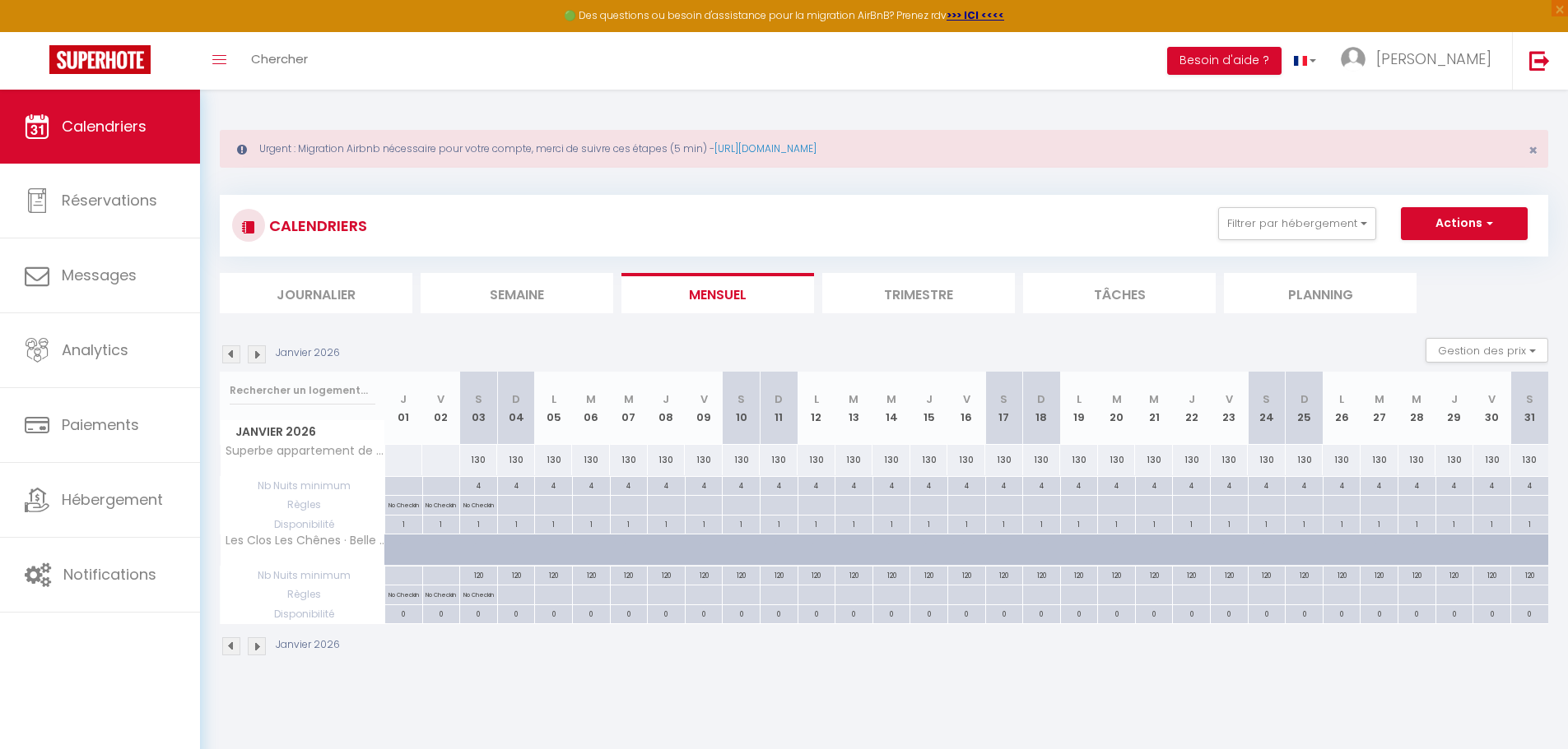
click at [483, 617] on div "0" at bounding box center [479, 613] width 37 height 16
select select
type input "[DATE]"
type input "Dim 04 Janvier 2026"
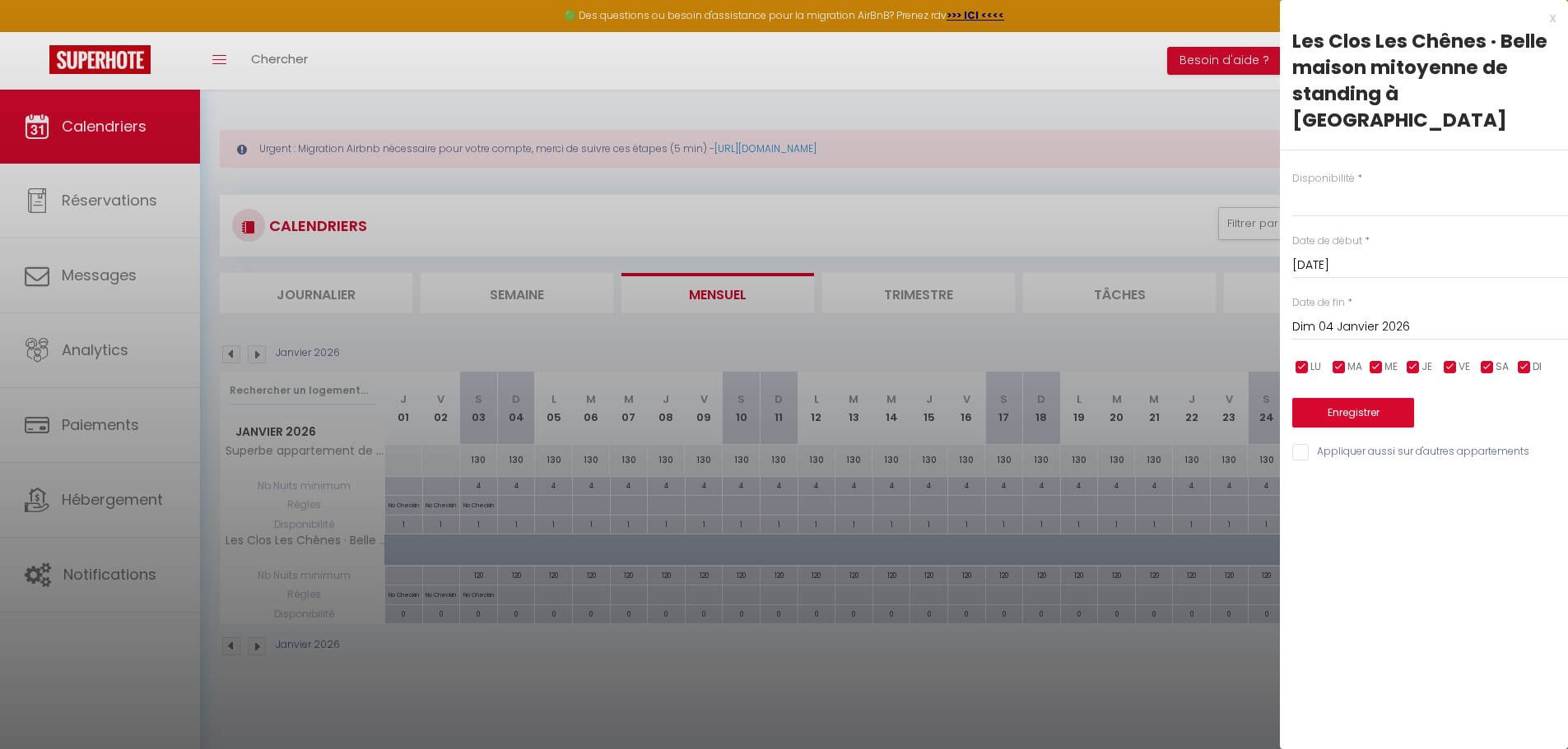
click at [1366, 317] on input "Dim 04 Janvier 2026" at bounding box center [1429, 327] width 275 height 21
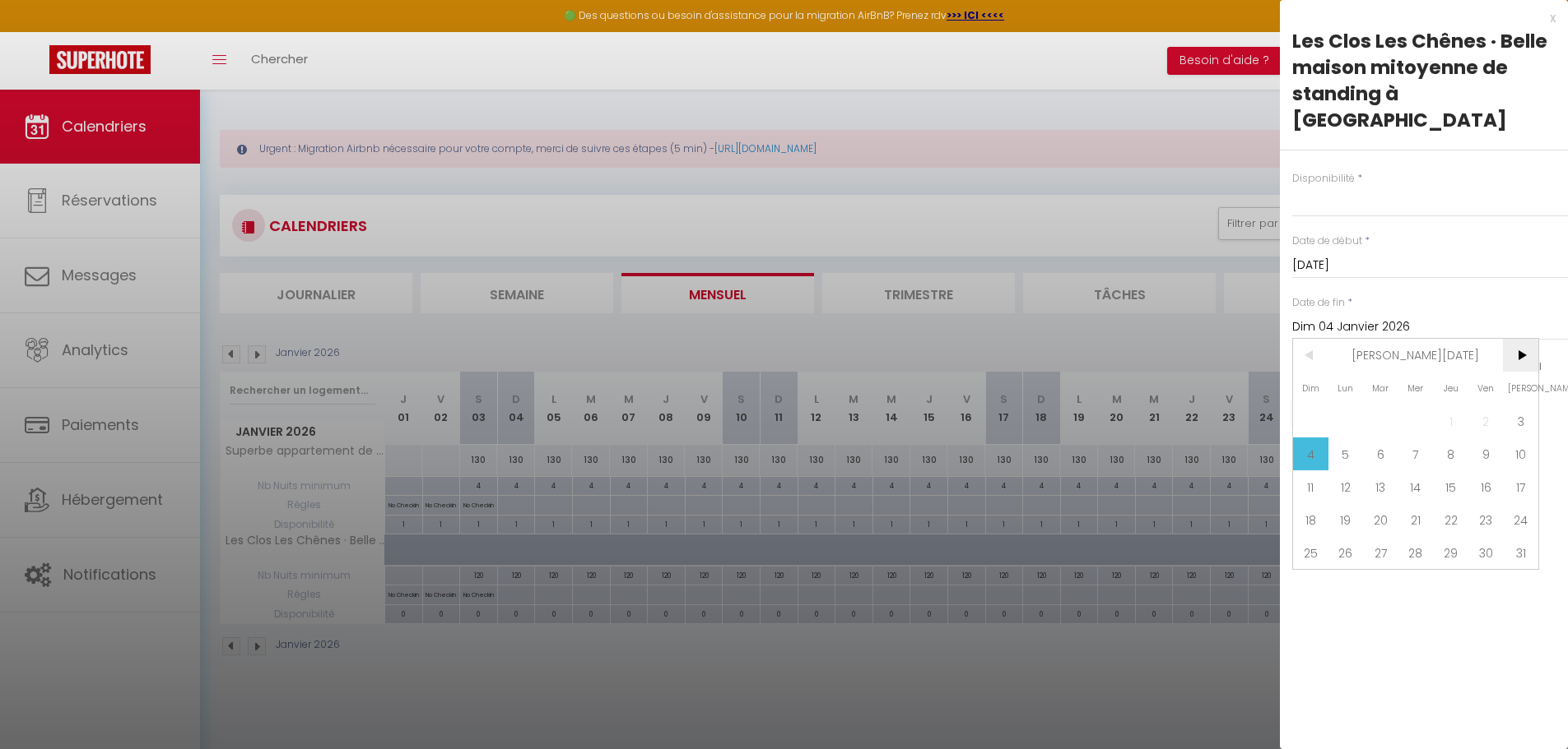
click at [1517, 339] on span ">" at bounding box center [1520, 355] width 35 height 33
click at [1312, 405] on span "1" at bounding box center [1310, 421] width 35 height 33
select select
type input "Dim 01 Février 2026"
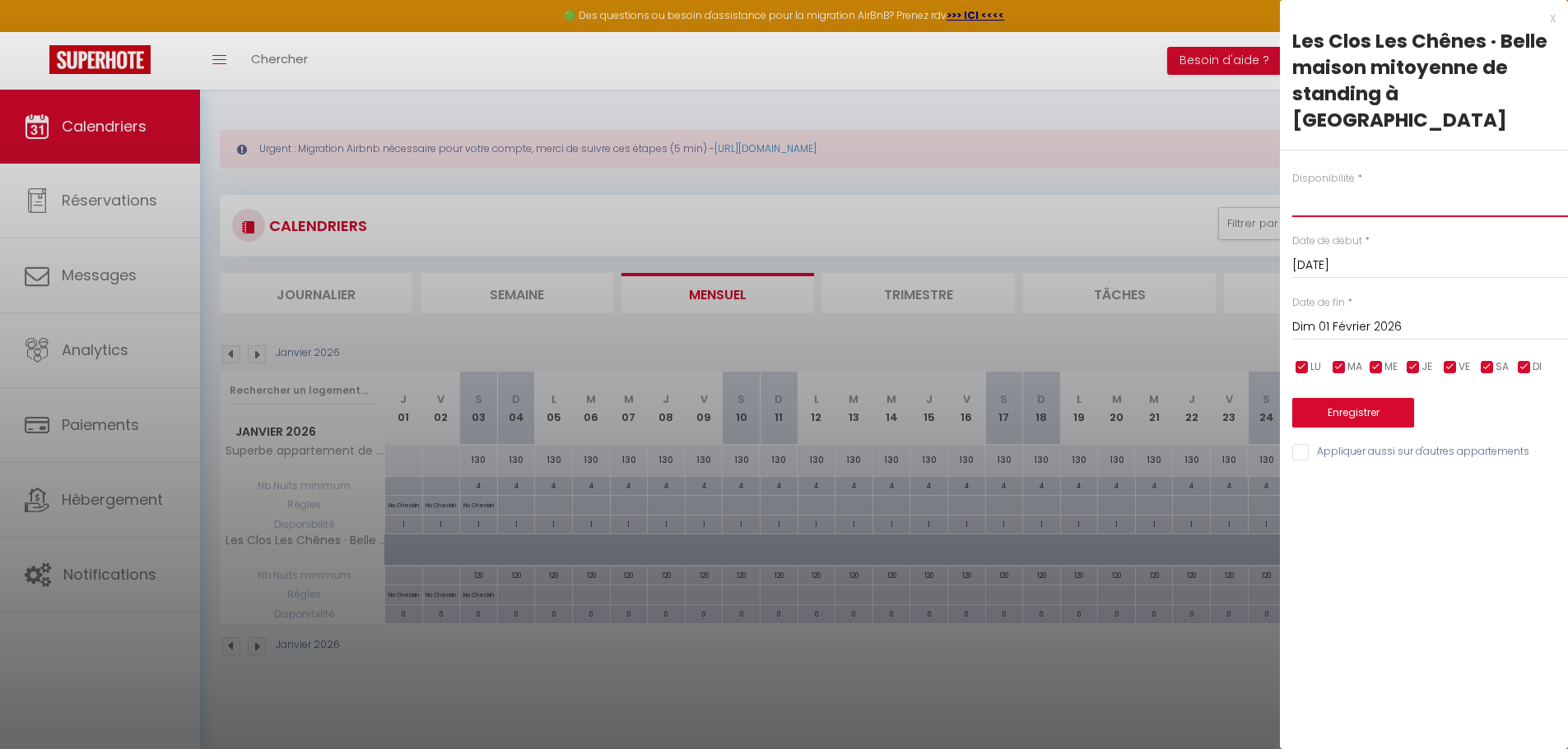
click at [1319, 186] on select "Disponible Indisponible" at bounding box center [1429, 202] width 275 height 31
select select "1"
click at [1292, 186] on select "Disponible Indisponible" at bounding box center [1429, 202] width 275 height 31
click at [1351, 398] on button "Enregistrer" at bounding box center [1353, 413] width 122 height 29
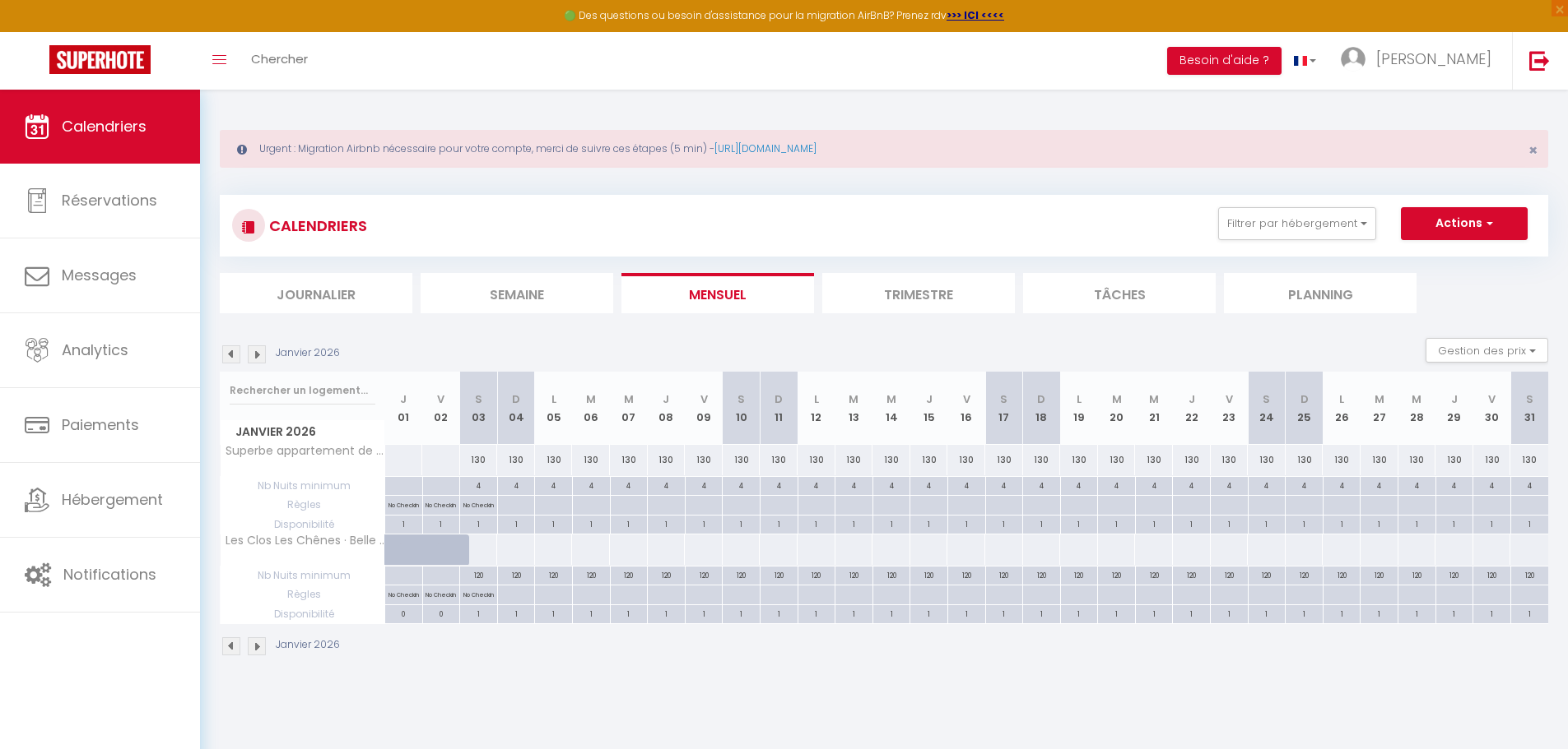
click at [484, 576] on div "120" at bounding box center [479, 574] width 37 height 16
type input "120"
type input "[DATE]"
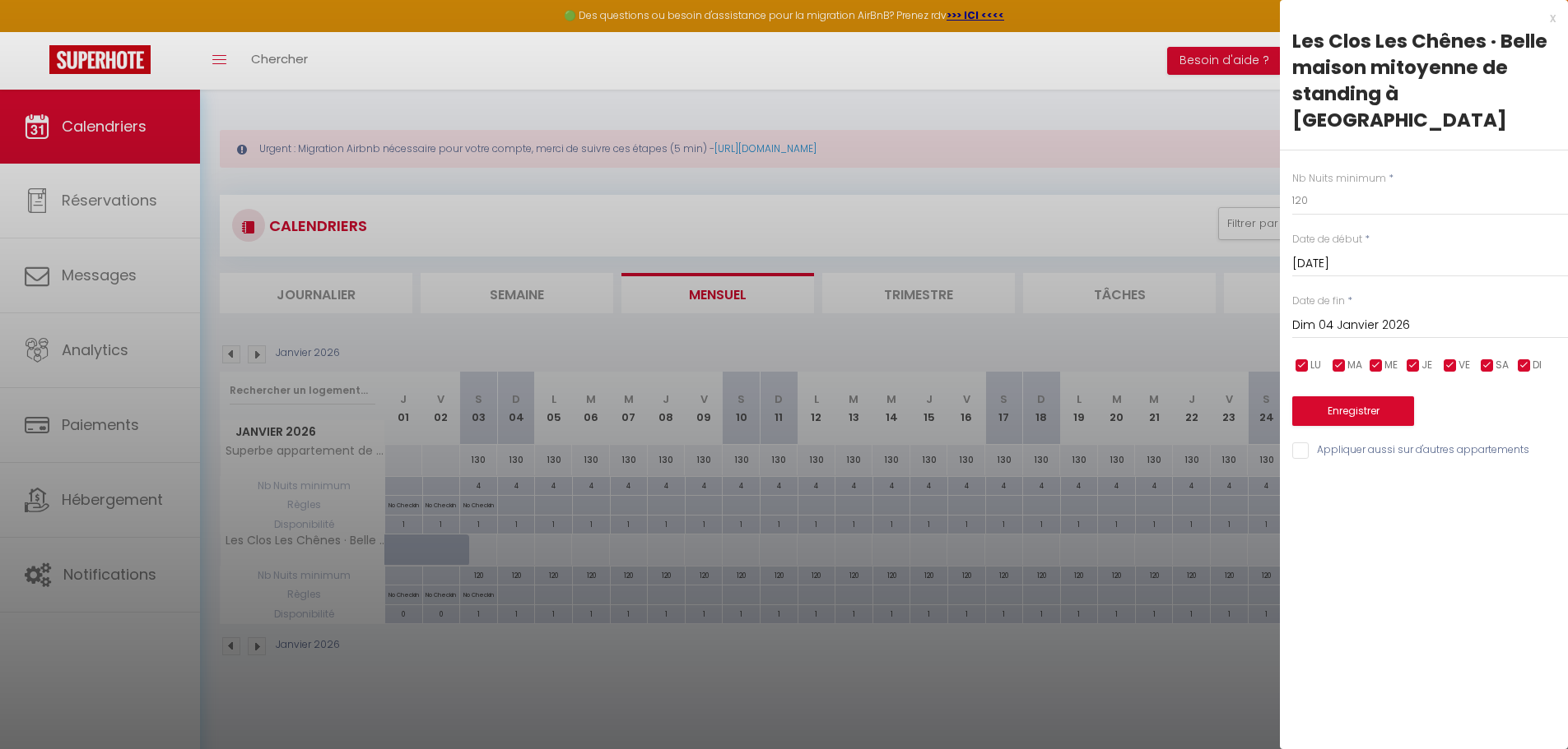
click at [1396, 315] on input "Dim 04 Janvier 2026" at bounding box center [1429, 325] width 275 height 21
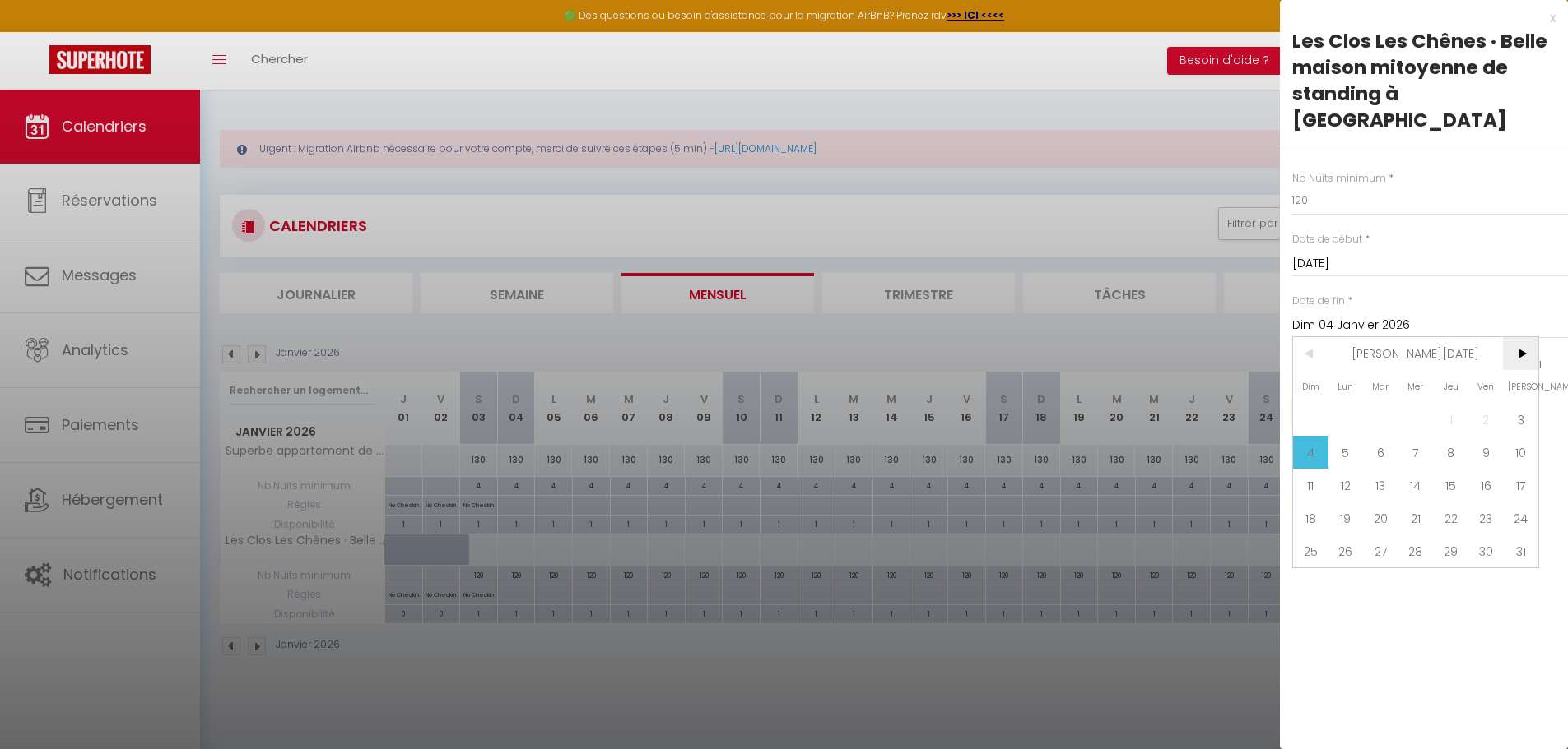
click at [1526, 337] on span ">" at bounding box center [1520, 353] width 35 height 33
click at [1311, 403] on span "1" at bounding box center [1310, 420] width 35 height 33
type input "Dim 01 Février 2026"
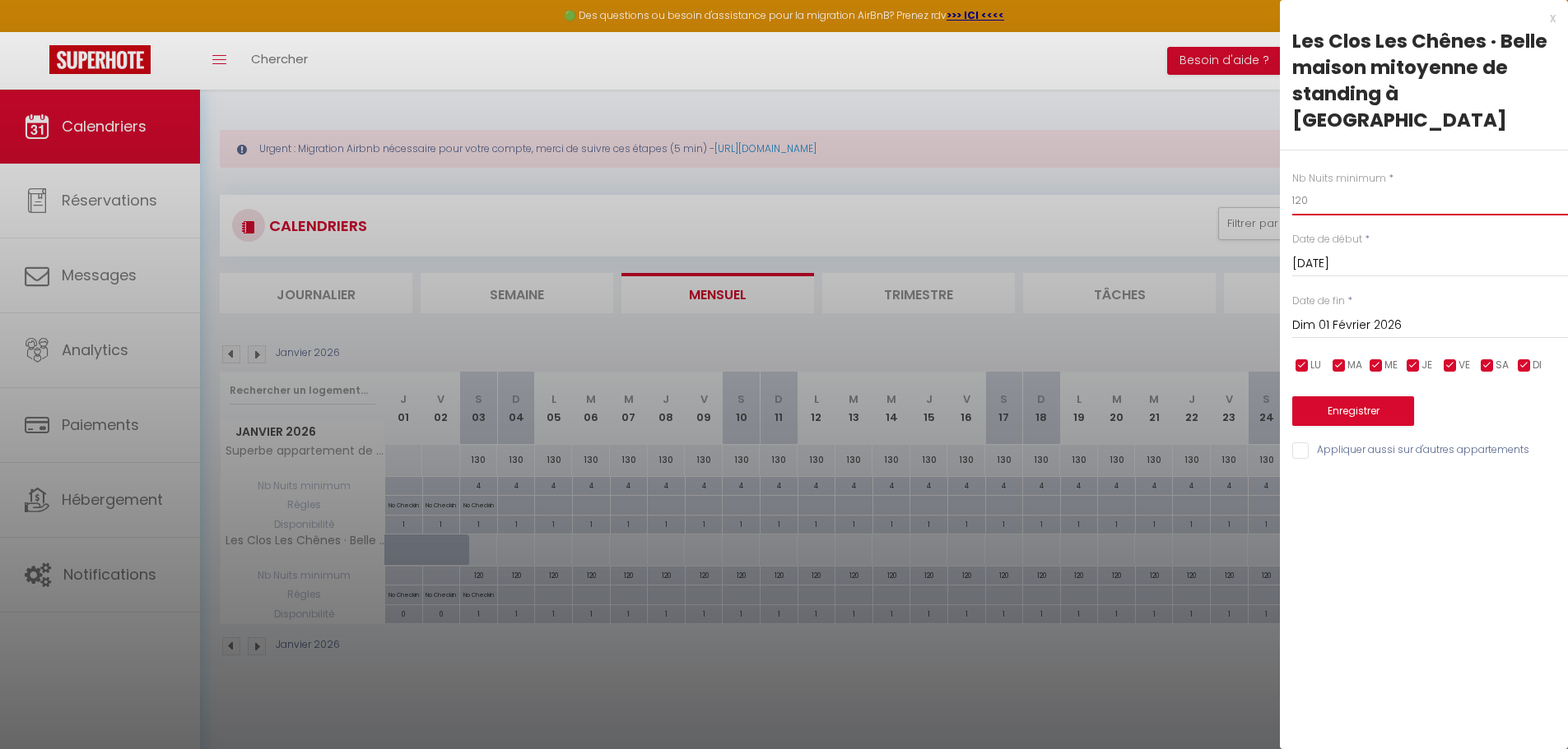
drag, startPoint x: 1315, startPoint y: 174, endPoint x: 1230, endPoint y: 179, distance: 85.1
click at [1230, 179] on body "🟢 Des questions ou besoin d'assistance pour la migration AirBnB? Prenez rdv >>>…" at bounding box center [784, 464] width 1568 height 749
type input "4"
click at [1353, 397] on button "Enregistrer" at bounding box center [1353, 411] width 122 height 29
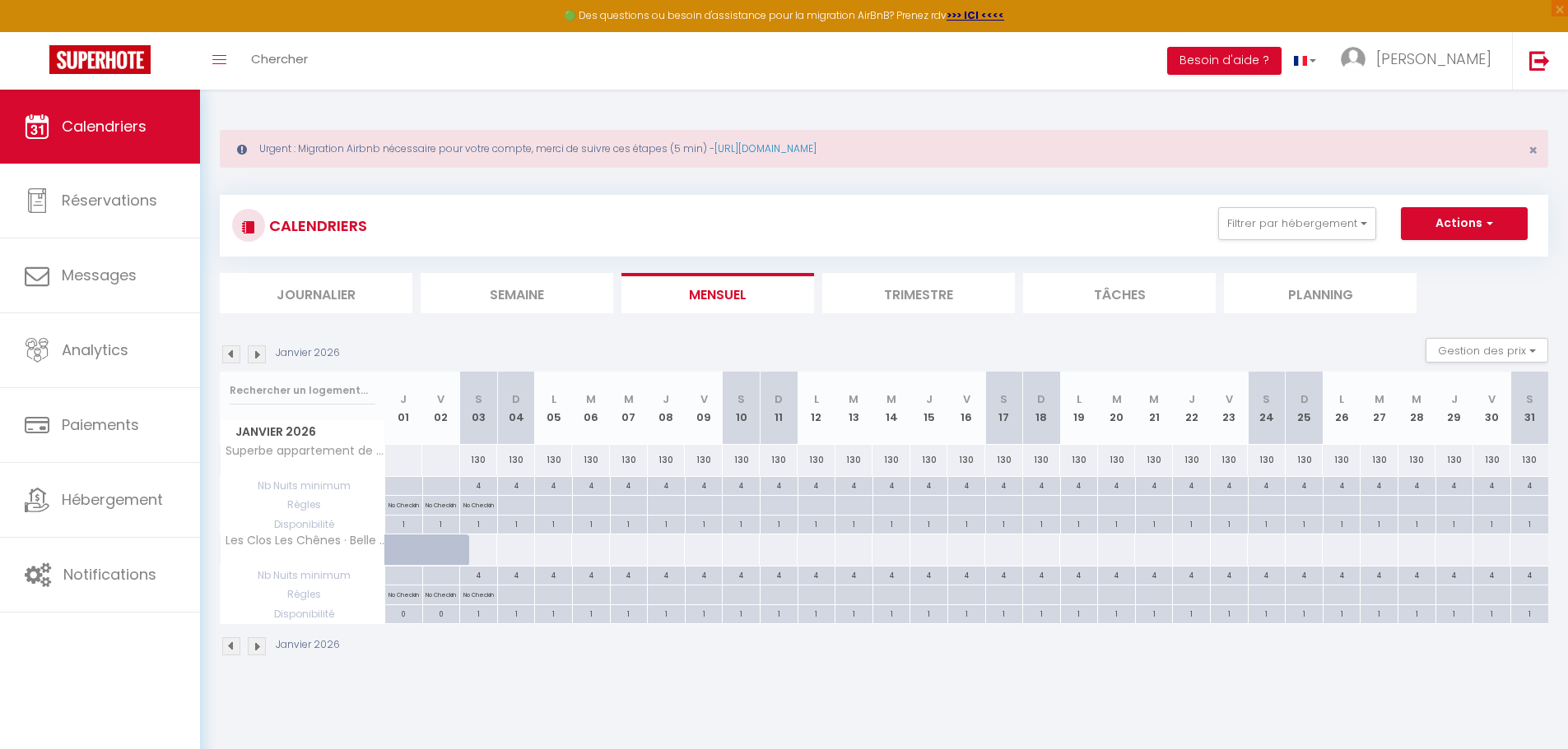
click at [485, 547] on div at bounding box center [479, 549] width 39 height 30
type input "[DATE]"
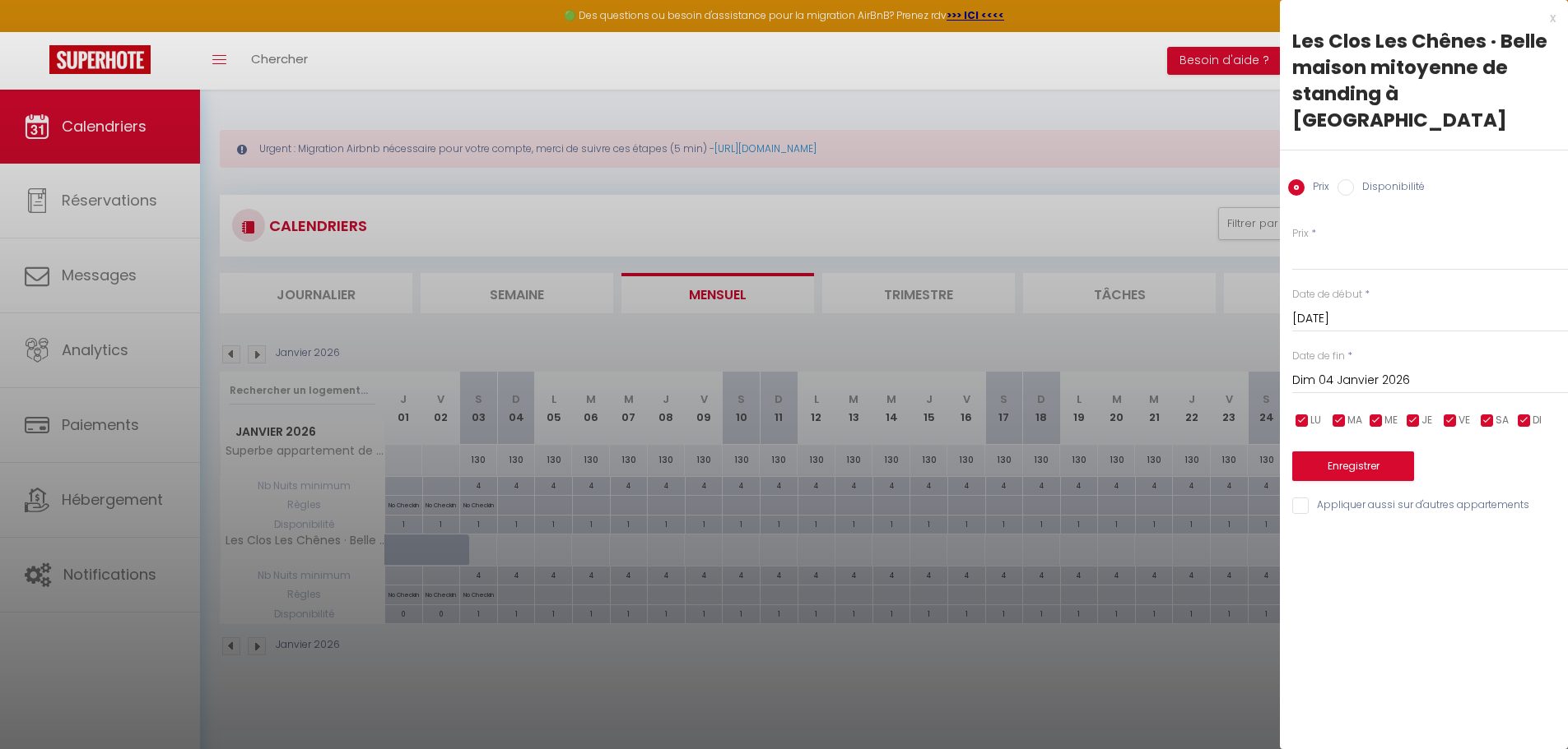
click at [1453, 370] on input "Dim 04 Janvier 2026" at bounding box center [1429, 380] width 275 height 21
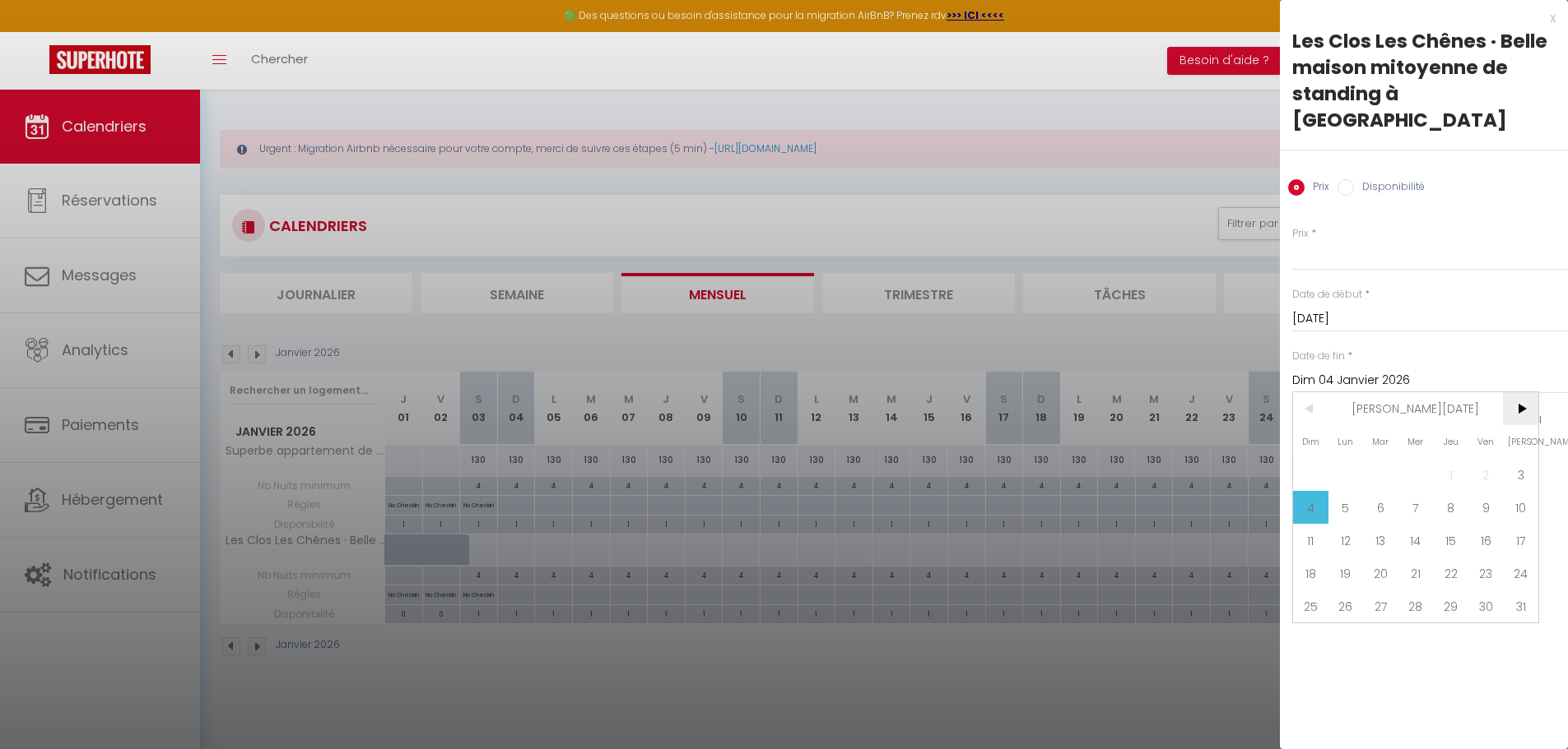
click at [1510, 392] on span ">" at bounding box center [1520, 409] width 35 height 33
click at [1306, 458] on span "1" at bounding box center [1310, 475] width 35 height 33
type input "Dim 01 Février 2026"
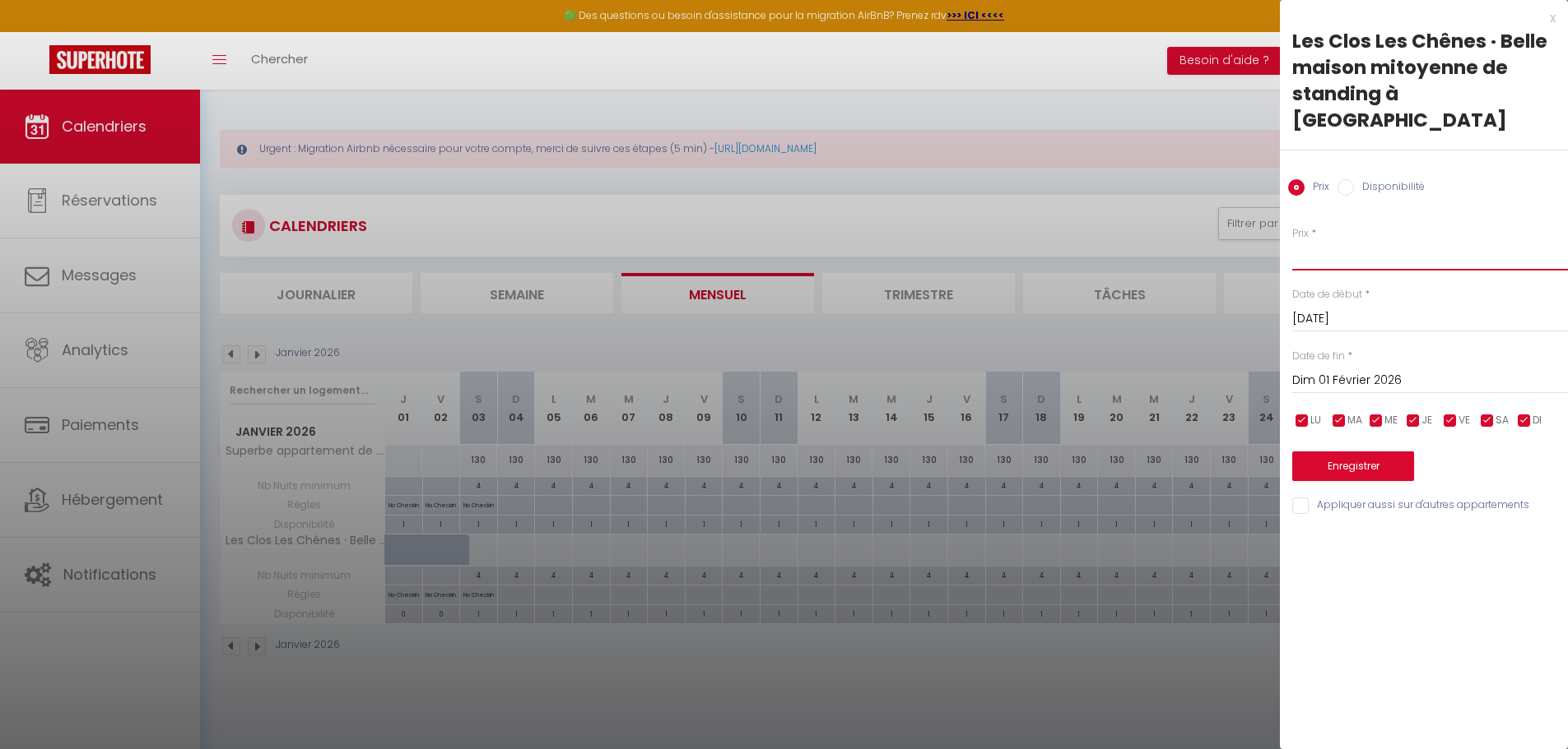
click at [1312, 241] on input "Prix" at bounding box center [1429, 256] width 275 height 29
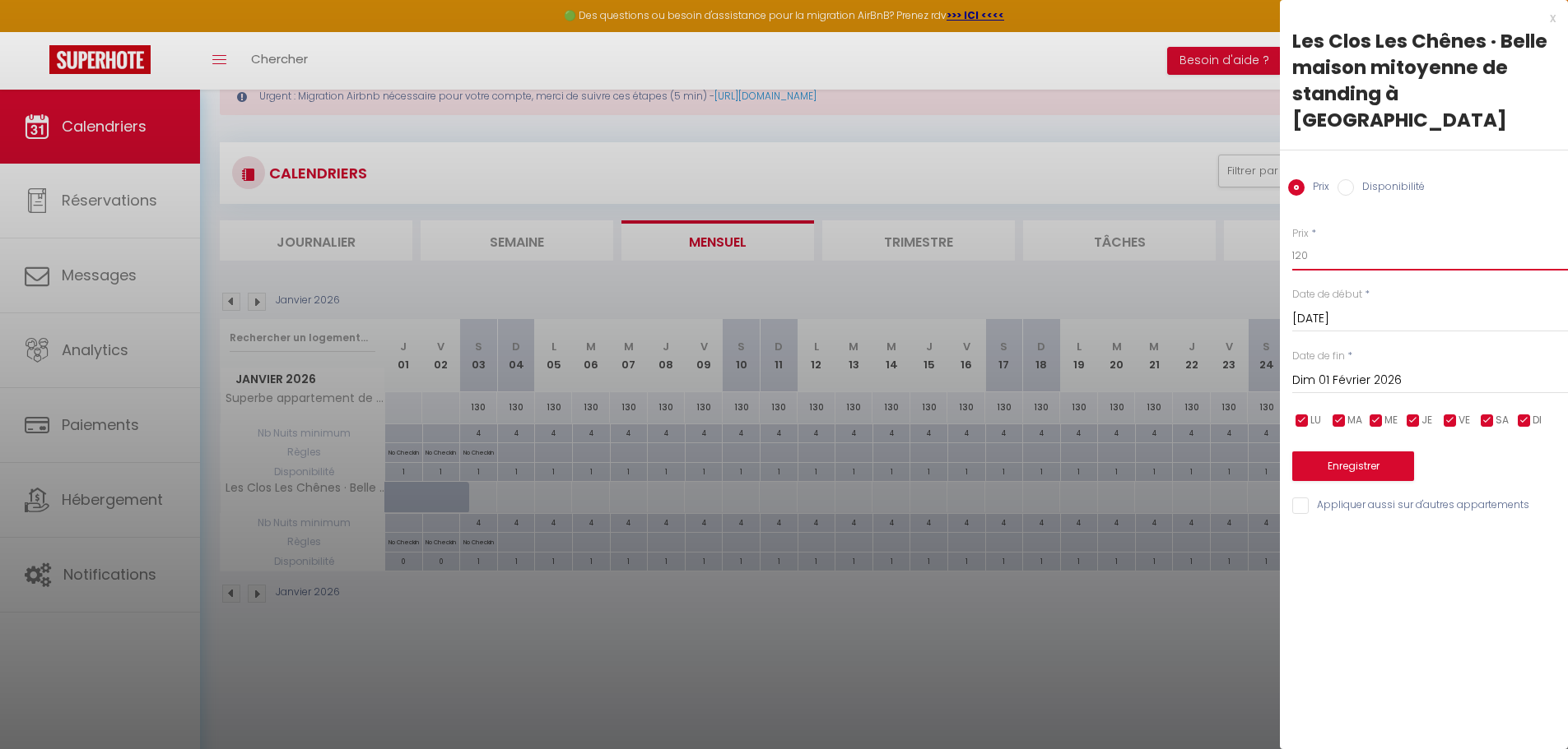
scroll to position [82, 0]
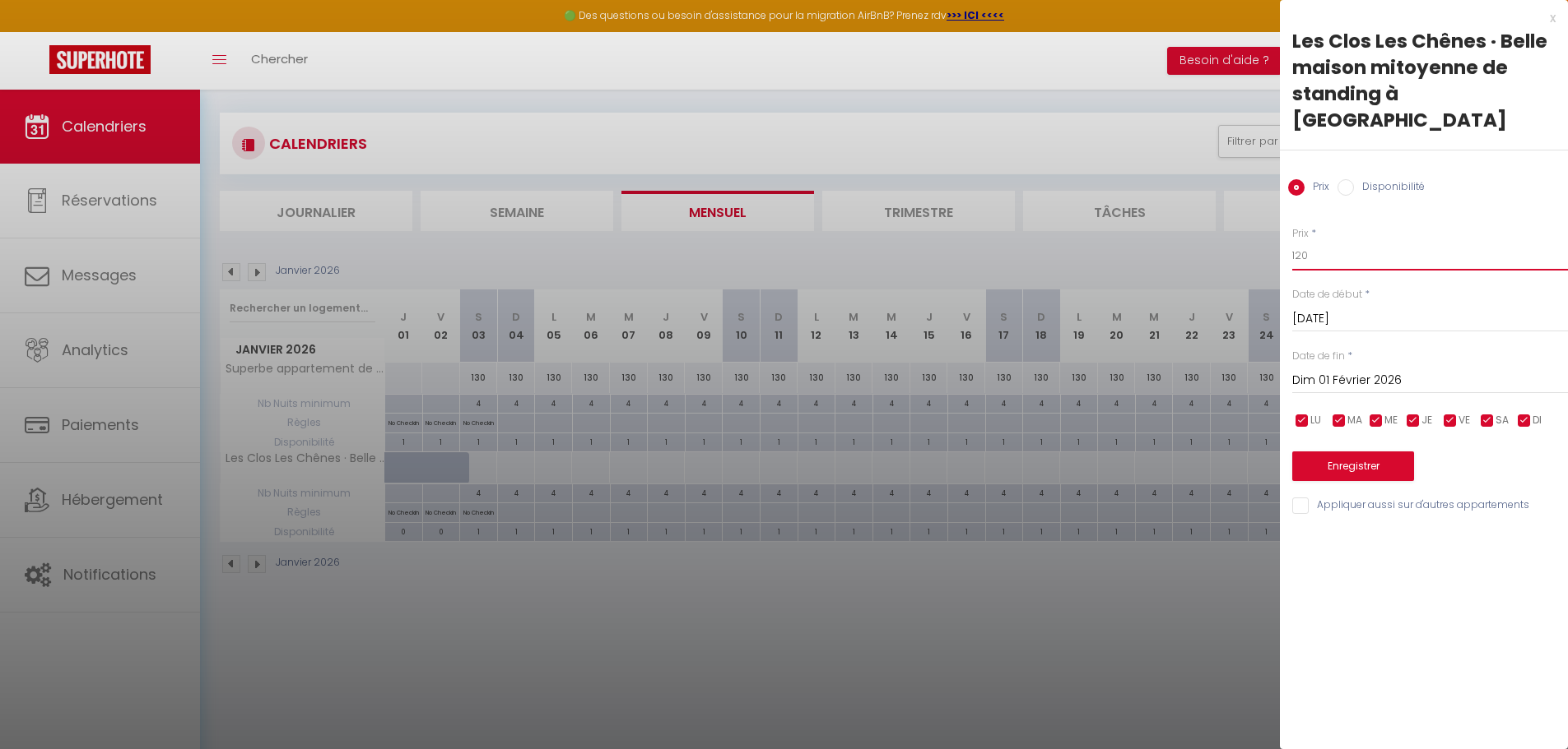
type input "120"
click at [1376, 452] on button "Enregistrer" at bounding box center [1353, 467] width 122 height 29
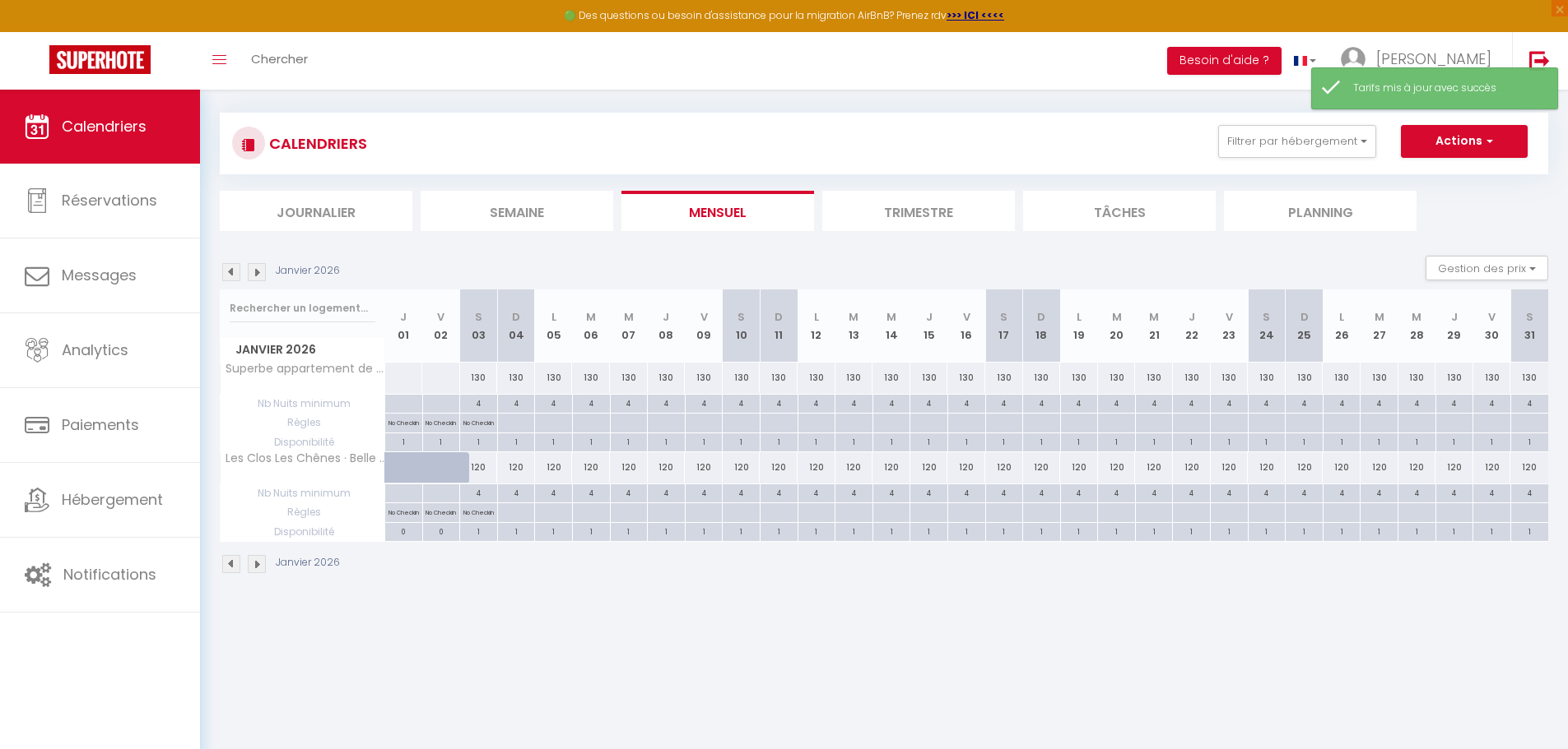
click at [263, 273] on img at bounding box center [257, 272] width 18 height 18
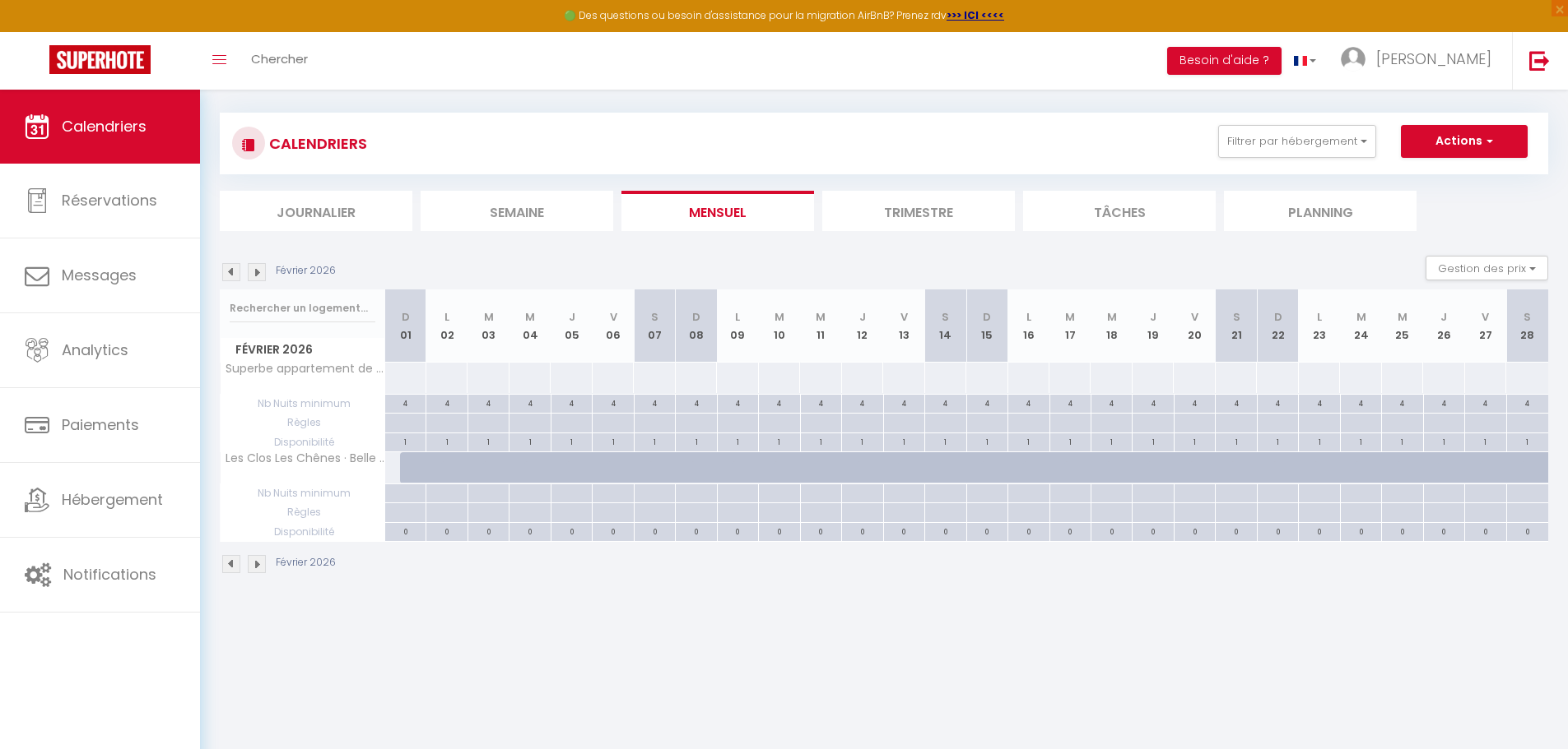
click at [399, 424] on div at bounding box center [404, 423] width 41 height 19
type input "Dim 01 Février 2026"
type input "Lun 02 Février 2026"
select select
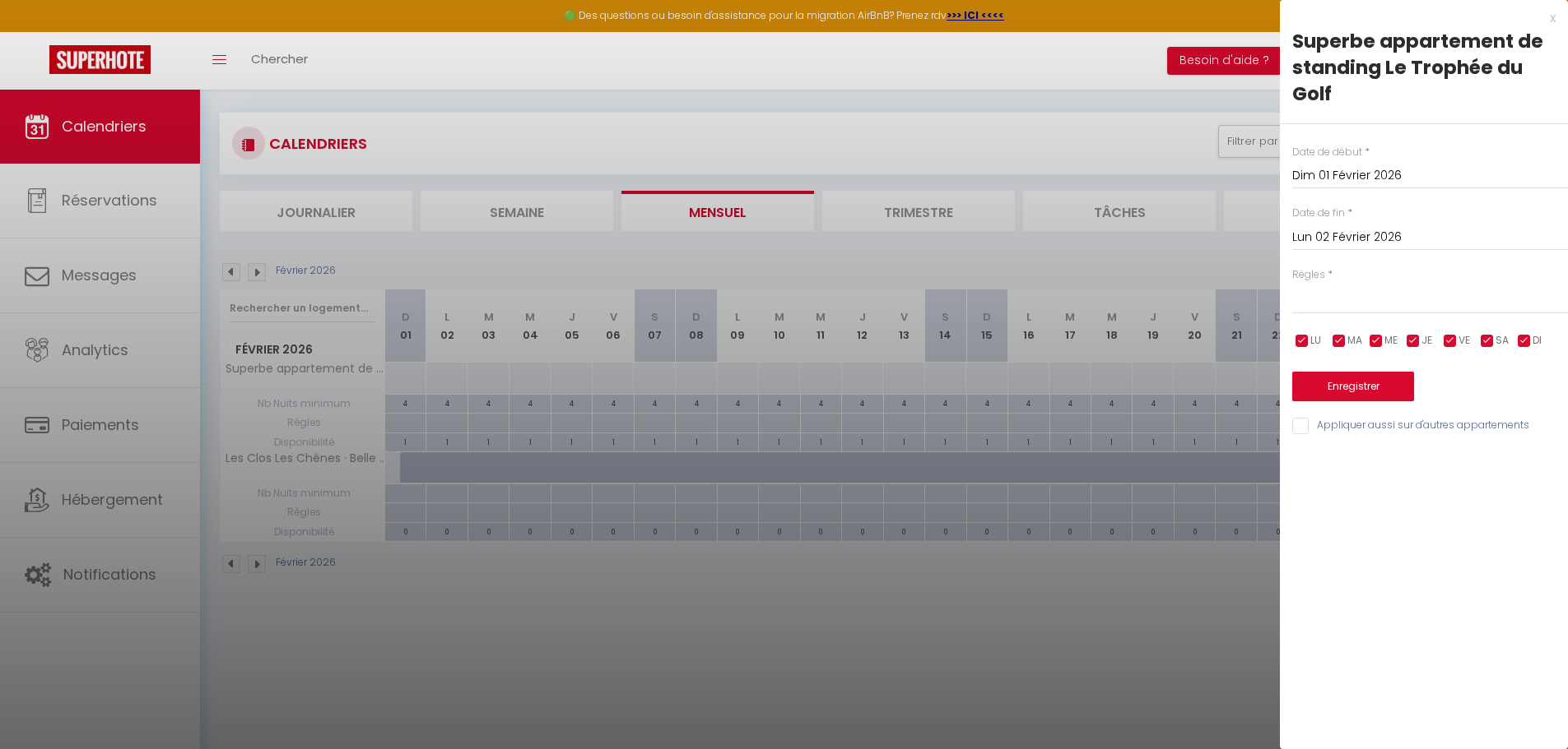
click at [1389, 227] on input "Lun 02 Février 2026" at bounding box center [1429, 237] width 275 height 21
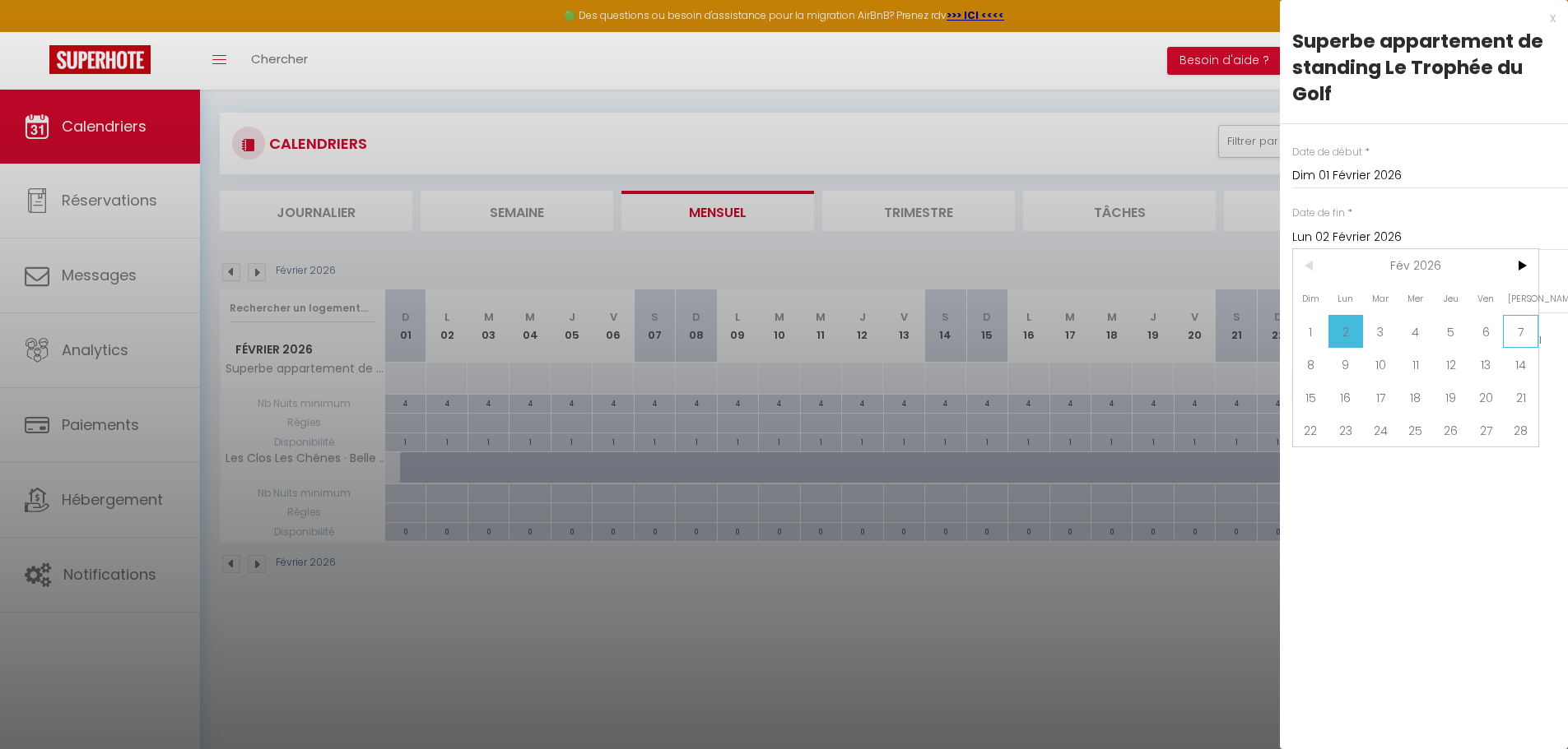
click at [1521, 332] on span "7" at bounding box center [1520, 331] width 35 height 33
type input "Sam 07 Février 2026"
select select
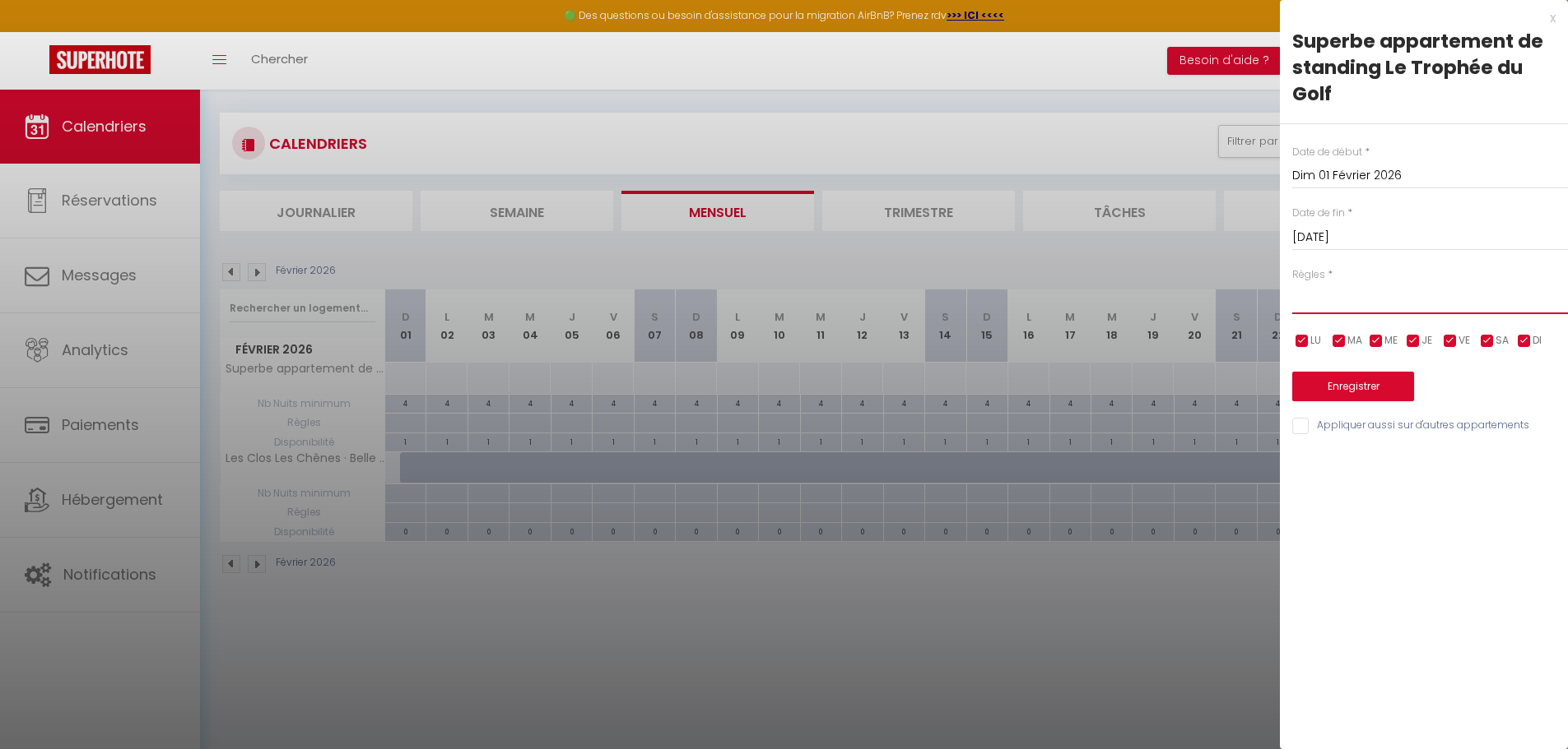
click at [1325, 294] on select "Aucun No Checkin No Checkout Pas d'arrivée / Pas de départ" at bounding box center [1429, 298] width 275 height 31
click at [1192, 560] on div at bounding box center [784, 374] width 1568 height 749
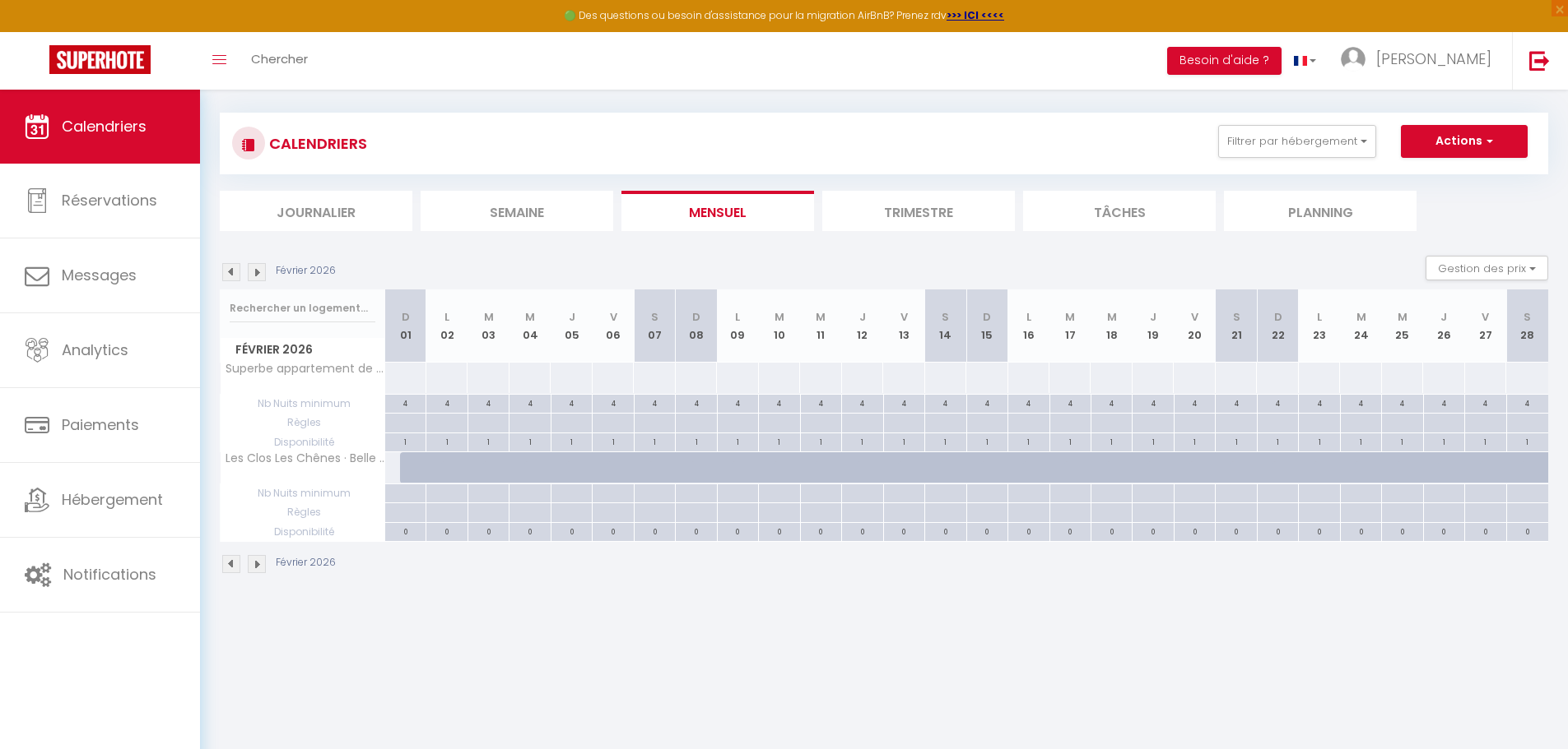
click at [407, 371] on div at bounding box center [405, 377] width 42 height 30
type input "Dim 01 Février 2026"
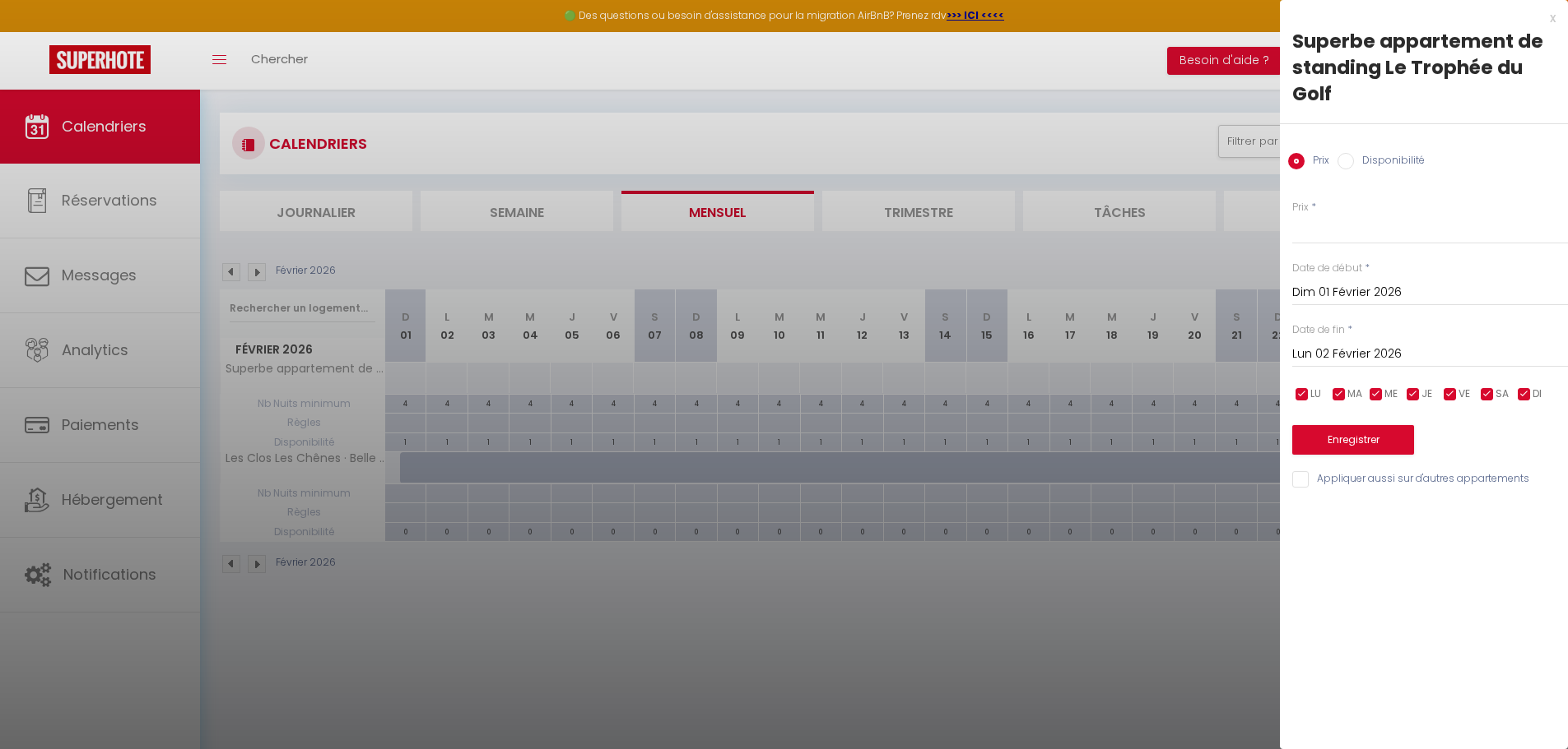
click at [1399, 351] on input "Lun 02 Février 2026" at bounding box center [1429, 354] width 275 height 21
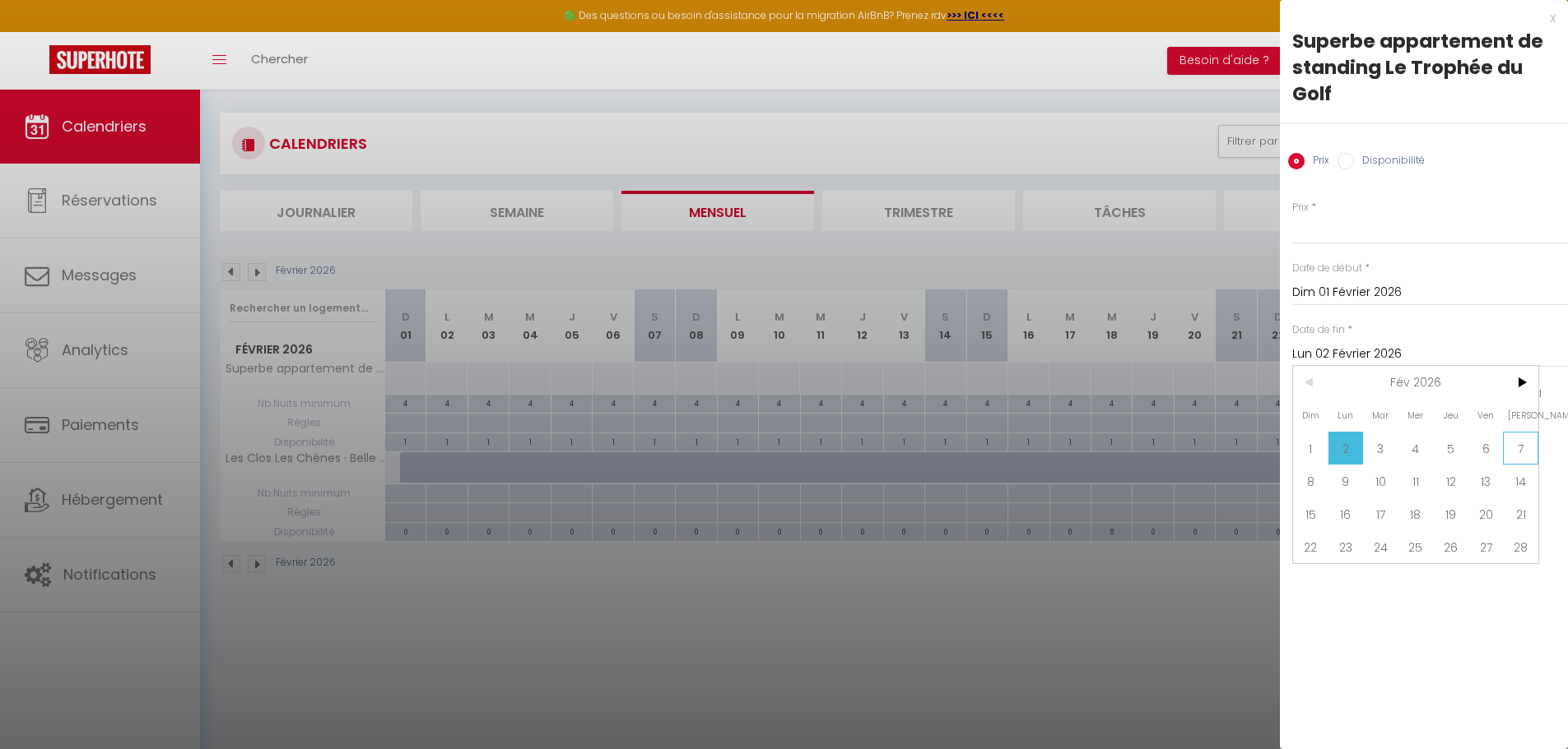
click at [1520, 441] on span "7" at bounding box center [1520, 448] width 35 height 33
type input "Sam 07 Février 2026"
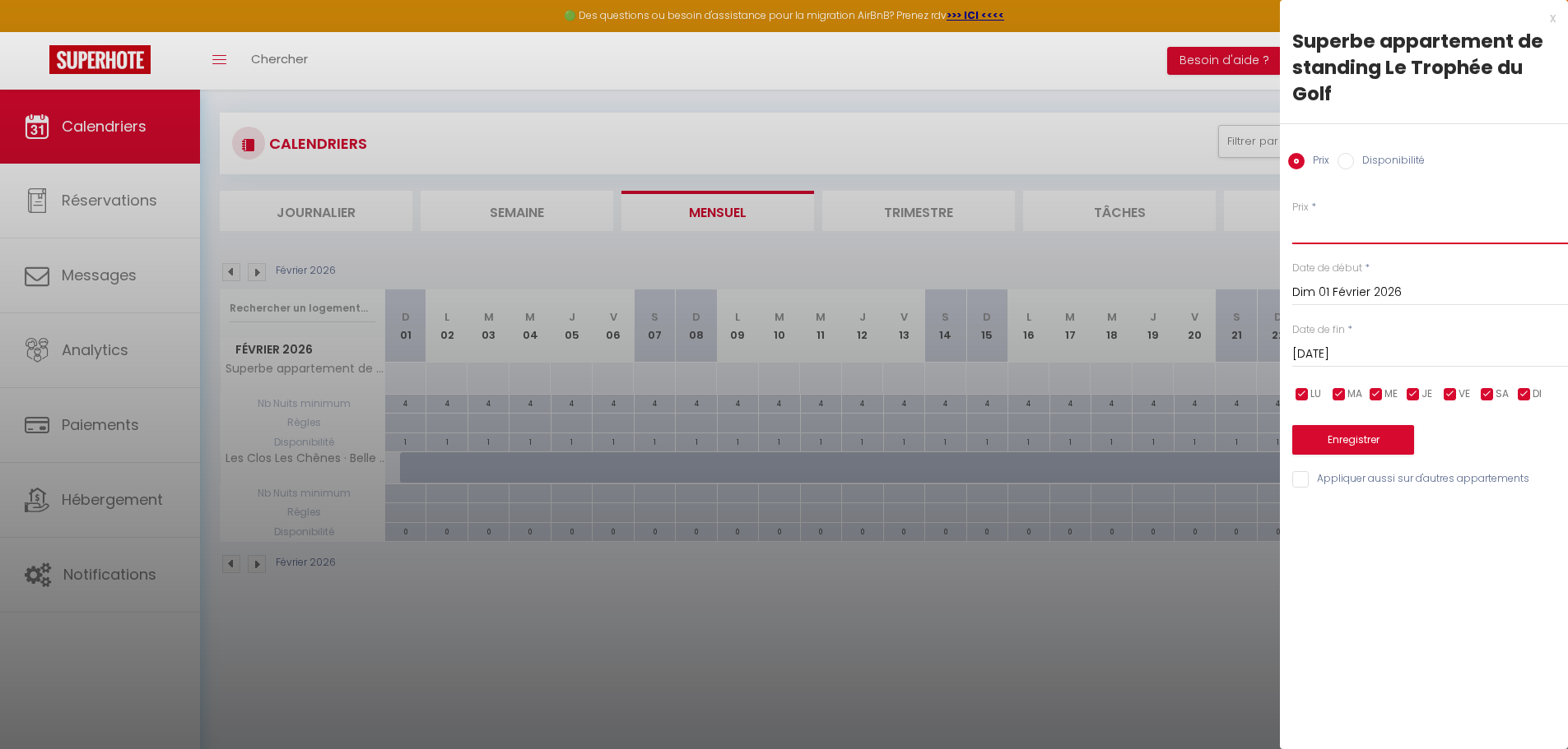
click at [1323, 233] on input "Prix" at bounding box center [1429, 229] width 275 height 29
type input "130"
click at [1377, 443] on button "Enregistrer" at bounding box center [1353, 440] width 122 height 29
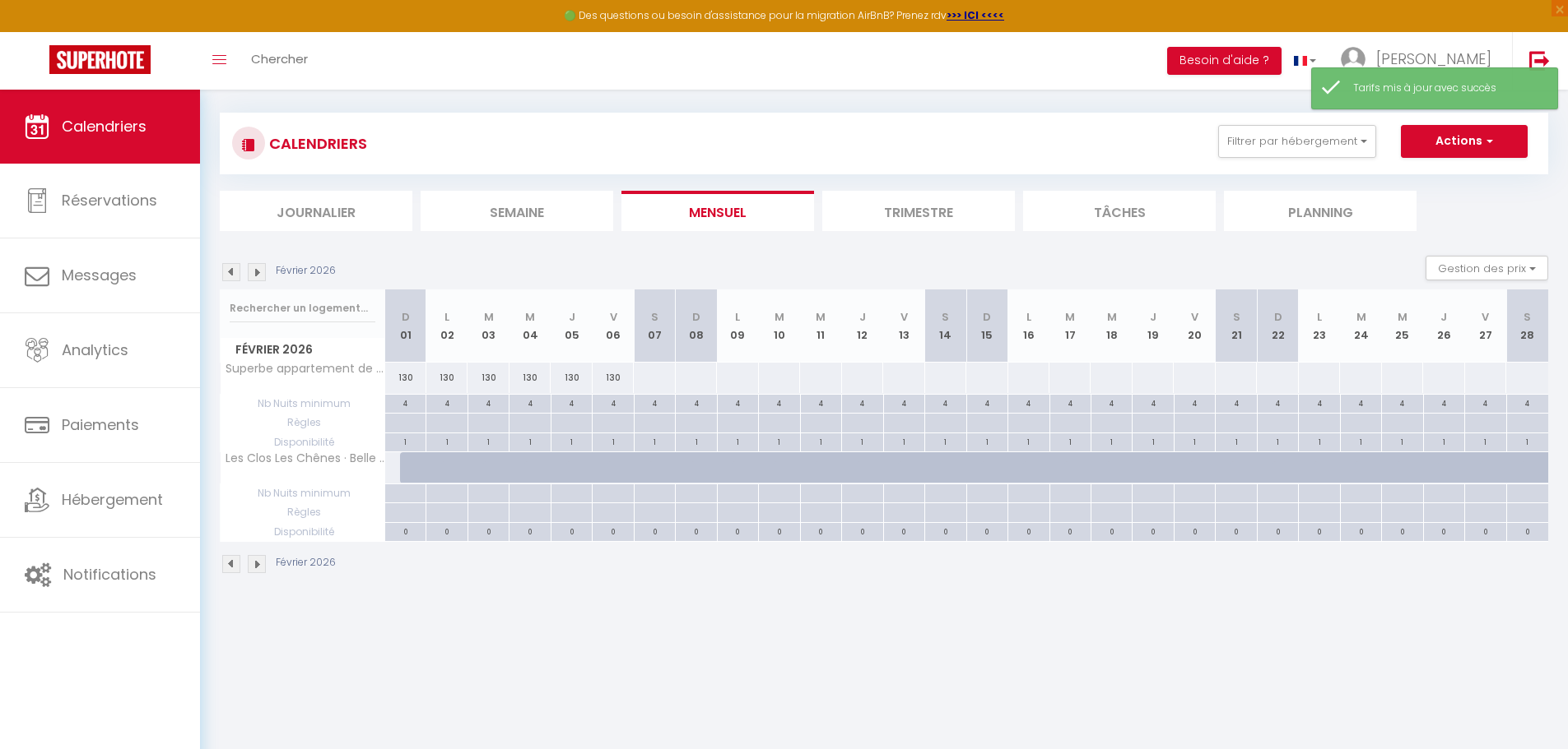
click at [648, 375] on div at bounding box center [654, 377] width 42 height 30
type input "Sam 07 Février 2026"
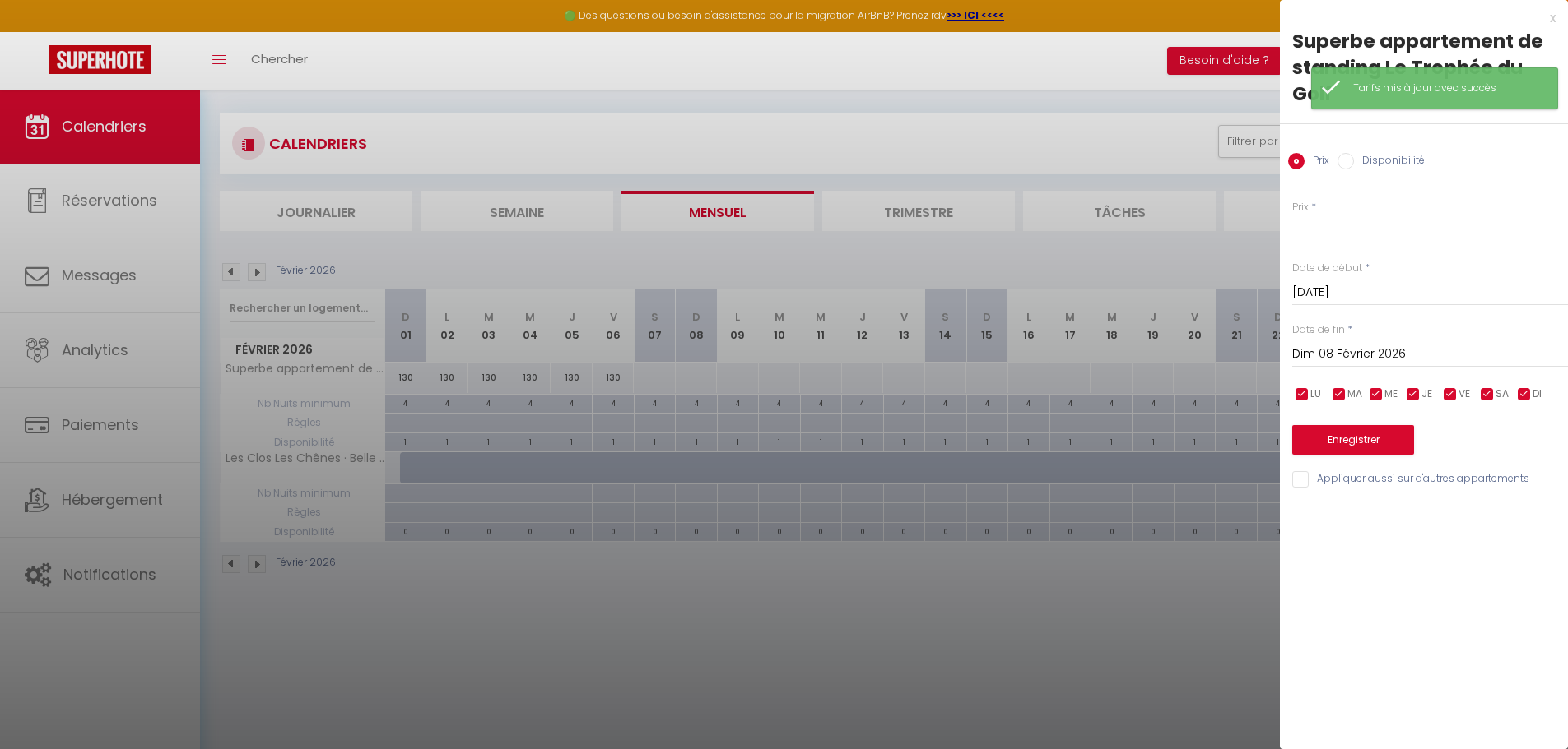
click at [1398, 355] on input "Dim 08 Février 2026" at bounding box center [1429, 354] width 275 height 21
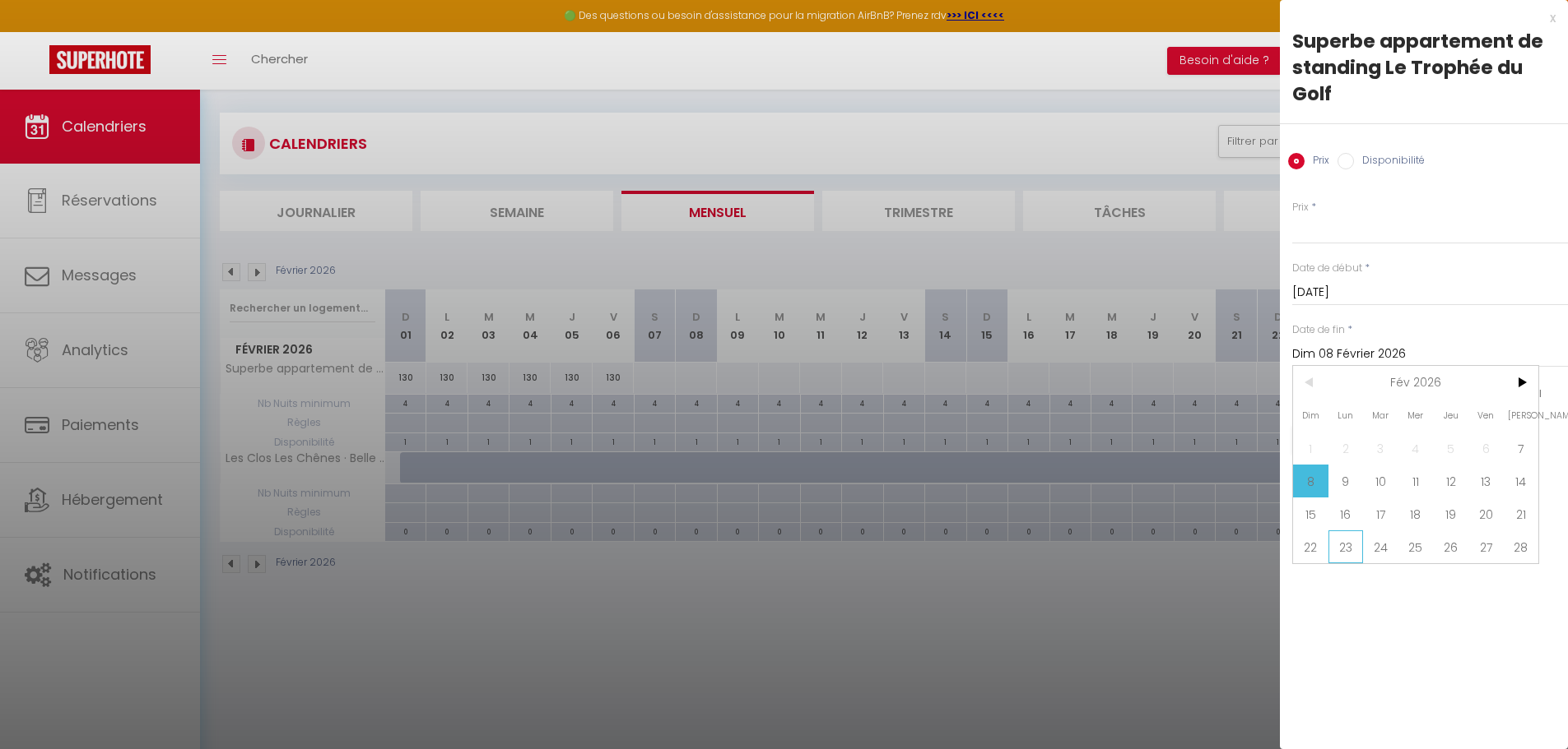
click at [1342, 546] on span "23" at bounding box center [1345, 547] width 35 height 33
type input "Lun 23 Février 2026"
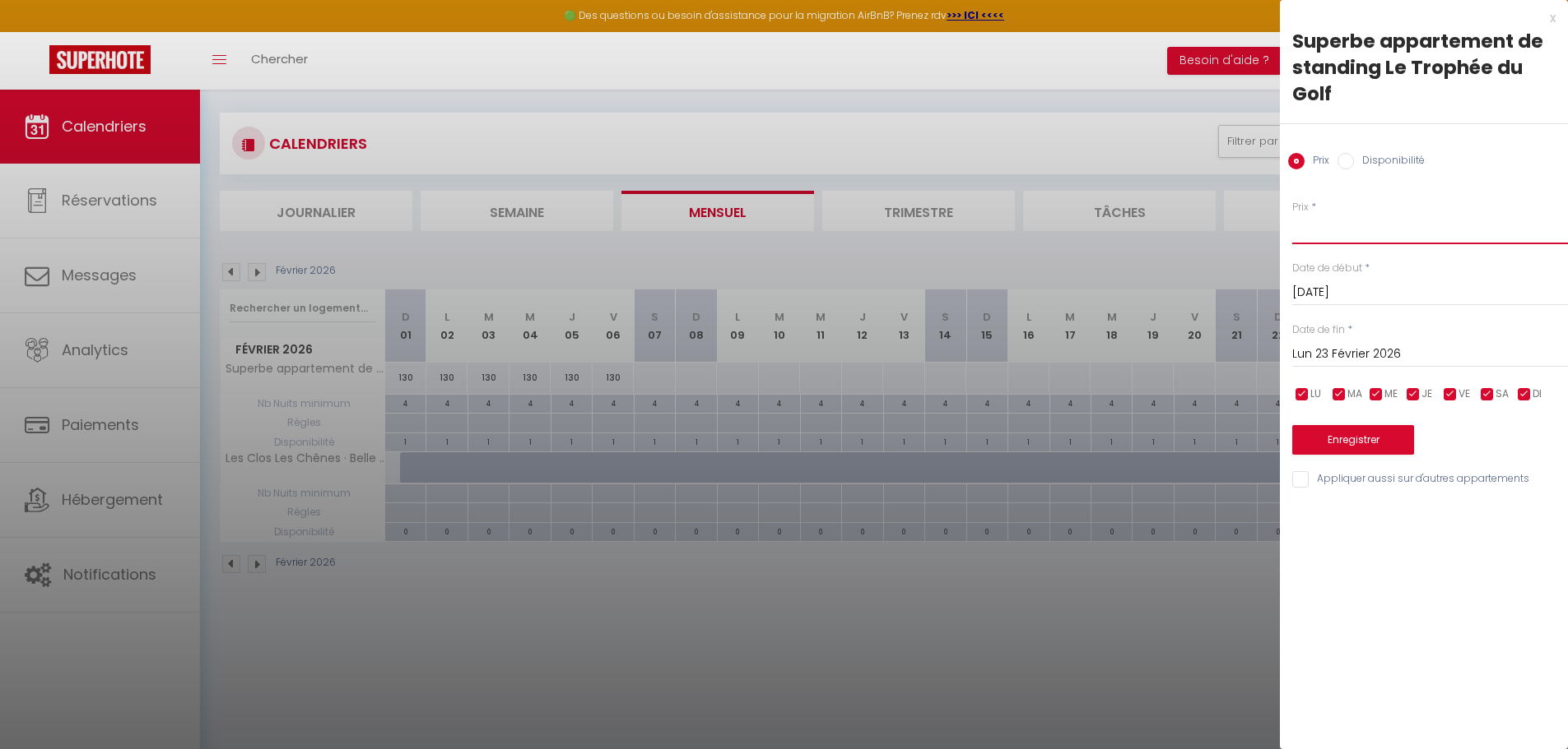
click at [1311, 232] on input "Prix" at bounding box center [1429, 229] width 275 height 29
type input "150"
click at [1372, 445] on button "Enregistrer" at bounding box center [1353, 440] width 122 height 29
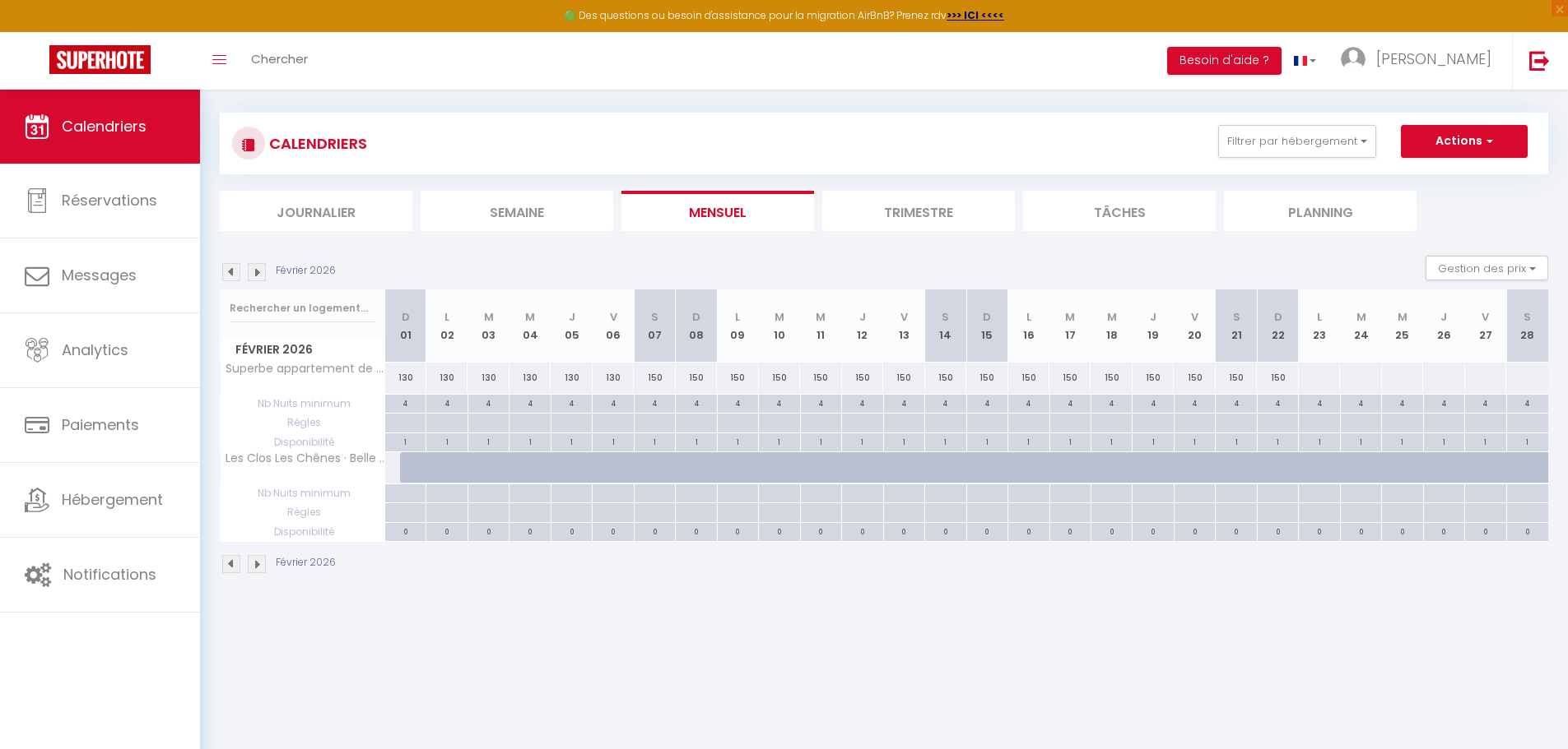
click at [1321, 375] on div at bounding box center [1318, 377] width 42 height 30
type input "Lun 23 Février 2026"
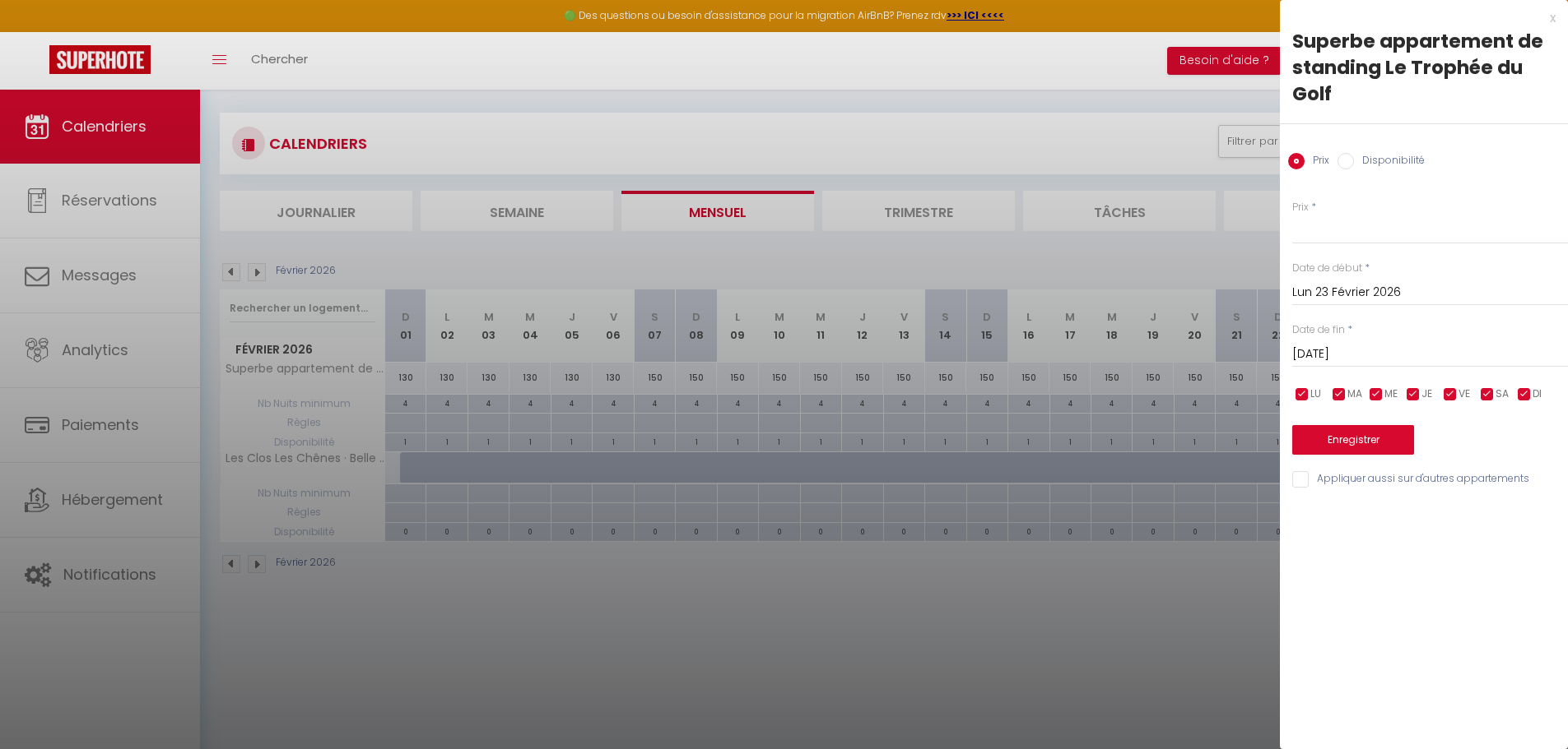
click at [1358, 354] on input "Mar 24 Février 2026" at bounding box center [1429, 354] width 275 height 21
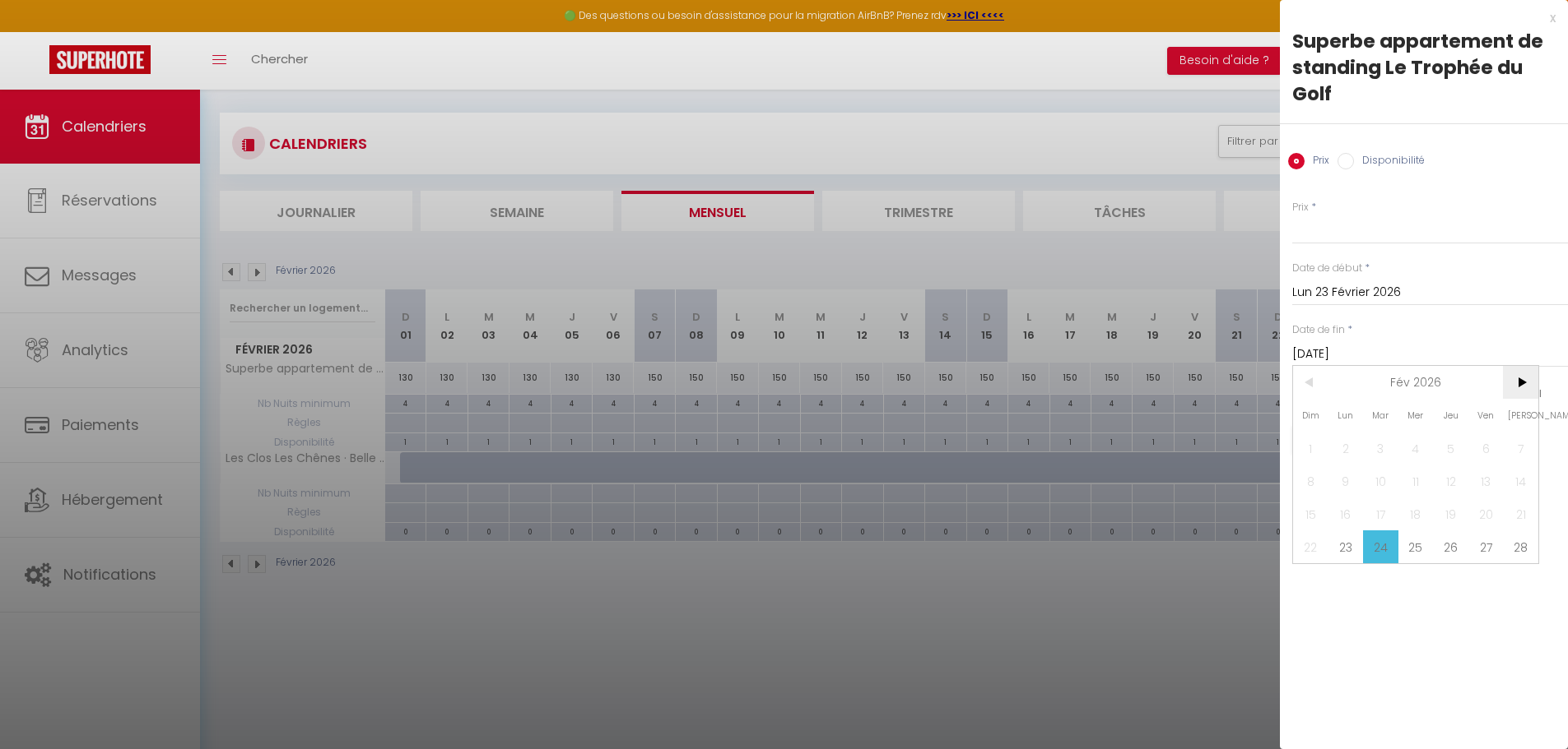
click at [1523, 386] on span ">" at bounding box center [1520, 383] width 35 height 33
click at [1518, 447] on span "7" at bounding box center [1520, 448] width 35 height 33
type input "Sam 07 Mars 2026"
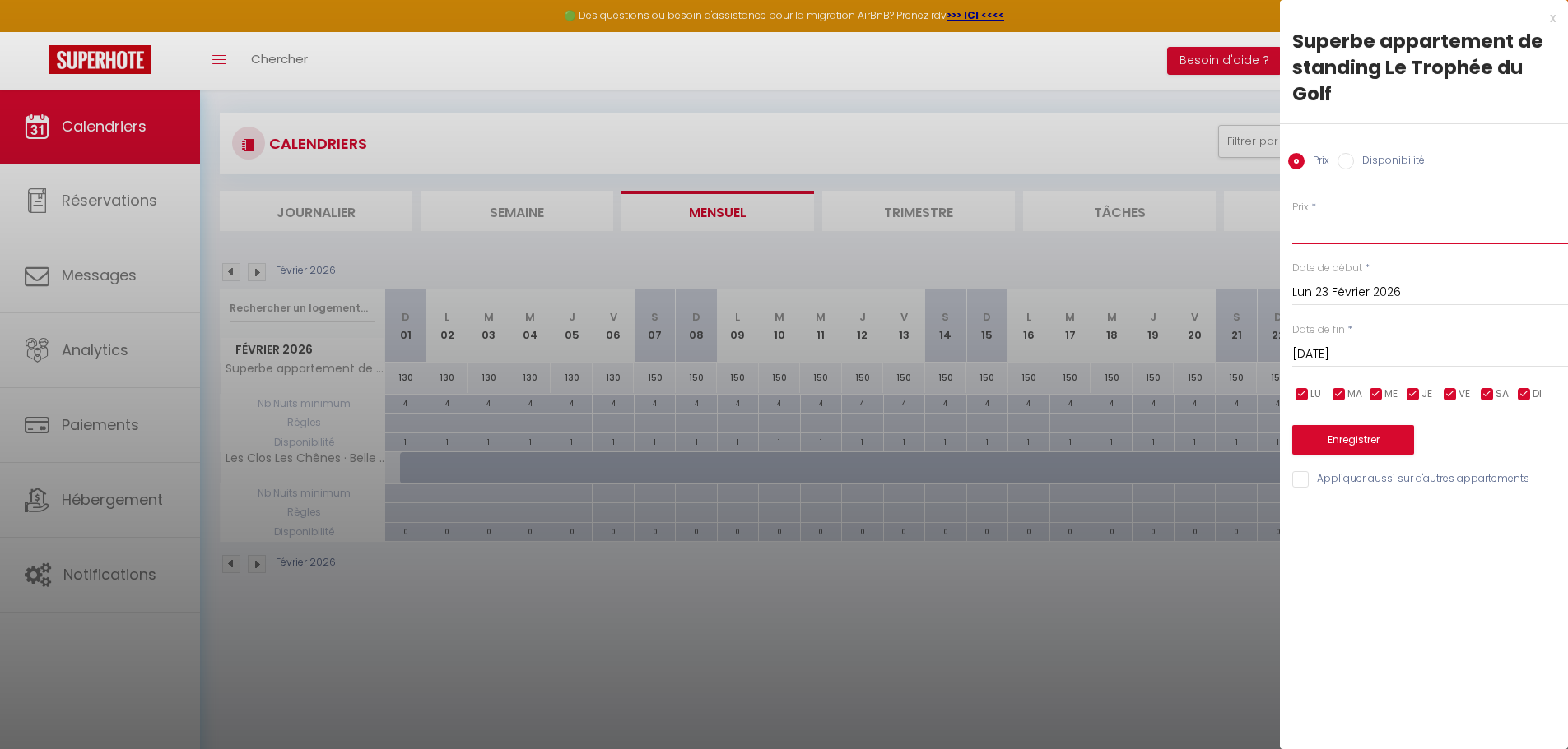
click at [1345, 236] on input "Prix" at bounding box center [1429, 229] width 275 height 29
type input "135"
click at [1359, 444] on button "Enregistrer" at bounding box center [1353, 440] width 122 height 29
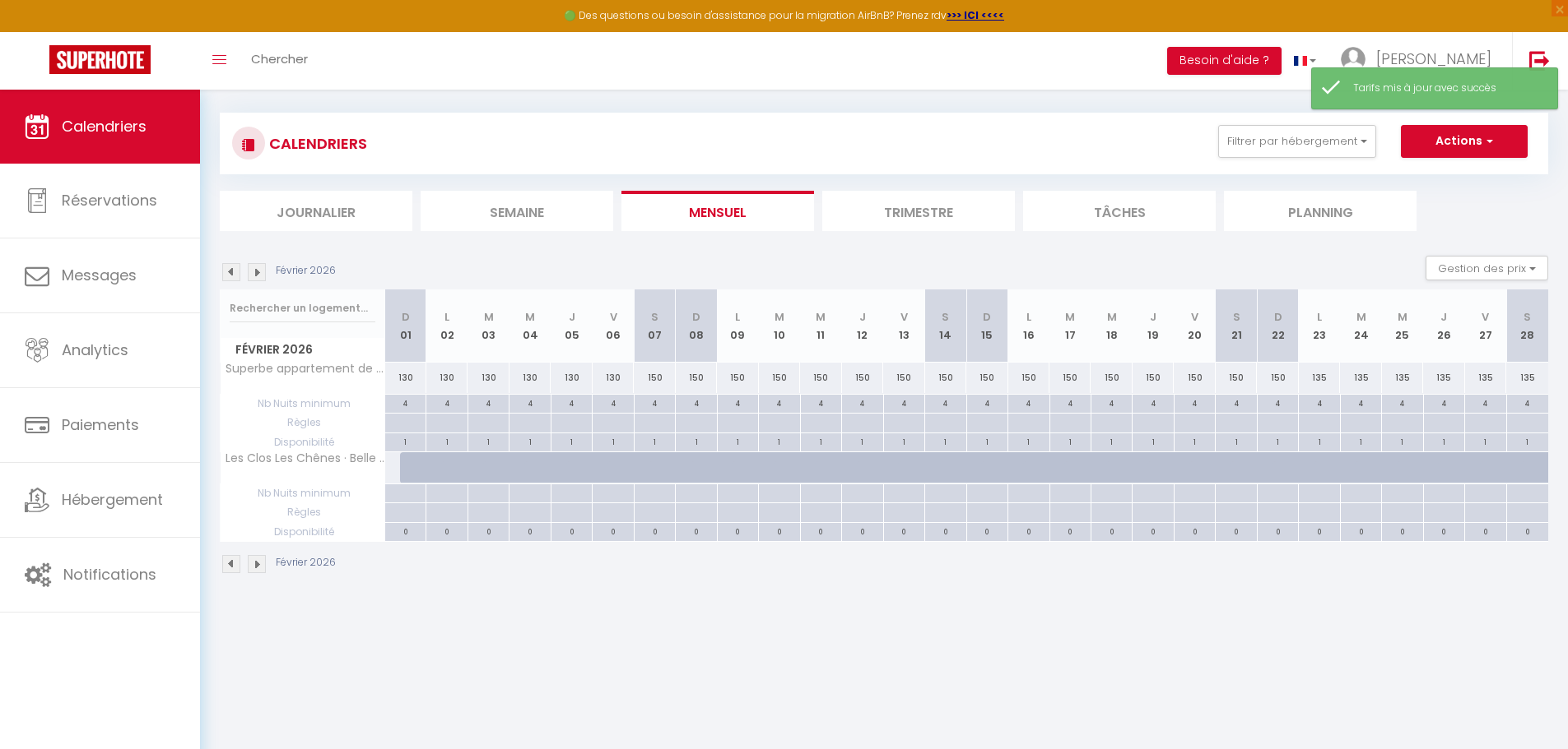
click at [256, 274] on img at bounding box center [257, 272] width 18 height 18
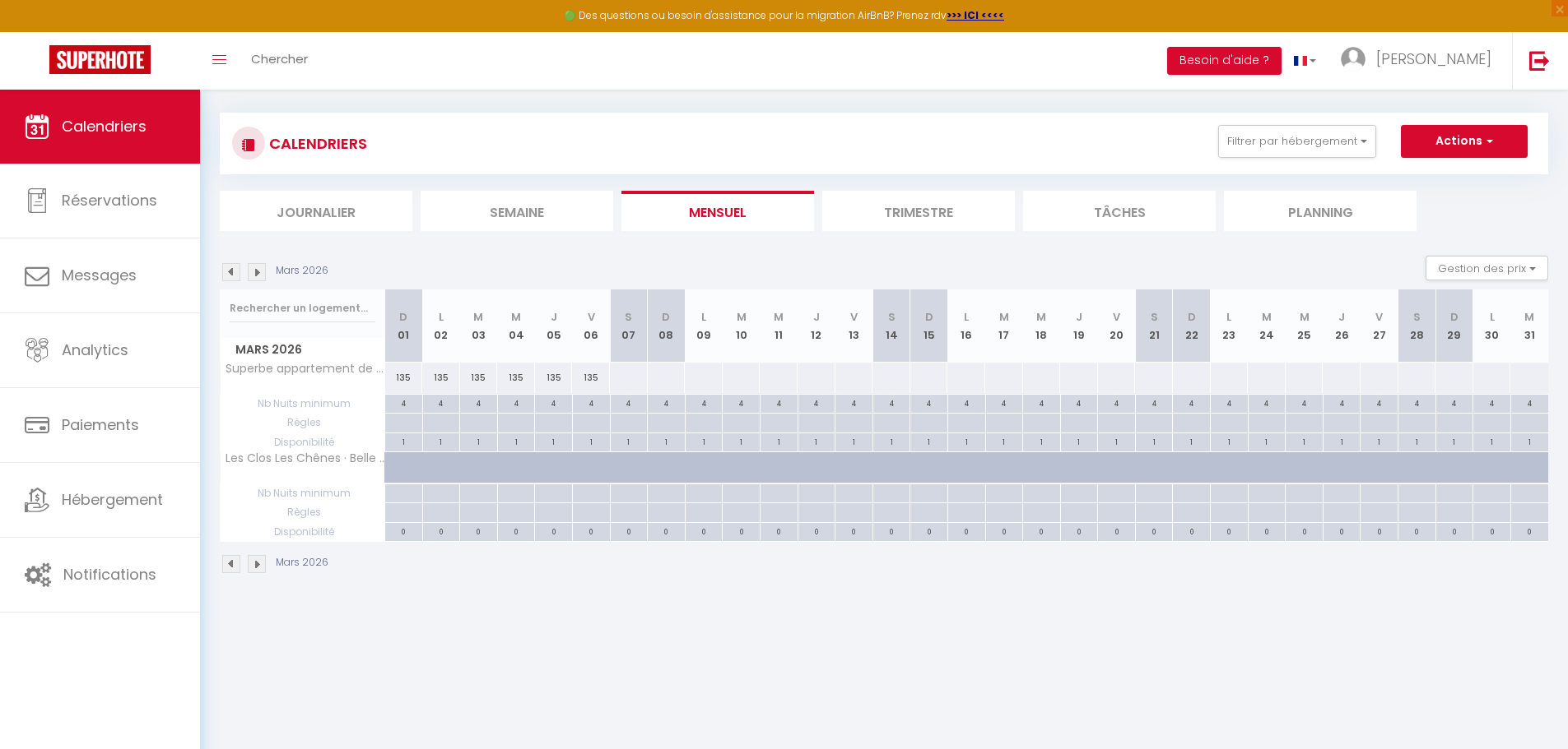
click at [627, 376] on div at bounding box center [628, 377] width 39 height 30
type input "Sam 07 Mars 2026"
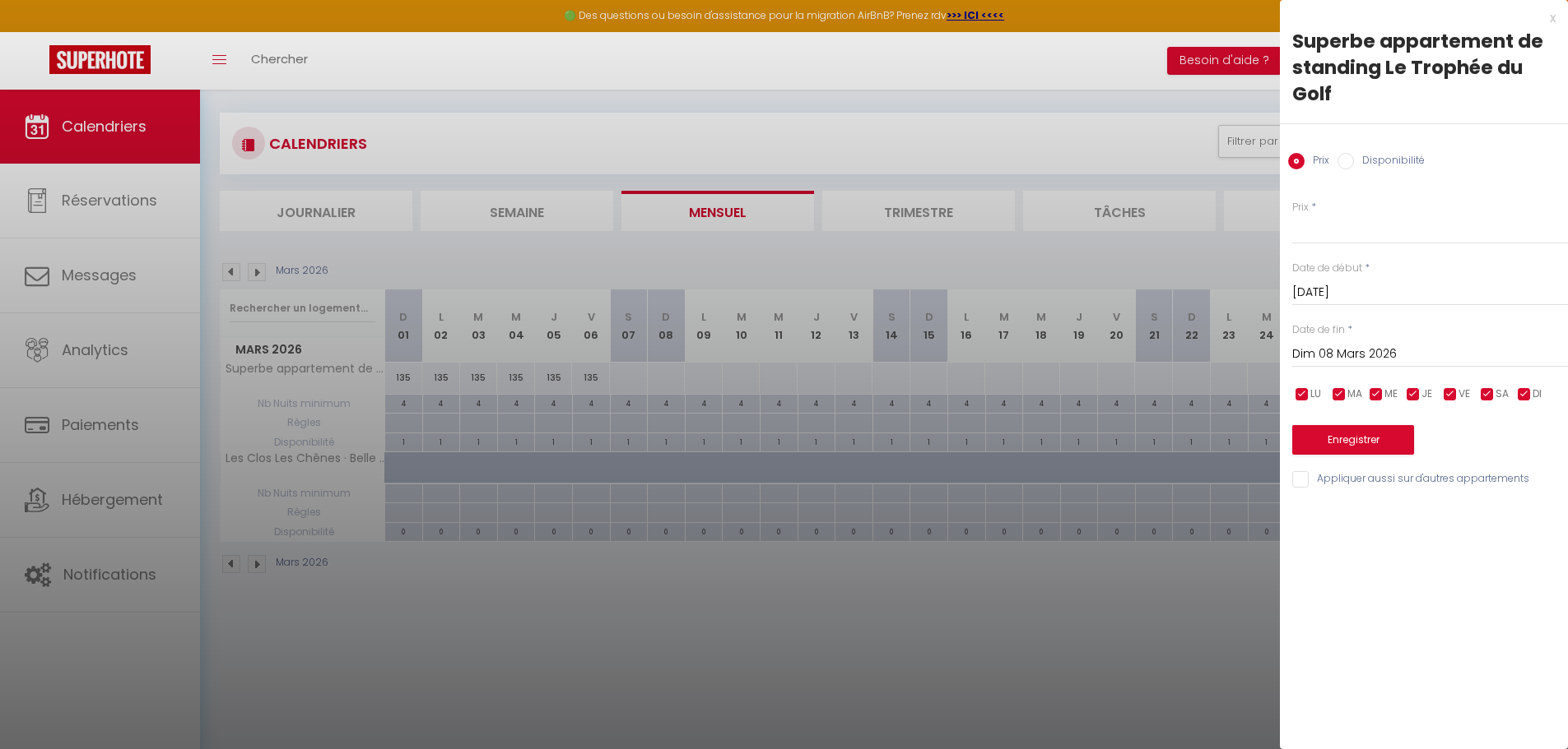
click at [1388, 351] on input "Dim 08 Mars 2026" at bounding box center [1429, 354] width 275 height 21
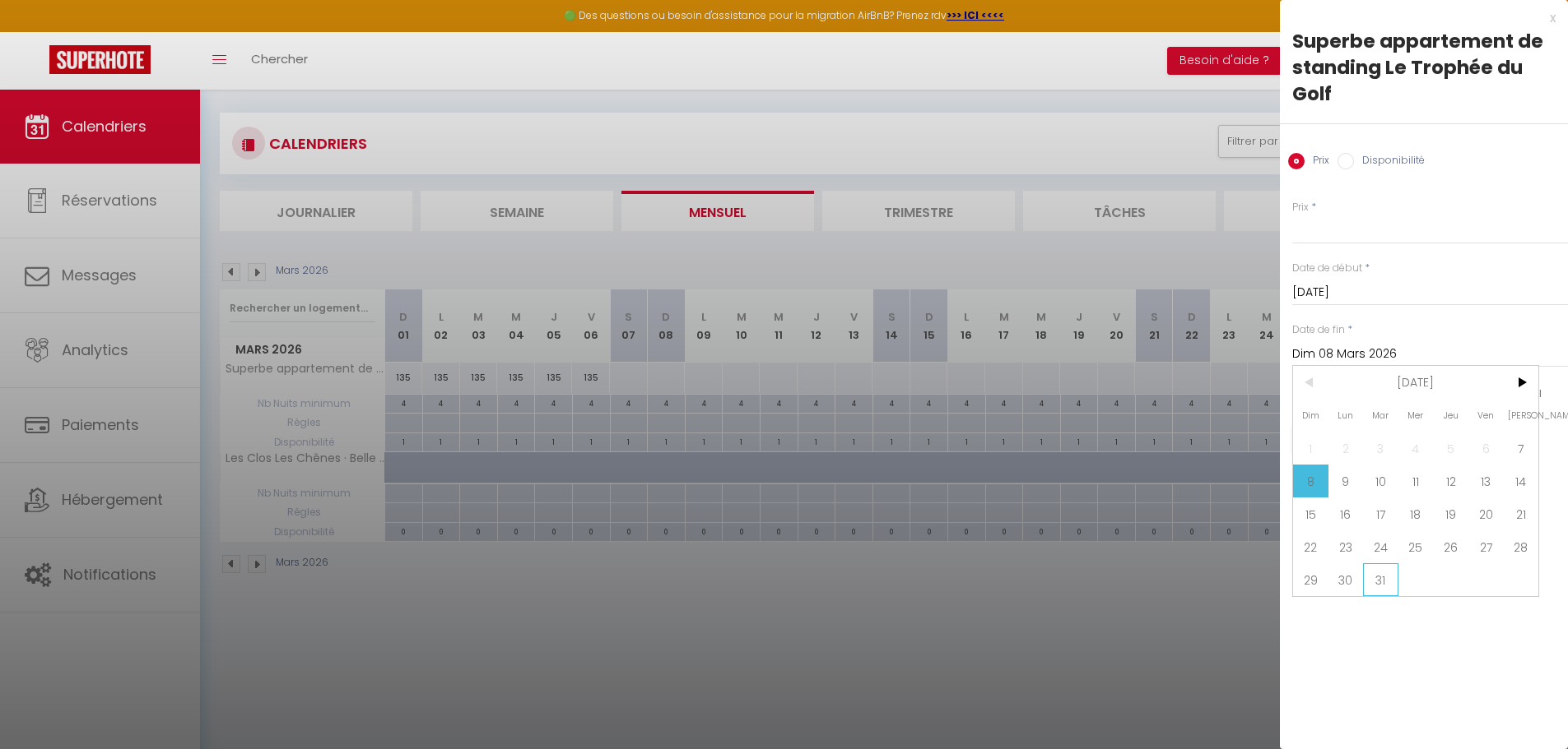
click at [1383, 578] on span "31" at bounding box center [1380, 580] width 35 height 33
type input "Mar 31 Mars 2026"
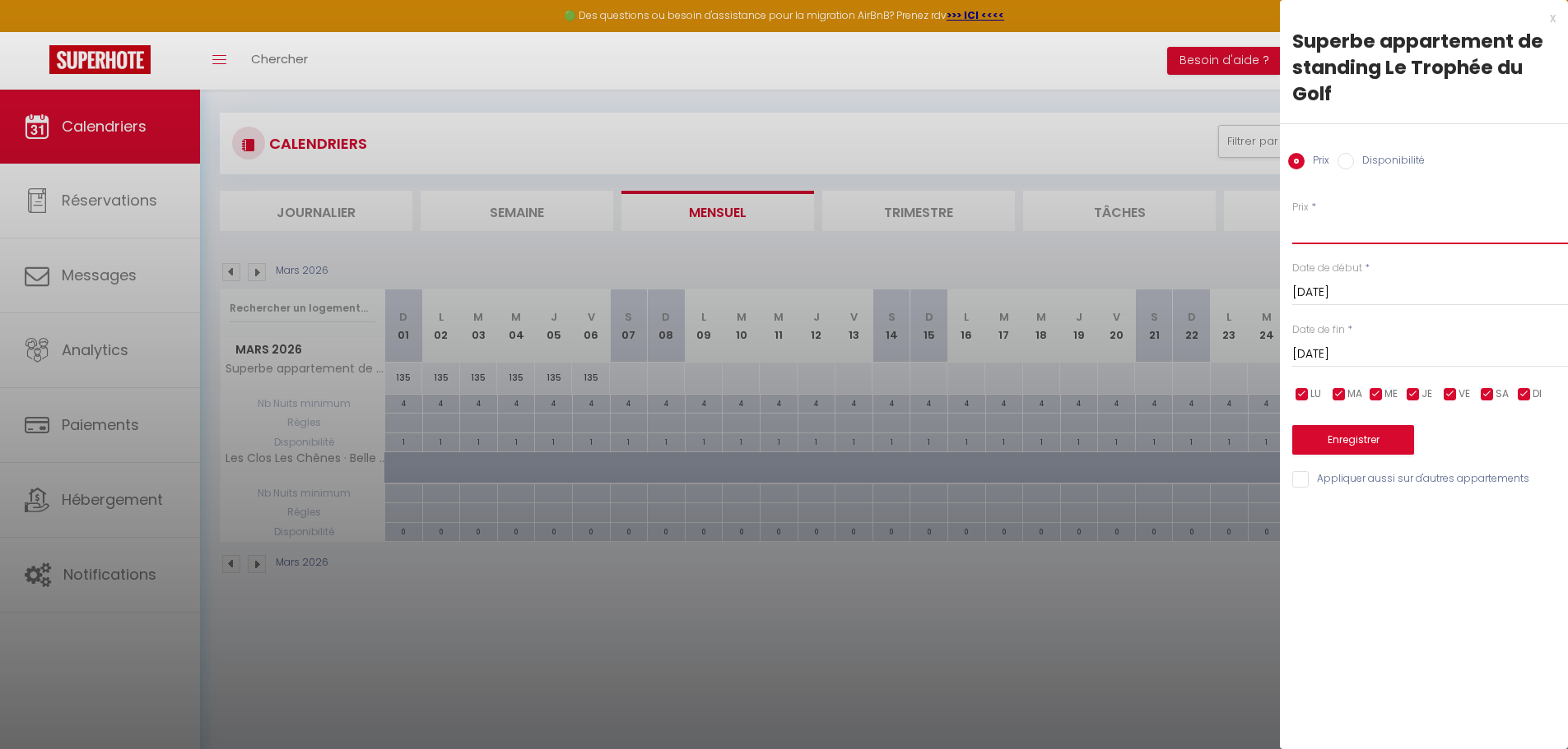
click at [1338, 228] on input "Prix" at bounding box center [1429, 229] width 275 height 29
type input "135"
click at [1359, 453] on button "Enregistrer" at bounding box center [1353, 440] width 122 height 29
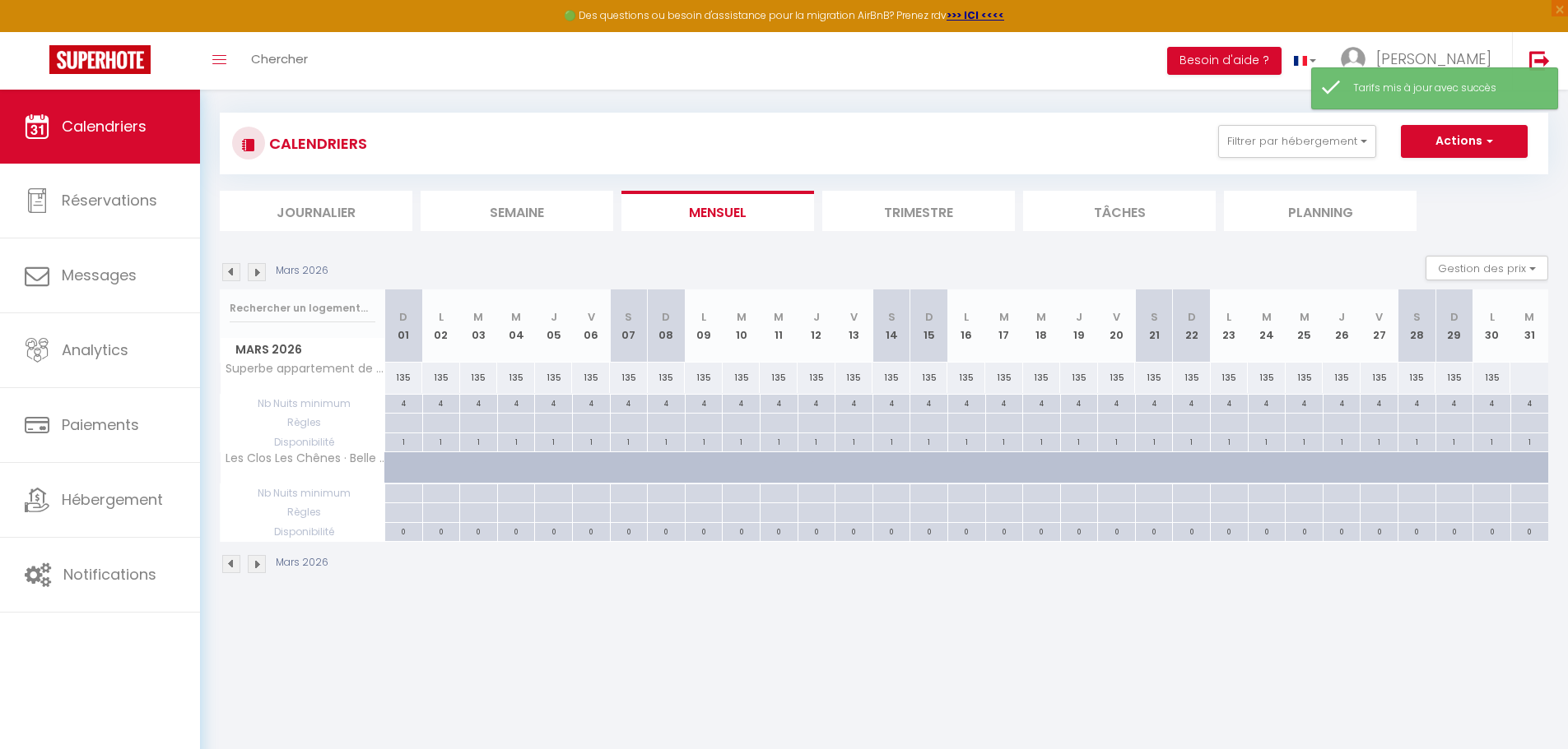
click at [1528, 383] on div at bounding box center [1528, 377] width 39 height 30
type input "Mar 31 Mars 2026"
type input "Mer 01 Avril 2026"
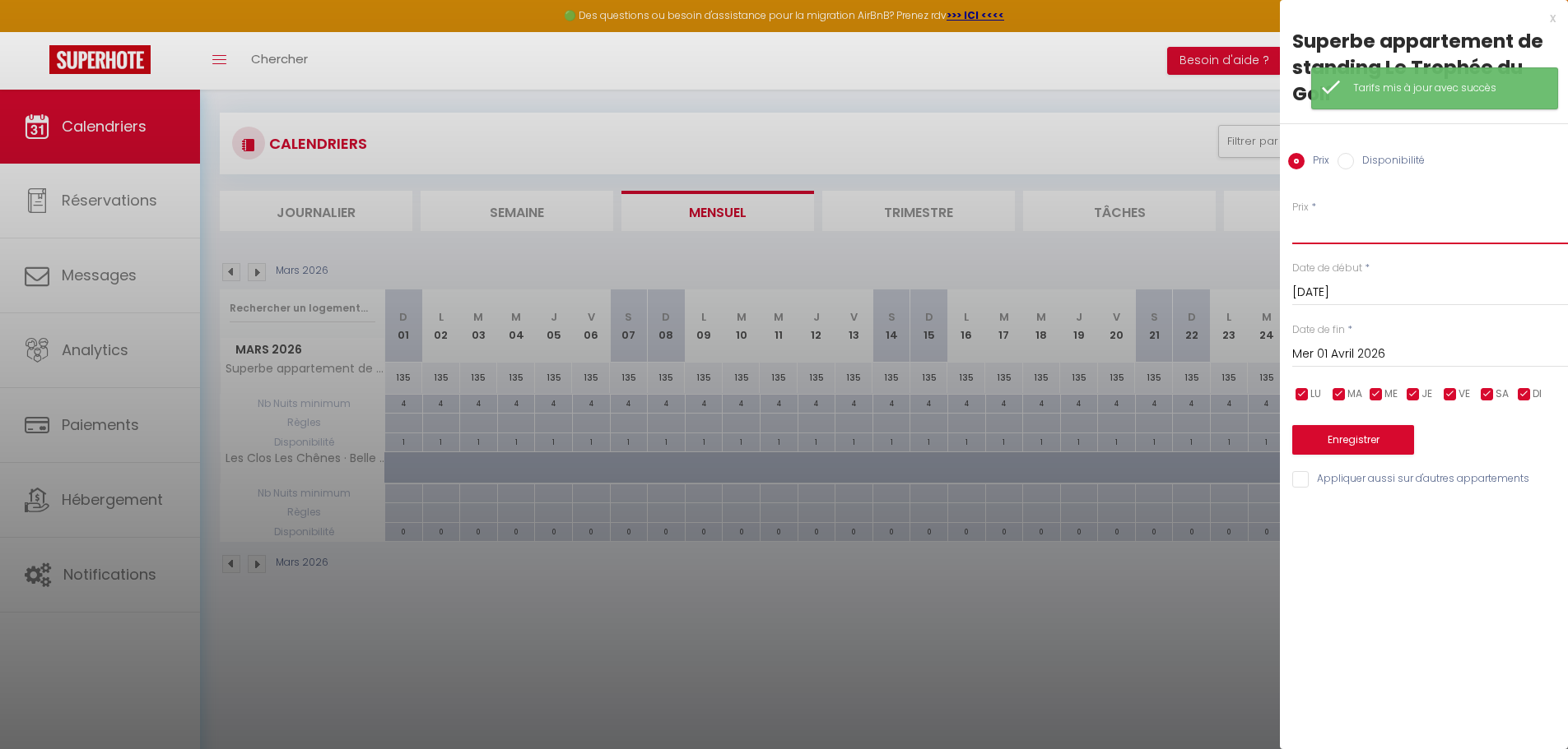
click at [1298, 228] on input "Prix" at bounding box center [1429, 229] width 275 height 29
type input "135"
click at [1351, 433] on button "Enregistrer" at bounding box center [1353, 440] width 122 height 29
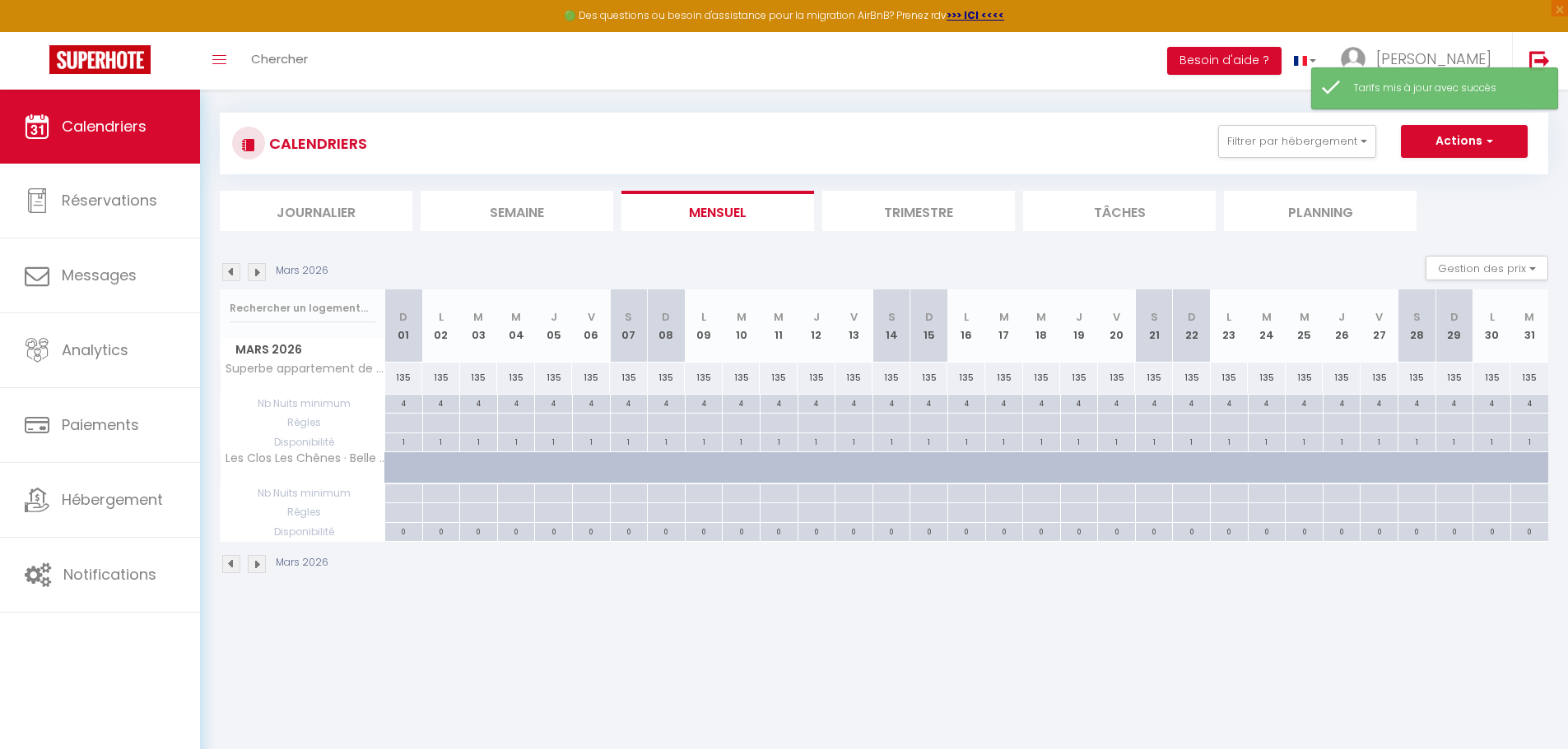
click at [256, 269] on img at bounding box center [257, 272] width 18 height 18
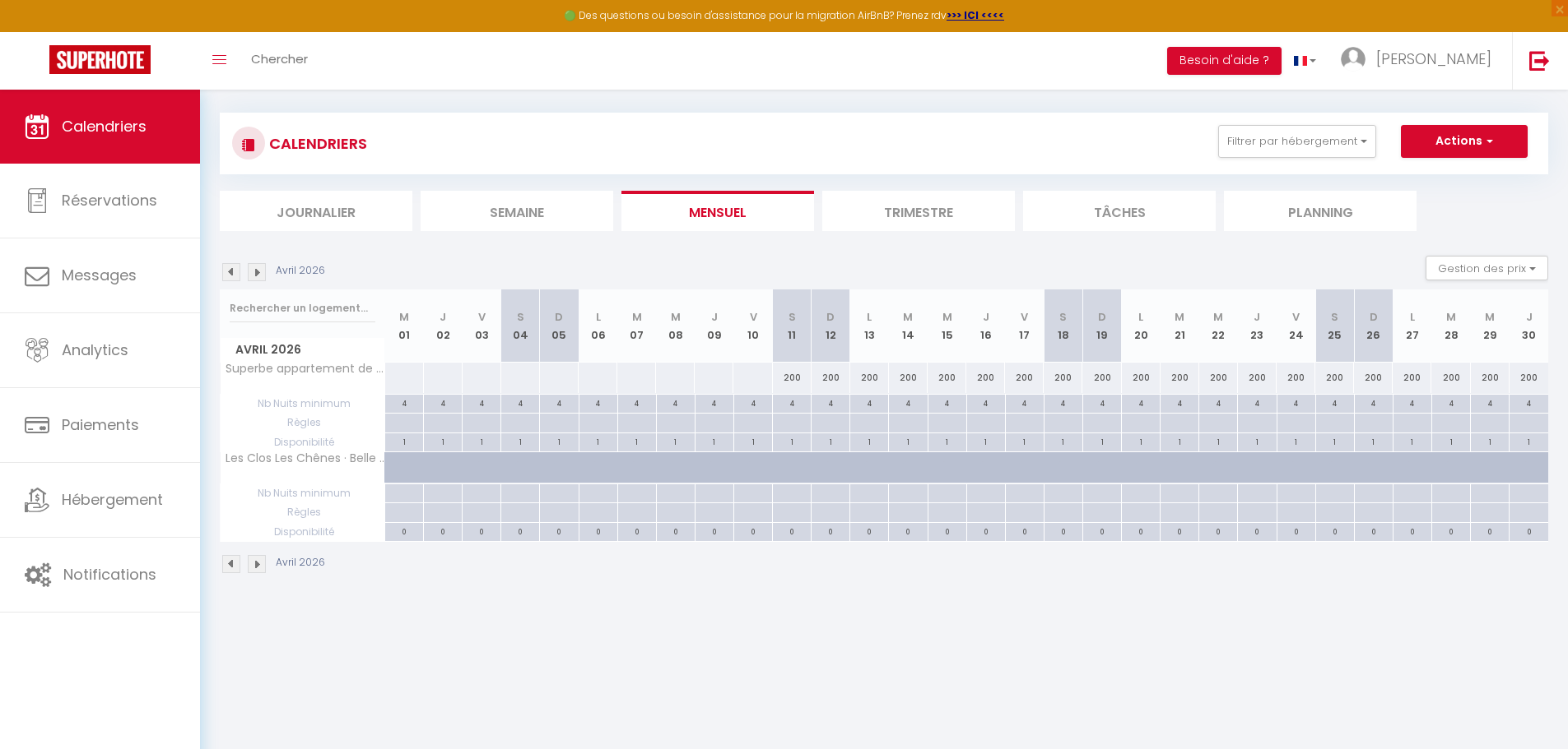
click at [399, 381] on div at bounding box center [403, 377] width 40 height 30
type input "Mer 01 Avril 2026"
type input "Jeu 02 Avril 2026"
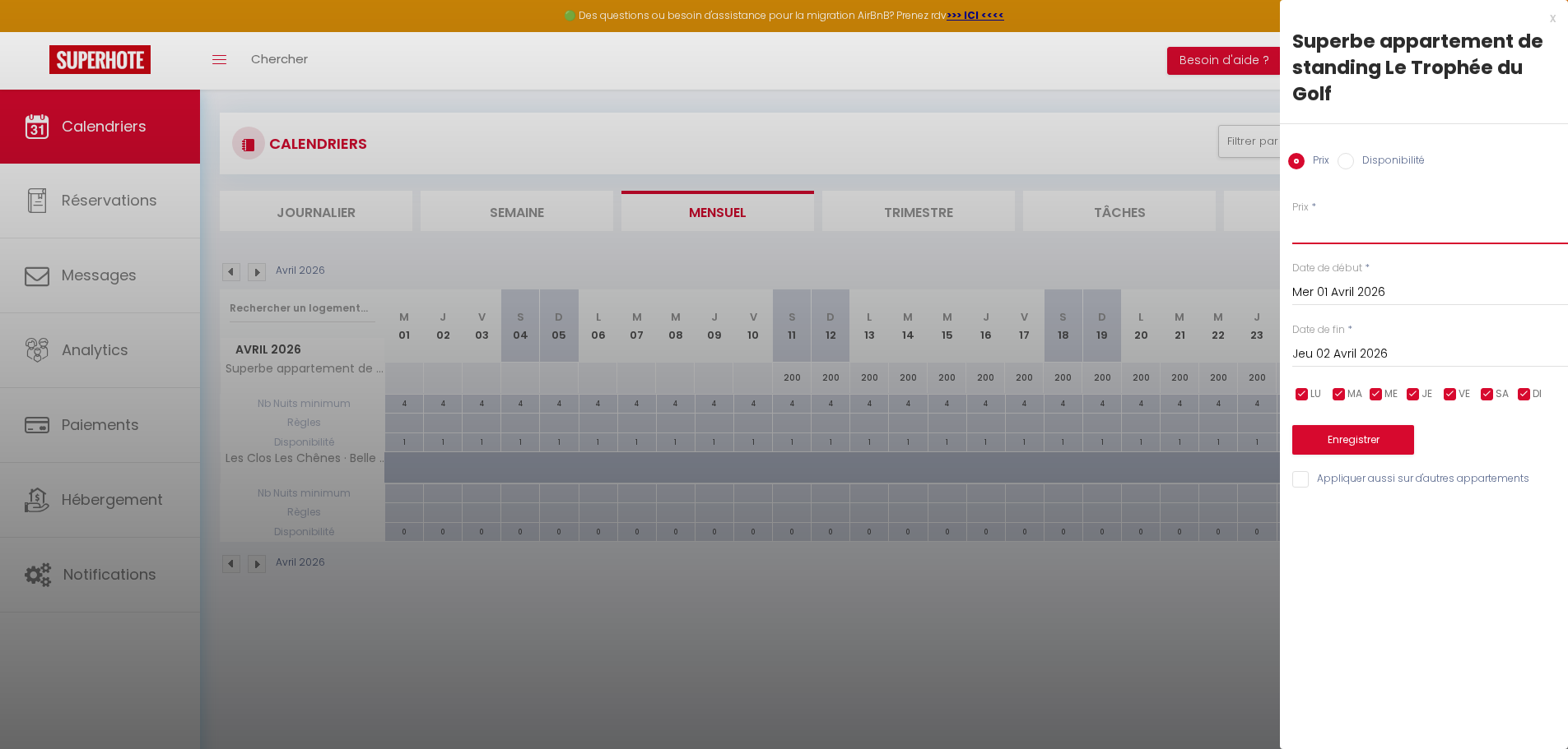
click at [1312, 228] on input "Prix" at bounding box center [1429, 229] width 275 height 29
type input "135"
click at [1360, 339] on div "Jeu 02 Avril 2026 < Avr 2026 > Dim Lun Mar Mer Jeu Ven Sam 1 2 3 4 5 6 7 8 9 10…" at bounding box center [1429, 352] width 275 height 29
click at [1364, 349] on input "Jeu 02 Avril 2026" at bounding box center [1429, 354] width 275 height 21
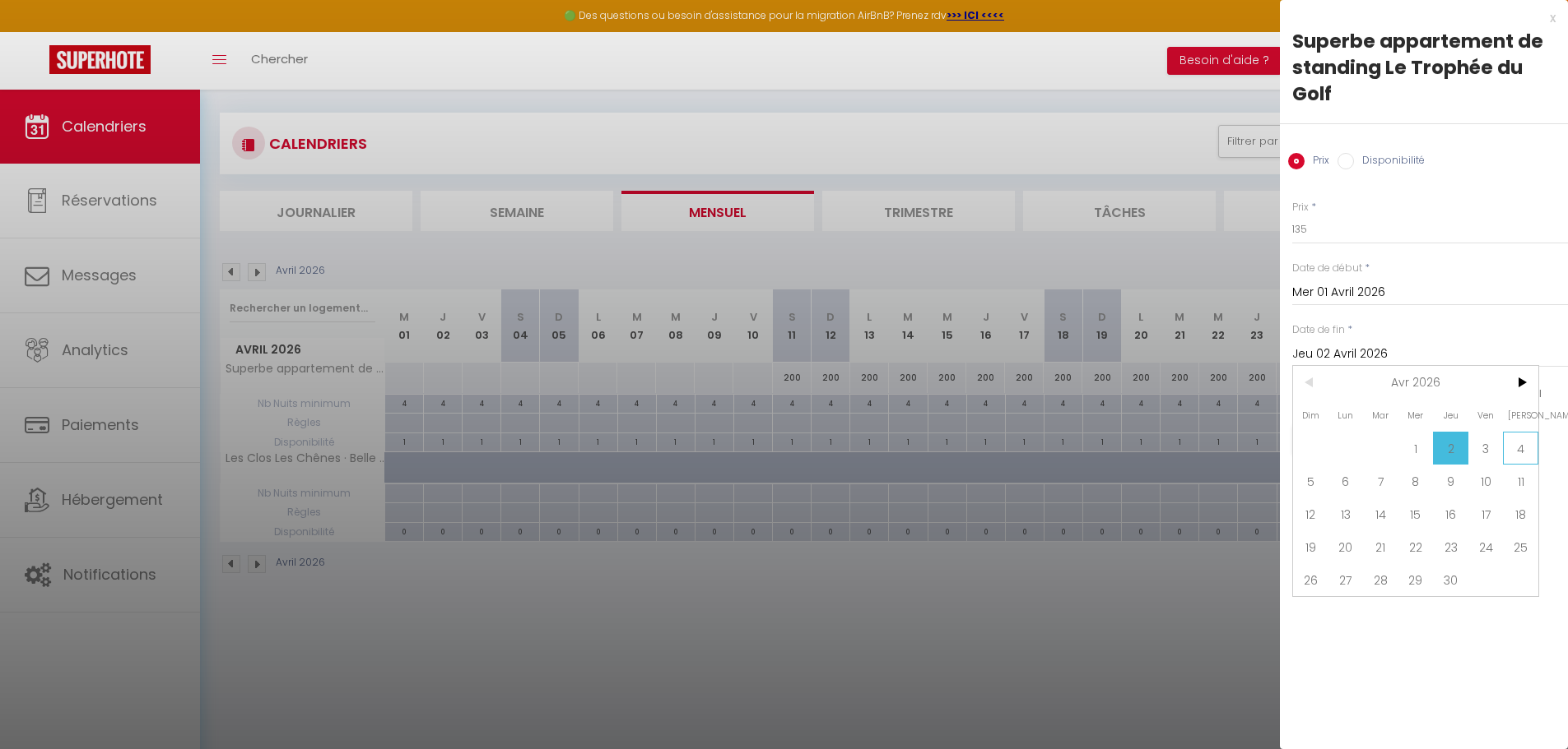
click at [1519, 446] on span "4" at bounding box center [1520, 448] width 35 height 33
type input "Sam 04 Avril 2026"
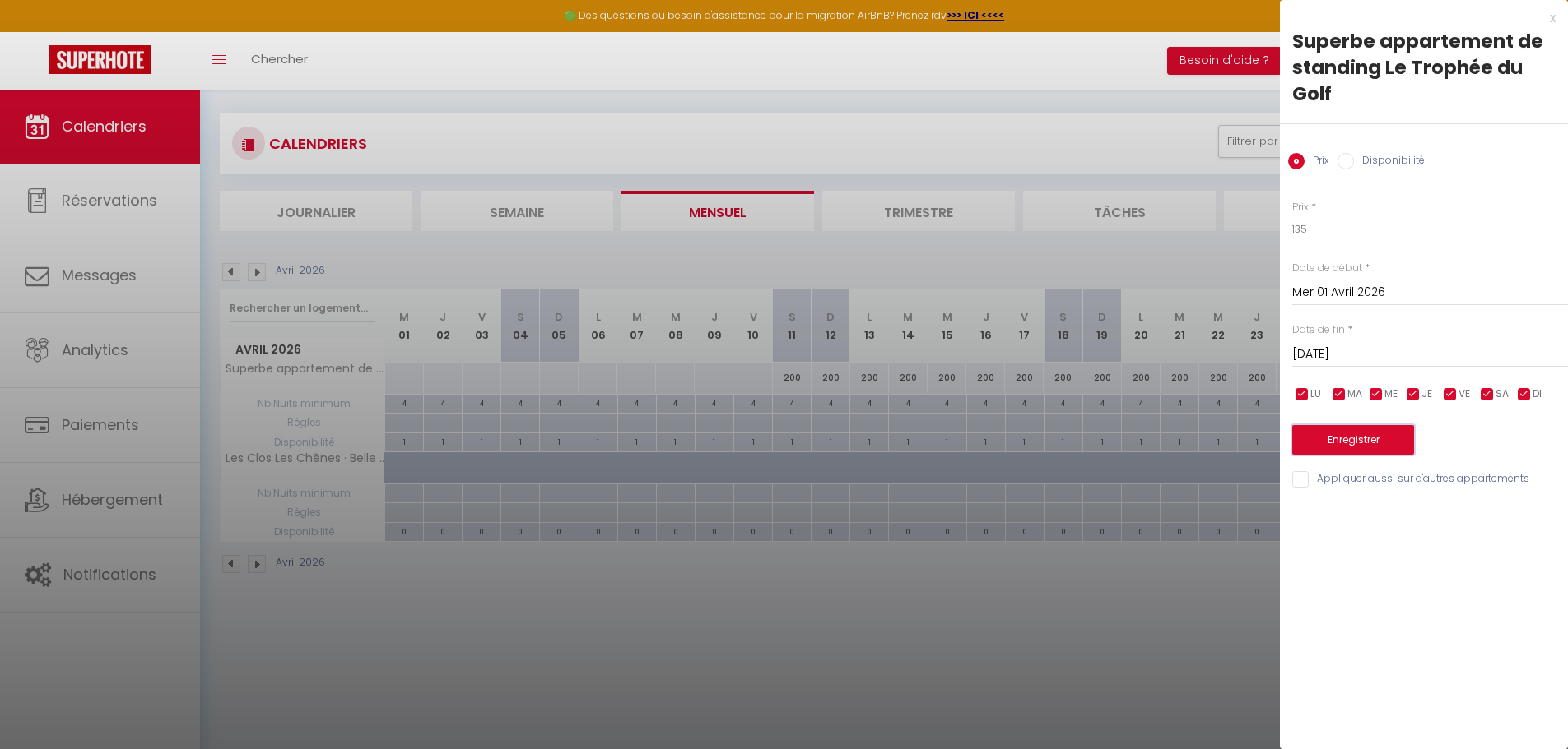
click at [1403, 444] on button "Enregistrer" at bounding box center [1353, 440] width 122 height 29
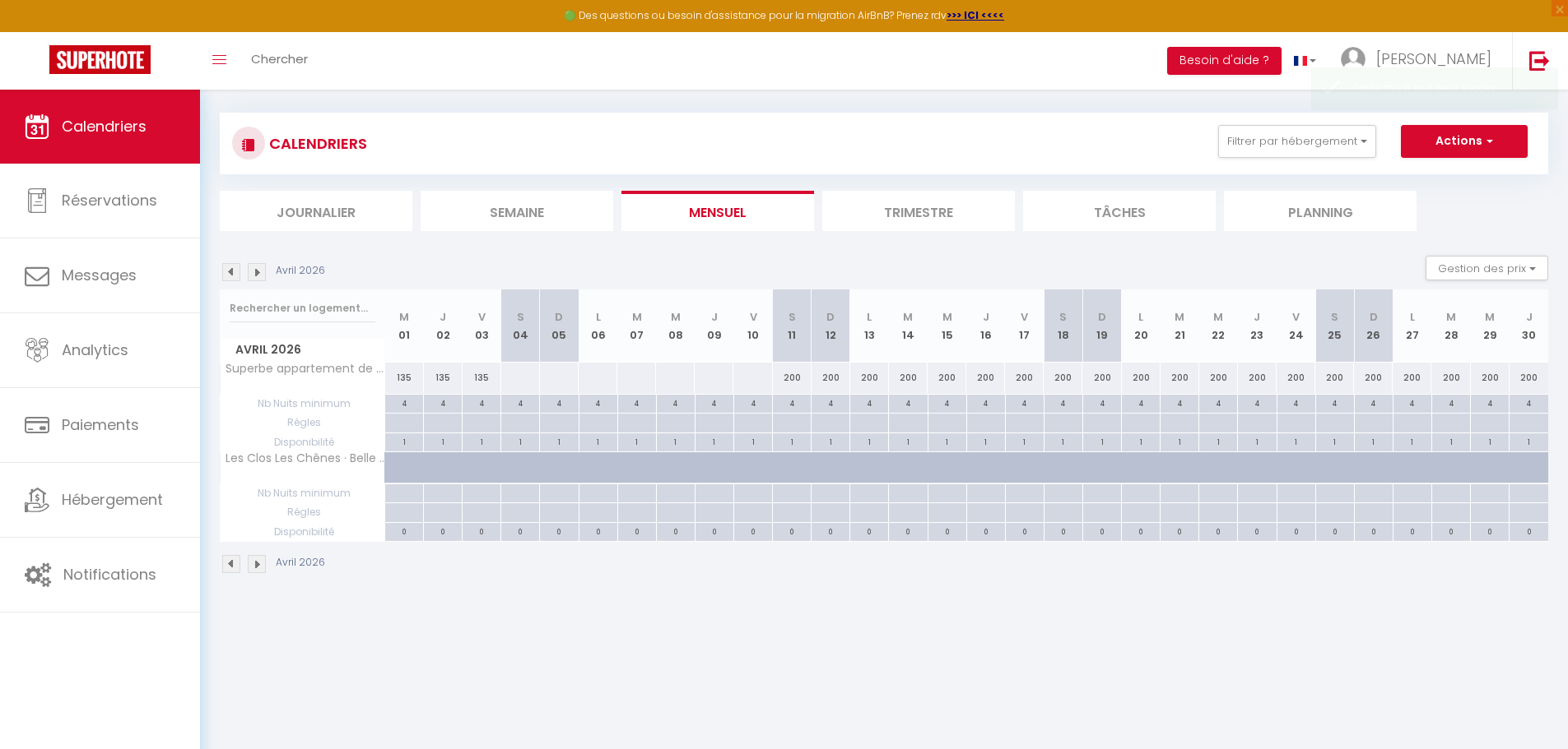
click at [519, 376] on div at bounding box center [519, 377] width 40 height 30
type input "Sam 04 Avril 2026"
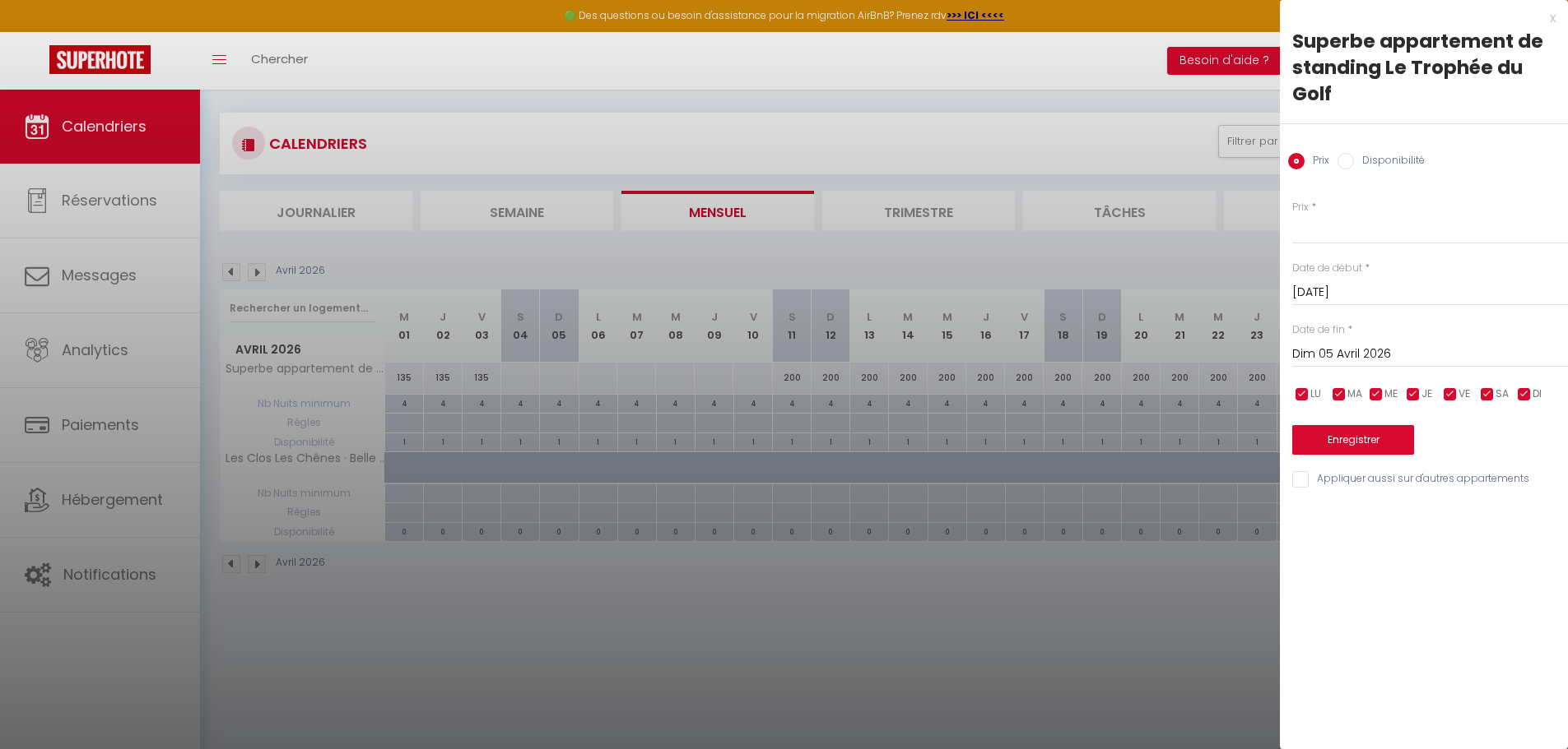
click at [1354, 357] on input "Dim 05 Avril 2026" at bounding box center [1429, 354] width 275 height 21
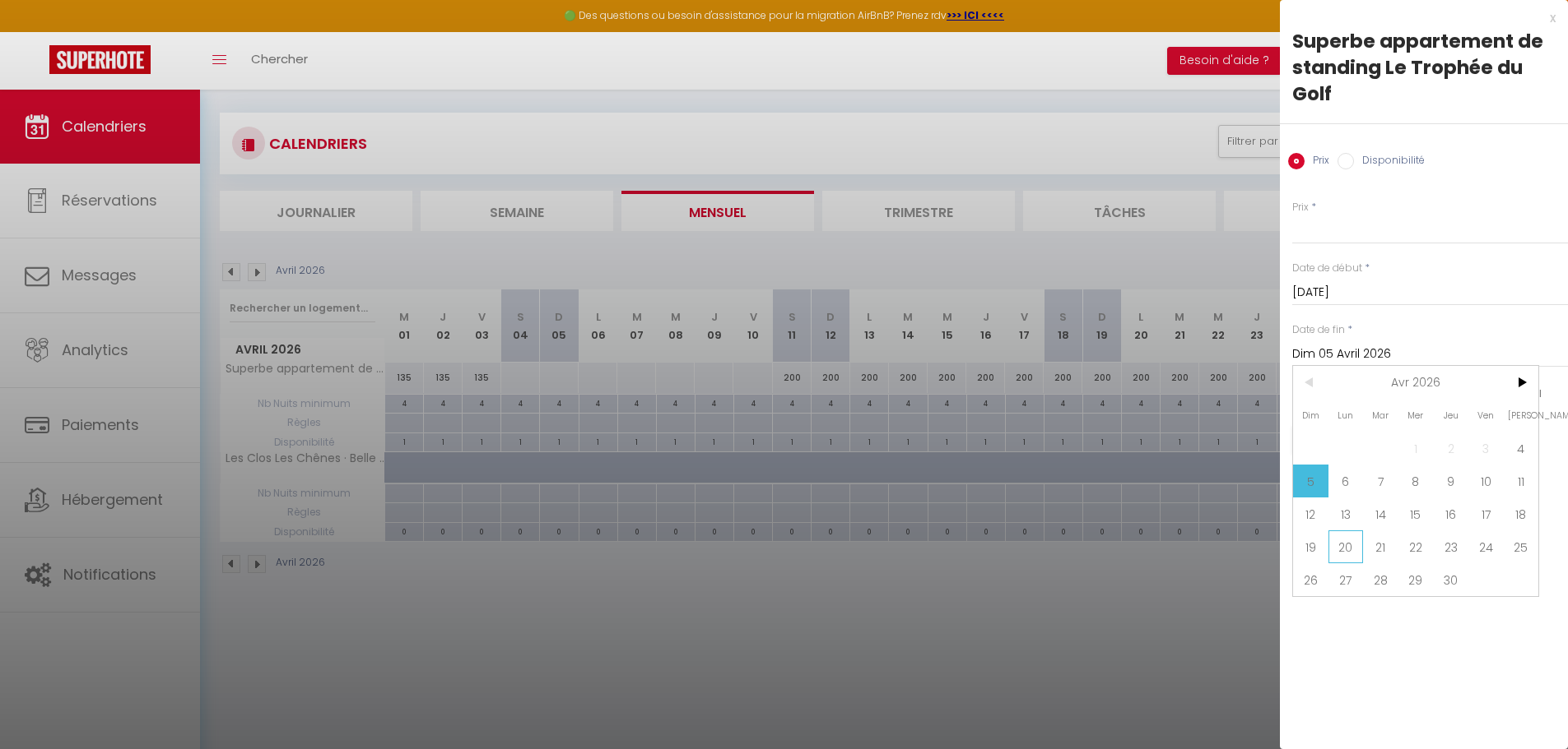
click at [1338, 547] on span "20" at bounding box center [1345, 547] width 35 height 33
type input "Lun 20 Avril 2026"
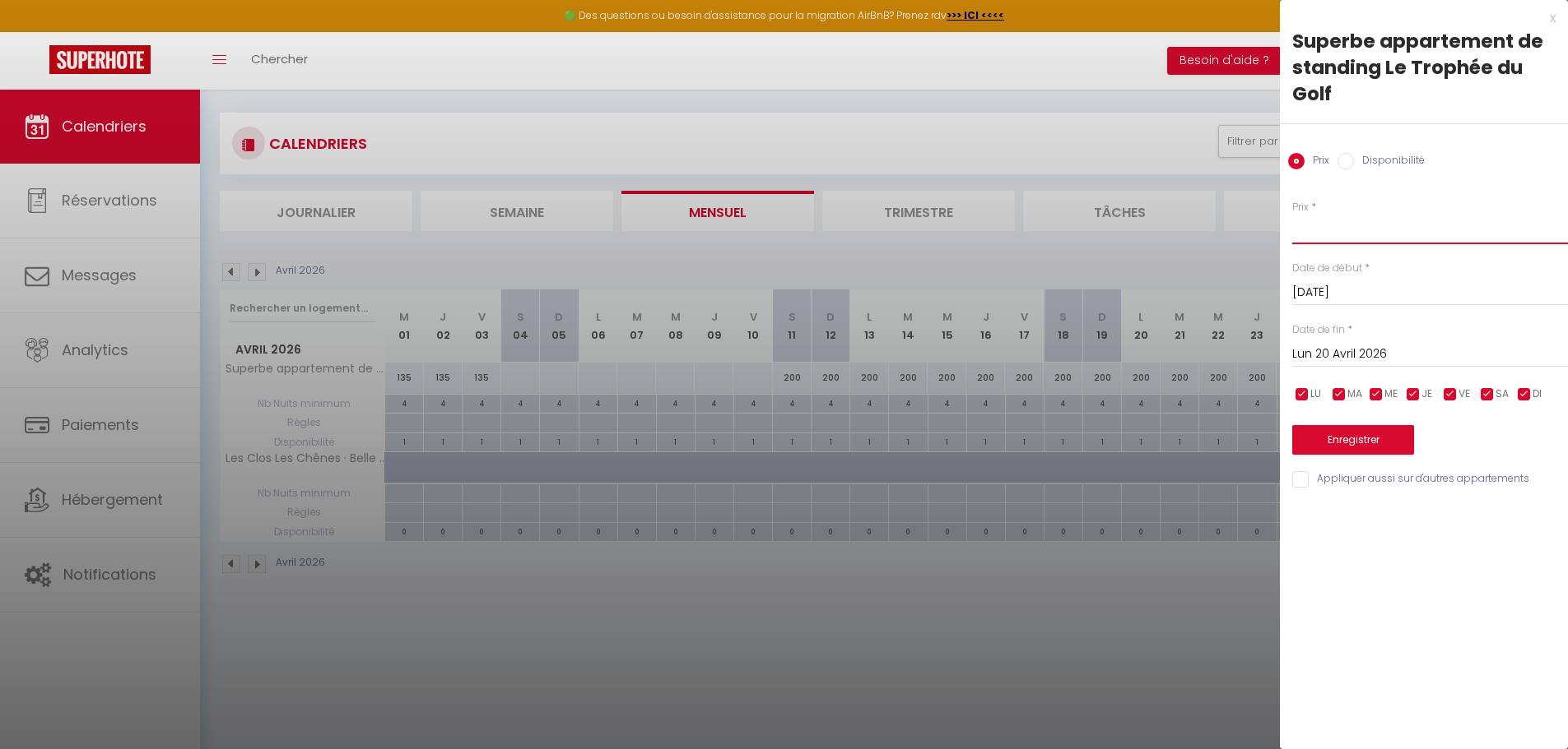
click at [1332, 228] on input "Prix" at bounding box center [1429, 229] width 275 height 29
drag, startPoint x: 1321, startPoint y: 224, endPoint x: 1214, endPoint y: 224, distance: 107.0
click at [1214, 224] on body "🟢 Des questions ou besoin d'assistance pour la migration AirBnB? Prenez rdv >>>…" at bounding box center [784, 382] width 1568 height 749
type input "180"
click at [1334, 430] on button "Enregistrer" at bounding box center [1353, 440] width 122 height 29
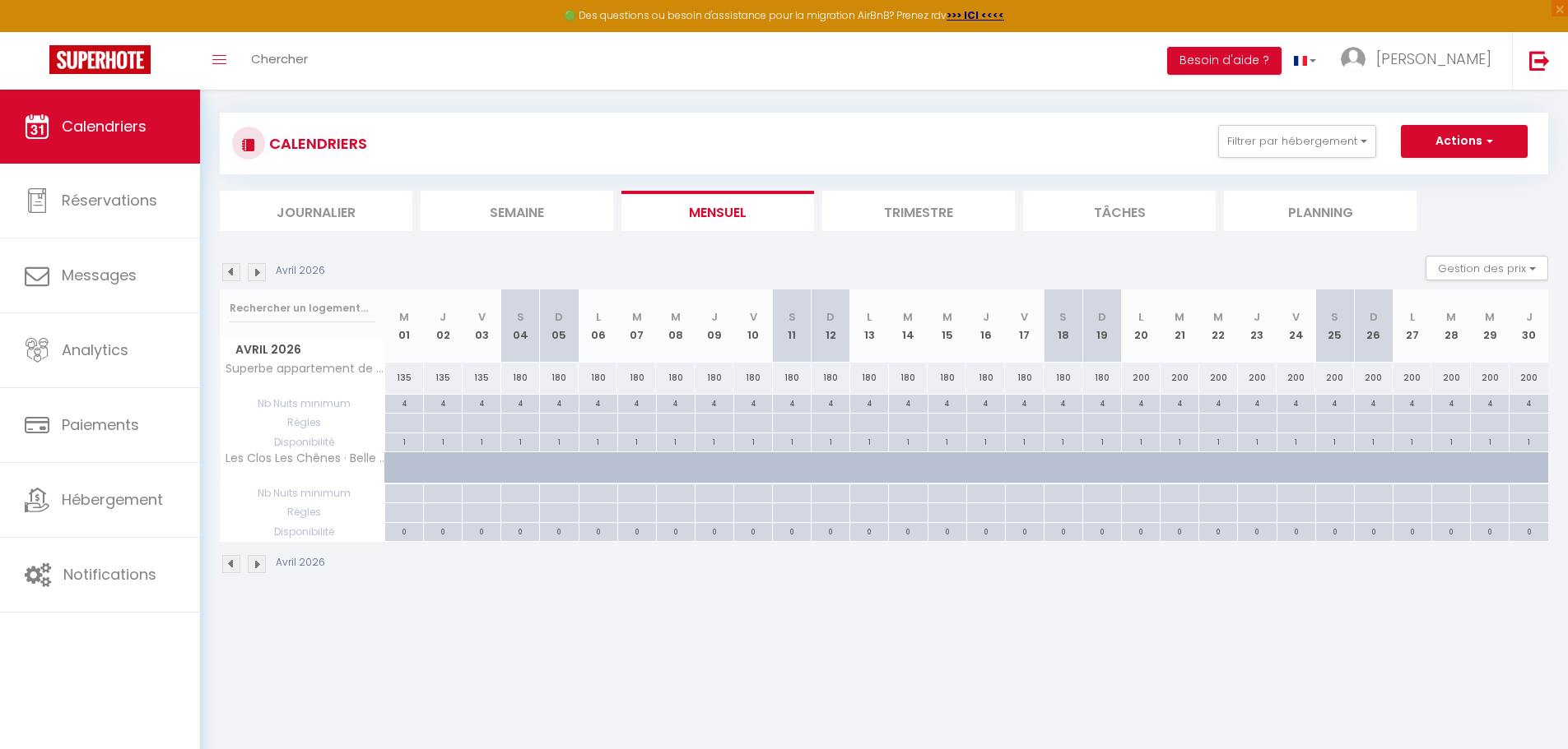
click at [1063, 378] on div "180" at bounding box center [1063, 377] width 39 height 30
type input "180"
type input "Sam 18 Avril 2026"
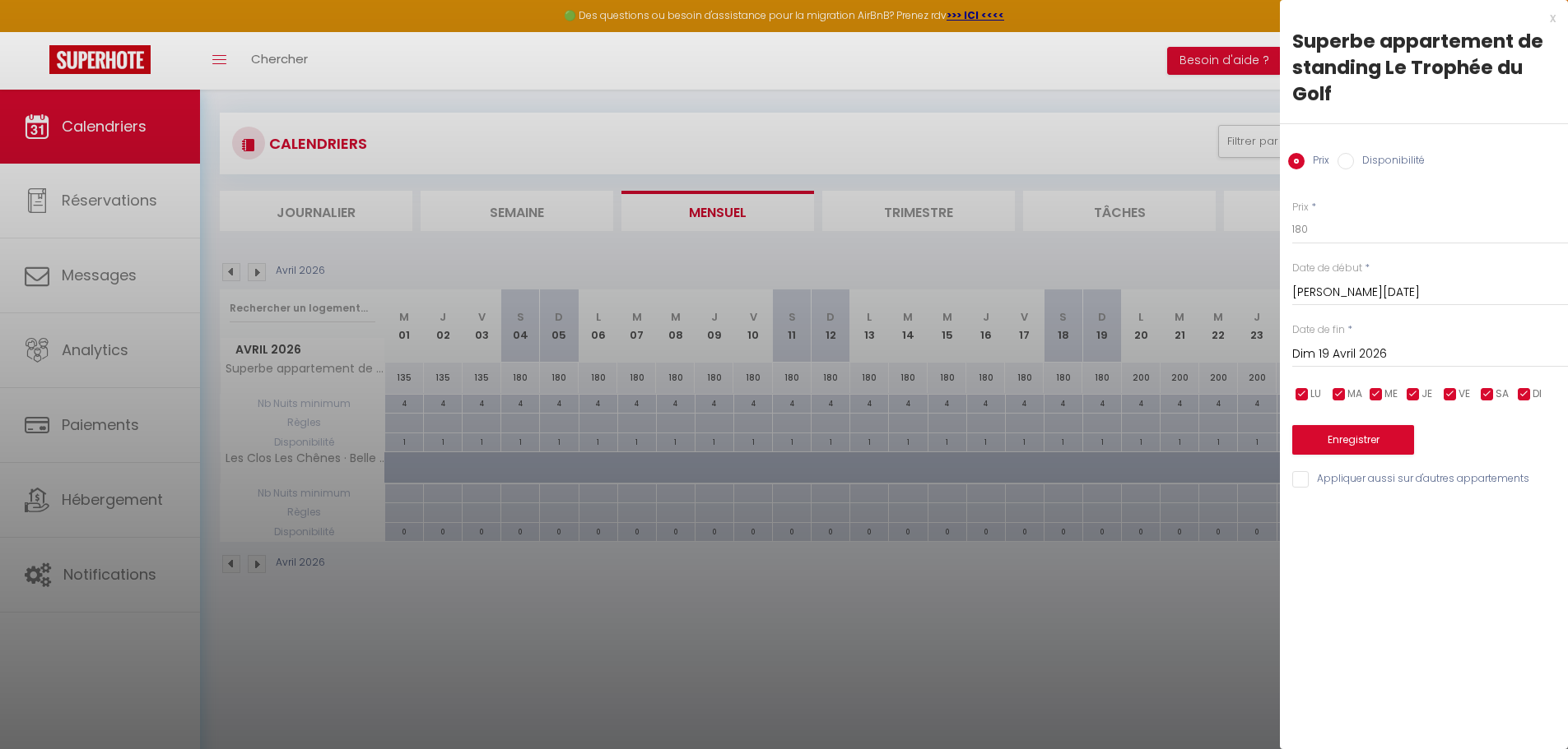
click at [1386, 351] on input "Dim 19 Avril 2026" at bounding box center [1429, 354] width 275 height 21
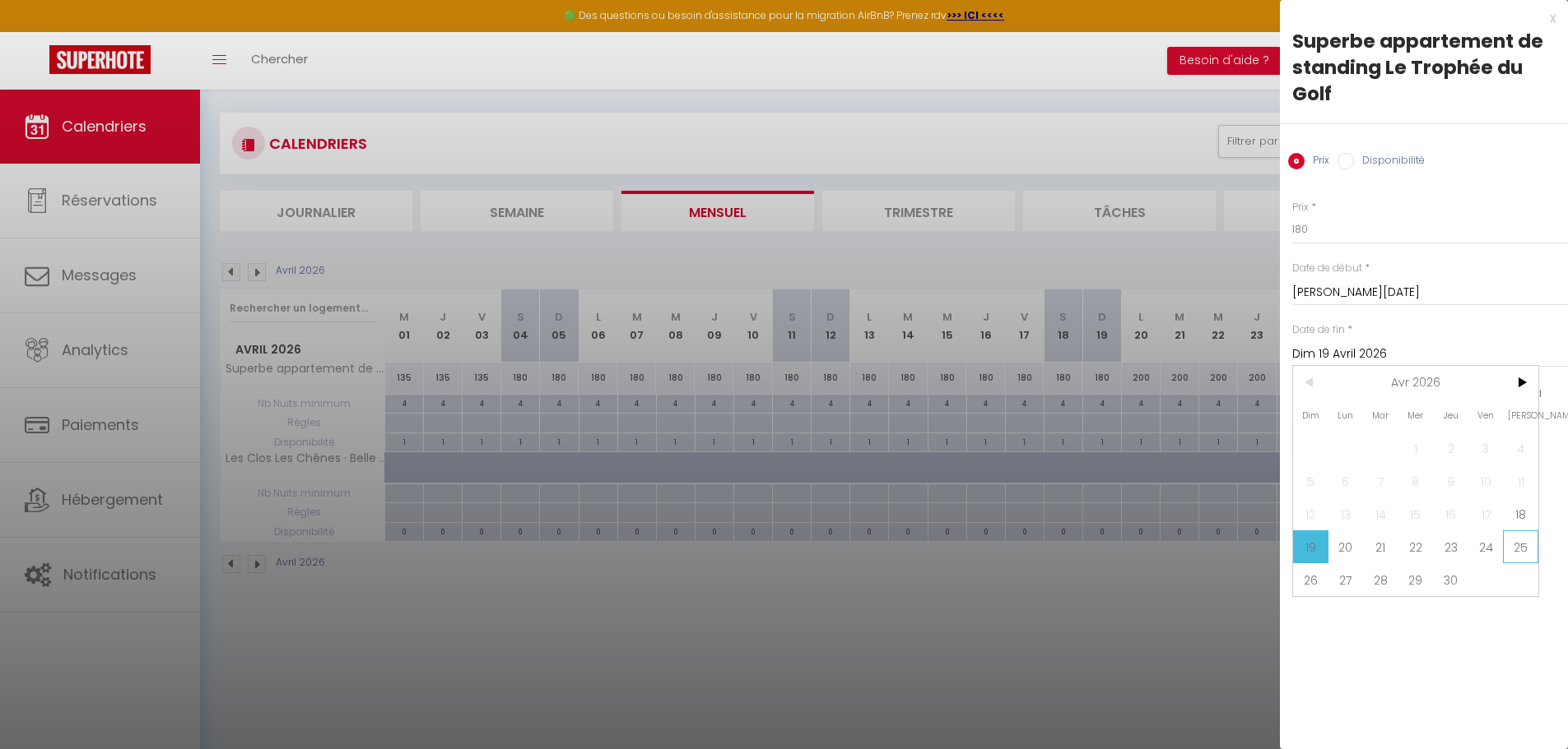
click at [1517, 546] on span "25" at bounding box center [1520, 547] width 35 height 33
type input "Sam 25 Avril 2026"
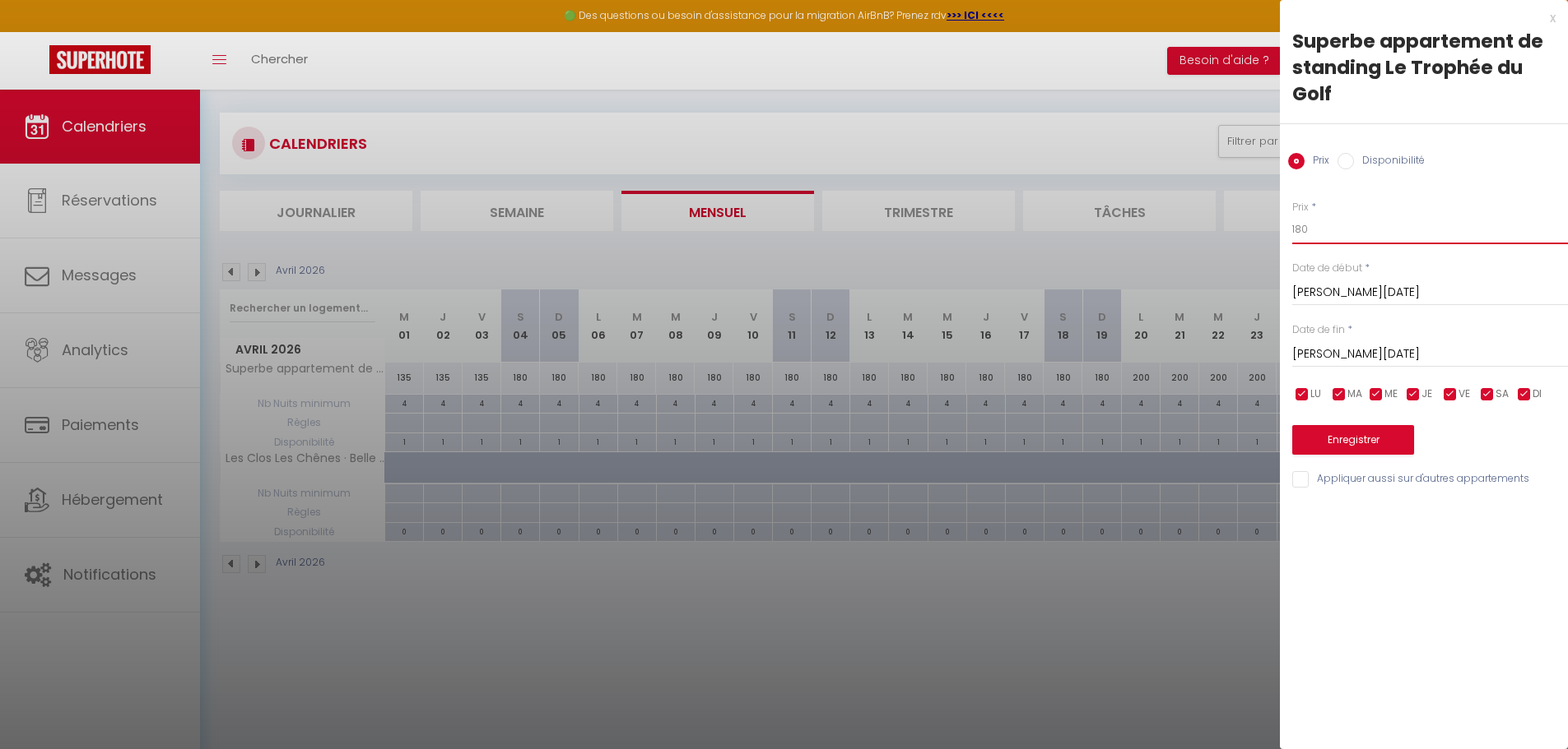
drag, startPoint x: 1319, startPoint y: 231, endPoint x: 1240, endPoint y: 228, distance: 79.1
click at [1240, 228] on body "🟢 Des questions ou besoin d'assistance pour la migration AirBnB? Prenez rdv >>>…" at bounding box center [784, 382] width 1568 height 749
type input "170"
click at [1379, 438] on button "Enregistrer" at bounding box center [1353, 440] width 122 height 29
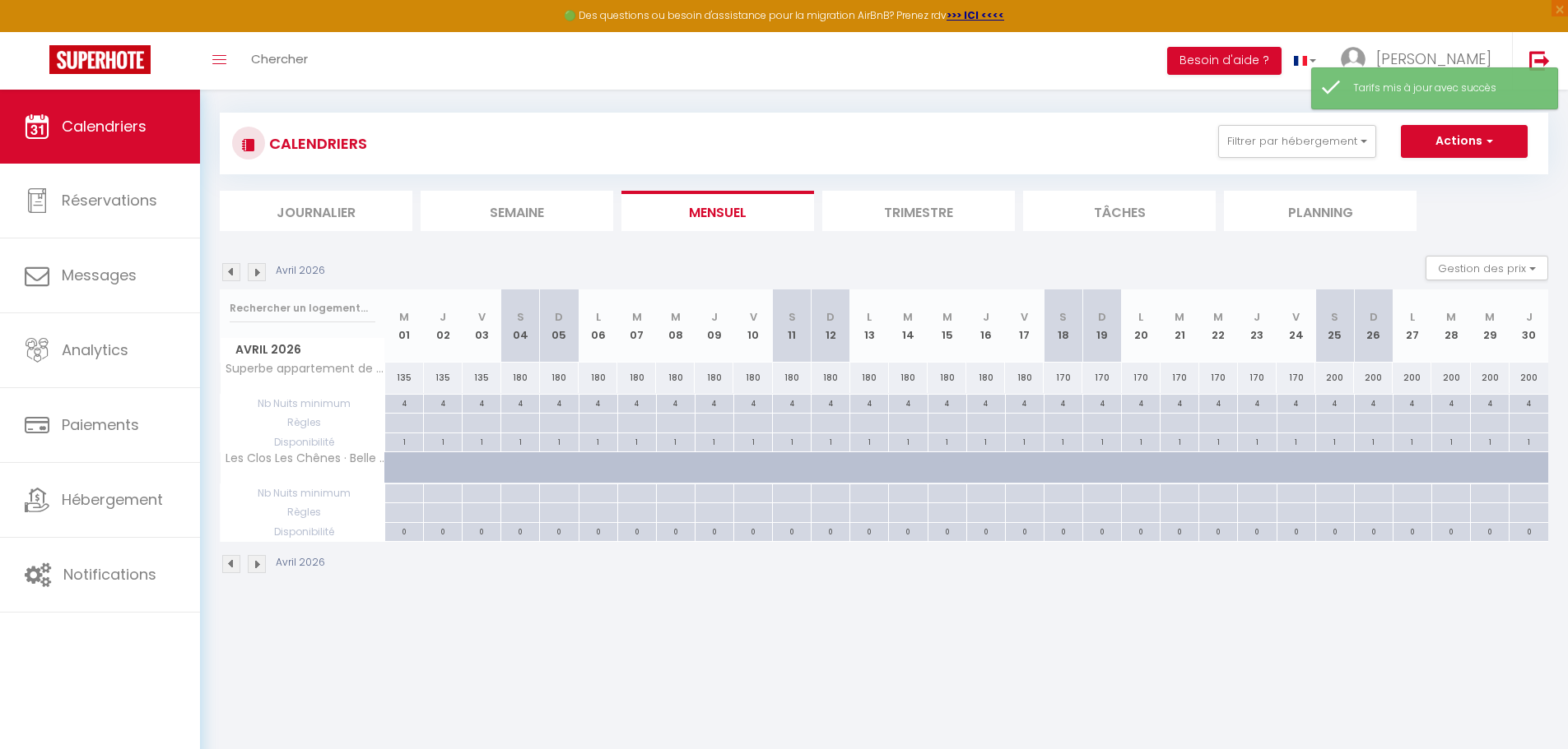
click at [250, 271] on img at bounding box center [257, 272] width 18 height 18
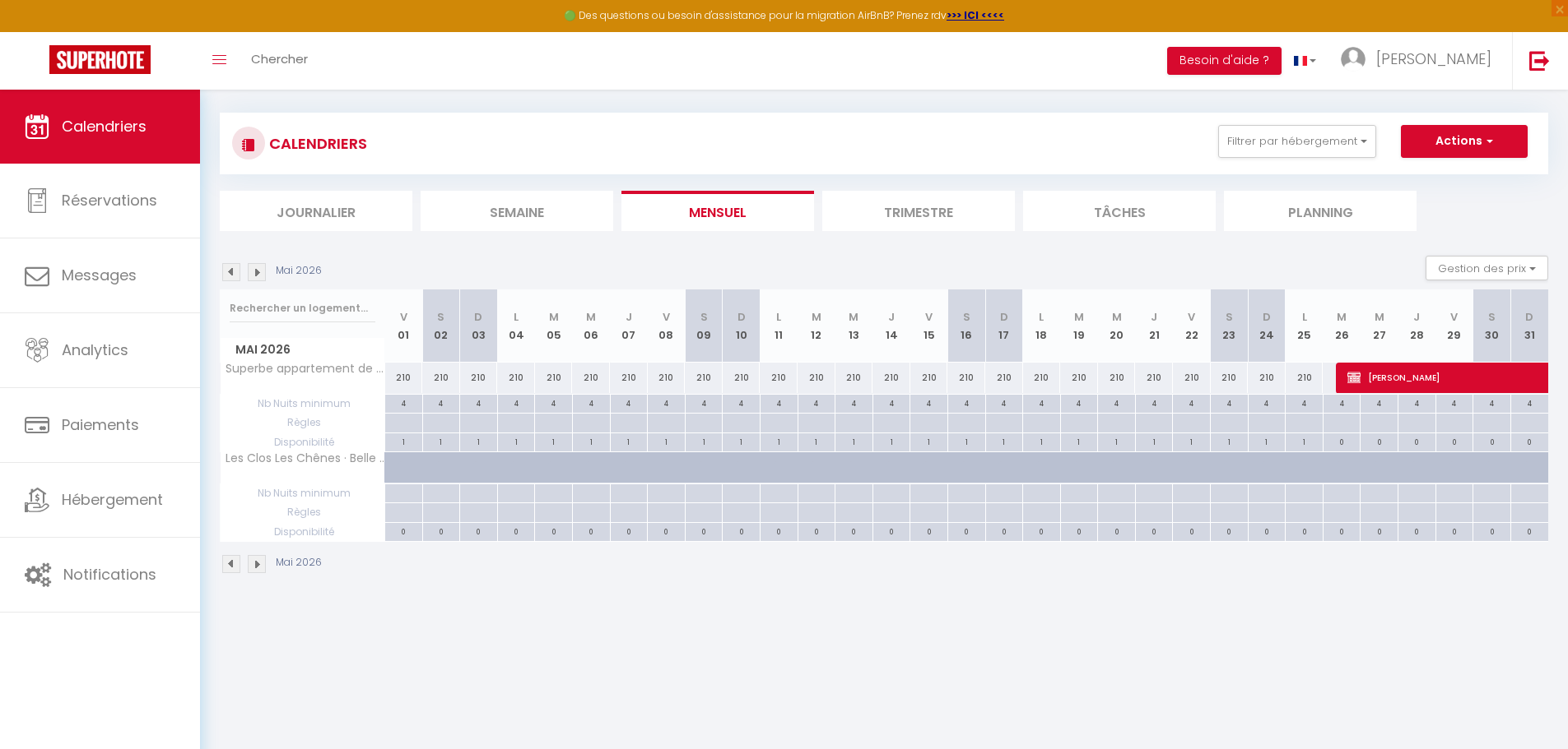
click at [228, 271] on img at bounding box center [231, 272] width 18 height 18
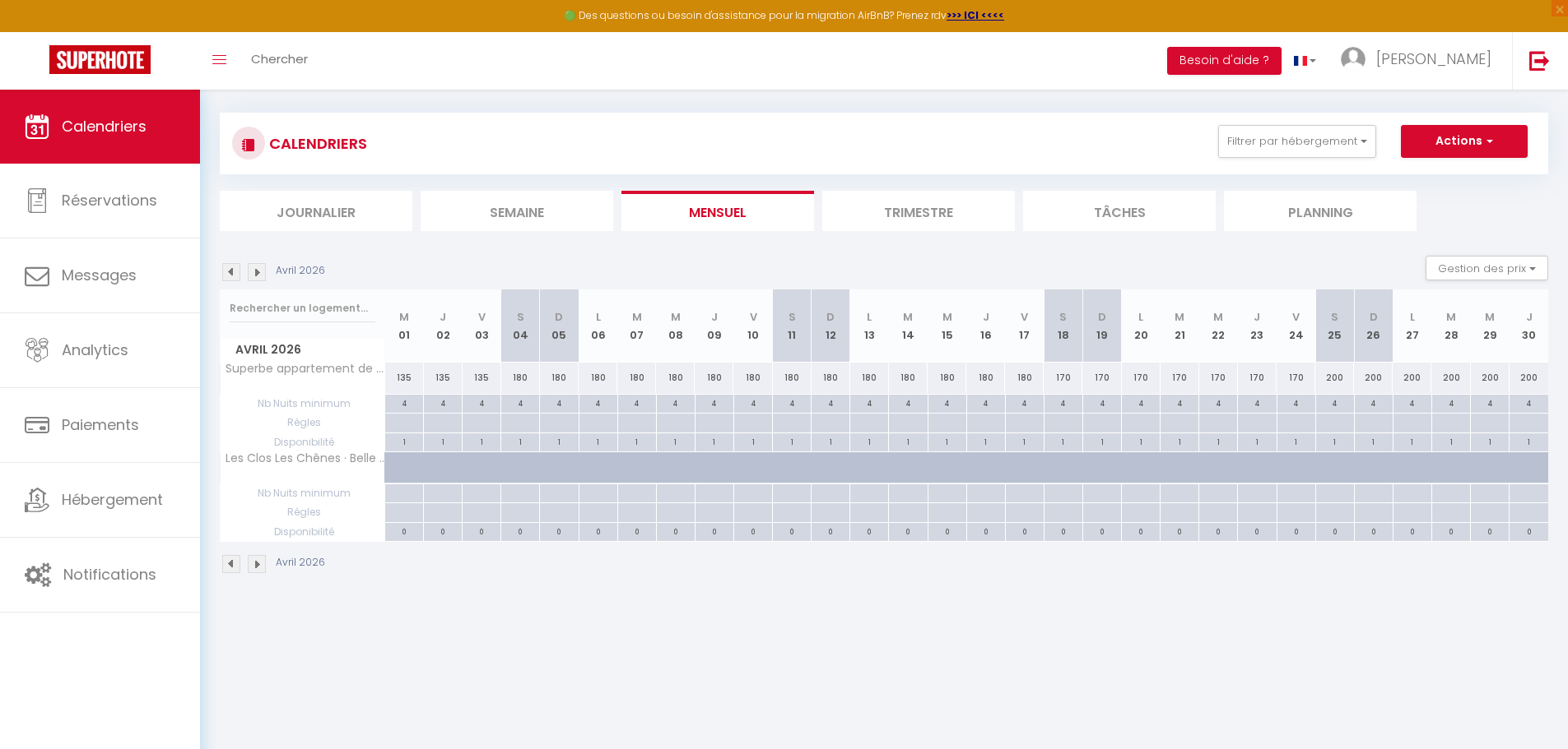
click at [231, 267] on img at bounding box center [231, 272] width 18 height 18
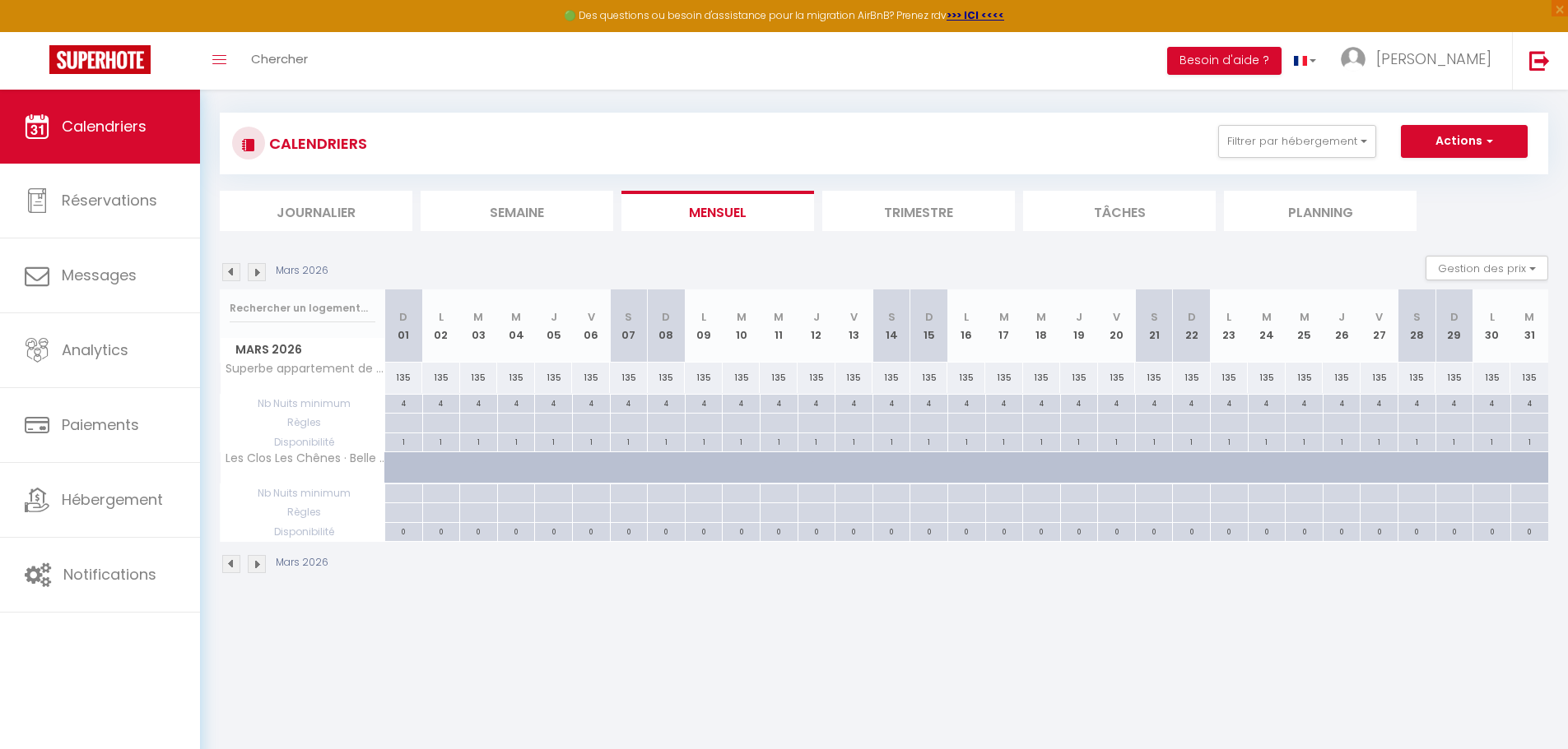
click at [230, 271] on img at bounding box center [231, 272] width 18 height 18
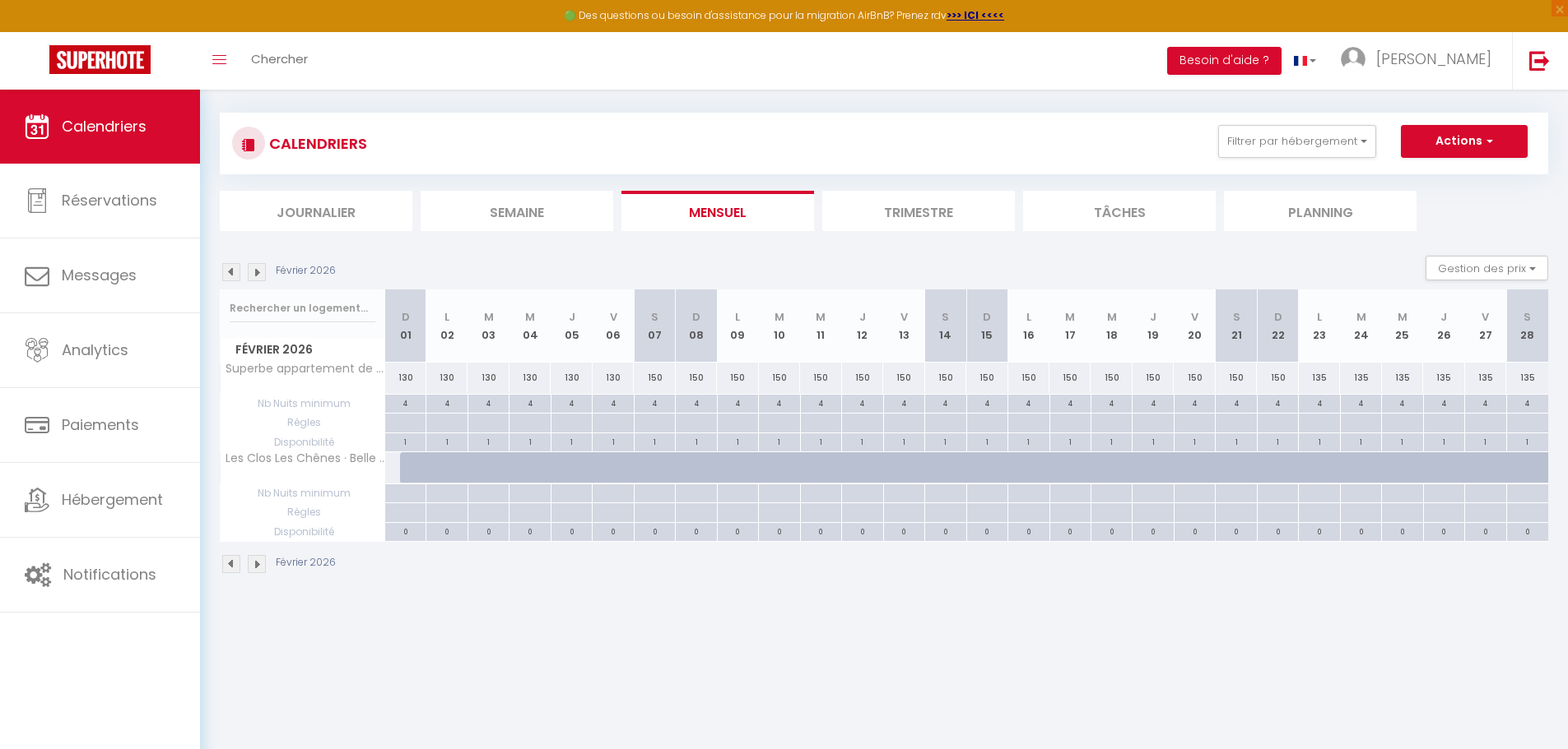
click at [258, 270] on img at bounding box center [257, 272] width 18 height 18
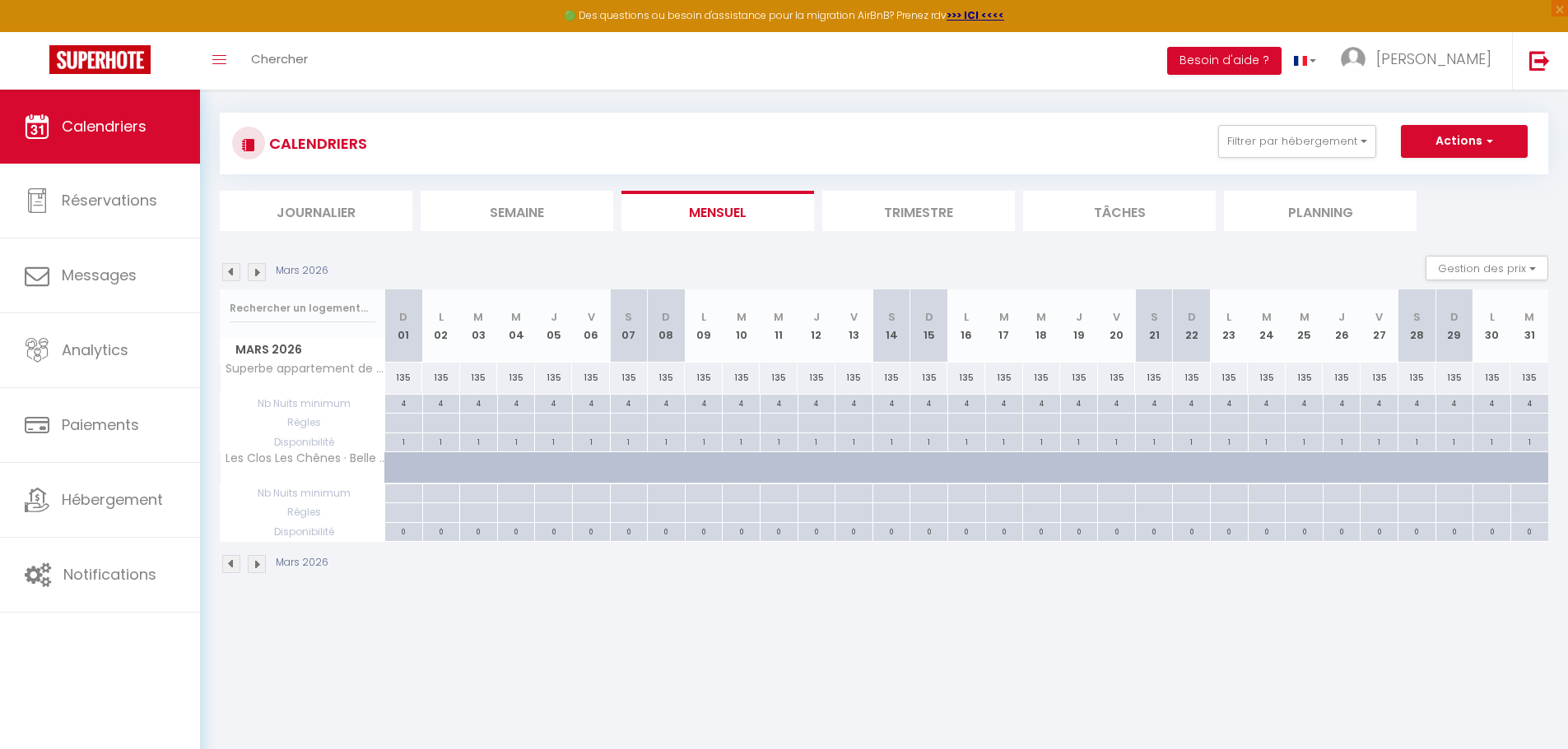
click at [258, 270] on img at bounding box center [257, 272] width 18 height 18
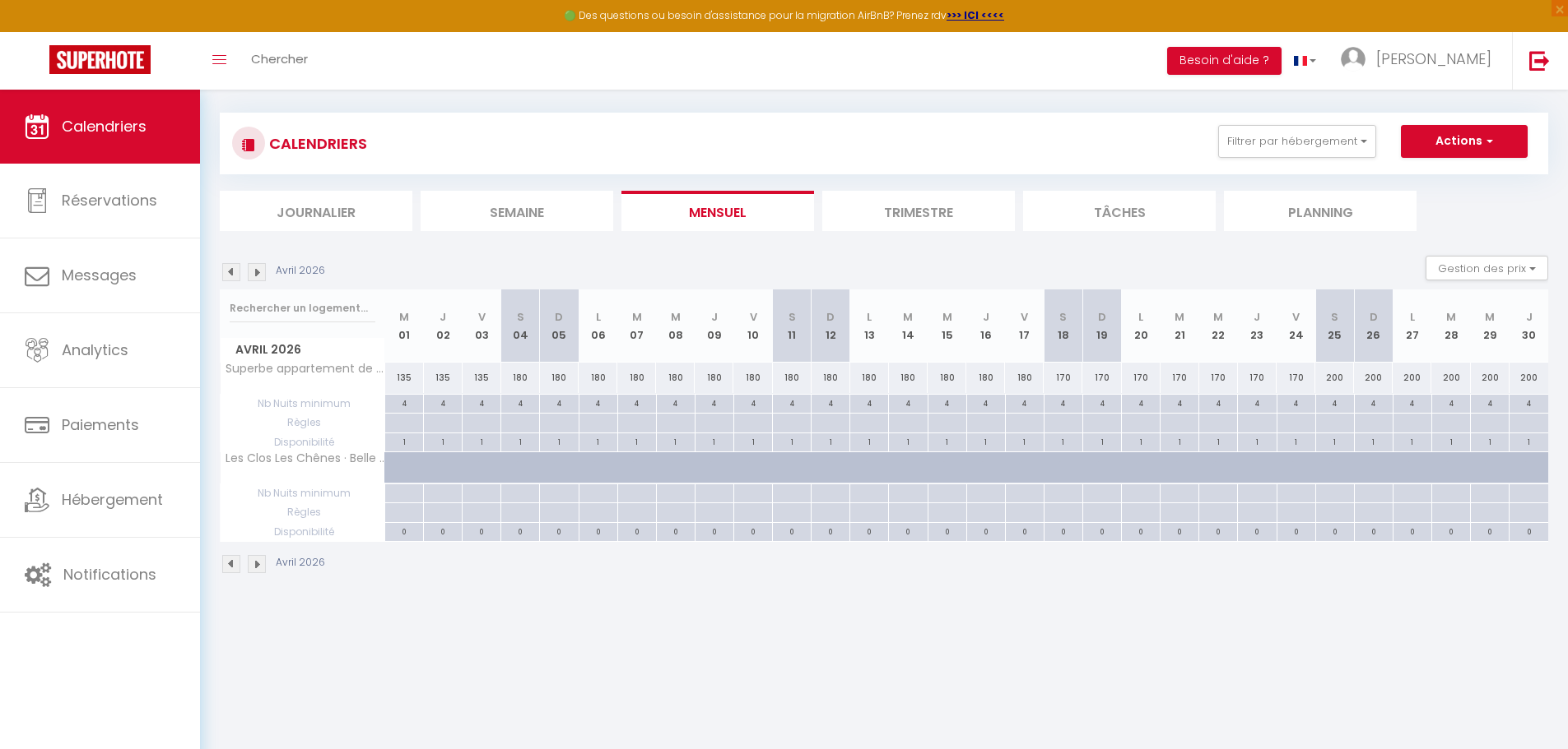
click at [258, 270] on img at bounding box center [257, 272] width 18 height 18
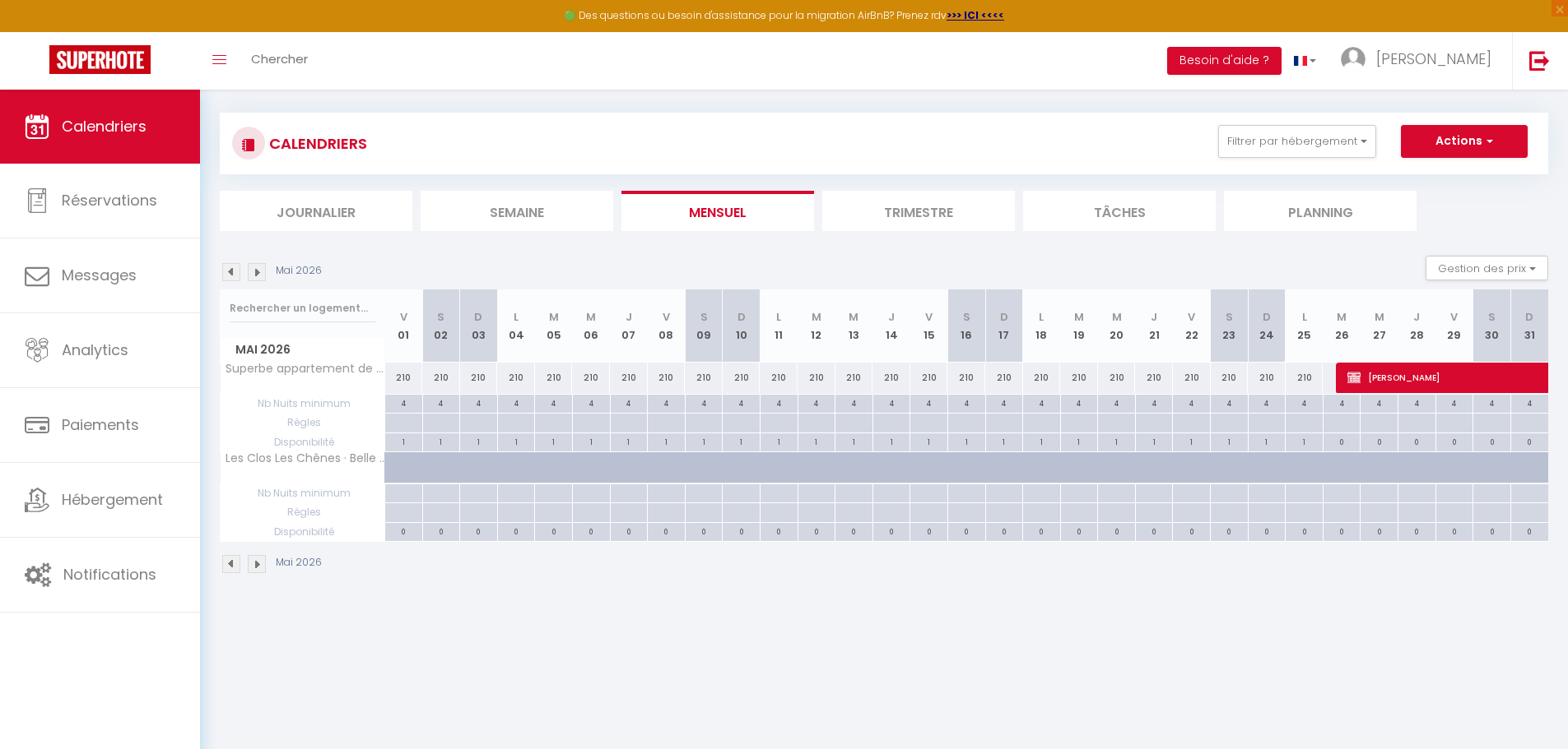
click at [230, 270] on img at bounding box center [231, 272] width 18 height 18
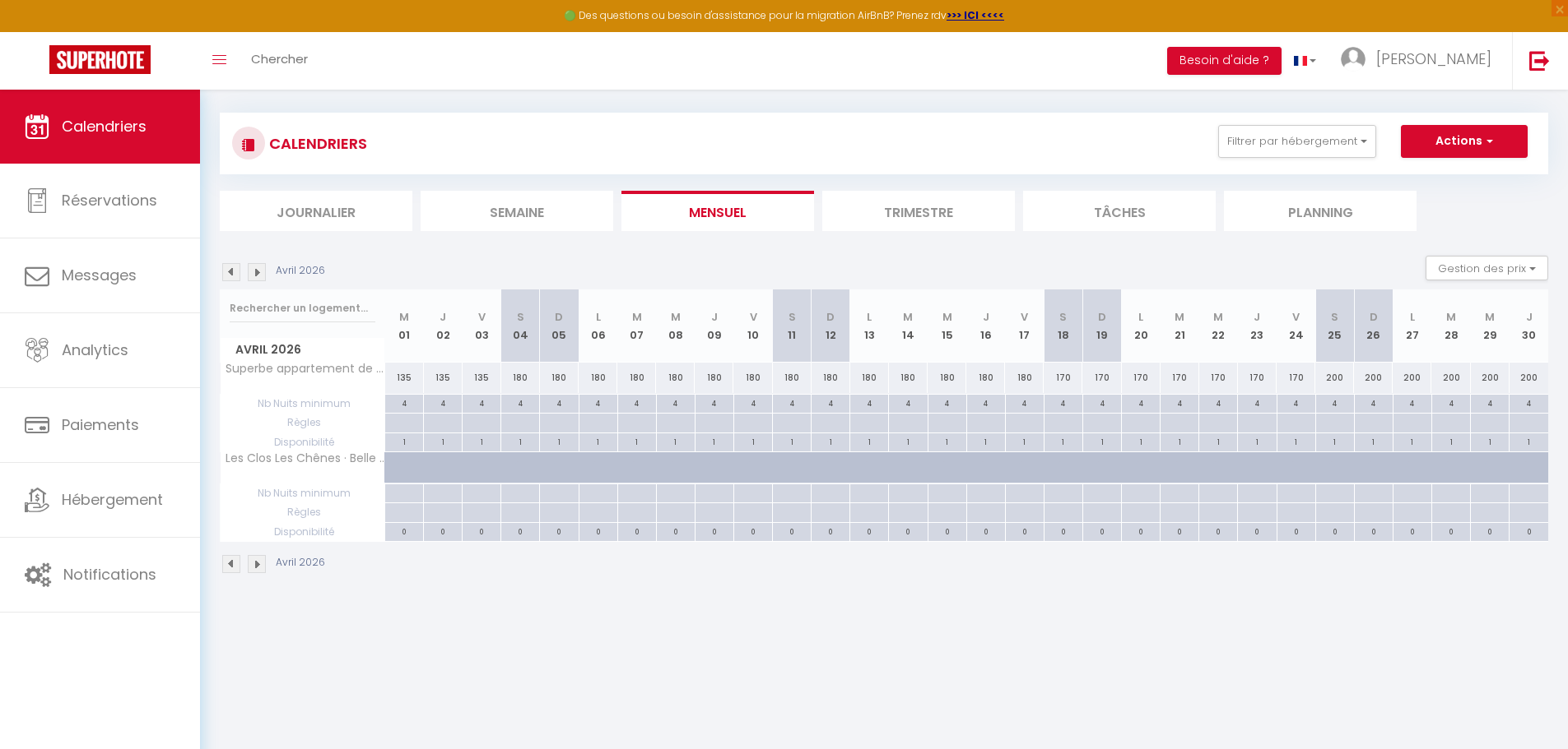
click at [230, 270] on img at bounding box center [231, 272] width 18 height 18
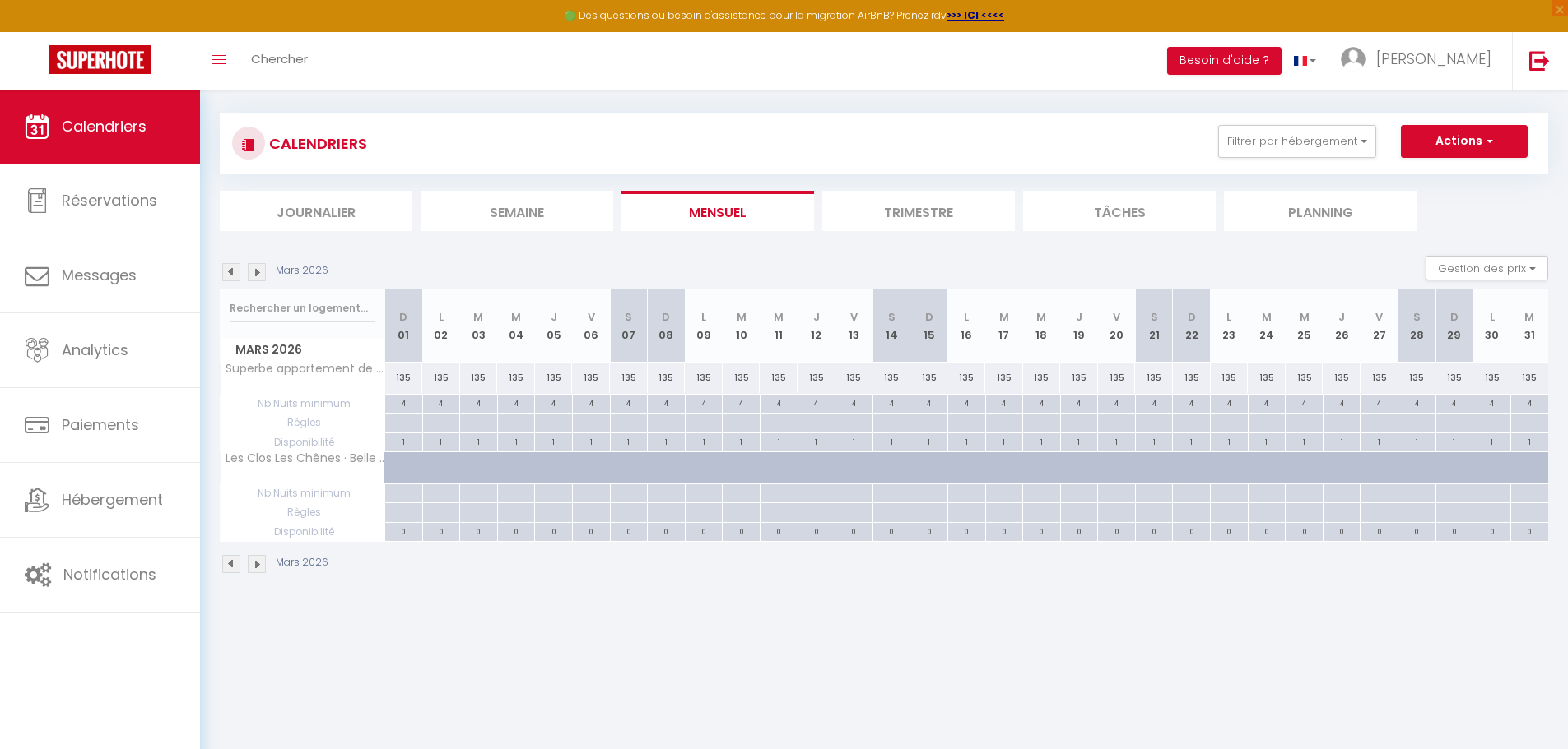
click at [228, 269] on img at bounding box center [231, 272] width 18 height 18
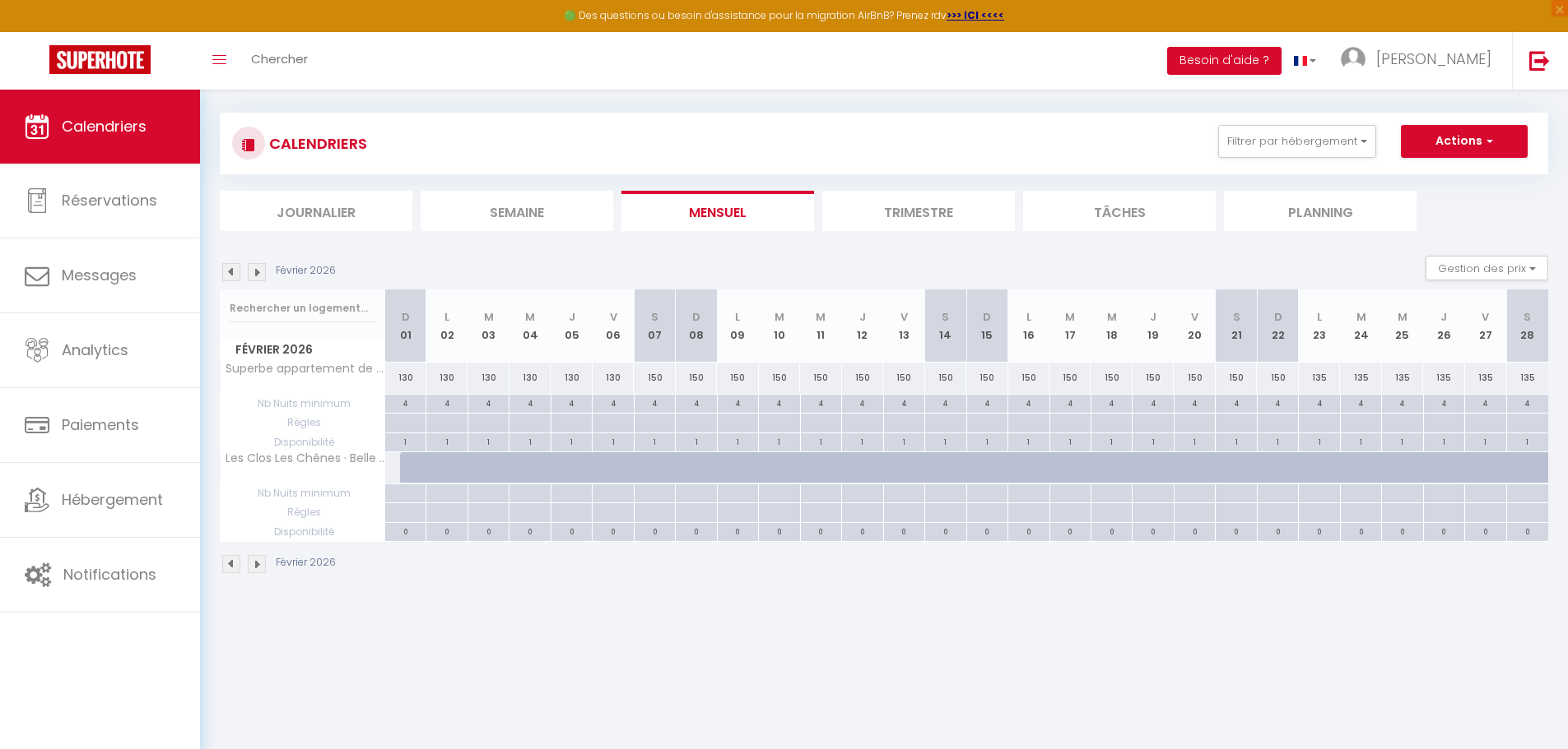
click at [234, 271] on img at bounding box center [231, 272] width 18 height 18
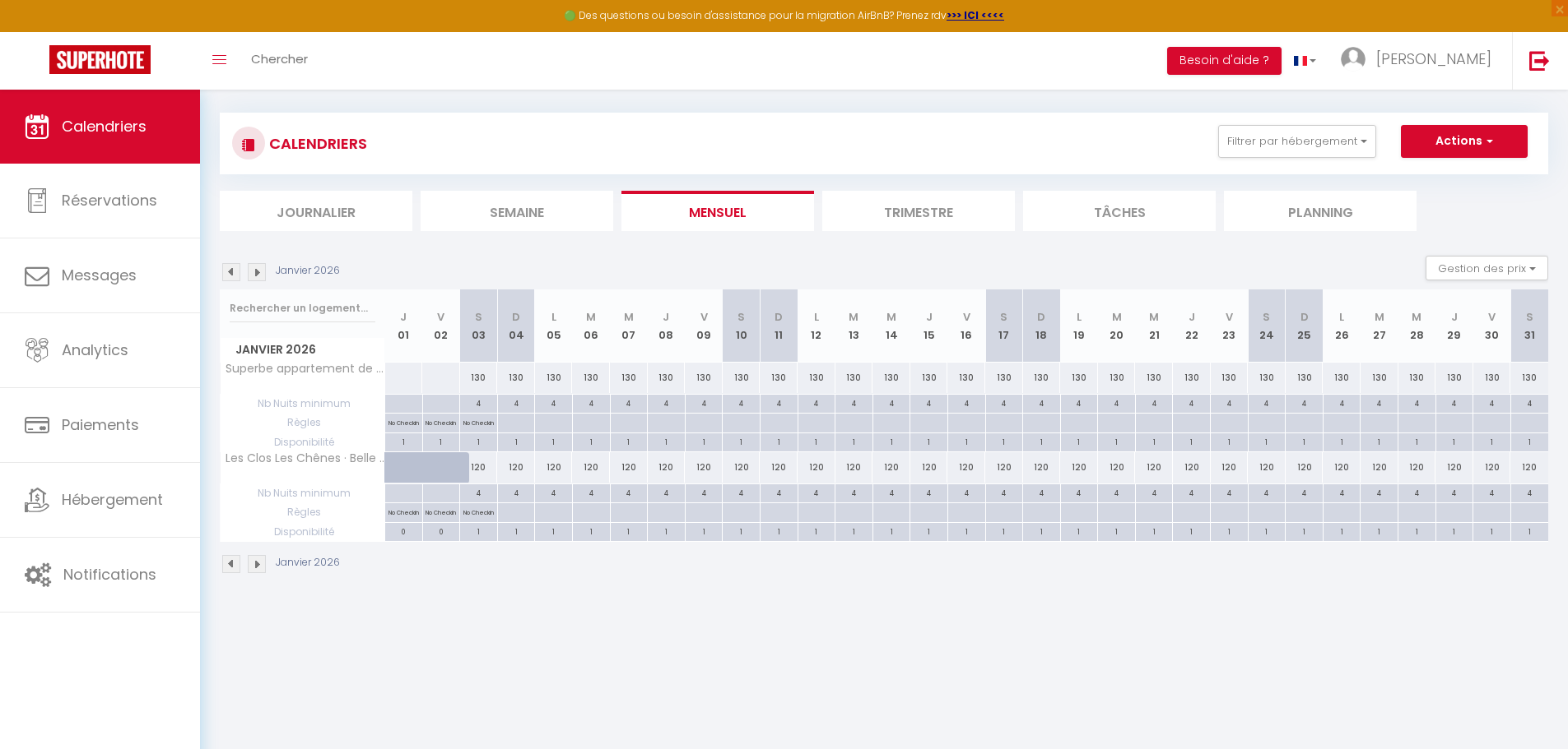
click at [234, 271] on img at bounding box center [231, 272] width 18 height 18
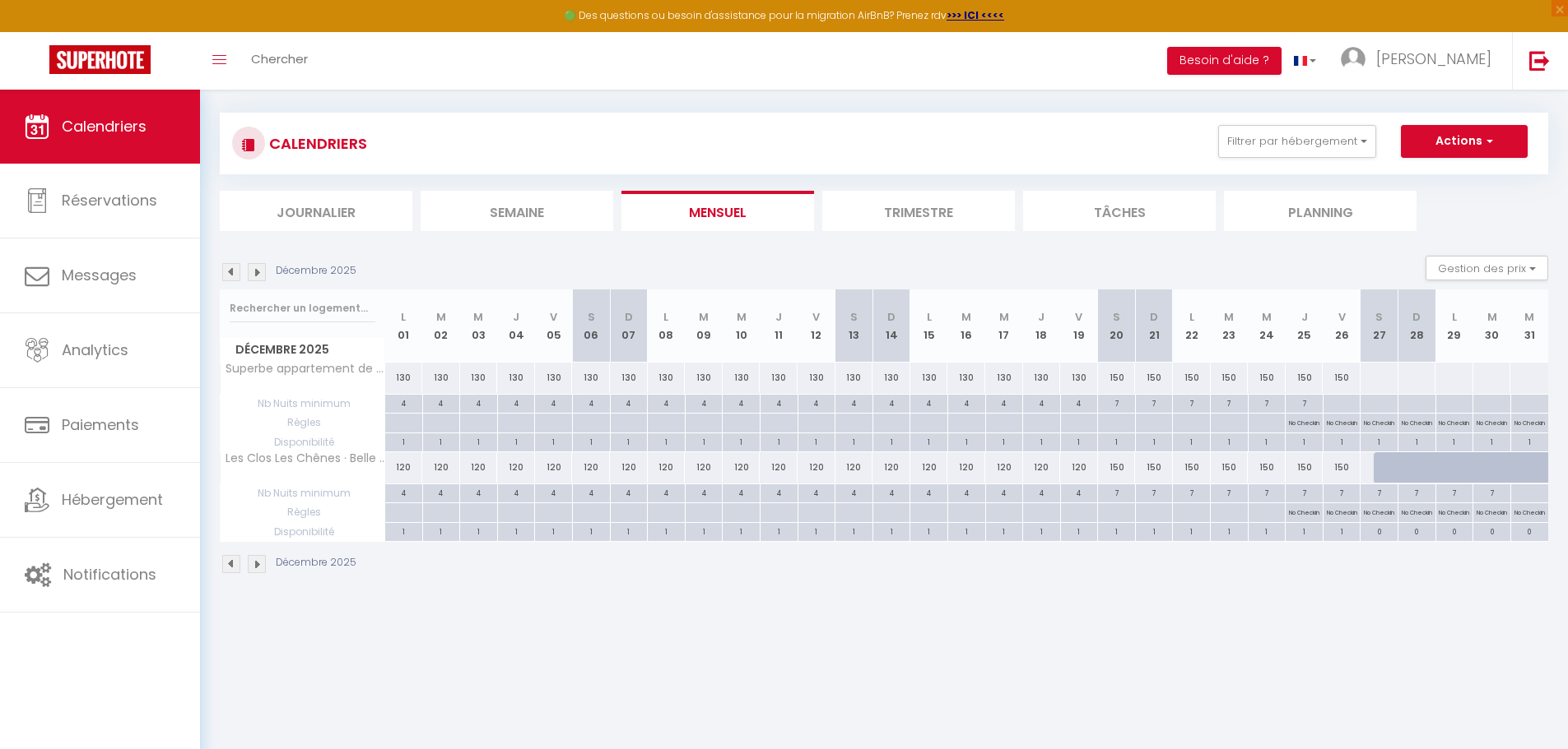
click at [233, 271] on img at bounding box center [231, 272] width 18 height 18
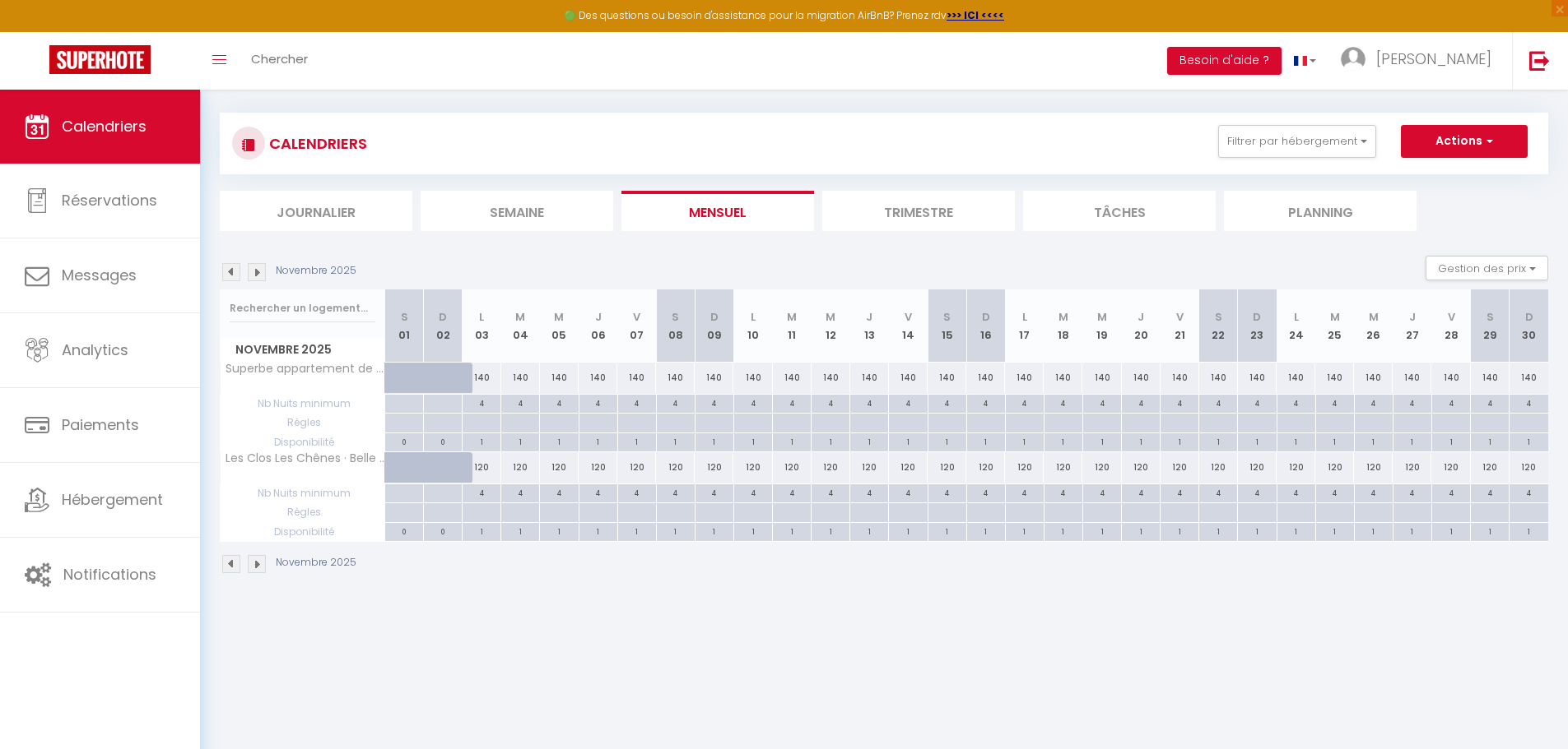
click at [232, 273] on img at bounding box center [231, 272] width 18 height 18
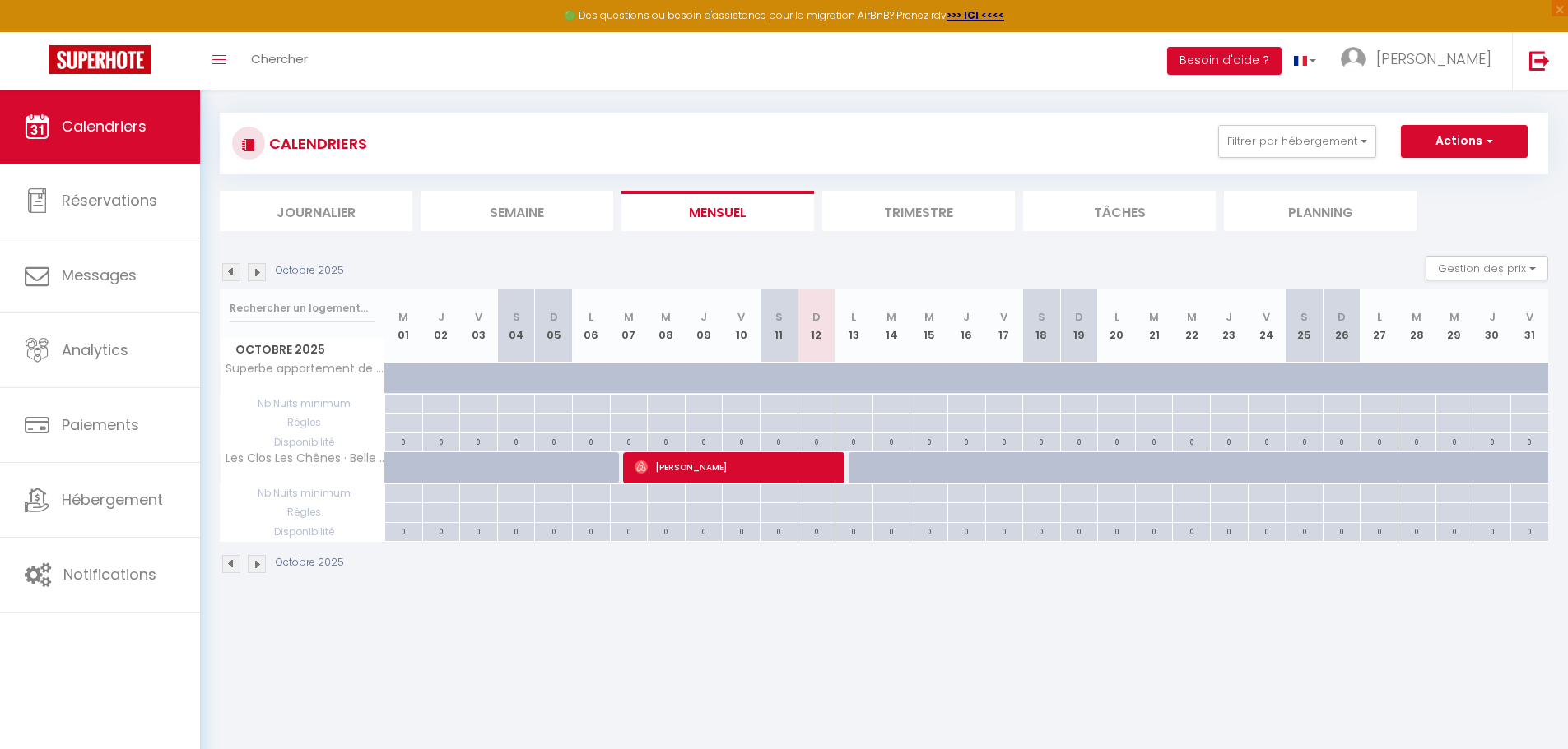
click at [252, 275] on img at bounding box center [257, 272] width 18 height 18
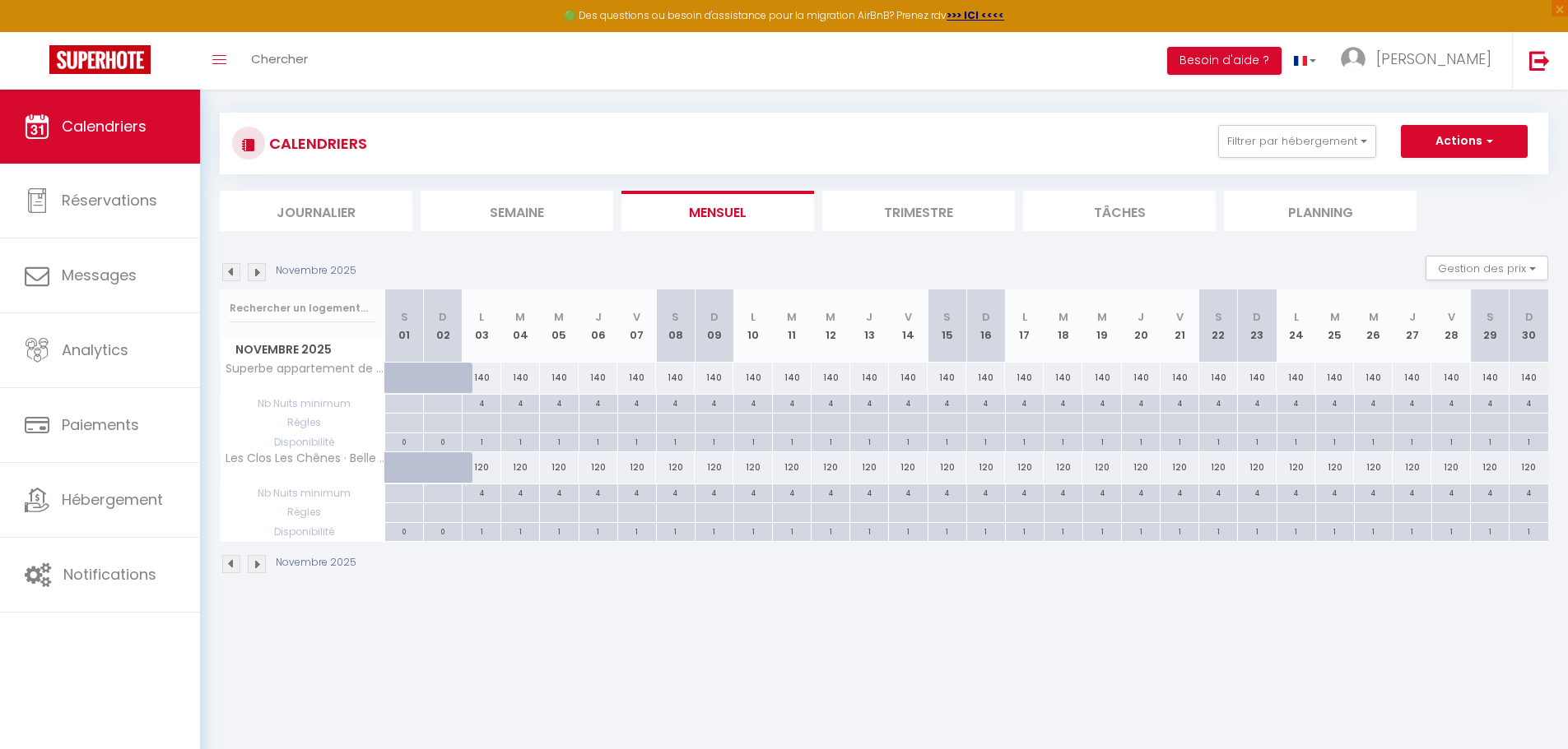
click at [489, 464] on div "120" at bounding box center [482, 467] width 39 height 30
type input "120"
type input "Lun 03 Novembre 2025"
type input "[DATE]"
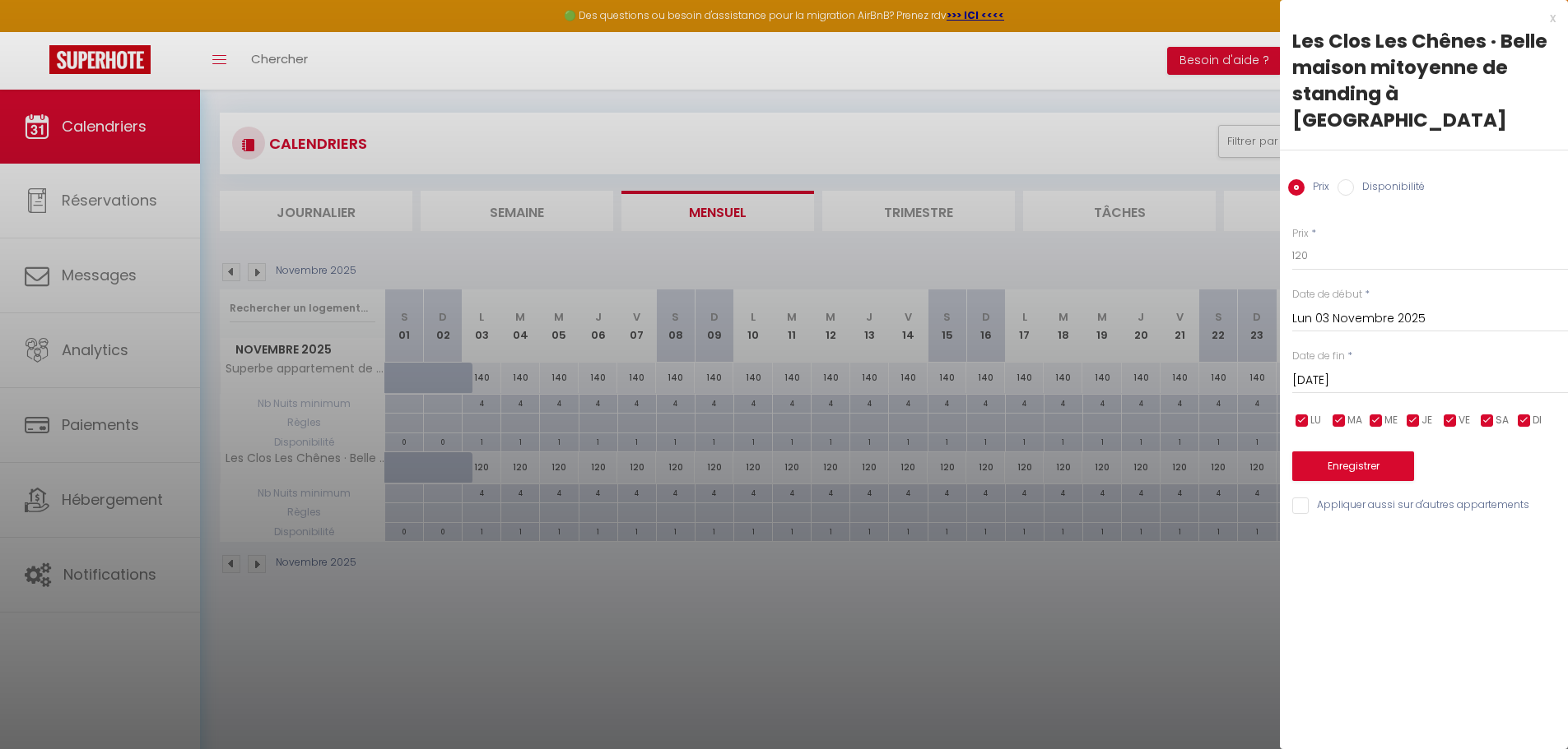
click at [1467, 370] on input "[DATE]" at bounding box center [1429, 380] width 275 height 21
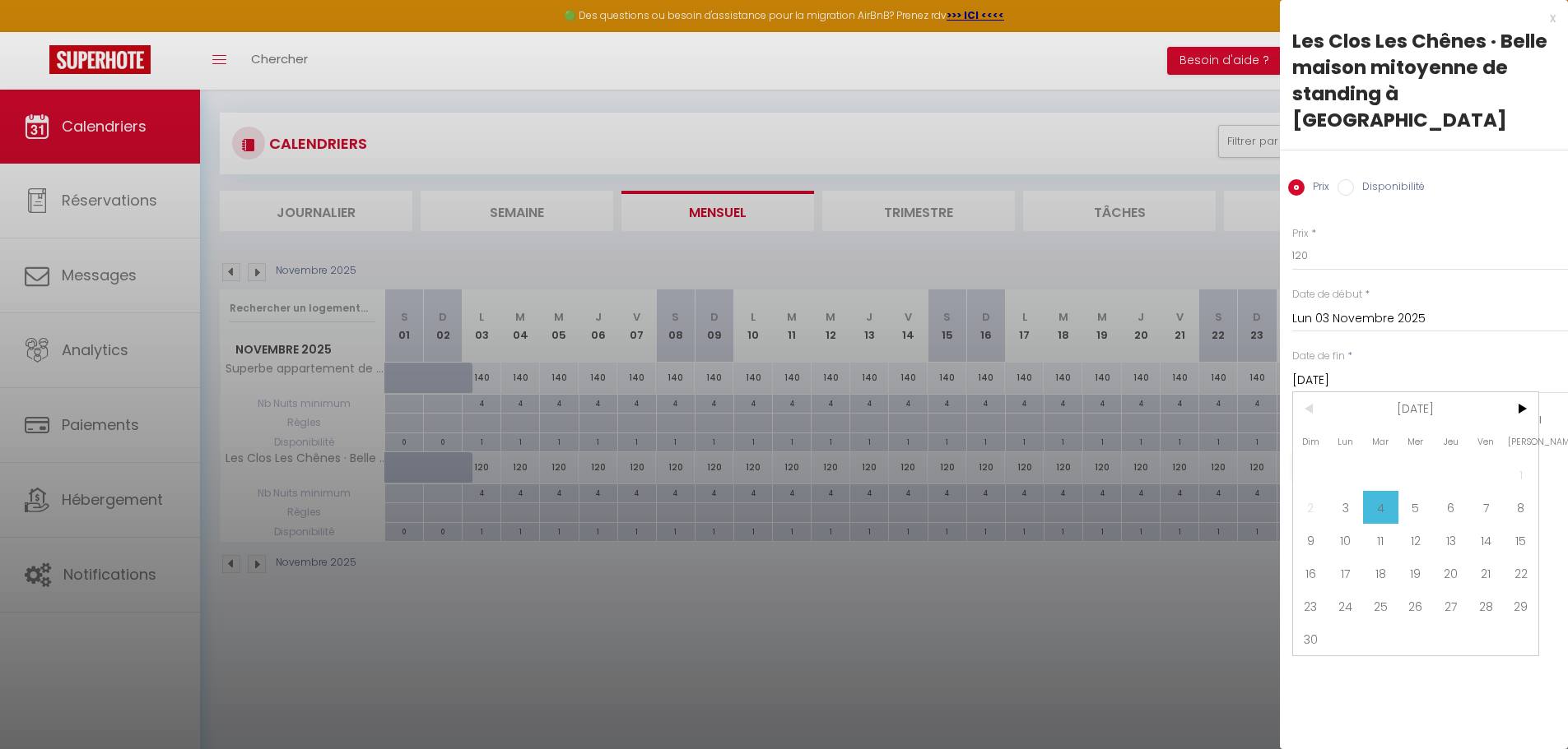
click at [1353, 179] on label "Disponibilité" at bounding box center [1388, 189] width 71 height 18
click at [1353, 179] on input "Disponibilité" at bounding box center [1345, 188] width 17 height 17
radio input "true"
radio input "false"
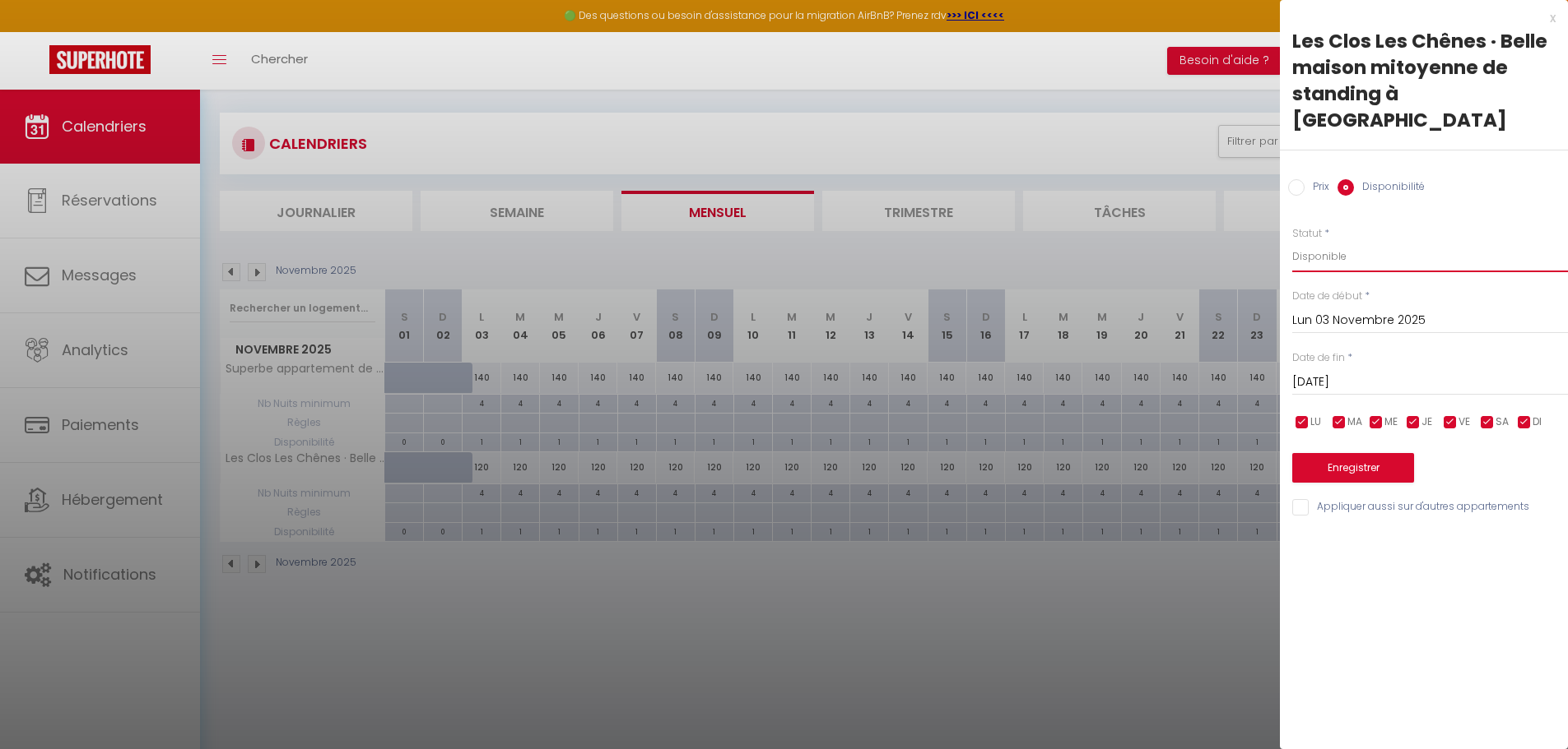
click at [1372, 241] on select "Disponible Indisponible" at bounding box center [1429, 257] width 275 height 31
select select "0"
click at [1292, 241] on select "Disponible Indisponible" at bounding box center [1429, 257] width 275 height 31
click at [1408, 372] on input "[DATE]" at bounding box center [1429, 382] width 275 height 21
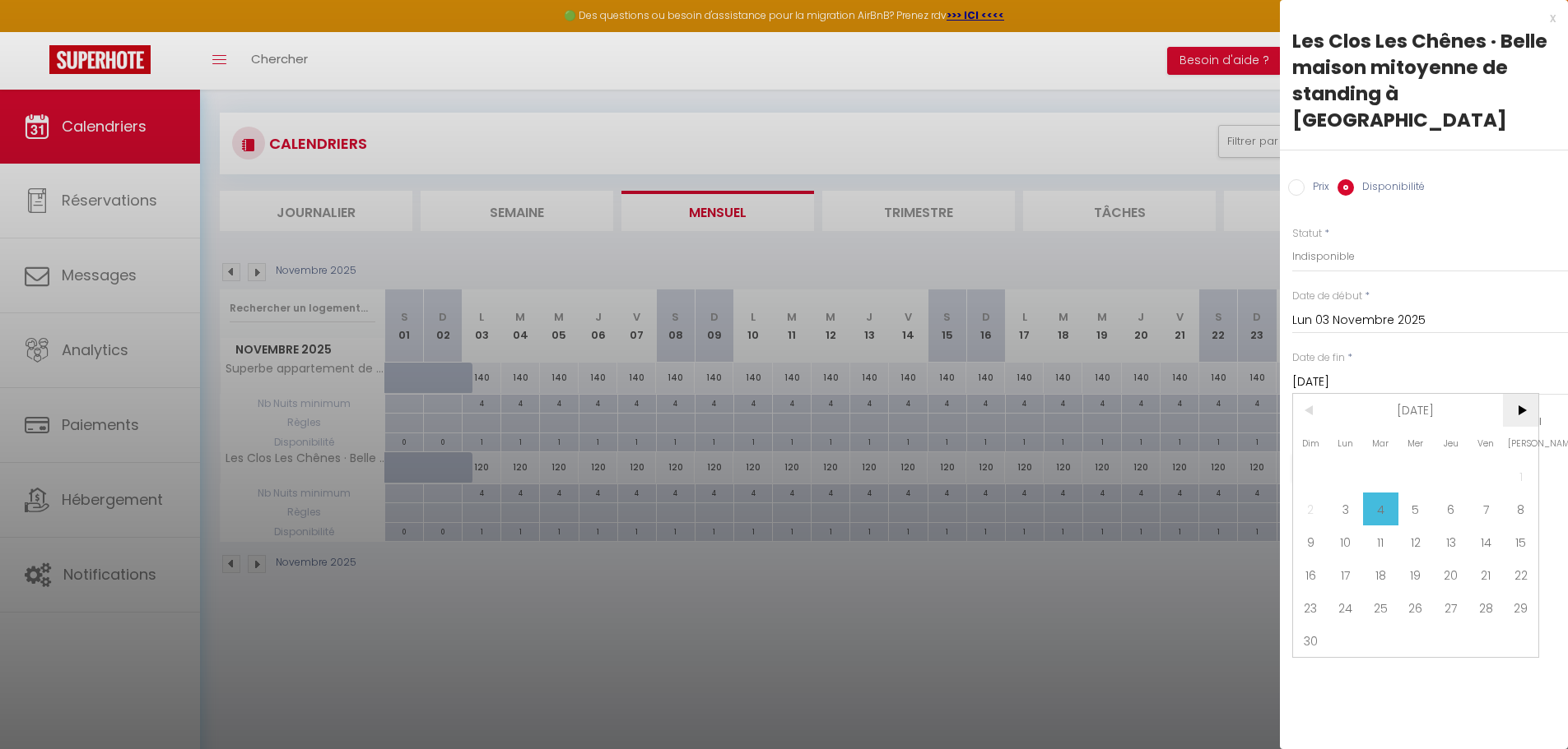
click at [1517, 394] on span ">" at bounding box center [1520, 410] width 35 height 33
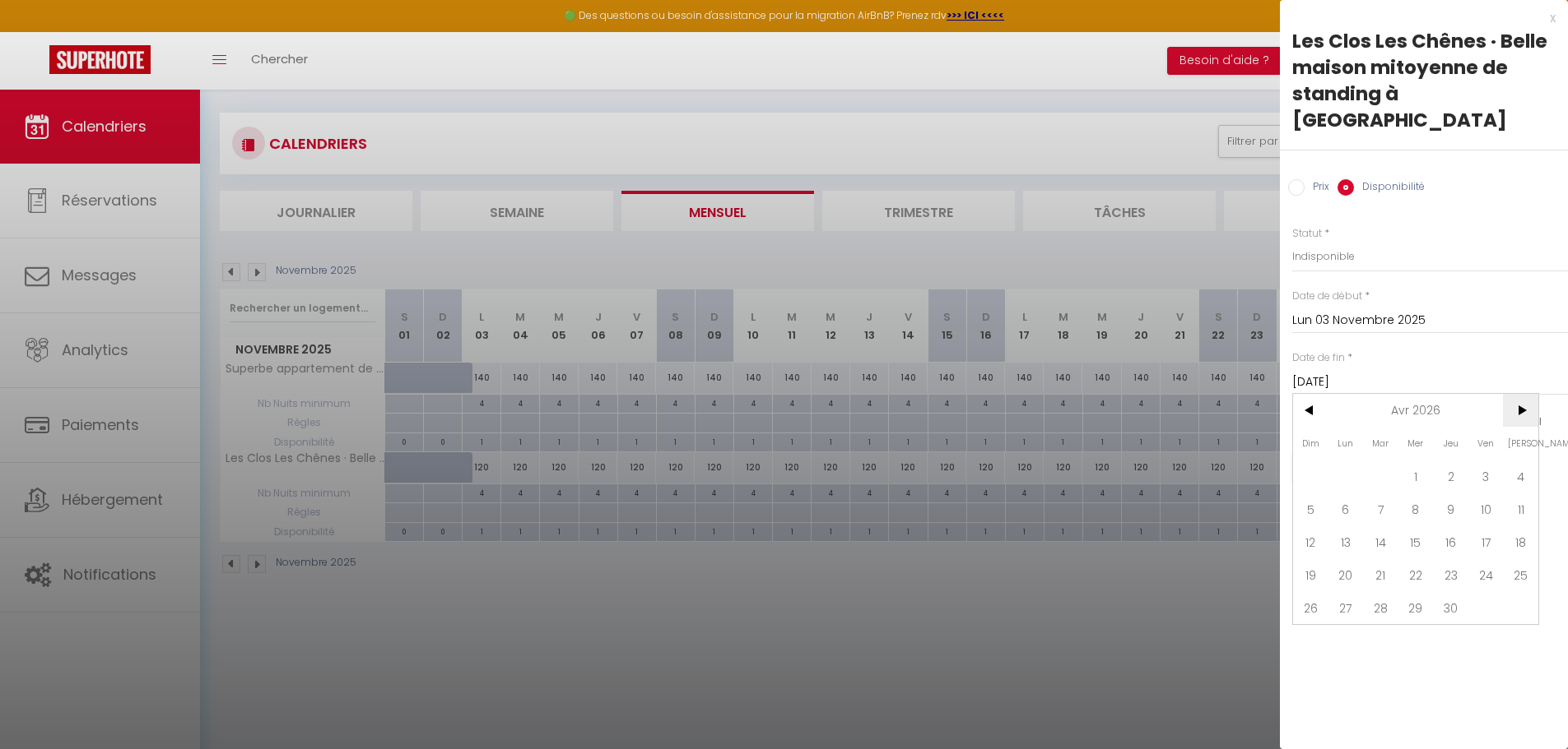
click at [1517, 394] on span ">" at bounding box center [1520, 410] width 35 height 33
click at [1520, 394] on span ">" at bounding box center [1520, 410] width 35 height 33
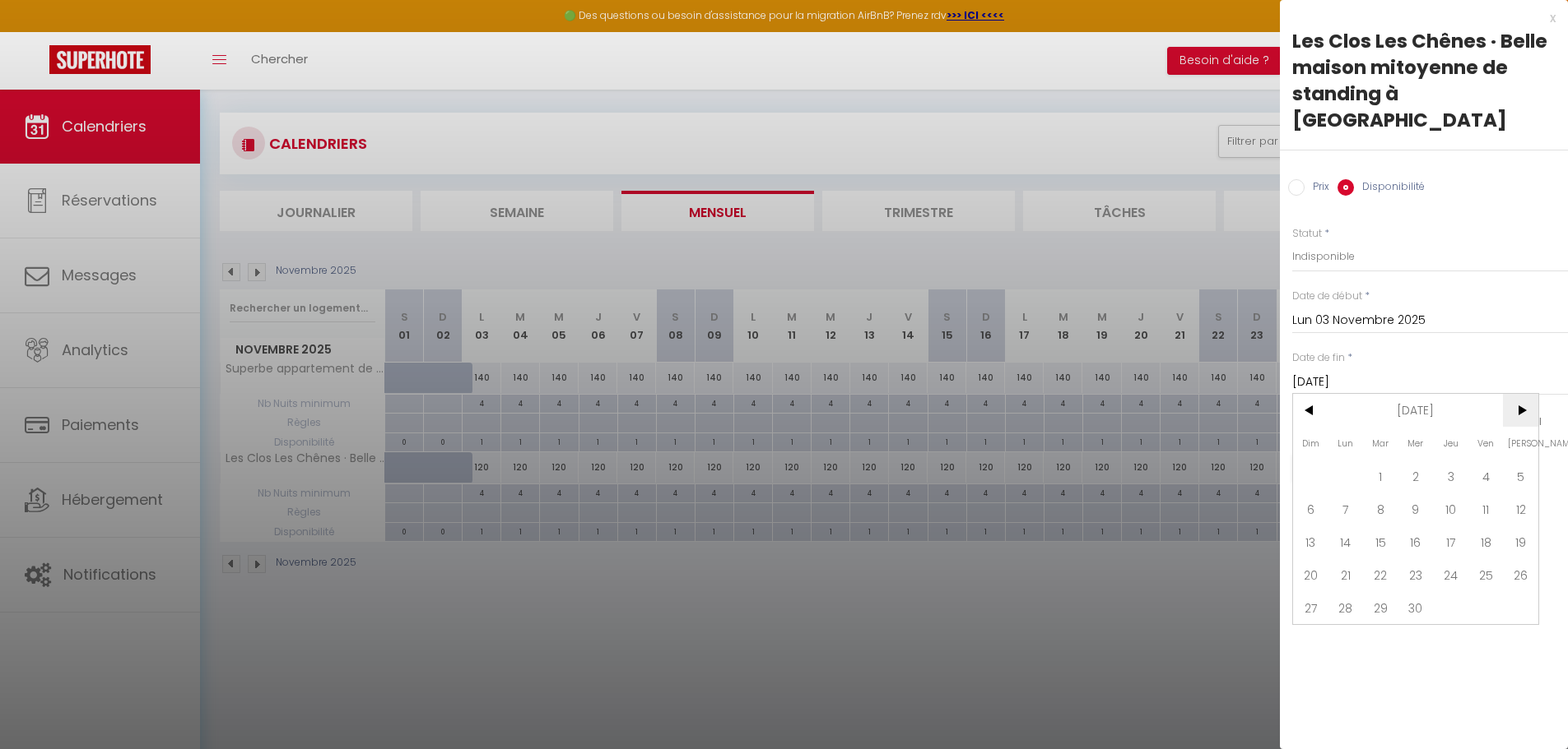
click at [1529, 394] on span ">" at bounding box center [1520, 410] width 35 height 33
click at [1528, 394] on span ">" at bounding box center [1520, 410] width 35 height 33
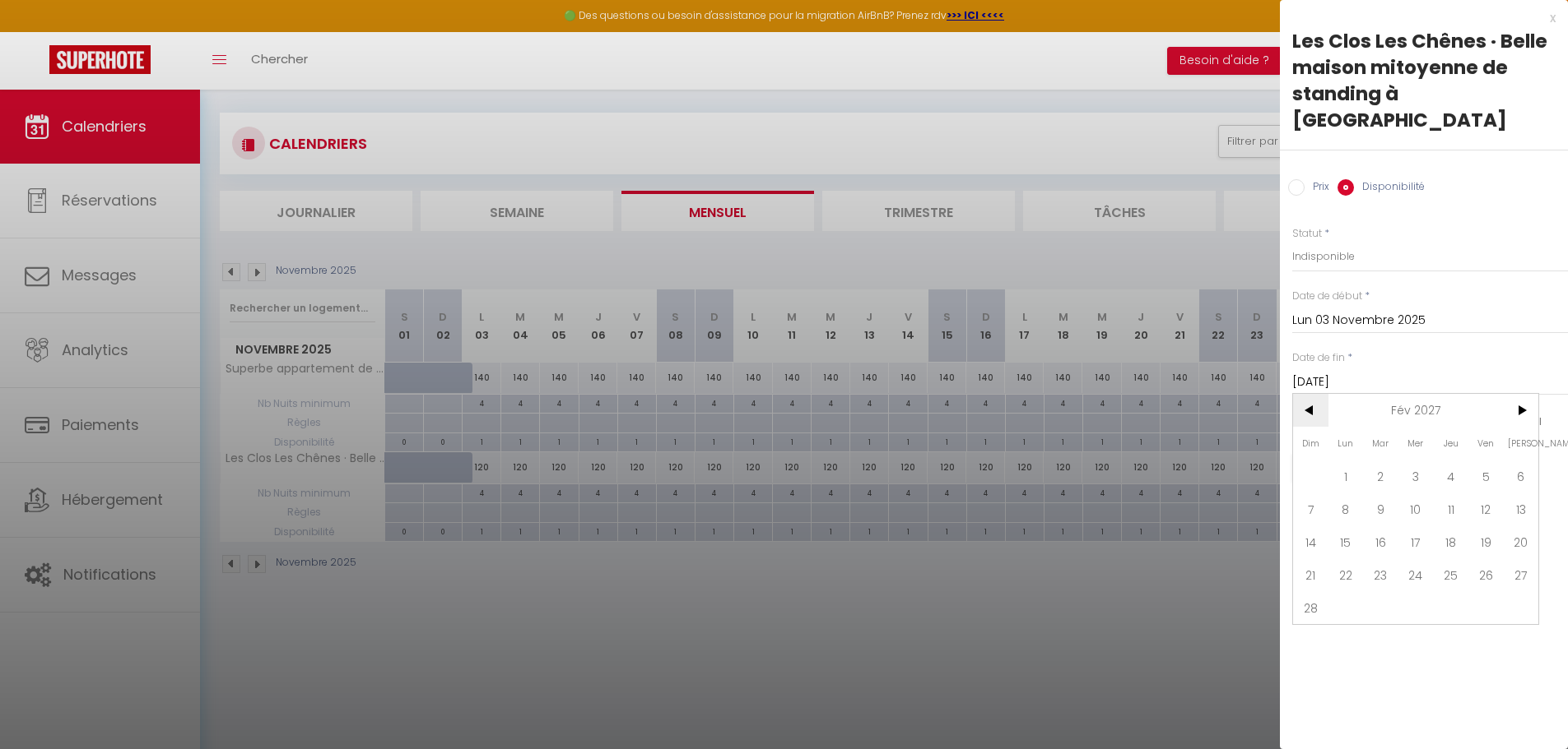
click at [1305, 394] on span "<" at bounding box center [1310, 410] width 35 height 33
click at [1516, 460] on span "2" at bounding box center [1520, 477] width 35 height 33
type input "Sam 02 Janvier 2027"
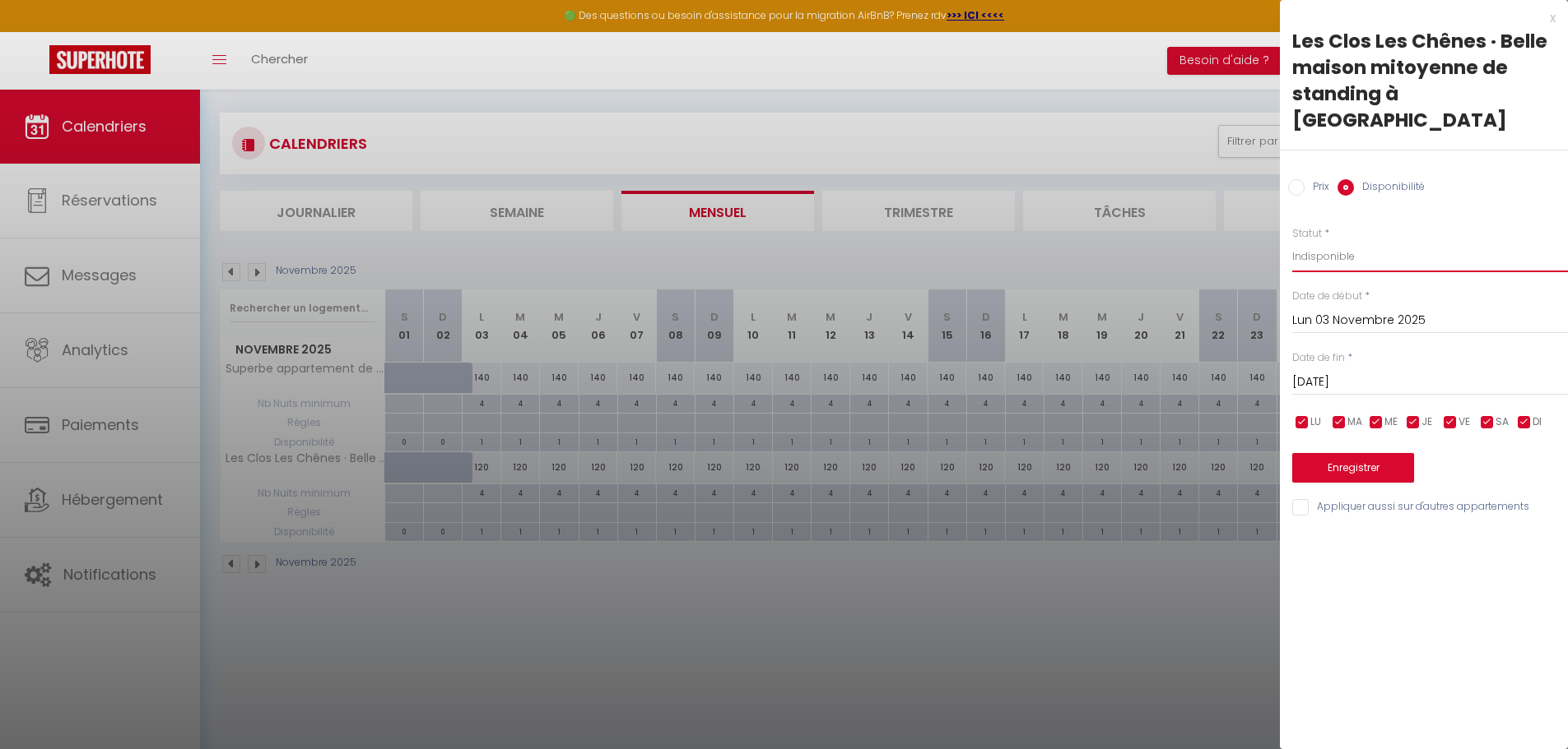
click at [1367, 241] on select "Disponible Indisponible" at bounding box center [1429, 257] width 275 height 31
click at [1292, 241] on select "Disponible Indisponible" at bounding box center [1429, 257] width 275 height 31
click at [1368, 242] on select "Disponible Indisponible" at bounding box center [1429, 257] width 275 height 31
select select "0"
click at [1292, 241] on select "Disponible Indisponible" at bounding box center [1429, 257] width 275 height 31
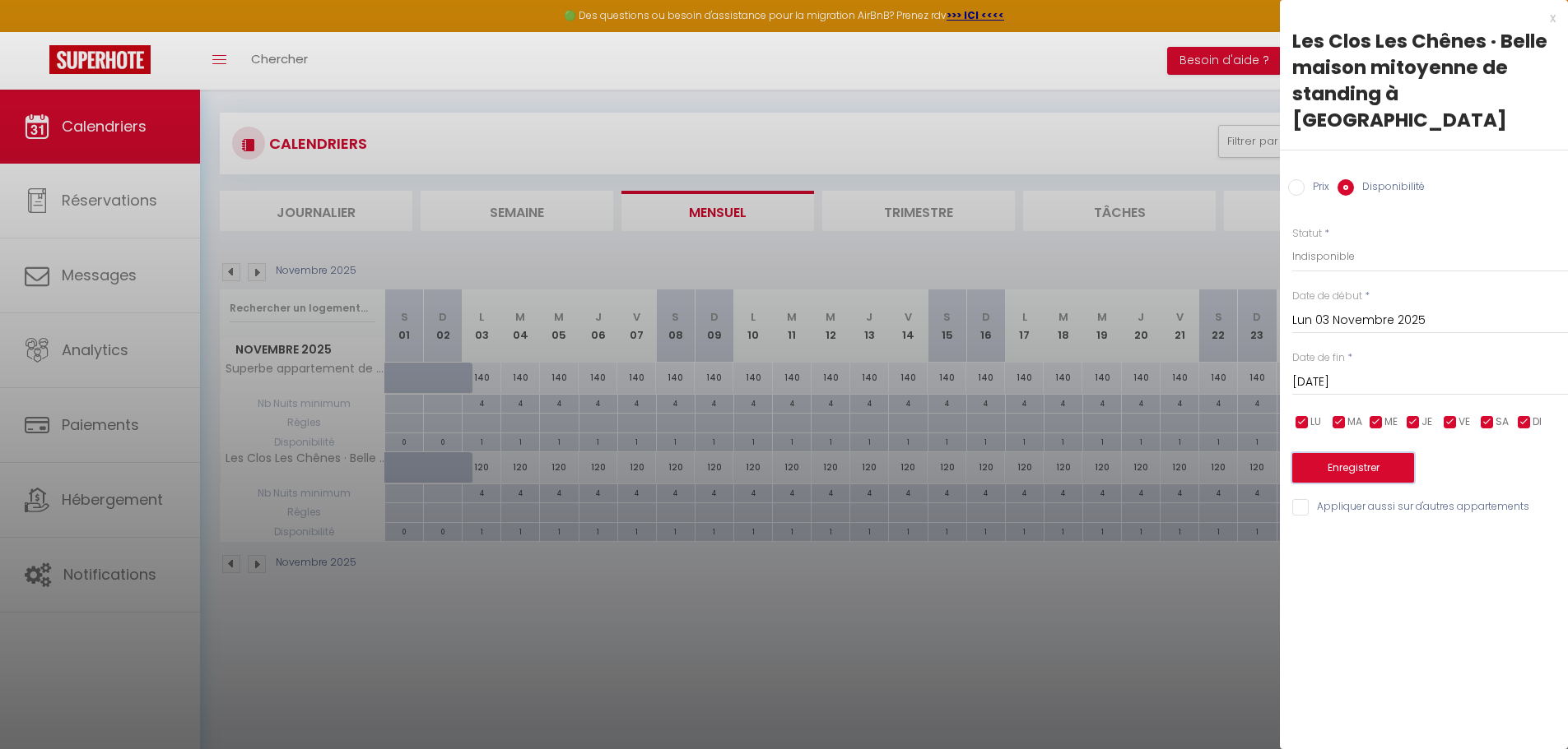
click at [1369, 453] on button "Enregistrer" at bounding box center [1353, 467] width 122 height 29
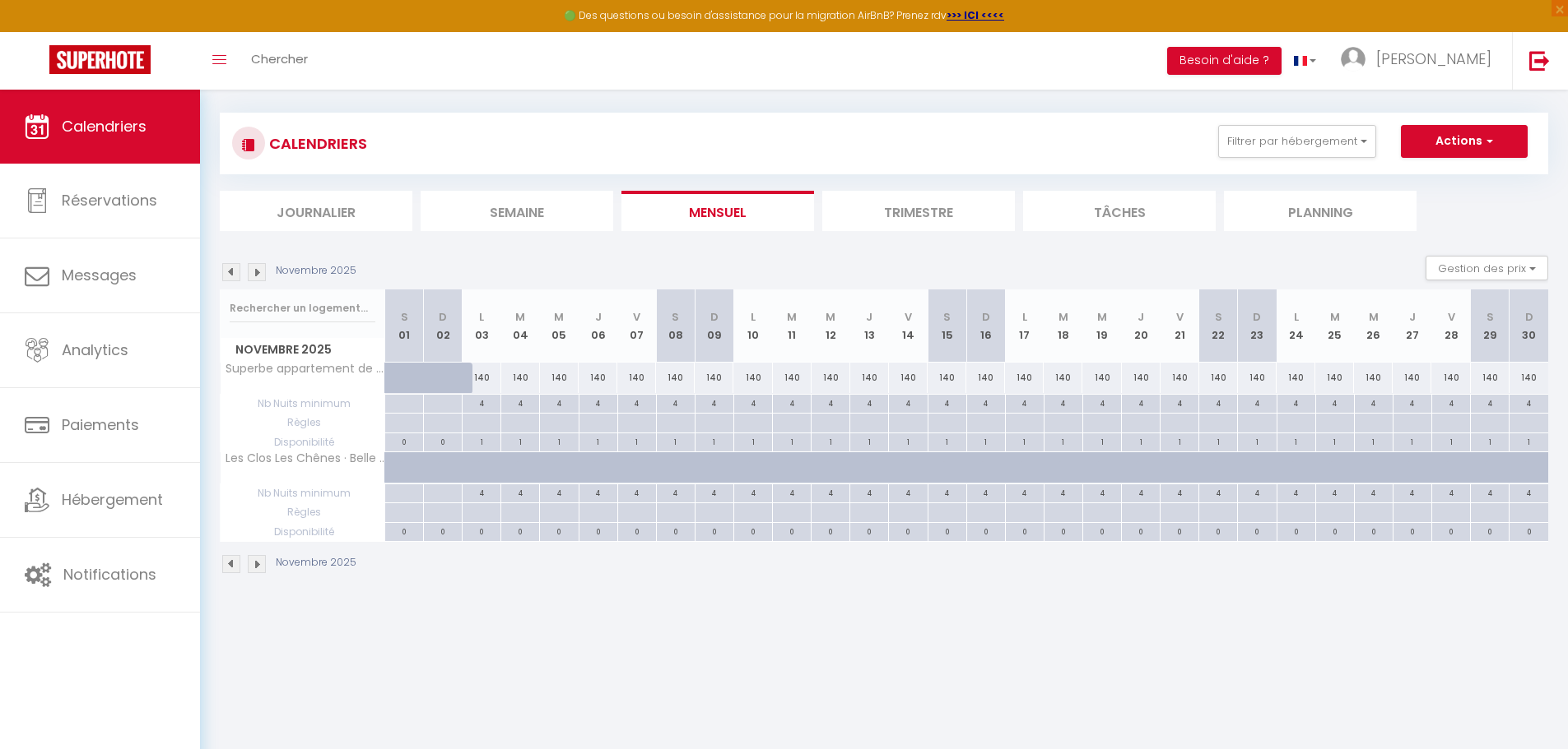
click at [230, 267] on img at bounding box center [231, 272] width 18 height 18
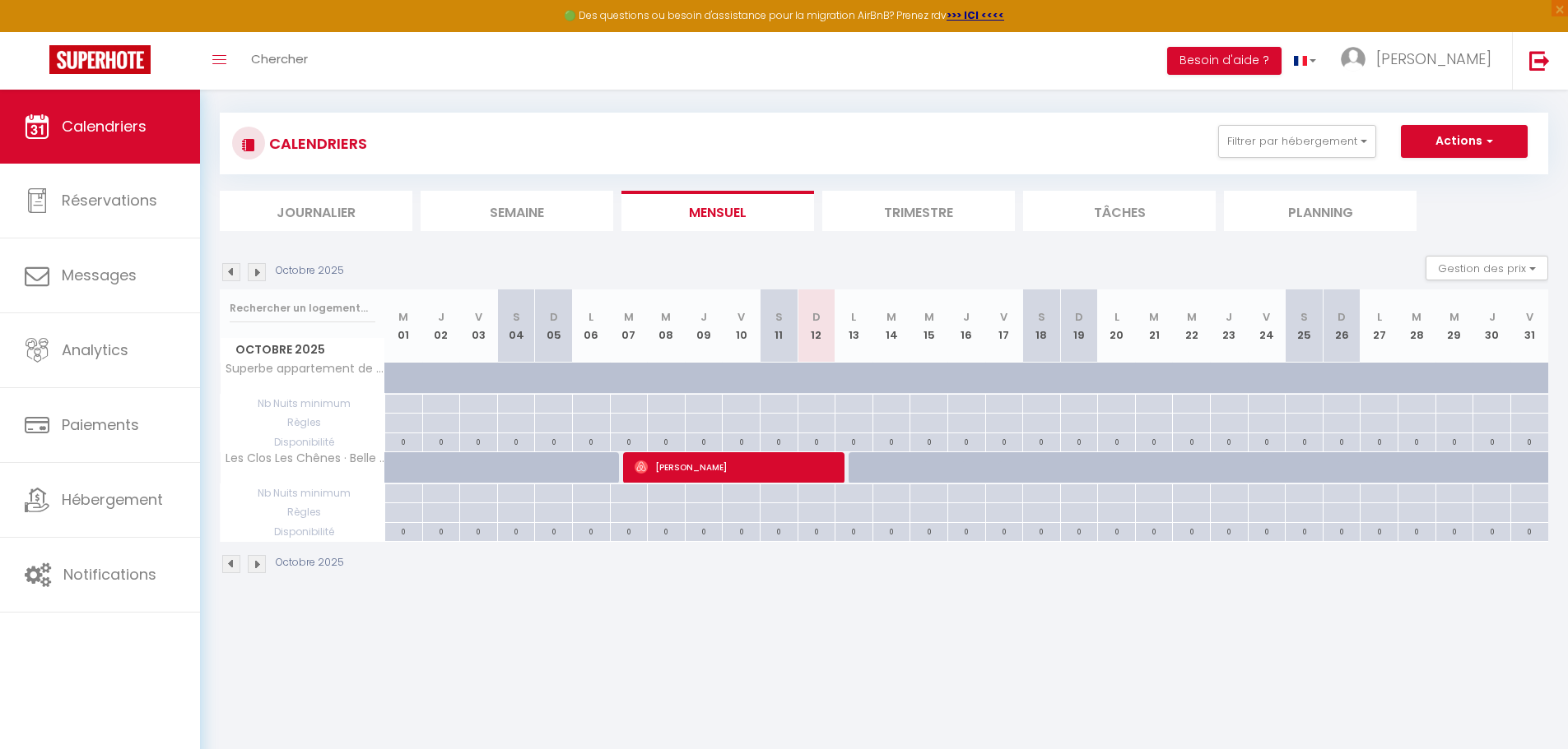
click at [258, 272] on img at bounding box center [257, 272] width 18 height 18
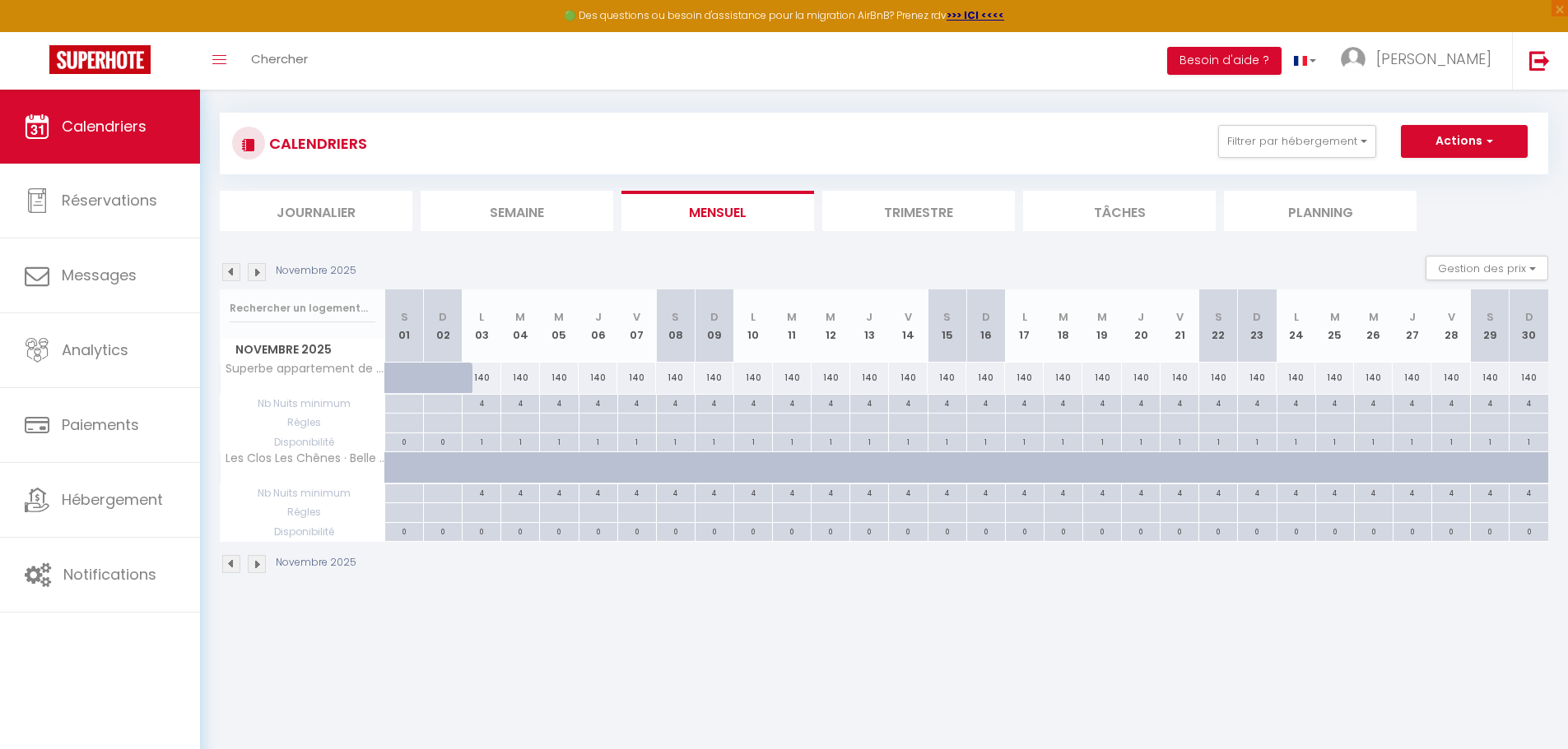
click at [227, 272] on img at bounding box center [231, 272] width 18 height 18
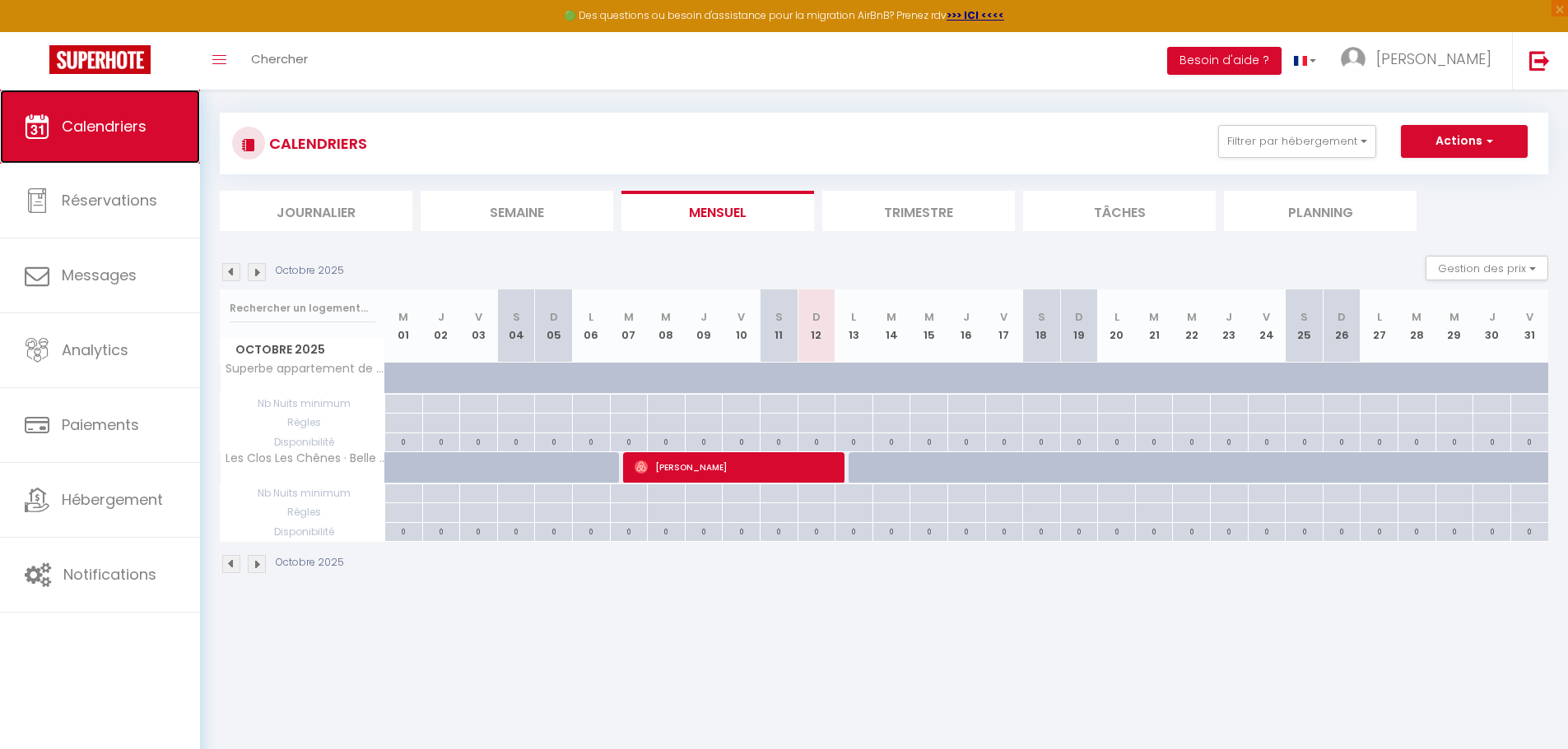
click at [124, 136] on link "Calendriers" at bounding box center [99, 126] width 200 height 74
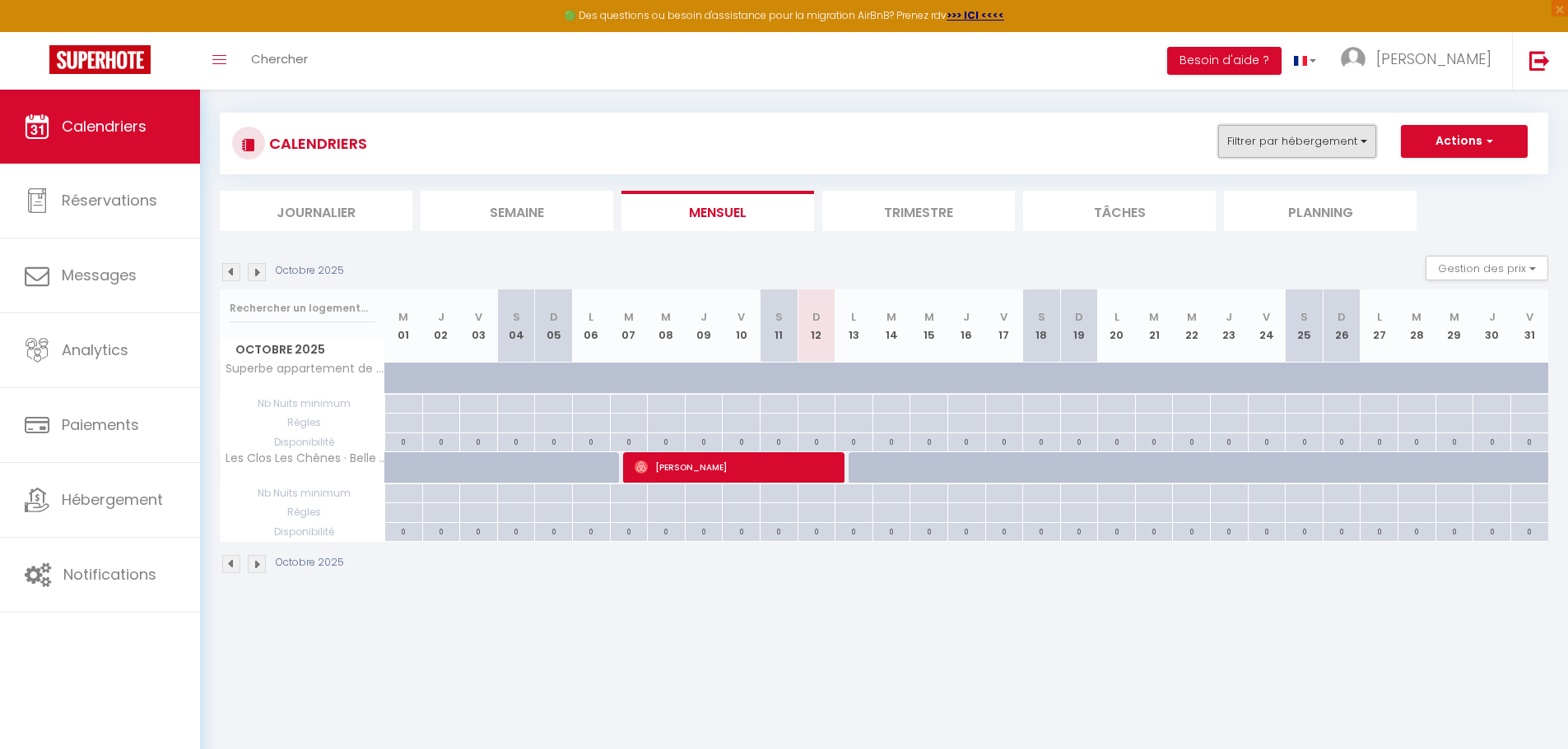
click at [1337, 144] on button "Filtrer par hébergement" at bounding box center [1297, 142] width 158 height 33
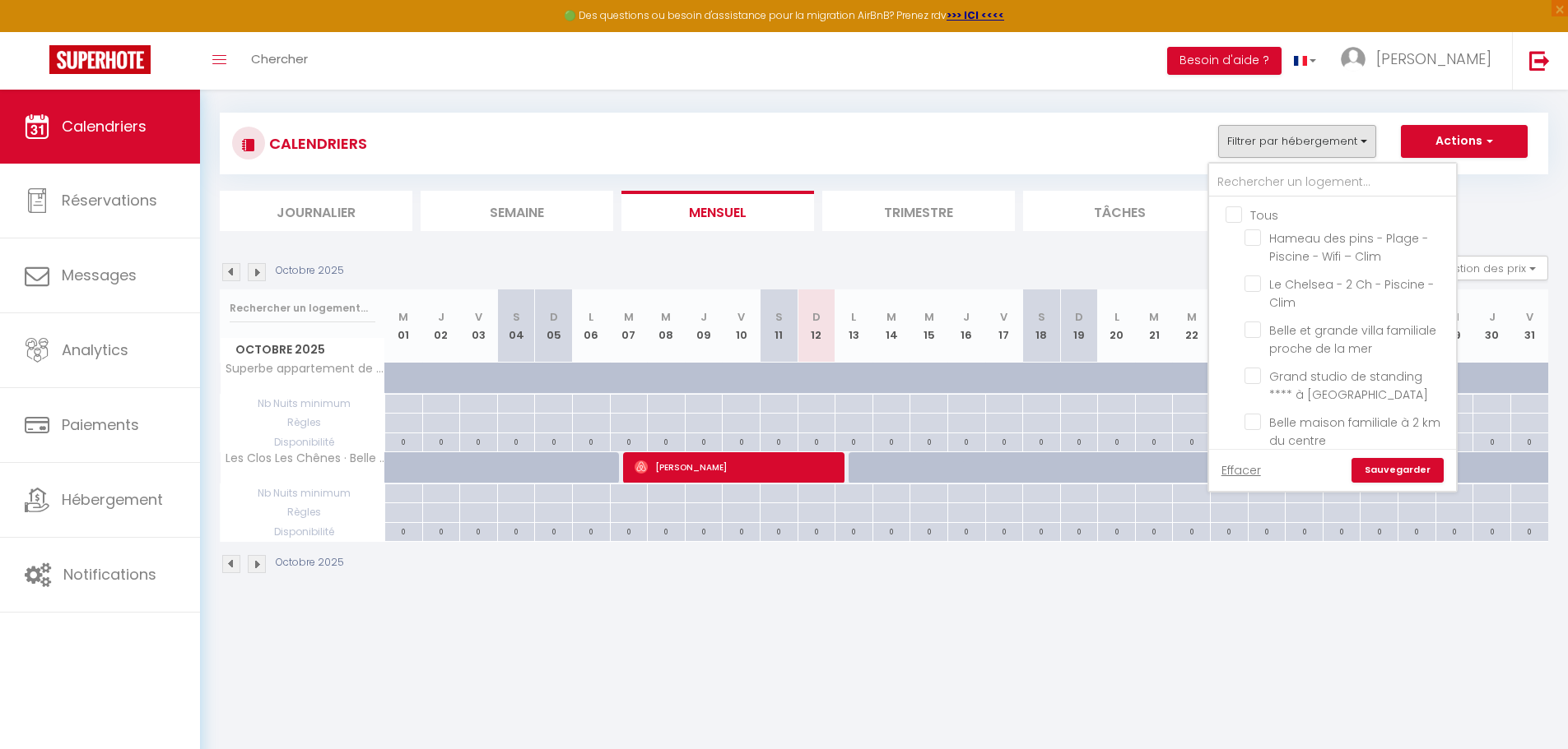
drag, startPoint x: 1234, startPoint y: 208, endPoint x: 1244, endPoint y: 215, distance: 12.2
click at [1234, 207] on input "Tous" at bounding box center [1349, 213] width 247 height 17
checkbox input "true"
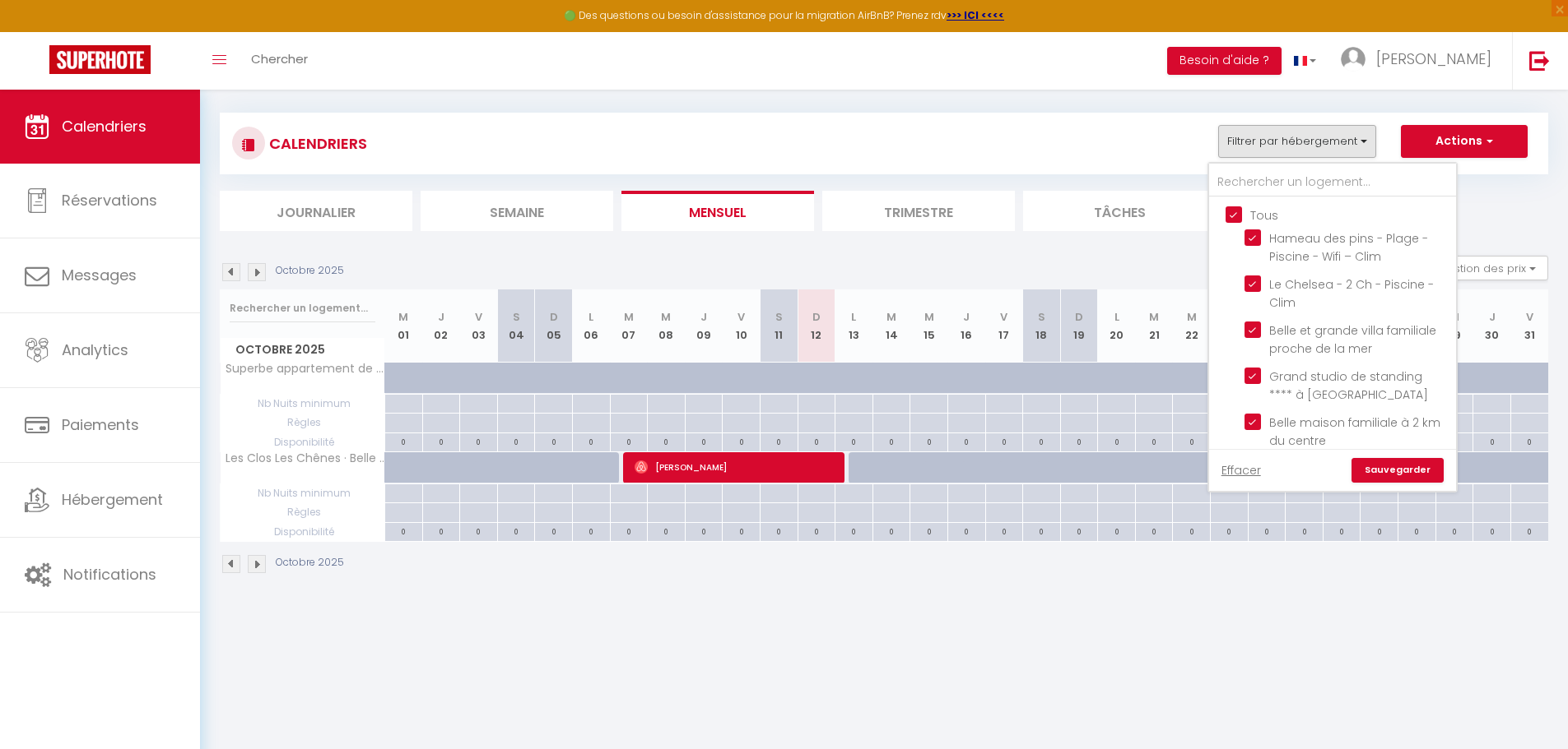
checkbox input "true"
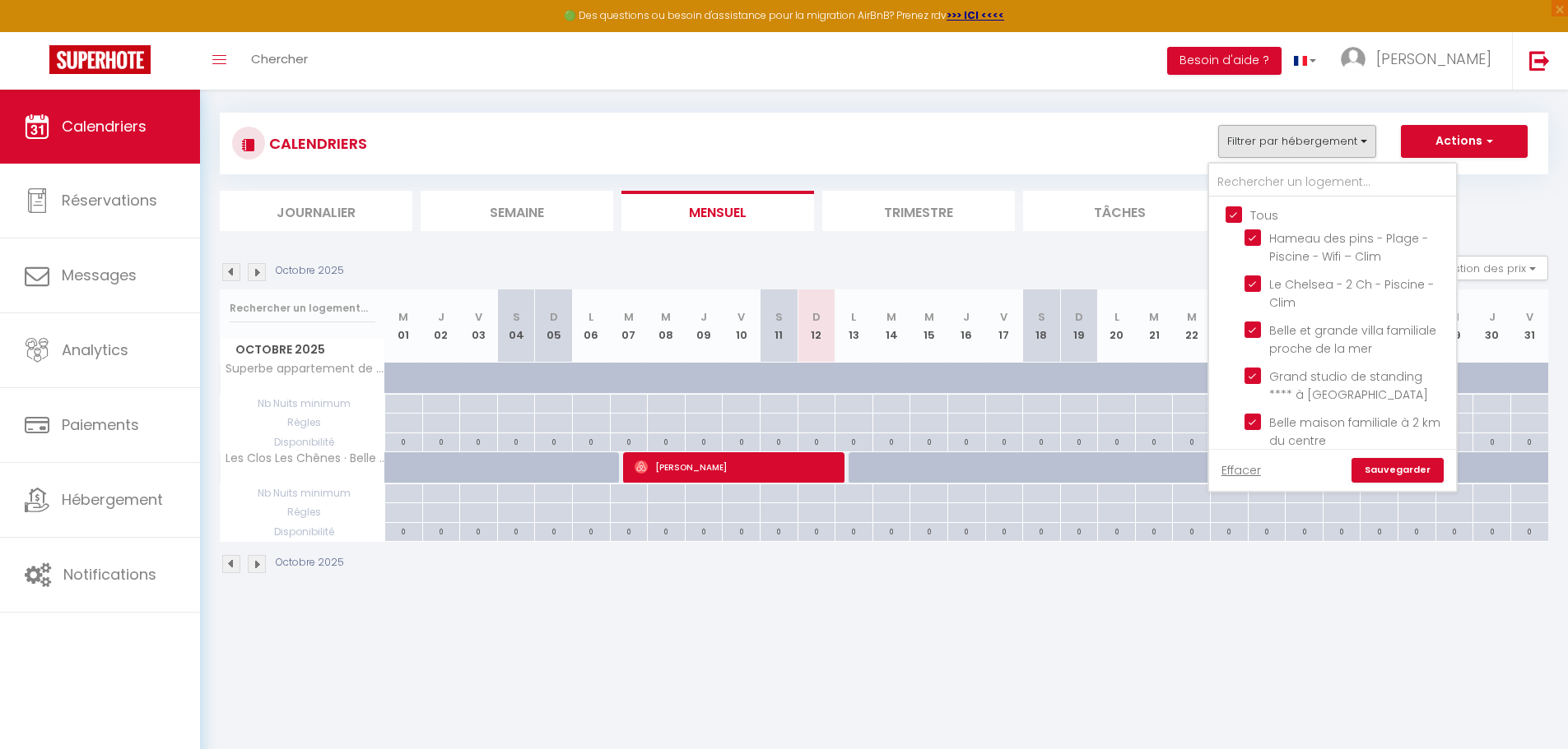
checkbox input "true"
click at [1421, 473] on link "Sauvegarder" at bounding box center [1397, 470] width 92 height 25
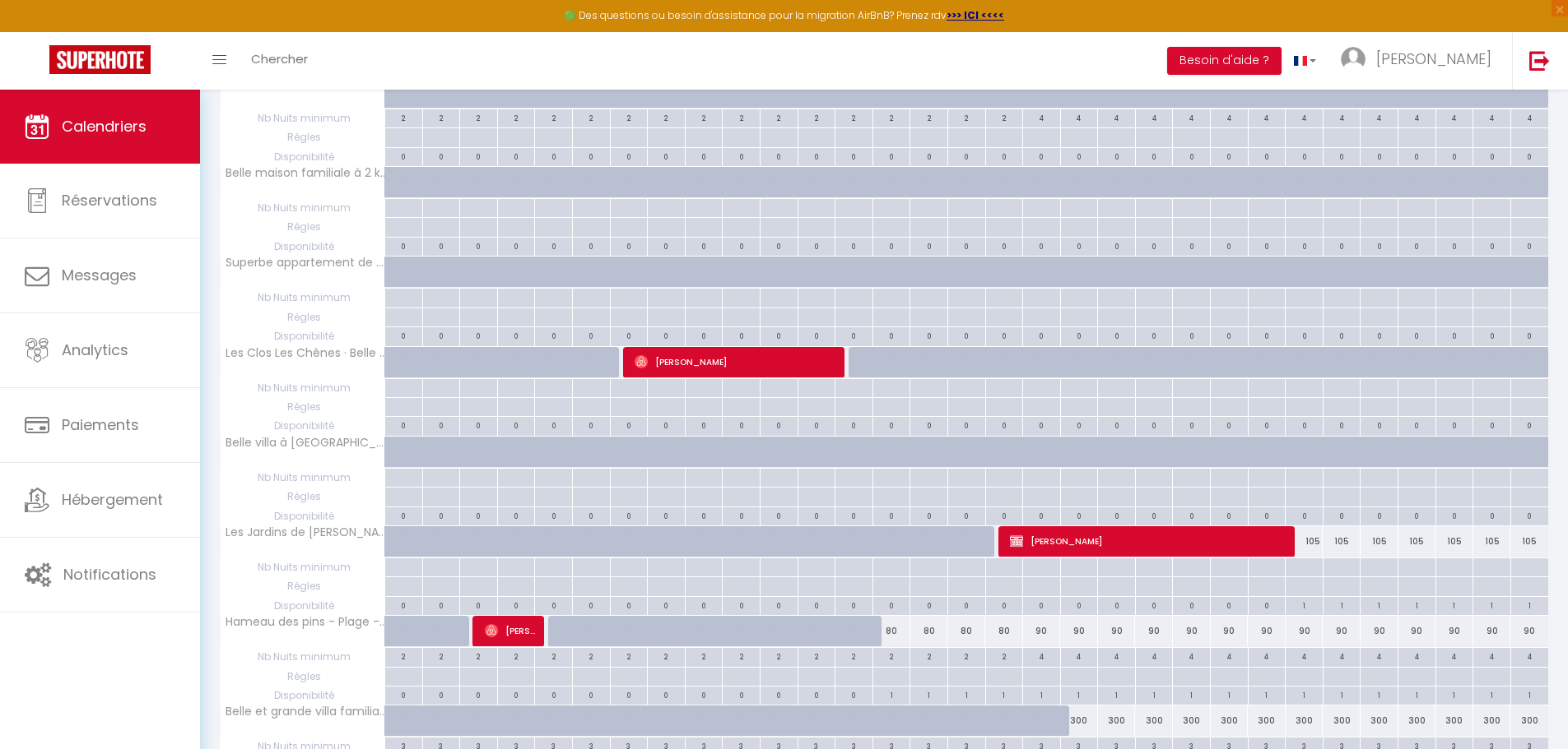
scroll to position [411, 0]
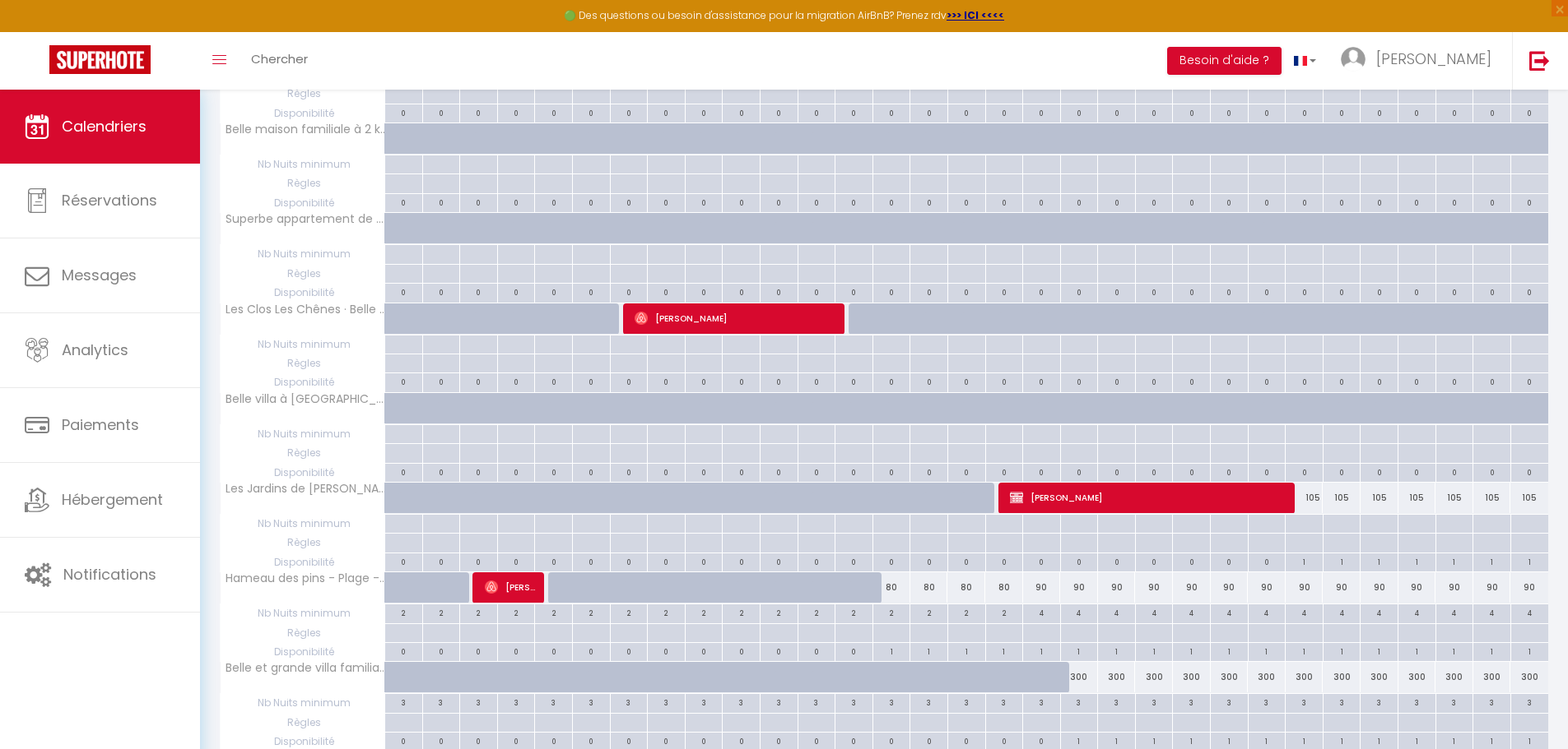
click at [749, 584] on div at bounding box center [754, 597] width 38 height 31
select select "1"
type input "Ven 10 Octobre 2025"
type input "Sam 11 Octobre 2025"
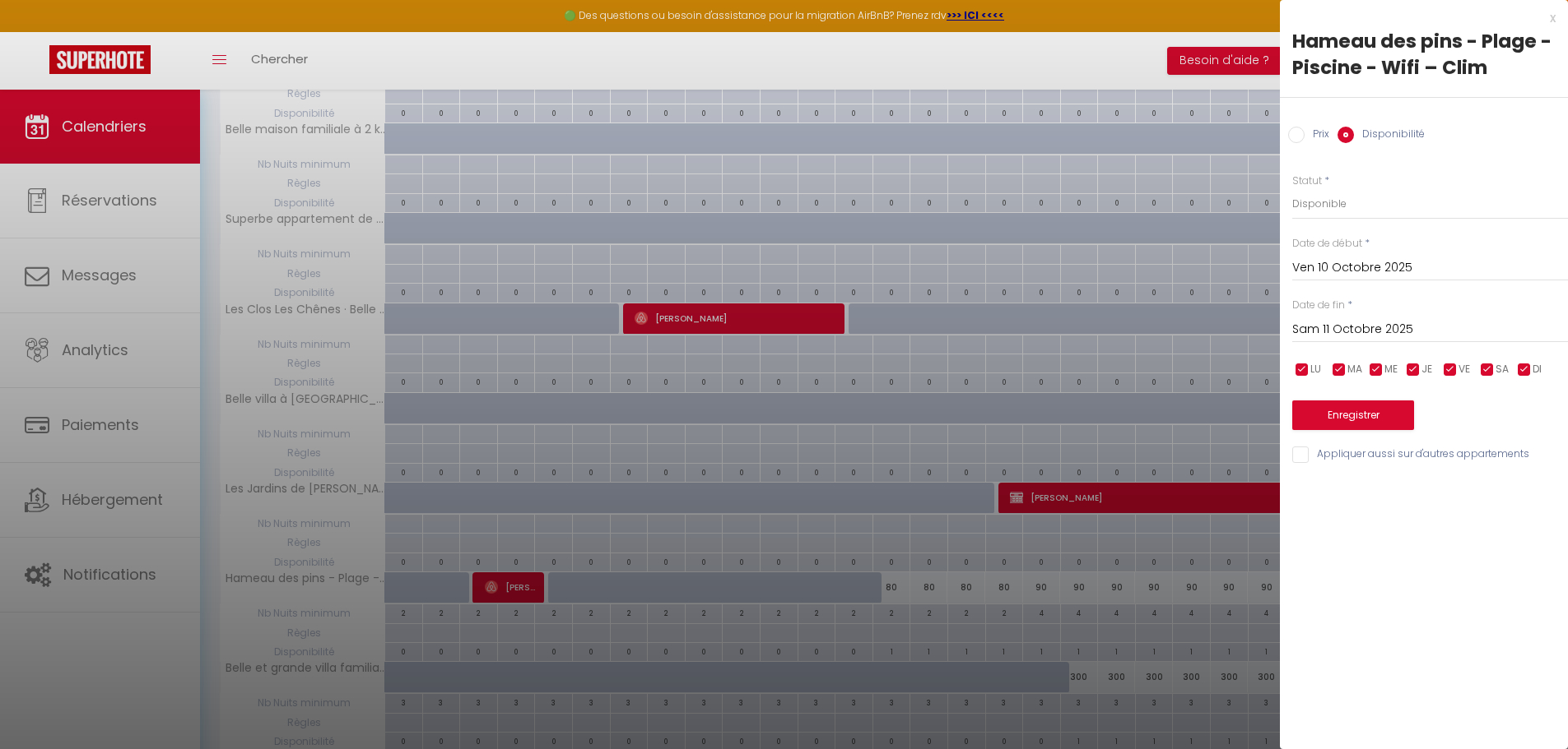
click at [1354, 263] on input "Ven 10 Octobre 2025" at bounding box center [1429, 268] width 275 height 21
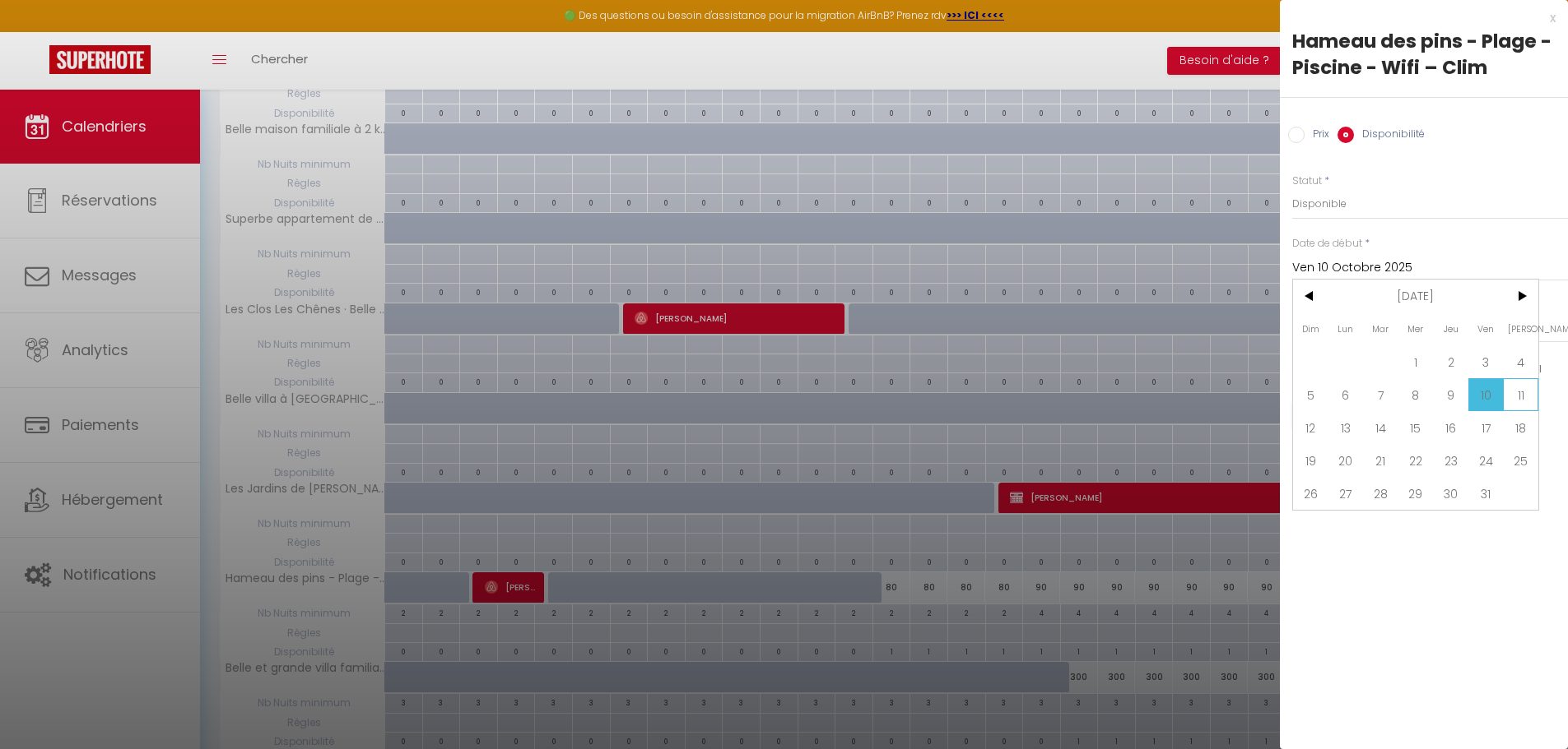
click at [1522, 398] on span "11" at bounding box center [1520, 395] width 35 height 33
type input "Sam 11 Octobre 2025"
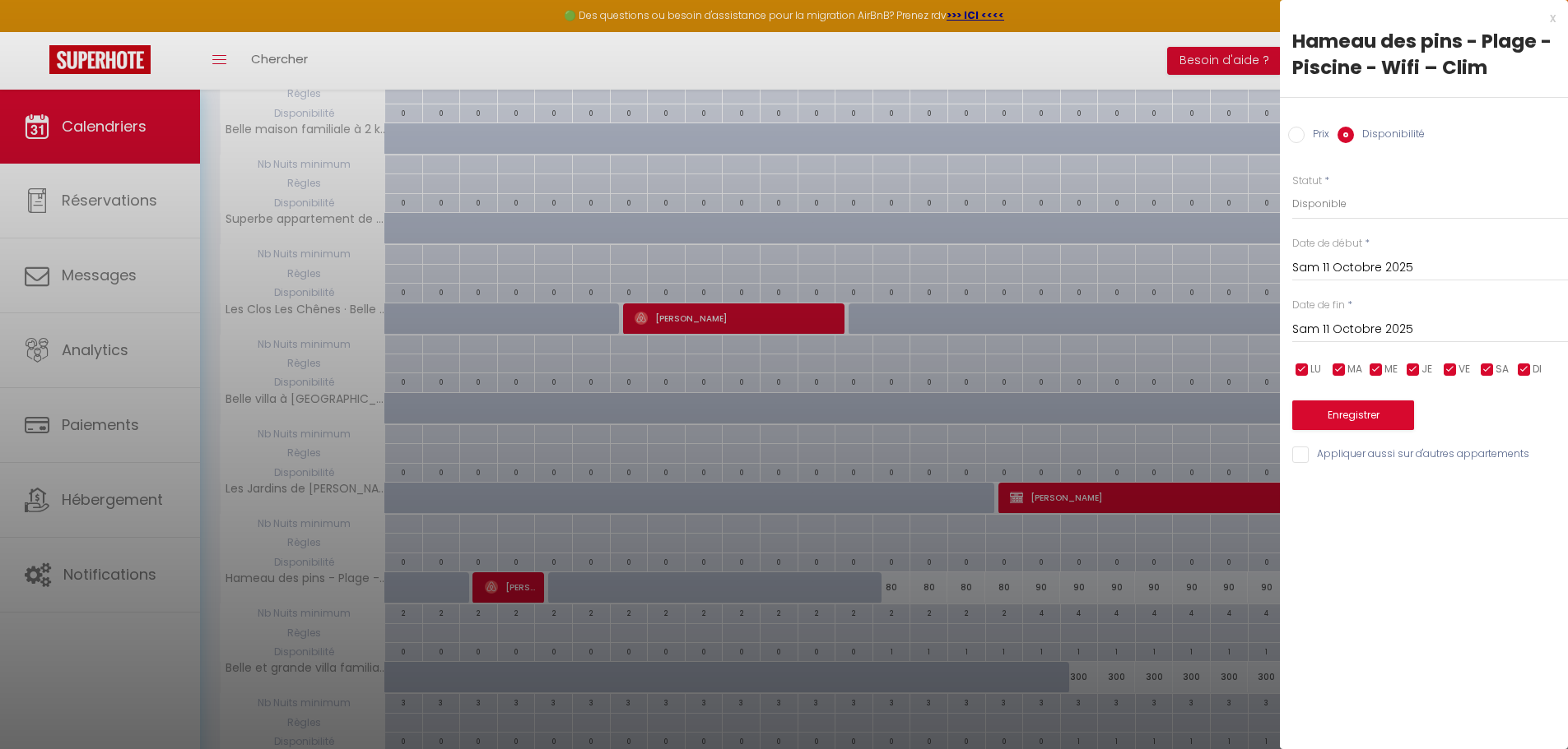
click at [1446, 334] on input "Sam 11 Octobre 2025" at bounding box center [1429, 329] width 275 height 21
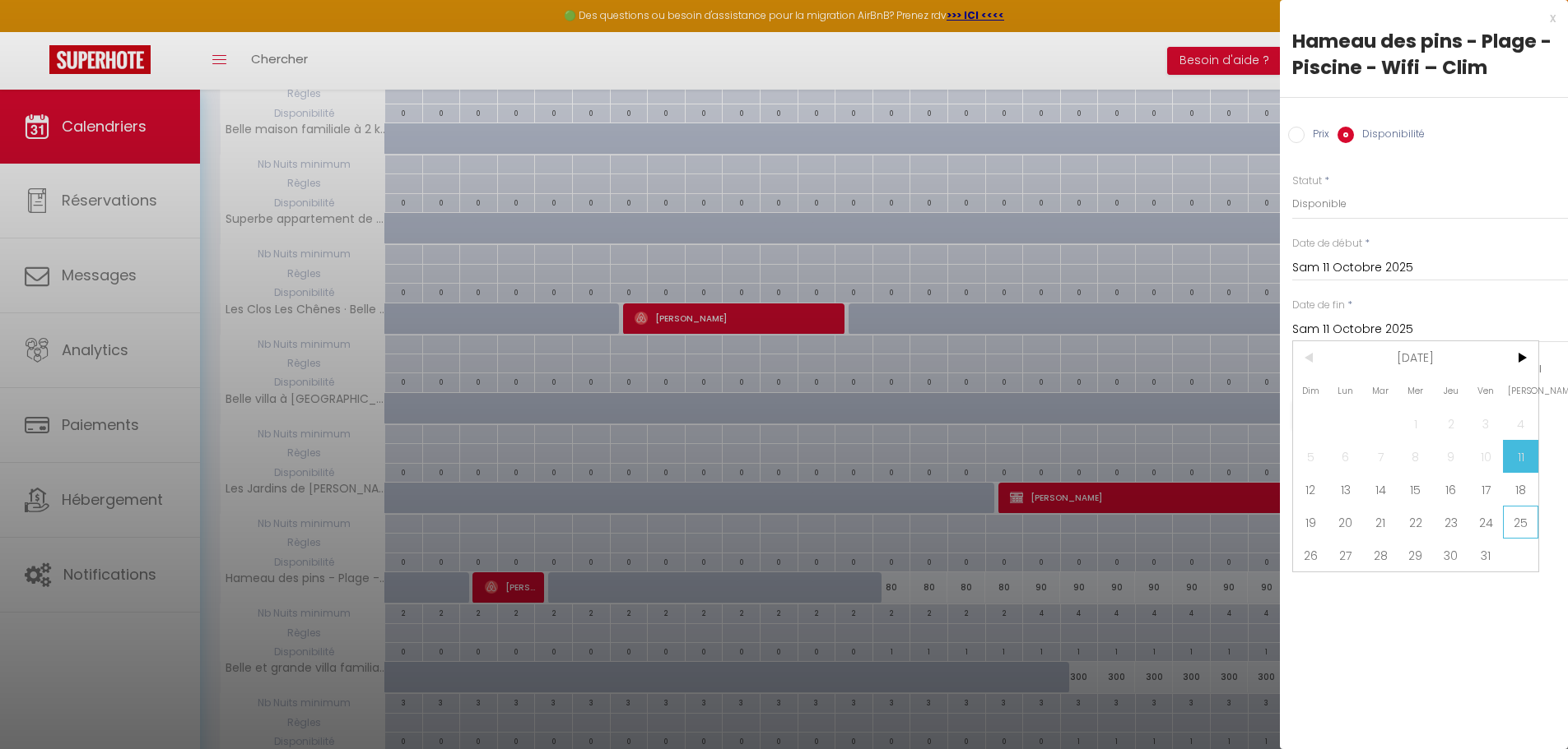
click at [1523, 521] on span "25" at bounding box center [1520, 523] width 35 height 33
type input "Sam 25 Octobre 2025"
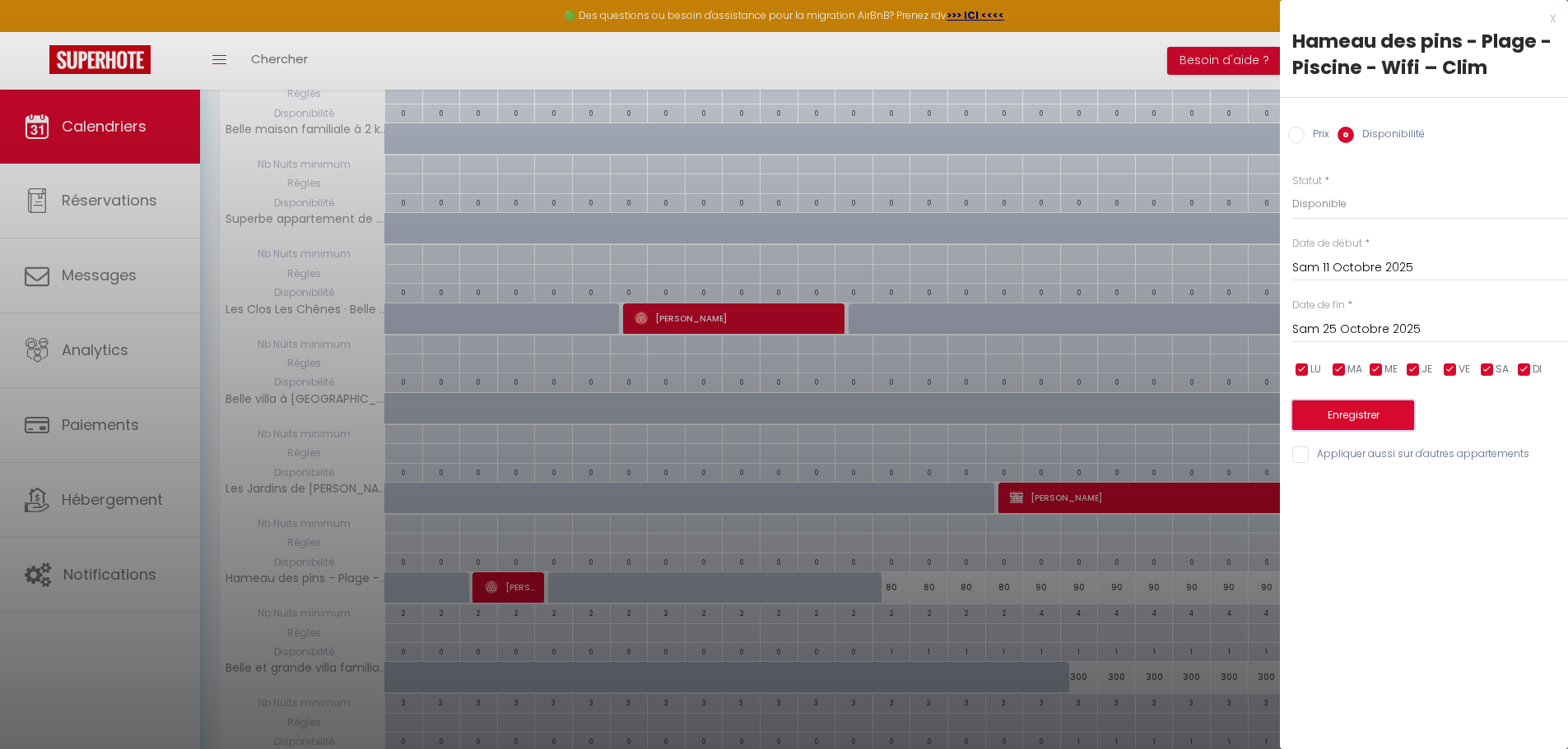
click at [1374, 411] on button "Enregistrer" at bounding box center [1353, 415] width 122 height 29
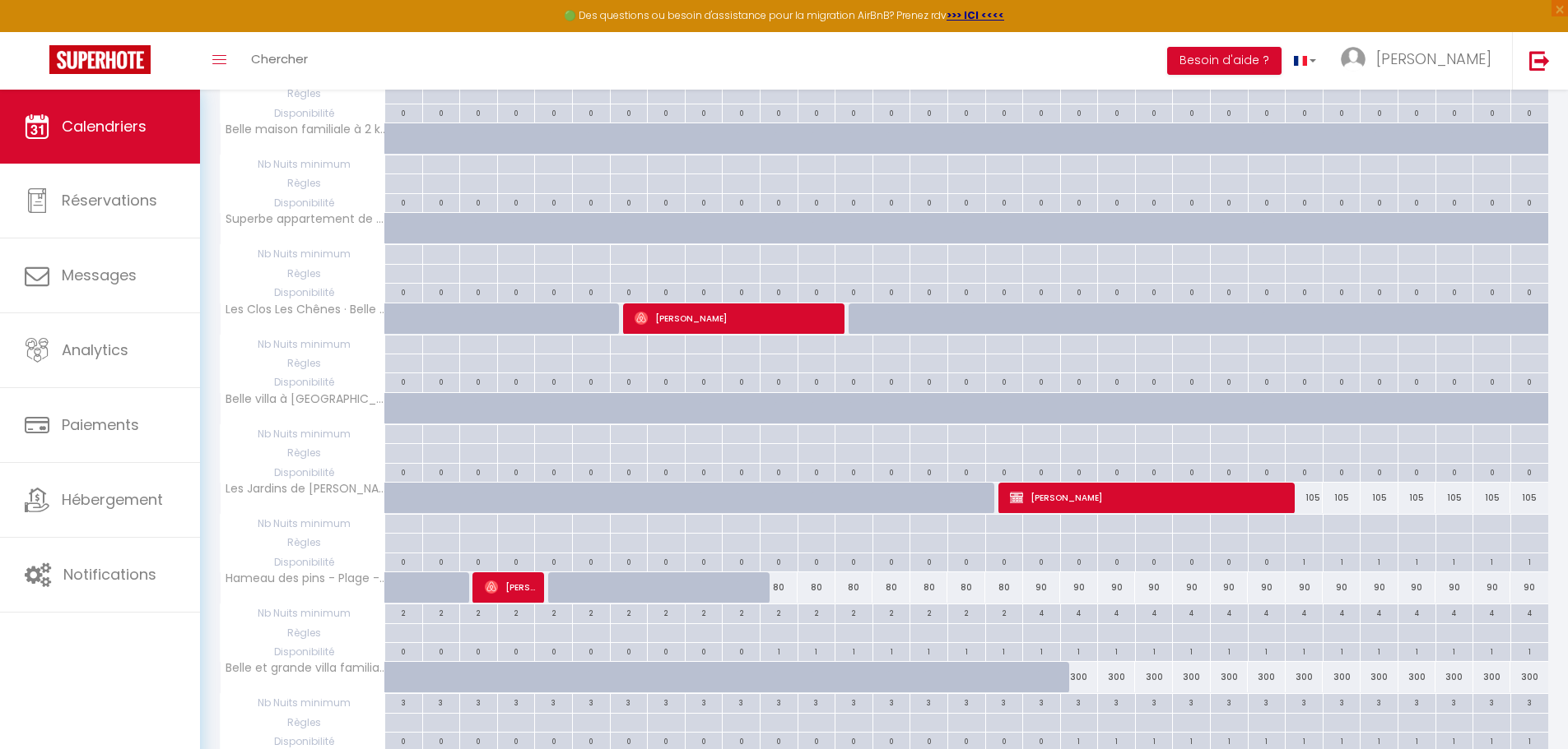
click at [781, 587] on div "80" at bounding box center [778, 587] width 38 height 30
select select "1"
type input "Sam 11 Octobre 2025"
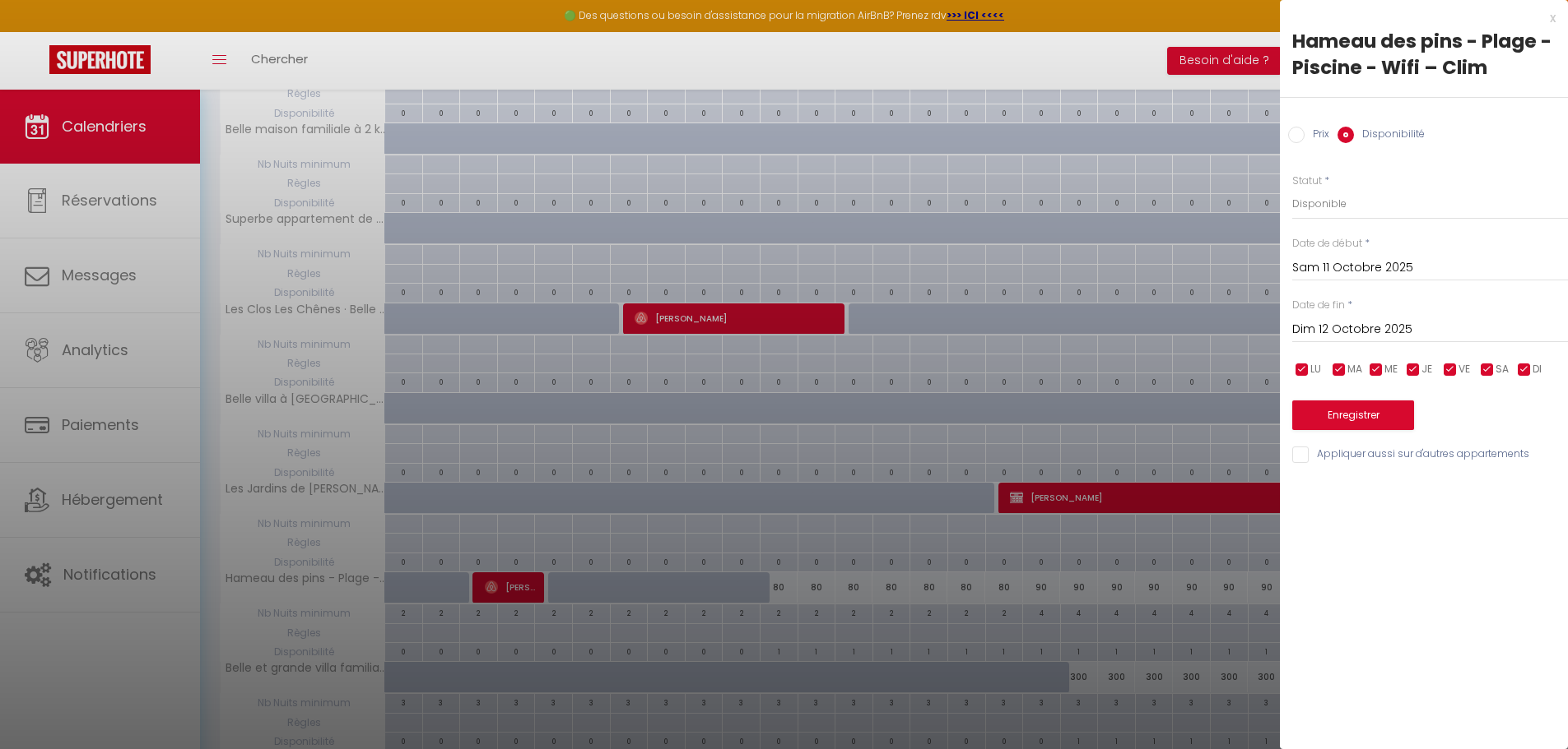
click at [1385, 334] on input "Dim 12 Octobre 2025" at bounding box center [1429, 329] width 275 height 21
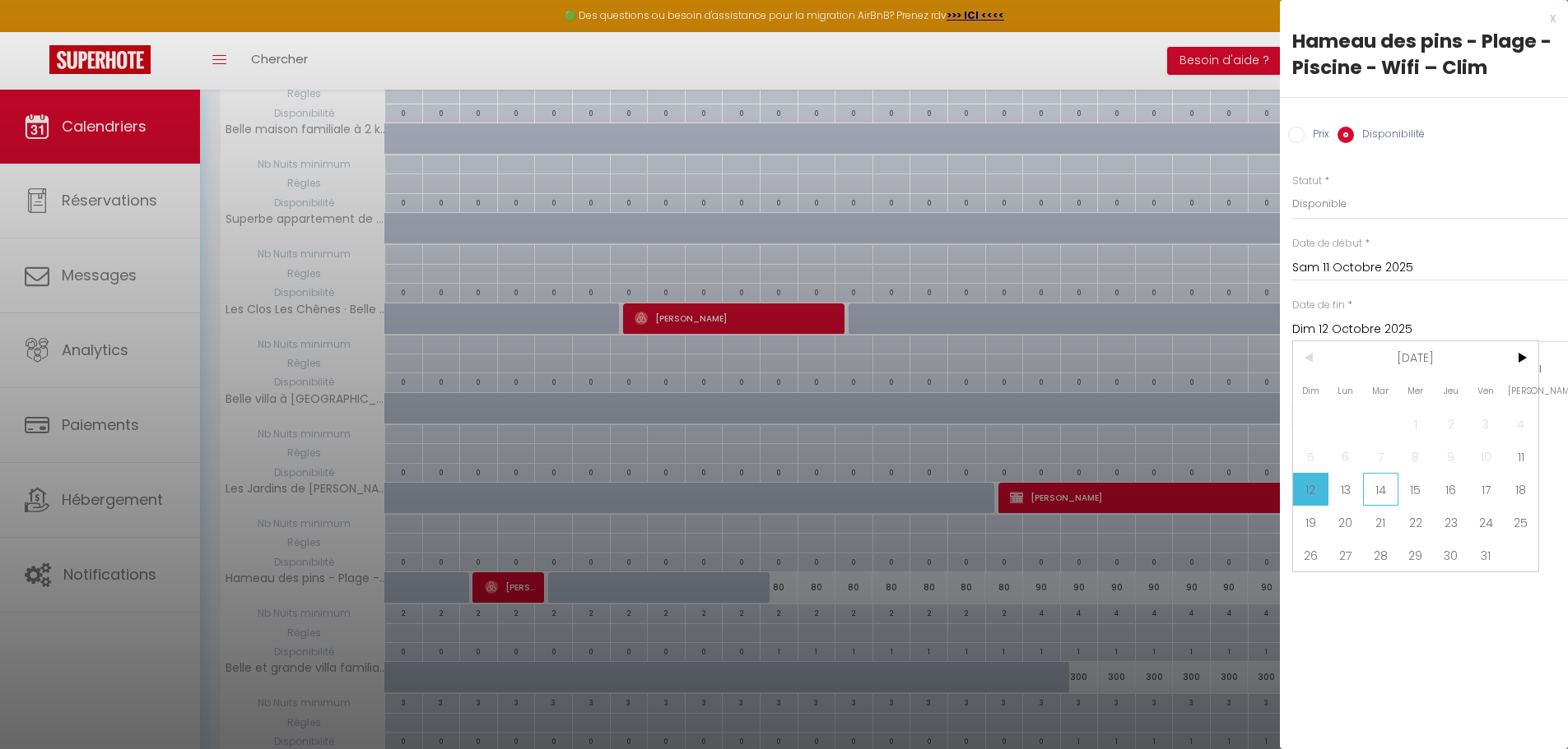
click at [1388, 483] on span "14" at bounding box center [1380, 490] width 35 height 33
type input "Mar 14 Octobre 2025"
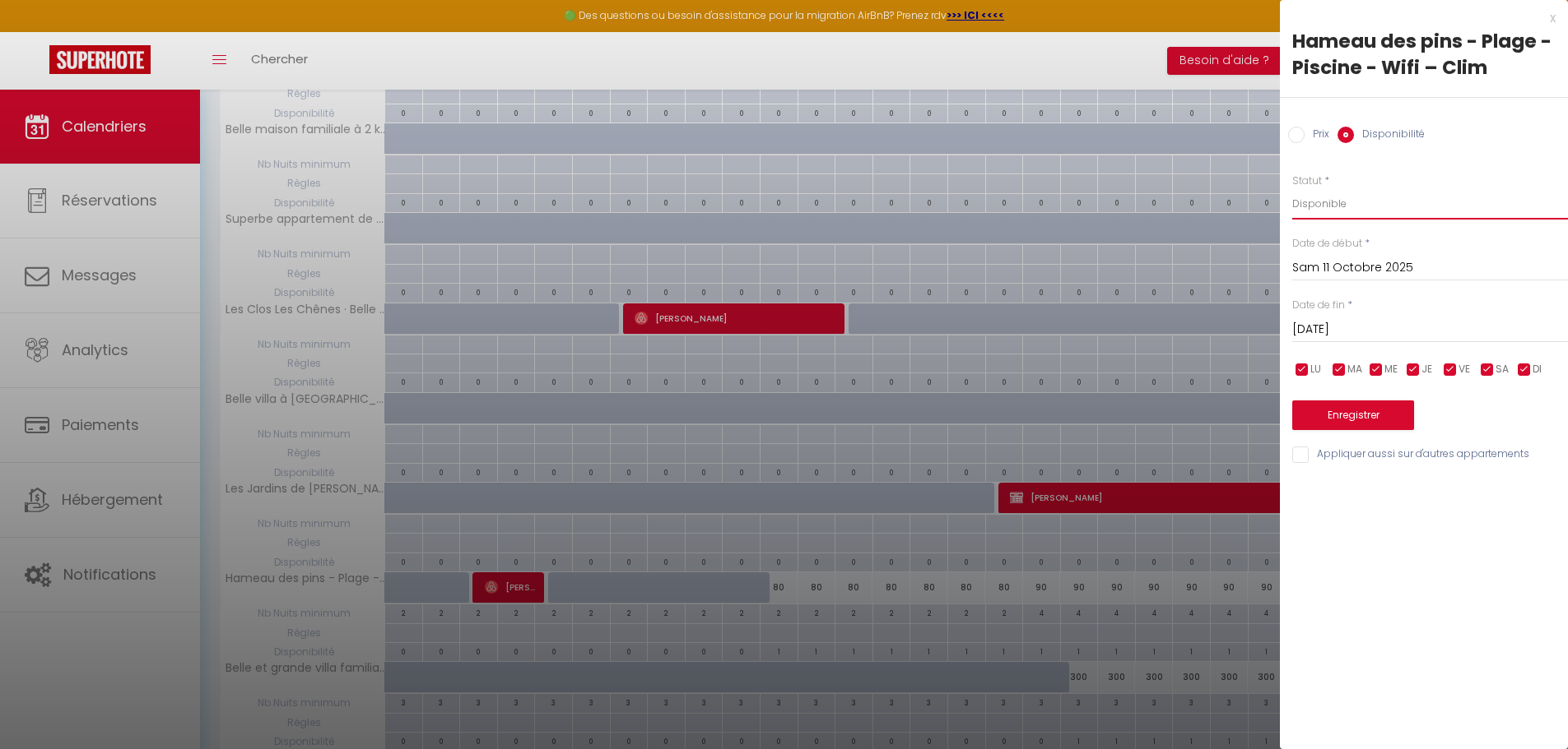
click at [1345, 207] on select "Disponible Indisponible" at bounding box center [1429, 204] width 275 height 31
select select "0"
click at [1292, 189] on select "Disponible Indisponible" at bounding box center [1429, 204] width 275 height 31
click at [1365, 410] on button "Enregistrer" at bounding box center [1353, 415] width 122 height 29
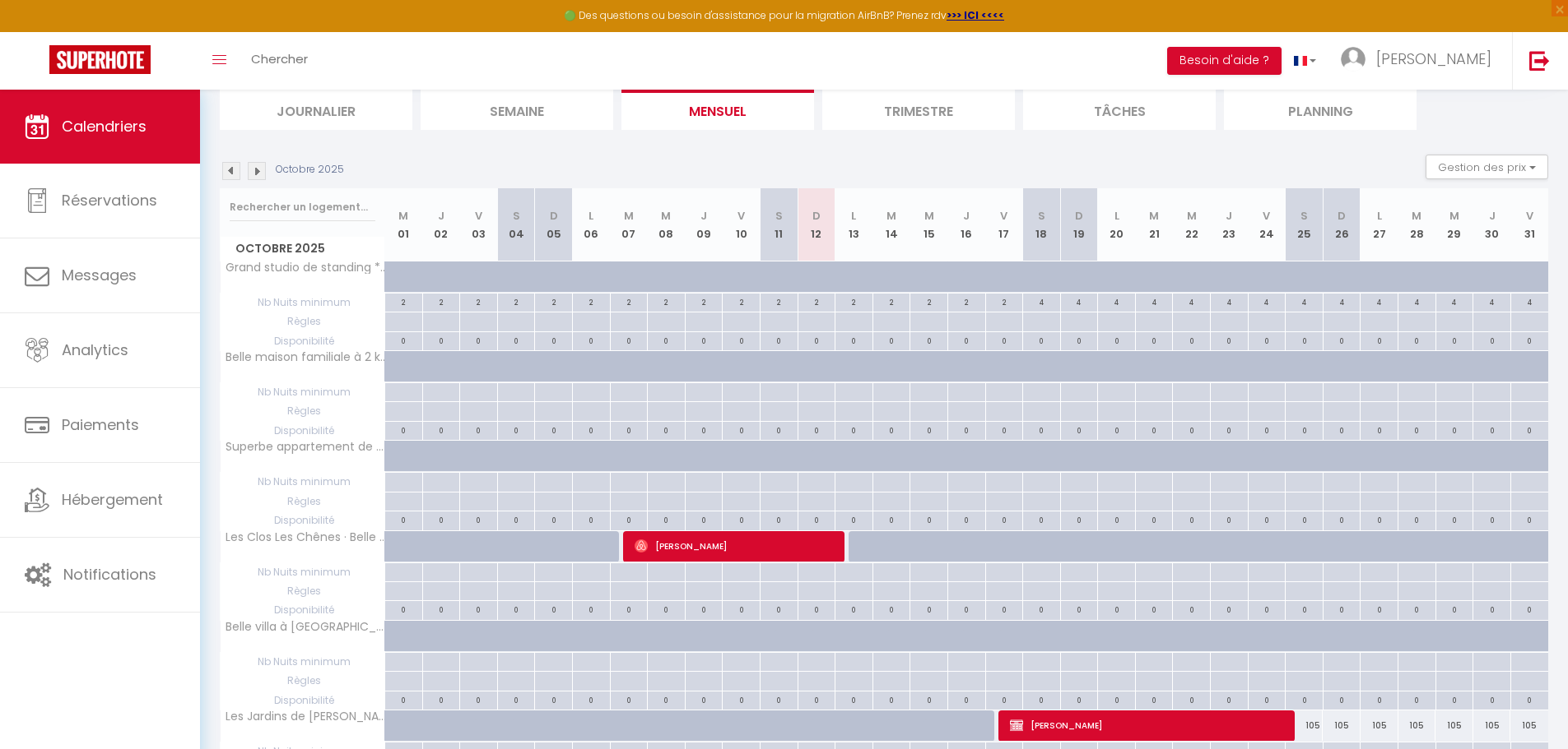
scroll to position [168, 0]
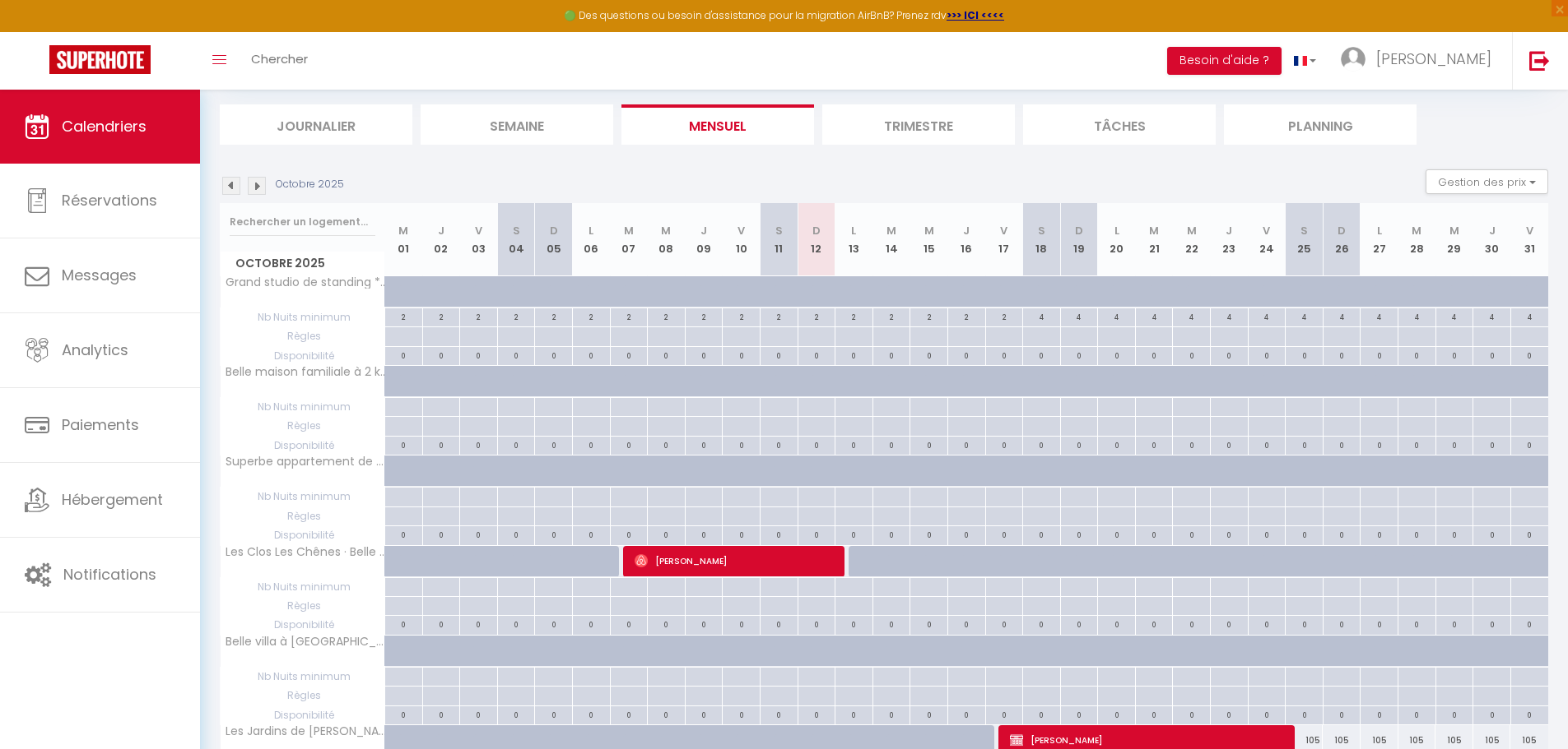
click at [258, 186] on img at bounding box center [257, 186] width 18 height 18
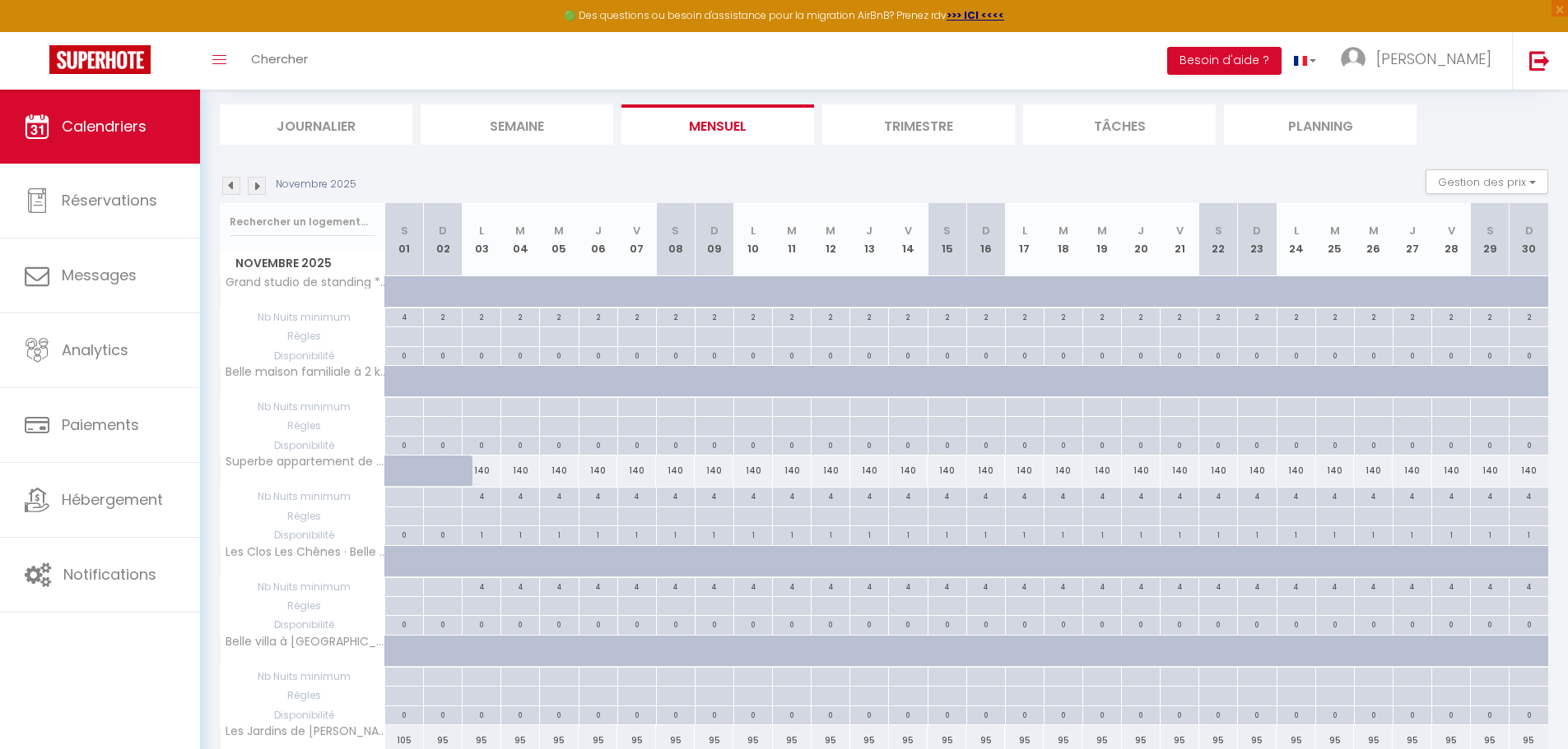
click at [258, 186] on img at bounding box center [257, 186] width 18 height 18
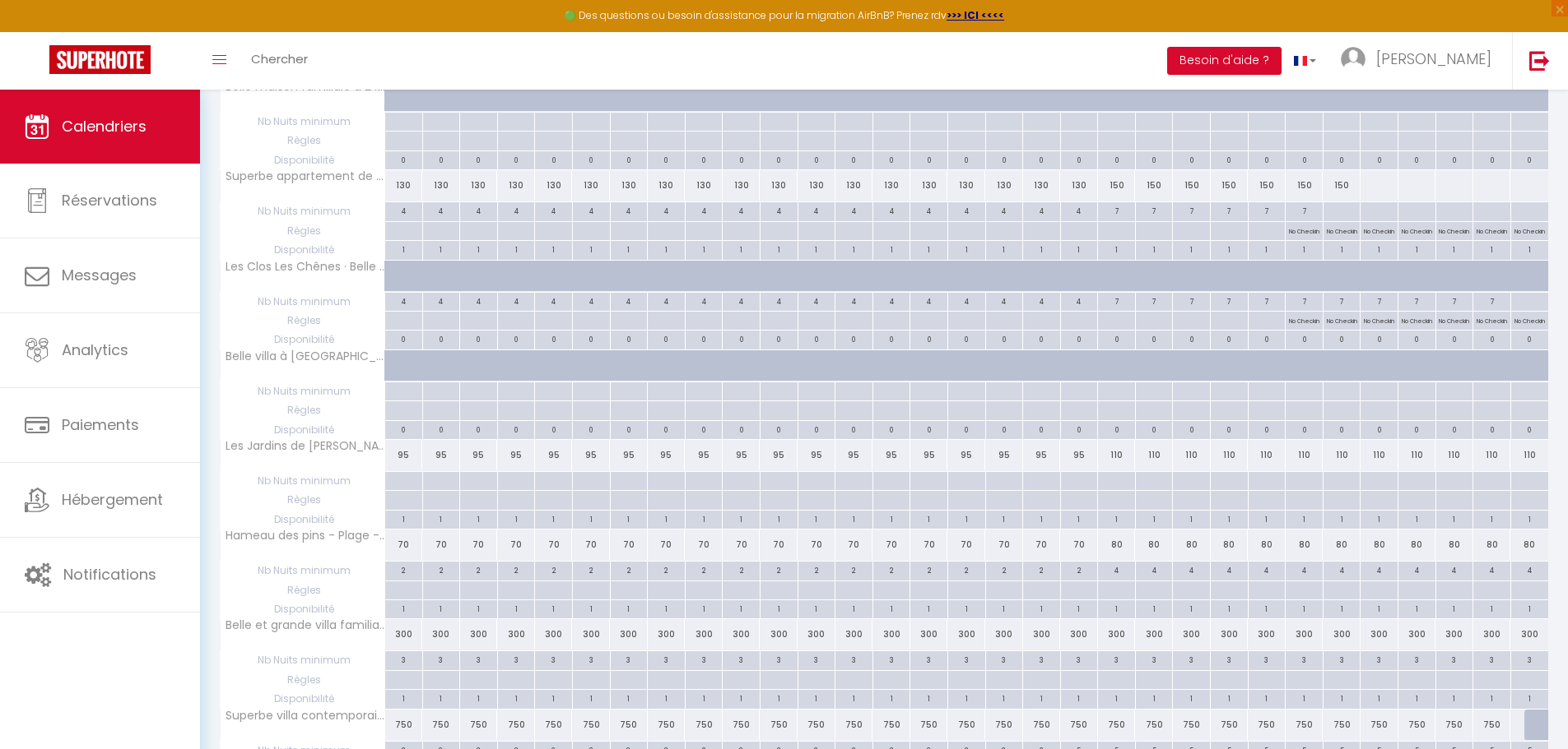
scroll to position [498, 0]
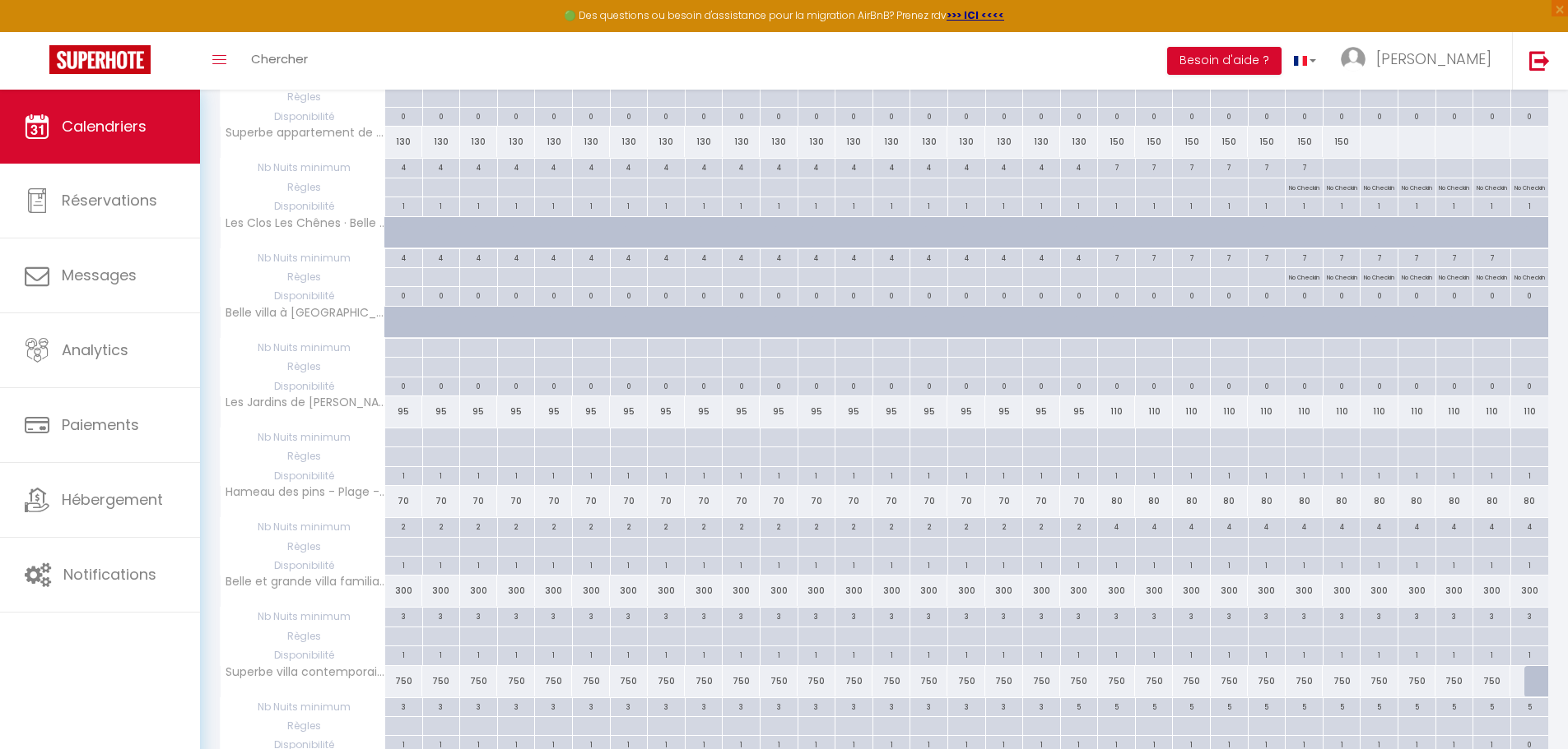
click at [1265, 639] on div at bounding box center [1266, 637] width 38 height 19
type input "Mer 24 Décembre 2025"
type input "Jeu 25 Décembre 2025"
select select
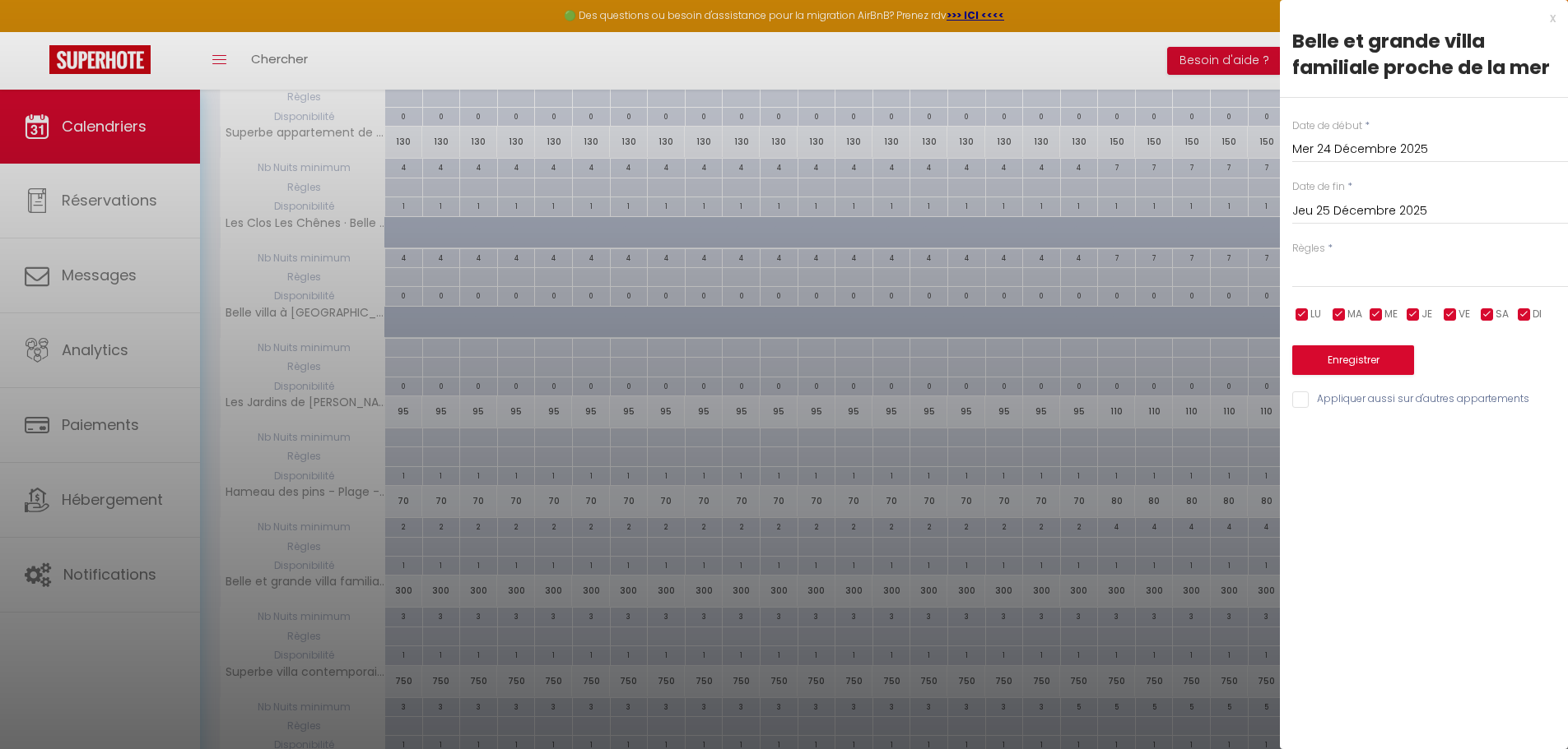
click at [1352, 144] on input "Mer 24 Décembre 2025" at bounding box center [1429, 149] width 275 height 21
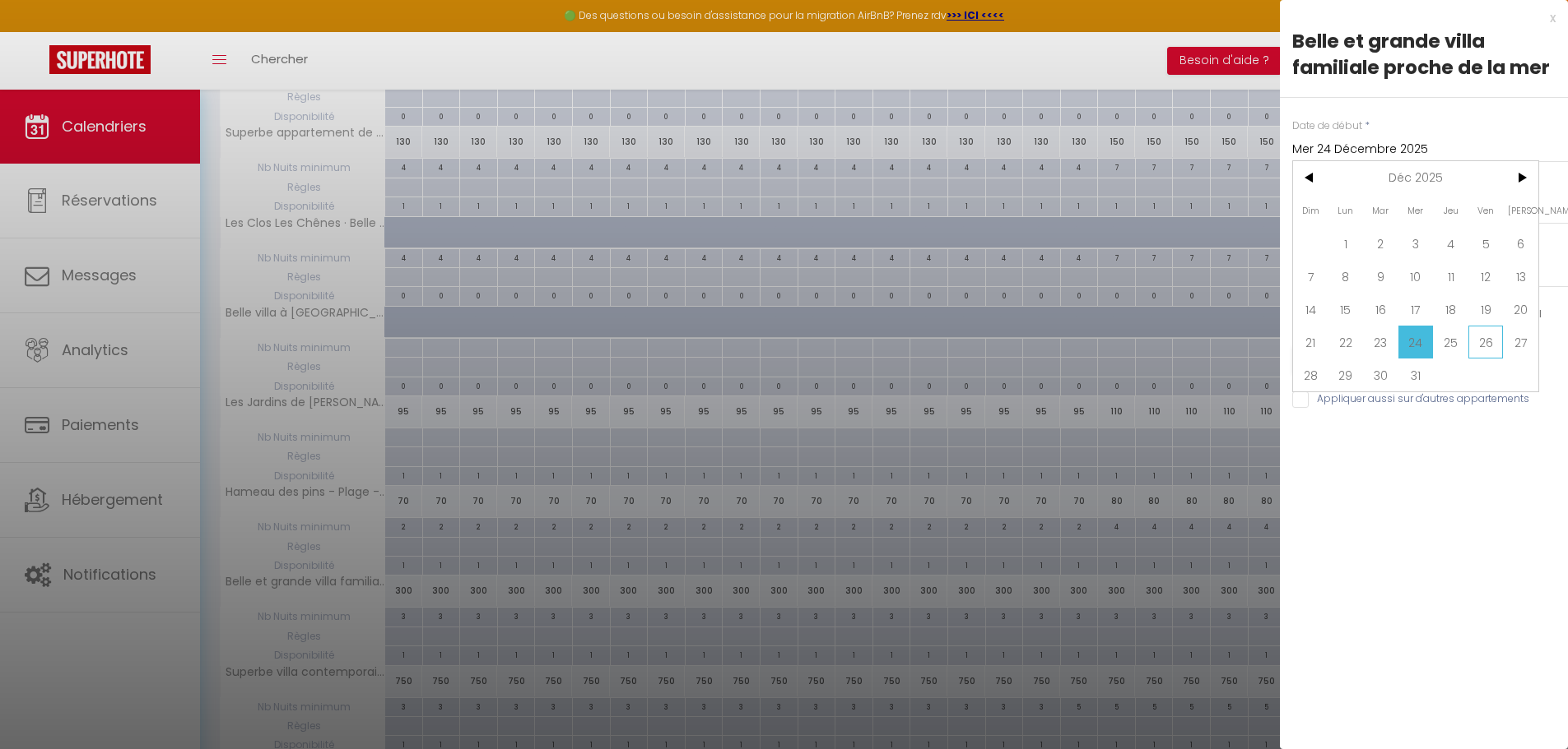
click at [1488, 342] on span "26" at bounding box center [1485, 342] width 35 height 33
type input "Ven 26 Décembre 2025"
type input "[DATE]"
select select
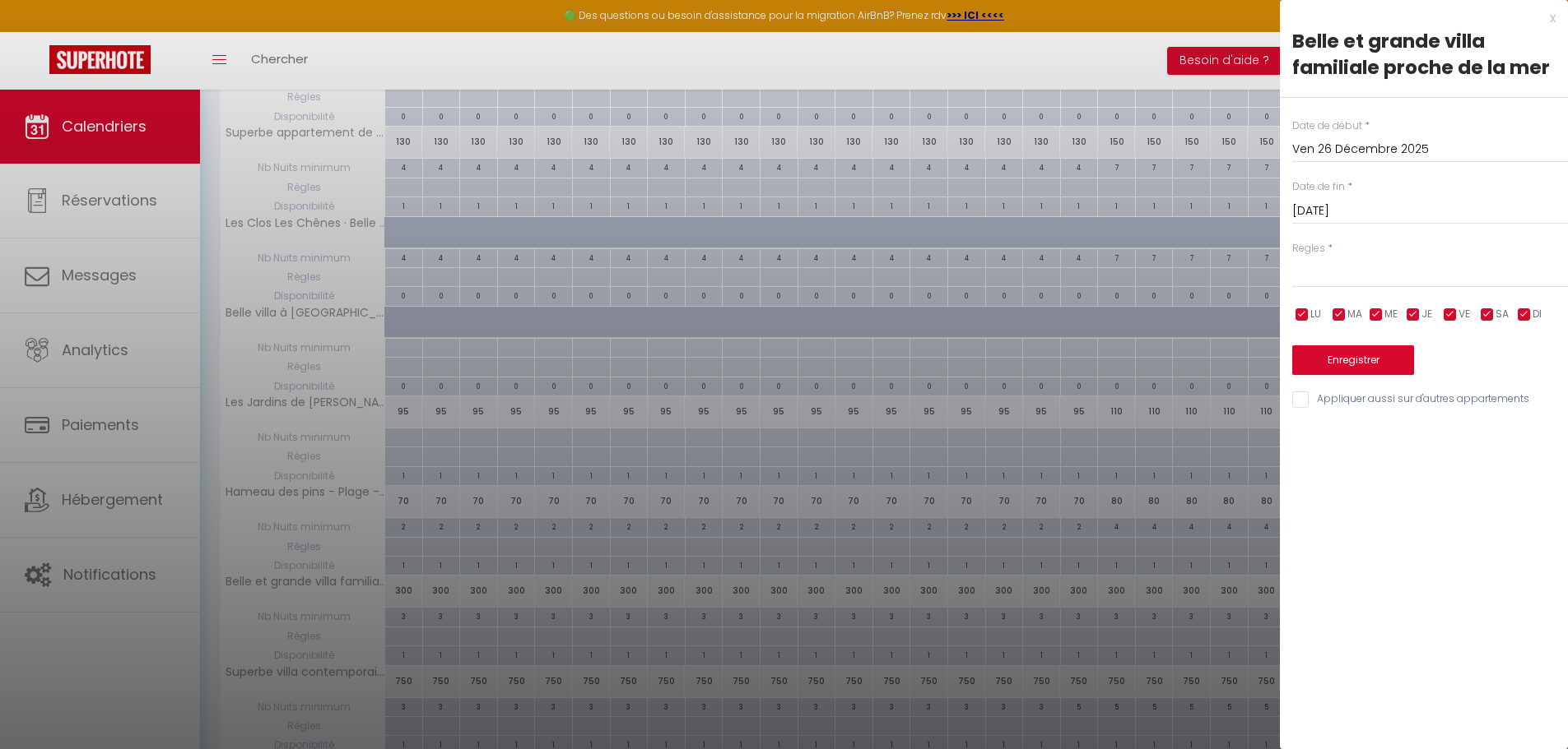
click at [1405, 149] on input "Ven 26 Décembre 2025" at bounding box center [1429, 149] width 275 height 21
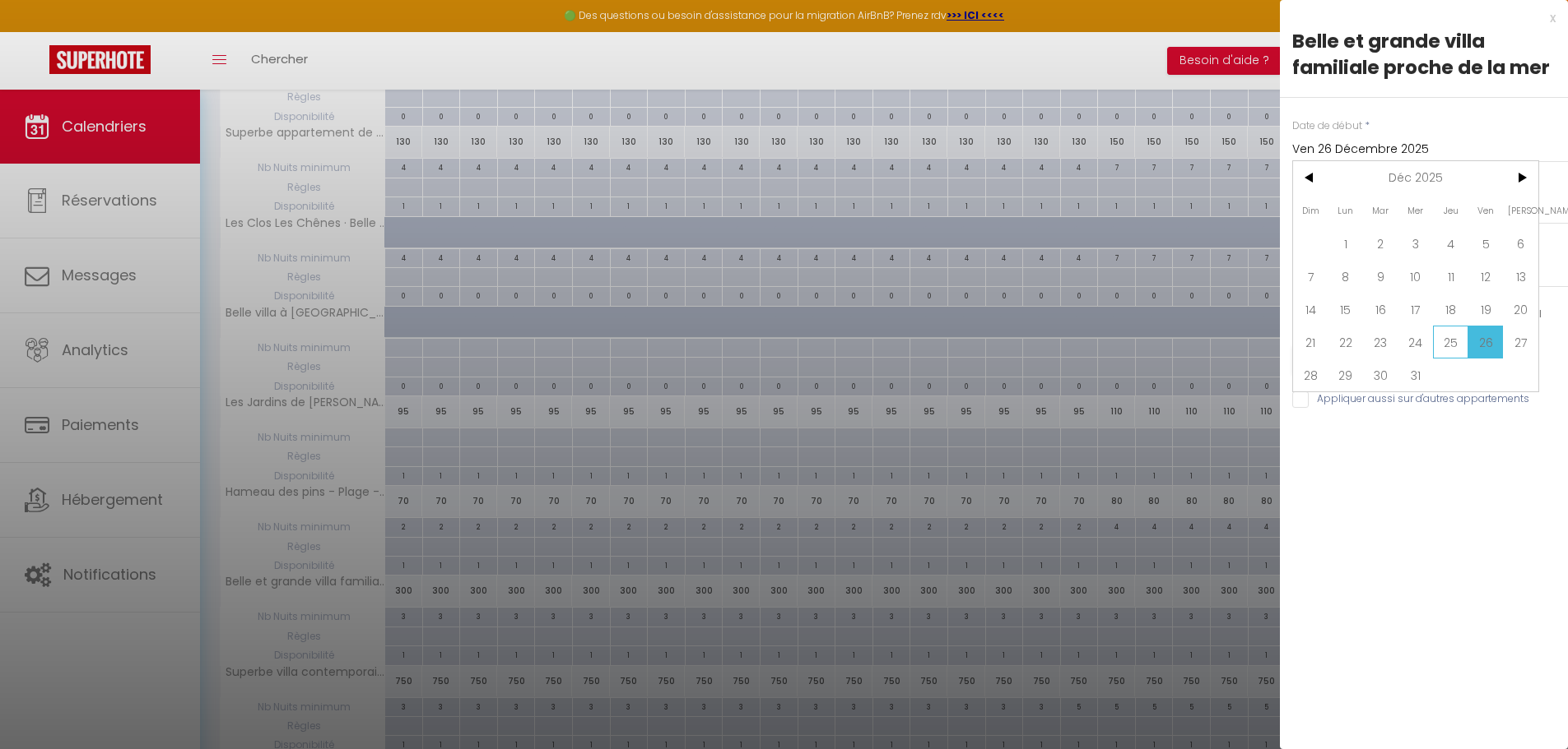
click at [1450, 337] on span "25" at bounding box center [1450, 342] width 35 height 33
type input "Jeu 25 Décembre 2025"
select select
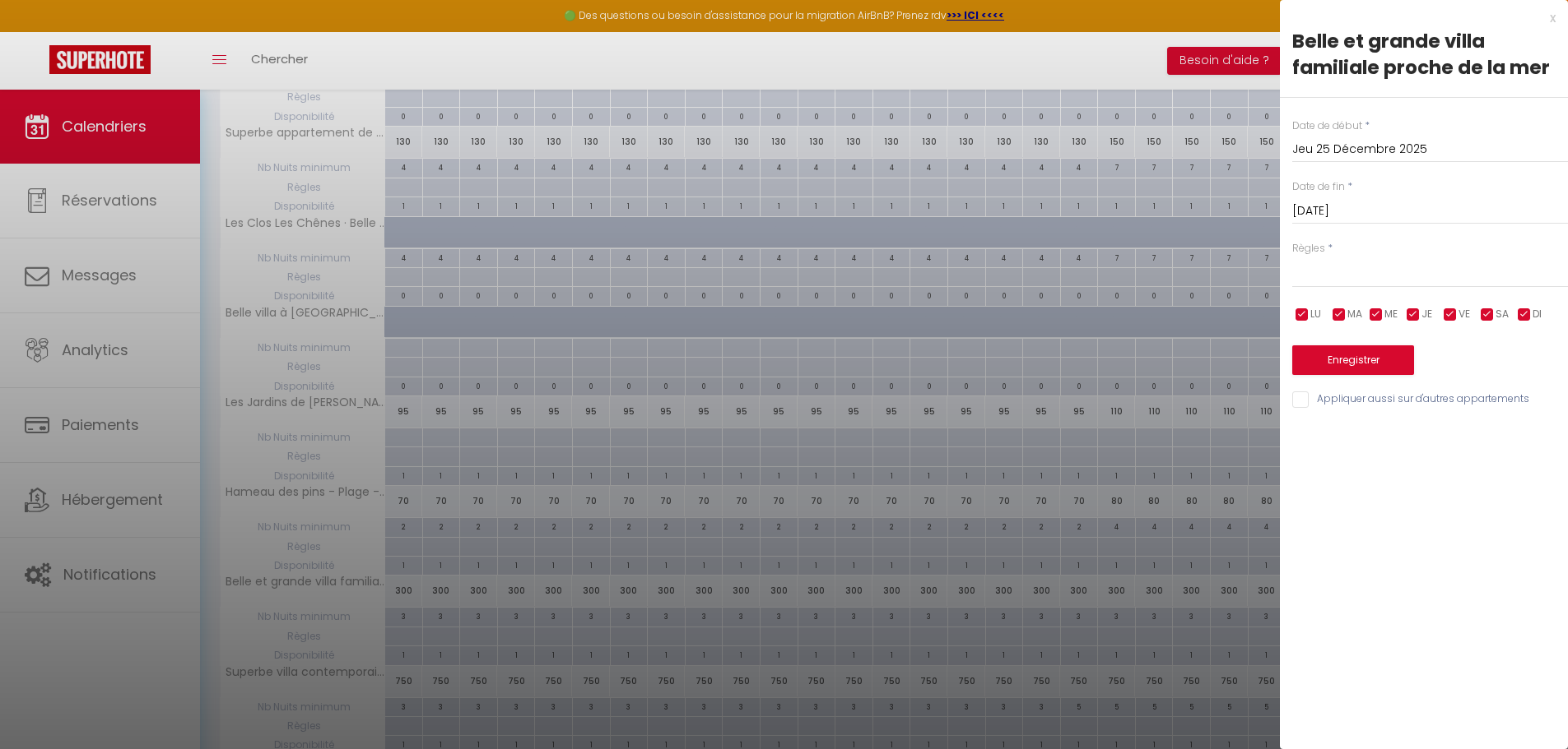
click at [1381, 210] on input "[DATE]" at bounding box center [1429, 211] width 275 height 21
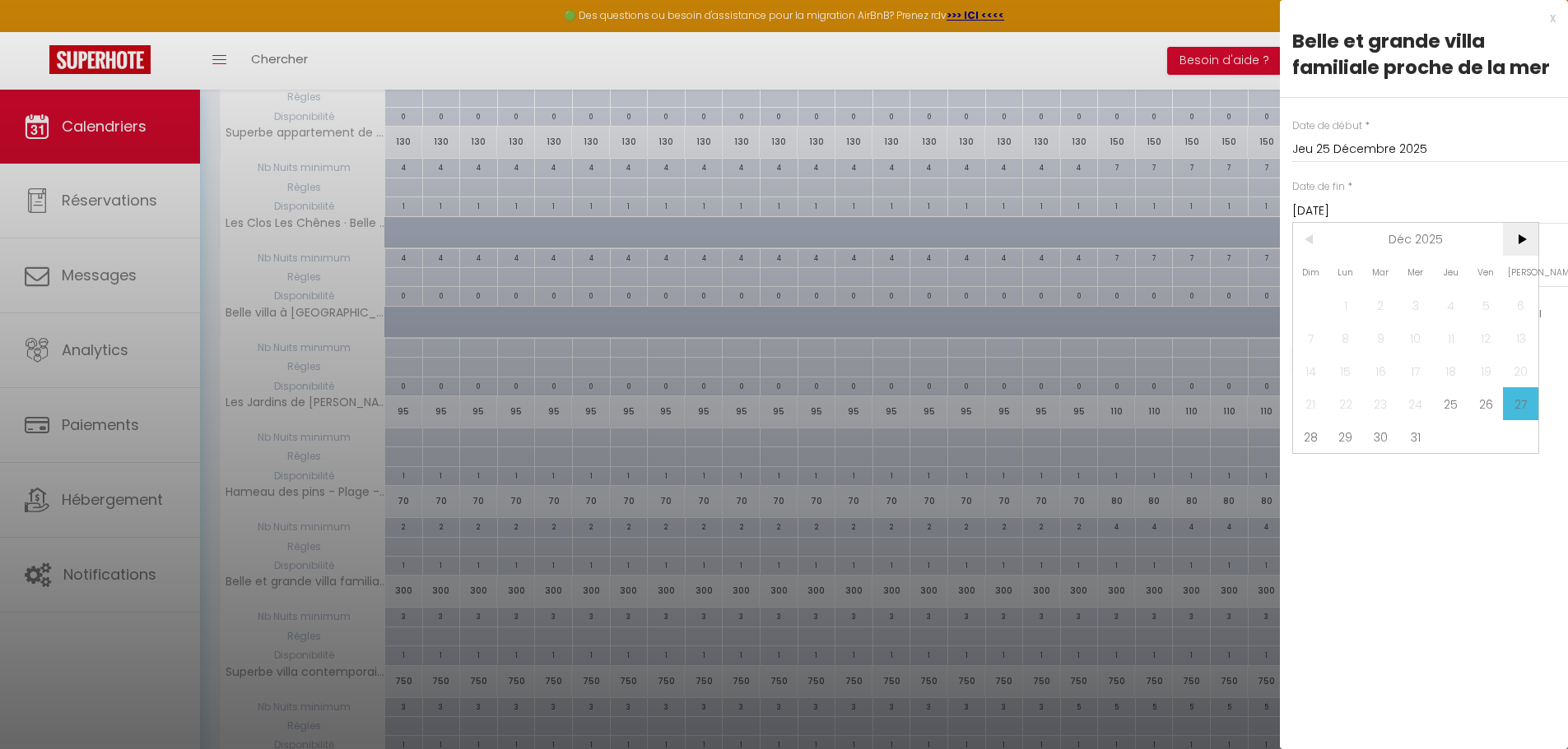
click at [1520, 242] on span ">" at bounding box center [1520, 239] width 35 height 33
click at [1516, 305] on span "3" at bounding box center [1520, 305] width 35 height 33
type input "[DATE]"
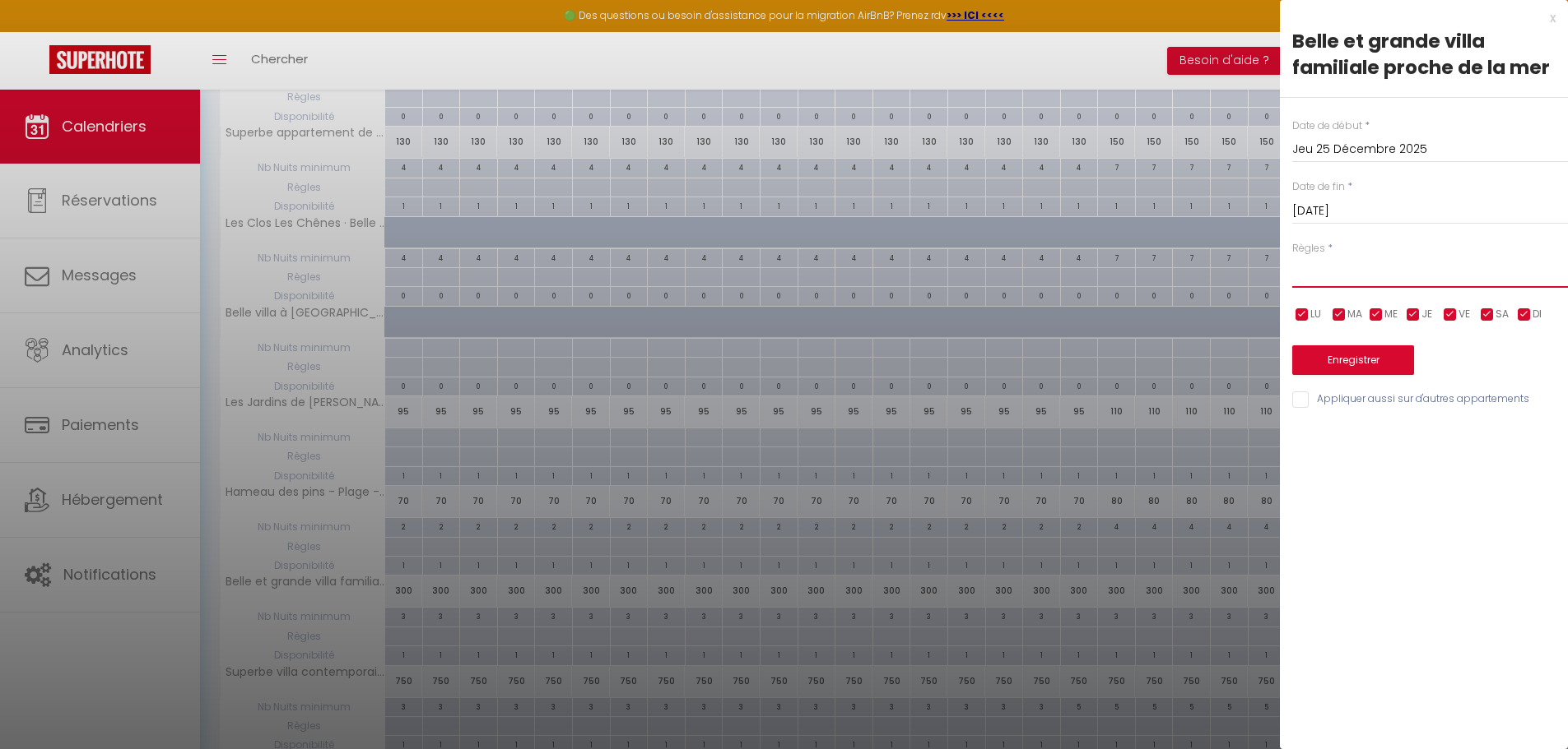
click at [1330, 281] on select "Aucun No Checkin No Checkout Pas d'arrivée / Pas de départ" at bounding box center [1429, 272] width 275 height 31
select select "1"
click at [1292, 257] on select "Aucun No Checkin No Checkout Pas d'arrivée / Pas de départ" at bounding box center [1429, 272] width 275 height 31
click at [1382, 358] on button "Enregistrer" at bounding box center [1353, 360] width 122 height 29
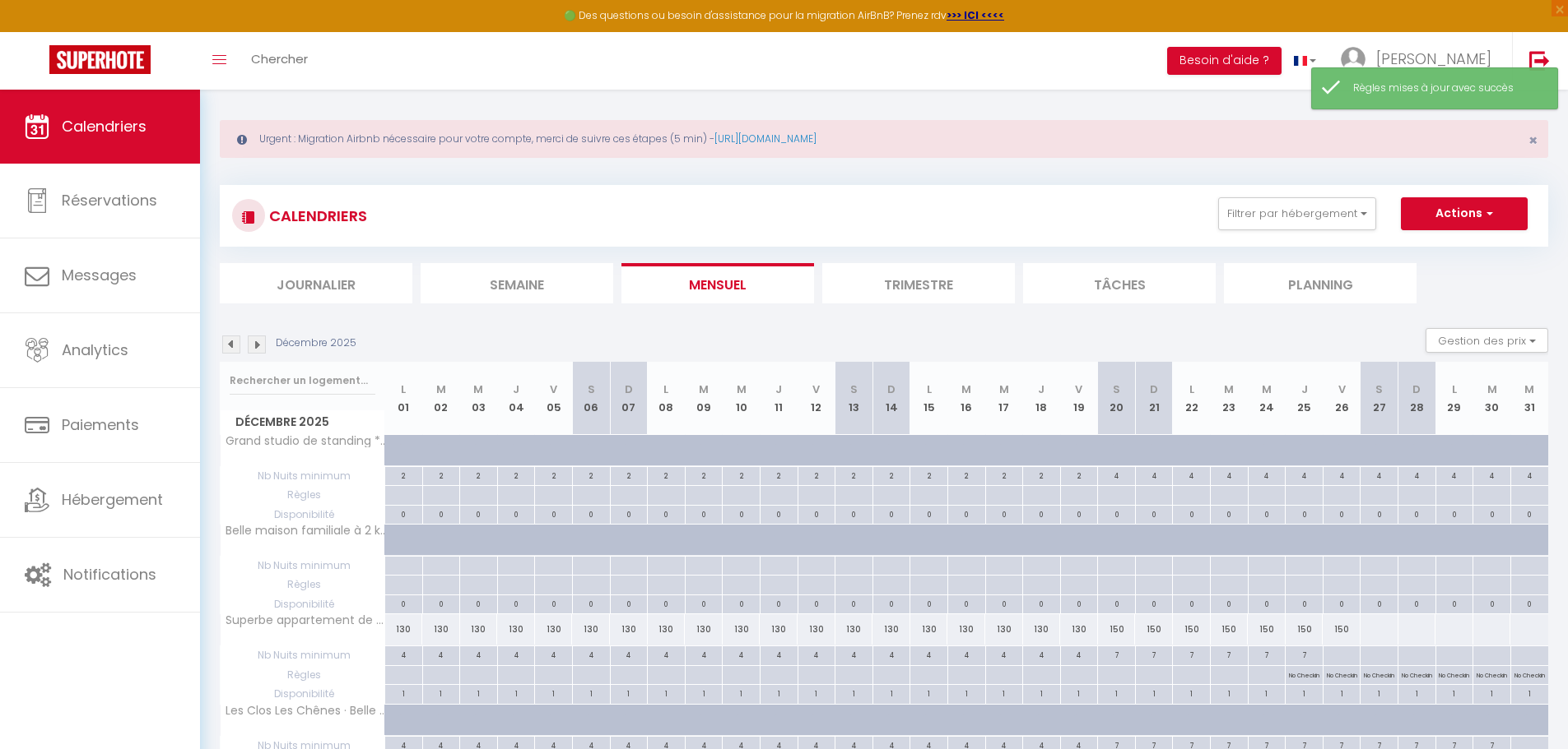
scroll to position [0, 0]
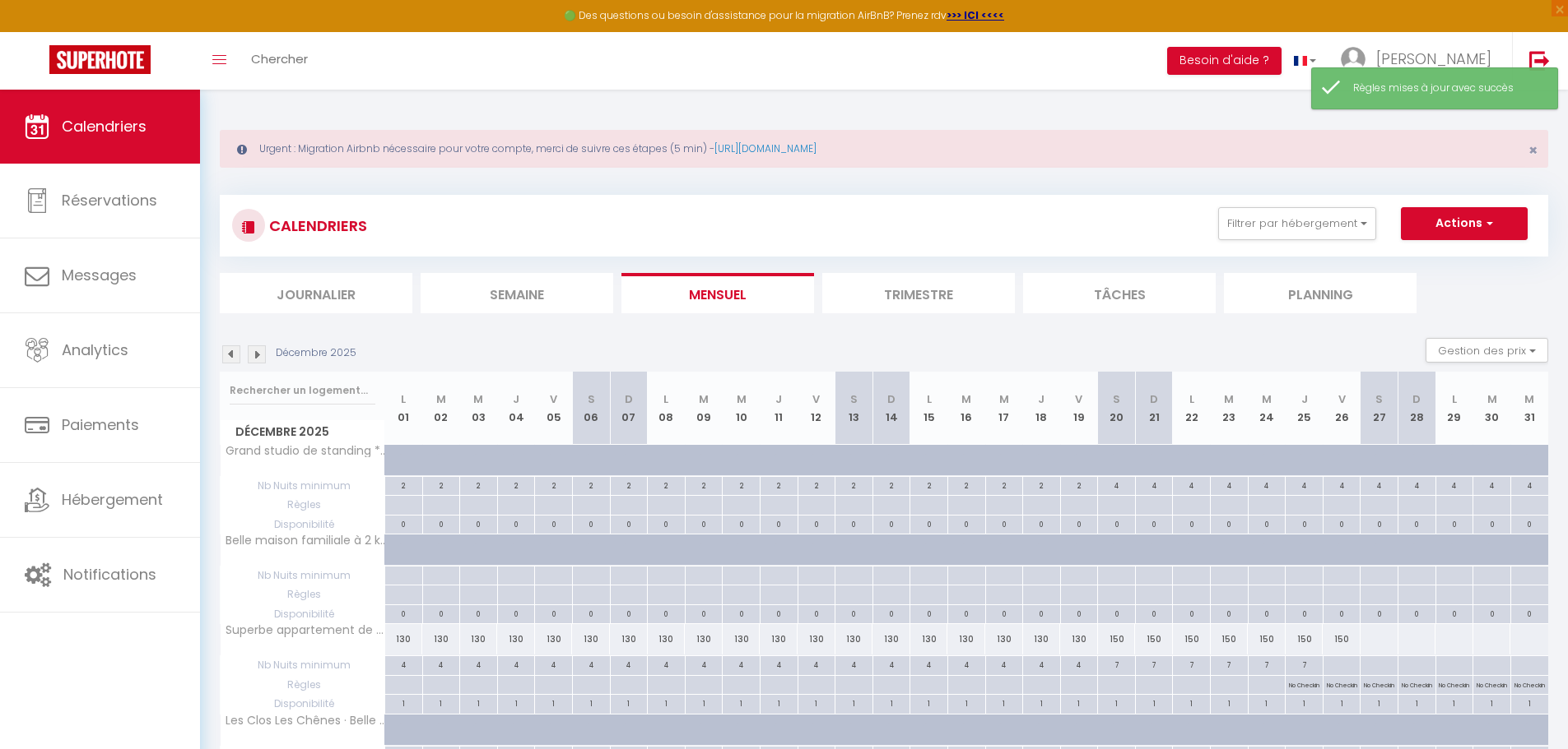
drag, startPoint x: 258, startPoint y: 354, endPoint x: 759, endPoint y: 374, distance: 501.4
click at [258, 354] on img at bounding box center [257, 354] width 18 height 18
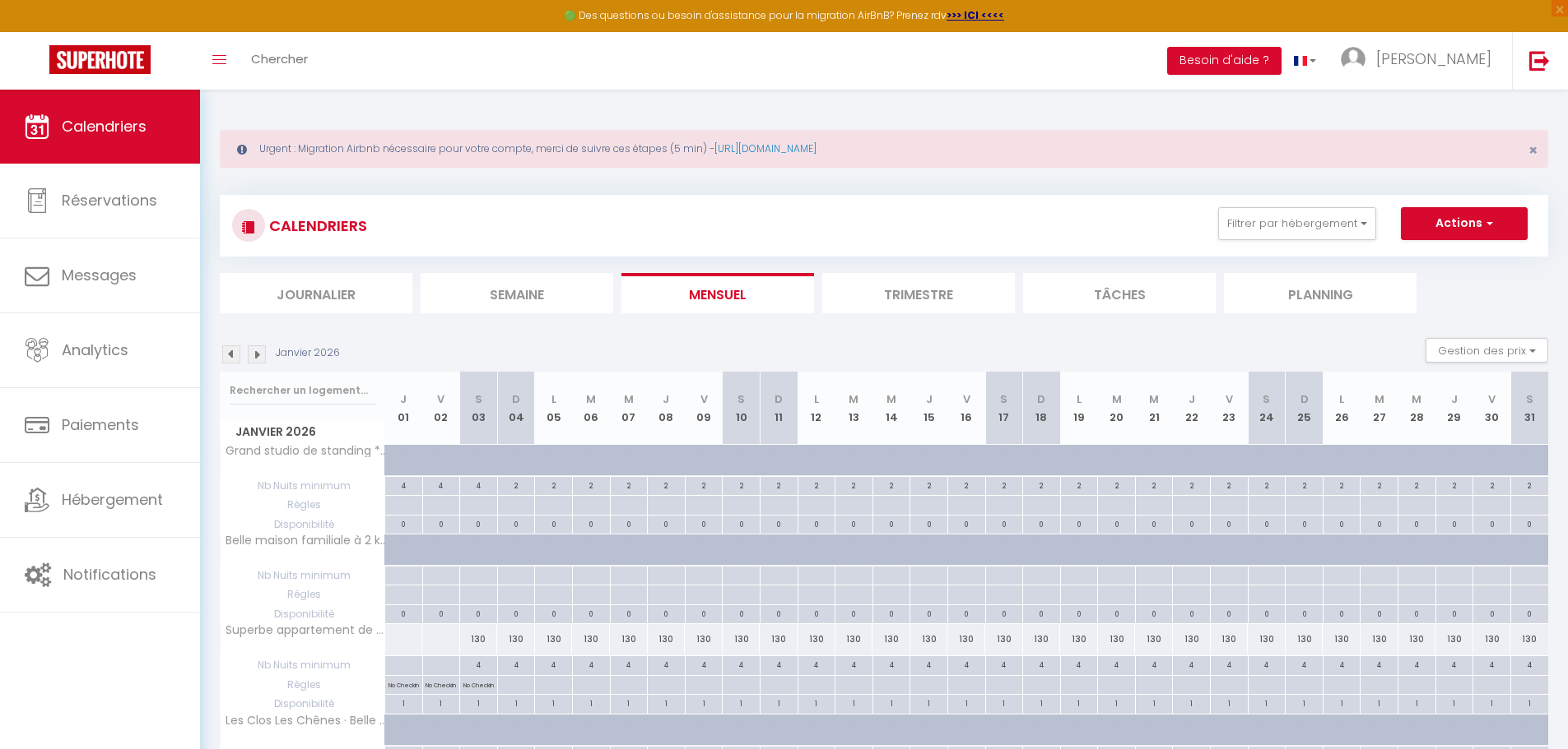
click at [229, 356] on img at bounding box center [231, 354] width 18 height 18
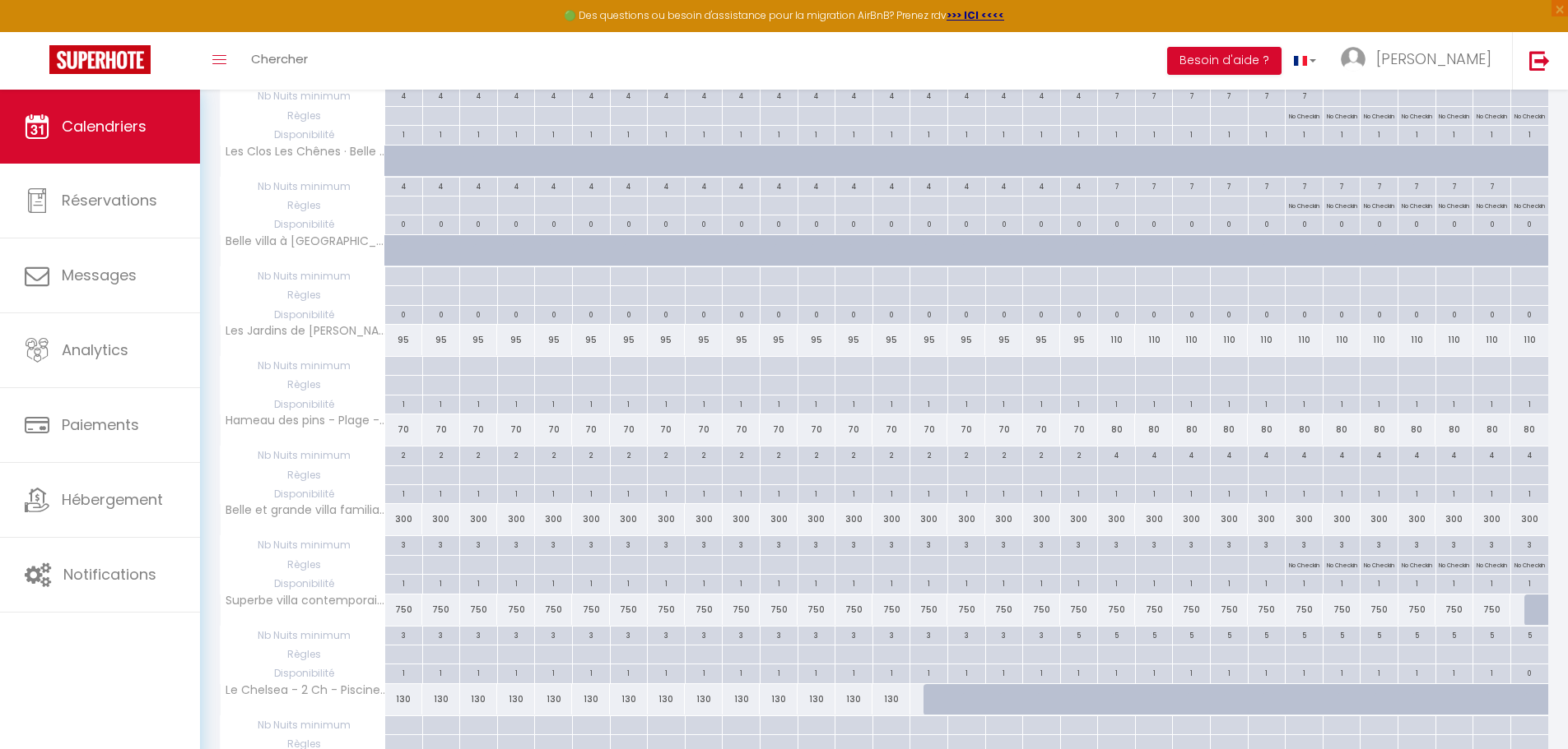
scroll to position [658, 0]
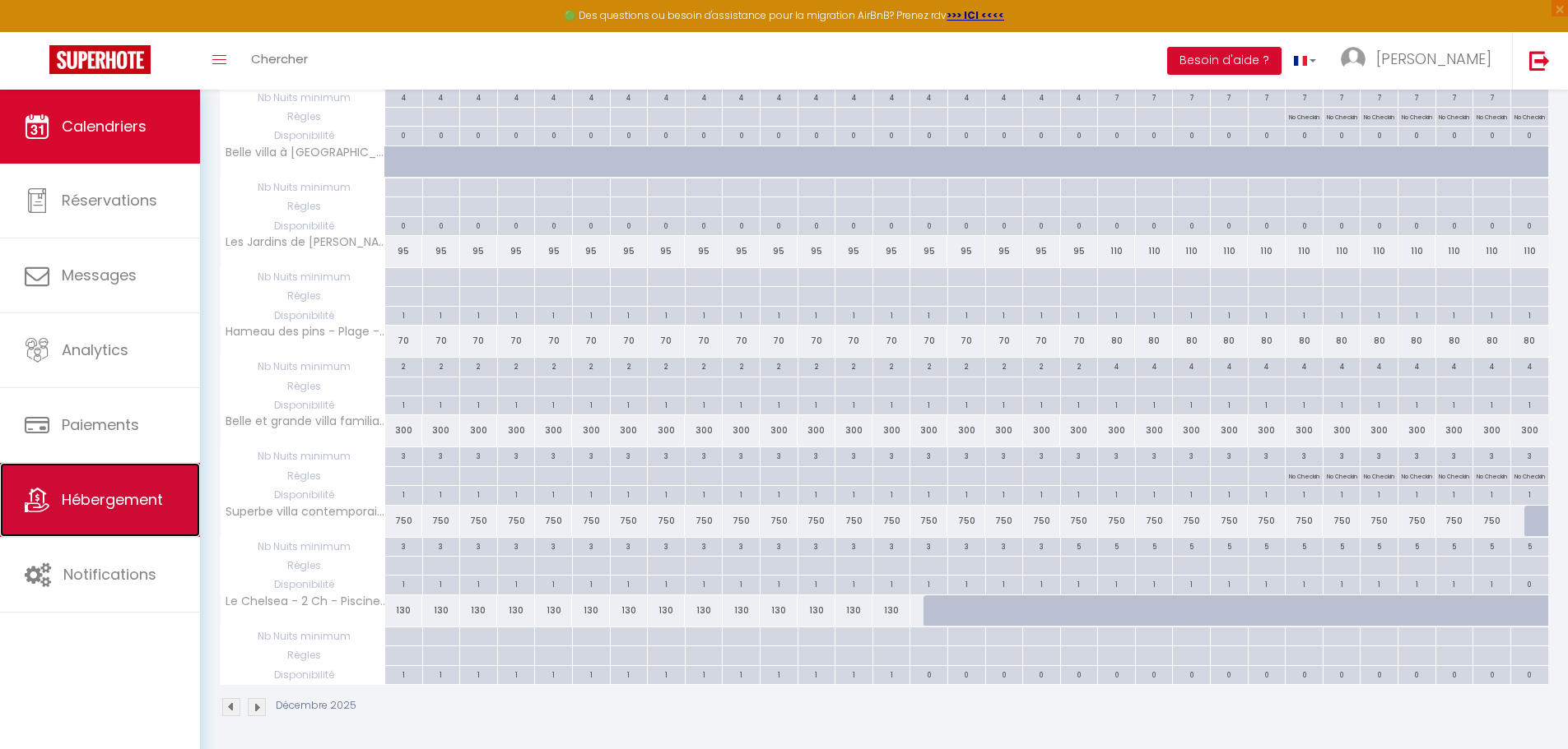
click at [88, 498] on span "Hébergement" at bounding box center [112, 500] width 101 height 20
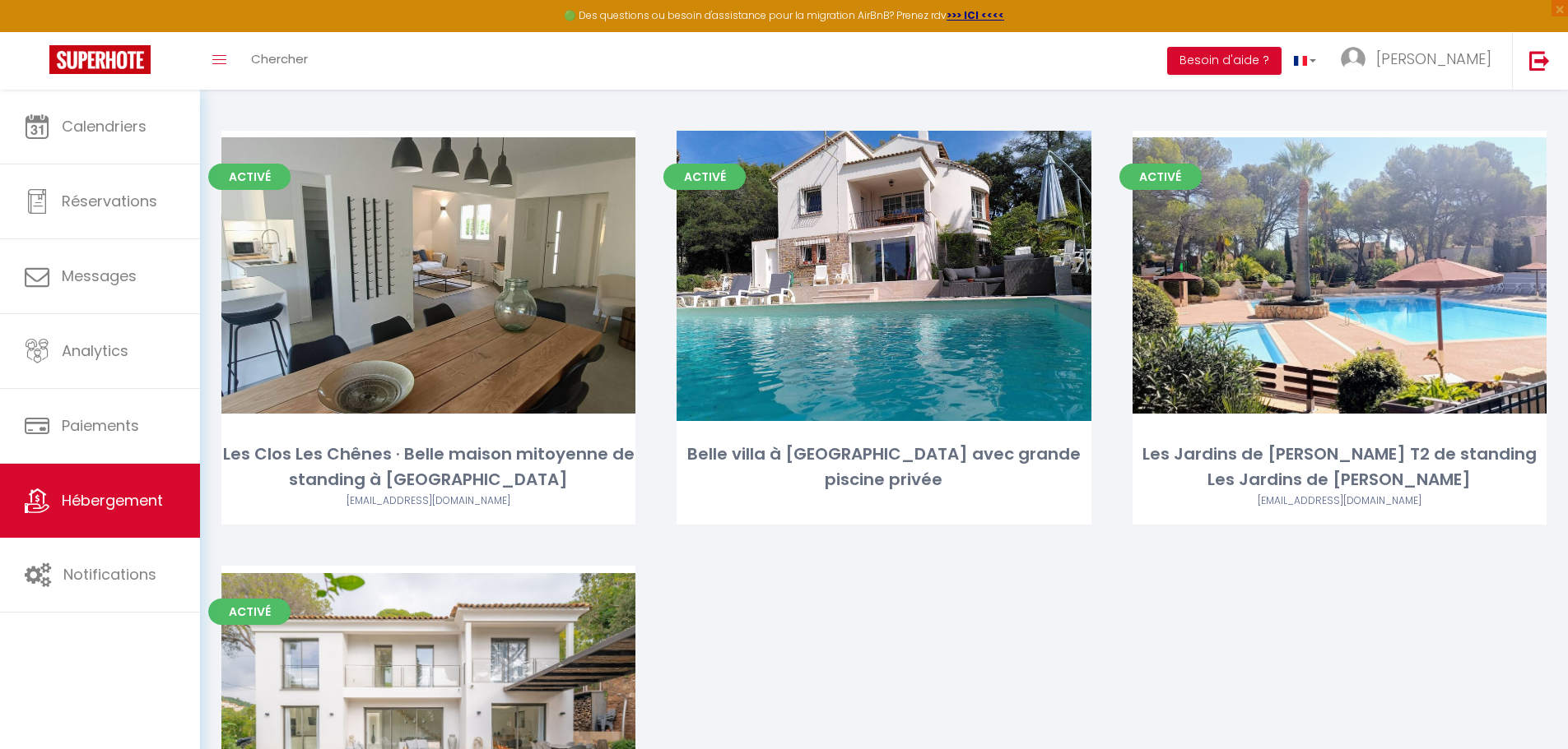
scroll to position [914, 0]
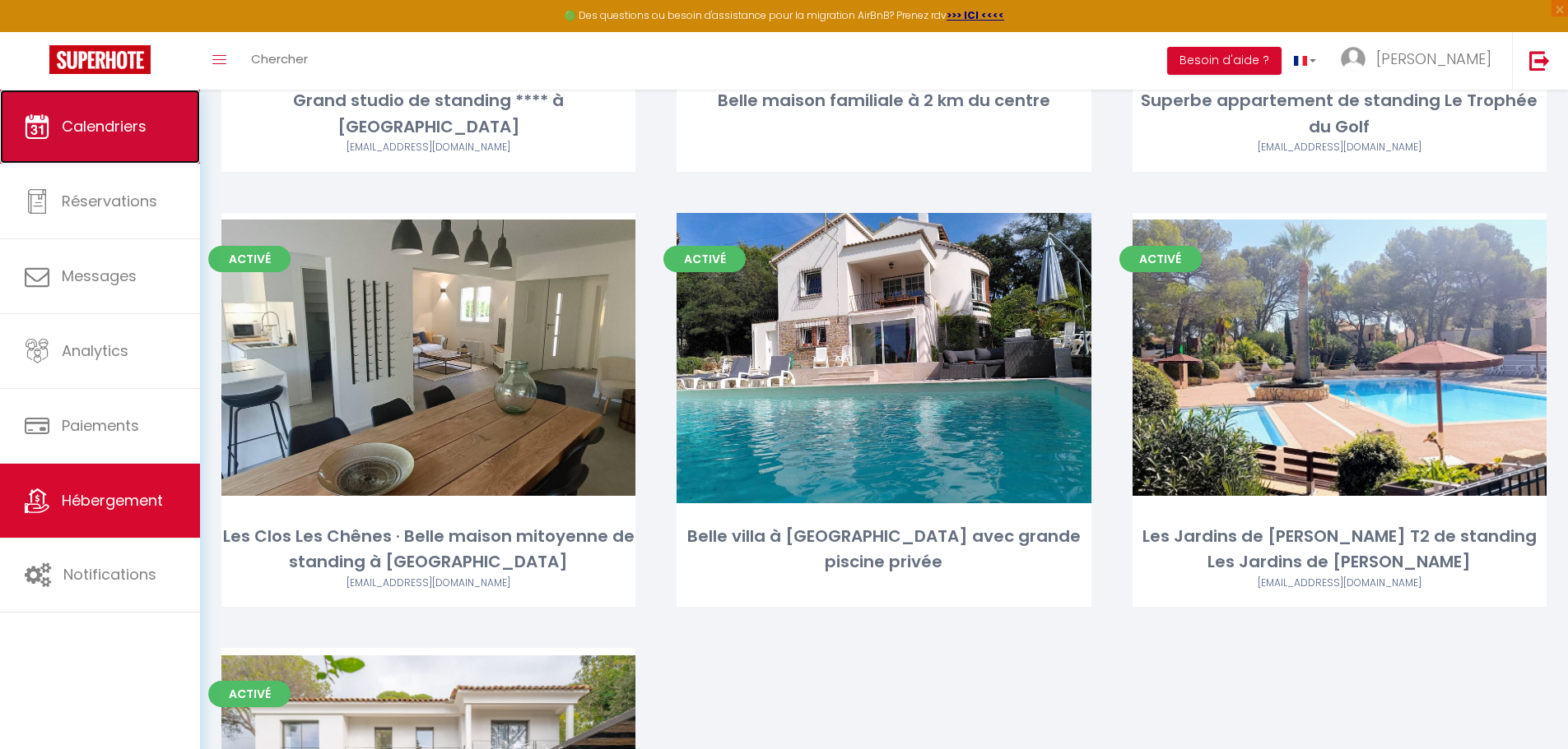
click at [130, 124] on span "Calendriers" at bounding box center [104, 126] width 85 height 20
